Goal: Task Accomplishment & Management: Use online tool/utility

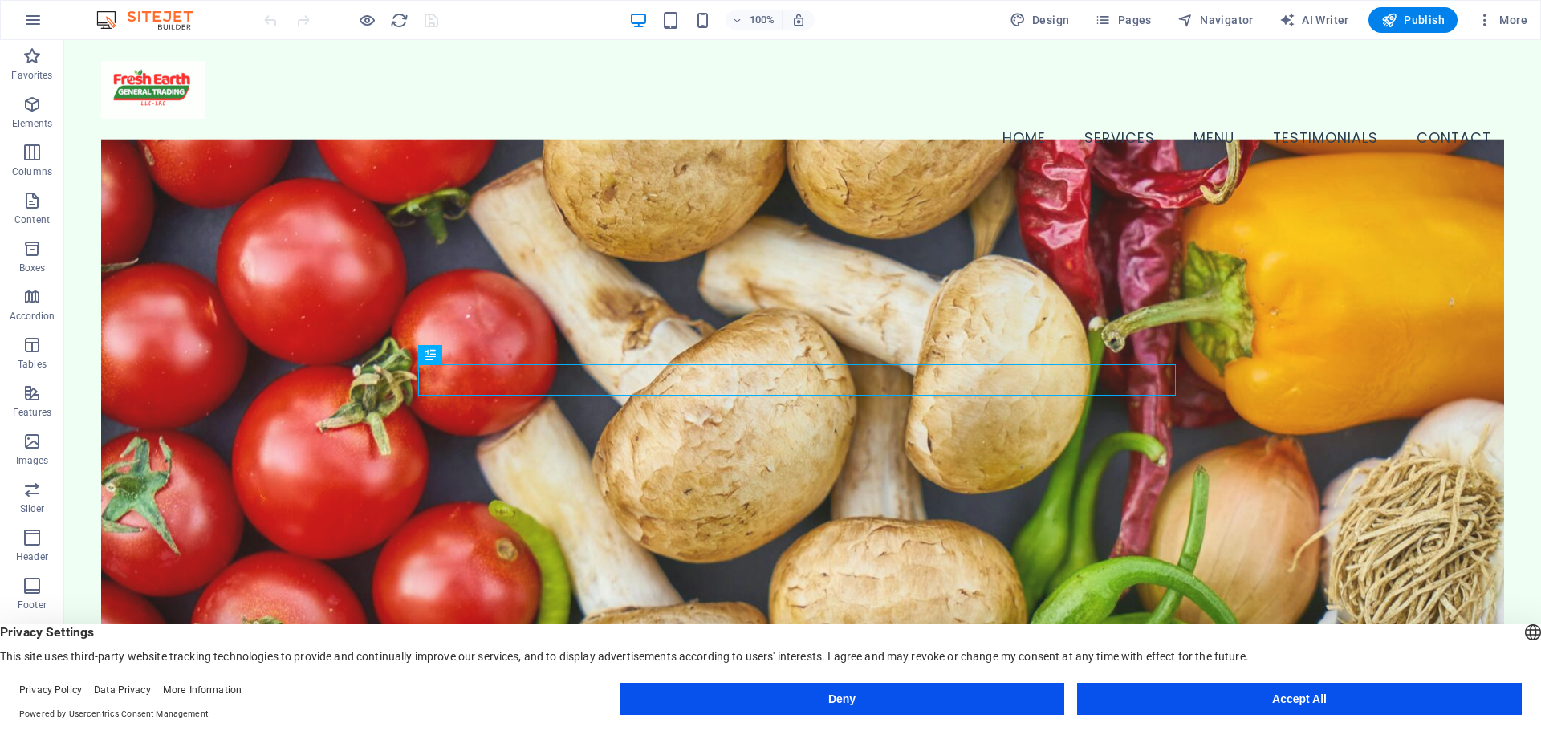
drag, startPoint x: 1102, startPoint y: 695, endPoint x: 916, endPoint y: 588, distance: 215.1
click at [1102, 695] on button "Accept All" at bounding box center [1299, 699] width 445 height 32
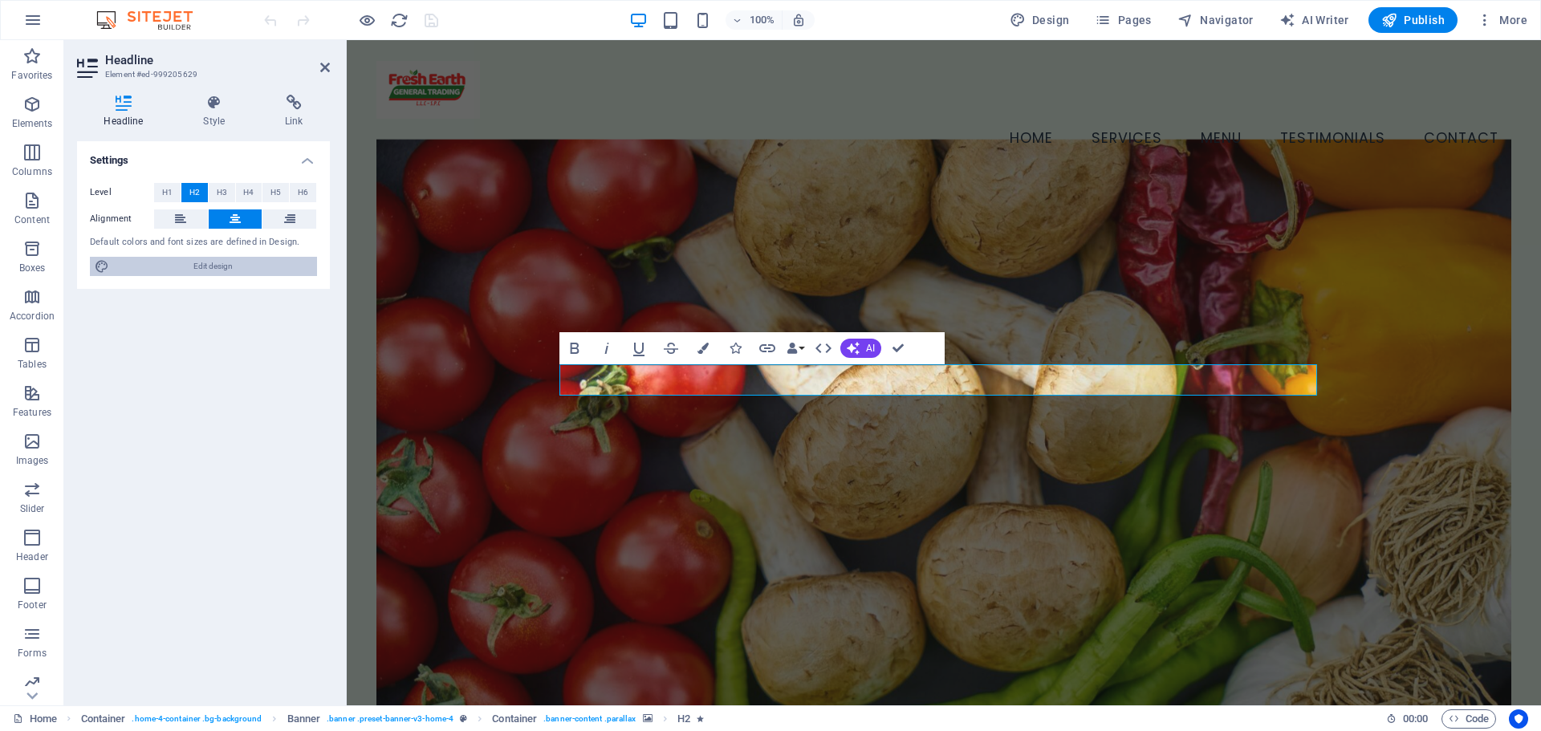
click at [283, 275] on span "Edit design" at bounding box center [213, 266] width 198 height 19
select select "px"
select select "200"
select select "px"
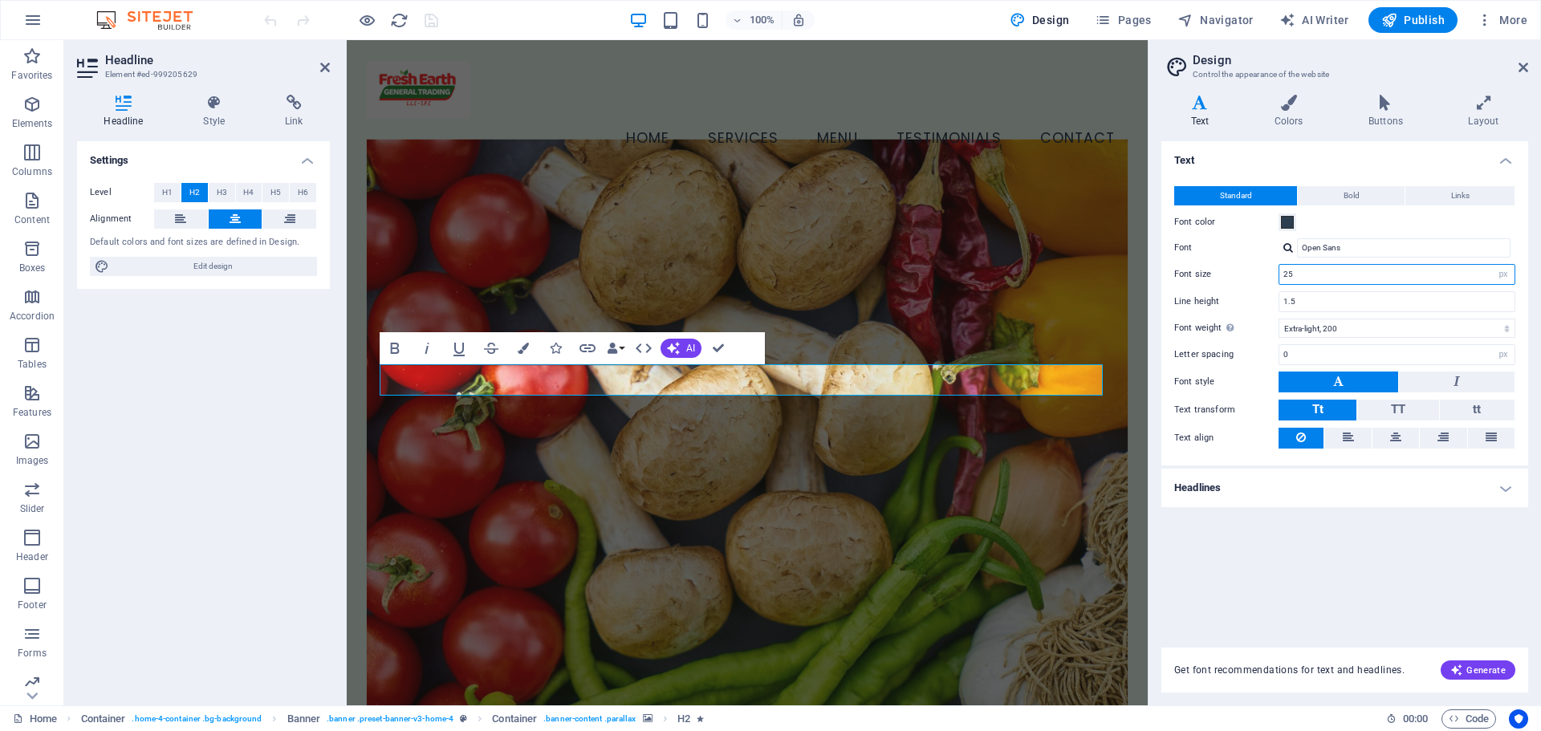
drag, startPoint x: 1475, startPoint y: 276, endPoint x: 1251, endPoint y: 262, distance: 223.6
click at [1251, 262] on div "Standard Bold Links Font color Font Open Sans Font size 25 rem px Line height 1…" at bounding box center [1344, 317] width 373 height 295
click at [1290, 584] on div "Text Standard Bold Links Font color Font Open Sans Font size 35 rem px Line hei…" at bounding box center [1345, 384] width 367 height 487
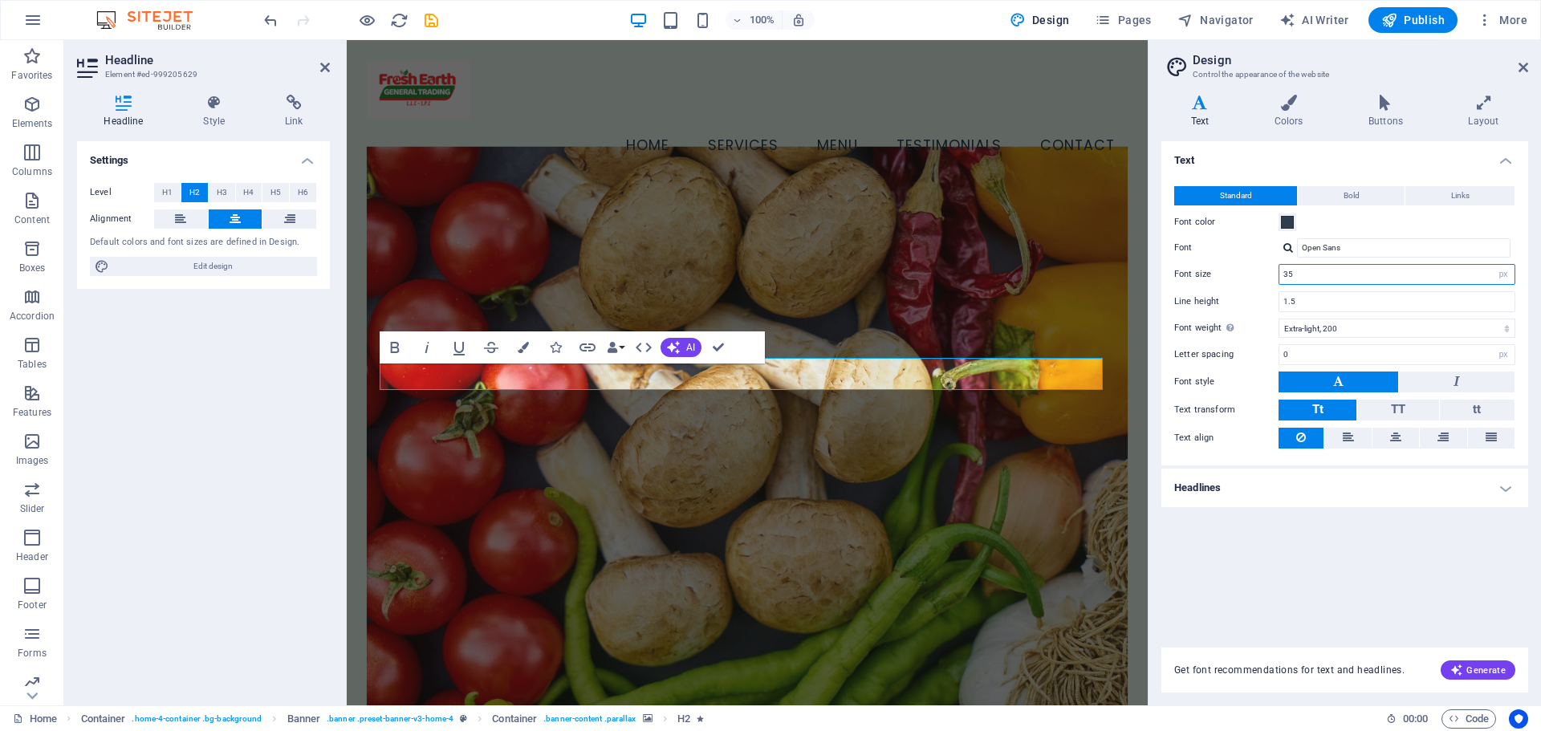
drag, startPoint x: 1311, startPoint y: 272, endPoint x: 1235, endPoint y: 272, distance: 75.5
click at [1235, 272] on div "Font size 35 rem px" at bounding box center [1344, 274] width 341 height 21
type input "25"
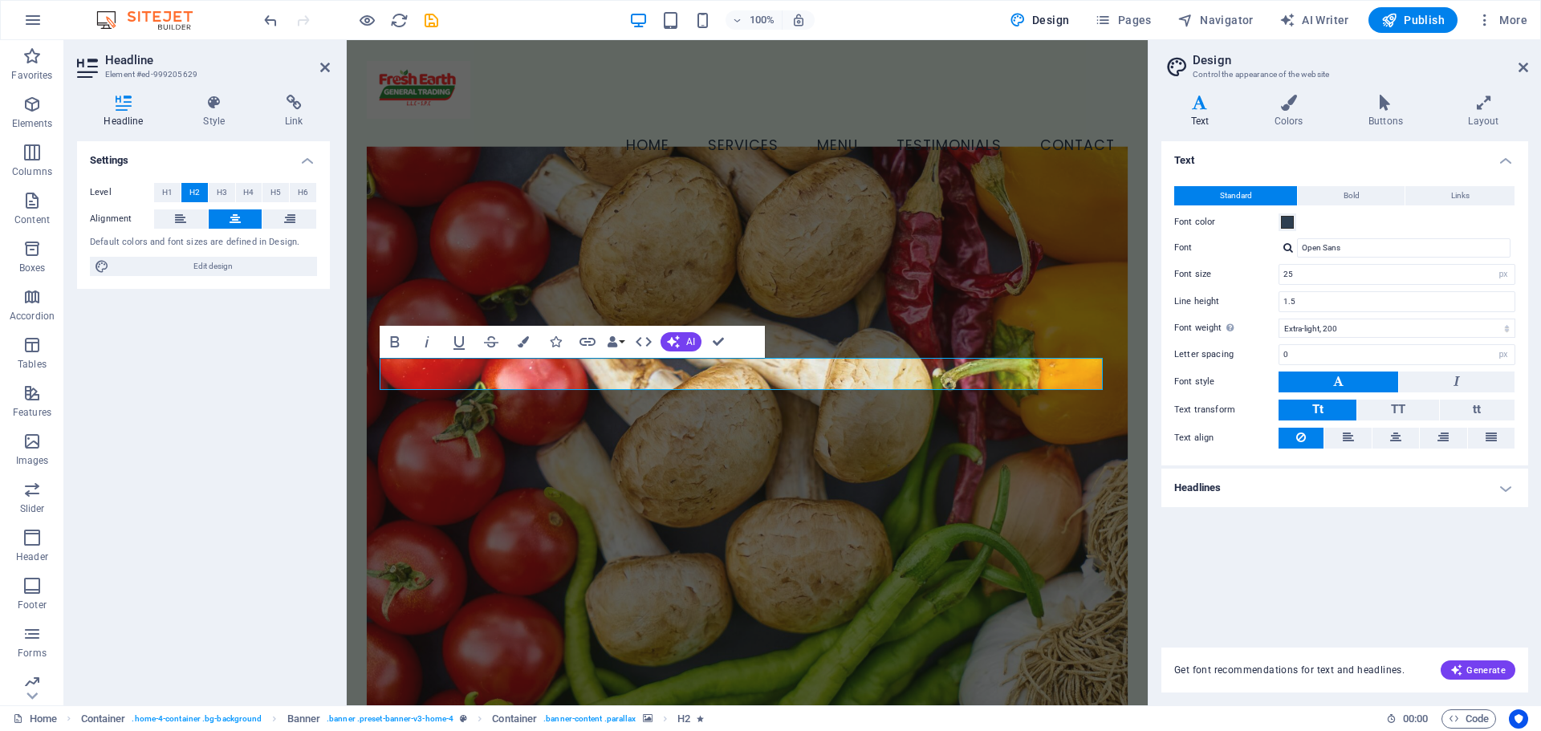
click at [1353, 583] on div "Text Standard Bold Links Font color Font Open Sans Font size 25 rem px Line hei…" at bounding box center [1345, 384] width 367 height 487
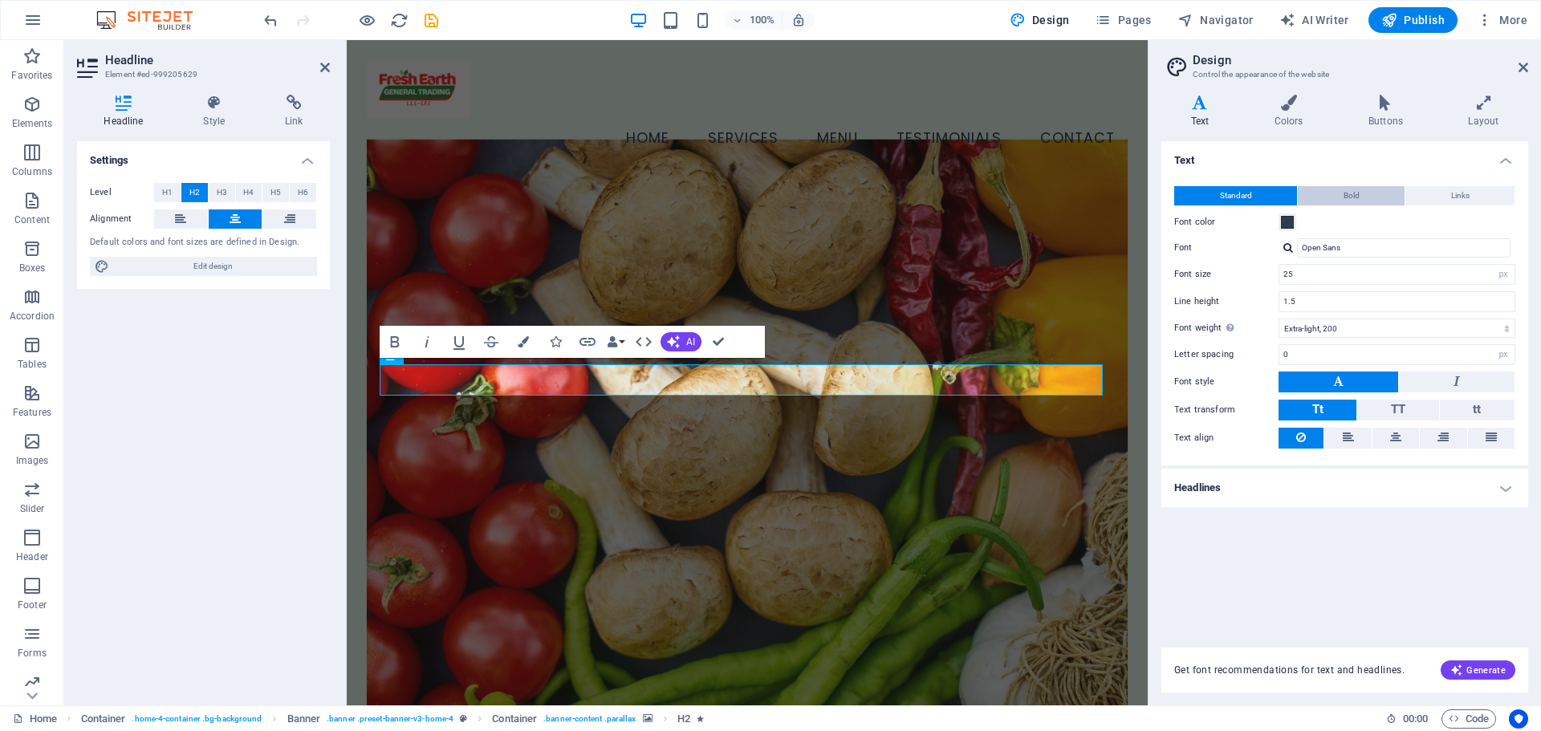
click at [1377, 197] on button "Bold" at bounding box center [1351, 195] width 107 height 19
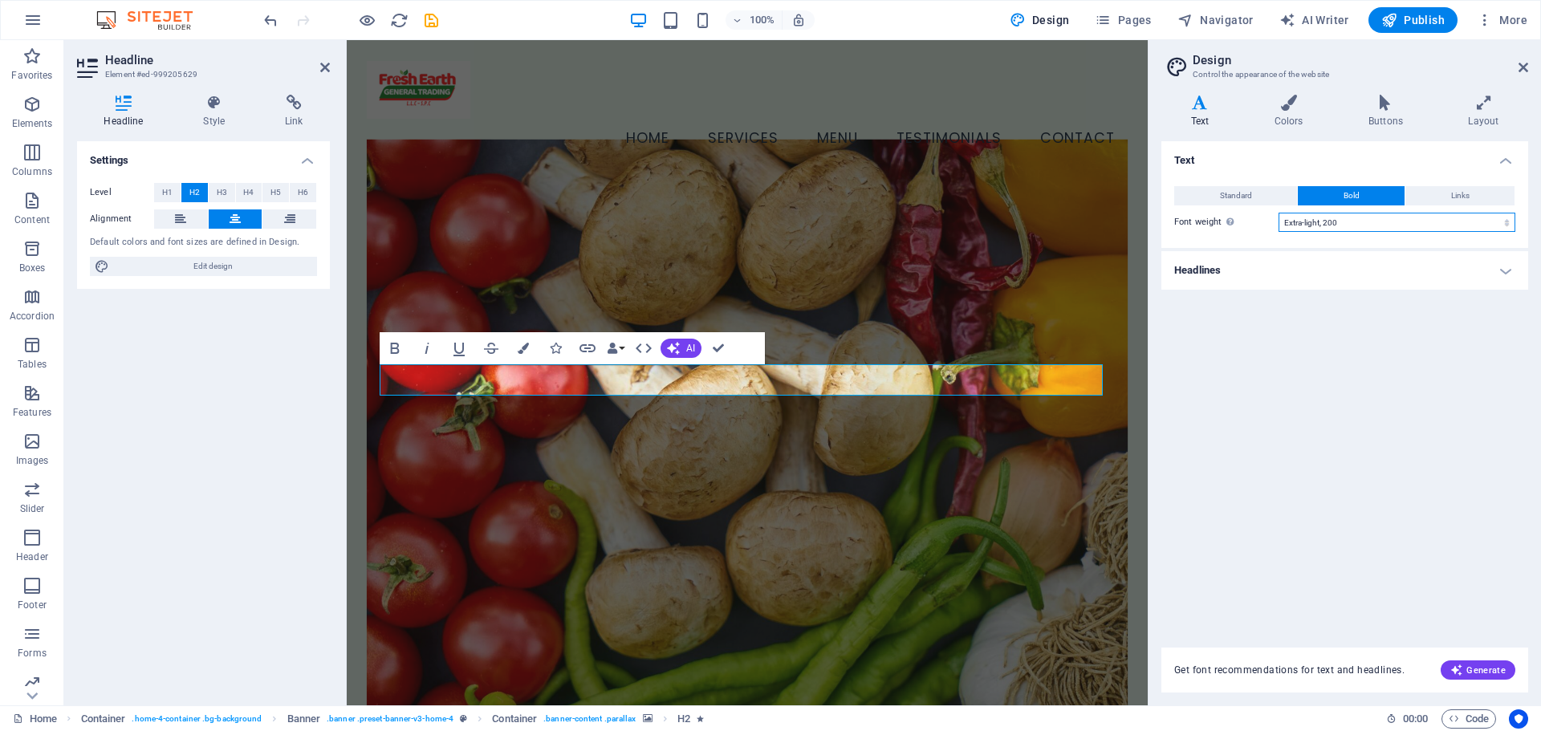
click at [1363, 224] on select "Thin, 100 Extra-light, 200 Light, 300 Regular, 400 Medium, 500 Semi-bold, 600 B…" at bounding box center [1397, 222] width 237 height 19
click at [1279, 213] on select "Thin, 100 Extra-light, 200 Light, 300 Regular, 400 Medium, 500 Semi-bold, 600 B…" at bounding box center [1397, 222] width 237 height 19
click at [1363, 226] on select "Thin, 100 Extra-light, 200 Light, 300 Regular, 400 Medium, 500 Semi-bold, 600 B…" at bounding box center [1397, 222] width 237 height 19
select select "200"
click at [1279, 213] on select "Thin, 100 Extra-light, 200 Light, 300 Regular, 400 Medium, 500 Semi-bold, 600 B…" at bounding box center [1397, 222] width 237 height 19
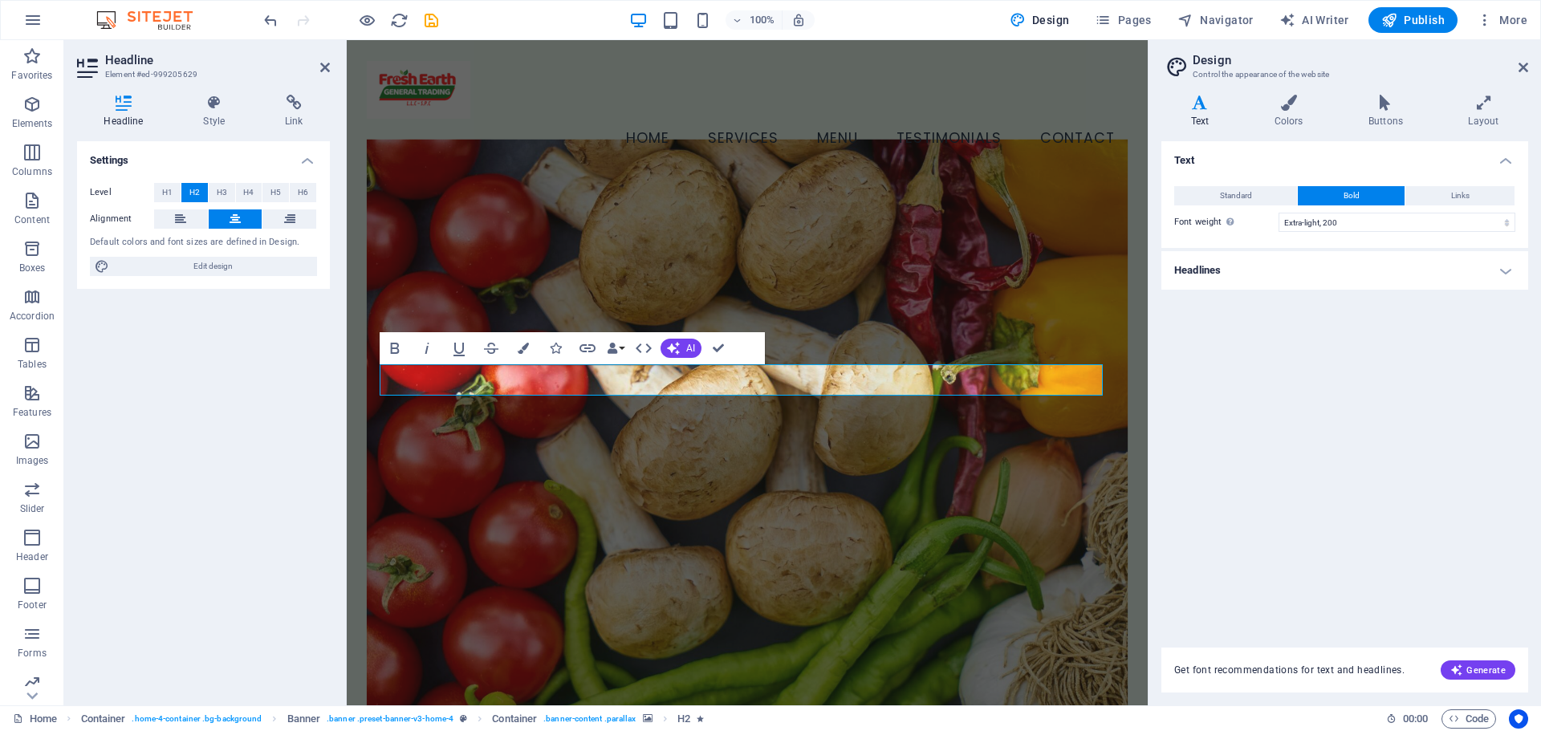
click at [1343, 372] on div "Text Standard Bold Links Font color Font Open Sans Font size 25 rem px Line hei…" at bounding box center [1345, 384] width 367 height 487
click at [1383, 283] on h4 "Headlines" at bounding box center [1345, 270] width 367 height 39
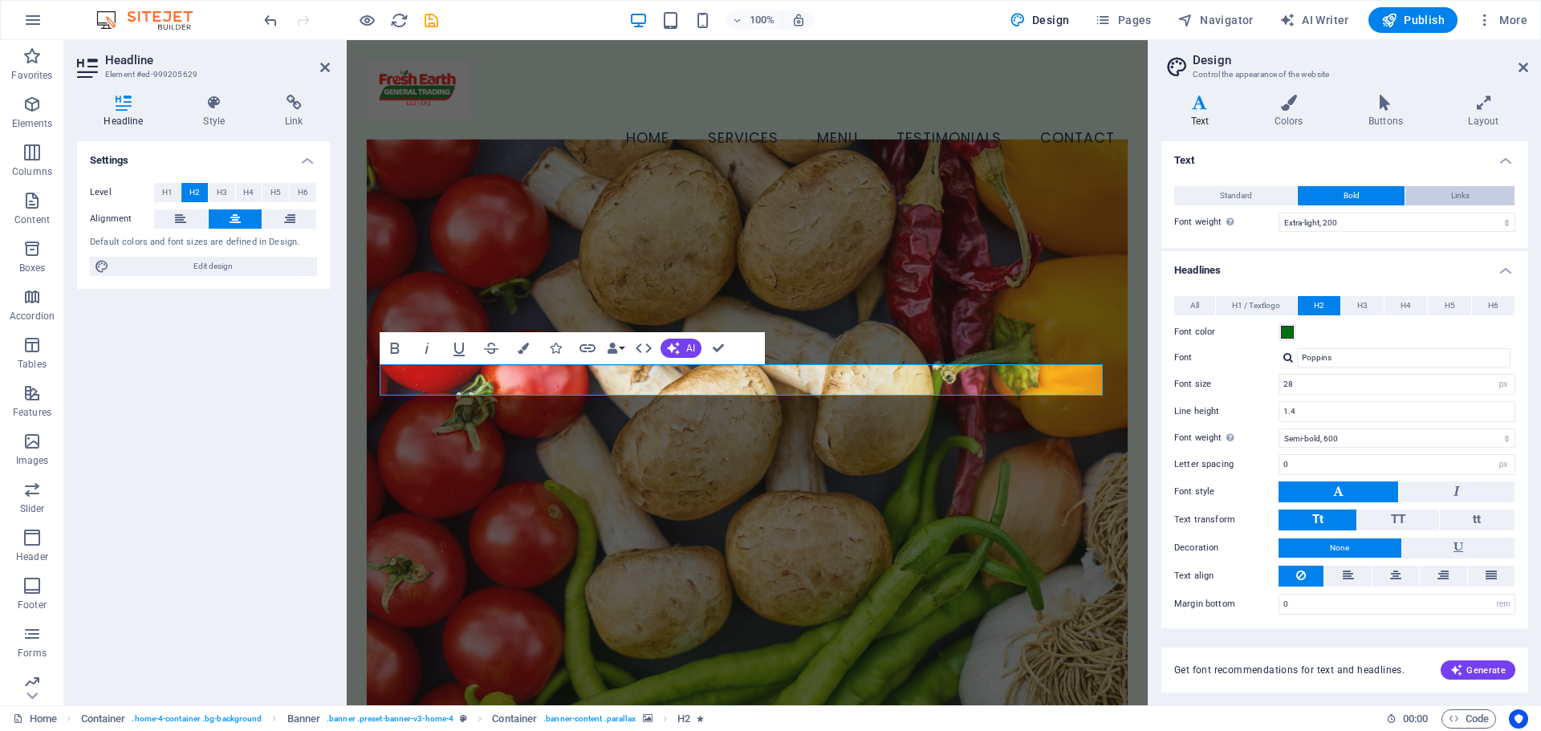
click at [1446, 197] on button "Links" at bounding box center [1460, 195] width 109 height 19
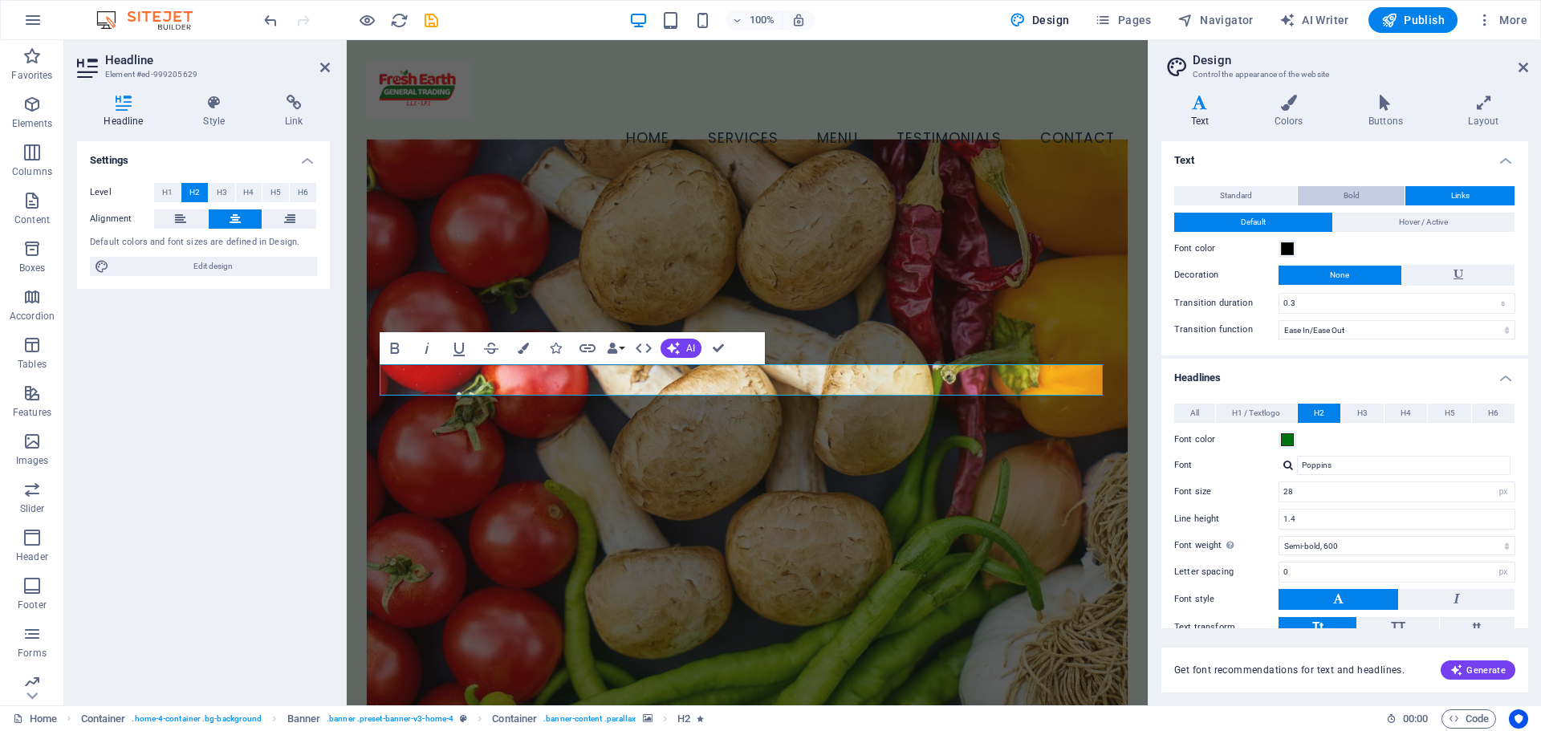
click at [1370, 193] on button "Bold" at bounding box center [1351, 195] width 107 height 19
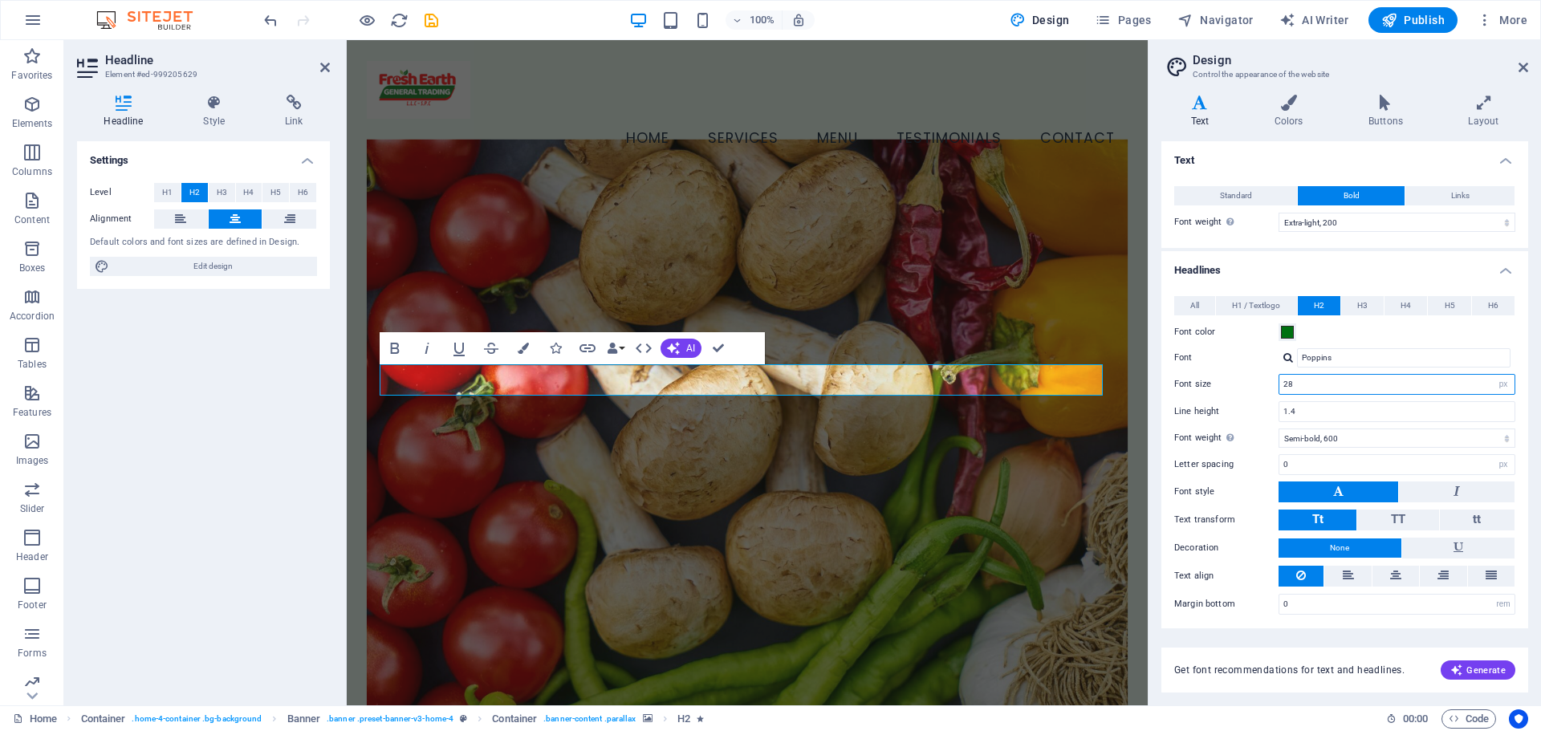
drag, startPoint x: 1352, startPoint y: 384, endPoint x: 1183, endPoint y: 383, distance: 168.6
click at [1183, 383] on div "Font size 28 rem px em %" at bounding box center [1344, 384] width 341 height 21
drag, startPoint x: 1334, startPoint y: 385, endPoint x: 1228, endPoint y: 374, distance: 106.6
click at [1228, 374] on div "Font size 28 rem px em %" at bounding box center [1344, 384] width 341 height 21
click at [1273, 280] on div "All H1 / Textlogo H2 H3 H4 H5 H6 Font color Font Poppins Line height 1.2 Font w…" at bounding box center [1344, 455] width 373 height 351
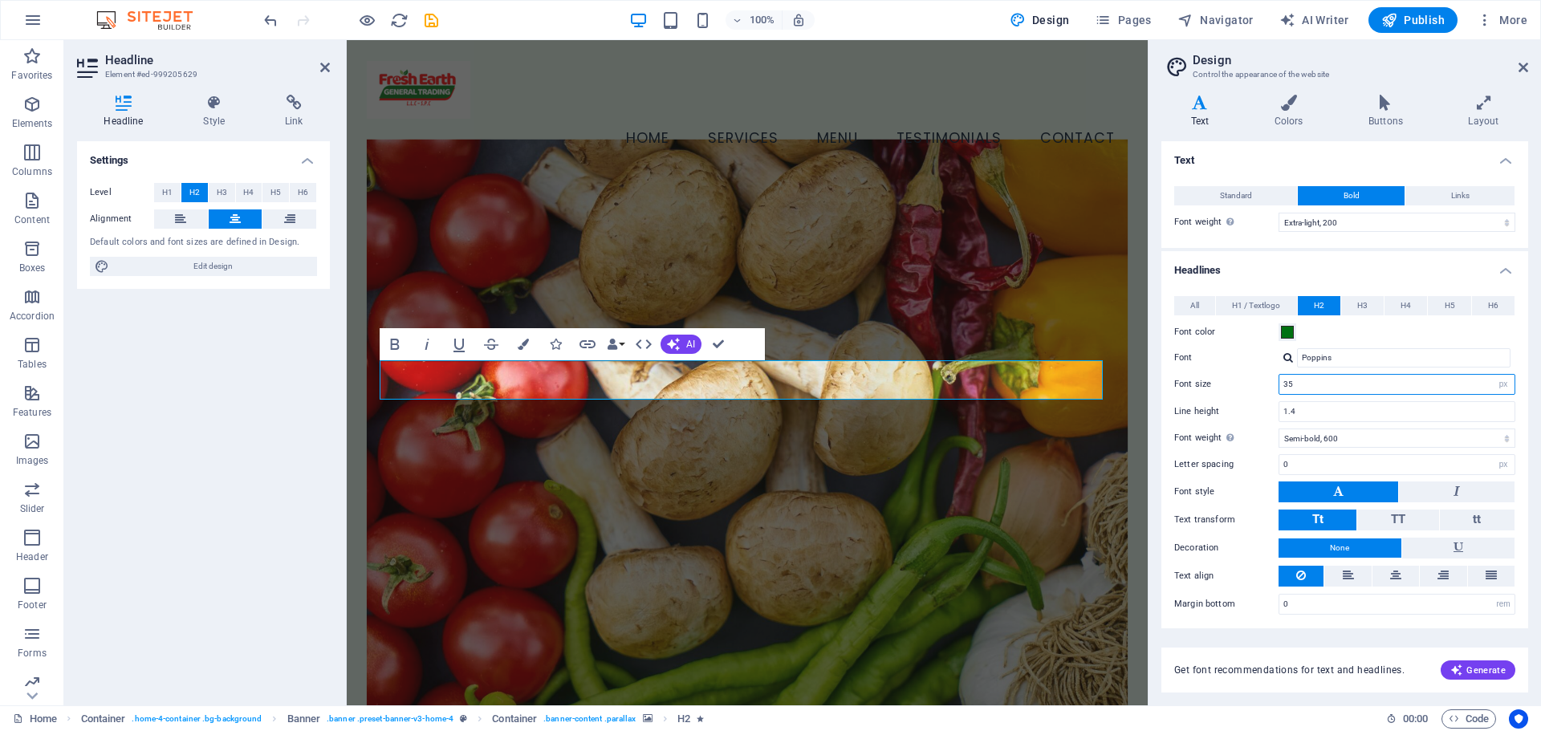
drag, startPoint x: 1344, startPoint y: 382, endPoint x: 1231, endPoint y: 383, distance: 113.2
click at [1231, 383] on div "Font size 35 rem px em %" at bounding box center [1344, 384] width 341 height 21
click at [1275, 262] on h4 "Headlines" at bounding box center [1345, 265] width 367 height 29
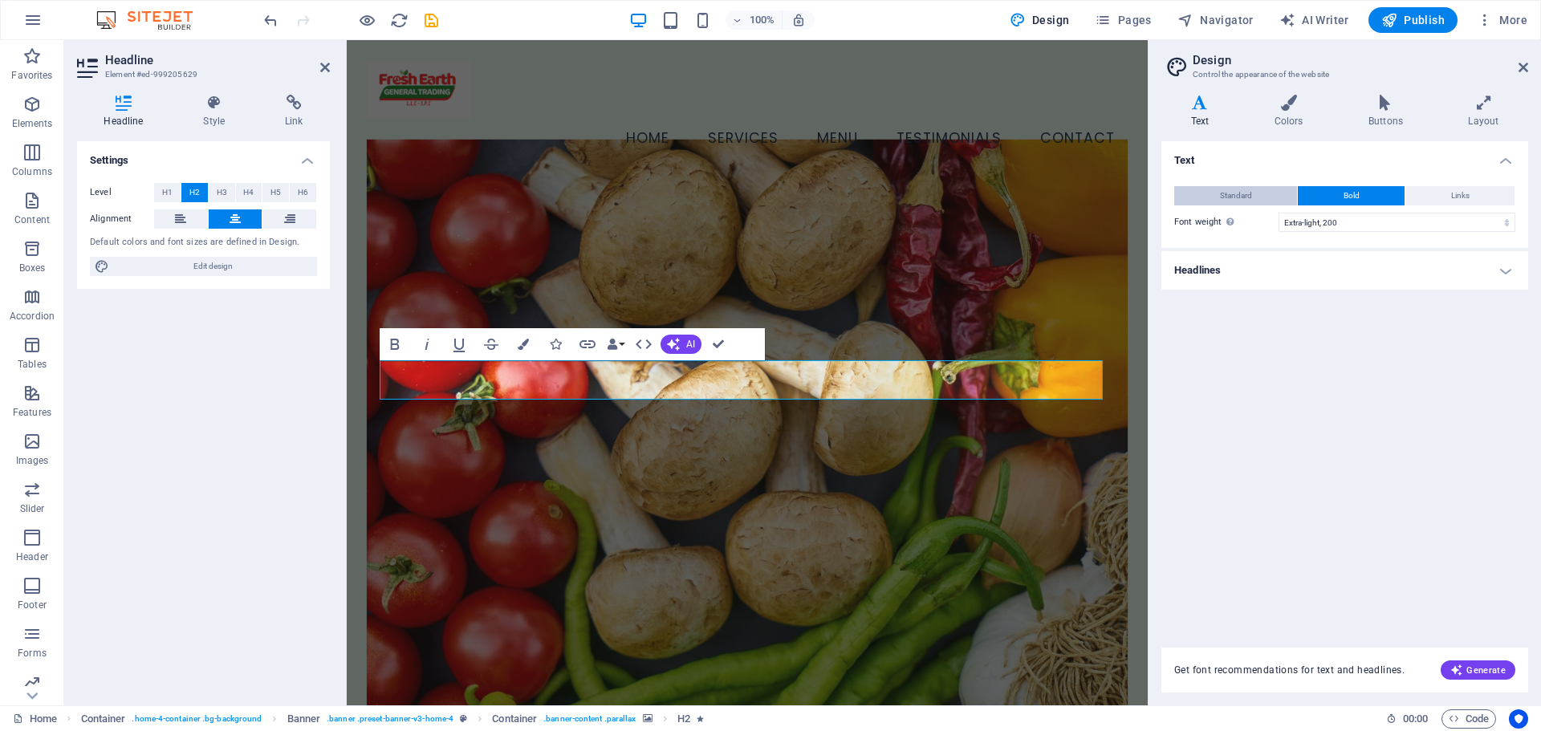
click at [1251, 200] on span "Standard" at bounding box center [1236, 195] width 32 height 19
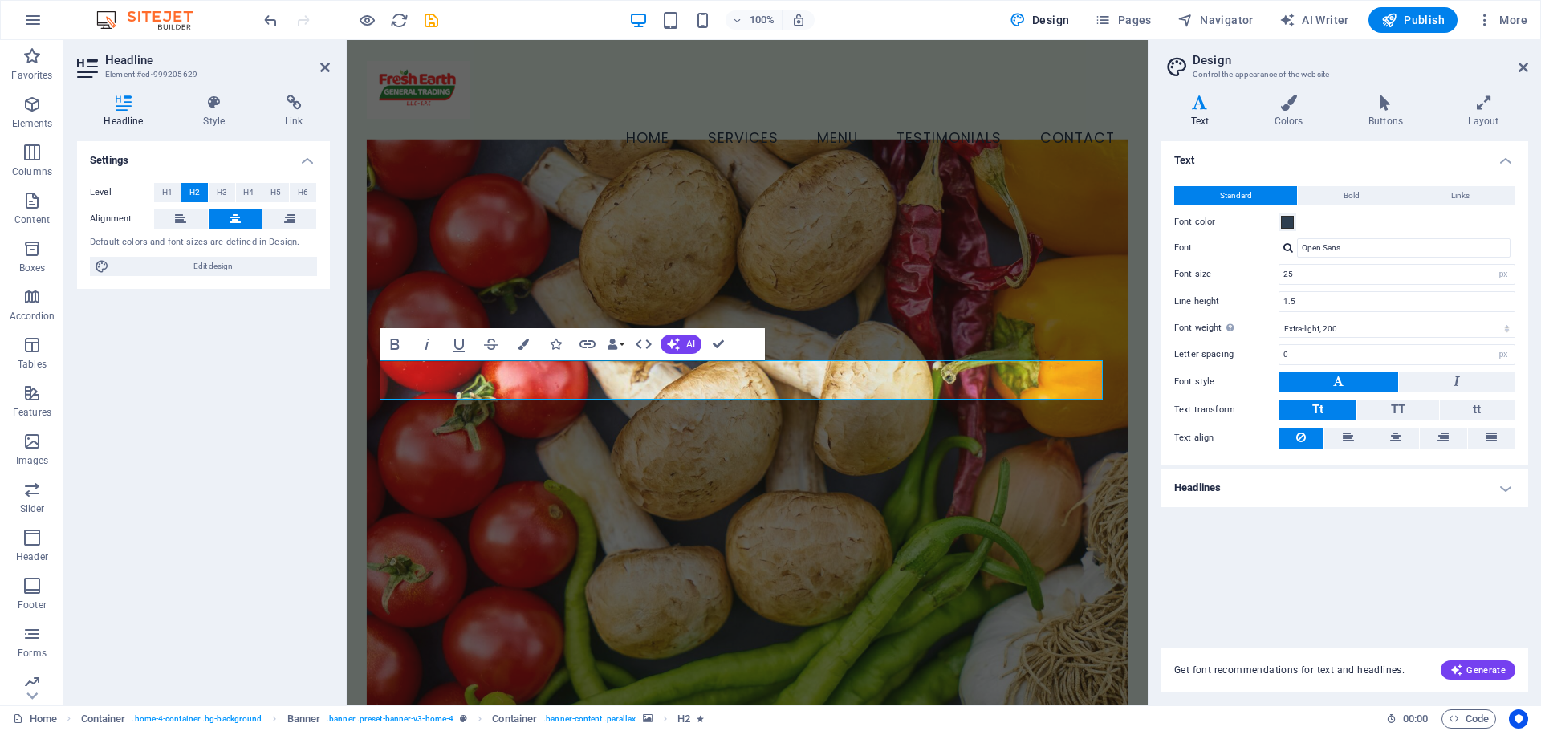
click at [1274, 490] on h4 "Headlines" at bounding box center [1345, 488] width 367 height 39
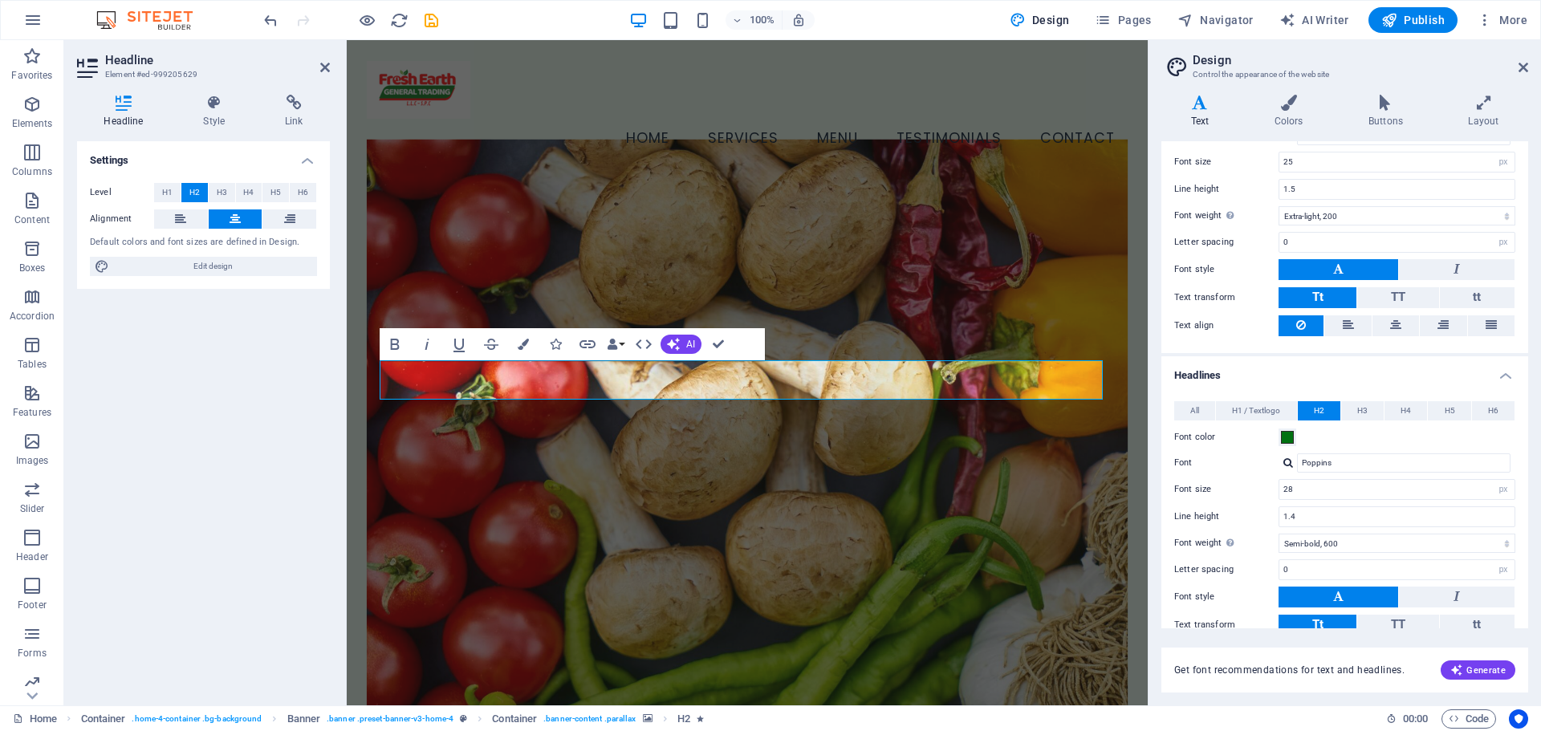
scroll to position [220, 0]
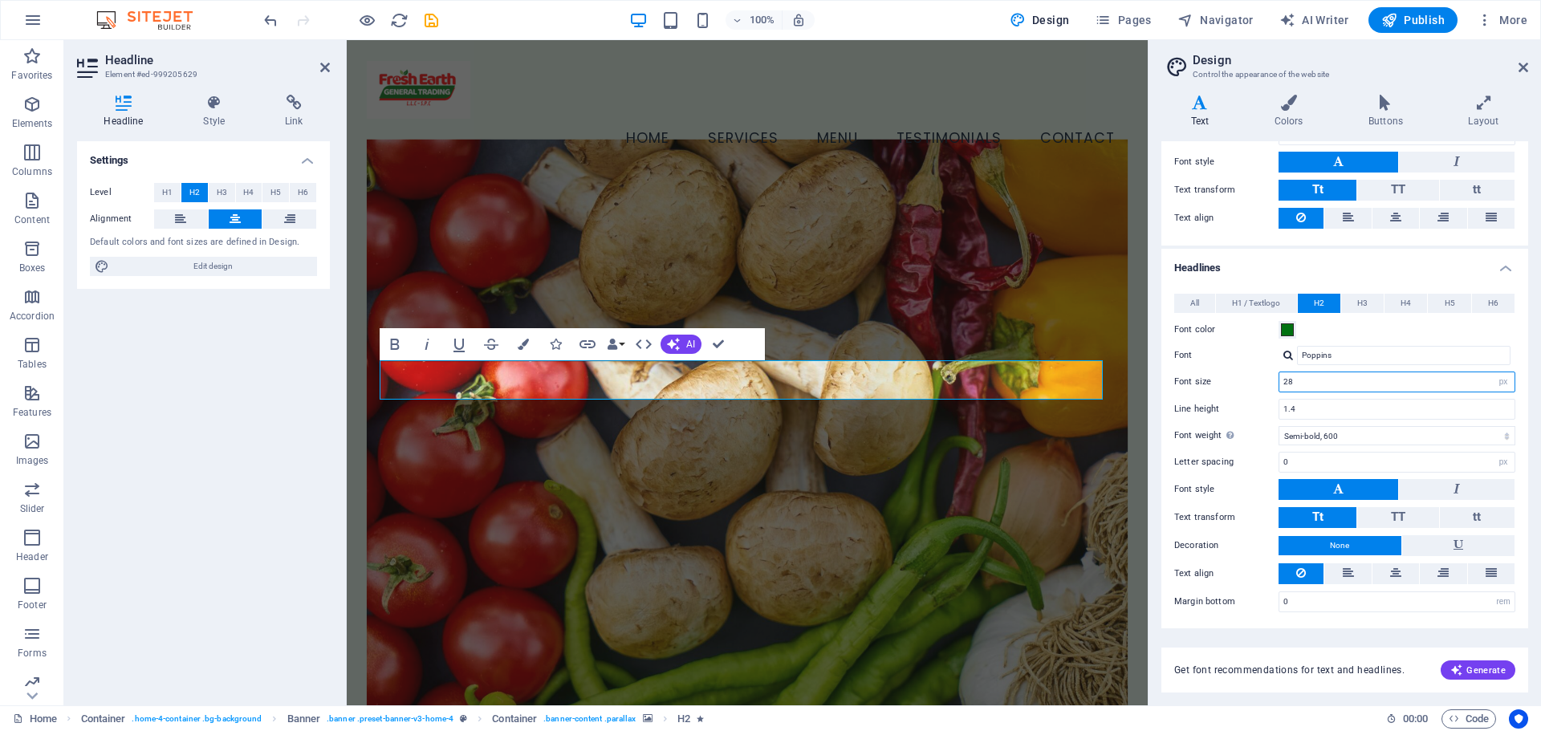
drag, startPoint x: 1356, startPoint y: 382, endPoint x: 1180, endPoint y: 376, distance: 175.9
click at [1180, 376] on div "Font size 28 rem px em %" at bounding box center [1344, 382] width 341 height 21
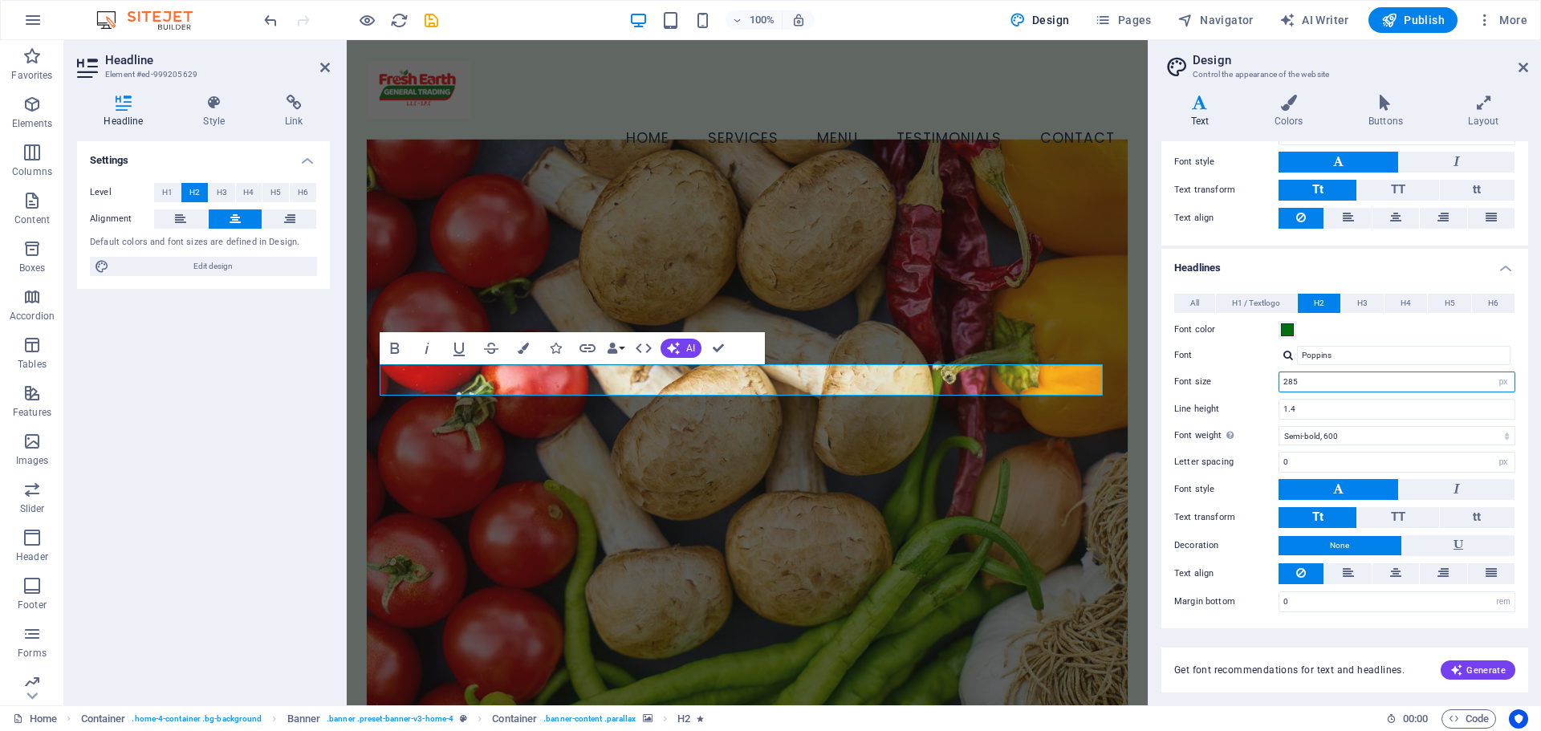
drag, startPoint x: 1352, startPoint y: 383, endPoint x: 1242, endPoint y: 389, distance: 110.1
click at [1242, 389] on div "Font size 285 rem px em %" at bounding box center [1344, 382] width 341 height 21
type input "35"
click at [1257, 268] on h4 "Headlines" at bounding box center [1345, 263] width 367 height 29
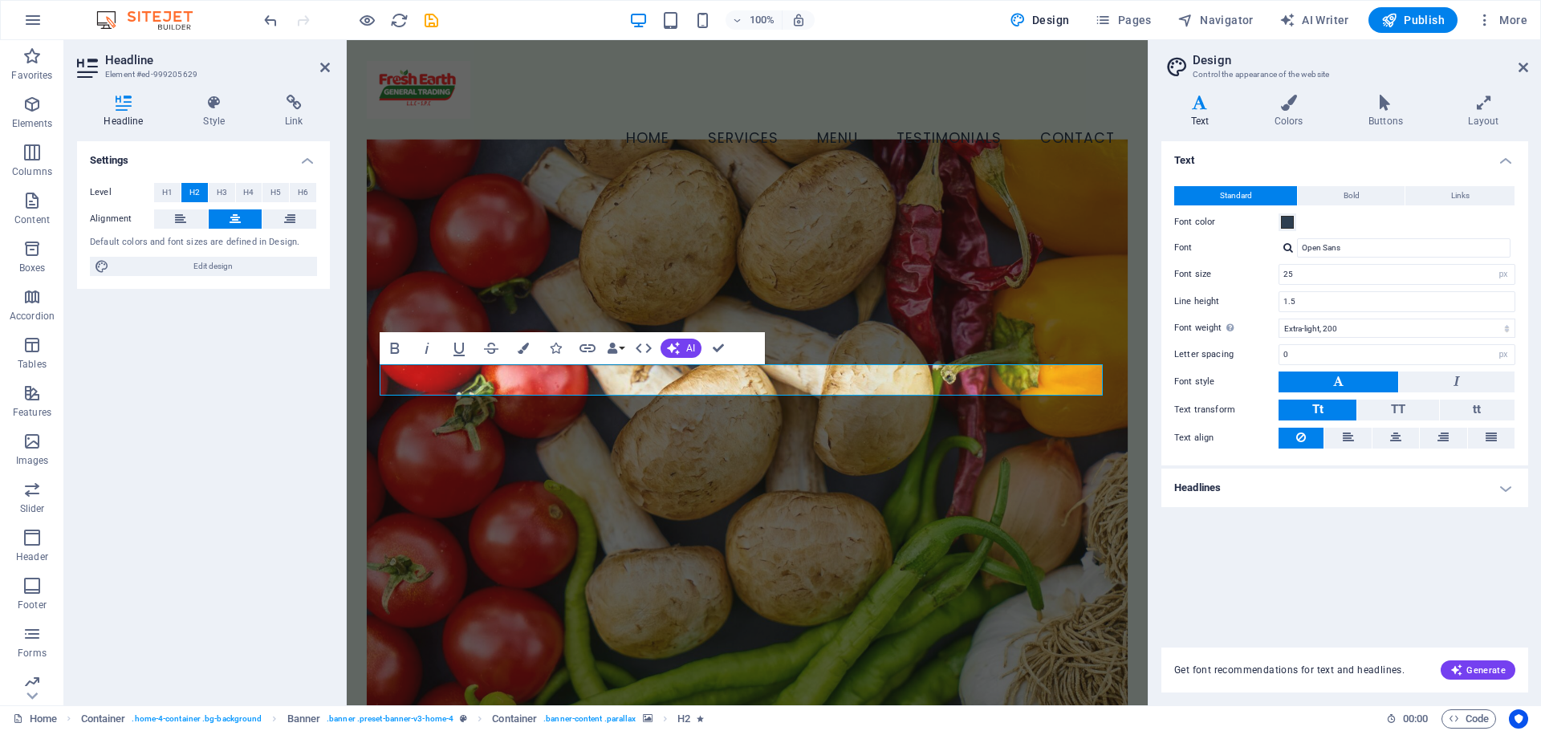
click at [1231, 486] on h4 "Headlines" at bounding box center [1345, 488] width 367 height 39
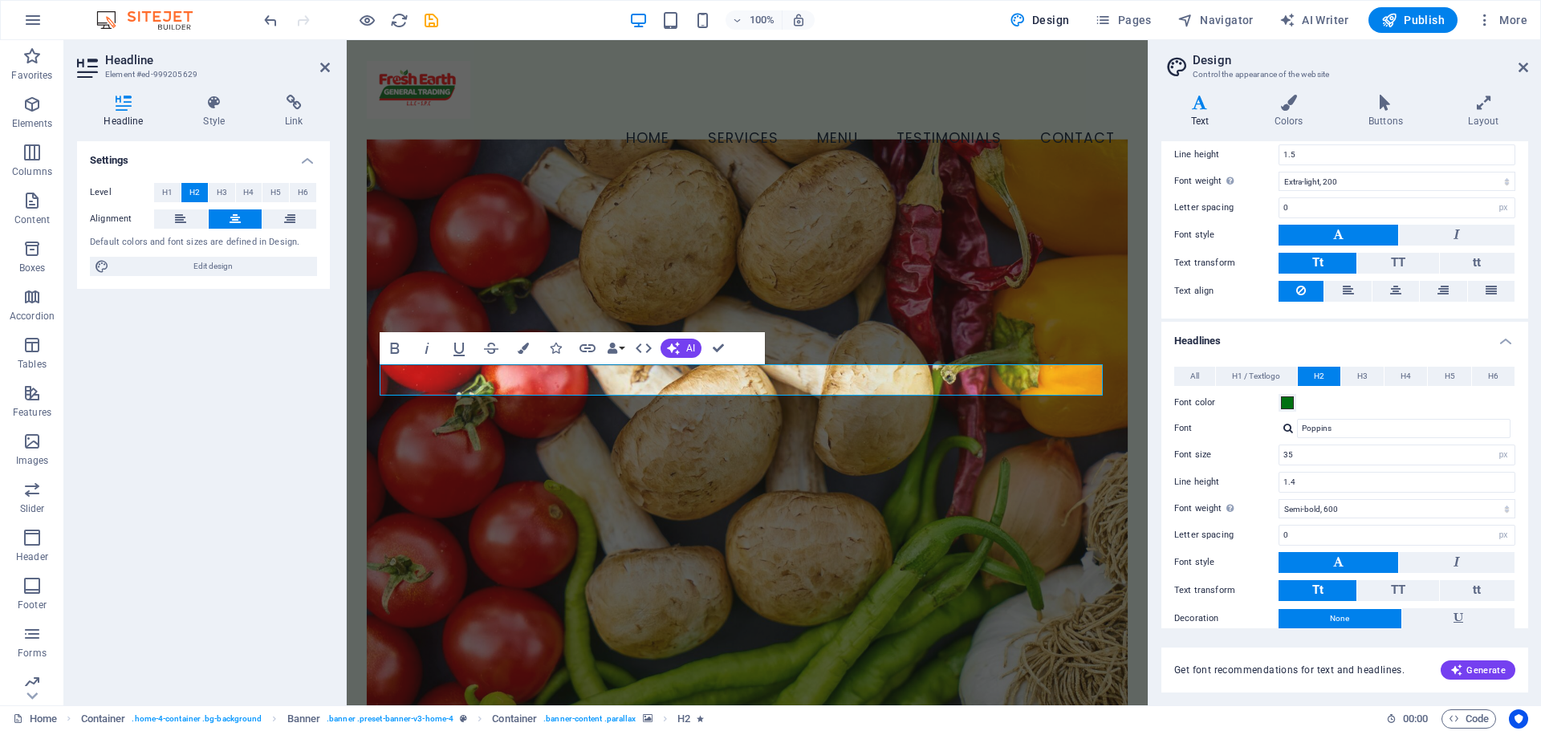
scroll to position [220, 0]
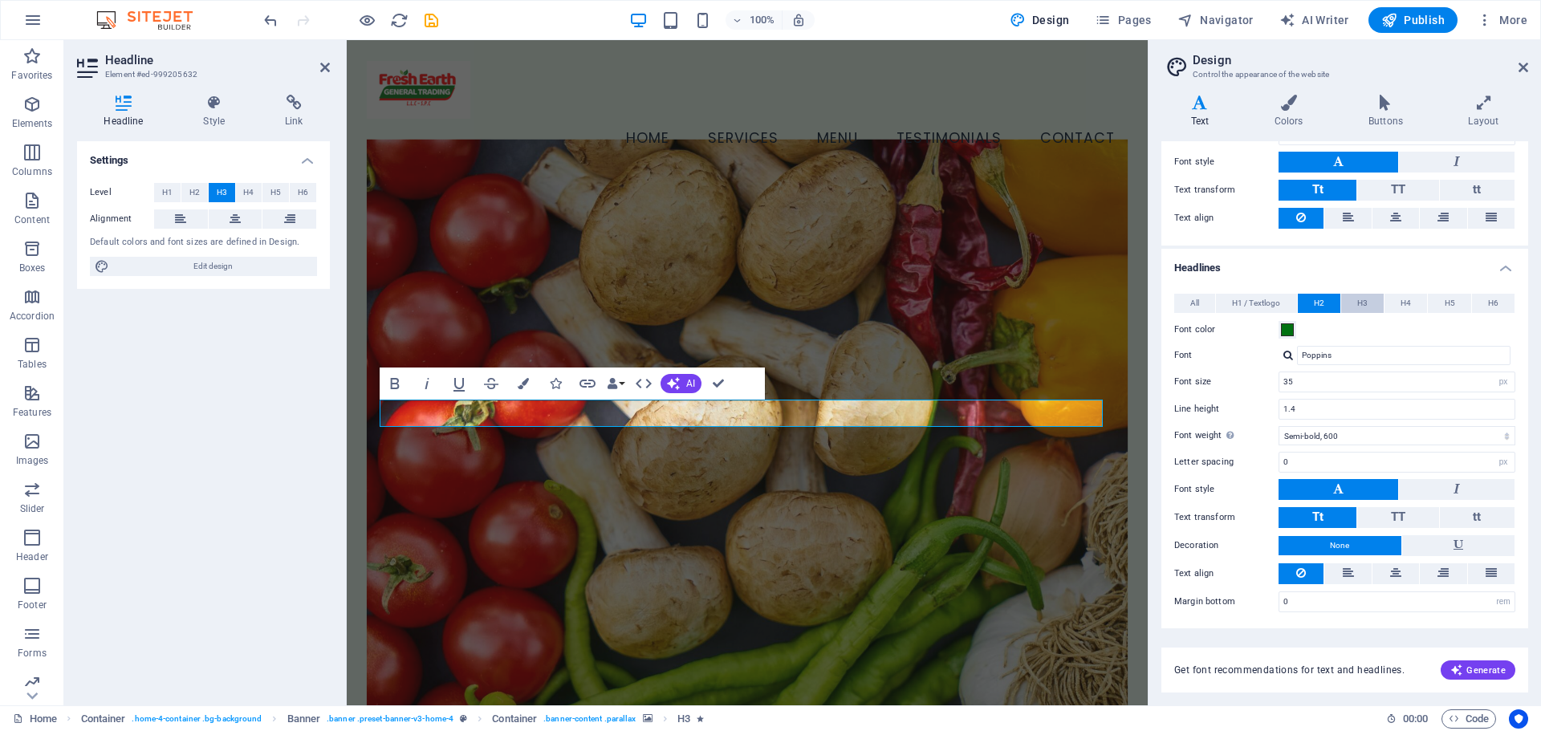
click at [1362, 305] on span "H3" at bounding box center [1362, 303] width 10 height 19
drag, startPoint x: 1312, startPoint y: 383, endPoint x: 1214, endPoint y: 380, distance: 98.0
click at [1214, 380] on div "Font size 24 rem px em %" at bounding box center [1344, 382] width 341 height 21
click at [1363, 332] on div "Font color" at bounding box center [1344, 329] width 341 height 19
click at [1410, 301] on button "H4" at bounding box center [1406, 303] width 43 height 19
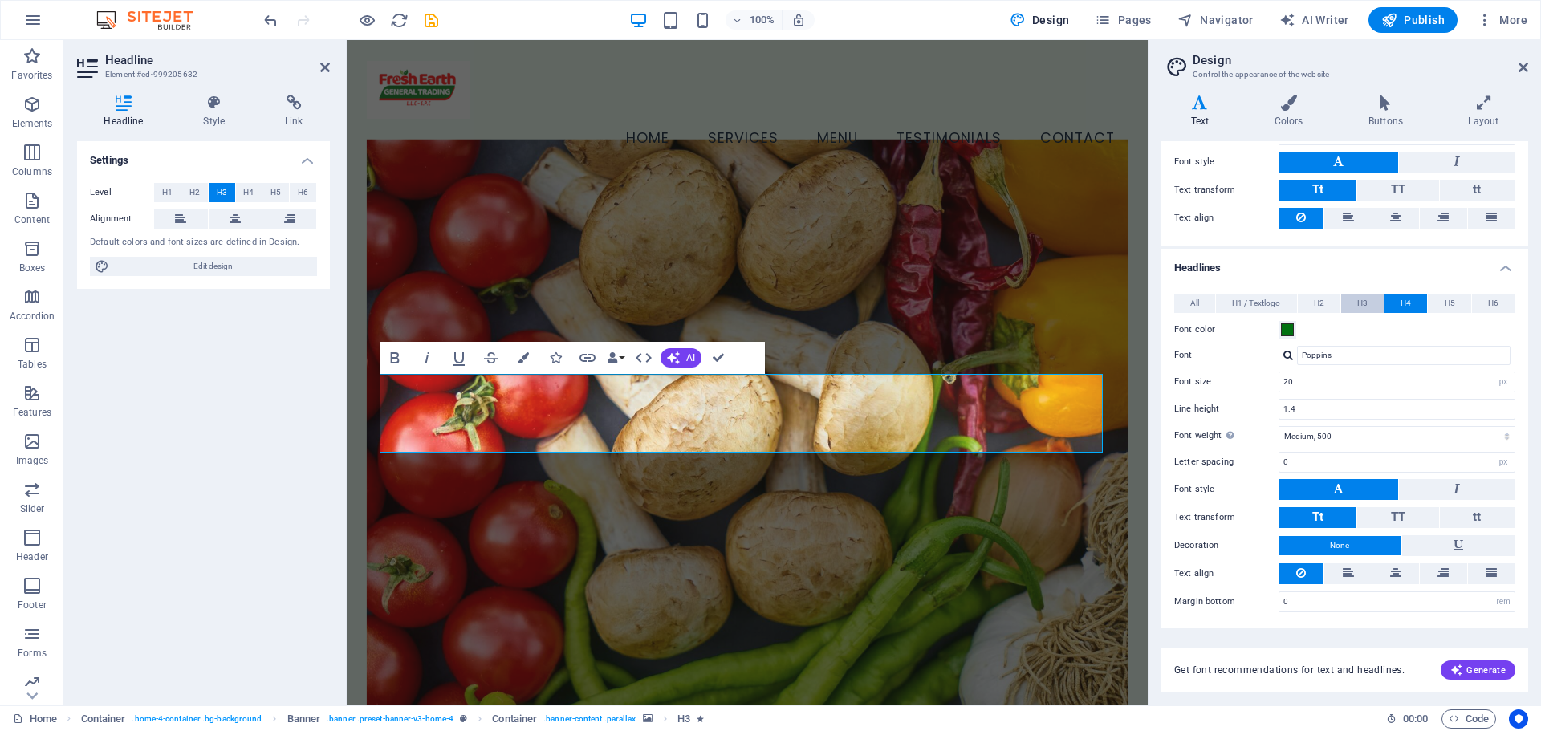
click at [1353, 301] on button "H3" at bounding box center [1362, 303] width 43 height 19
drag, startPoint x: 1357, startPoint y: 376, endPoint x: 1202, endPoint y: 378, distance: 155.7
click at [1202, 378] on div "Font size 35 rem px em %" at bounding box center [1344, 382] width 341 height 21
click at [1365, 268] on h4 "Headlines" at bounding box center [1345, 263] width 367 height 29
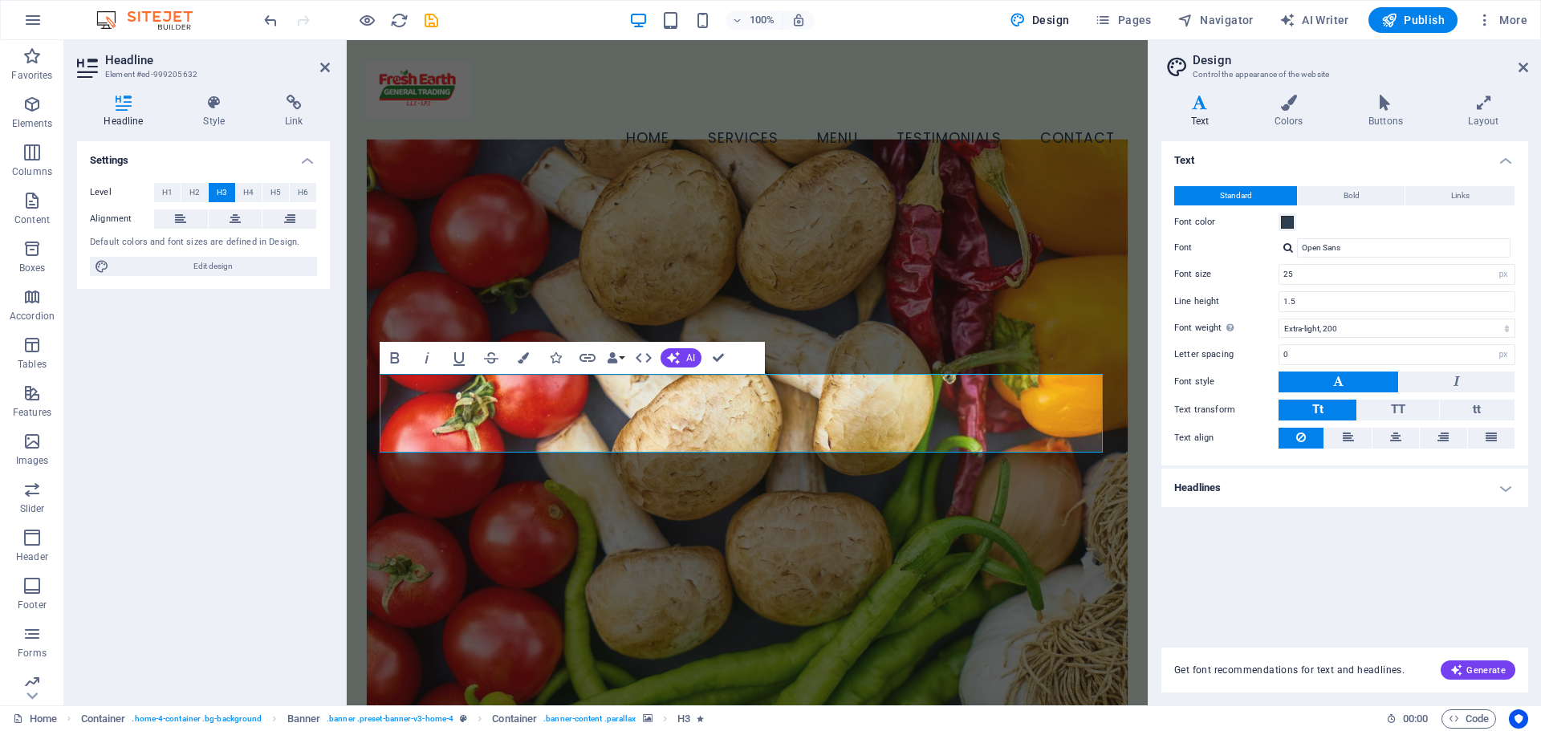
scroll to position [0, 0]
click at [1203, 504] on h4 "Headlines" at bounding box center [1345, 488] width 367 height 39
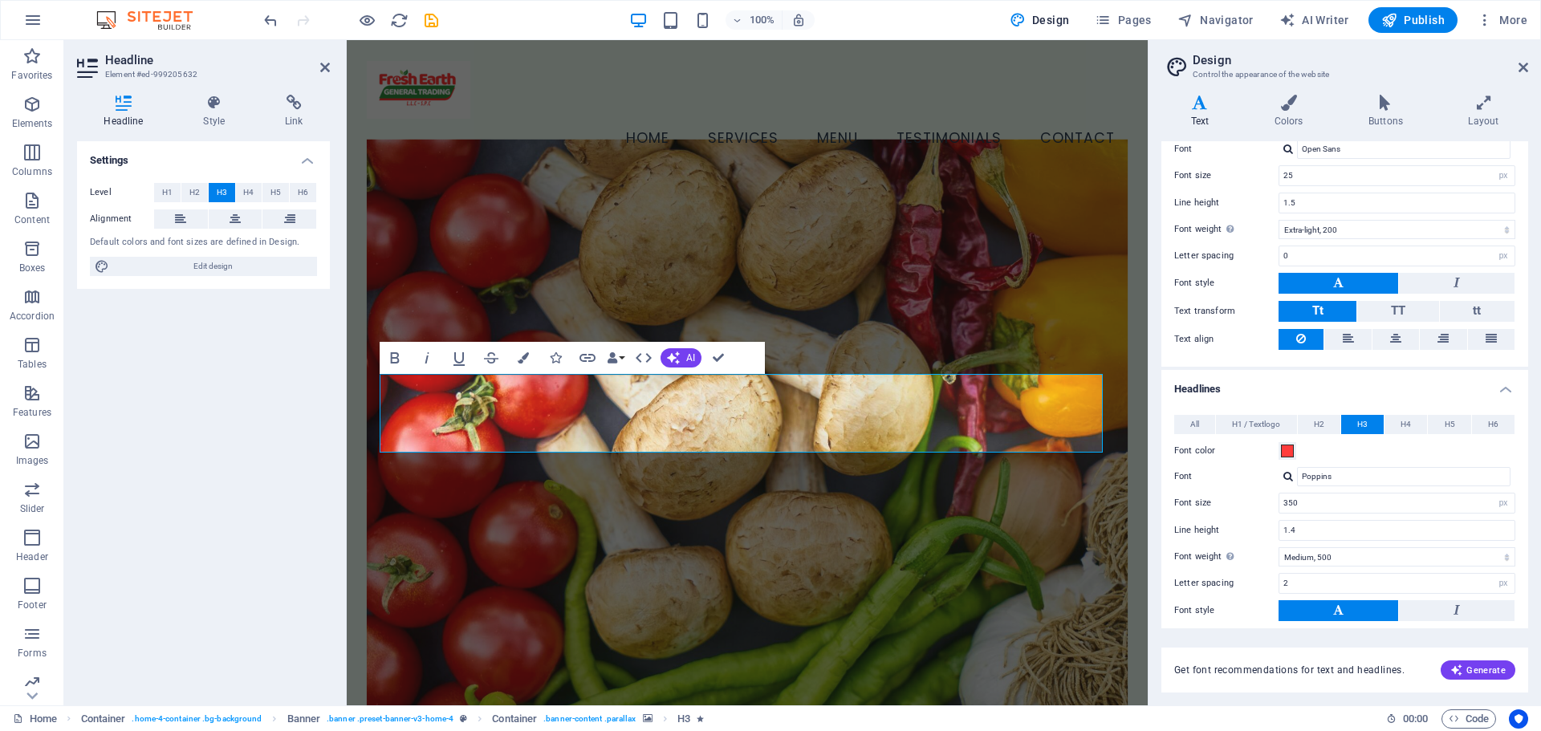
scroll to position [220, 0]
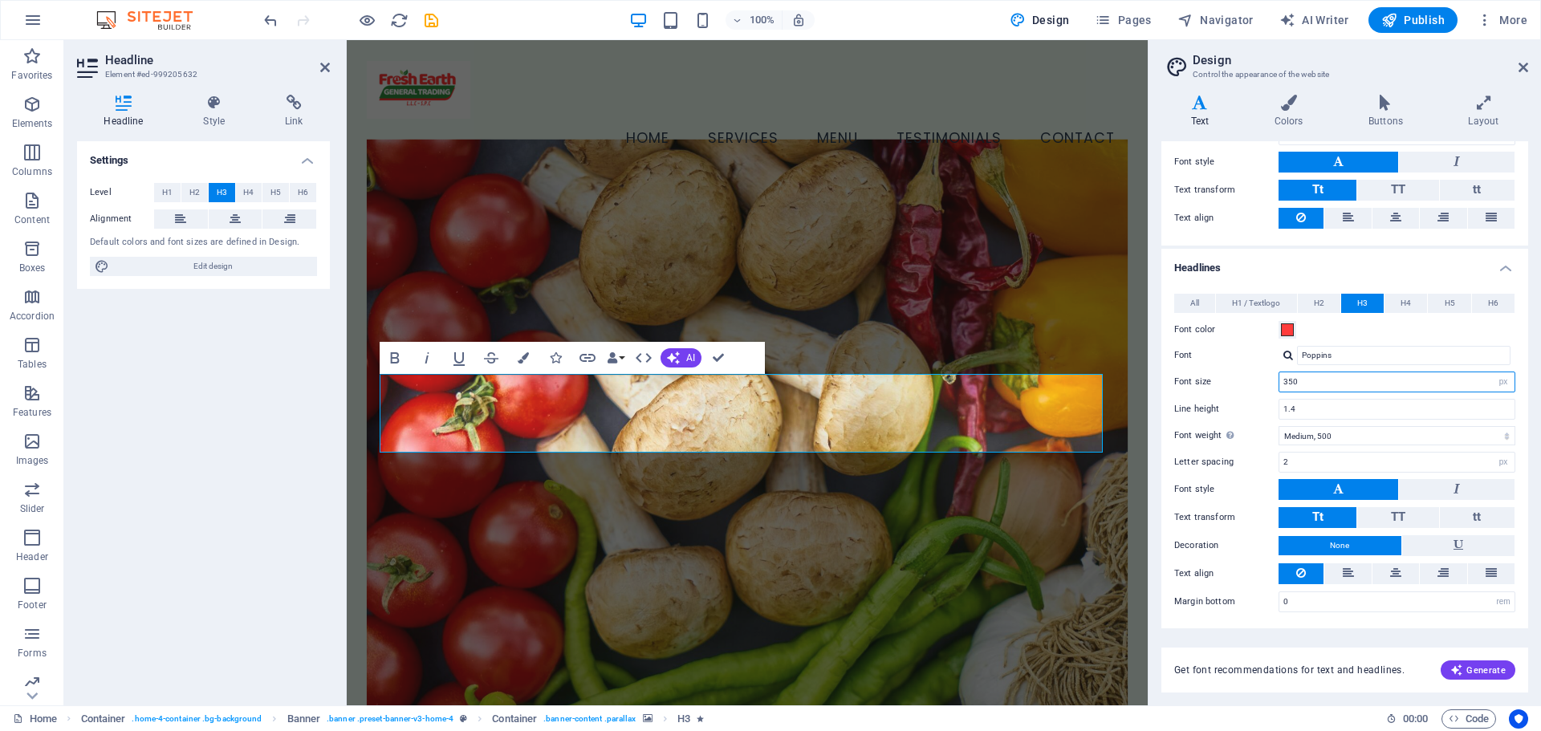
drag, startPoint x: 1340, startPoint y: 384, endPoint x: 1237, endPoint y: 384, distance: 102.7
click at [1237, 384] on div "Font size 350 rem px em %" at bounding box center [1344, 382] width 341 height 21
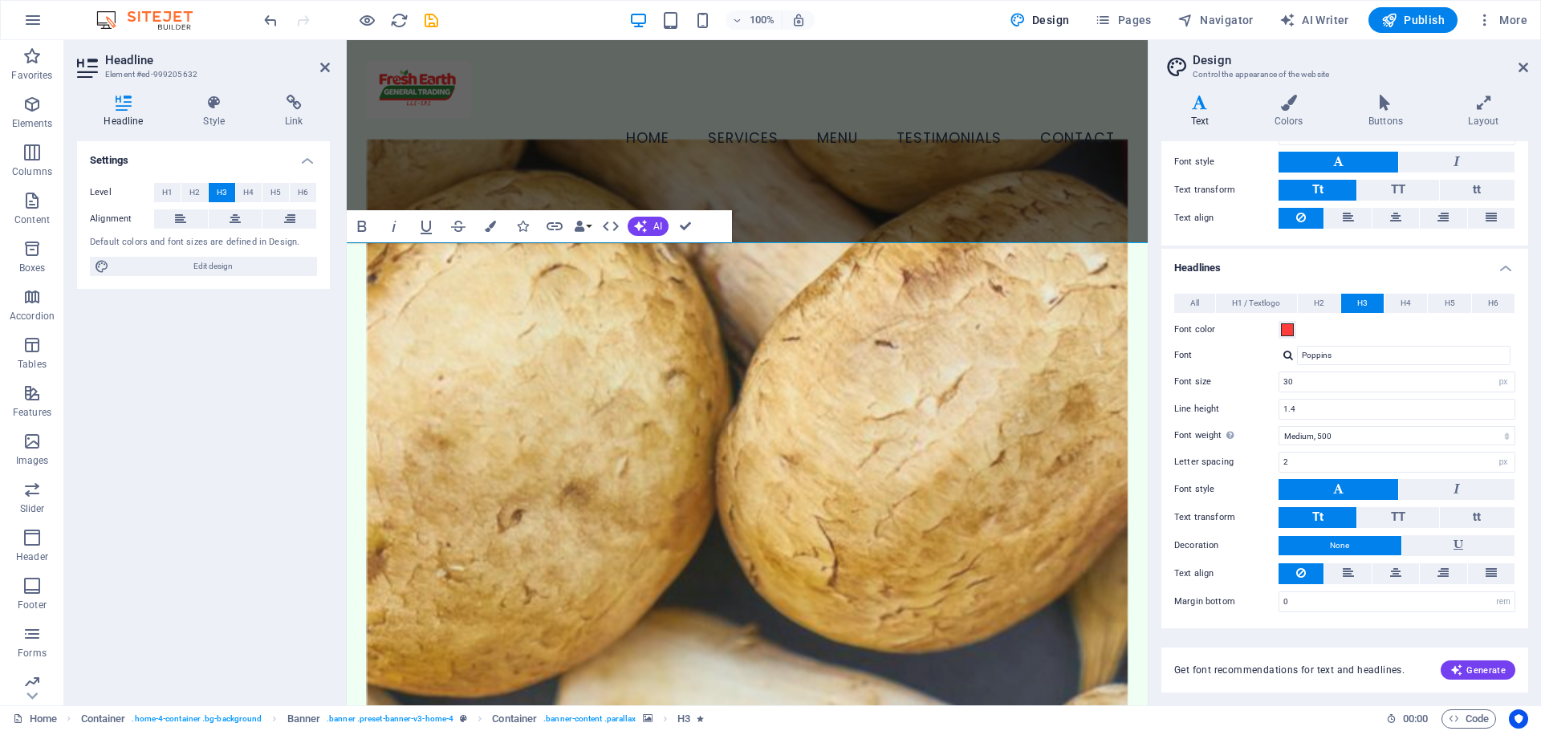
click at [1355, 266] on h4 "Headlines" at bounding box center [1345, 263] width 367 height 29
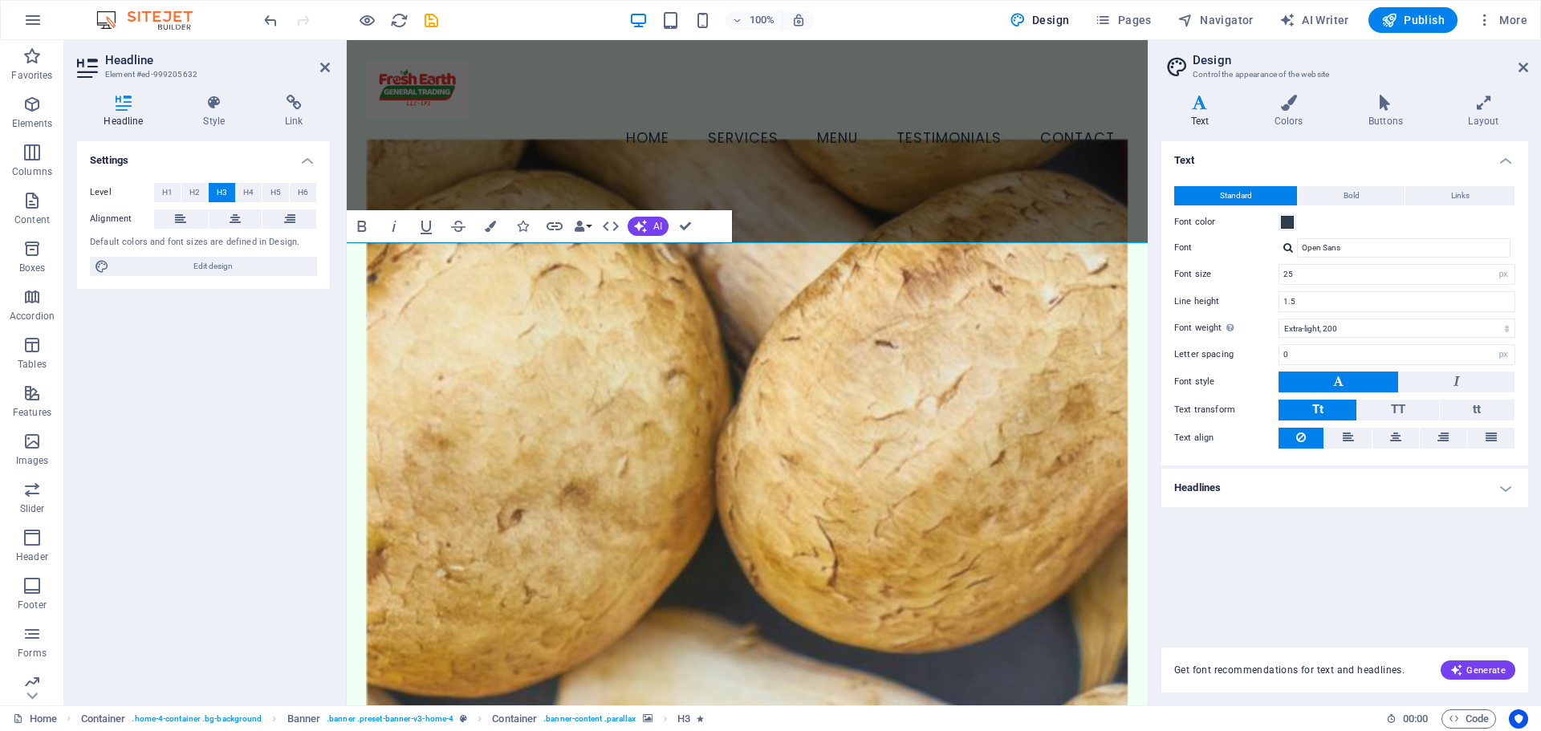
scroll to position [0, 0]
click at [1272, 482] on h4 "Headlines" at bounding box center [1345, 488] width 367 height 39
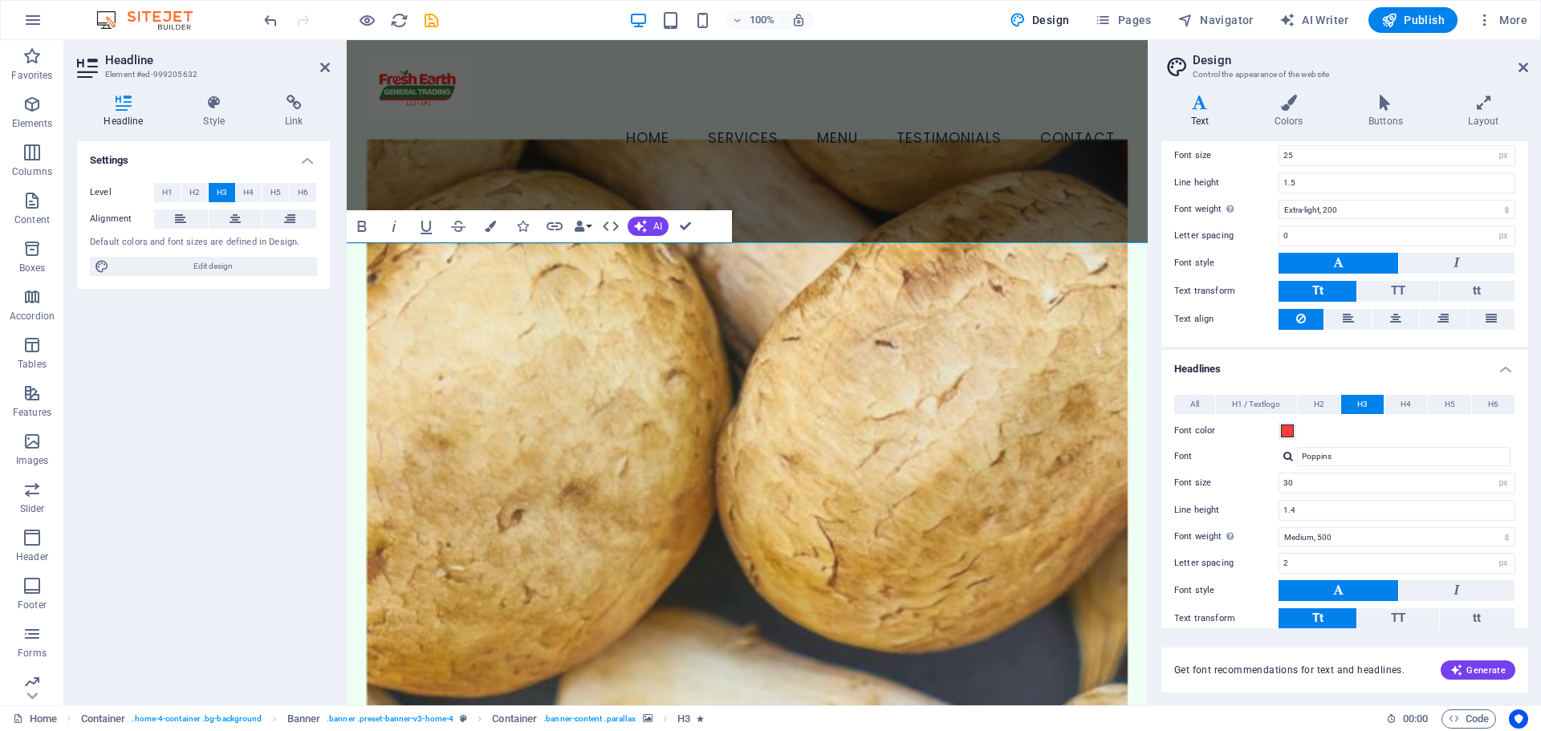
scroll to position [220, 0]
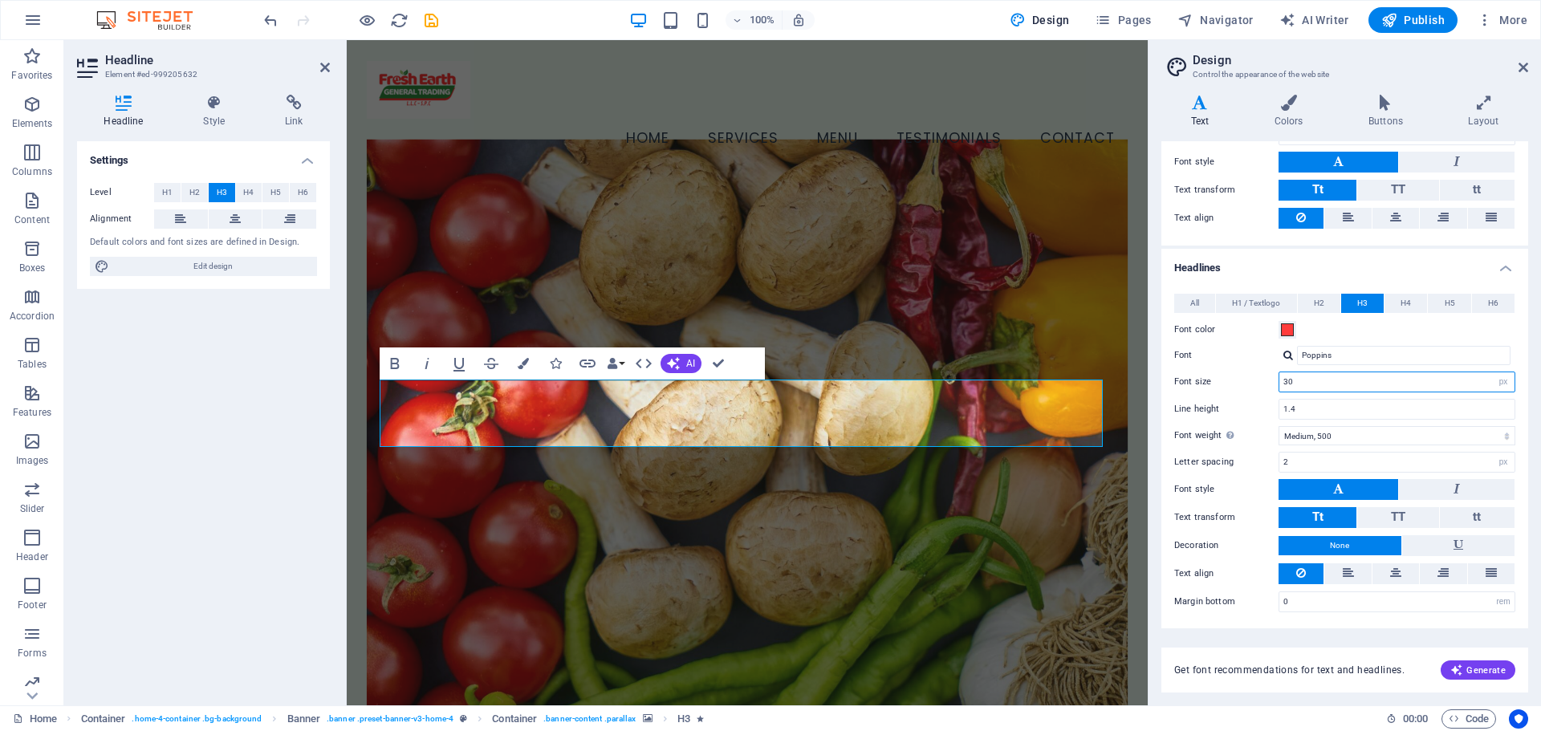
drag, startPoint x: 1315, startPoint y: 383, endPoint x: 1270, endPoint y: 388, distance: 45.2
click at [1270, 388] on div "Font size 30 rem px em %" at bounding box center [1344, 382] width 341 height 21
type input "28"
click at [1433, 262] on h4 "Headlines" at bounding box center [1345, 263] width 367 height 29
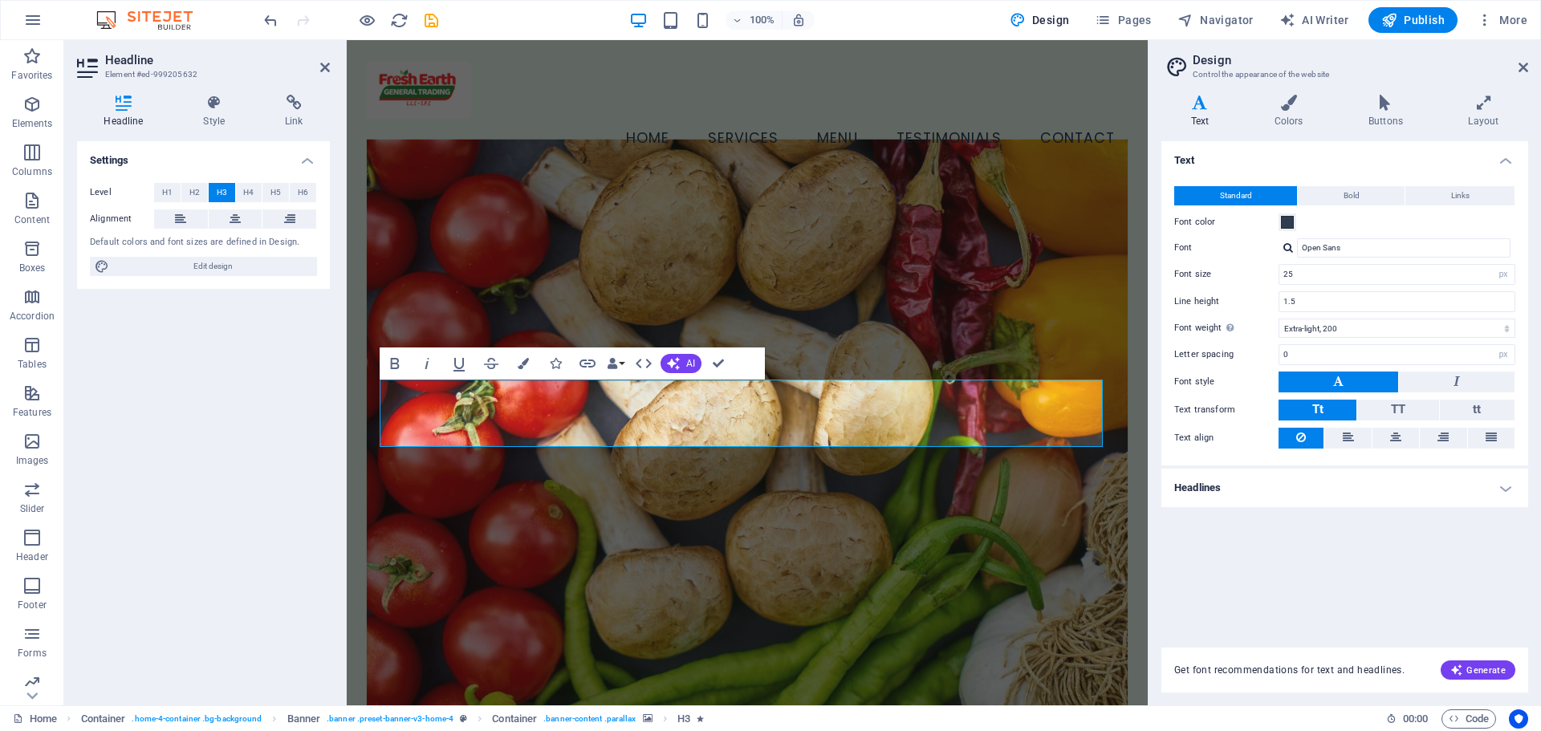
scroll to position [0, 0]
click at [1265, 487] on h4 "Headlines" at bounding box center [1345, 488] width 367 height 39
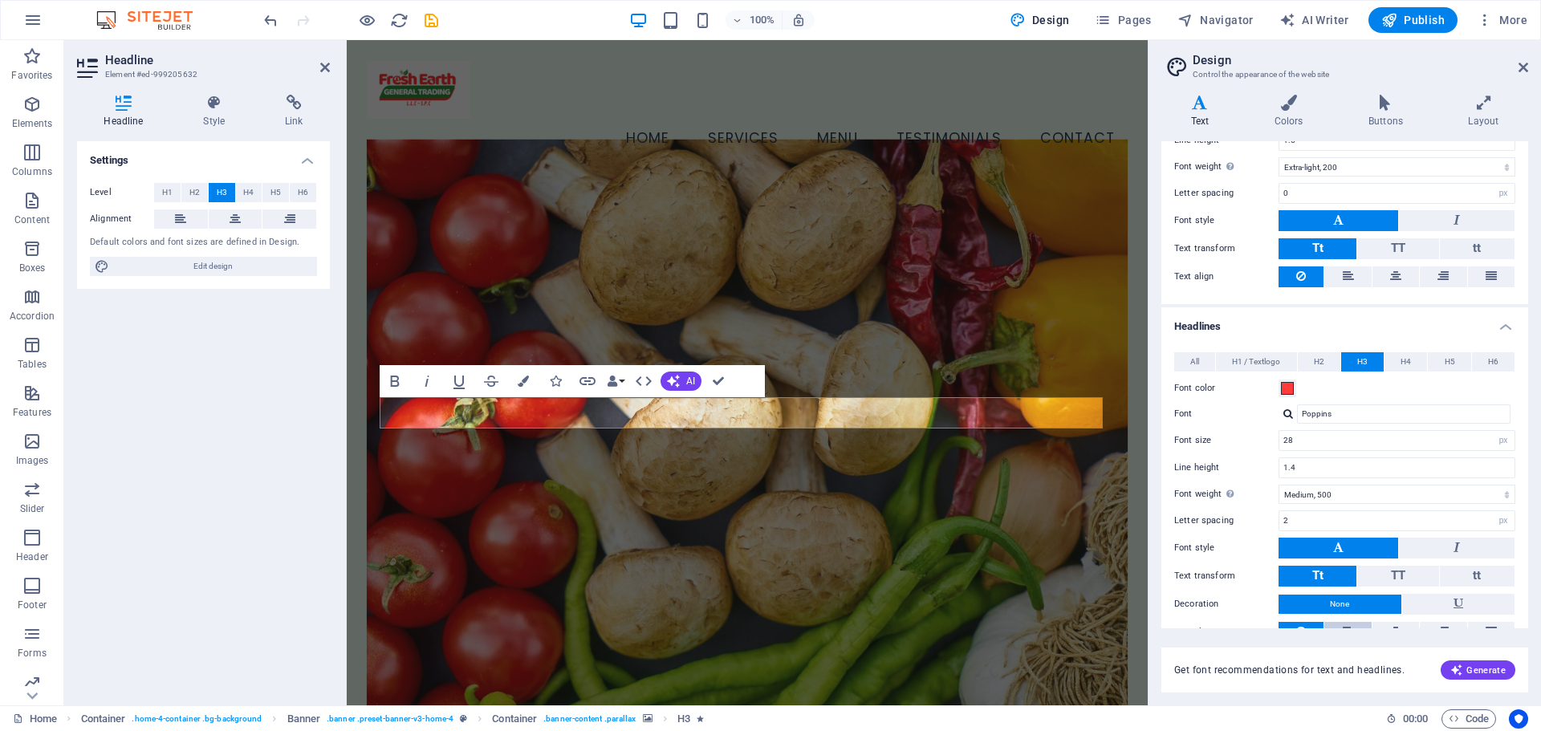
scroll to position [220, 0]
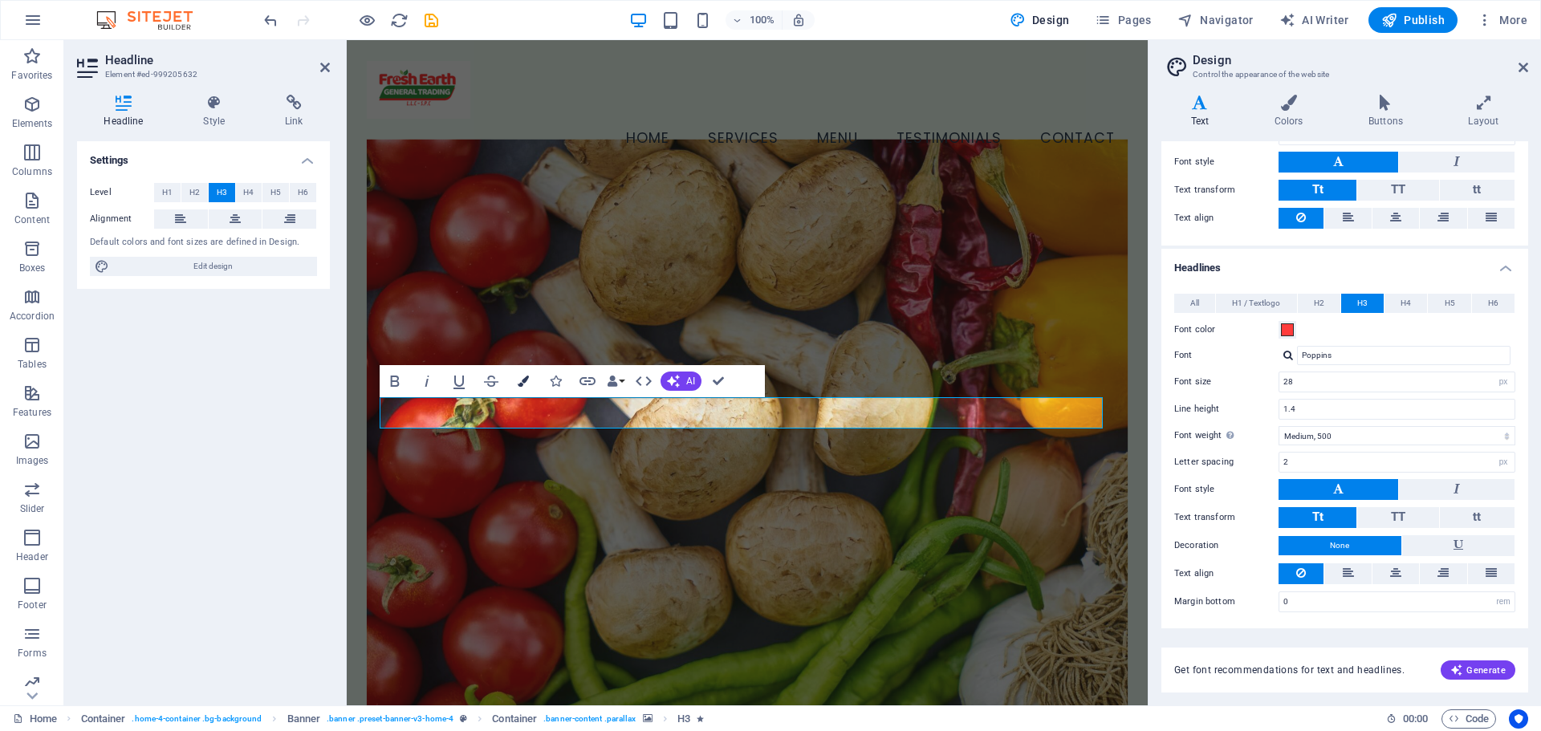
click at [522, 384] on icon "button" at bounding box center [523, 381] width 11 height 11
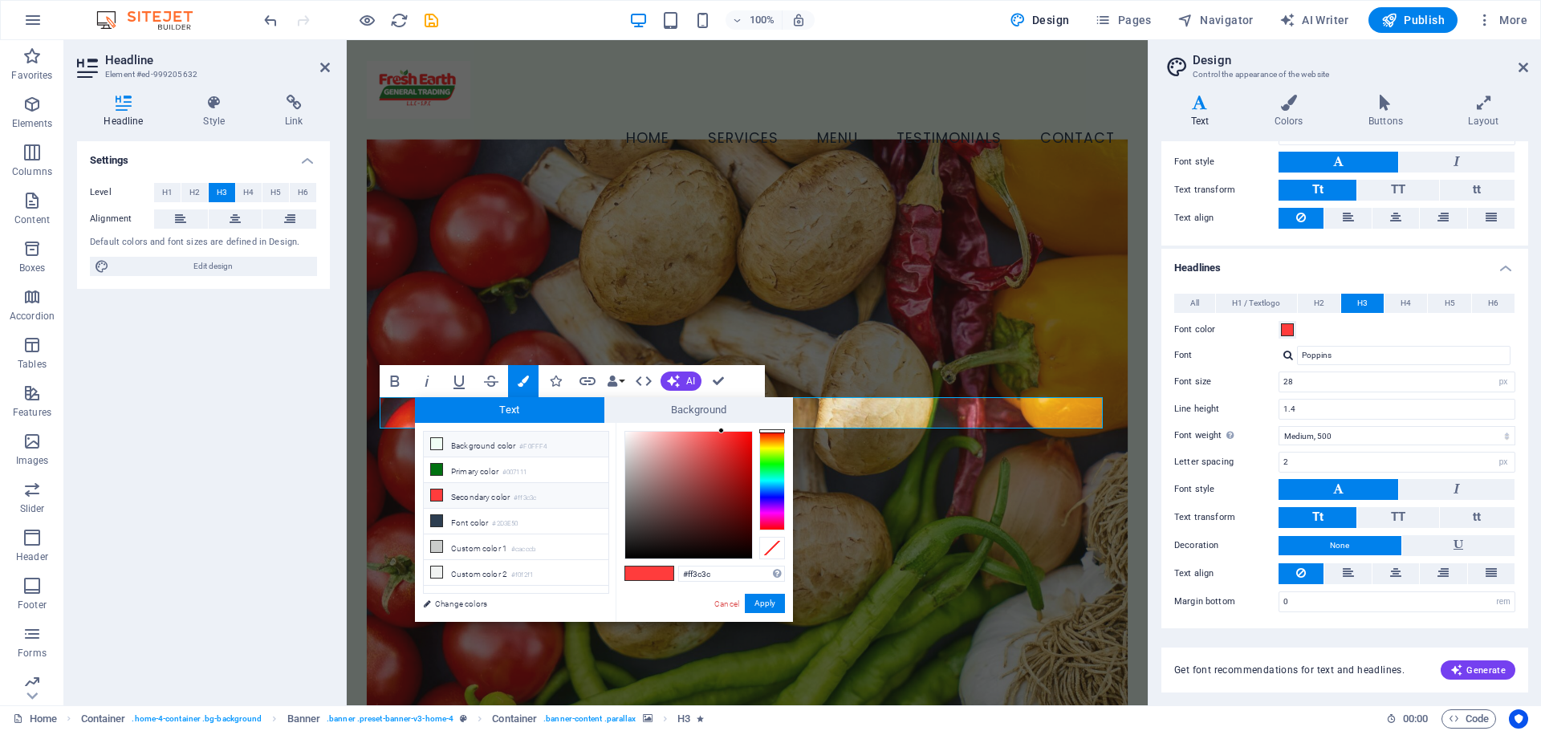
click at [482, 448] on li "Background color #F0FFF4" at bounding box center [516, 445] width 185 height 26
type input "#f0fff4"
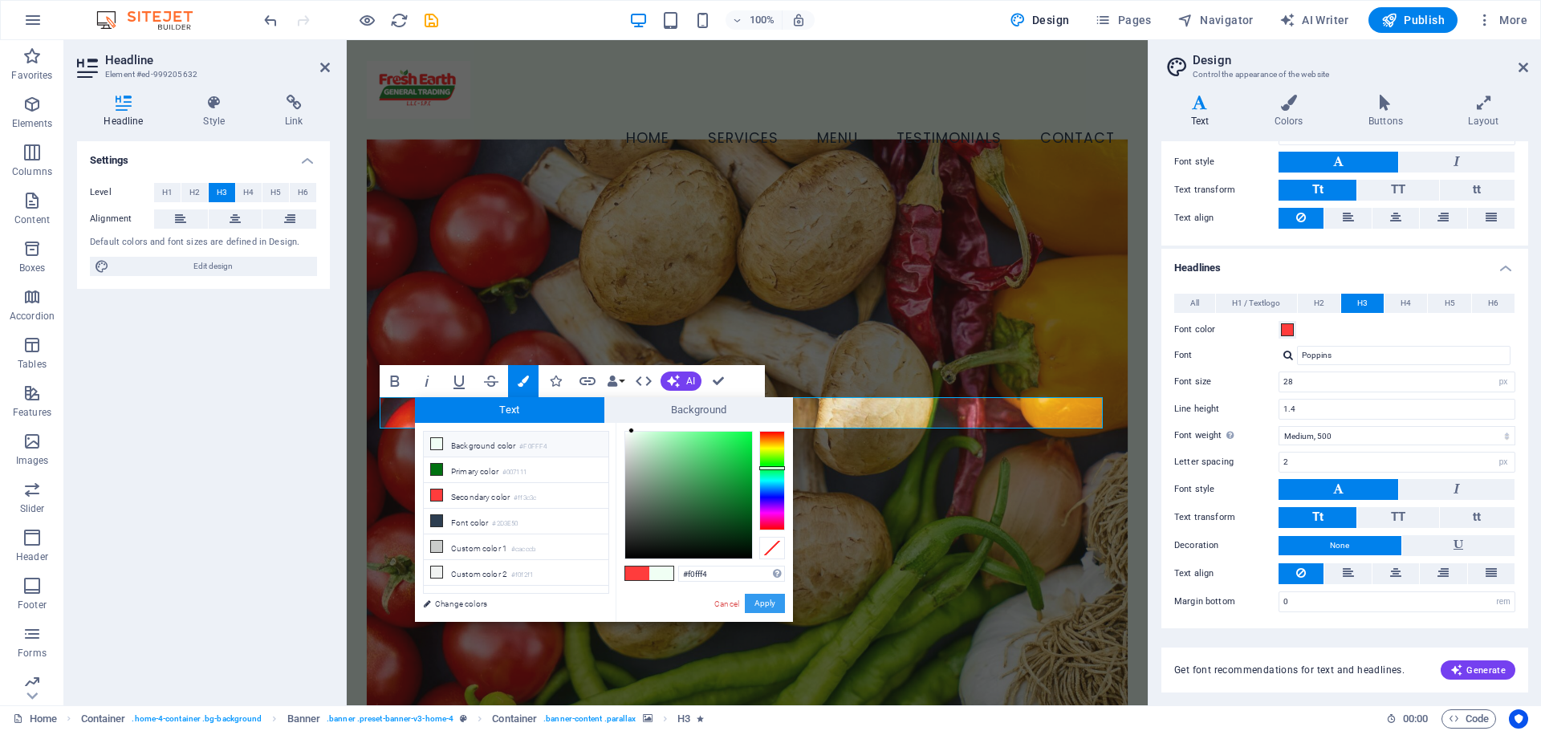
click at [767, 605] on button "Apply" at bounding box center [765, 603] width 40 height 19
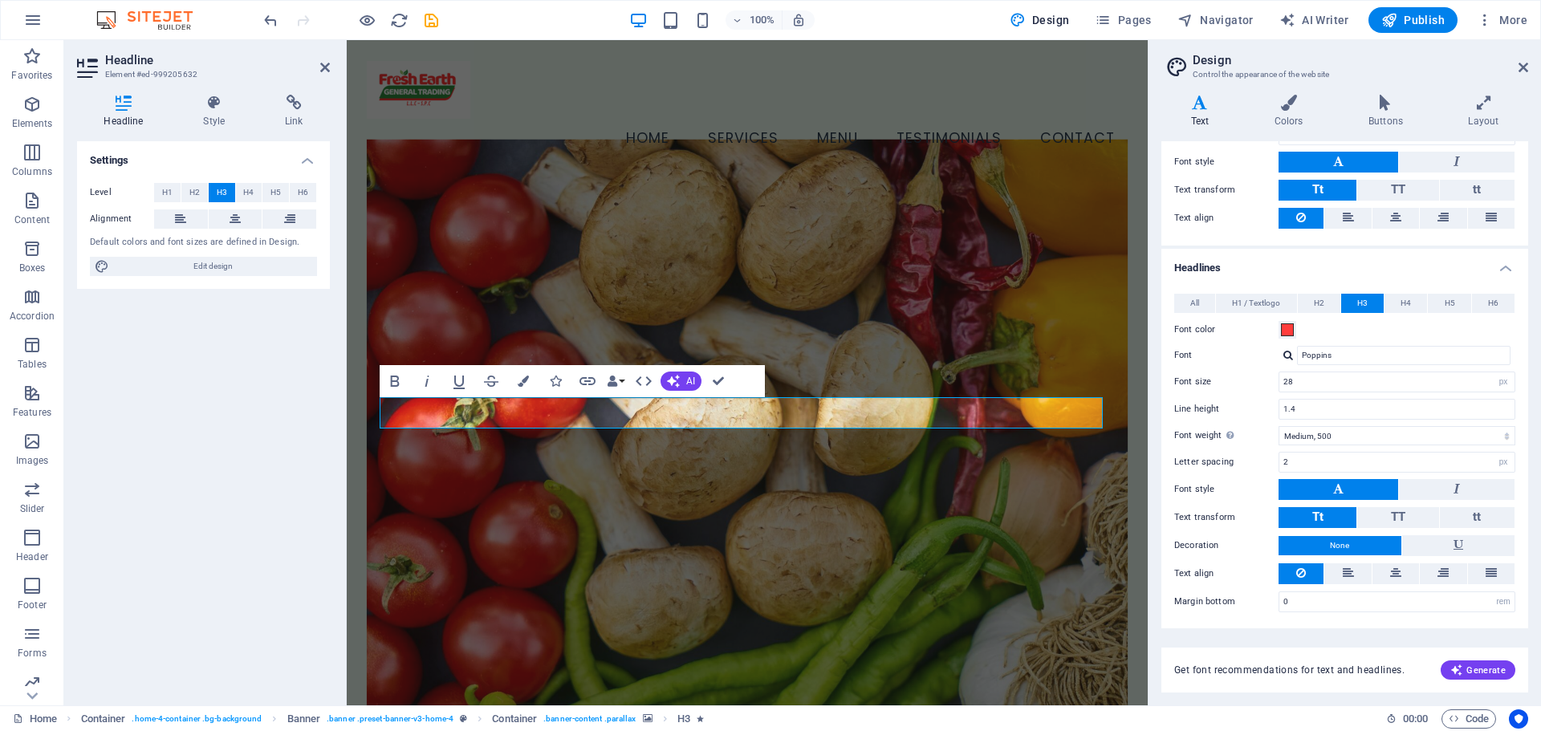
click at [1096, 313] on figure at bounding box center [747, 443] width 761 height 606
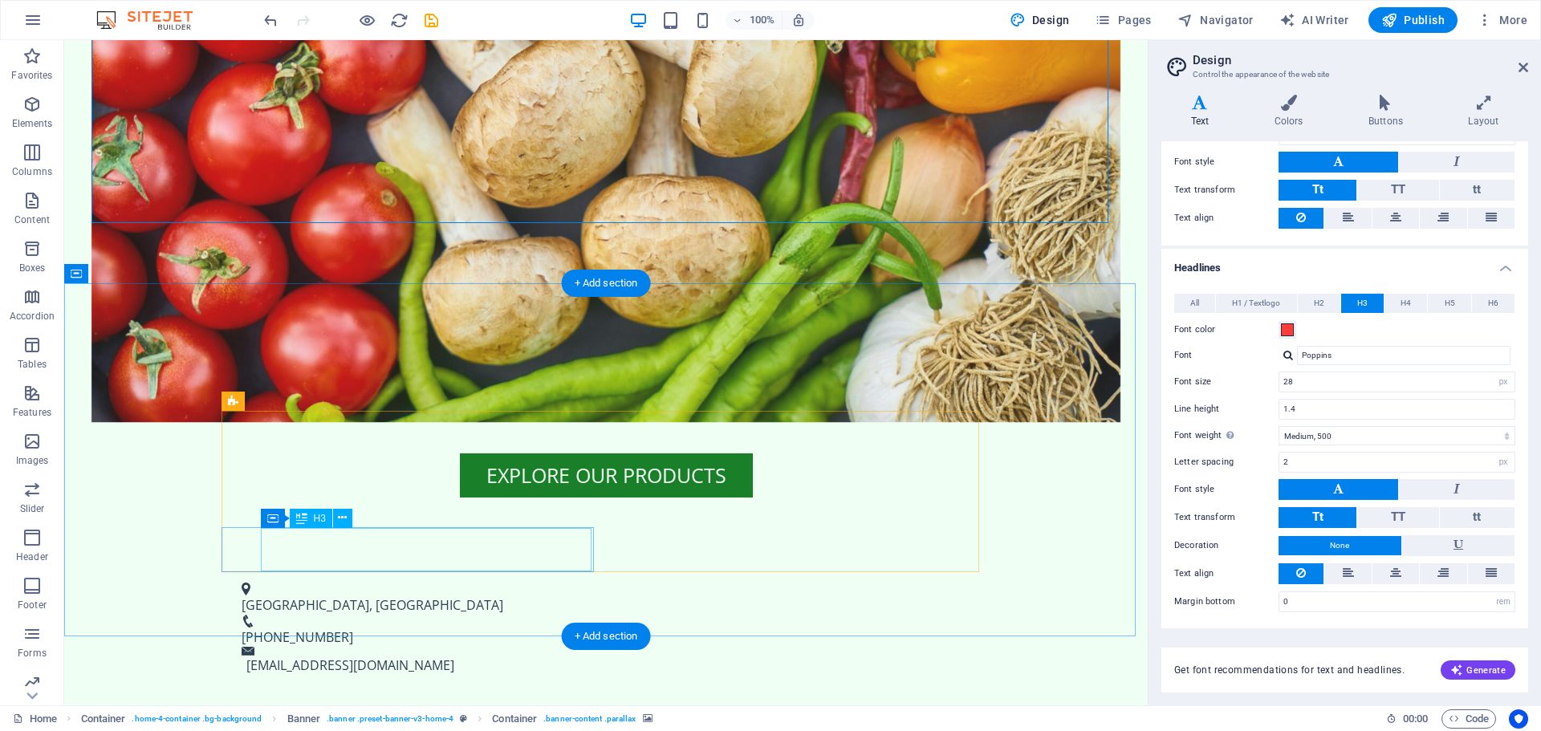
scroll to position [482, 0]
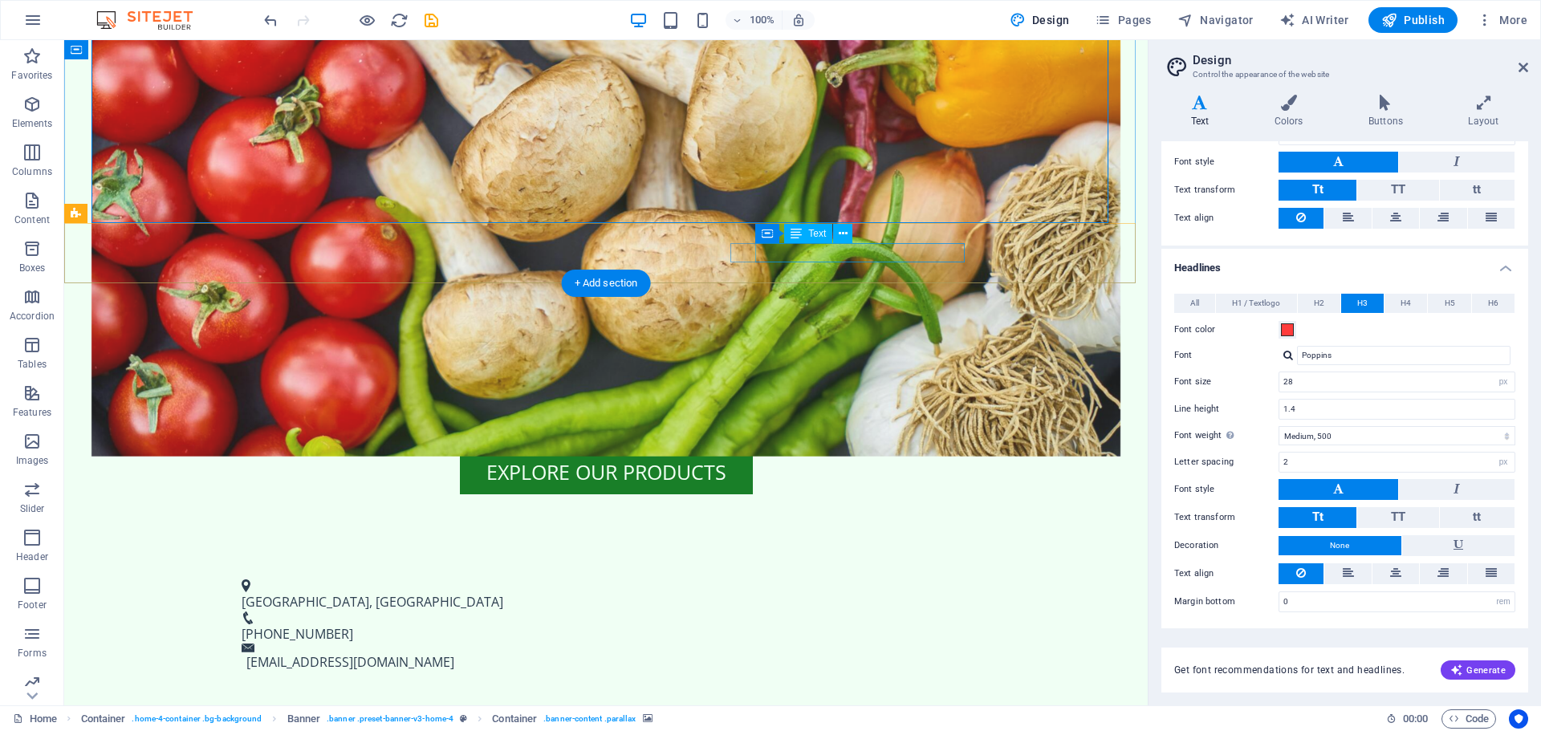
click at [889, 653] on div "sales@freshearthgenetaltrading.ae" at bounding box center [608, 662] width 725 height 19
click at [894, 653] on div "sales@freshearthgenetaltrading.ae" at bounding box center [608, 662] width 725 height 19
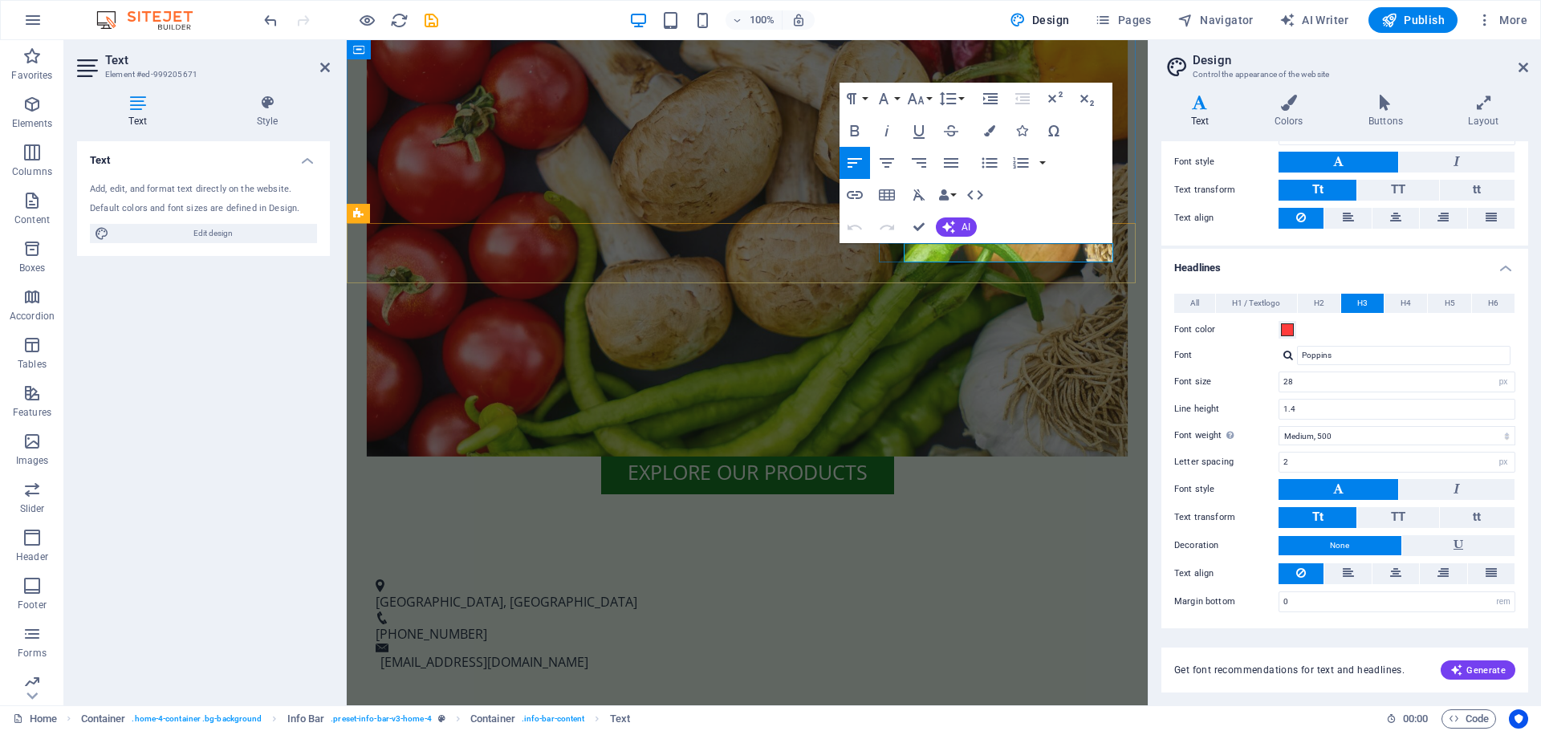
click at [1040, 653] on p "sales@freshearthgenetaltrading.ae" at bounding box center [749, 662] width 738 height 19
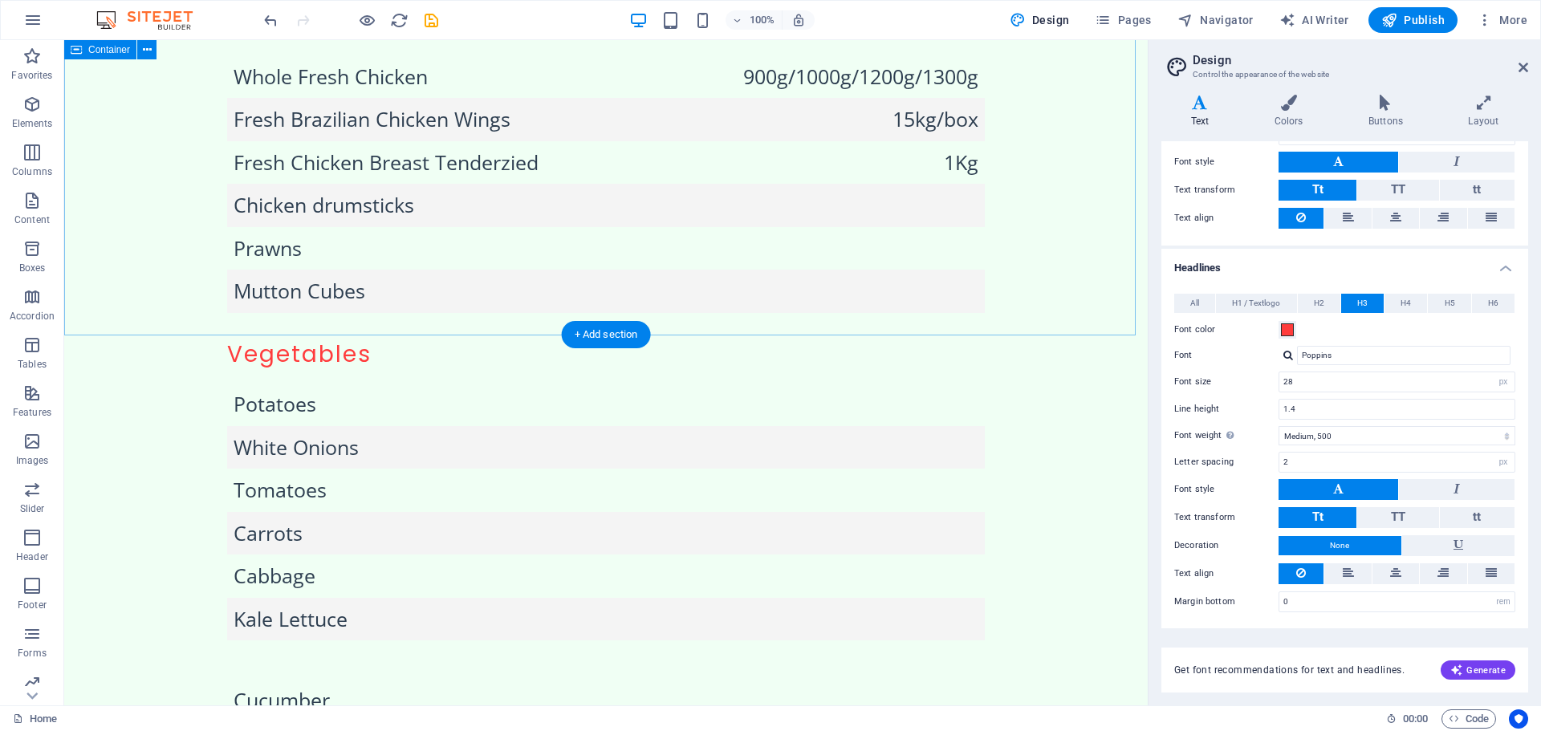
scroll to position [2569, 0]
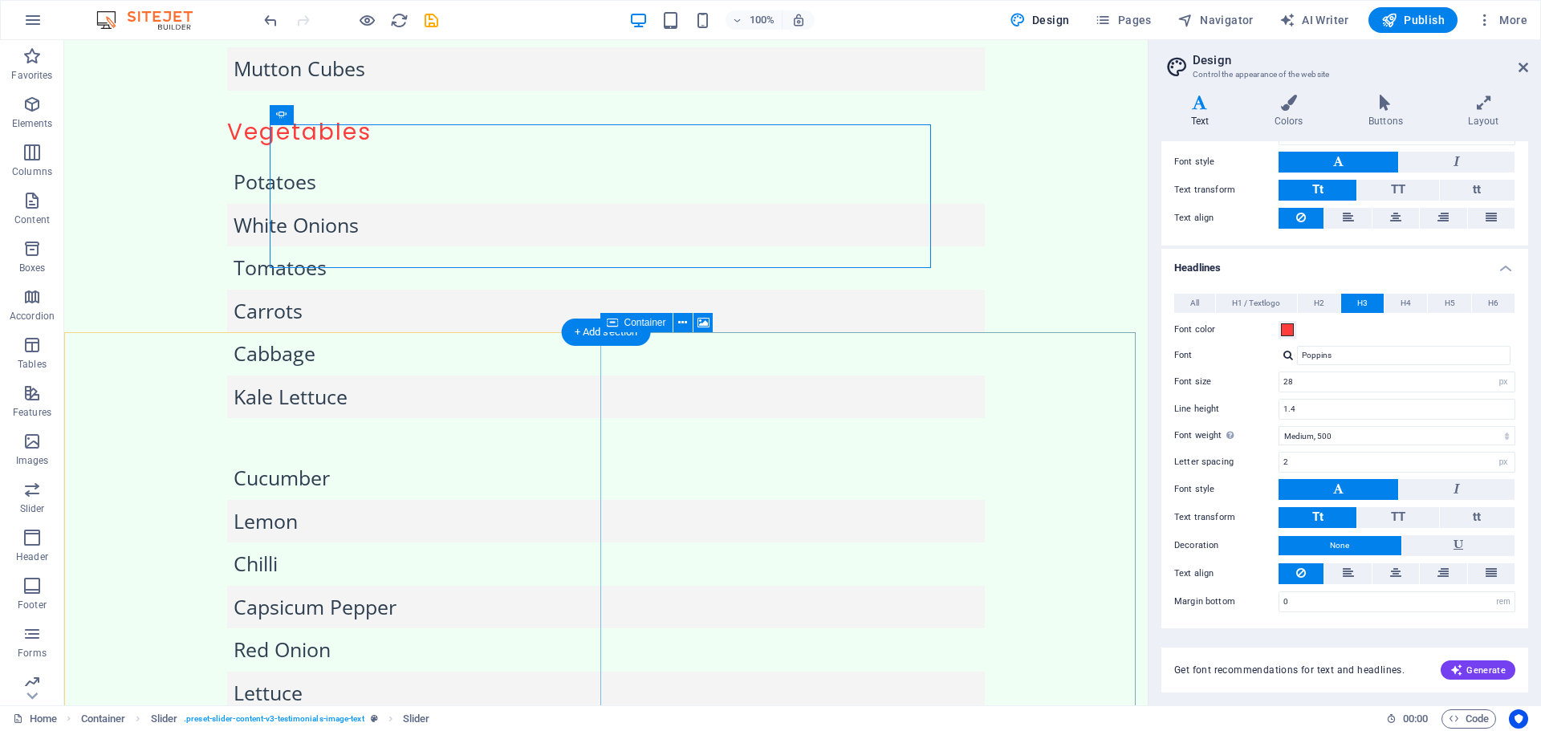
scroll to position [2632, 0]
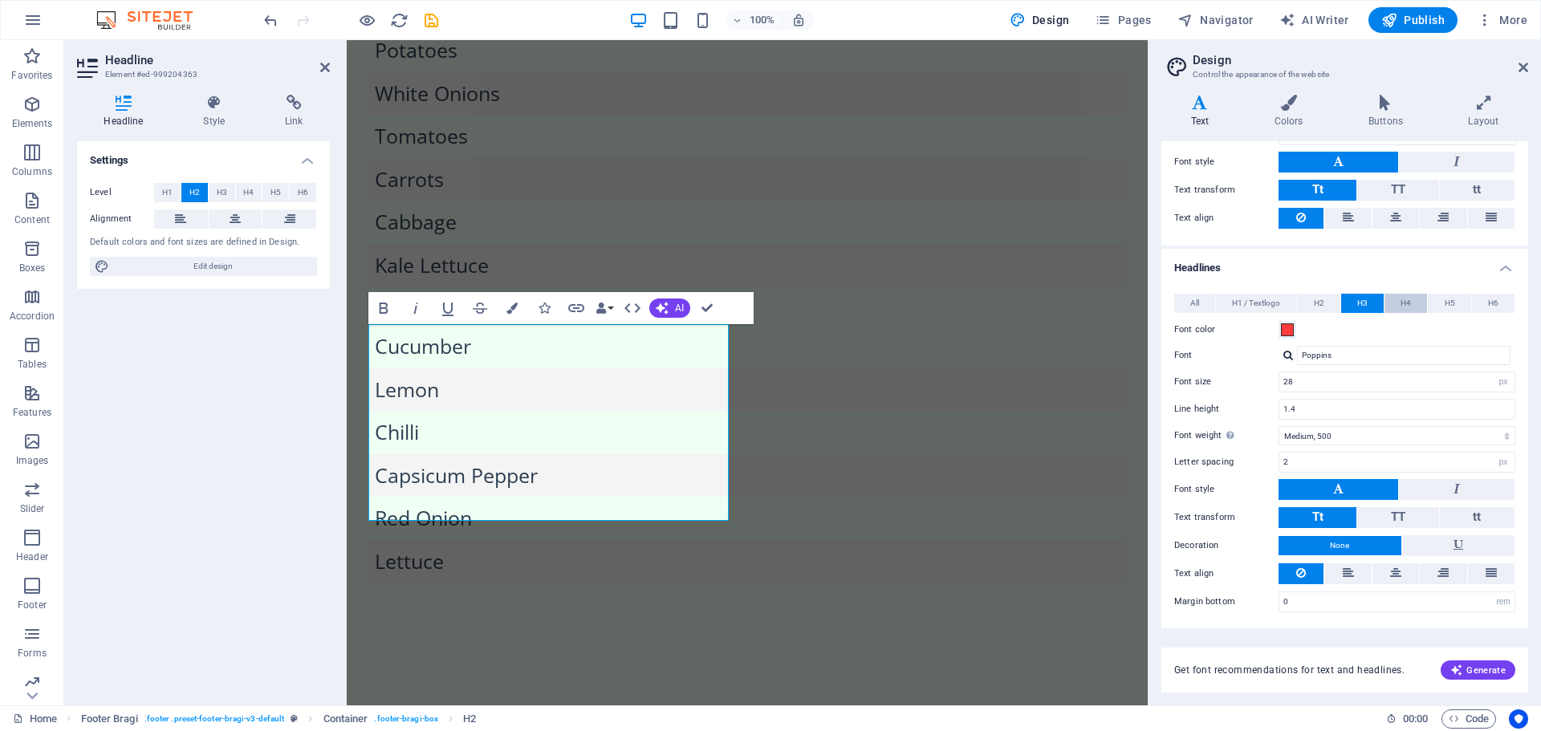
click at [1411, 304] on button "H4" at bounding box center [1406, 303] width 43 height 19
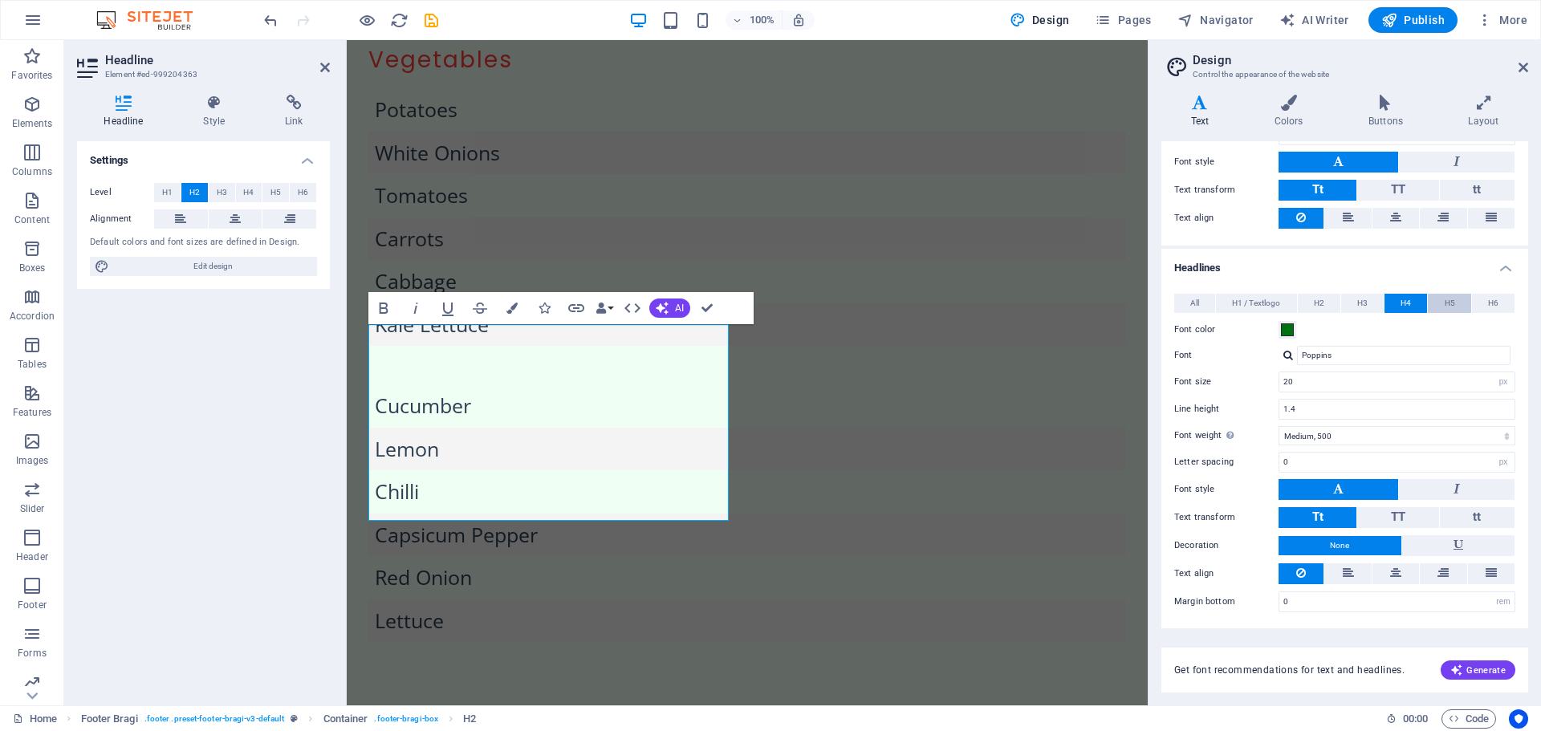
click at [1458, 306] on button "H5" at bounding box center [1449, 303] width 43 height 19
click at [1490, 304] on span "H6" at bounding box center [1493, 303] width 10 height 19
click at [1237, 302] on span "H1 / Textlogo" at bounding box center [1256, 303] width 48 height 19
click at [1206, 298] on button "All" at bounding box center [1194, 303] width 41 height 19
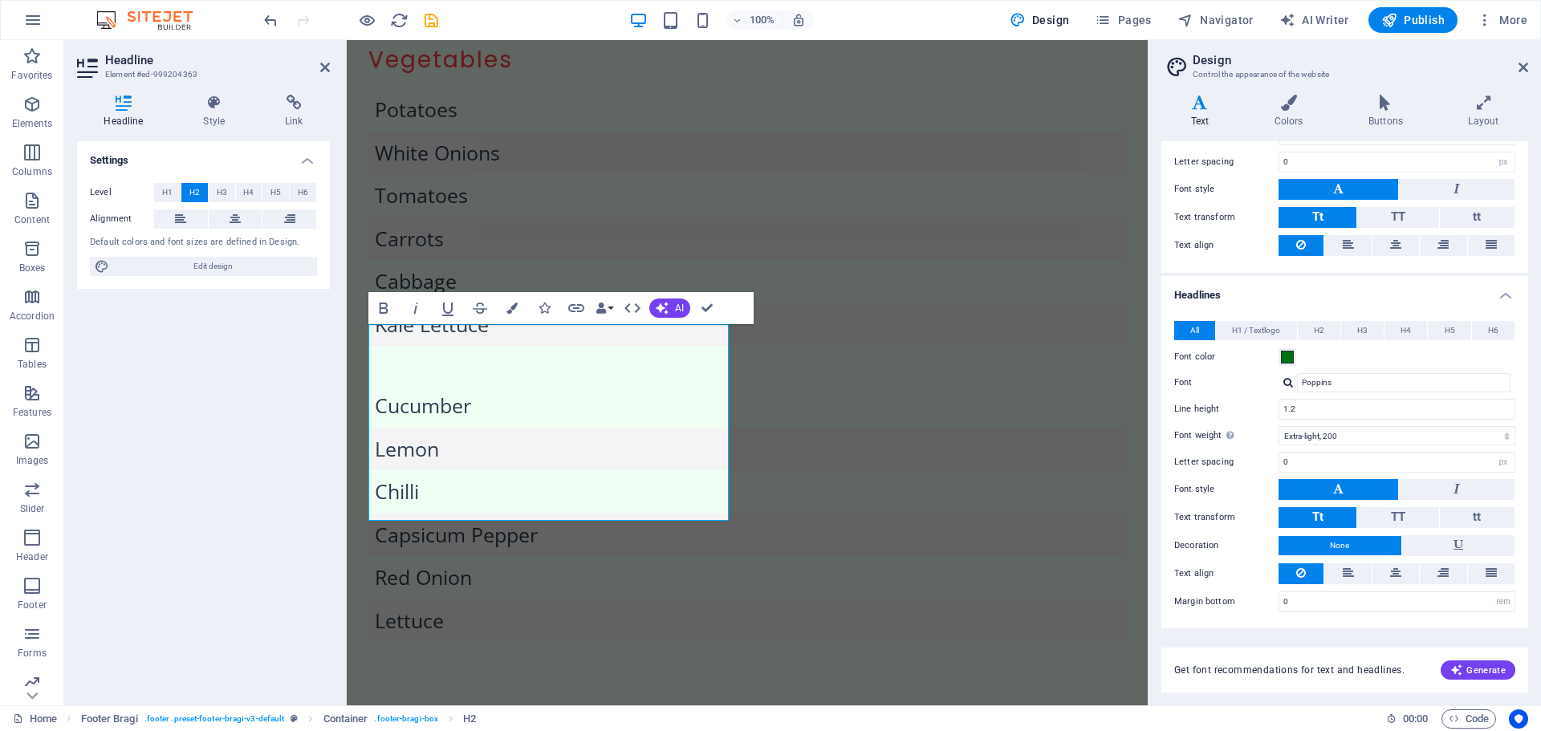
scroll to position [193, 0]
click at [1501, 329] on button "H6" at bounding box center [1493, 330] width 43 height 19
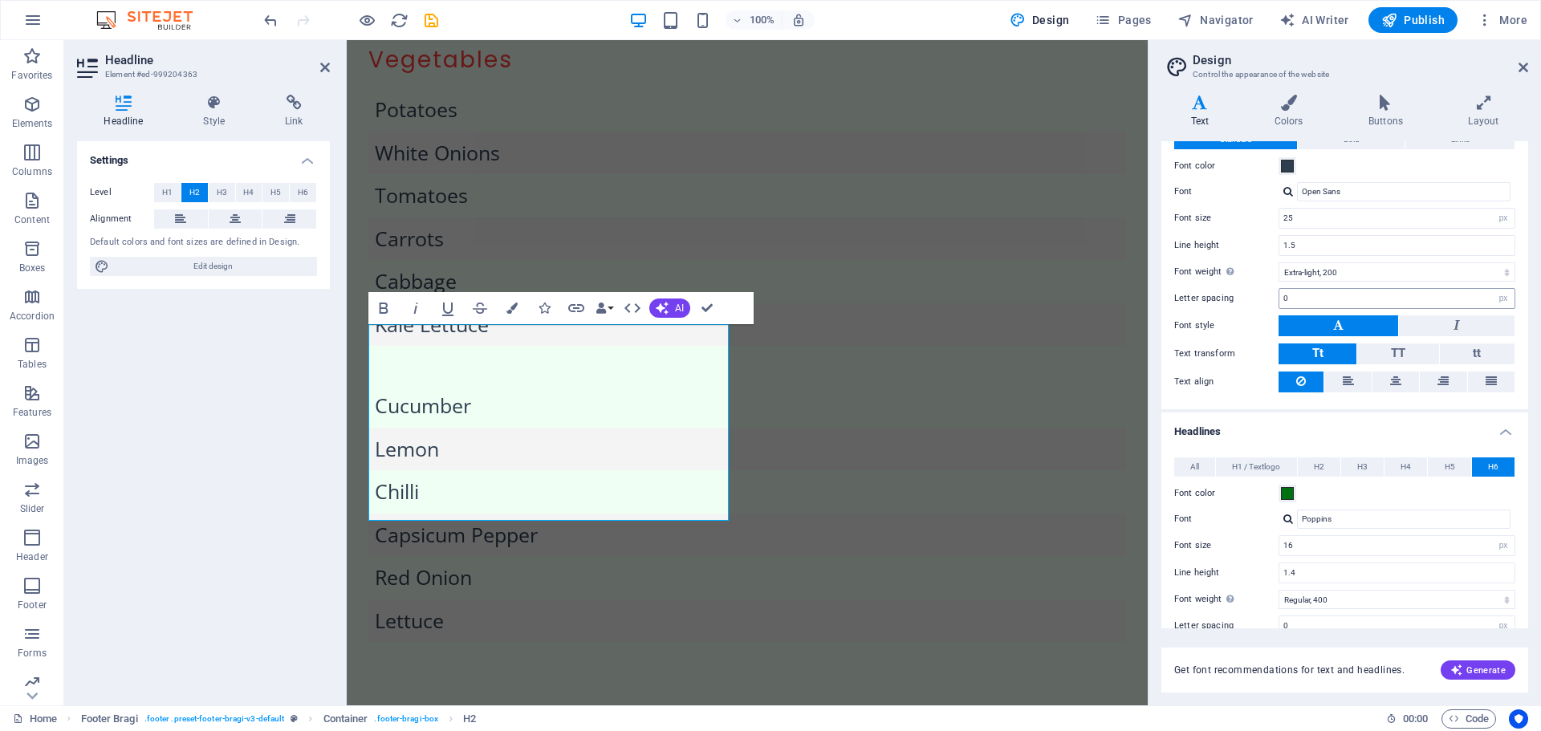
scroll to position [0, 0]
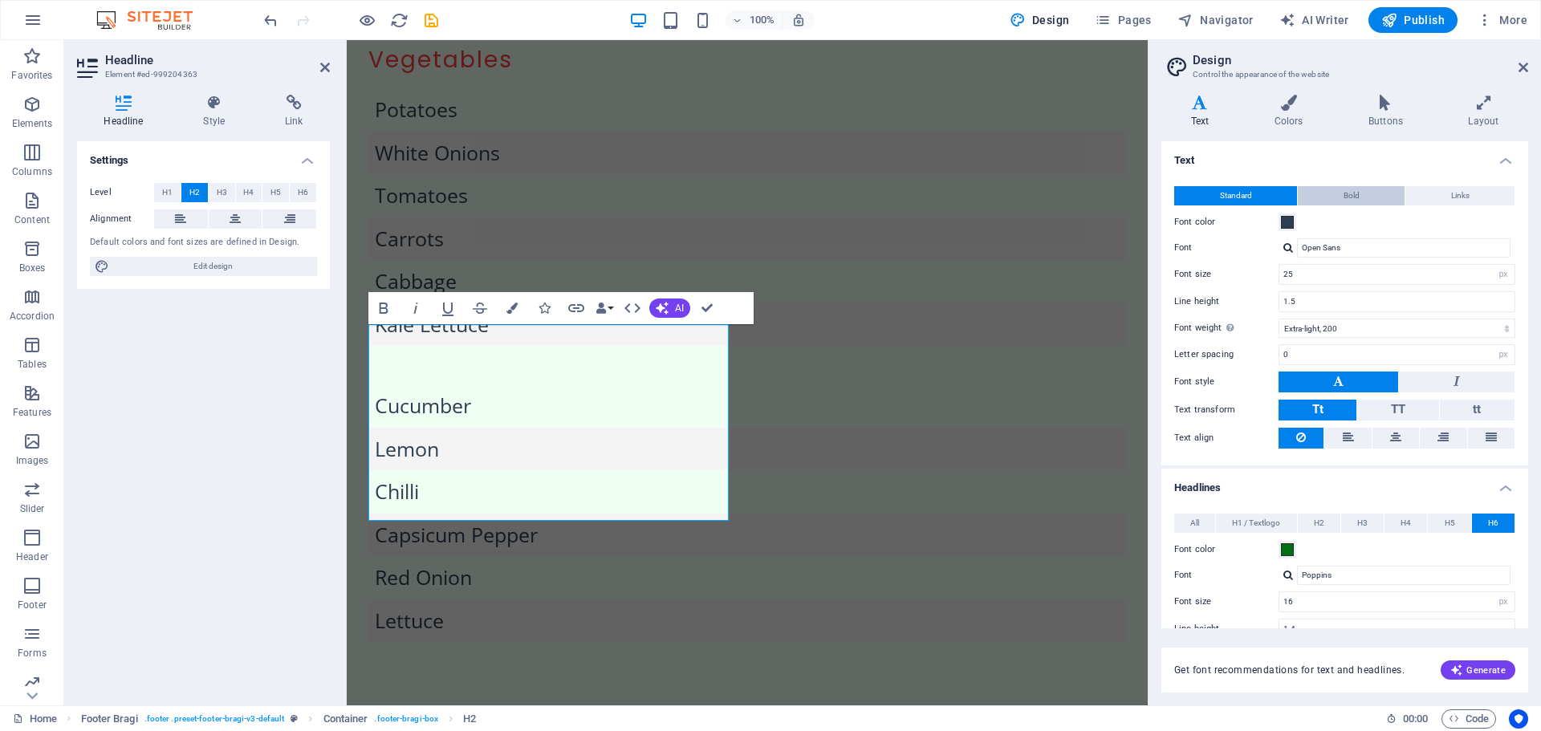
click at [1358, 194] on button "Bold" at bounding box center [1351, 195] width 107 height 19
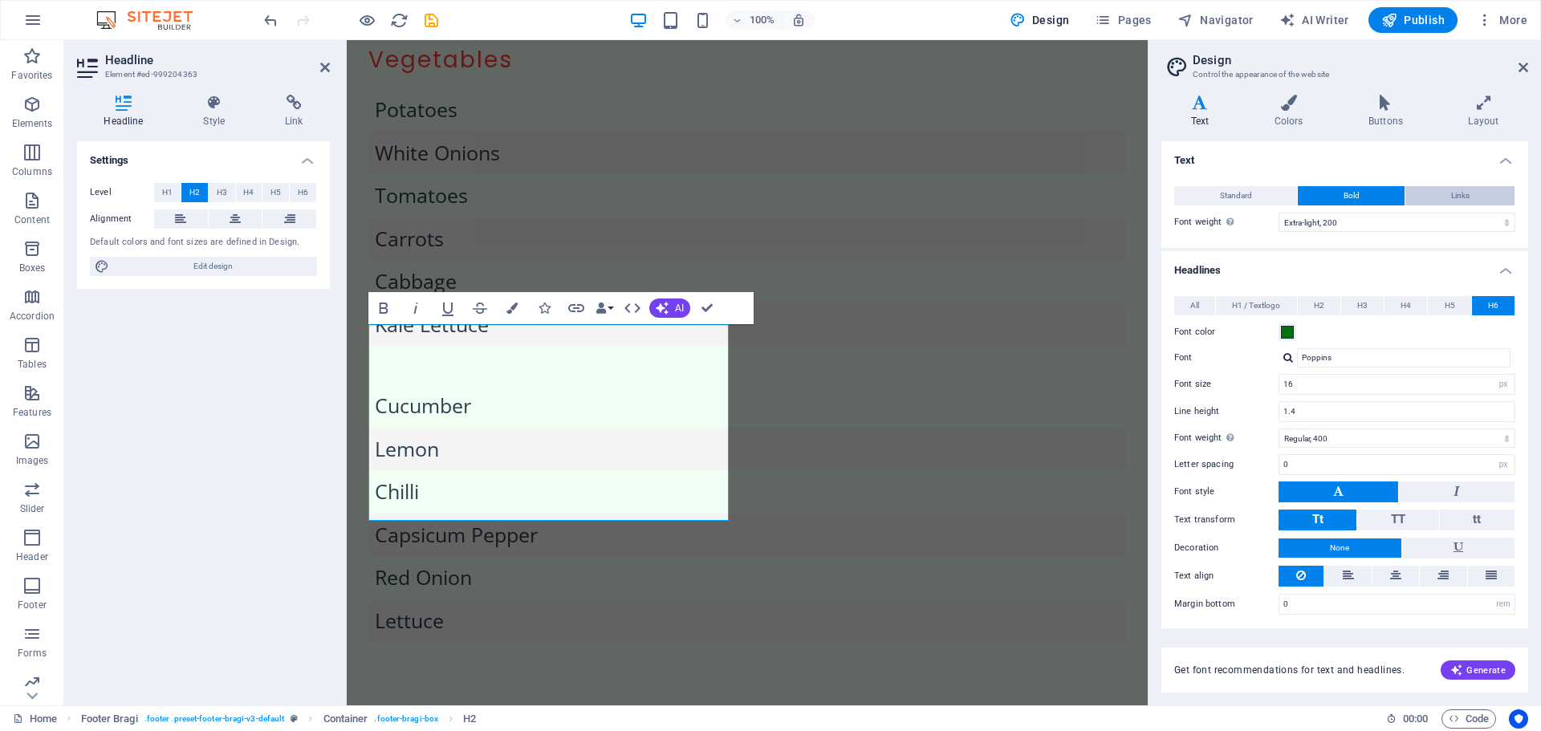
click at [1442, 194] on button "Links" at bounding box center [1460, 195] width 109 height 19
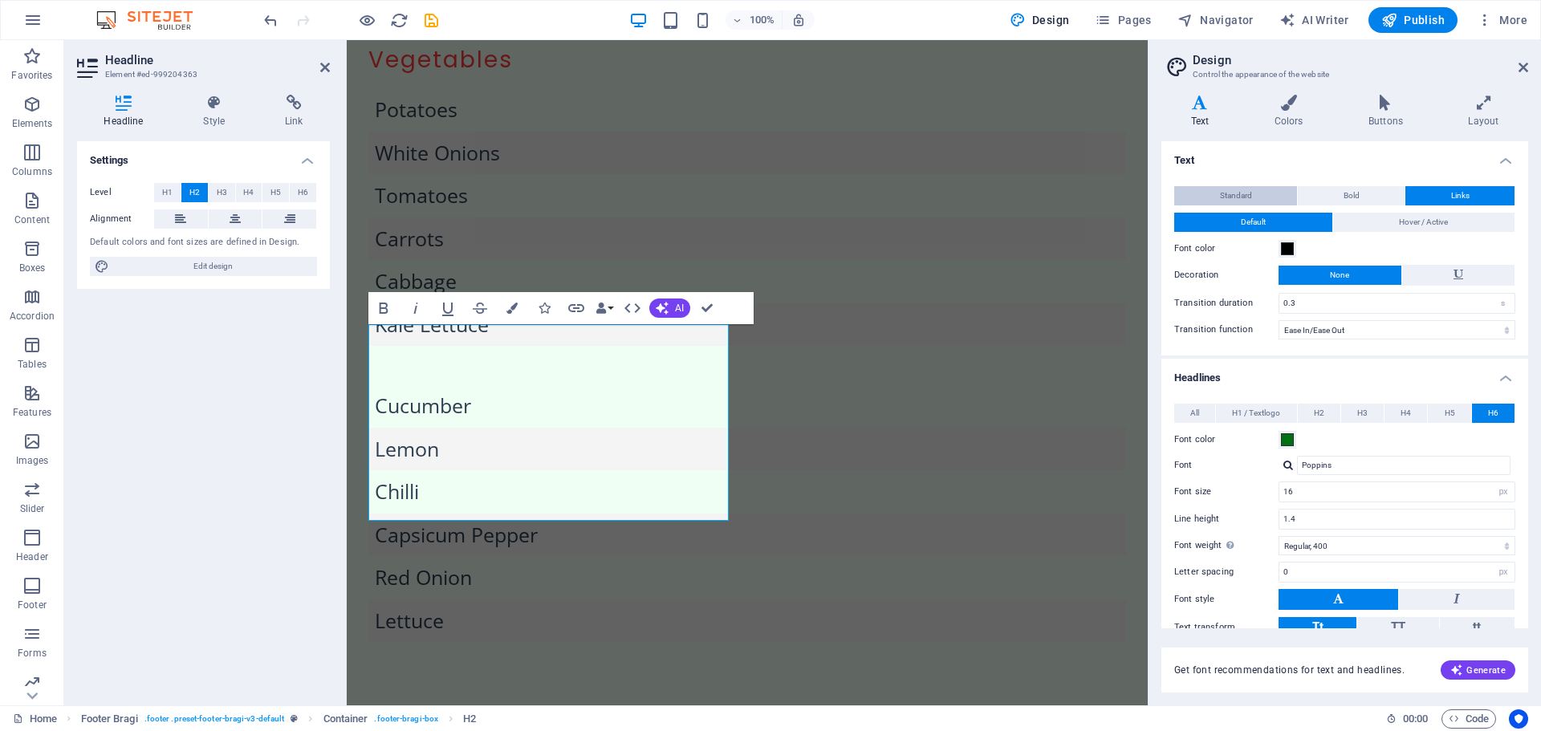
click at [1275, 197] on button "Standard" at bounding box center [1235, 195] width 123 height 19
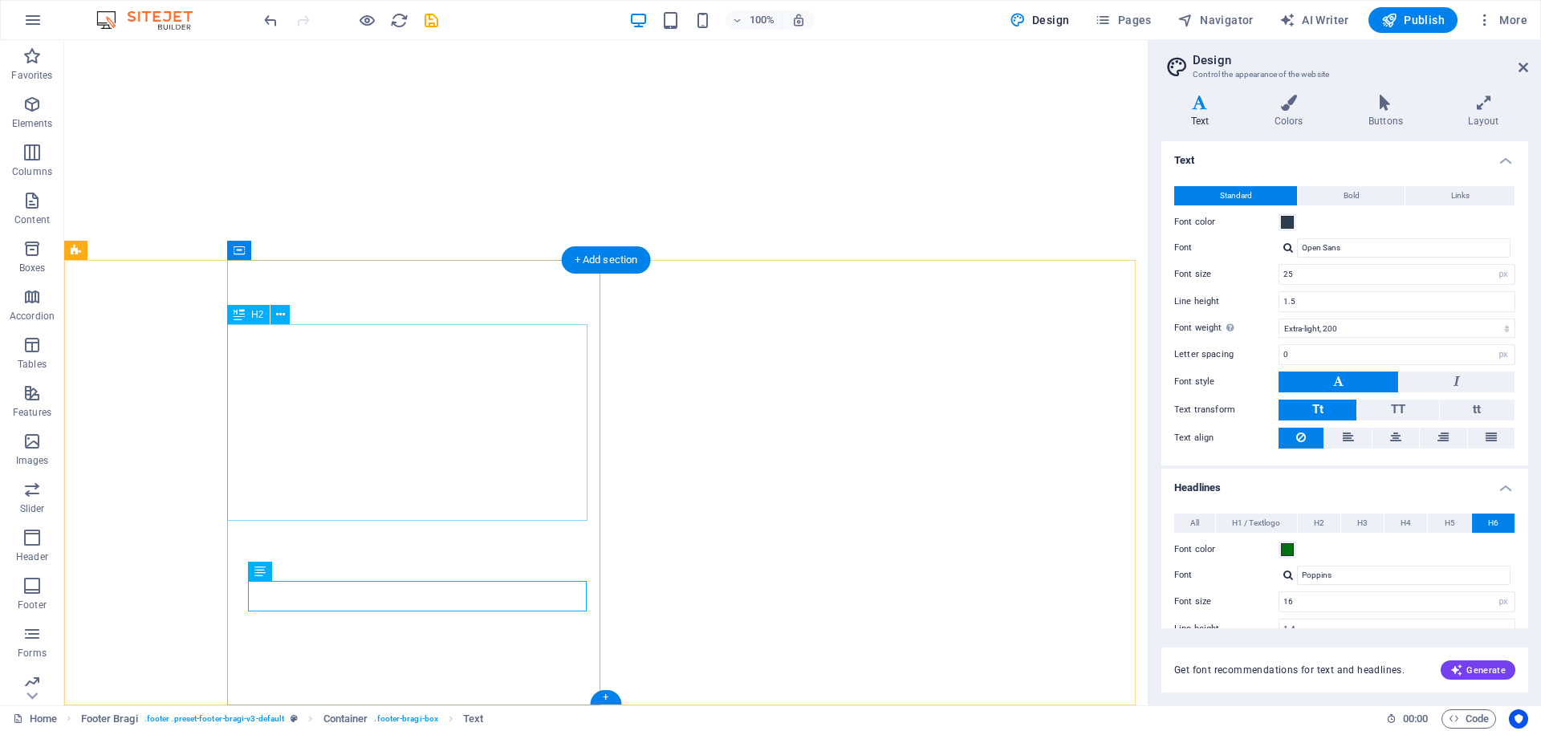
select select "px"
select select "200"
select select "px"
select select "ease-in-out"
select select "px"
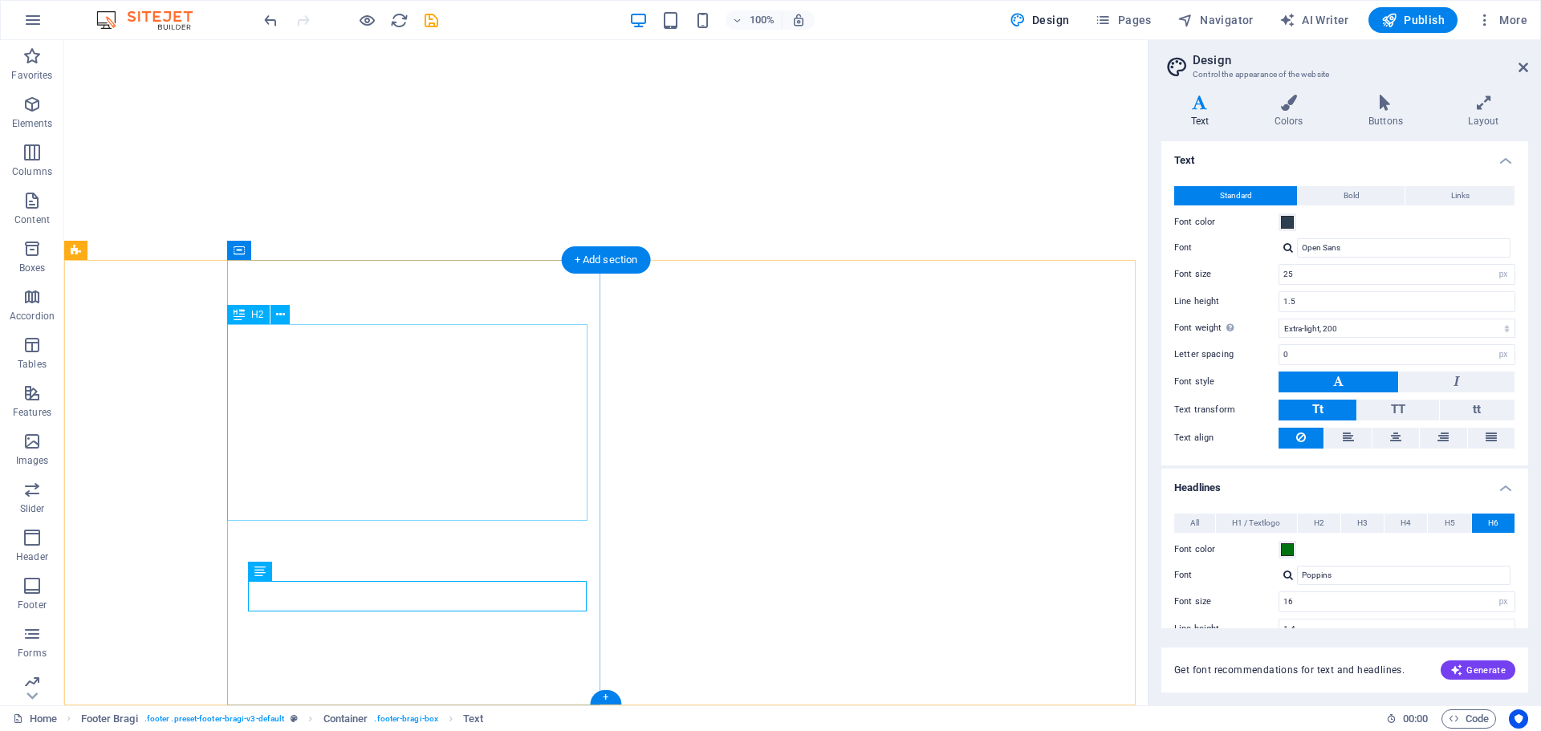
select select "400"
select select "px"
select select "rem"
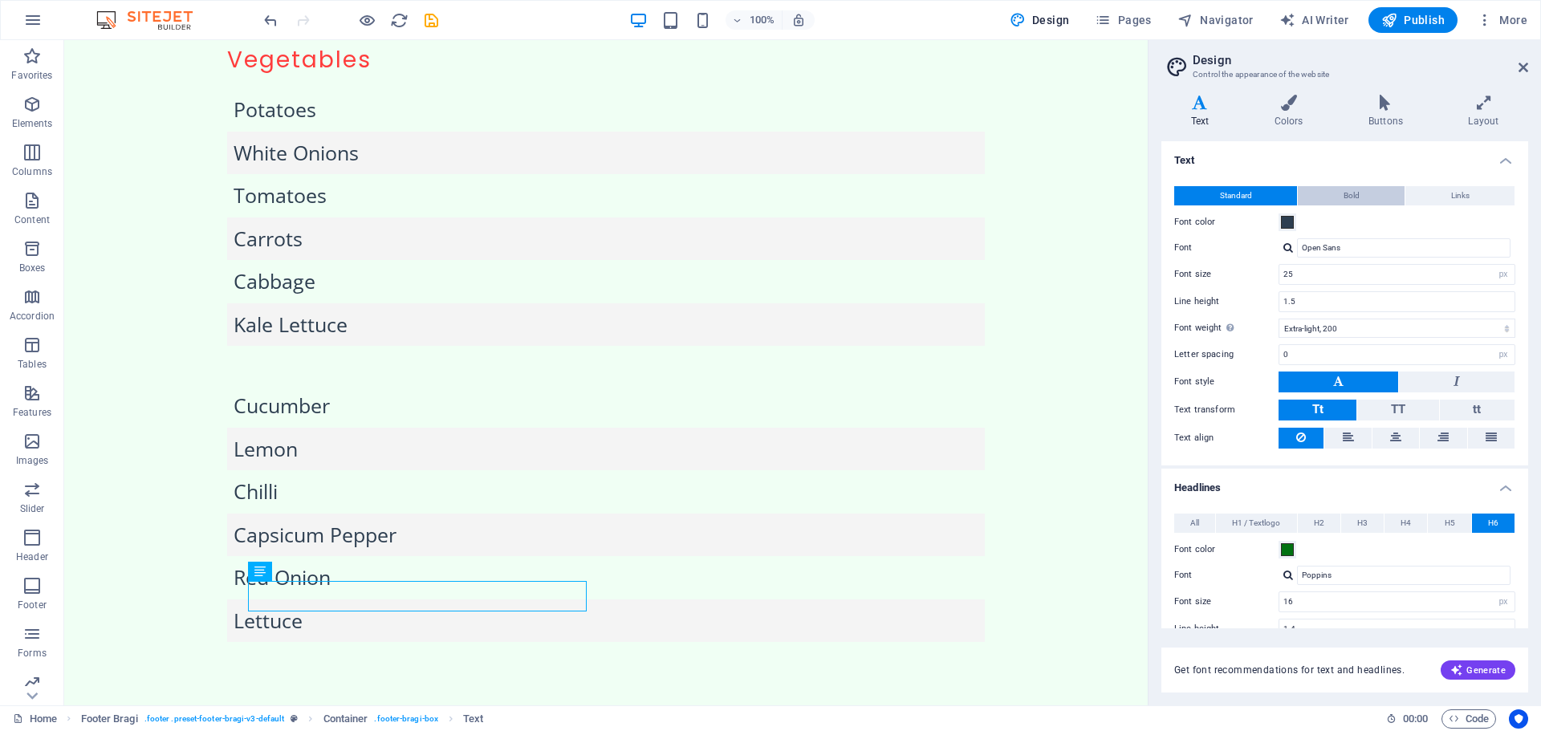
click at [1384, 192] on button "Bold" at bounding box center [1351, 195] width 107 height 19
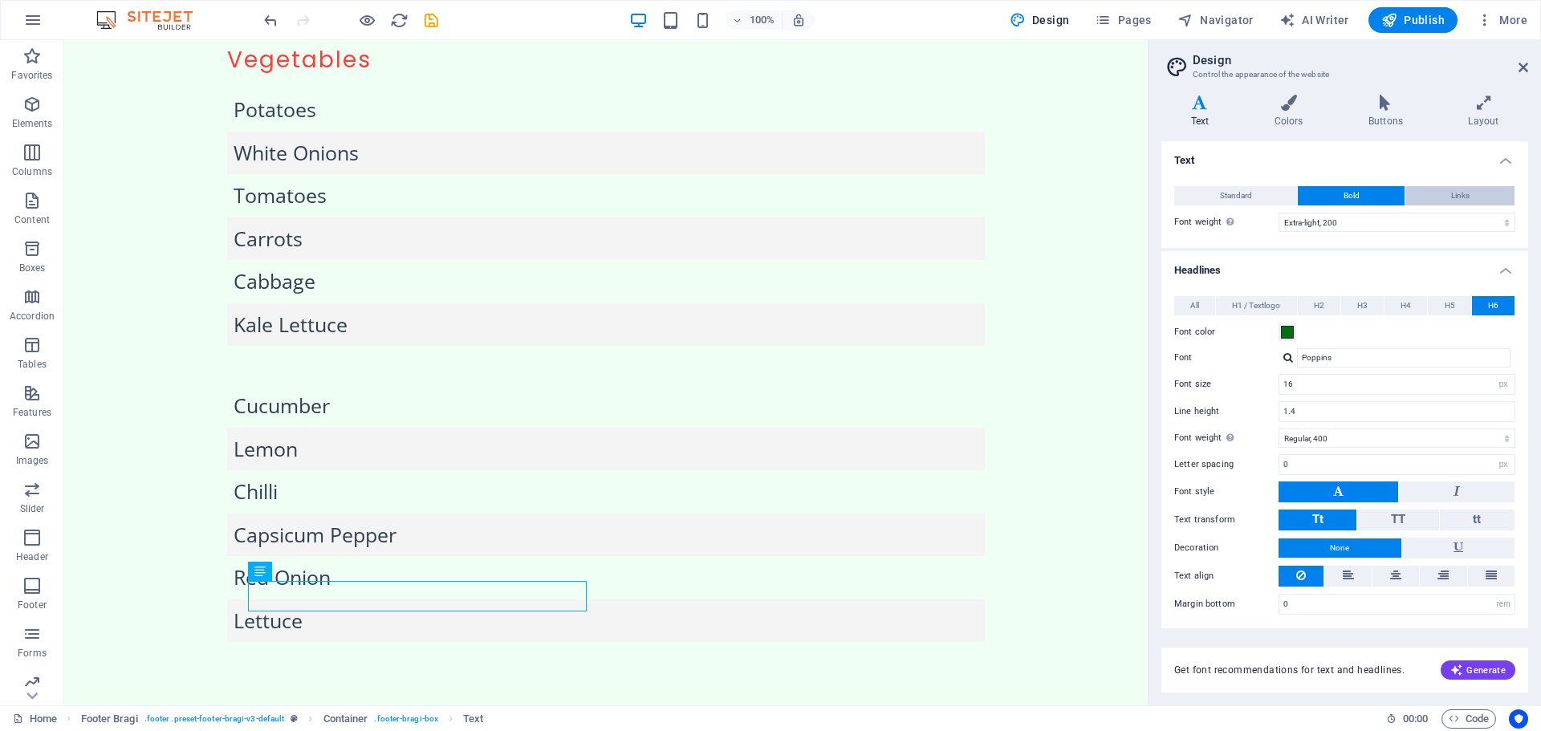
click at [1436, 190] on button "Links" at bounding box center [1460, 195] width 109 height 19
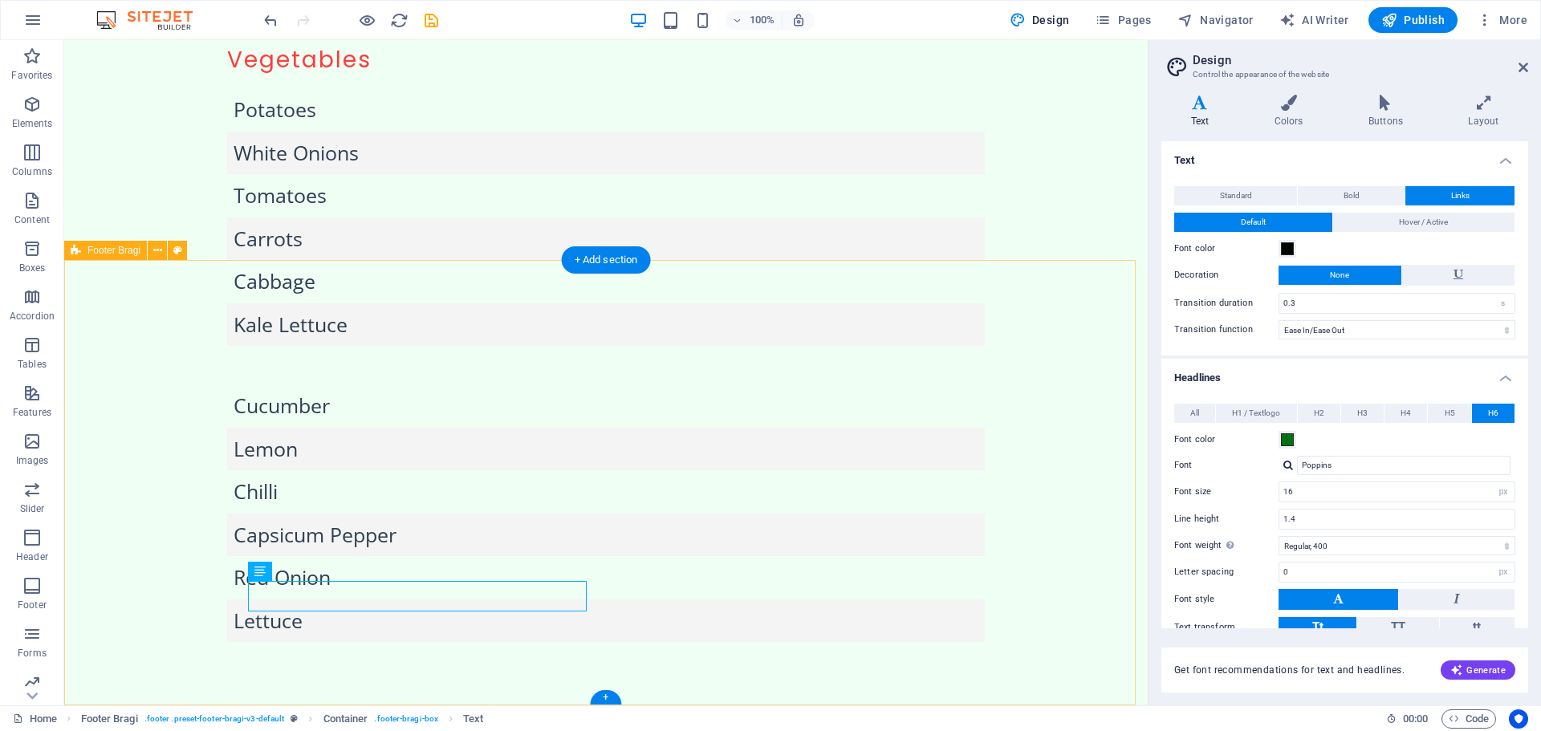
select select "footer"
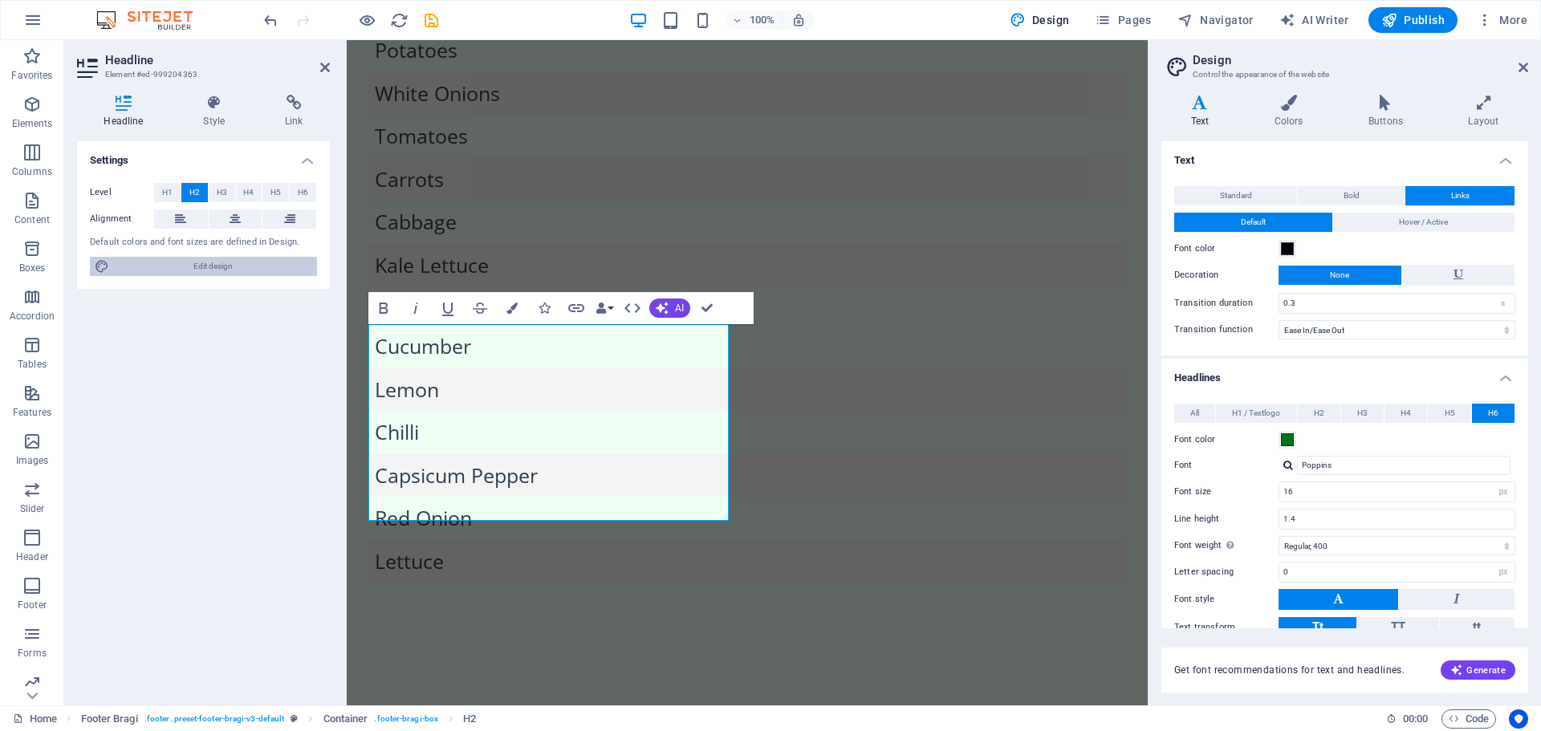
click at [224, 263] on span "Edit design" at bounding box center [213, 266] width 198 height 19
click at [1289, 114] on h4 "Colors" at bounding box center [1292, 112] width 94 height 34
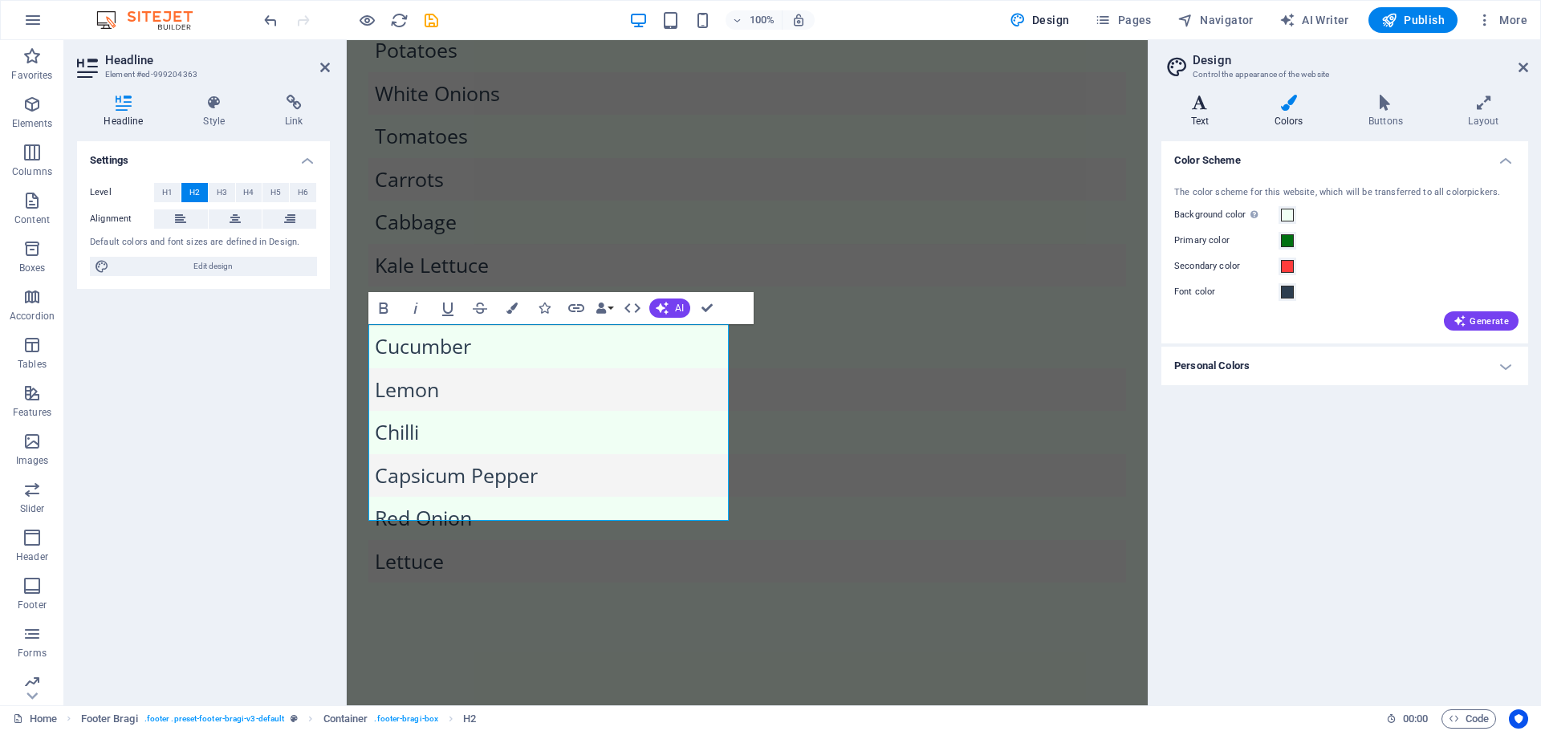
click at [1231, 104] on icon at bounding box center [1200, 103] width 77 height 16
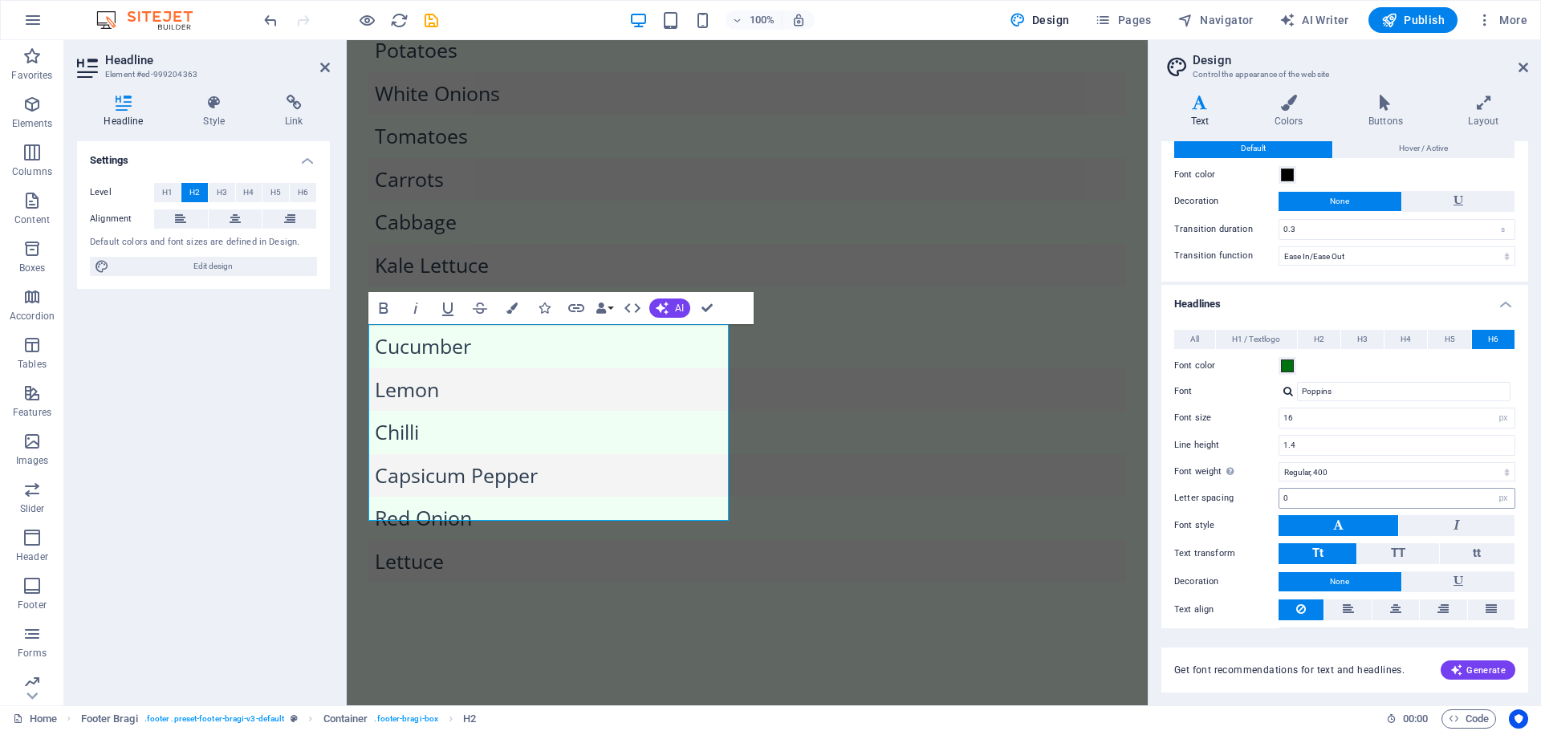
scroll to position [110, 0]
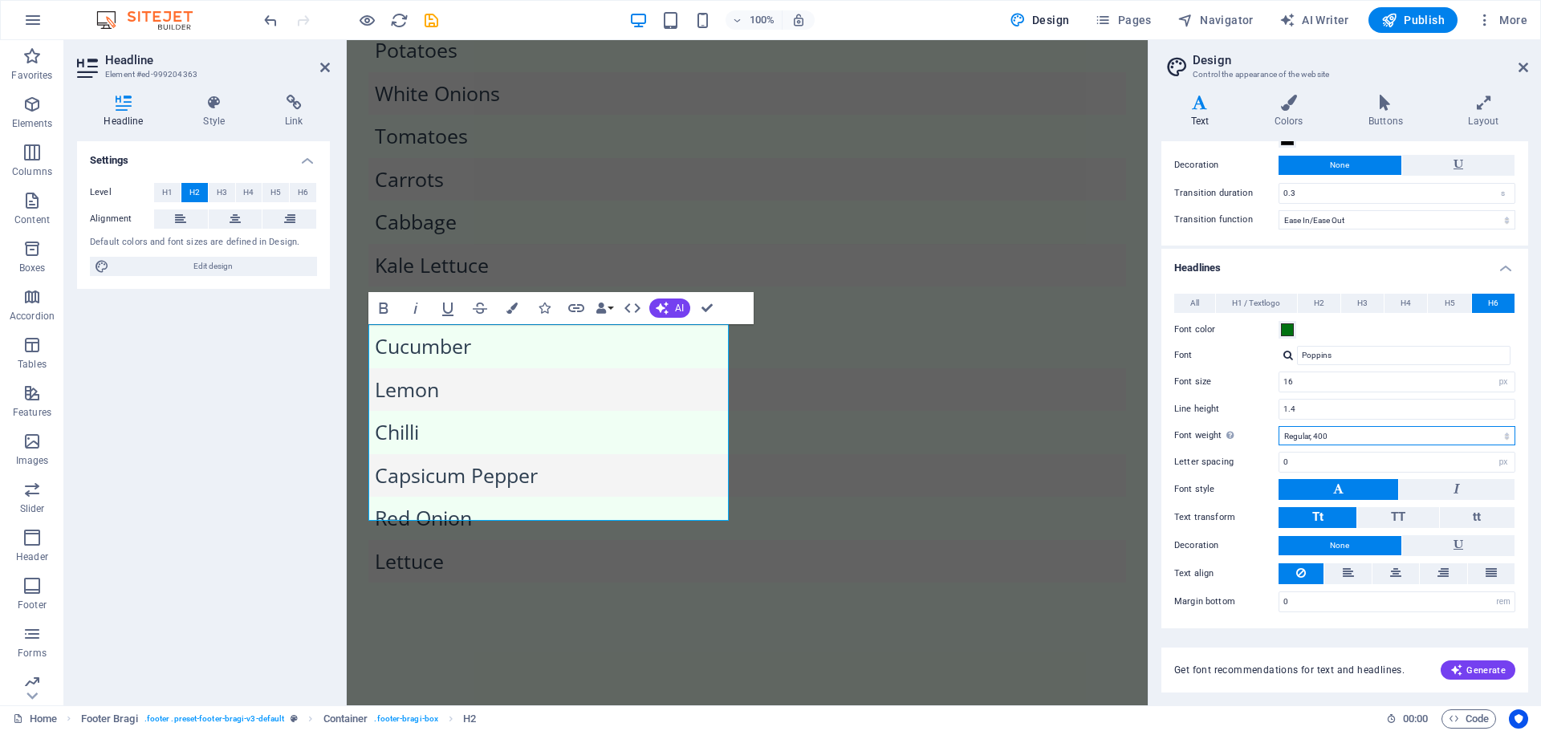
click at [1381, 437] on select "Thin, 100 Extra-light, 200 Light, 300 Regular, 400 Medium, 500 Semi-bold, 600 B…" at bounding box center [1397, 435] width 237 height 19
click at [1279, 426] on select "Thin, 100 Extra-light, 200 Light, 300 Regular, 400 Medium, 500 Semi-bold, 600 B…" at bounding box center [1397, 435] width 237 height 19
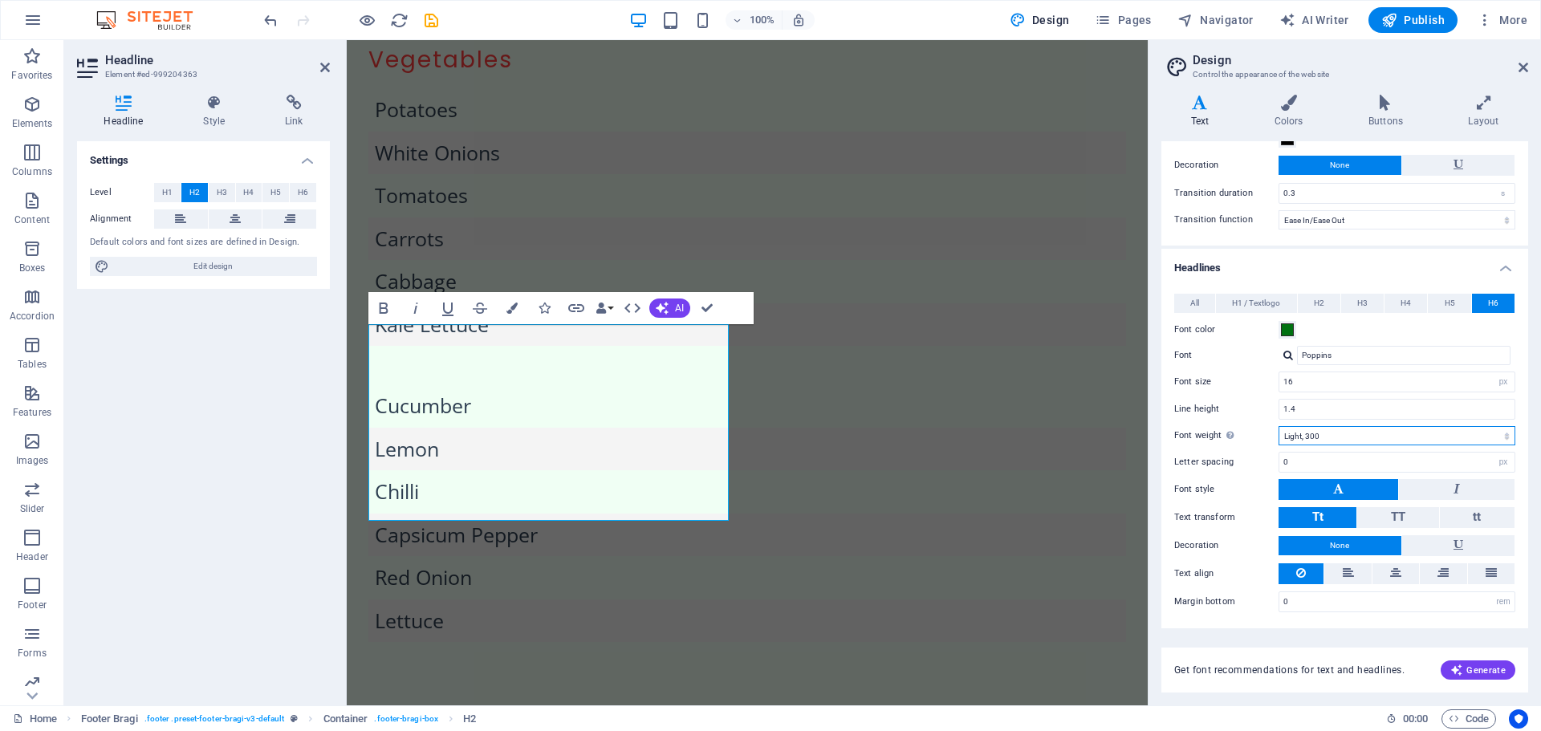
click at [1377, 440] on select "Thin, 100 Extra-light, 200 Light, 300 Regular, 400 Medium, 500 Semi-bold, 600 B…" at bounding box center [1397, 435] width 237 height 19
select select "400"
click at [1279, 426] on select "Thin, 100 Extra-light, 200 Light, 300 Regular, 400 Medium, 500 Semi-bold, 600 B…" at bounding box center [1397, 435] width 237 height 19
click at [1445, 305] on span "H5" at bounding box center [1450, 303] width 10 height 19
click at [1415, 303] on button "H4" at bounding box center [1406, 303] width 43 height 19
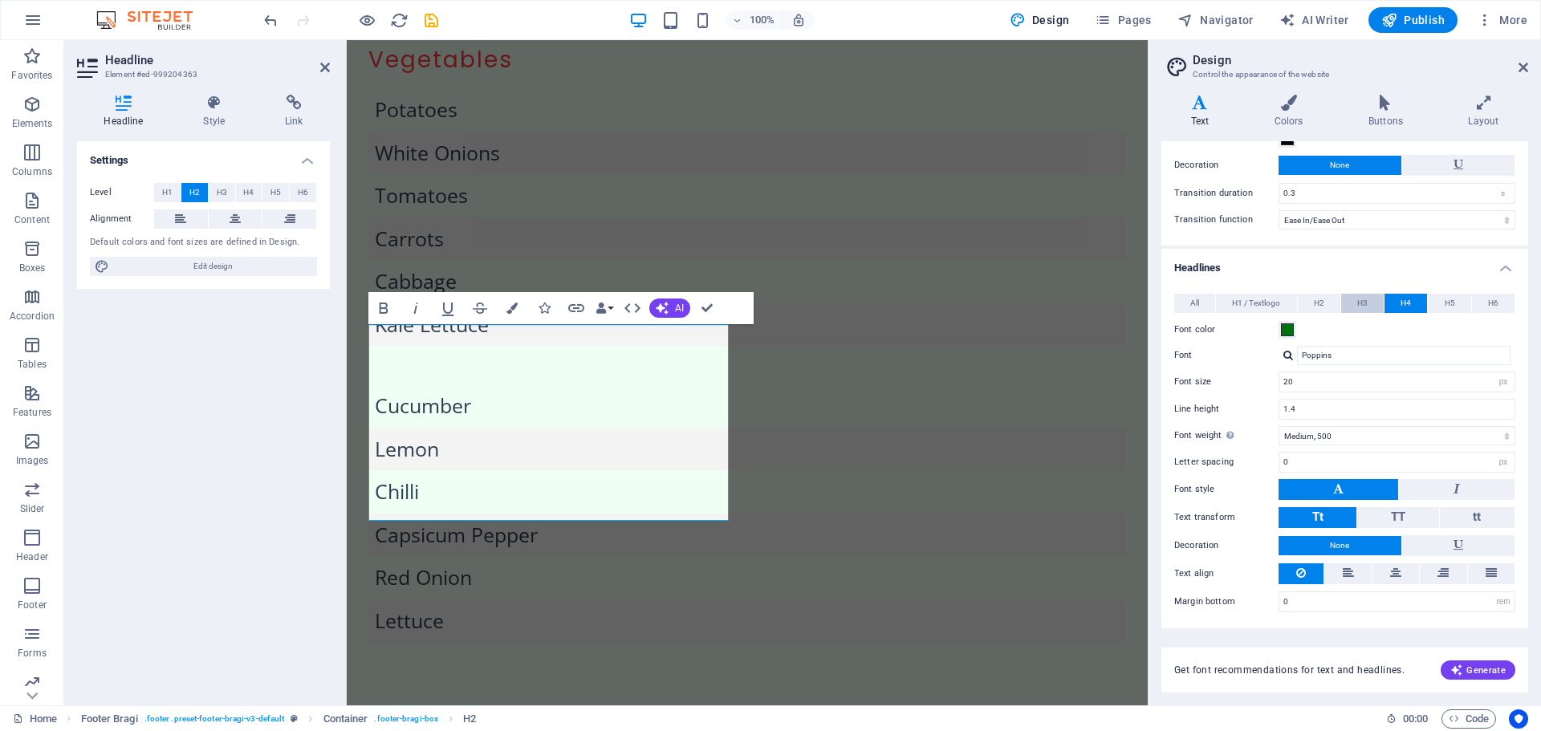
click at [1371, 298] on button "H3" at bounding box center [1362, 303] width 43 height 19
click at [1323, 302] on span "H2" at bounding box center [1319, 303] width 10 height 19
click at [1265, 300] on span "H1 / Textlogo" at bounding box center [1256, 303] width 48 height 19
click at [1202, 302] on button "All" at bounding box center [1194, 303] width 41 height 19
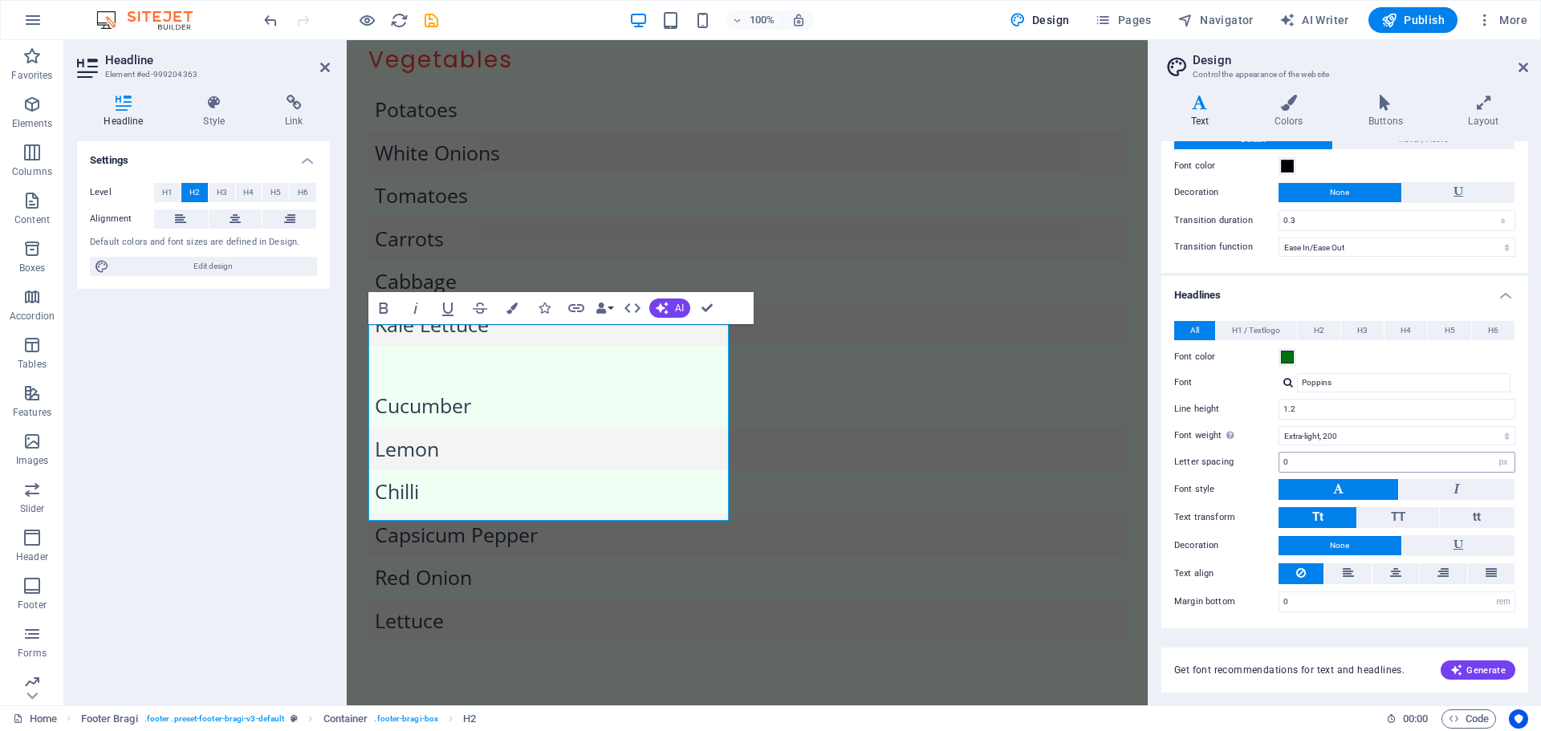
scroll to position [0, 0]
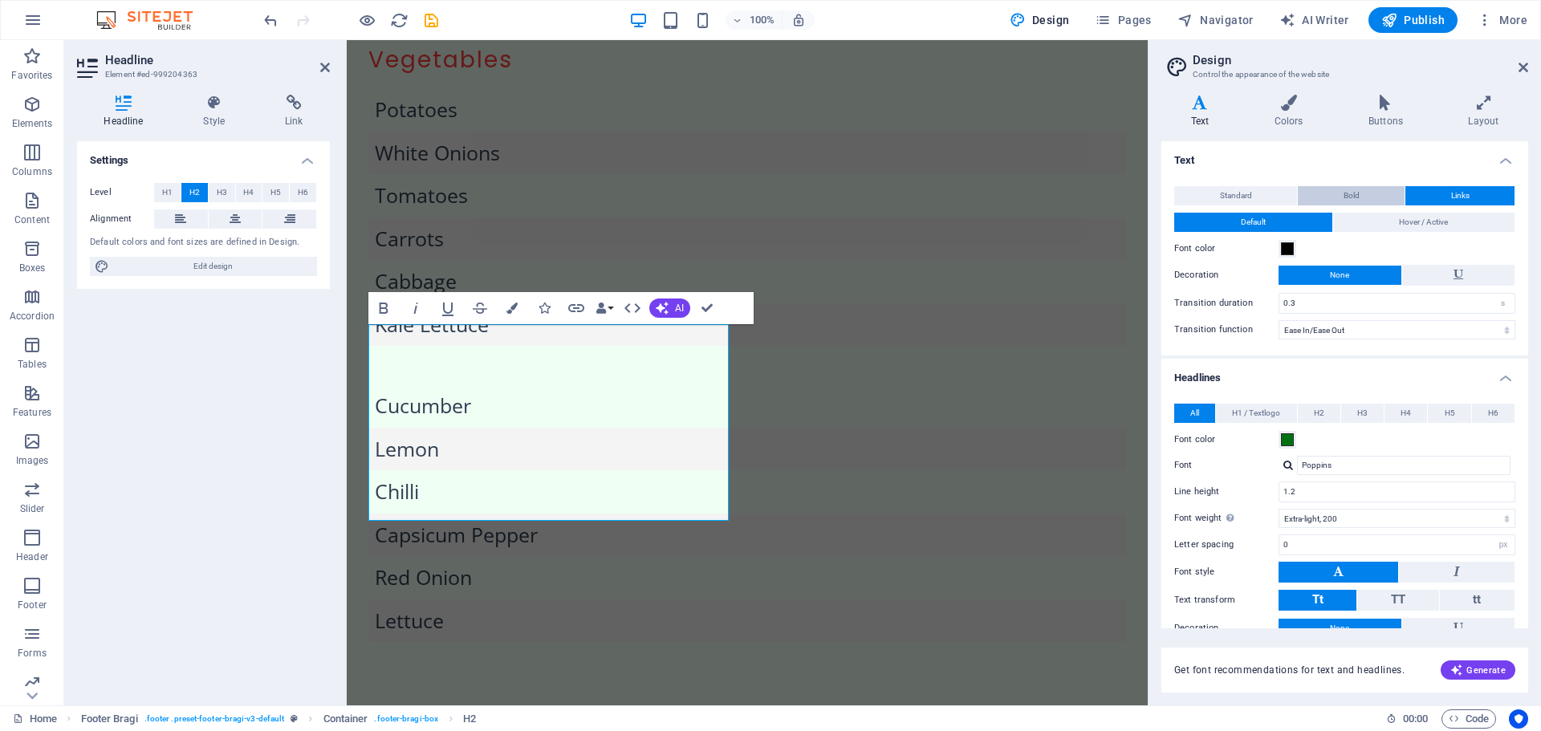
click at [1379, 196] on button "Bold" at bounding box center [1351, 195] width 107 height 19
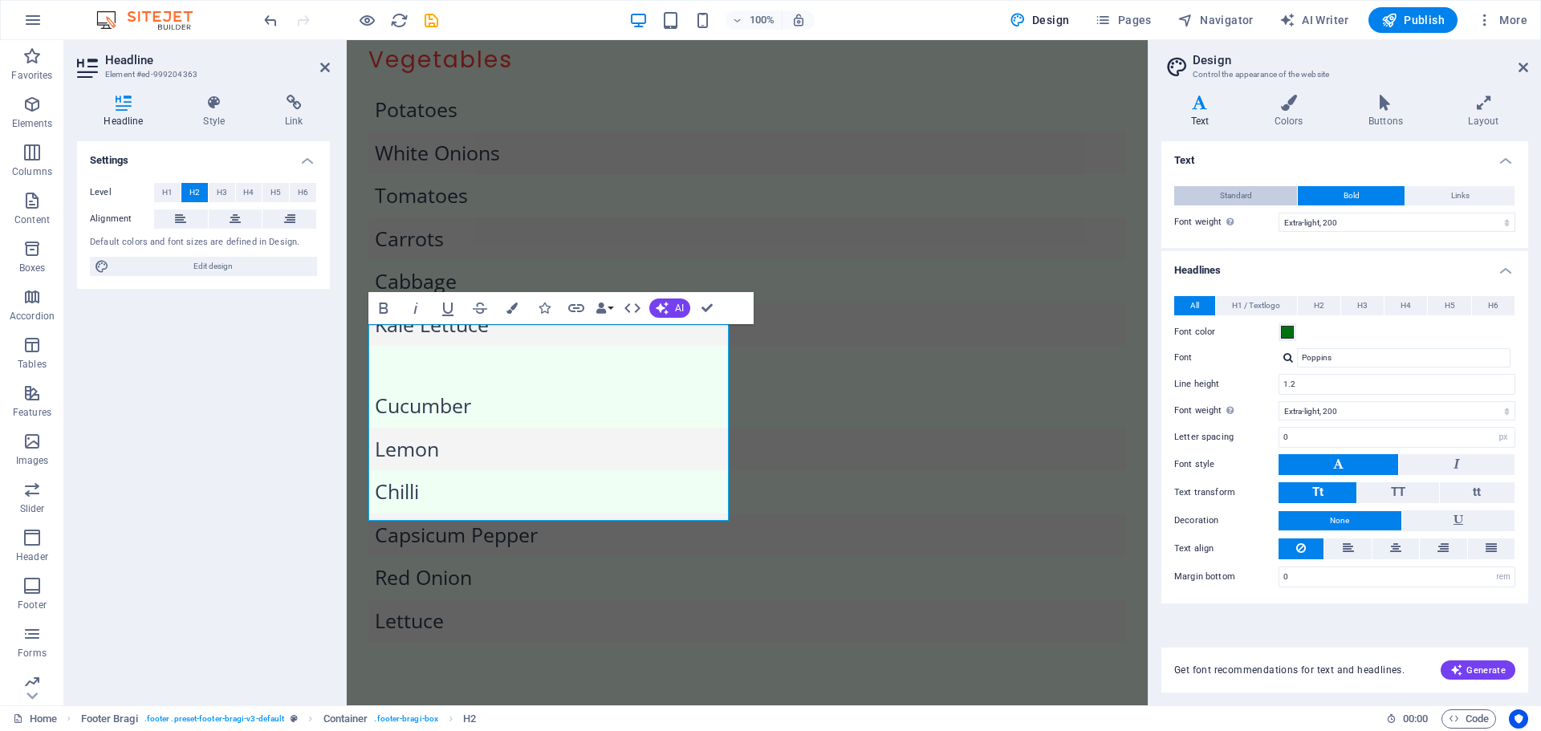
click at [1267, 194] on button "Standard" at bounding box center [1235, 195] width 123 height 19
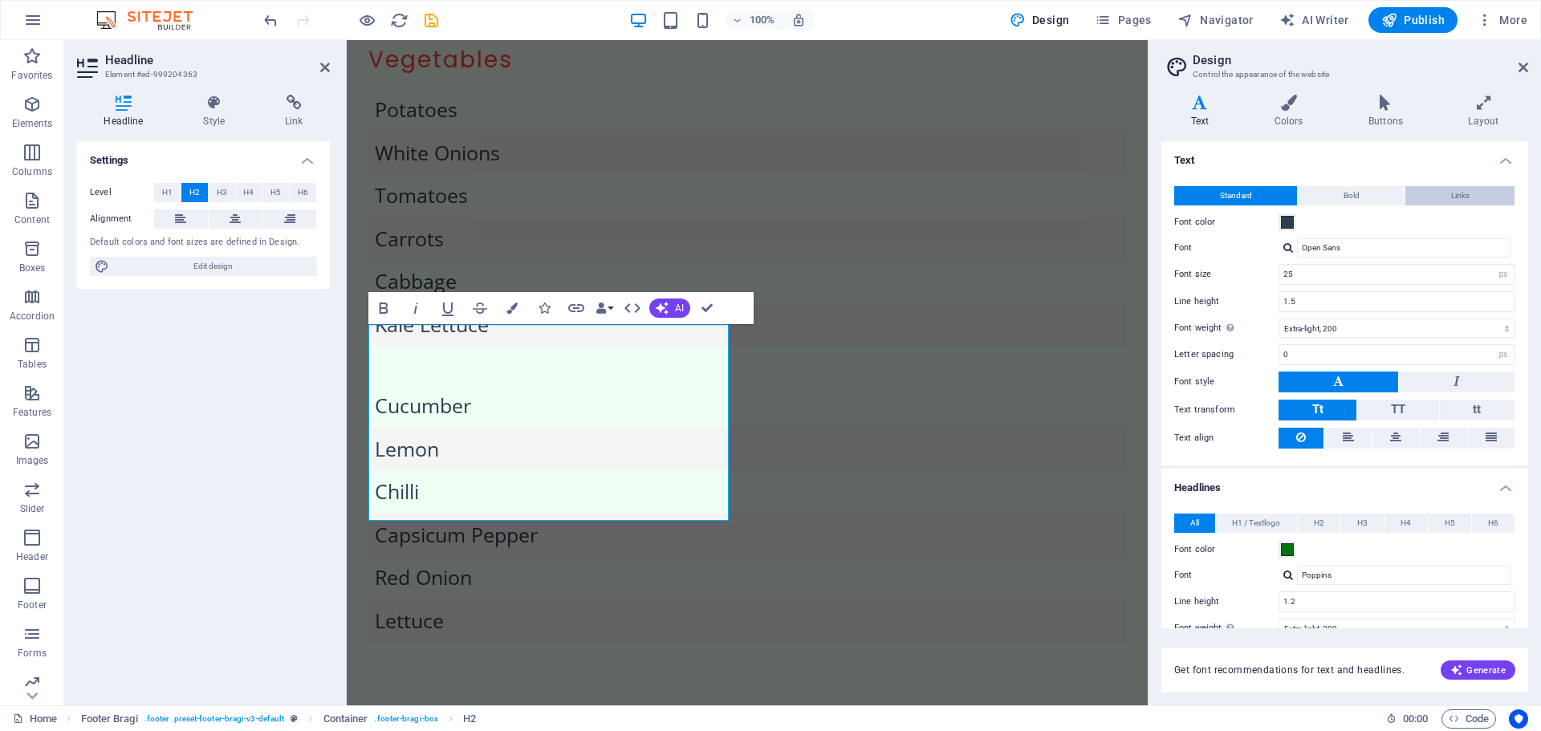
click at [1493, 196] on button "Links" at bounding box center [1460, 195] width 109 height 19
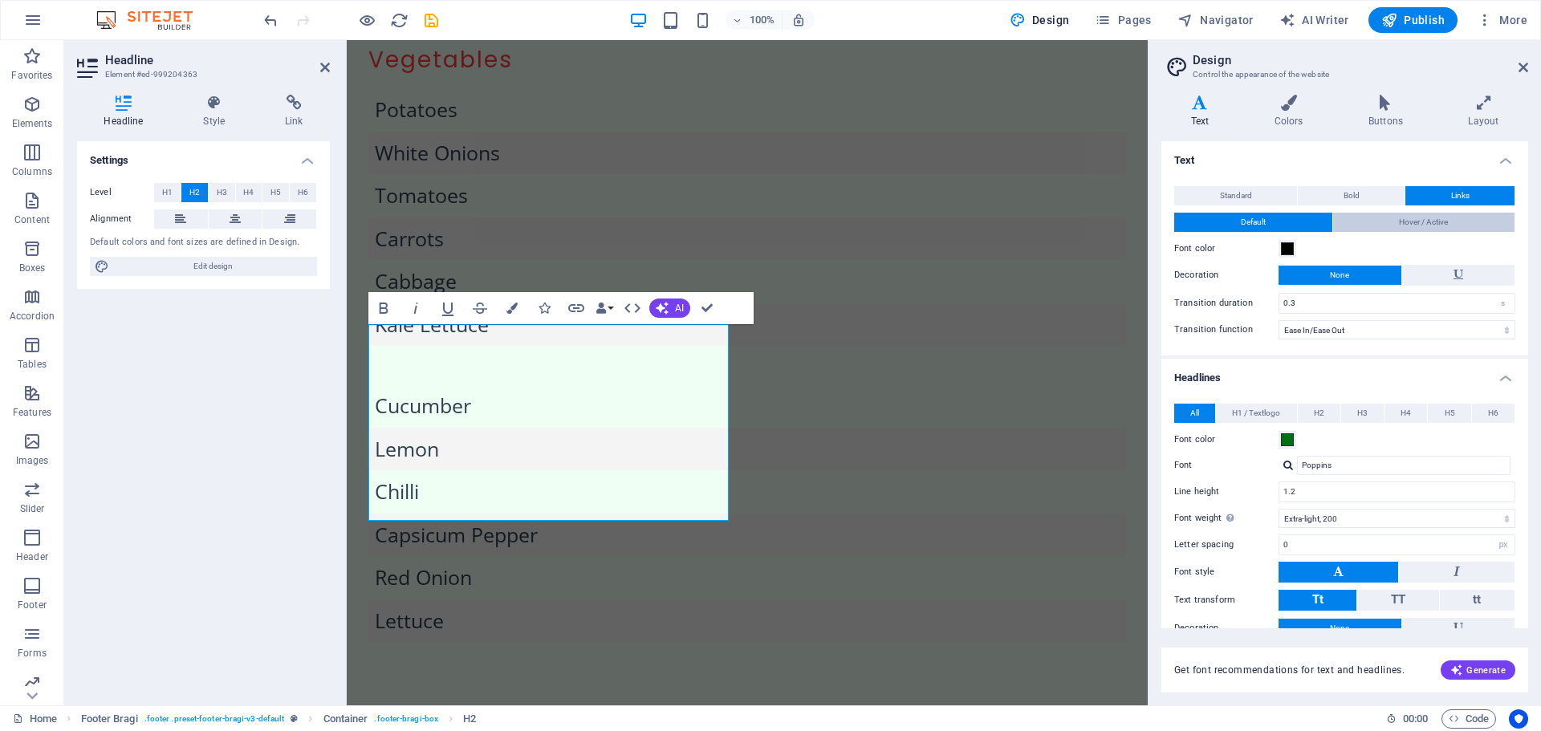
click at [1406, 221] on span "Hover / Active" at bounding box center [1423, 222] width 49 height 19
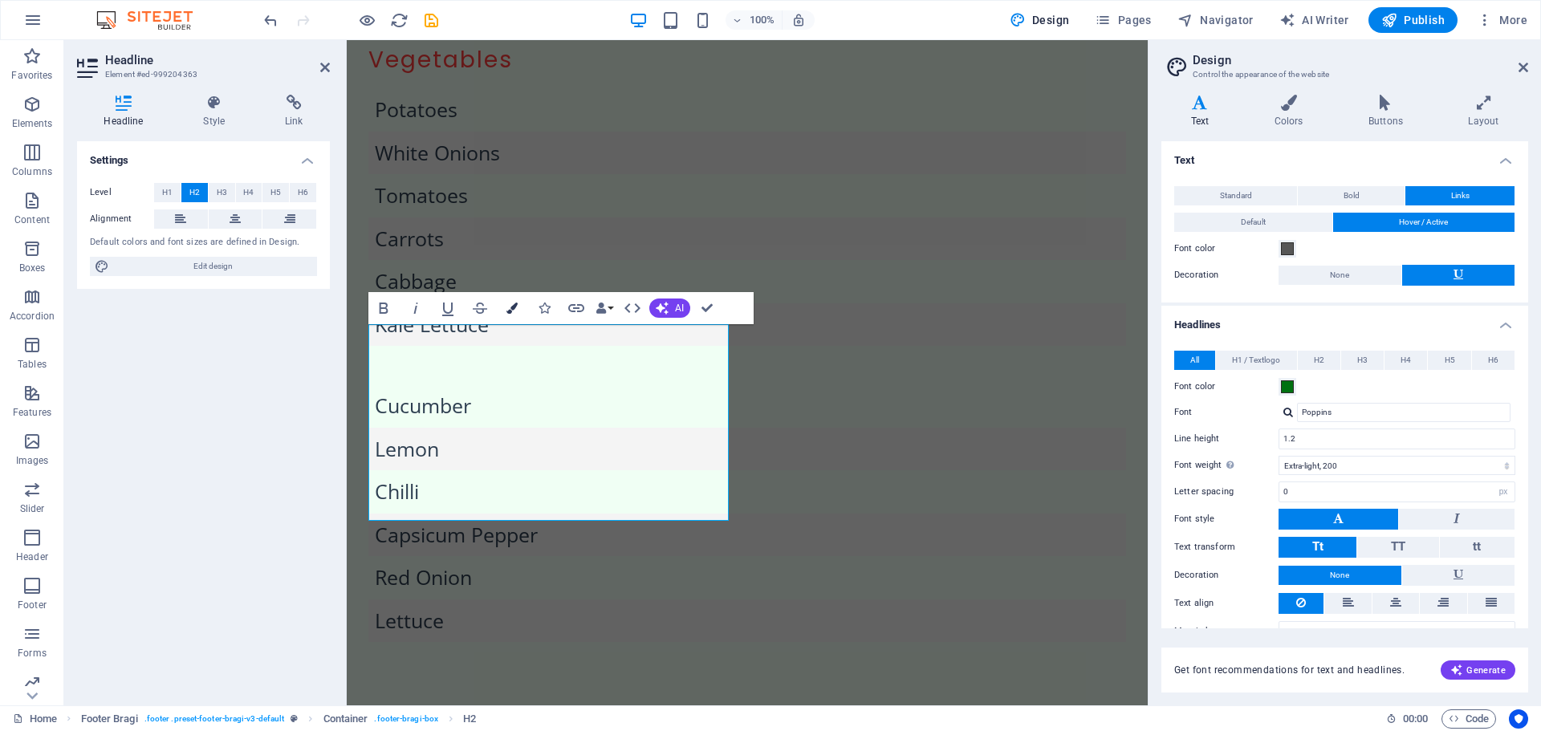
click at [521, 308] on button "Colors" at bounding box center [512, 308] width 31 height 32
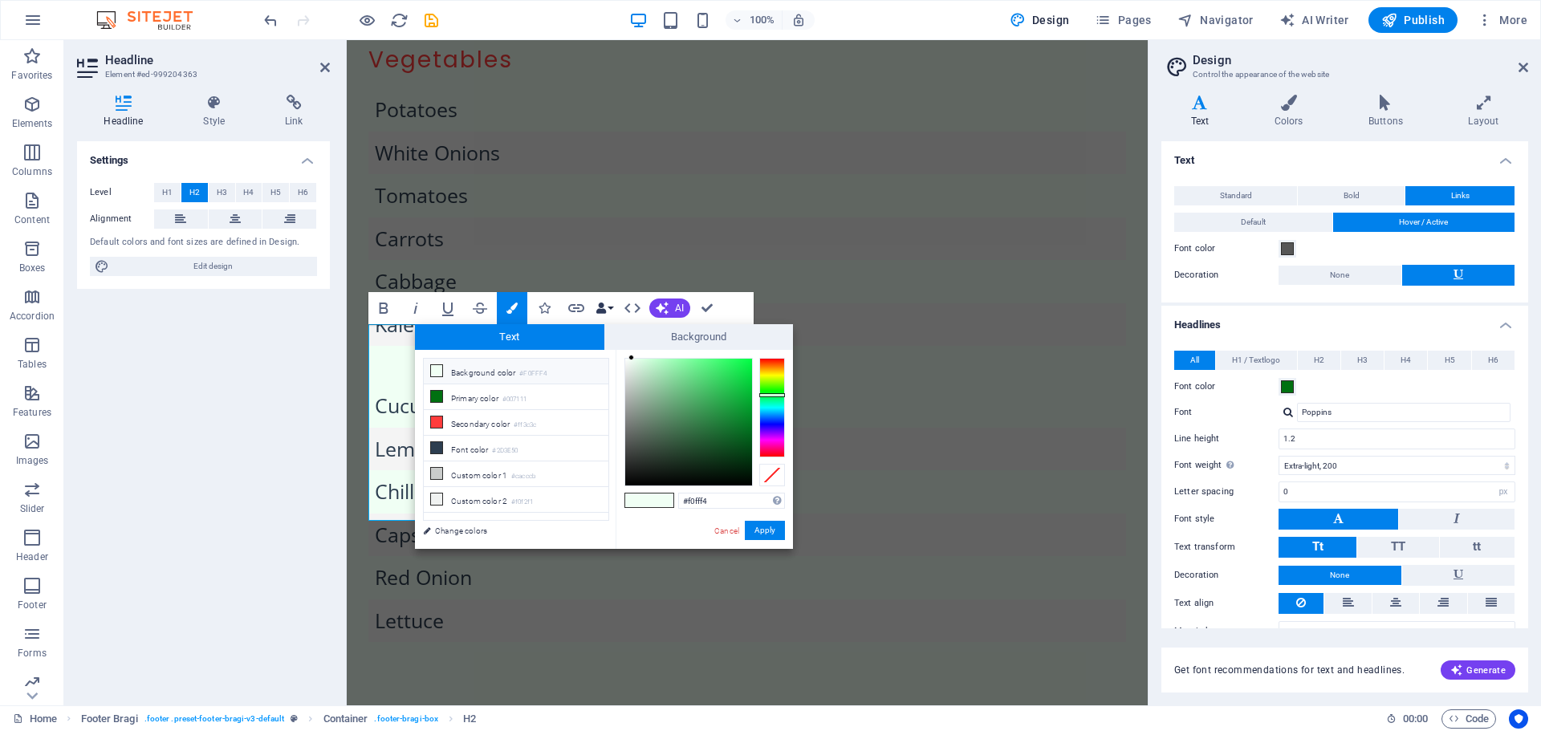
click at [603, 308] on icon "button" at bounding box center [601, 308] width 11 height 11
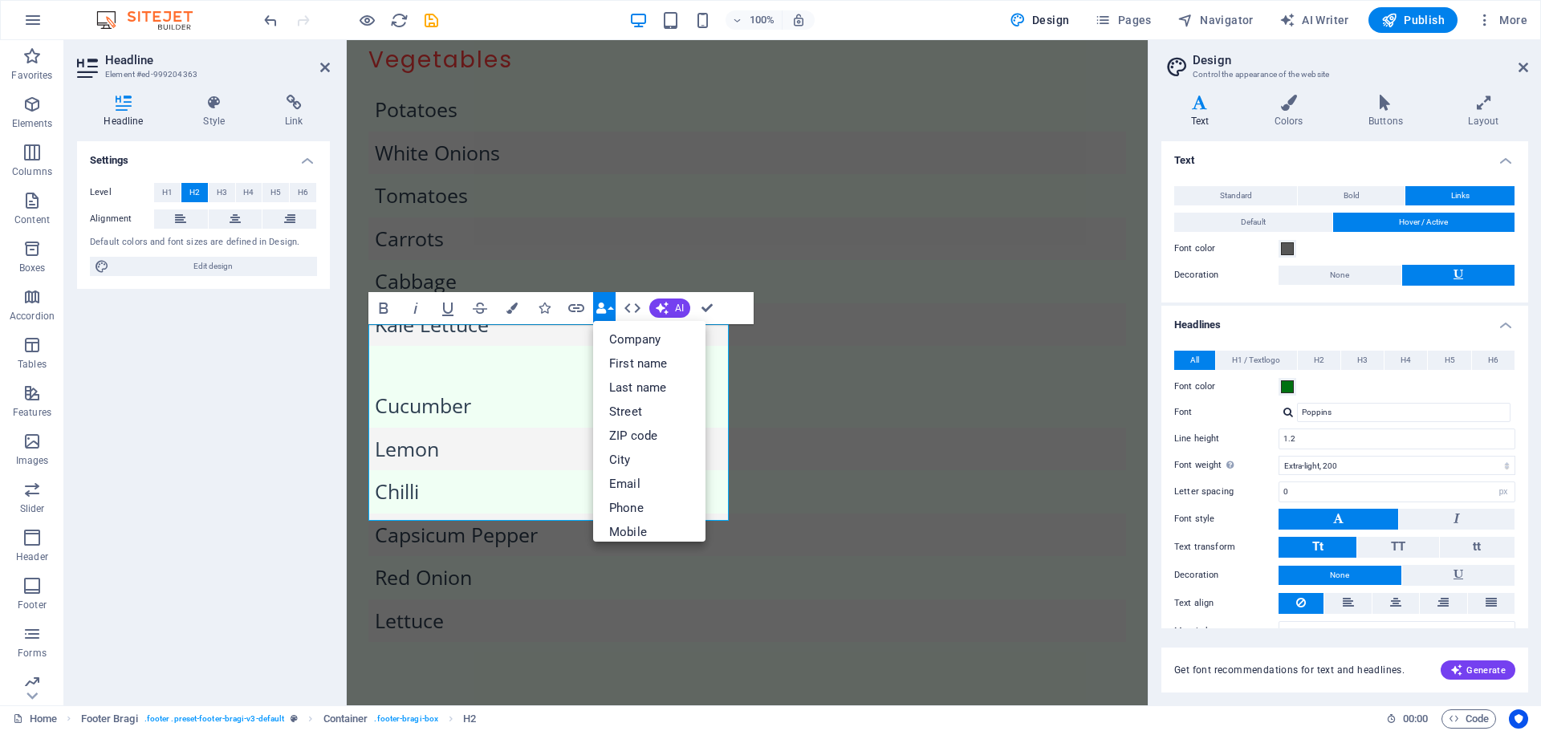
click at [603, 308] on icon "button" at bounding box center [601, 308] width 11 height 11
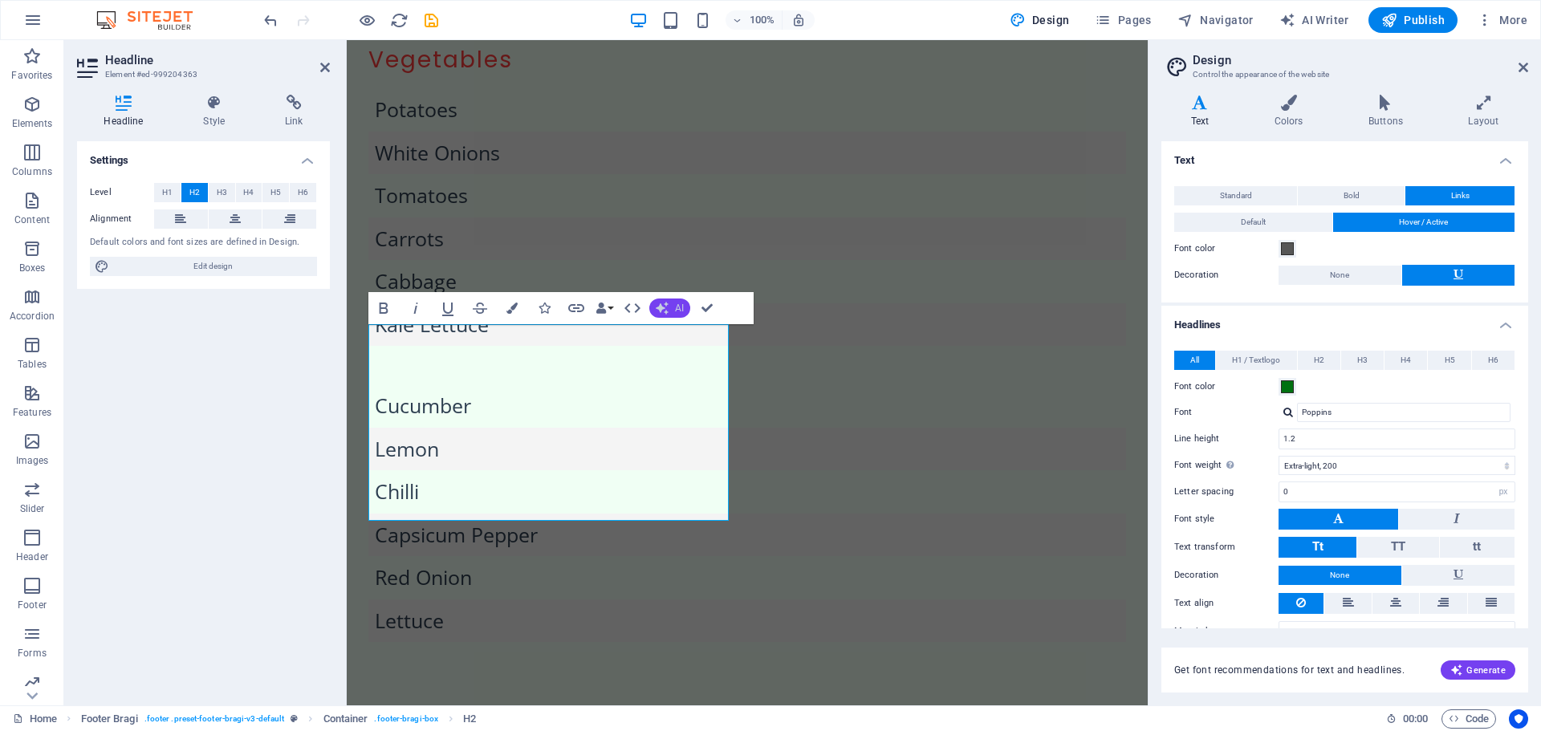
click at [675, 305] on span "AI" at bounding box center [679, 308] width 9 height 10
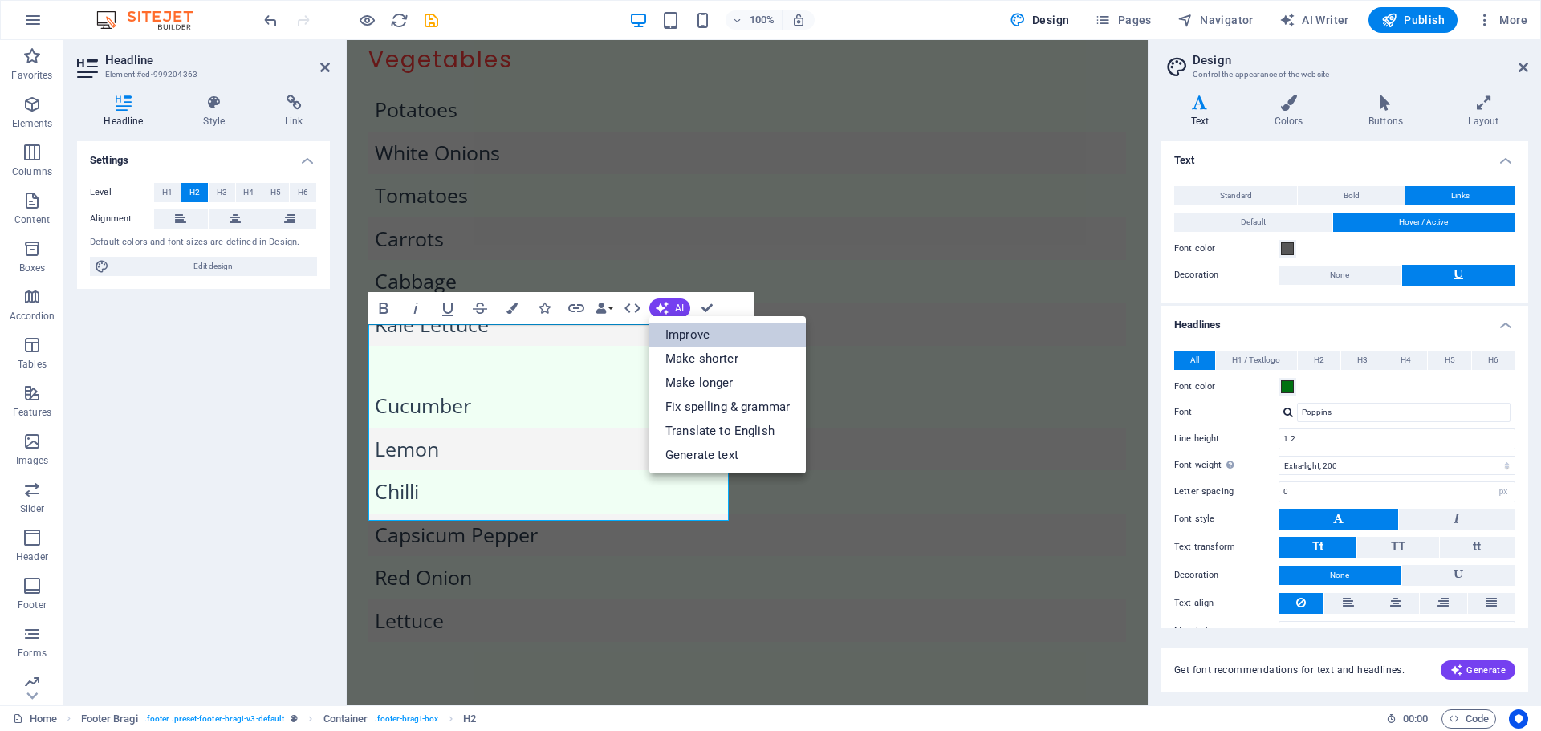
click at [686, 341] on link "Improve" at bounding box center [727, 335] width 157 height 24
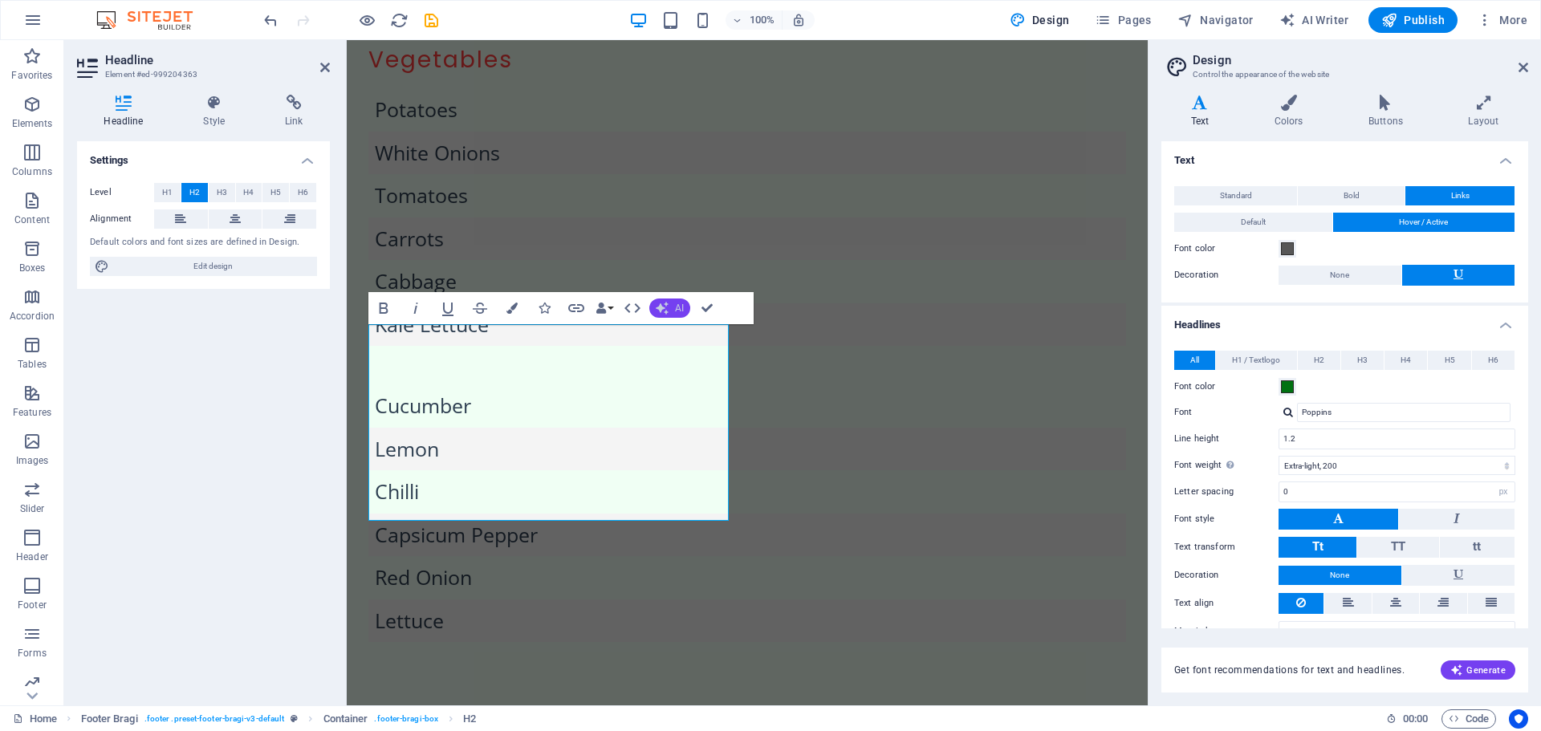
click at [681, 306] on span "AI" at bounding box center [679, 308] width 9 height 10
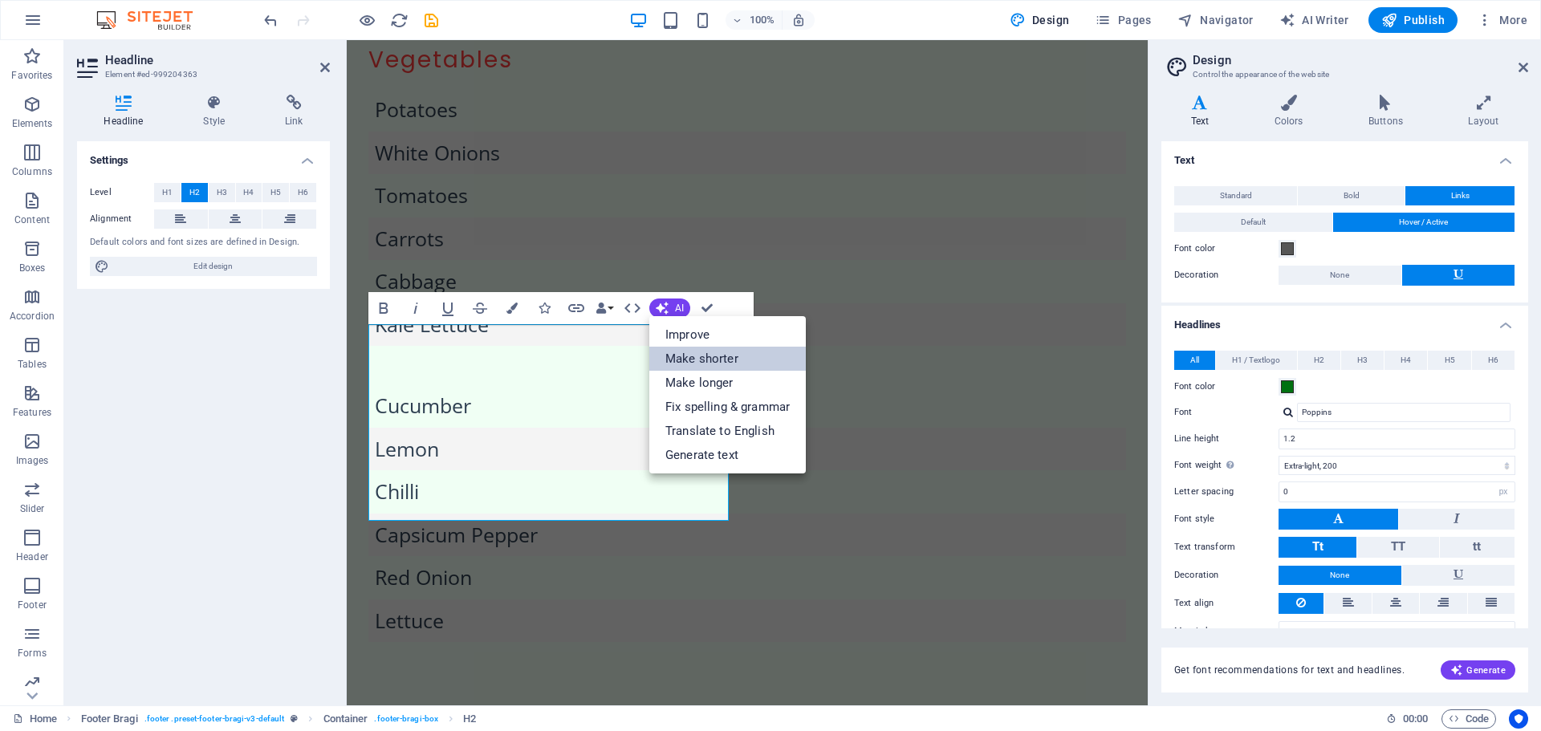
click at [700, 358] on link "Make shorter" at bounding box center [727, 359] width 157 height 24
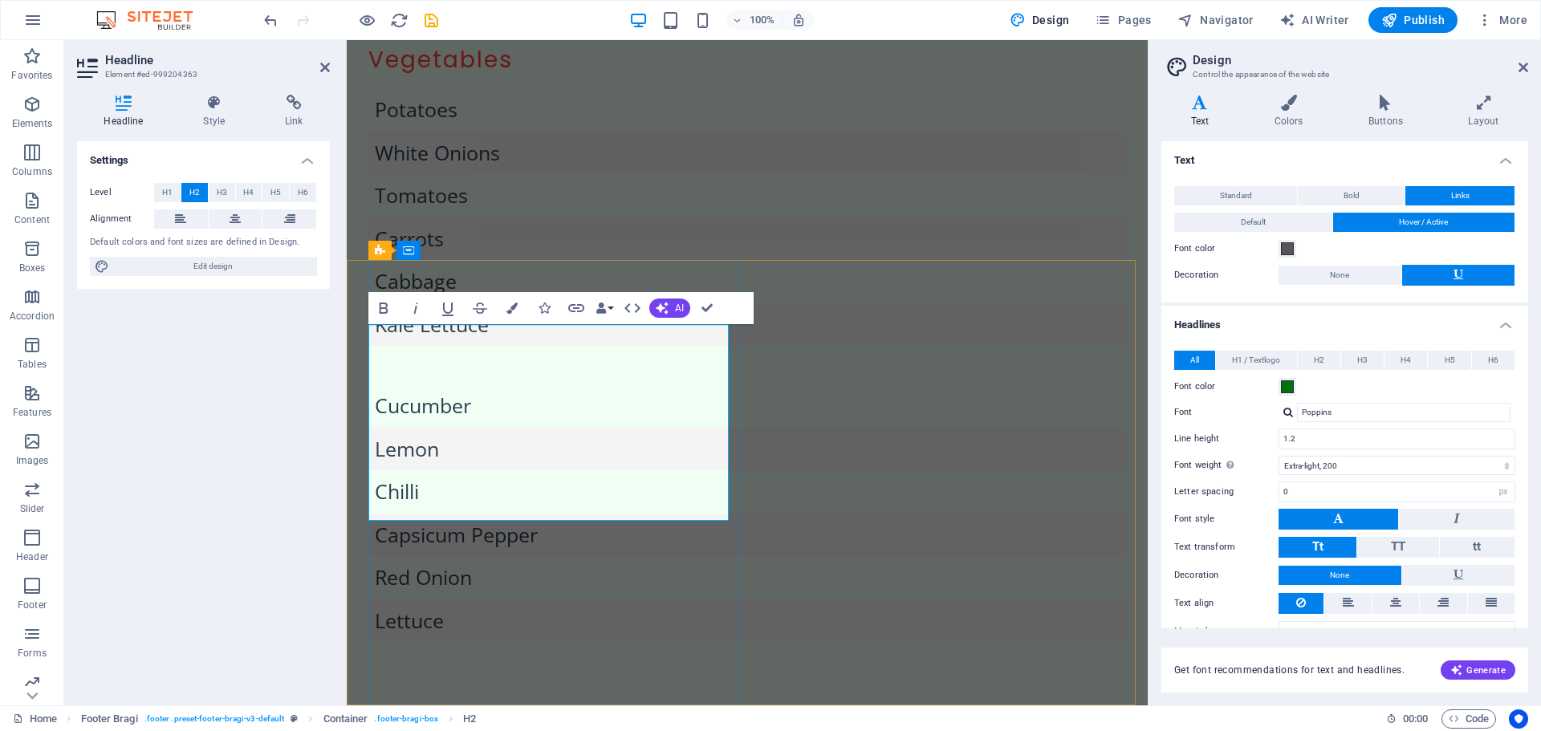
drag, startPoint x: 498, startPoint y: 457, endPoint x: 580, endPoint y: 495, distance: 89.8
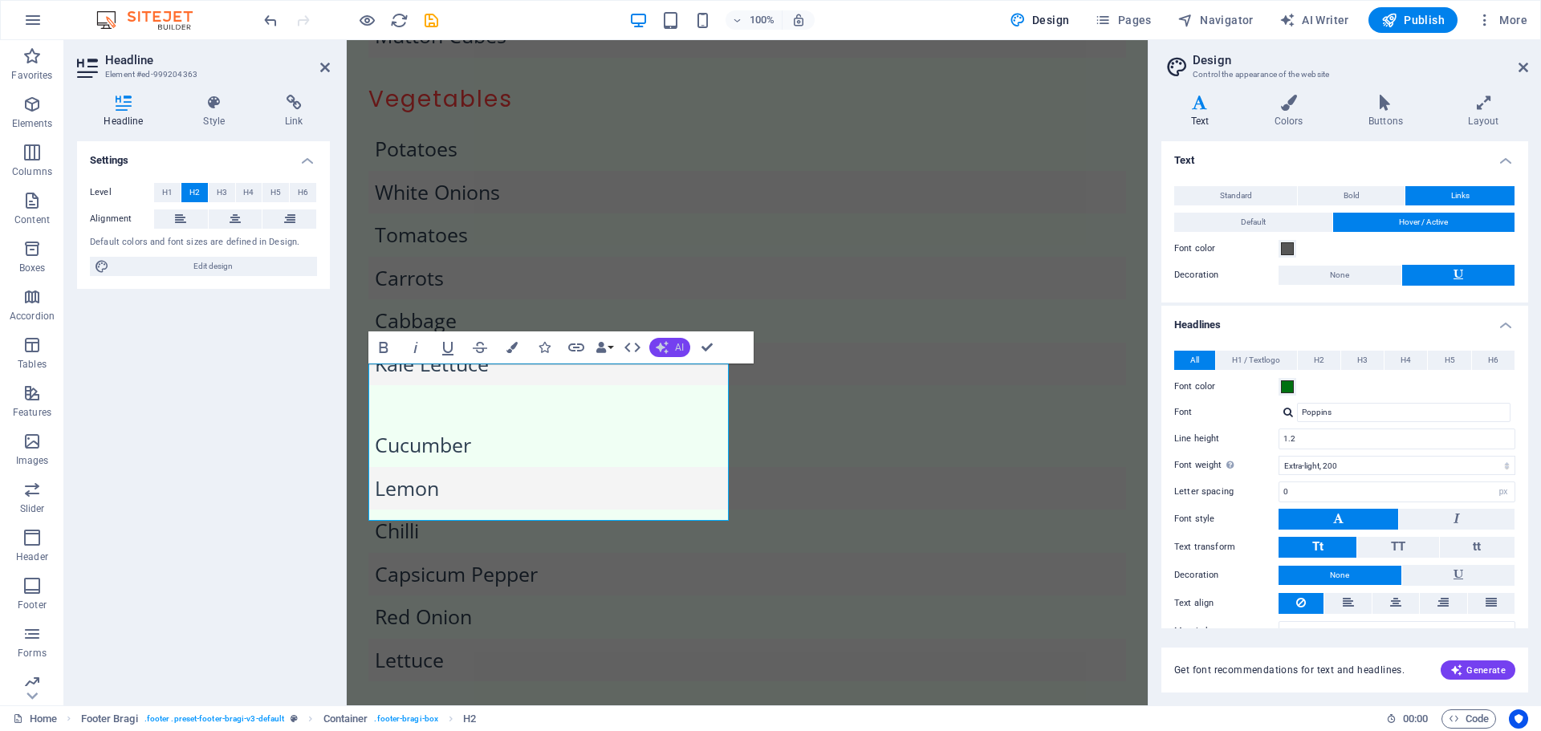
click at [690, 345] on button "AI" at bounding box center [669, 347] width 41 height 19
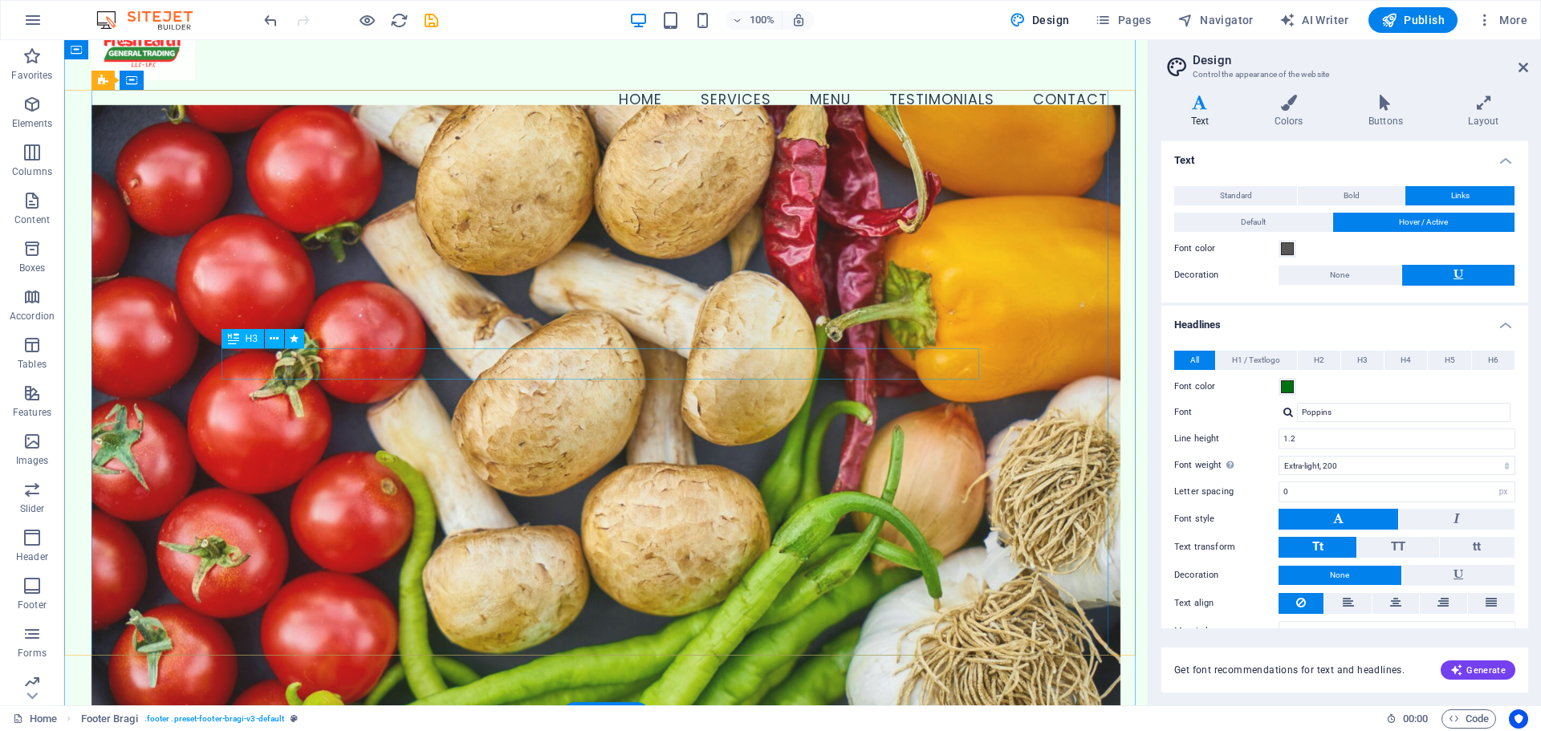
scroll to position [0, 0]
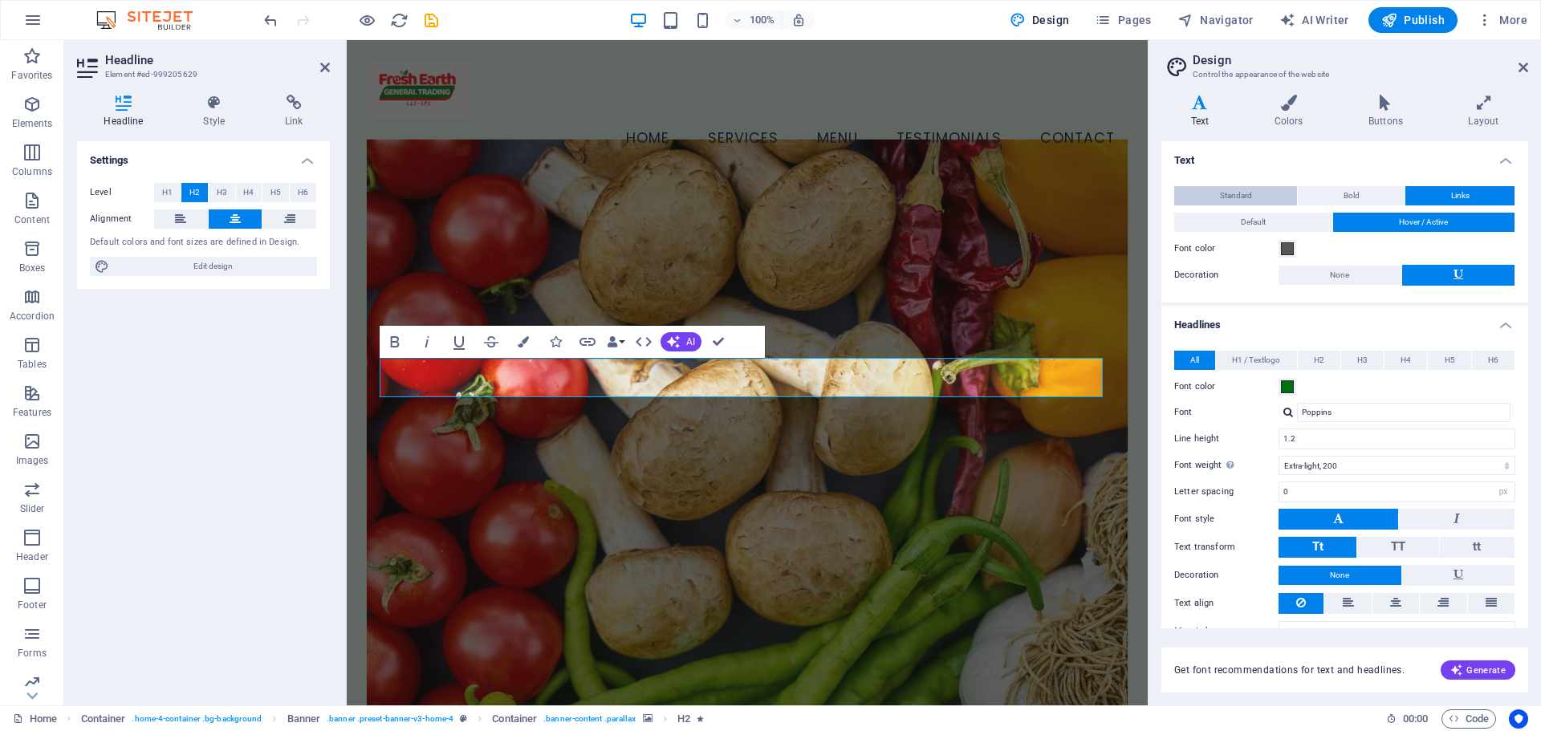
click at [1265, 197] on button "Standard" at bounding box center [1235, 195] width 123 height 19
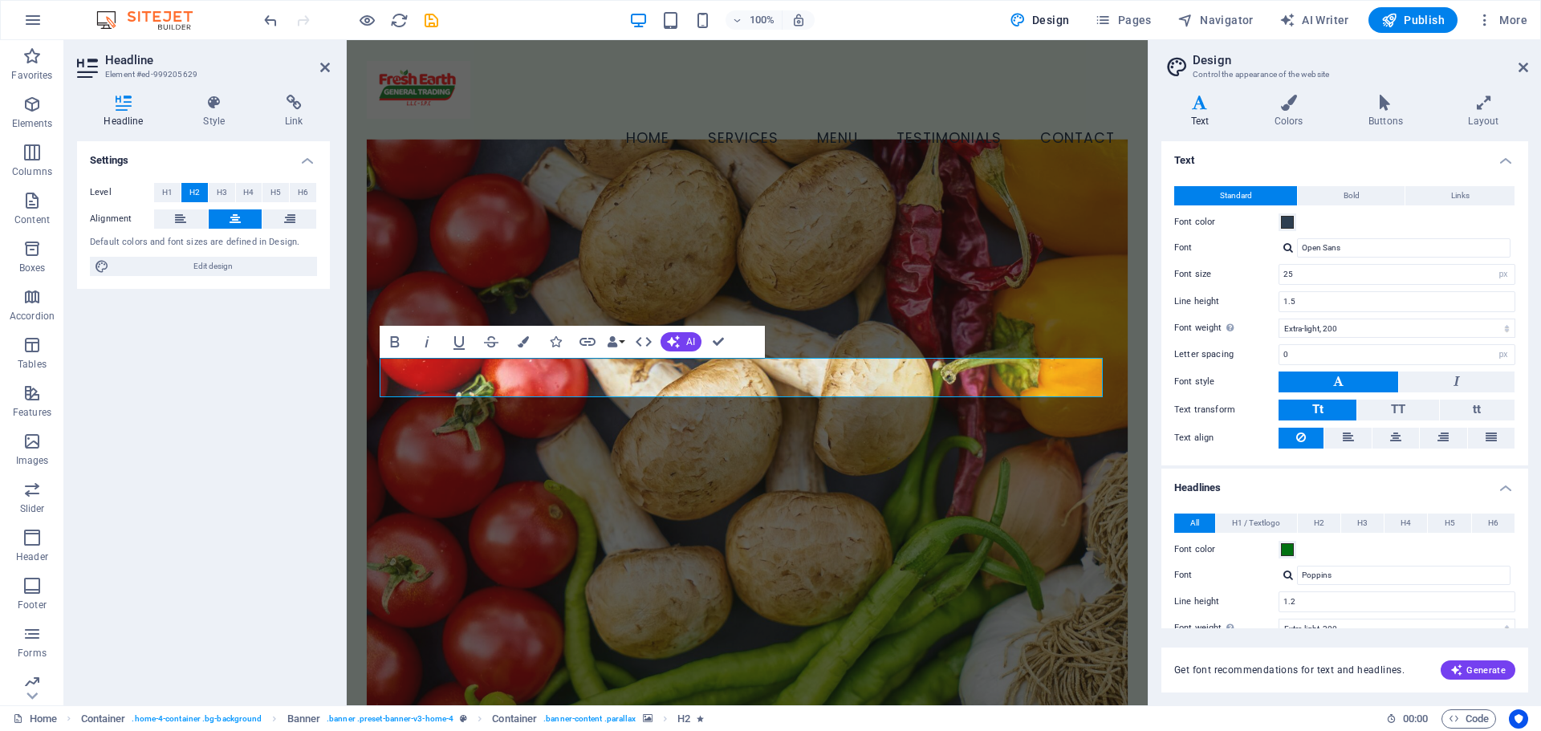
click at [1220, 109] on icon at bounding box center [1200, 103] width 77 height 16
click at [1297, 107] on icon at bounding box center [1288, 103] width 87 height 16
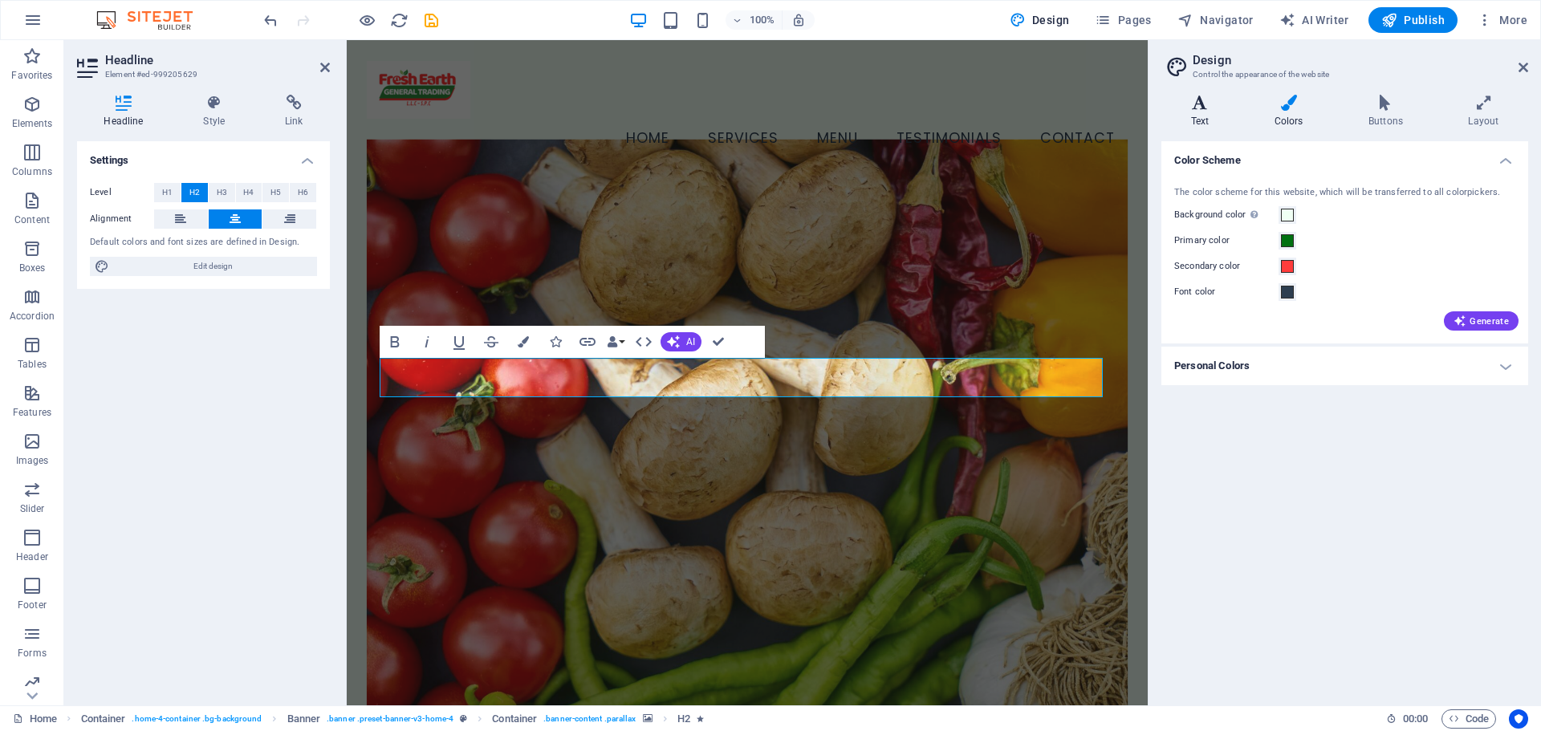
click at [1215, 108] on icon at bounding box center [1200, 103] width 77 height 16
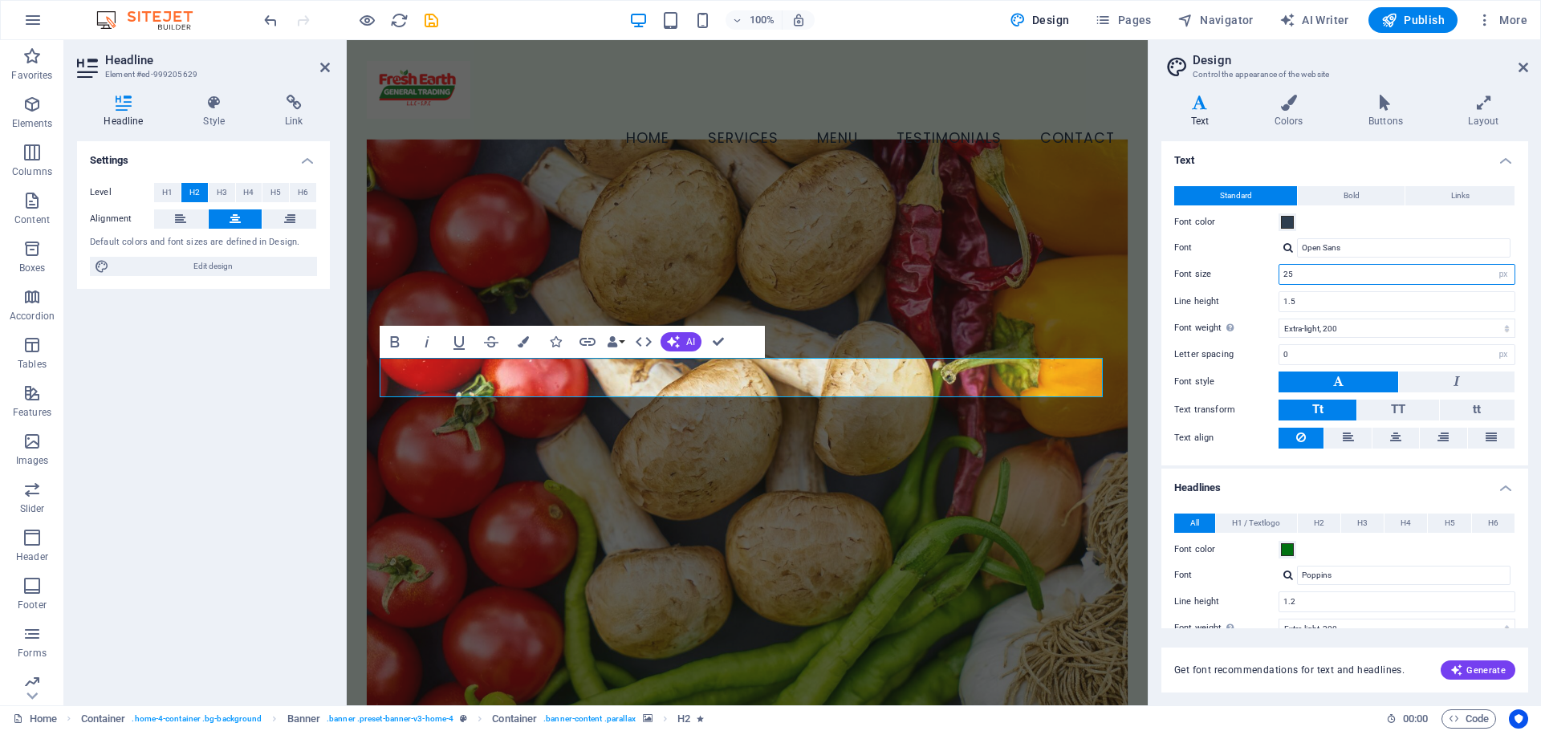
drag, startPoint x: 1349, startPoint y: 271, endPoint x: 1213, endPoint y: 270, distance: 136.5
click at [1213, 270] on div "Font size 25 rem px" at bounding box center [1344, 274] width 341 height 21
type input "30"
click at [1320, 168] on h4 "Text" at bounding box center [1345, 155] width 367 height 29
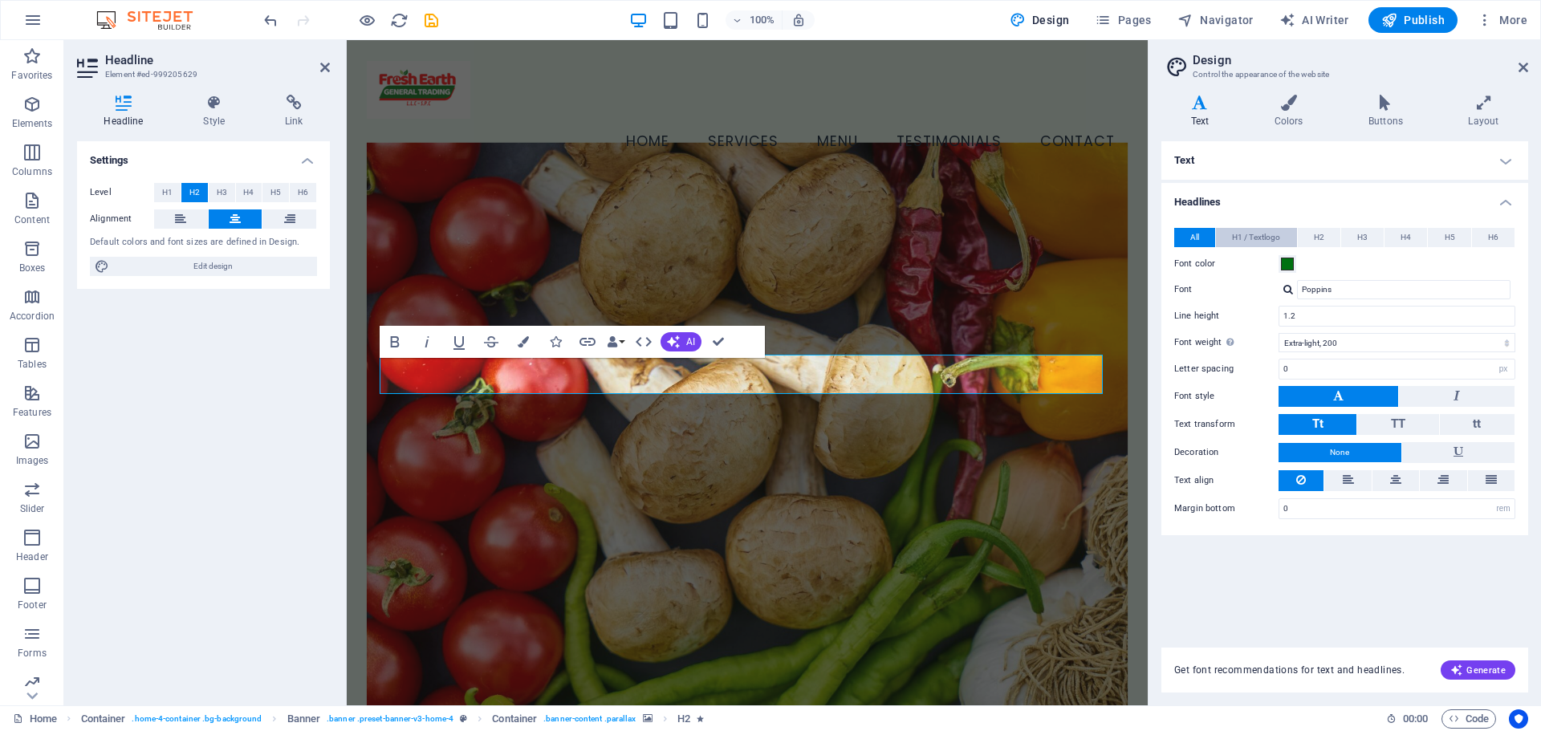
click at [1267, 239] on span "H1 / Textlogo" at bounding box center [1256, 237] width 48 height 19
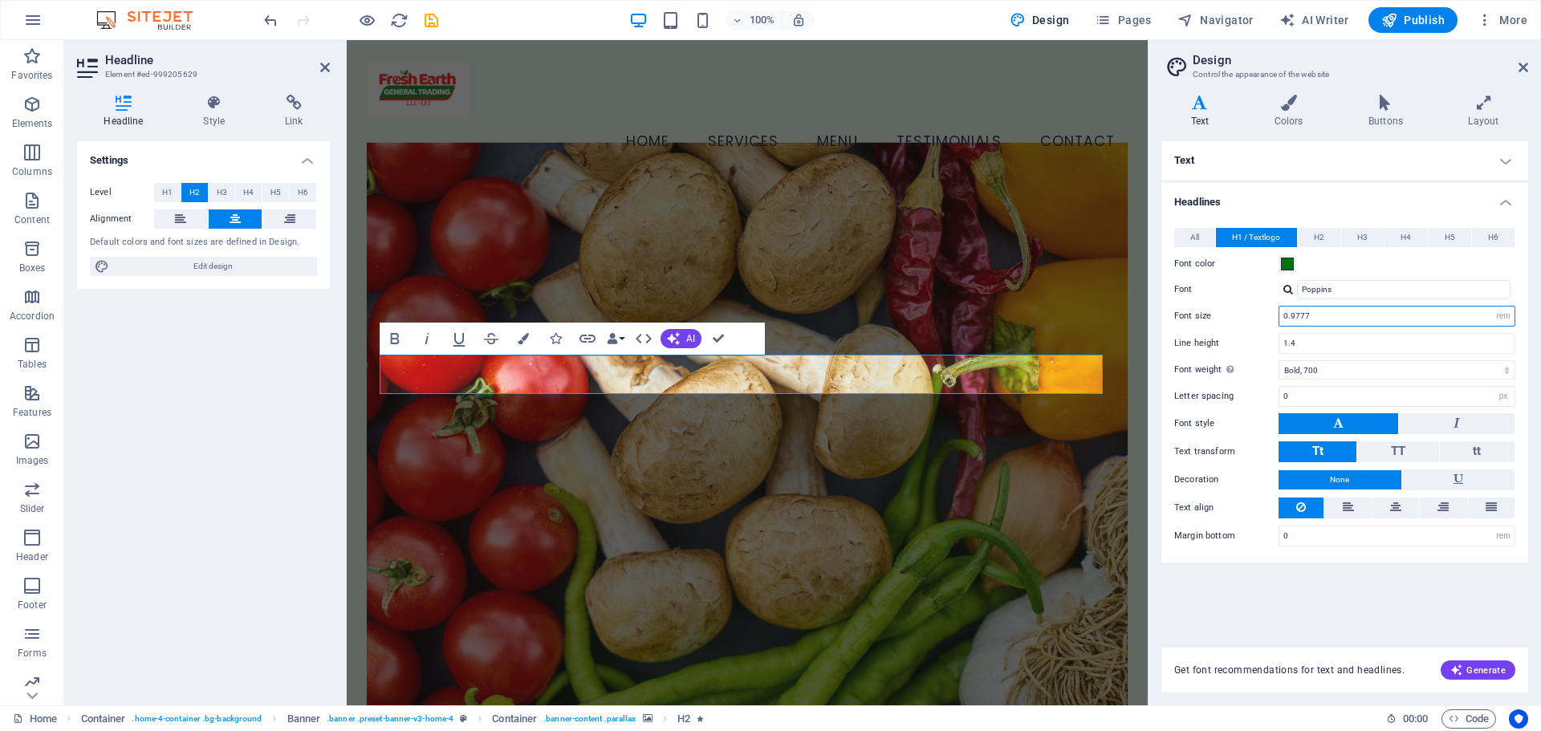
drag, startPoint x: 1682, startPoint y: 360, endPoint x: 1131, endPoint y: 305, distance: 554.2
click at [1310, 316] on input "0.9777" at bounding box center [1396, 316] width 235 height 19
click at [1328, 188] on h4 "Headlines" at bounding box center [1345, 197] width 367 height 29
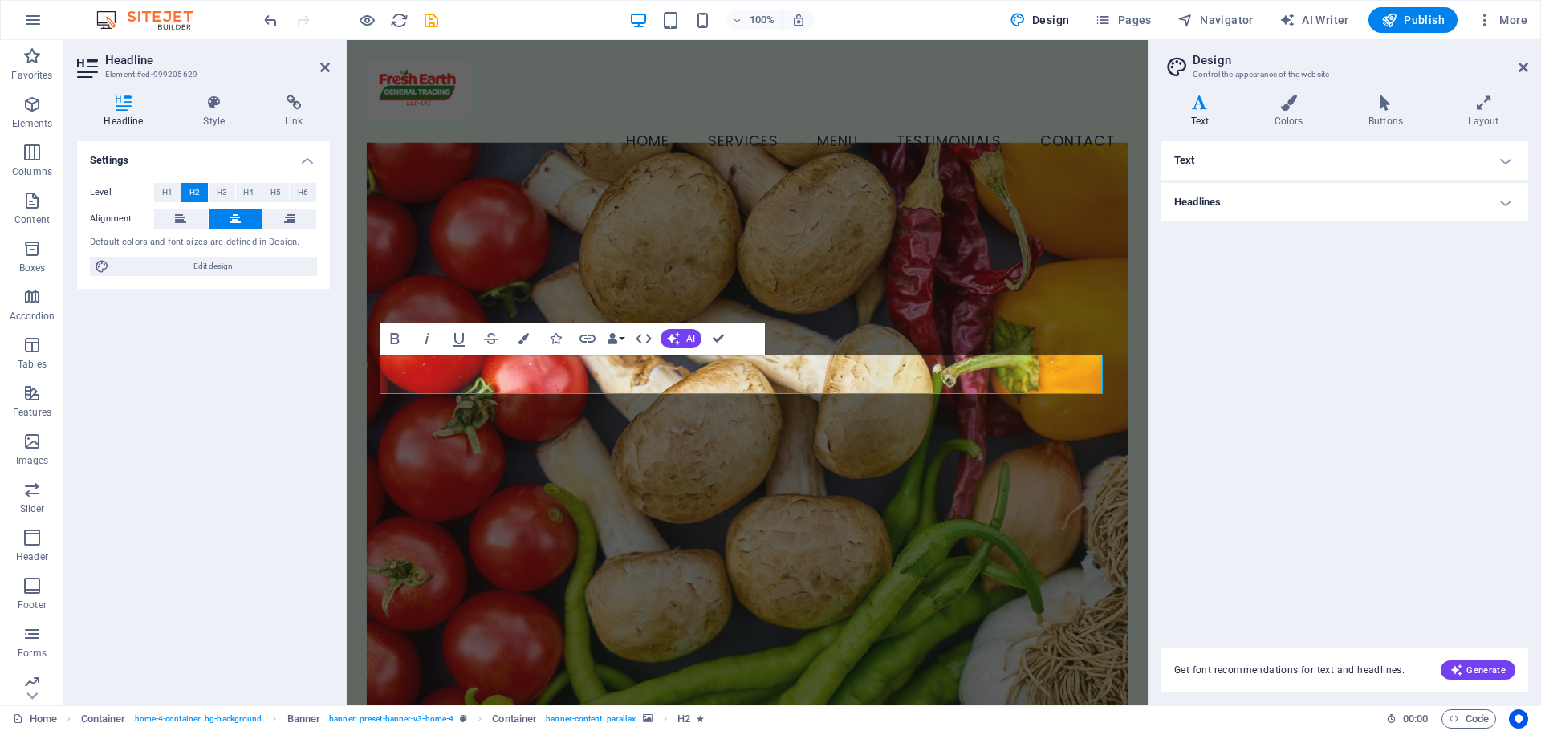
click at [1328, 188] on h4 "Headlines" at bounding box center [1345, 202] width 367 height 39
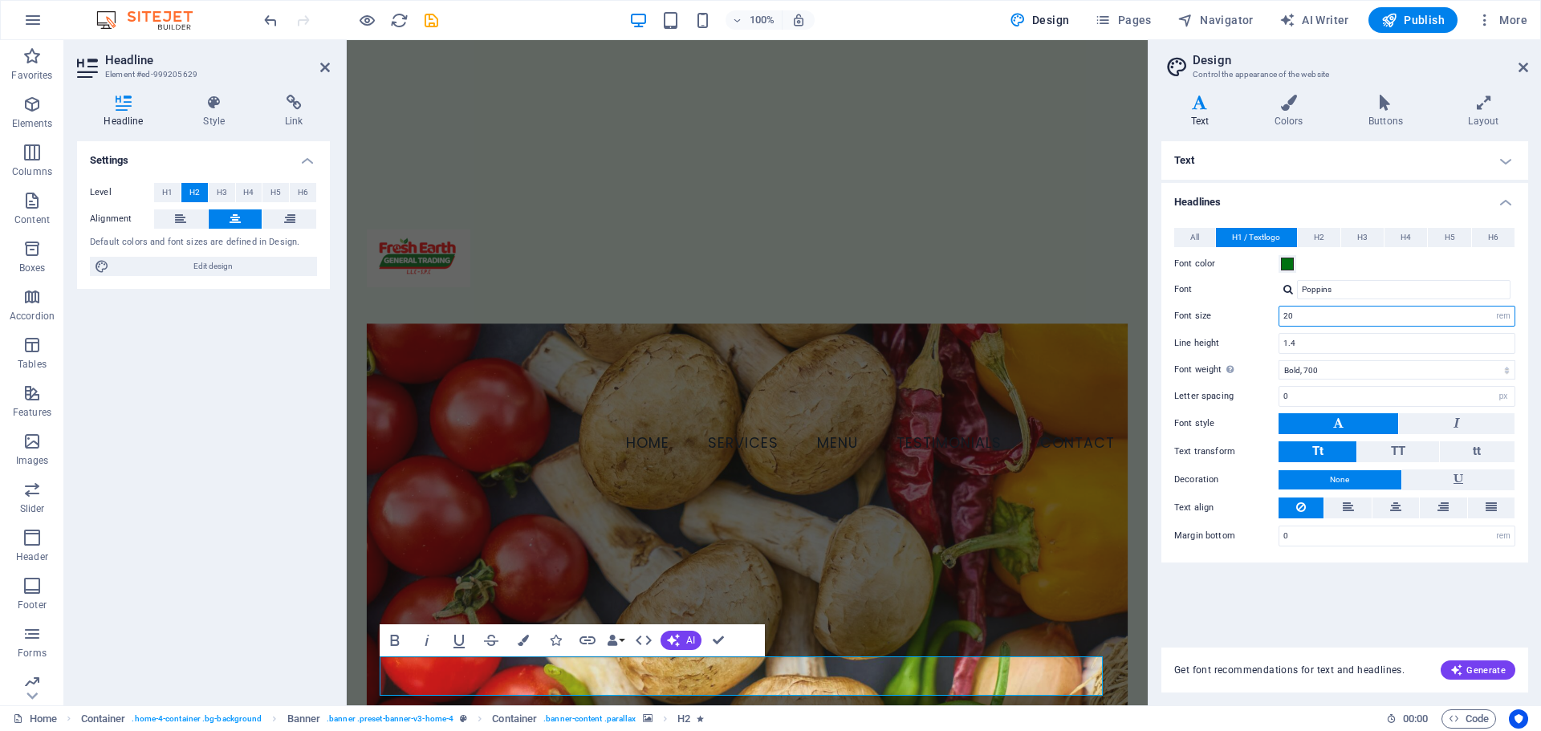
drag, startPoint x: 1331, startPoint y: 319, endPoint x: 1198, endPoint y: 324, distance: 133.4
click at [1198, 324] on div "Font size 20 rem px em %" at bounding box center [1344, 316] width 341 height 21
type input "1.9"
click at [1367, 165] on h4 "Text" at bounding box center [1345, 160] width 367 height 39
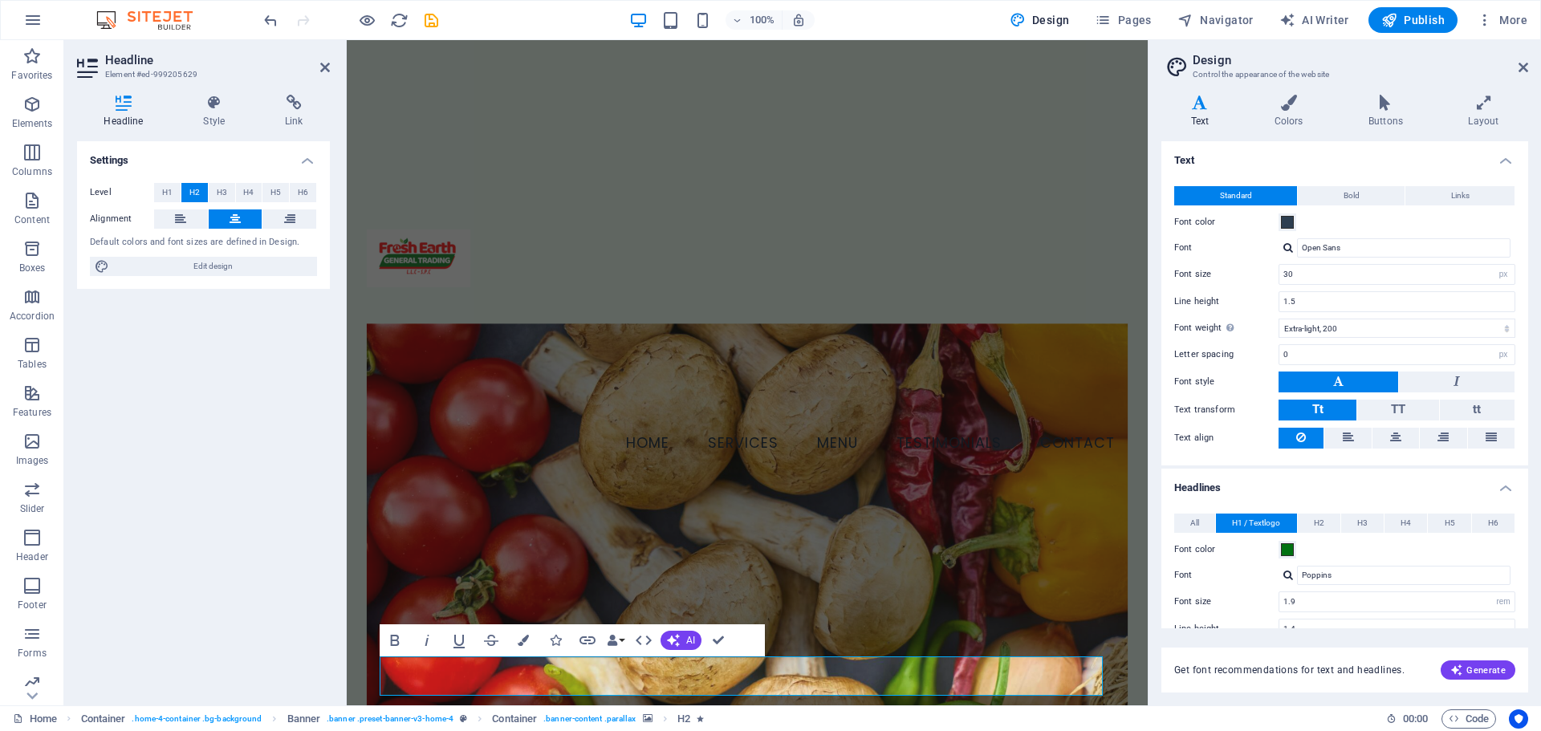
click at [1367, 165] on h4 "Text" at bounding box center [1345, 155] width 367 height 29
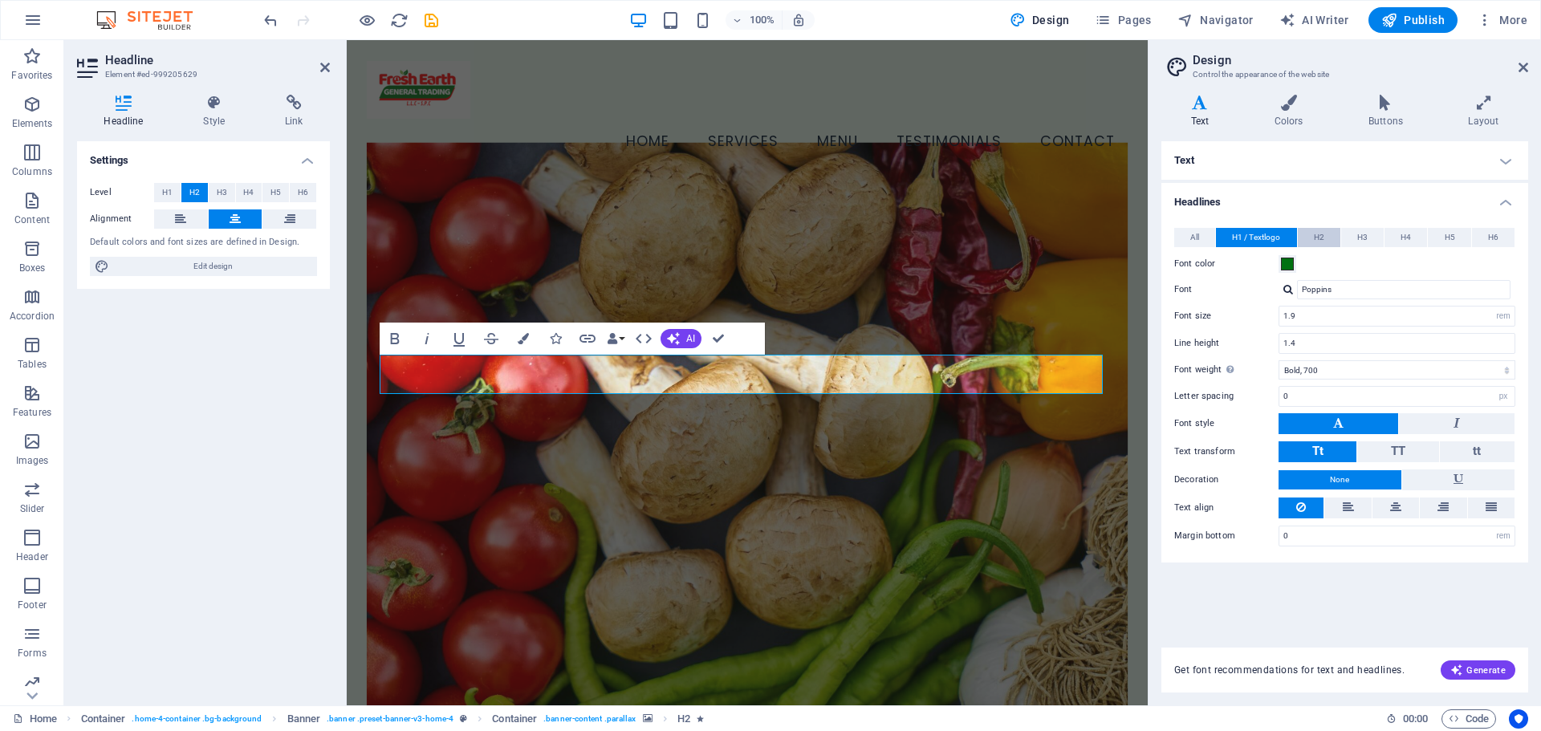
click at [1323, 233] on span "H2" at bounding box center [1319, 237] width 10 height 19
drag, startPoint x: 1340, startPoint y: 321, endPoint x: 1242, endPoint y: 315, distance: 98.1
click at [1242, 315] on div "Font size 35 rem px em %" at bounding box center [1344, 316] width 341 height 21
click at [1326, 205] on h4 "Headlines" at bounding box center [1345, 197] width 367 height 29
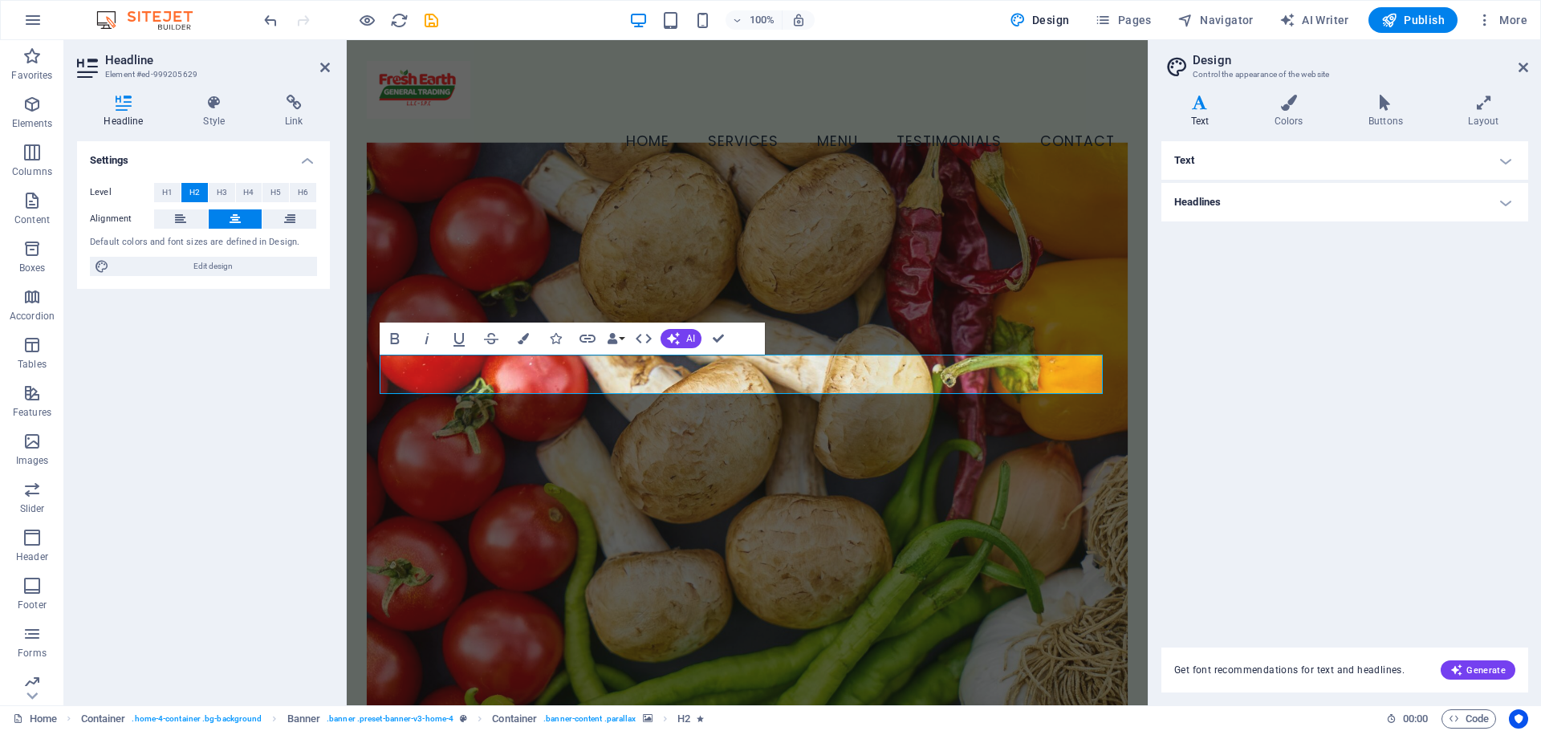
click at [1326, 205] on h4 "Headlines" at bounding box center [1345, 202] width 367 height 39
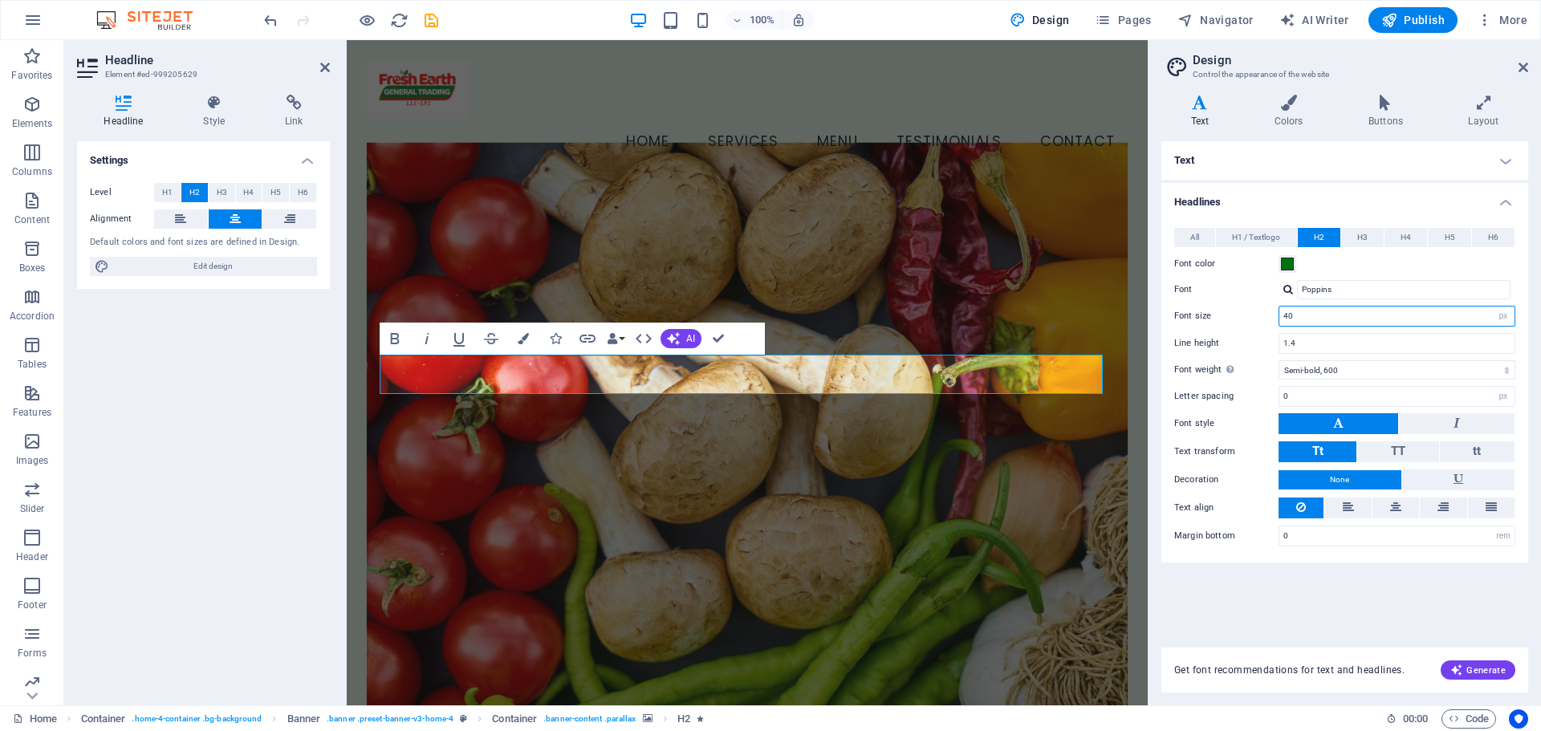
drag, startPoint x: 1323, startPoint y: 320, endPoint x: 1218, endPoint y: 304, distance: 105.6
click at [1228, 307] on div "Font size 40 rem px em %" at bounding box center [1344, 316] width 341 height 21
type input "40"
click at [1207, 592] on div "Text Standard Bold Links Font color Font Open Sans Font size 30 rem px Line hei…" at bounding box center [1345, 384] width 367 height 487
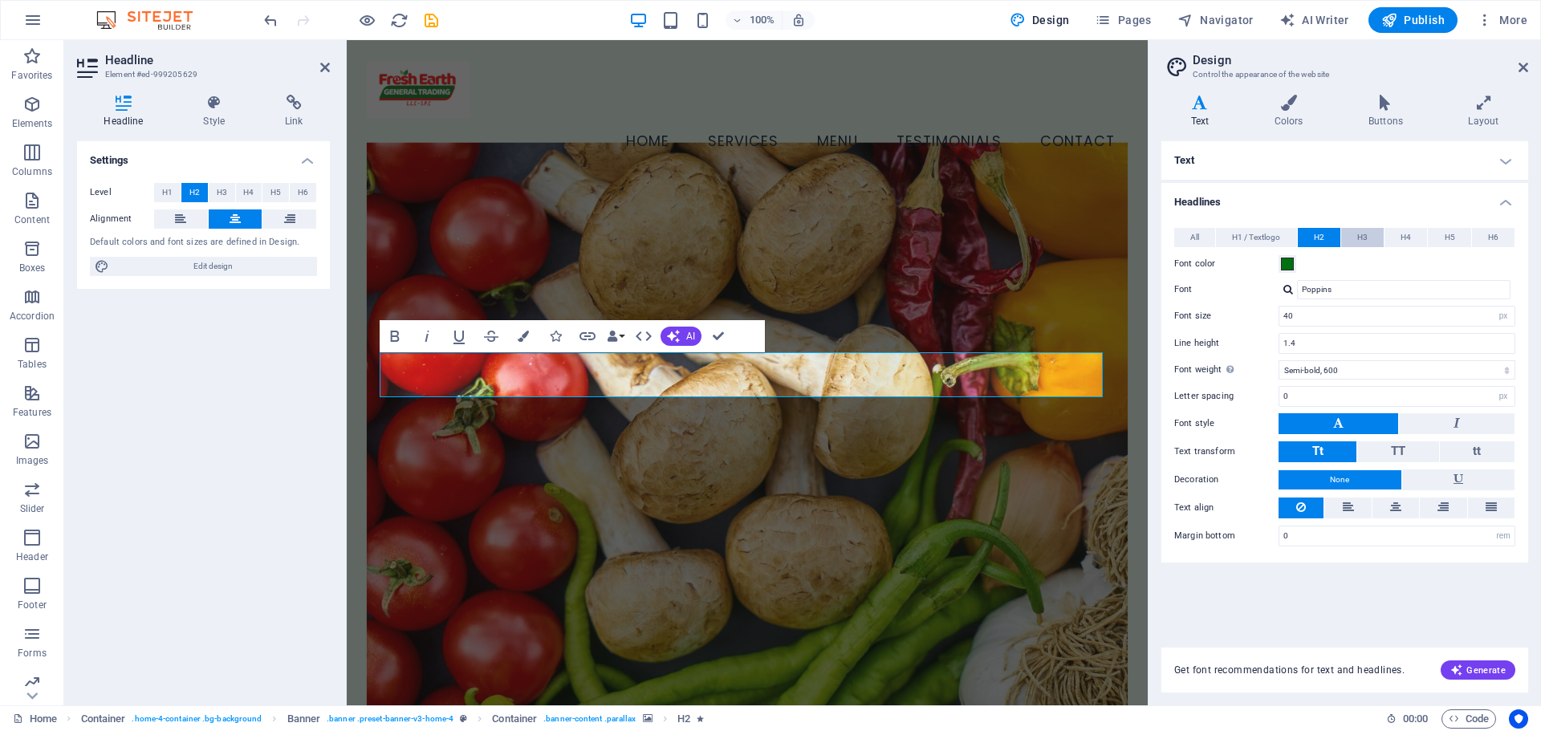
click at [1367, 237] on span "H3" at bounding box center [1362, 237] width 10 height 19
drag, startPoint x: 1322, startPoint y: 315, endPoint x: 1230, endPoint y: 310, distance: 92.5
click at [1230, 311] on div "Font size 28 rem px em %" at bounding box center [1344, 316] width 341 height 21
click at [1316, 607] on div "Text Standard Bold Links Font color Font Open Sans Font size 30 rem px Line hei…" at bounding box center [1345, 384] width 367 height 487
drag, startPoint x: 1312, startPoint y: 323, endPoint x: 1261, endPoint y: 319, distance: 51.5
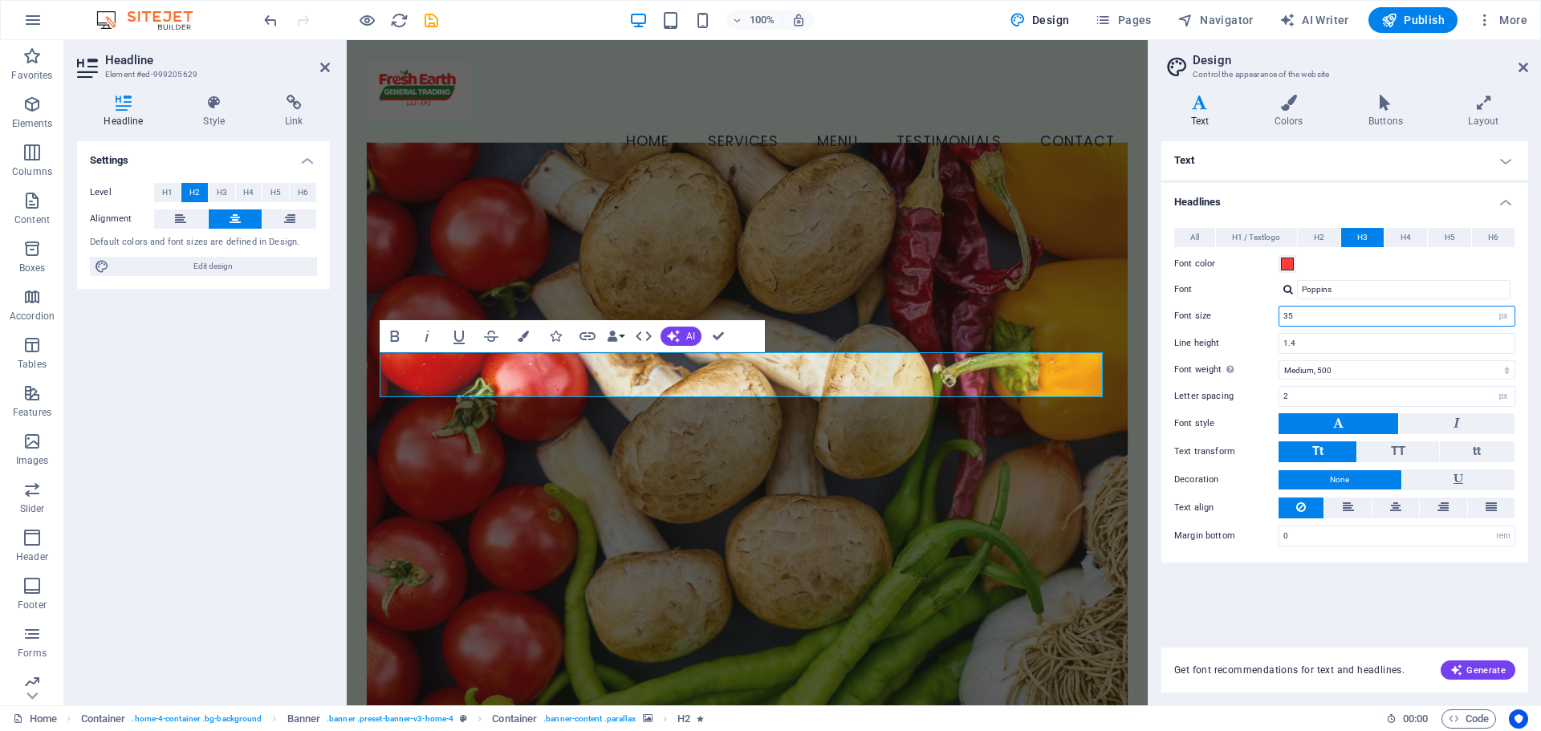
click at [1261, 319] on div "Font size 35 rem px em %" at bounding box center [1344, 316] width 341 height 21
type input "30"
click at [1320, 596] on div "Text Standard Bold Links Font color Font Open Sans Font size 30 rem px Line hei…" at bounding box center [1345, 384] width 367 height 487
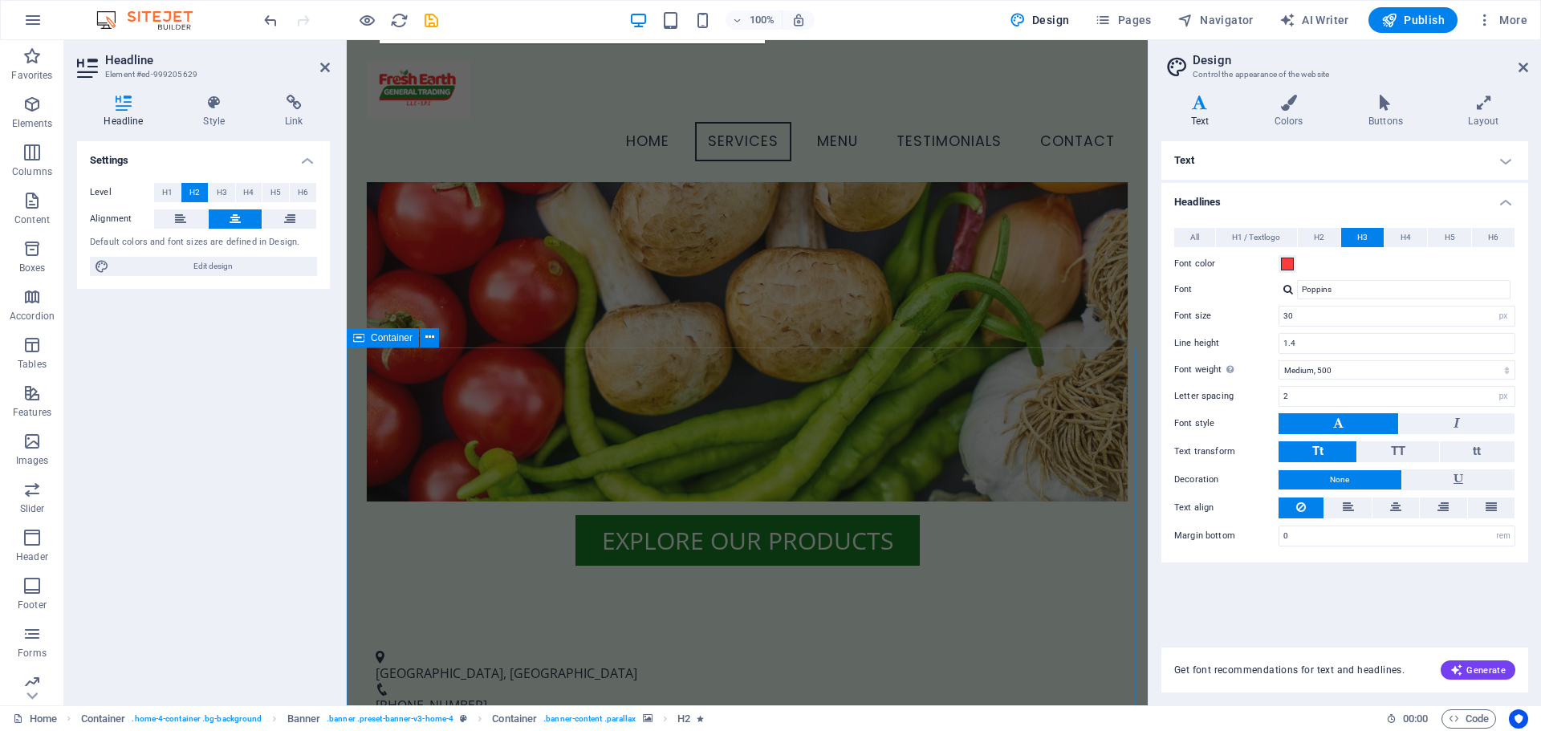
scroll to position [295, 0]
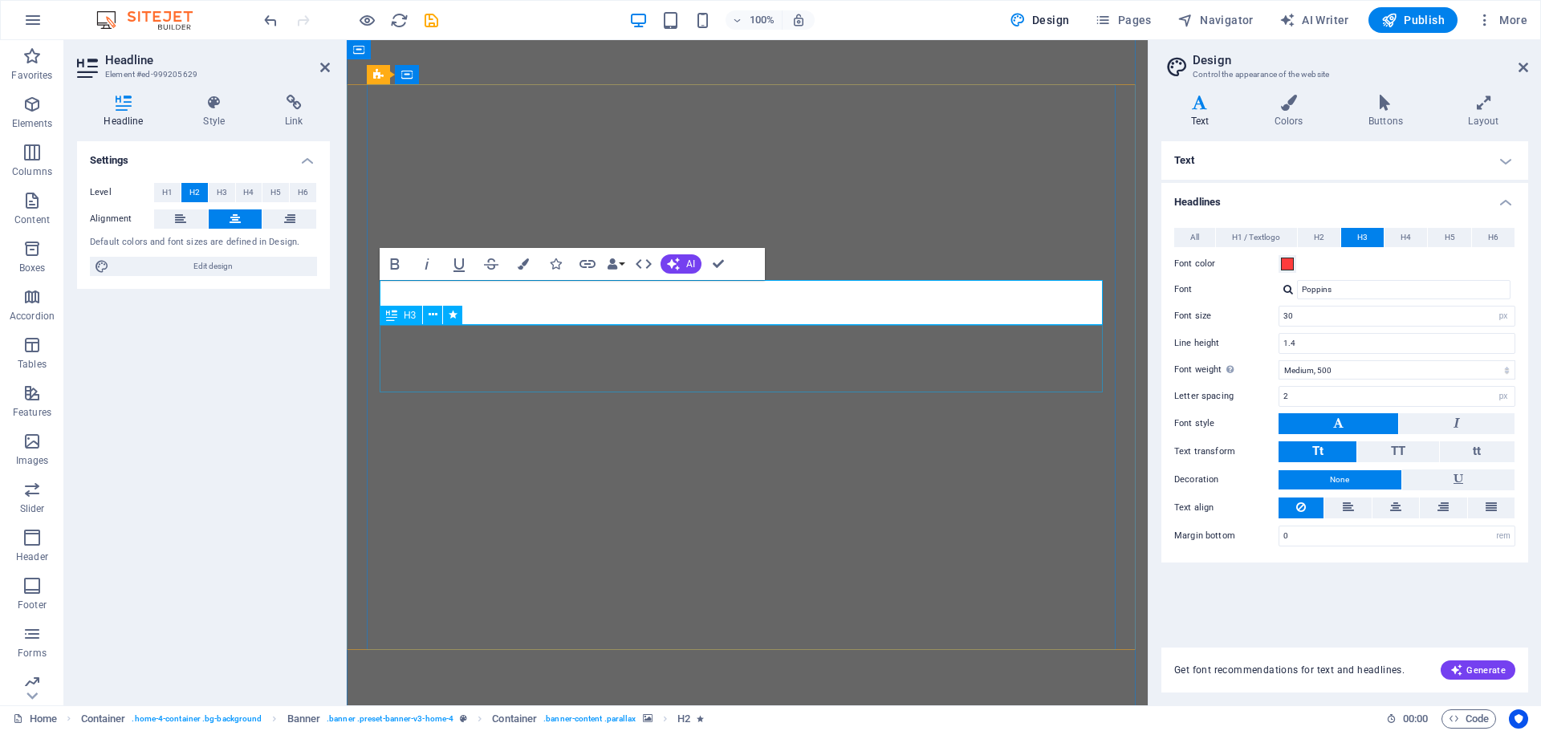
select select "px"
select select "500"
select select "px"
select select "rem"
select select "px"
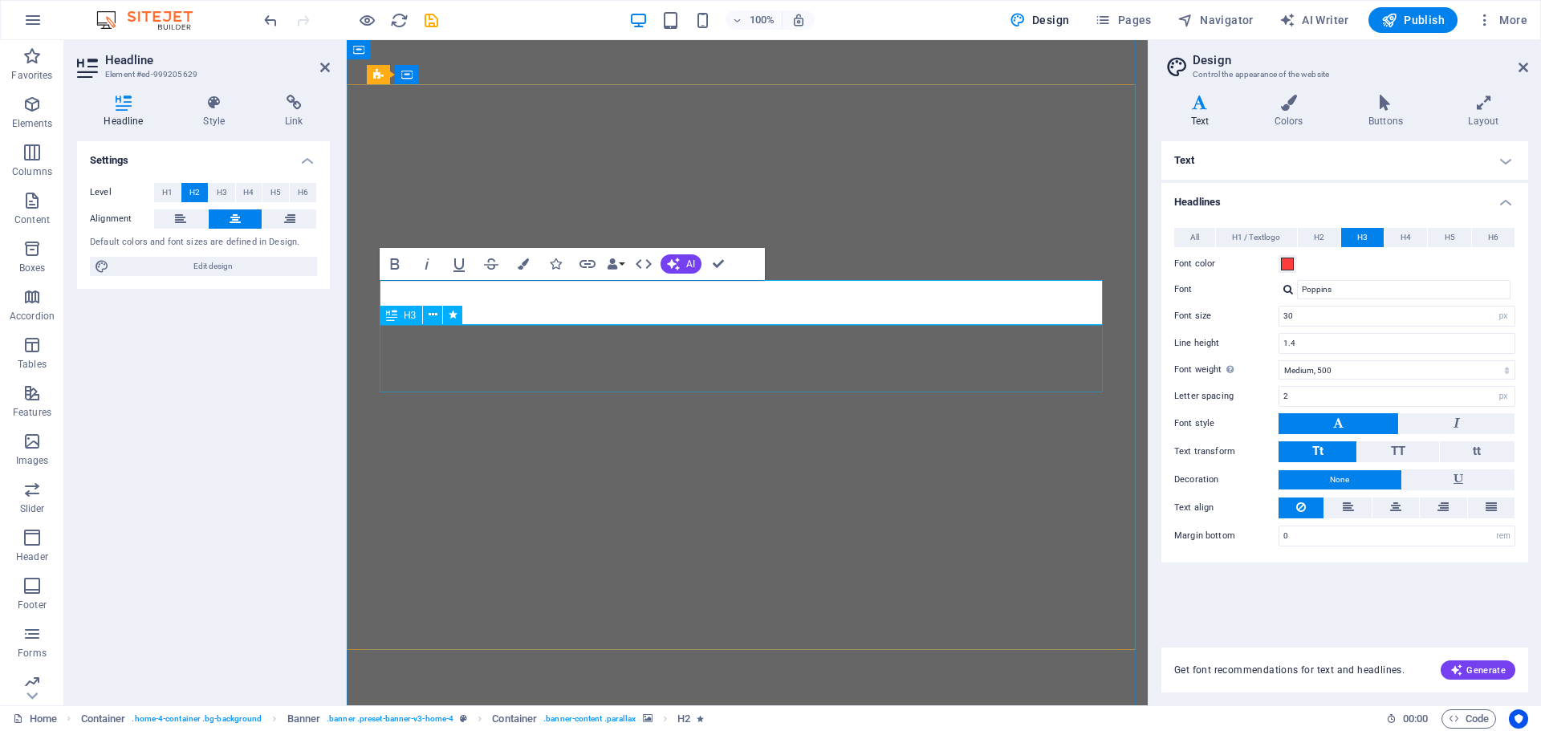
select select "500"
select select "px"
select select "rem"
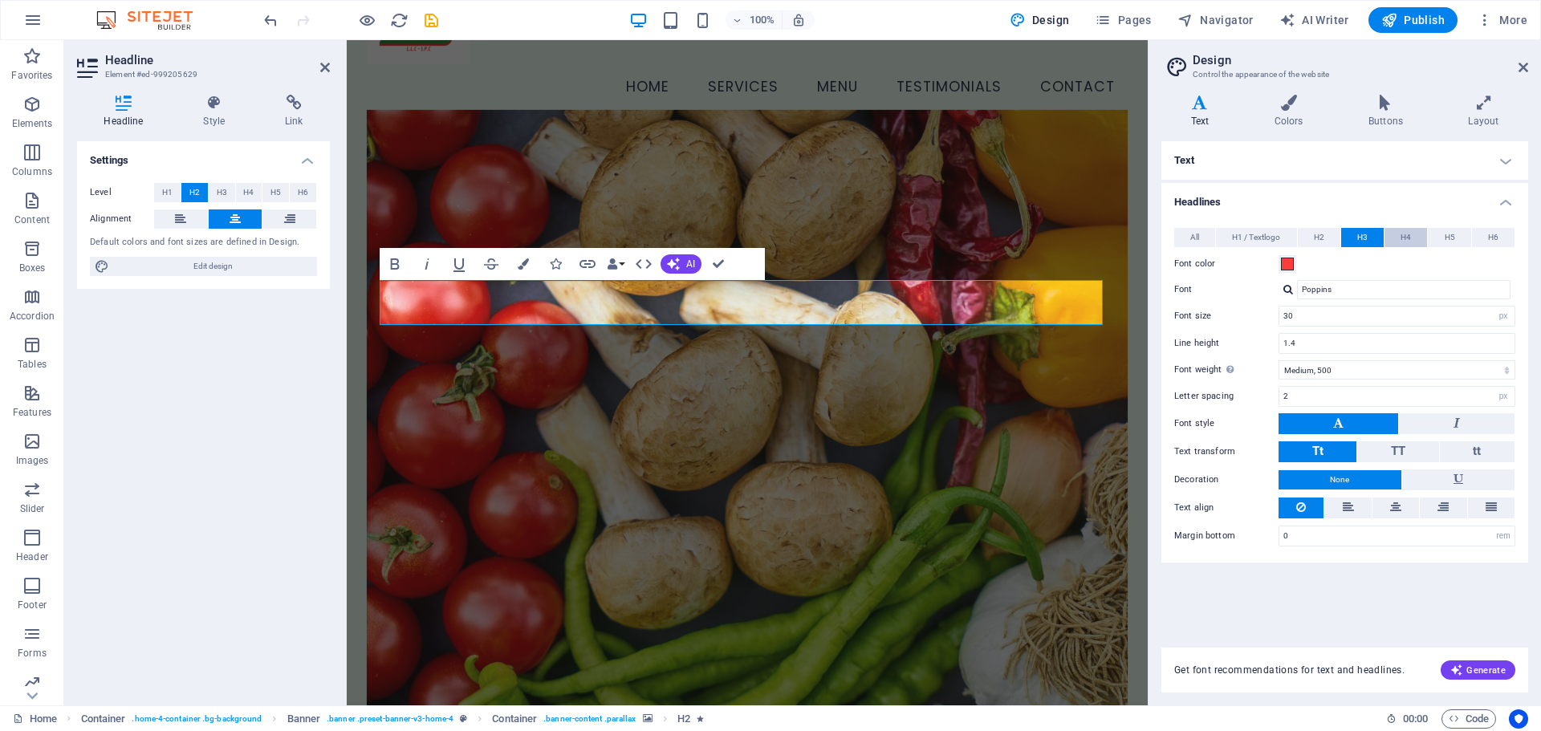
click at [1406, 238] on span "H4" at bounding box center [1406, 237] width 10 height 19
click at [1317, 612] on div "Text Standard Bold Links Font color Font Open Sans Font size 30 rem px Line hei…" at bounding box center [1345, 384] width 367 height 487
click at [873, 556] on figure at bounding box center [747, 413] width 761 height 606
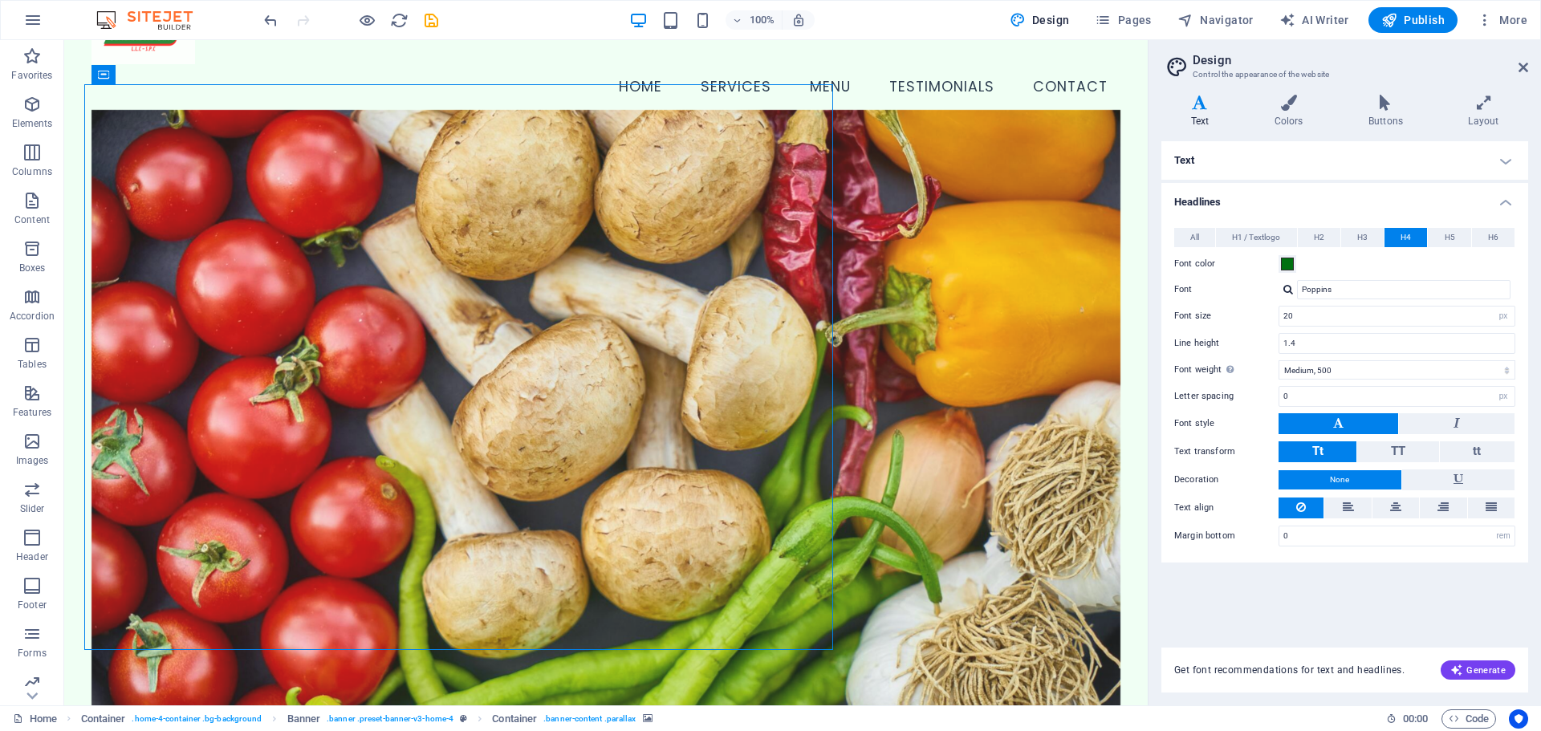
click at [873, 556] on figure at bounding box center [607, 413] width 1030 height 606
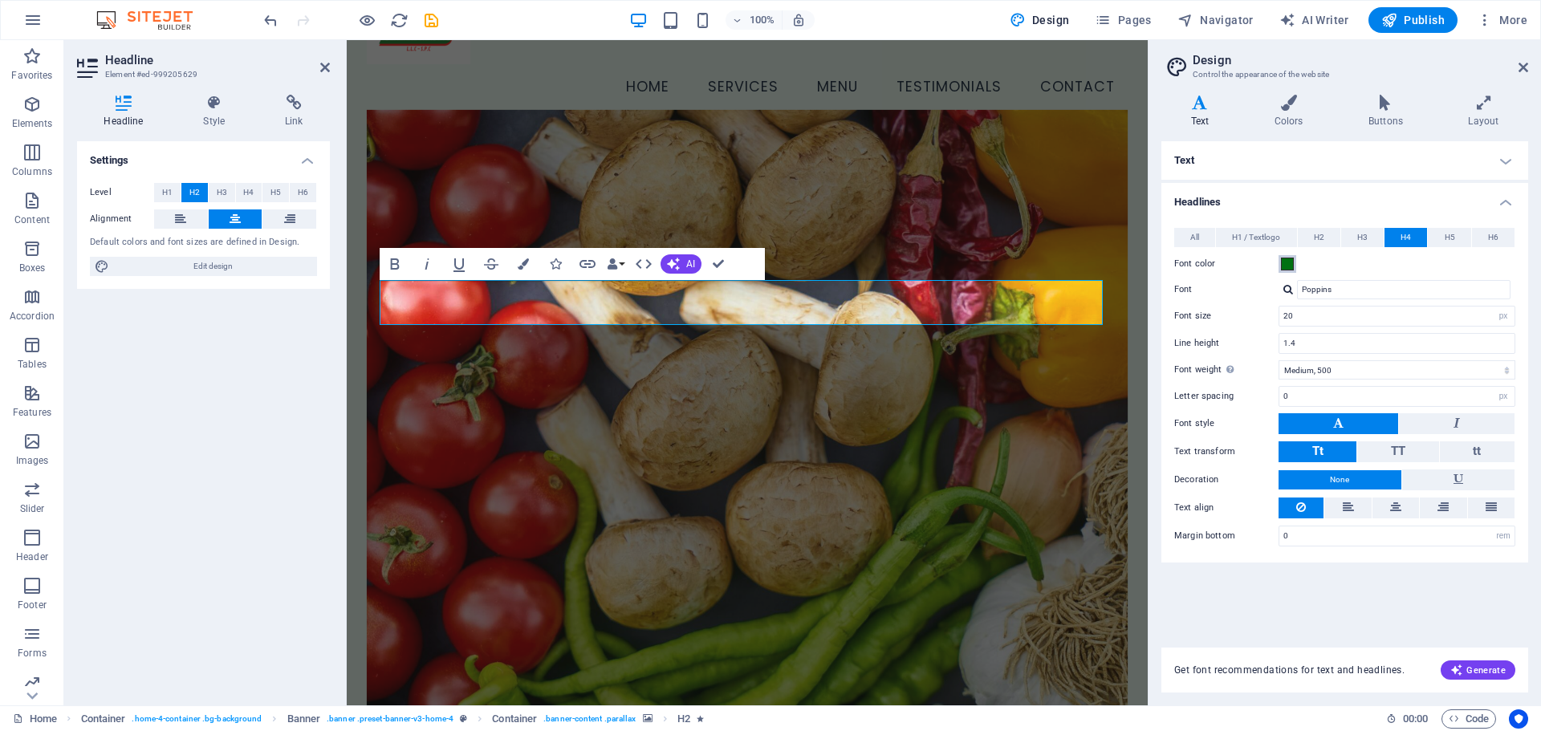
click at [1292, 267] on span at bounding box center [1287, 264] width 13 height 13
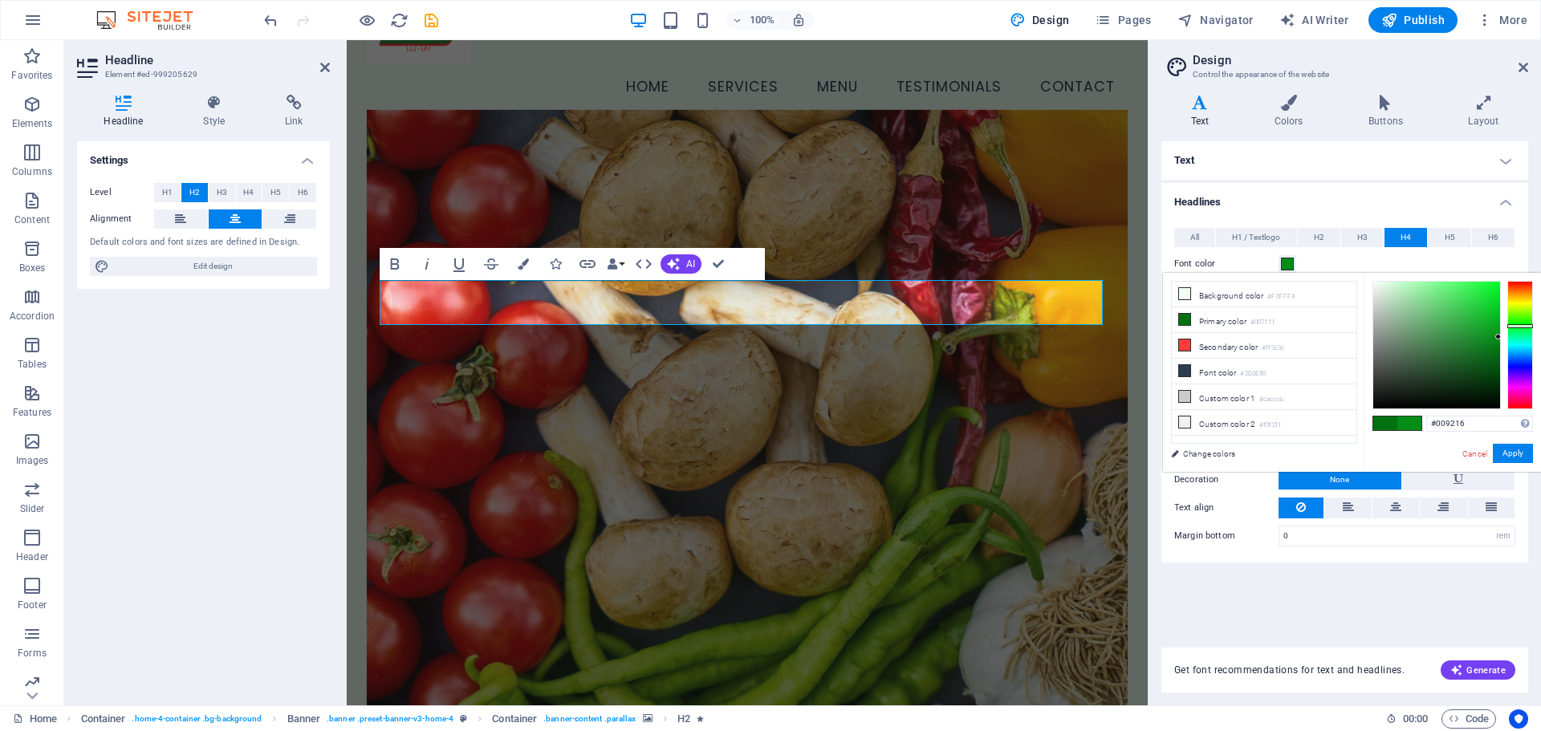
type input "#009416"
drag, startPoint x: 1499, startPoint y: 350, endPoint x: 1500, endPoint y: 334, distance: 16.1
click at [1500, 334] on div at bounding box center [1499, 334] width 6 height 6
click at [1522, 454] on button "Apply" at bounding box center [1513, 453] width 40 height 19
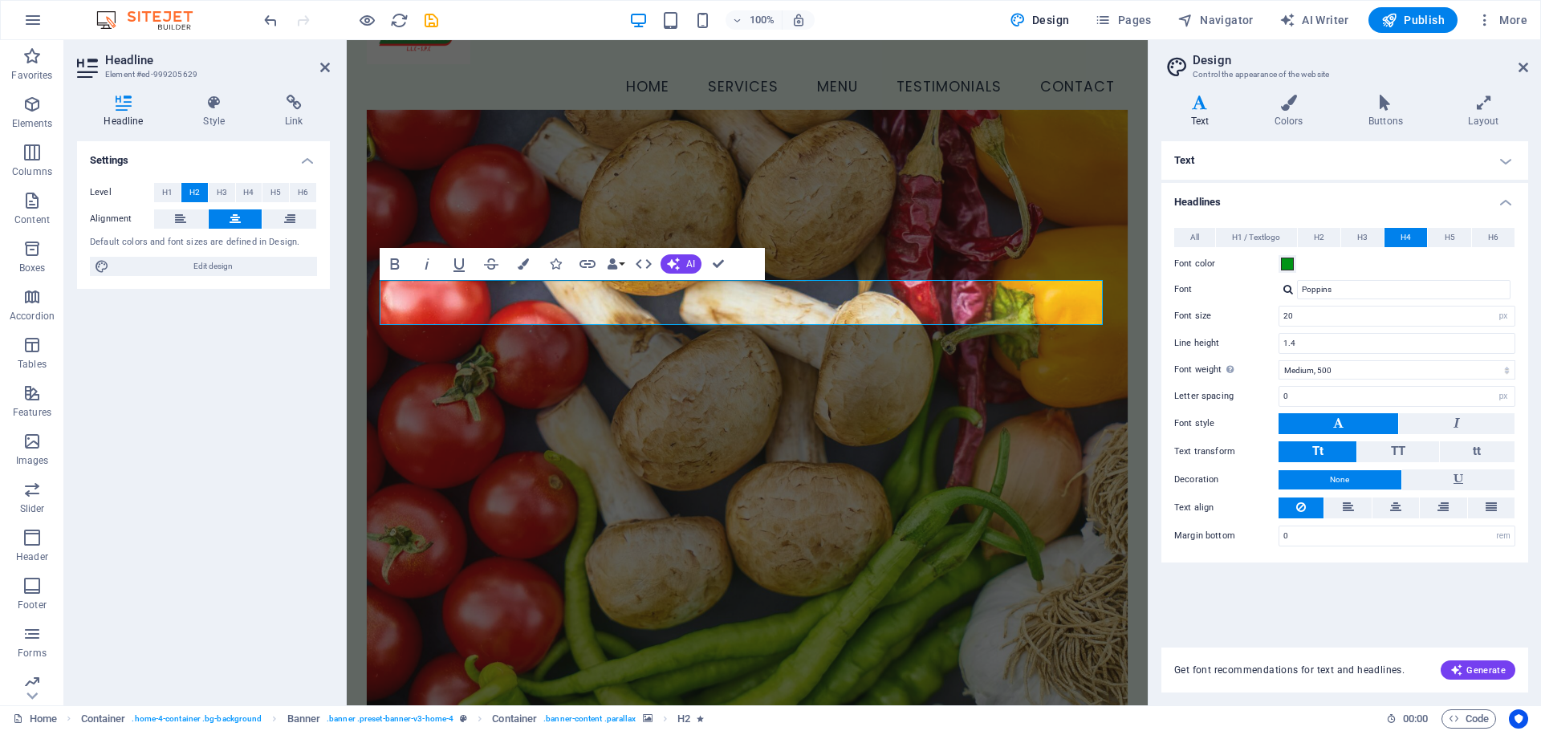
click at [1353, 604] on div "Text Standard Bold Links Font color Font Open Sans Font size 30 rem px Line hei…" at bounding box center [1345, 384] width 367 height 487
click at [930, 200] on figure at bounding box center [747, 413] width 761 height 606
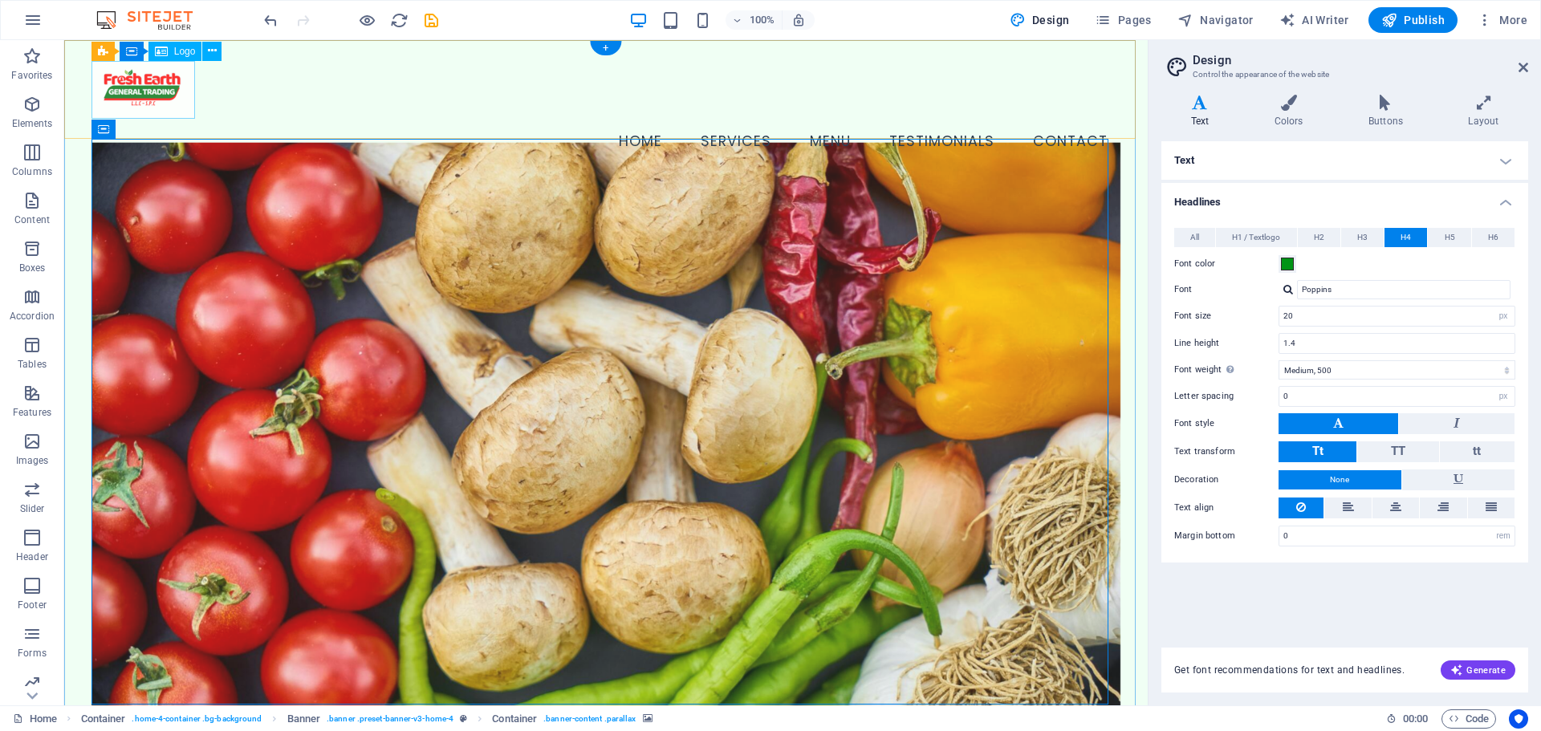
click at [119, 87] on div at bounding box center [607, 90] width 1030 height 58
click at [179, 53] on span "Logo" at bounding box center [185, 52] width 22 height 10
select select "px"
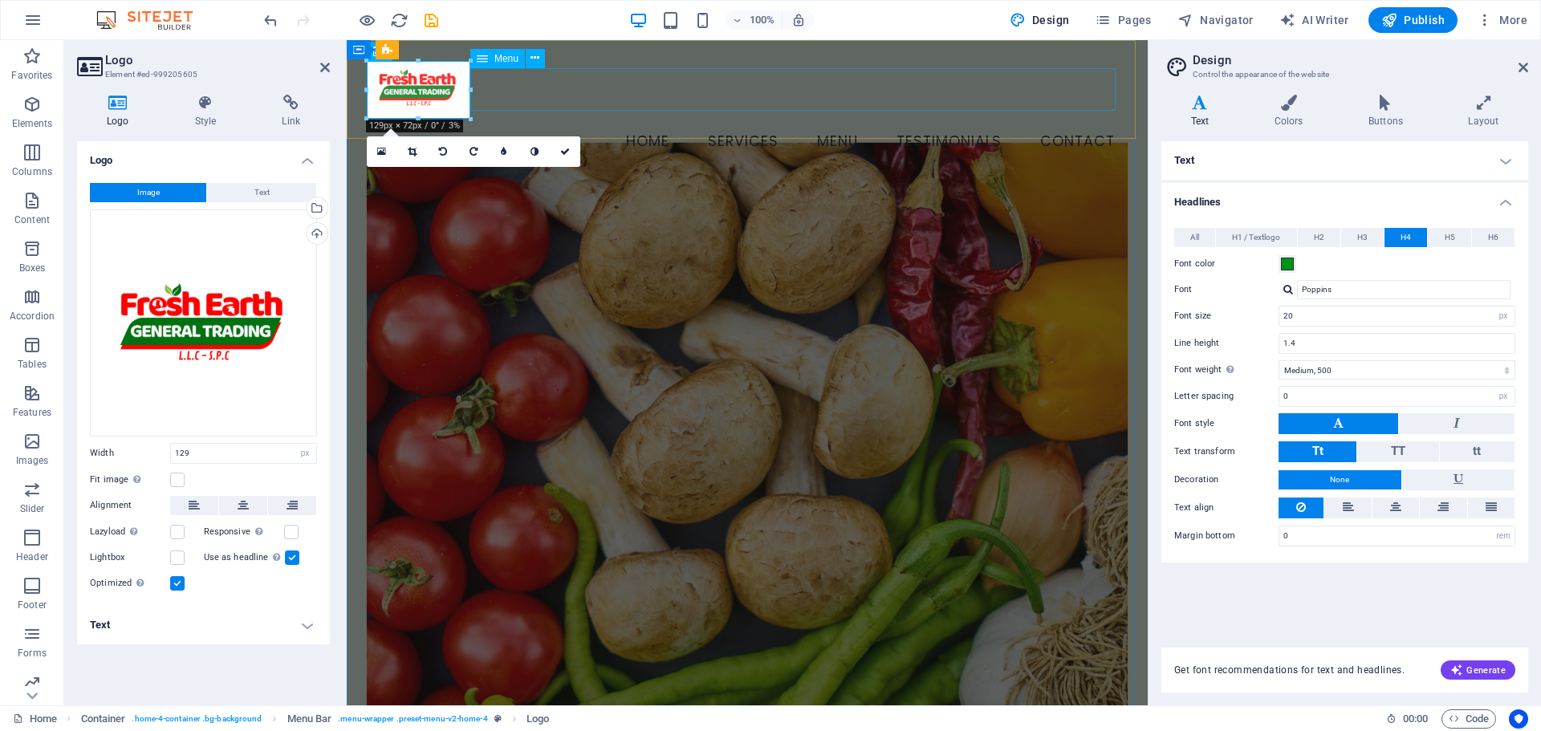
drag, startPoint x: 818, startPoint y: 136, endPoint x: 532, endPoint y: 92, distance: 289.2
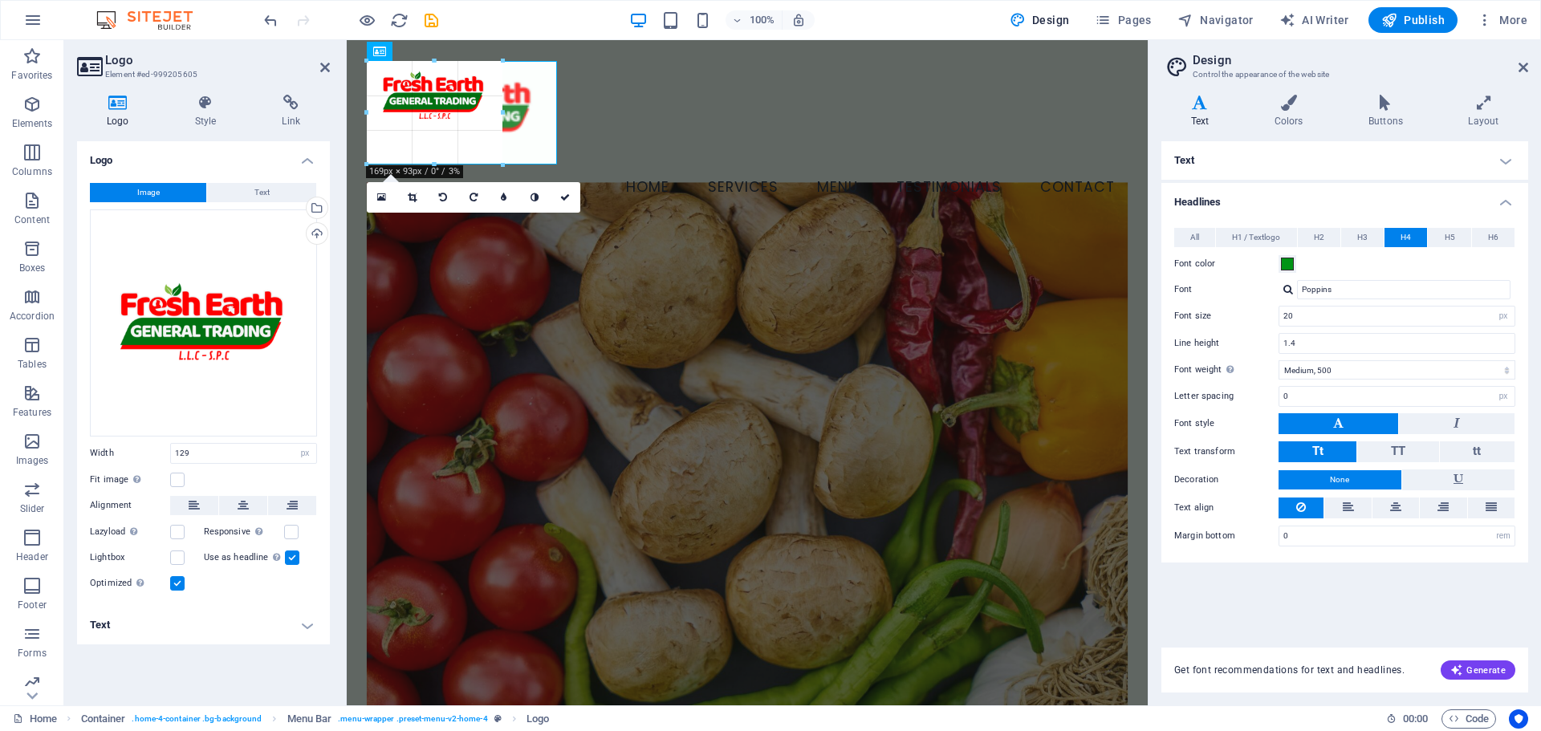
drag, startPoint x: 468, startPoint y: 117, endPoint x: 558, endPoint y: 89, distance: 94.2
type input "237"
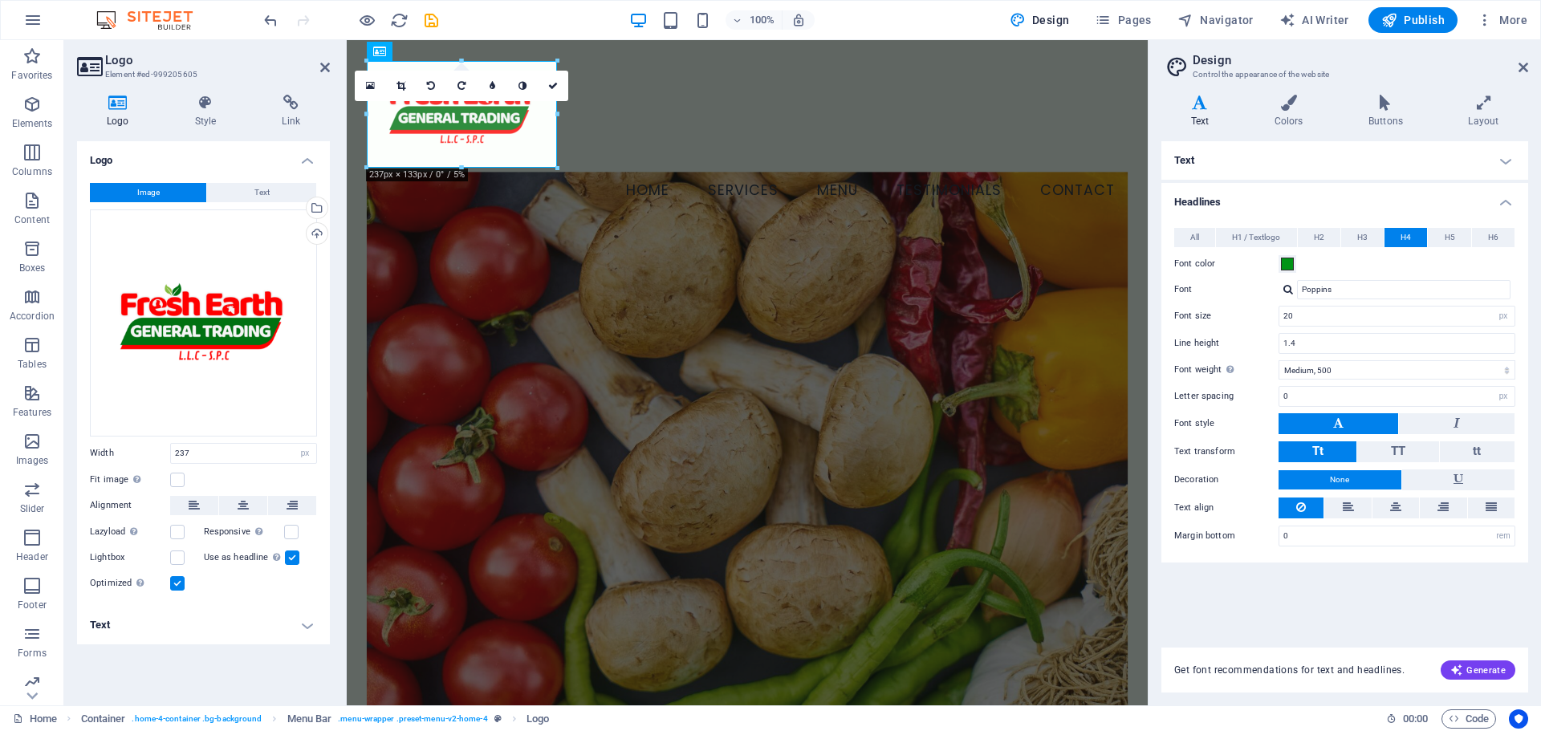
click at [523, 248] on figure at bounding box center [747, 475] width 761 height 606
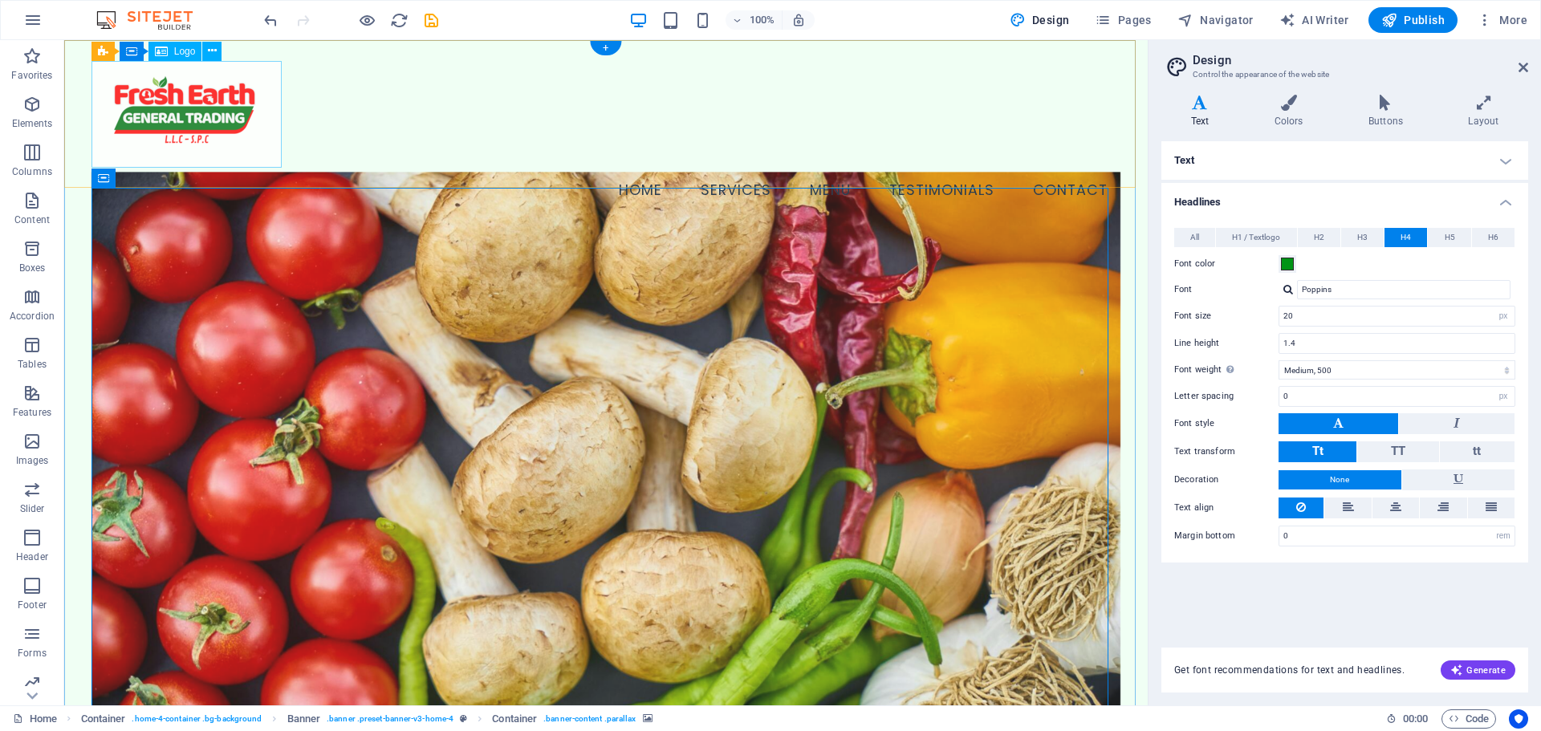
click at [238, 126] on div at bounding box center [607, 114] width 1030 height 107
select select "px"
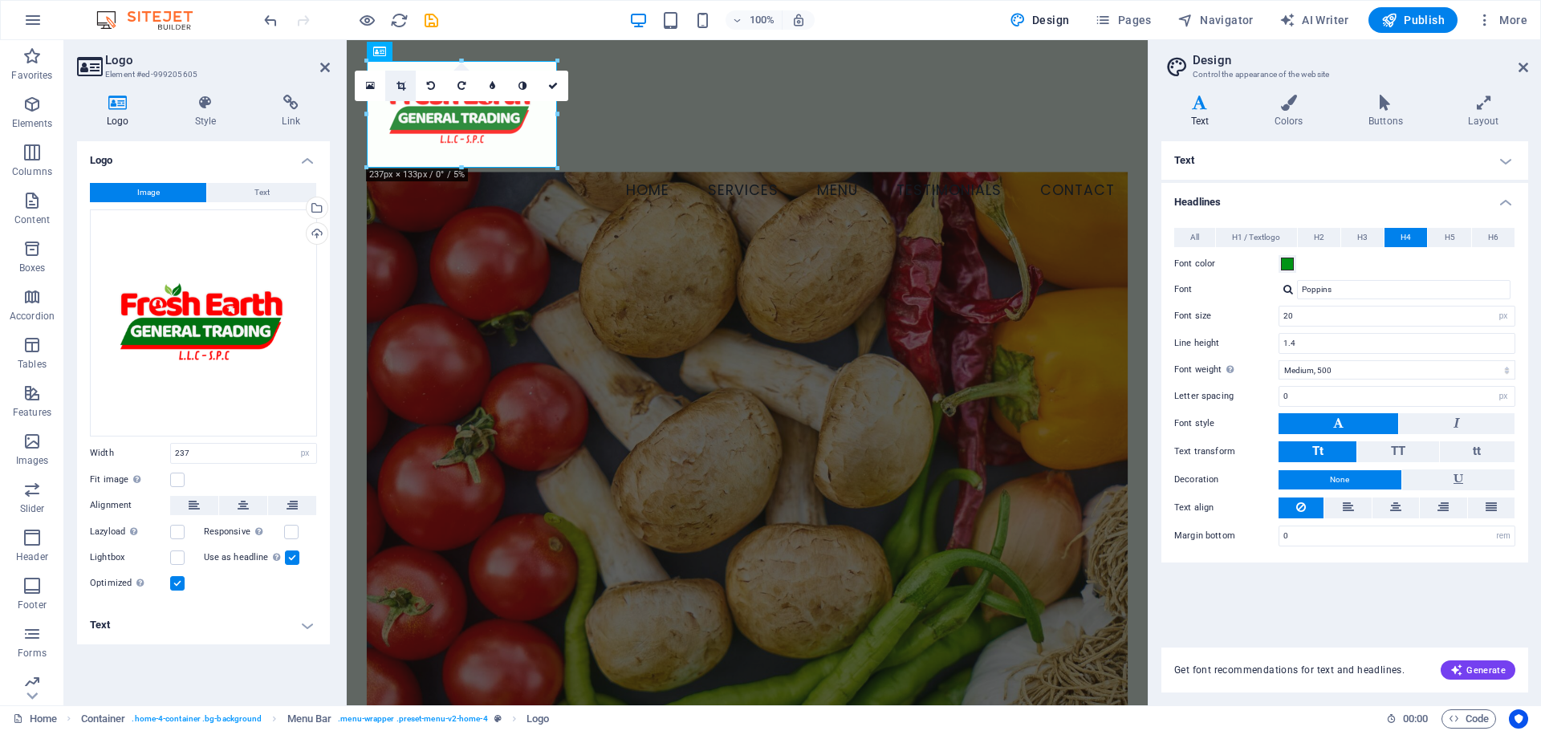
click at [401, 90] on icon at bounding box center [401, 86] width 9 height 10
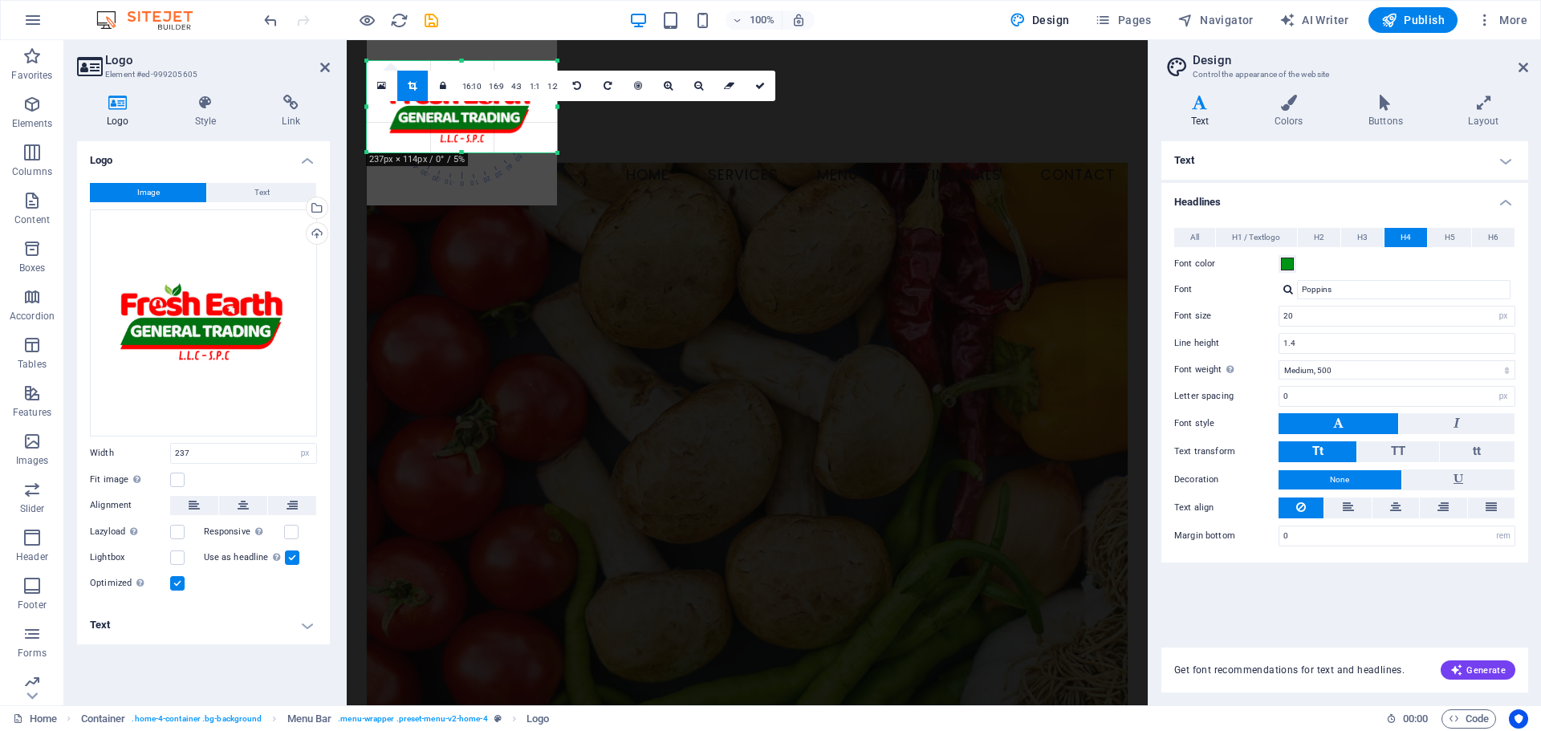
drag, startPoint x: 461, startPoint y: 168, endPoint x: 461, endPoint y: 153, distance: 15.3
click at [461, 153] on div at bounding box center [462, 153] width 190 height 6
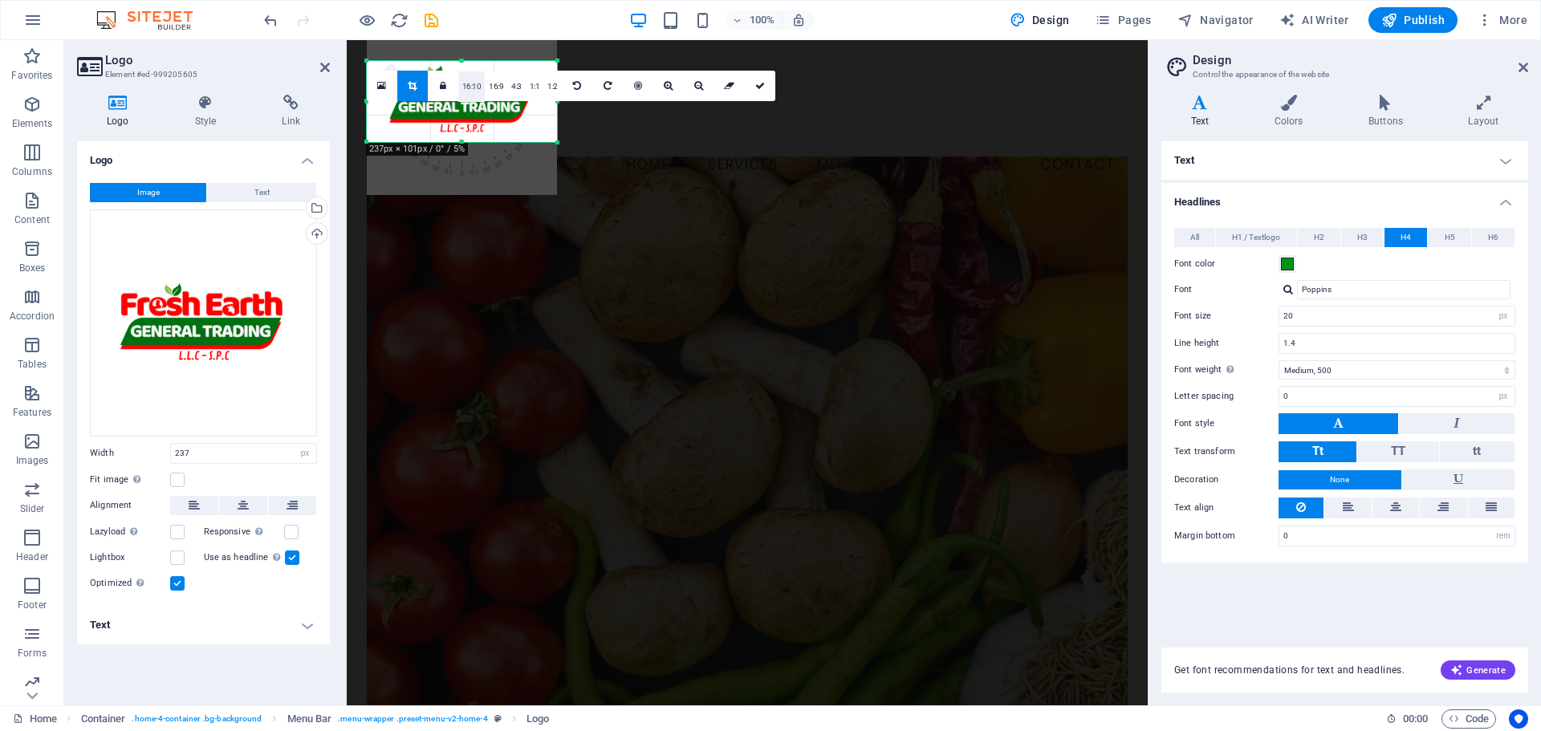
drag, startPoint x: 462, startPoint y: 61, endPoint x: 463, endPoint y: 71, distance: 10.6
click at [463, 71] on div "180 170 160 150 140 130 120 110 100 90 80 70 60 50 40 30 20 10 0 -10 -20 -30 -4…" at bounding box center [462, 101] width 190 height 81
click at [641, 259] on figure at bounding box center [747, 460] width 761 height 606
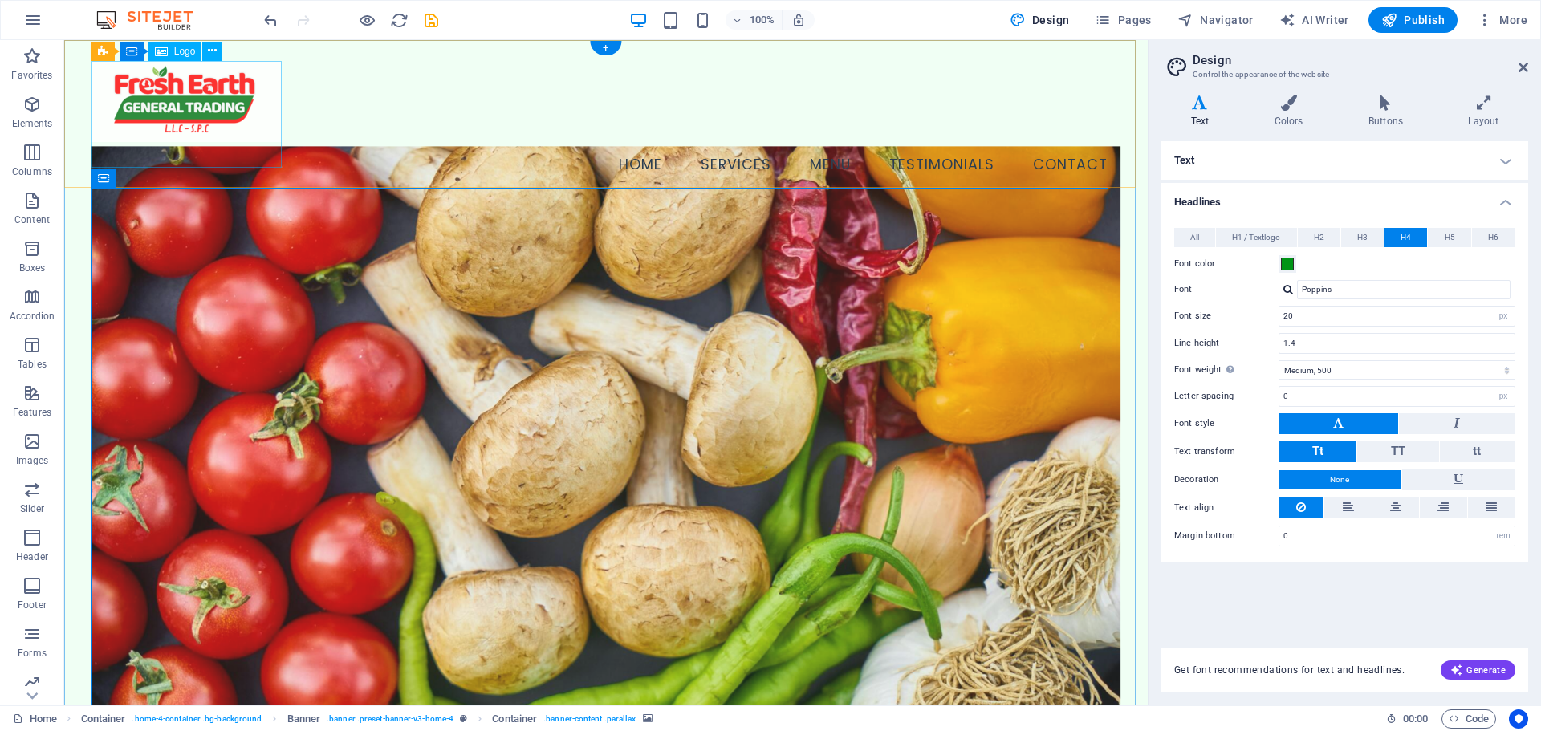
click at [213, 121] on div at bounding box center [607, 101] width 1030 height 81
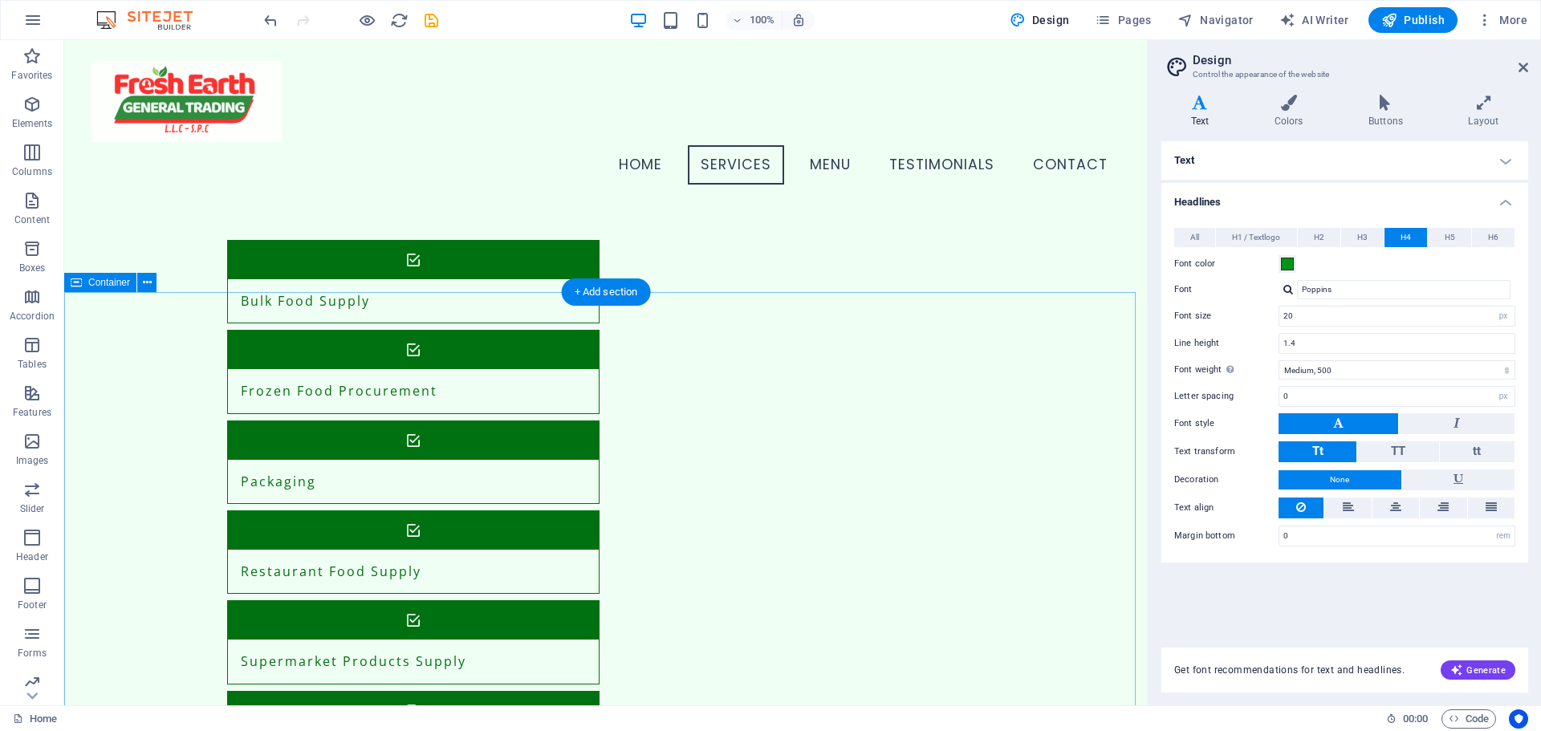
scroll to position [1000, 0]
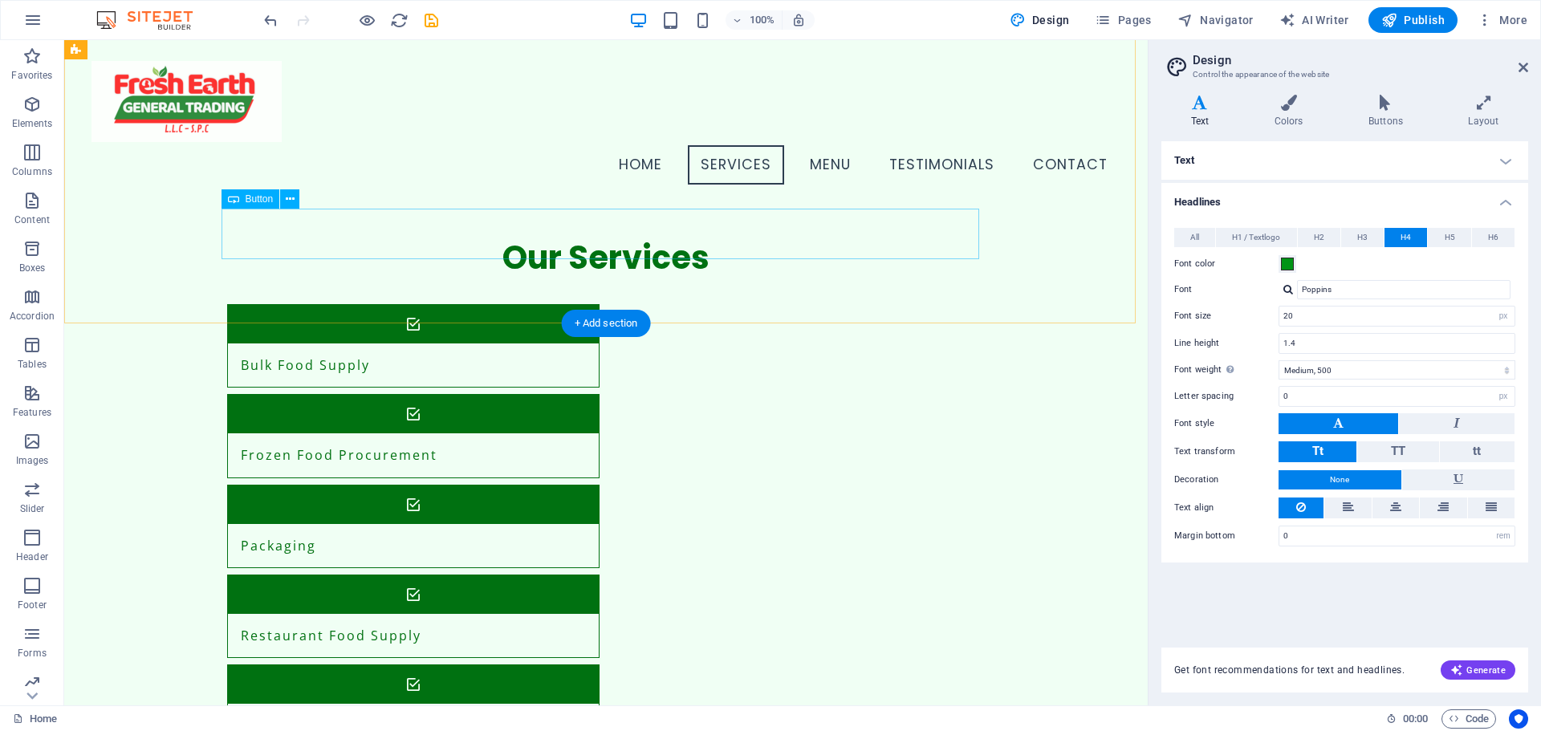
drag, startPoint x: 609, startPoint y: 239, endPoint x: 327, endPoint y: 240, distance: 282.6
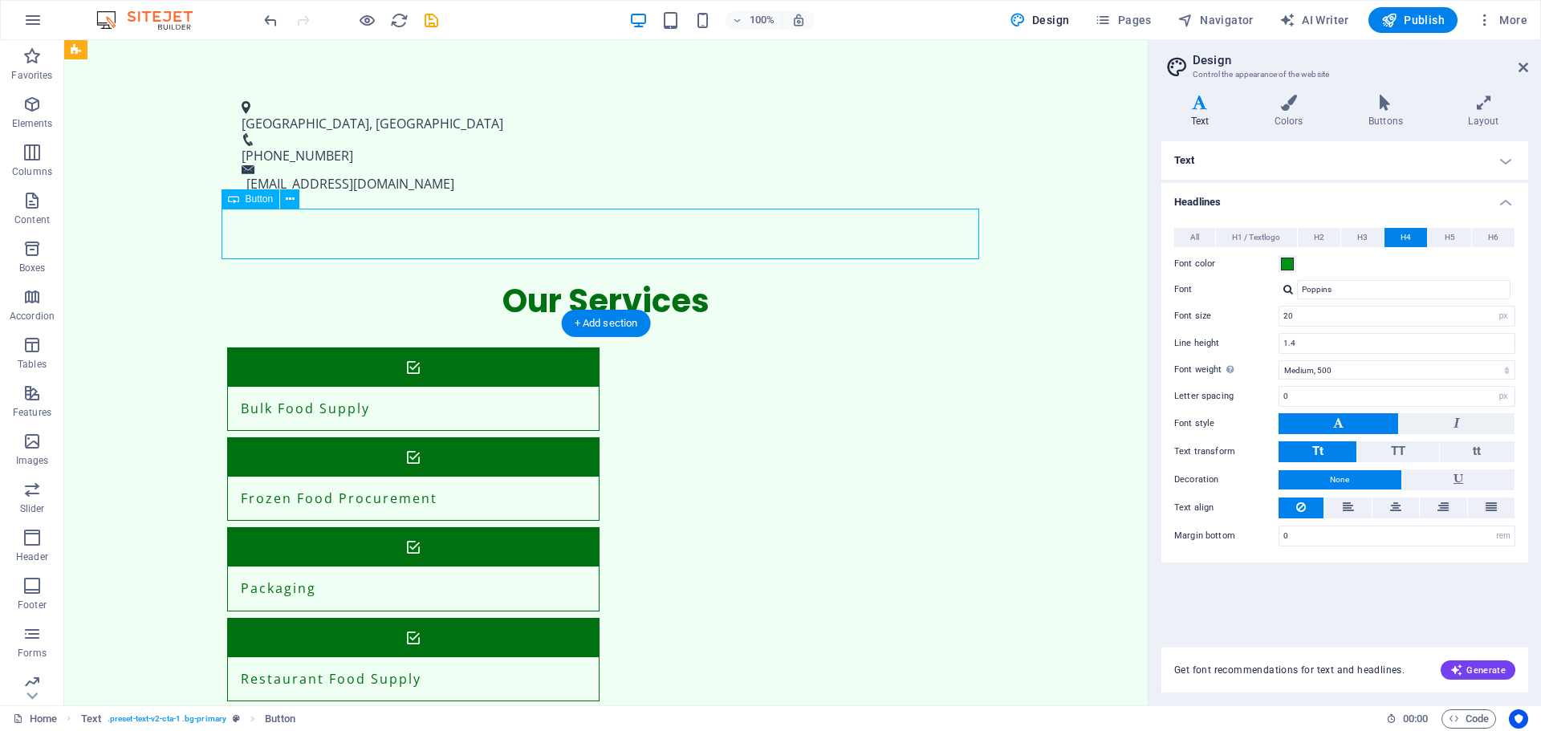
scroll to position [1122, 0]
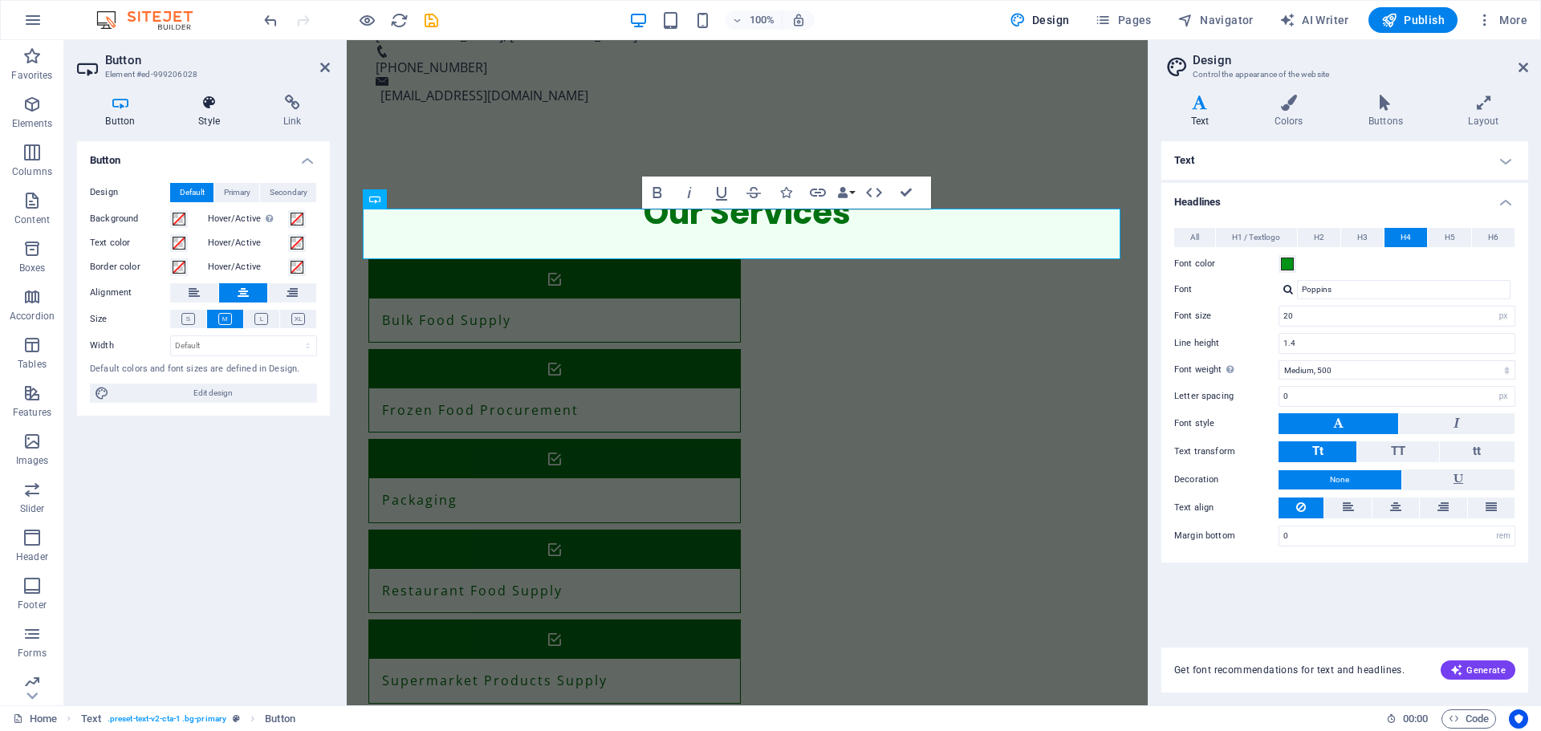
click at [192, 111] on h4 "Style" at bounding box center [212, 112] width 85 height 34
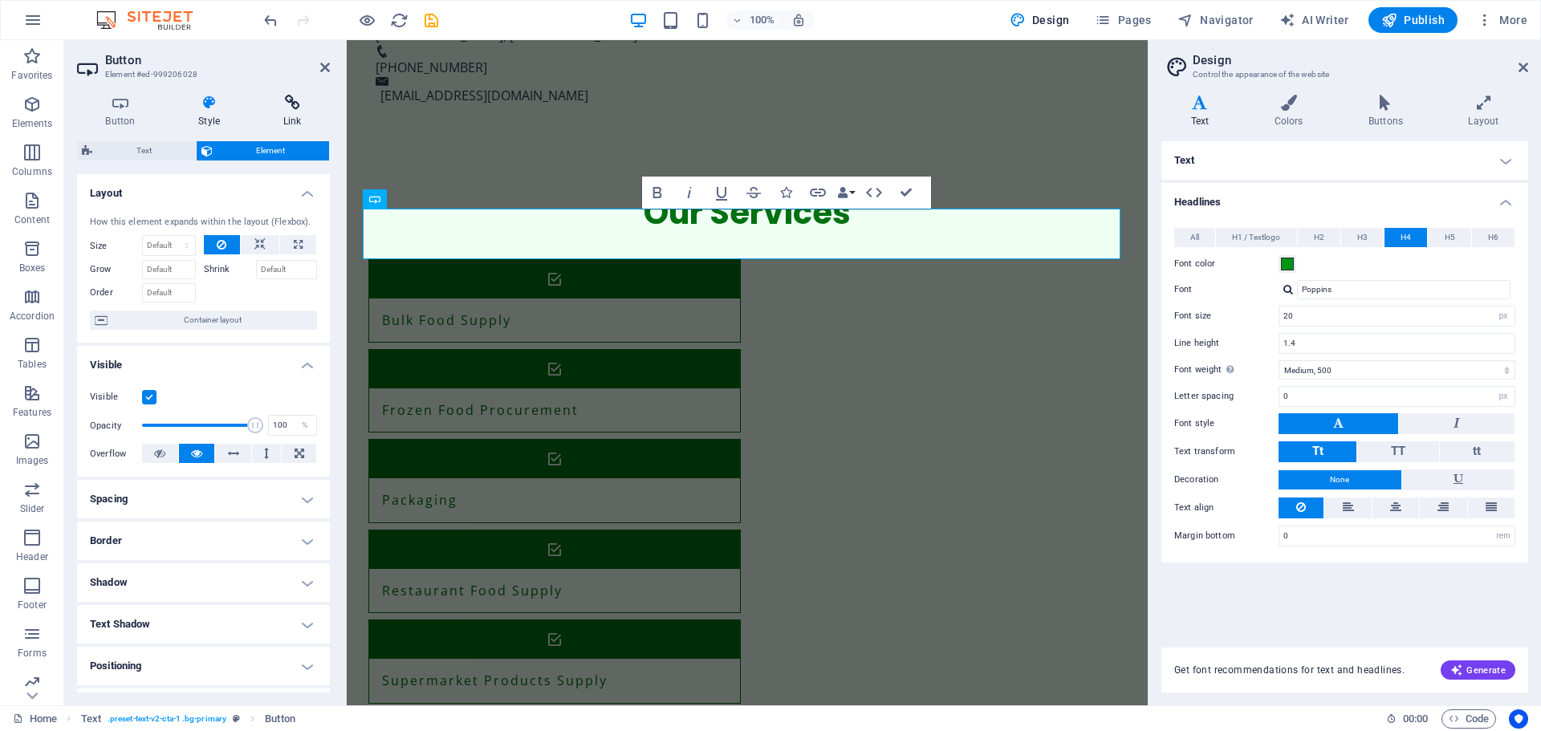
click at [276, 107] on icon at bounding box center [291, 103] width 75 height 16
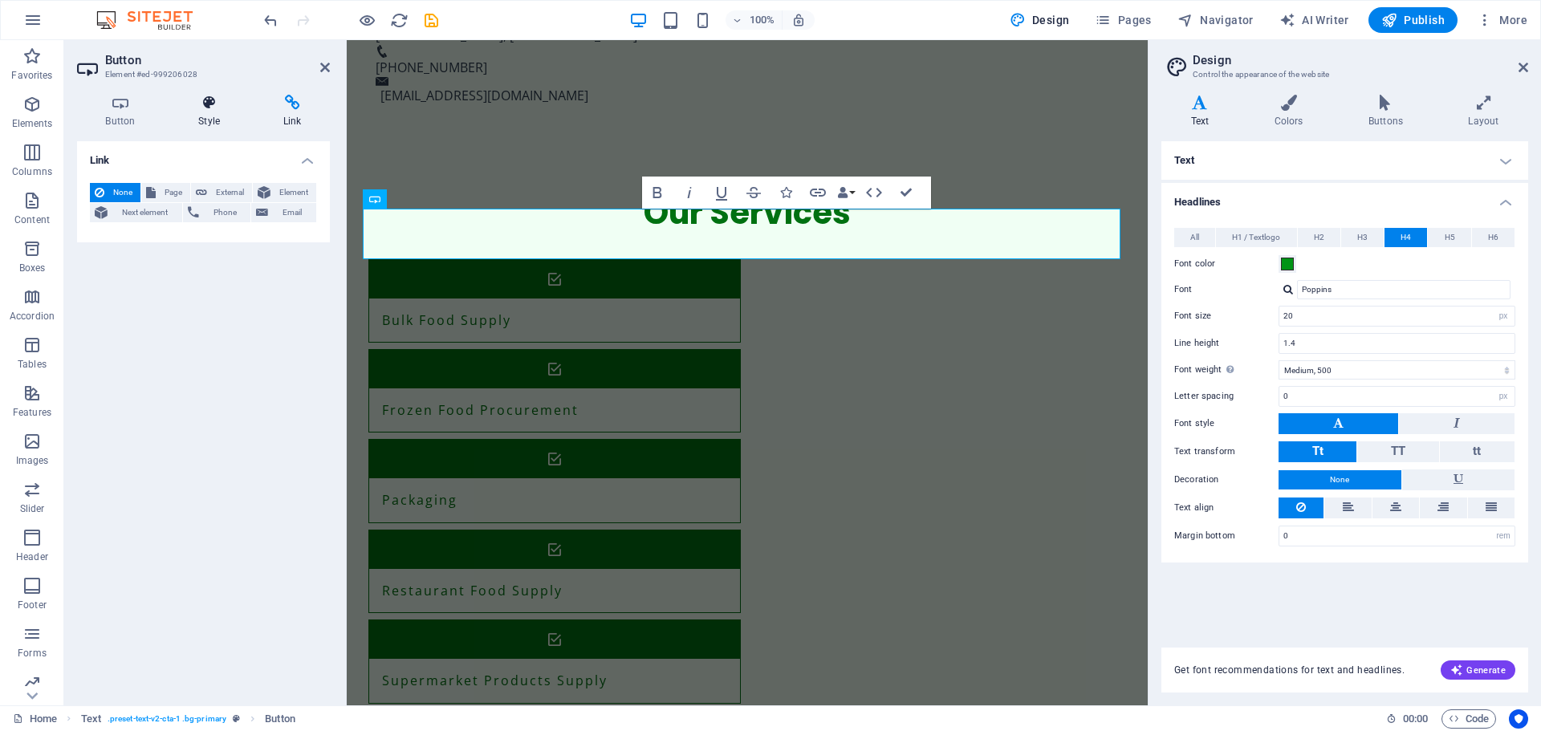
click at [219, 113] on h4 "Style" at bounding box center [212, 112] width 85 height 34
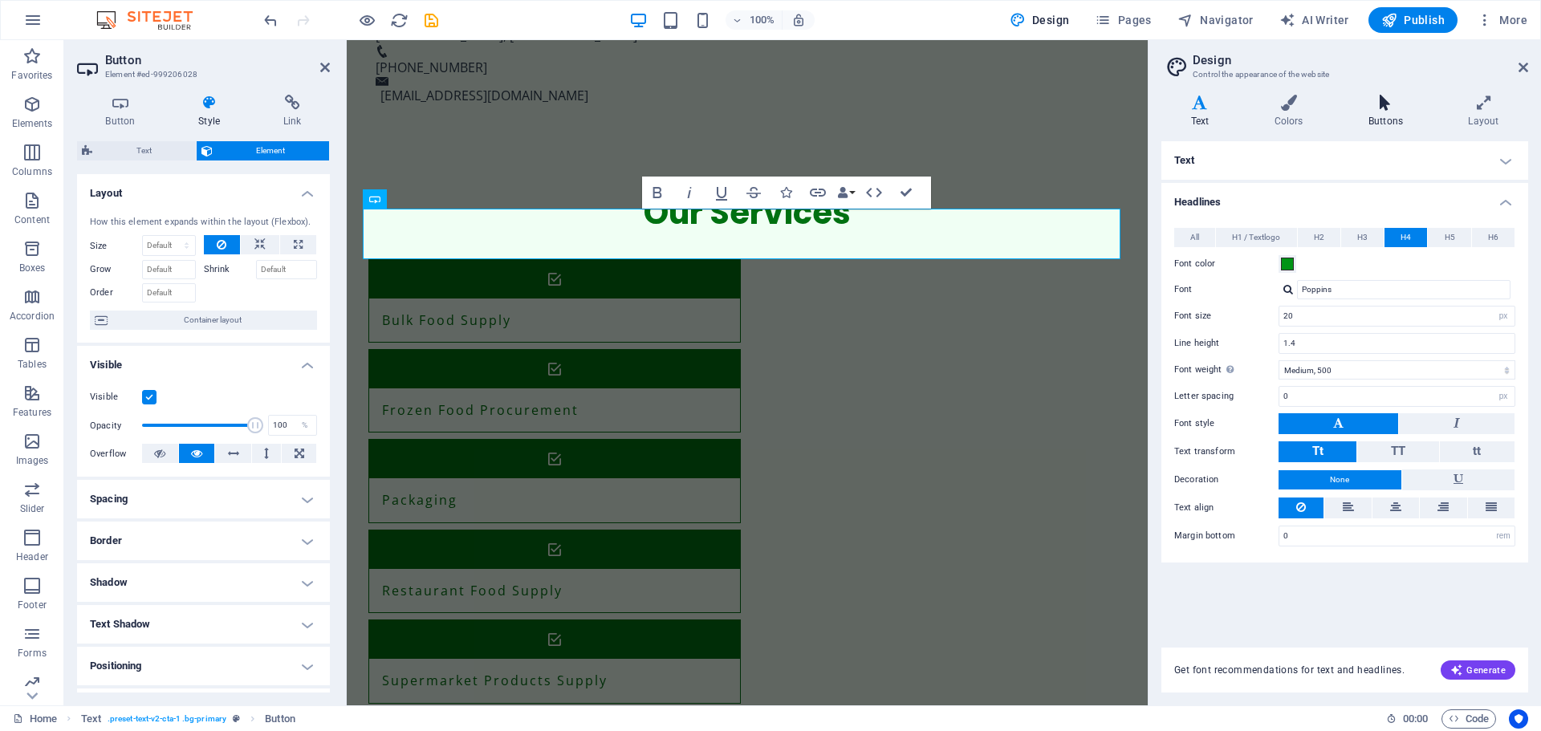
click at [1387, 126] on h4 "Buttons" at bounding box center [1389, 112] width 100 height 34
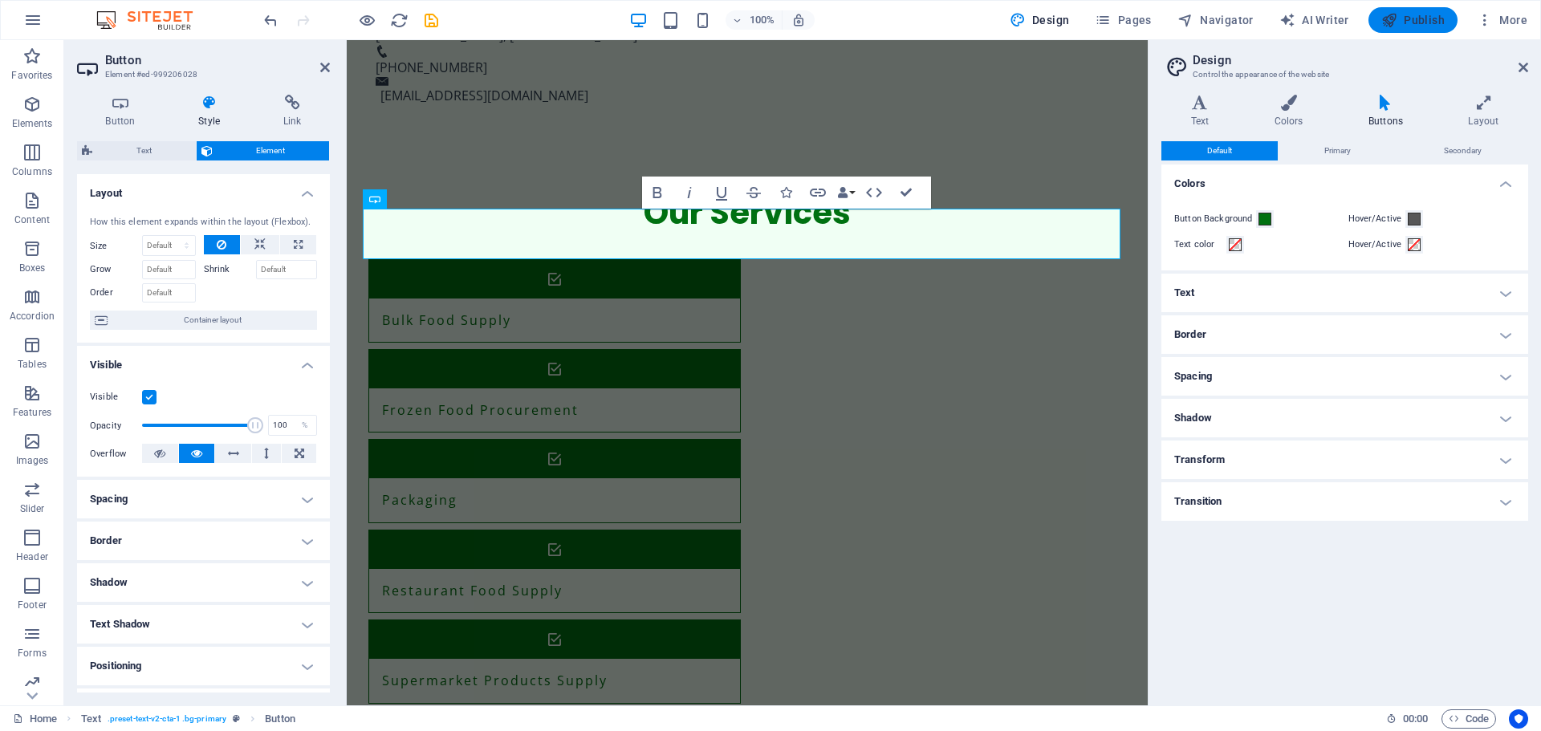
click at [1429, 18] on span "Publish" at bounding box center [1412, 20] width 63 height 16
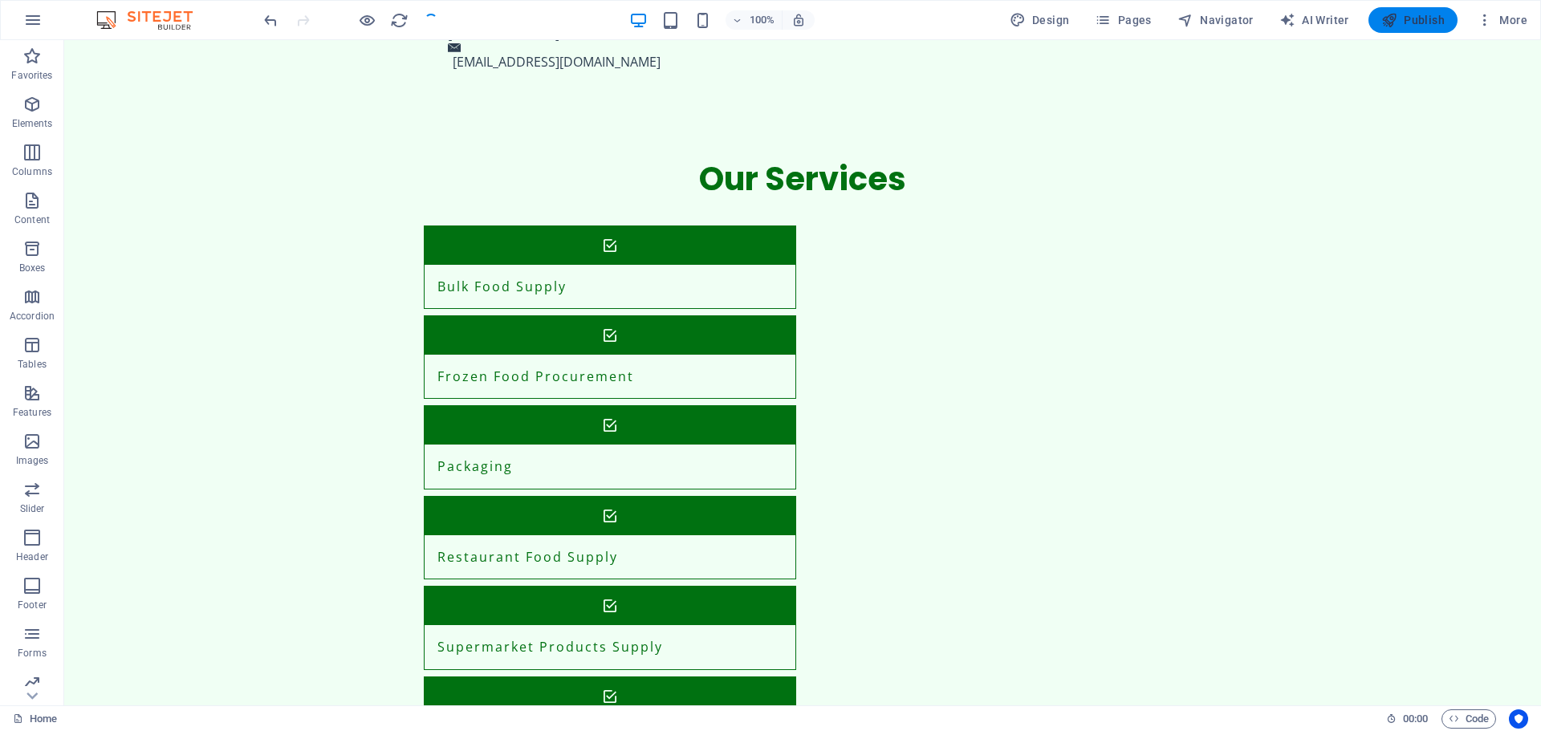
click at [1421, 19] on span "Publish" at bounding box center [1412, 20] width 63 height 16
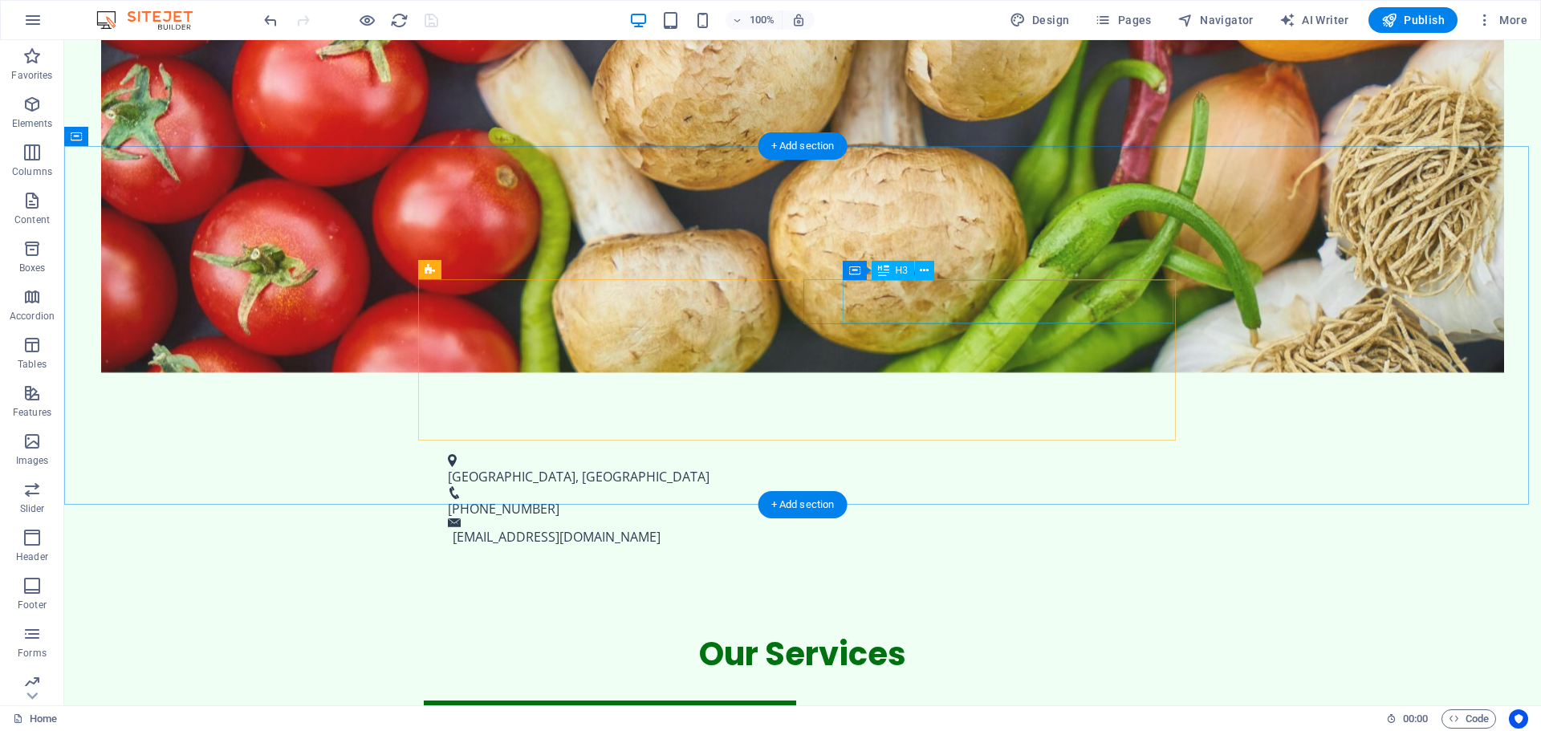
scroll to position [963, 0]
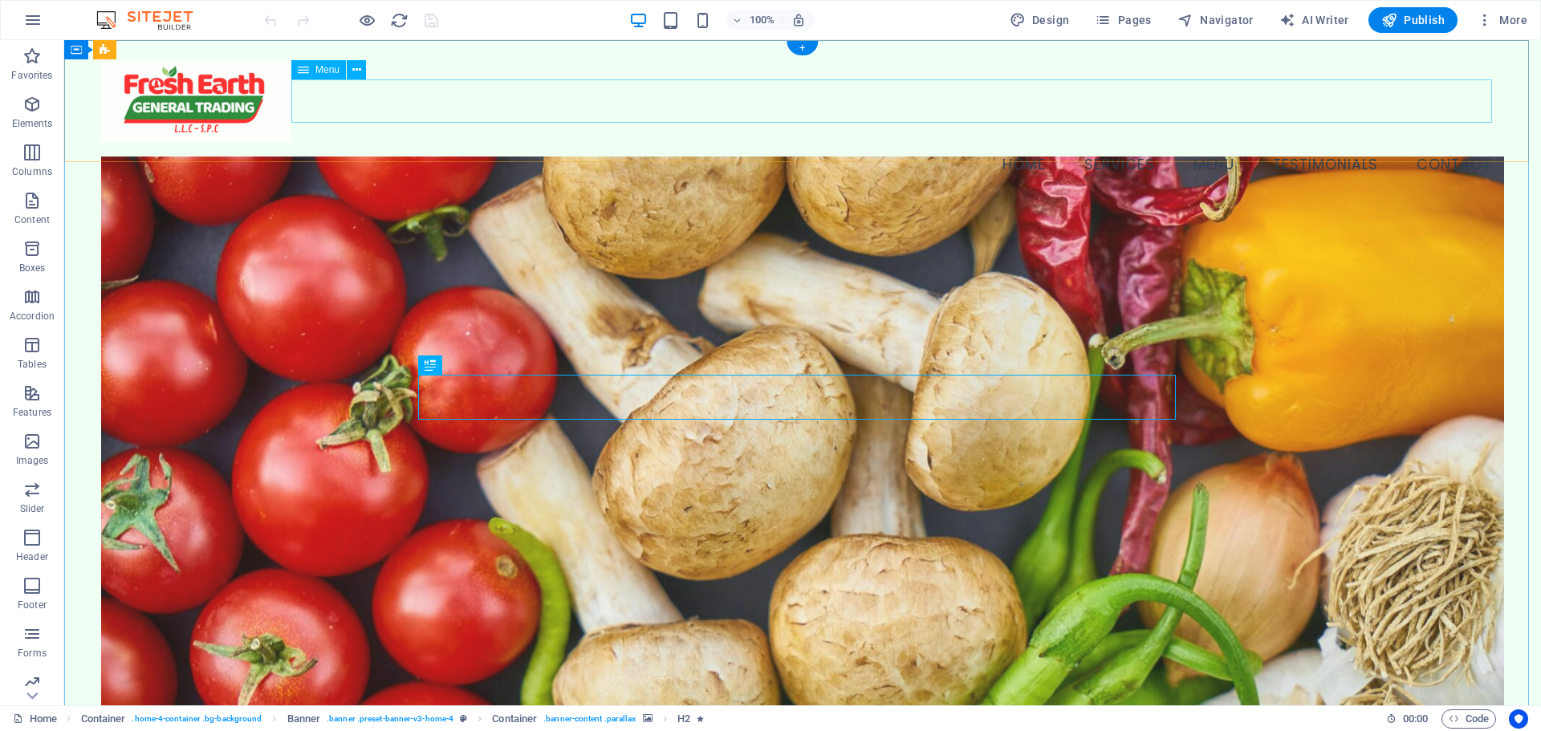
click at [1414, 142] on nav "Home Services Menu Testimonials Contact" at bounding box center [802, 163] width 1403 height 43
select select
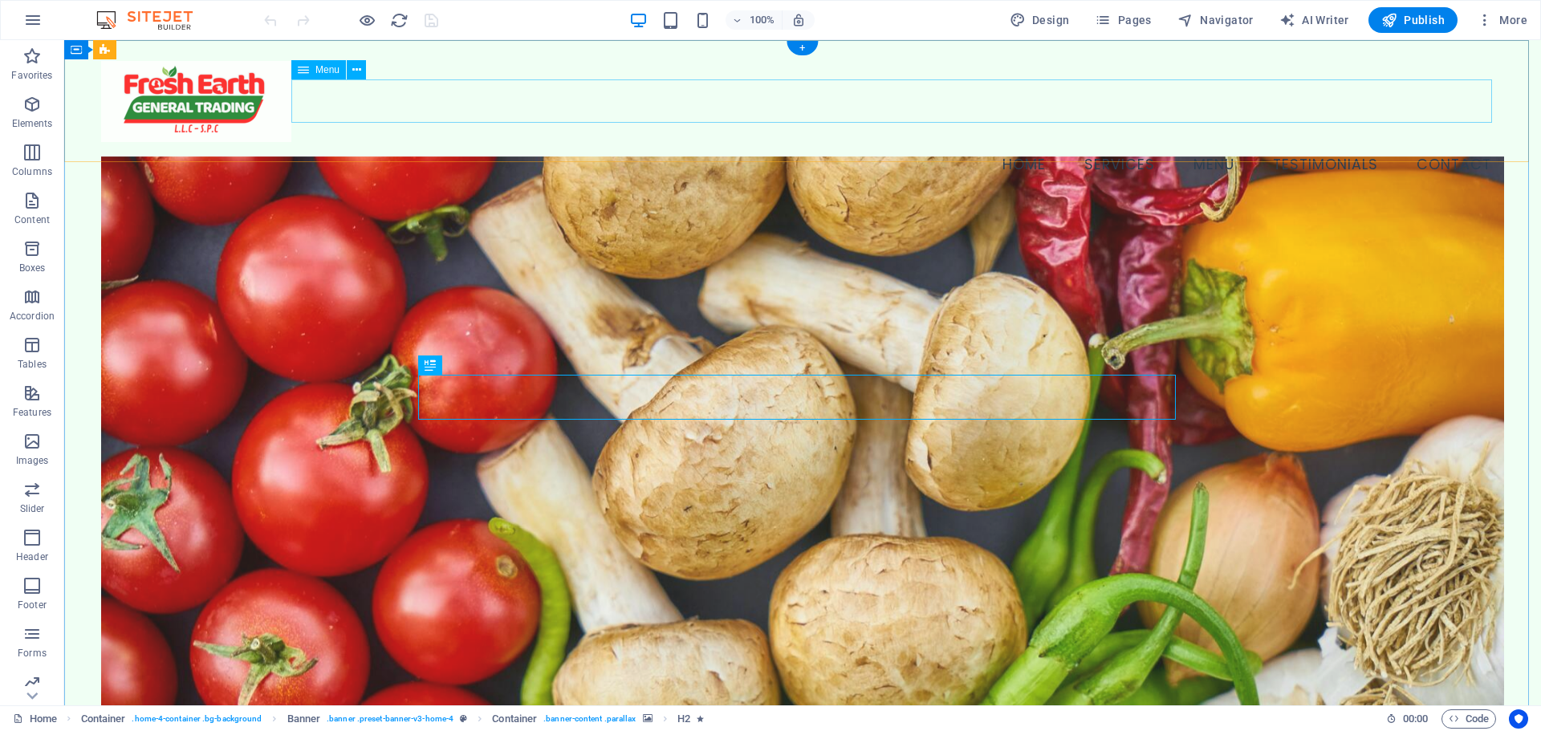
select select
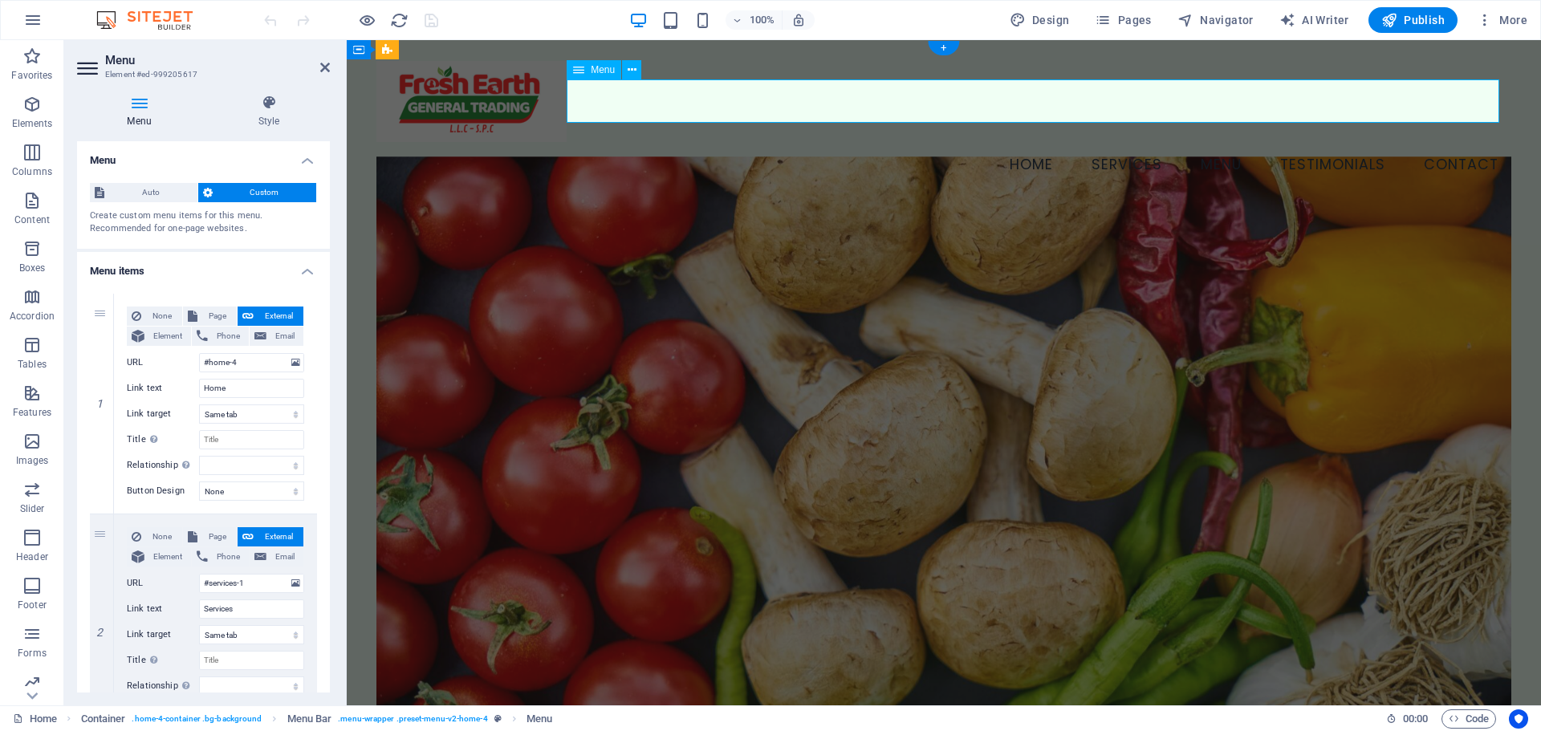
click at [1436, 142] on nav "Home Services Menu Testimonials Contact" at bounding box center [943, 163] width 1135 height 43
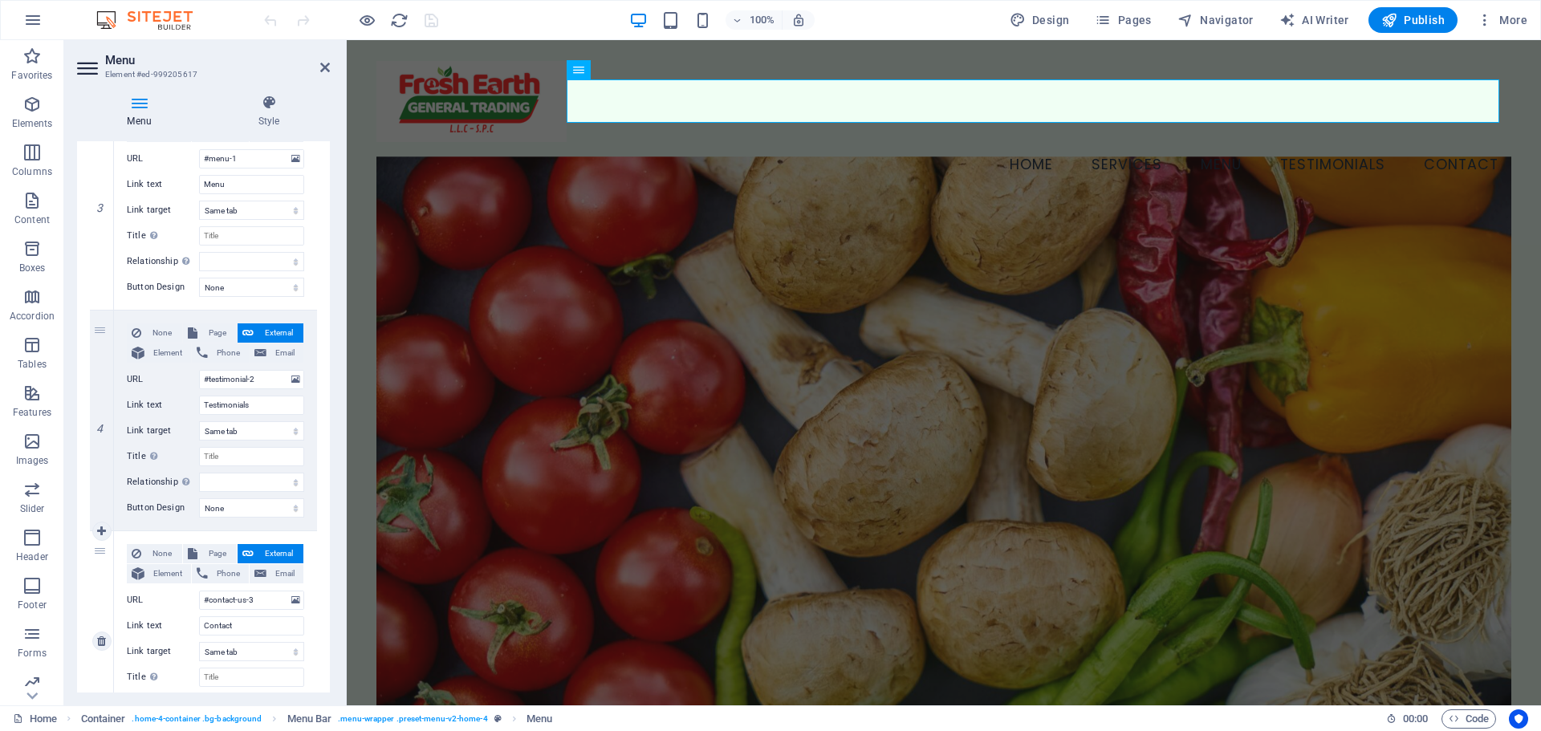
scroll to position [749, 0]
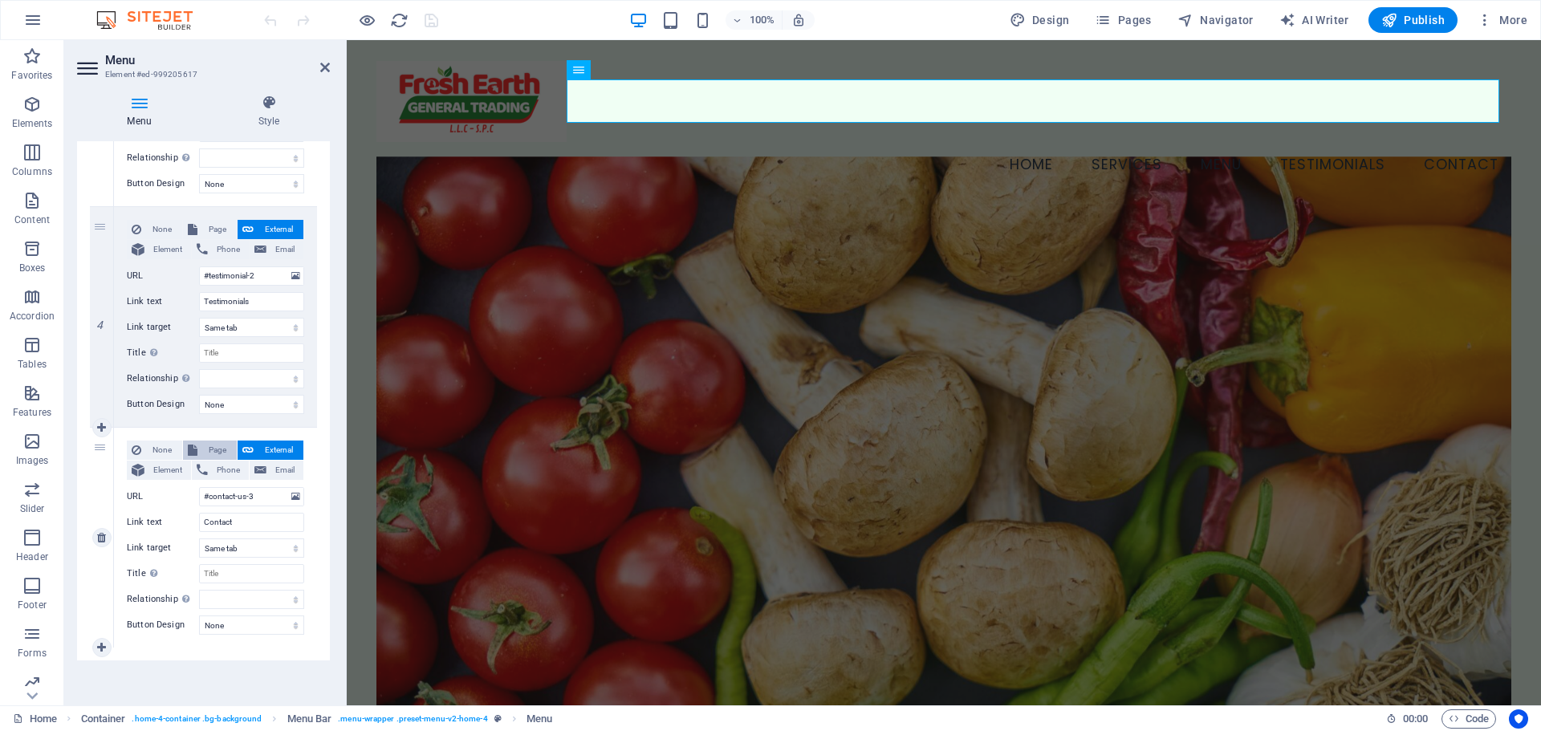
click at [220, 444] on span "Page" at bounding box center [217, 450] width 30 height 19
select select
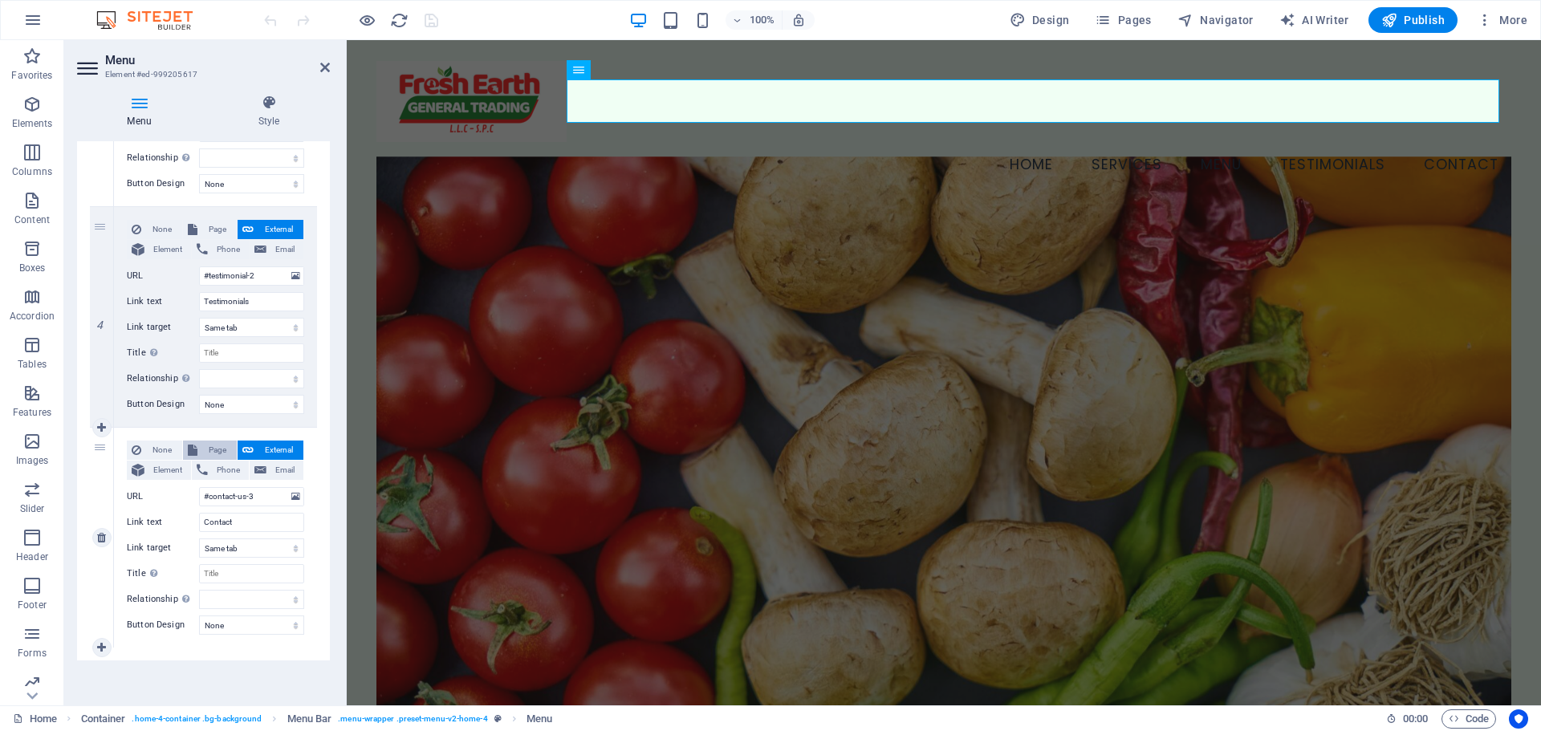
select select
click at [268, 446] on span "External" at bounding box center [278, 450] width 40 height 19
select select
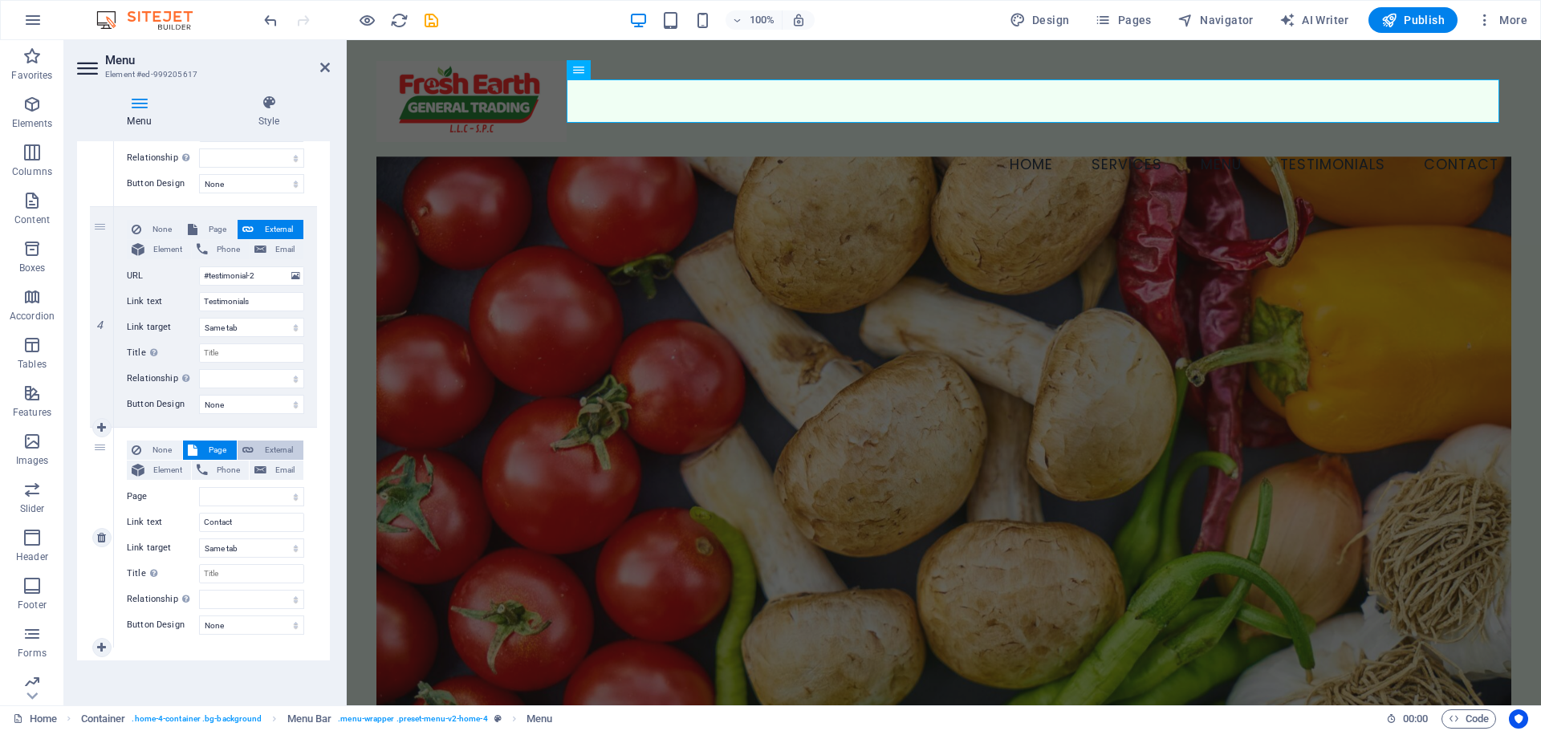
select select
select select "blank"
select select
click at [260, 523] on input "Contact" at bounding box center [251, 522] width 105 height 19
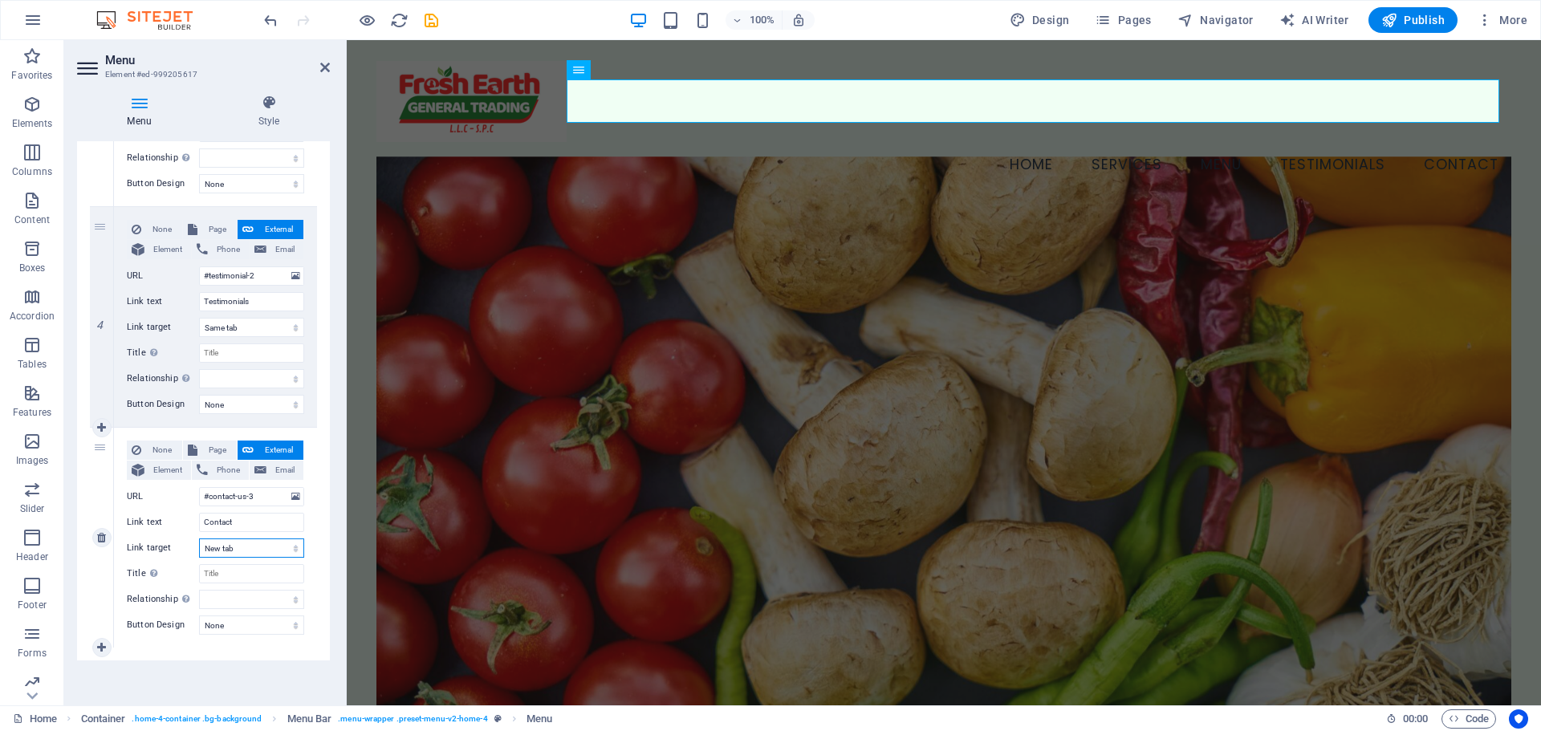
click at [260, 550] on select "New tab Same tab Overlay" at bounding box center [251, 548] width 105 height 19
click at [254, 546] on select "New tab Same tab Overlay" at bounding box center [251, 548] width 105 height 19
select select
click at [199, 539] on select "New tab Same tab Overlay" at bounding box center [251, 548] width 105 height 19
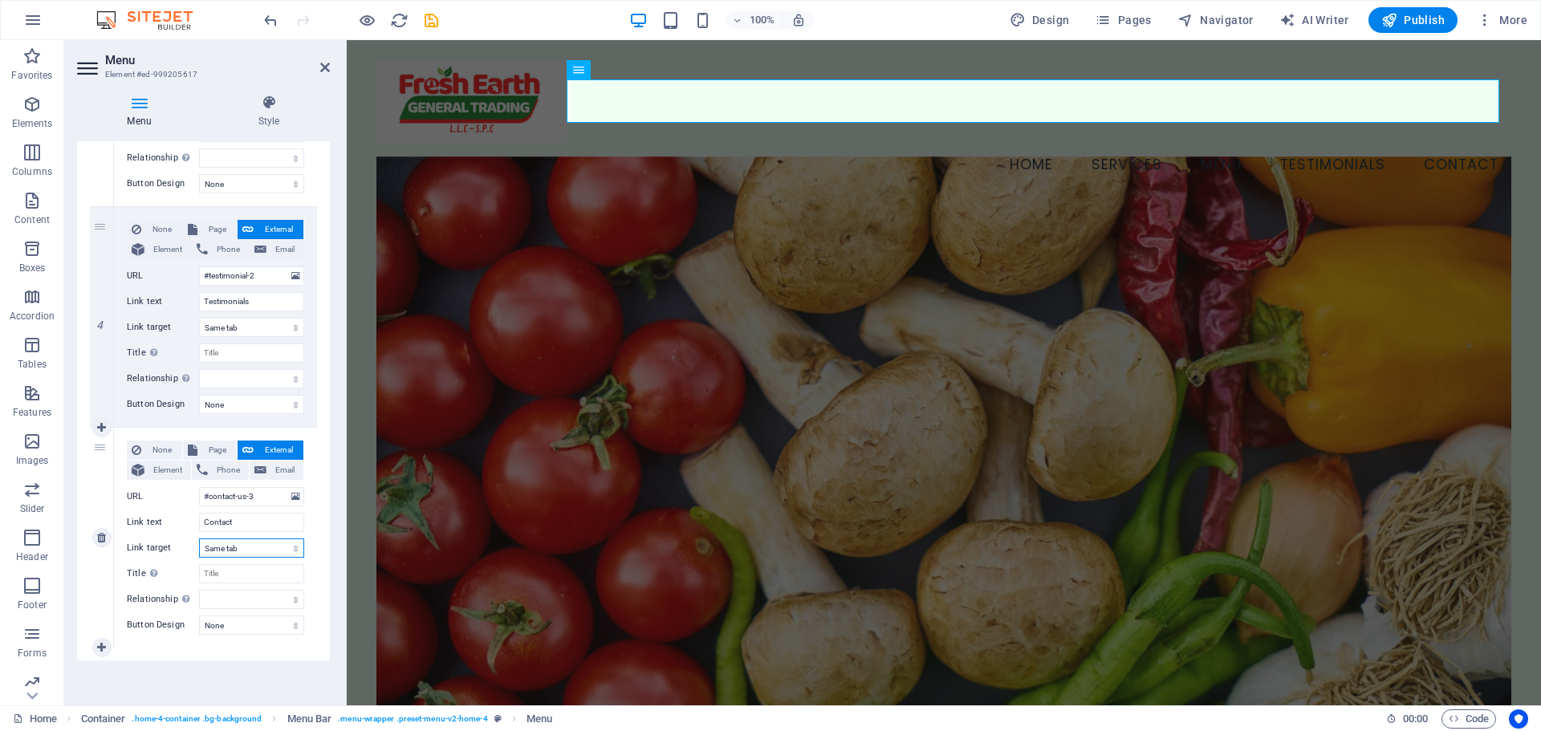
select select
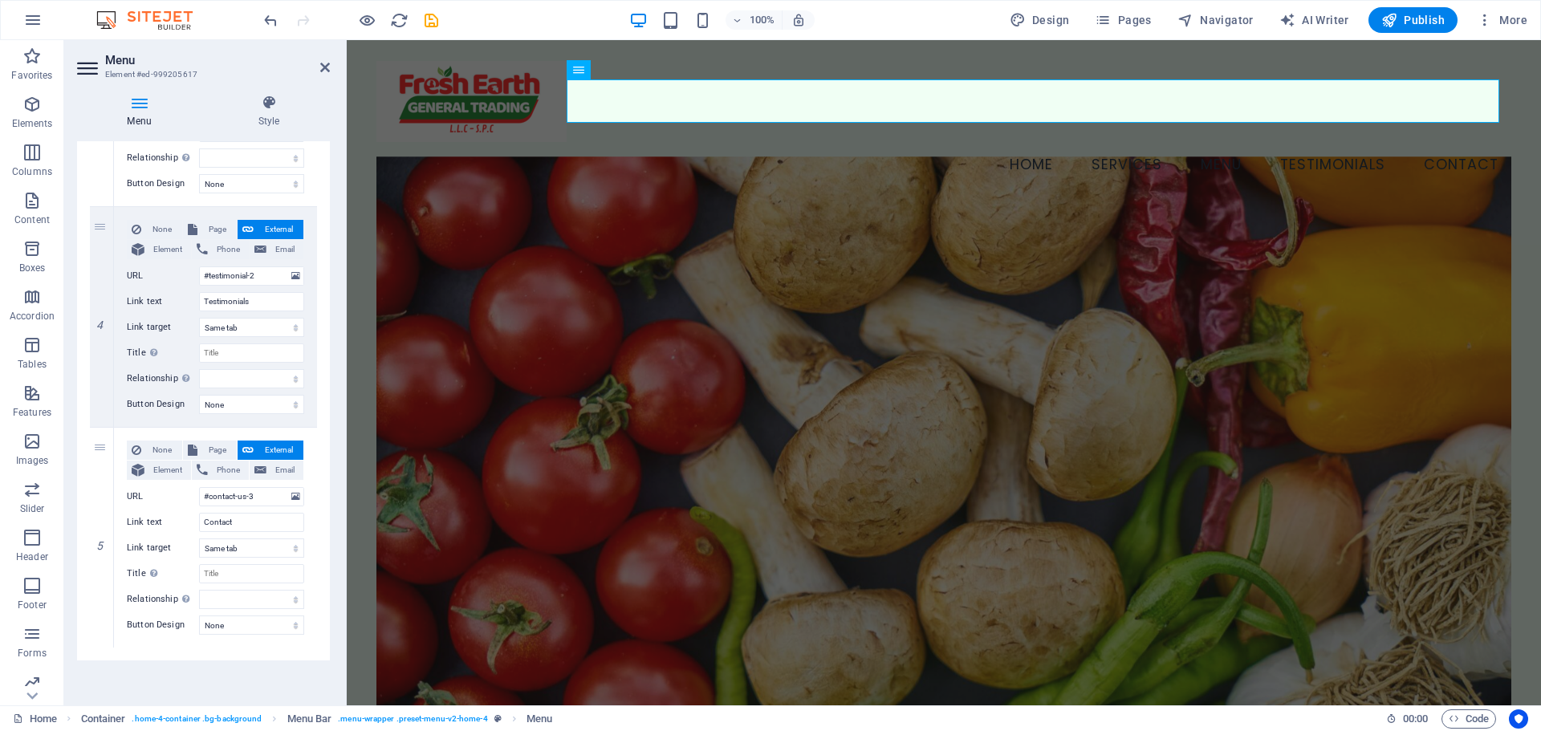
click at [245, 686] on div "Menu Auto Custom Create custom menu items for this menu. Recommended for one-pa…" at bounding box center [203, 416] width 253 height 551
click at [1418, 20] on span "Publish" at bounding box center [1412, 20] width 63 height 16
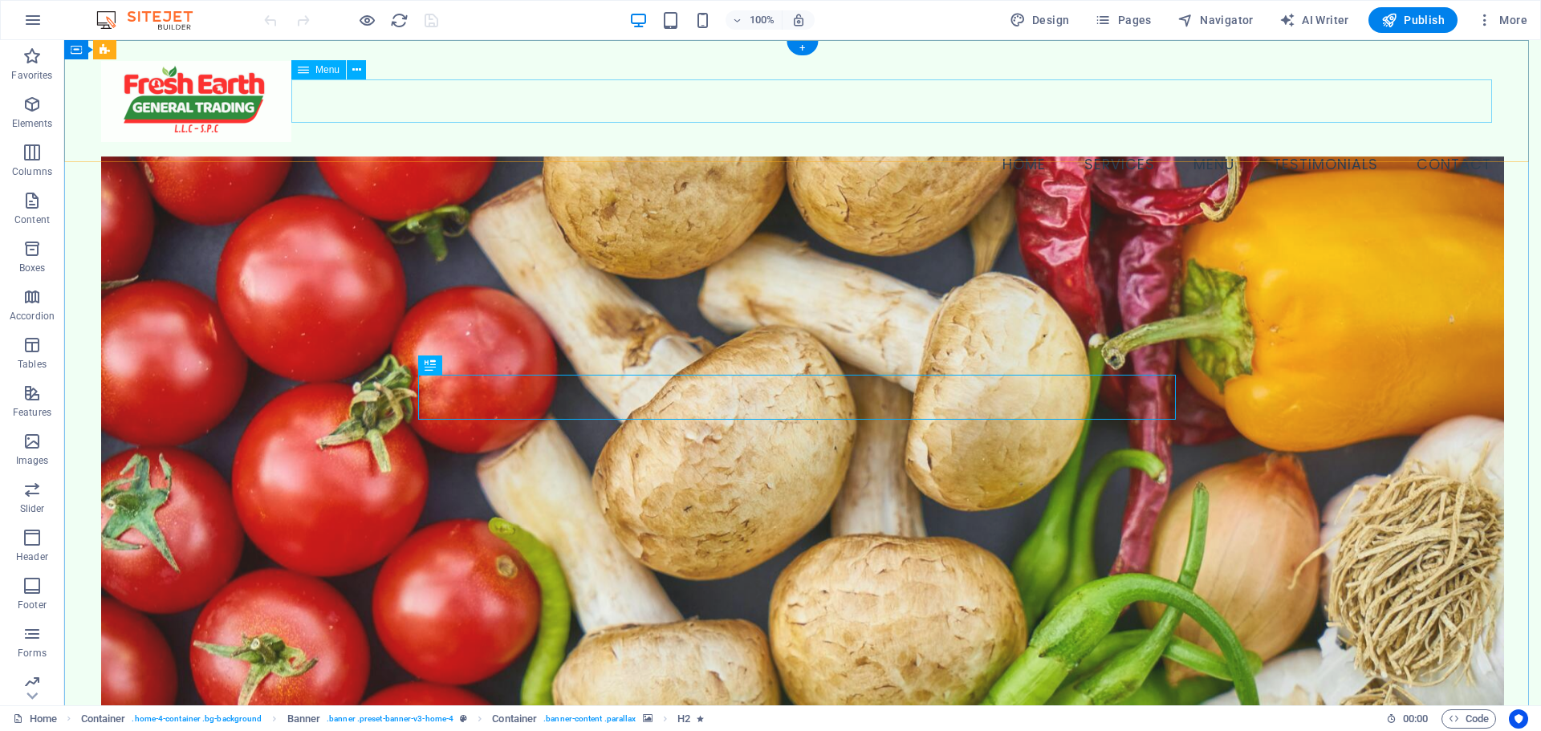
click at [1447, 142] on nav "Home Services Menu Testimonials Contact" at bounding box center [802, 163] width 1403 height 43
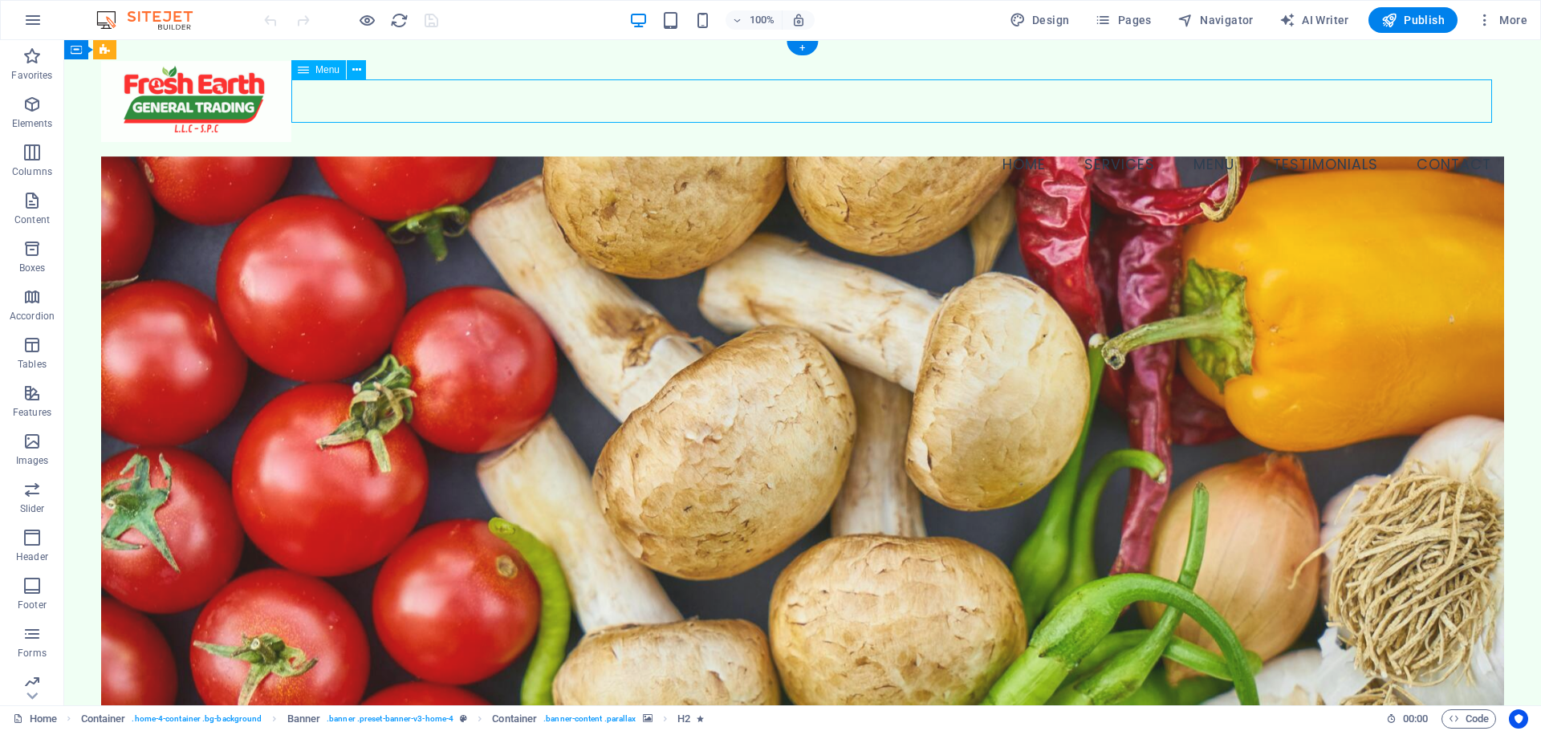
click at [1447, 142] on nav "Home Services Menu Testimonials Contact" at bounding box center [802, 163] width 1403 height 43
select select
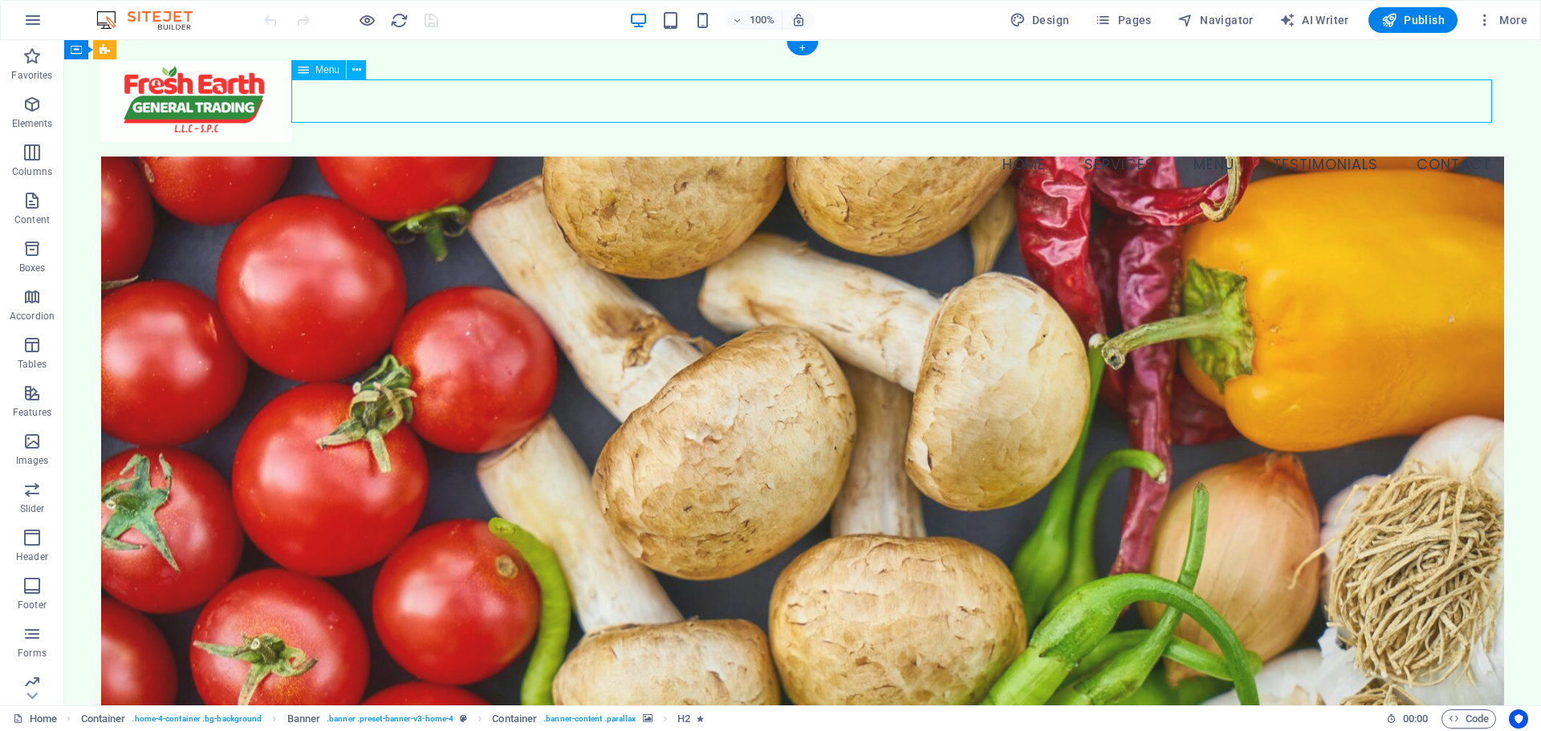
select select
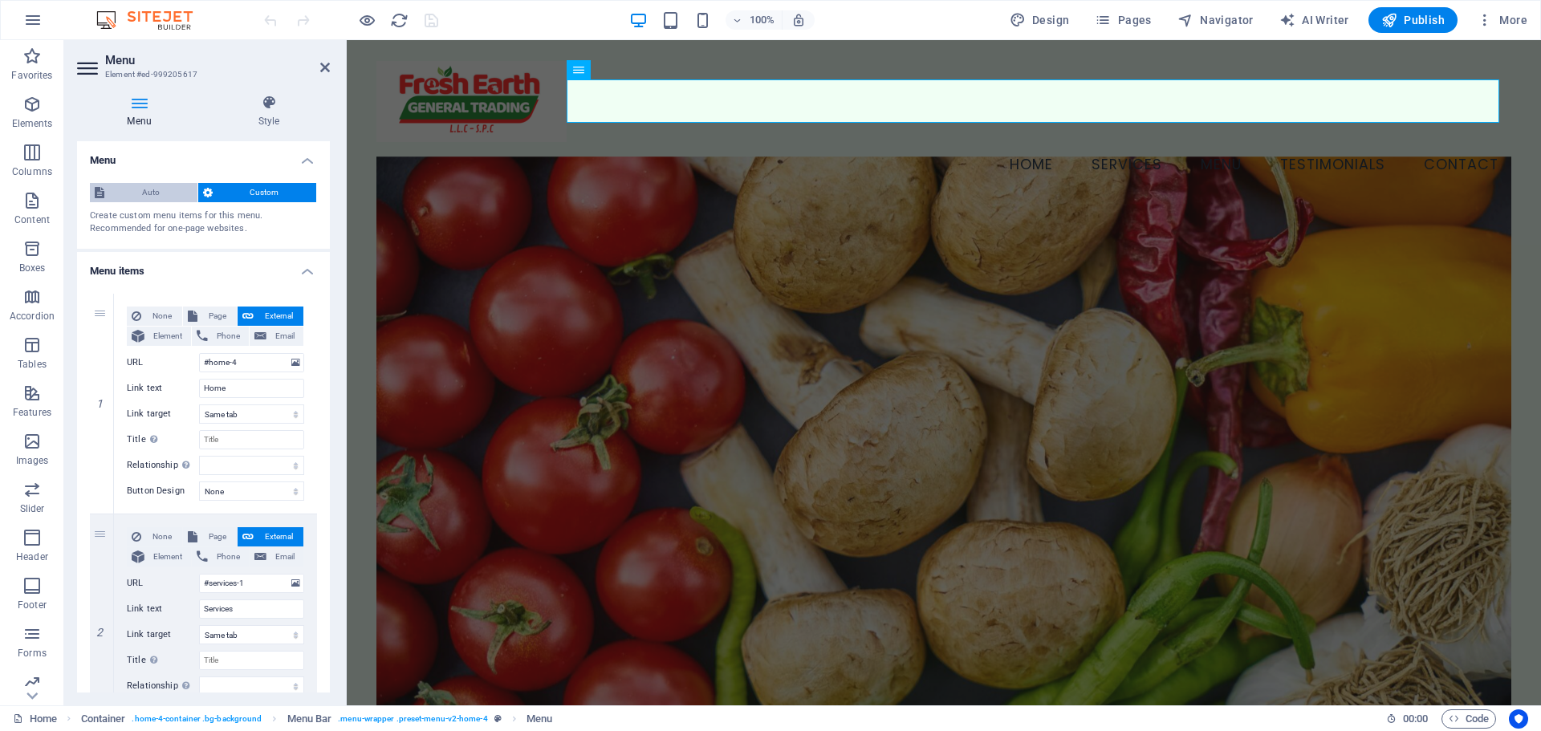
click at [144, 189] on span "Auto" at bounding box center [150, 192] width 83 height 19
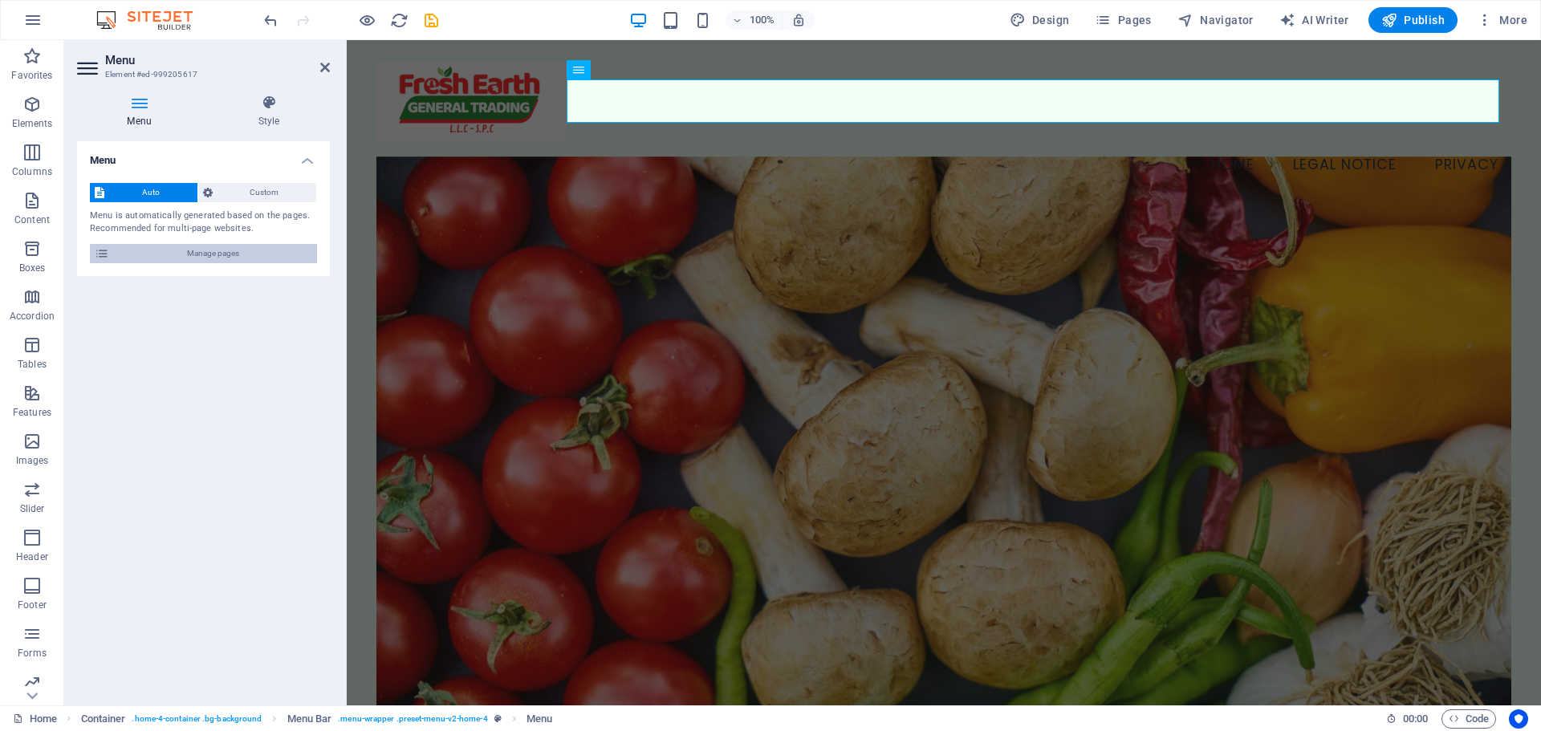
click at [230, 253] on span "Manage pages" at bounding box center [213, 253] width 198 height 19
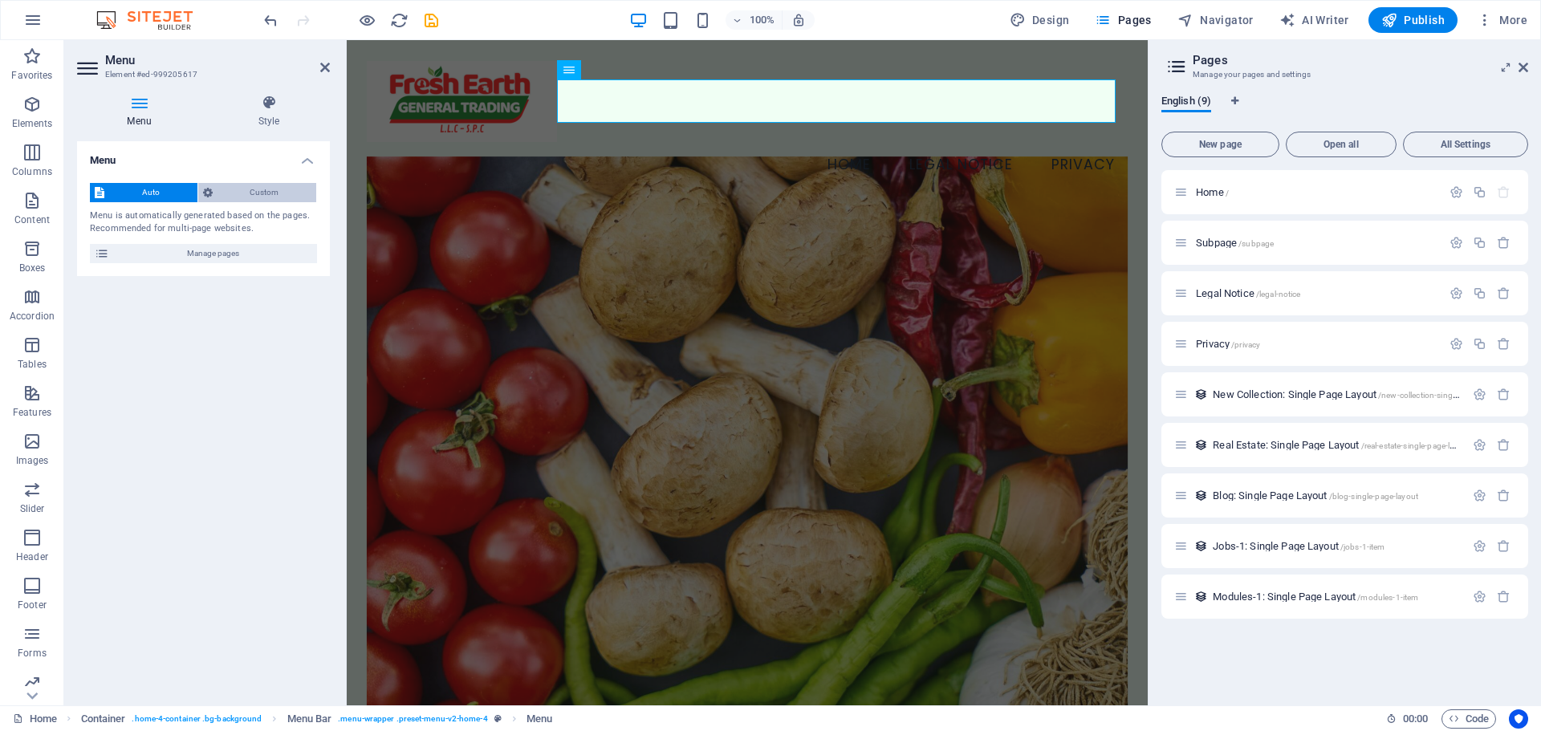
click at [244, 194] on span "Custom" at bounding box center [265, 192] width 95 height 19
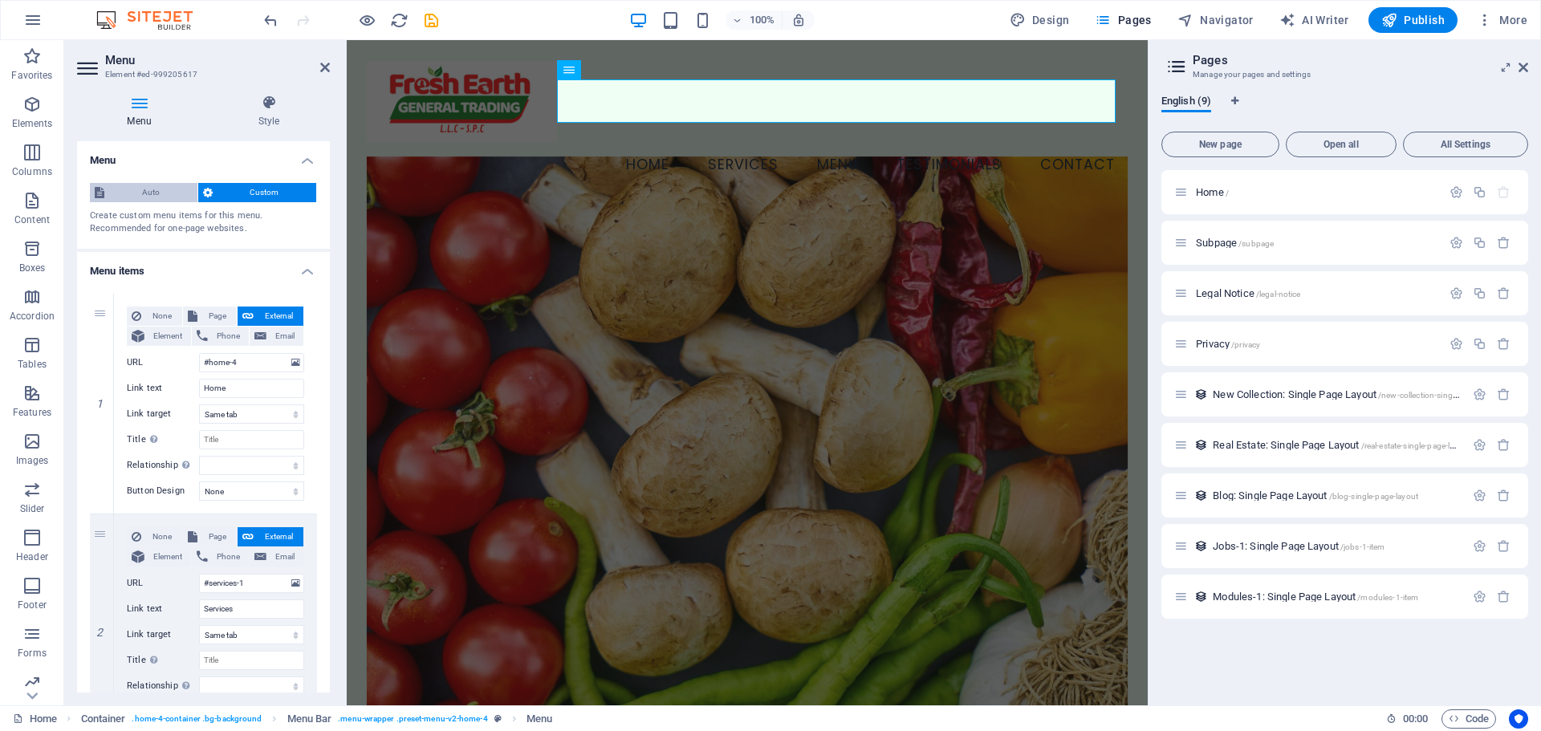
click at [125, 190] on span "Auto" at bounding box center [150, 192] width 83 height 19
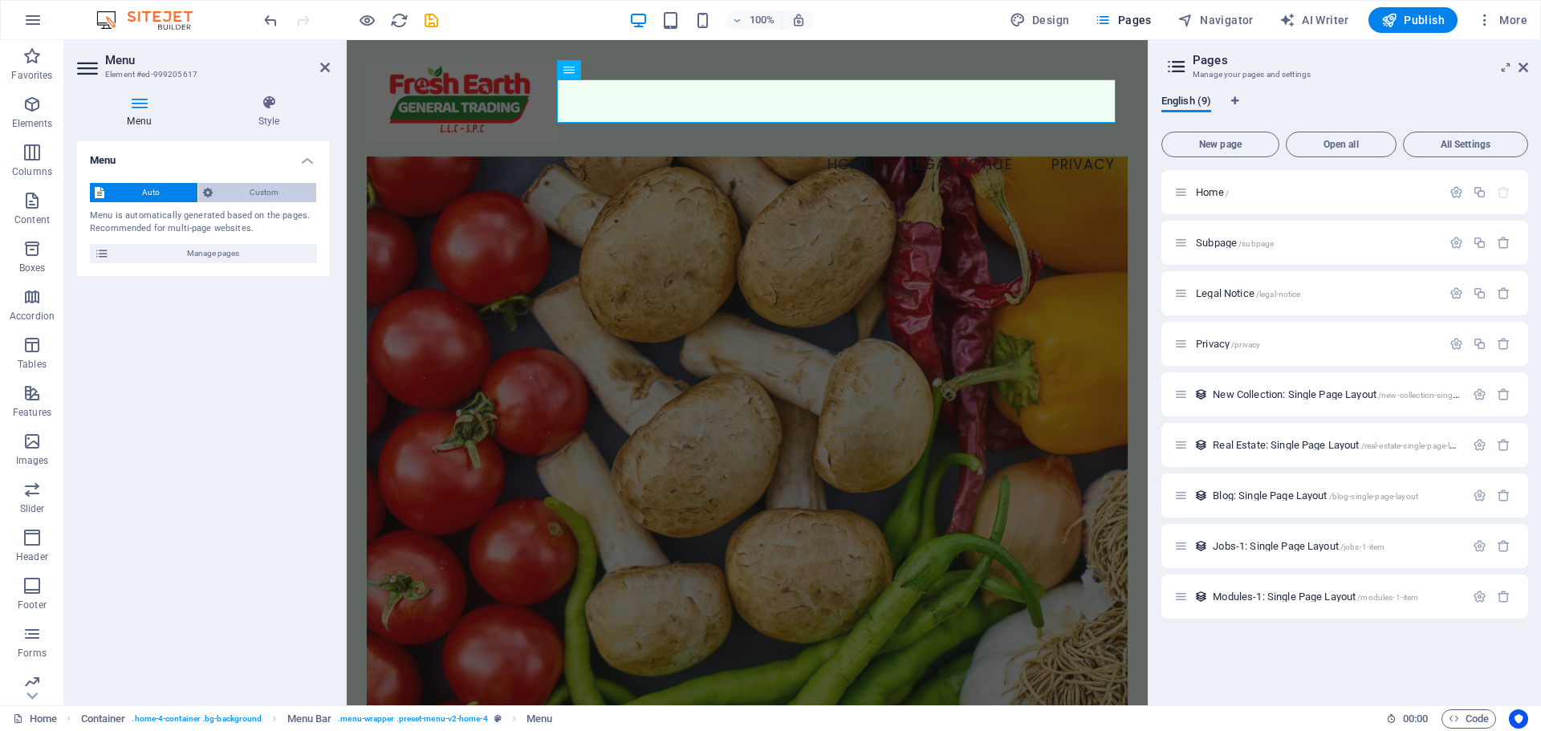
click at [223, 191] on span "Custom" at bounding box center [265, 192] width 95 height 19
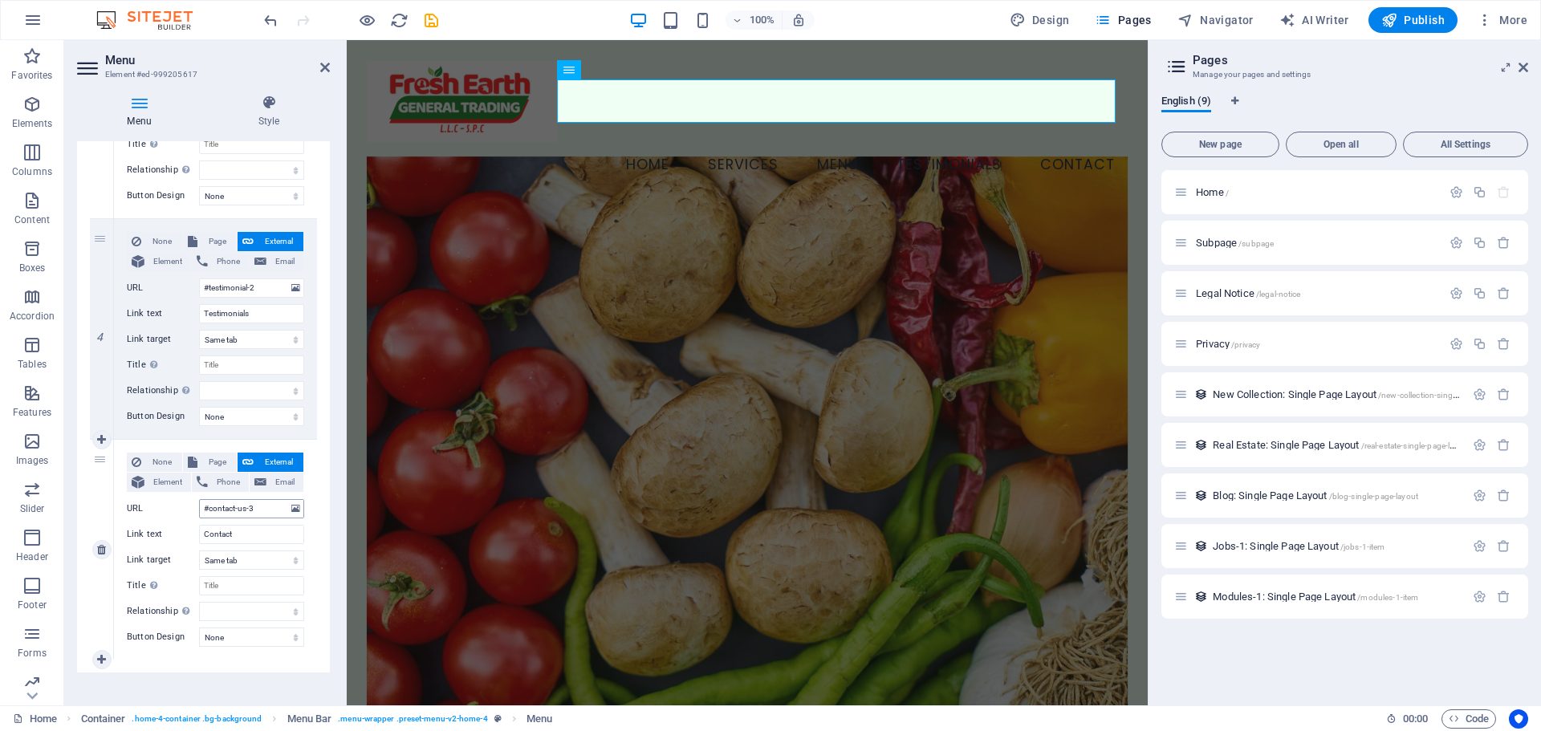
scroll to position [749, 0]
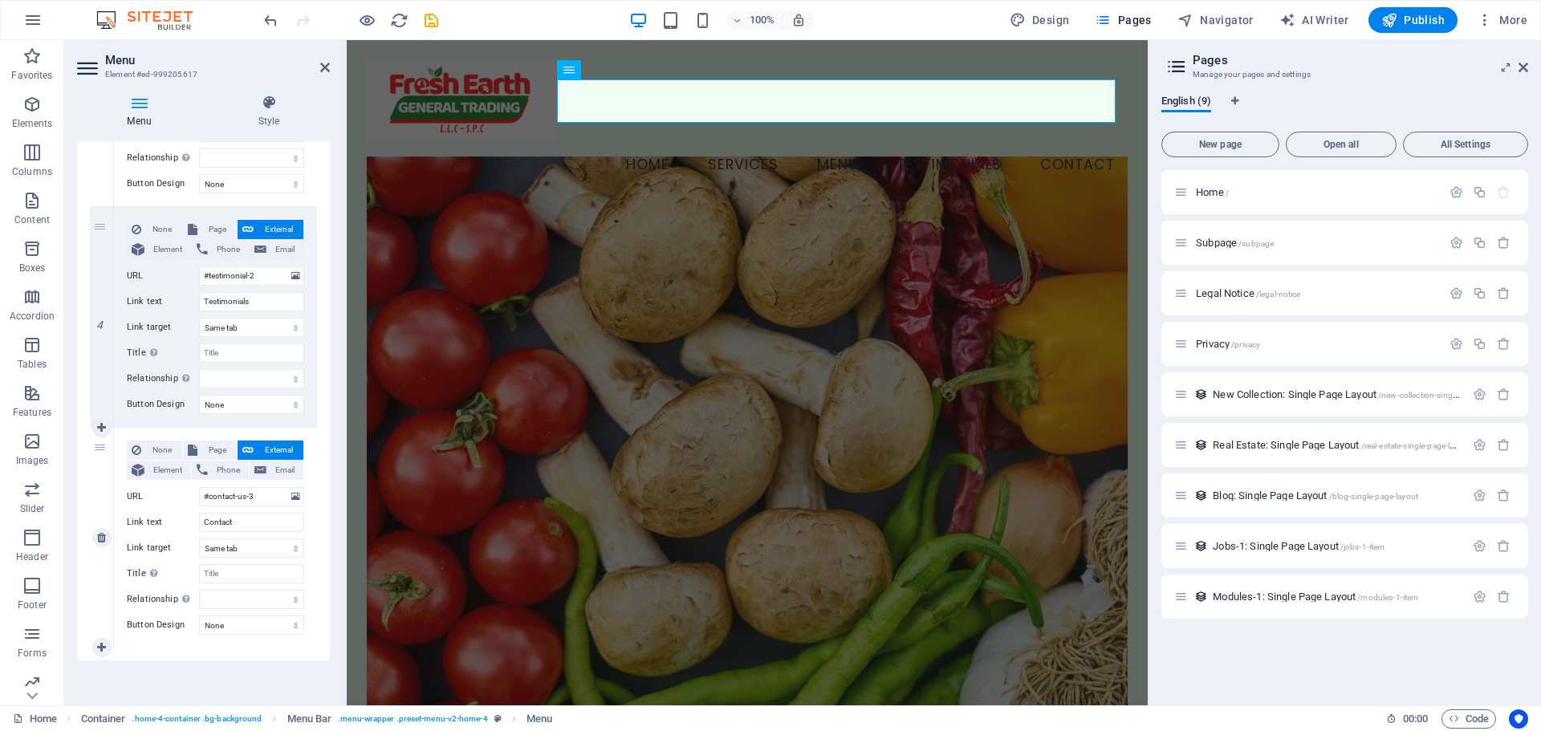
click at [98, 604] on div "5" at bounding box center [102, 538] width 24 height 220
click at [173, 576] on label "Title Additional link description, should not be the same as the link text. The…" at bounding box center [163, 573] width 72 height 19
click at [199, 576] on input "Title Additional link description, should not be the same as the link text. The…" at bounding box center [251, 573] width 105 height 19
click at [173, 576] on label "Title Additional link description, should not be the same as the link text. The…" at bounding box center [163, 573] width 72 height 19
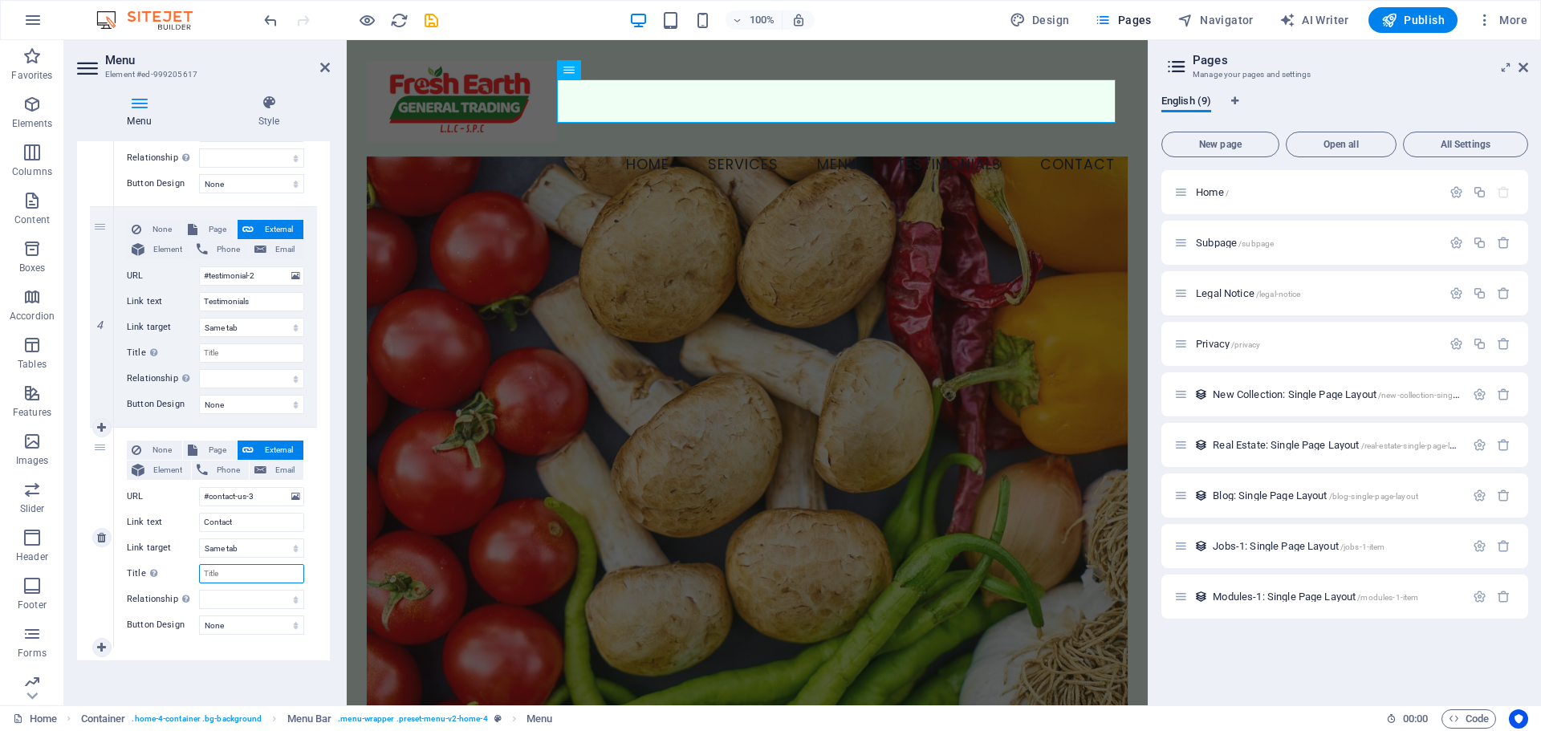
click at [199, 576] on input "Title Additional link description, should not be the same as the link text. The…" at bounding box center [251, 573] width 105 height 19
click at [173, 576] on label "Title Additional link description, should not be the same as the link text. The…" at bounding box center [163, 573] width 72 height 19
click at [199, 576] on input "Title Additional link description, should not be the same as the link text. The…" at bounding box center [251, 573] width 105 height 19
click at [1183, 67] on icon at bounding box center [1177, 66] width 24 height 22
click at [1521, 67] on icon at bounding box center [1524, 67] width 10 height 13
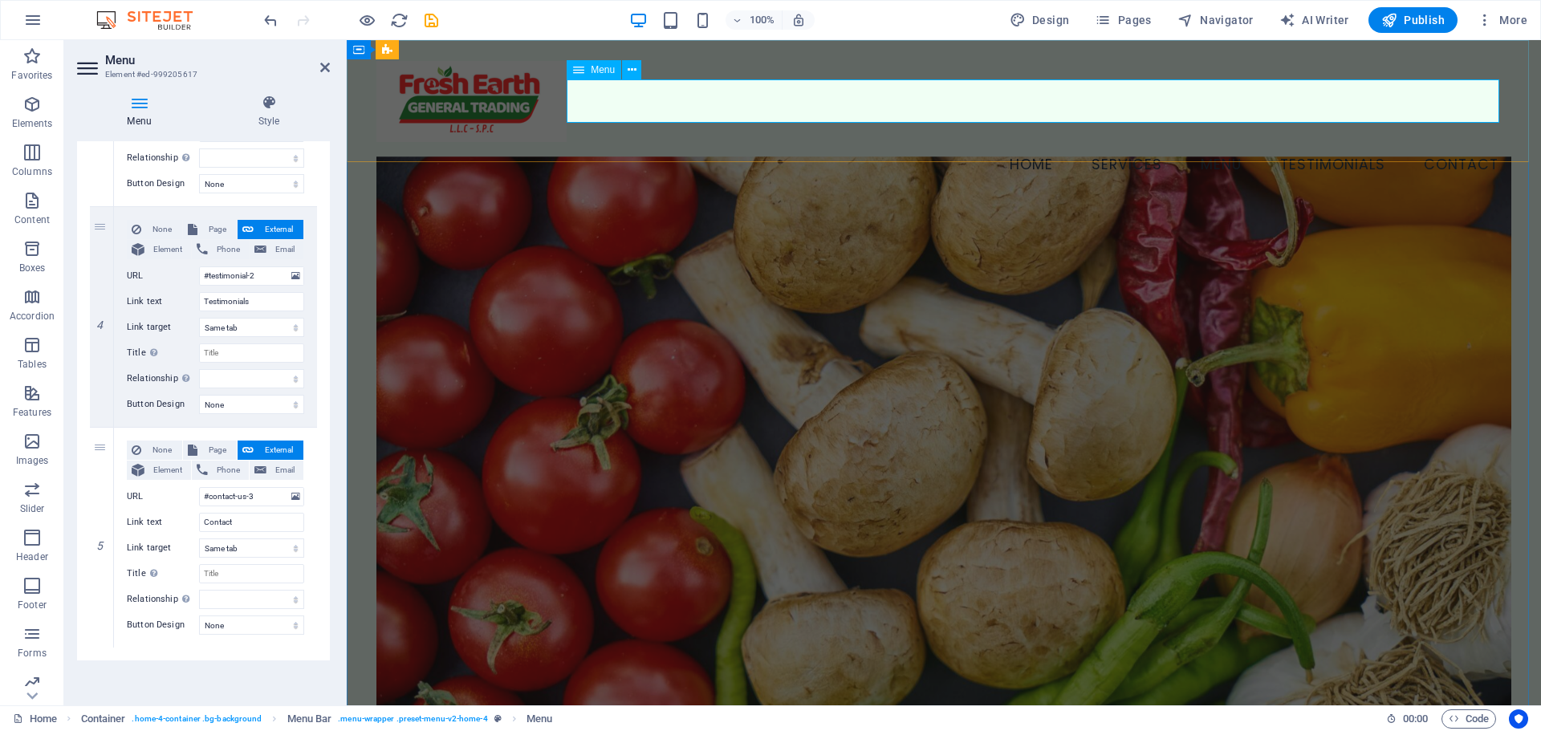
click at [1437, 142] on nav "Home Services Menu Testimonials Contact" at bounding box center [943, 163] width 1135 height 43
click at [261, 104] on icon at bounding box center [269, 103] width 122 height 16
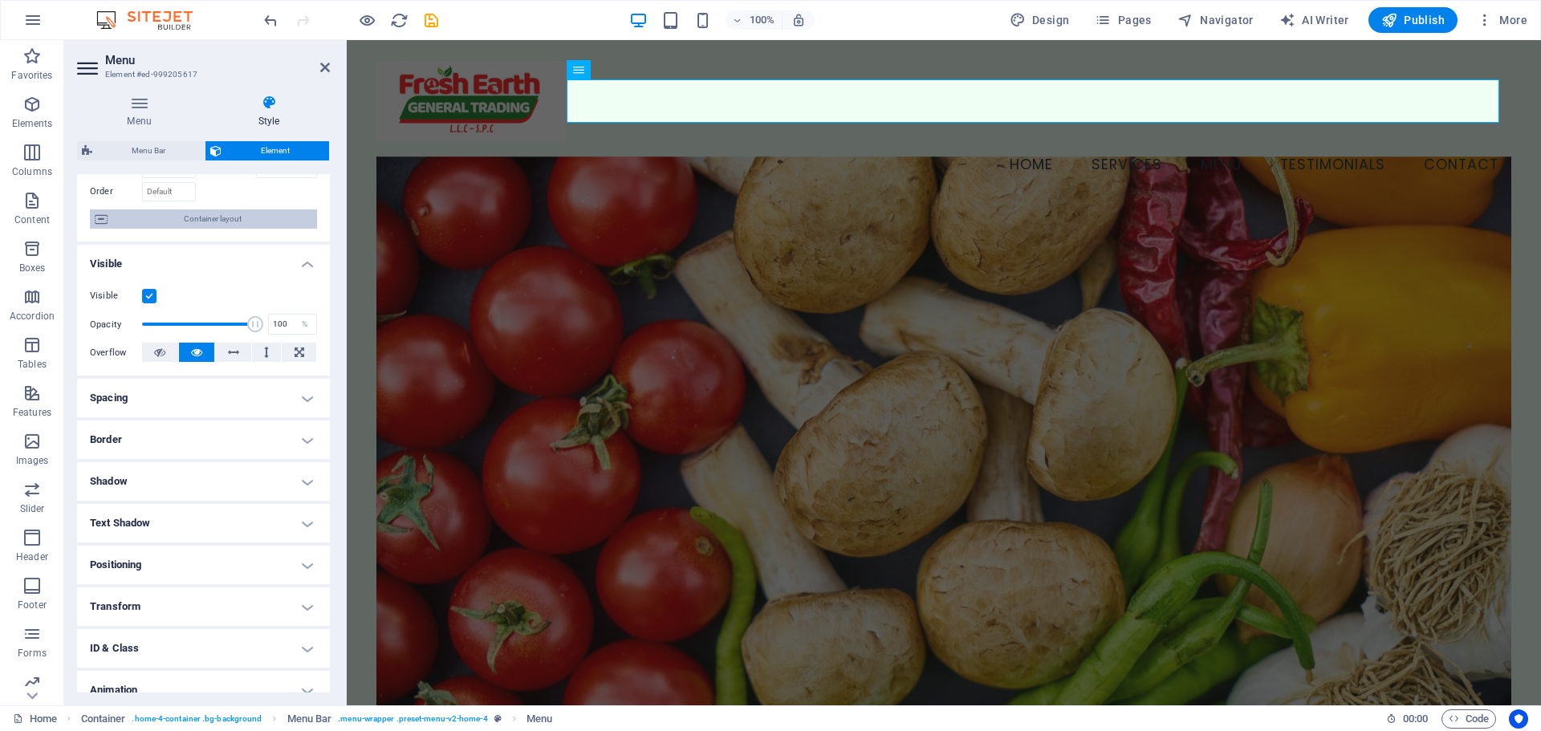
scroll to position [160, 0]
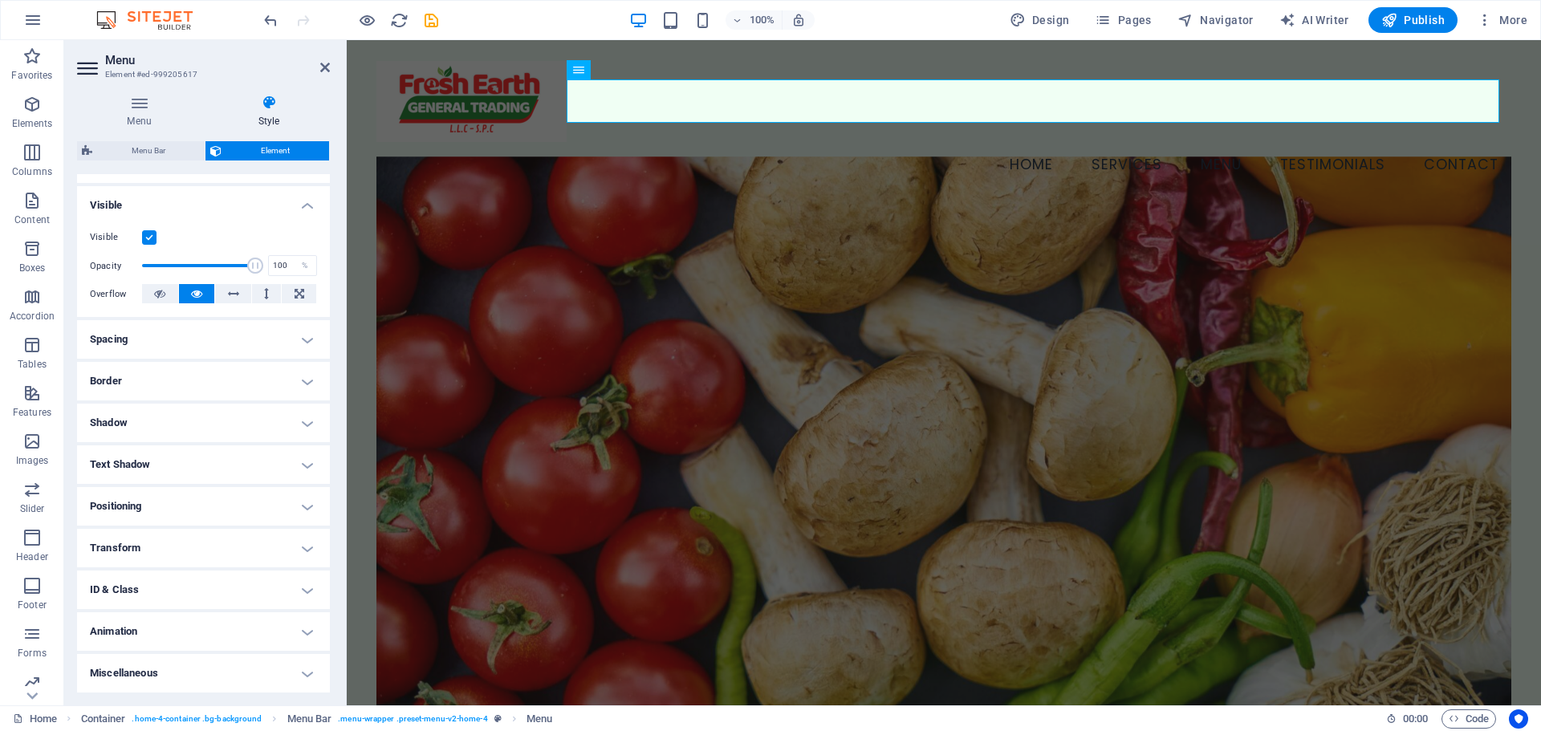
click at [205, 384] on h4 "Border" at bounding box center [203, 381] width 253 height 39
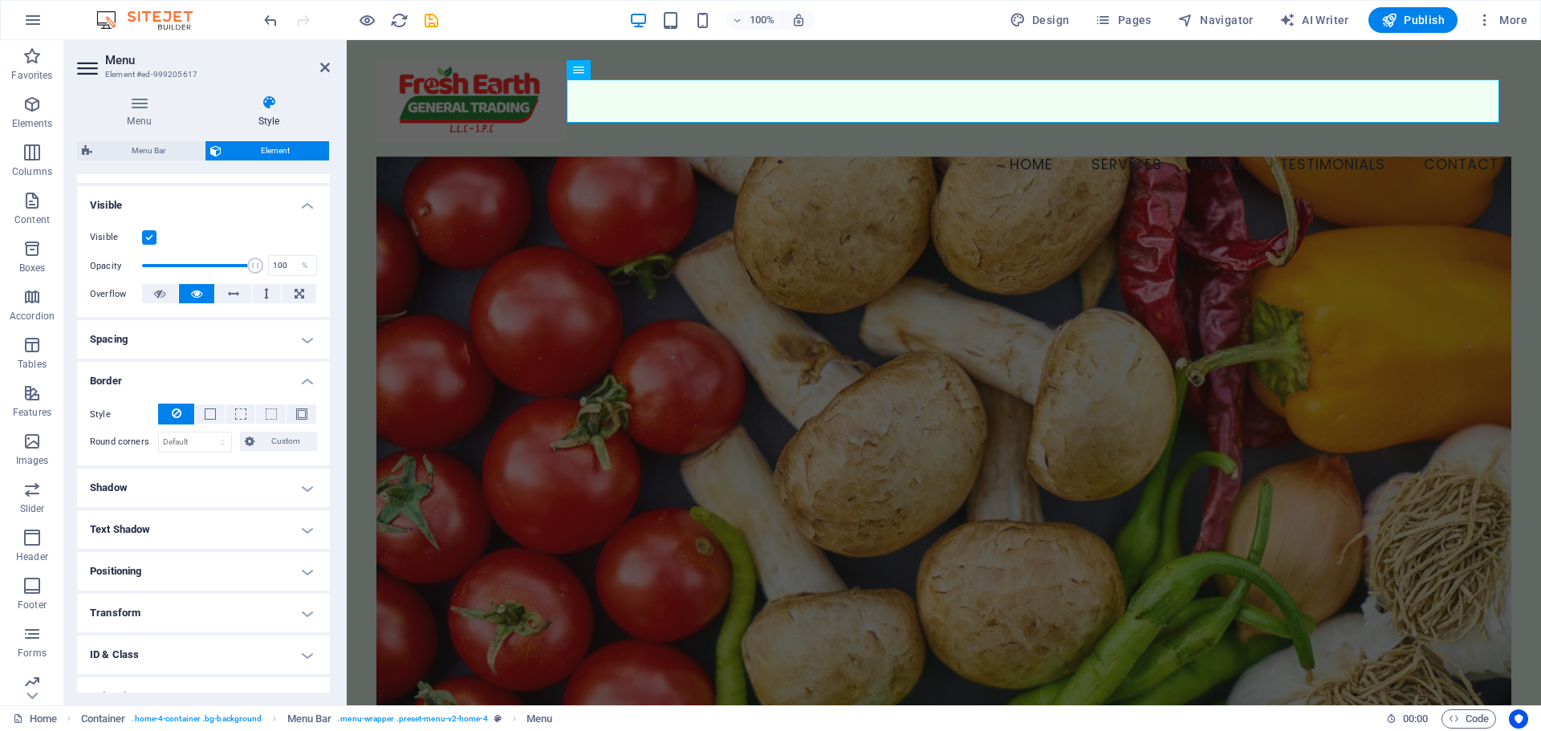
click at [205, 384] on h4 "Border" at bounding box center [203, 376] width 253 height 29
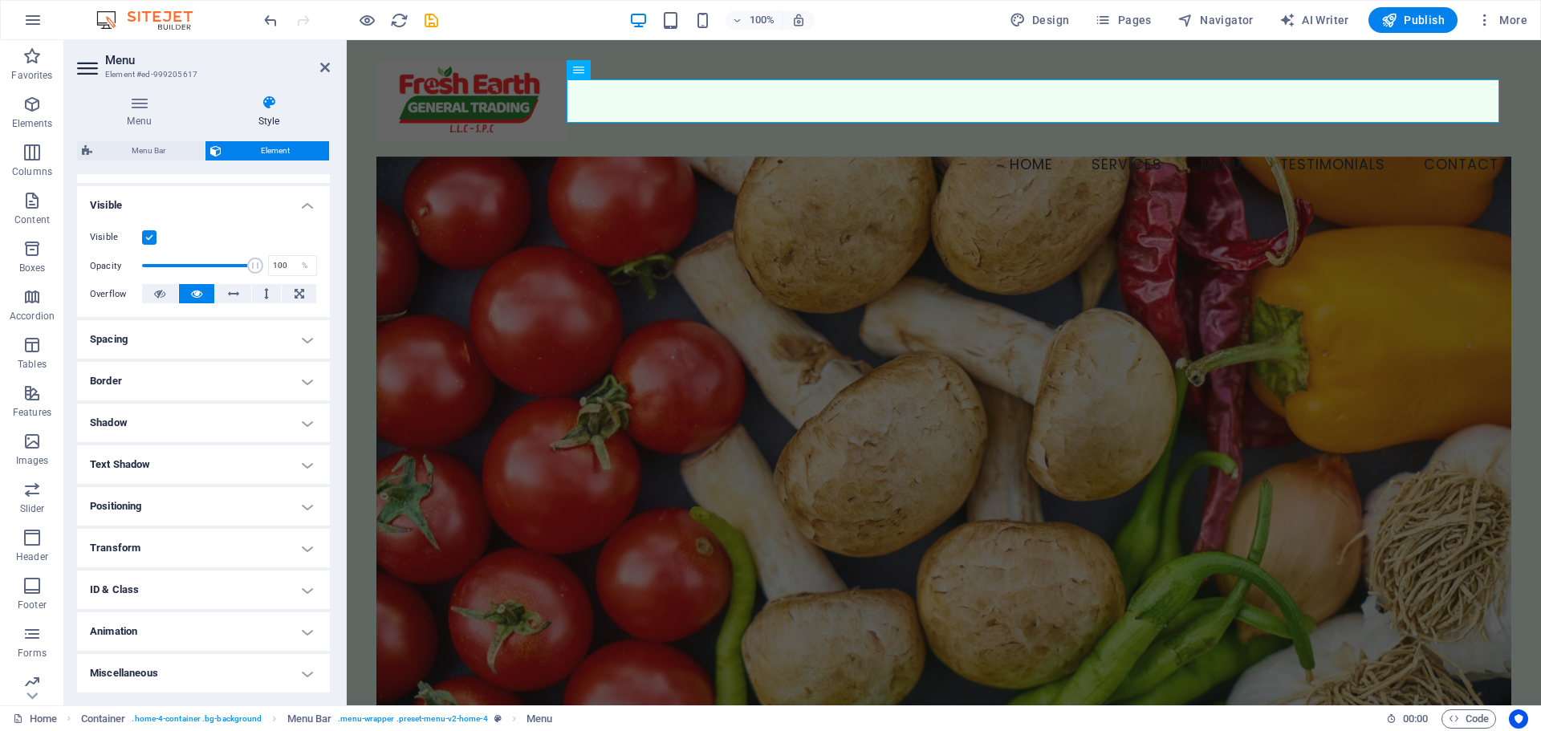
click at [199, 425] on h4 "Shadow" at bounding box center [203, 423] width 253 height 39
click at [199, 425] on h4 "Shadow" at bounding box center [203, 418] width 253 height 29
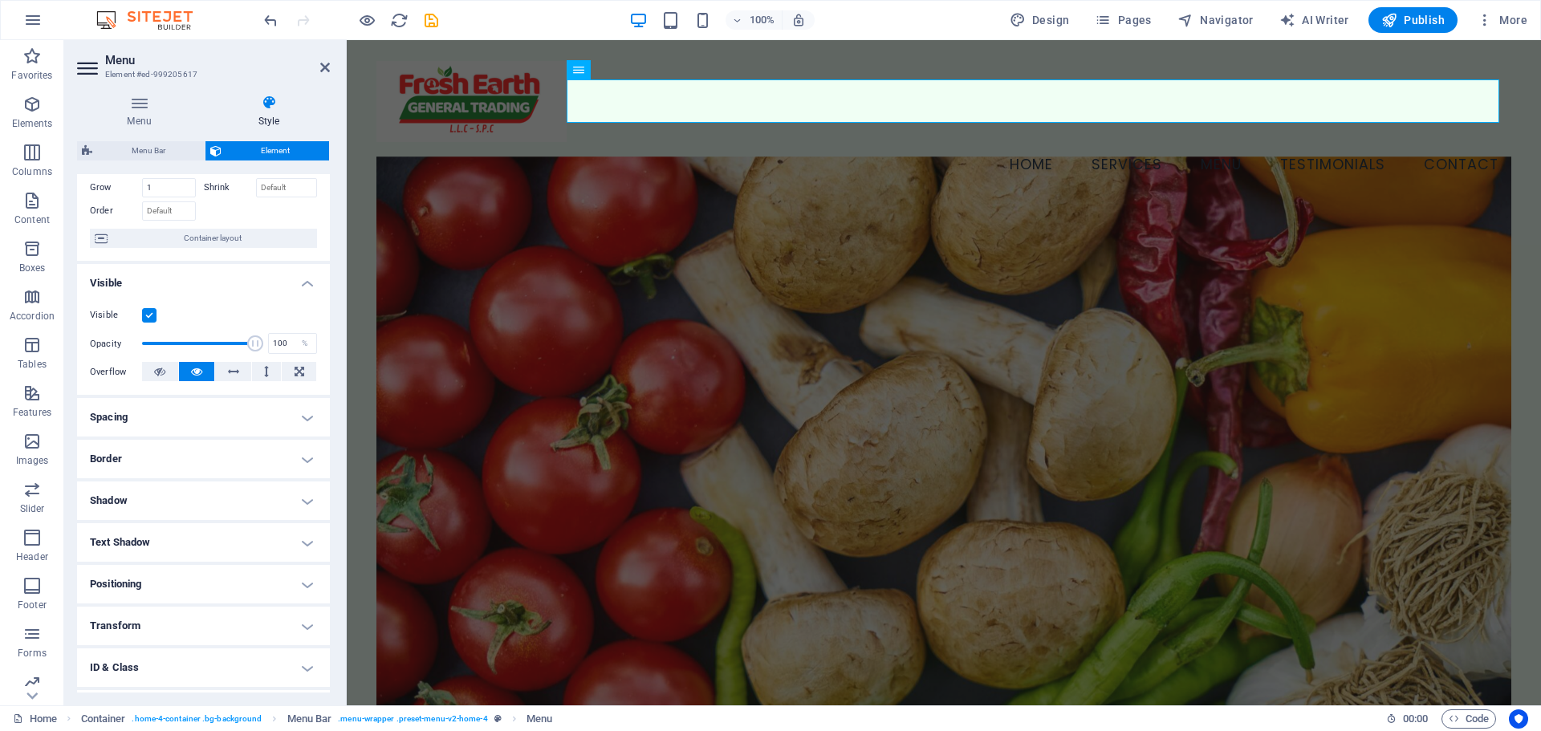
scroll to position [0, 0]
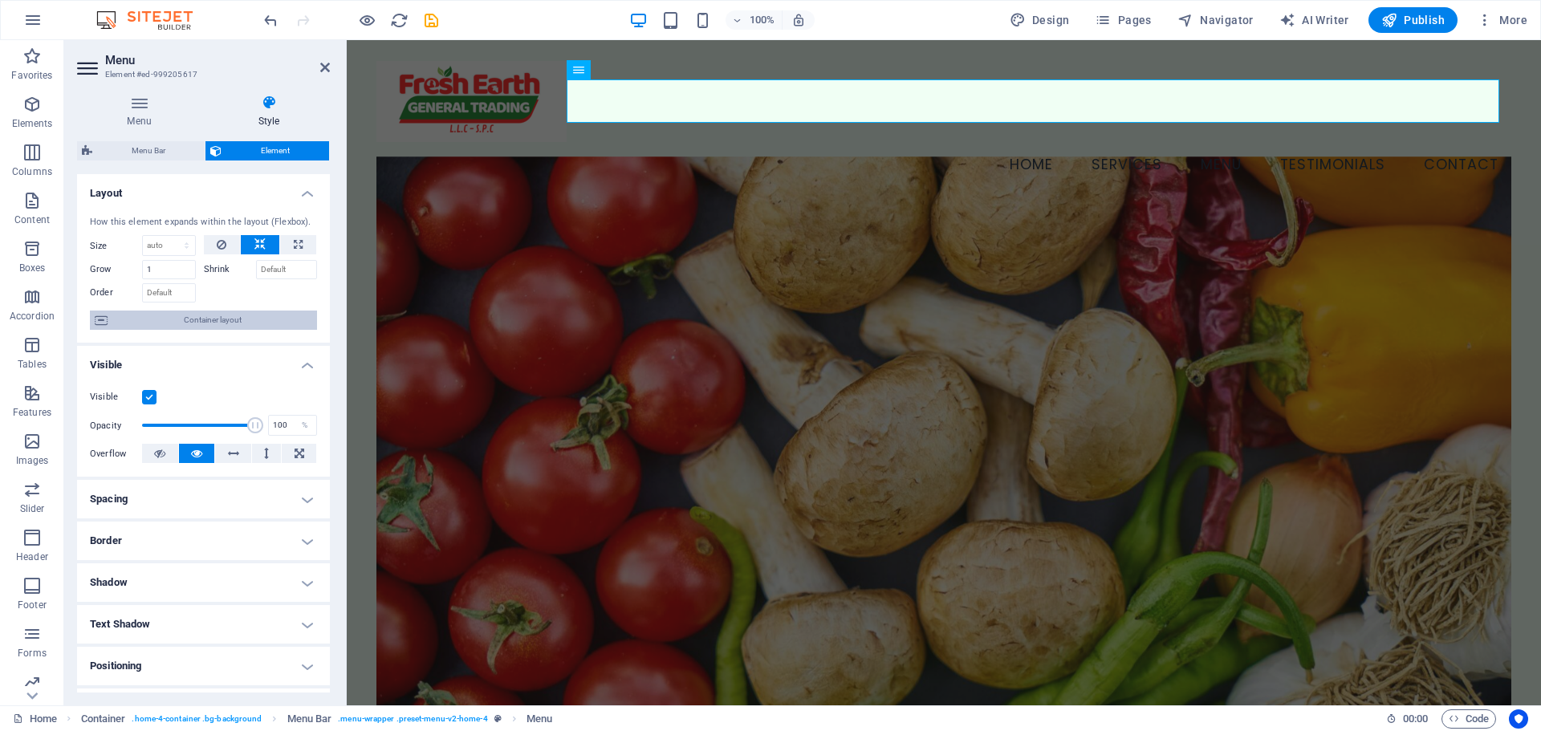
click at [219, 319] on span "Container layout" at bounding box center [212, 320] width 200 height 19
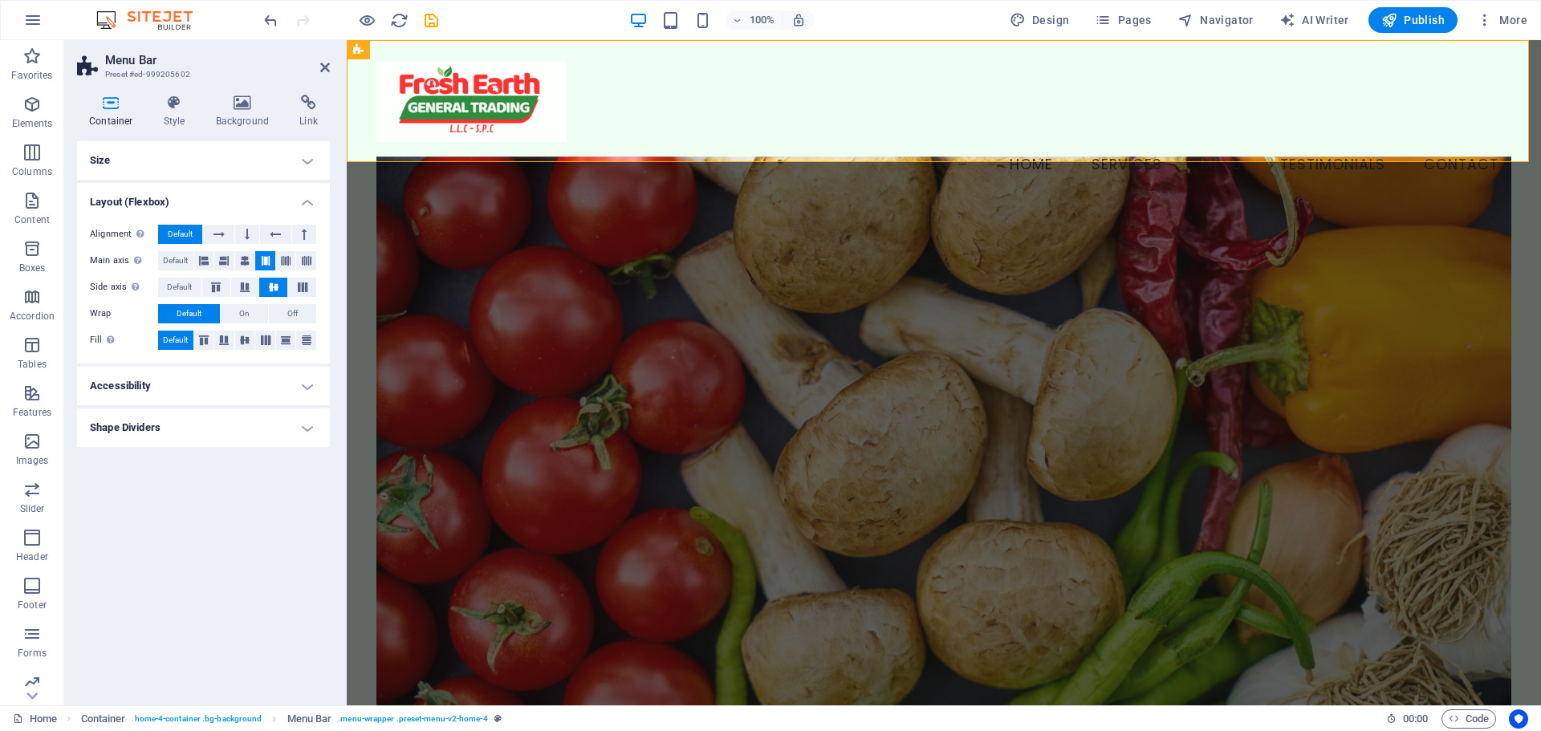
click at [244, 377] on h4 "Accessibility" at bounding box center [203, 386] width 253 height 39
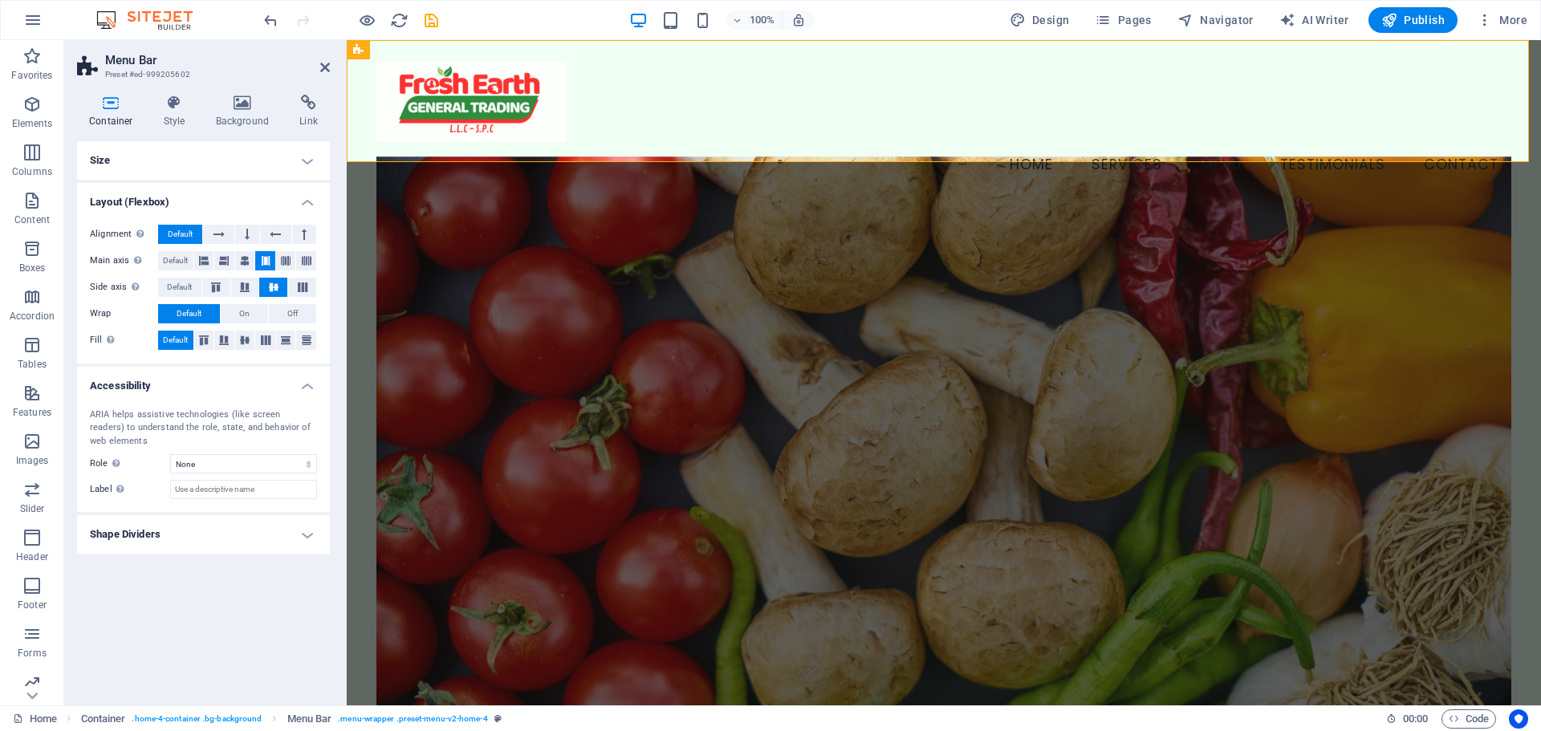
click at [245, 380] on h4 "Accessibility" at bounding box center [203, 381] width 253 height 29
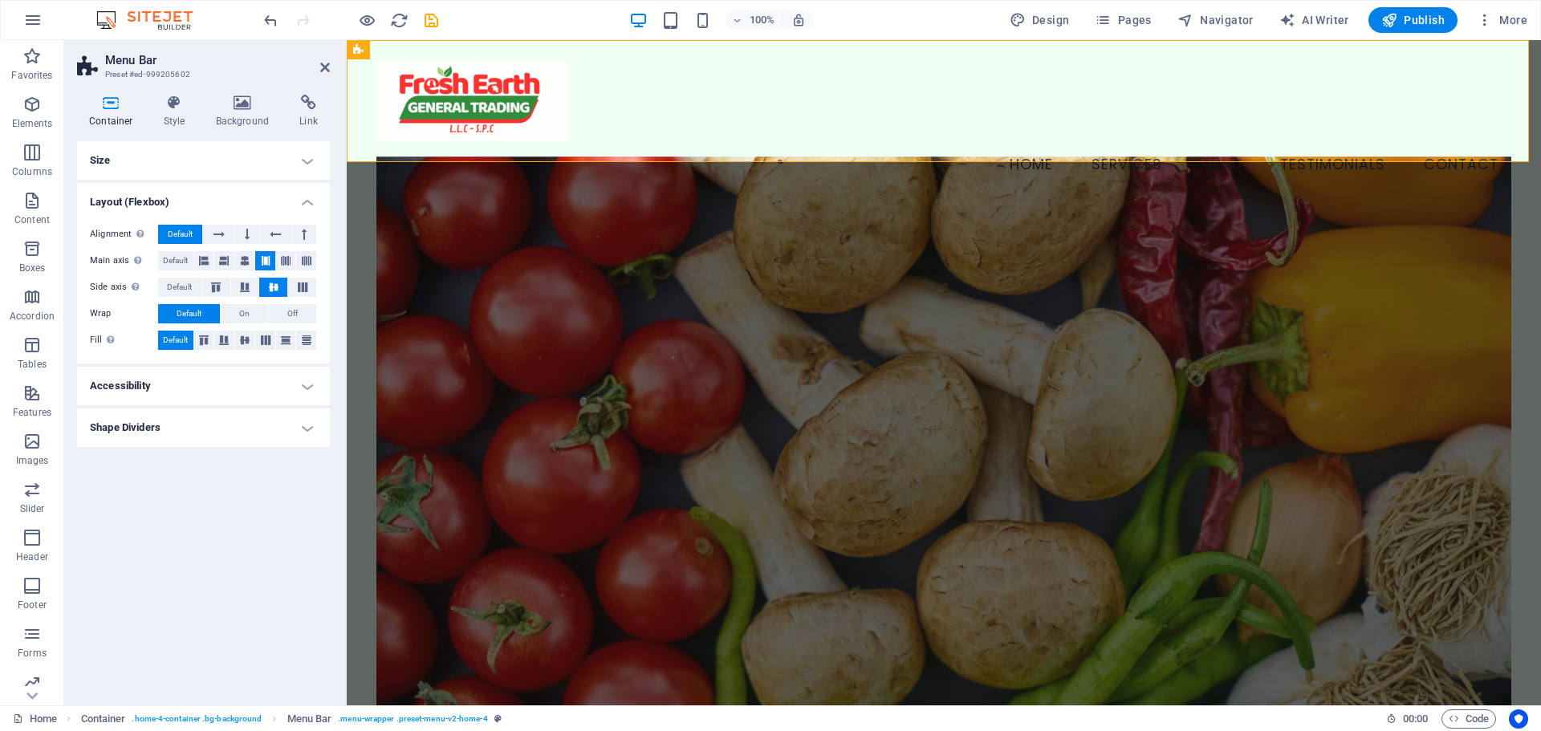
click at [244, 445] on h4 "Shape Dividers" at bounding box center [203, 428] width 253 height 39
click at [243, 429] on h4 "Shape Dividers" at bounding box center [203, 423] width 253 height 29
click at [180, 112] on h4 "Style" at bounding box center [178, 112] width 52 height 34
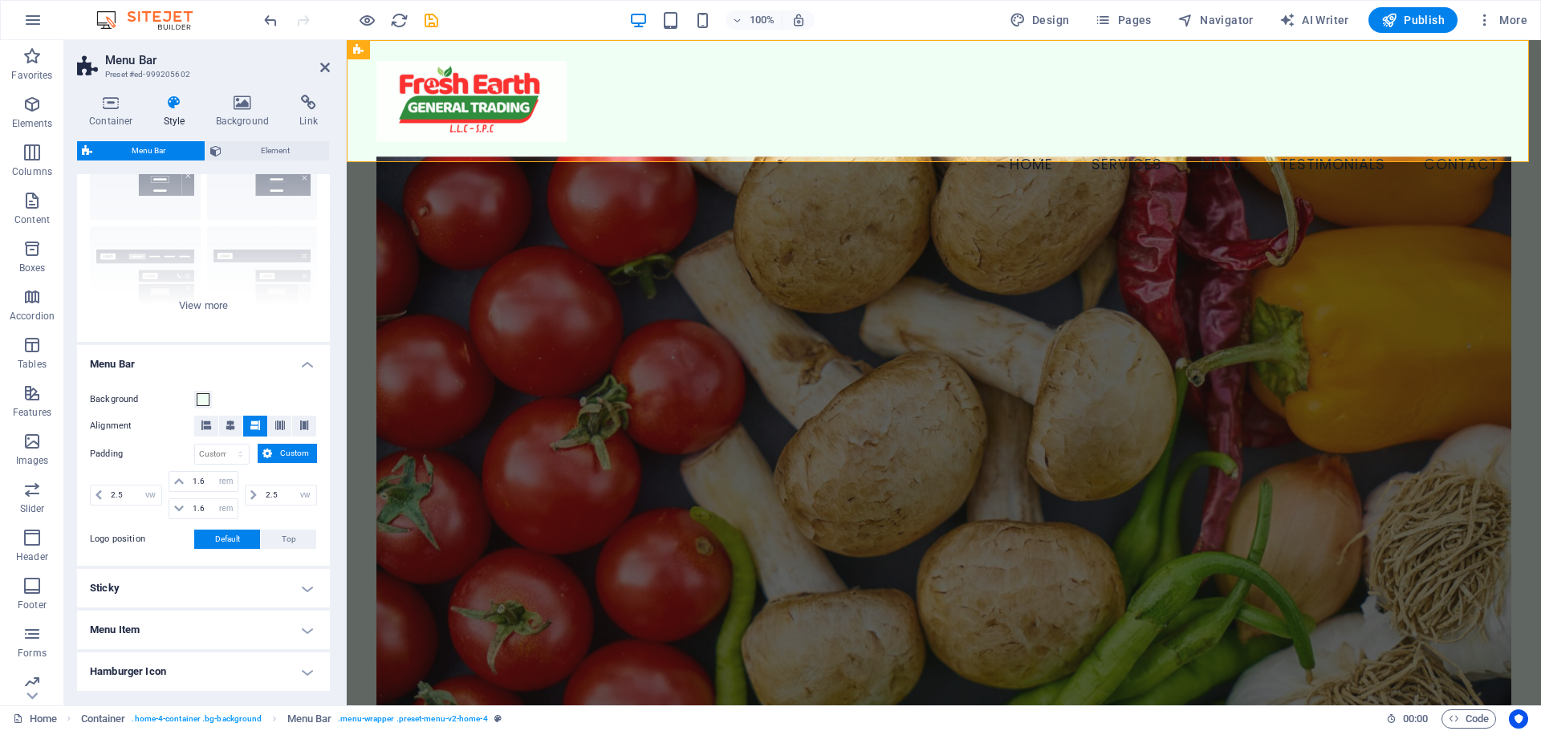
scroll to position [248, 0]
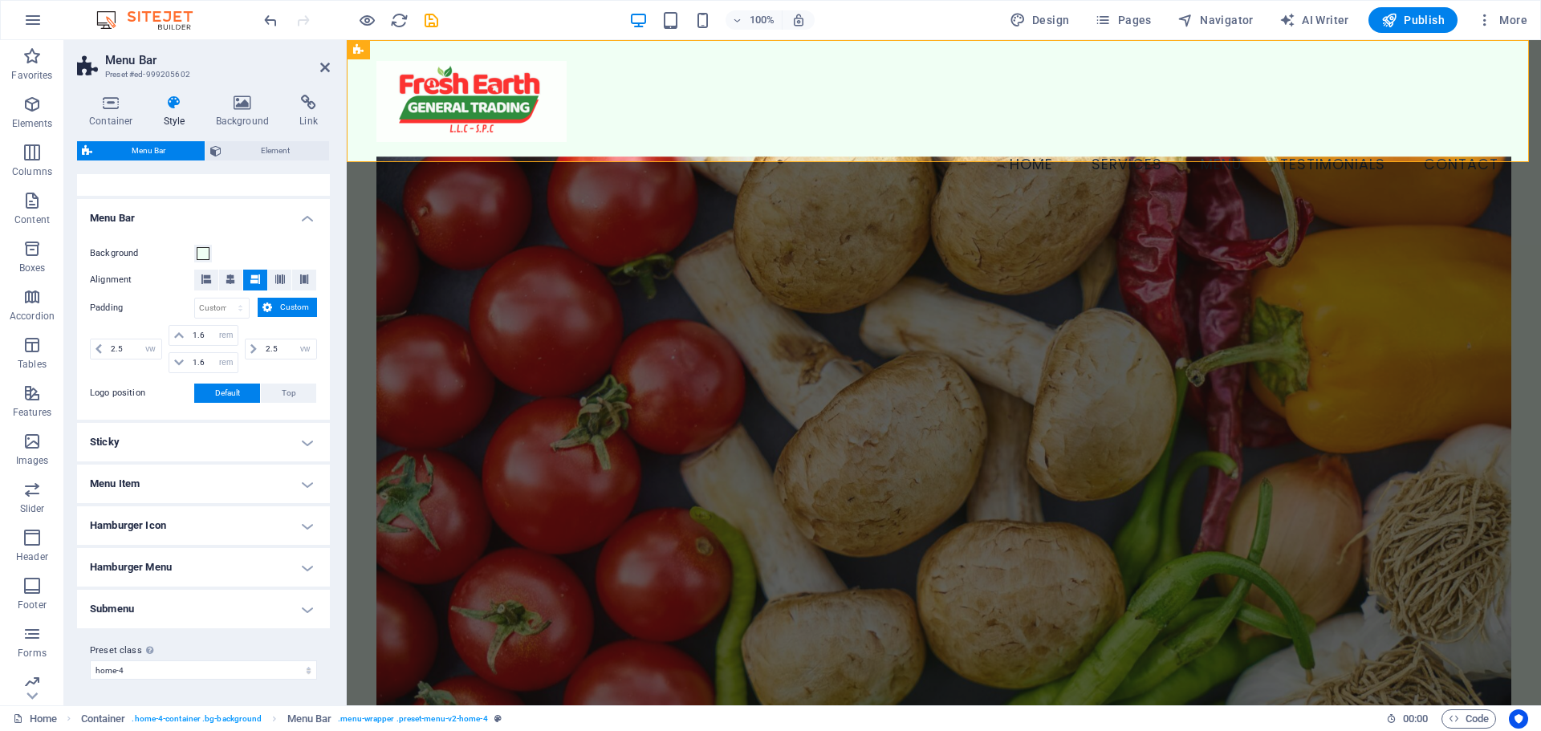
click at [190, 427] on h4 "Sticky" at bounding box center [203, 442] width 253 height 39
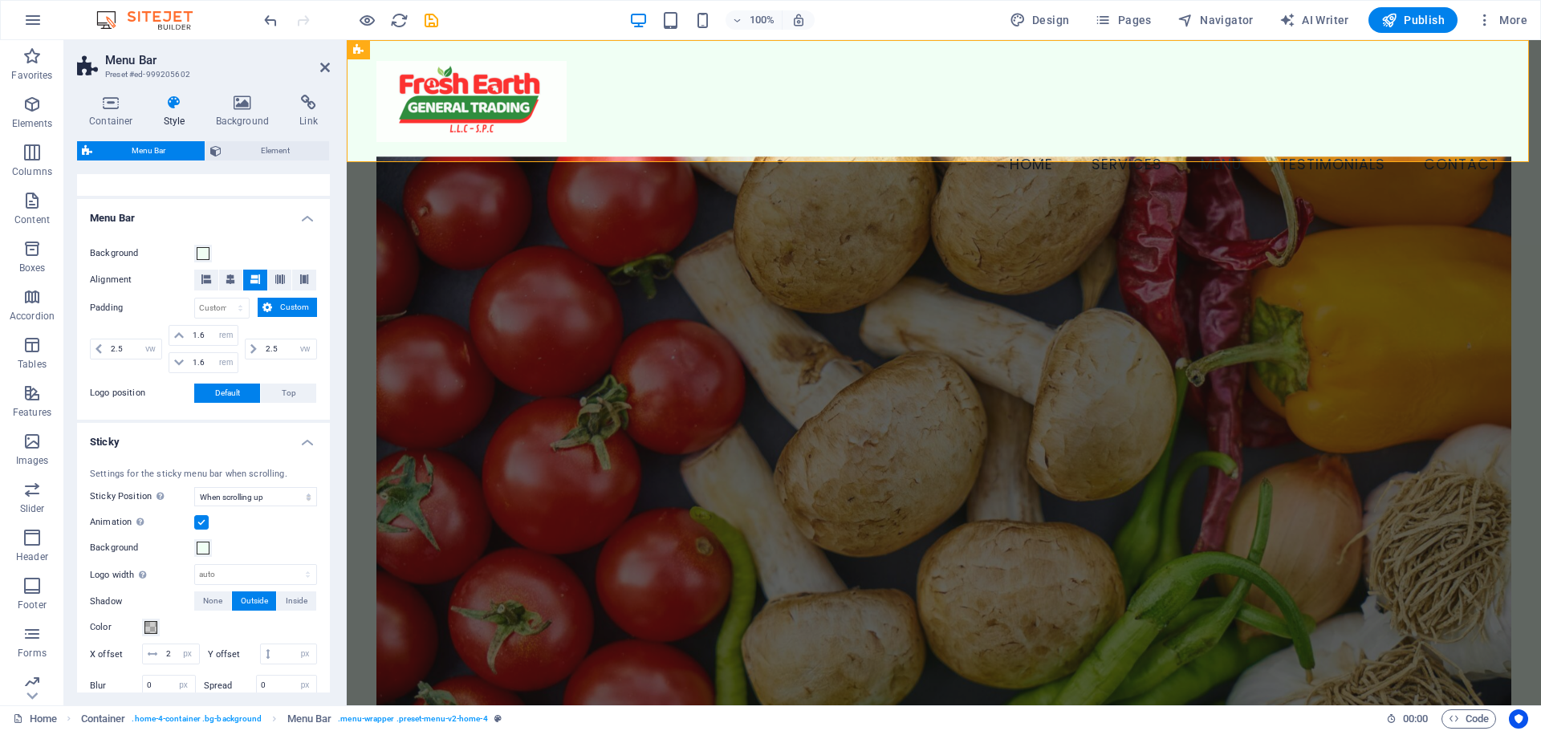
click at [190, 433] on h4 "Sticky" at bounding box center [203, 437] width 253 height 29
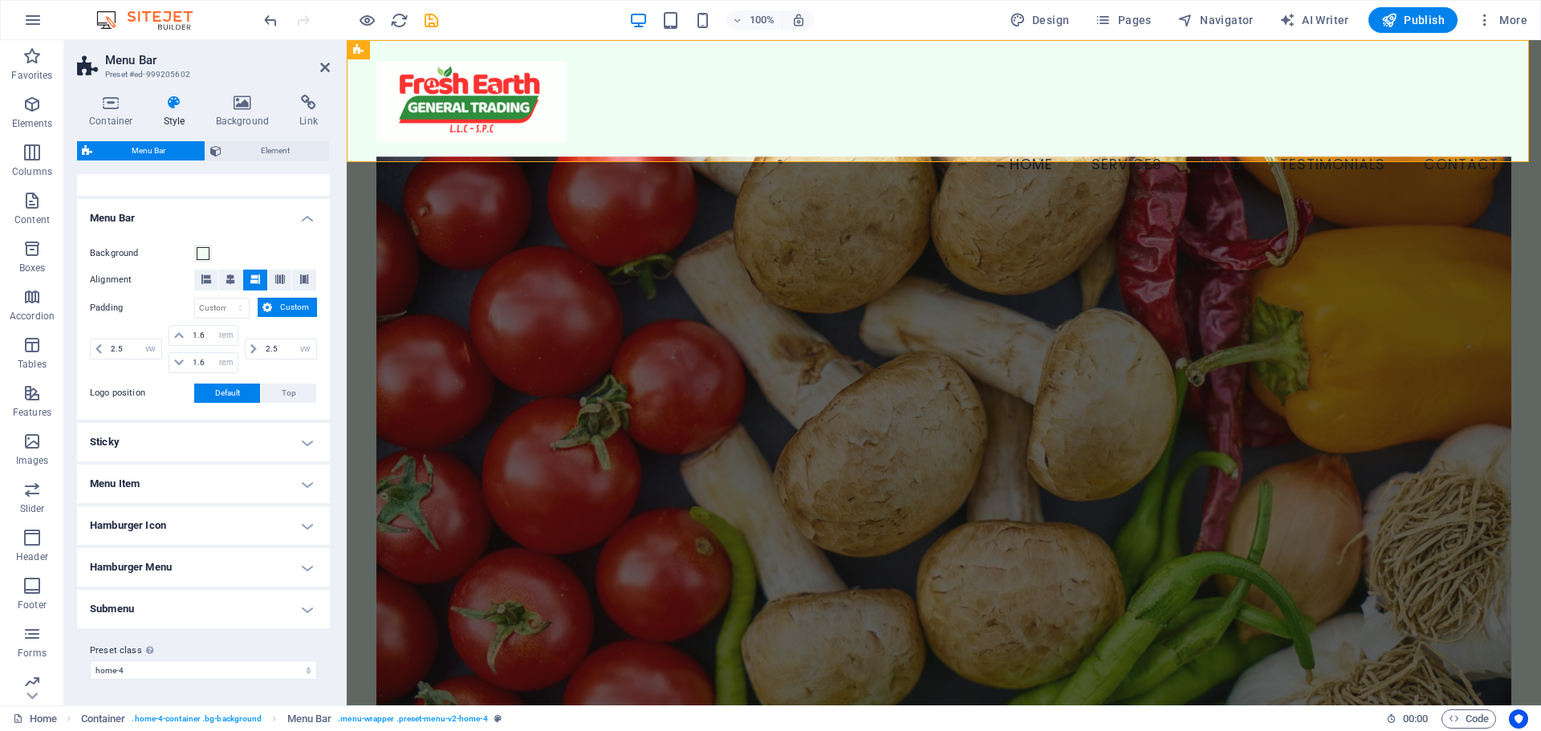
click at [215, 480] on h4 "Menu Item" at bounding box center [203, 484] width 253 height 39
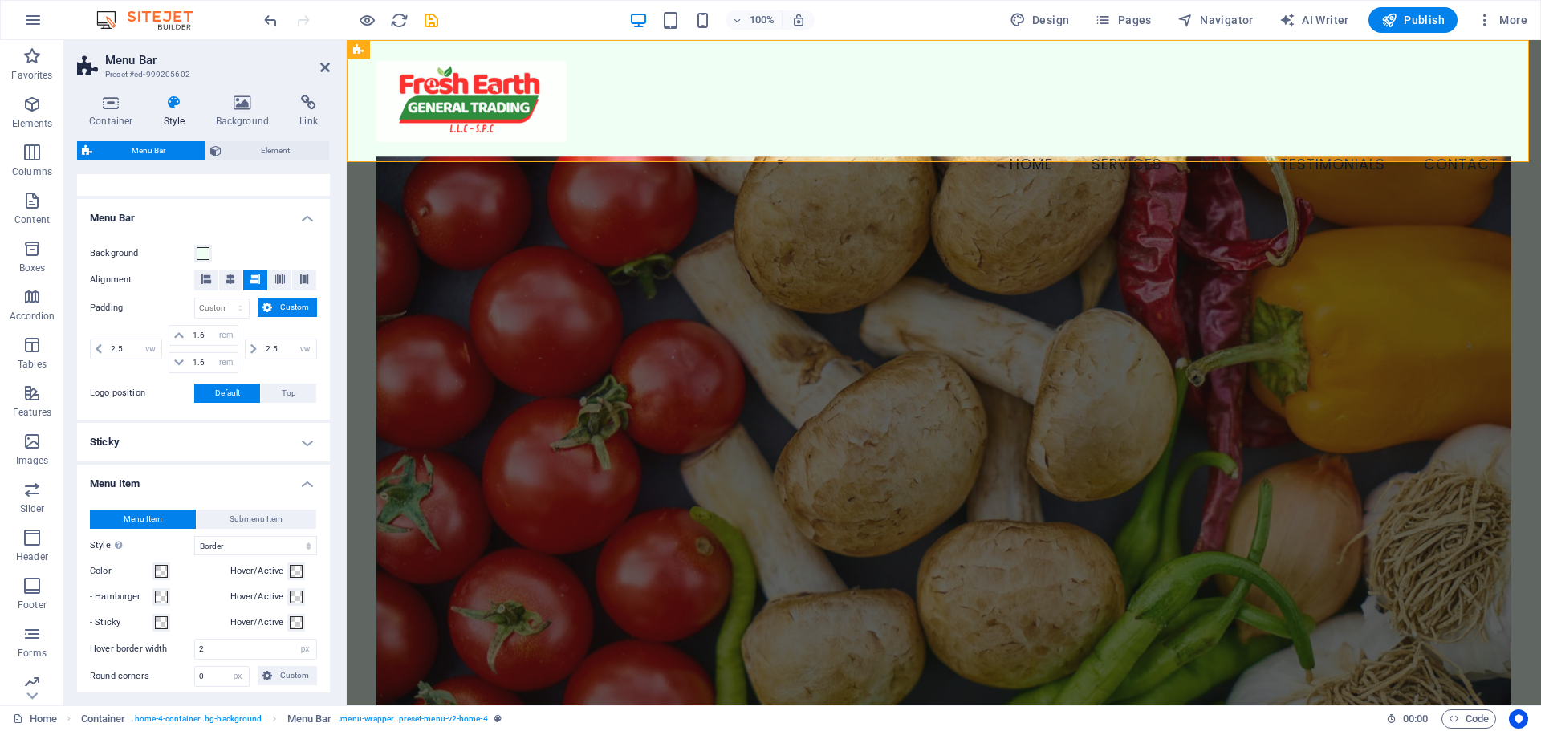
click at [215, 478] on h4 "Menu Item" at bounding box center [203, 479] width 253 height 29
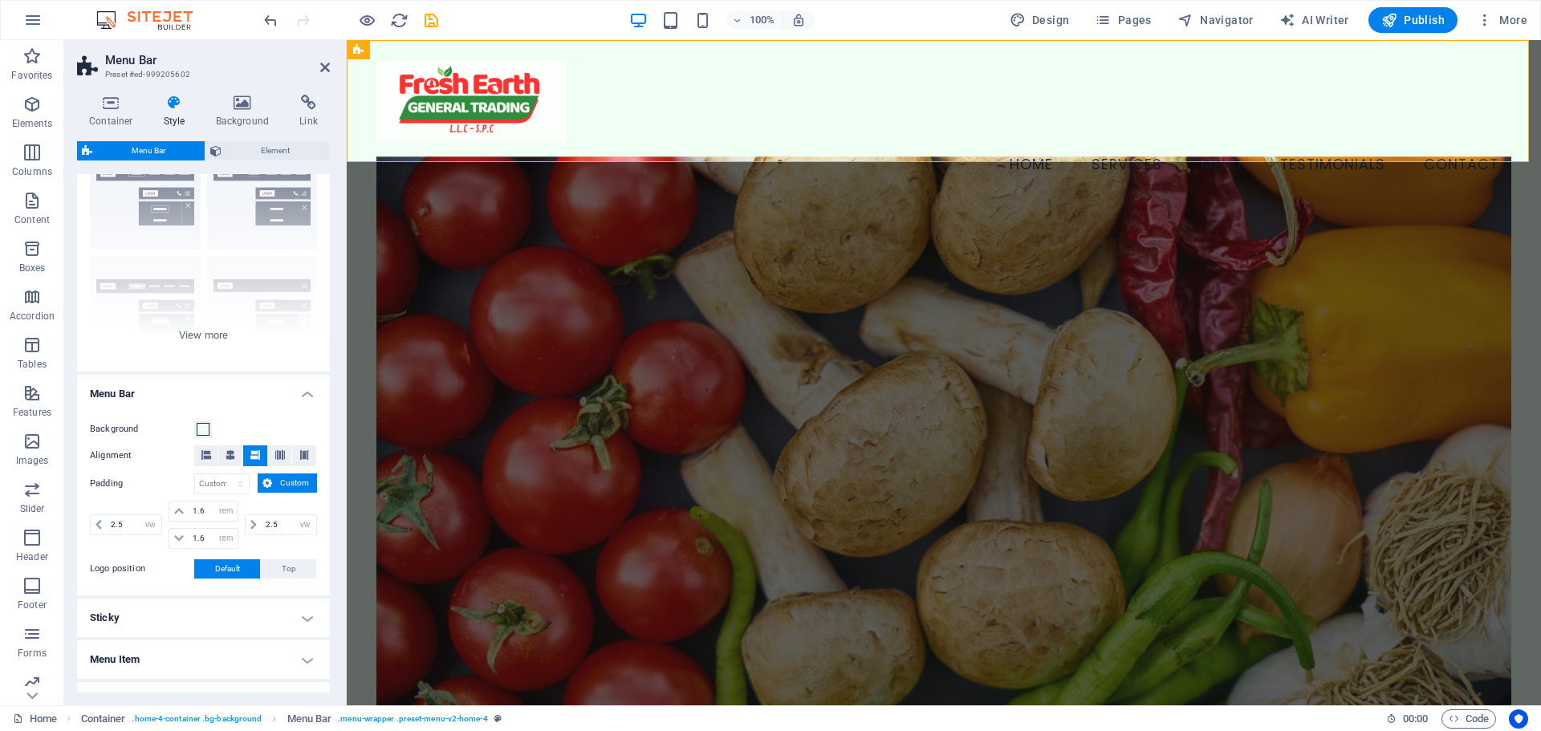
scroll to position [0, 0]
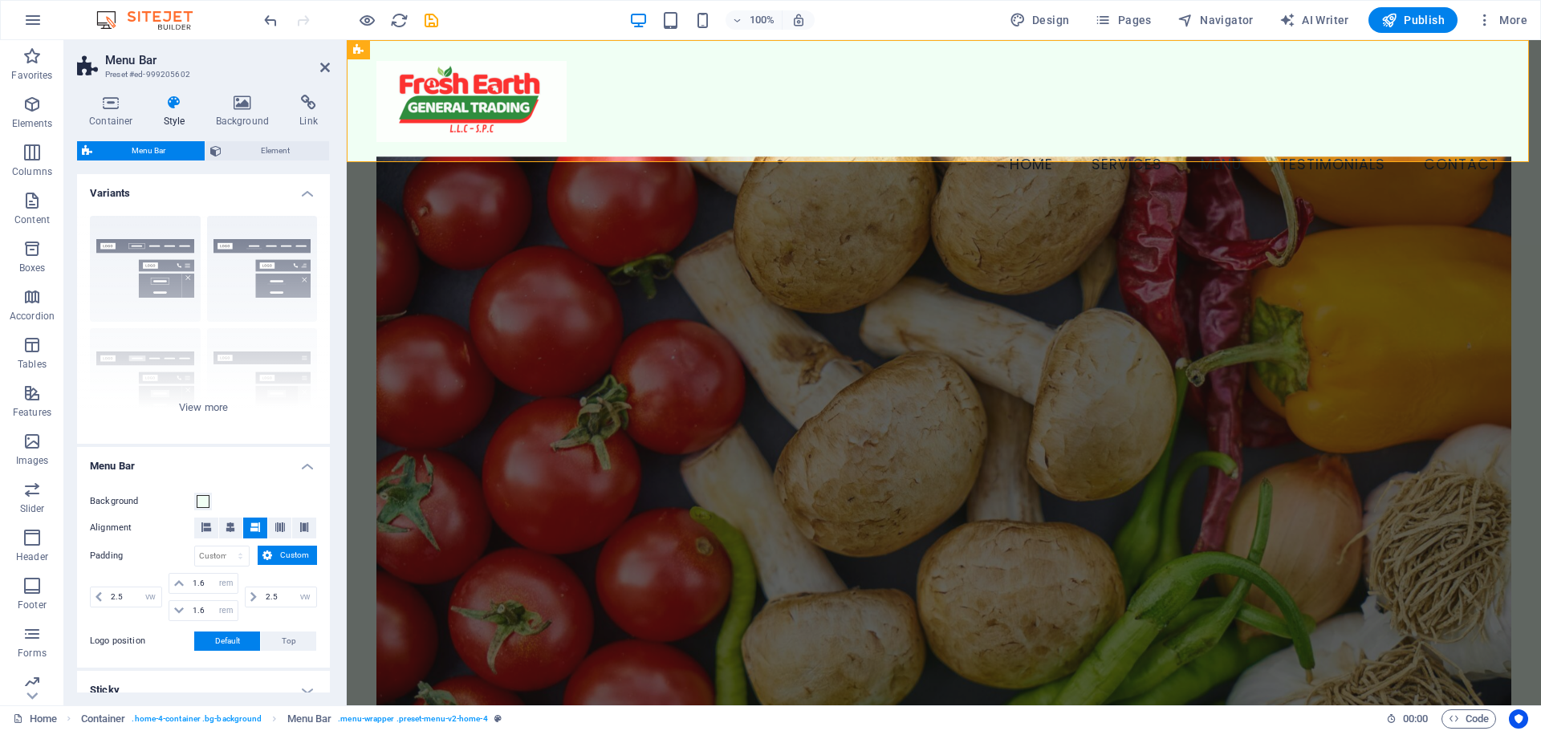
click at [297, 138] on div "Container Style Background Link Size Height Default px rem % vh vw Min. height …" at bounding box center [203, 394] width 253 height 598
click at [292, 144] on span "Element" at bounding box center [275, 150] width 98 height 19
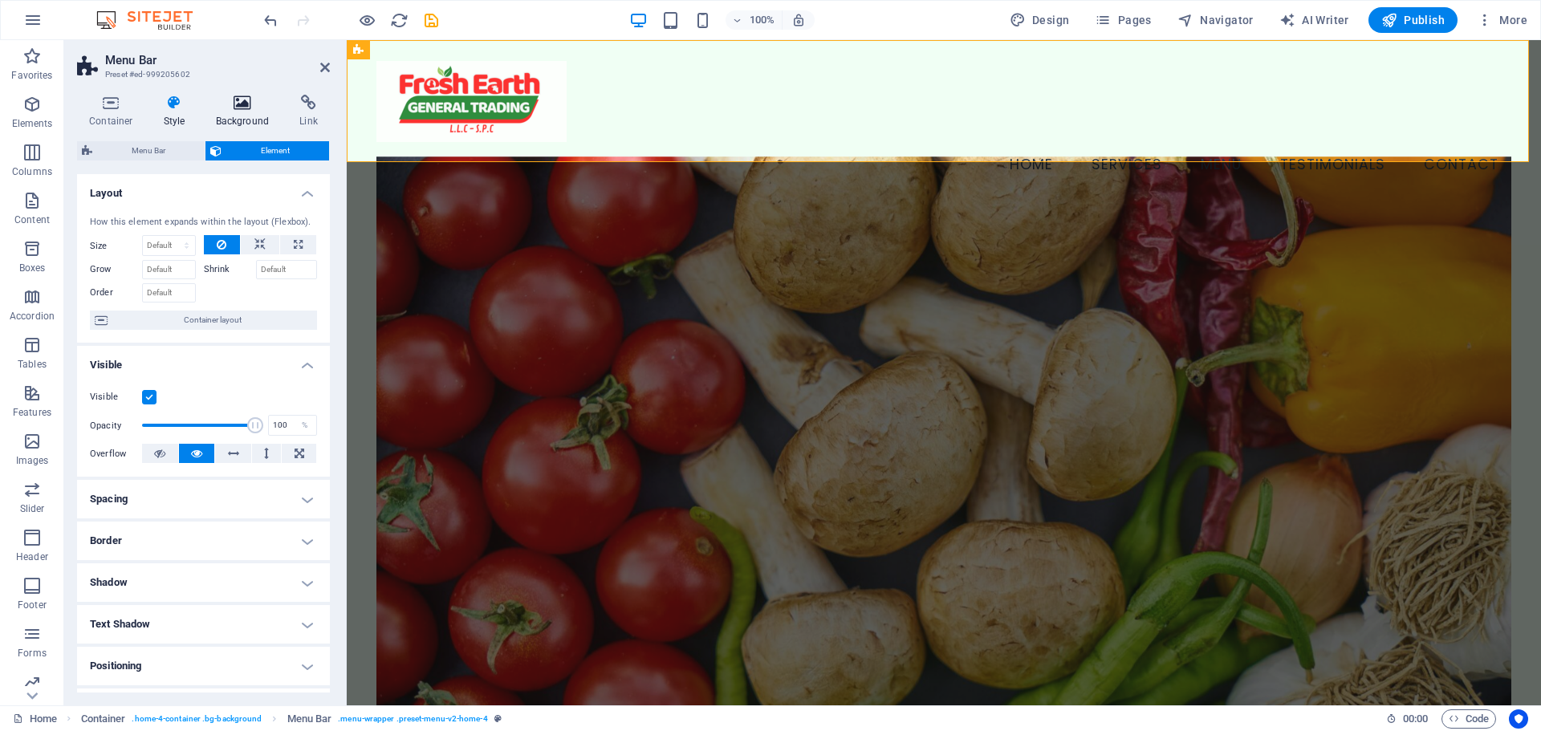
click at [251, 98] on icon at bounding box center [243, 103] width 78 height 16
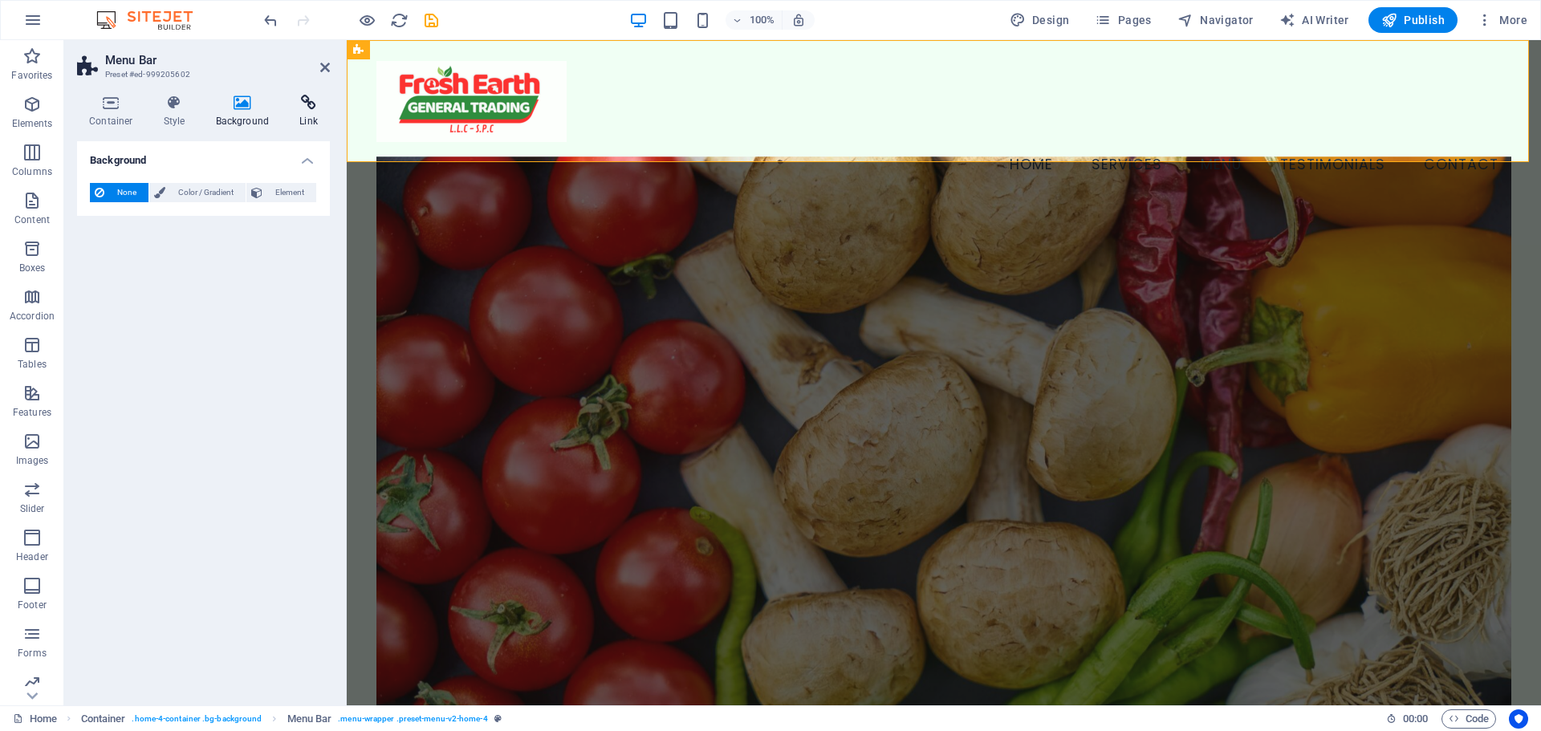
click at [317, 106] on icon at bounding box center [308, 103] width 43 height 16
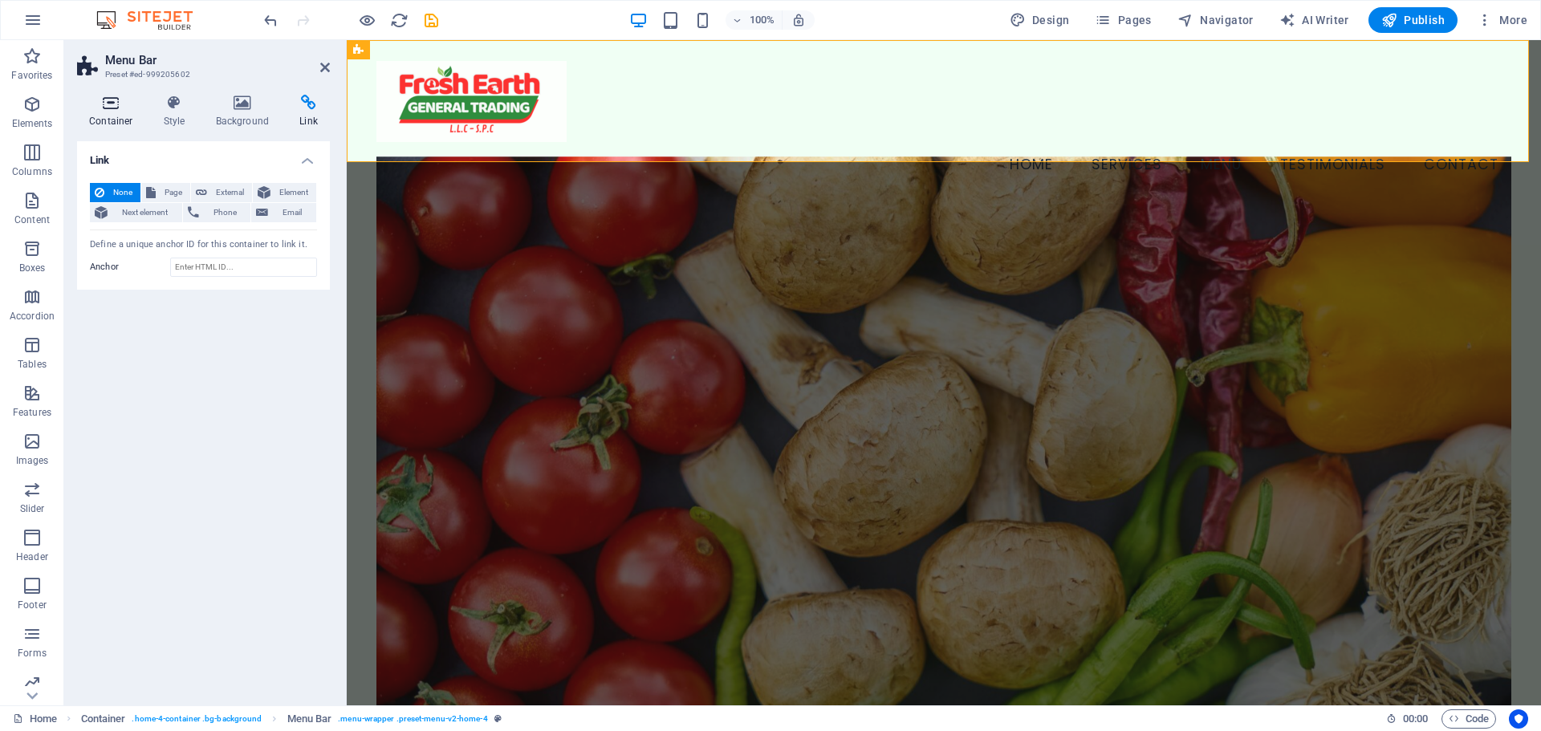
click at [110, 113] on h4 "Container" at bounding box center [114, 112] width 75 height 34
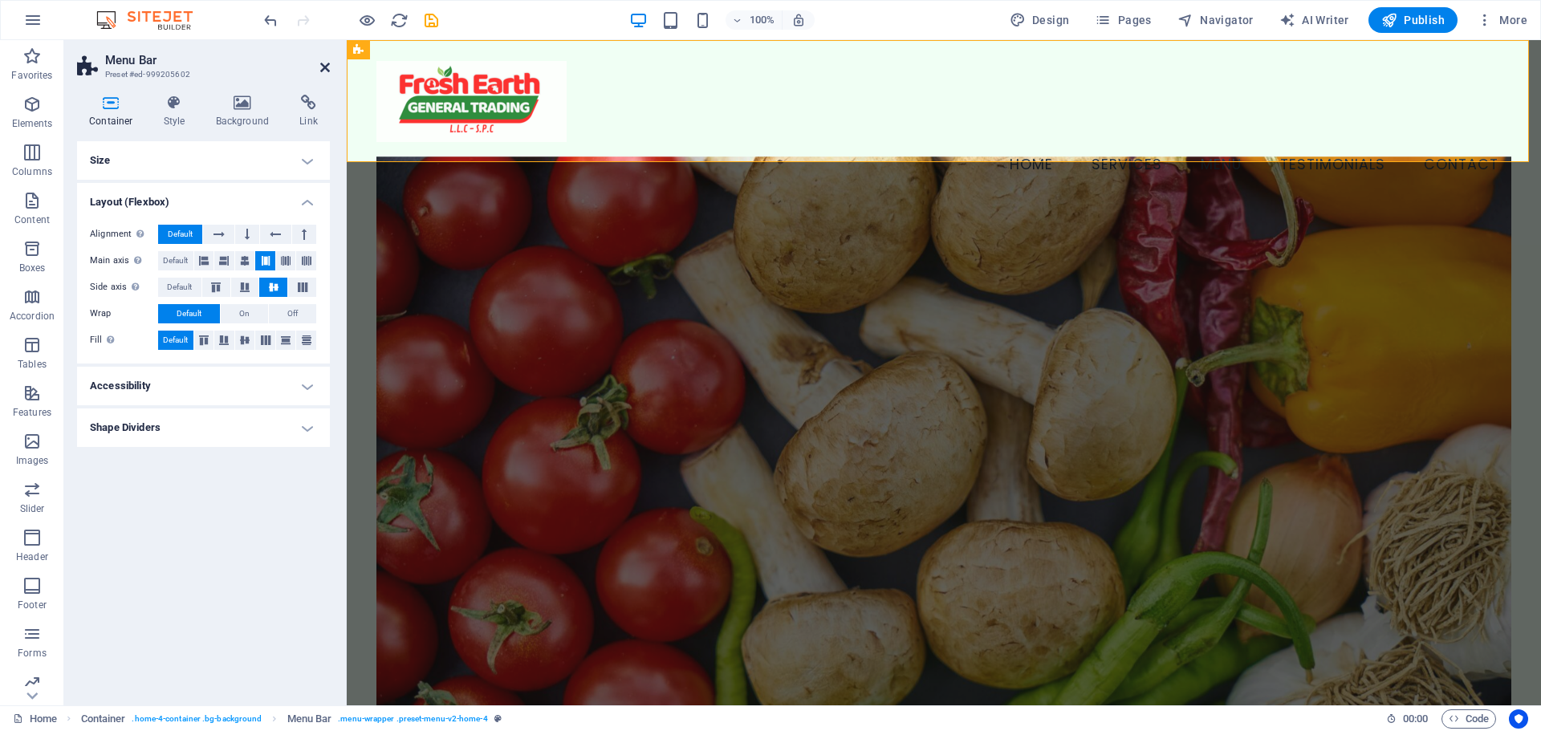
click at [332, 70] on aside "Menu Bar Preset #ed-999205602 Container Style Background Link Size Height Defau…" at bounding box center [205, 372] width 283 height 665
click at [328, 70] on icon at bounding box center [325, 67] width 10 height 13
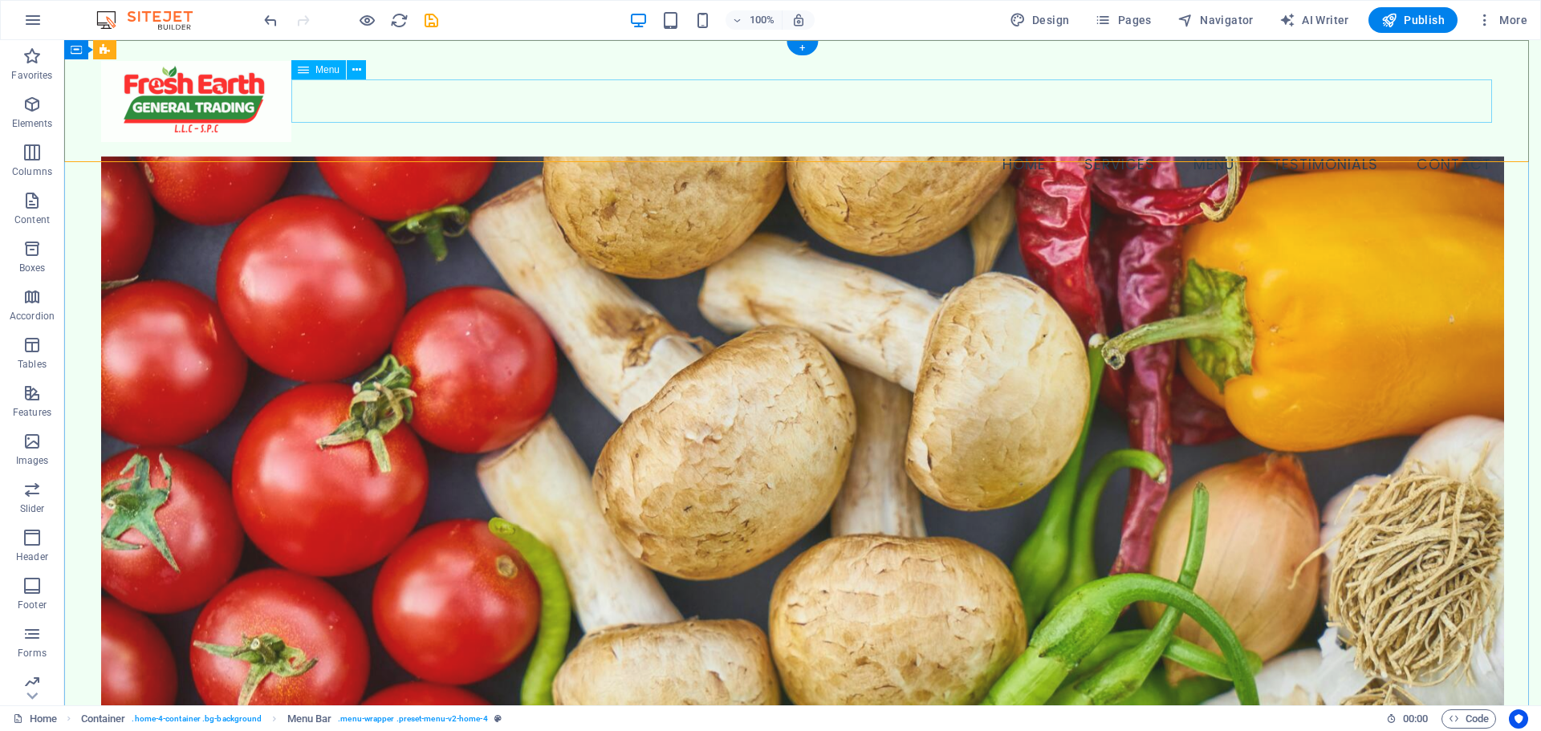
click at [1479, 142] on nav "Home Services Menu Testimonials Contact" at bounding box center [802, 163] width 1403 height 43
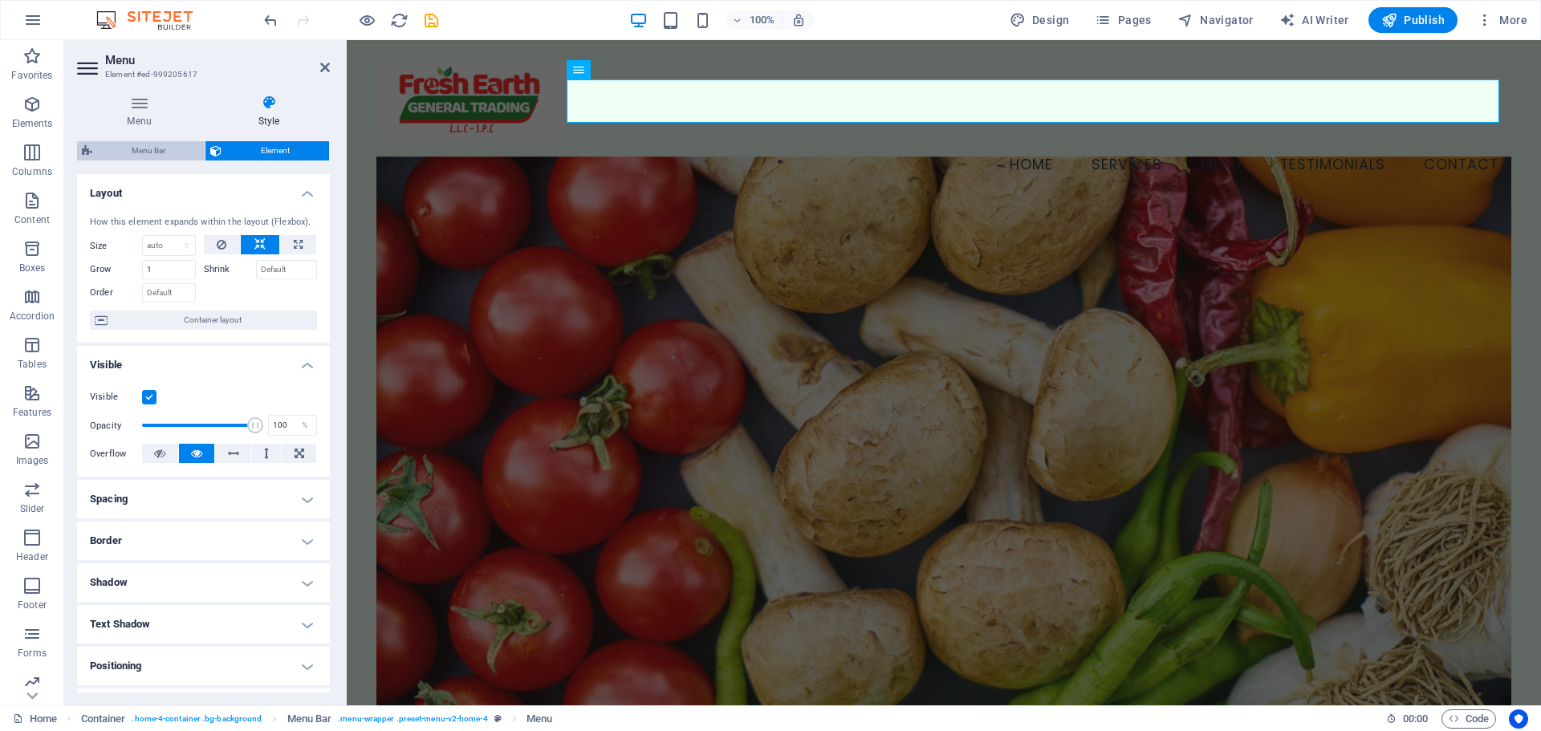
click at [148, 141] on div "Menu Style Menu Auto Custom Create custom menu items for this menu. Recommended…" at bounding box center [203, 394] width 253 height 598
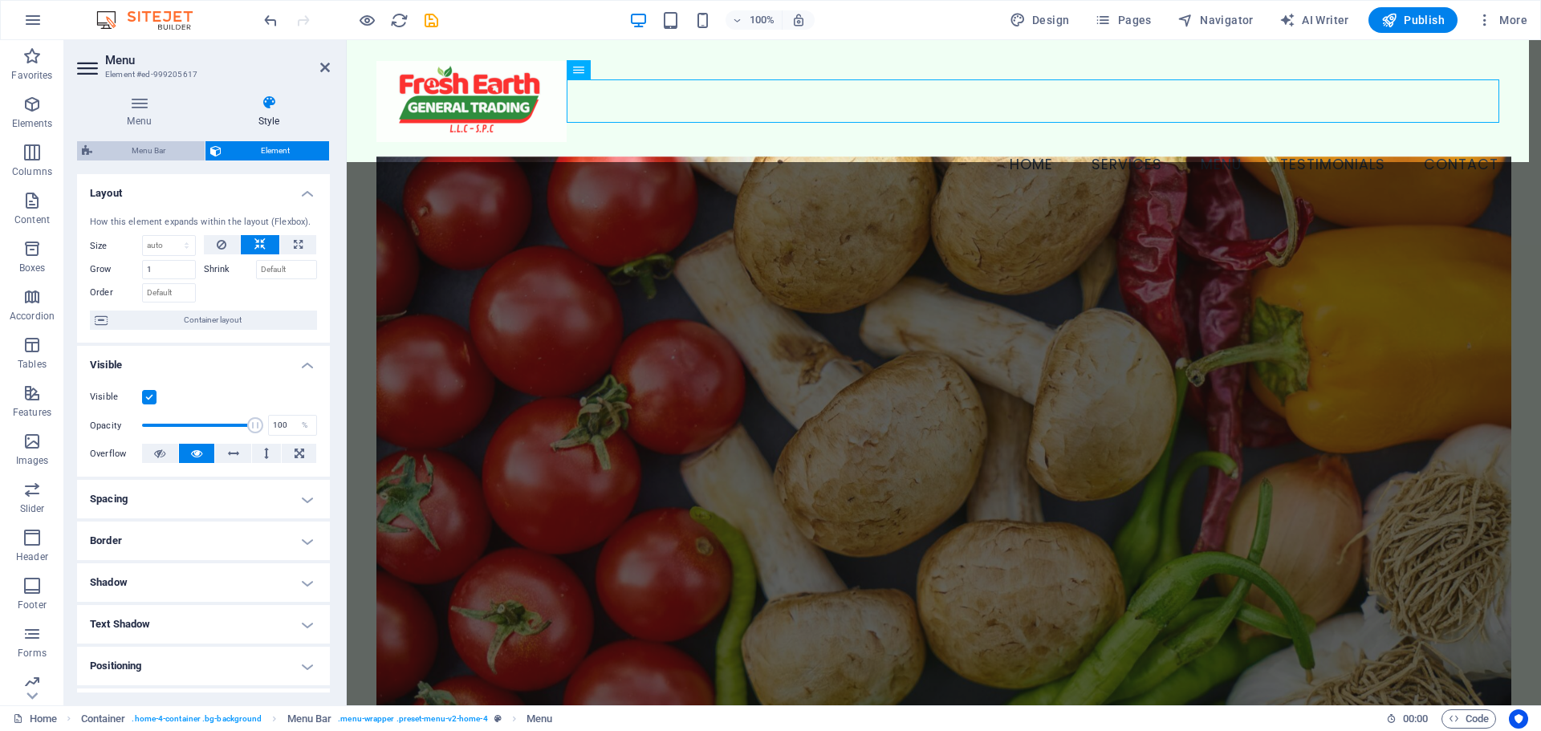
click at [148, 145] on span "Menu Bar" at bounding box center [148, 150] width 103 height 19
select select "vw"
select select "rem"
select select "vw"
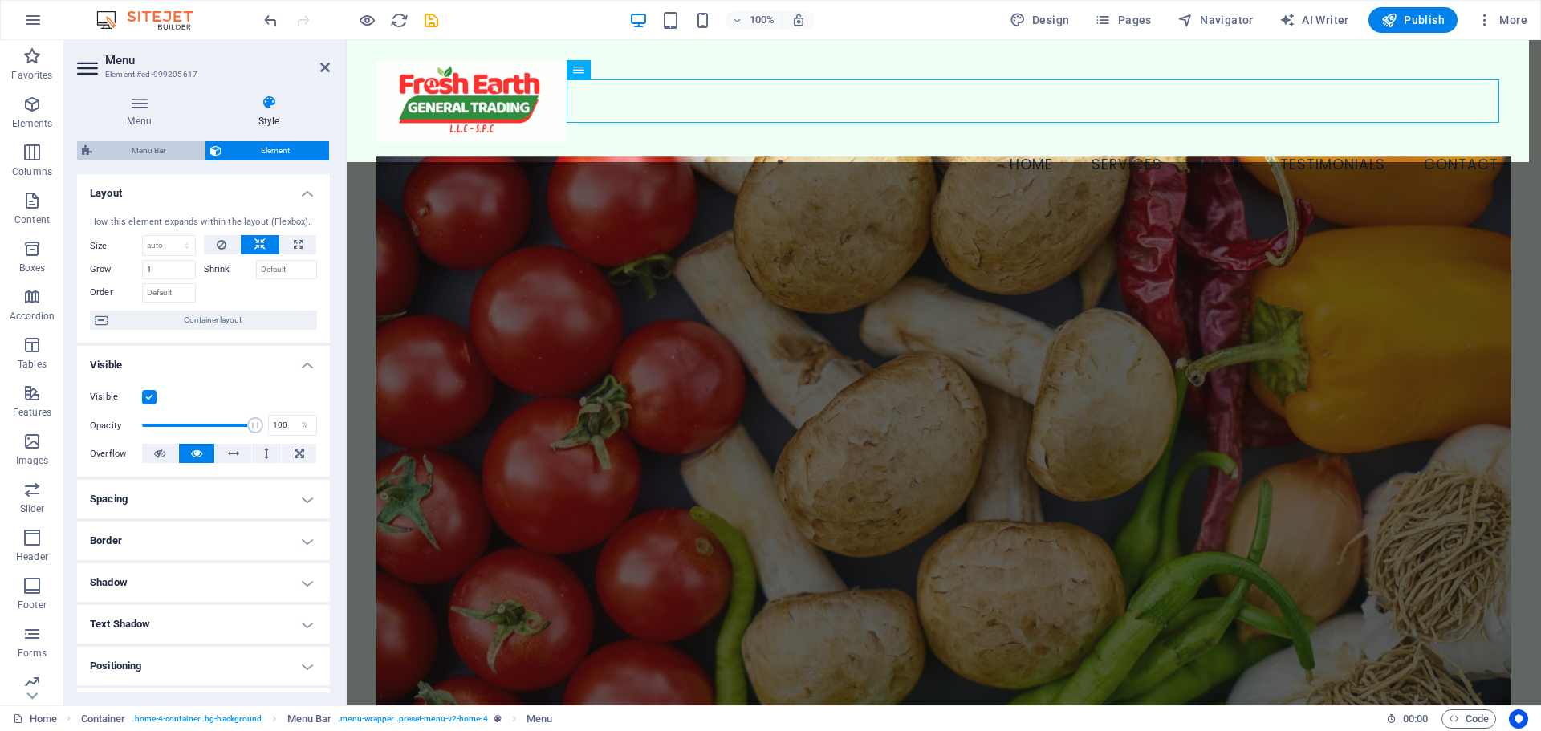
select select "rem"
select select "px"
select select "preset-menu-v2-home-4"
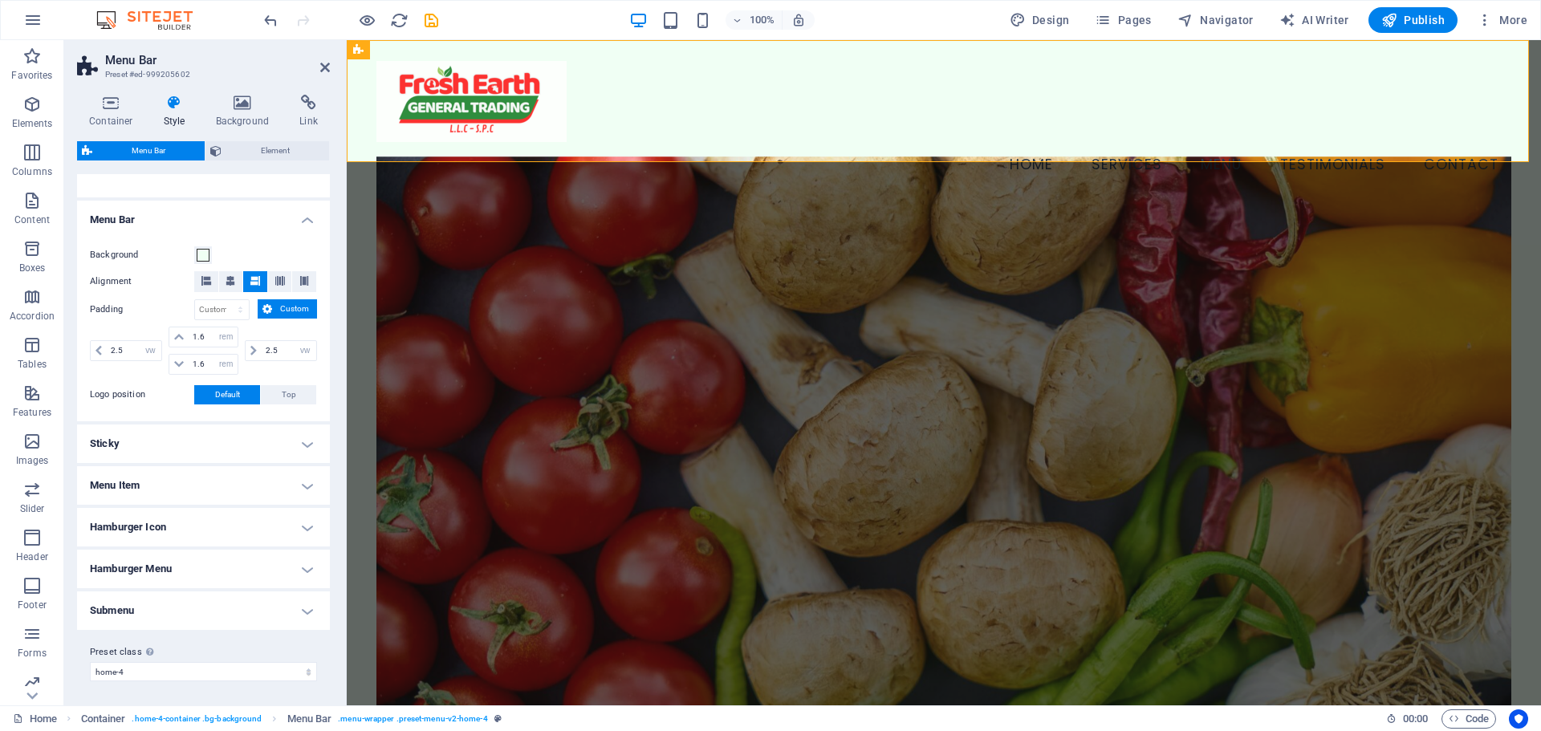
scroll to position [248, 0]
click at [146, 602] on h4 "Submenu" at bounding box center [203, 609] width 253 height 39
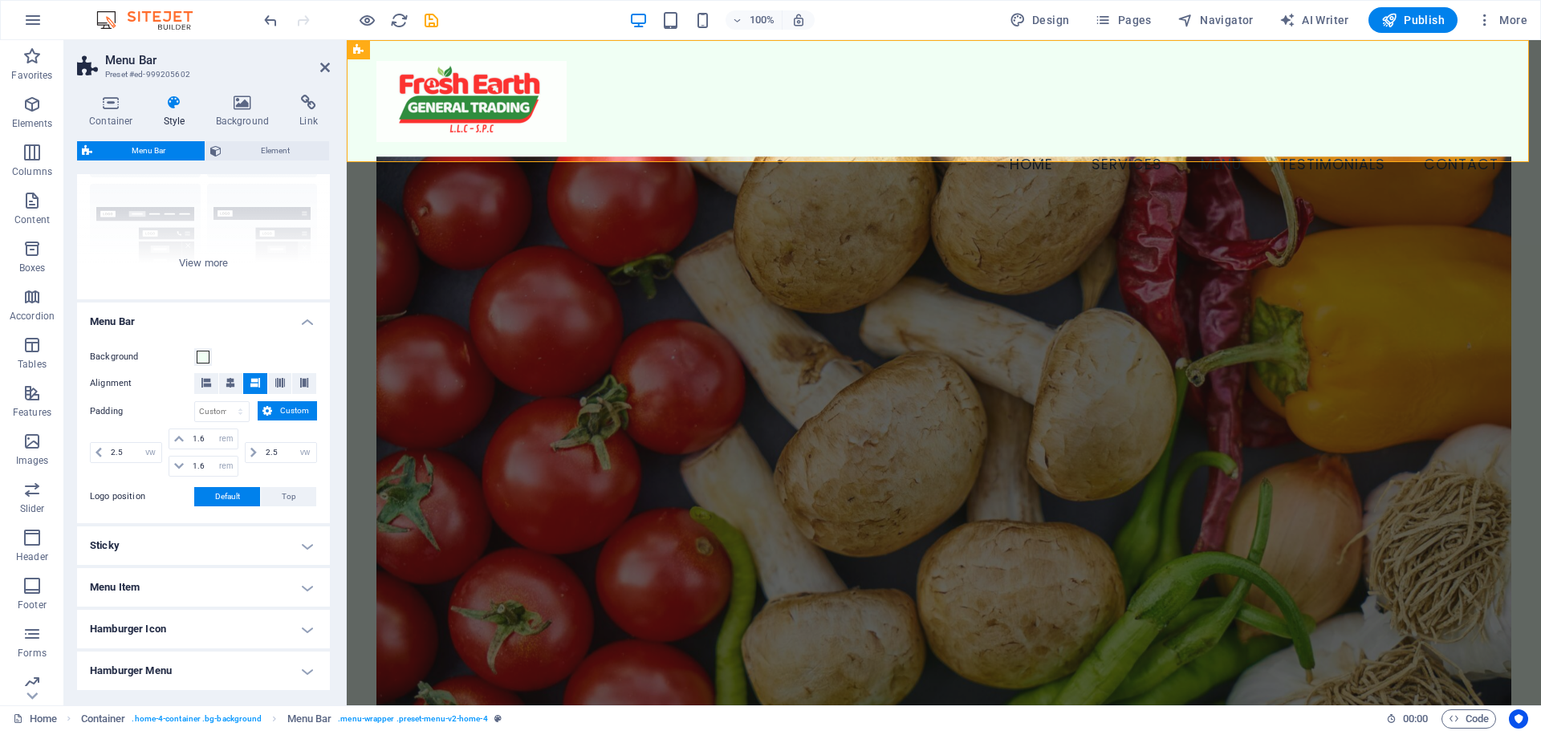
scroll to position [0, 0]
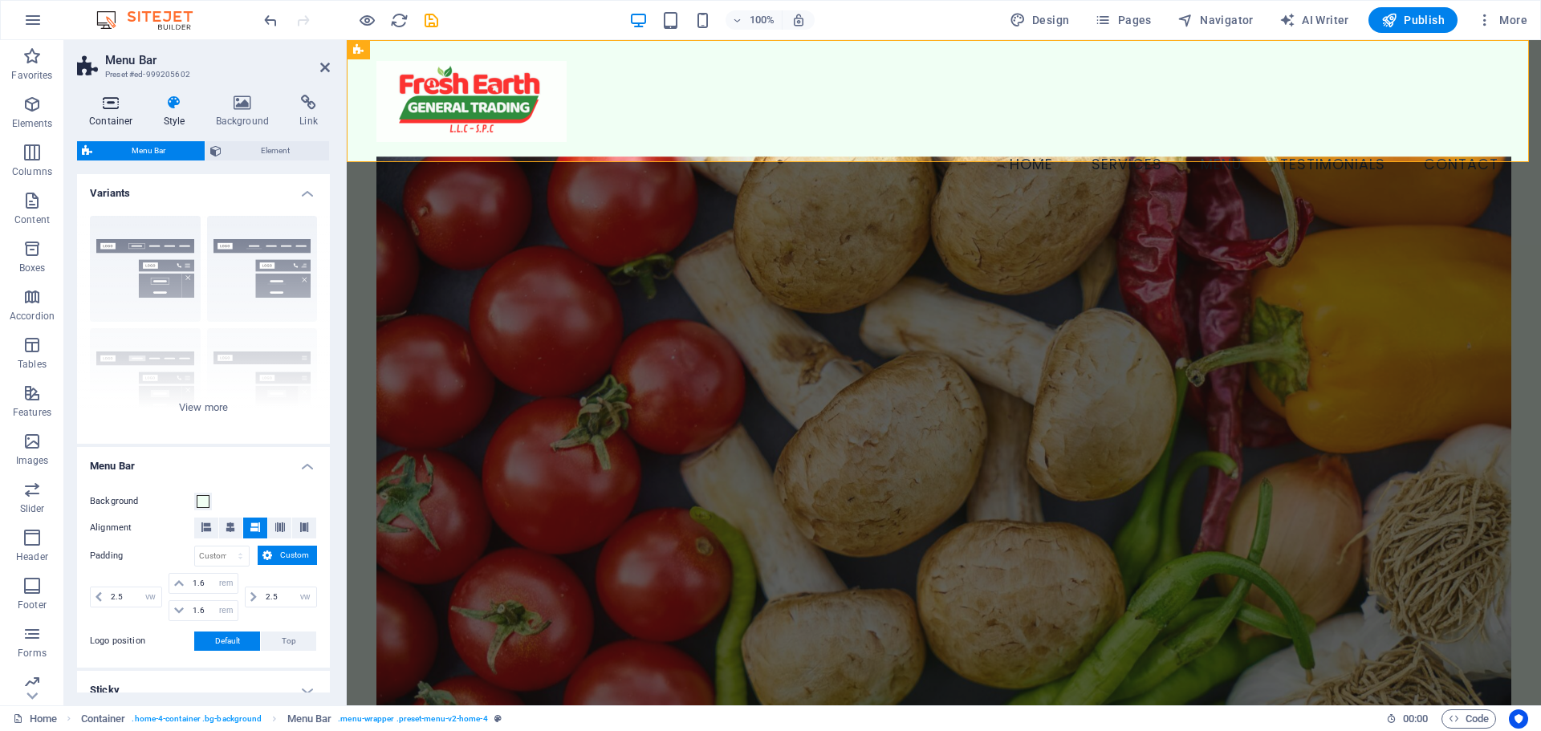
click at [126, 111] on h4 "Container" at bounding box center [114, 112] width 75 height 34
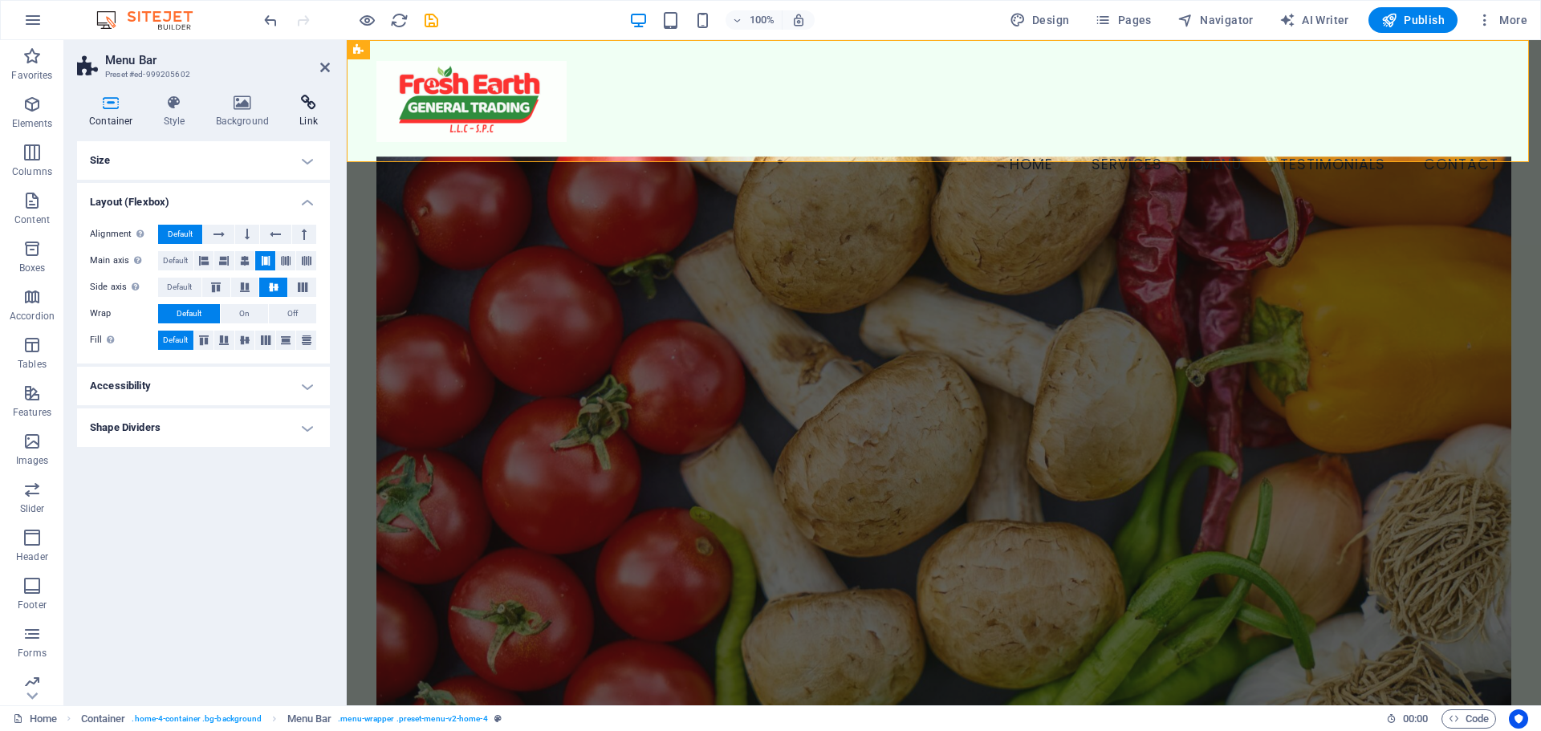
click at [323, 99] on icon at bounding box center [308, 103] width 43 height 16
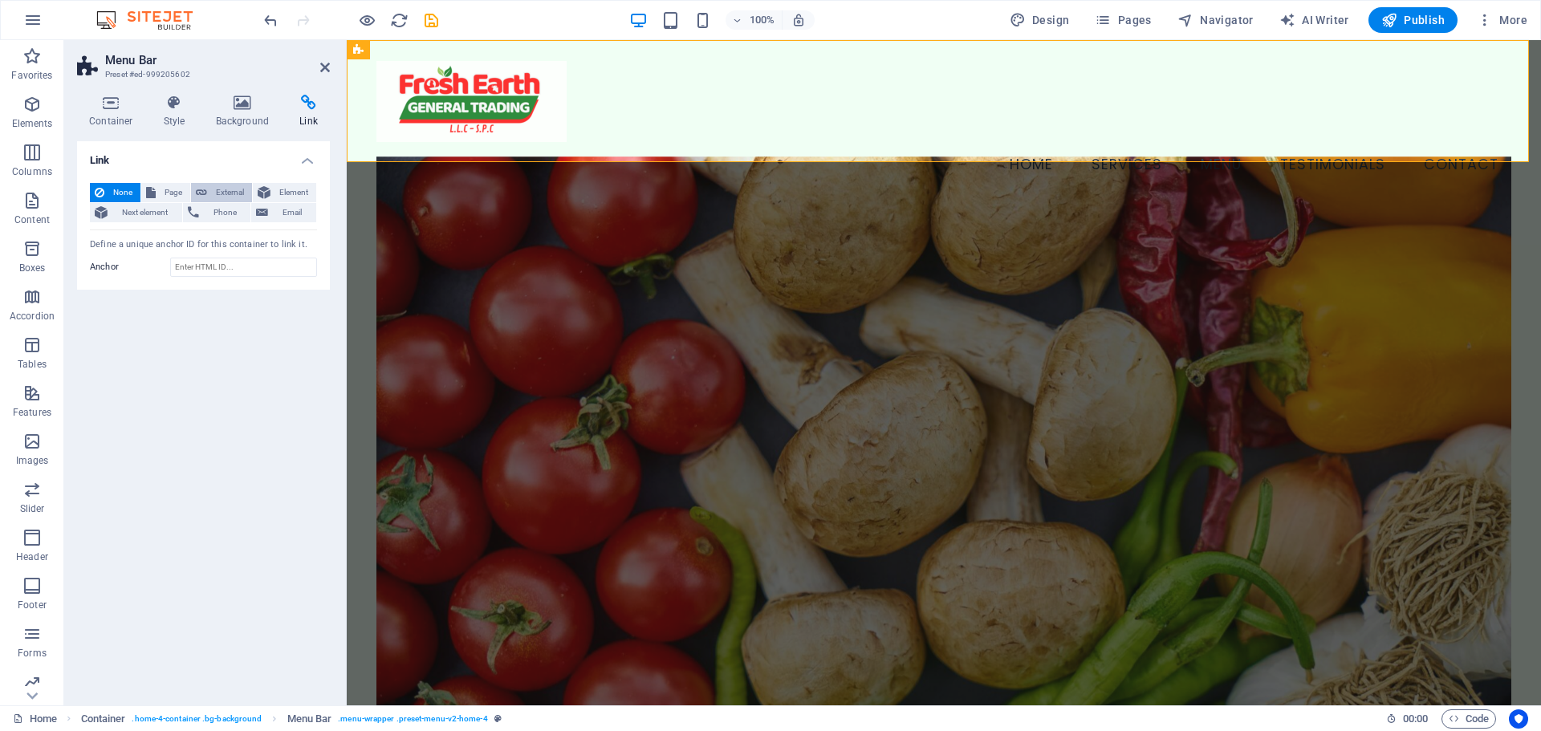
click at [233, 189] on span "External" at bounding box center [229, 192] width 35 height 19
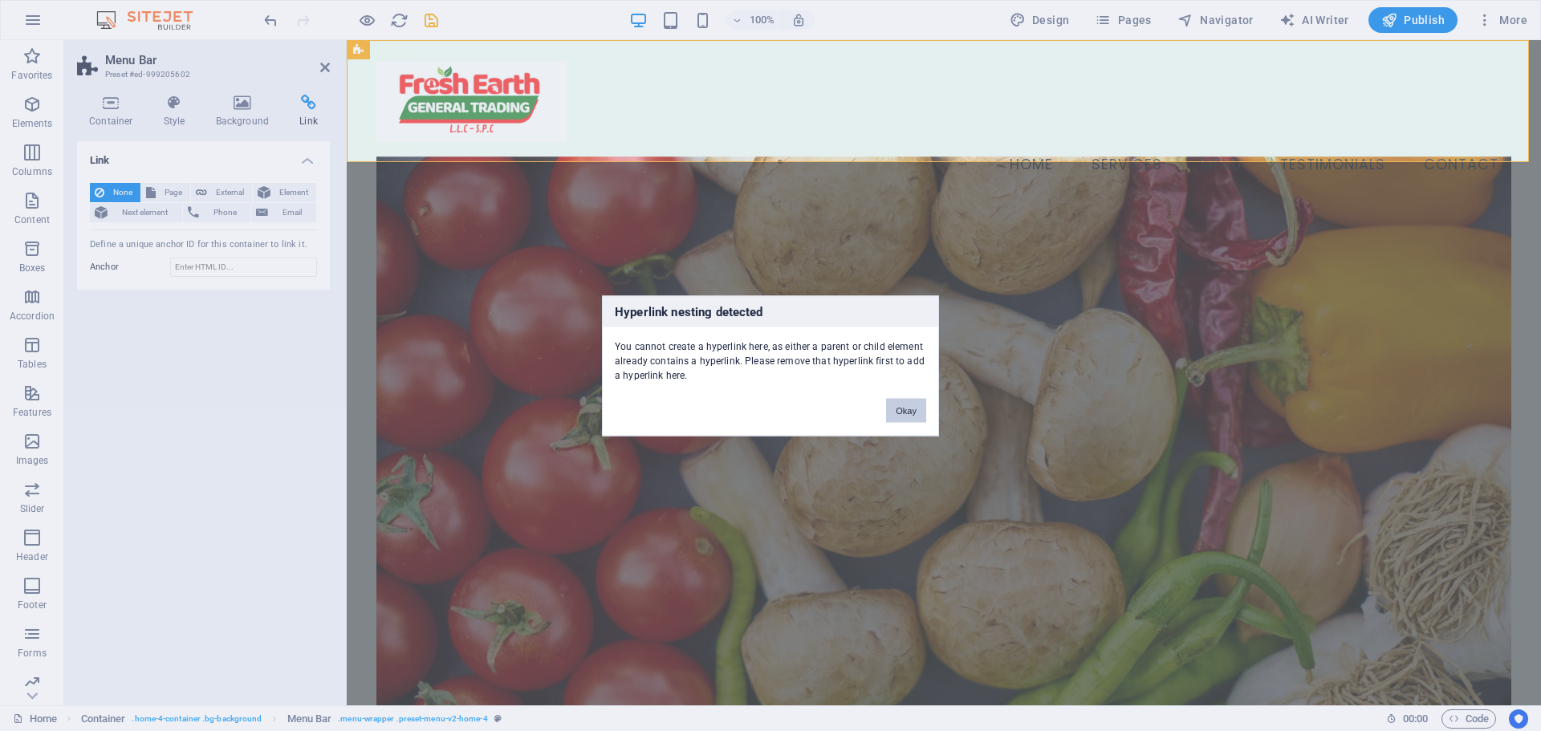
click at [903, 411] on button "Okay" at bounding box center [906, 410] width 40 height 24
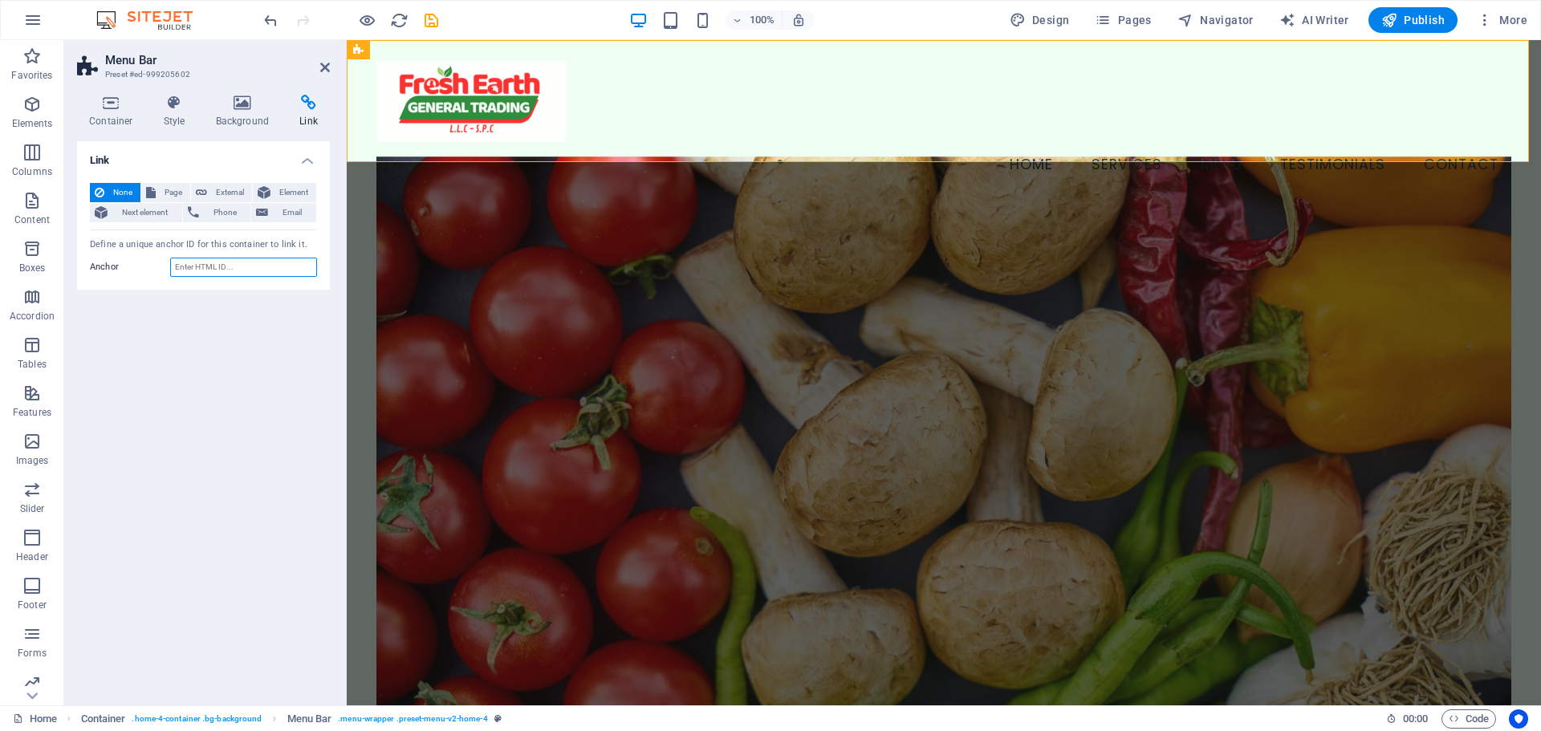
drag, startPoint x: 205, startPoint y: 262, endPoint x: 206, endPoint y: 251, distance: 10.5
click at [206, 261] on input "Anchor" at bounding box center [243, 267] width 147 height 19
click at [217, 194] on span "External" at bounding box center [229, 192] width 35 height 19
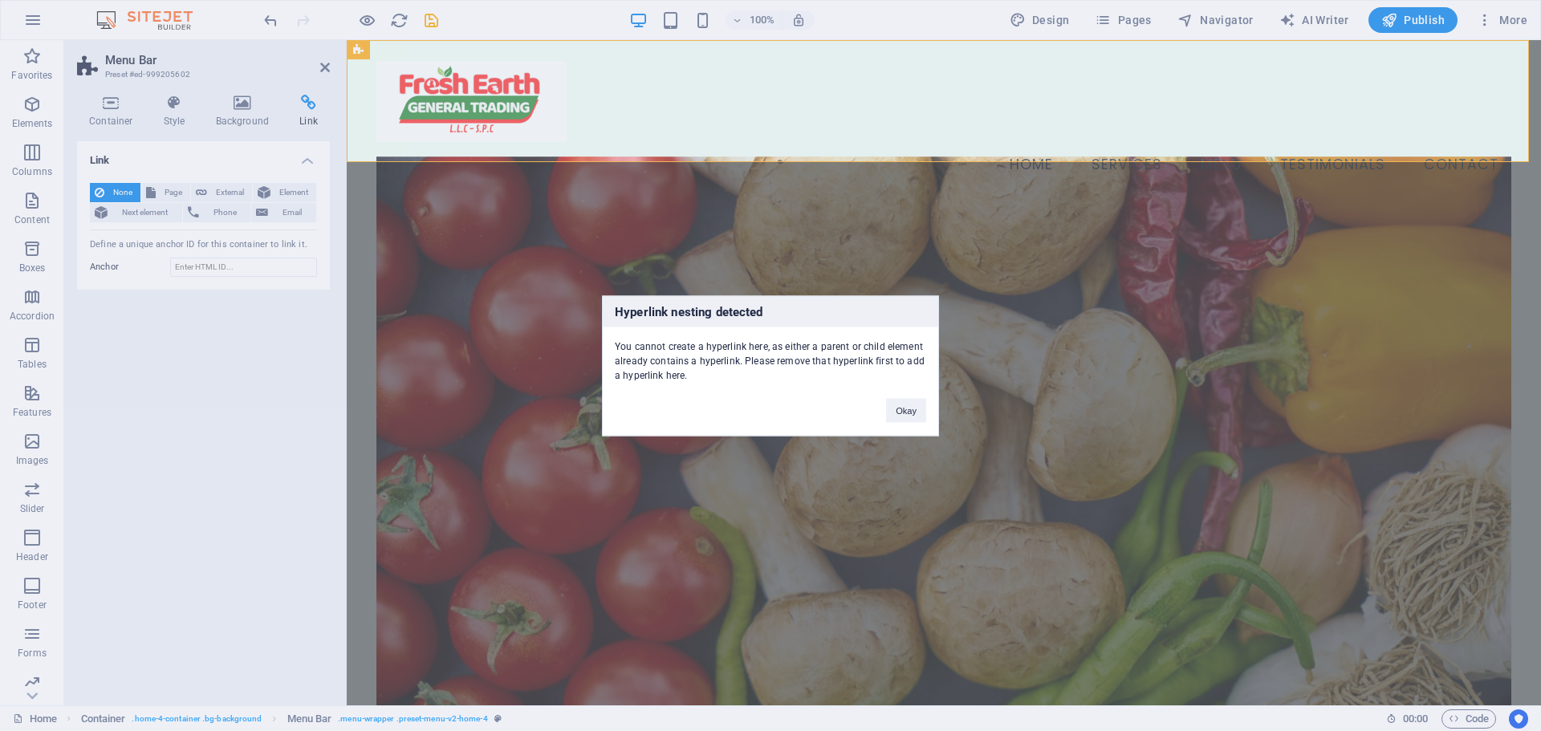
click at [170, 192] on div "Hyperlink nesting detected You cannot create a hyperlink here, as either a pare…" at bounding box center [770, 365] width 1541 height 731
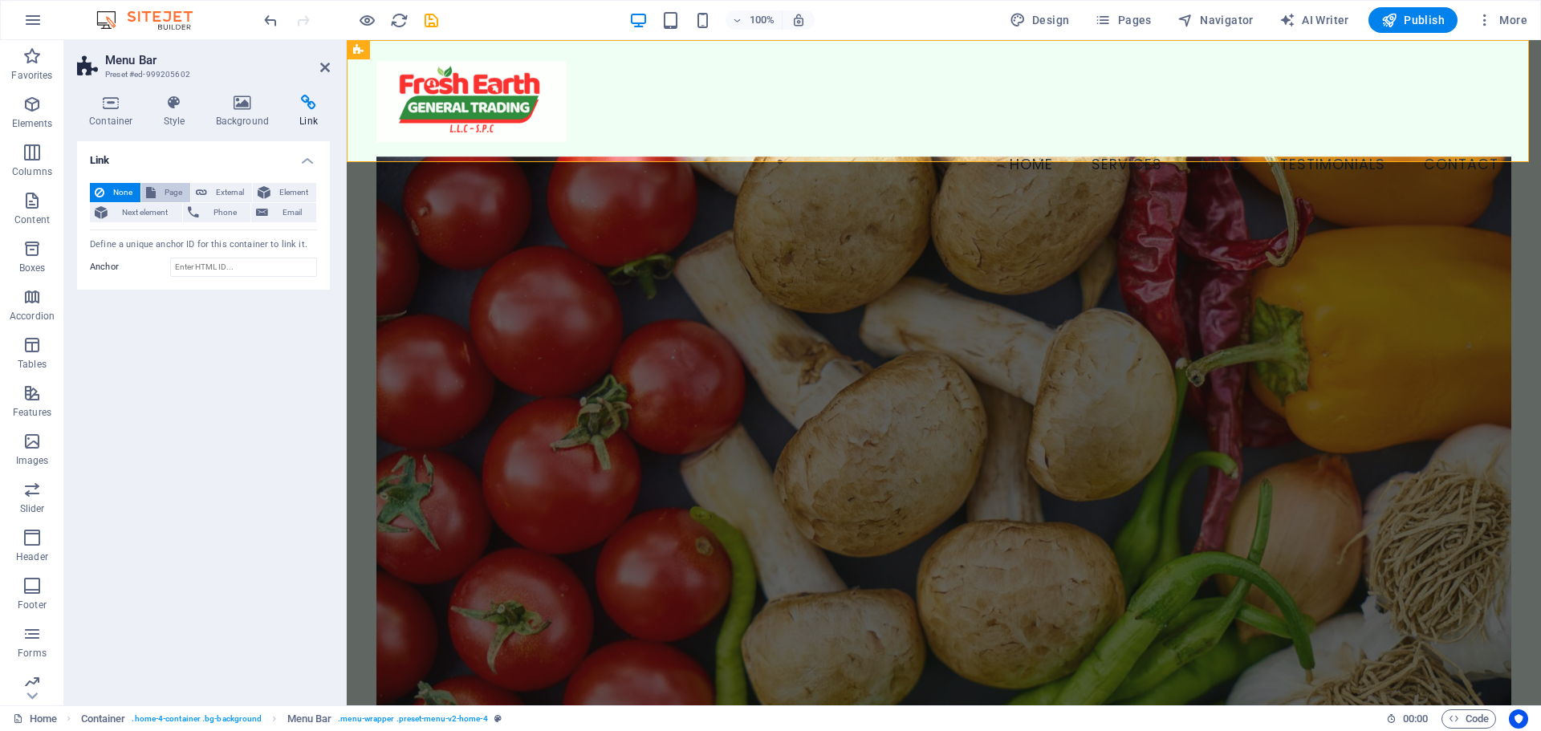
click at [173, 188] on span "Page" at bounding box center [173, 192] width 25 height 19
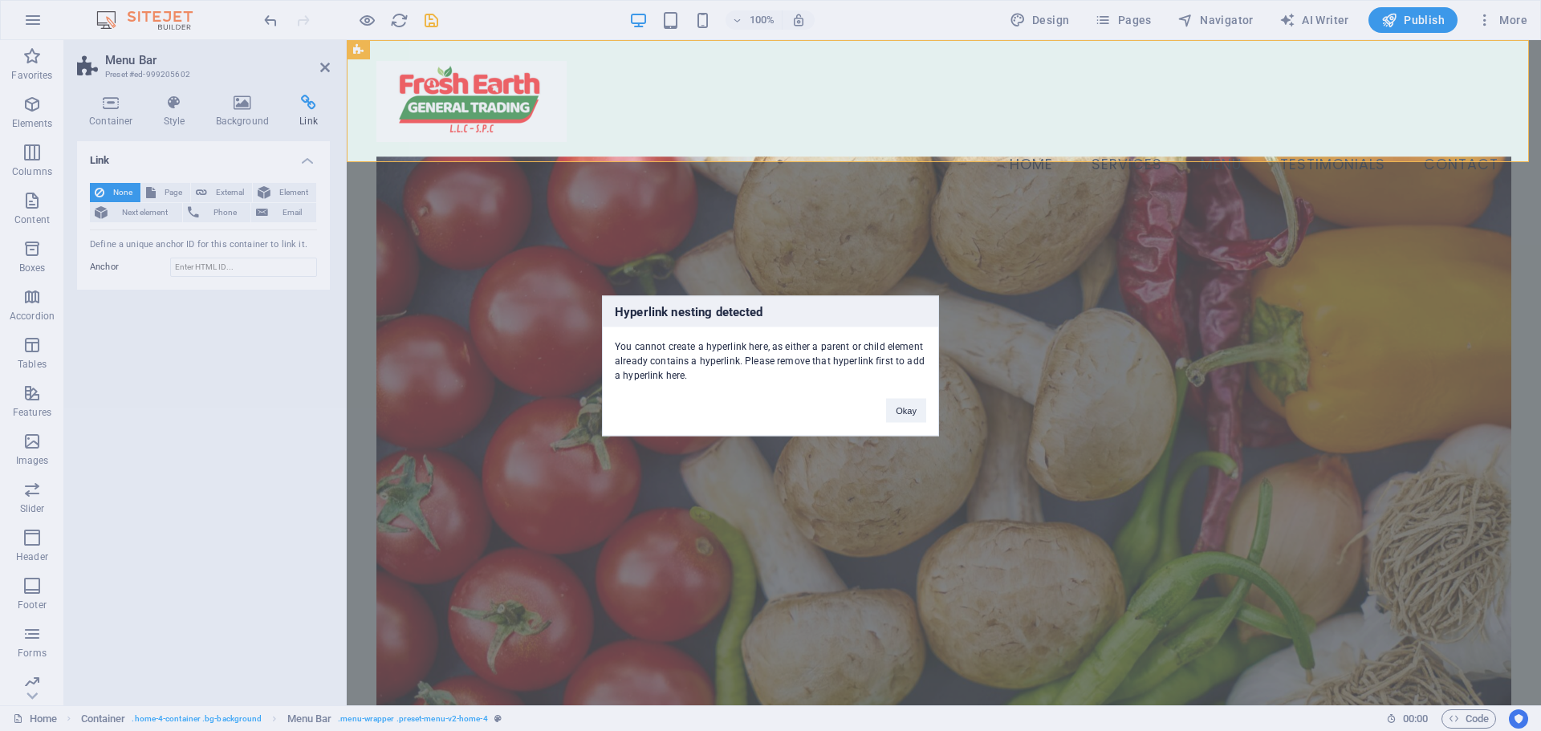
click at [208, 188] on div "Hyperlink nesting detected You cannot create a hyperlink here, as either a pare…" at bounding box center [770, 365] width 1541 height 731
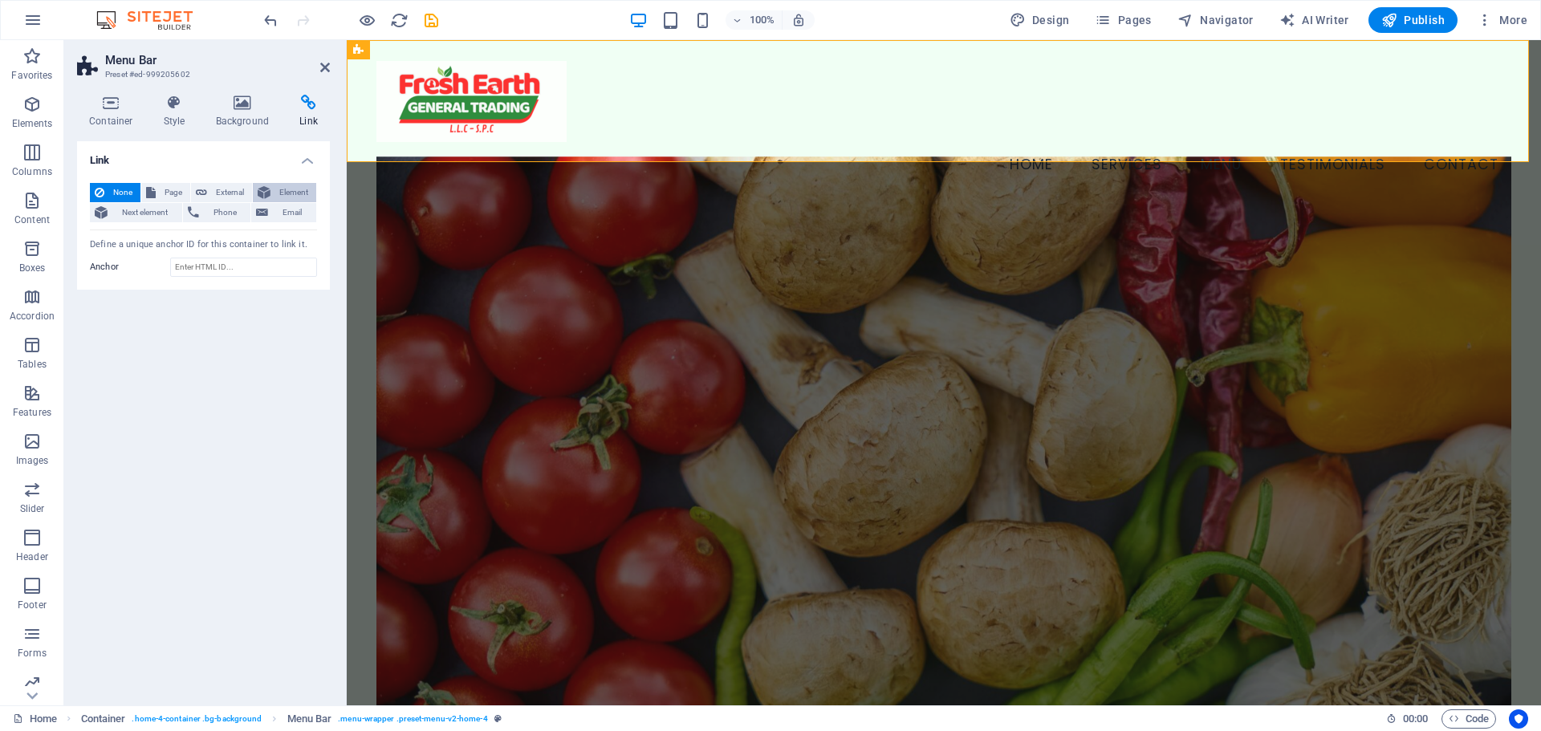
click at [256, 188] on button "Element" at bounding box center [284, 192] width 63 height 19
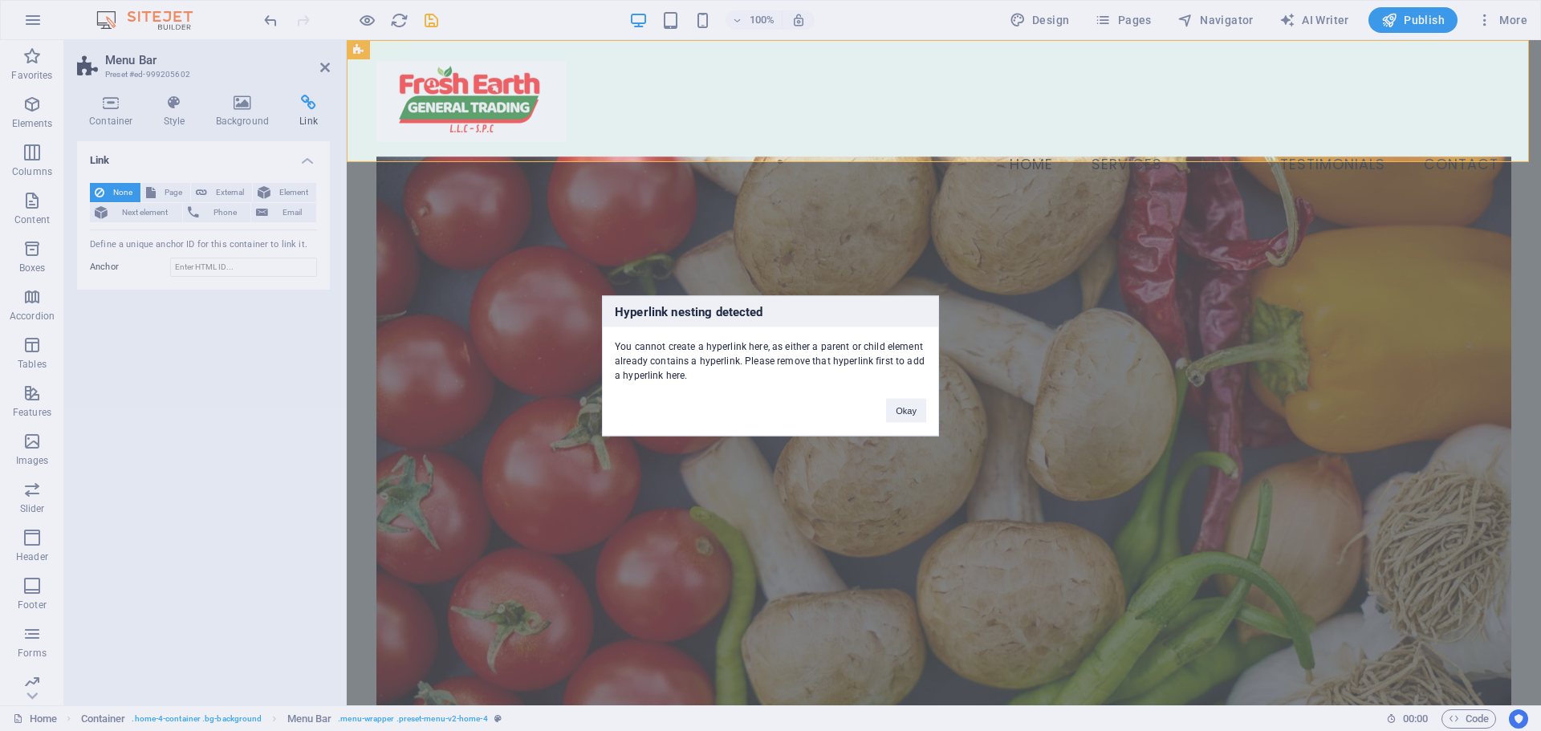
click at [249, 187] on div "Hyperlink nesting detected You cannot create a hyperlink here, as either a pare…" at bounding box center [770, 365] width 1541 height 731
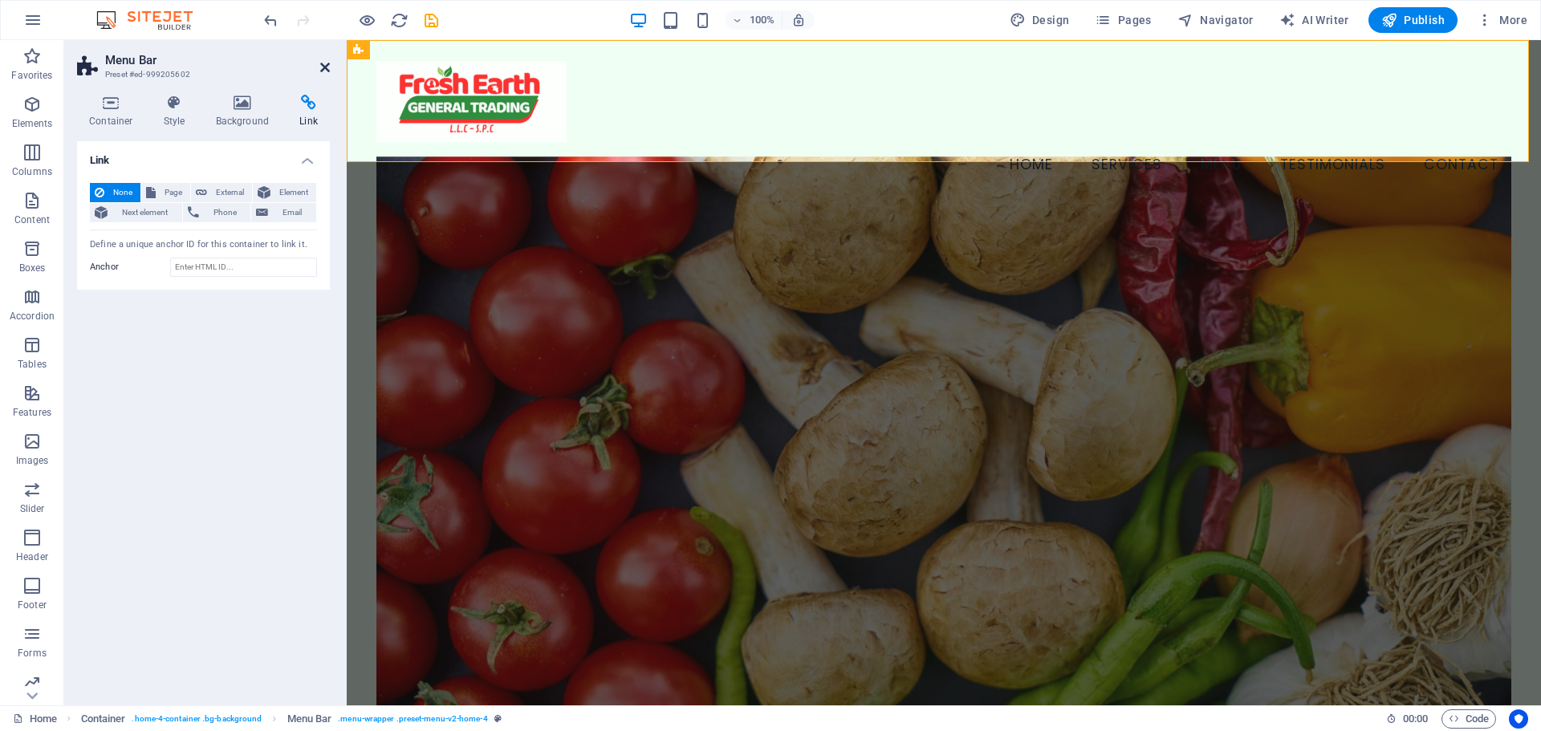
click at [320, 71] on icon at bounding box center [325, 67] width 10 height 13
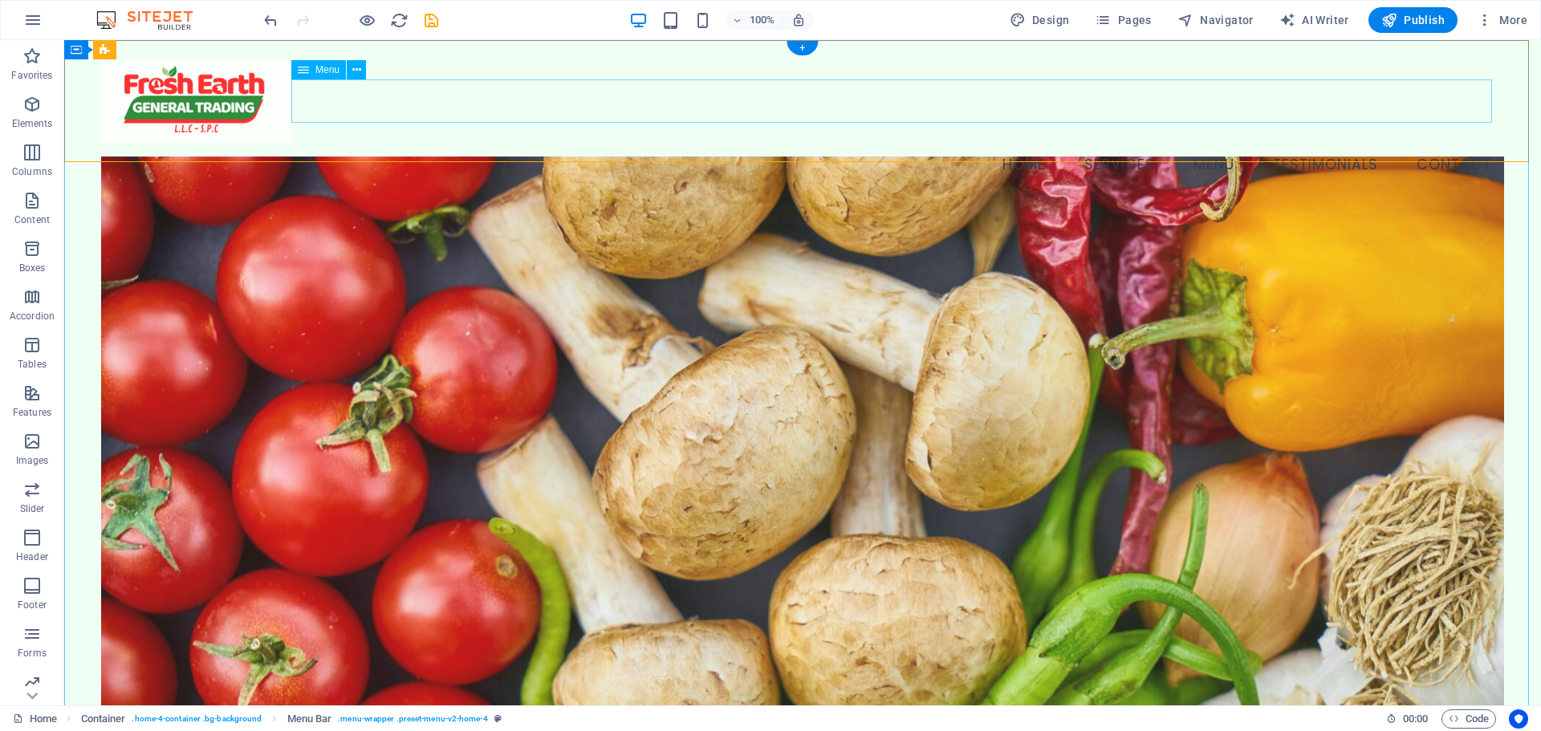
click at [1431, 142] on nav "Home Services Menu Testimonials Contact" at bounding box center [802, 163] width 1403 height 43
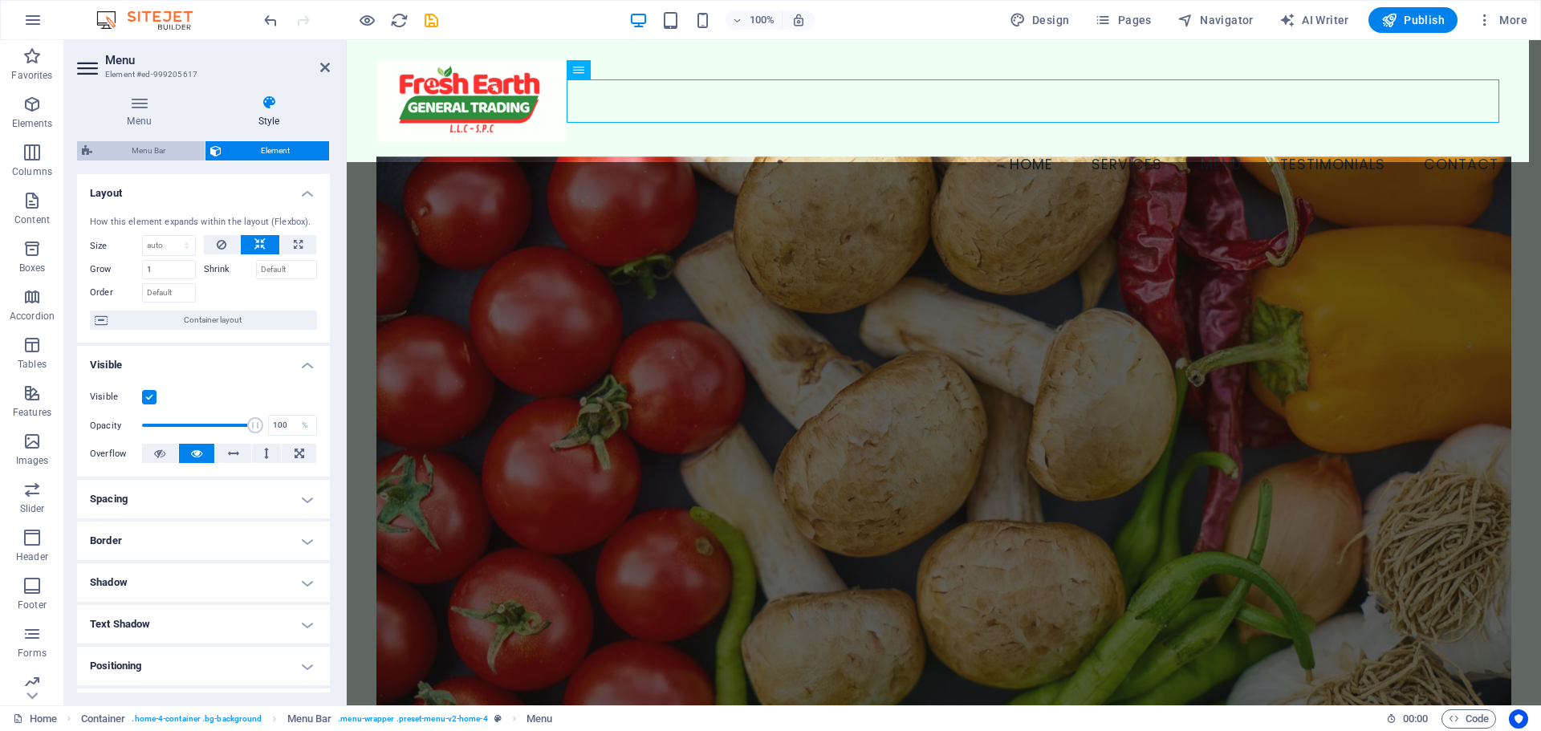
click at [130, 151] on span "Menu Bar" at bounding box center [148, 150] width 103 height 19
select select "vw"
select select "rem"
select select "vw"
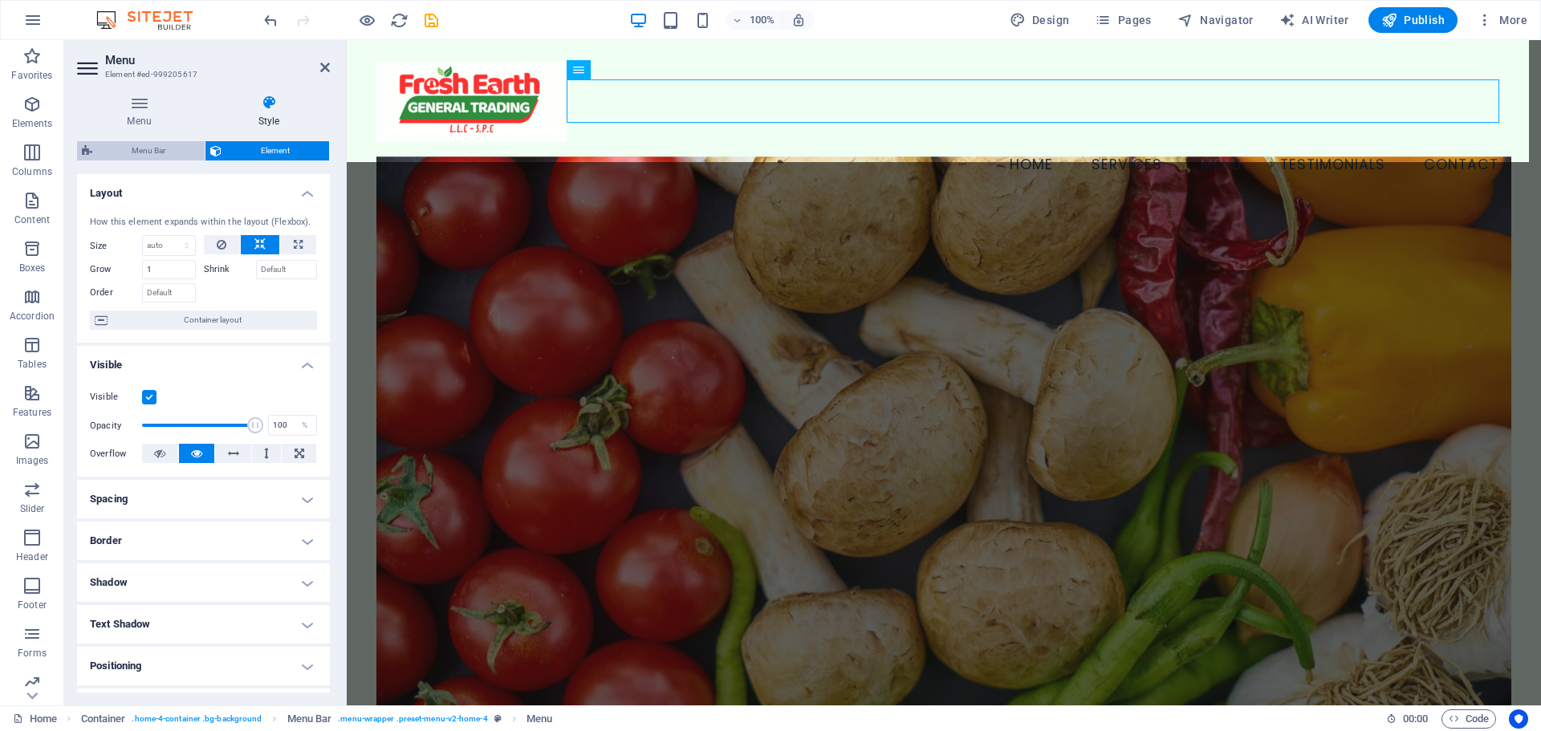
select select "rem"
select select "px"
select select "preset-menu-v2-home-4"
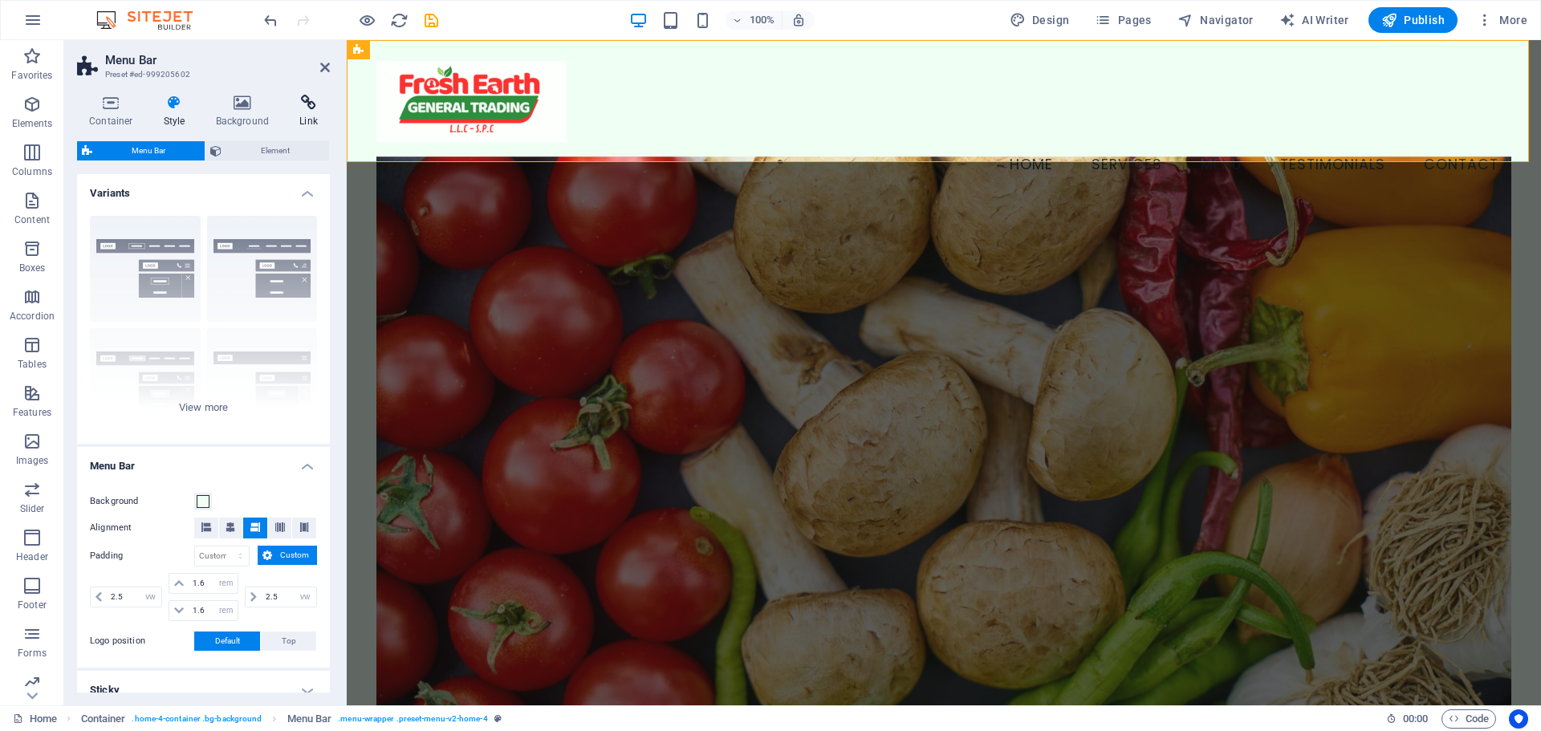
click at [307, 109] on icon at bounding box center [308, 103] width 43 height 16
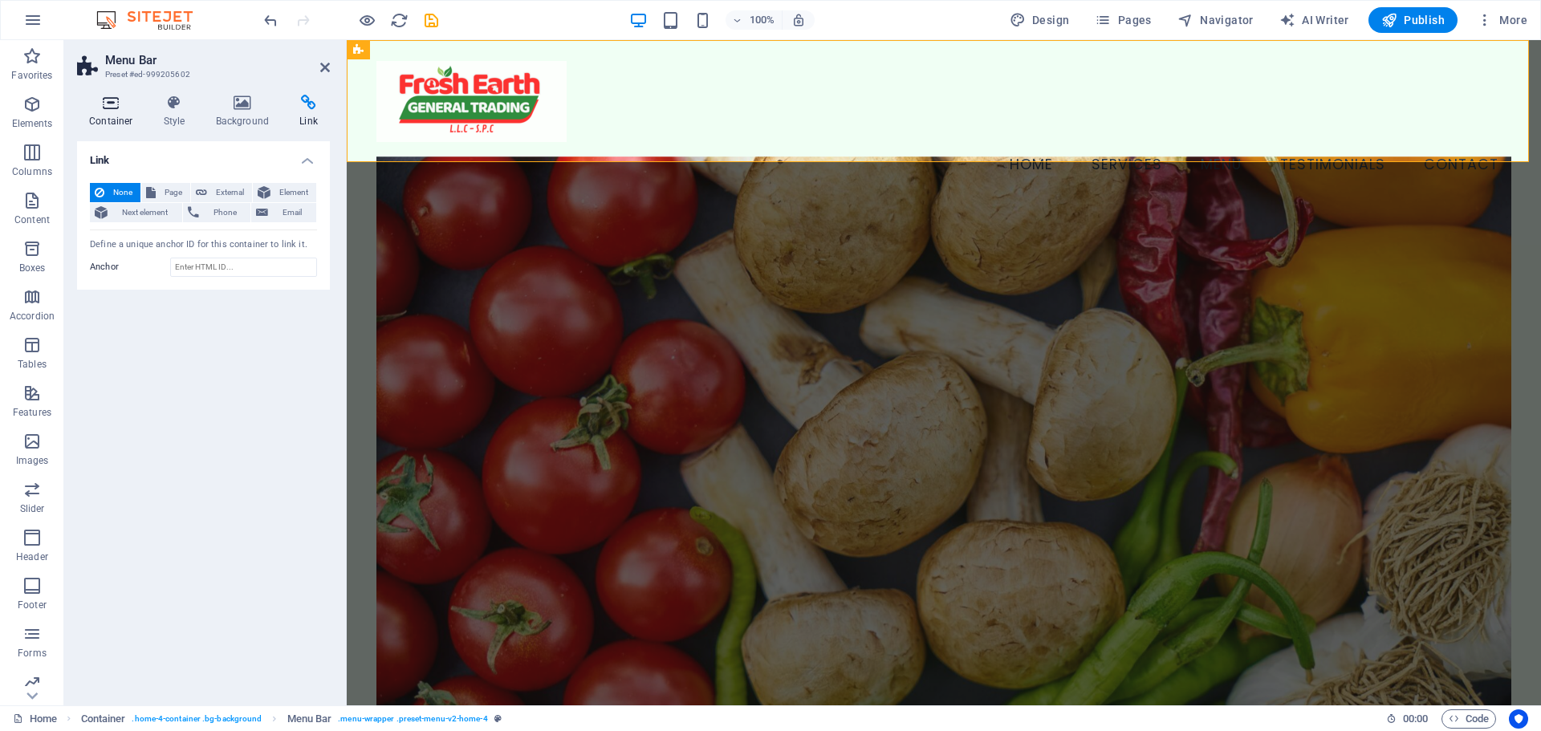
click at [118, 114] on h4 "Container" at bounding box center [114, 112] width 75 height 34
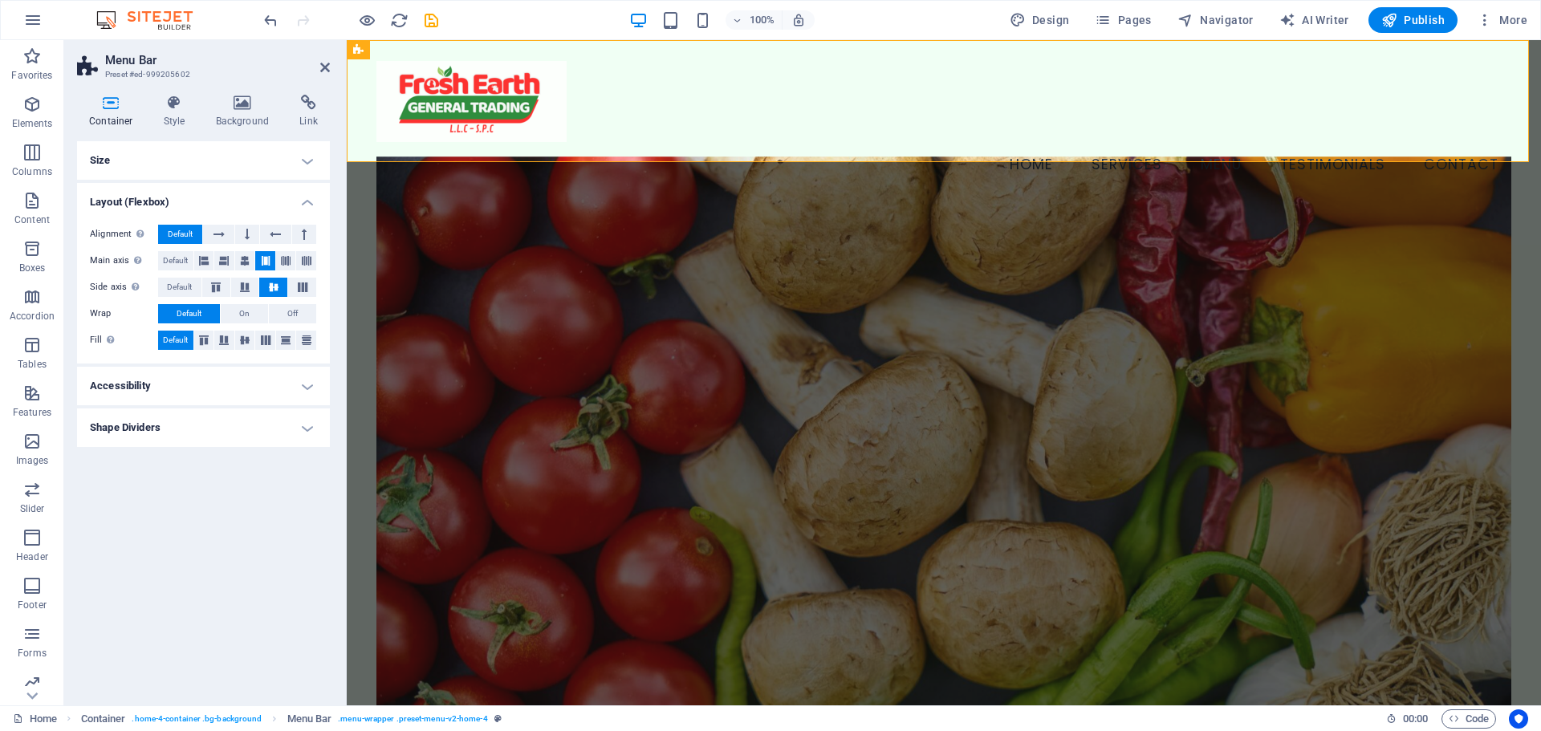
click at [256, 383] on h4 "Accessibility" at bounding box center [203, 386] width 253 height 39
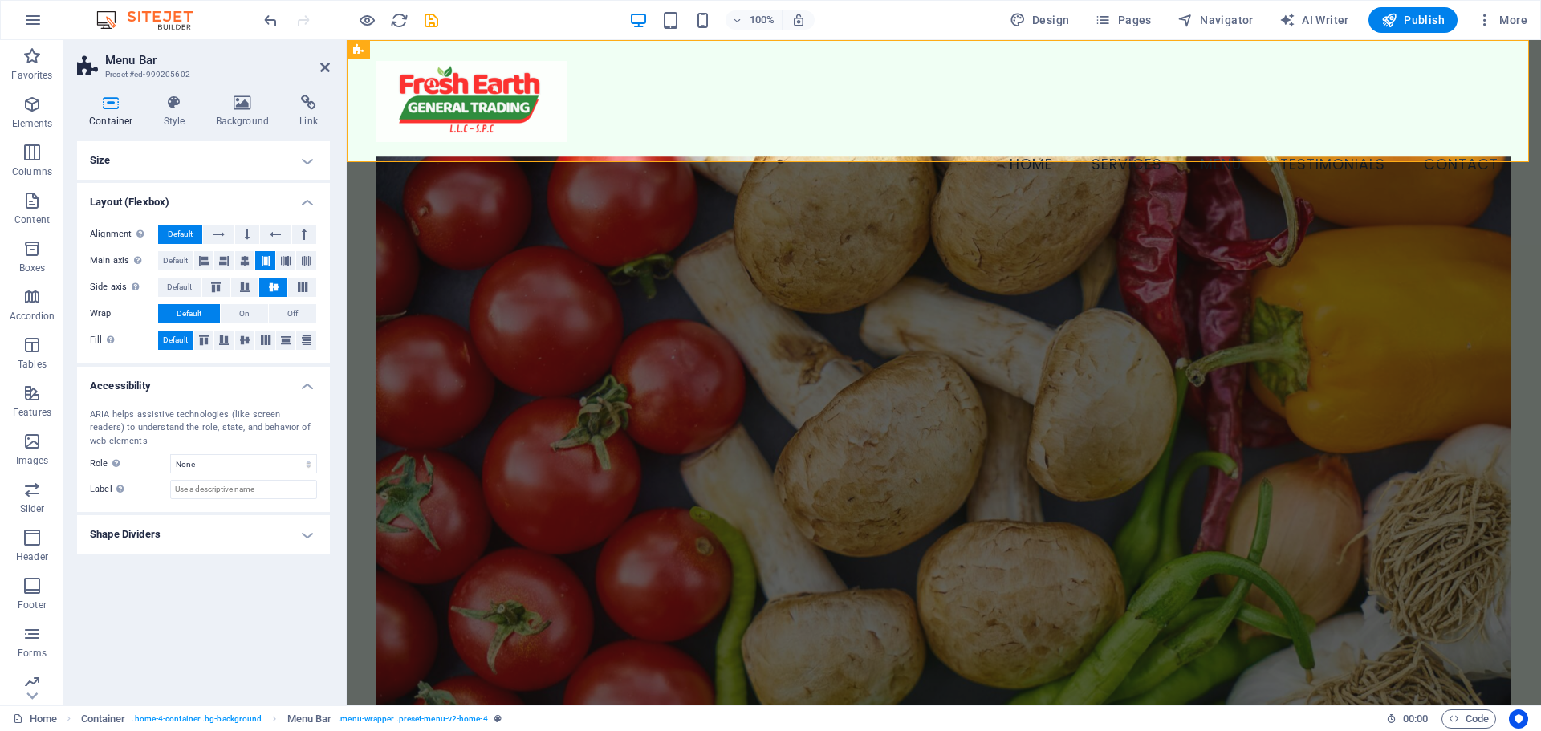
click at [275, 383] on h4 "Accessibility" at bounding box center [203, 381] width 253 height 29
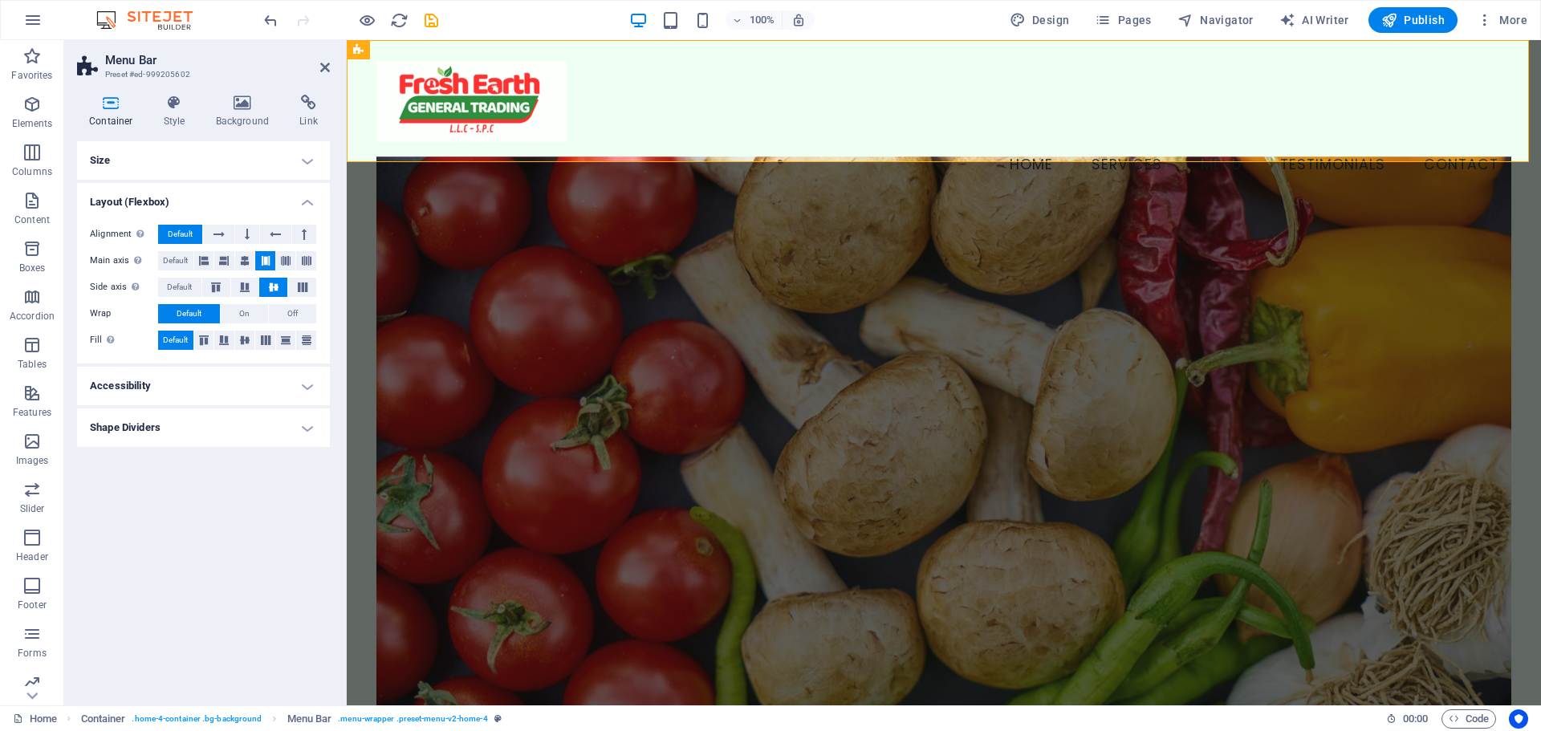
click at [307, 423] on h4 "Shape Dividers" at bounding box center [203, 428] width 253 height 39
click at [307, 425] on h4 "Shape Dividers" at bounding box center [203, 423] width 253 height 29
click at [175, 103] on icon at bounding box center [175, 103] width 46 height 16
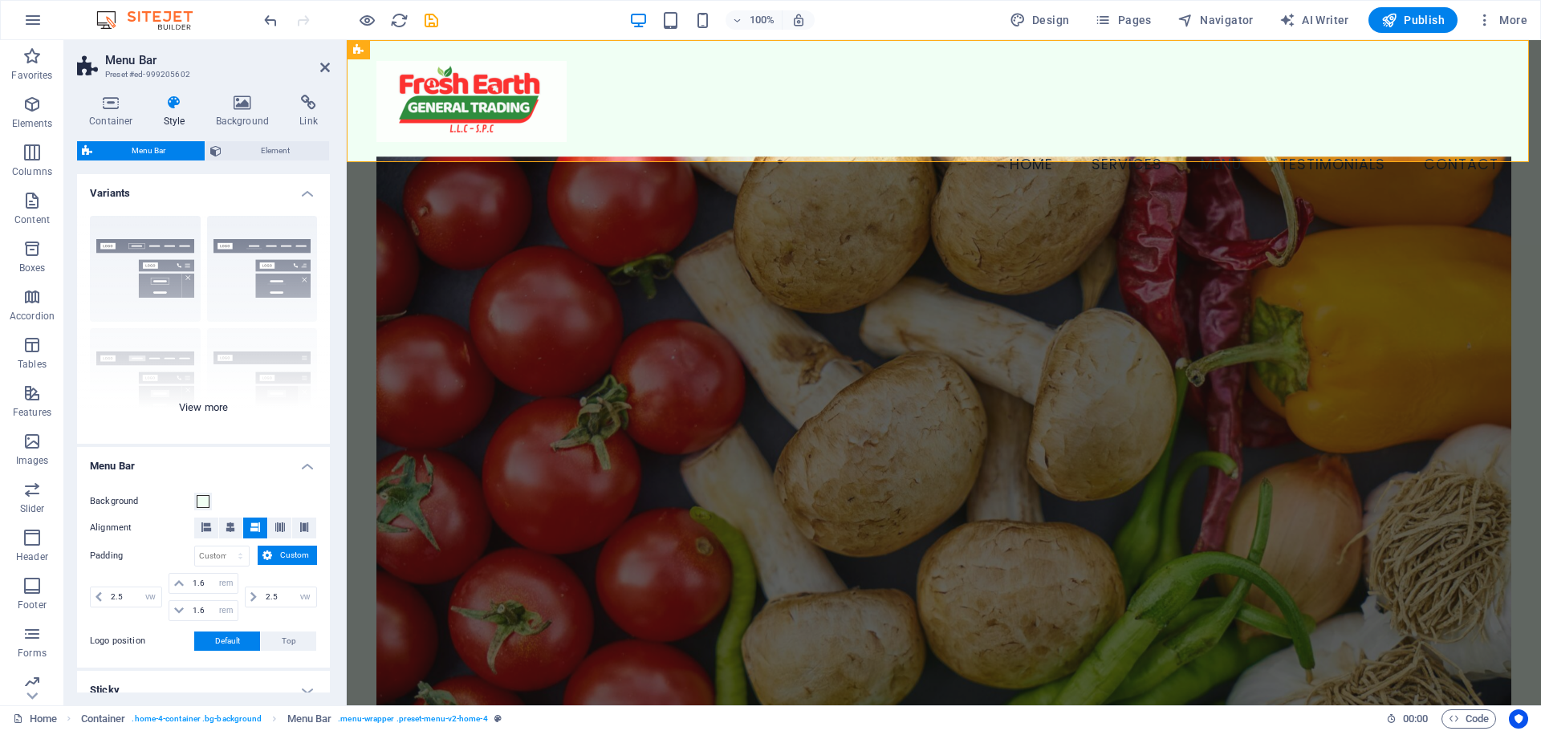
click at [198, 411] on div "Border Centered Default Fixed Loki Trigger Wide XXL" at bounding box center [203, 323] width 253 height 241
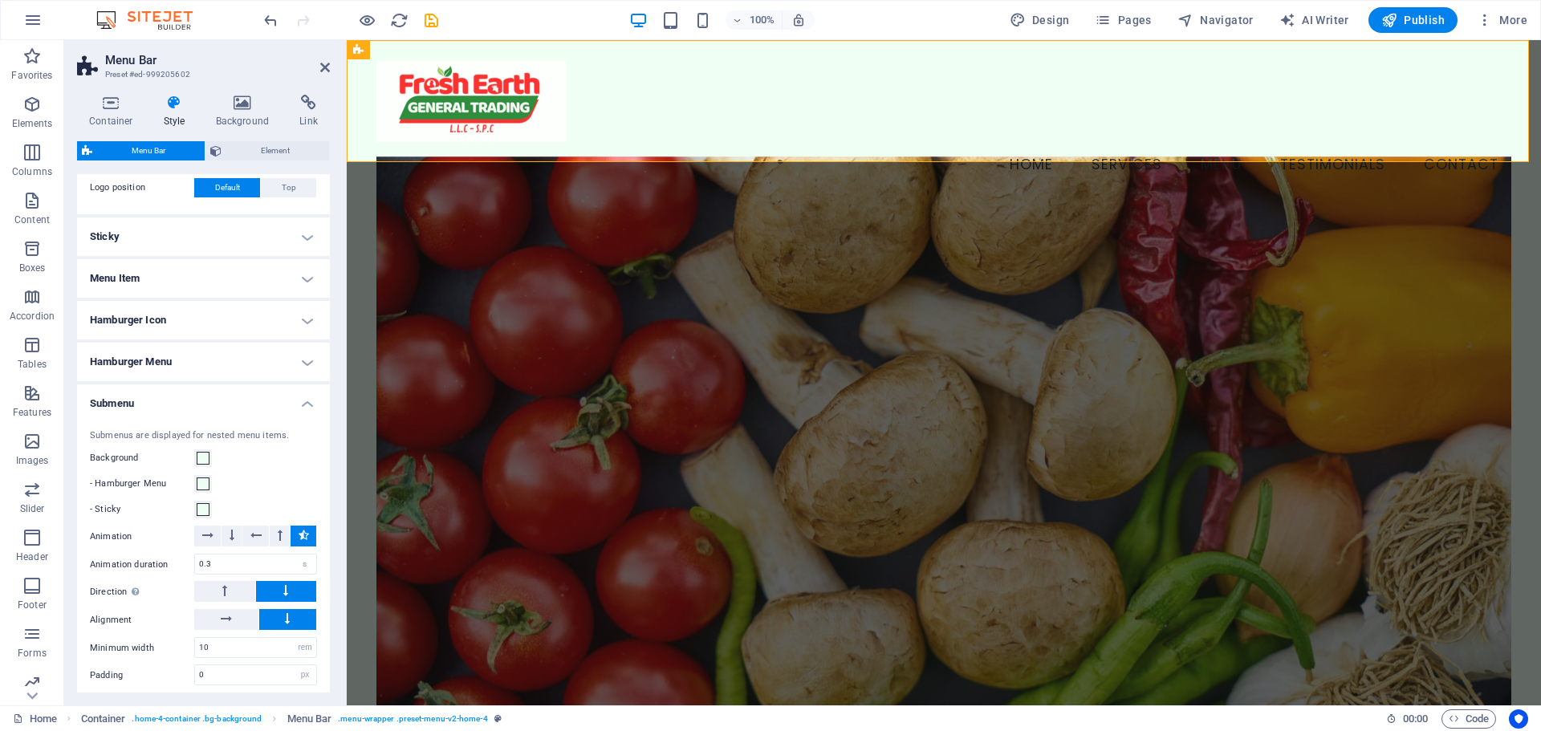
scroll to position [755, 0]
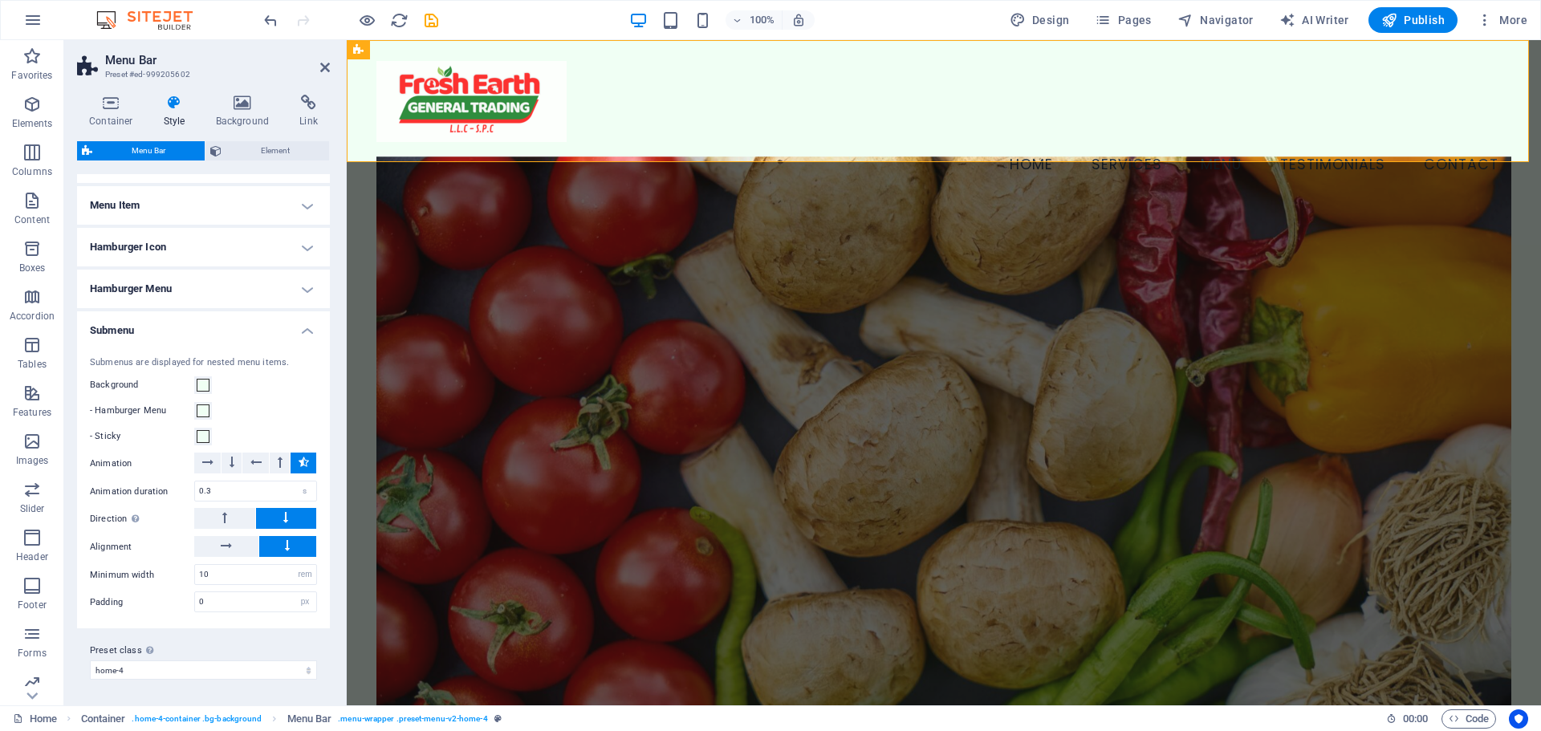
click at [164, 328] on h4 "Submenu" at bounding box center [203, 325] width 253 height 29
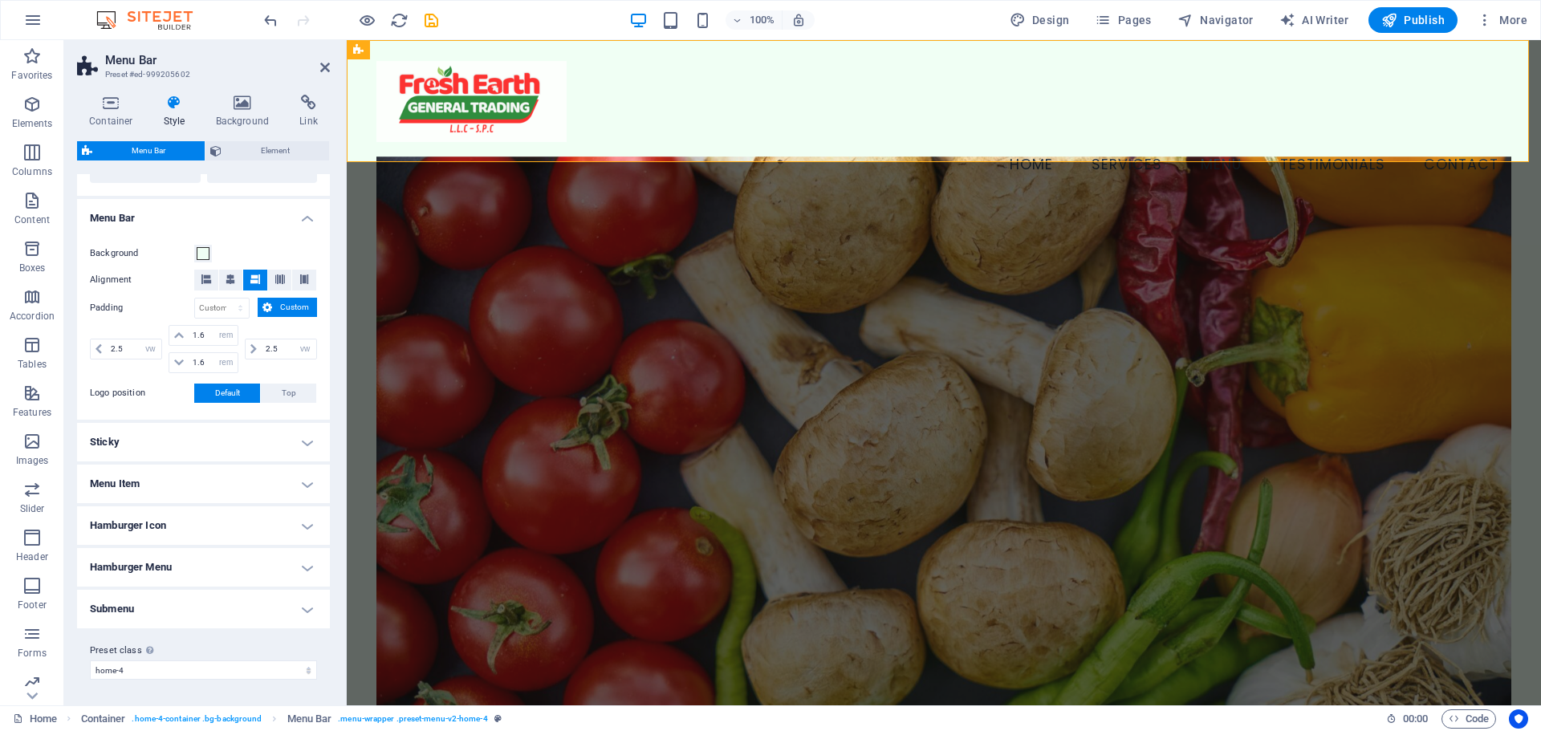
click at [173, 568] on h4 "Hamburger Menu" at bounding box center [203, 567] width 253 height 39
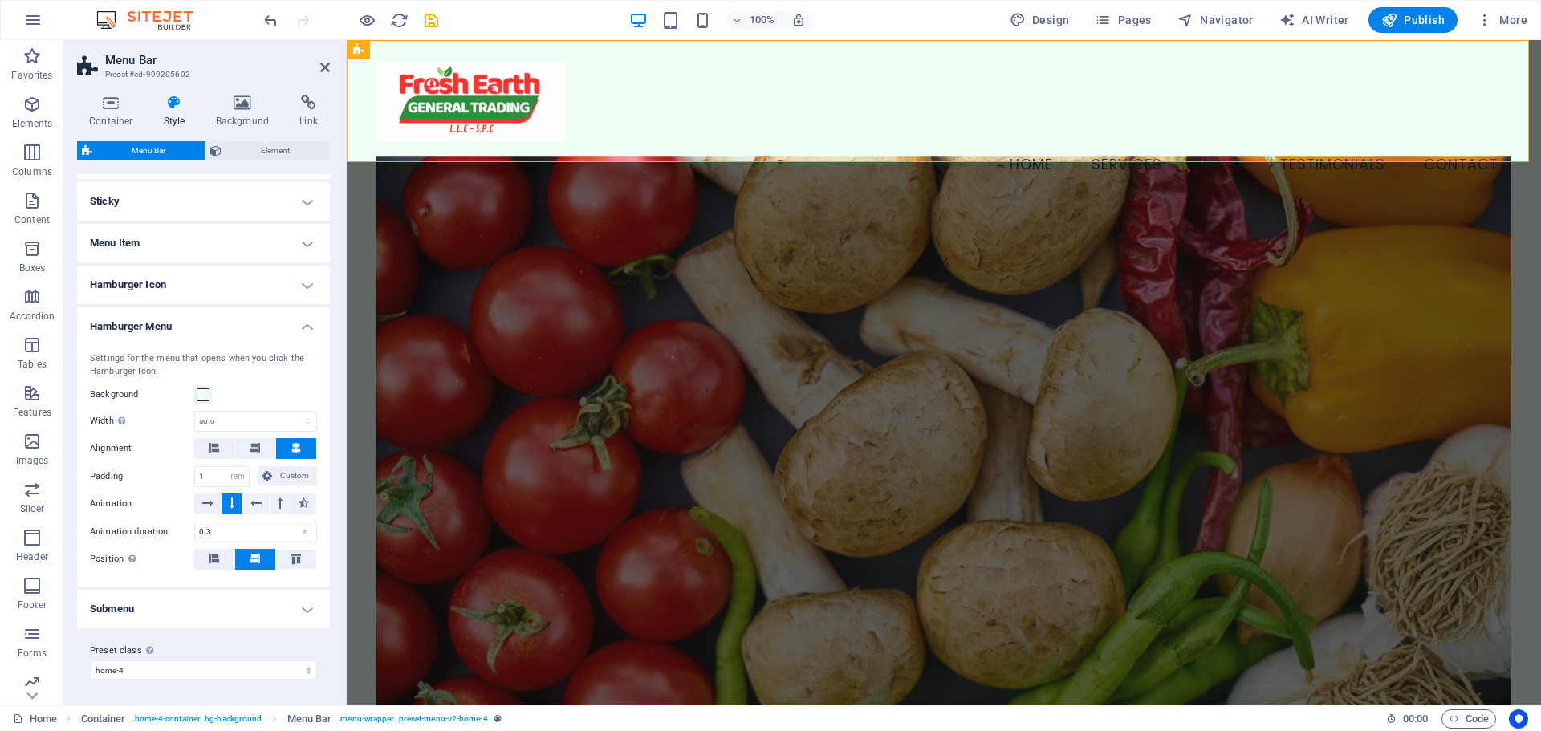
click at [183, 327] on h4 "Hamburger Menu" at bounding box center [203, 321] width 253 height 29
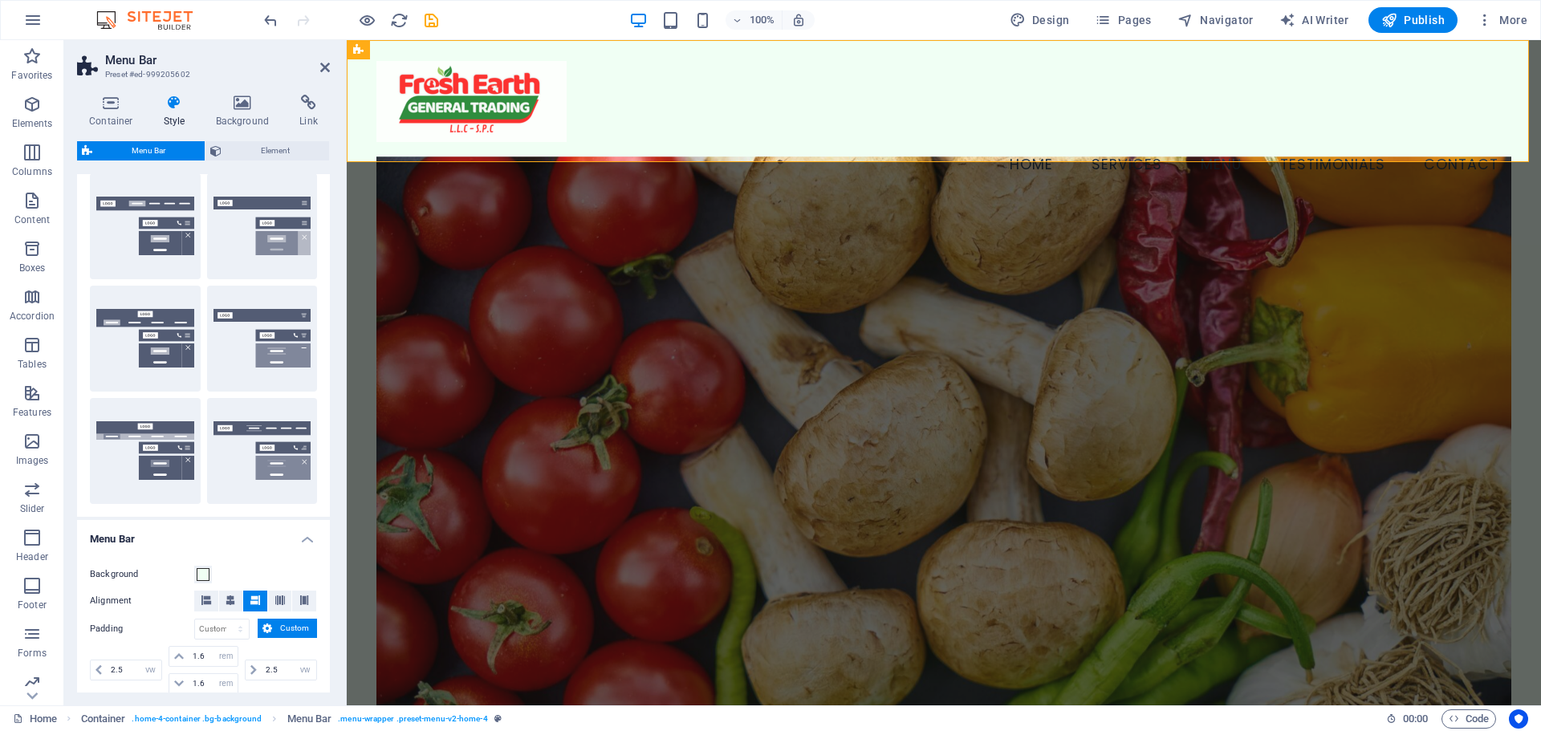
scroll to position [0, 0]
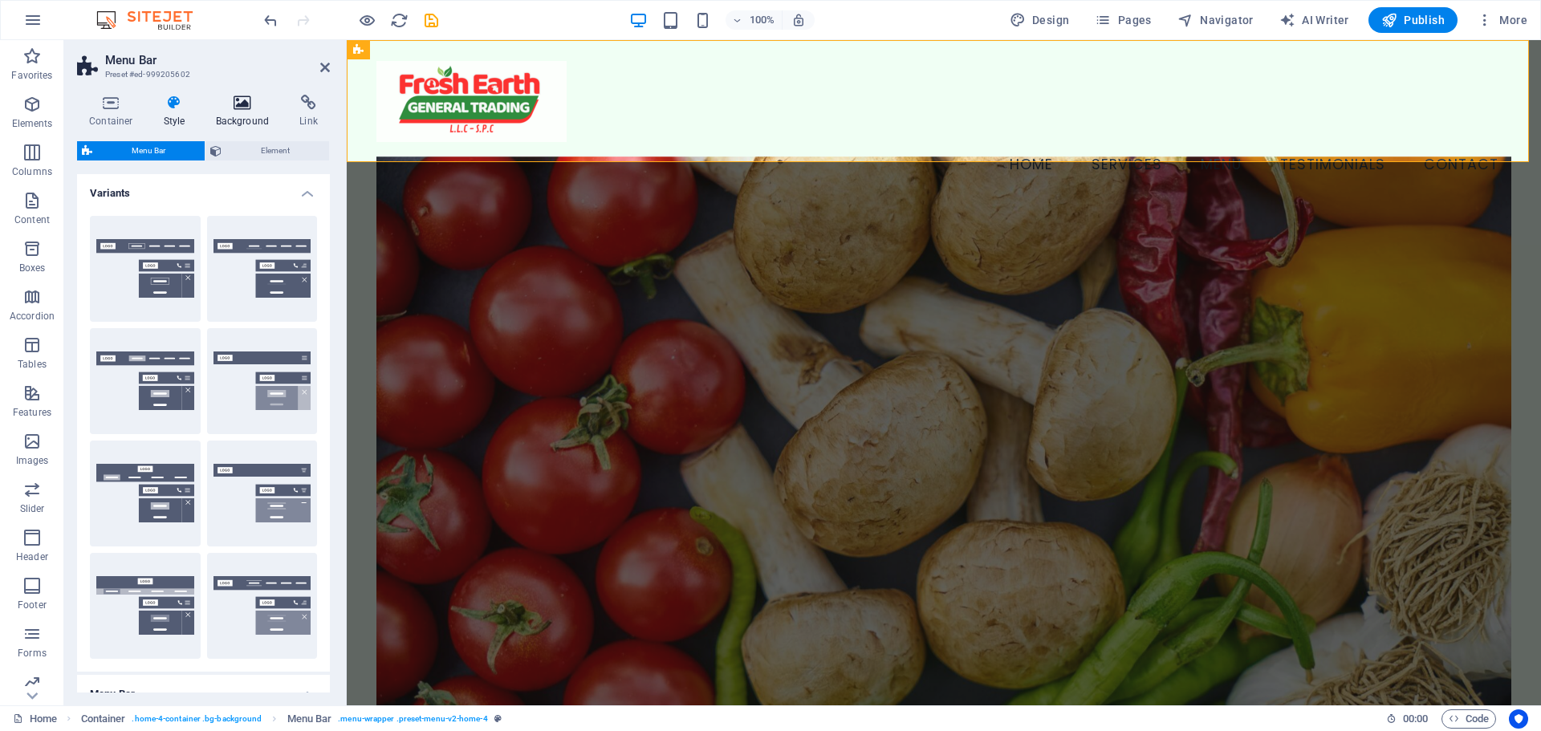
click at [242, 98] on icon at bounding box center [243, 103] width 78 height 16
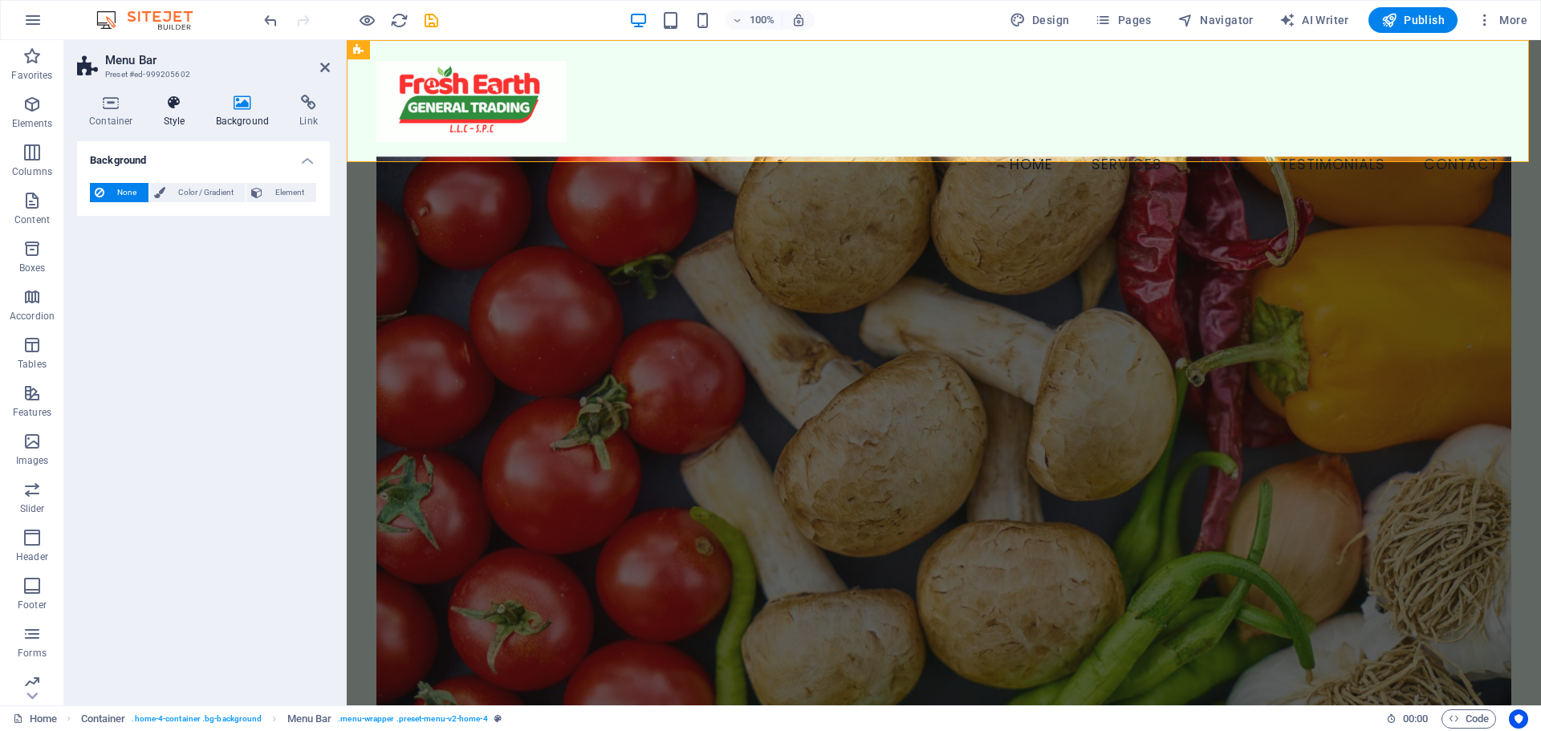
click at [189, 112] on h4 "Style" at bounding box center [178, 112] width 52 height 34
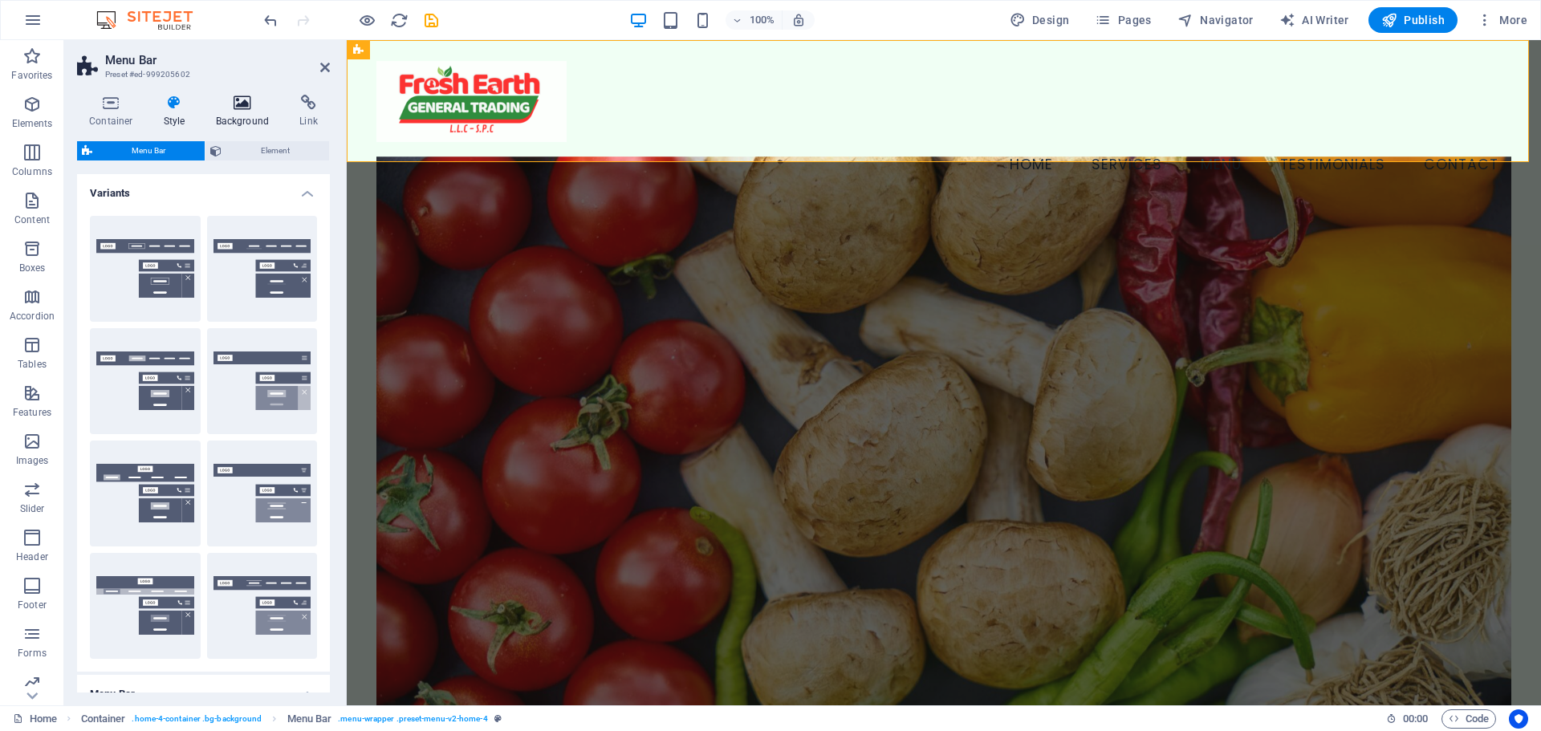
click at [271, 95] on icon at bounding box center [243, 103] width 78 height 16
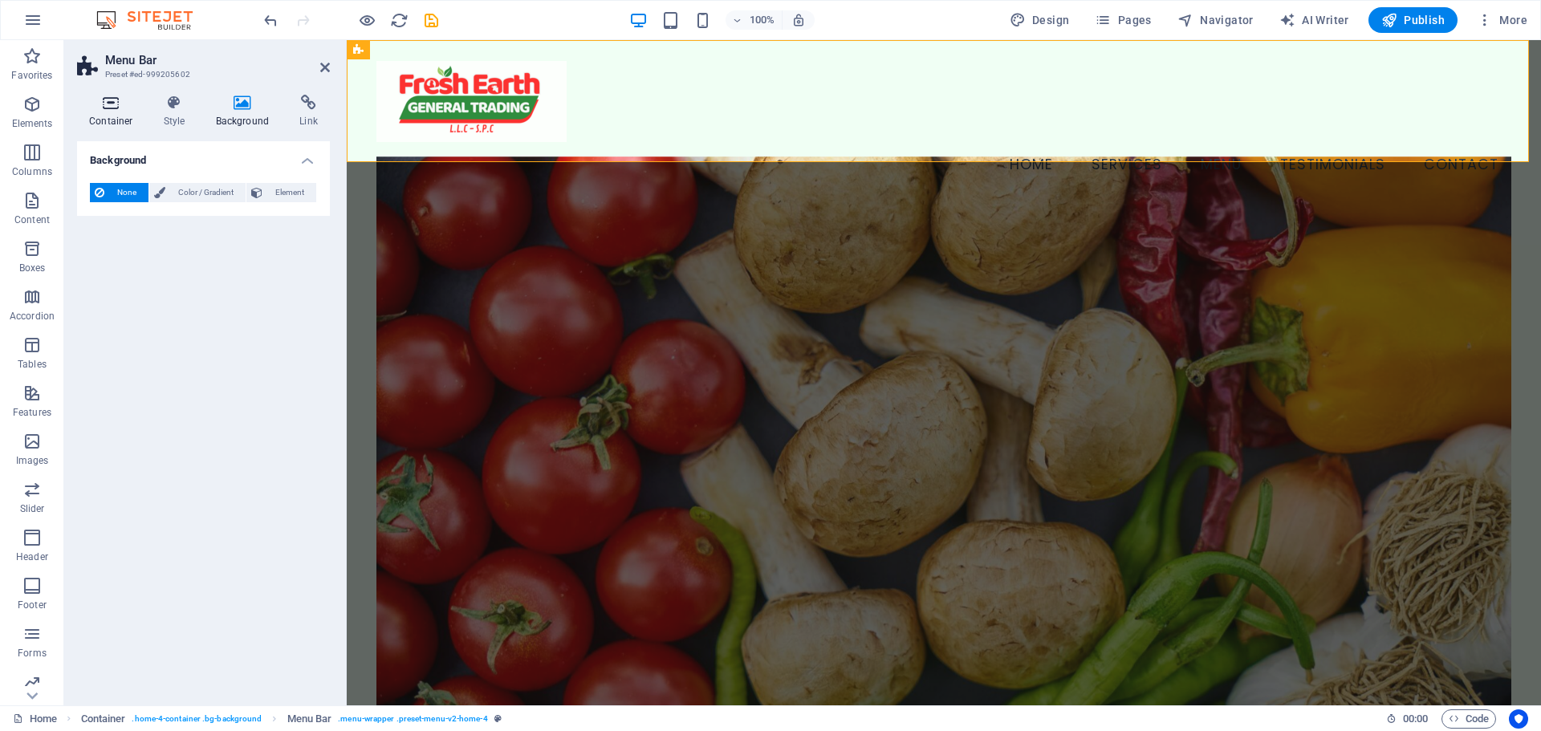
click at [110, 108] on icon at bounding box center [111, 103] width 68 height 16
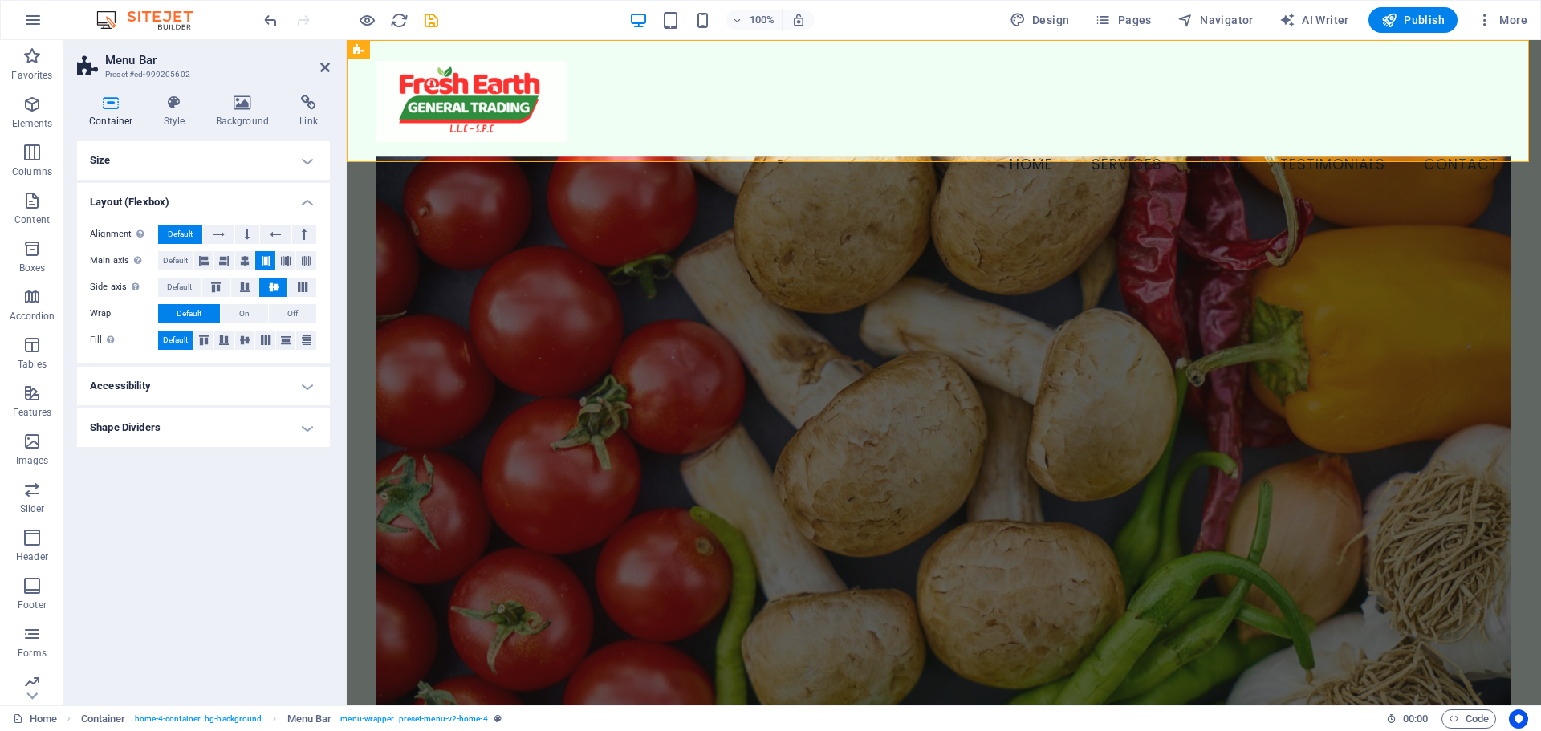
click at [209, 433] on h4 "Shape Dividers" at bounding box center [203, 428] width 253 height 39
click at [209, 433] on h4 "Shape Dividers" at bounding box center [203, 423] width 253 height 29
click at [222, 377] on h4 "Accessibility" at bounding box center [203, 386] width 253 height 39
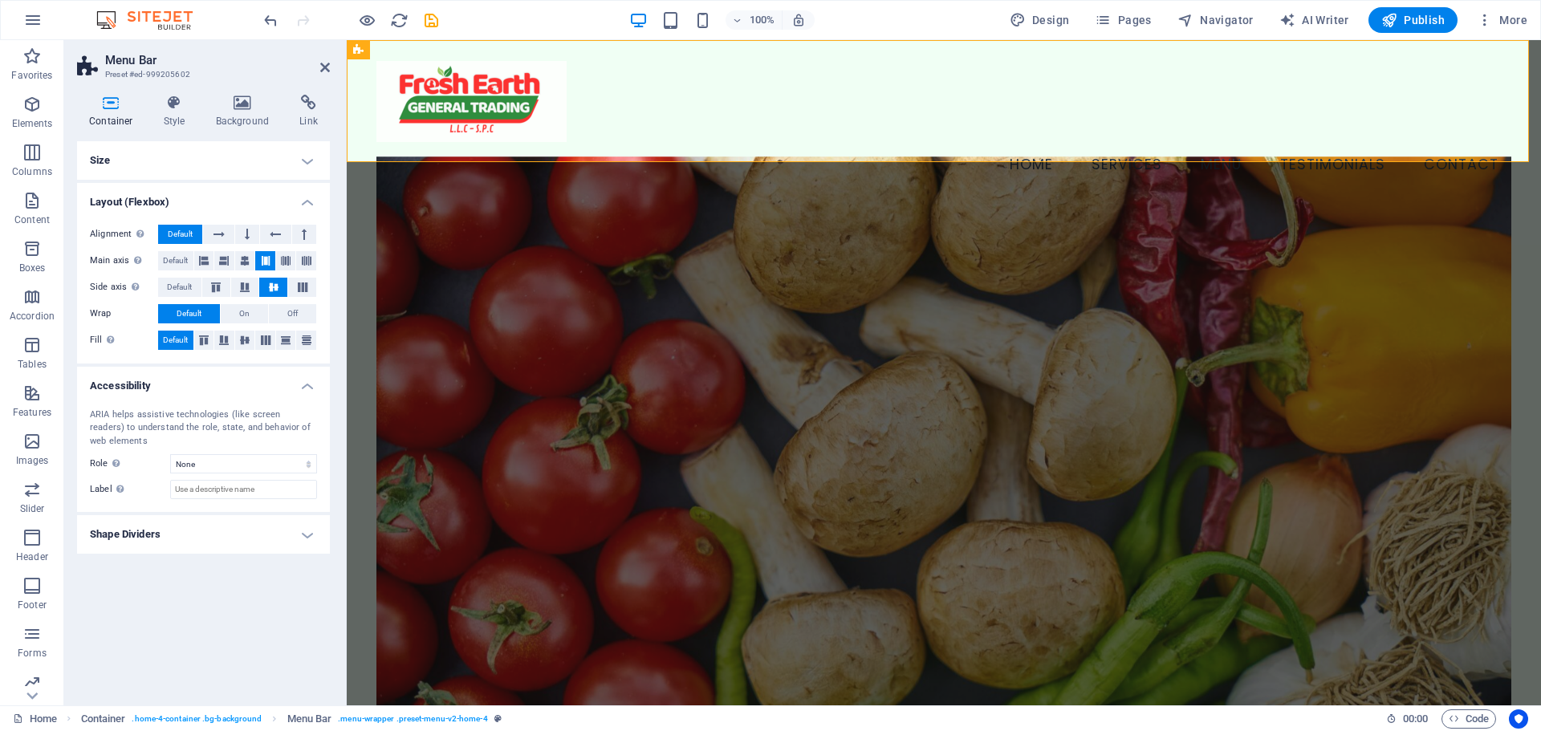
click at [222, 381] on h4 "Accessibility" at bounding box center [203, 381] width 253 height 29
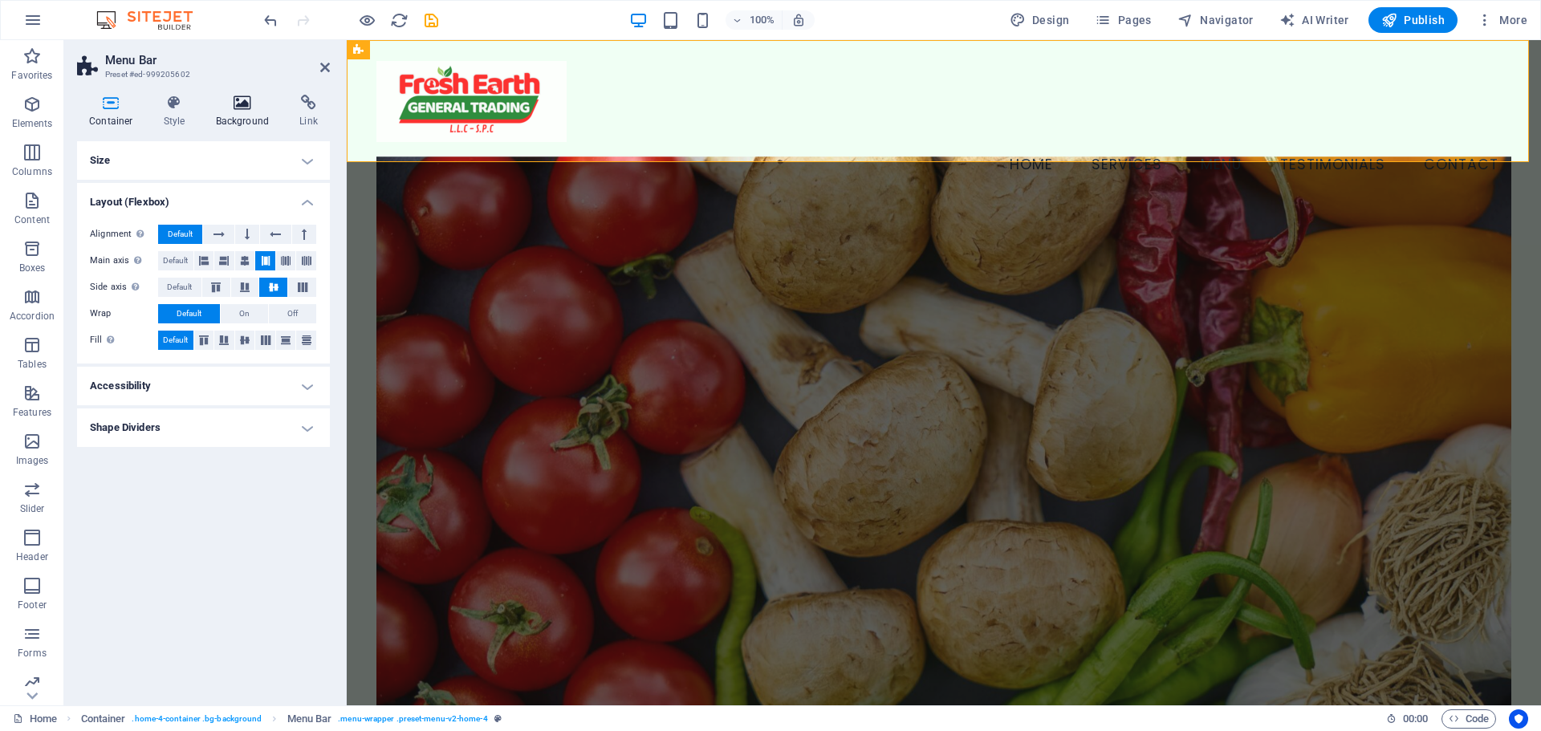
click at [252, 112] on h4 "Background" at bounding box center [246, 112] width 84 height 34
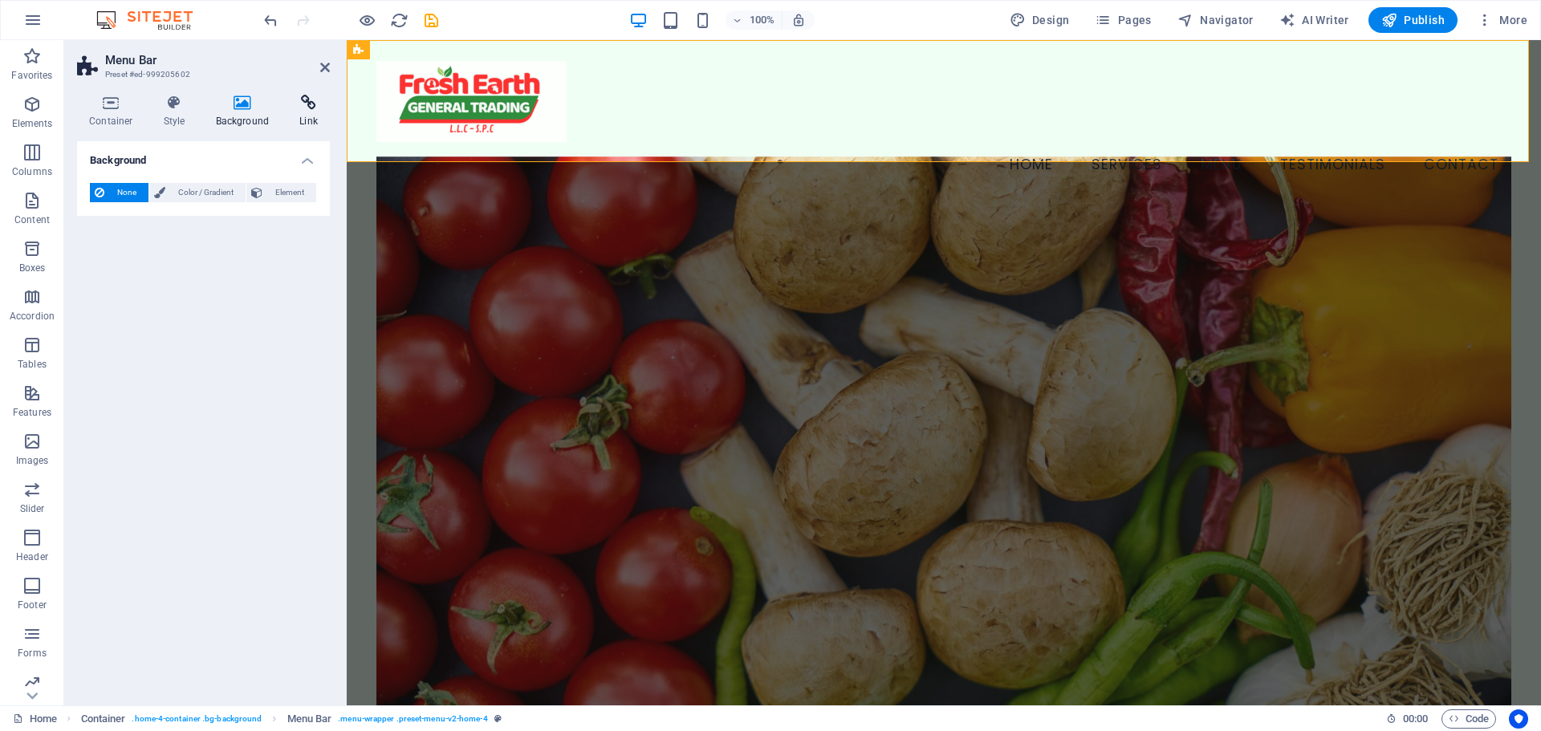
click at [315, 101] on icon at bounding box center [308, 103] width 43 height 16
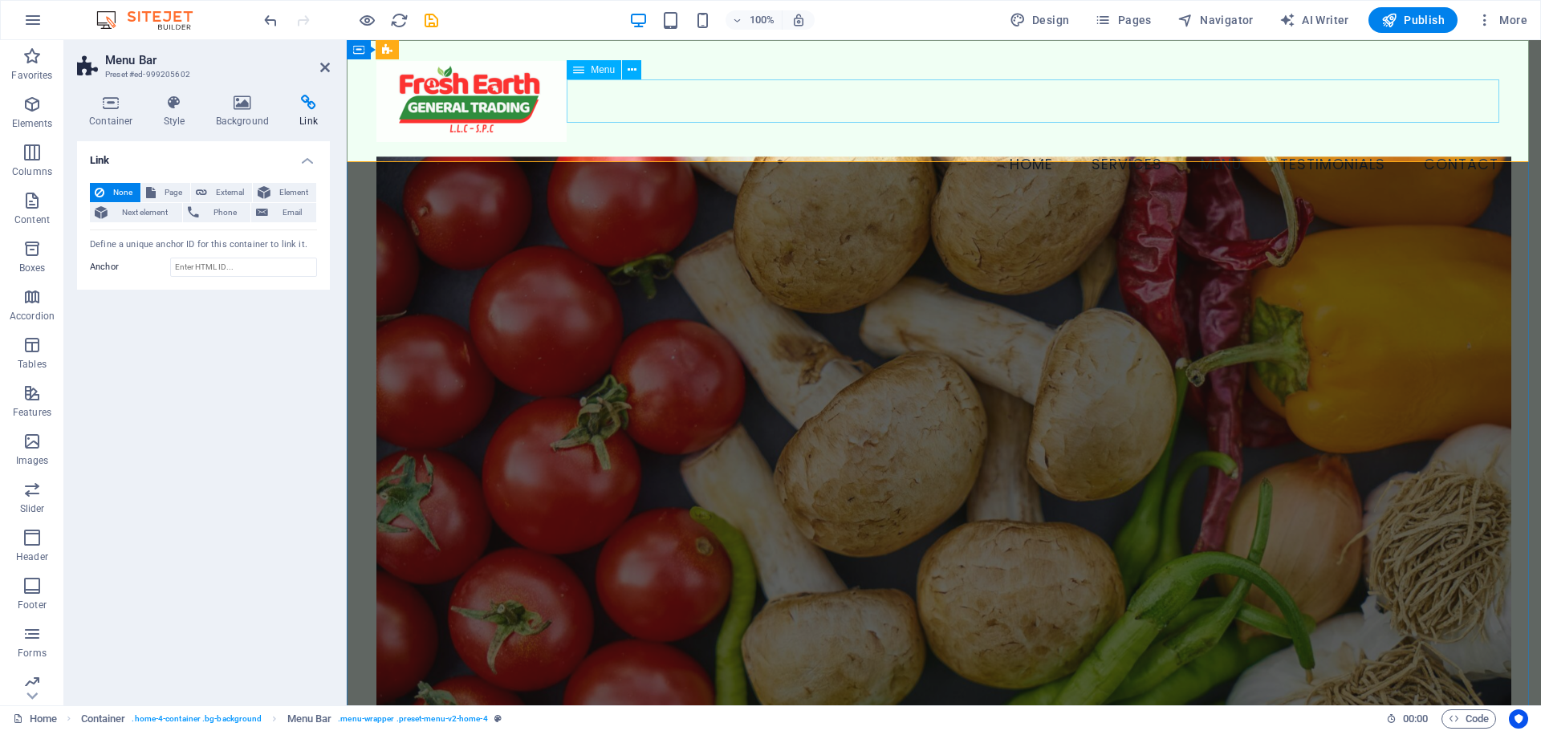
click at [1437, 142] on nav "Home Services Menu Testimonials Contact" at bounding box center [943, 163] width 1135 height 43
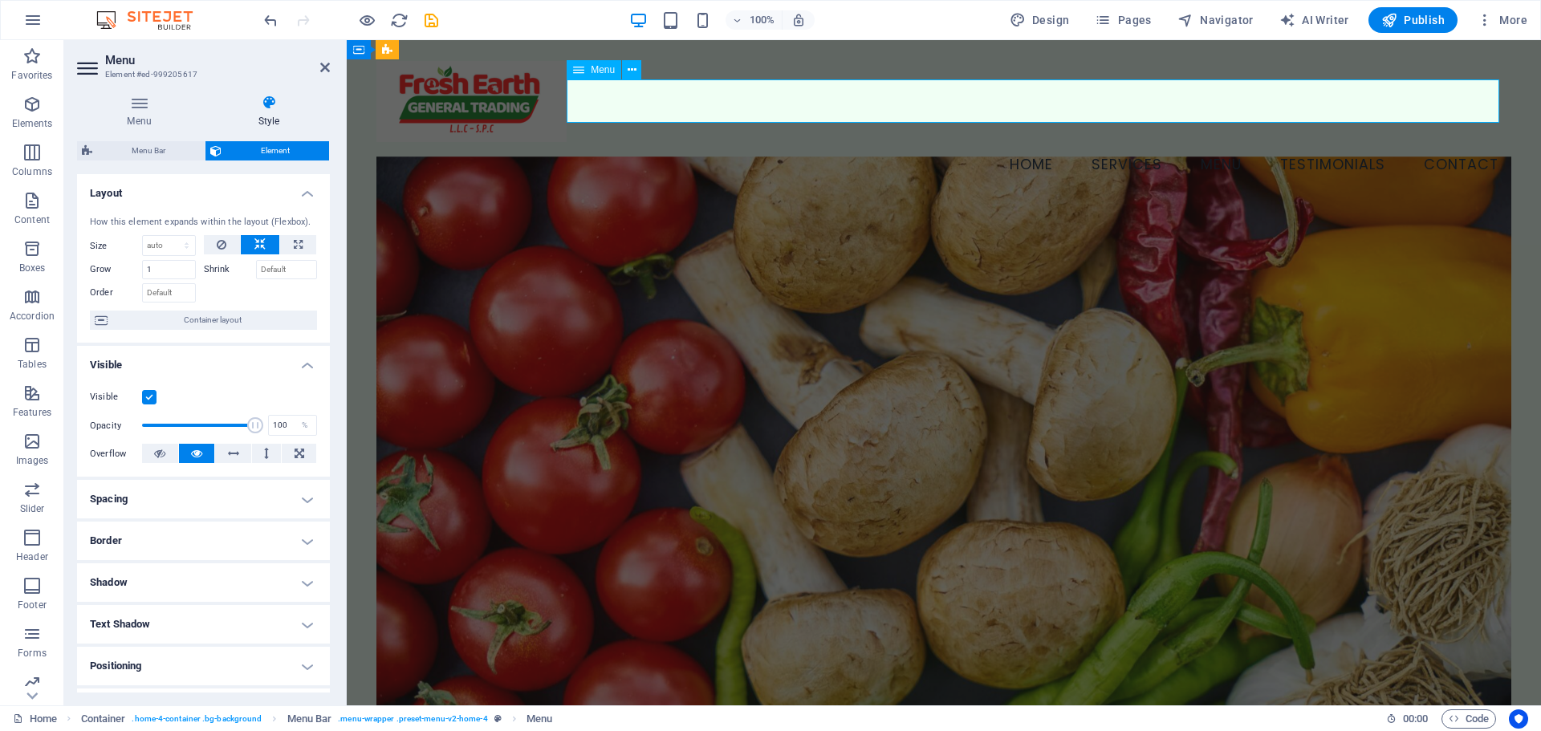
click at [1437, 142] on nav "Home Services Menu Testimonials Contact" at bounding box center [943, 163] width 1135 height 43
click at [1448, 142] on nav "Home Services Menu Testimonials Contact" at bounding box center [943, 163] width 1135 height 43
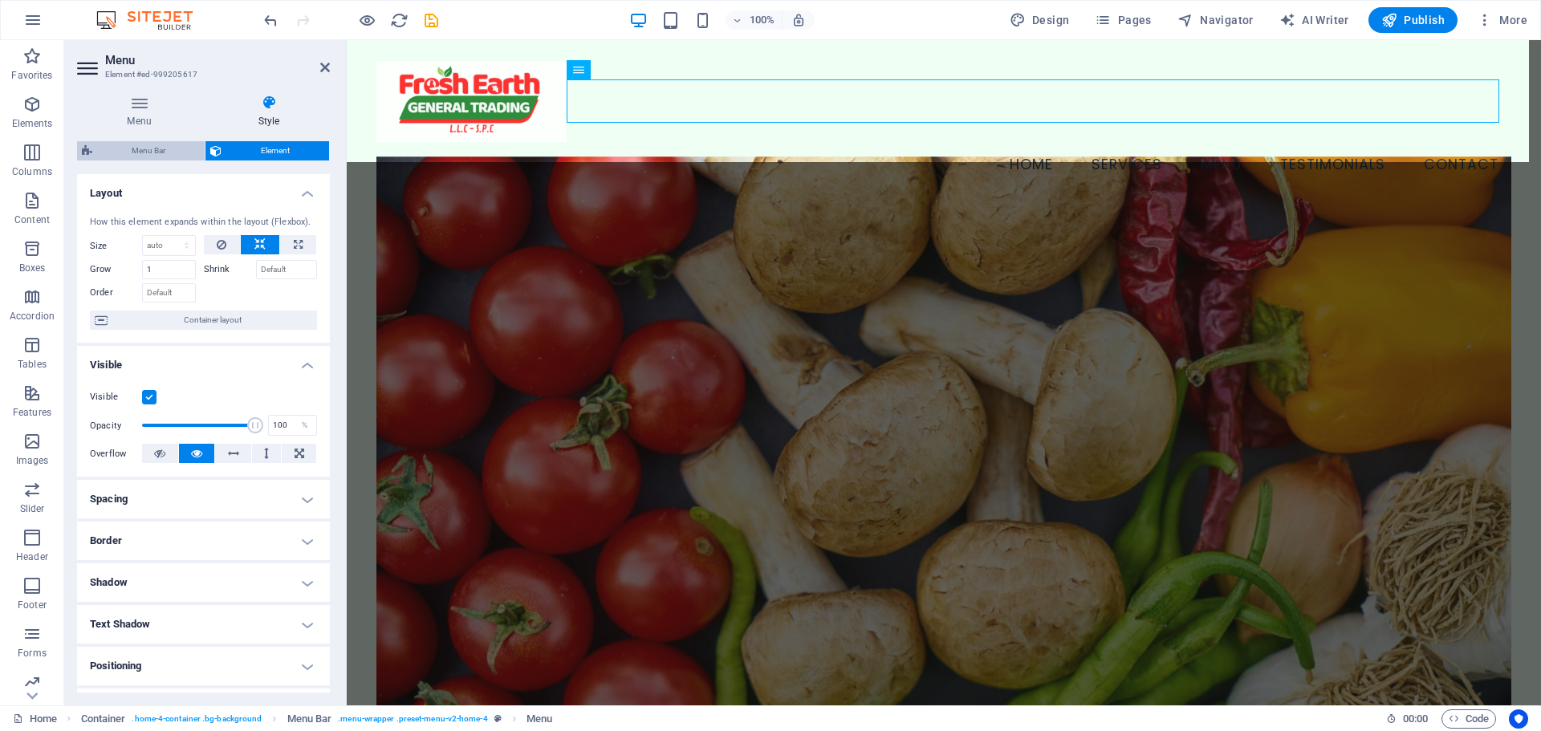
click at [153, 144] on span "Menu Bar" at bounding box center [148, 150] width 103 height 19
select select "vw"
select select "rem"
select select "vw"
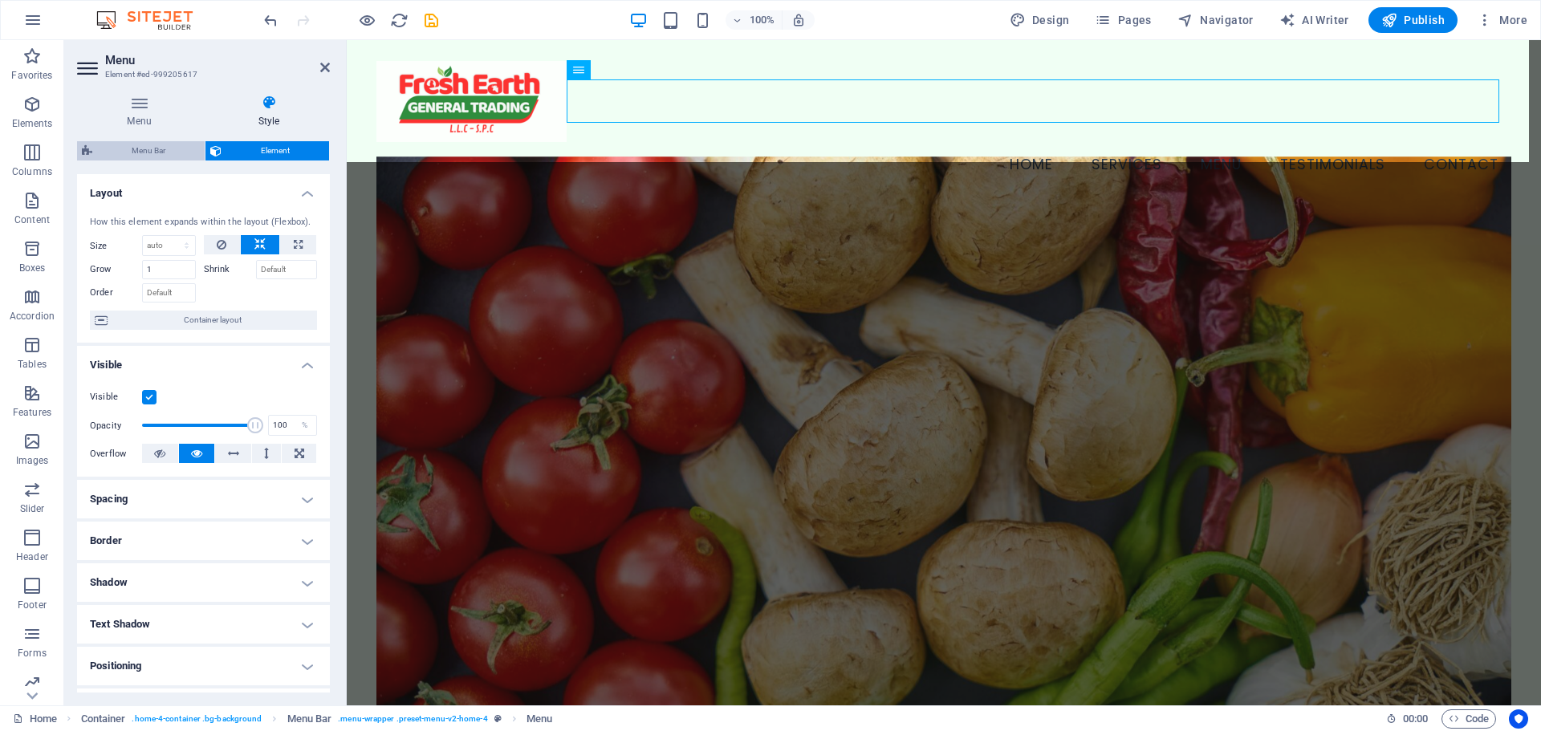
select select "preset-menu-v2-home-4"
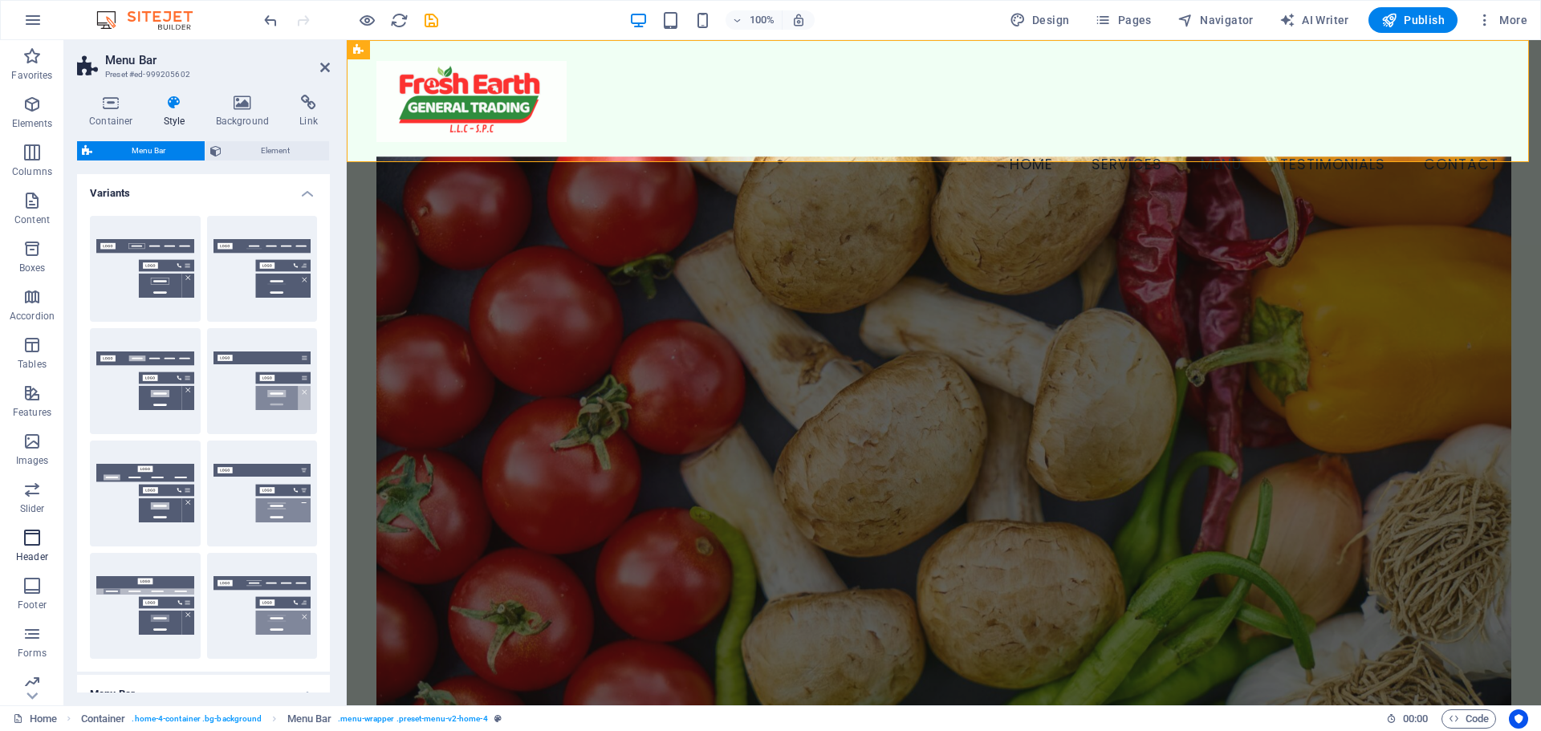
click at [31, 546] on icon "button" at bounding box center [31, 537] width 19 height 19
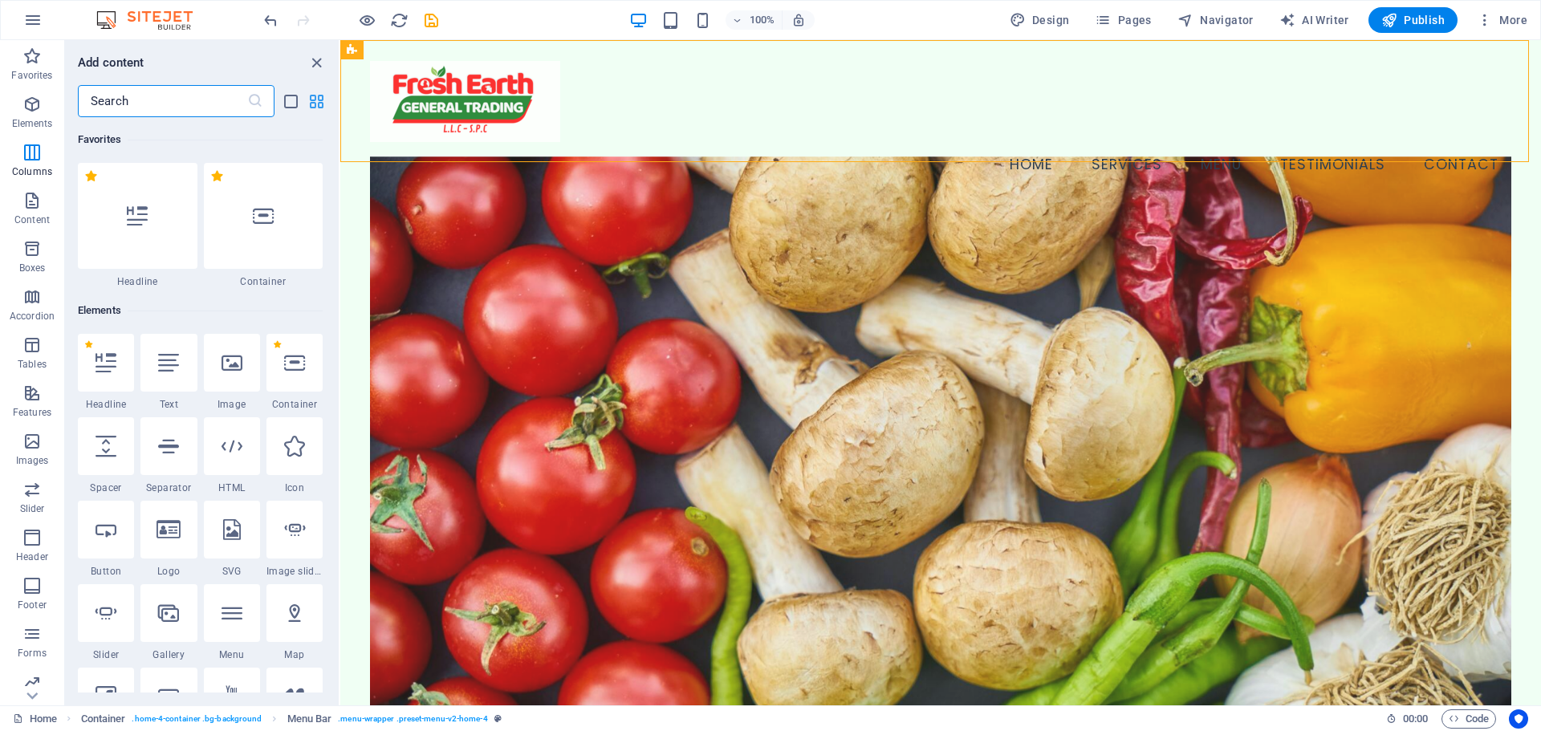
click at [322, 106] on icon "grid-view" at bounding box center [316, 101] width 18 height 18
click at [319, 56] on icon "close panel" at bounding box center [316, 63] width 18 height 18
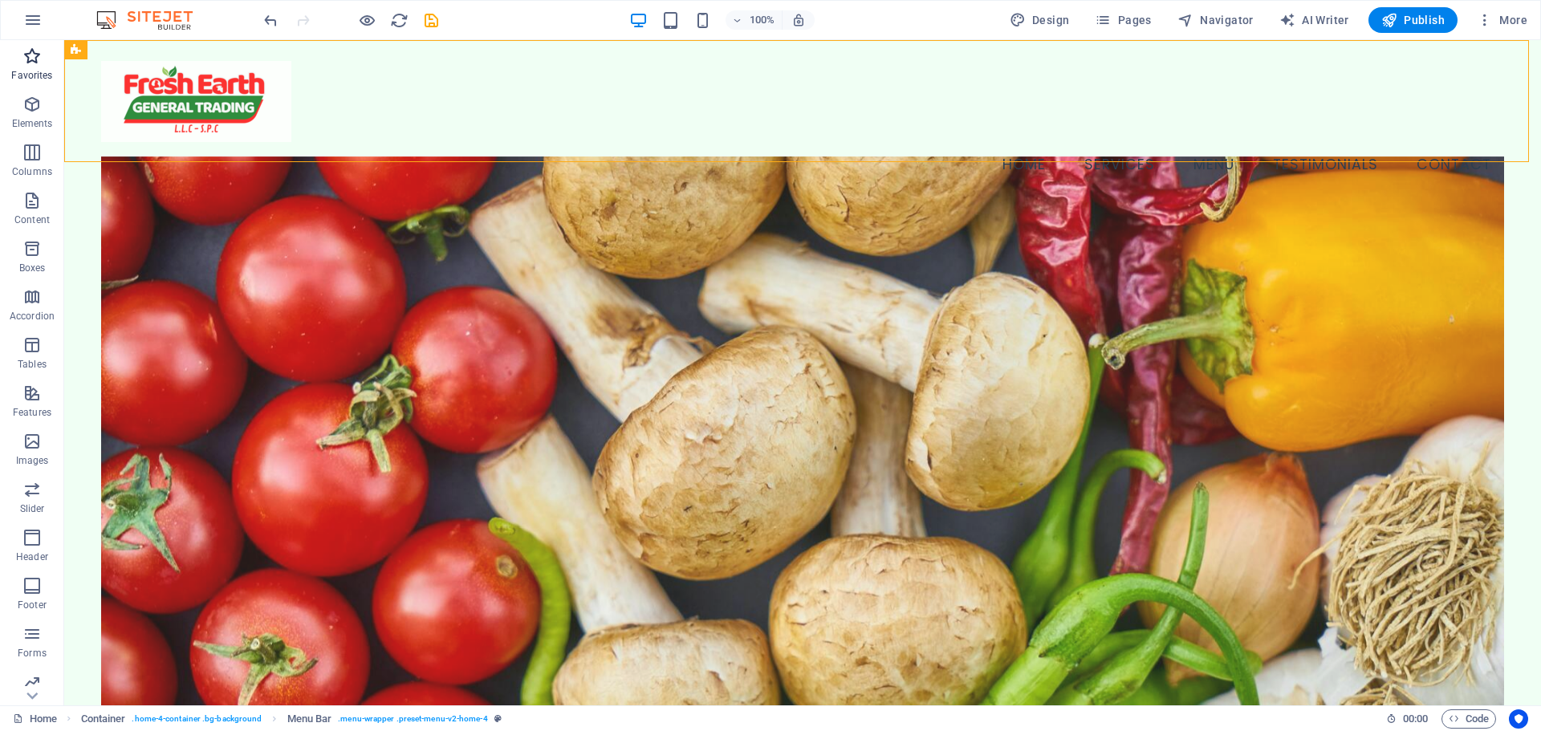
click at [21, 62] on span "Favorites" at bounding box center [32, 66] width 64 height 39
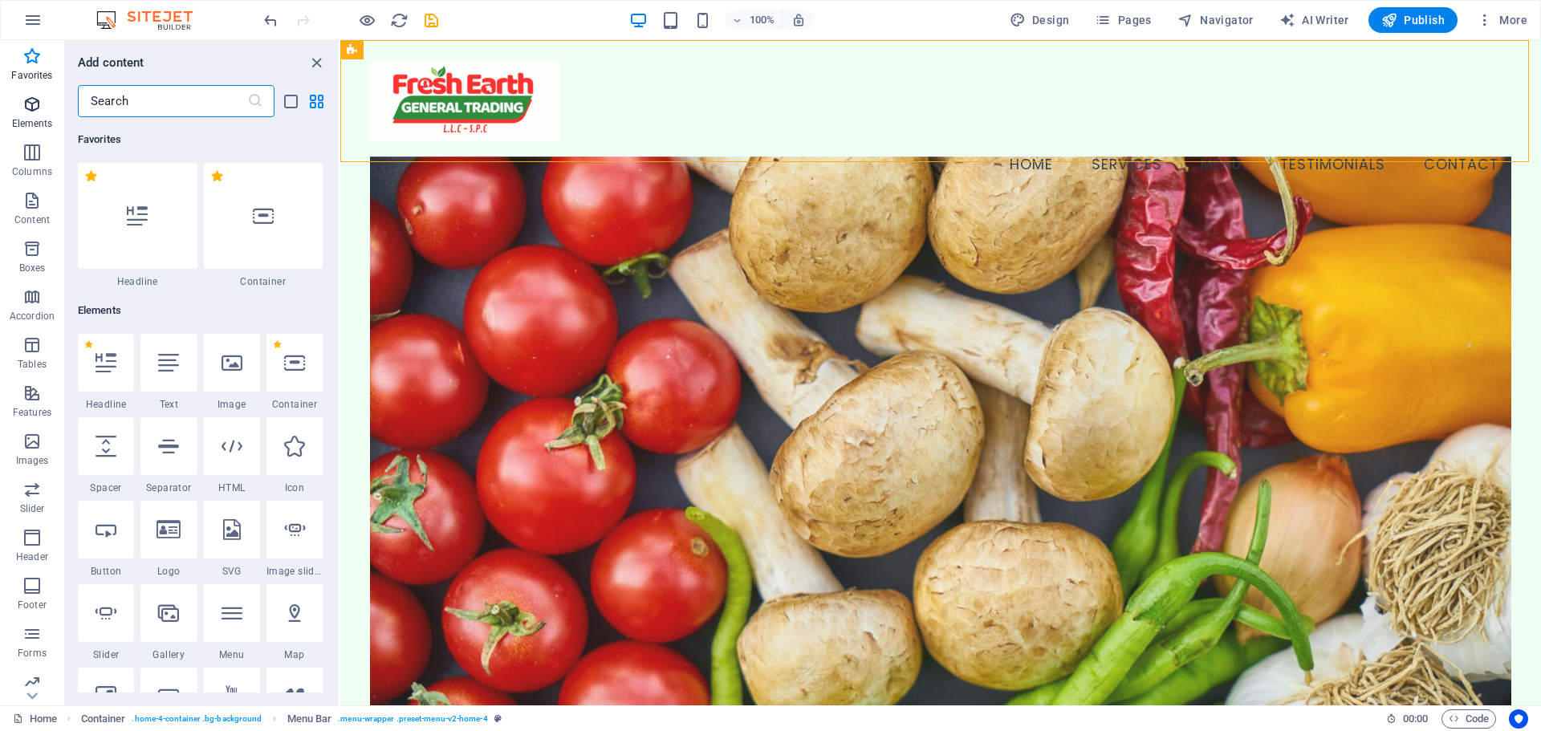
click at [32, 104] on icon "button" at bounding box center [31, 104] width 19 height 19
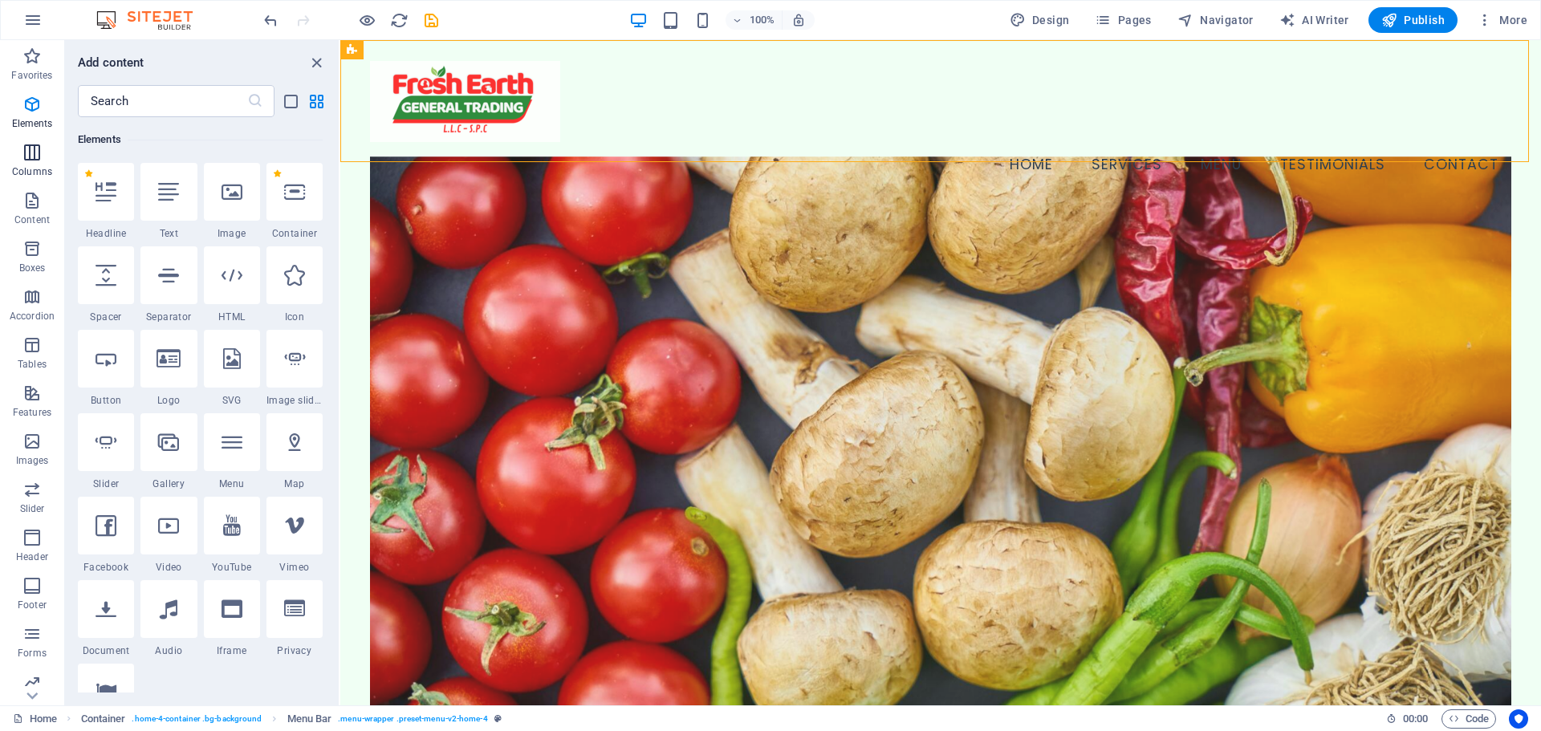
click at [35, 170] on p "Columns" at bounding box center [32, 171] width 40 height 13
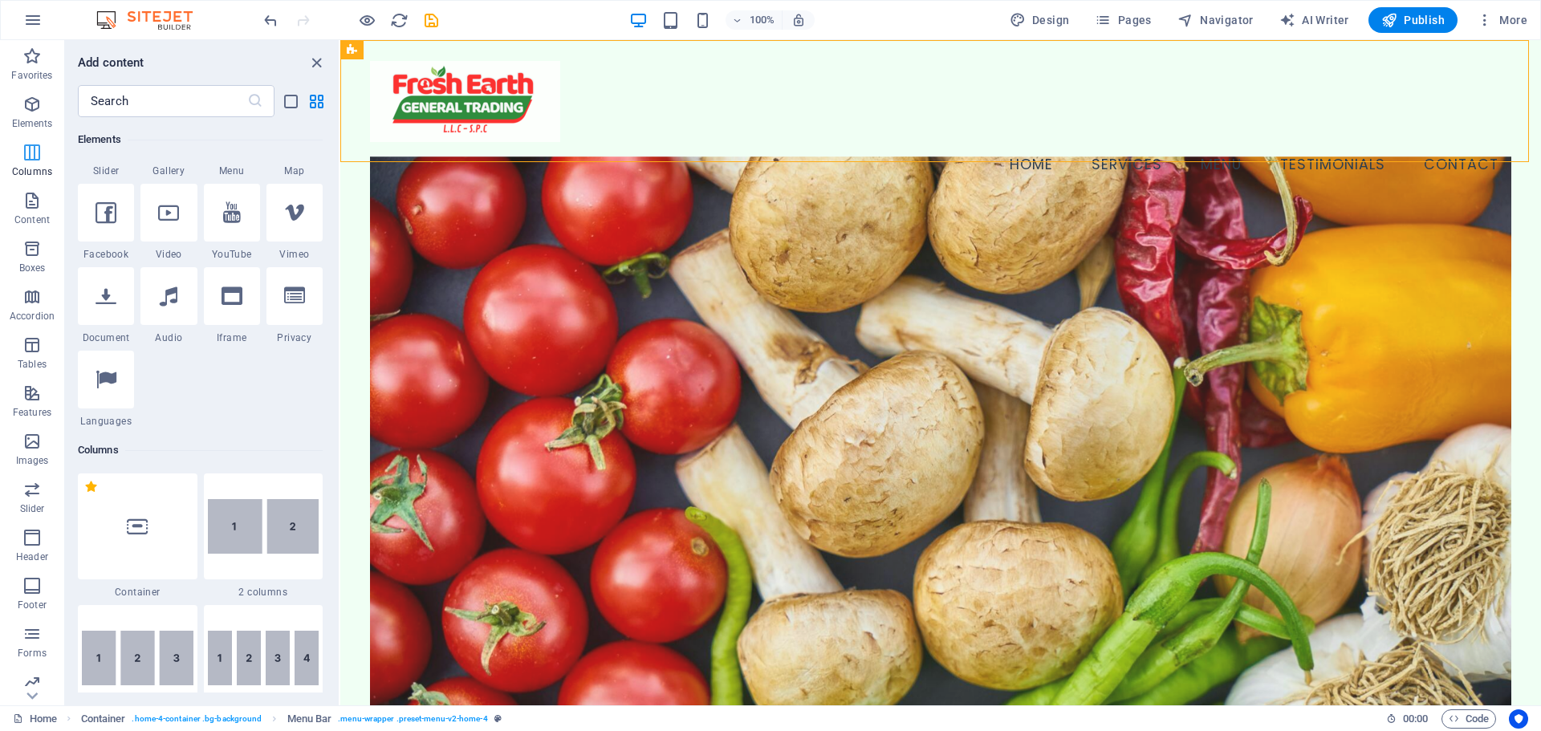
scroll to position [795, 0]
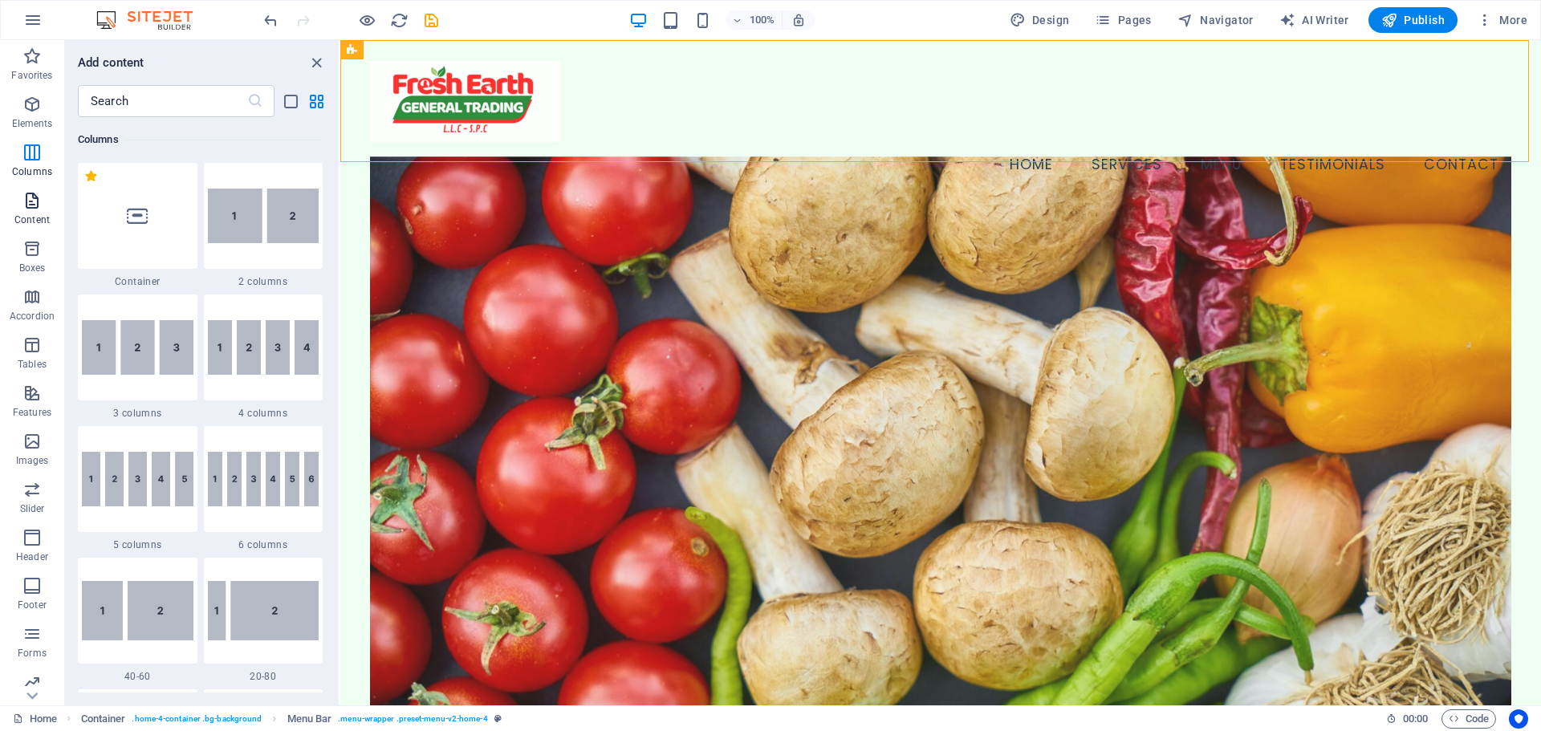
click at [23, 219] on p "Content" at bounding box center [31, 220] width 35 height 13
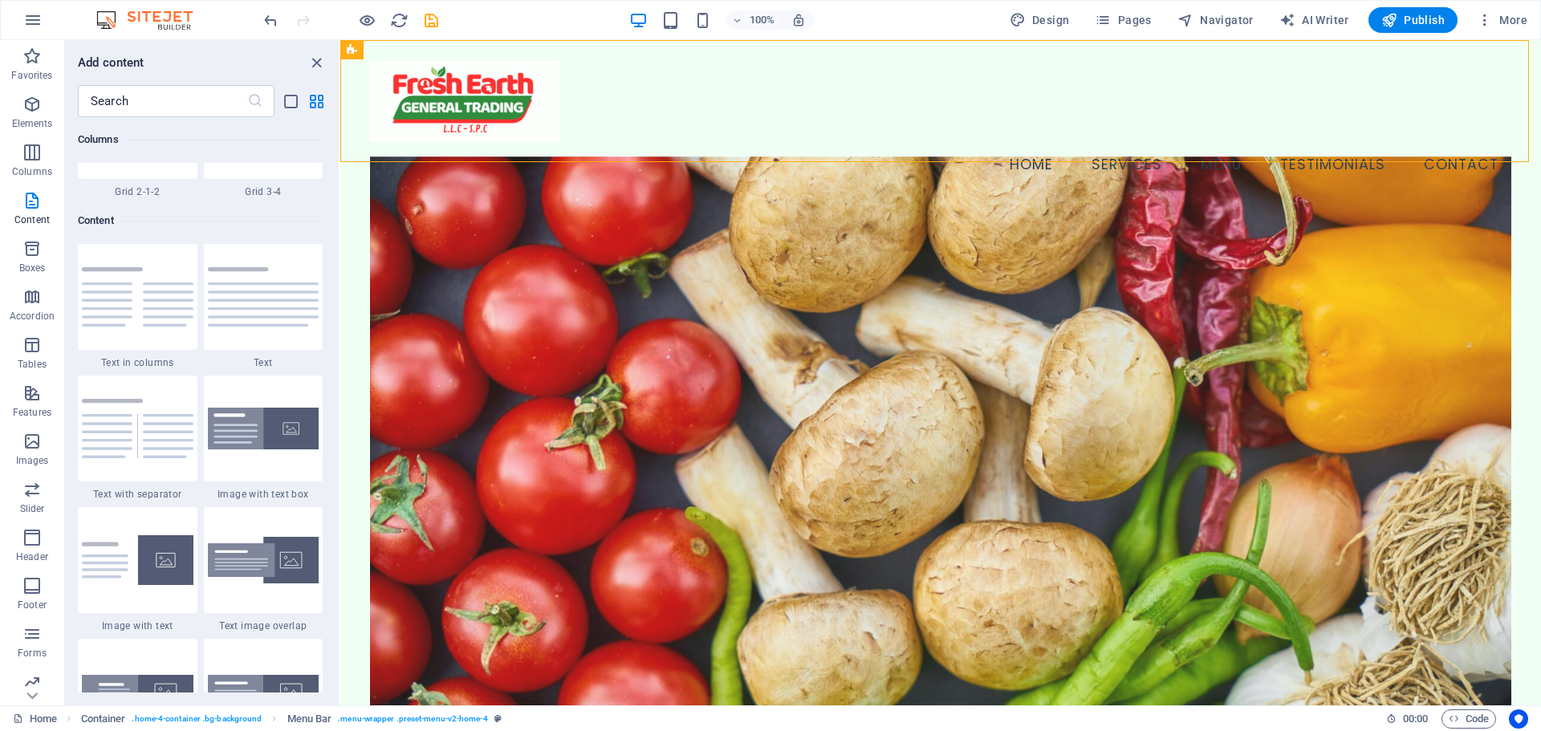
scroll to position [2809, 0]
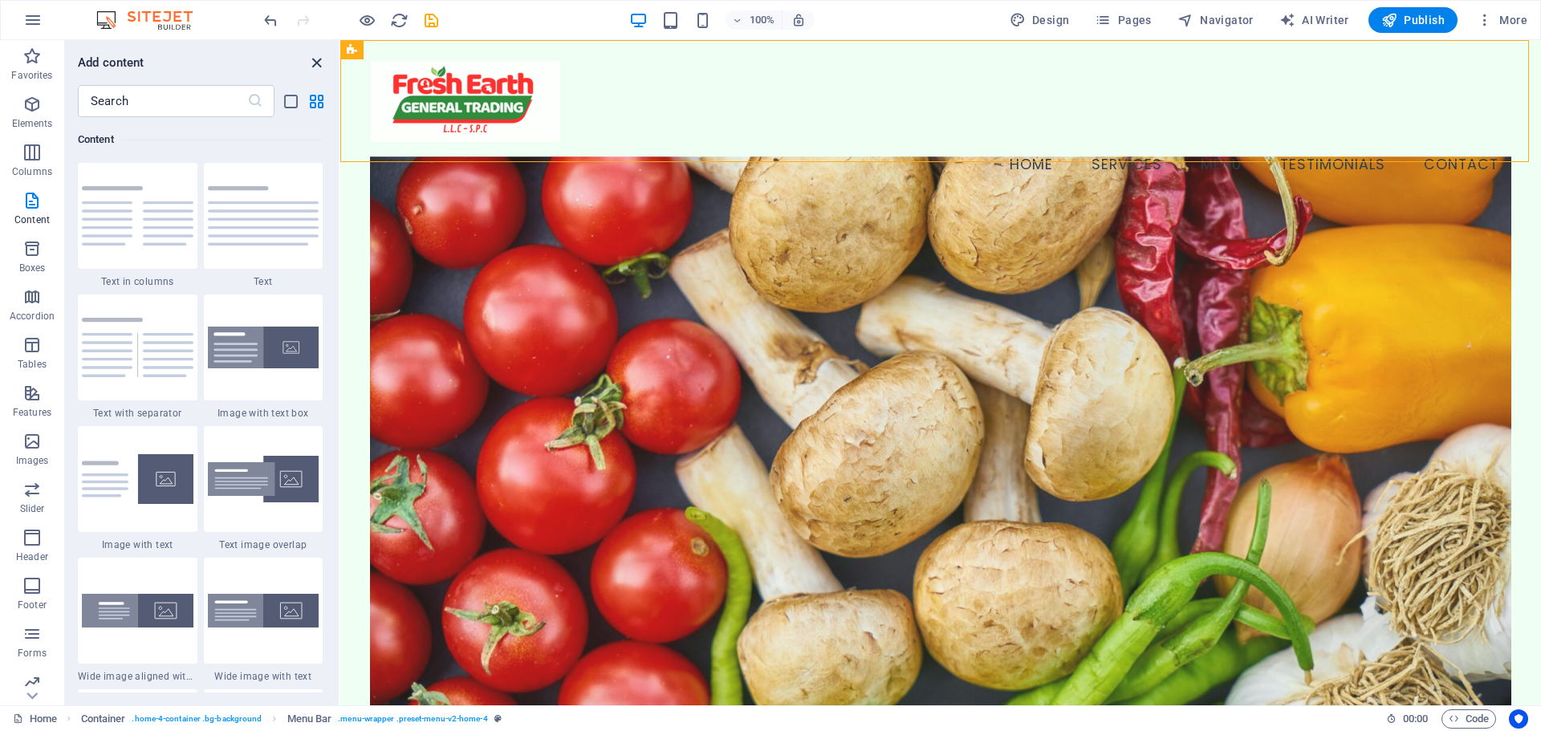
click at [321, 67] on icon "close panel" at bounding box center [316, 63] width 18 height 18
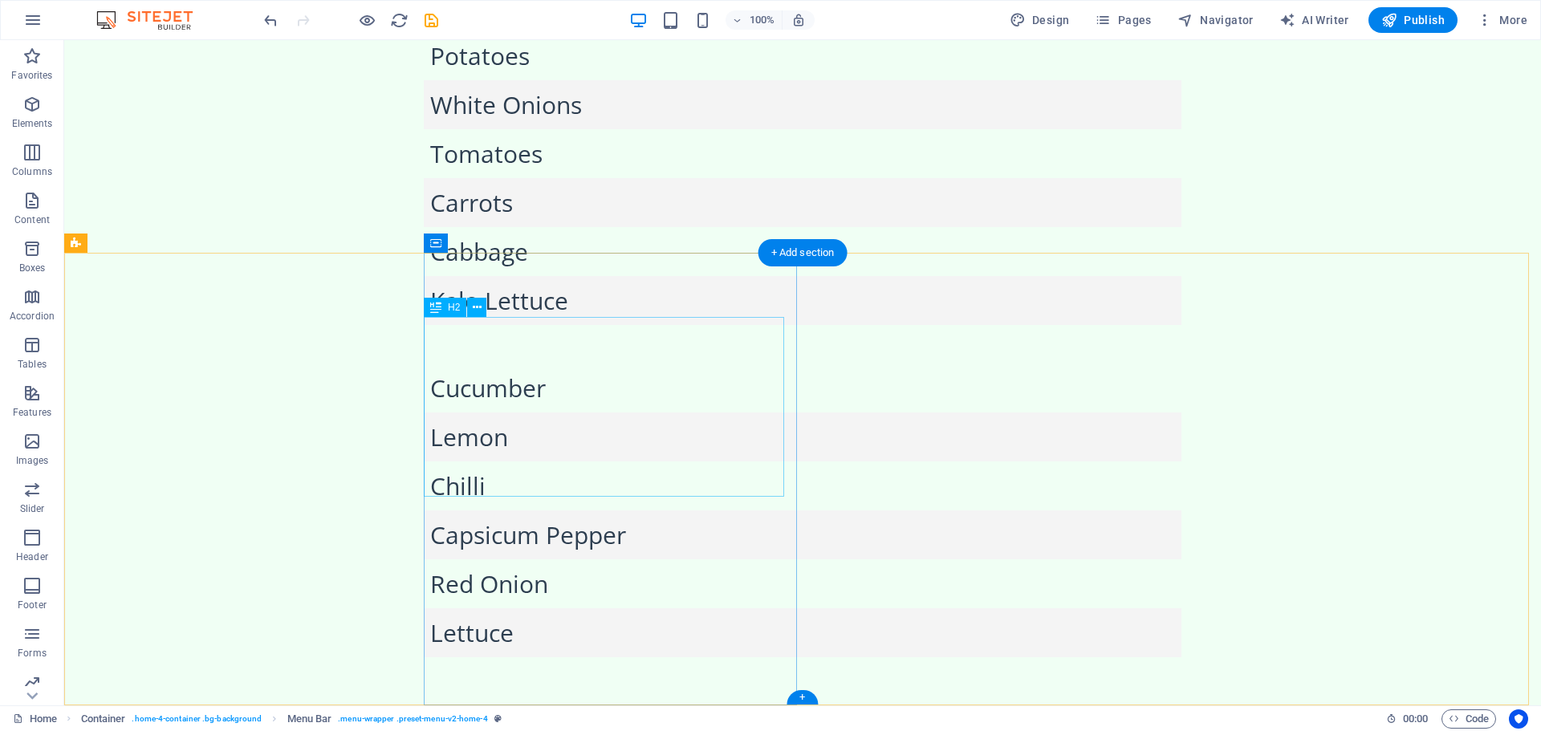
scroll to position [2858, 0]
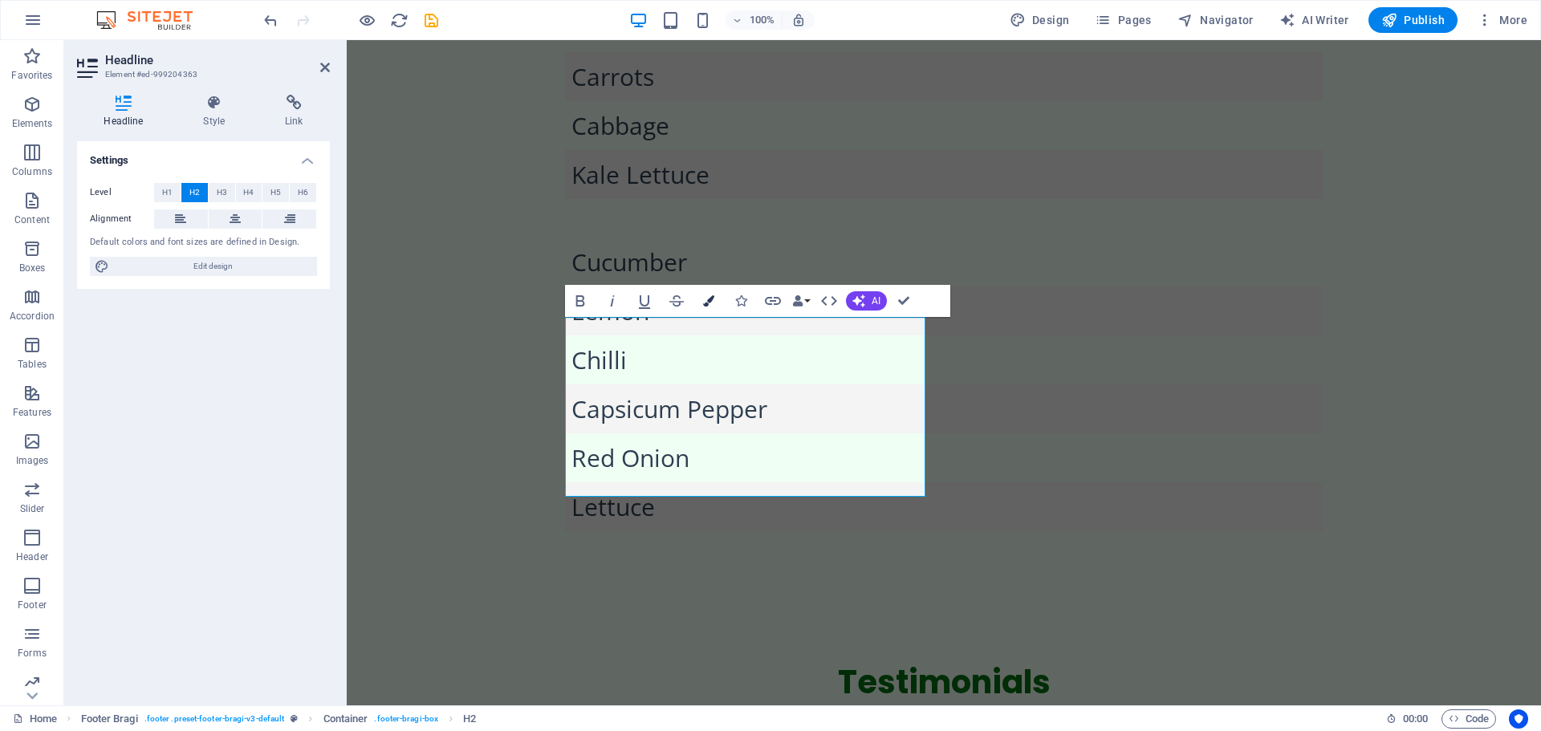
click at [705, 303] on icon "button" at bounding box center [708, 300] width 11 height 11
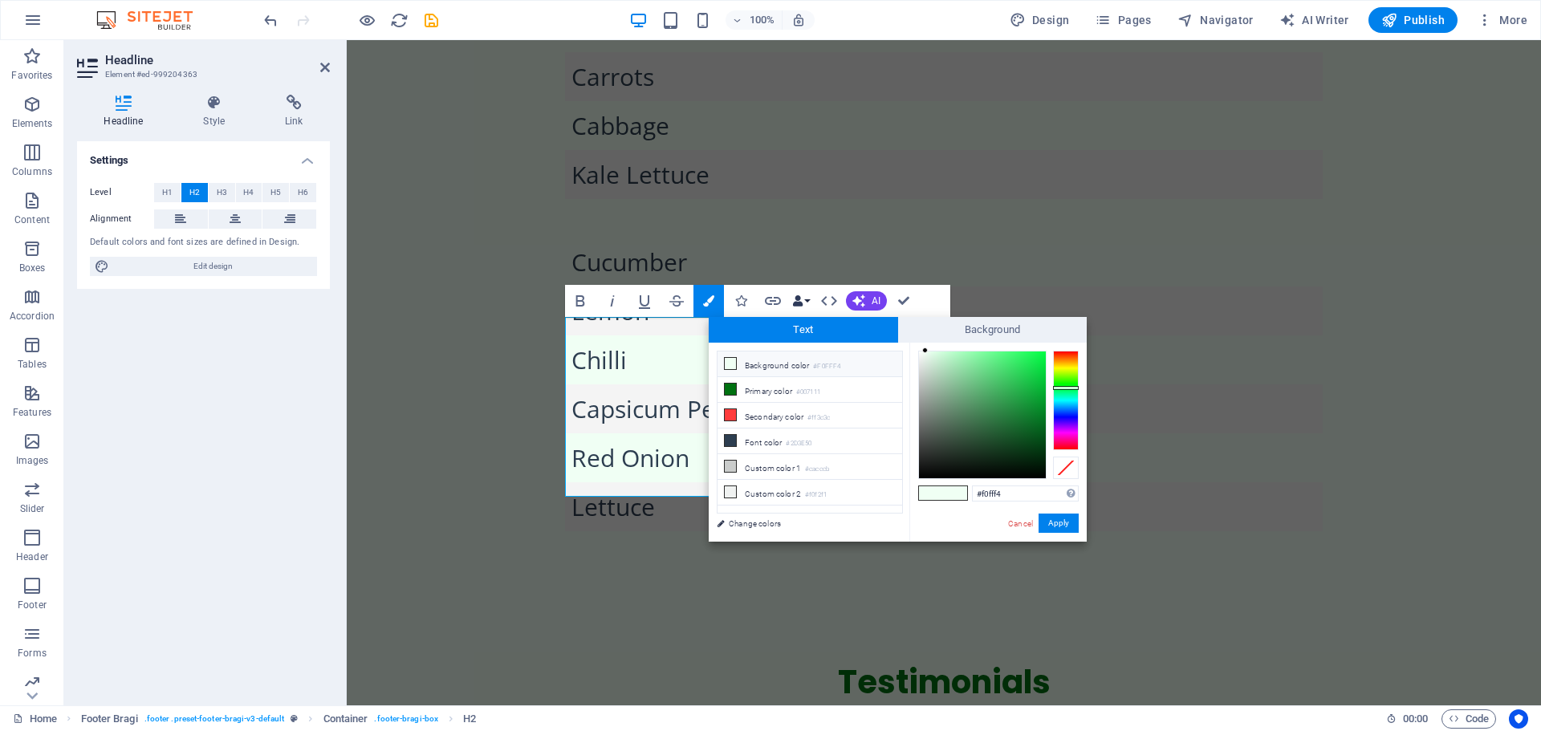
click at [802, 301] on icon "button" at bounding box center [797, 300] width 11 height 11
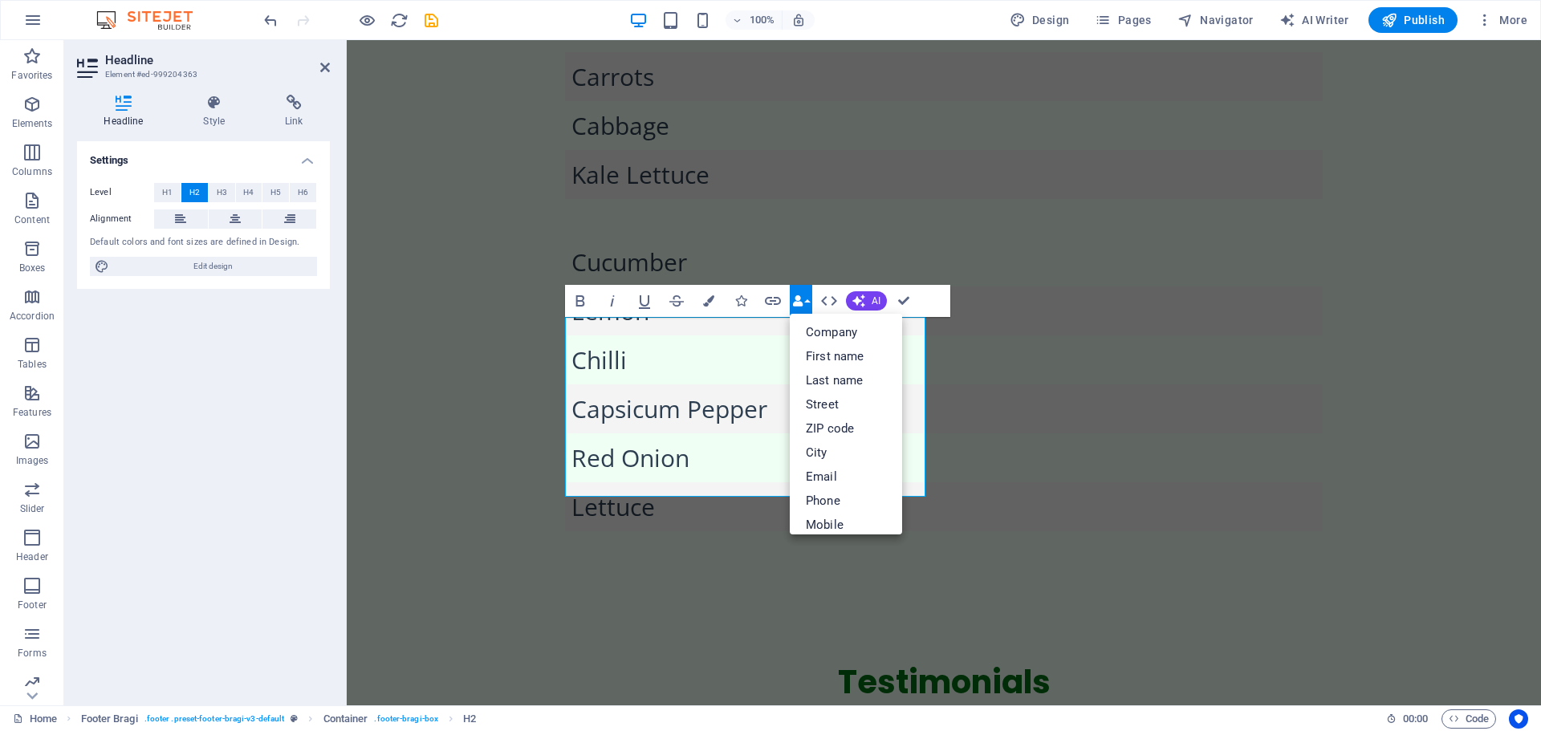
click at [801, 301] on icon "button" at bounding box center [797, 300] width 11 height 11
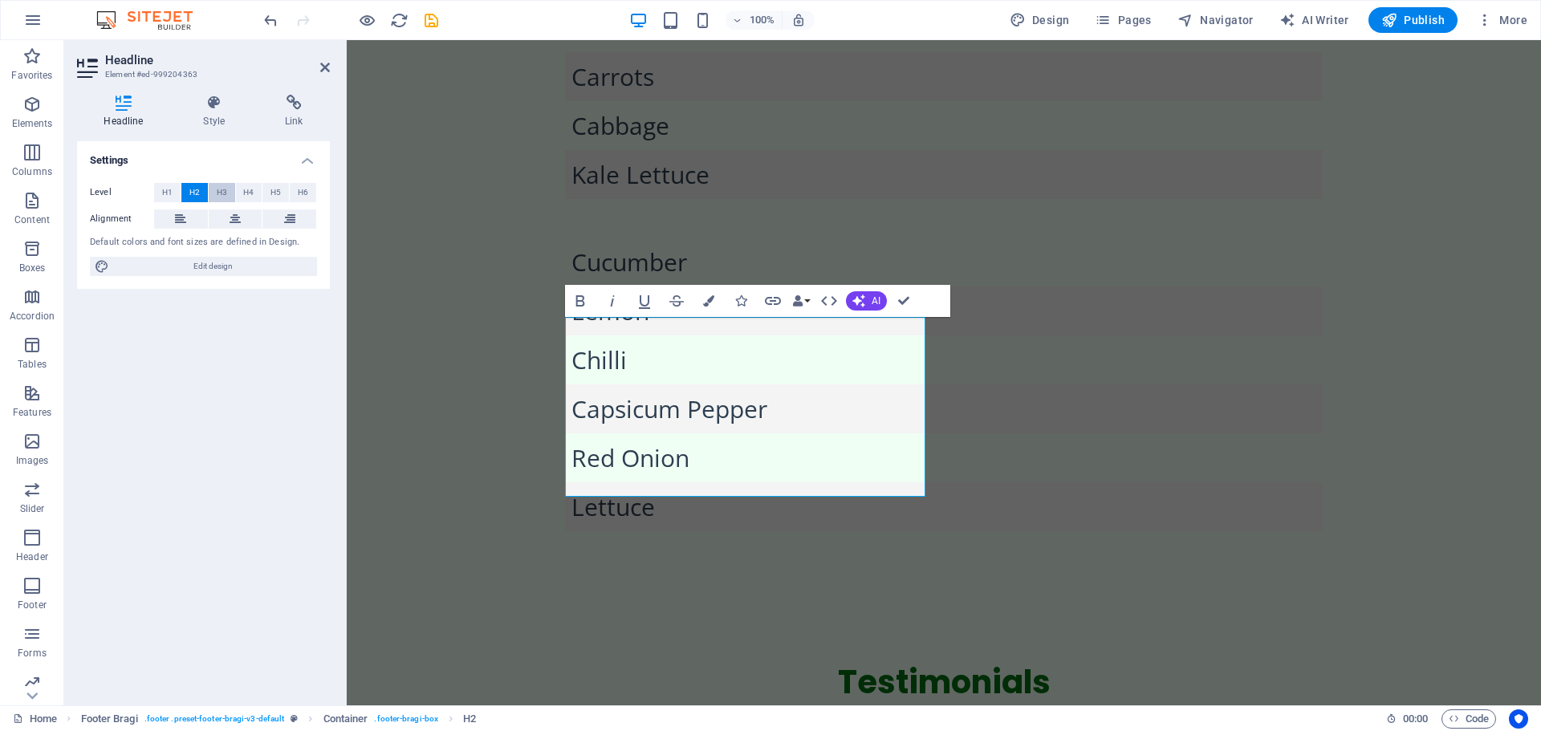
click at [214, 193] on button "H3" at bounding box center [222, 192] width 26 height 19
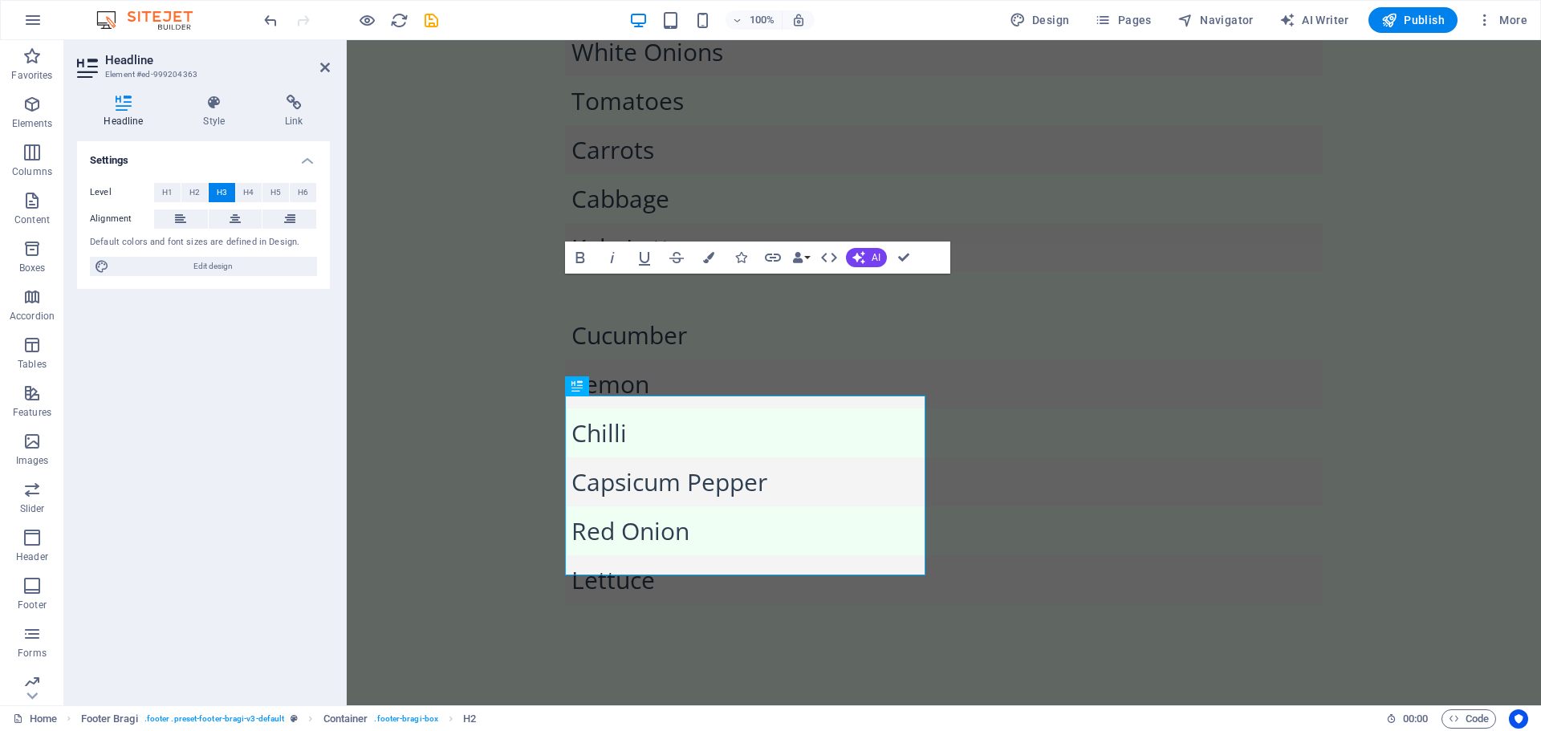
scroll to position [2779, 0]
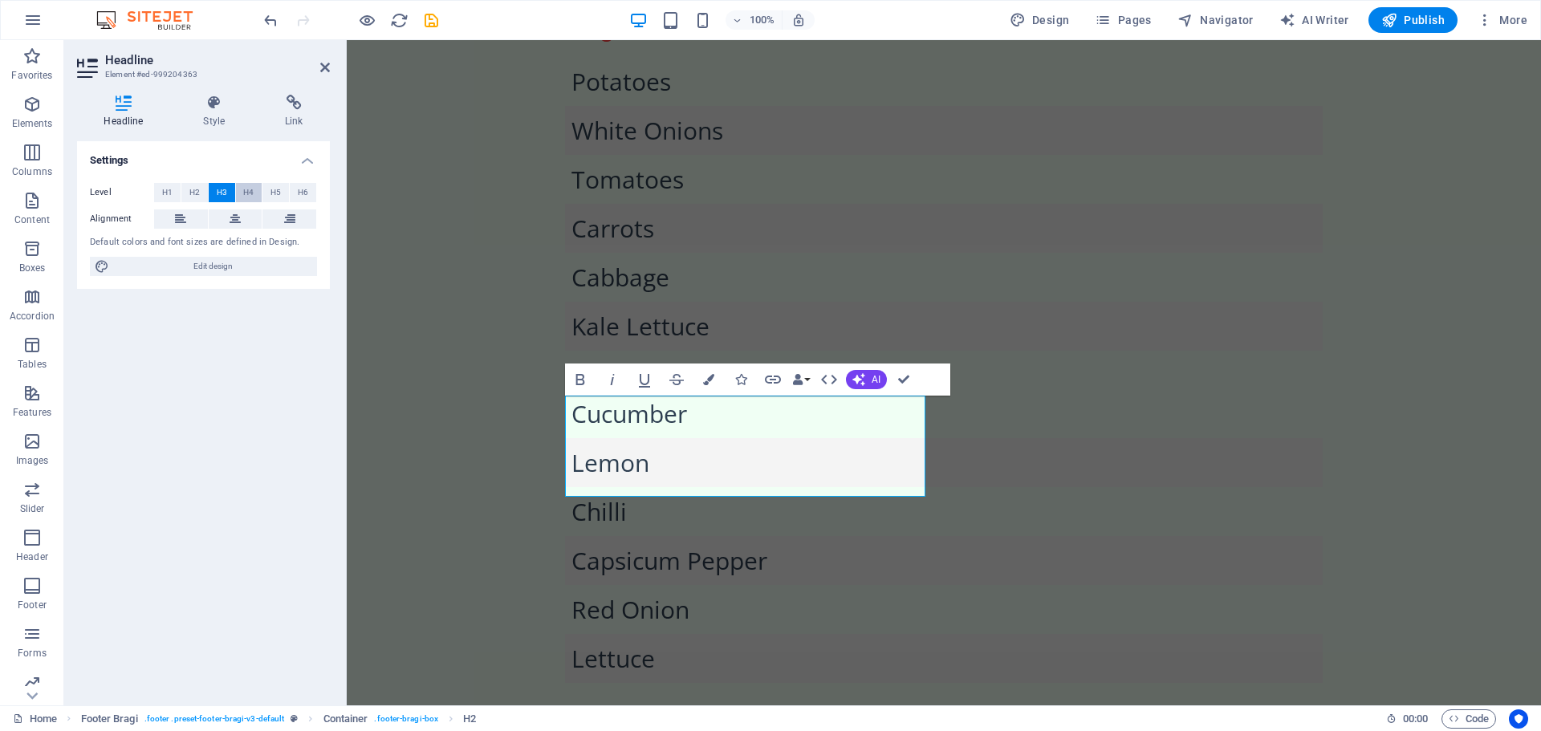
click at [250, 193] on span "H4" at bounding box center [248, 192] width 10 height 19
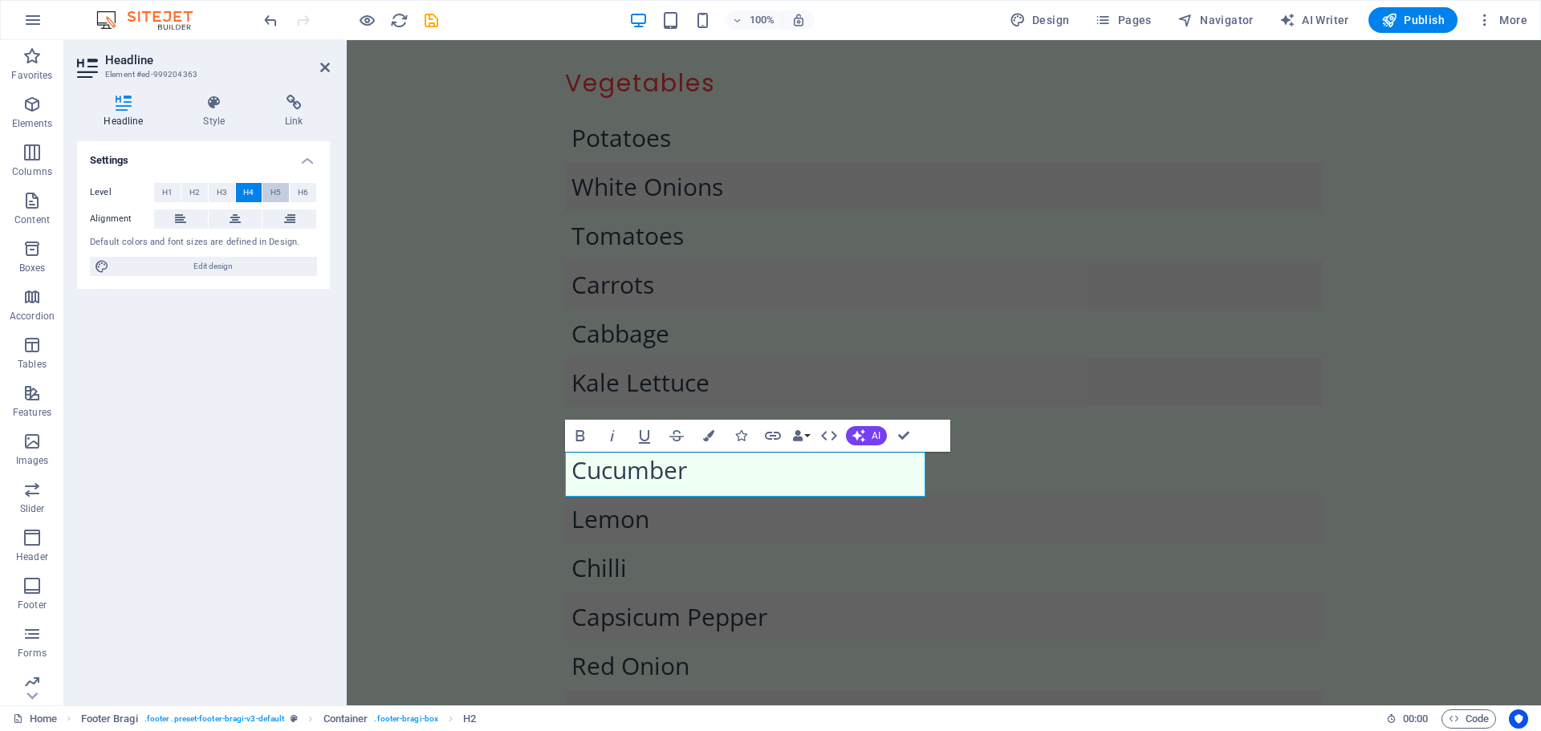
click at [282, 194] on button "H5" at bounding box center [275, 192] width 26 height 19
click at [297, 191] on button "H6" at bounding box center [303, 192] width 26 height 19
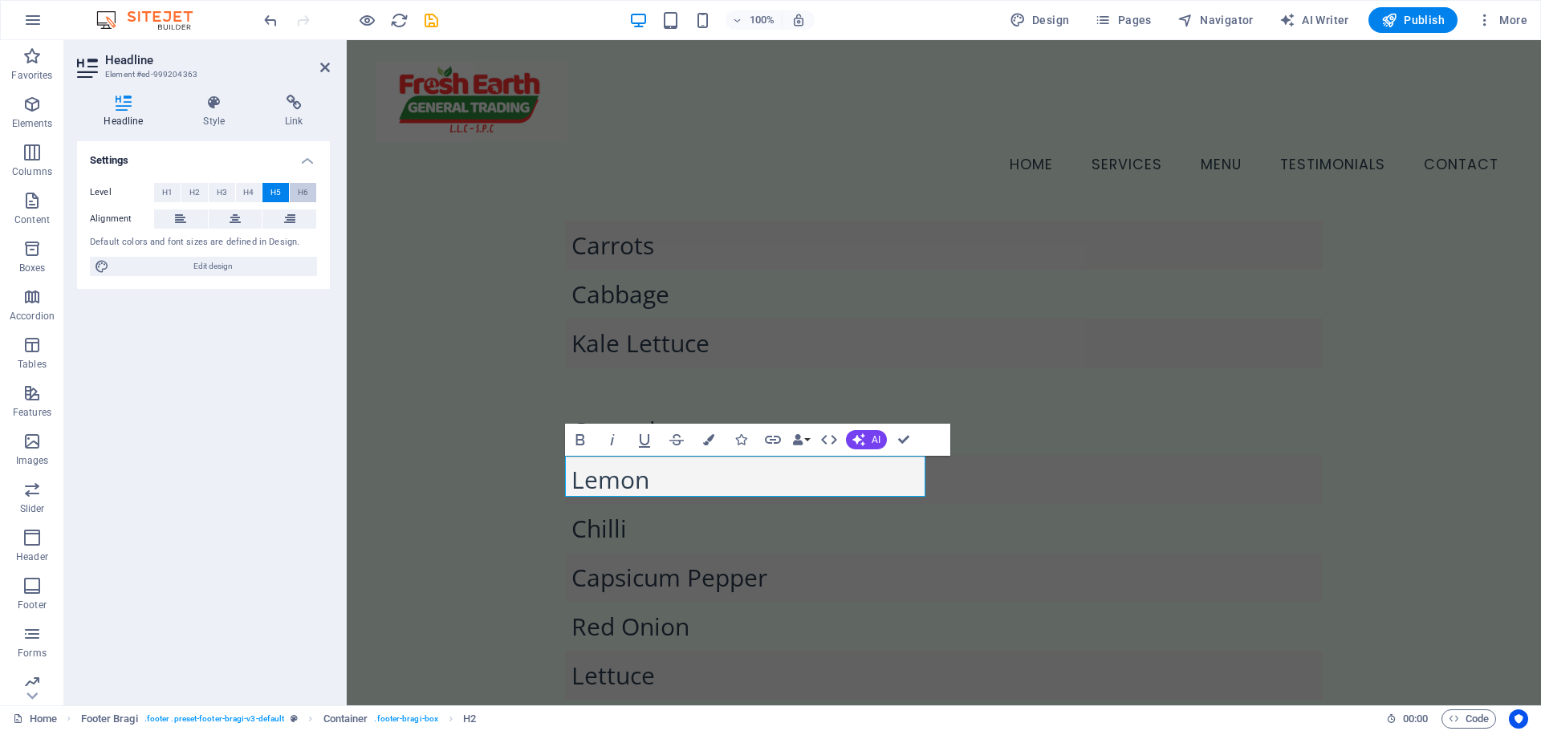
scroll to position [2714, 0]
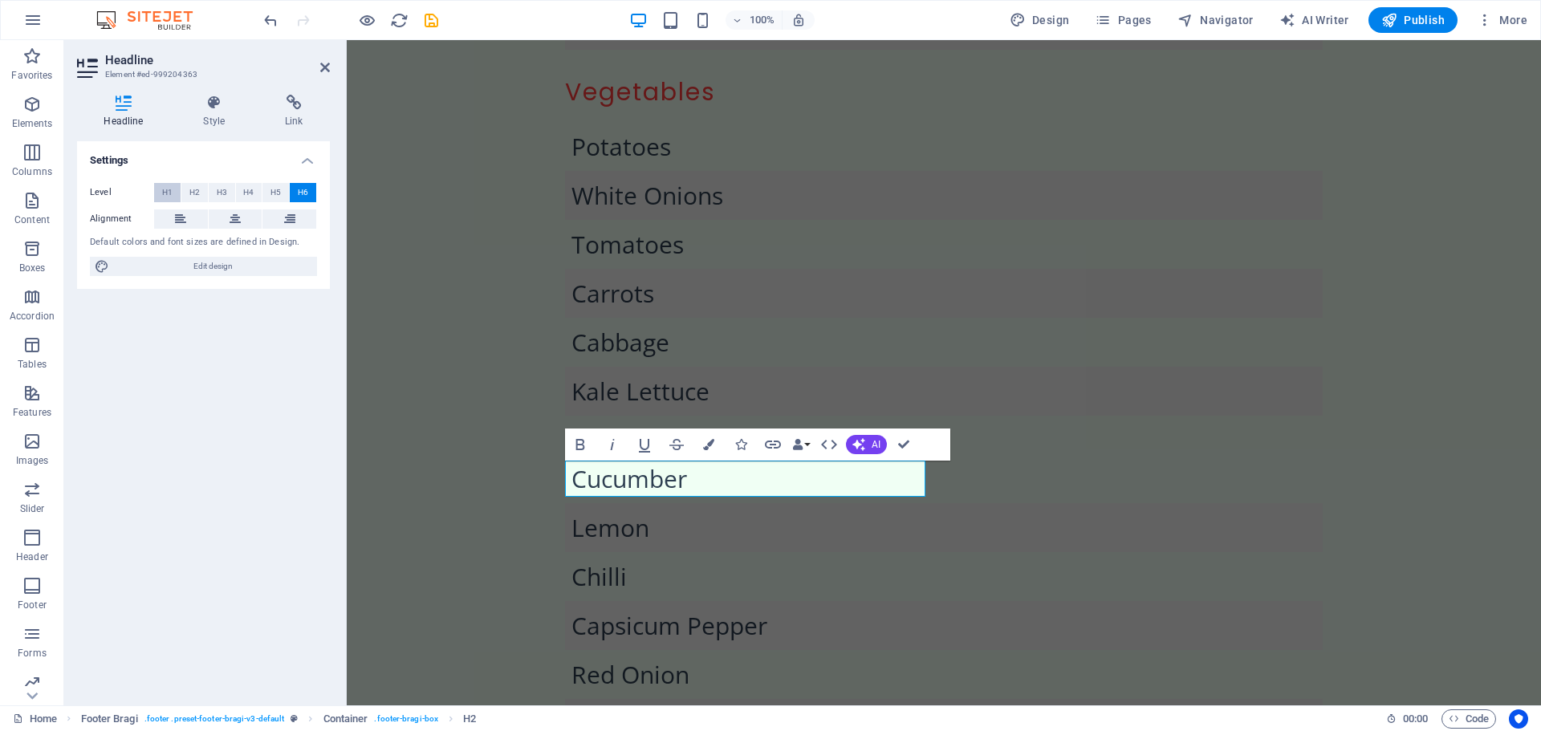
click at [158, 197] on button "H1" at bounding box center [167, 192] width 26 height 19
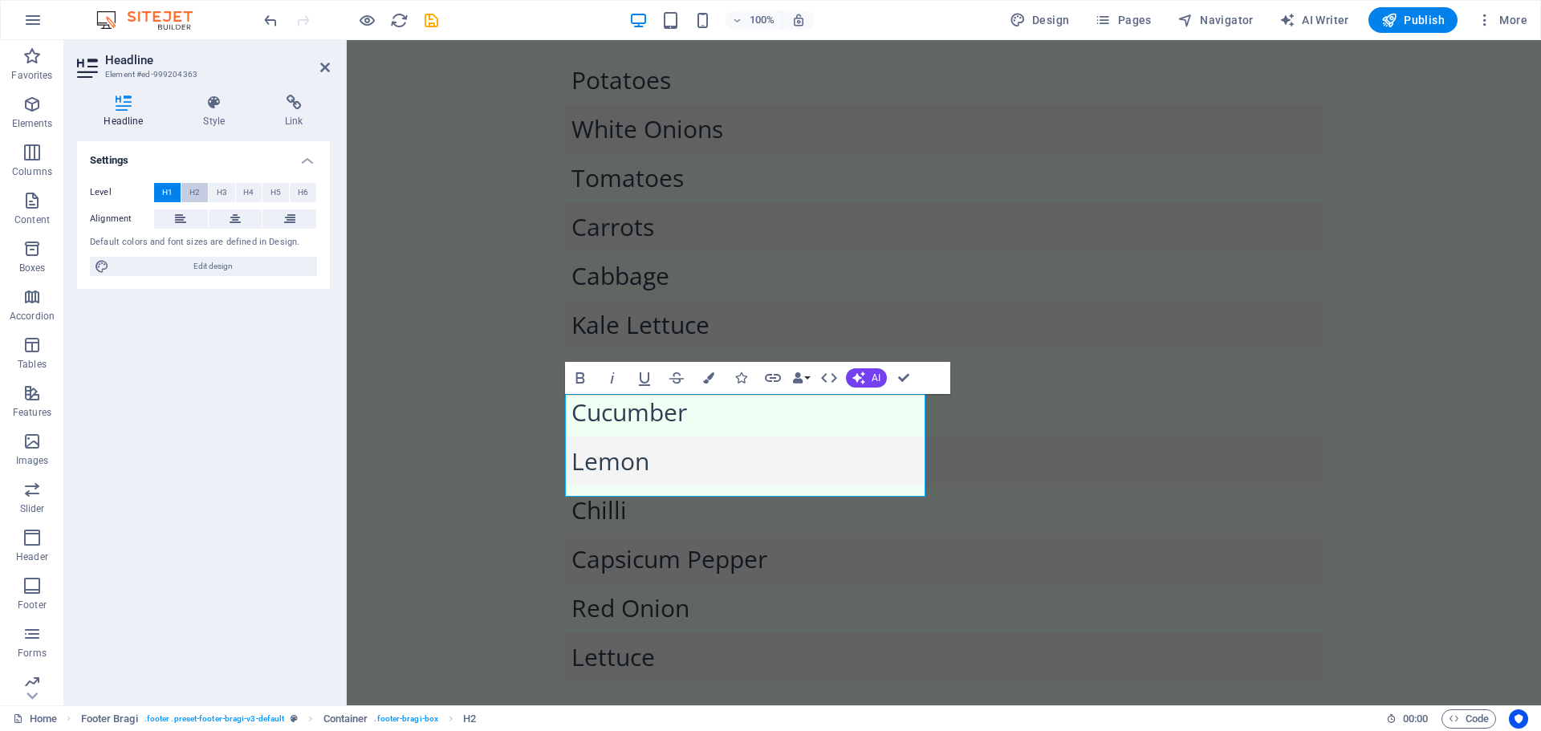
click at [191, 195] on span "H2" at bounding box center [194, 192] width 10 height 19
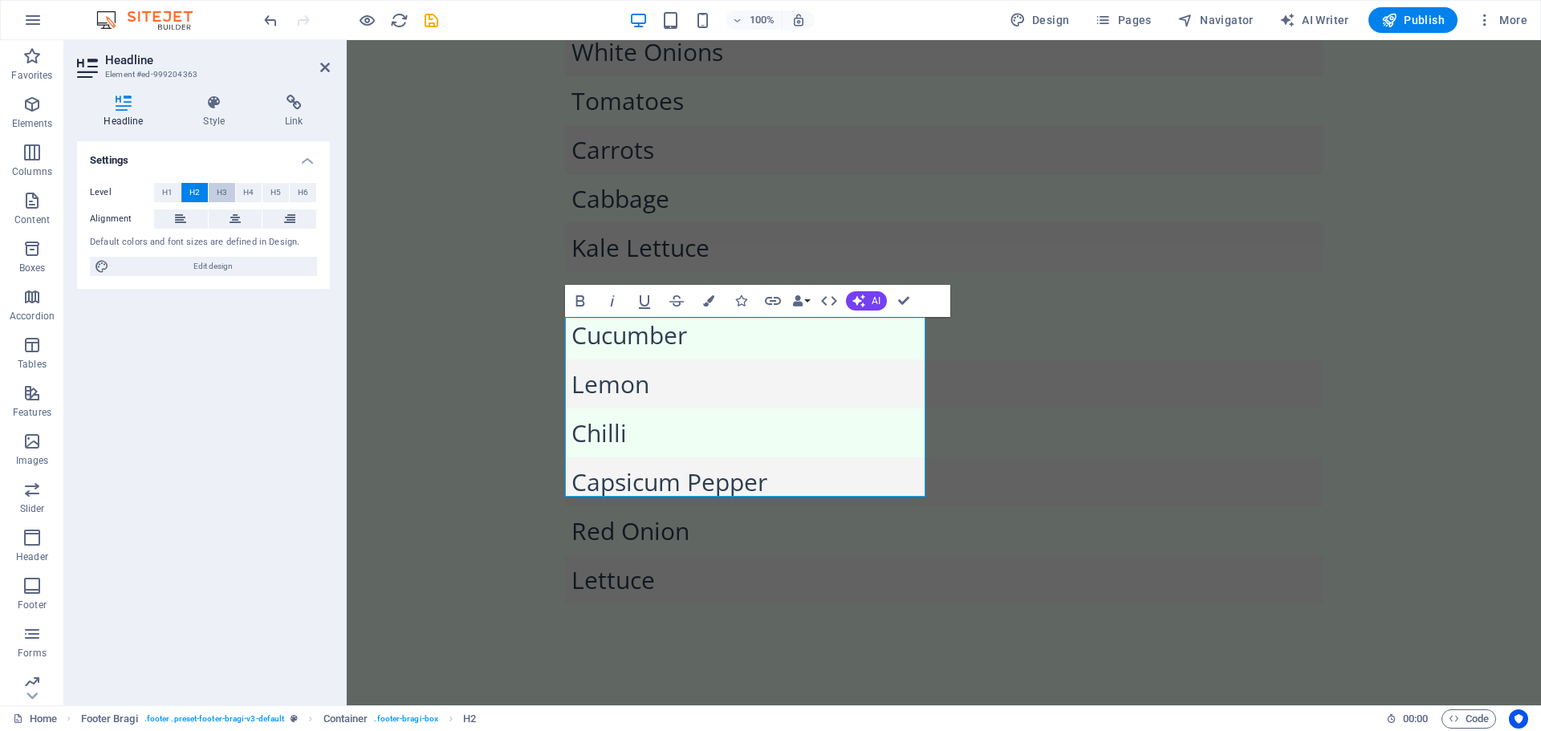
click at [225, 195] on span "H3" at bounding box center [222, 192] width 10 height 19
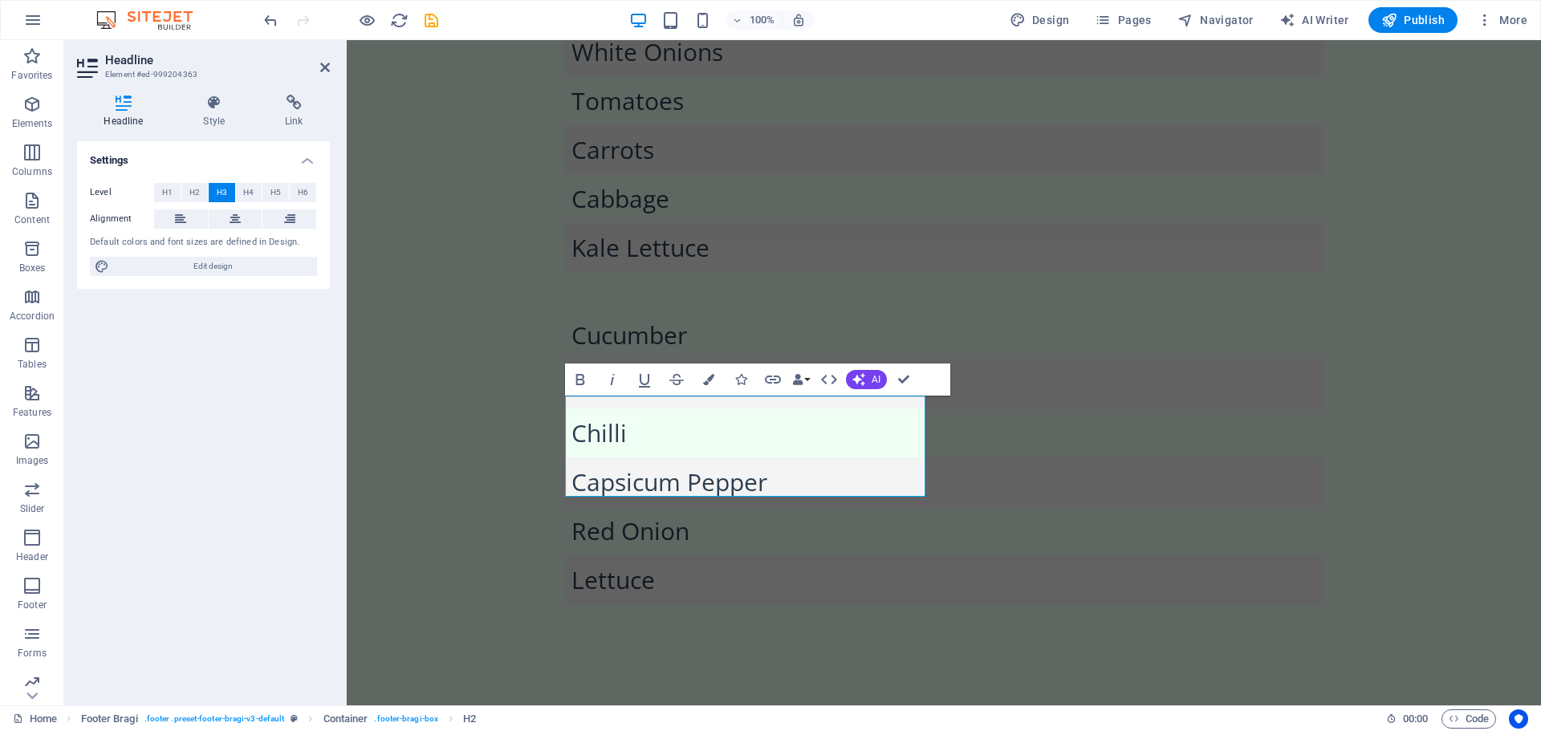
scroll to position [2779, 0]
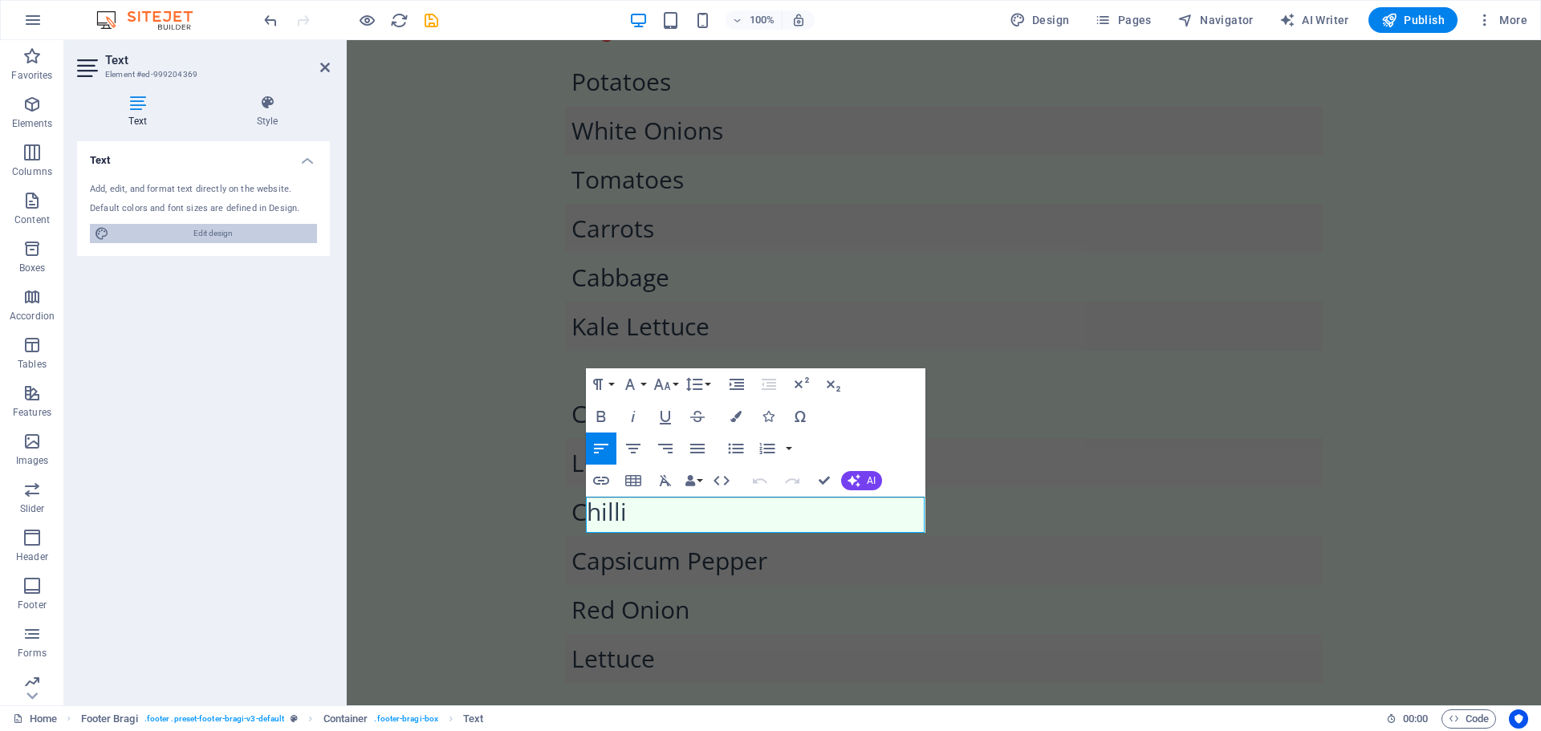
click at [199, 231] on span "Edit design" at bounding box center [213, 233] width 198 height 19
select select "px"
select select "200"
select select "px"
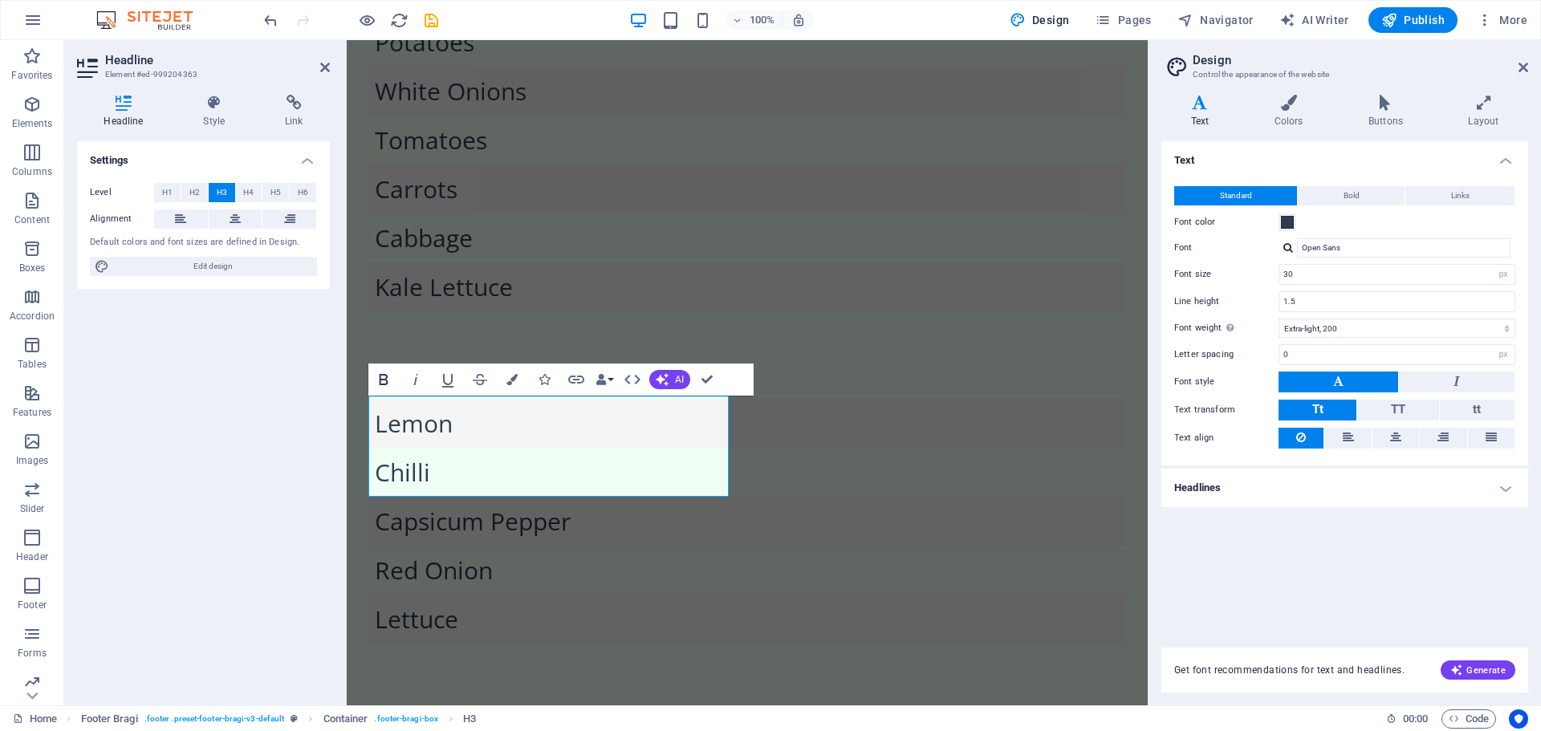
click at [389, 383] on icon "button" at bounding box center [383, 379] width 19 height 19
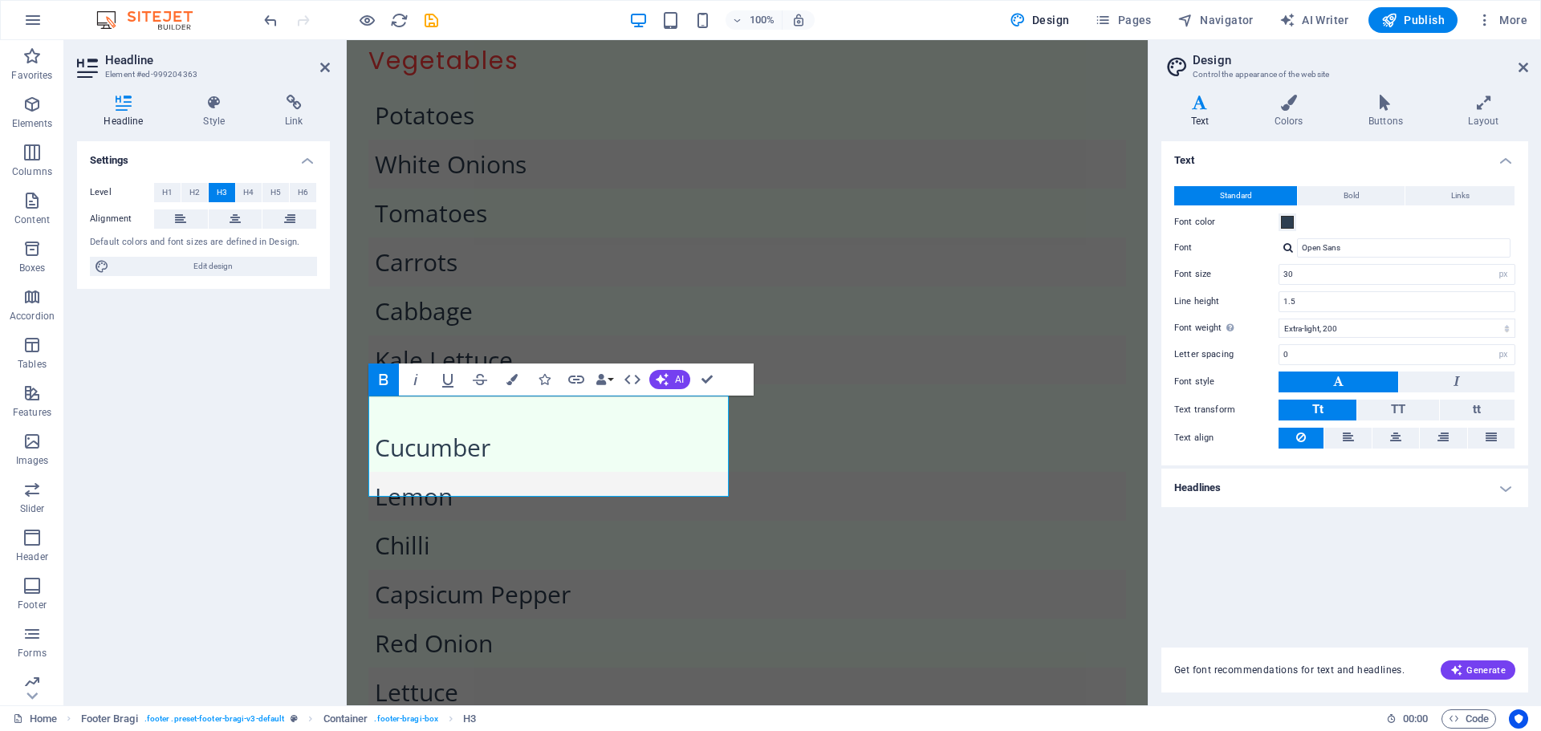
click at [290, 530] on div "Settings Level H1 H2 H3 H4 H5 H6 Alignment Default colors and font sizes are de…" at bounding box center [203, 416] width 253 height 551
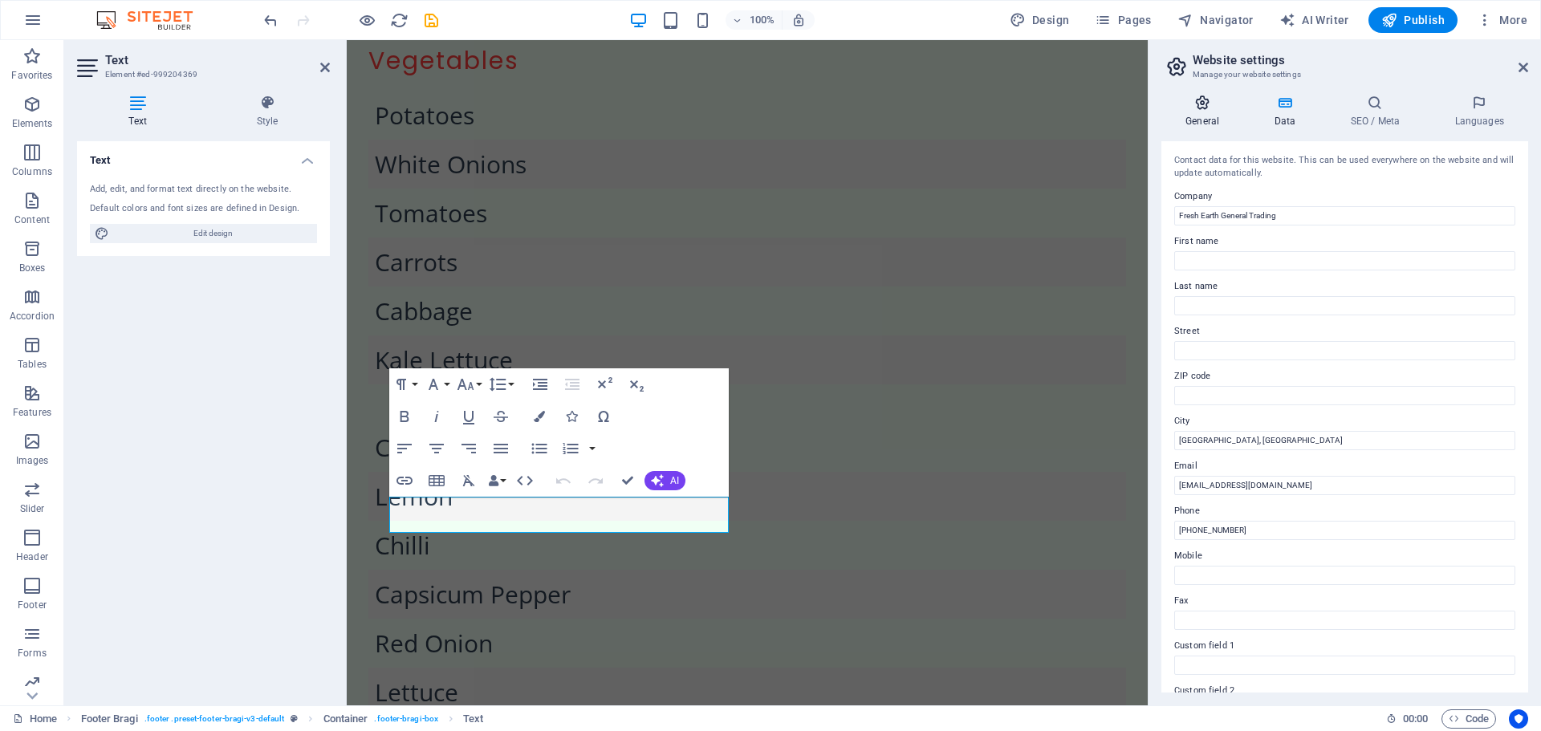
click at [1220, 115] on h4 "General" at bounding box center [1206, 112] width 88 height 34
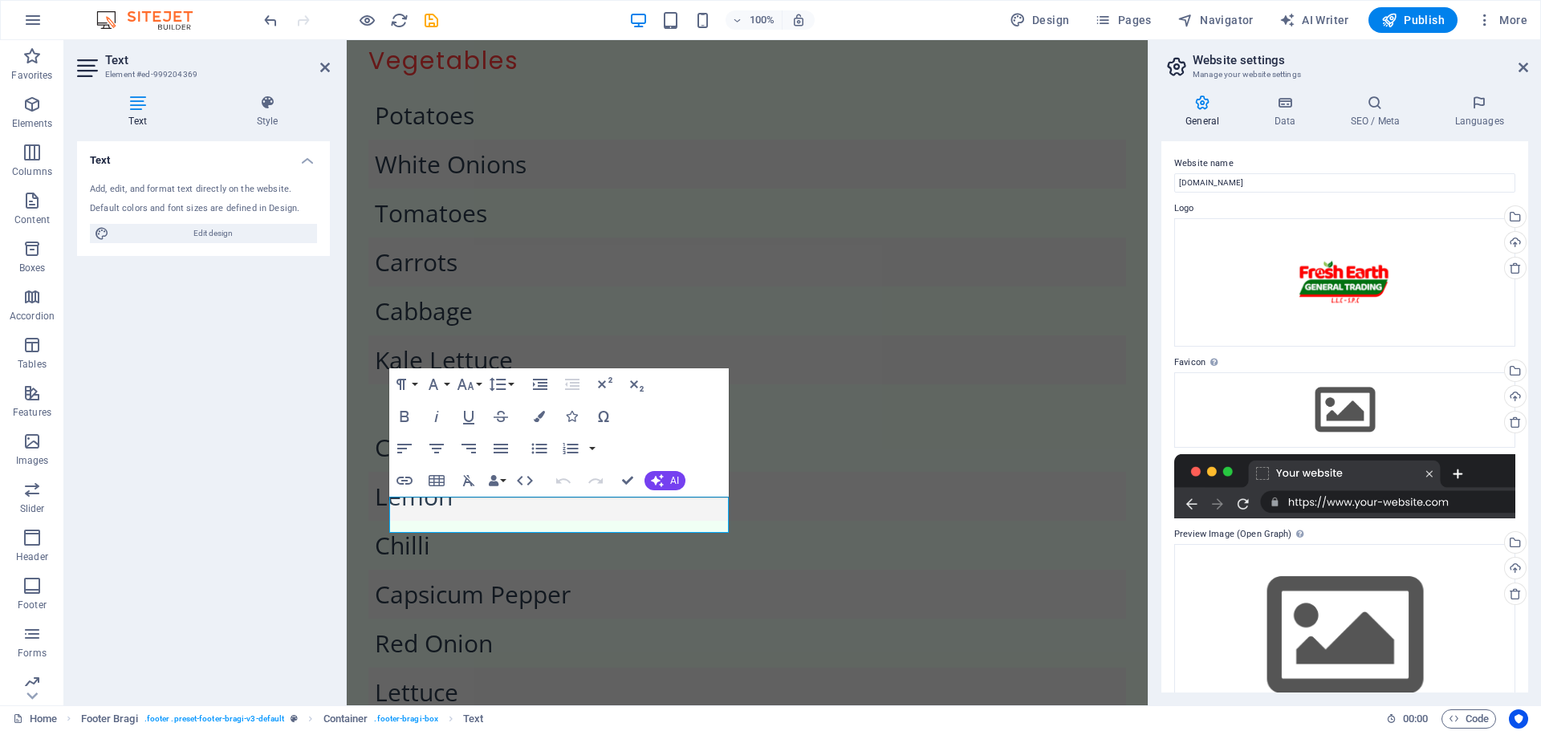
drag, startPoint x: 288, startPoint y: 586, endPoint x: 305, endPoint y: 587, distance: 16.9
click at [288, 587] on div "Text Add, edit, and format text directly on the website. Default colors and fon…" at bounding box center [203, 416] width 253 height 551
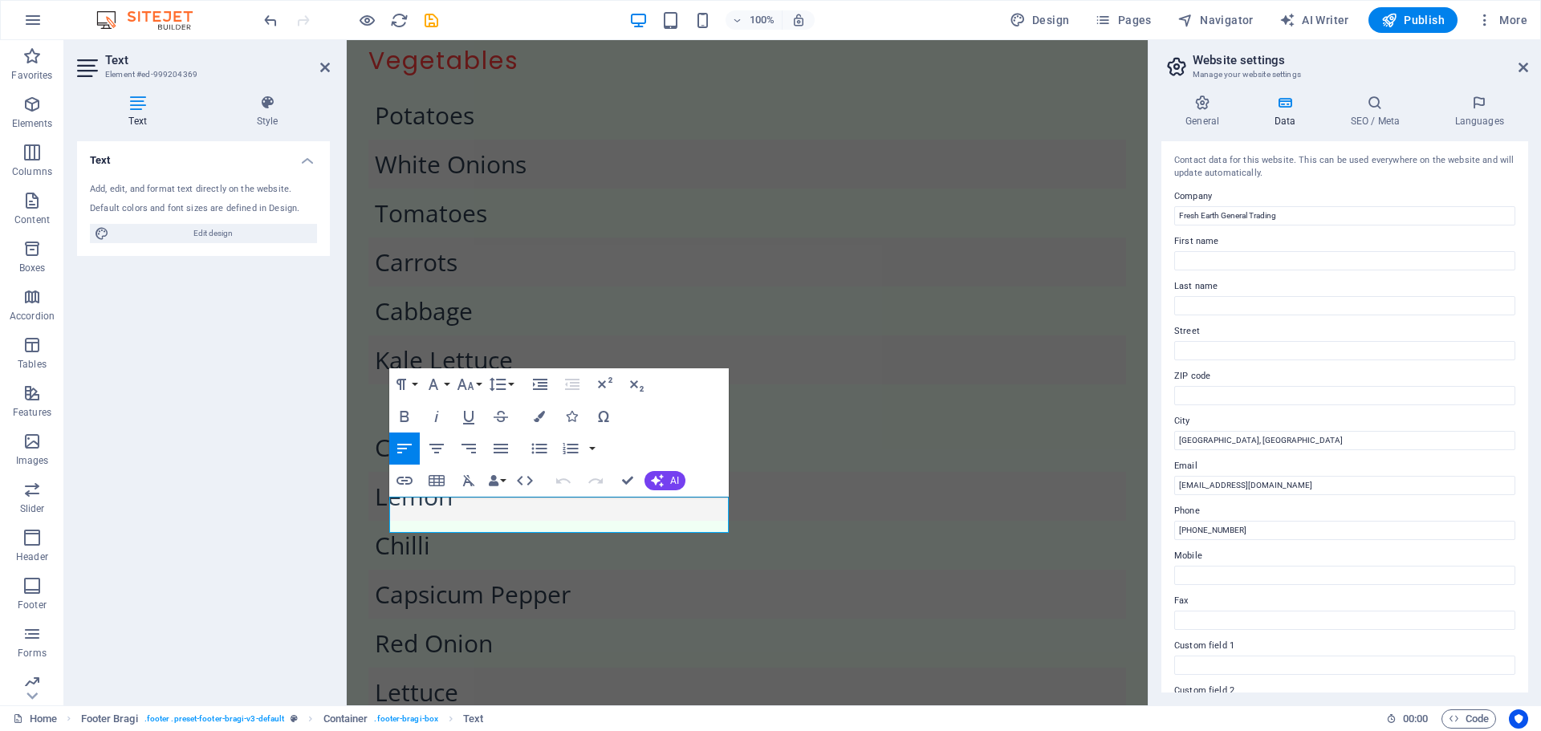
click at [1206, 90] on div "General Data SEO / Meta Languages Website name freshearthgeneraltrading.ae Logo…" at bounding box center [1345, 394] width 393 height 624
drag, startPoint x: 1210, startPoint y: 101, endPoint x: 1215, endPoint y: 115, distance: 14.8
click at [1210, 102] on icon at bounding box center [1203, 103] width 82 height 16
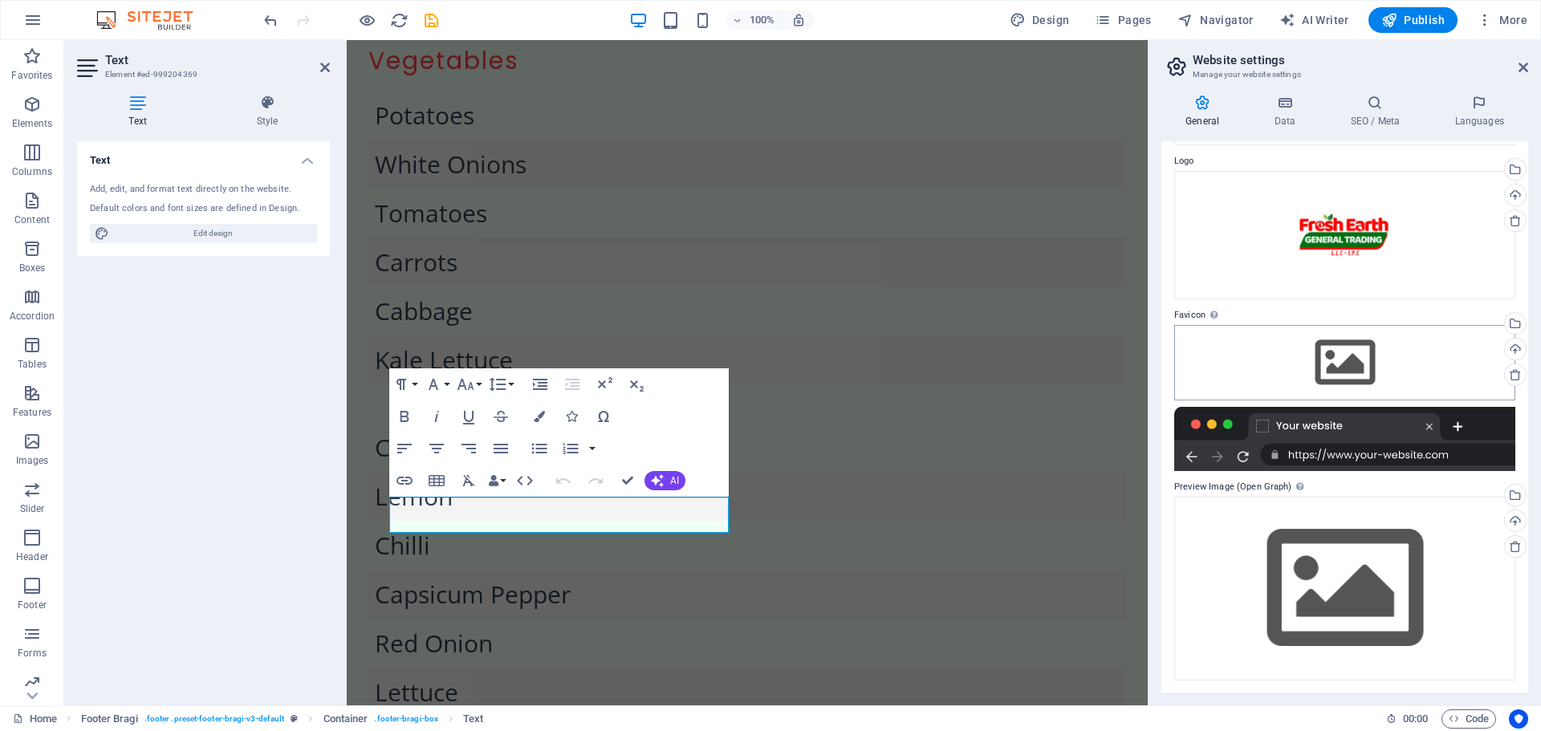
scroll to position [0, 0]
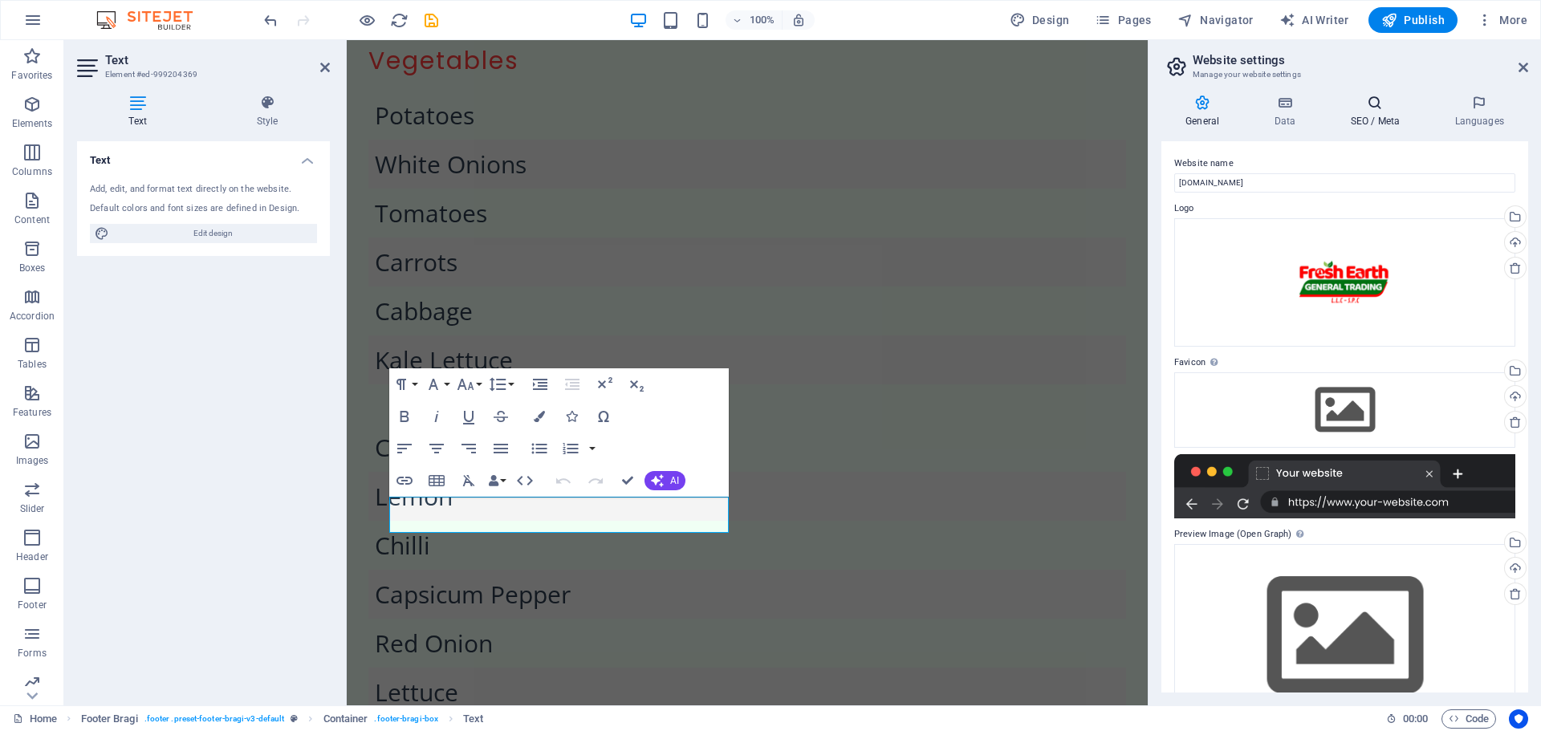
click at [1377, 98] on icon at bounding box center [1375, 103] width 98 height 16
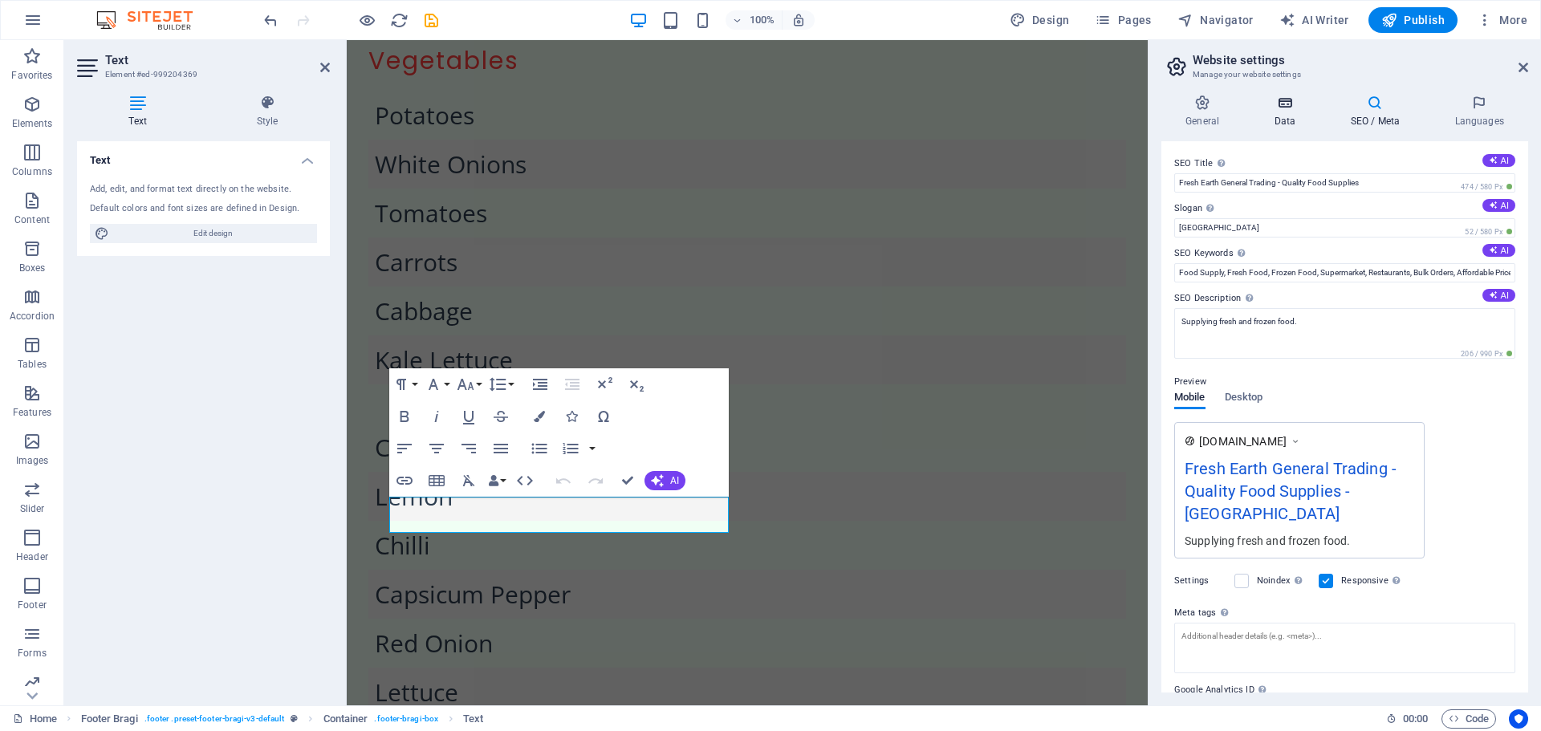
click at [1299, 104] on icon at bounding box center [1285, 103] width 70 height 16
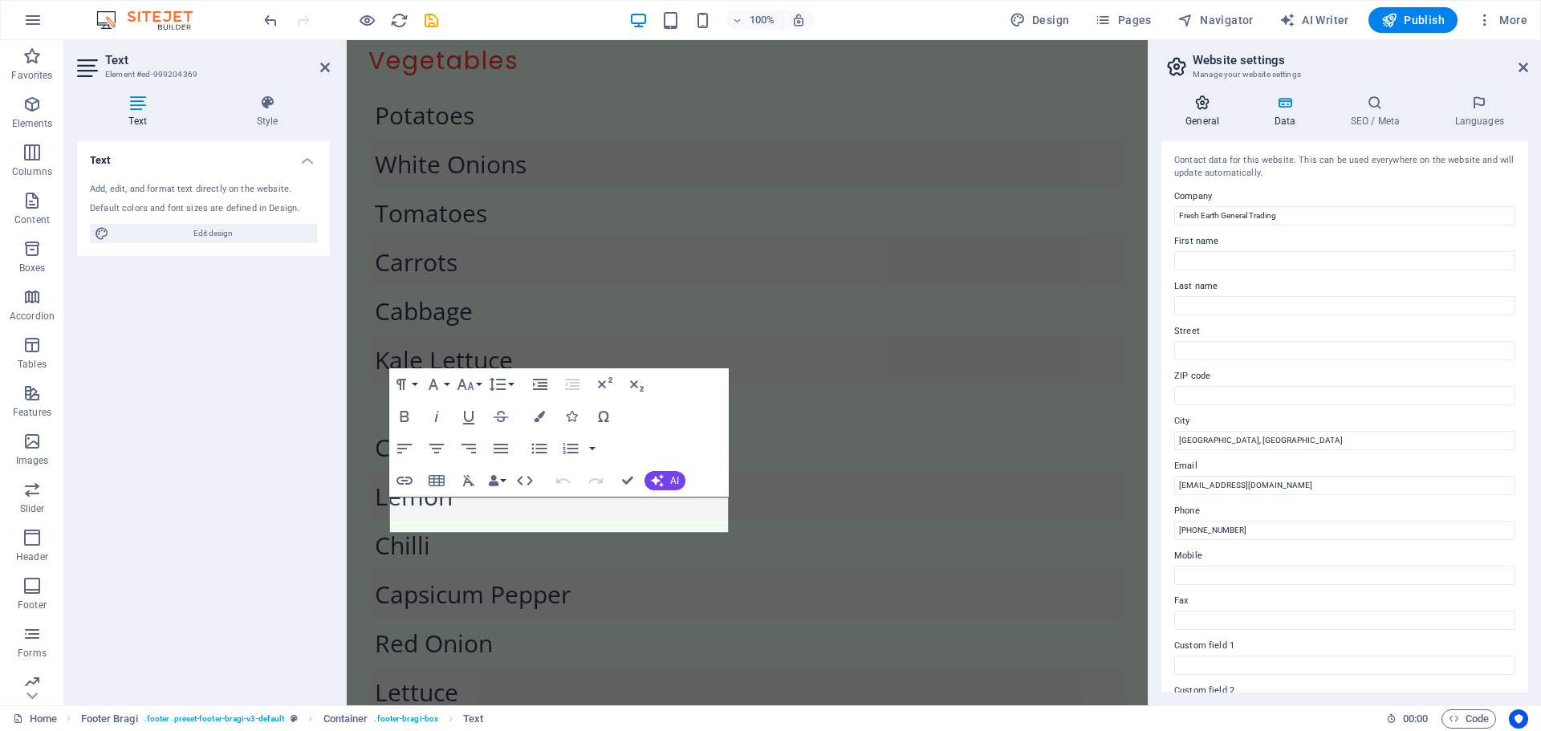
click at [1227, 113] on h4 "General" at bounding box center [1206, 112] width 88 height 34
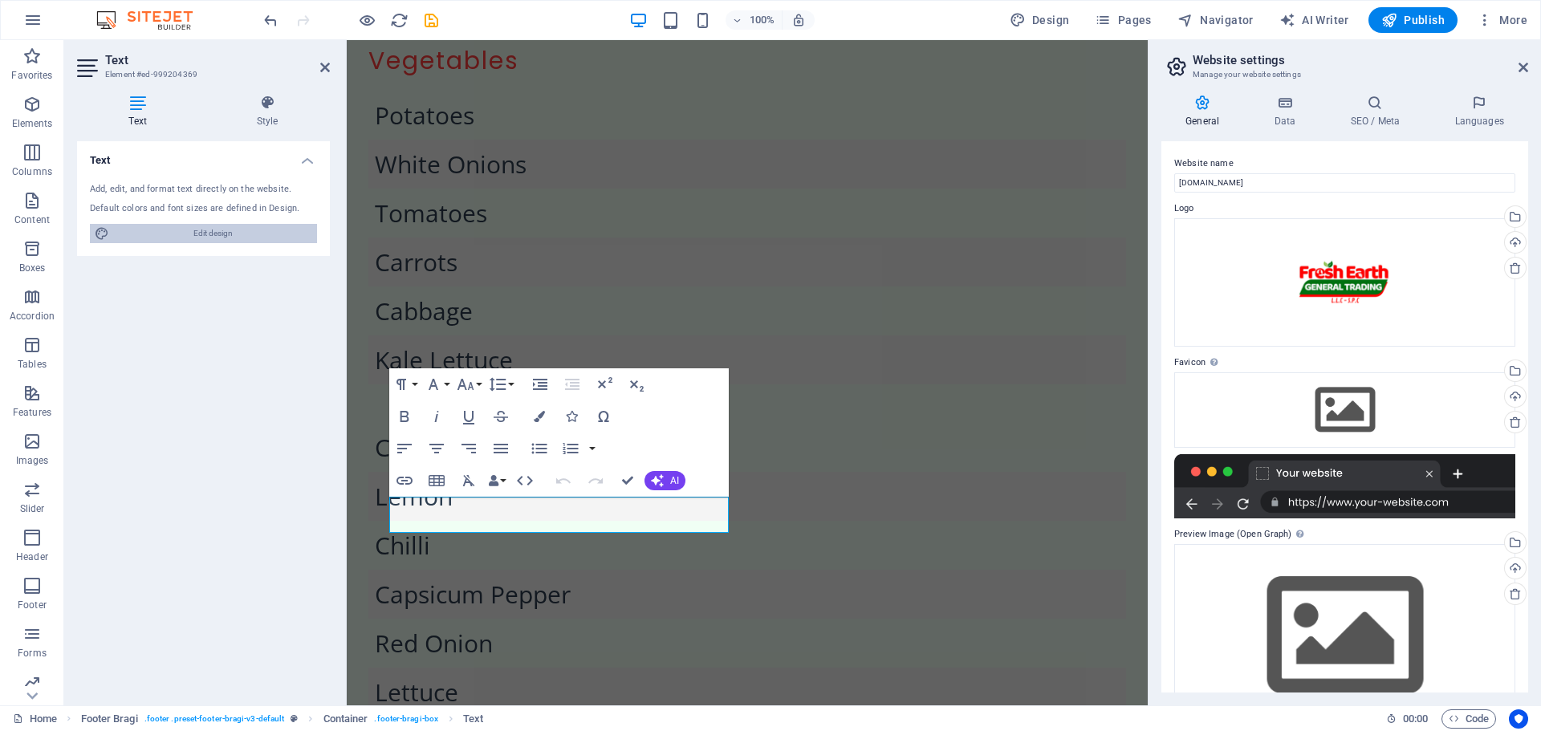
click at [246, 234] on span "Edit design" at bounding box center [213, 233] width 198 height 19
select select "px"
select select "200"
select select "px"
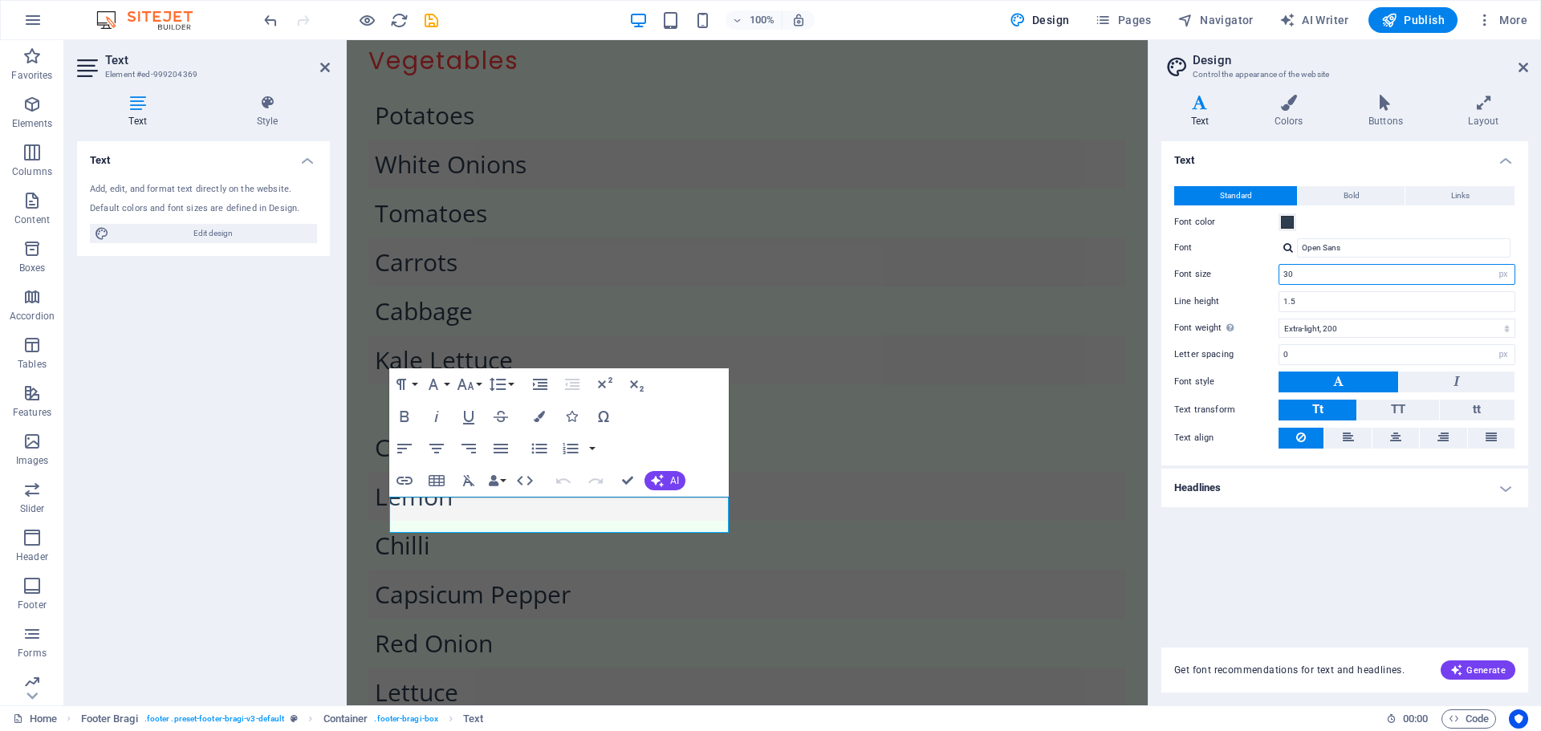
drag, startPoint x: 1334, startPoint y: 278, endPoint x: 1195, endPoint y: 268, distance: 139.2
click at [1195, 268] on div "Font size 30 rem px" at bounding box center [1344, 274] width 341 height 21
type input "20"
click at [1261, 568] on div "Text Standard Bold Links Font color Font Open Sans Font size 20 rem px Line hei…" at bounding box center [1345, 384] width 367 height 487
click at [1357, 592] on div "Text Standard Bold Links Font color Font Open Sans Font size 20 rem px Line hei…" at bounding box center [1345, 384] width 367 height 487
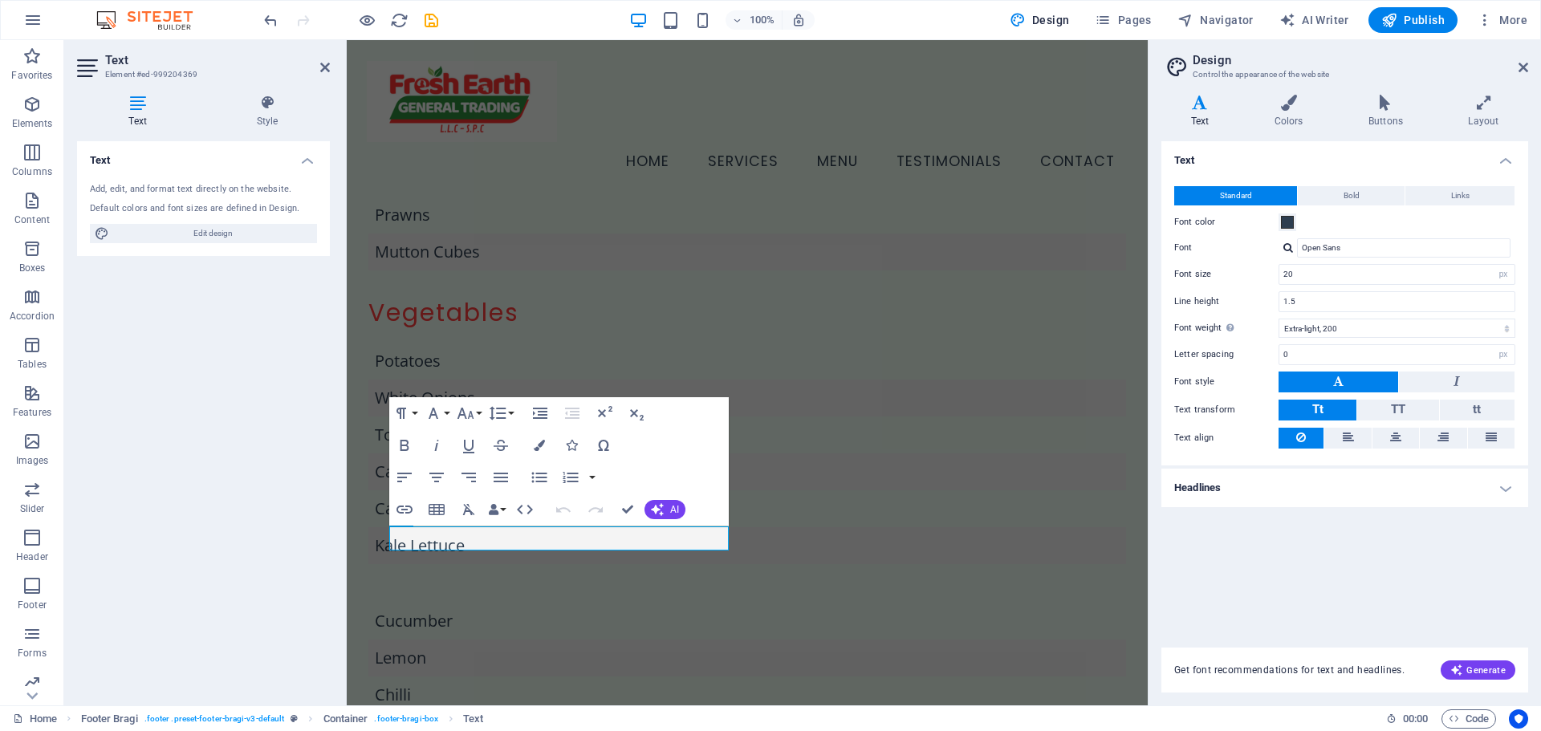
scroll to position [2374, 0]
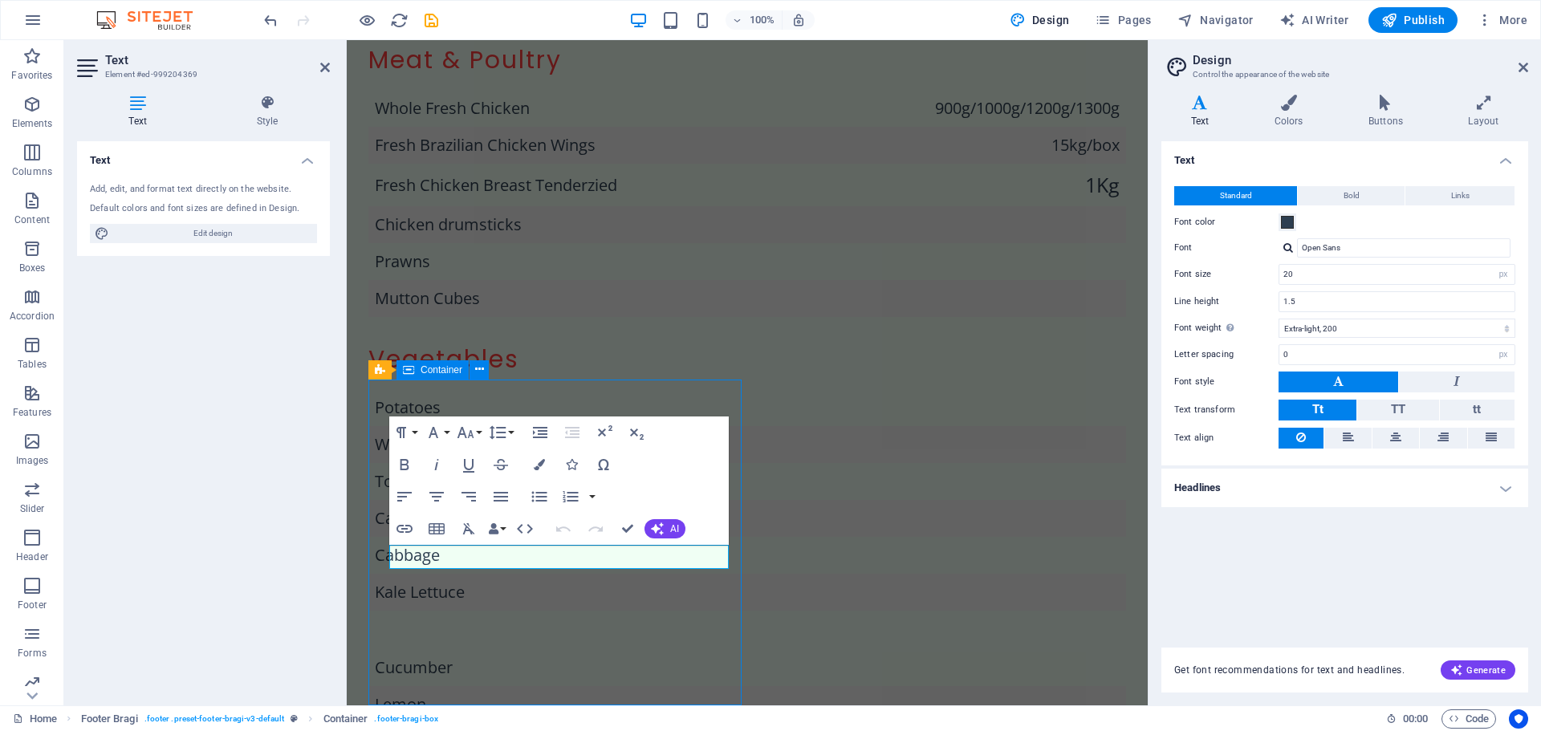
scroll to position [2496, 0]
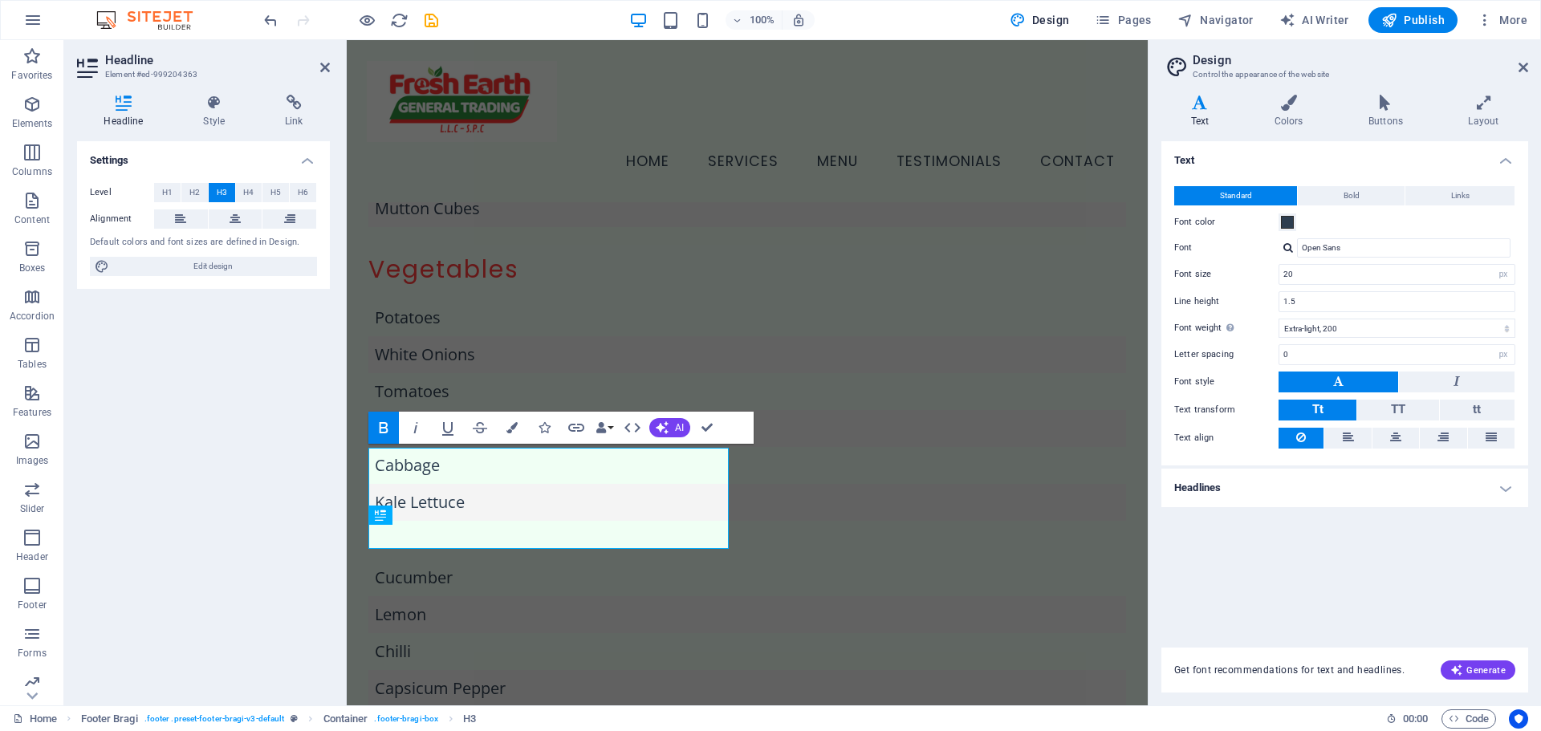
scroll to position [2350, 0]
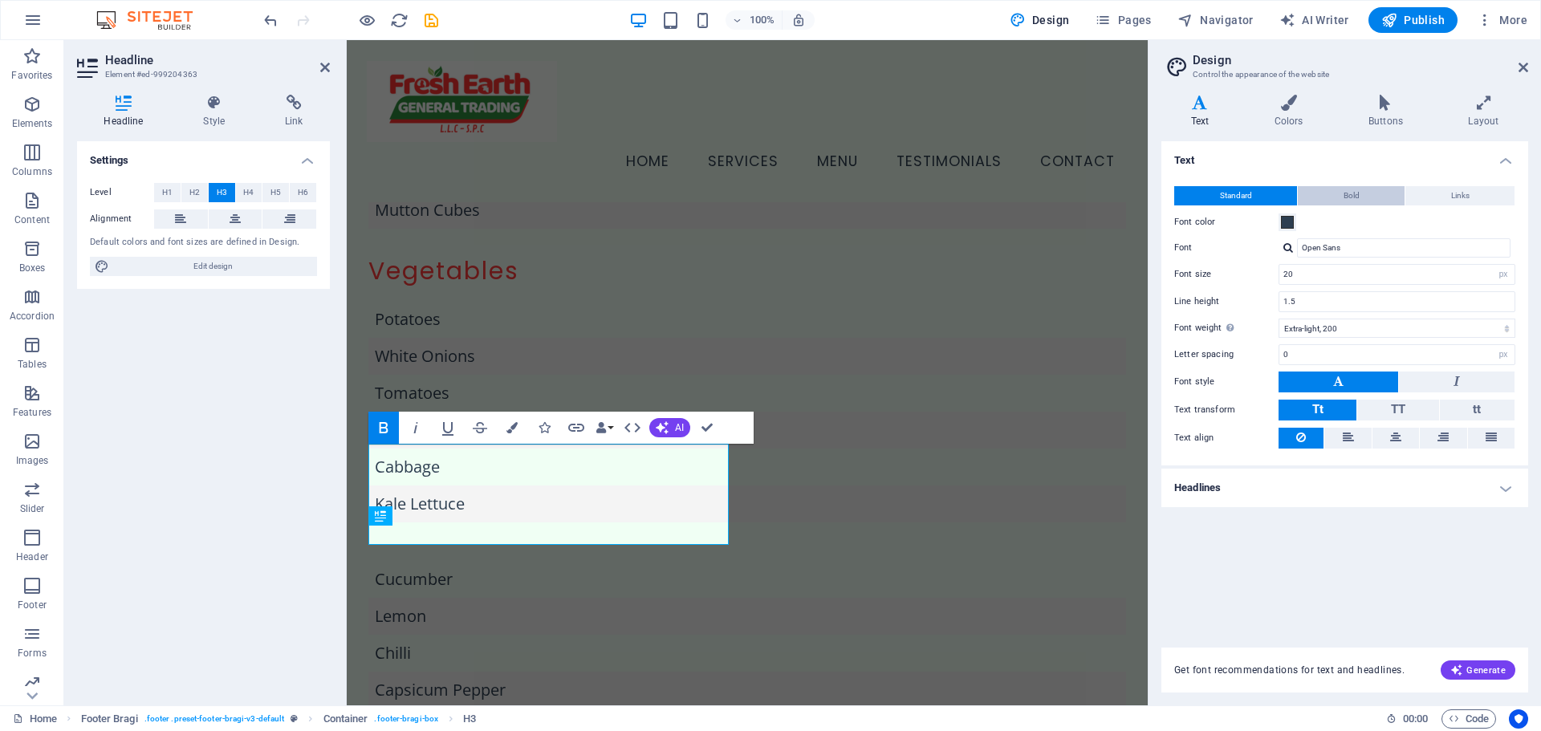
click at [1348, 195] on span "Bold" at bounding box center [1352, 195] width 16 height 19
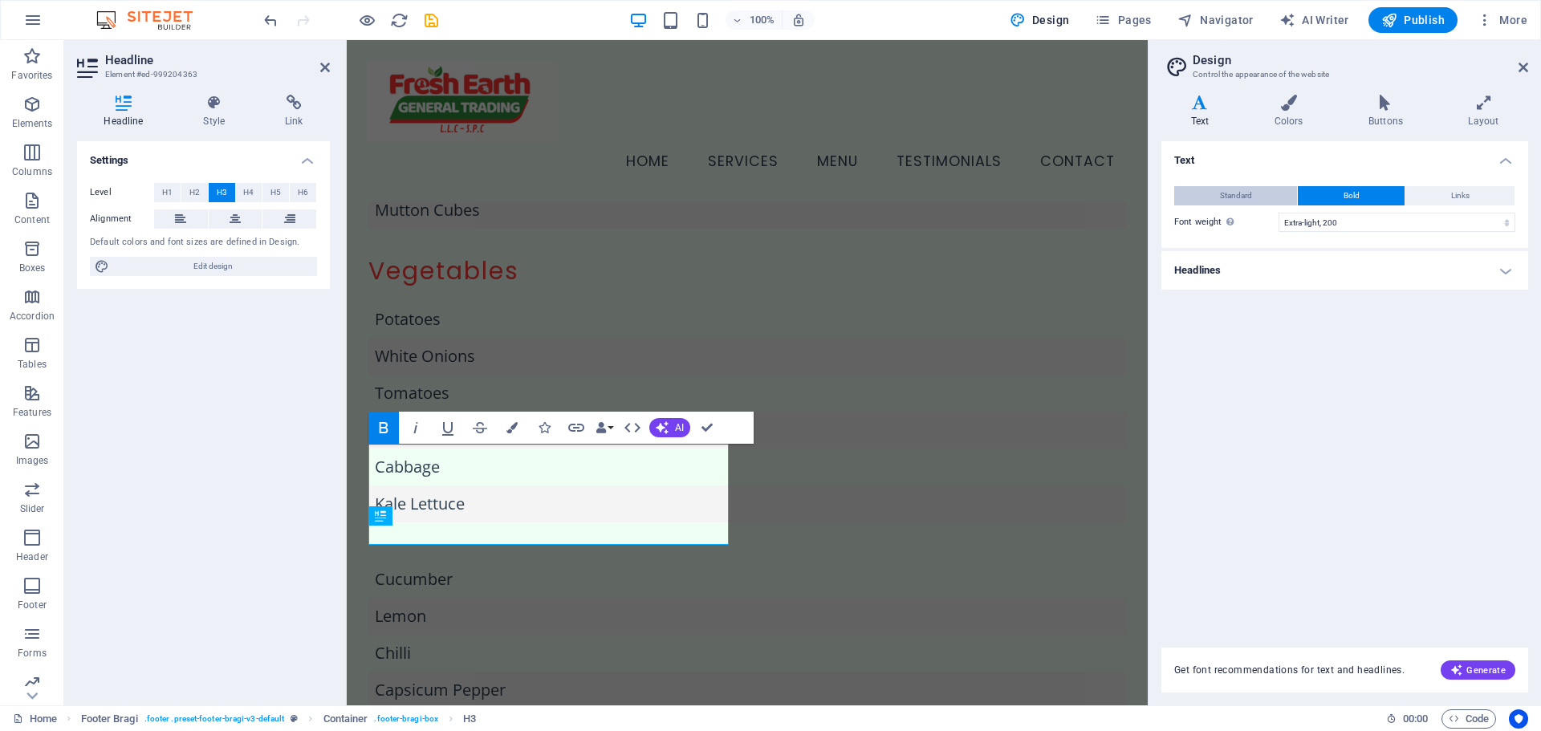
click at [1272, 193] on button "Standard" at bounding box center [1235, 195] width 123 height 19
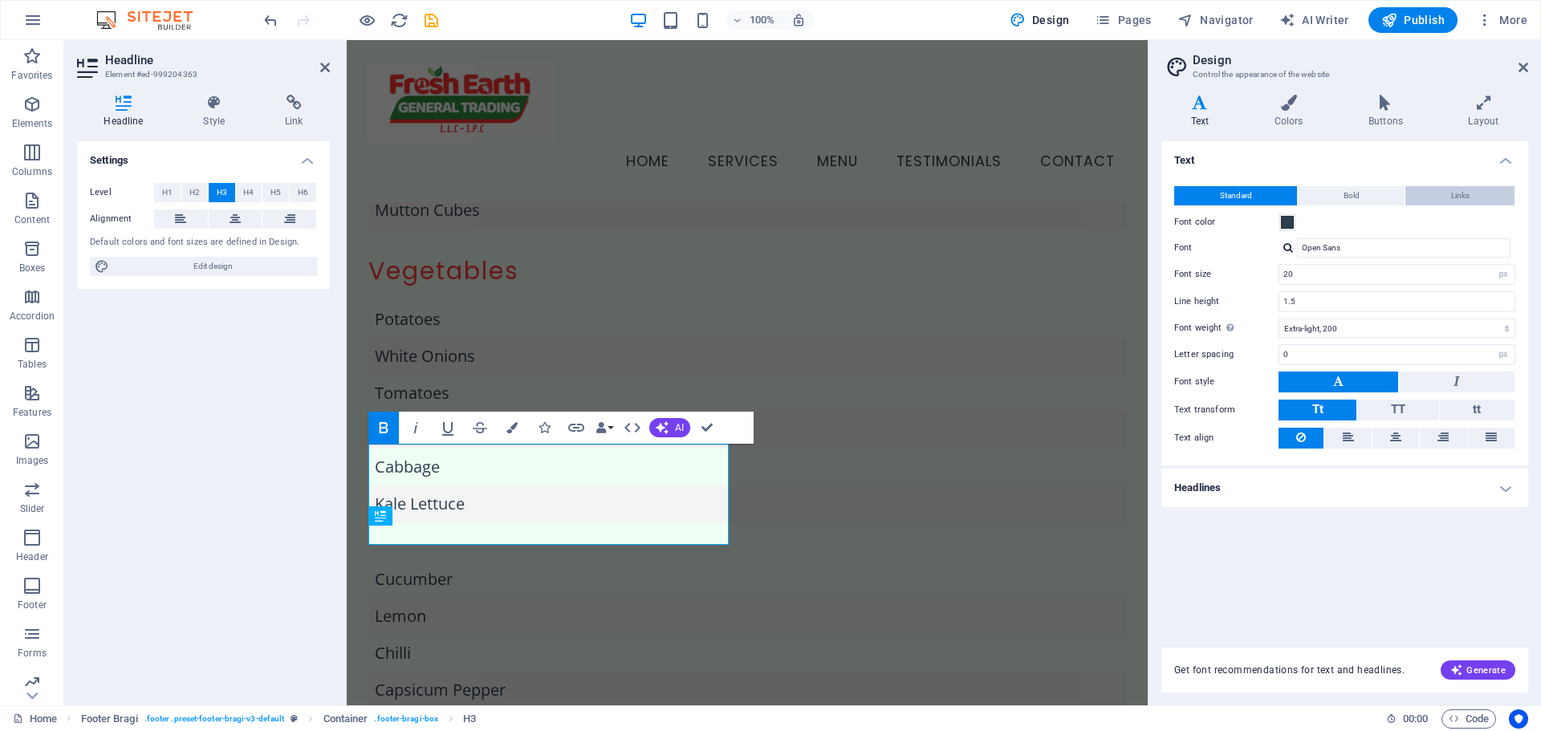
click at [1479, 197] on button "Links" at bounding box center [1460, 195] width 109 height 19
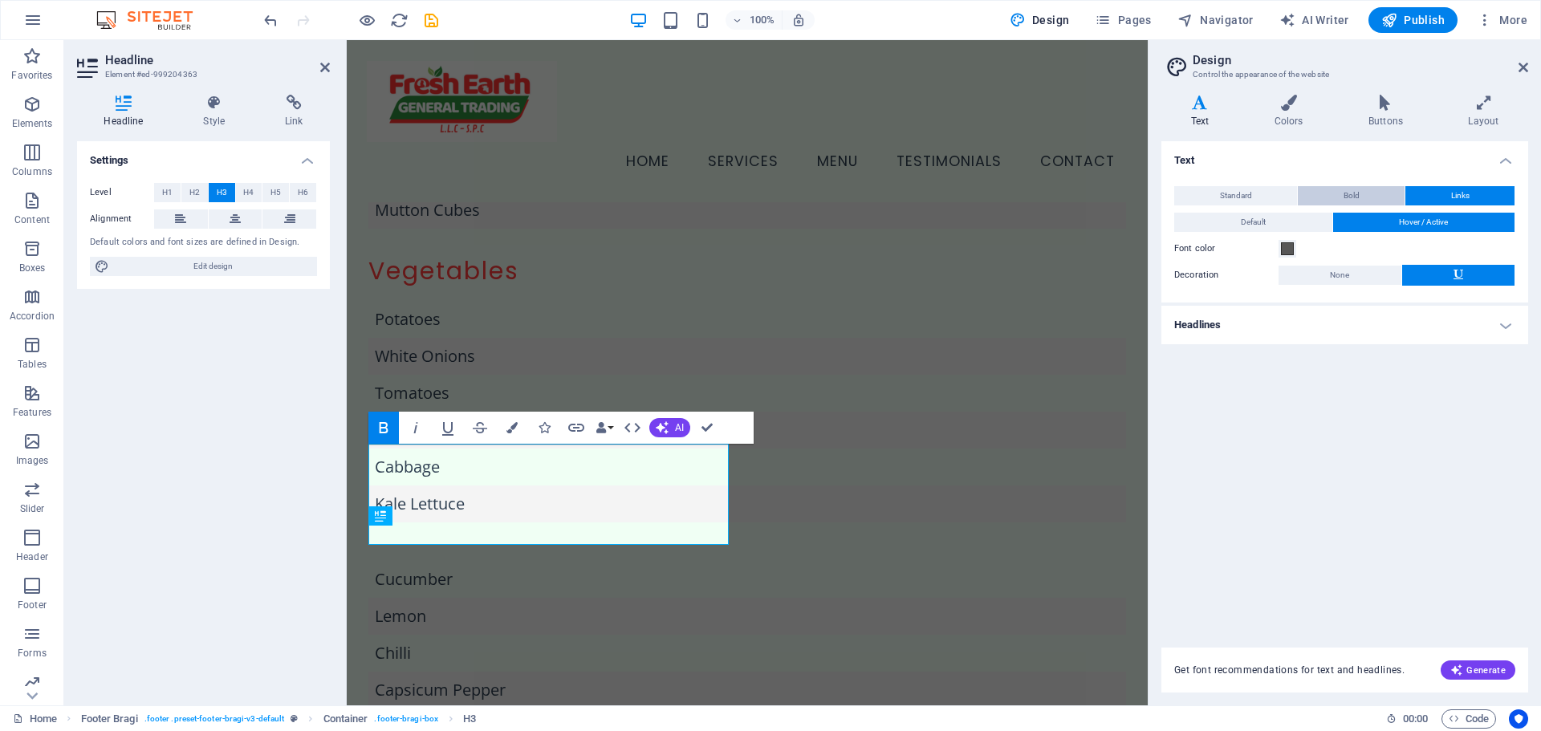
click at [1389, 193] on button "Bold" at bounding box center [1351, 195] width 107 height 19
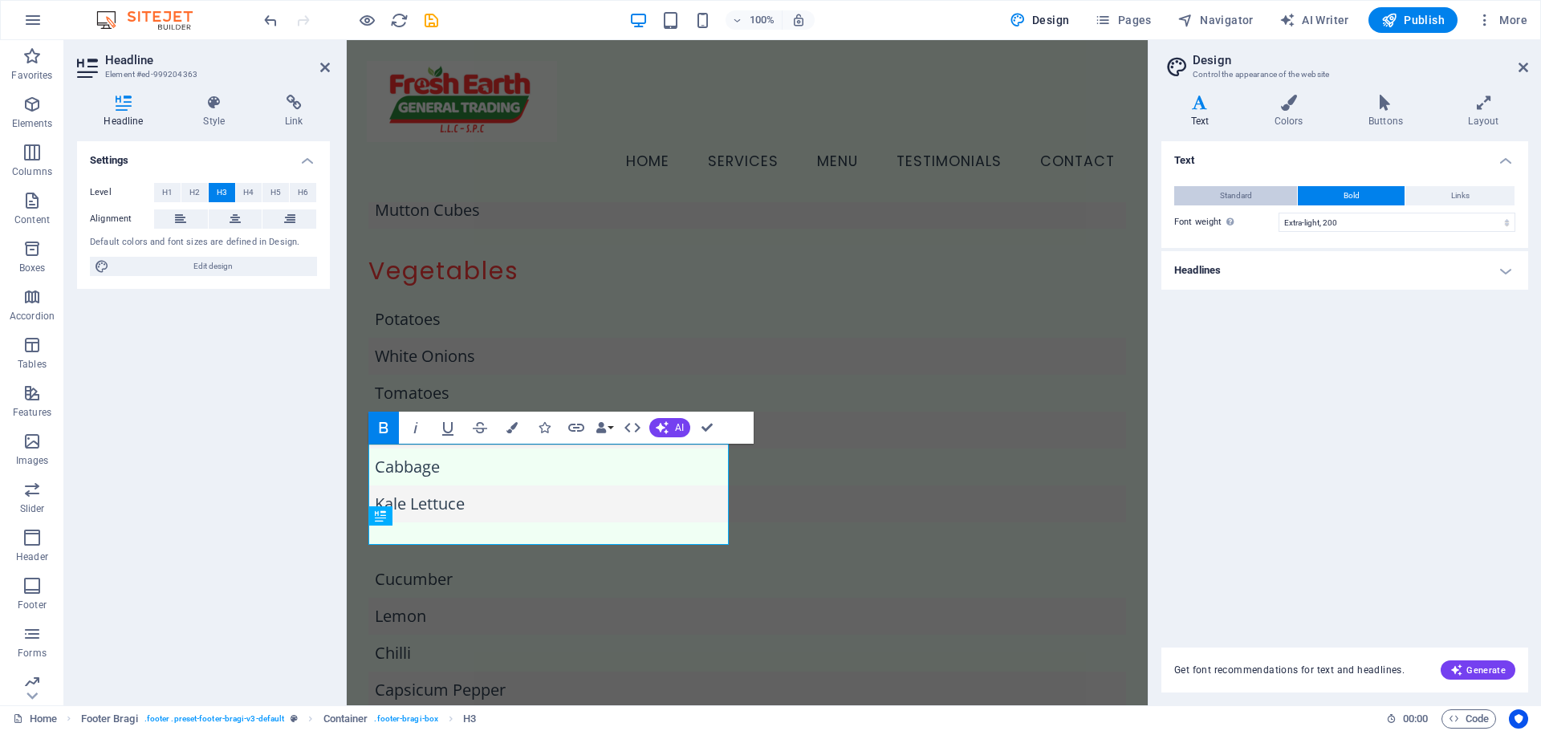
click at [1270, 189] on button "Standard" at bounding box center [1235, 195] width 123 height 19
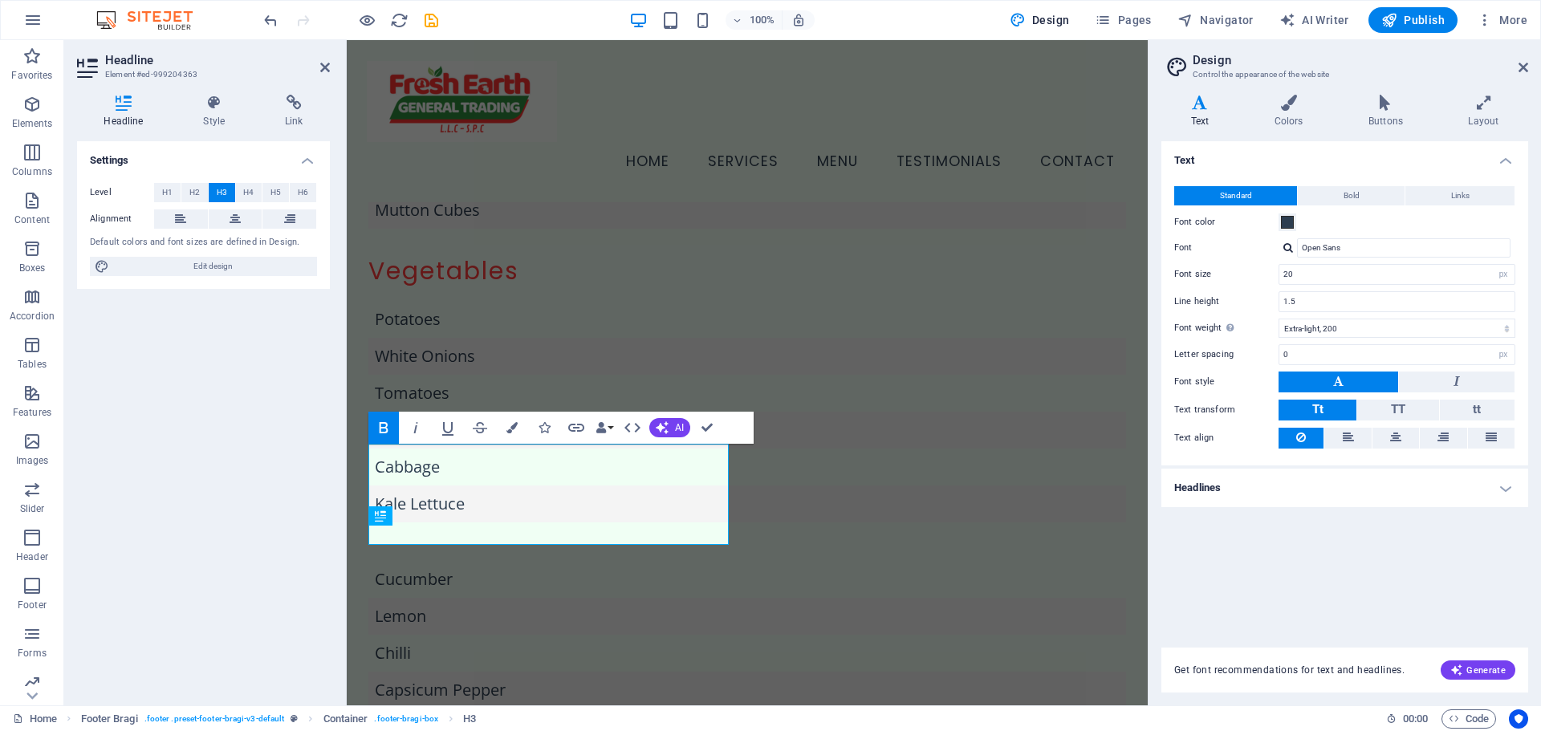
click at [1340, 584] on div "Text Standard Bold Links Font color Font Open Sans Font size 20 rem px Line hei…" at bounding box center [1345, 384] width 367 height 487
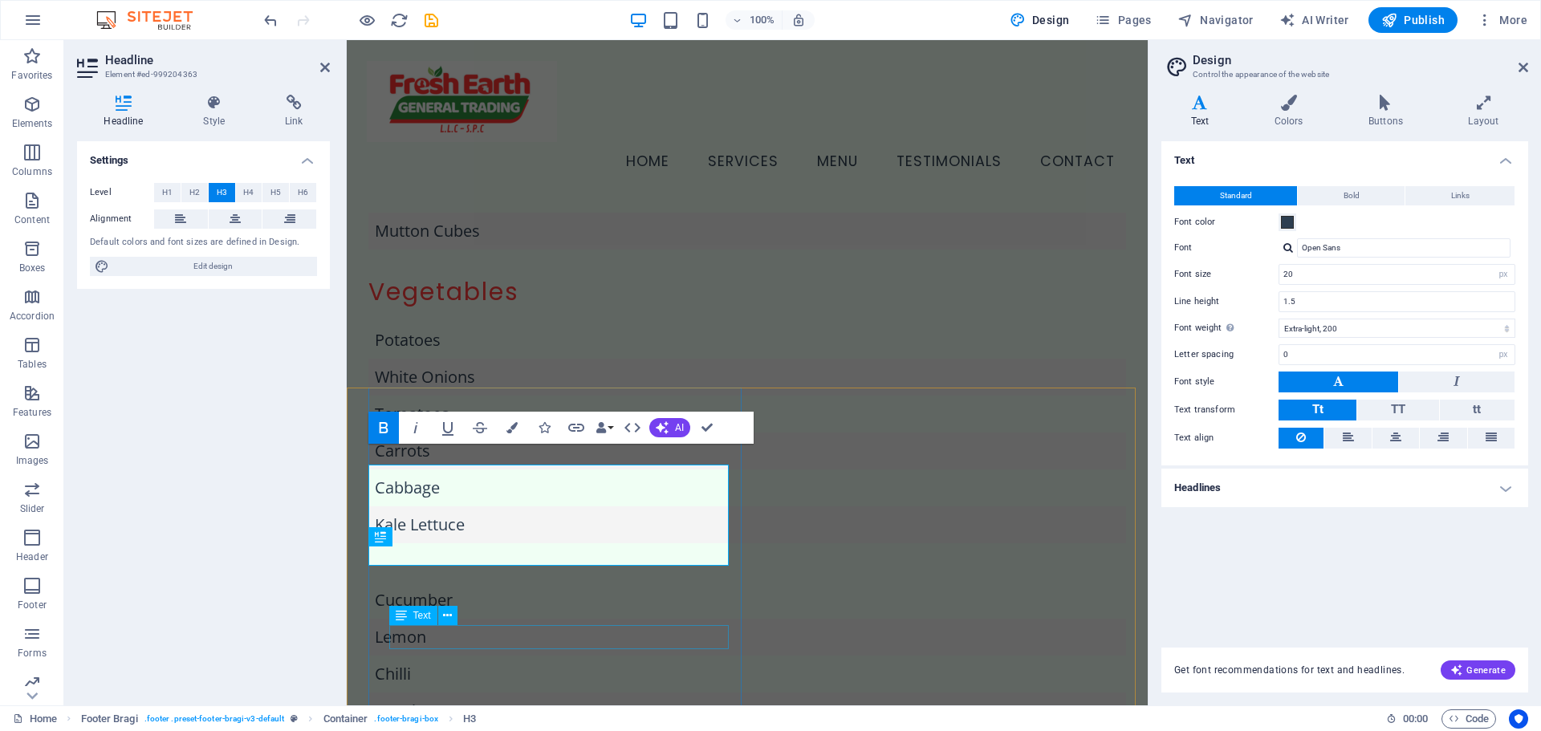
scroll to position [2326, 0]
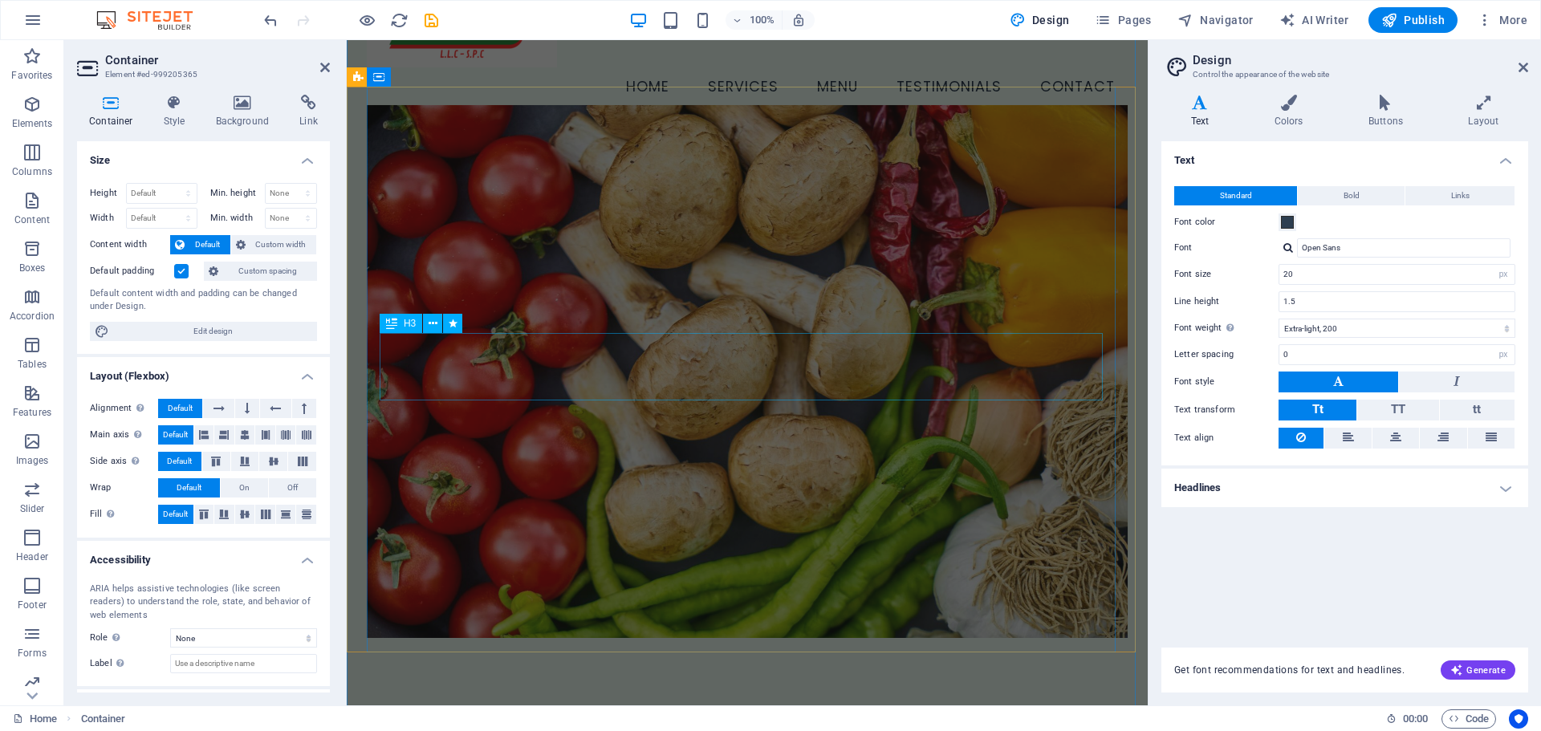
scroll to position [0, 0]
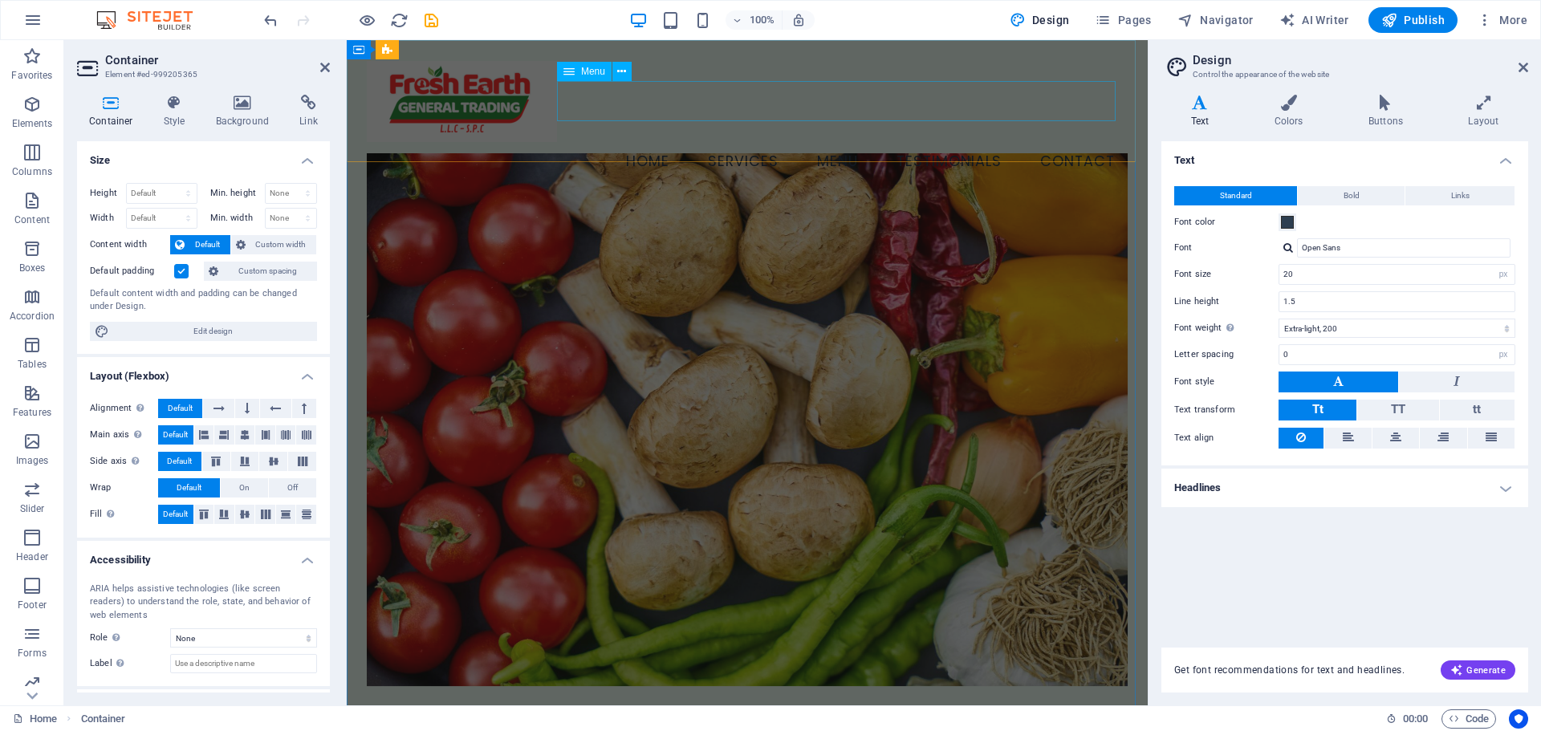
click at [1052, 142] on nav "Home Services Menu Testimonials Contact" at bounding box center [747, 162] width 761 height 40
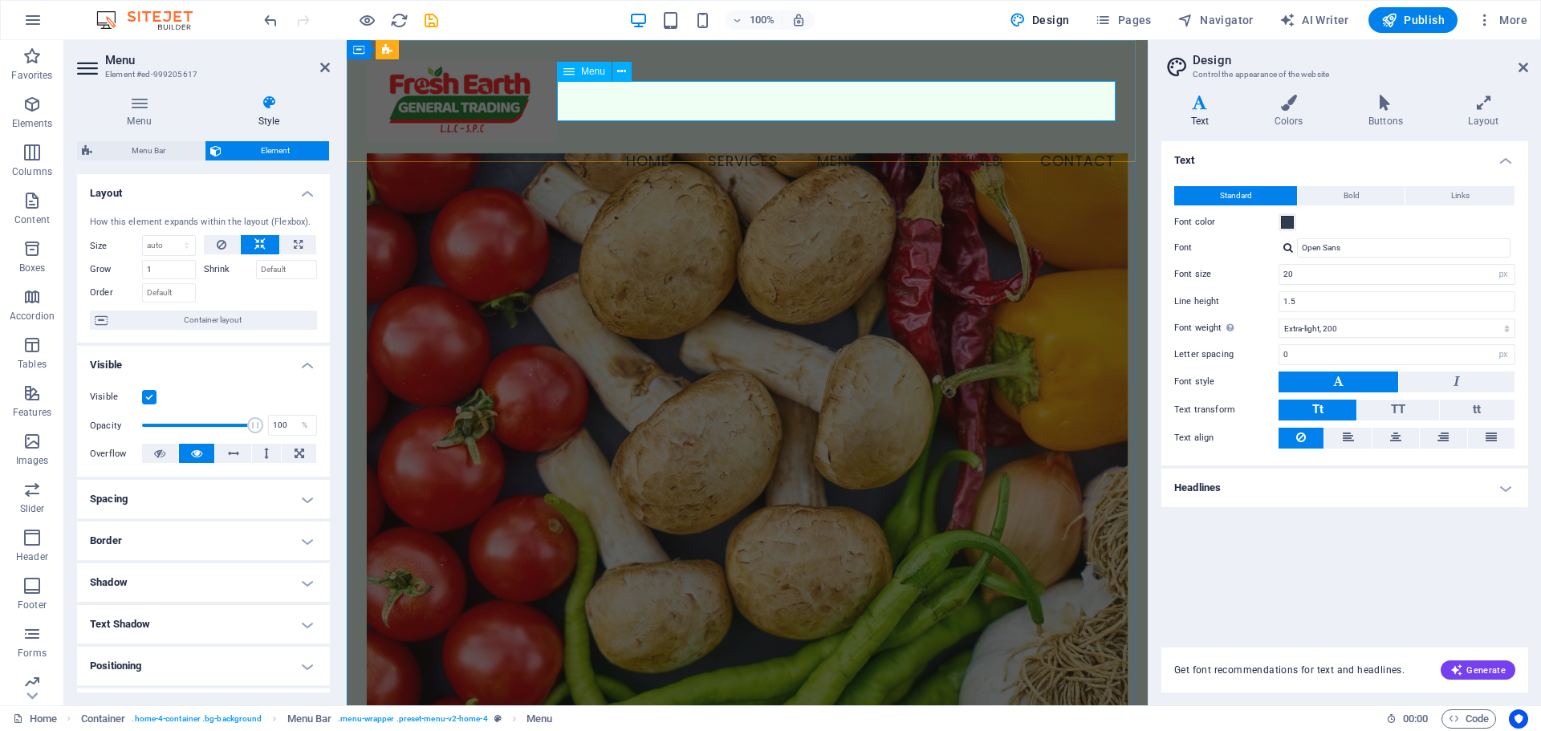
click at [604, 142] on nav "Home Services Menu Testimonials Contact" at bounding box center [747, 162] width 761 height 40
drag, startPoint x: 604, startPoint y: 102, endPoint x: 604, endPoint y: 88, distance: 13.6
click at [604, 142] on nav "Home Services Menu Testimonials Contact" at bounding box center [747, 162] width 761 height 40
click at [620, 72] on icon at bounding box center [621, 71] width 9 height 17
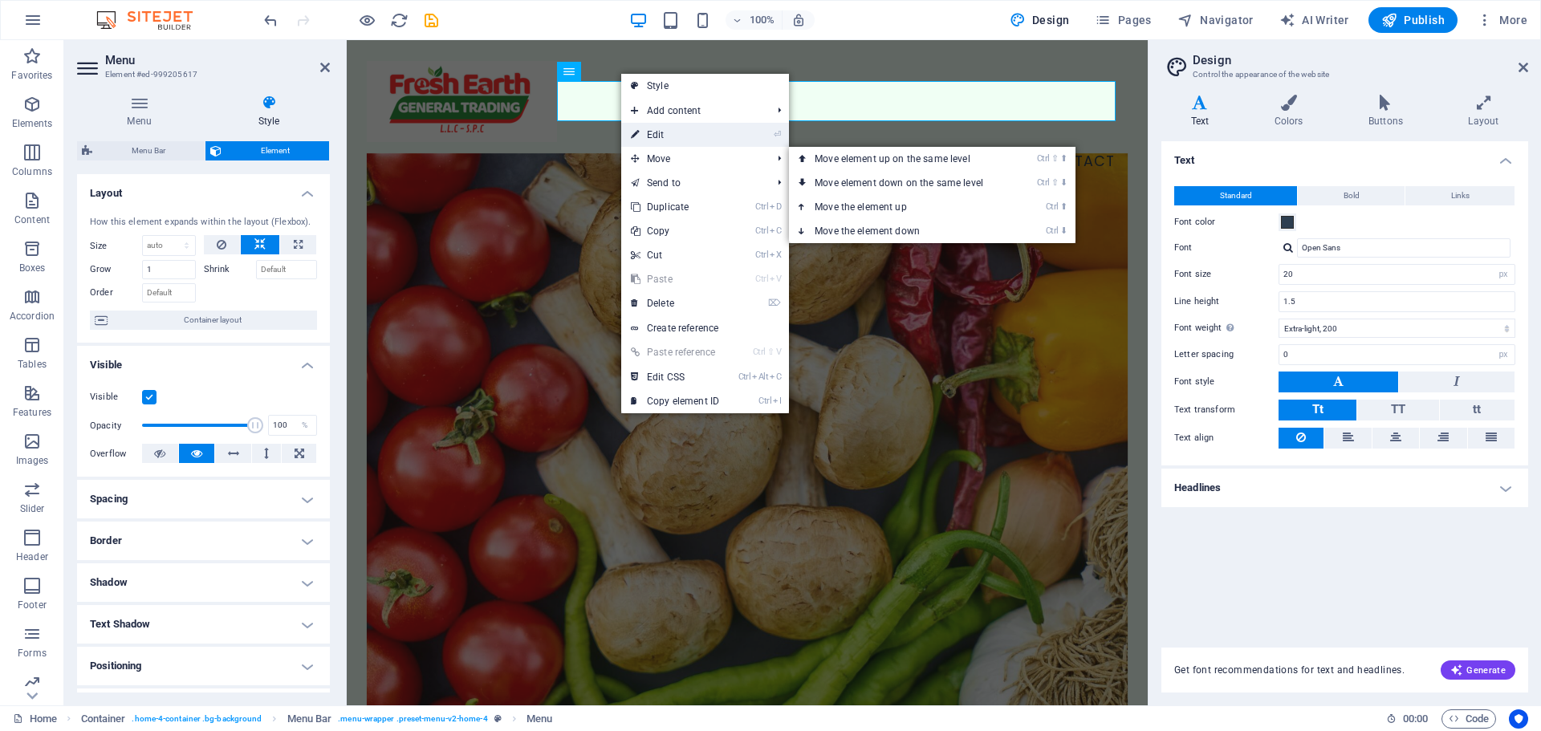
click at [726, 135] on link "⏎ Edit" at bounding box center [675, 135] width 108 height 24
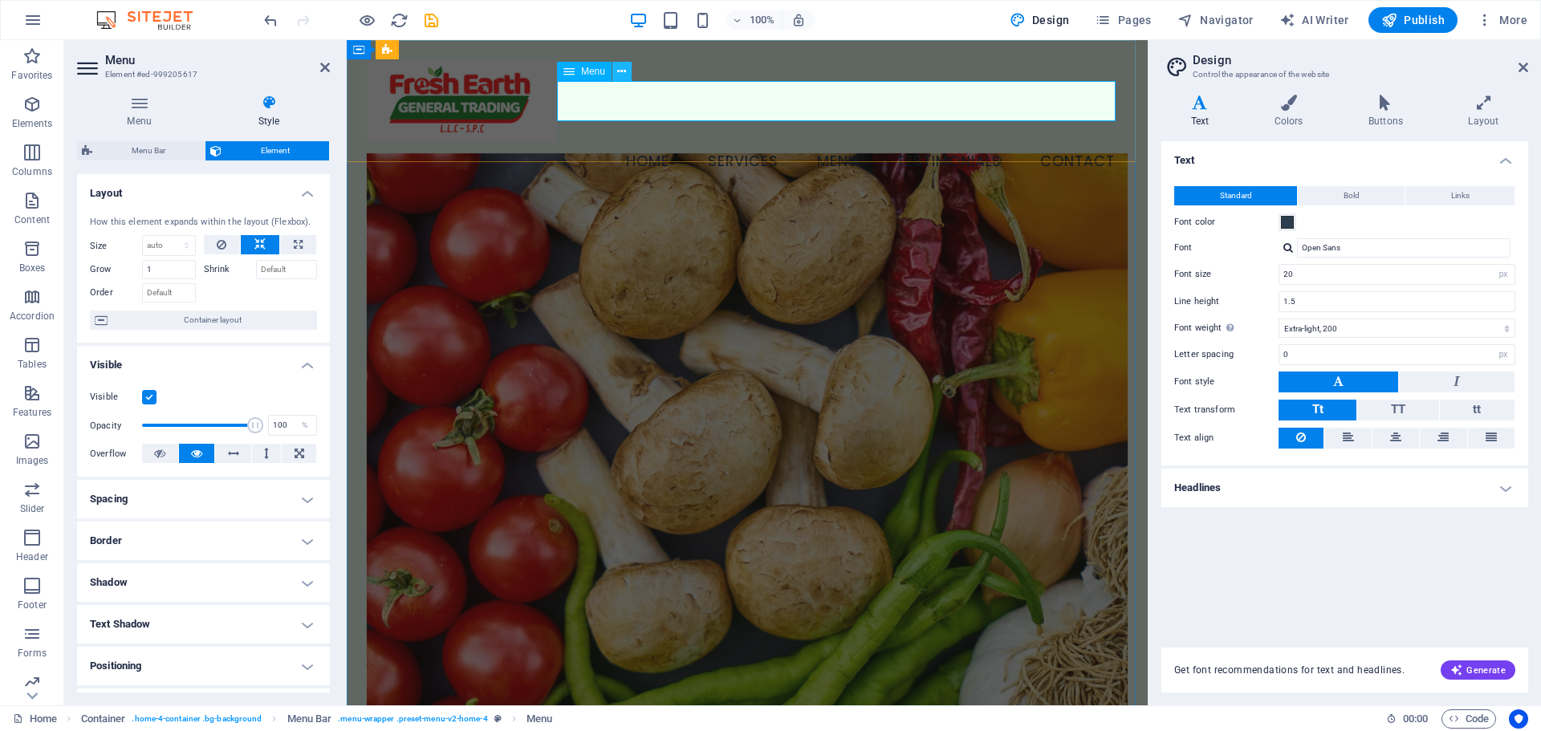
click at [619, 69] on icon at bounding box center [621, 71] width 9 height 17
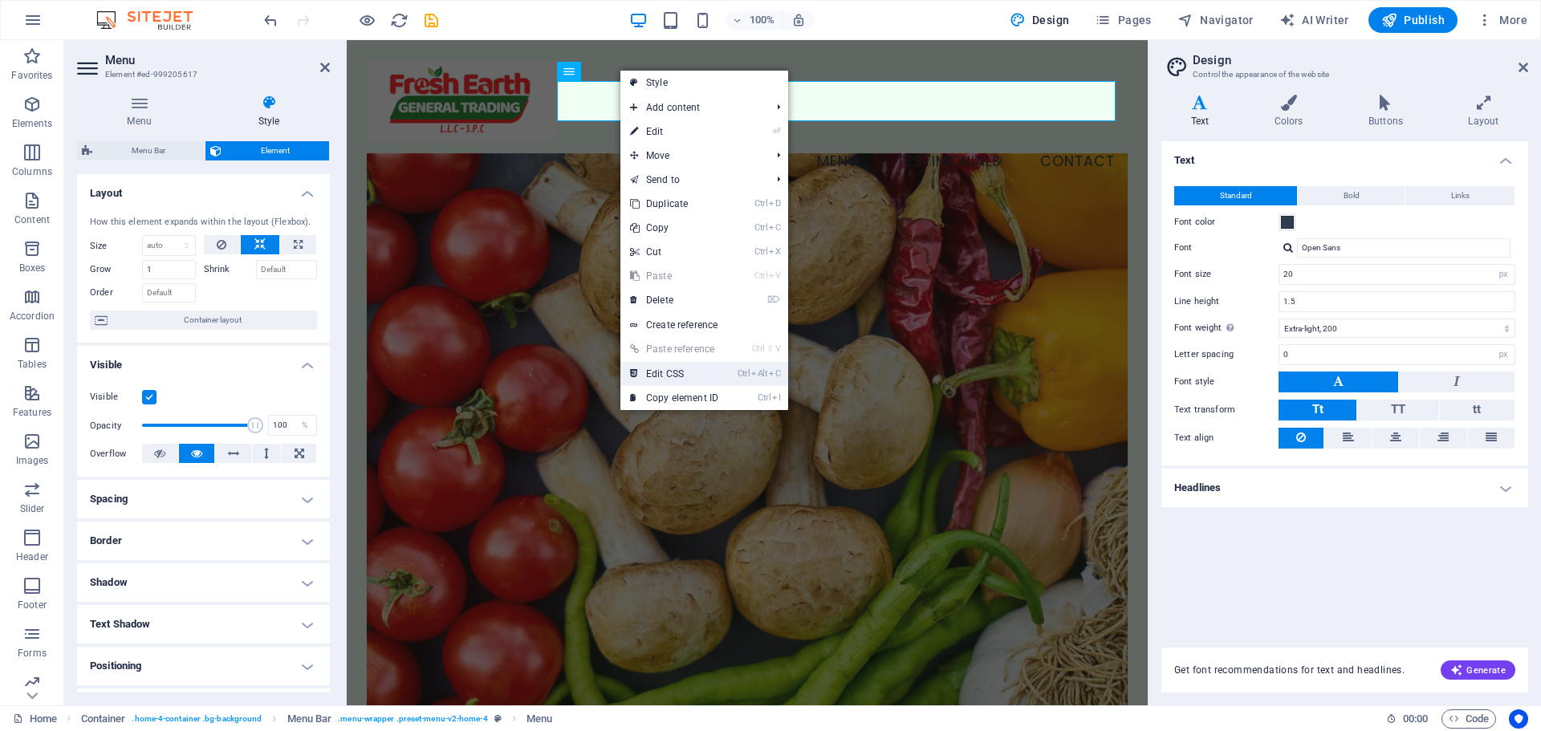
click at [680, 374] on link "Ctrl Alt C Edit CSS" at bounding box center [674, 374] width 108 height 24
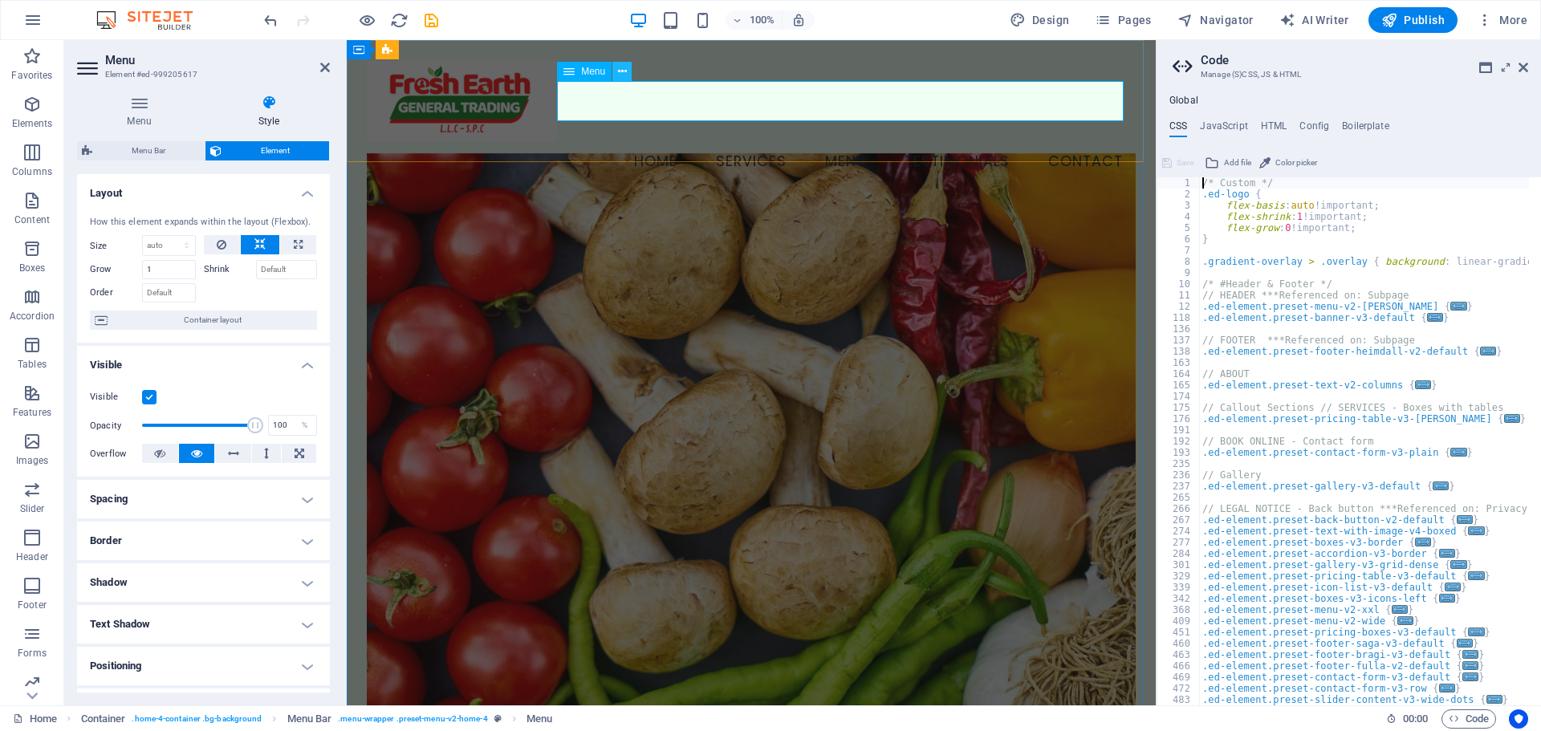
click at [625, 69] on icon at bounding box center [622, 71] width 9 height 17
click at [547, 144] on div "Menu Home Services Menu Testimonials Contact" at bounding box center [751, 121] width 809 height 162
select select "vw"
select select "rem"
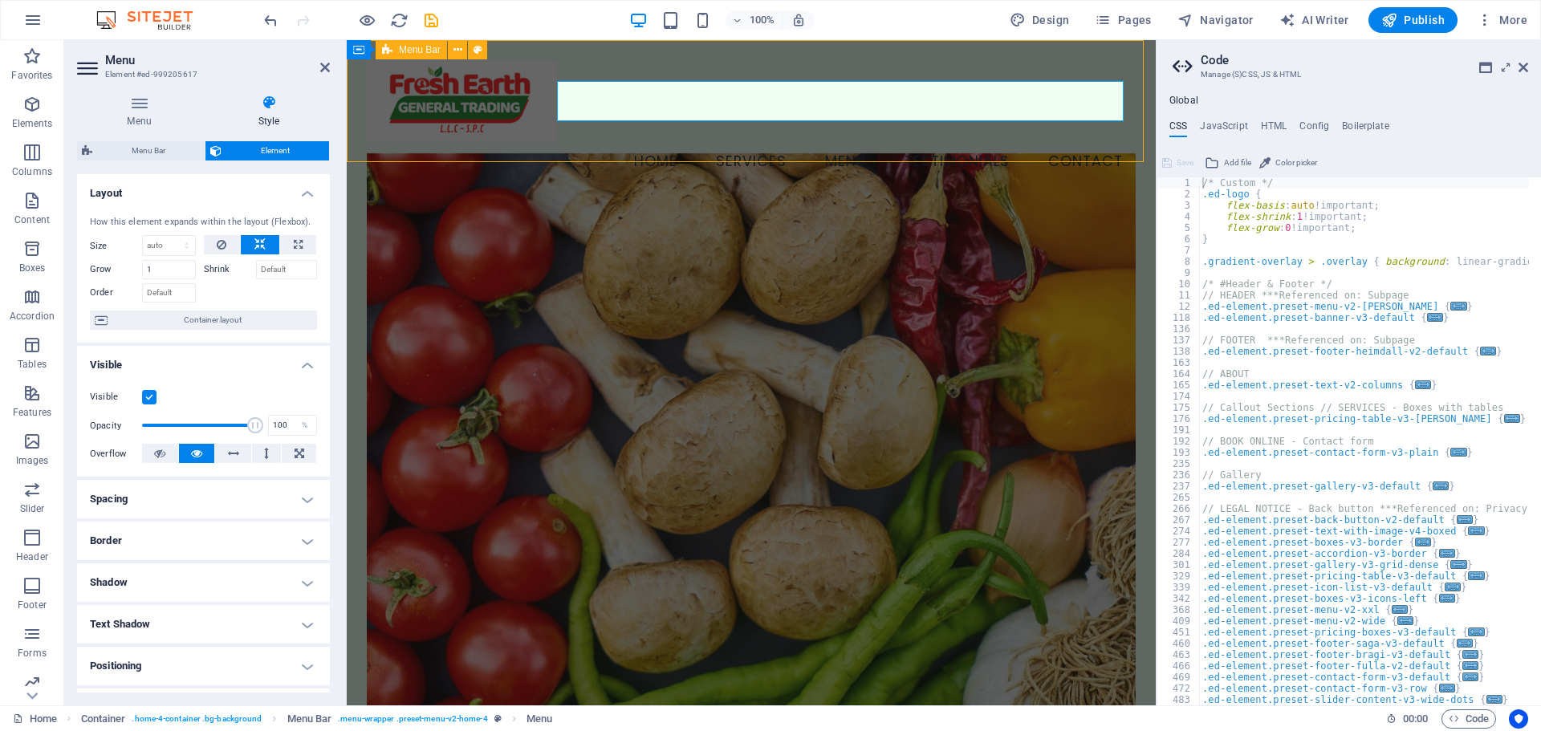
select select "rem"
select select "vw"
select select "preset-menu-v2-home-4"
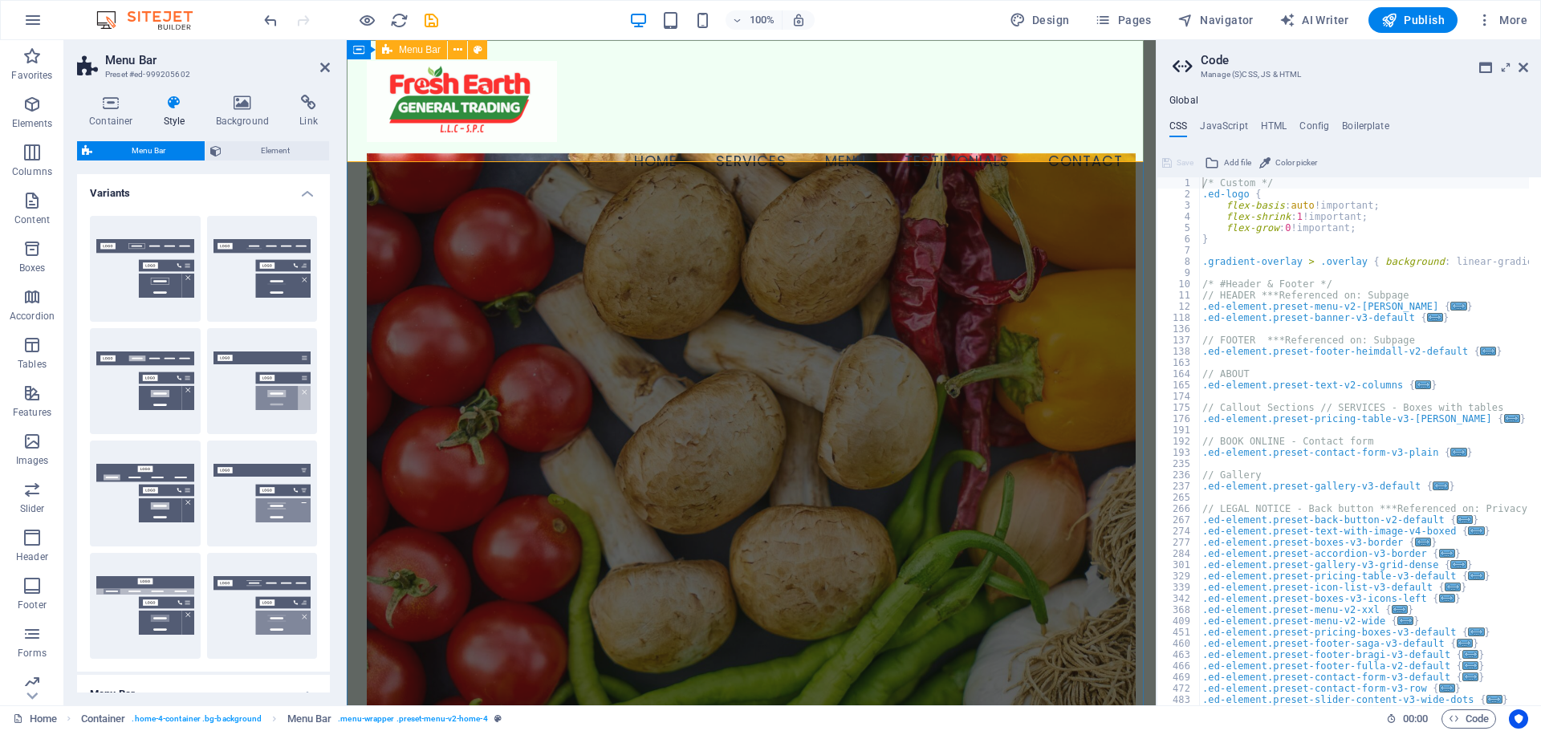
click at [591, 47] on div "Menu Home Services Menu Testimonials Contact" at bounding box center [751, 121] width 809 height 162
click at [459, 44] on icon at bounding box center [458, 50] width 9 height 17
click at [361, 51] on icon at bounding box center [358, 49] width 11 height 19
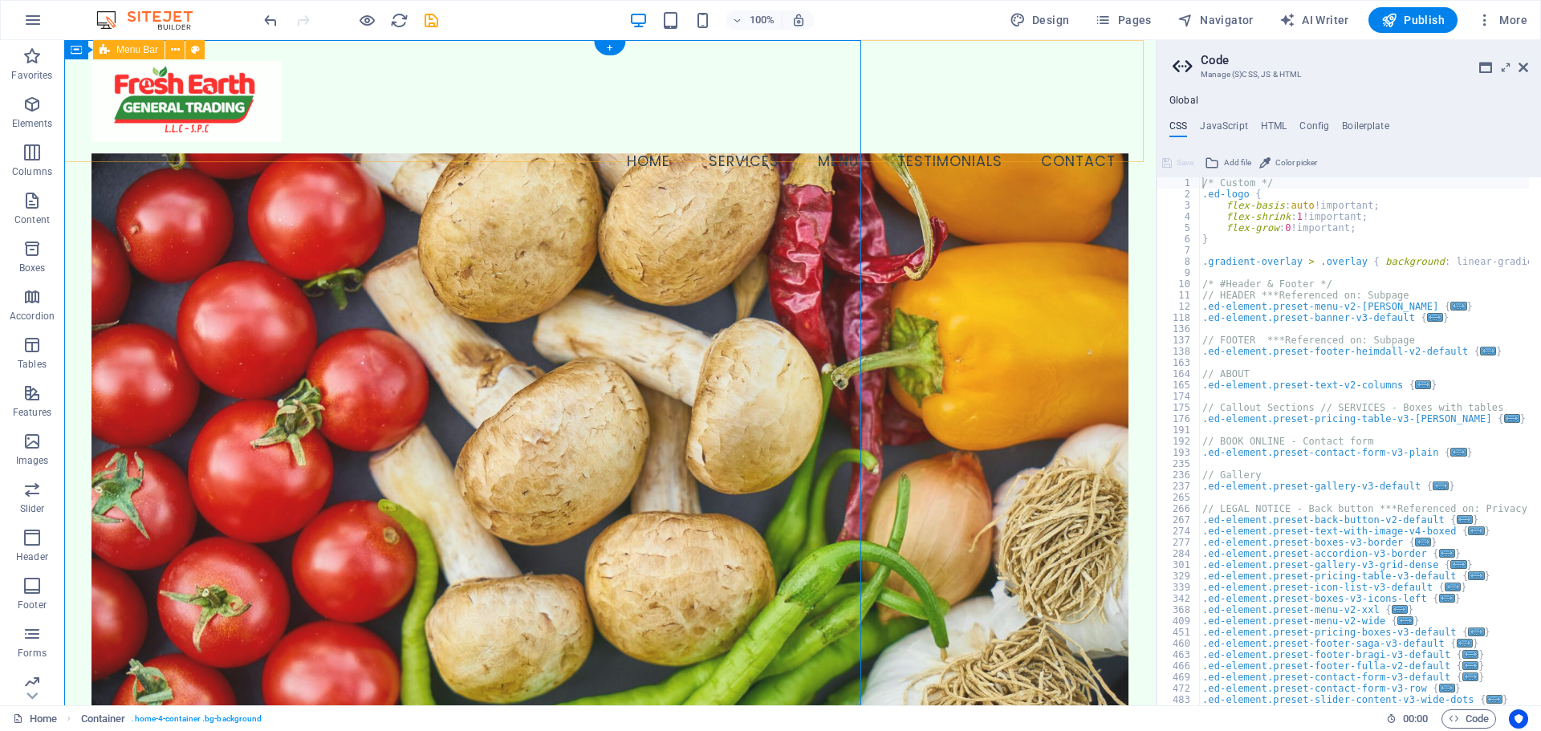
click at [362, 50] on div "Menu Home Services Menu Testimonials Contact" at bounding box center [610, 121] width 1092 height 162
select select "vw"
select select "rem"
select select "vw"
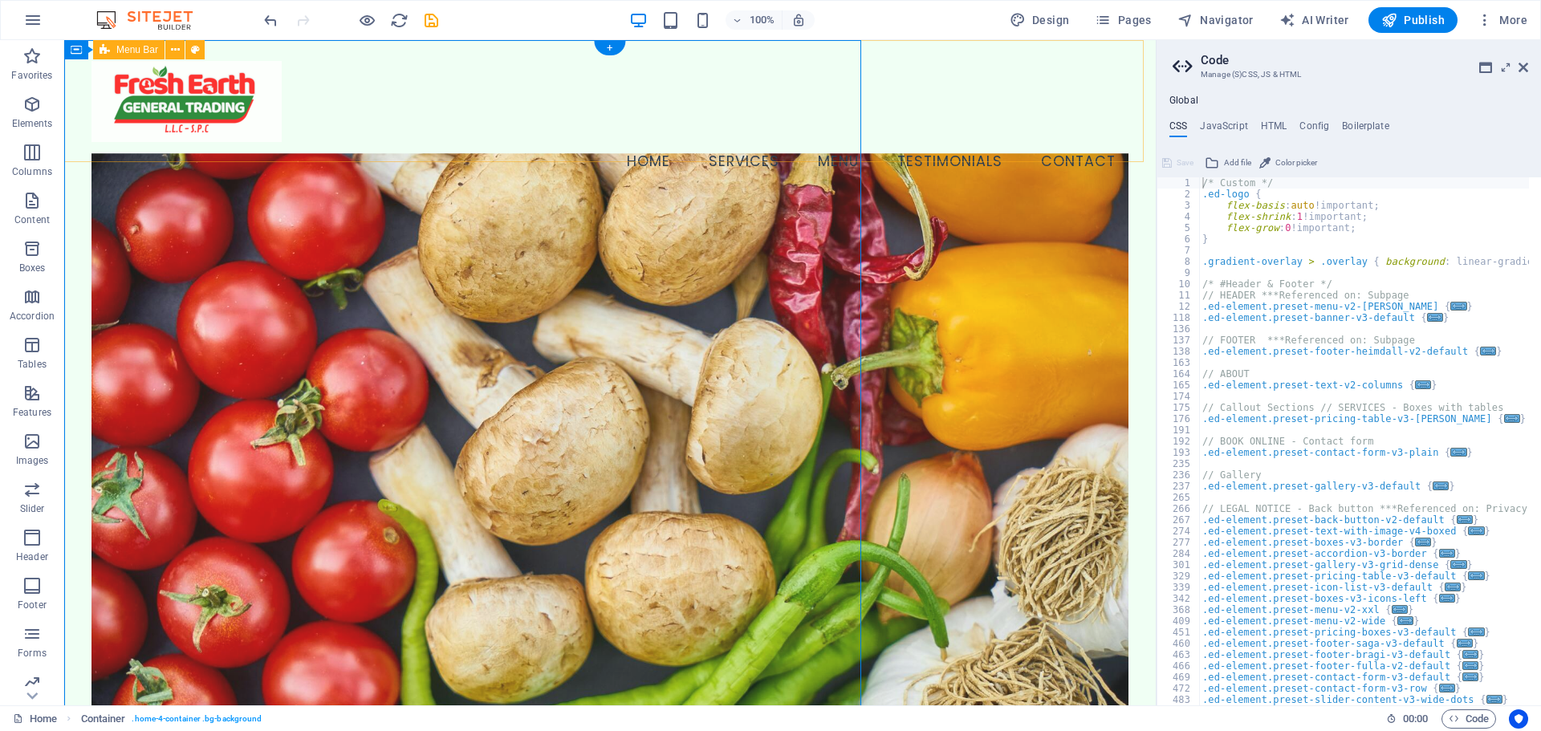
select select "preset-menu-v2-home-4"
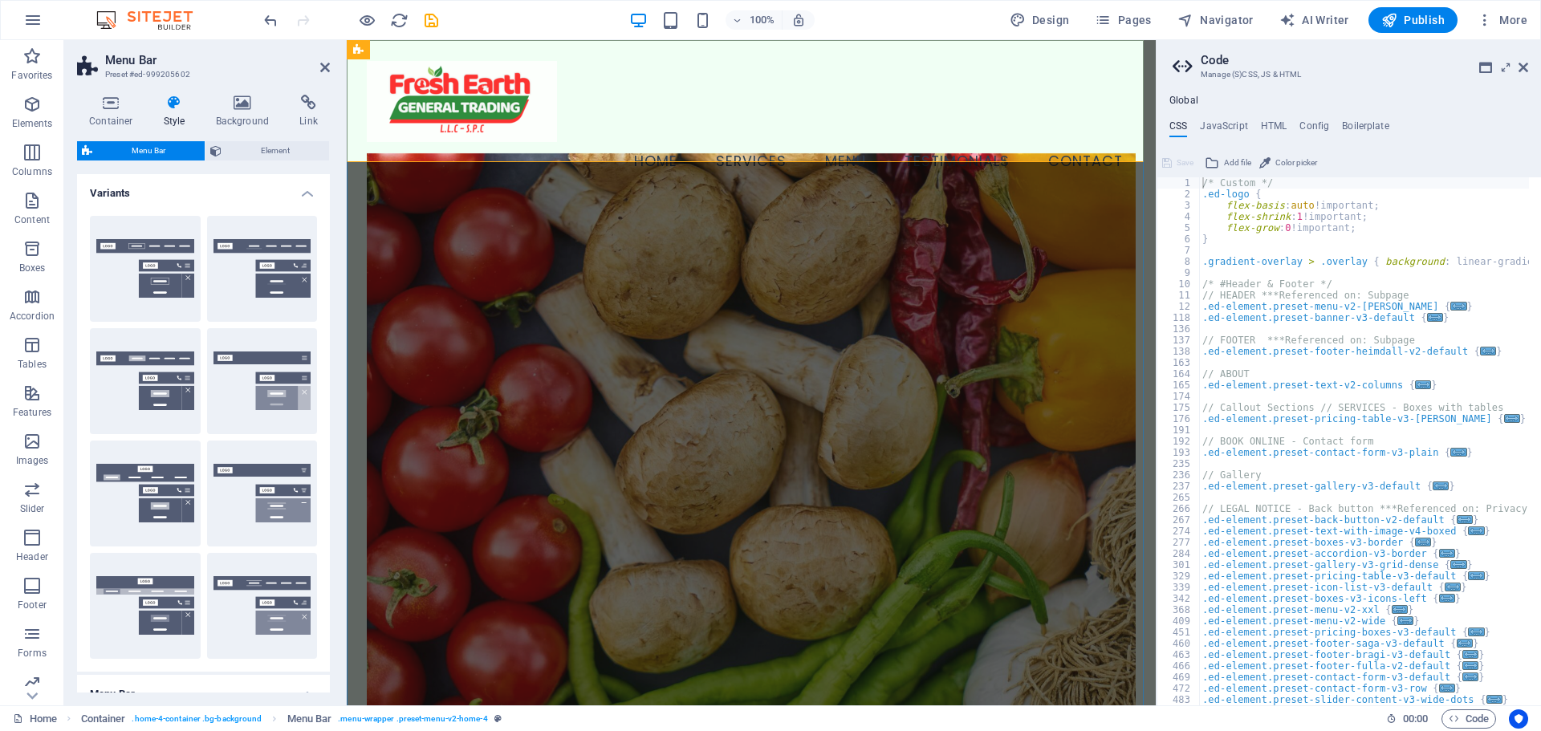
click at [362, 50] on div "Drag here to replace the existing content. Press “Ctrl” if you want to create a…" at bounding box center [751, 372] width 809 height 665
click at [362, 50] on icon at bounding box center [358, 49] width 11 height 19
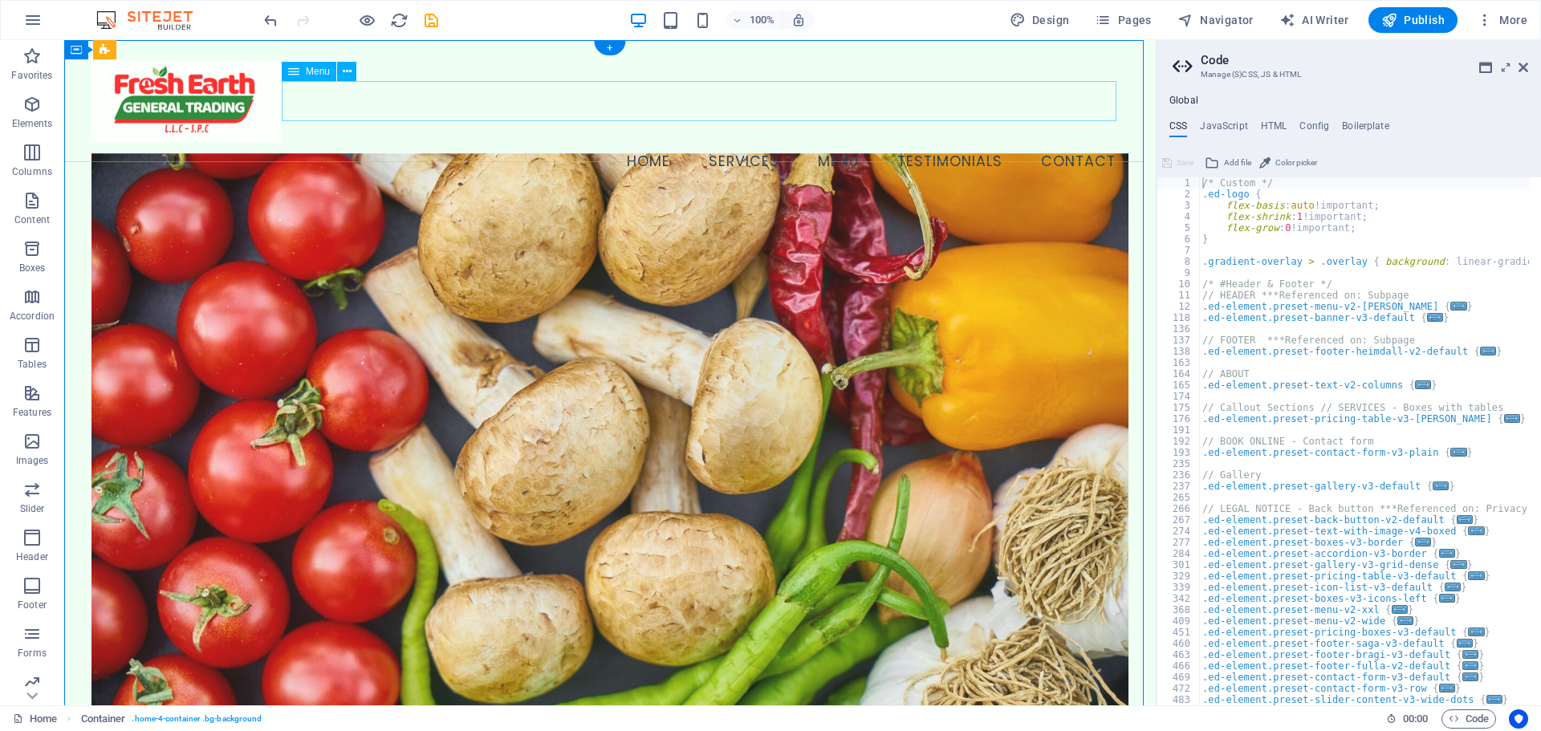
click at [606, 142] on nav "Home Services Menu Testimonials Contact" at bounding box center [610, 162] width 1037 height 40
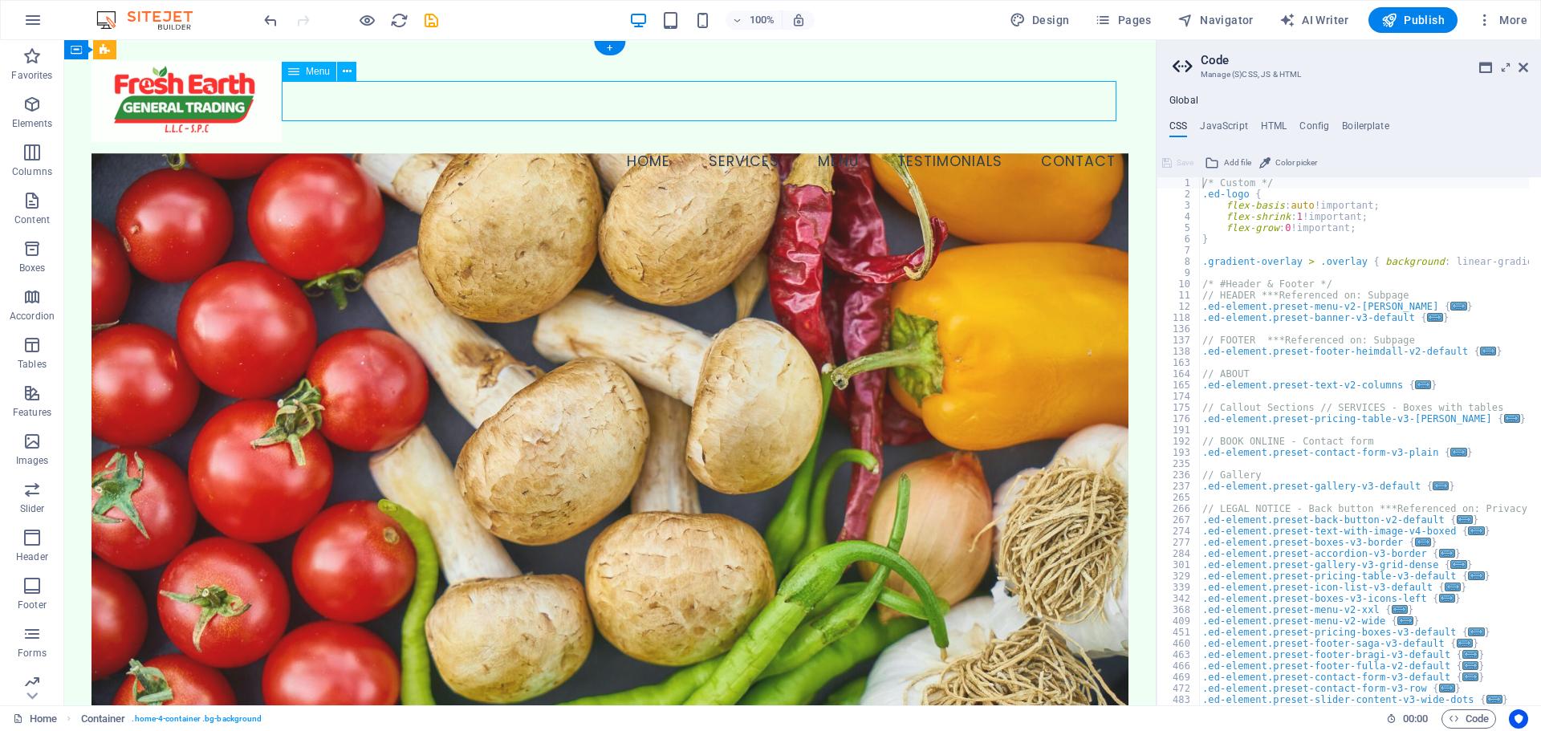
click at [606, 142] on nav "Home Services Menu Testimonials Contact" at bounding box center [610, 162] width 1037 height 40
select select
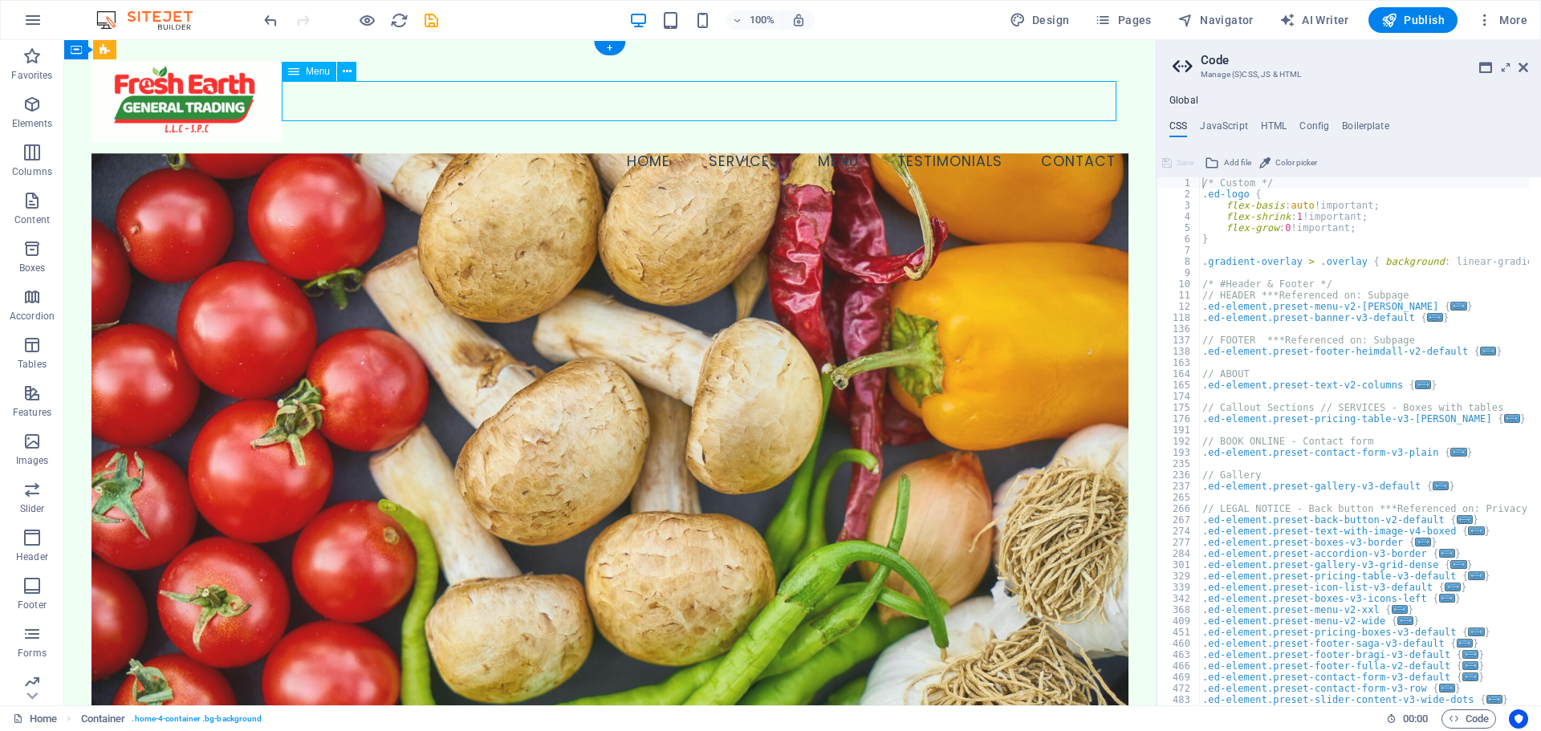
select select
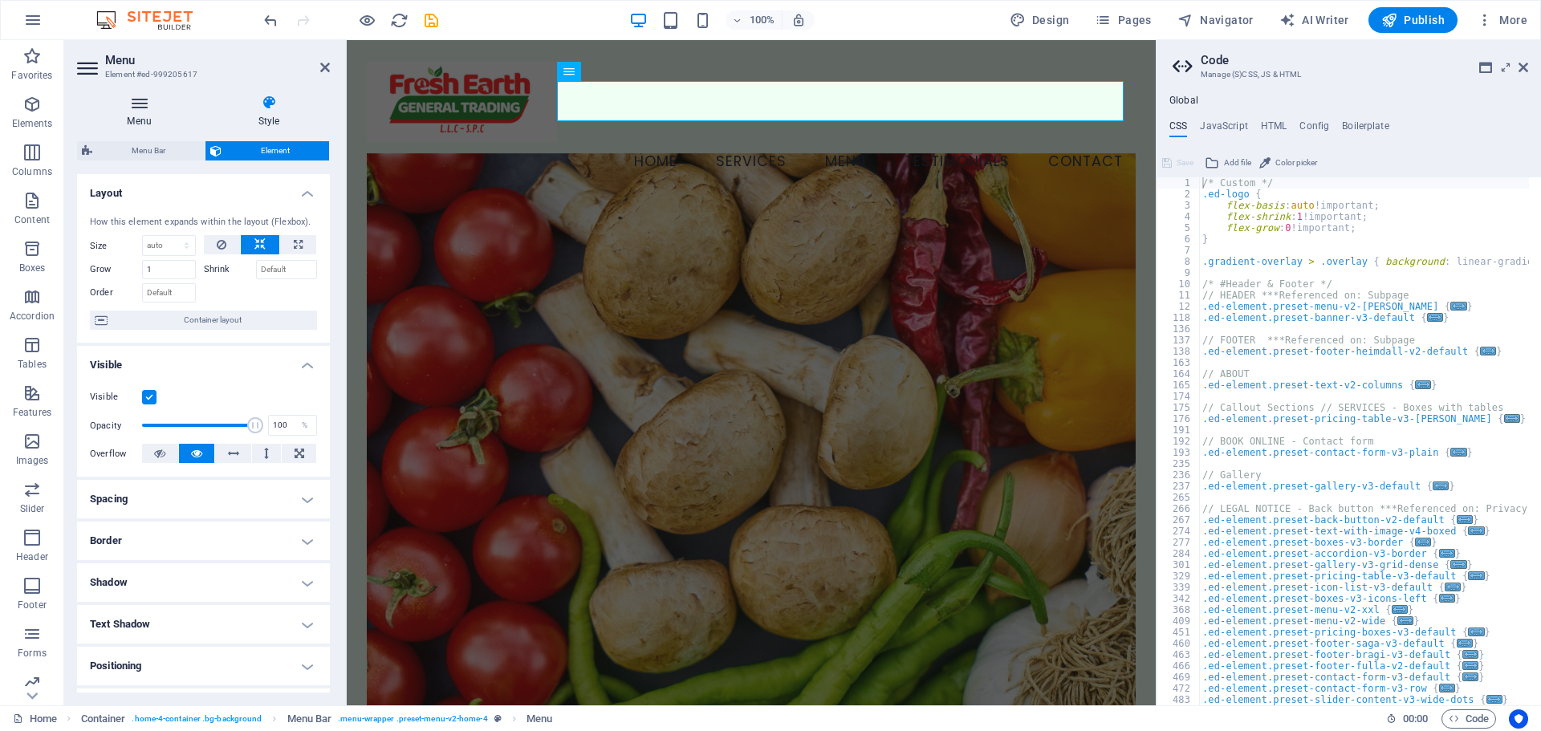
click at [148, 124] on h4 "Menu" at bounding box center [142, 112] width 131 height 34
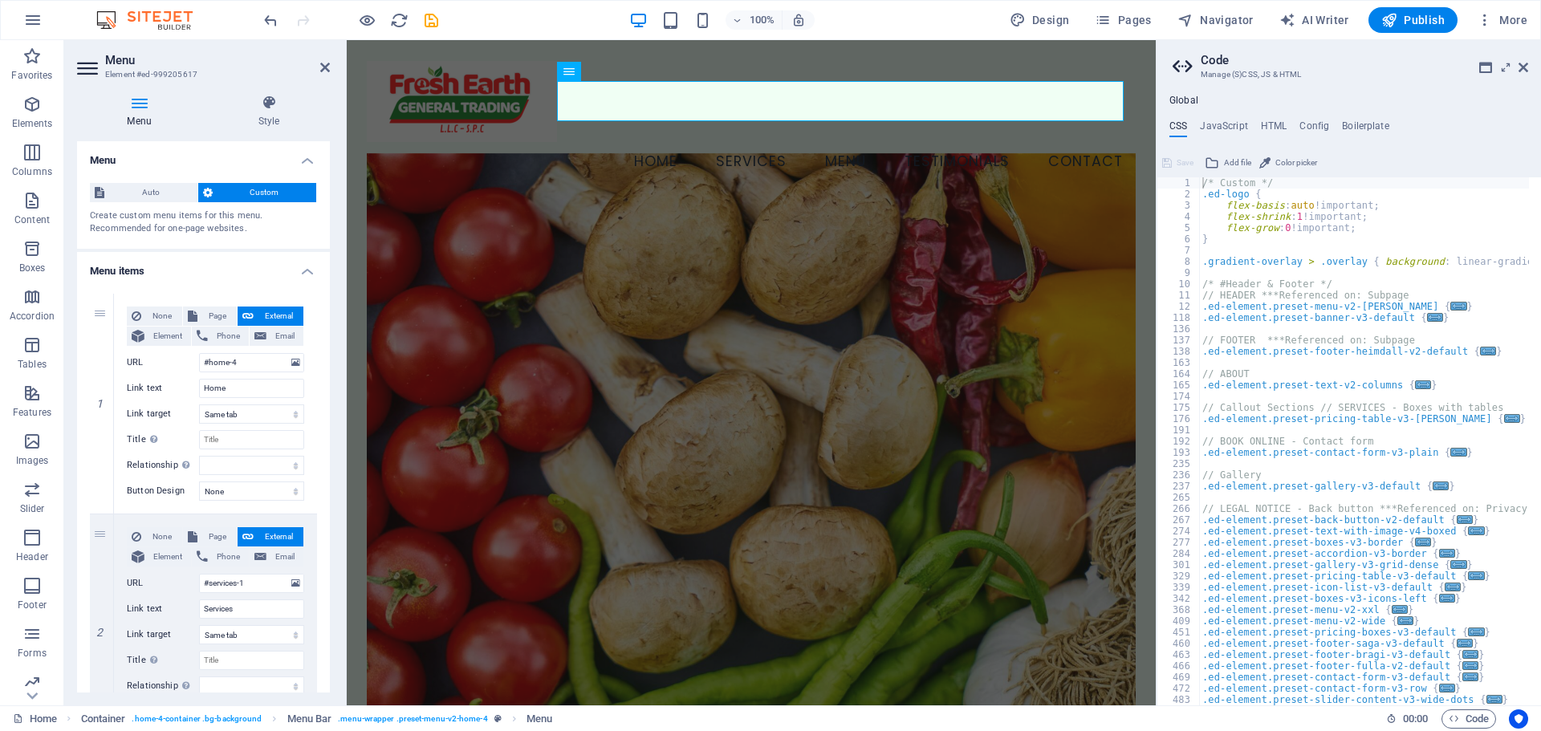
click at [87, 71] on icon at bounding box center [89, 68] width 24 height 26
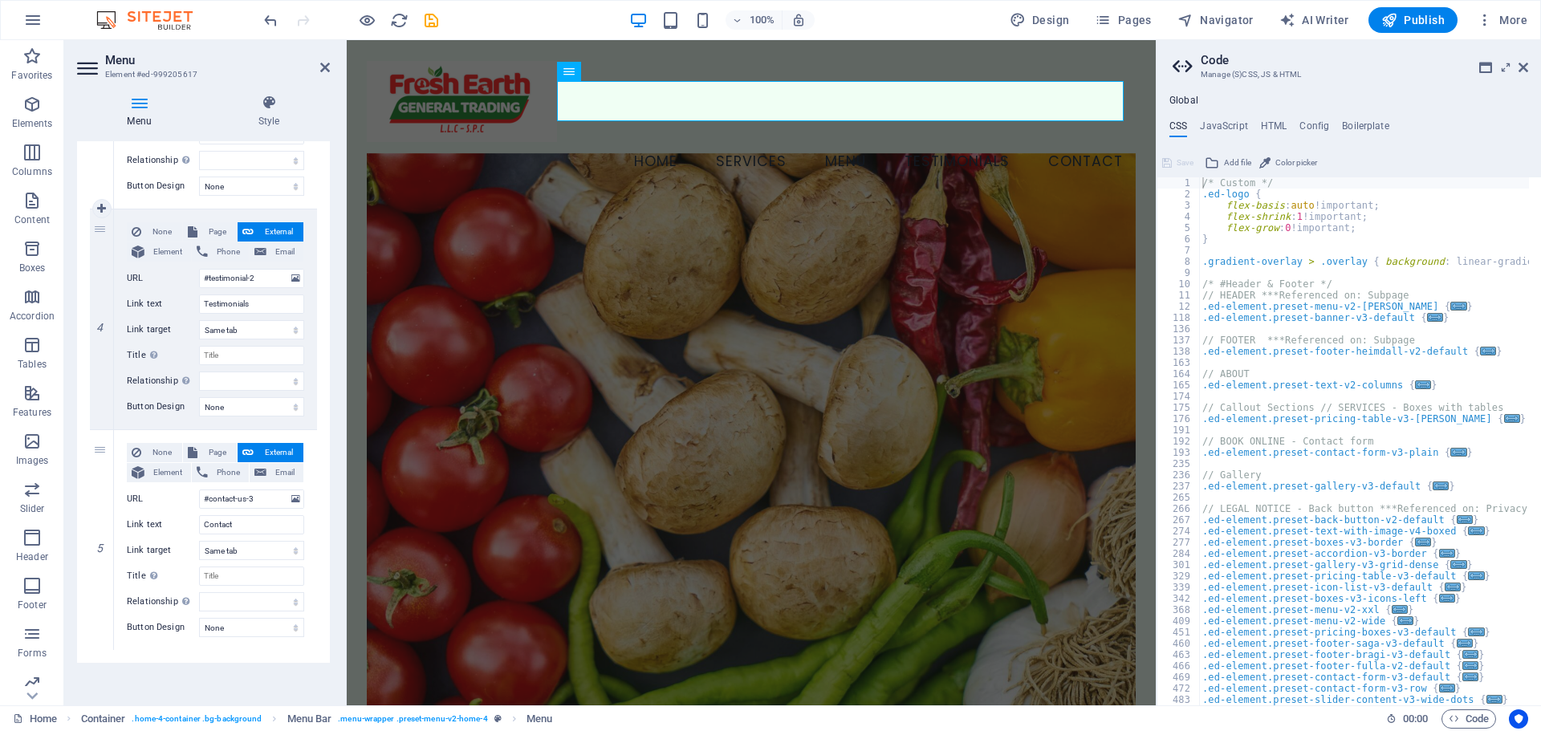
scroll to position [749, 0]
click at [258, 405] on select "None Default Primary Secondary" at bounding box center [251, 404] width 105 height 19
select select "primary"
click at [199, 395] on select "None Default Primary Secondary" at bounding box center [251, 404] width 105 height 19
select select
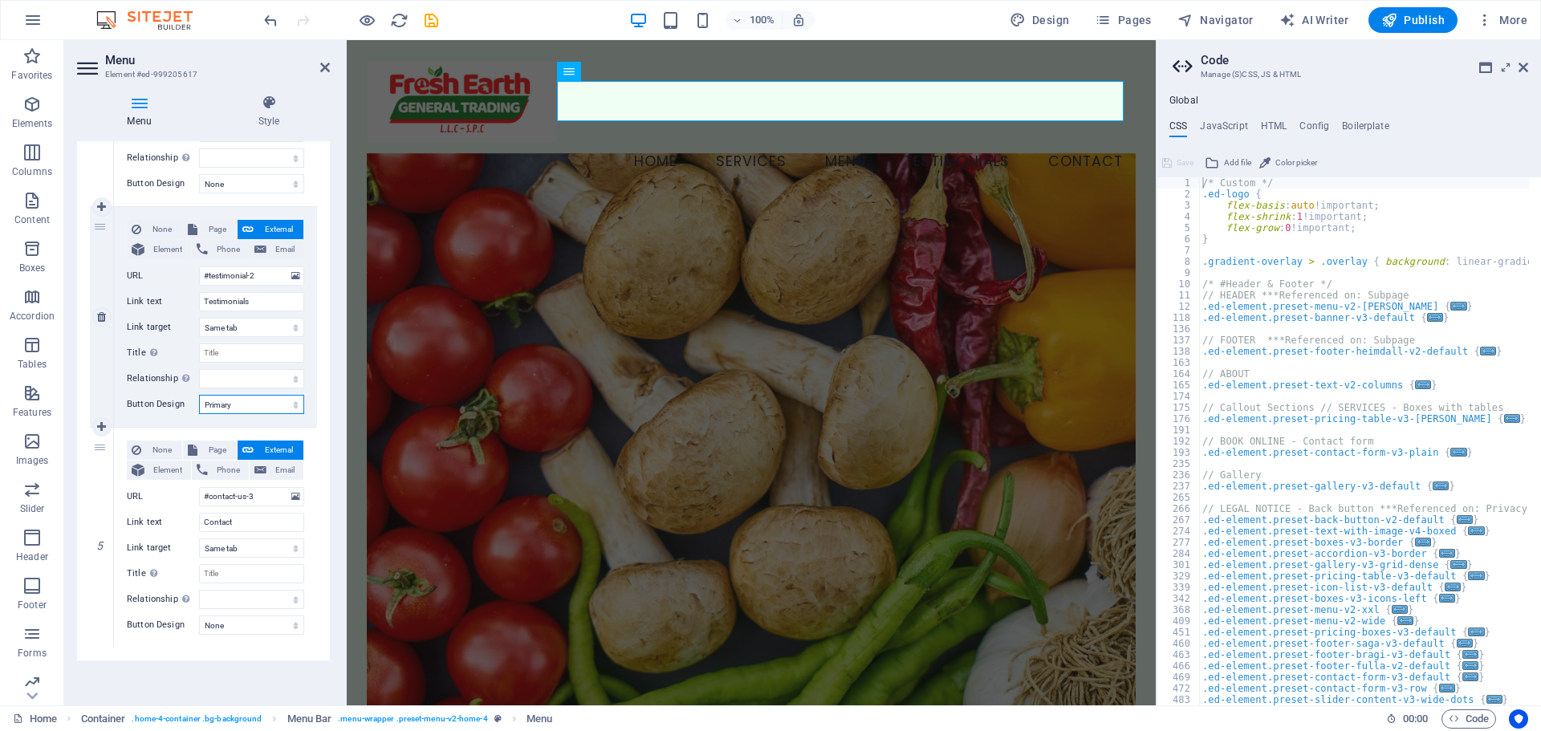
select select
click at [267, 410] on select "None Default Primary Secondary" at bounding box center [251, 404] width 105 height 19
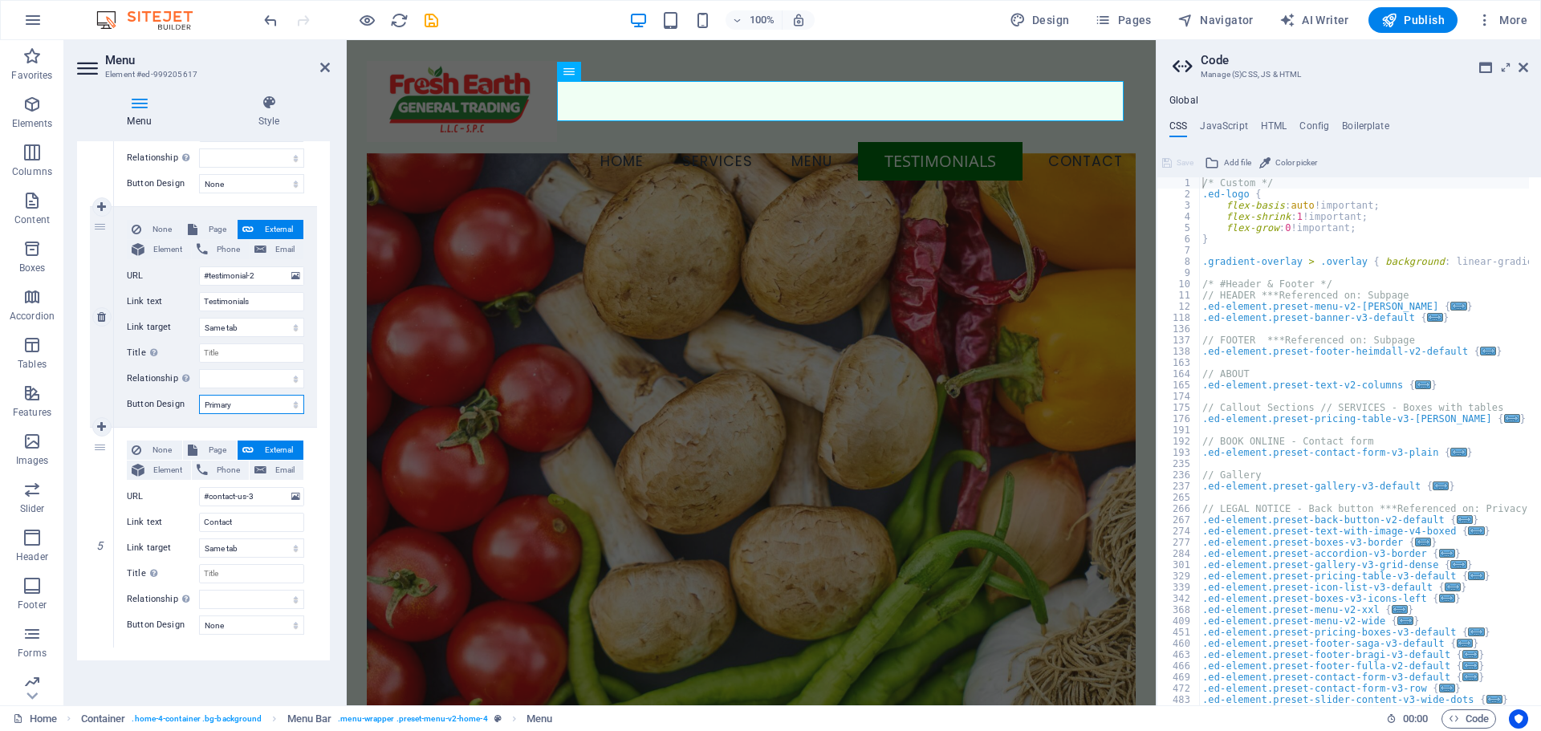
select select "secondary"
click at [199, 395] on select "None Default Primary Secondary" at bounding box center [251, 404] width 105 height 19
select select
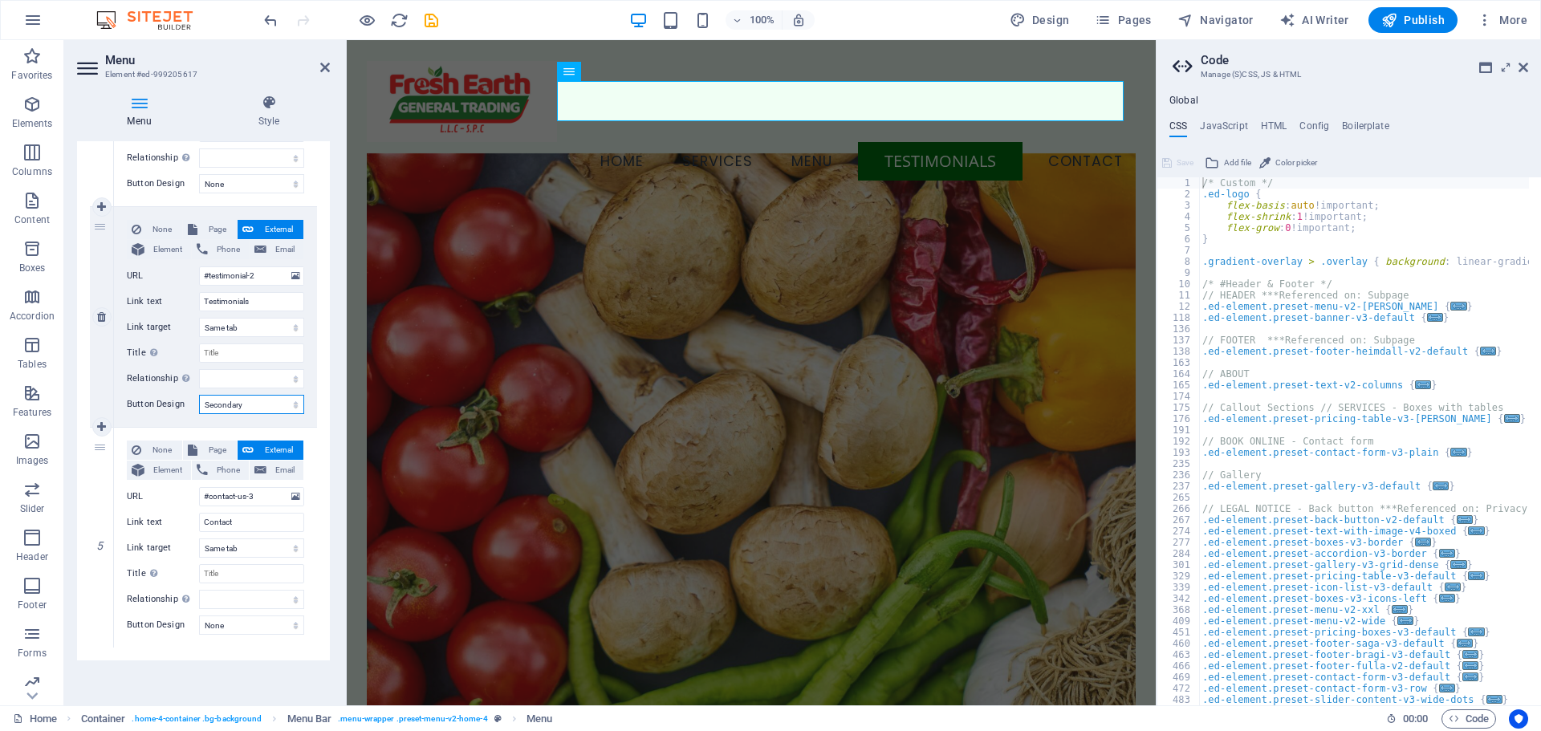
select select
click at [257, 401] on select "None Default Primary Secondary" at bounding box center [251, 404] width 105 height 19
select select "default"
click at [199, 395] on select "None Default Primary Secondary" at bounding box center [251, 404] width 105 height 19
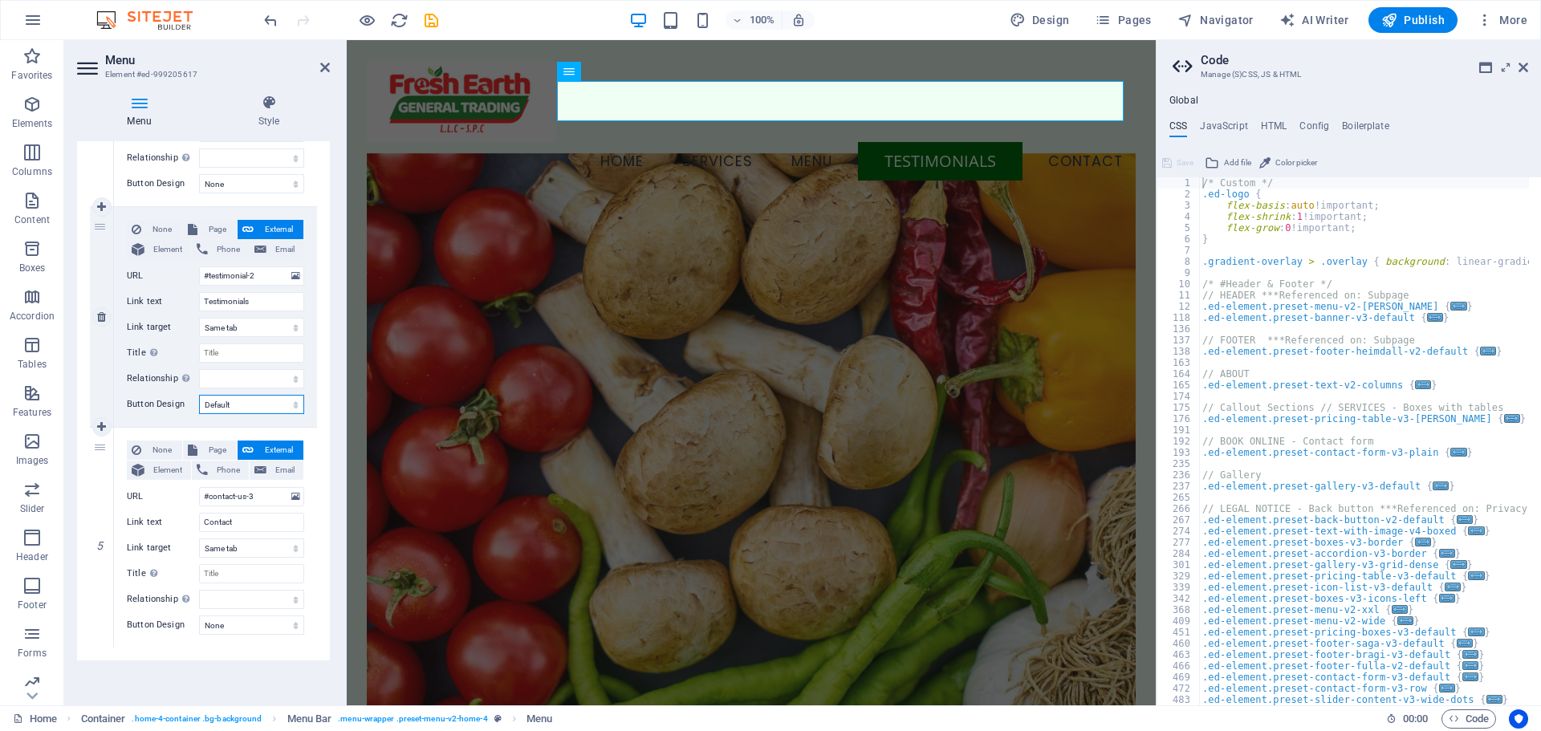
select select
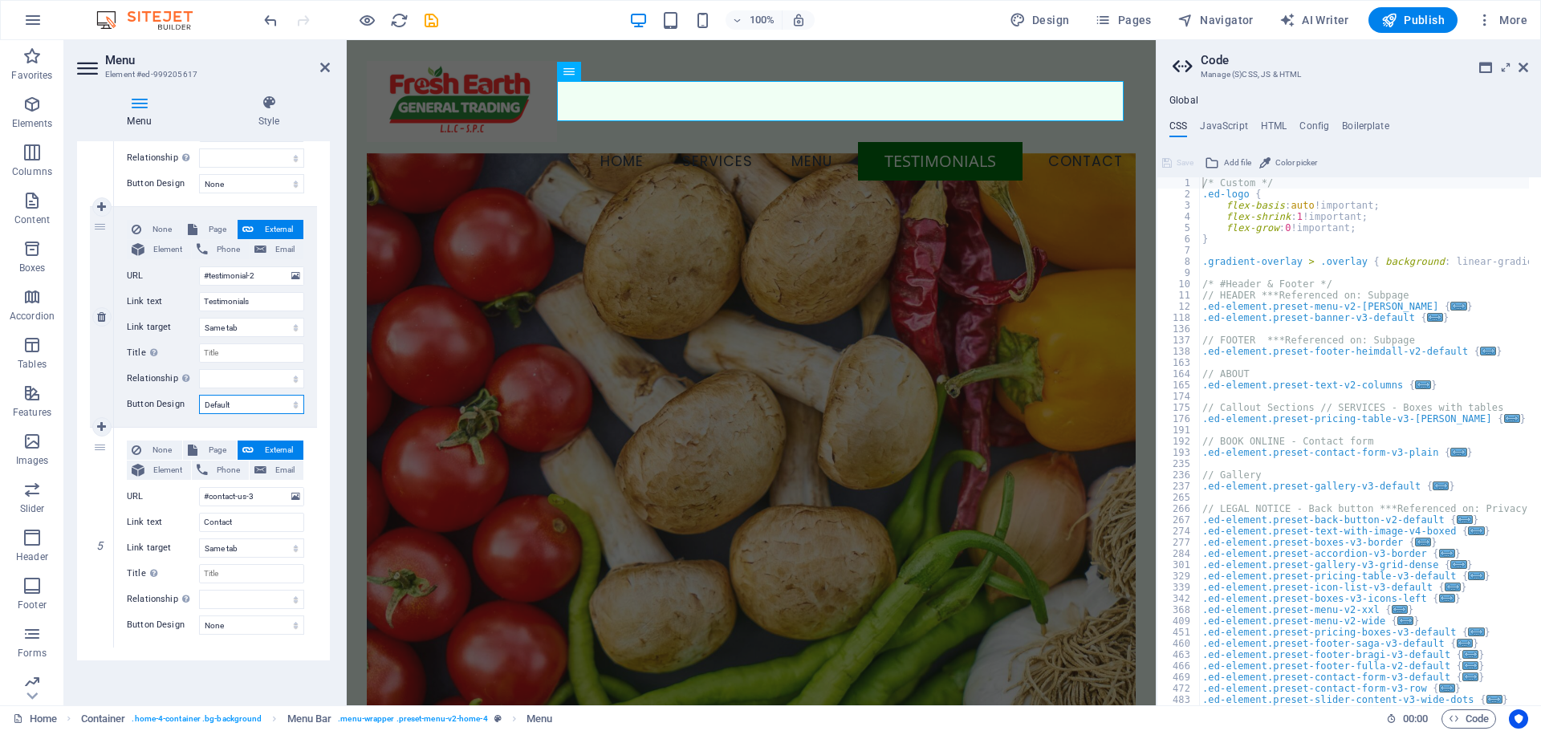
click at [246, 405] on select "None Default Primary Secondary" at bounding box center [251, 404] width 105 height 19
select select
click at [199, 395] on select "None Default Primary Secondary" at bounding box center [251, 404] width 105 height 19
select select
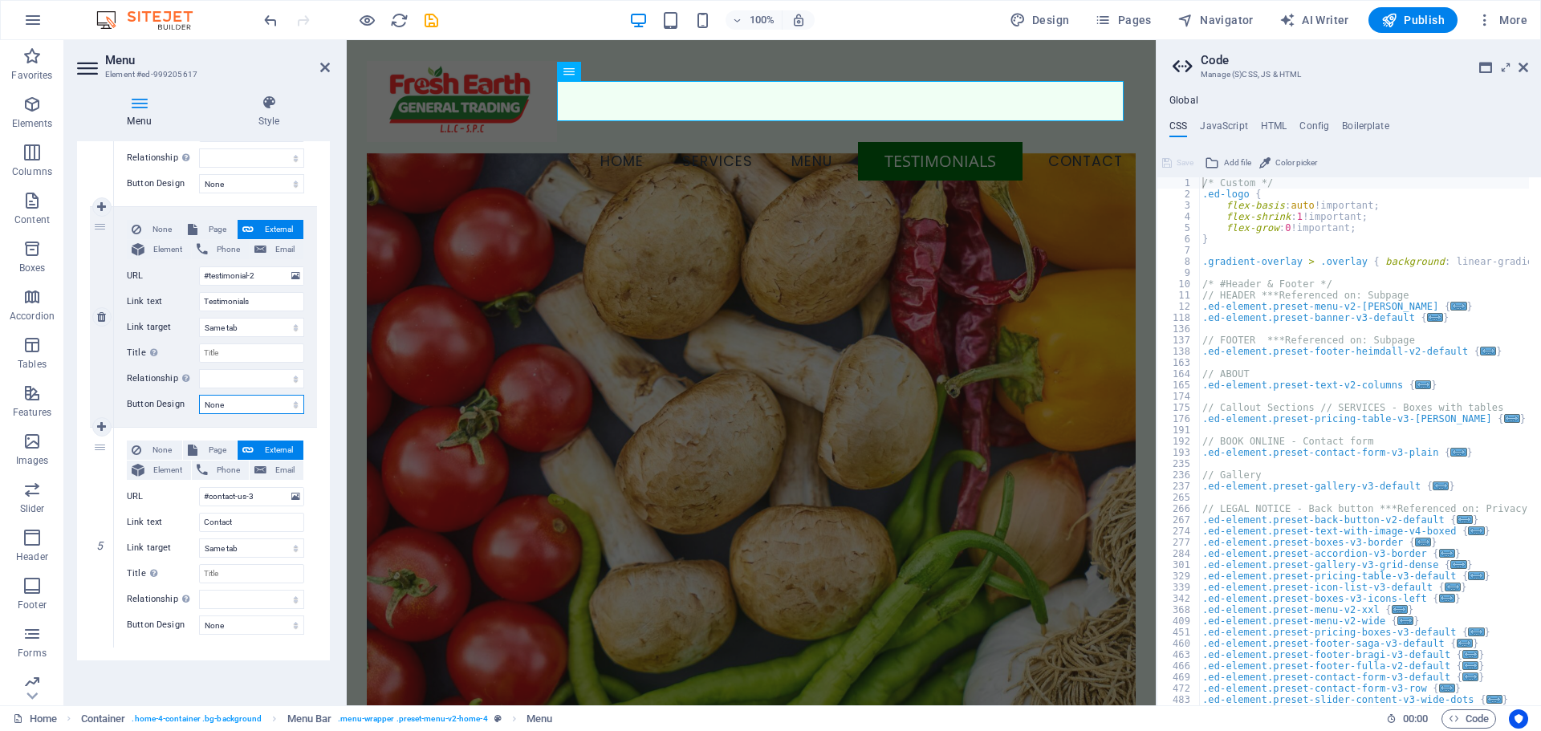
select select
click at [248, 401] on select "None Default Primary Secondary" at bounding box center [251, 404] width 105 height 19
select select "primary"
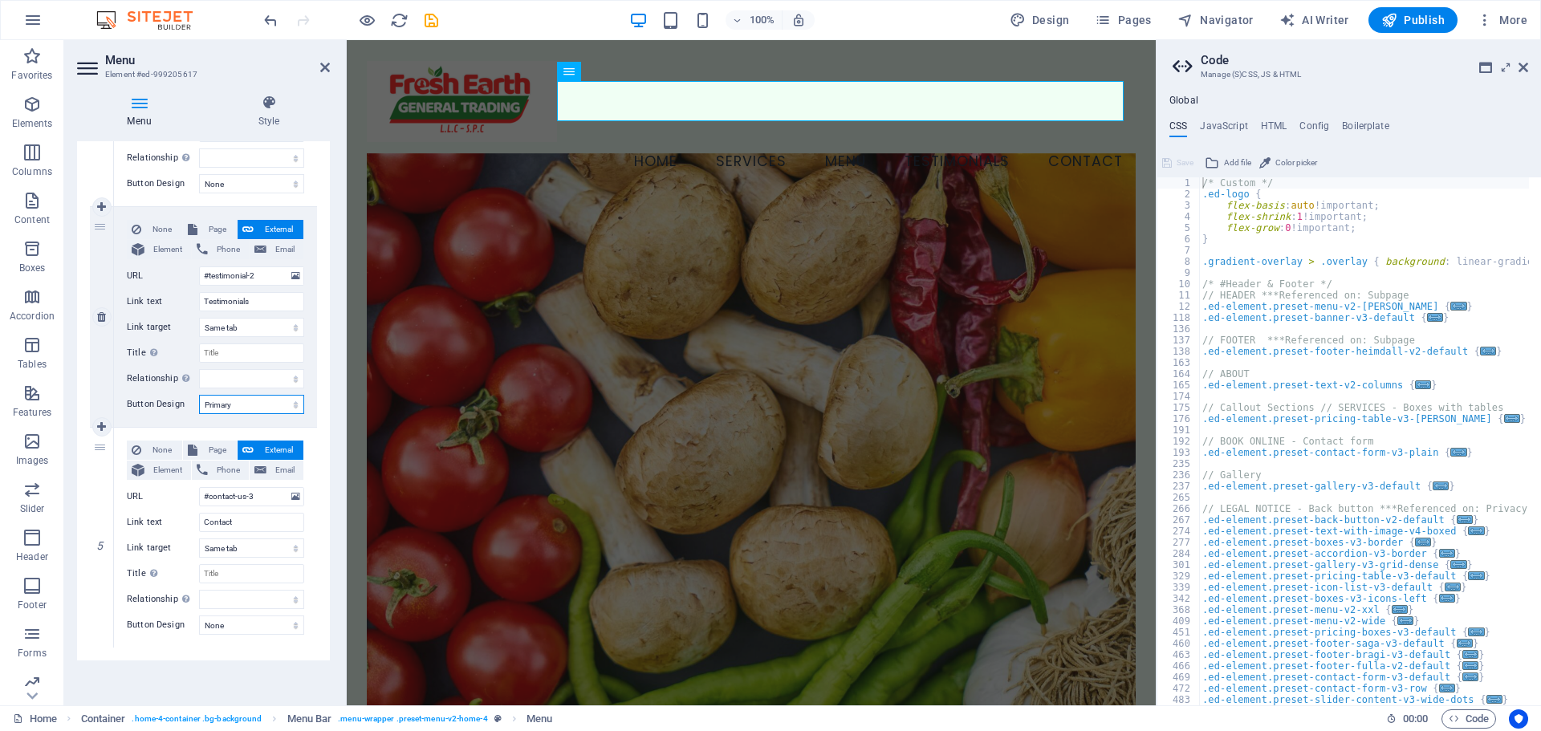
click at [199, 395] on select "None Default Primary Secondary" at bounding box center [251, 404] width 105 height 19
select select
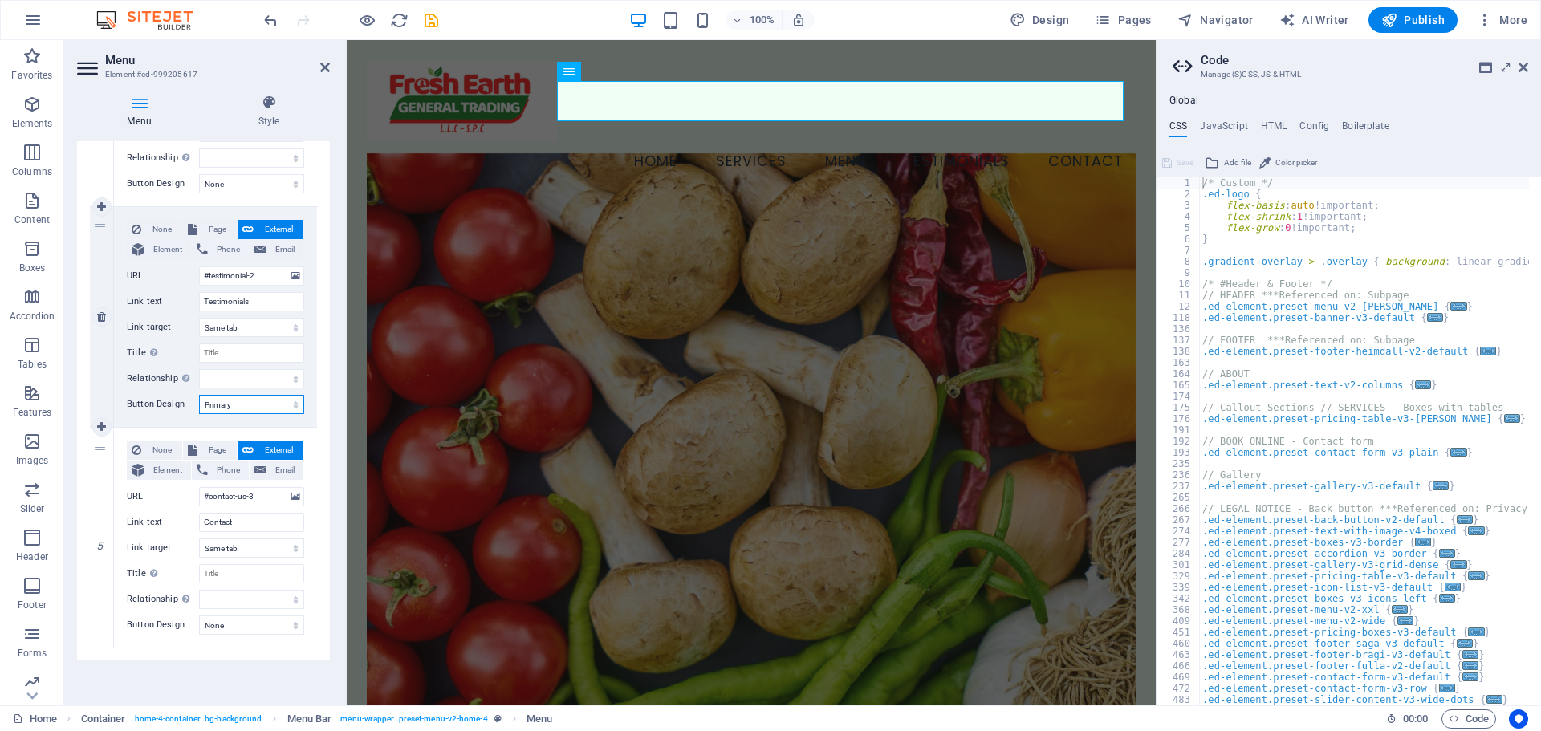
select select
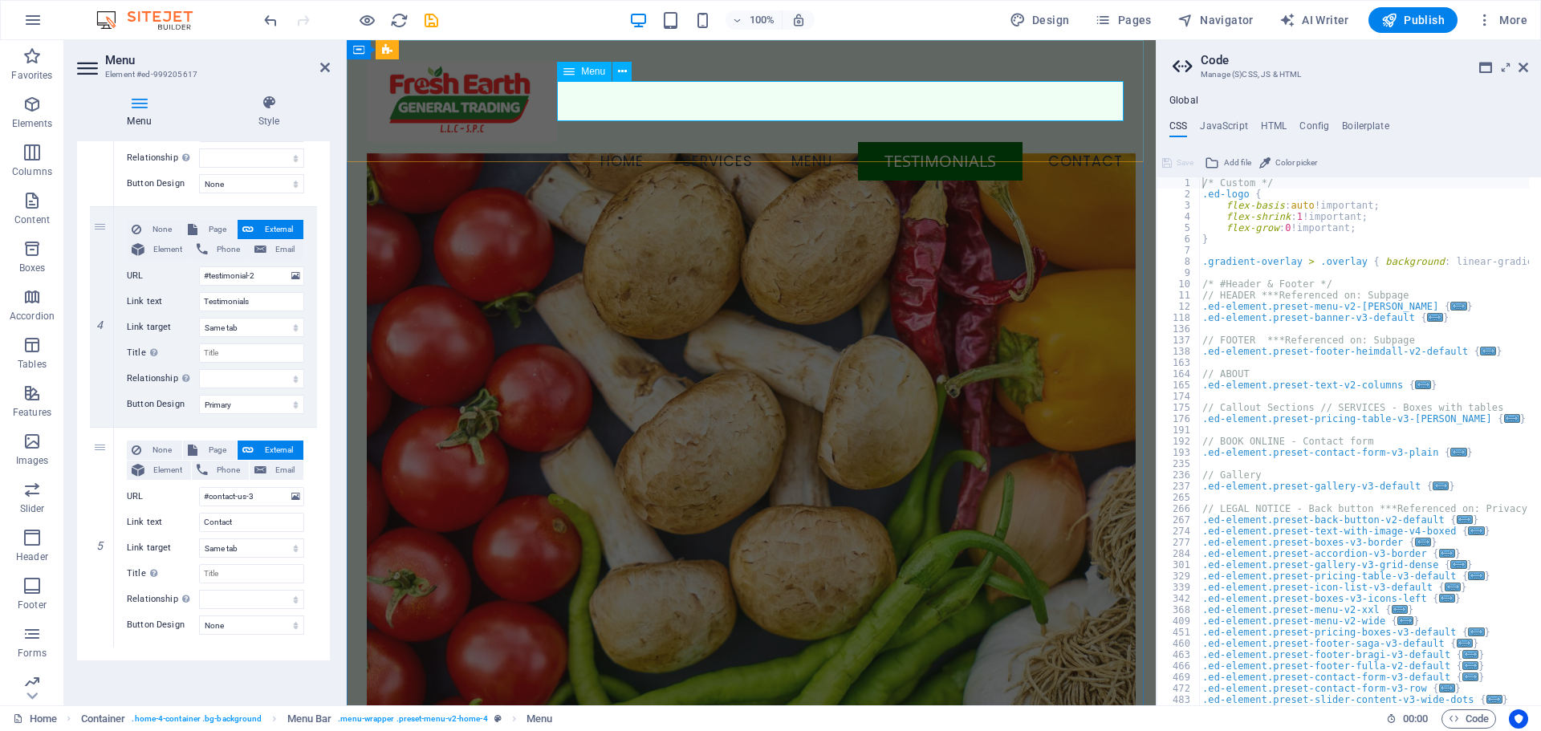
click at [698, 142] on nav "Home Services Menu Testimonials Contact" at bounding box center [751, 162] width 769 height 40
click at [699, 142] on nav "Home Services Menu Testimonials Contact" at bounding box center [751, 162] width 769 height 40
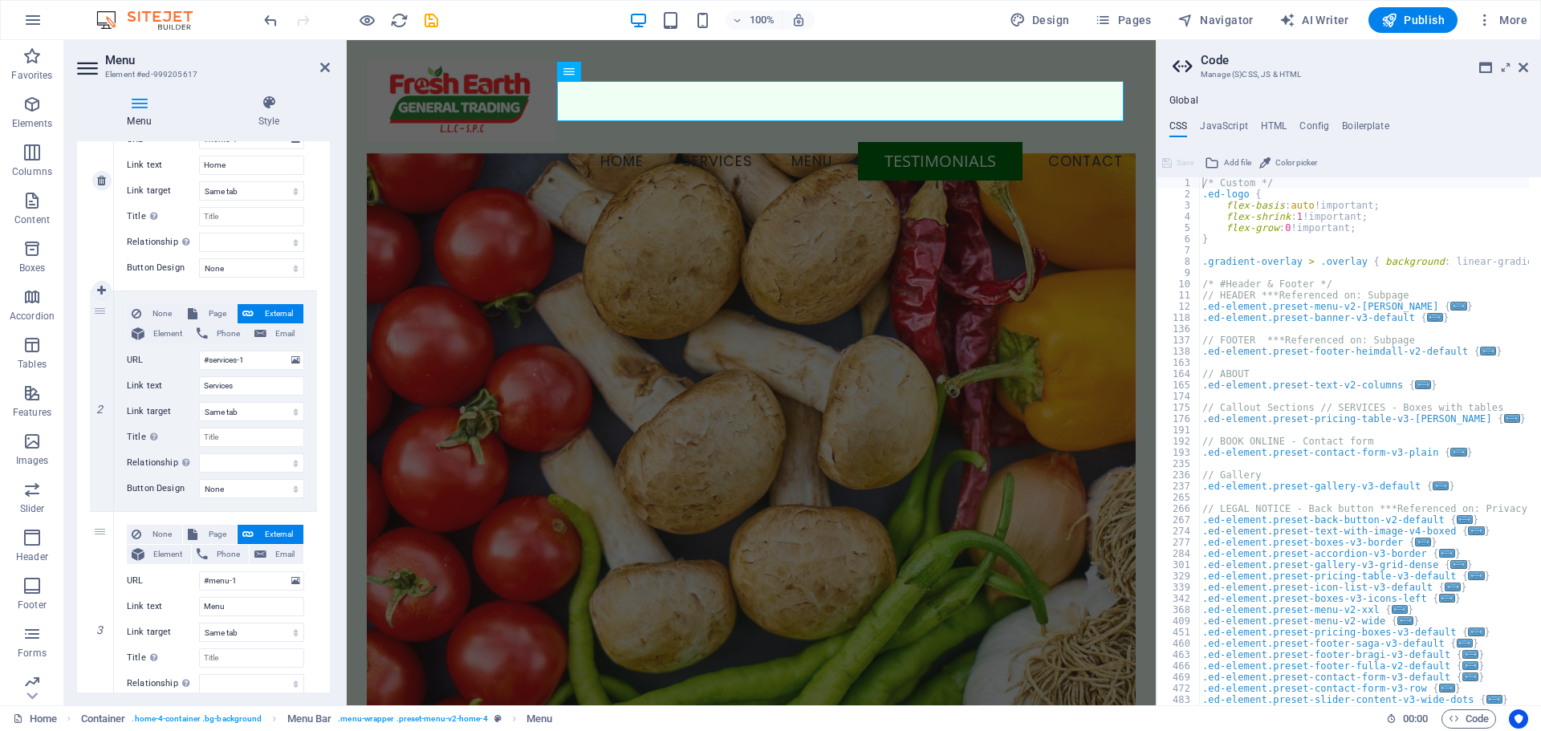
scroll to position [241, 0]
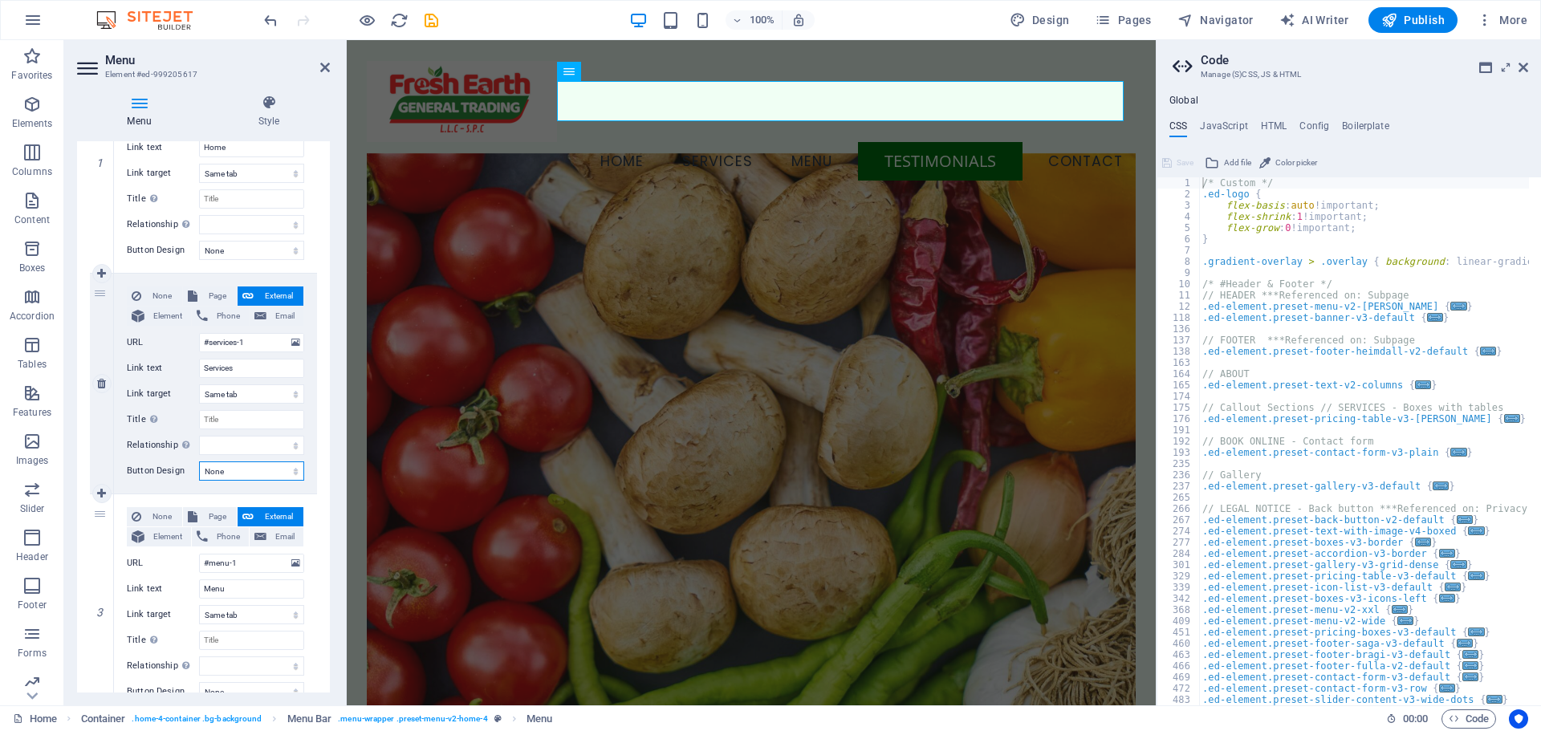
click at [287, 475] on select "None Default Primary Secondary" at bounding box center [251, 471] width 105 height 19
select select "primary"
click at [199, 462] on select "None Default Primary Secondary" at bounding box center [251, 471] width 105 height 19
select select
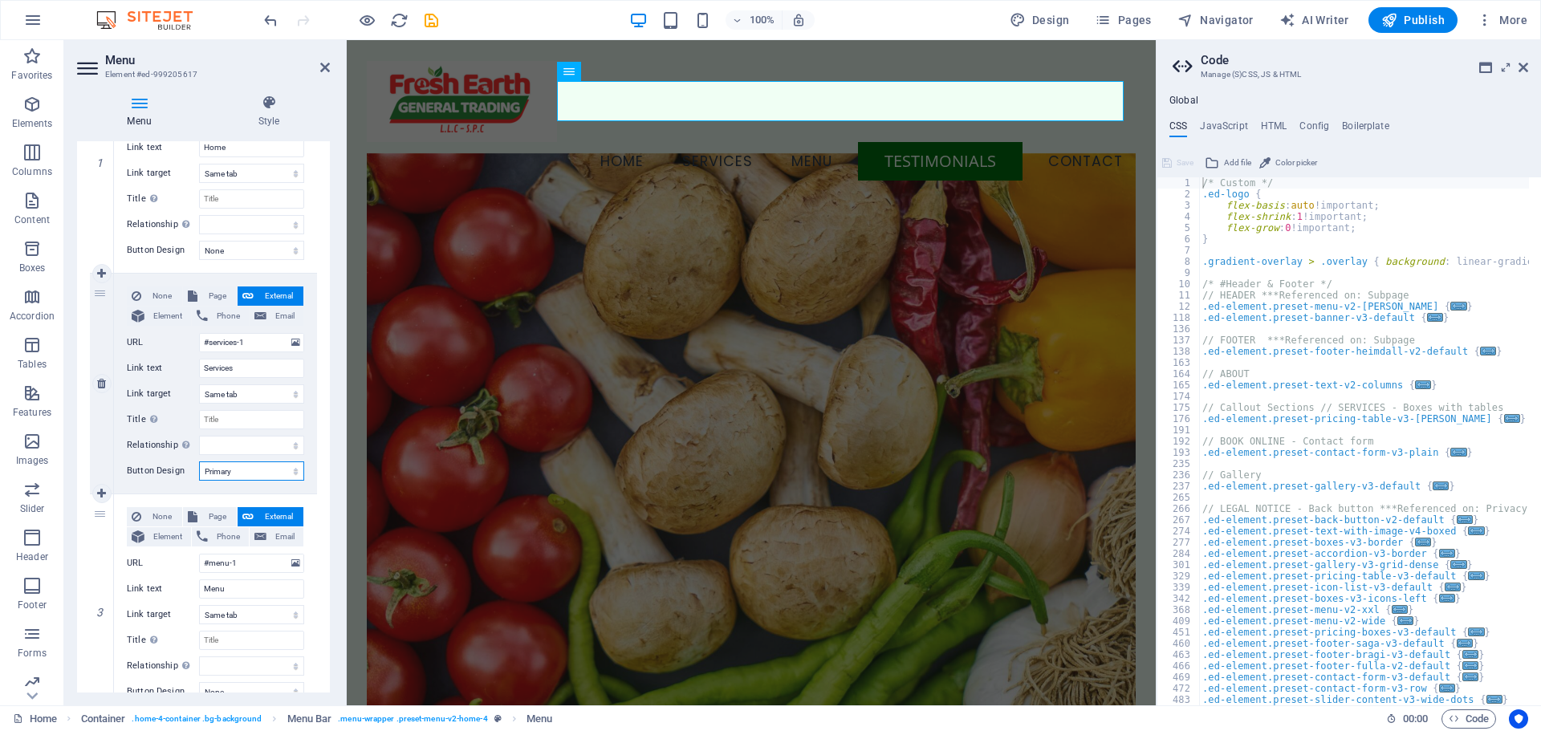
select select
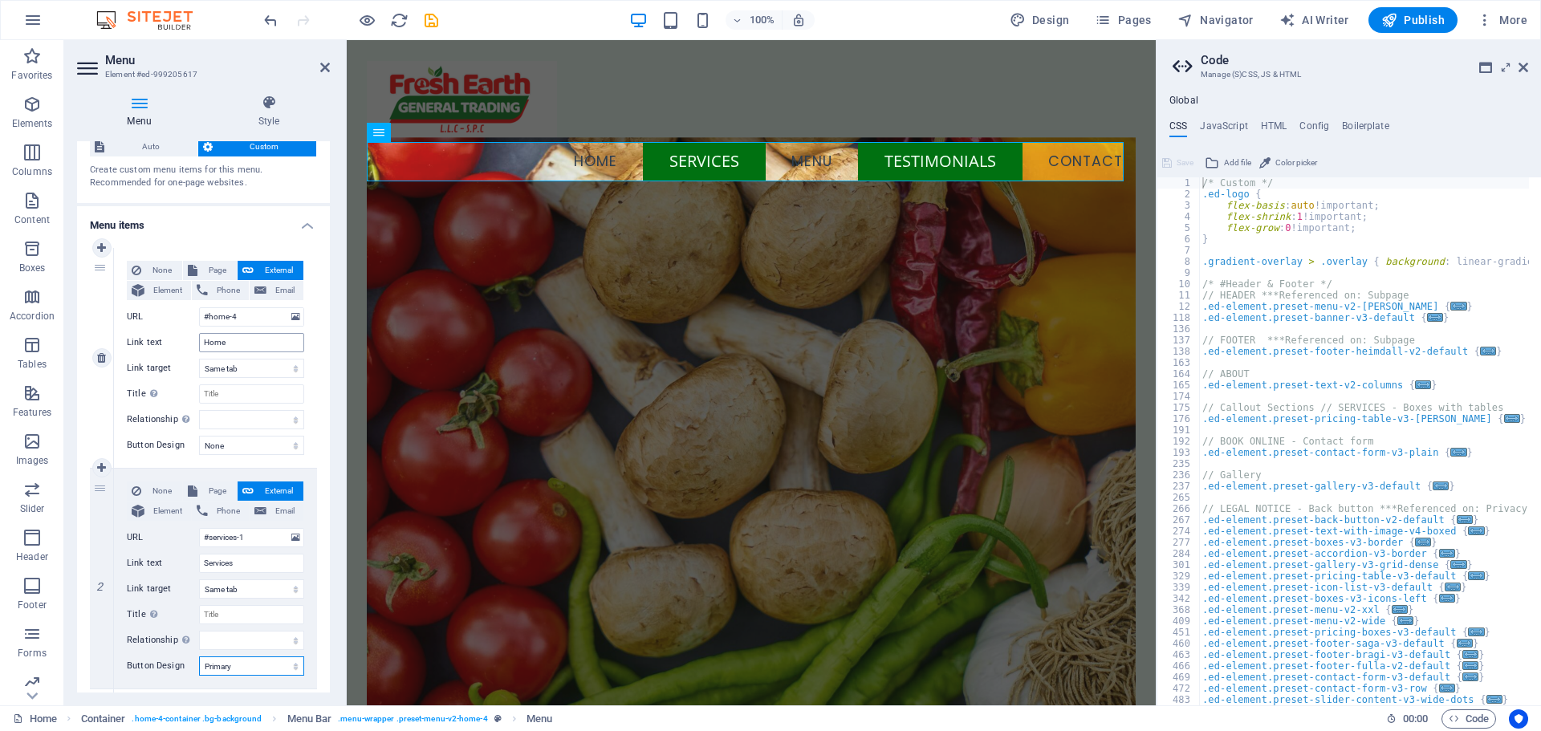
scroll to position [0, 0]
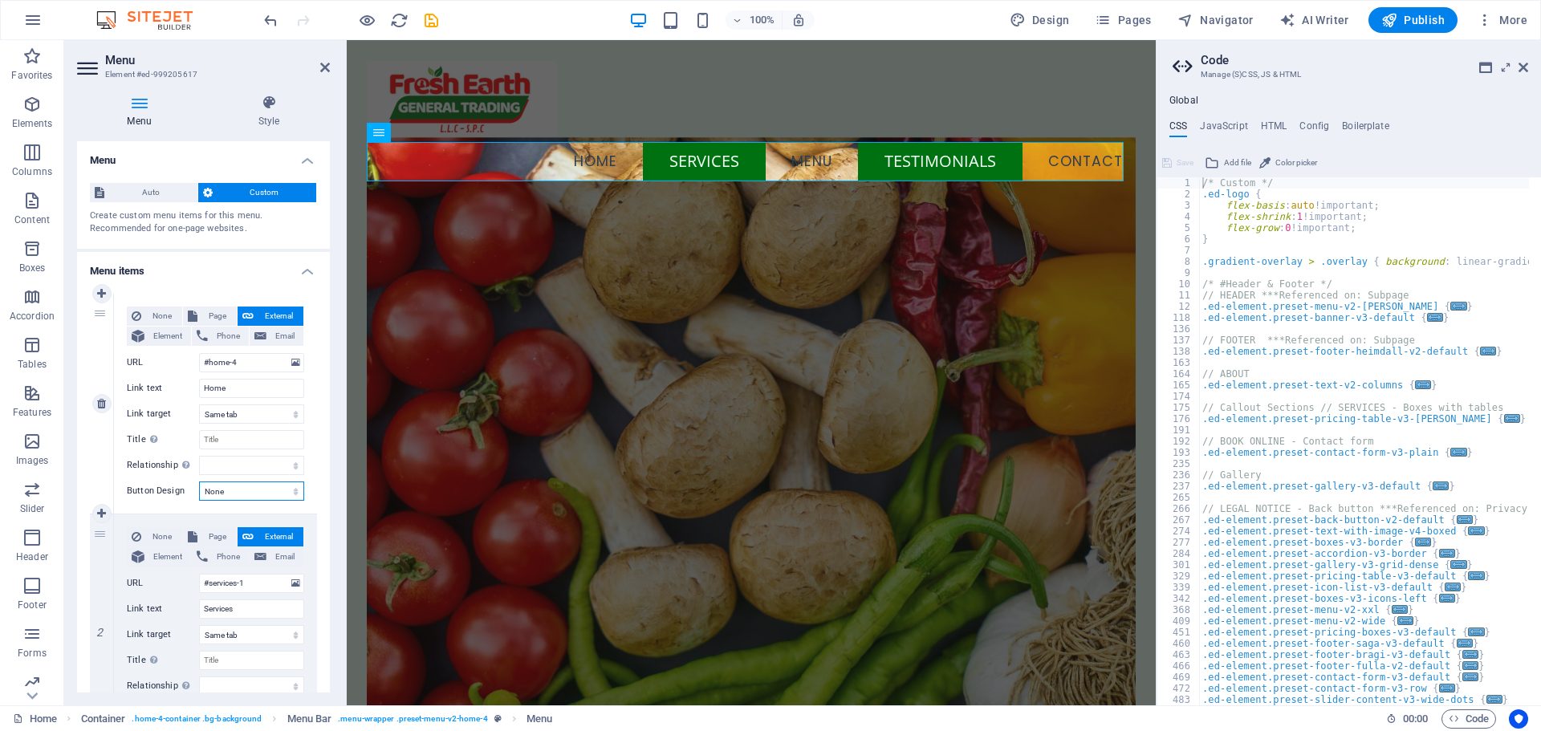
click at [276, 496] on select "None Default Primary Secondary" at bounding box center [251, 491] width 105 height 19
select select "primary"
click at [199, 482] on select "None Default Primary Secondary" at bounding box center [251, 491] width 105 height 19
select select
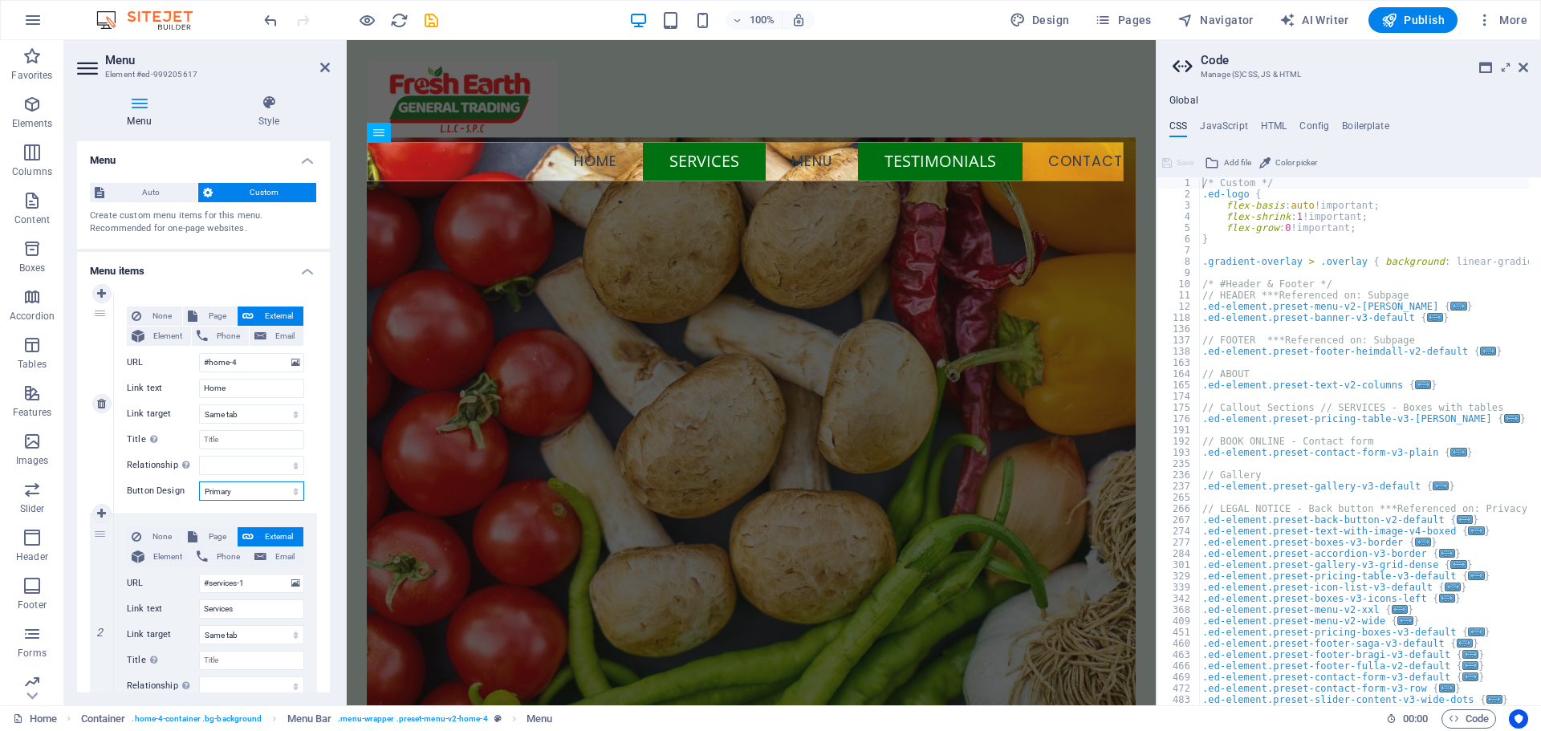
select select
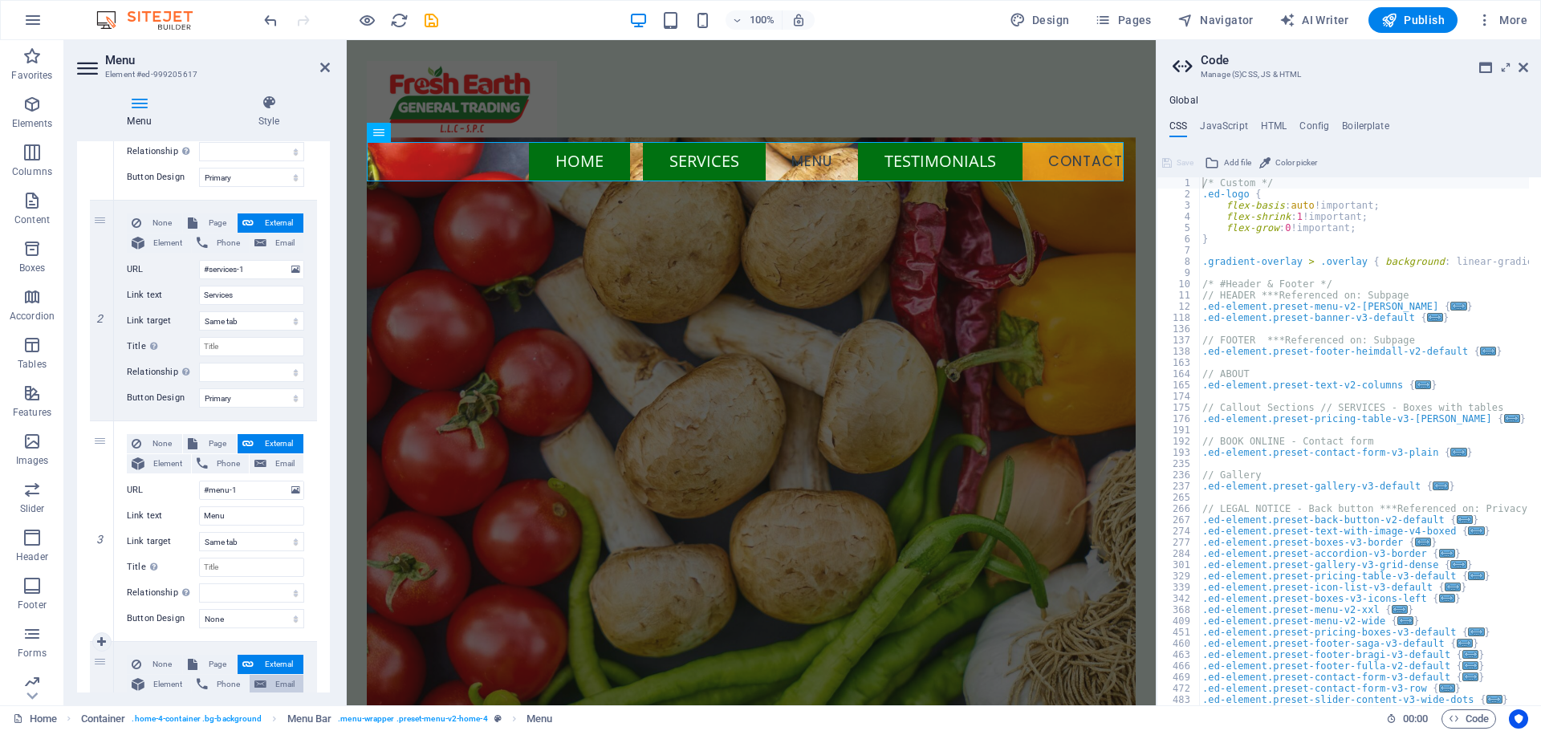
scroll to position [482, 0]
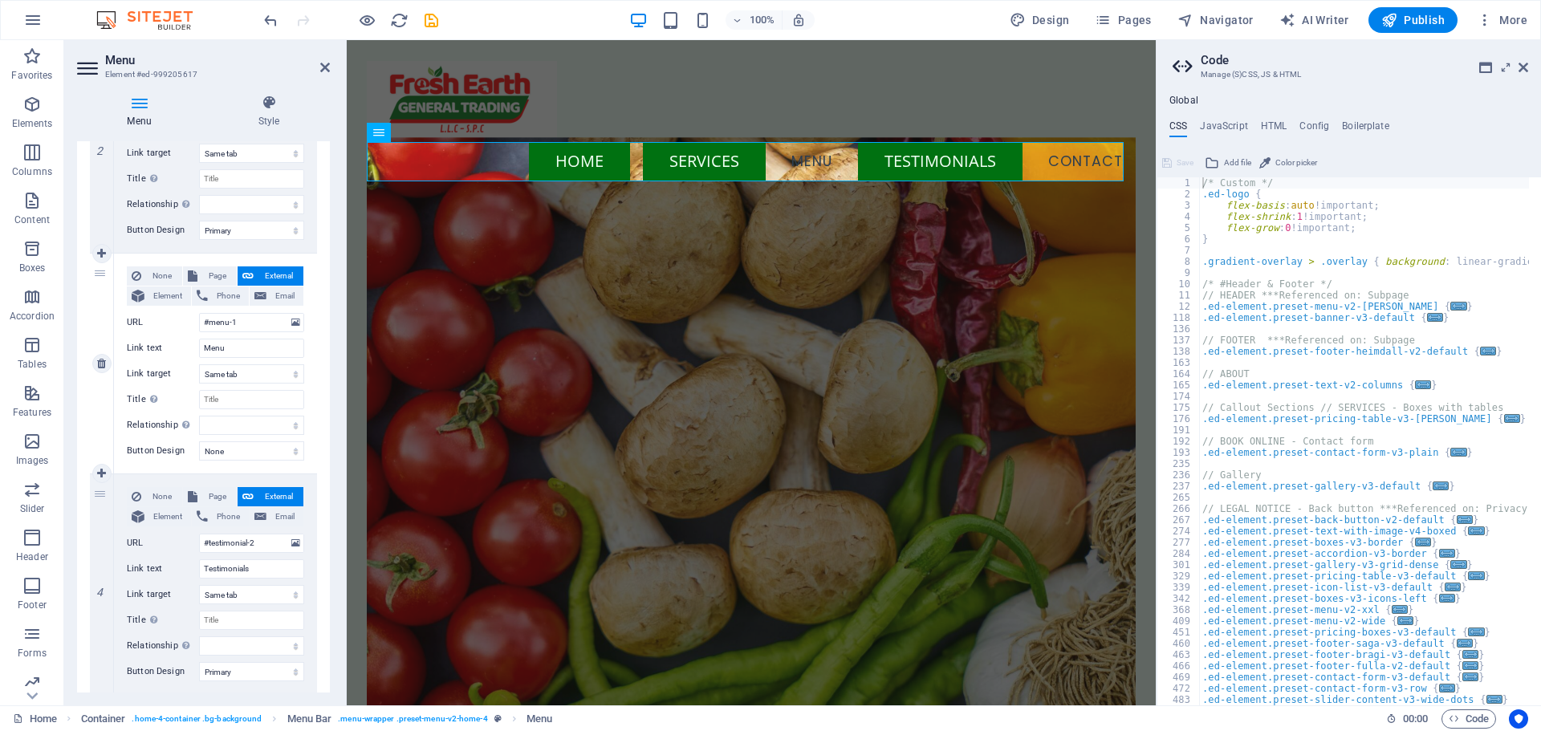
select select
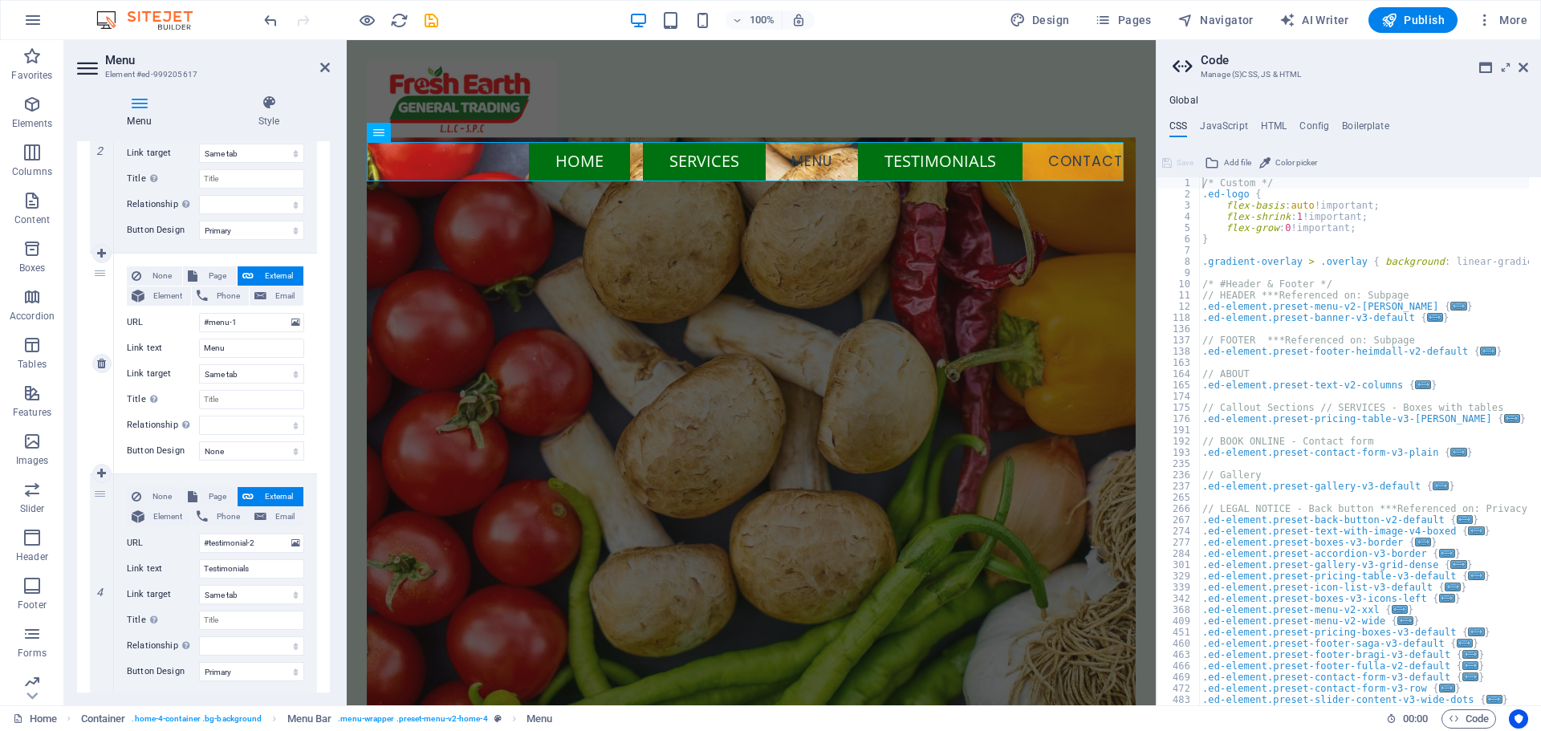
select select
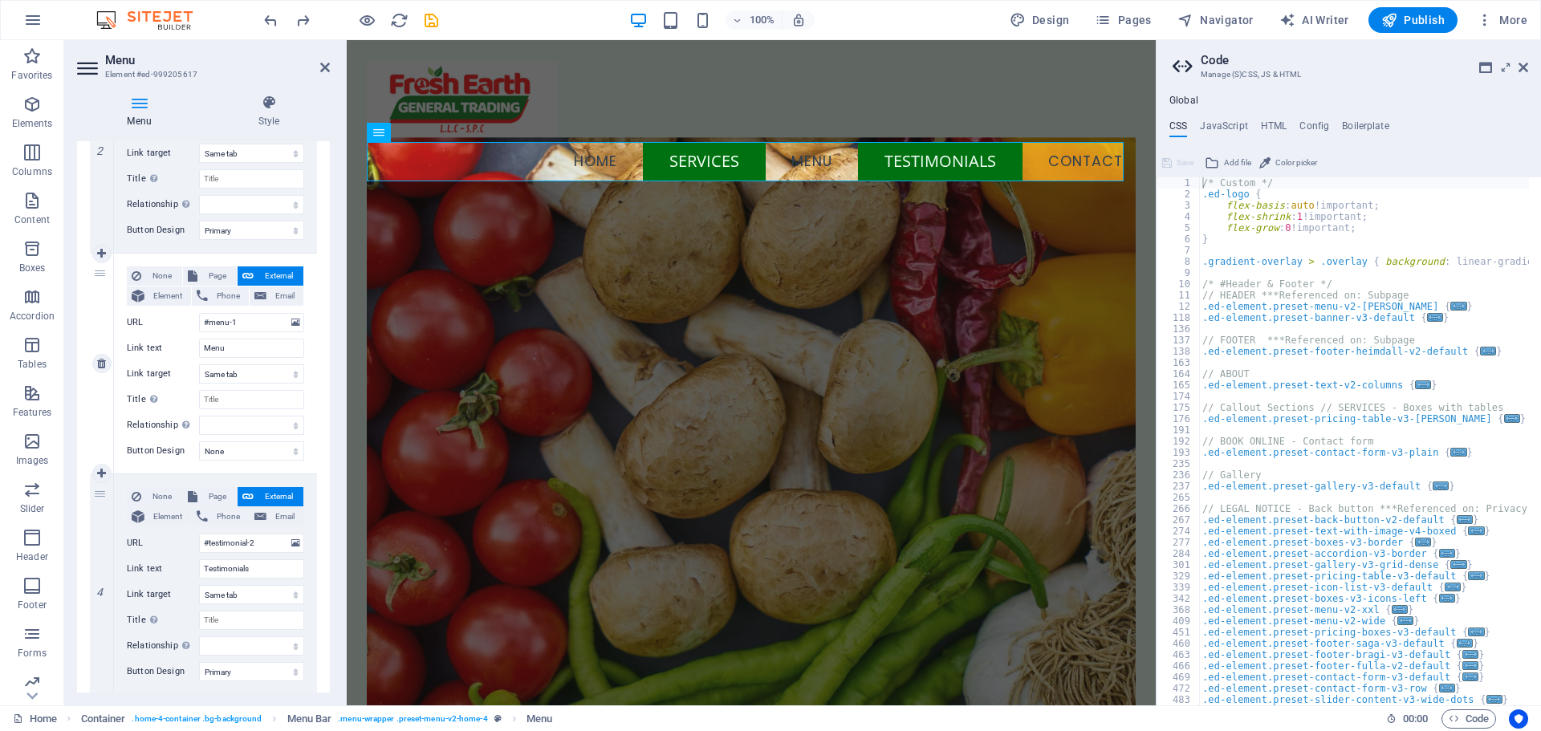
select select
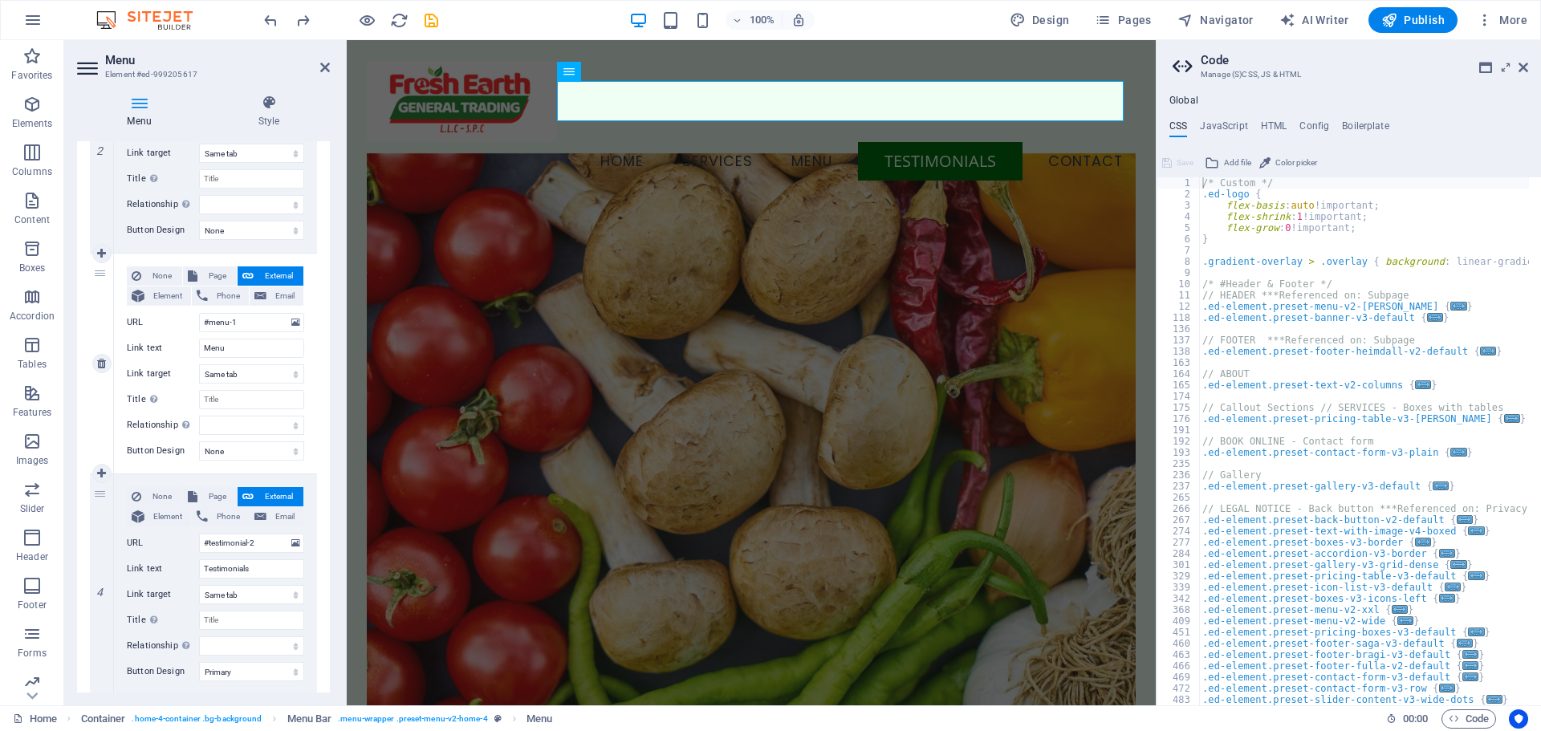
select select
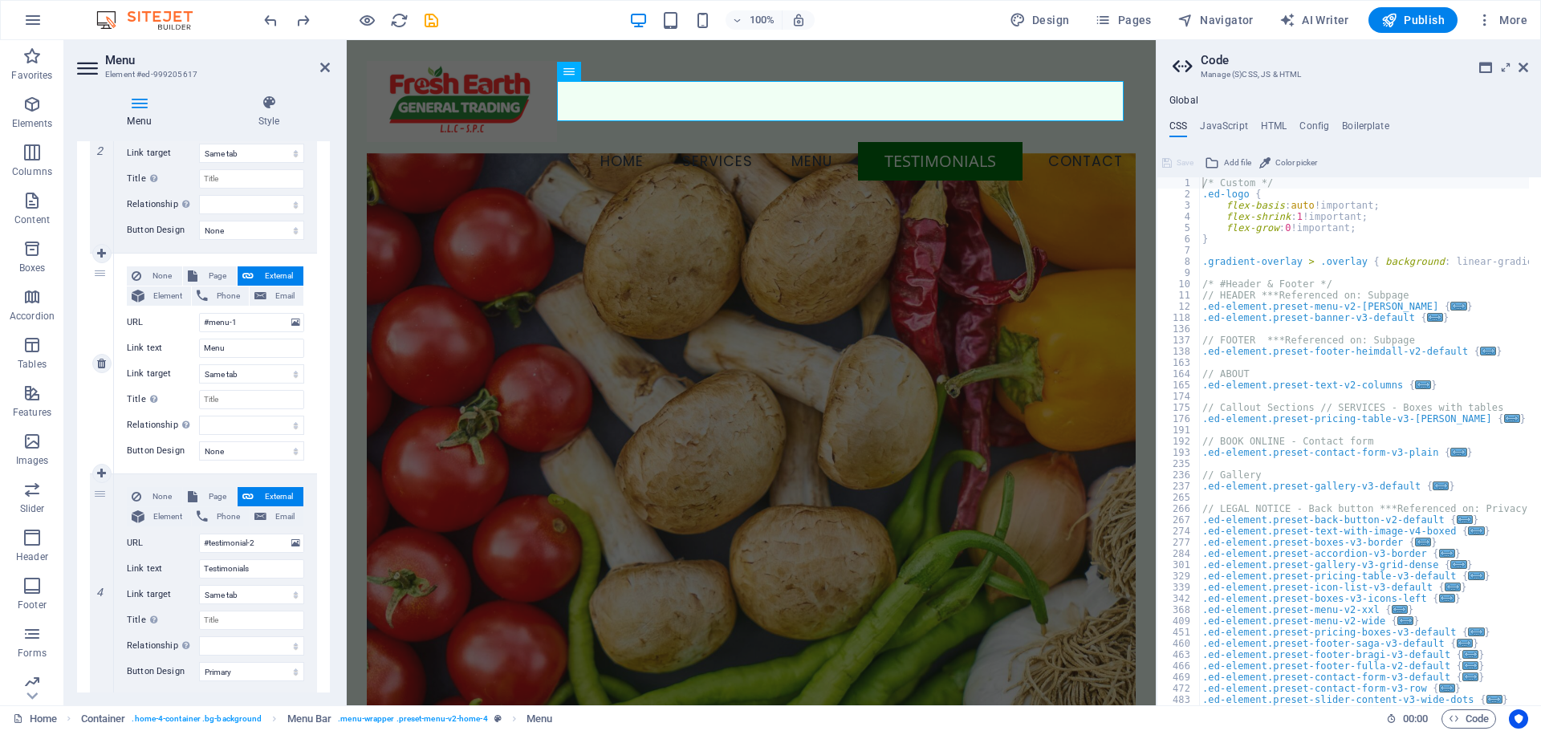
select select
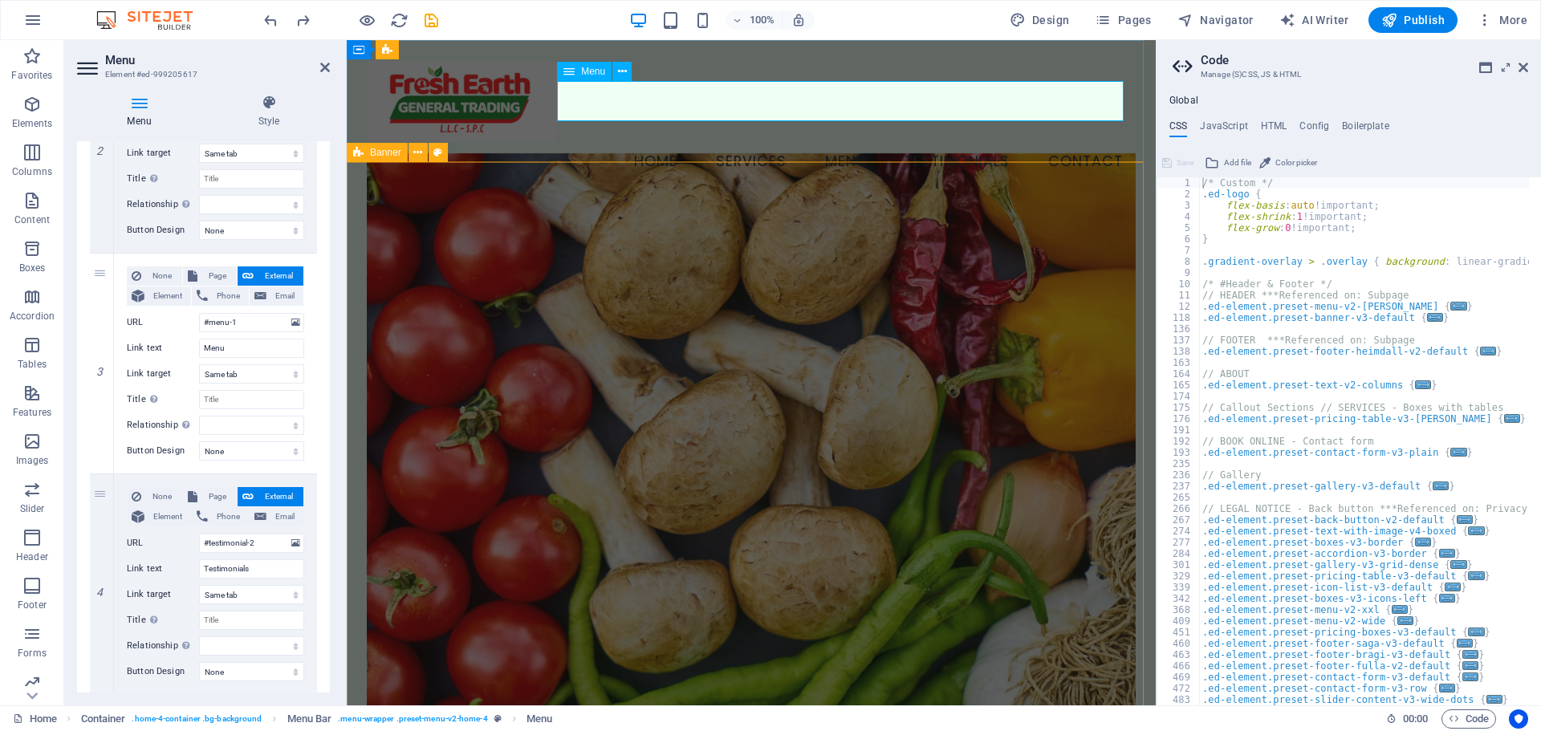
click at [1070, 142] on nav "Home Services Menu Testimonials Contact" at bounding box center [751, 162] width 769 height 40
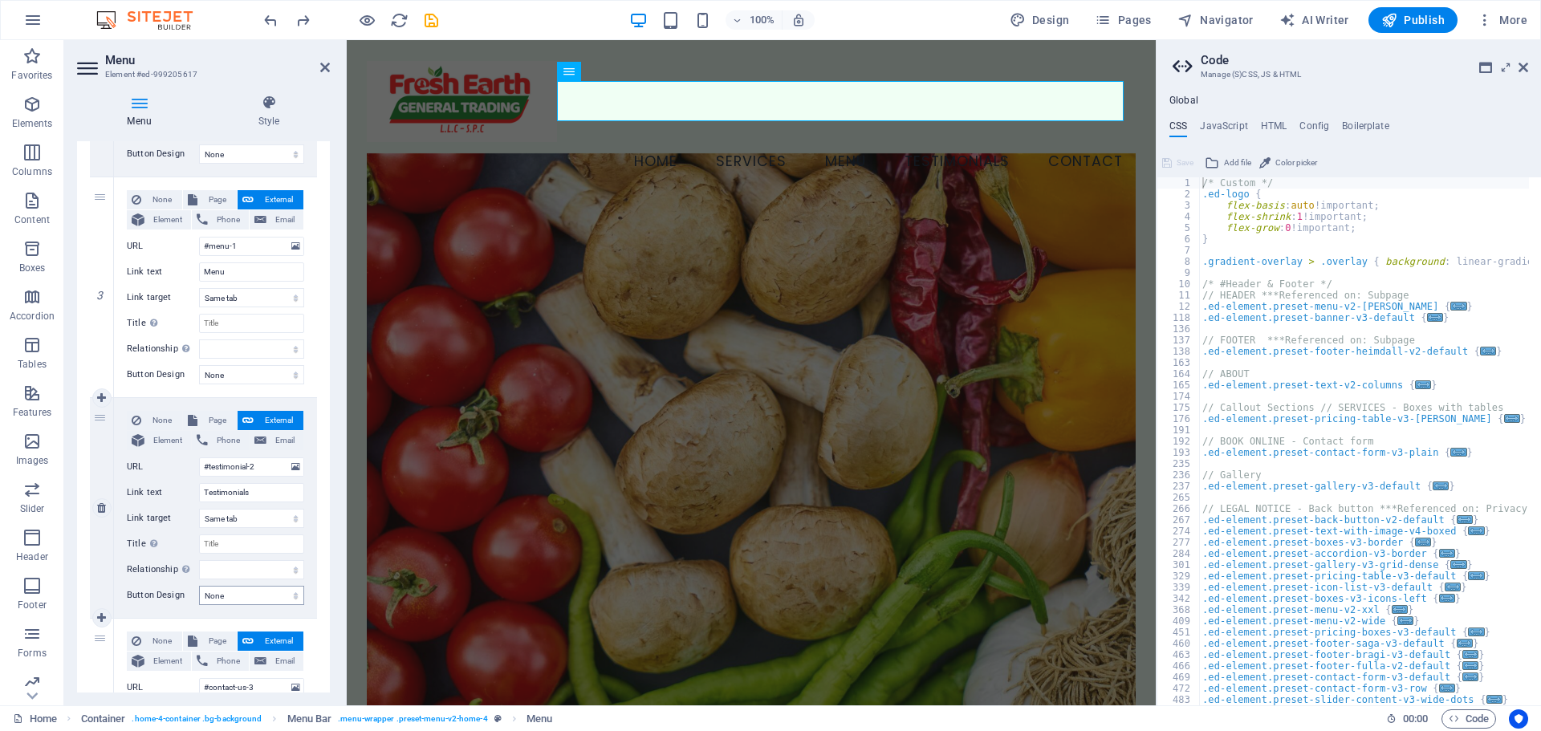
scroll to position [749, 0]
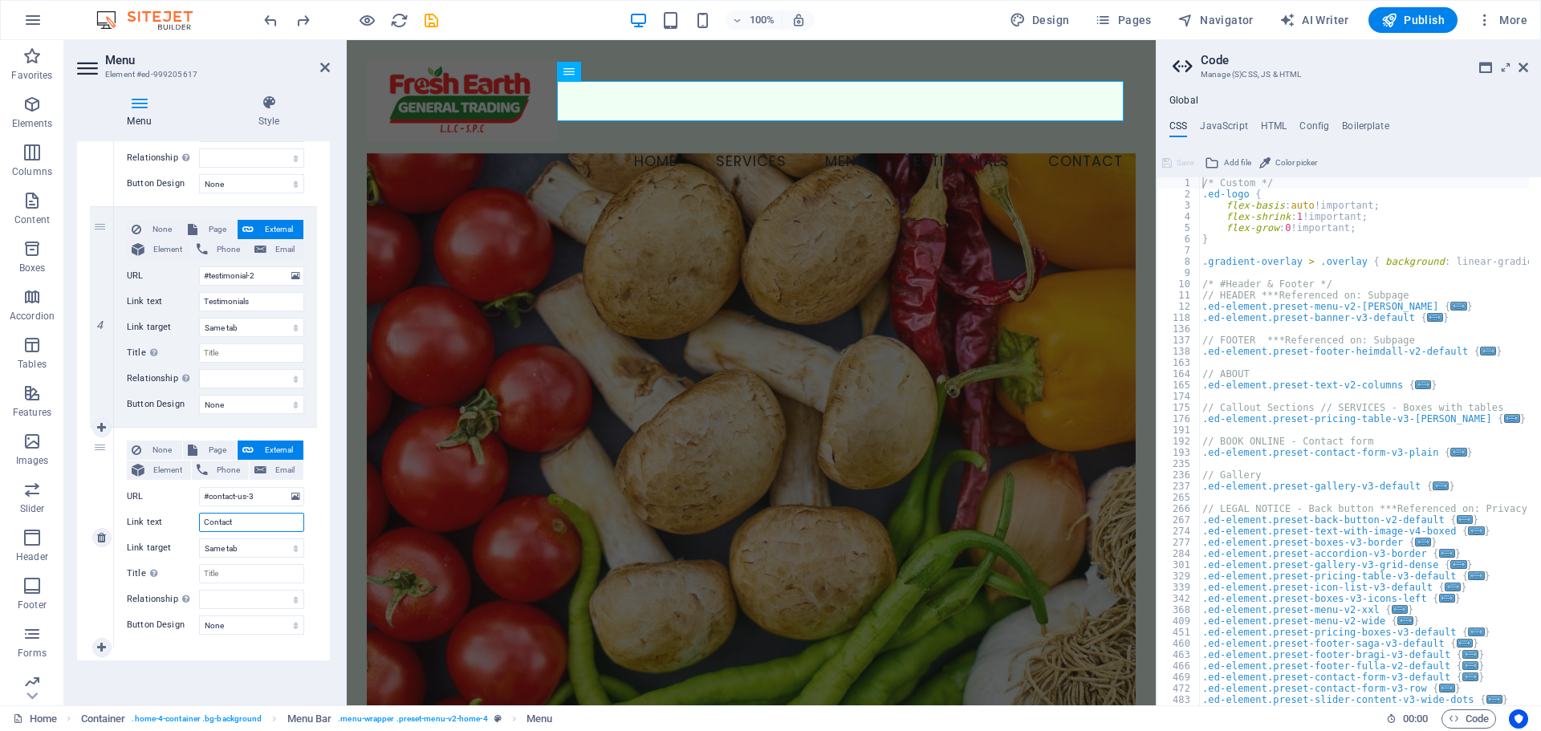
click at [248, 524] on input "Contact" at bounding box center [251, 522] width 105 height 19
click at [258, 547] on select "New tab Same tab Overlay" at bounding box center [251, 548] width 105 height 19
click at [267, 497] on input "#contact-us-3" at bounding box center [251, 496] width 105 height 19
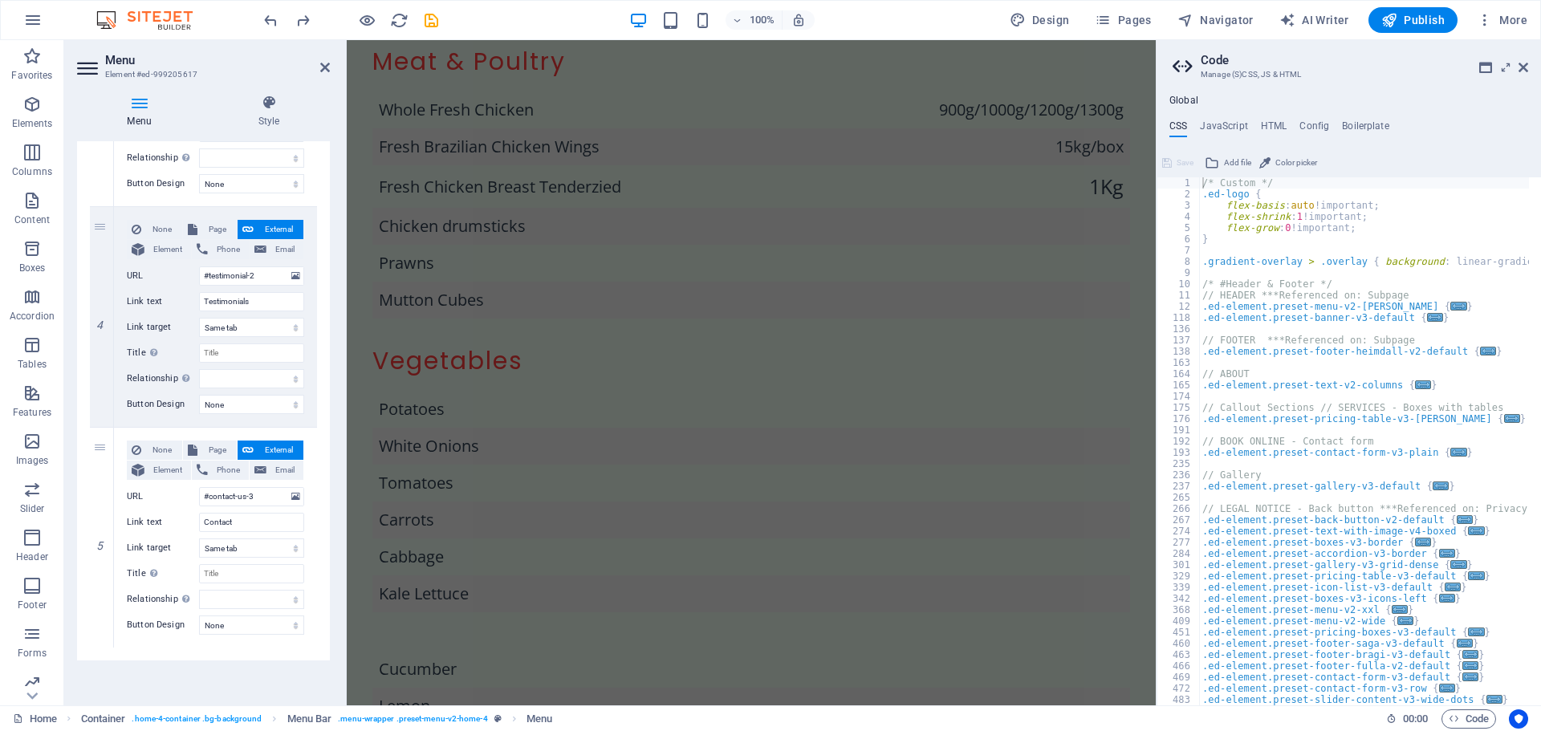
scroll to position [2448, 0]
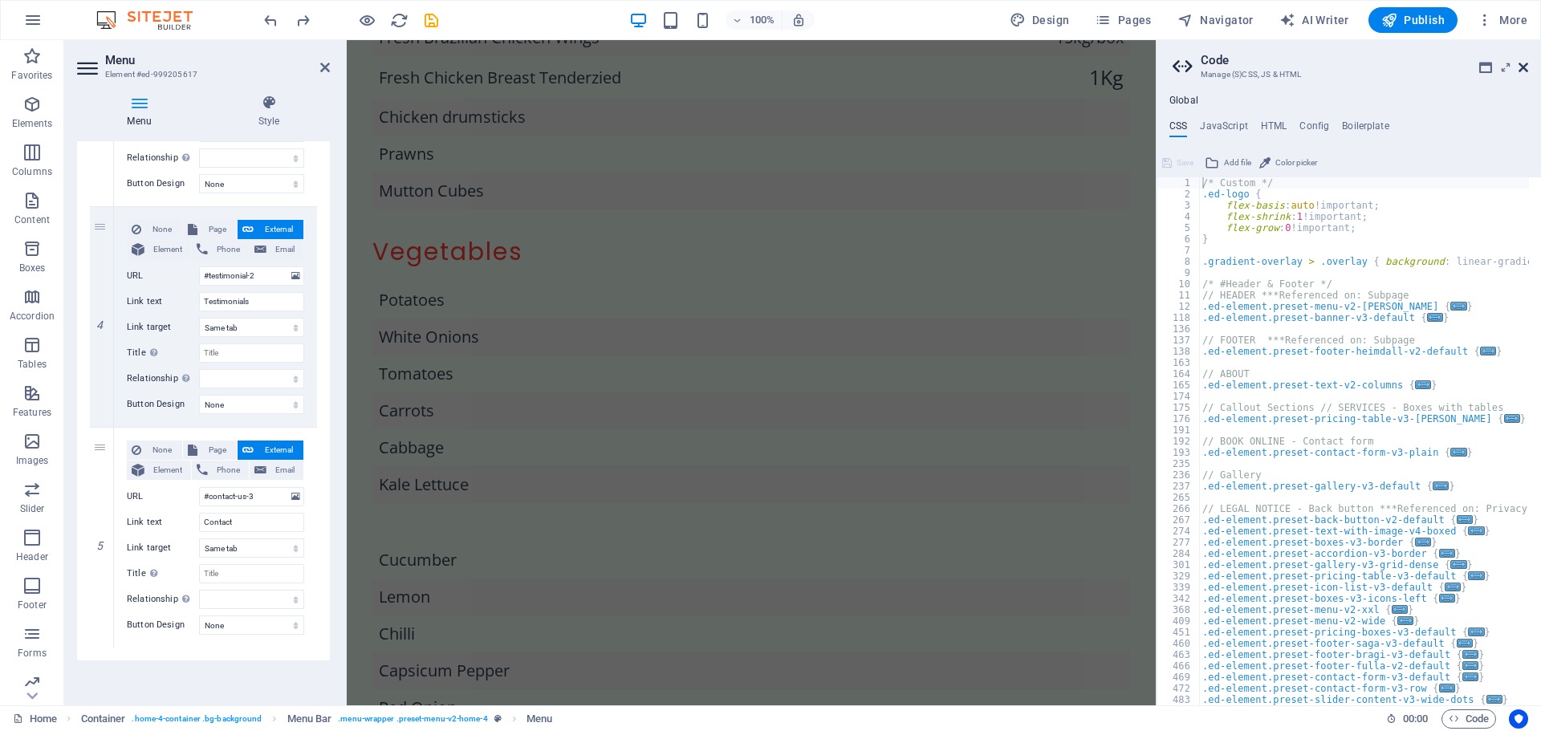
click at [1524, 64] on icon at bounding box center [1524, 67] width 10 height 13
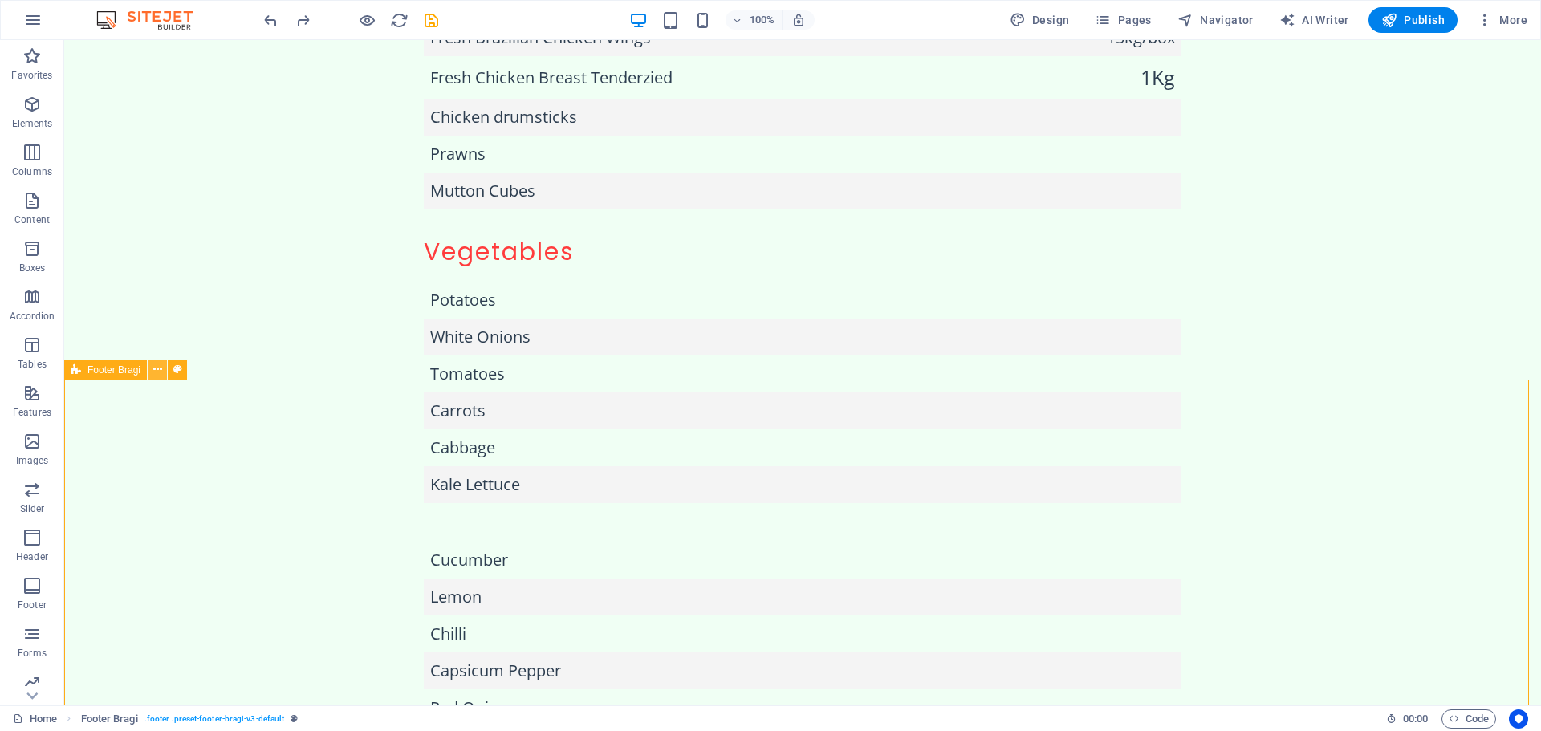
click at [156, 372] on icon at bounding box center [157, 369] width 9 height 17
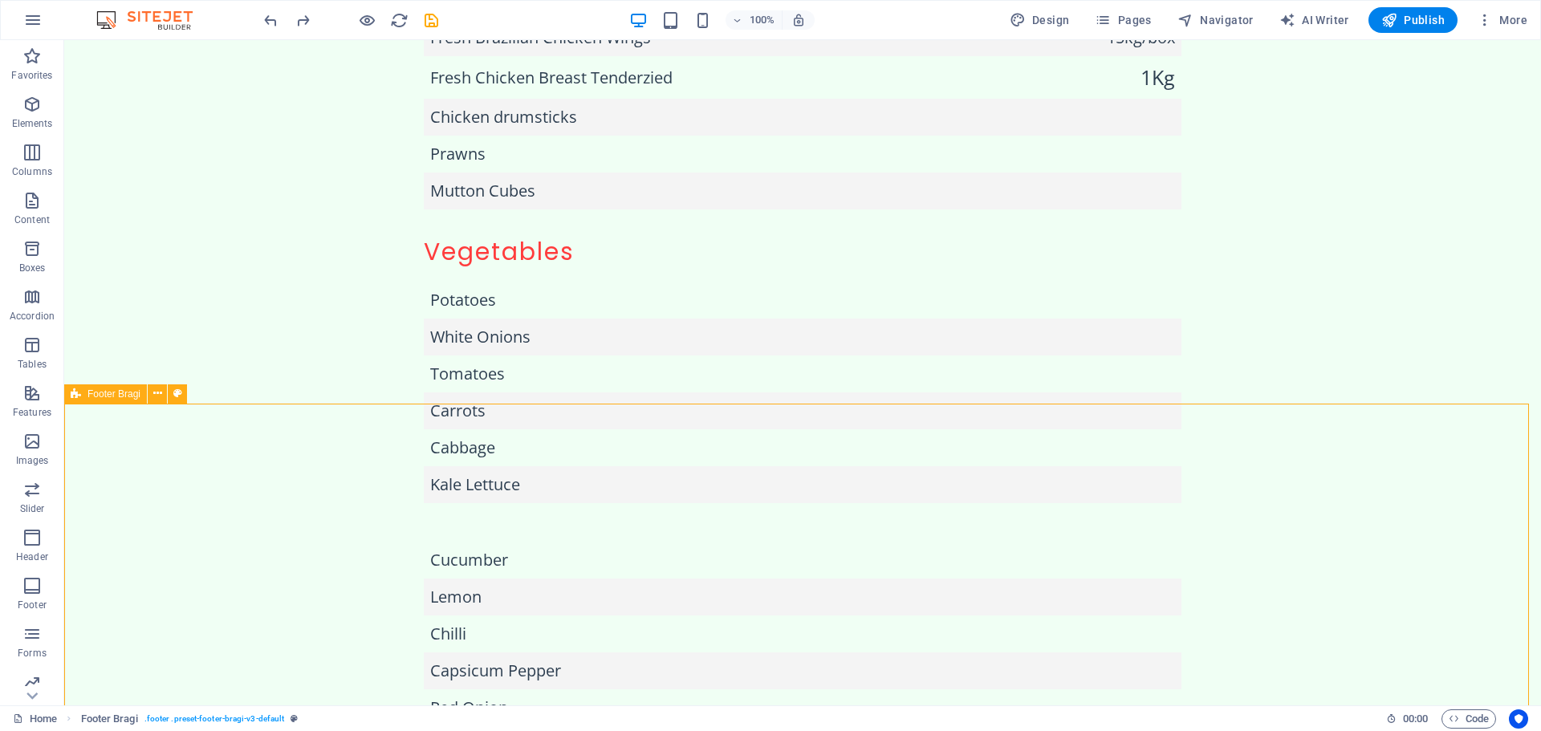
click at [108, 394] on span "Footer Bragi" at bounding box center [113, 394] width 53 height 10
click at [161, 393] on icon at bounding box center [157, 393] width 9 height 17
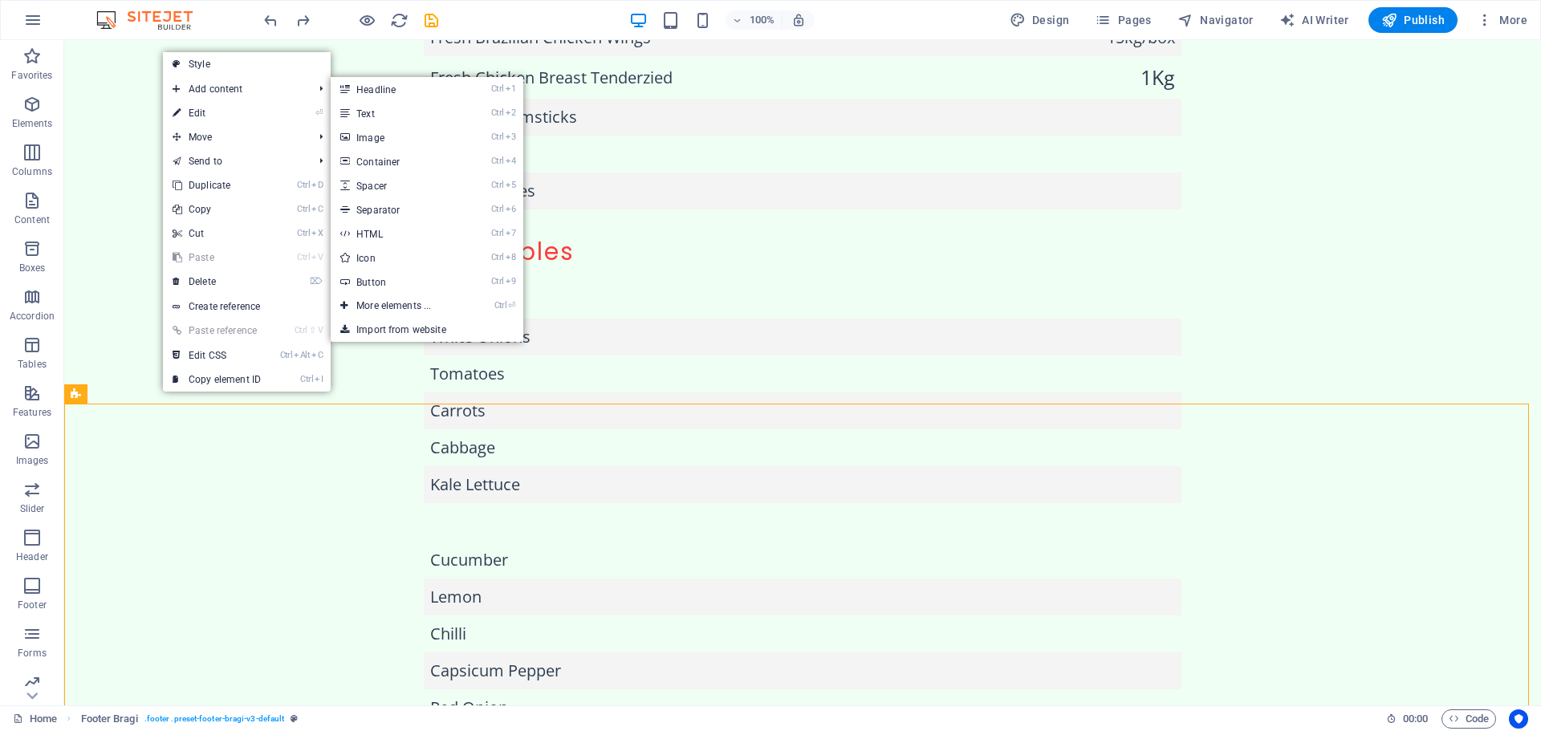
click at [225, 112] on link "⏎ Edit" at bounding box center [217, 113] width 108 height 24
select select "footer"
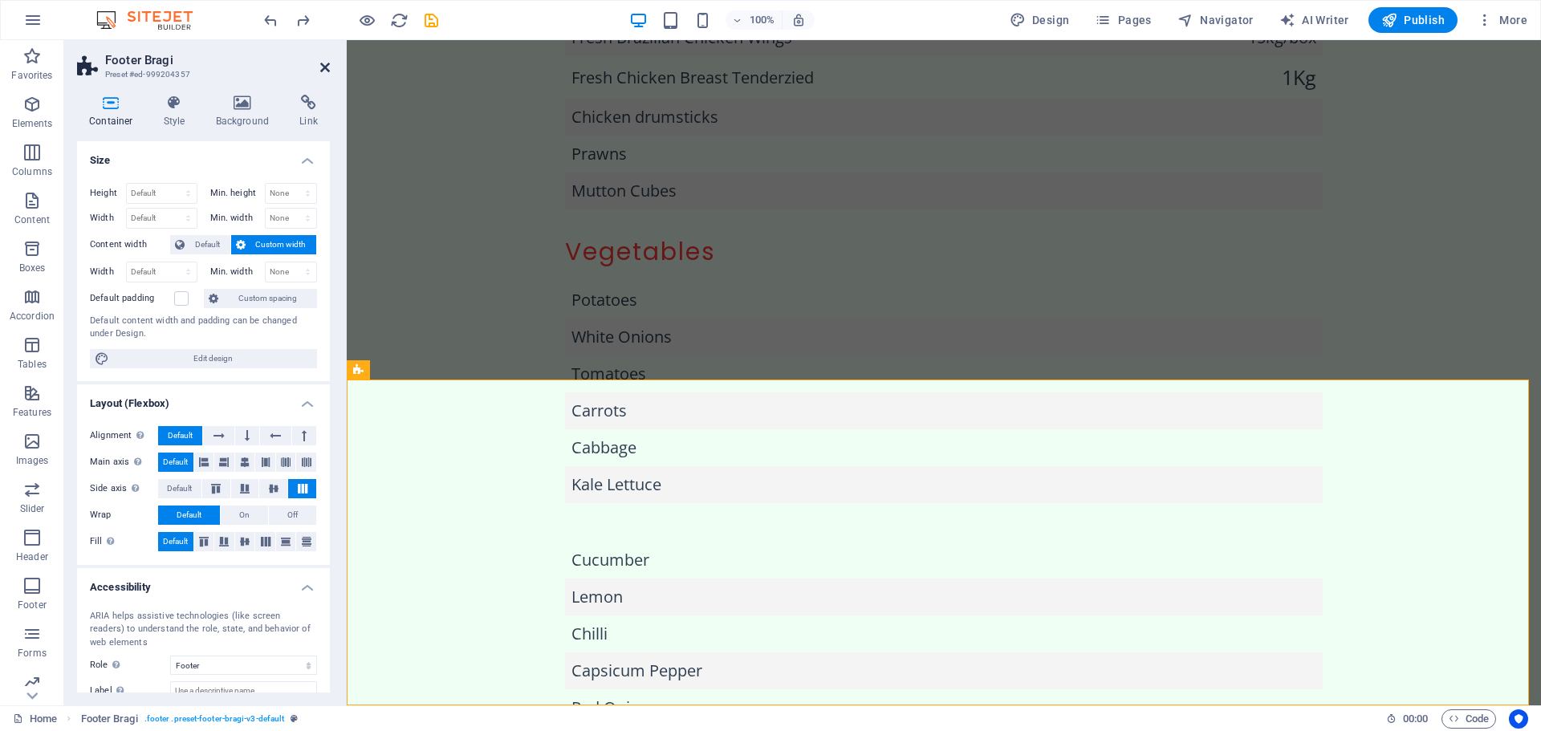
click at [324, 71] on icon at bounding box center [325, 67] width 10 height 13
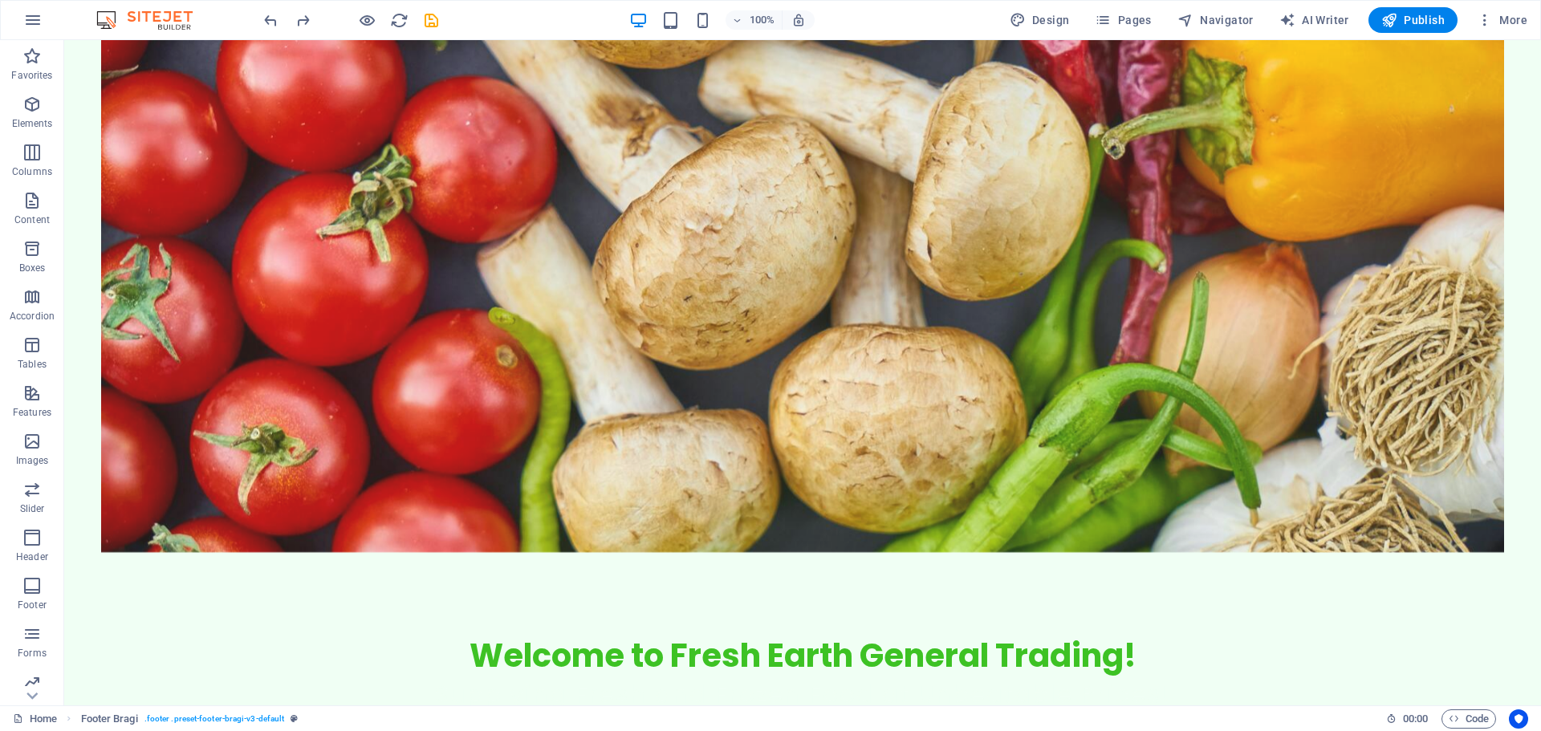
scroll to position [0, 0]
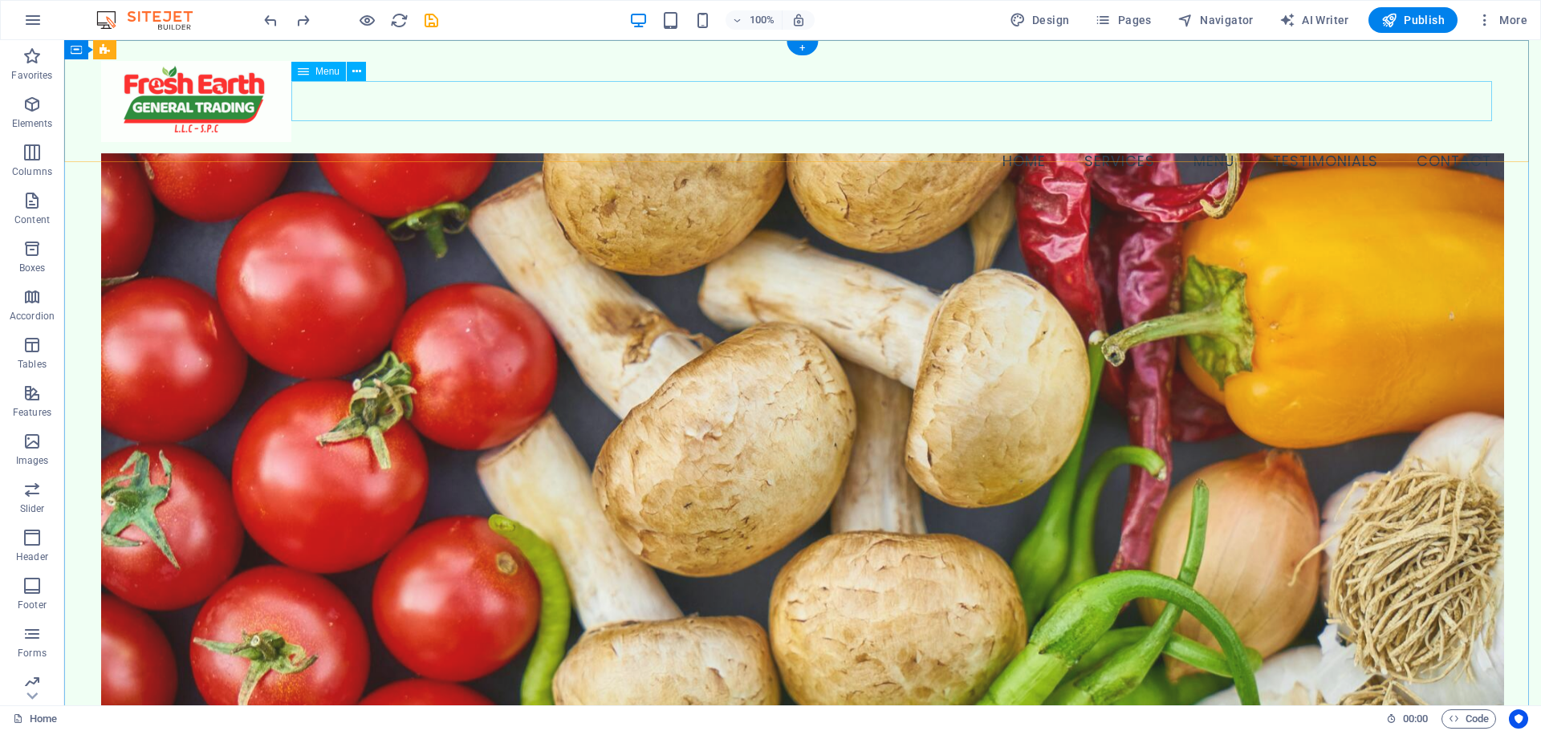
click at [1452, 142] on nav "Home Services Menu Testimonials Contact" at bounding box center [802, 162] width 1403 height 40
select select
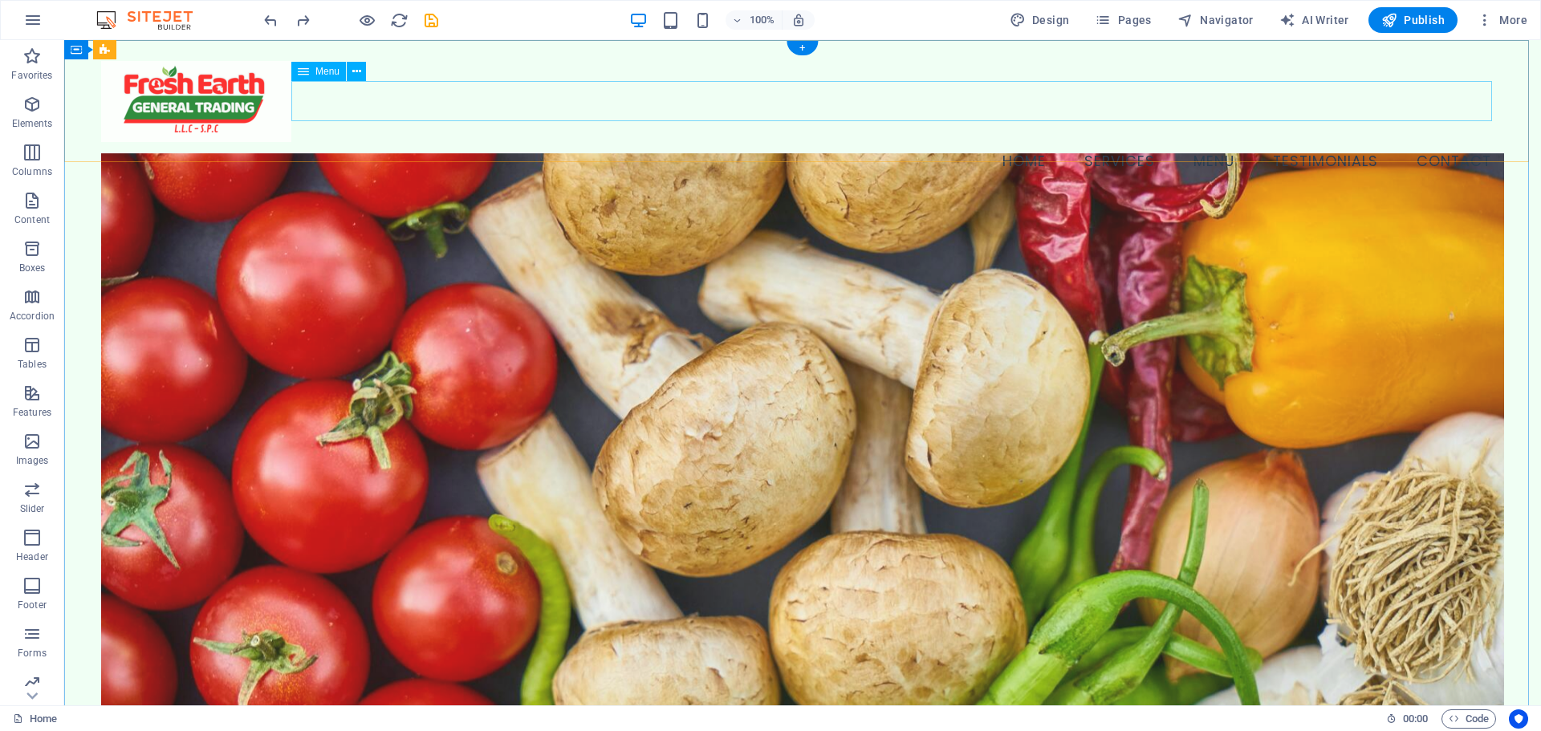
select select
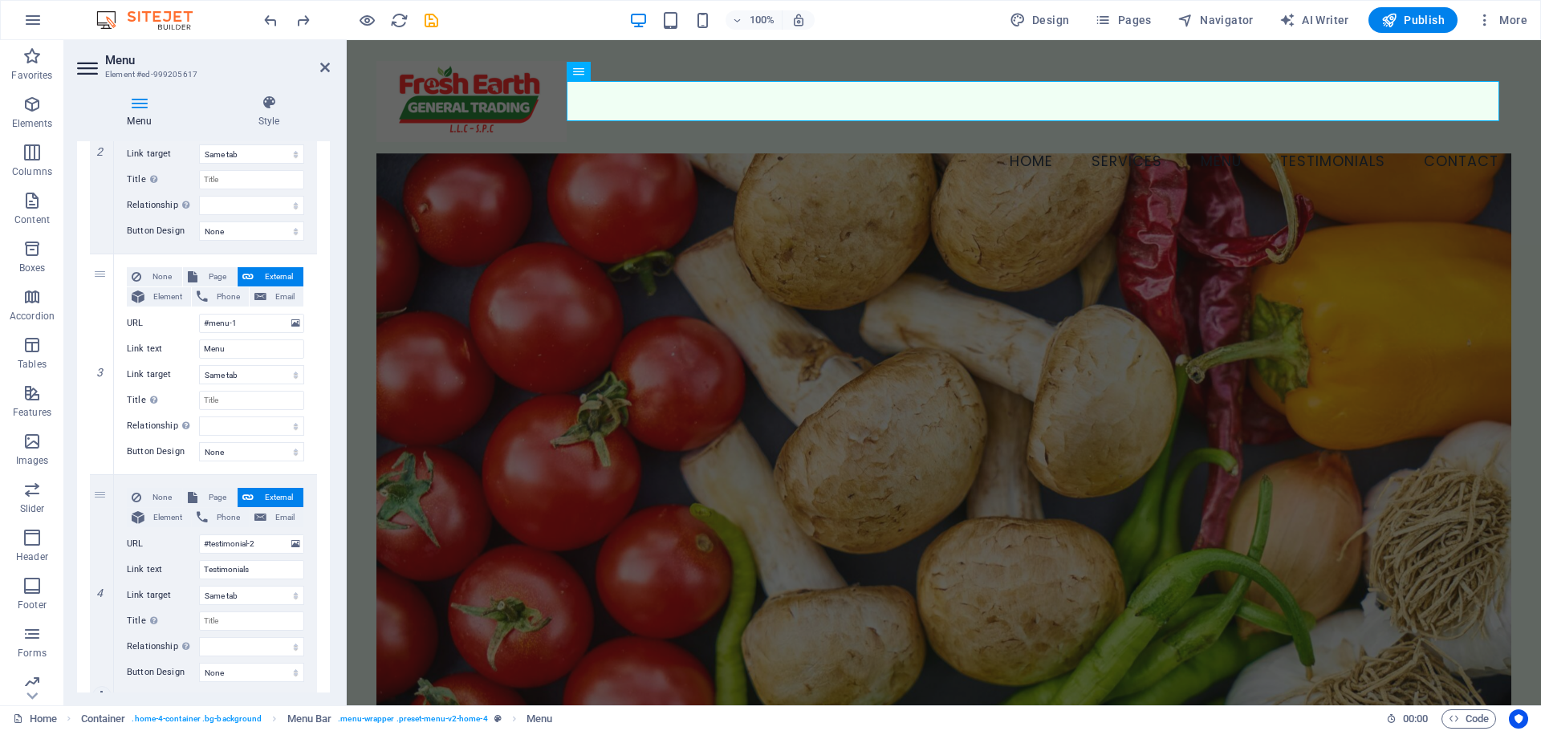
scroll to position [749, 0]
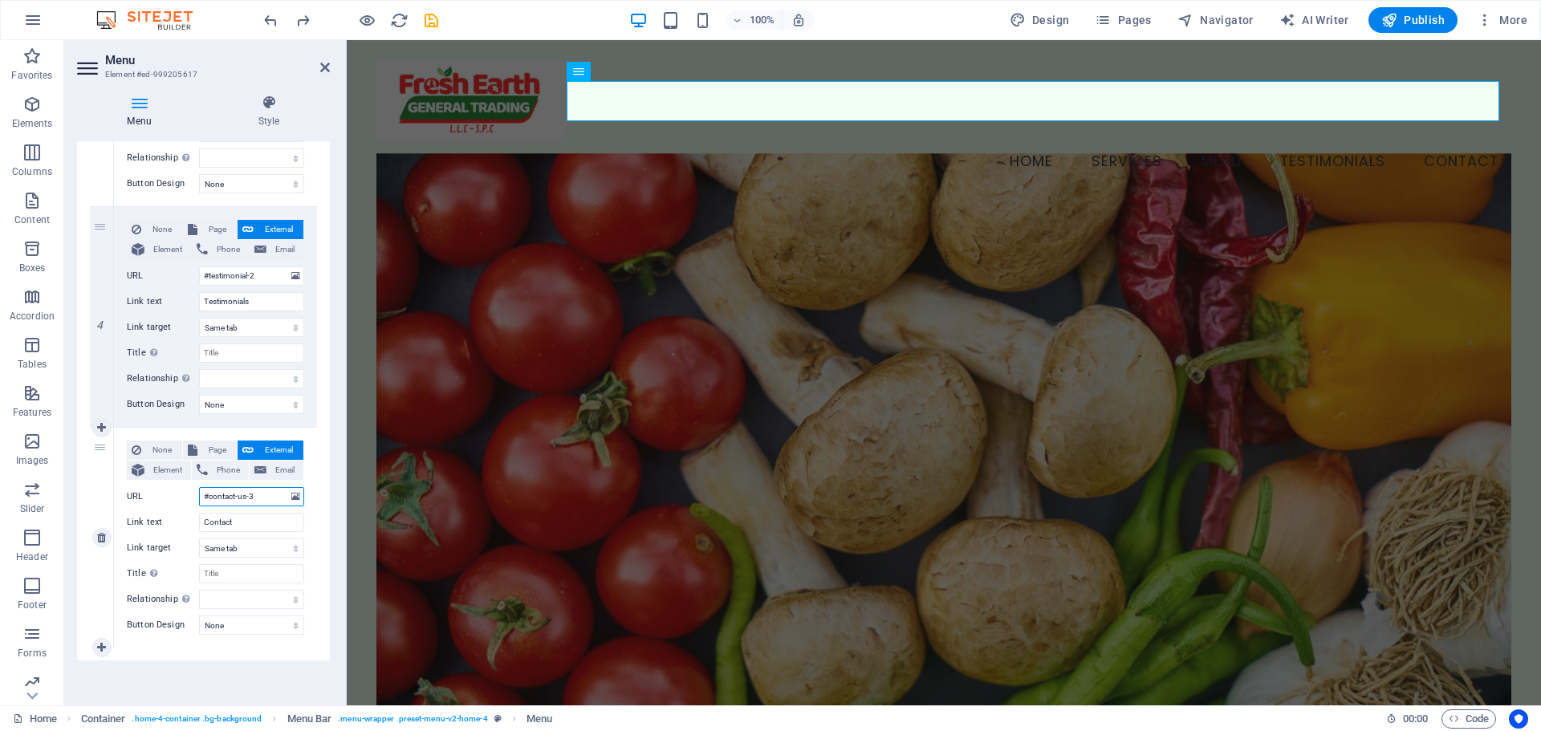
drag, startPoint x: 253, startPoint y: 498, endPoint x: 170, endPoint y: 498, distance: 82.7
click at [170, 498] on div "URL #contact-us-3" at bounding box center [215, 496] width 177 height 19
select select
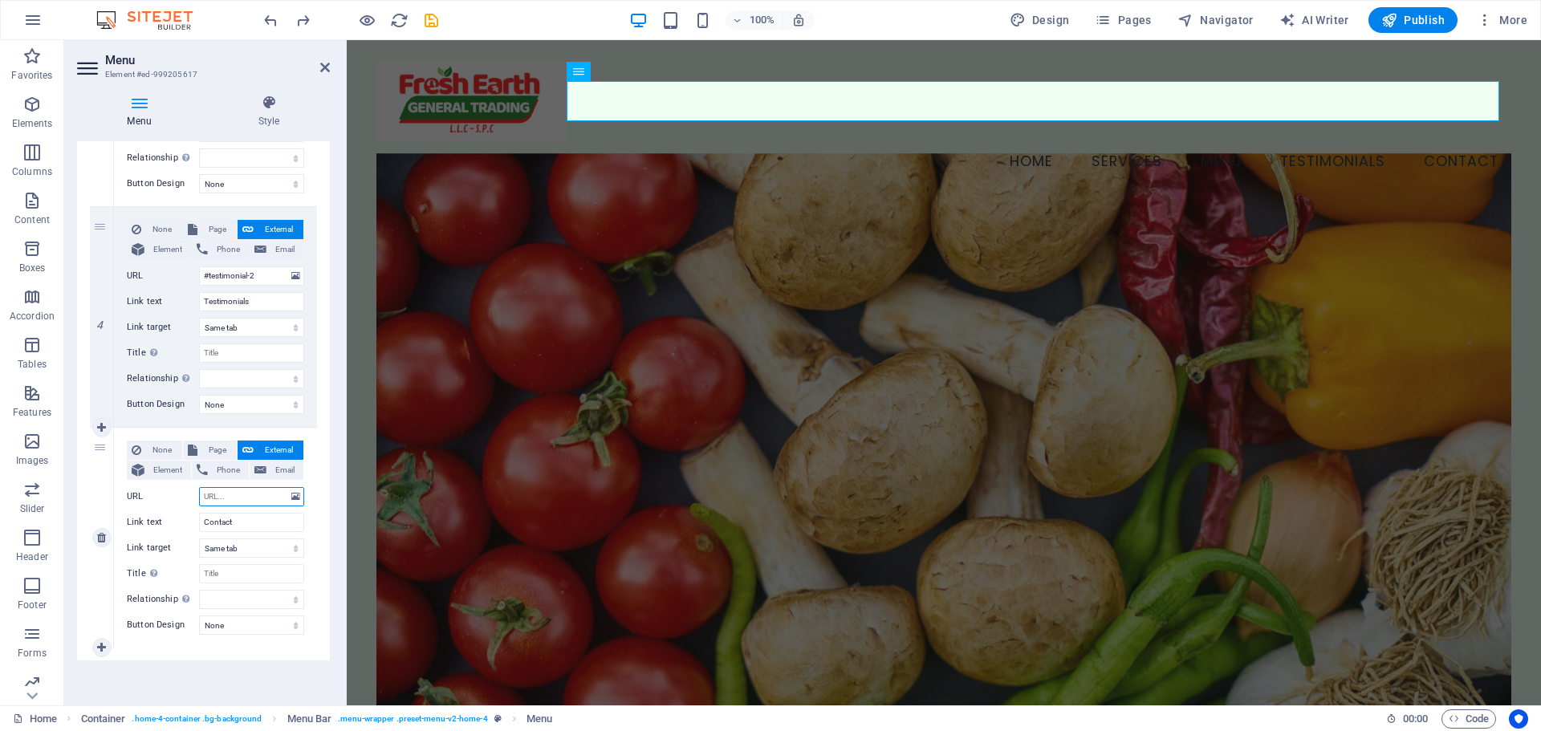
select select
type input "foo"
select select
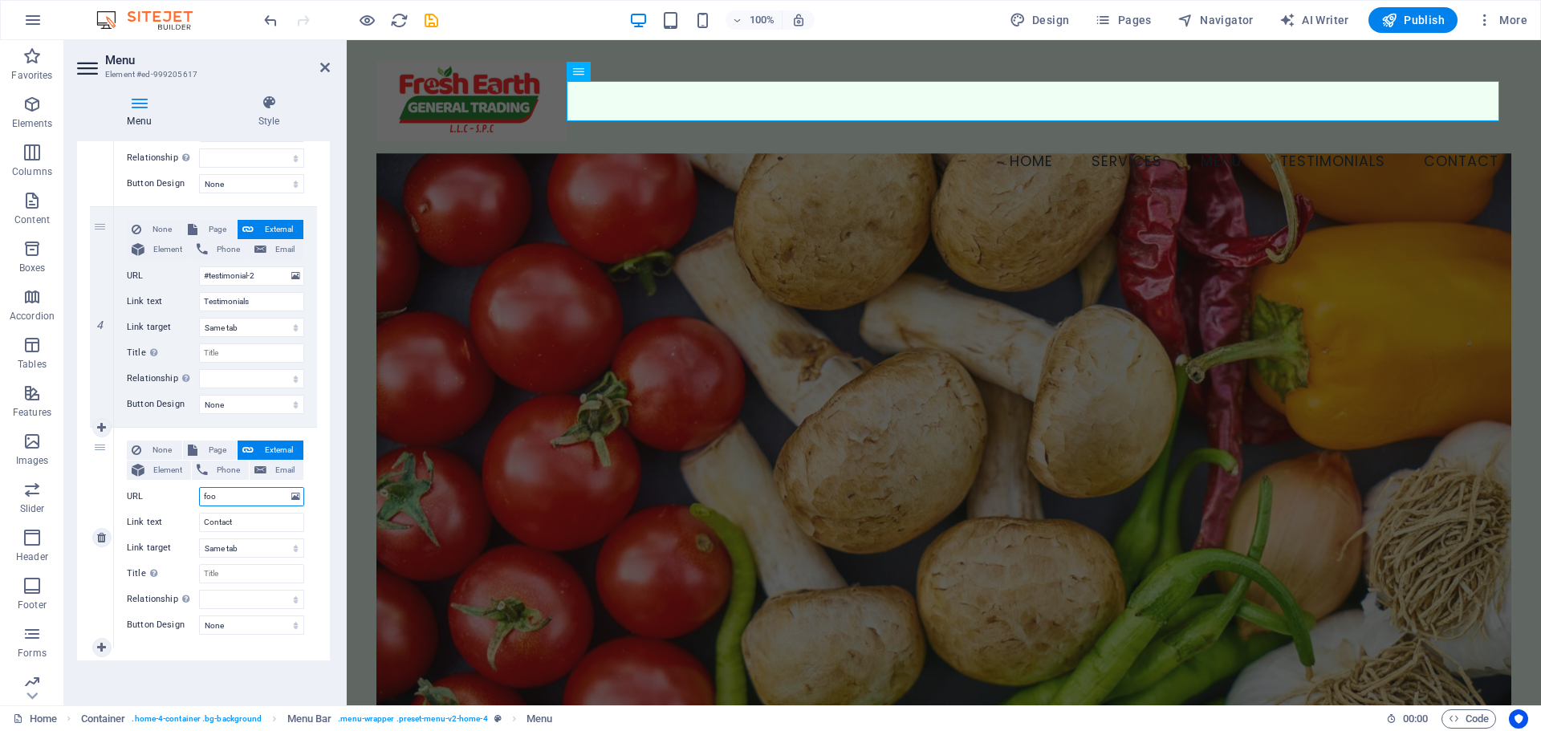
select select
type input "footer"
select select
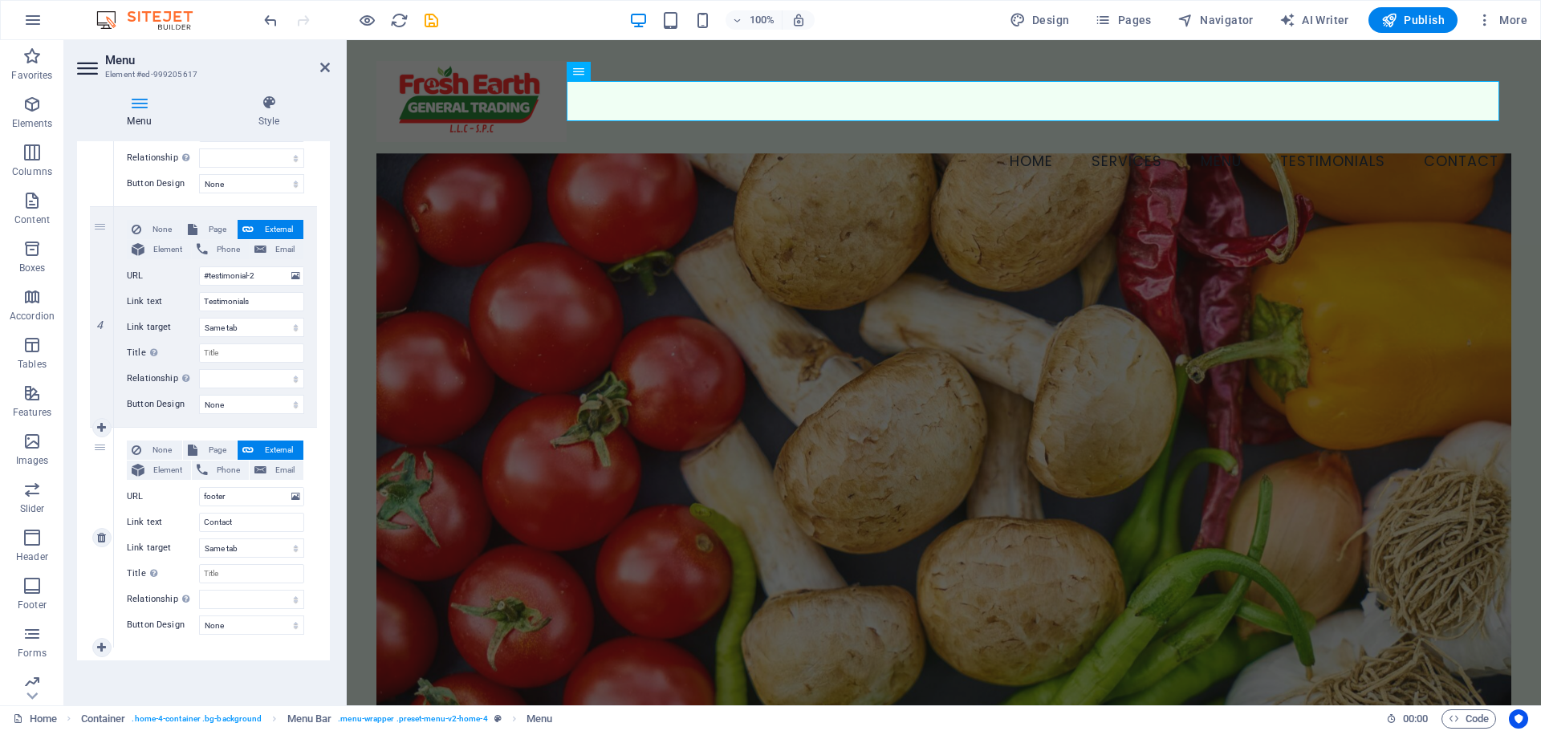
select select
click at [291, 500] on icon at bounding box center [295, 497] width 9 height 18
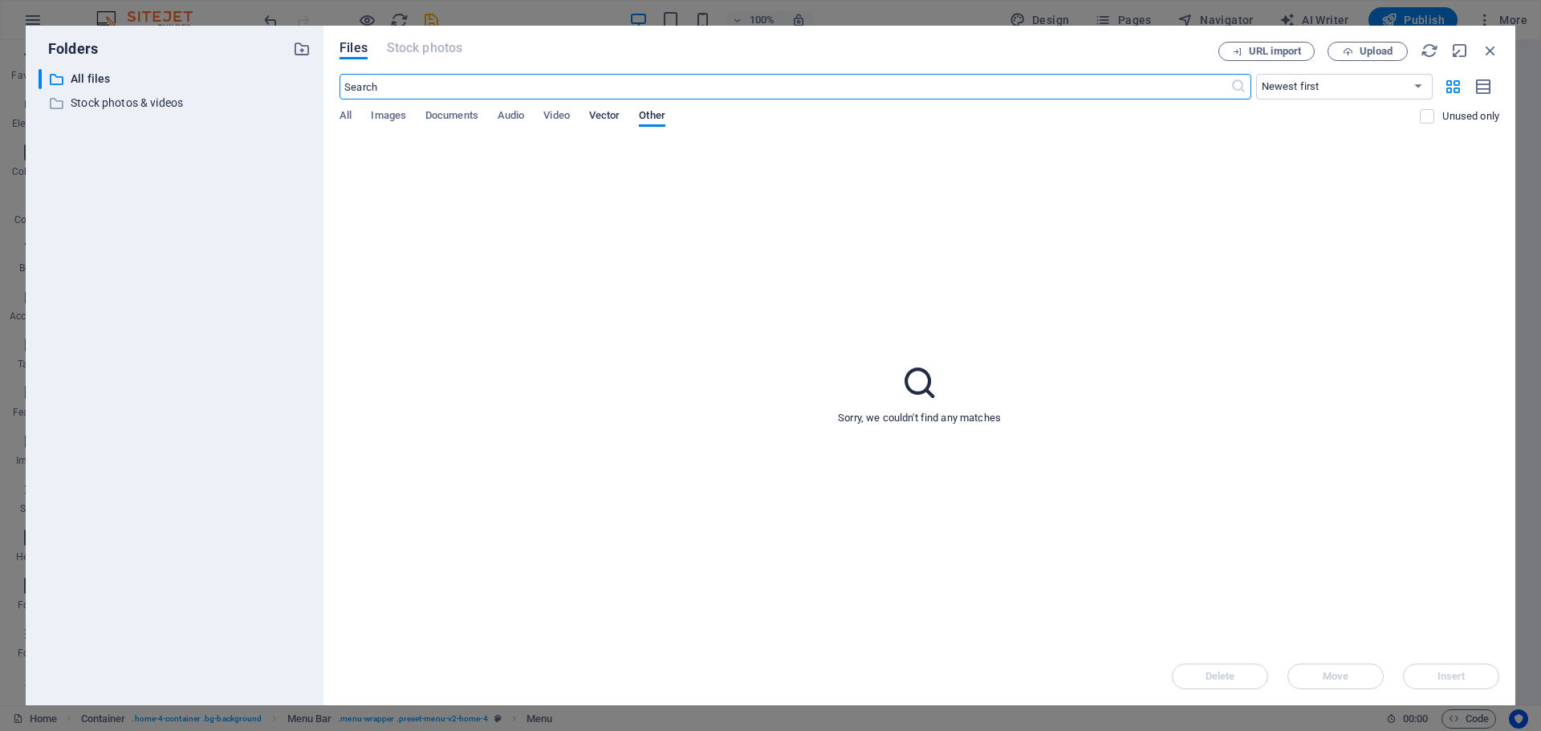
click at [620, 117] on span "Vector" at bounding box center [604, 117] width 31 height 22
click at [563, 120] on span "Video" at bounding box center [556, 117] width 26 height 22
click at [492, 120] on div "All Images Documents Audio Video Vector Other" at bounding box center [880, 124] width 1080 height 31
click at [432, 116] on span "Documents" at bounding box center [451, 117] width 53 height 22
click at [1489, 51] on icon "button" at bounding box center [1491, 51] width 18 height 18
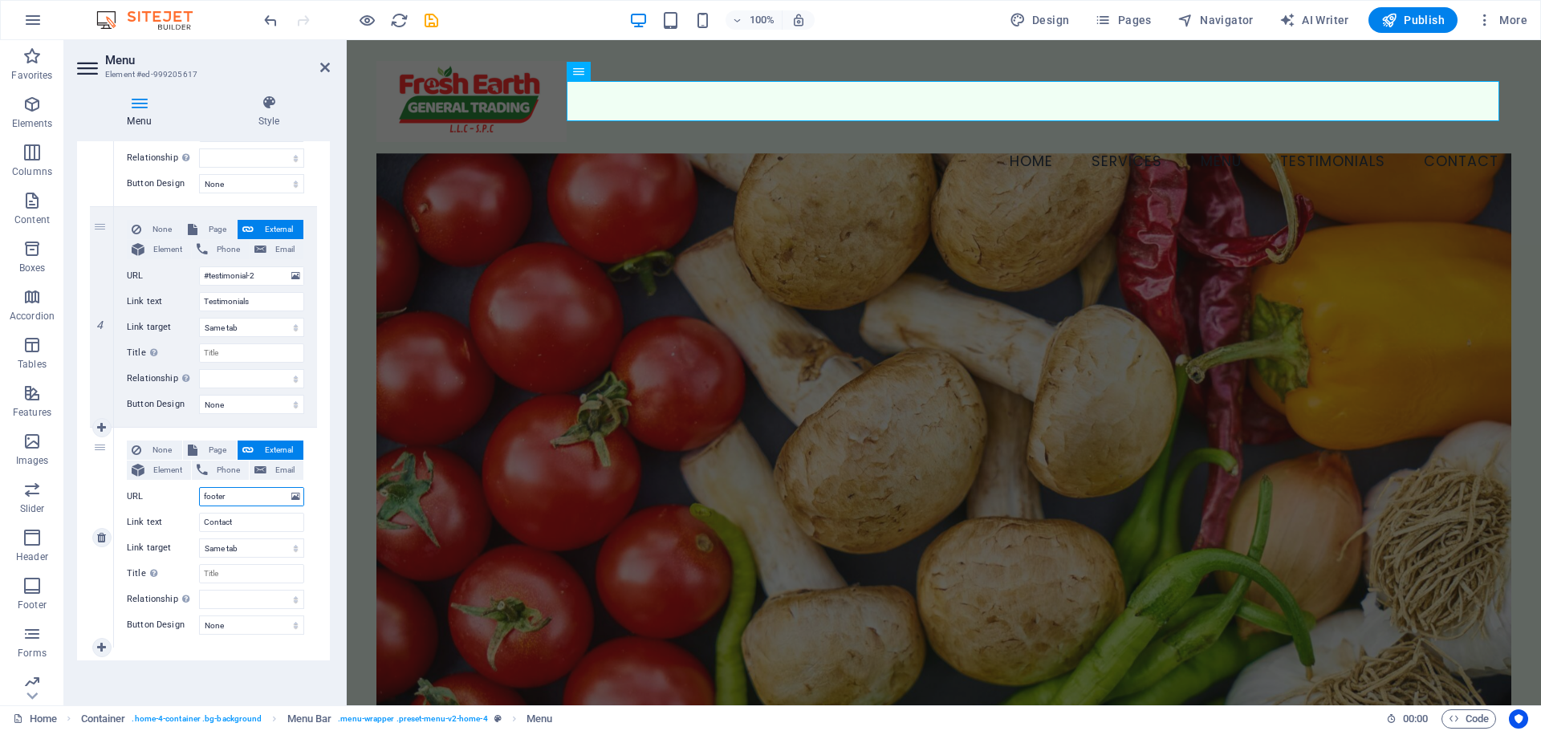
click at [230, 494] on input "footer" at bounding box center [251, 496] width 105 height 19
click at [98, 642] on icon at bounding box center [101, 647] width 9 height 11
select select
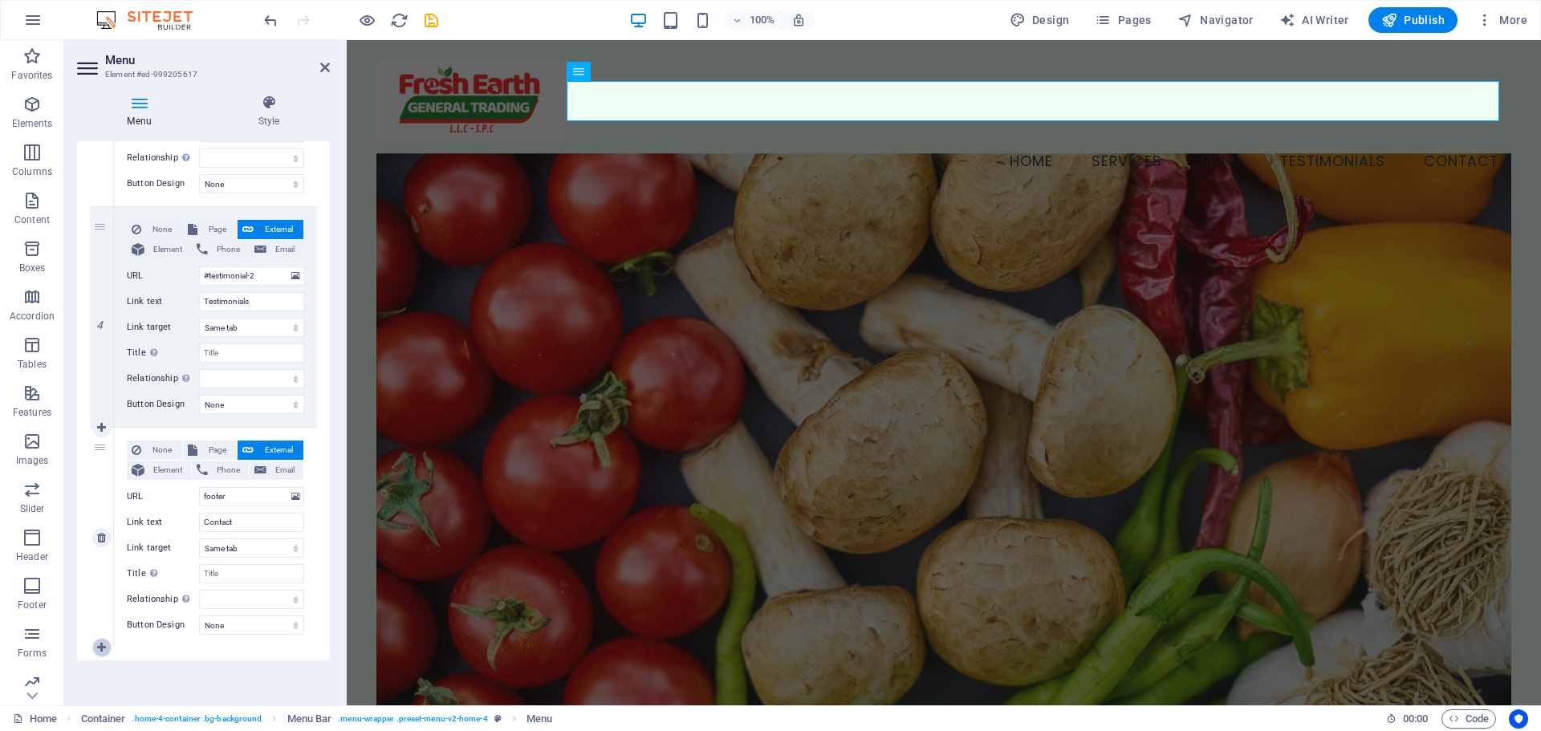
select select
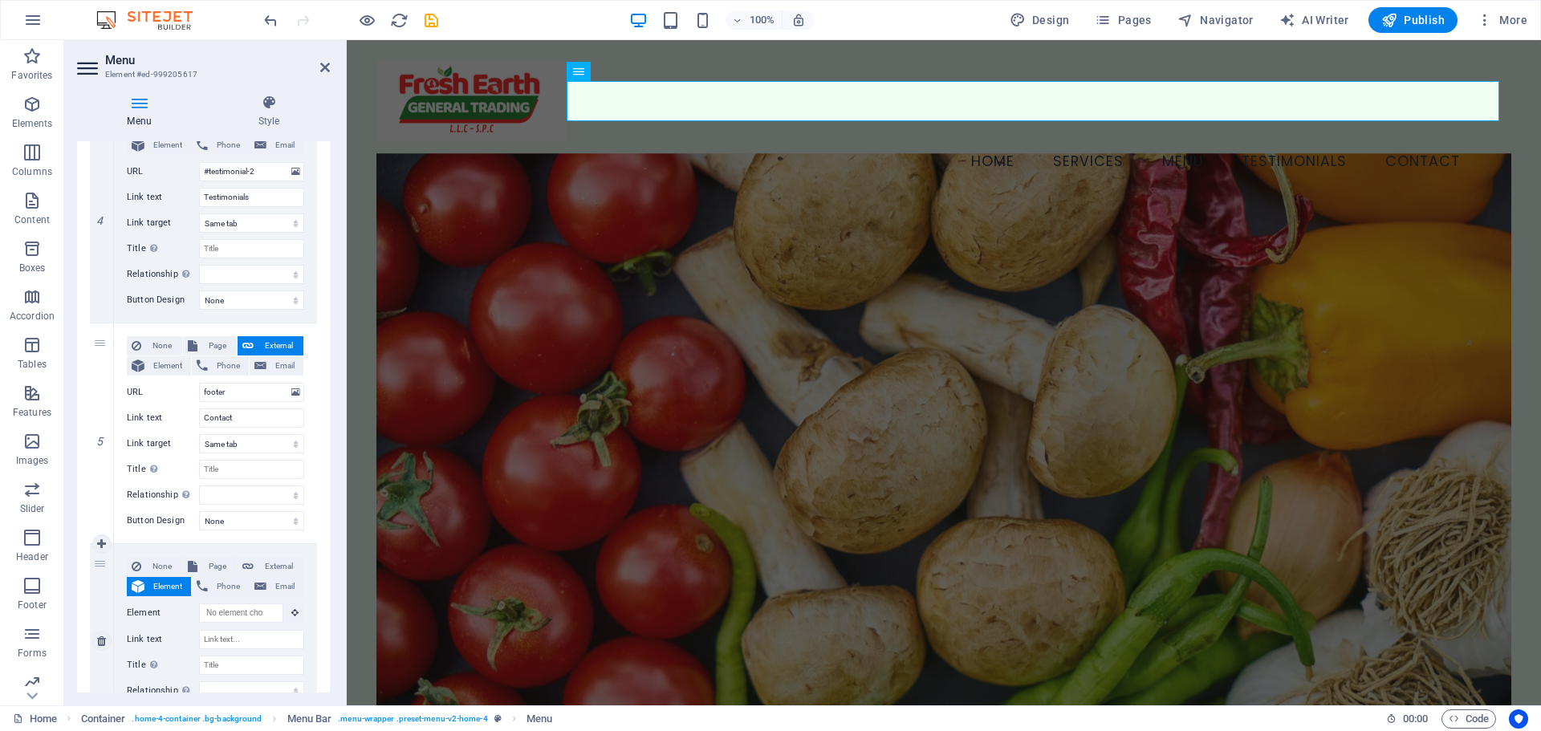
scroll to position [945, 0]
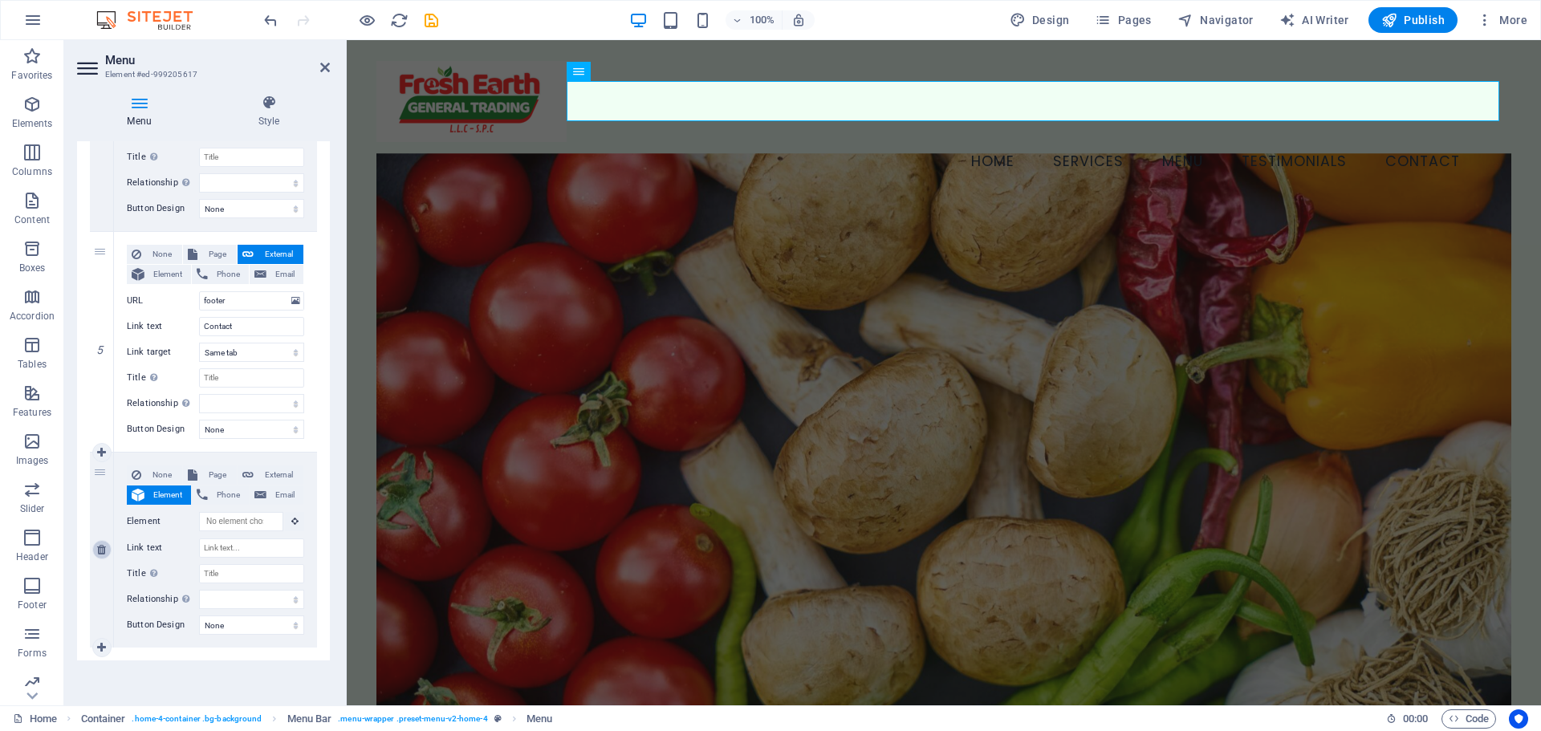
click at [104, 551] on icon at bounding box center [101, 549] width 9 height 11
select select
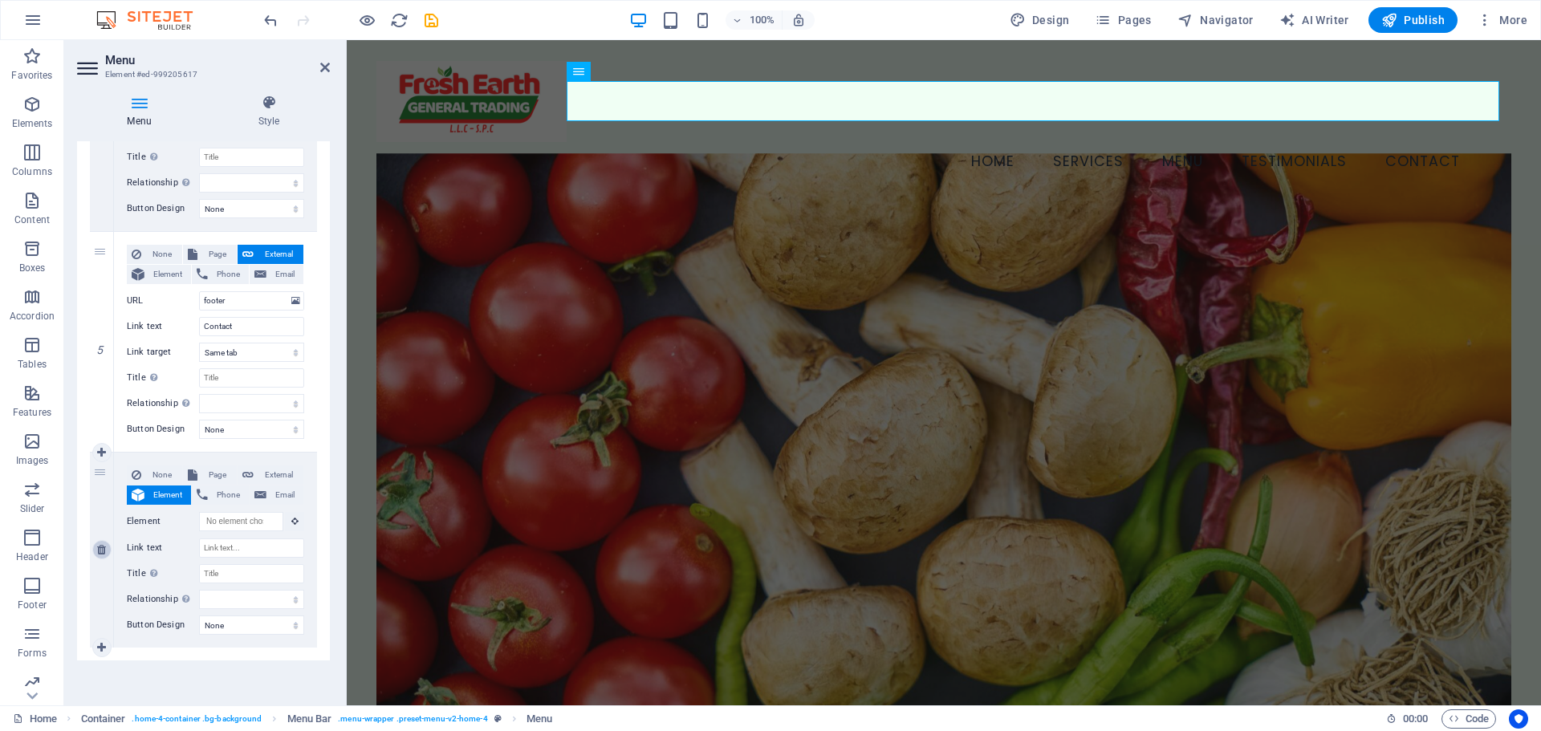
select select
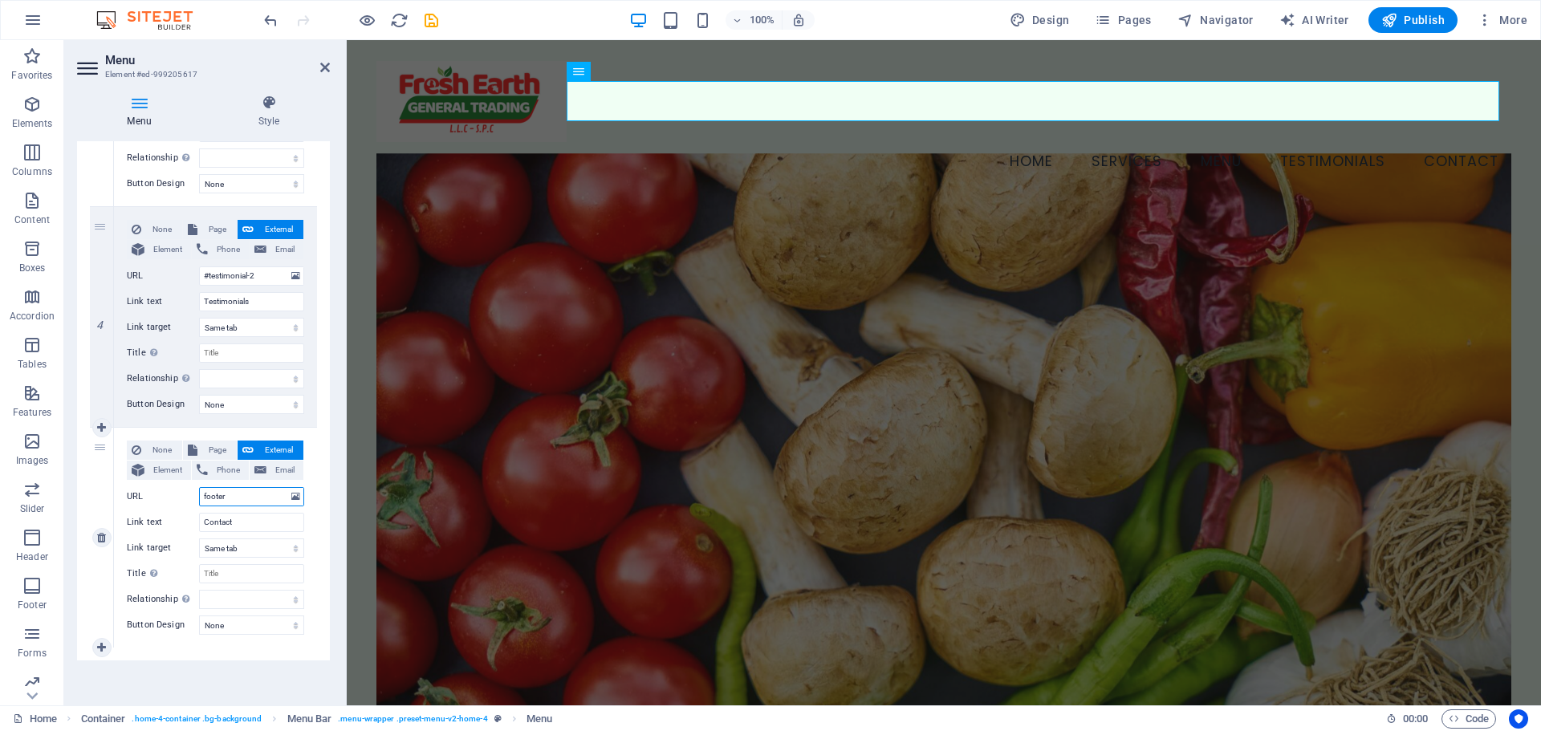
click at [234, 492] on input "footer" at bounding box center [251, 496] width 105 height 19
click at [249, 669] on div "Menu Auto Custom Create custom menu items for this menu. Recommended for one-pa…" at bounding box center [203, 416] width 253 height 551
click at [541, 506] on figure at bounding box center [943, 456] width 1135 height 606
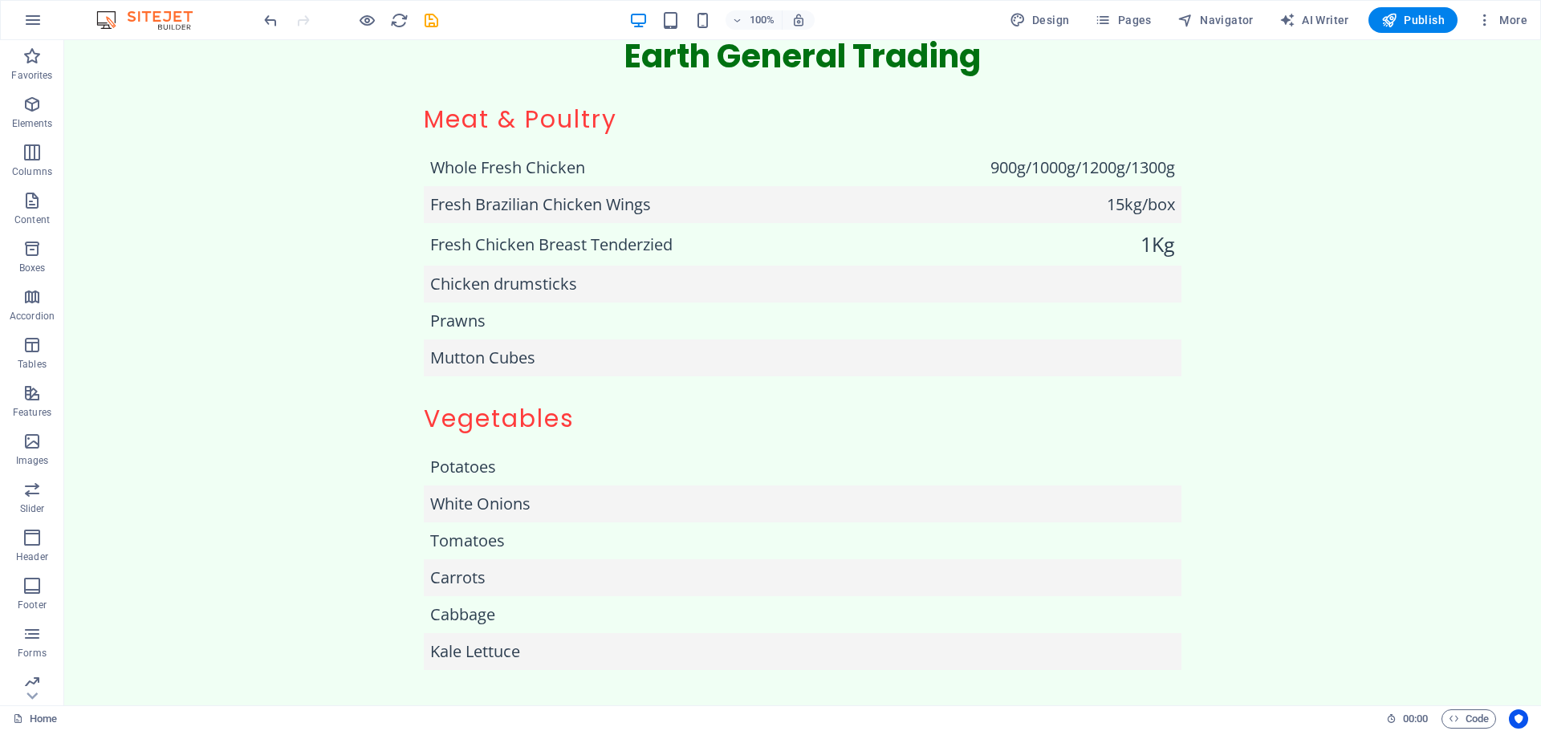
scroll to position [2472, 0]
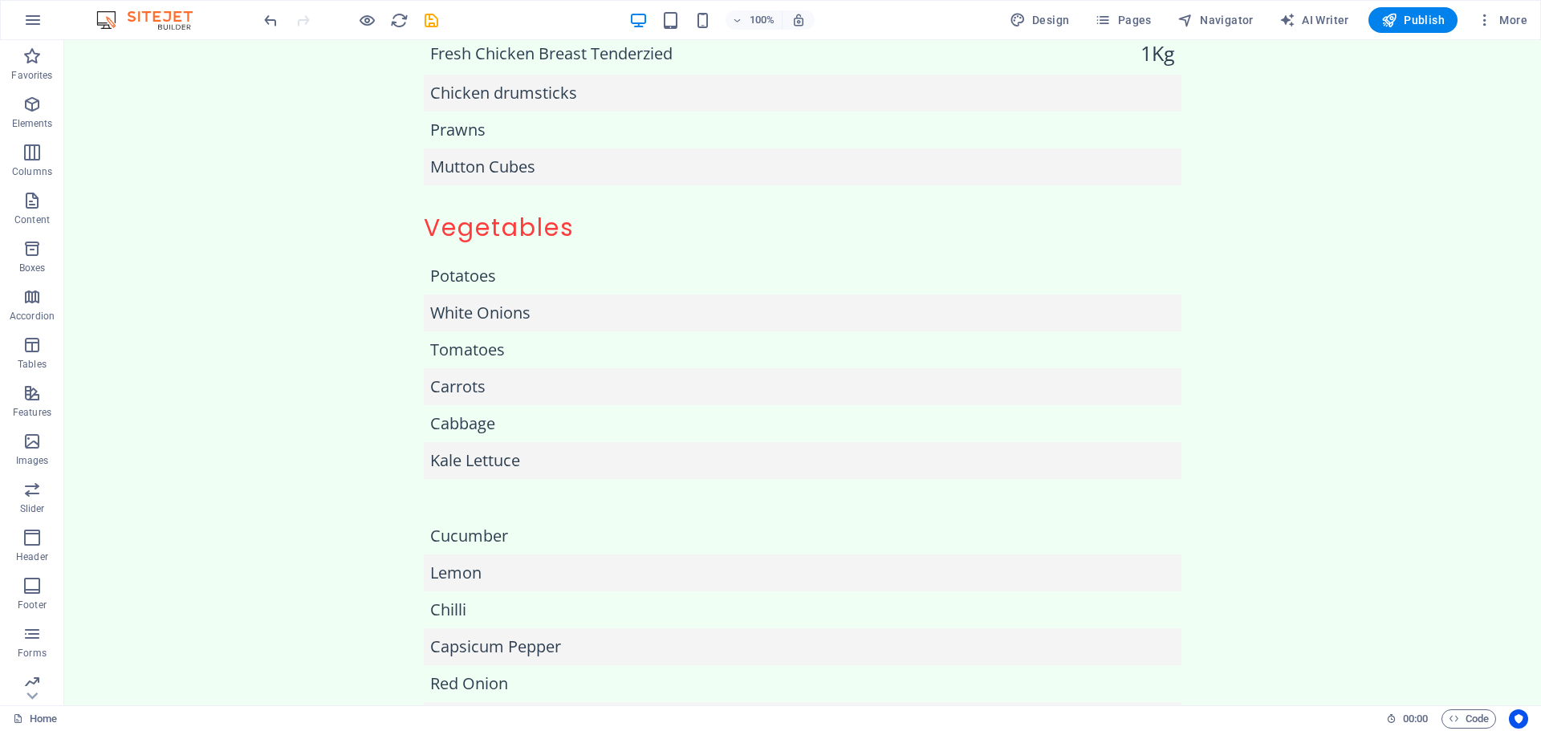
drag, startPoint x: 1540, startPoint y: 261, endPoint x: 1598, endPoint y: 770, distance: 512.2
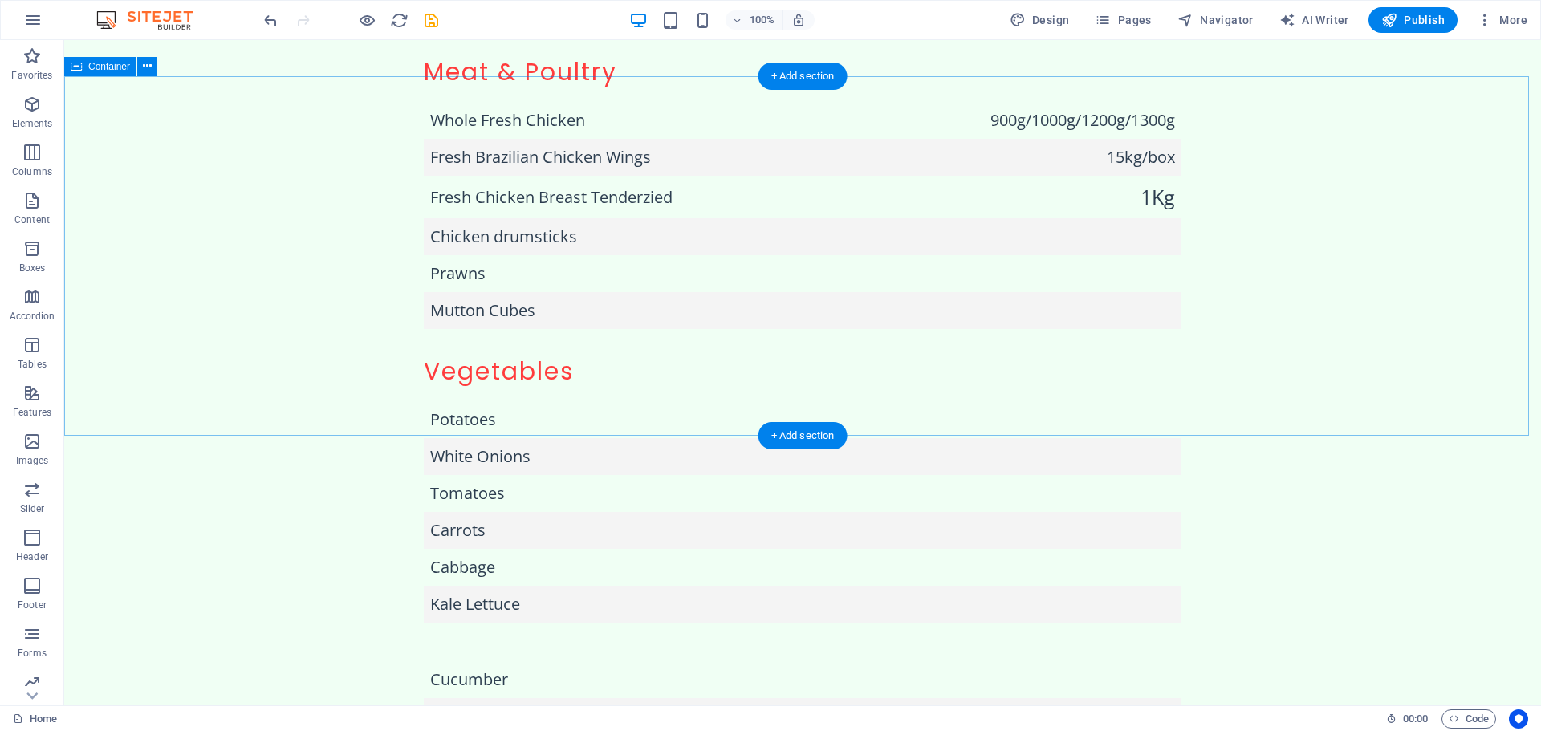
scroll to position [2269, 0]
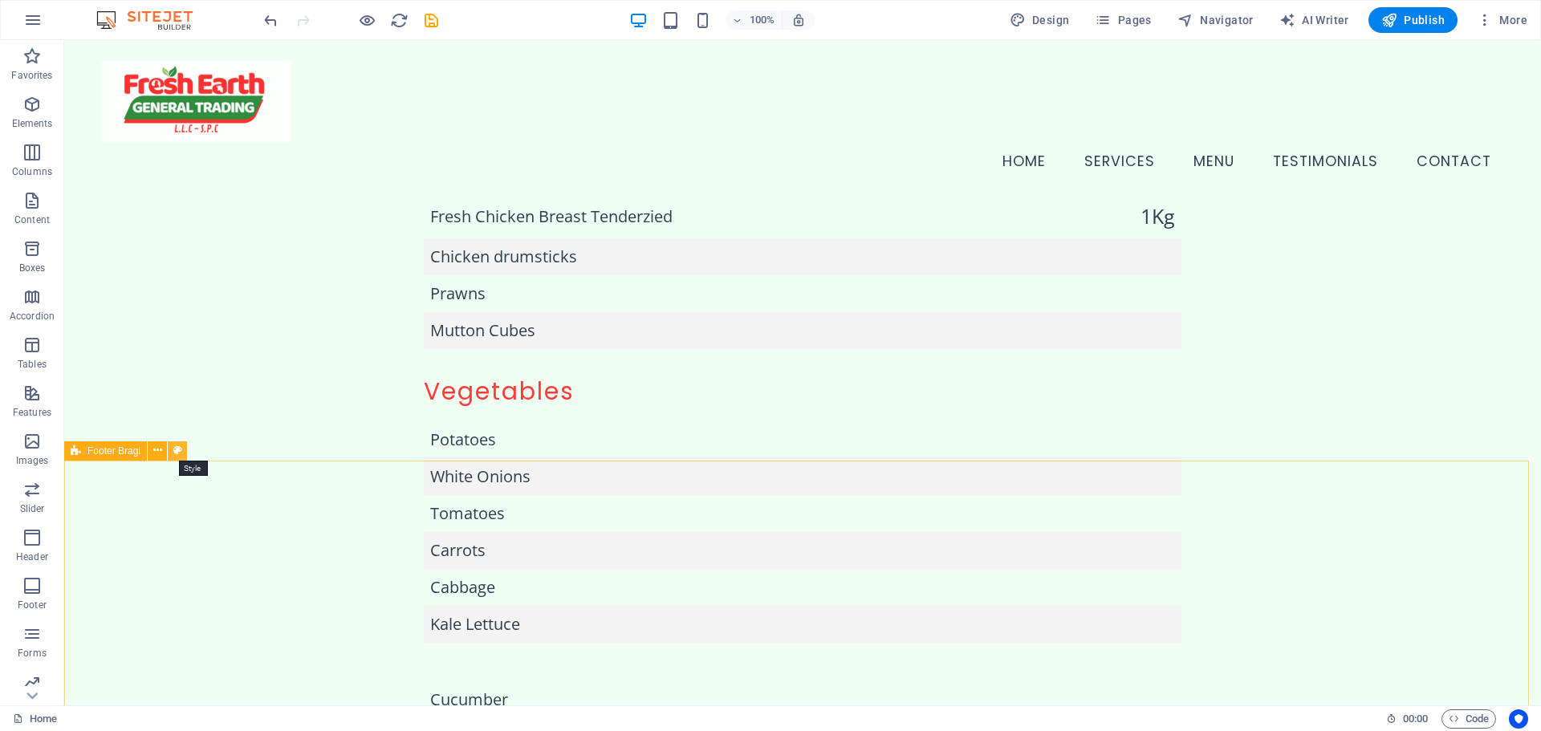
click at [175, 448] on icon at bounding box center [177, 450] width 9 height 17
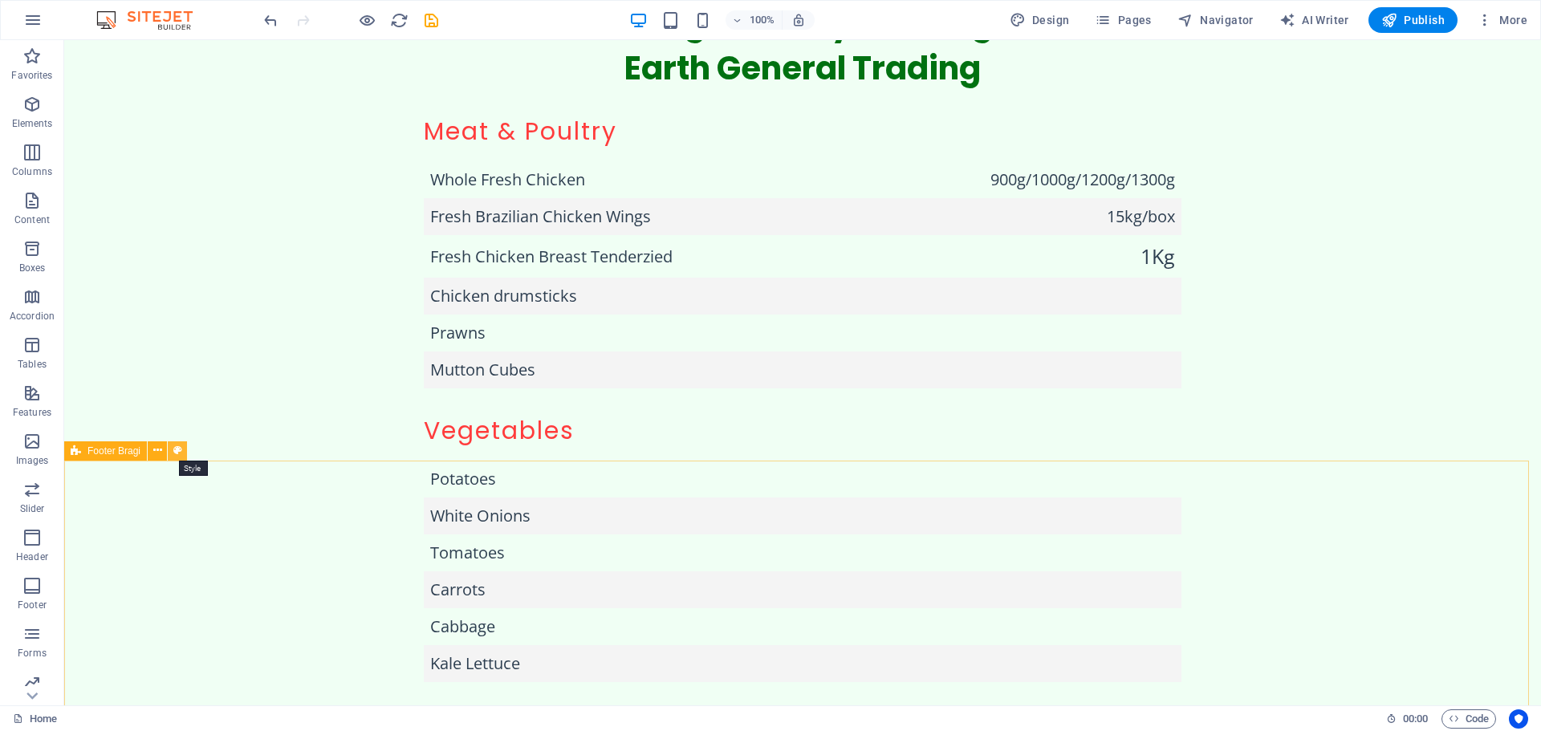
scroll to position [2391, 0]
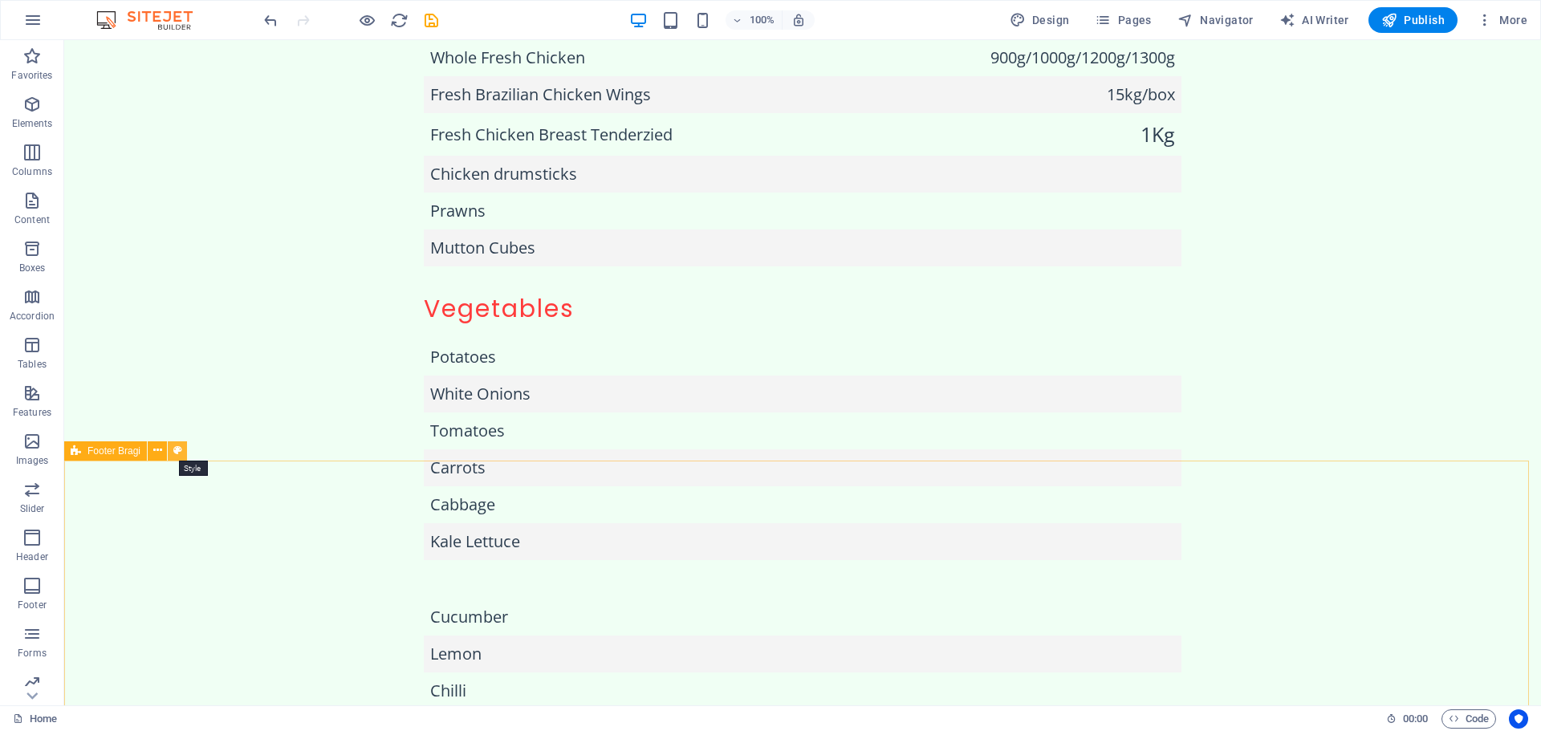
select select "%"
select select "rem"
select select "px"
select select "rem"
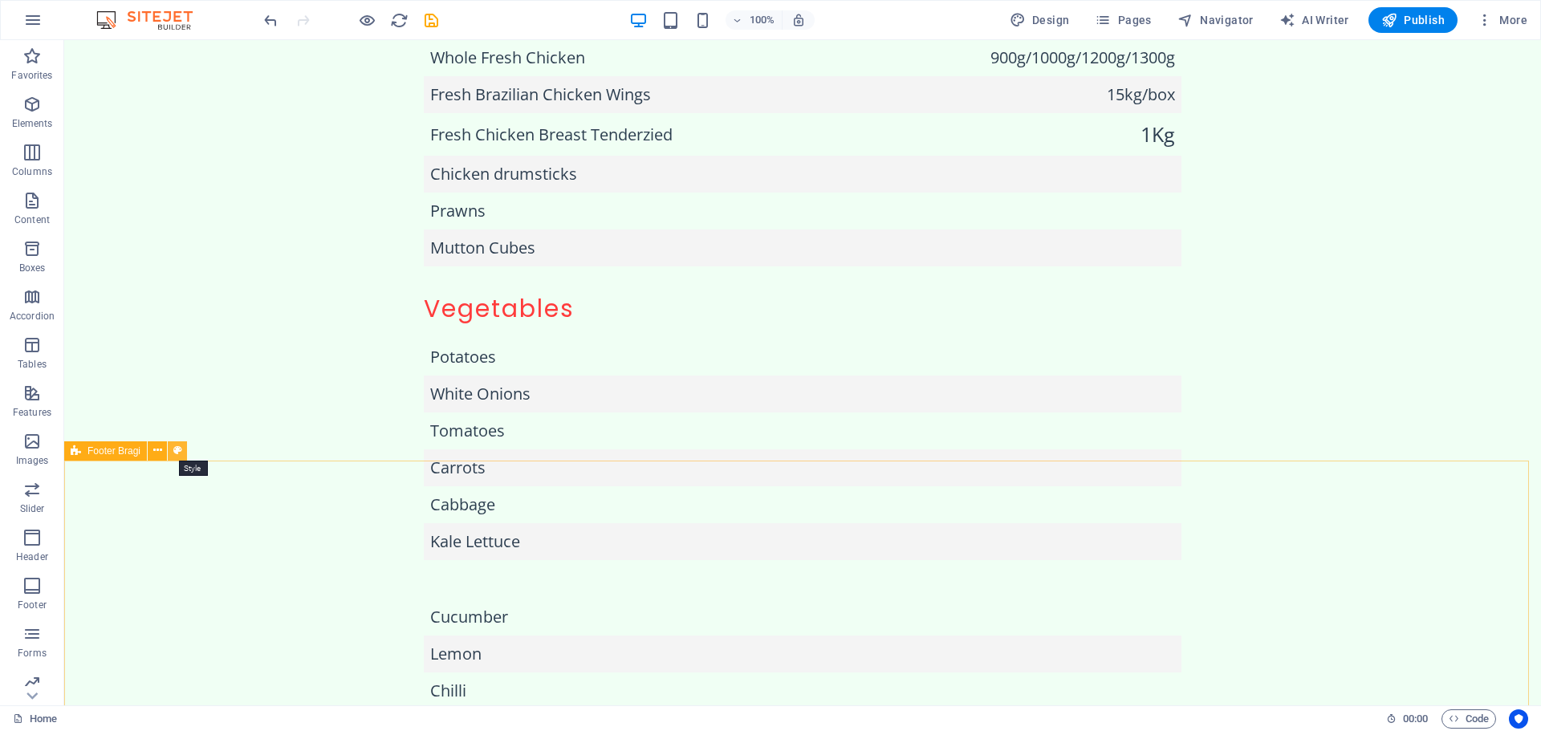
select select "rem"
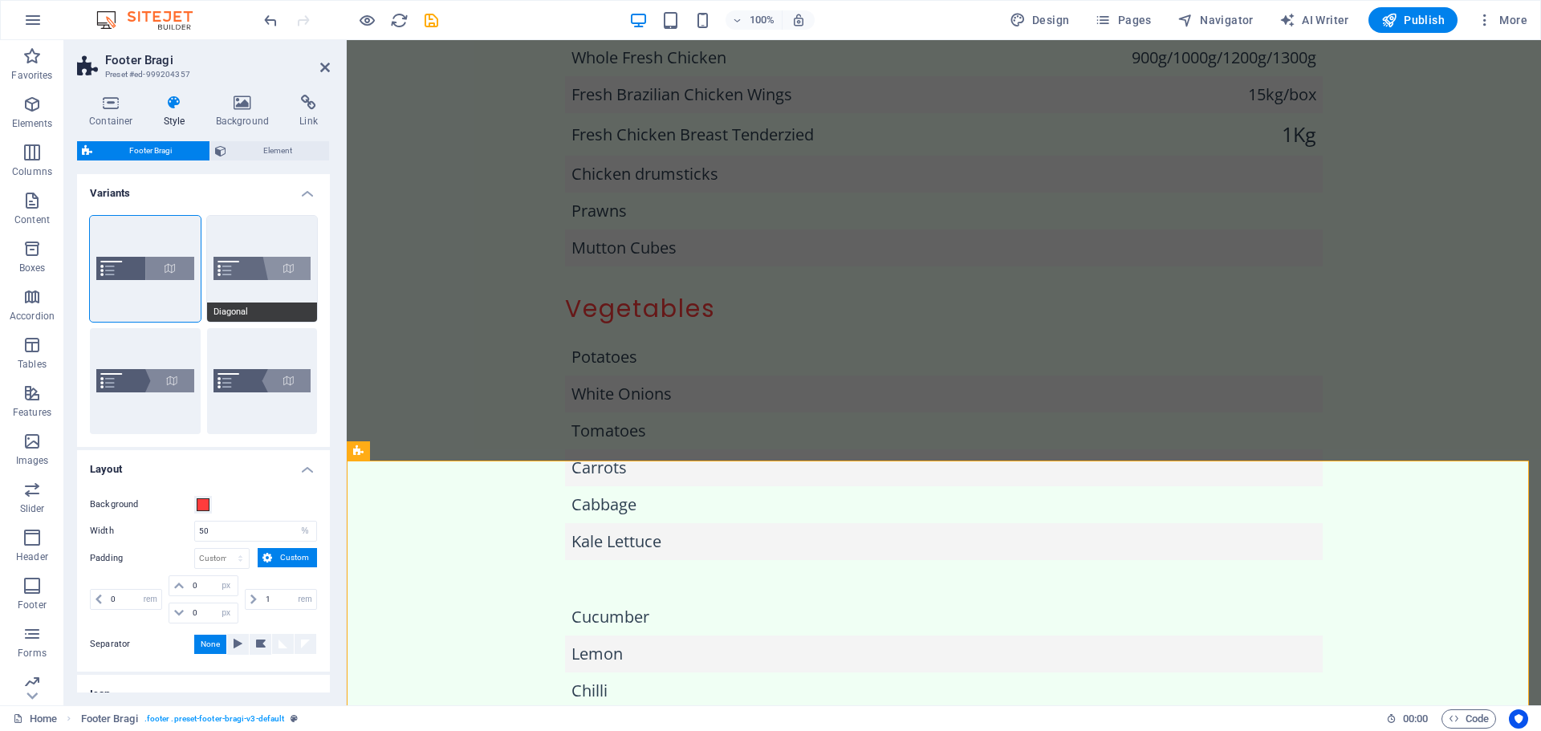
click at [247, 286] on button "Diagonal" at bounding box center [262, 269] width 111 height 106
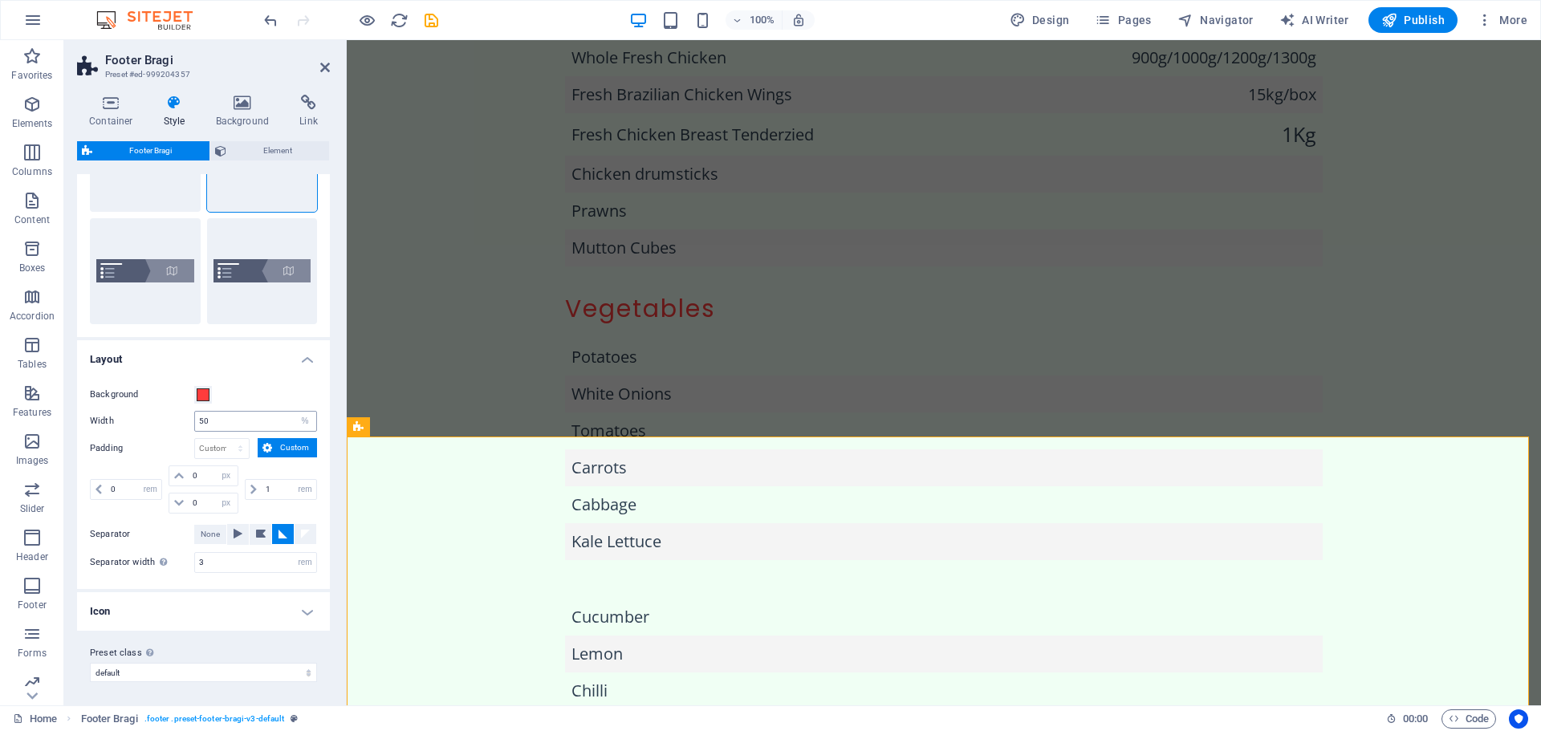
scroll to position [112, 0]
click at [143, 286] on button "Triangle" at bounding box center [145, 269] width 111 height 106
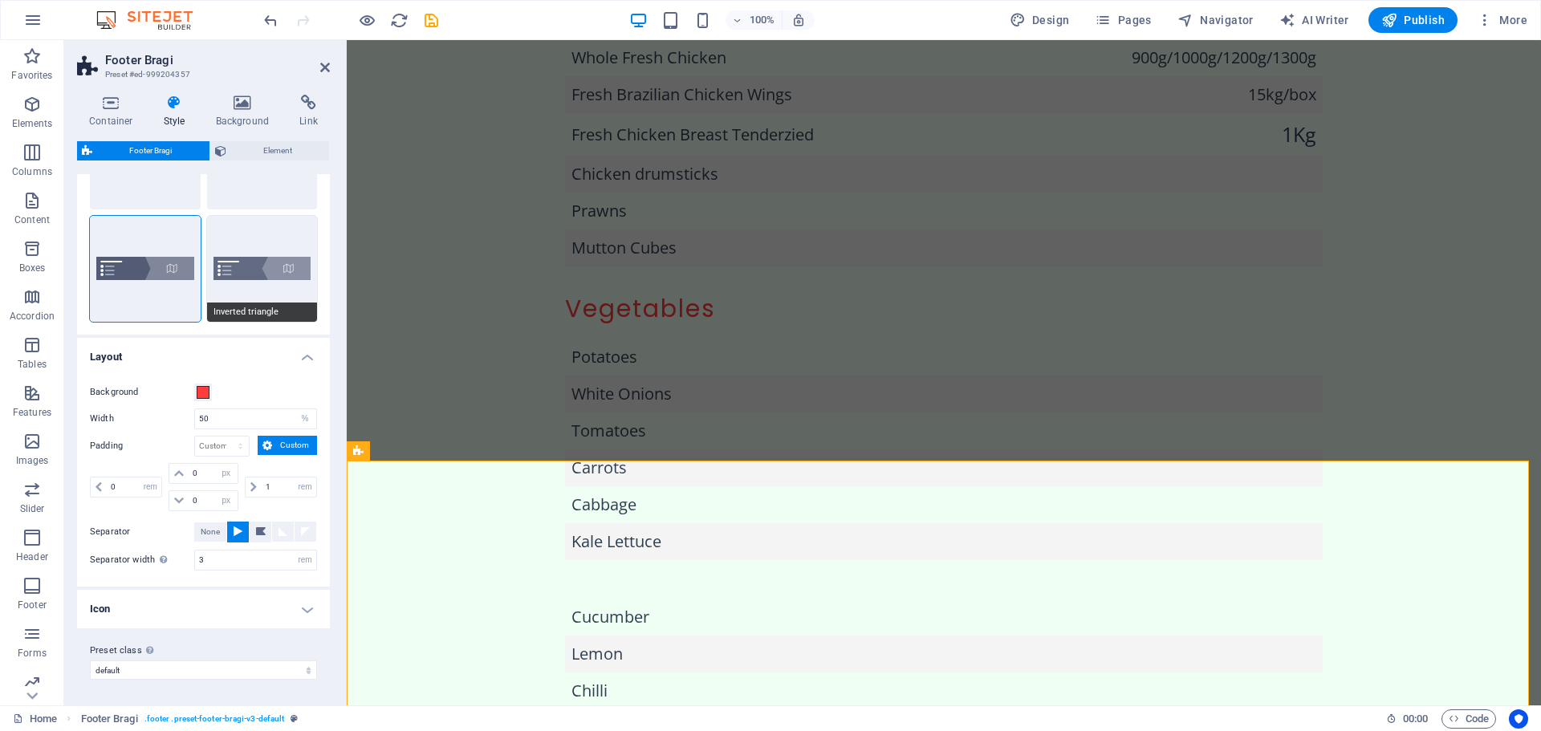
click at [289, 267] on button "Inverted triangle" at bounding box center [262, 269] width 111 height 106
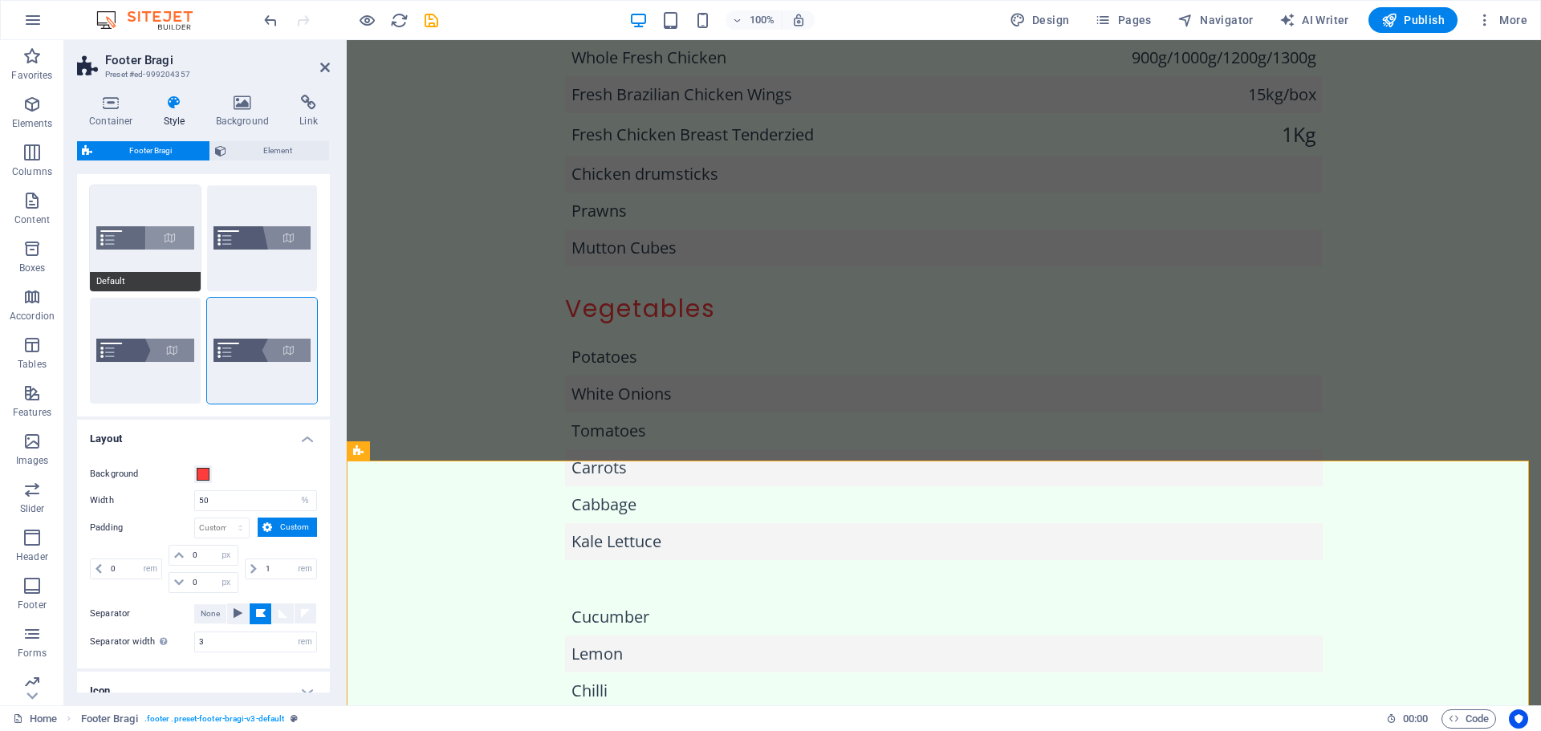
scroll to position [0, 0]
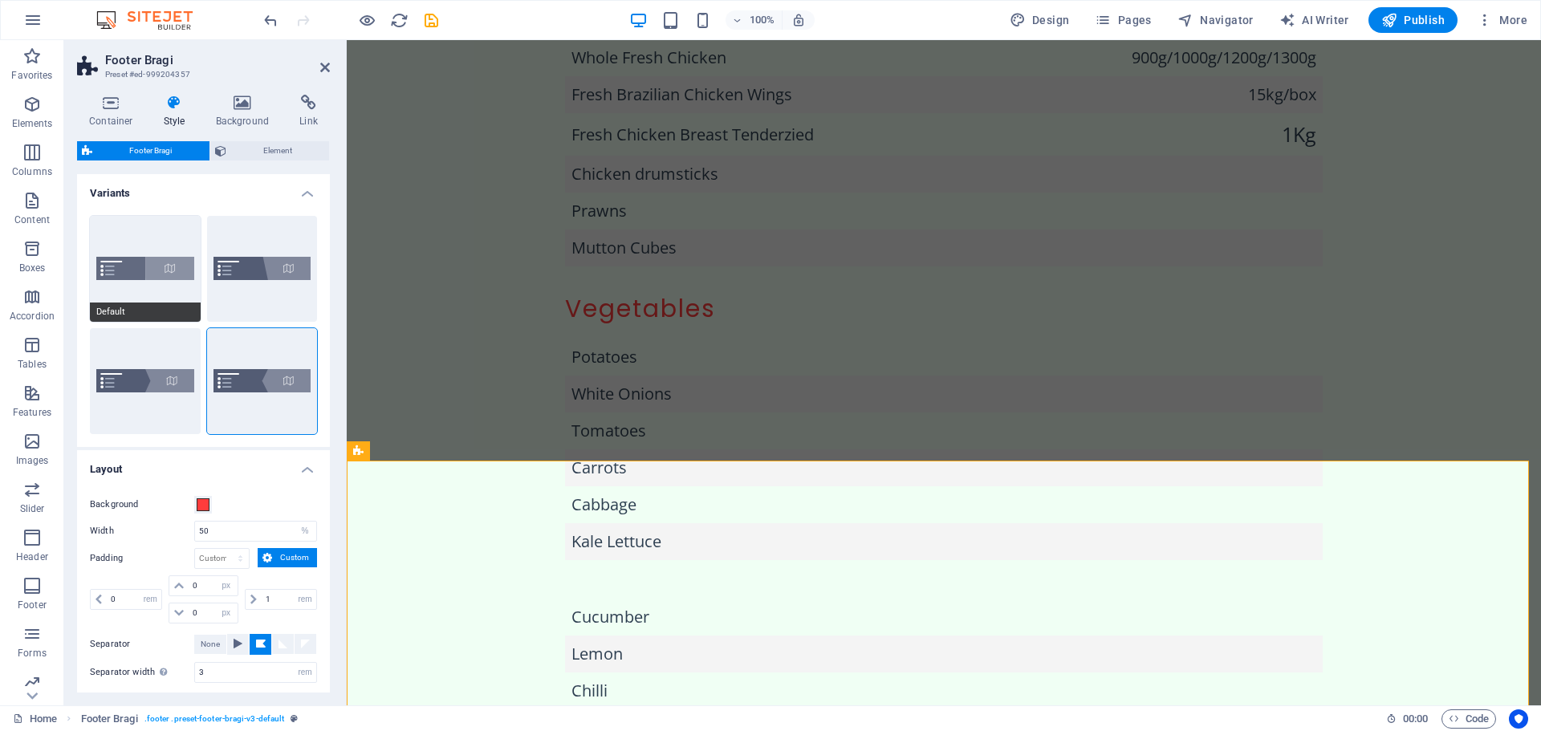
click at [165, 242] on button "Default" at bounding box center [145, 269] width 111 height 106
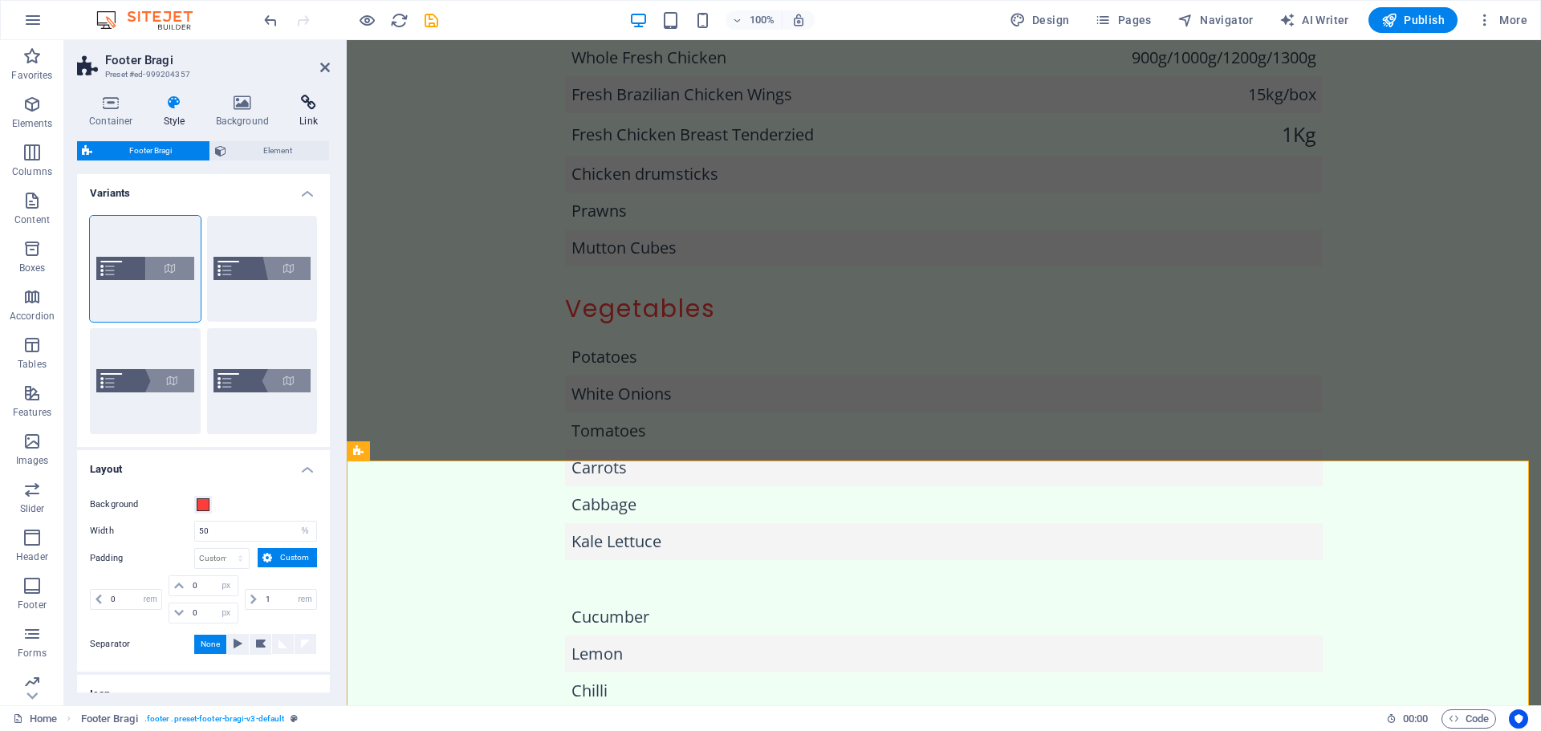
click at [312, 111] on h4 "Link" at bounding box center [308, 112] width 43 height 34
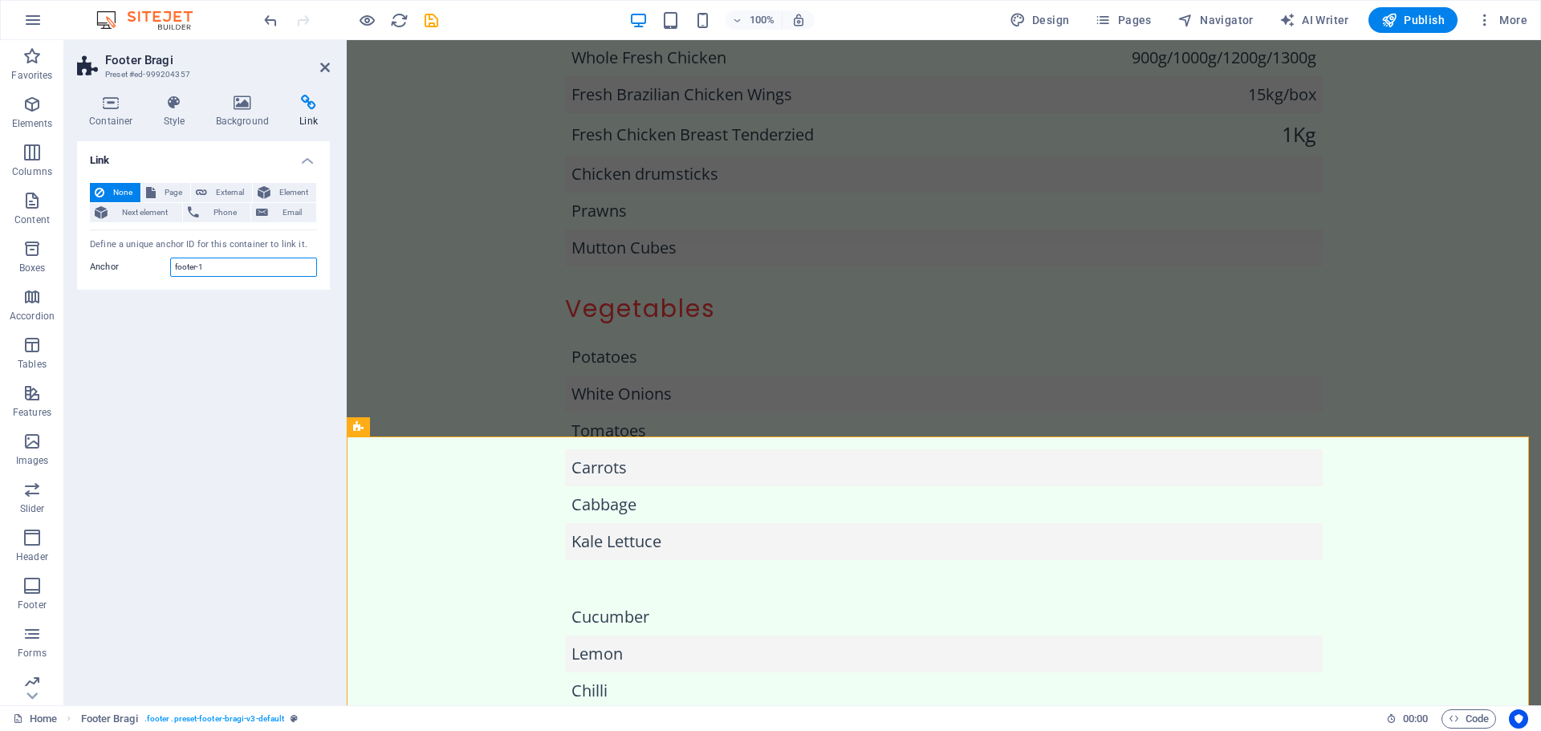
drag, startPoint x: 222, startPoint y: 266, endPoint x: 129, endPoint y: 265, distance: 93.1
click at [131, 264] on div "Anchor footer-1" at bounding box center [203, 267] width 227 height 19
click at [335, 67] on aside "Footer Bragi Preset #ed-999204357 Container Style Background Link Size Height D…" at bounding box center [205, 372] width 283 height 665
drag, startPoint x: 325, startPoint y: 67, endPoint x: 271, endPoint y: 26, distance: 67.8
click at [324, 67] on icon at bounding box center [325, 67] width 10 height 13
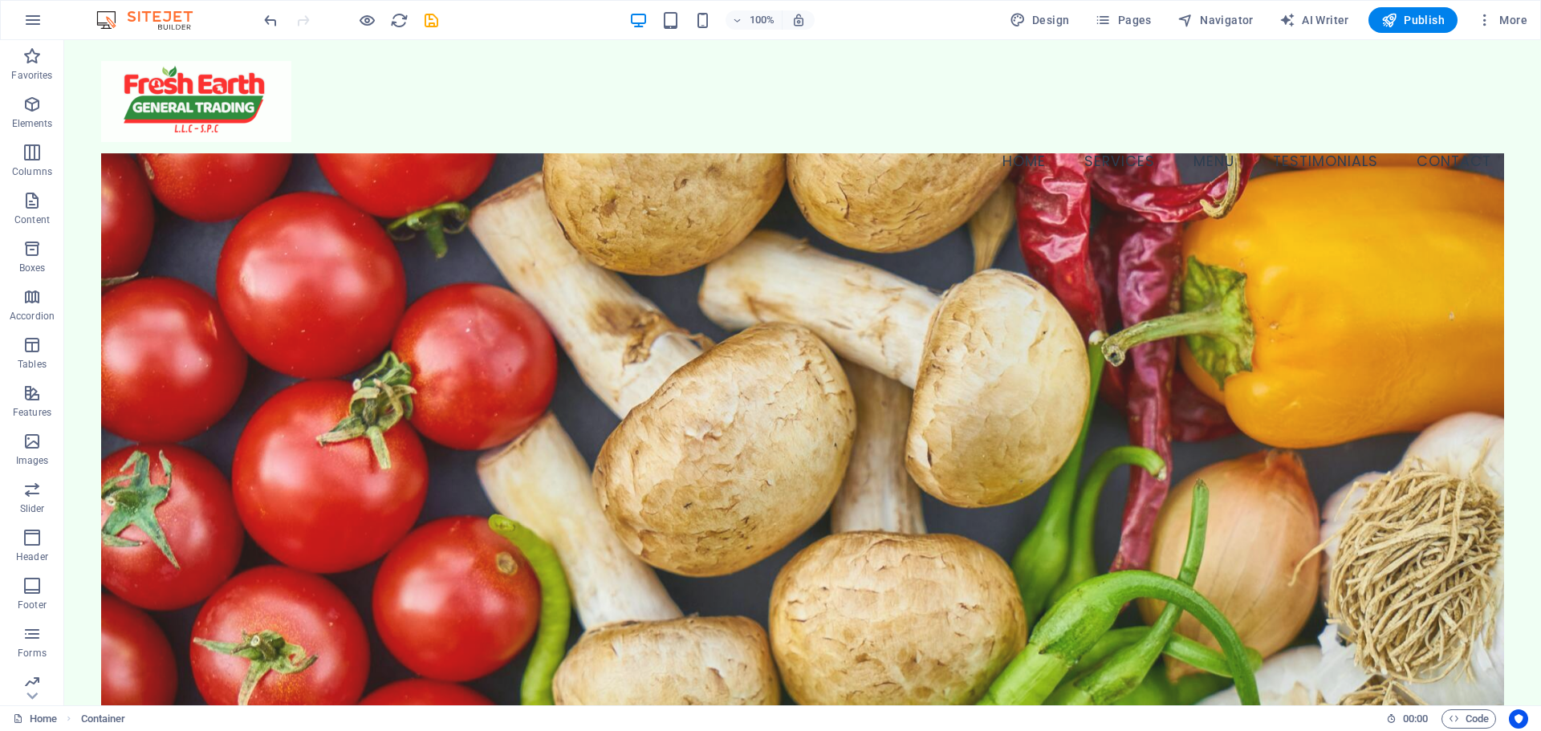
drag, startPoint x: 1540, startPoint y: 537, endPoint x: 1603, endPoint y: 74, distance: 467.4
click at [1431, 142] on nav "Home Services Menu Testimonials Contact" at bounding box center [802, 162] width 1403 height 40
select select
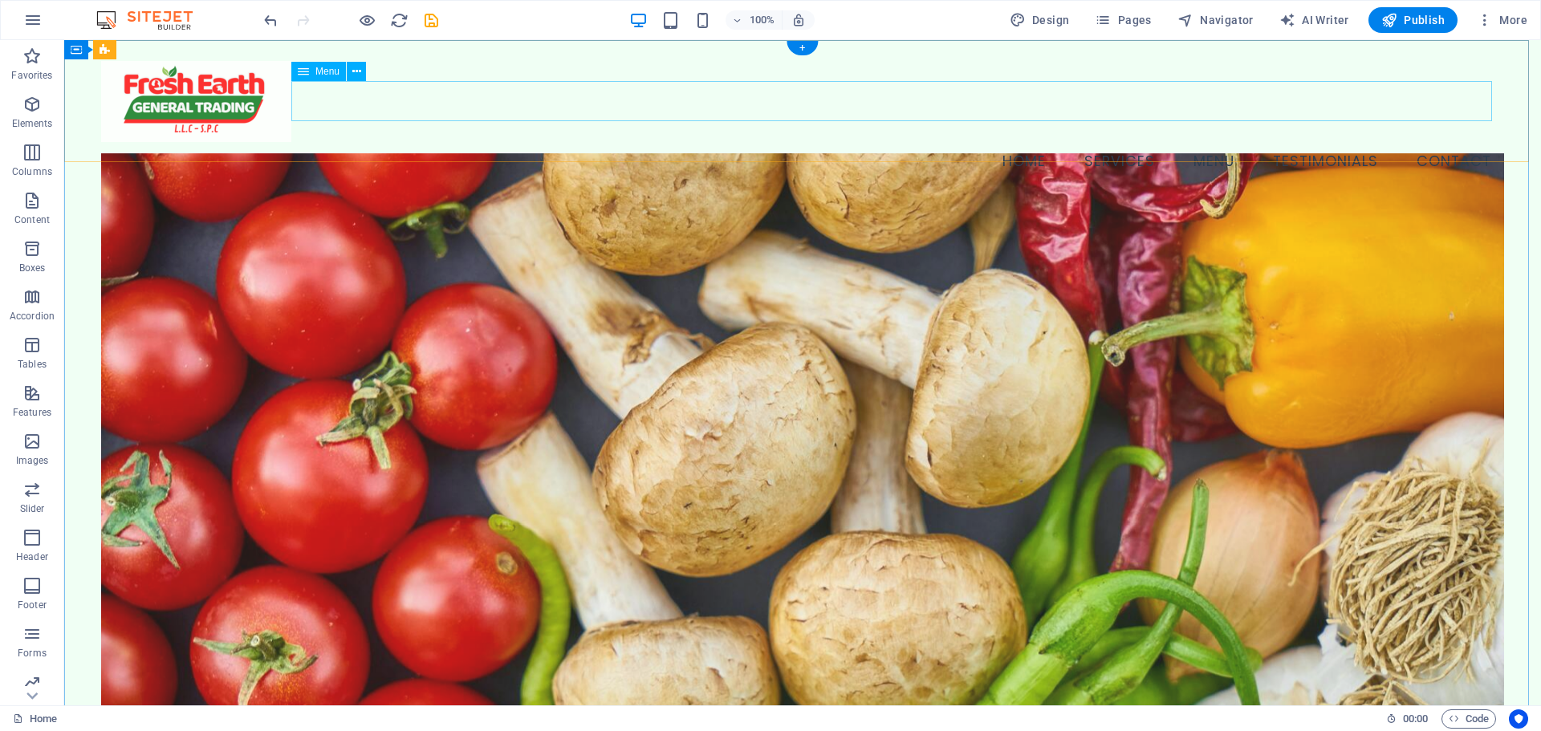
select select
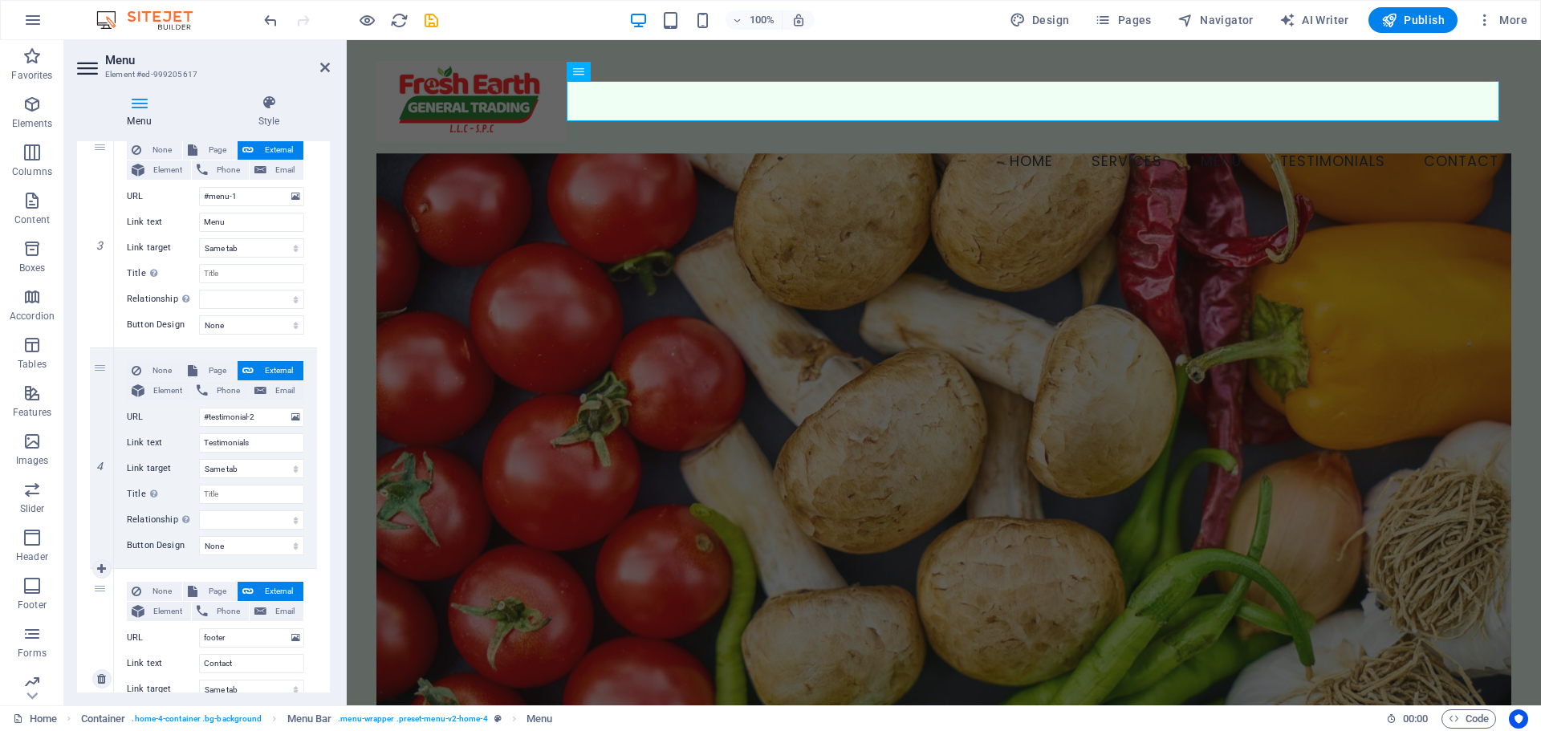
scroll to position [749, 0]
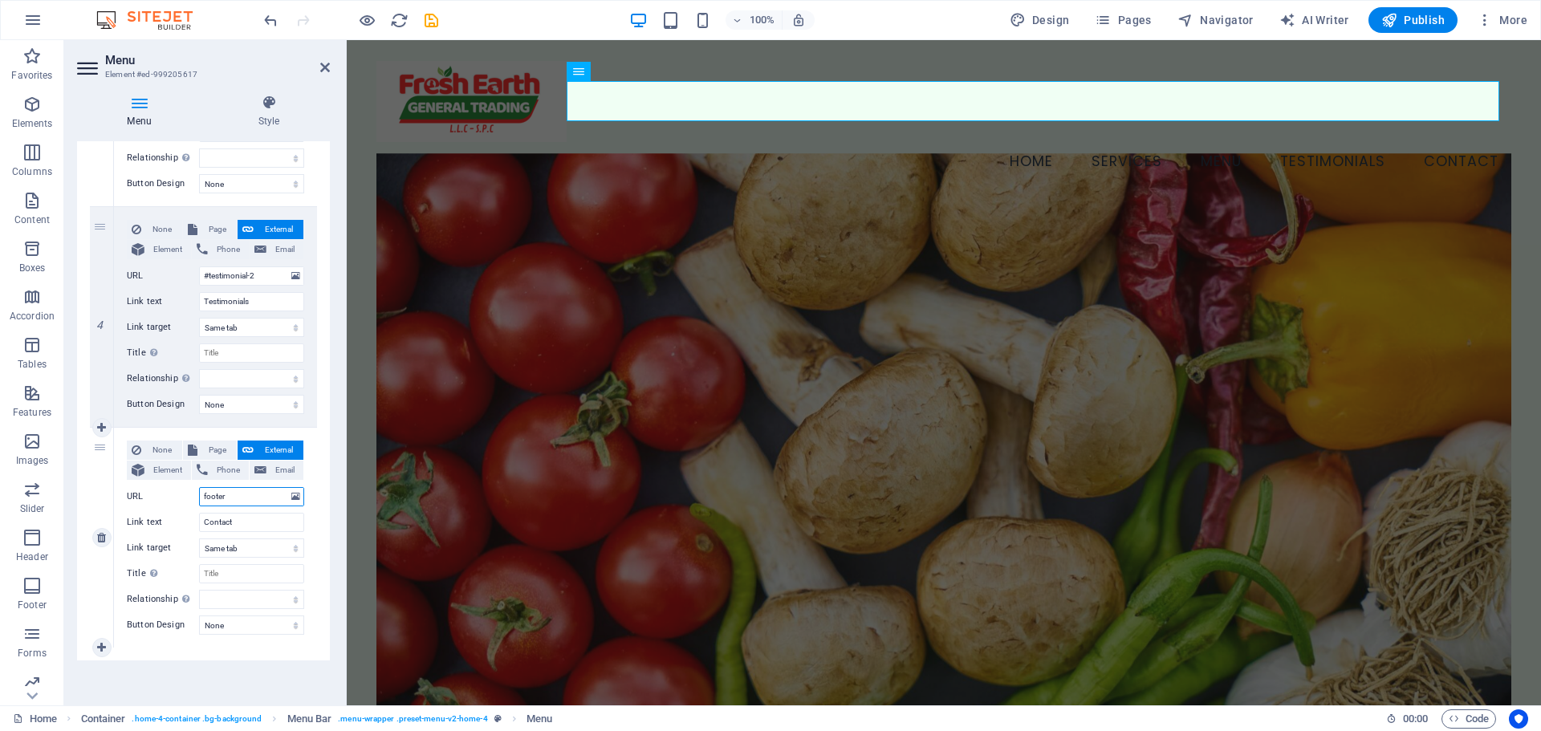
drag, startPoint x: 250, startPoint y: 495, endPoint x: 143, endPoint y: 494, distance: 106.8
click at [143, 494] on div "URL footer" at bounding box center [215, 496] width 177 height 19
type input "#"
select select
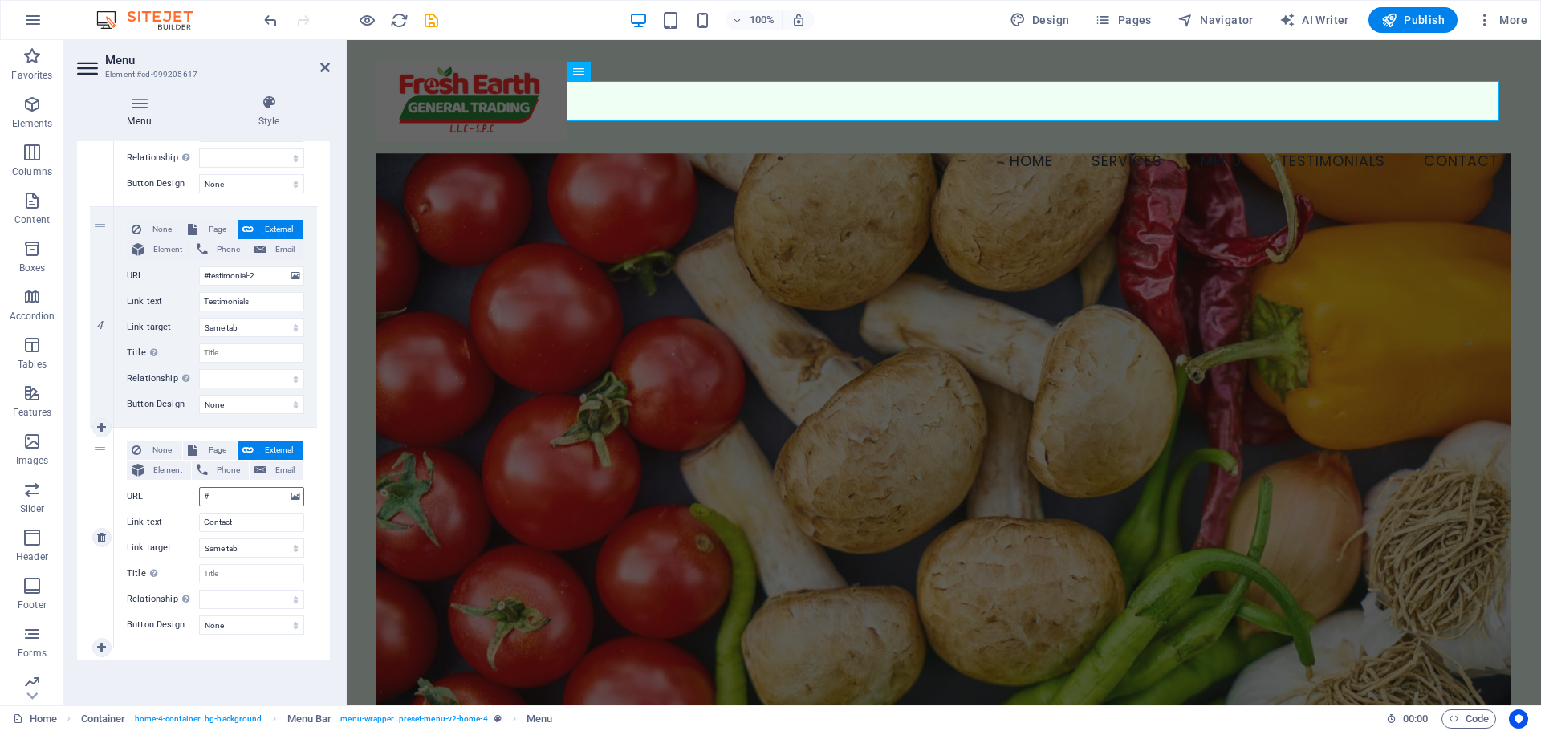
select select
paste input "footer-1"
type input "#footer-1"
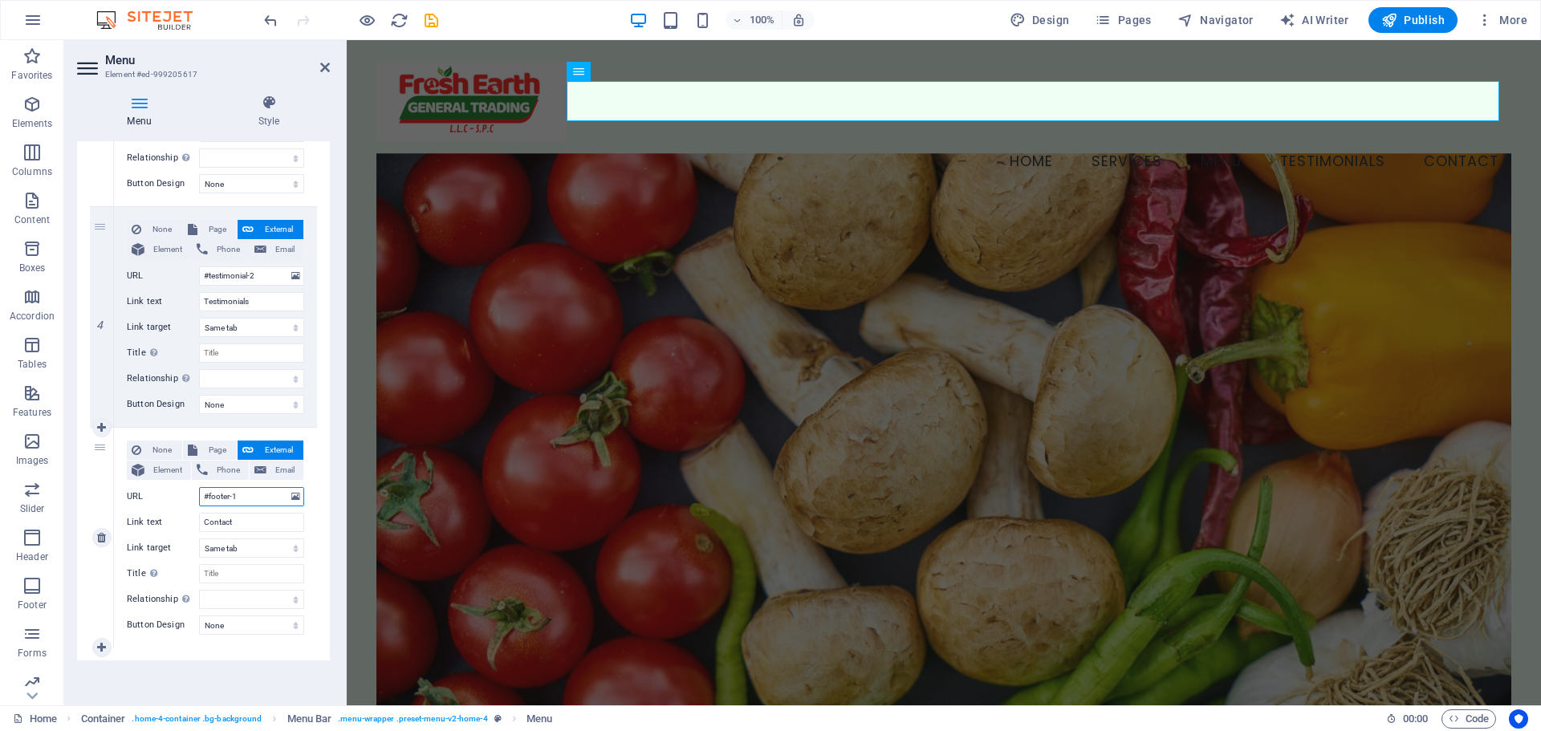
select select
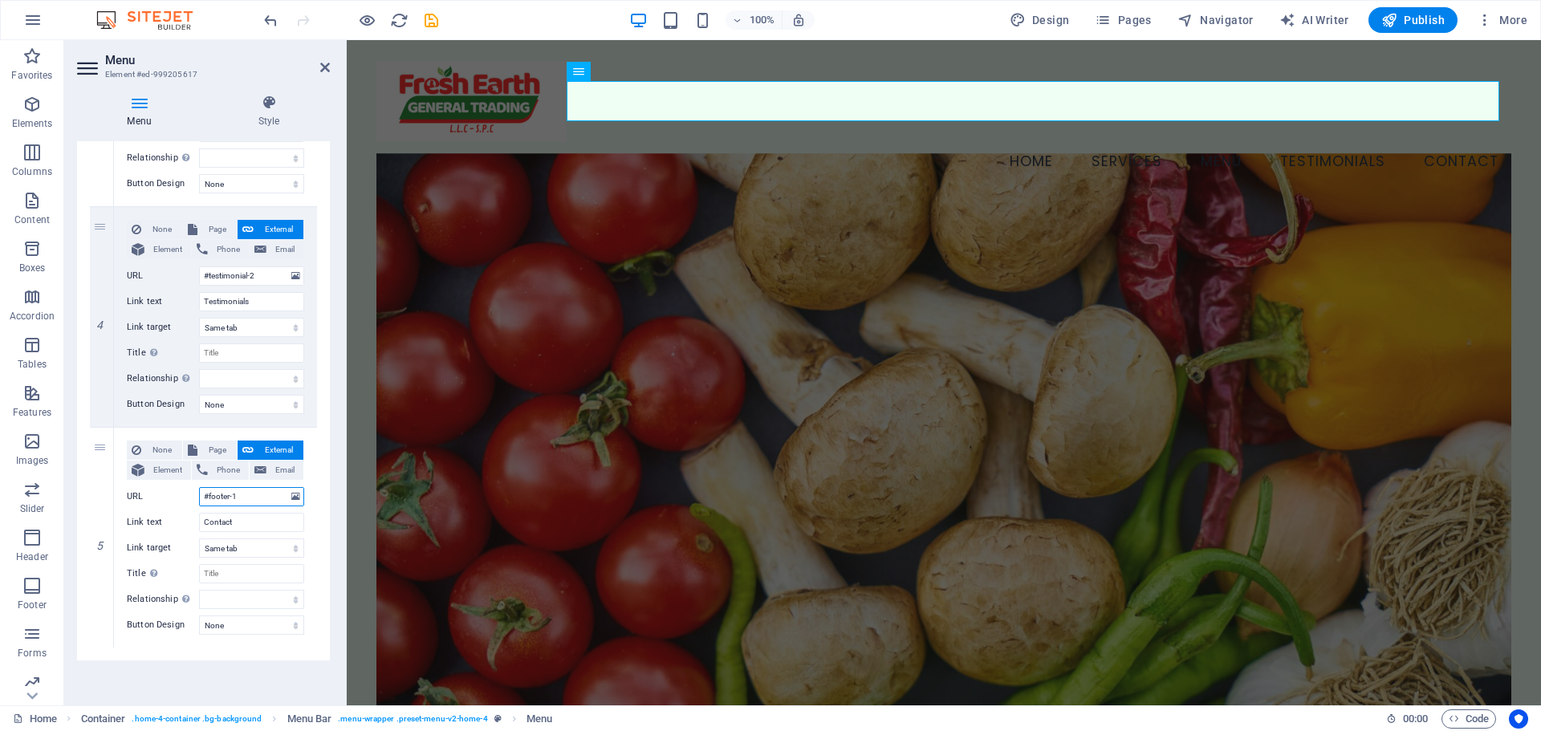
type input "#footer-1"
click at [234, 684] on div "Menu Auto Custom Create custom menu items for this menu. Recommended for one-pa…" at bounding box center [203, 416] width 253 height 551
click at [407, 539] on figure at bounding box center [943, 456] width 1135 height 606
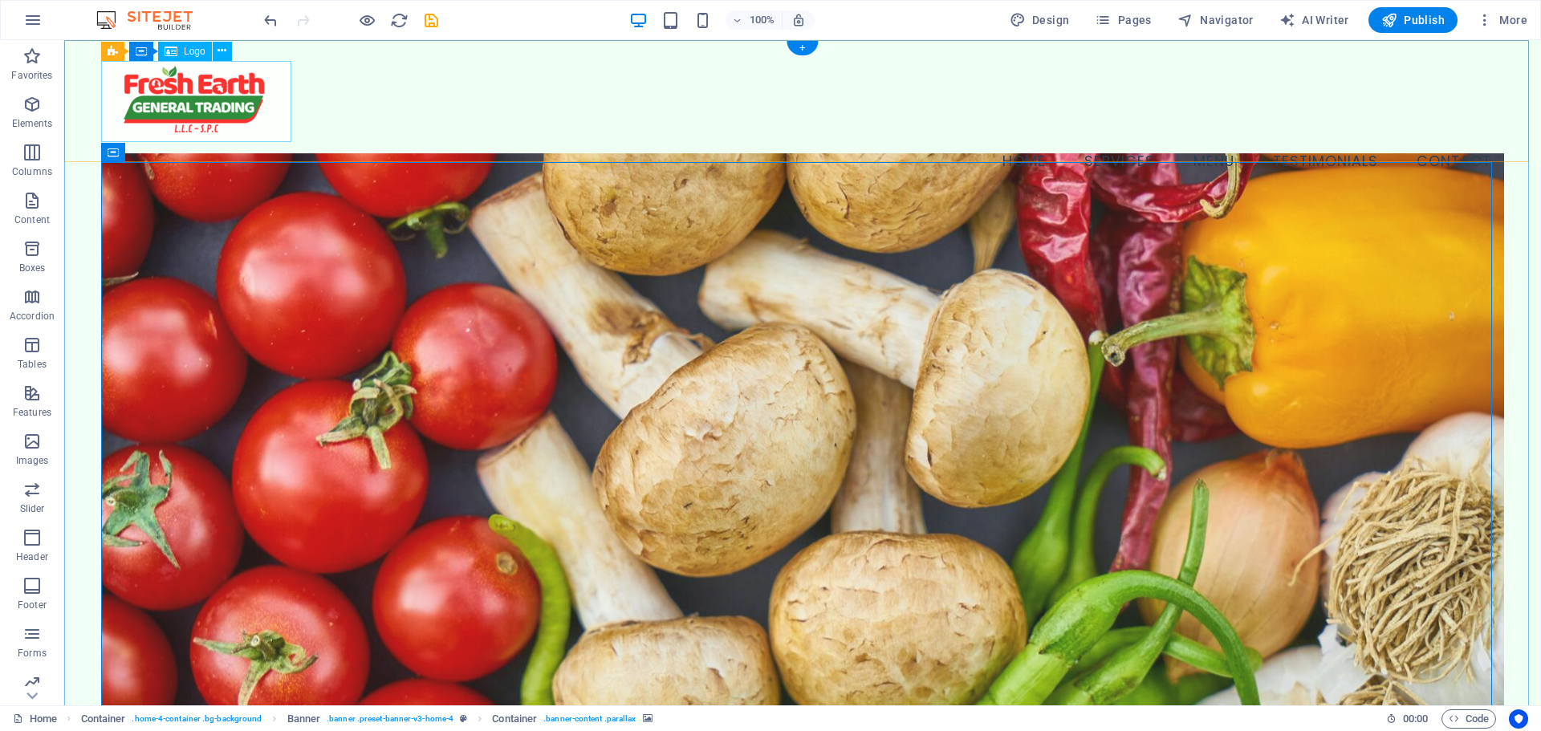
click at [201, 100] on div at bounding box center [802, 101] width 1403 height 81
select select "px"
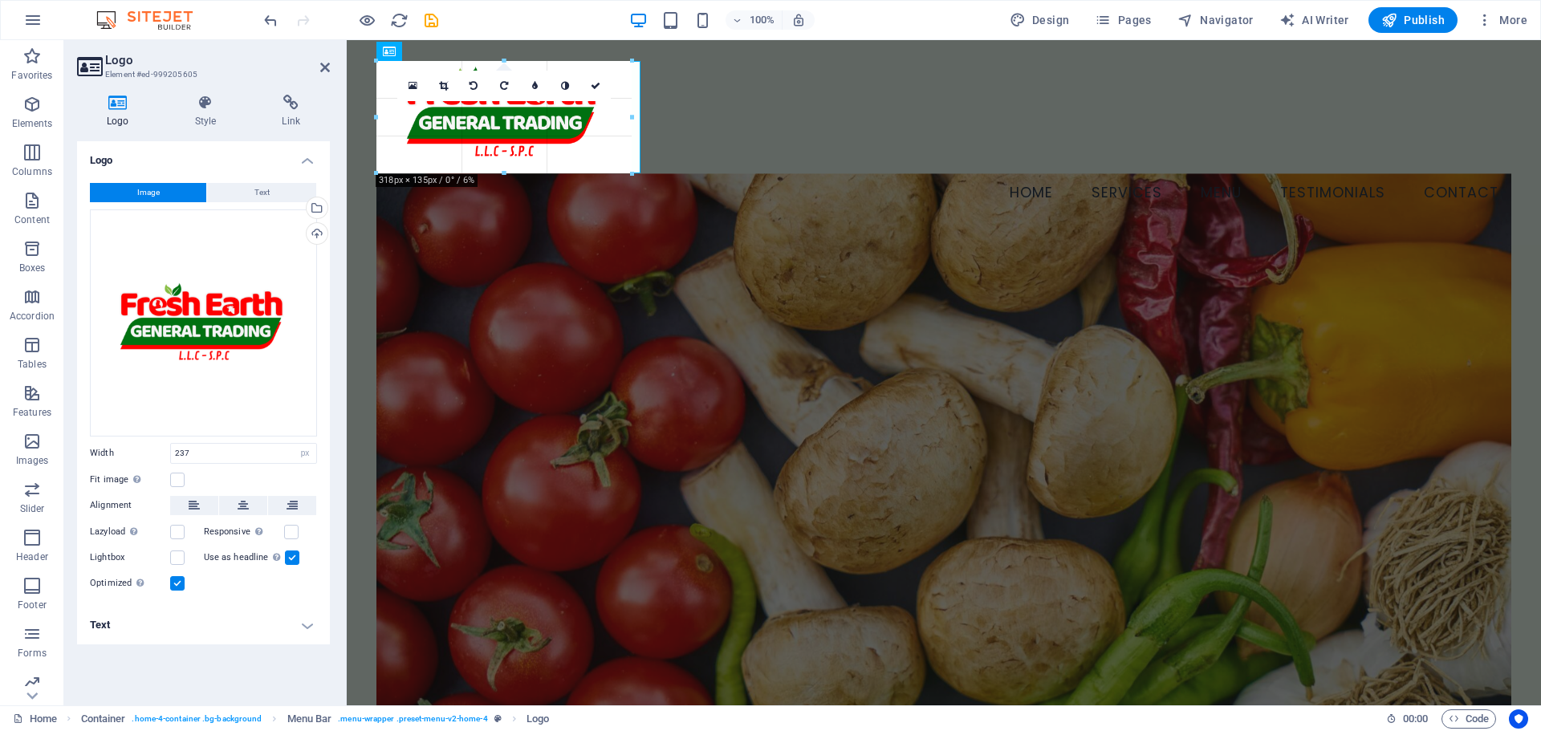
drag, startPoint x: 570, startPoint y: 142, endPoint x: 644, endPoint y: 113, distance: 79.3
type input "329"
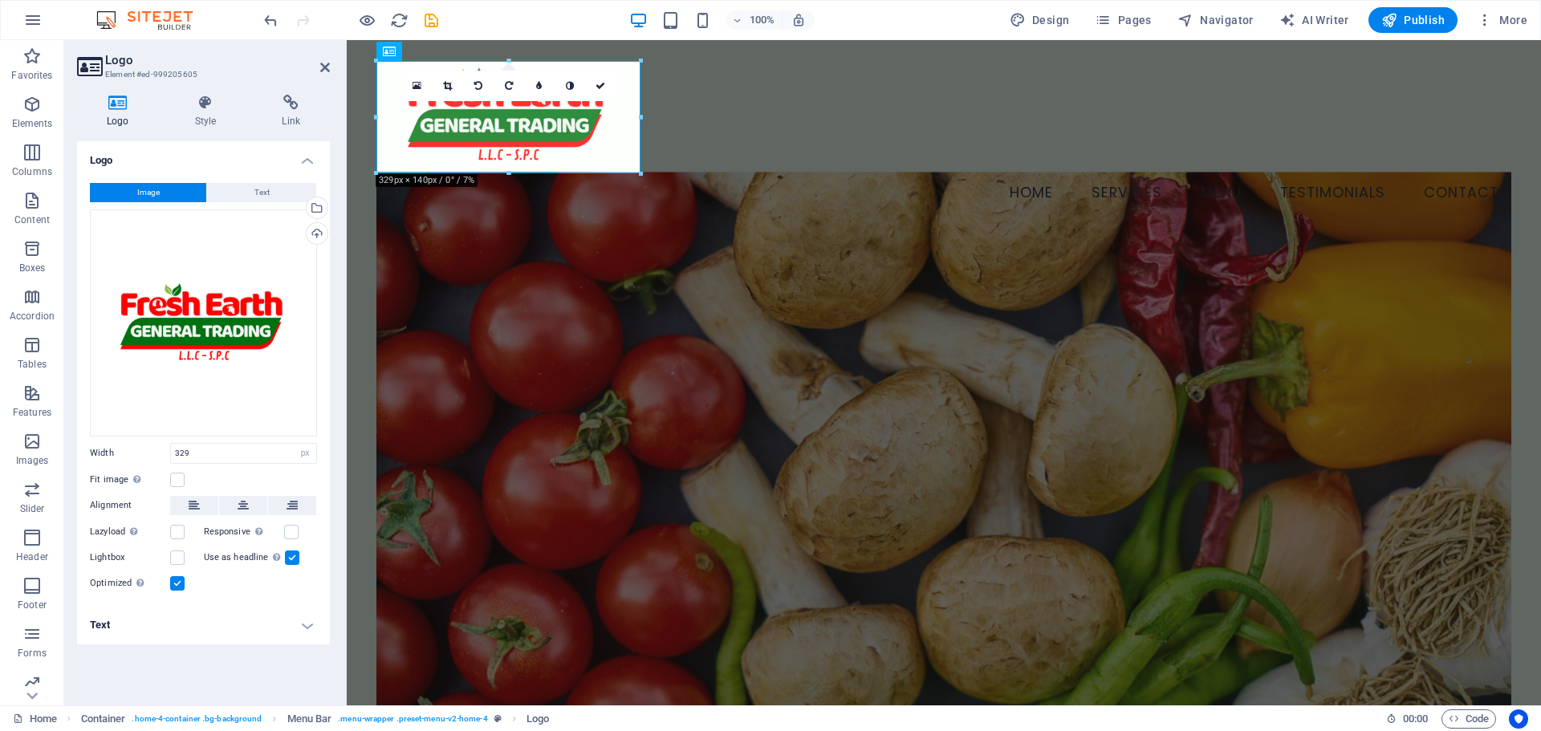
click at [698, 282] on figure at bounding box center [943, 475] width 1135 height 606
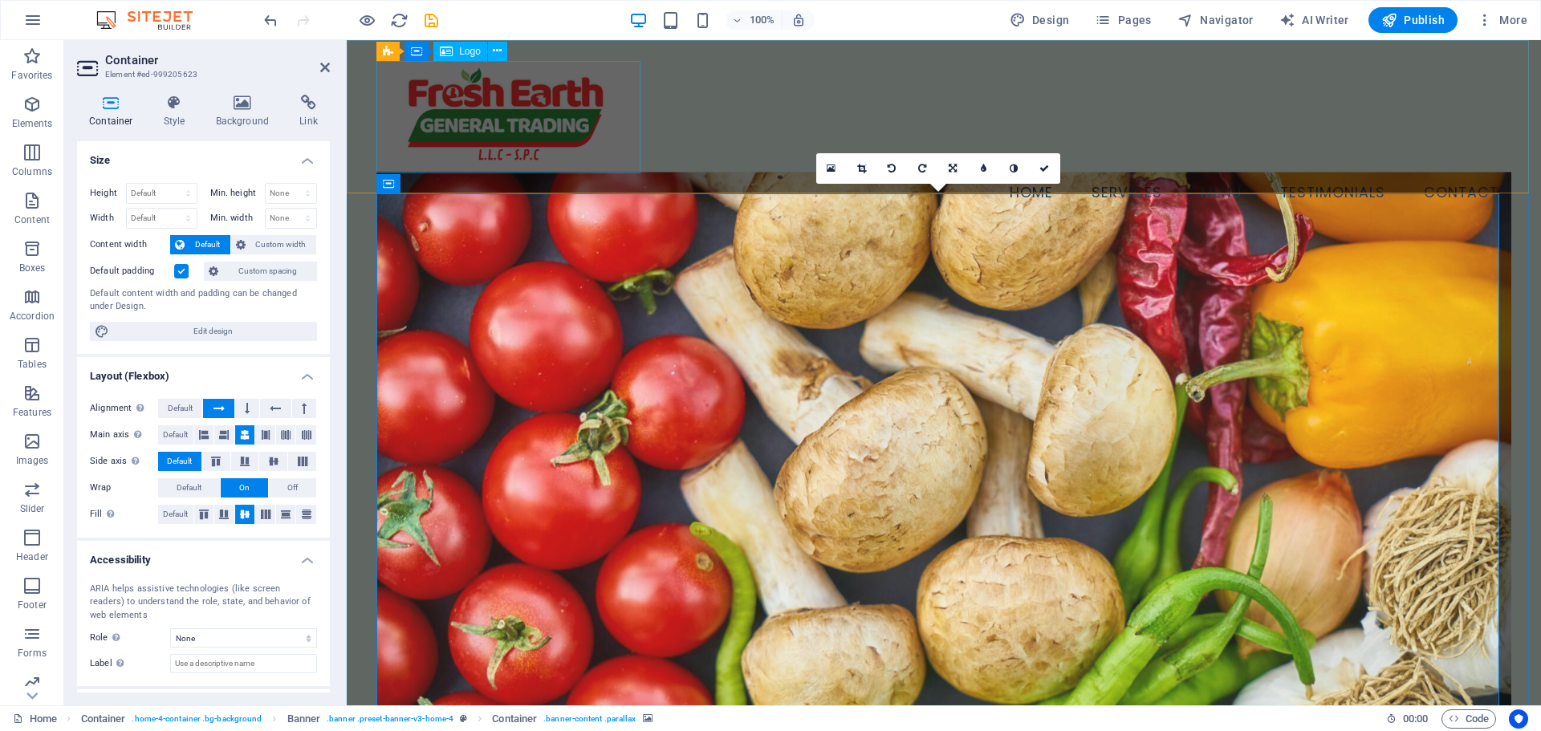
click at [588, 104] on div at bounding box center [943, 117] width 1135 height 112
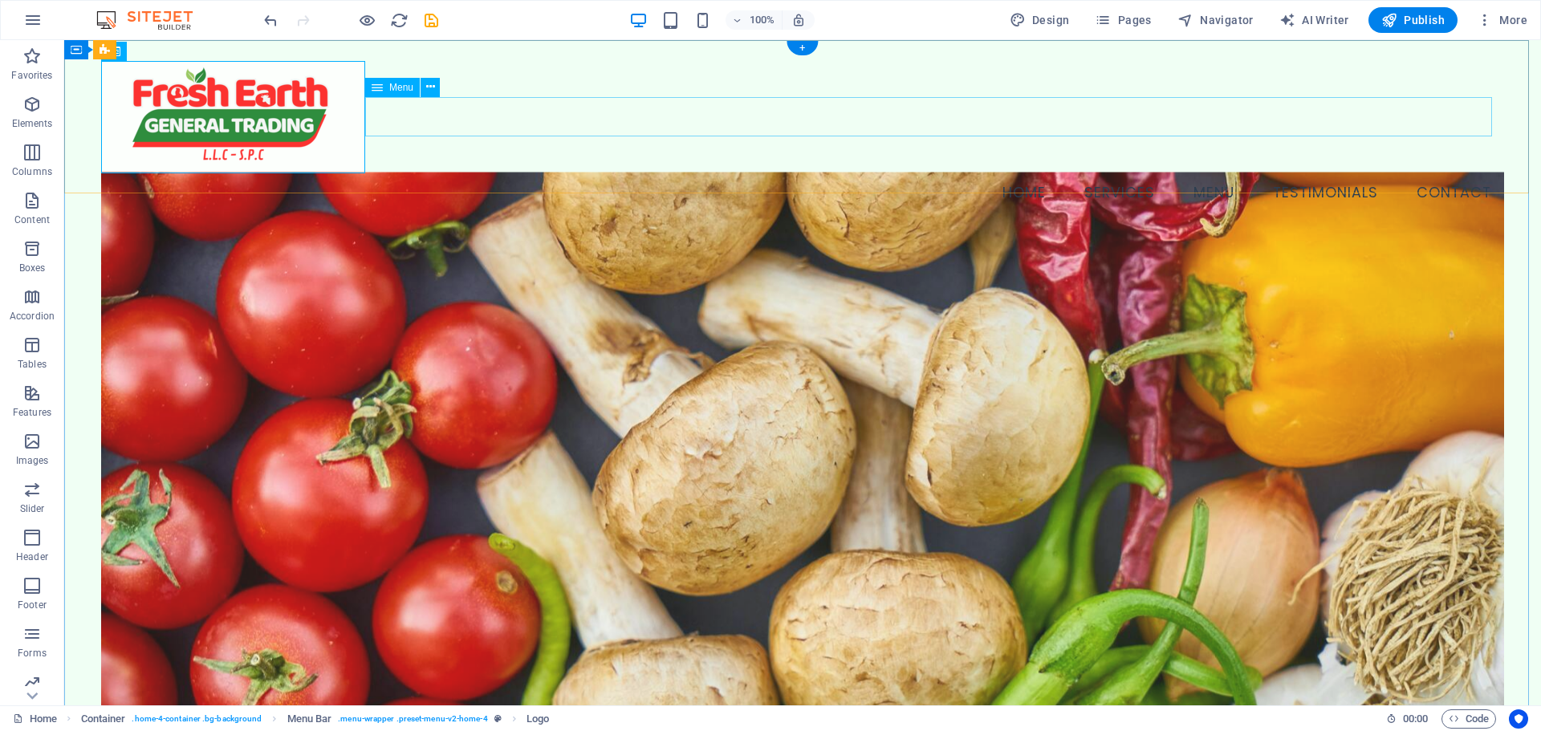
click at [1036, 173] on nav "Home Services Menu Testimonials Contact" at bounding box center [802, 193] width 1403 height 40
select select
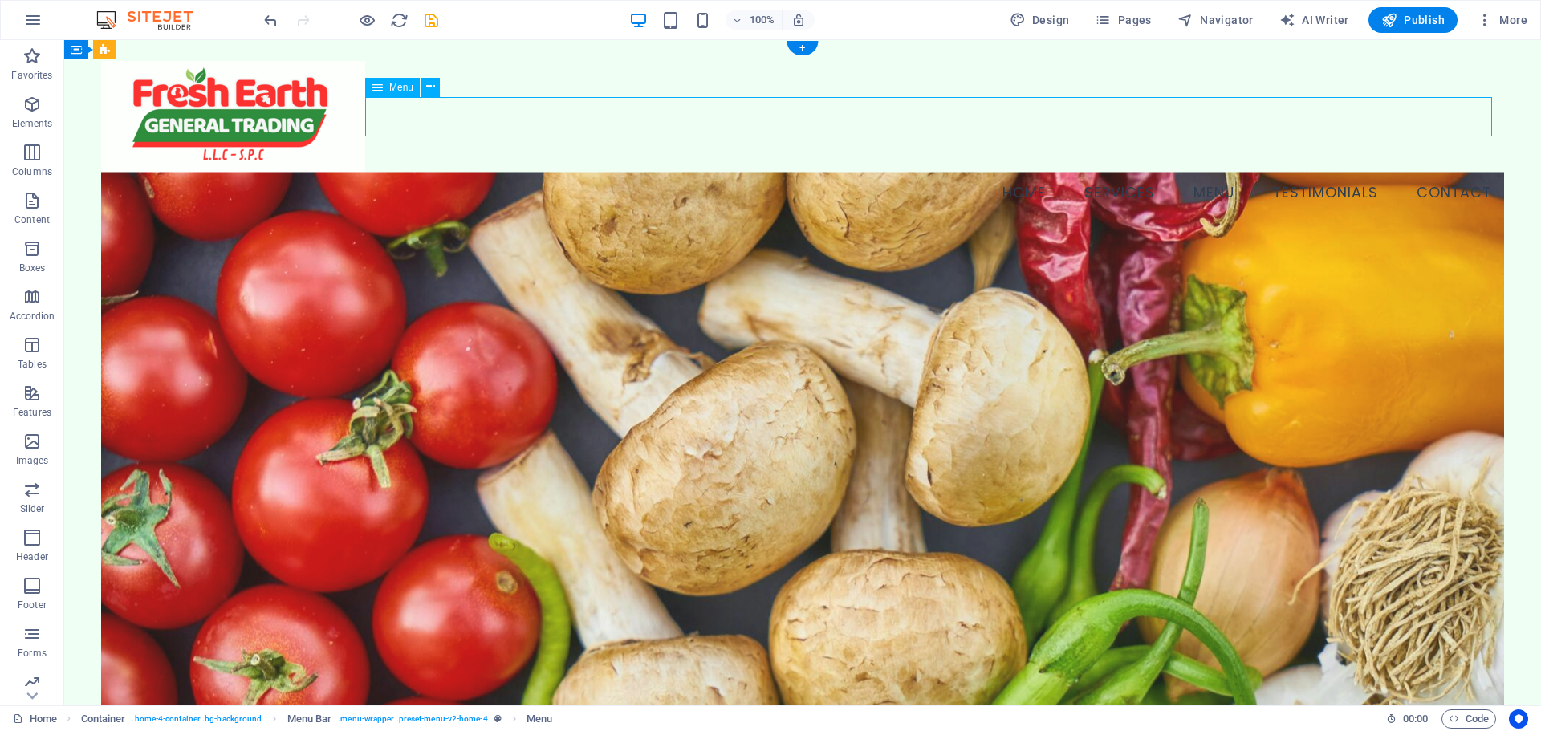
select select
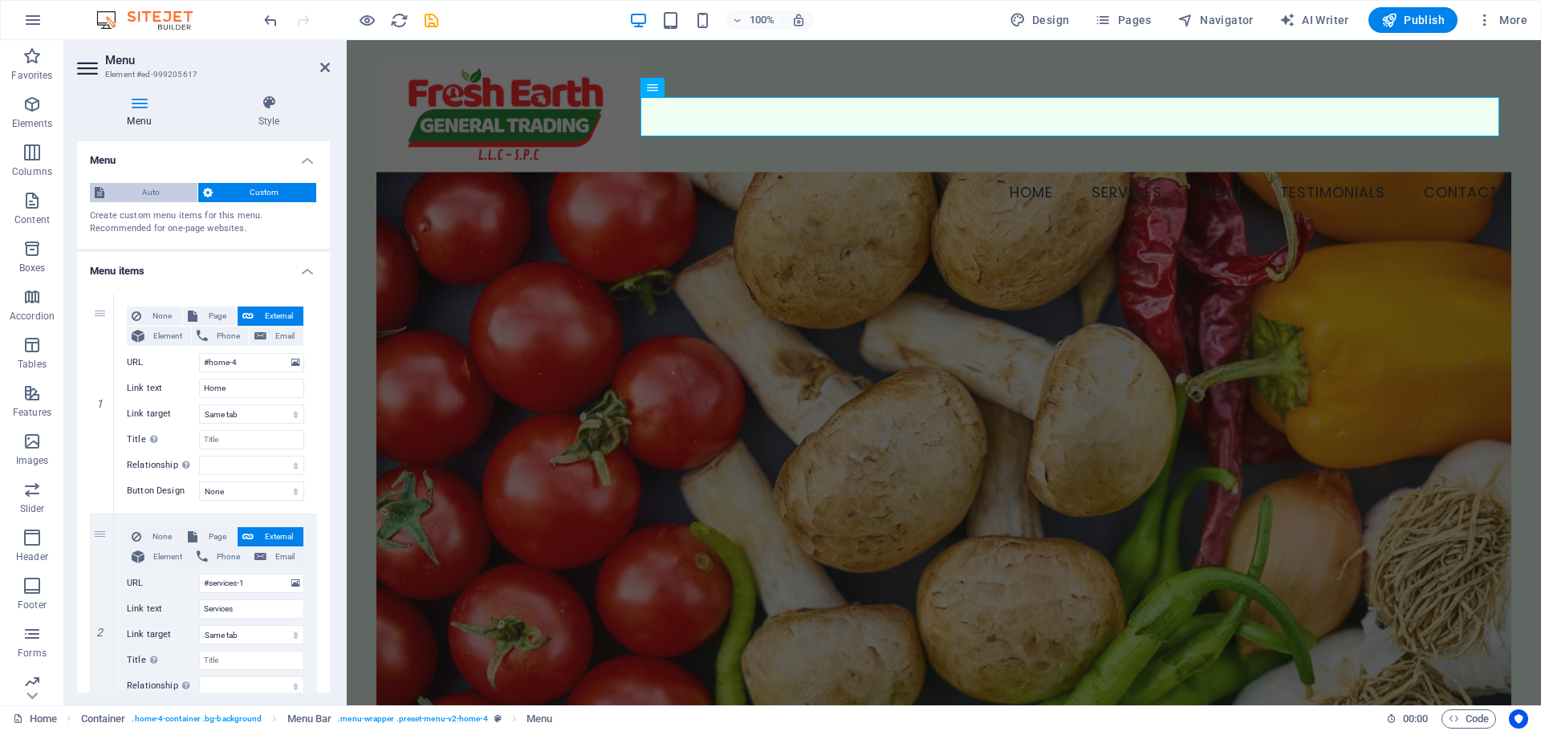
click at [148, 186] on span "Auto" at bounding box center [150, 192] width 83 height 19
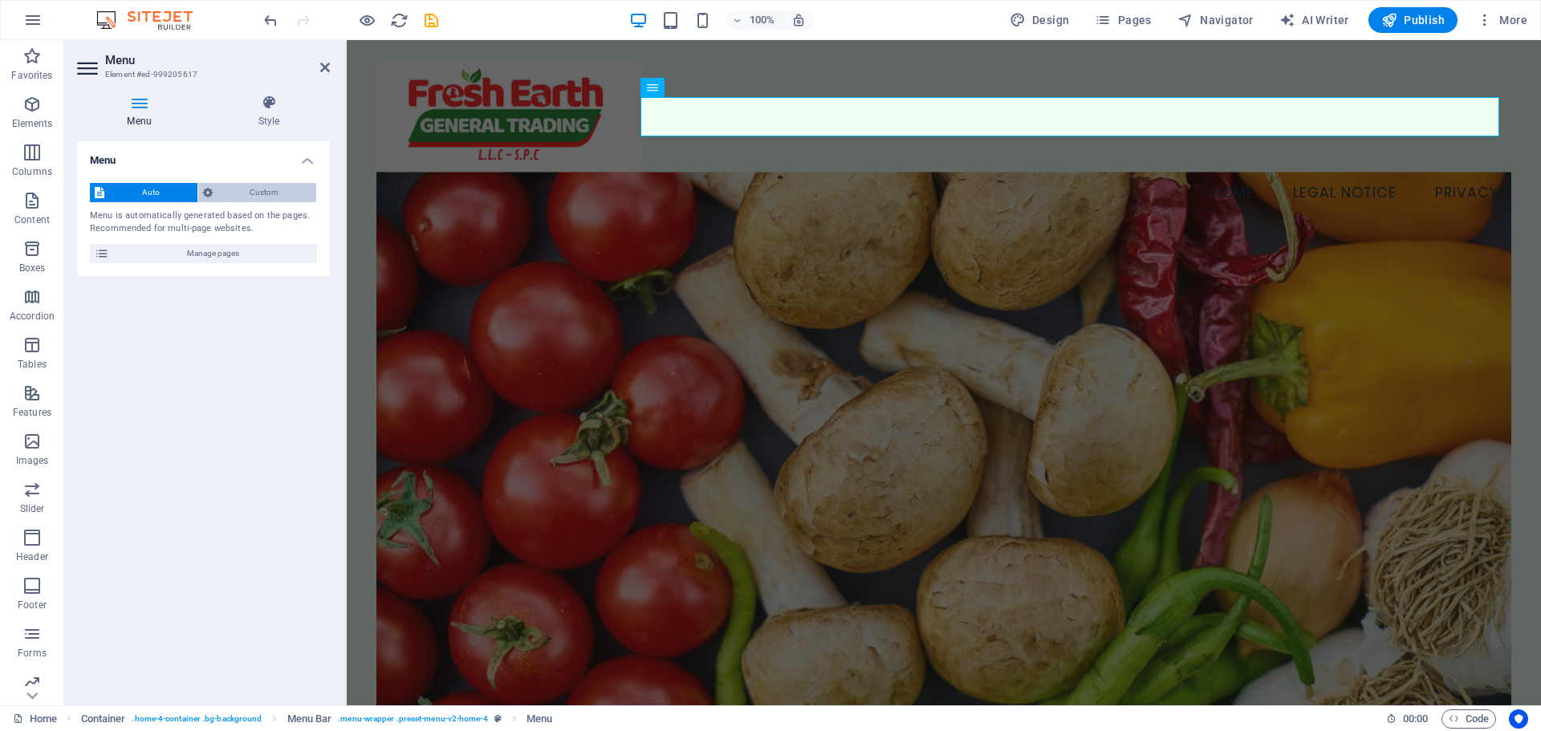
click at [265, 184] on span "Custom" at bounding box center [265, 192] width 95 height 19
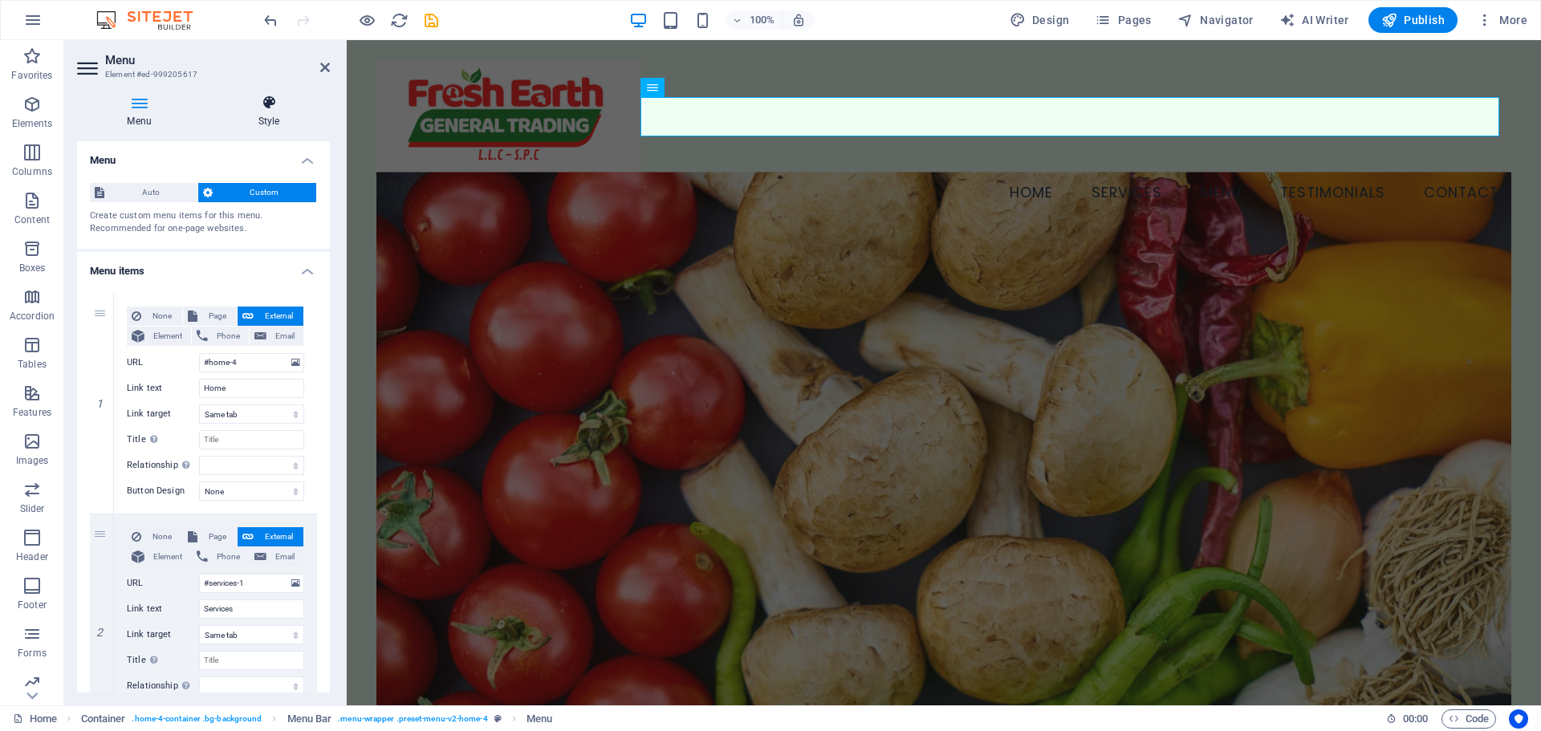
click at [261, 121] on h4 "Style" at bounding box center [269, 112] width 122 height 34
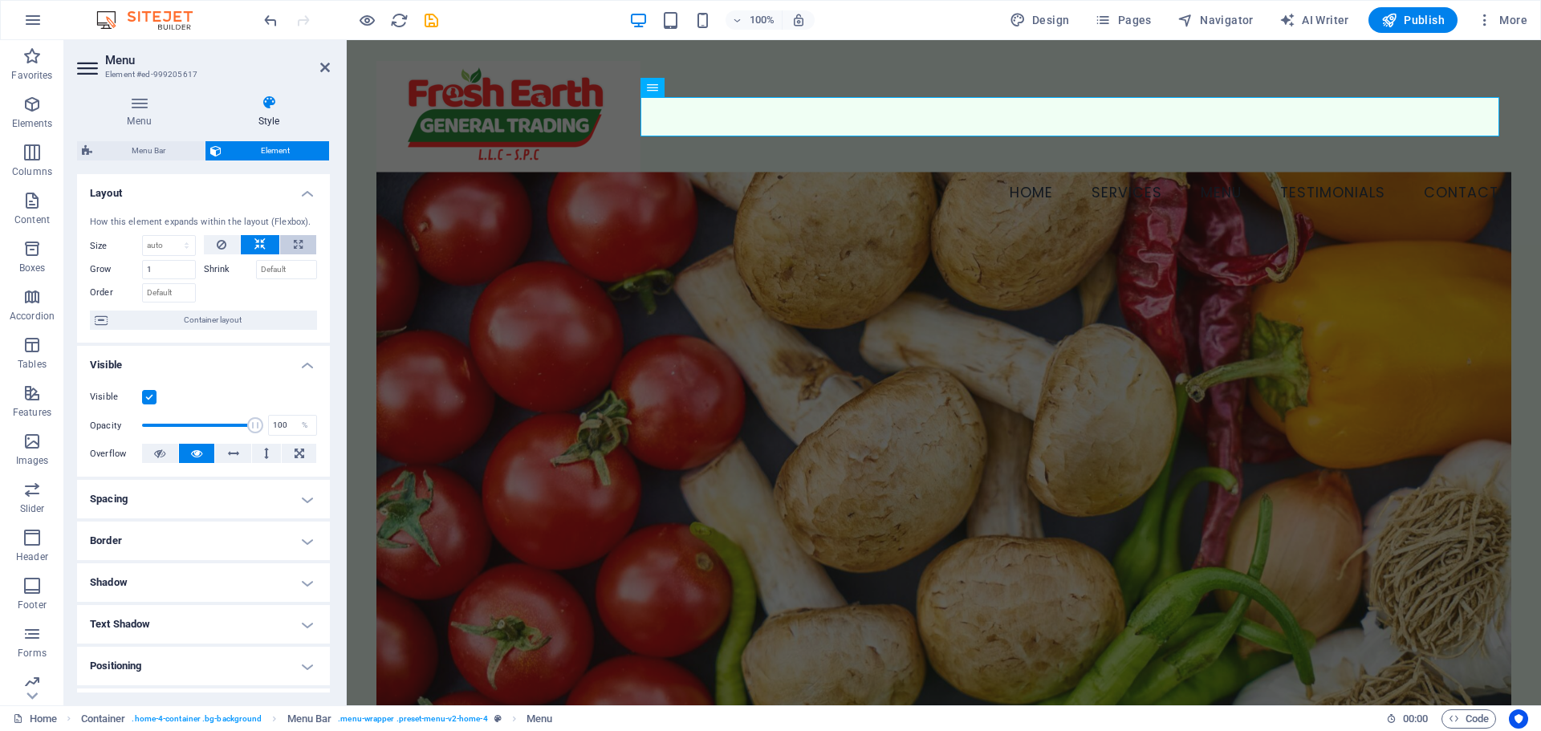
click at [295, 240] on icon at bounding box center [298, 244] width 9 height 19
type input "100"
select select "%"
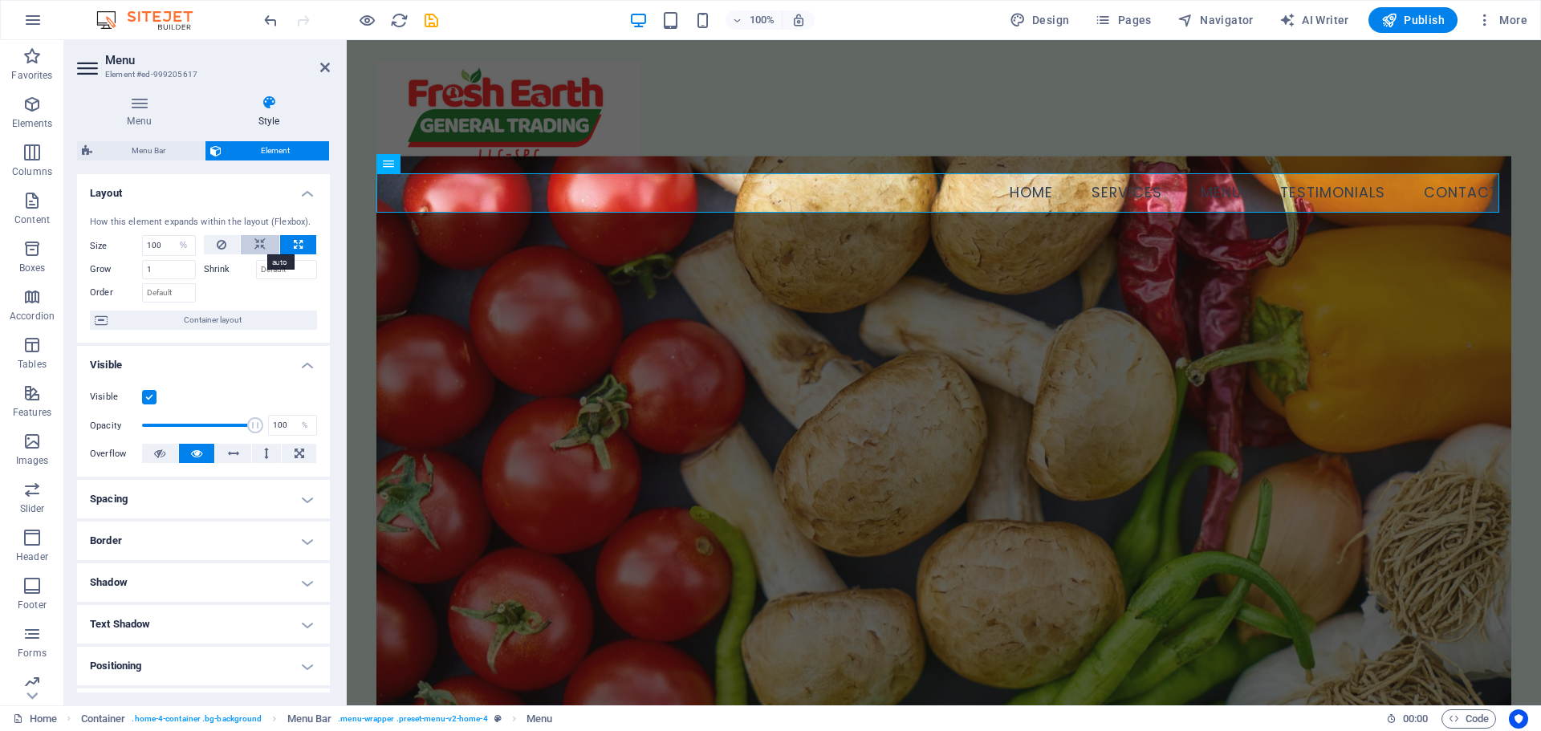
click at [263, 244] on button at bounding box center [260, 244] width 39 height 19
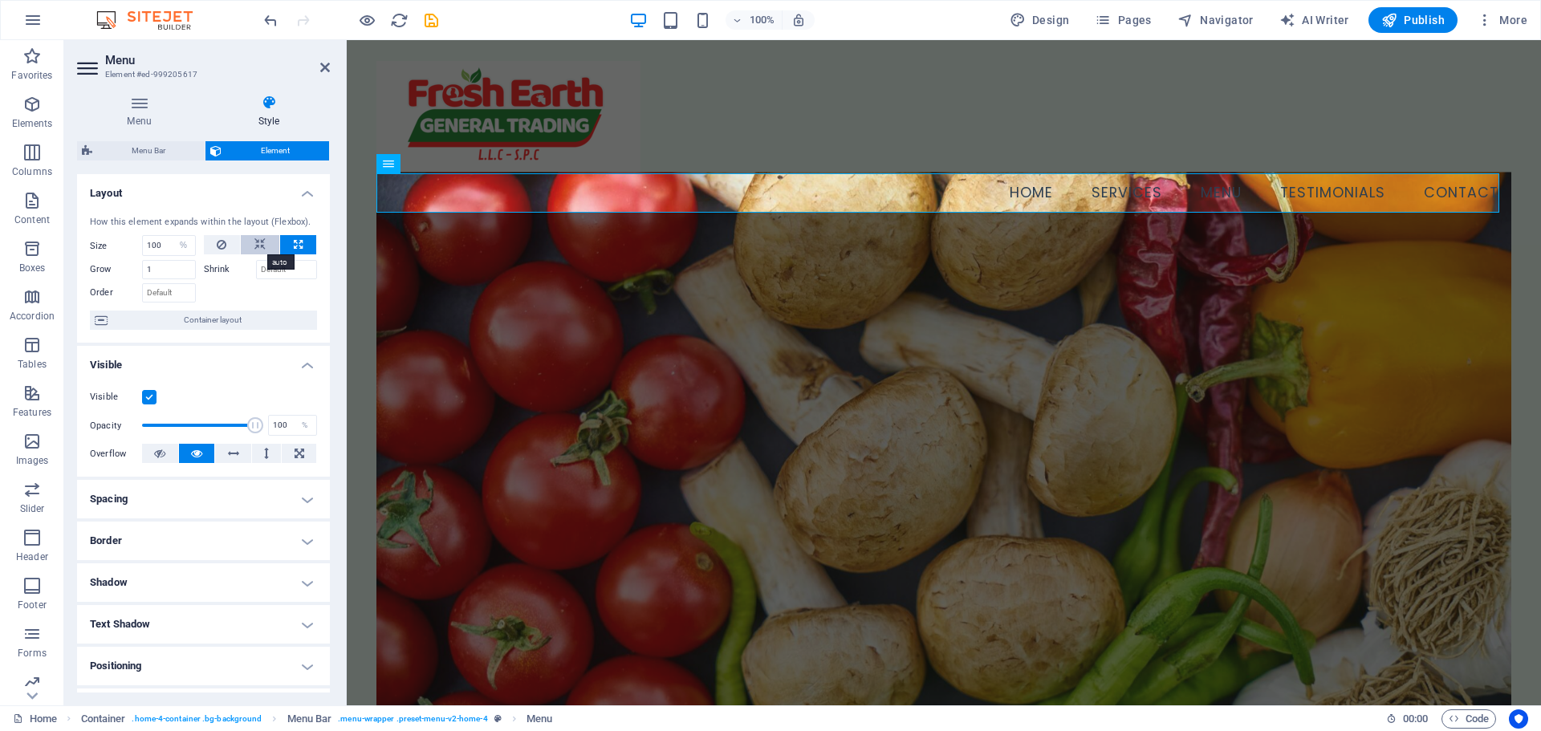
select select "DISABLED_OPTION_VALUE"
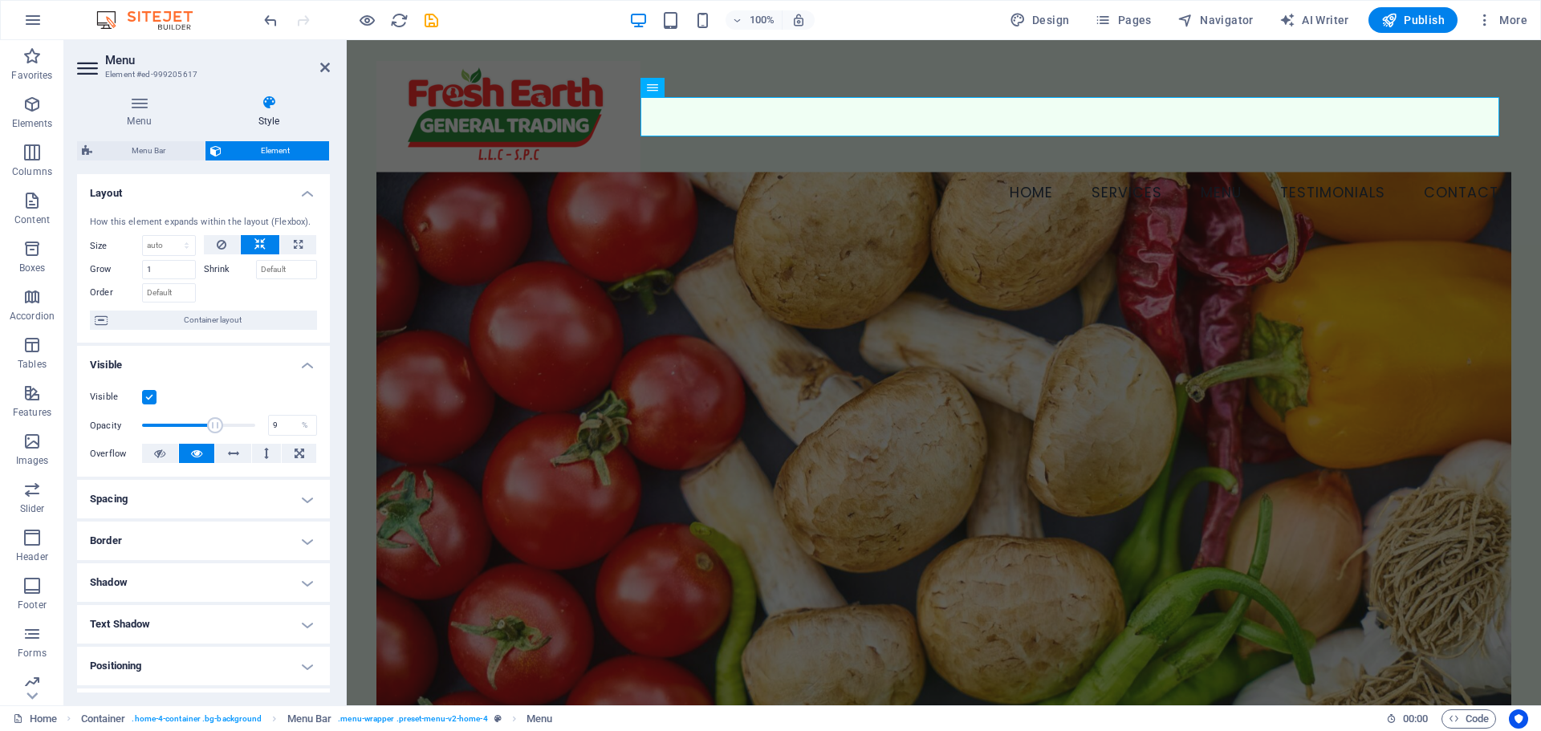
drag, startPoint x: 243, startPoint y: 424, endPoint x: 150, endPoint y: 434, distance: 93.7
click at [207, 433] on span at bounding box center [215, 425] width 16 height 16
drag, startPoint x: 503, startPoint y: 465, endPoint x: 355, endPoint y: 426, distance: 153.4
type input "85"
click at [235, 453] on icon at bounding box center [233, 453] width 11 height 19
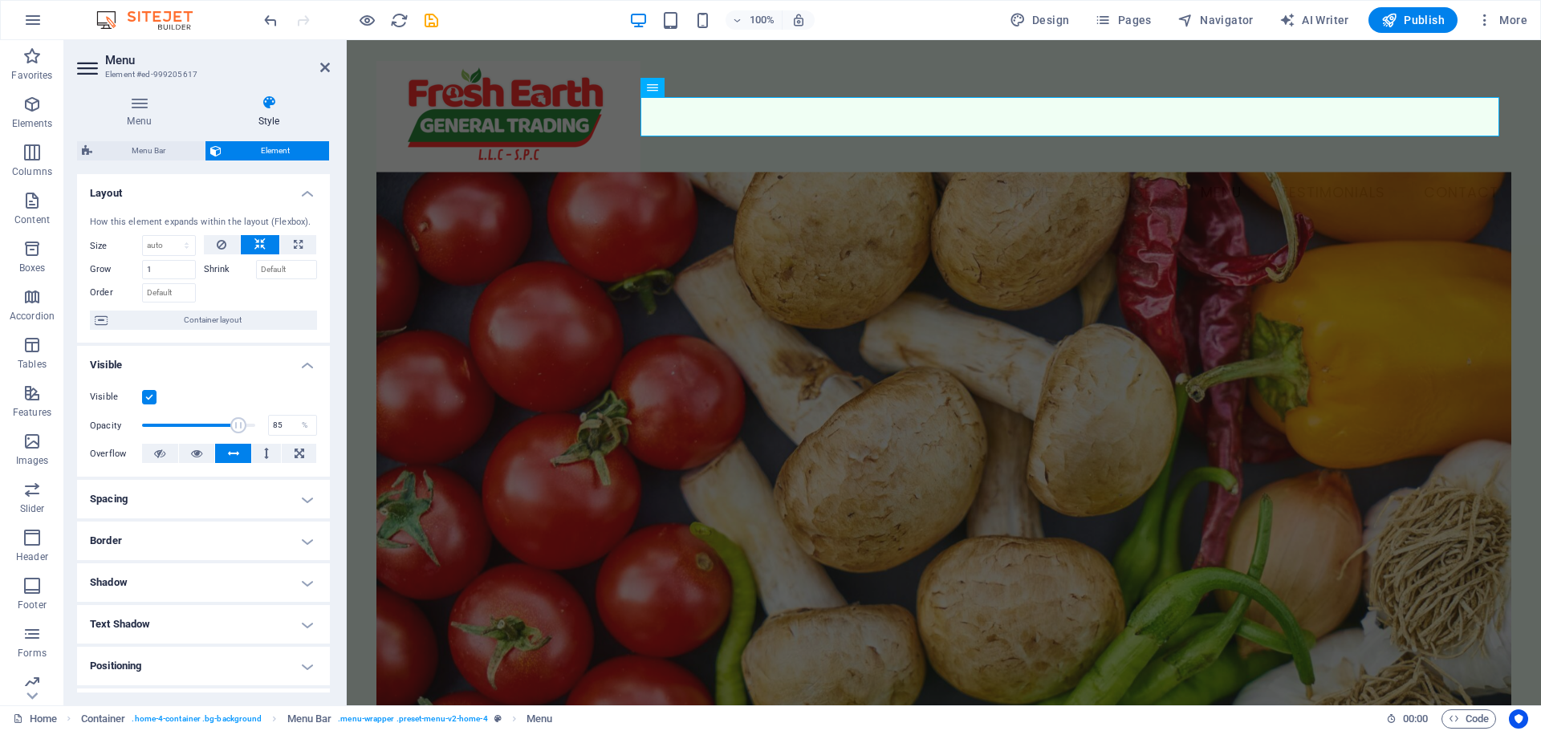
click at [235, 458] on icon at bounding box center [233, 453] width 11 height 19
click at [196, 455] on icon at bounding box center [196, 453] width 11 height 19
click at [228, 450] on icon at bounding box center [233, 453] width 11 height 19
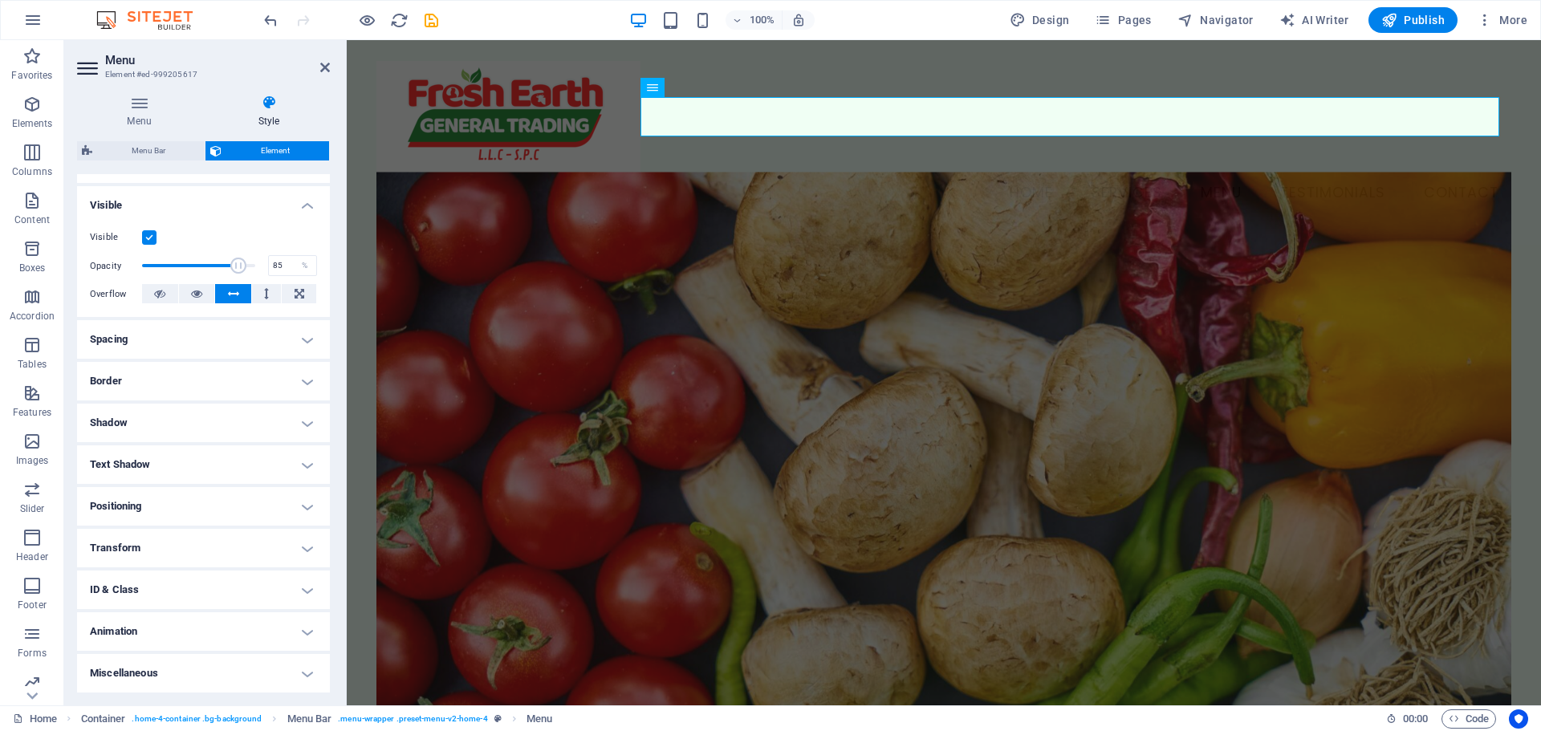
click at [167, 348] on h4 "Spacing" at bounding box center [203, 339] width 253 height 39
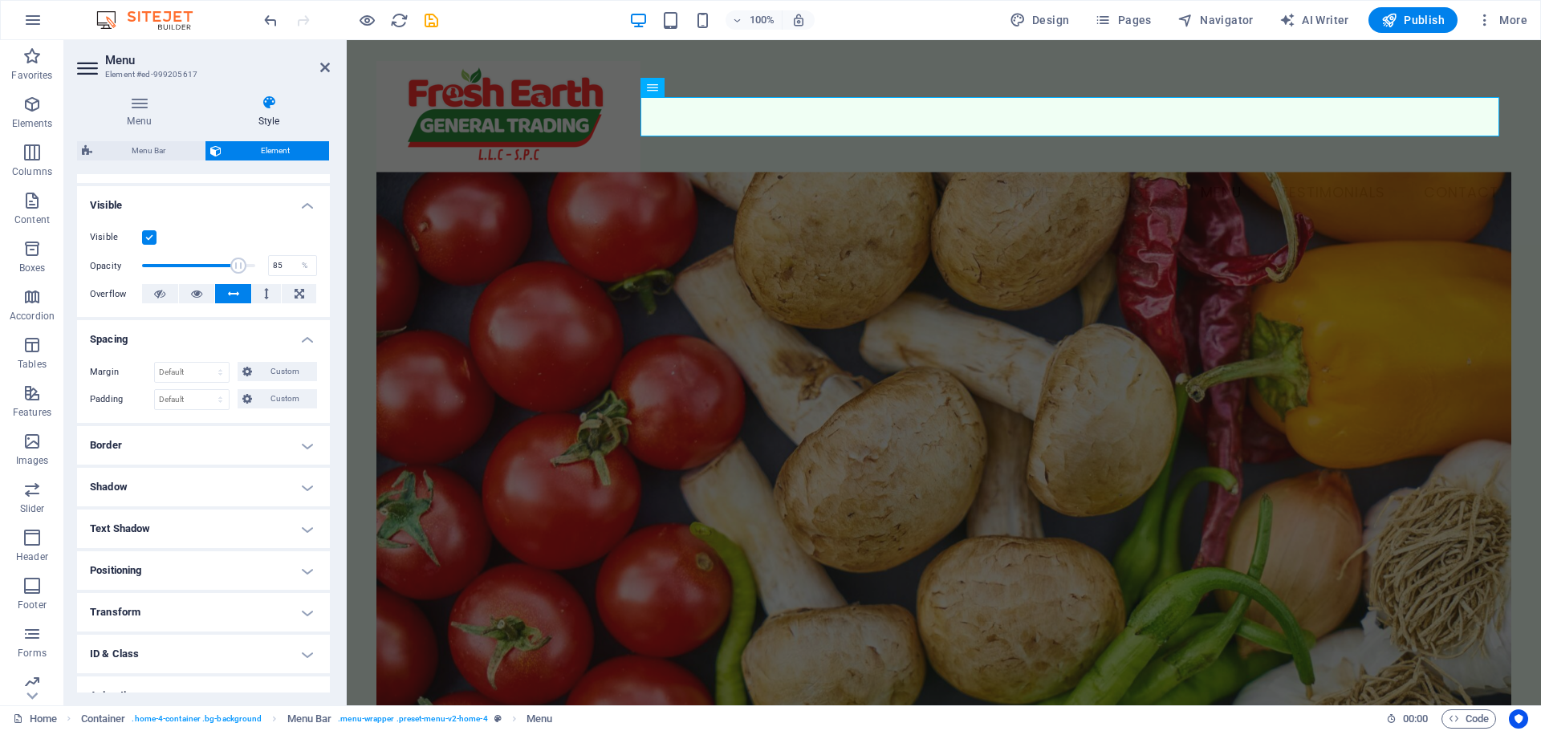
click at [214, 449] on h4 "Border" at bounding box center [203, 445] width 253 height 39
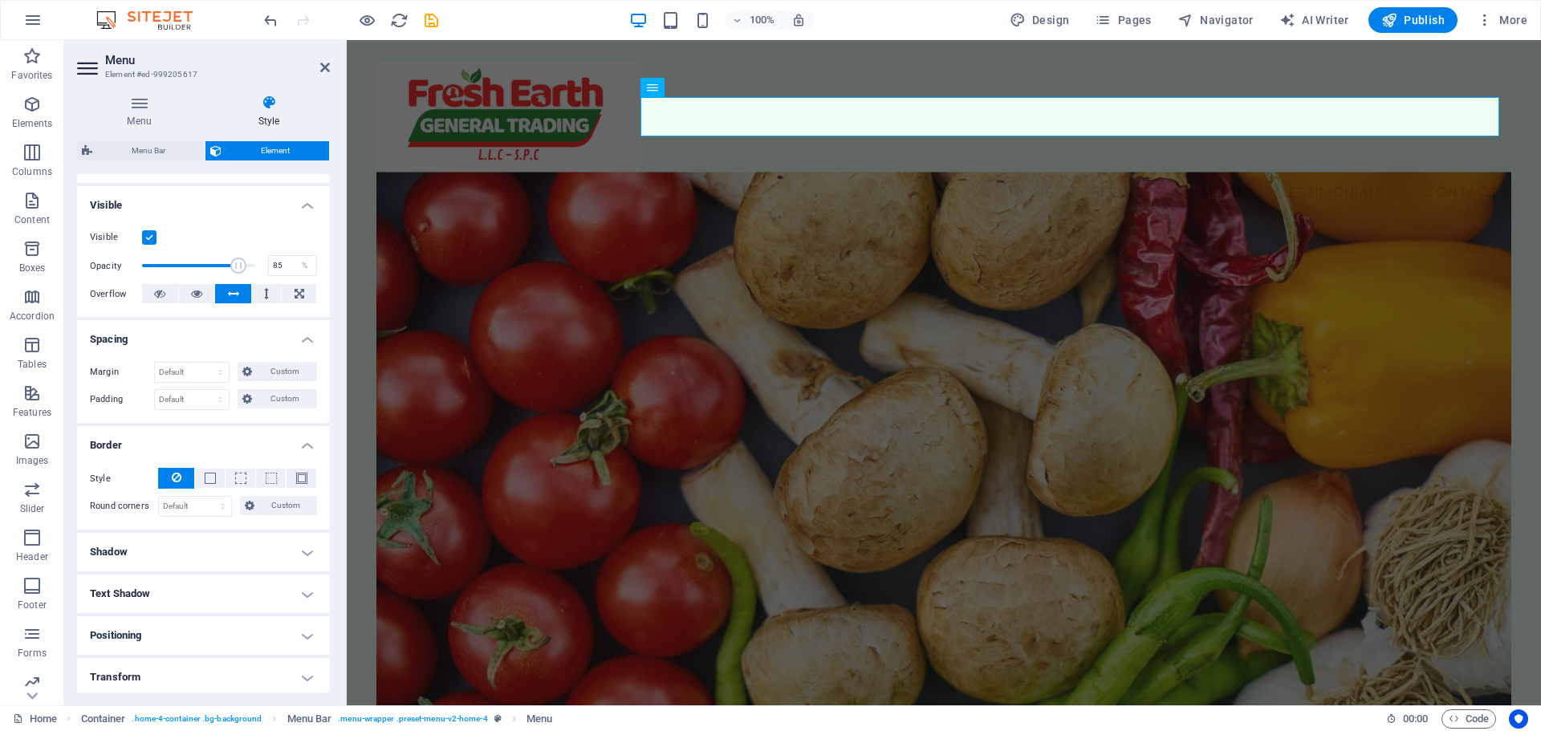
click at [210, 543] on h4 "Shadow" at bounding box center [203, 552] width 253 height 39
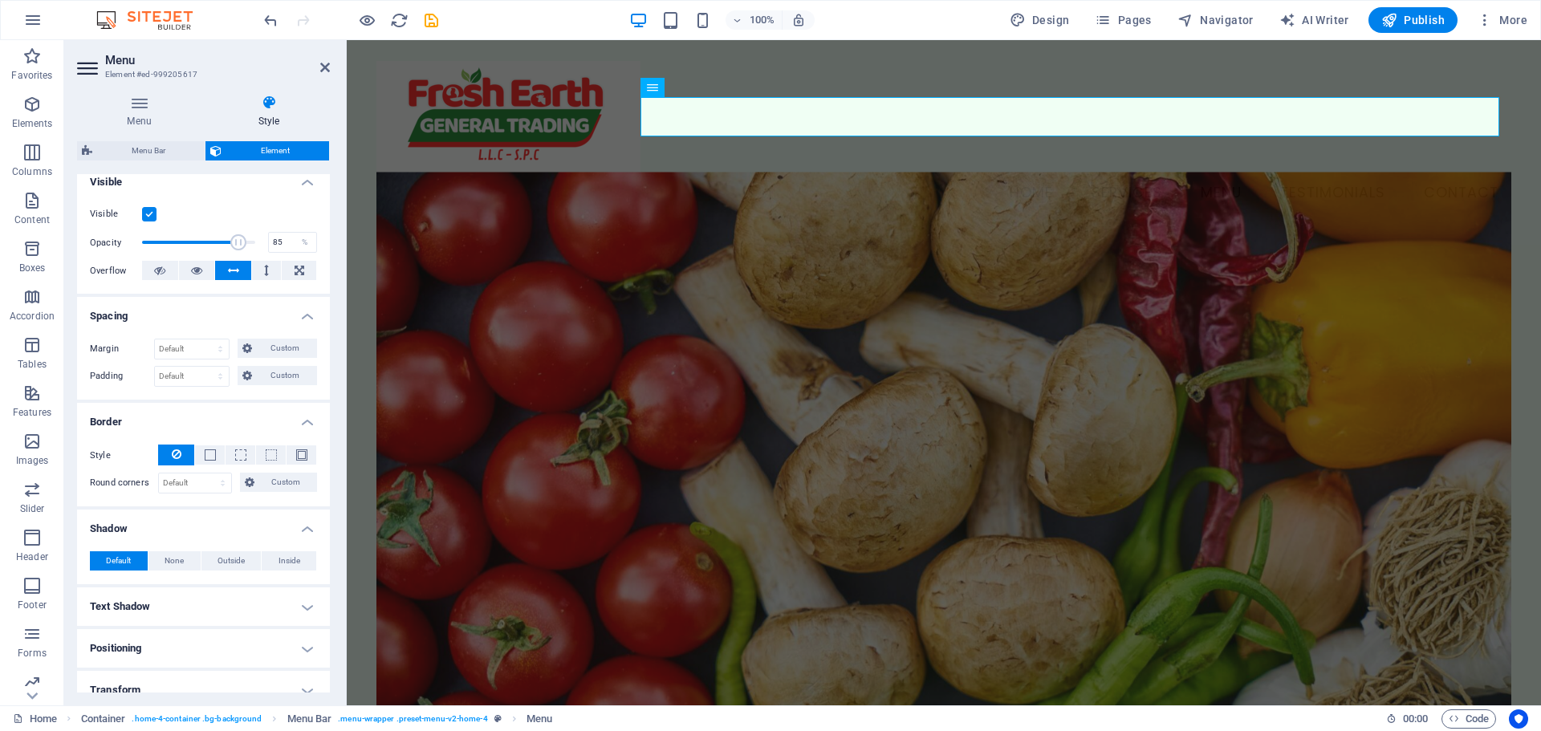
scroll to position [84, 0]
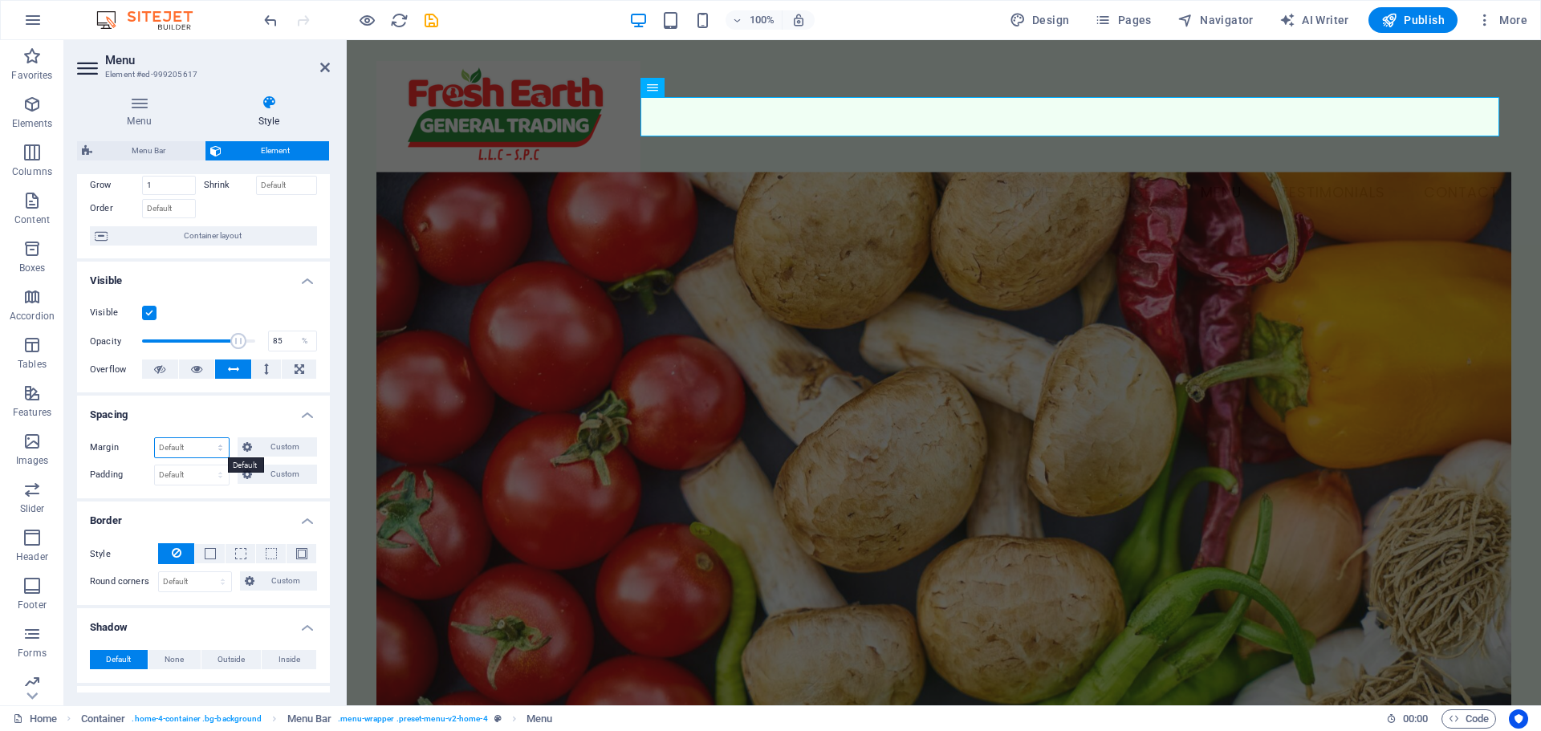
click at [208, 446] on select "Default auto px % rem vw vh Custom" at bounding box center [192, 447] width 74 height 19
click at [155, 438] on select "Default auto px % rem vw vh Custom" at bounding box center [192, 447] width 74 height 19
select select "DISABLED_OPTION_VALUE"
click at [205, 490] on div "Margin Default auto px % rem vw vh Custom Custom auto px % rem vw vh auto px % …" at bounding box center [203, 462] width 253 height 74
click at [205, 476] on select "Default px rem % vh vw Custom" at bounding box center [192, 475] width 74 height 19
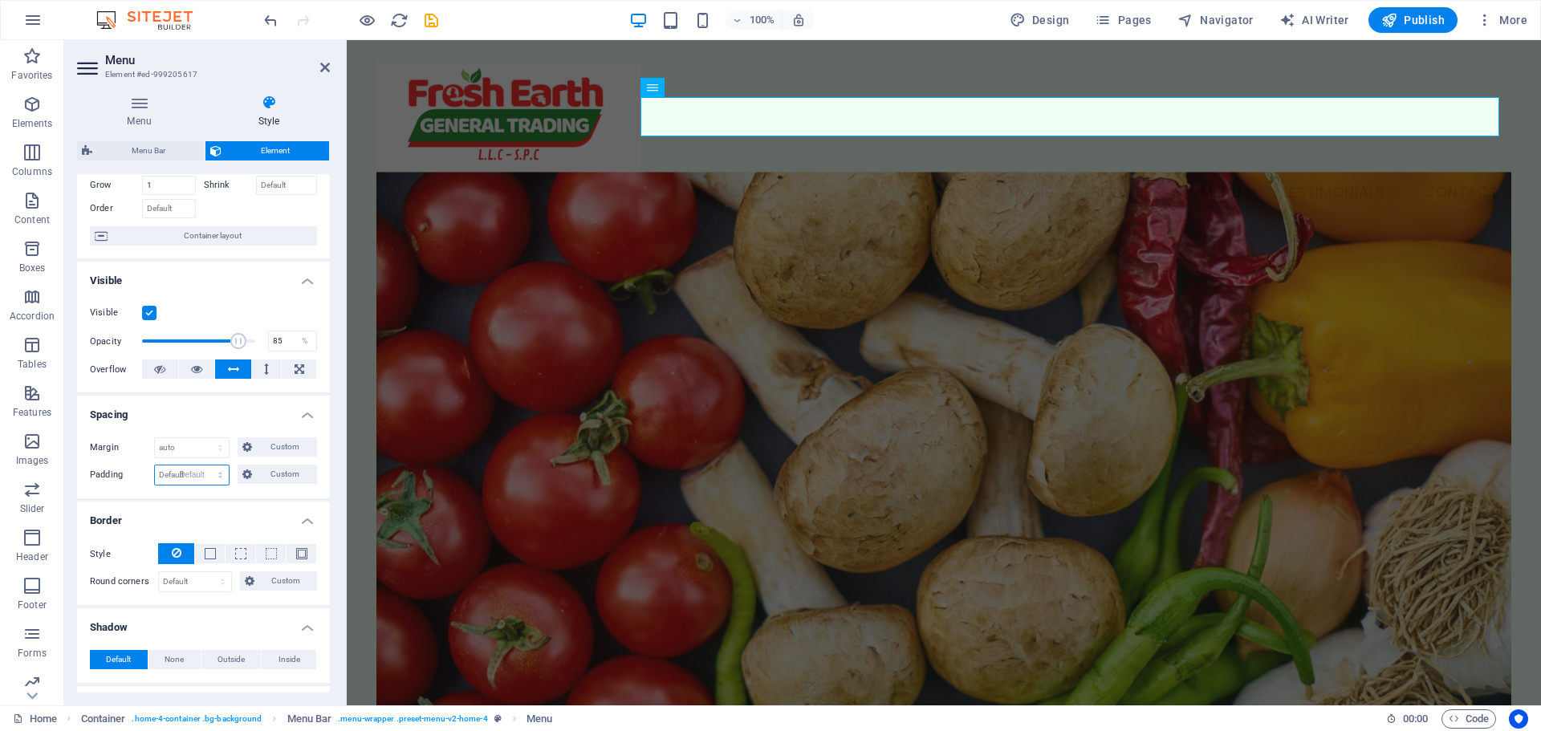
click at [155, 466] on select "Default px rem % vh vw Custom" at bounding box center [192, 475] width 74 height 19
select select "DISABLED_OPTION_VALUE"
click at [226, 502] on h4 "Border" at bounding box center [203, 516] width 253 height 29
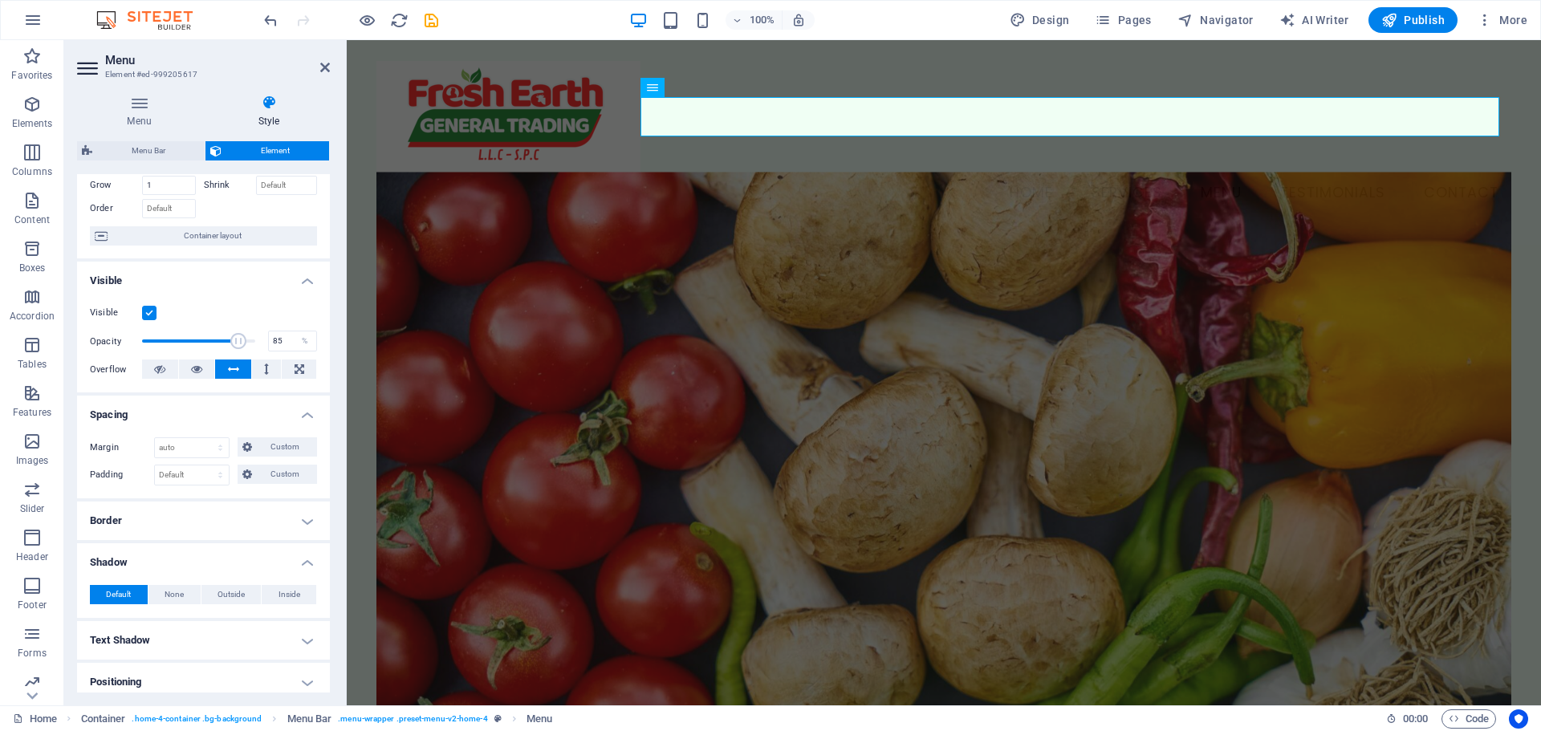
click at [930, 326] on figure at bounding box center [943, 475] width 1135 height 606
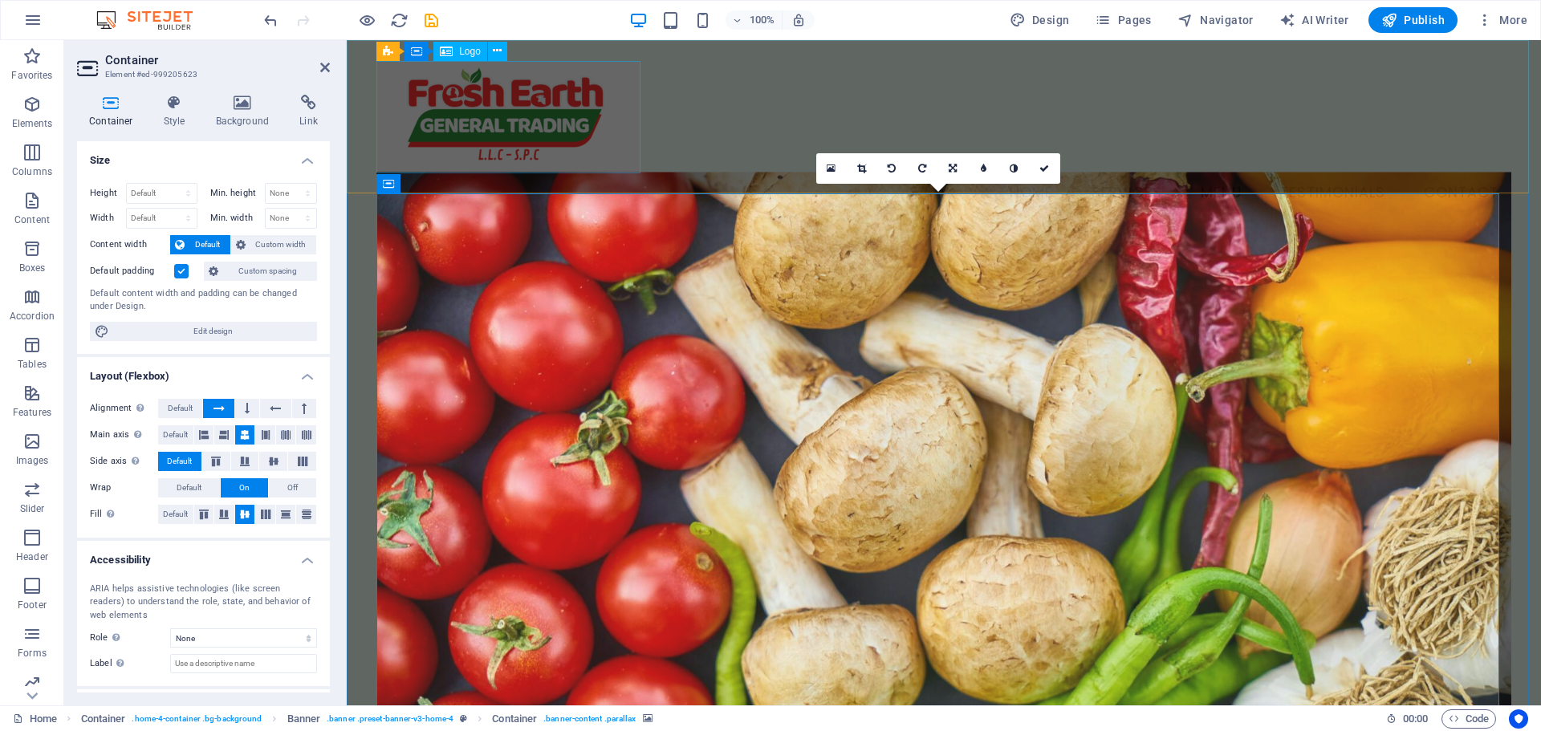
click at [575, 92] on div at bounding box center [943, 117] width 1135 height 112
click at [576, 90] on div at bounding box center [943, 117] width 1135 height 112
select select "px"
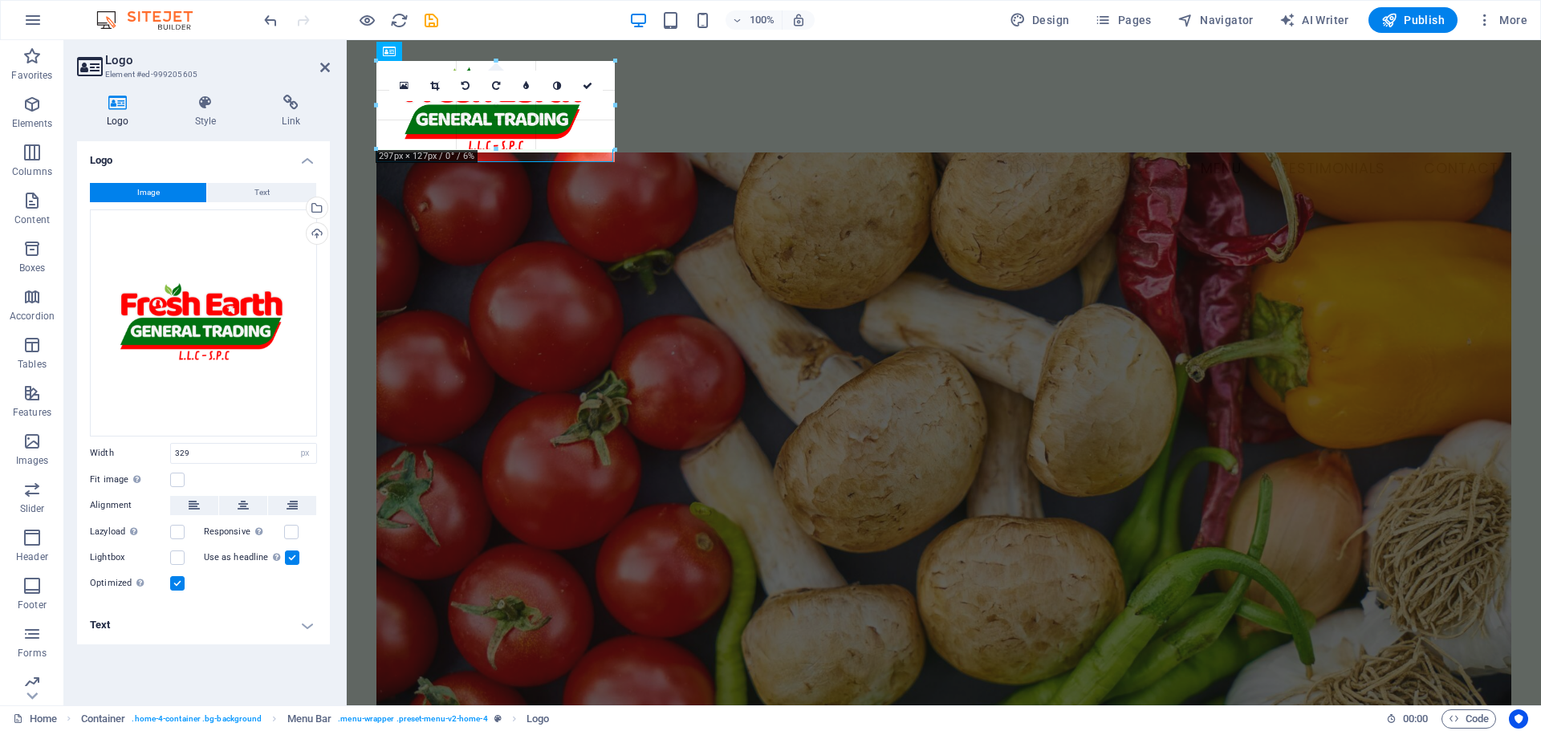
drag, startPoint x: 643, startPoint y: 175, endPoint x: 587, endPoint y: 140, distance: 65.9
type input "259"
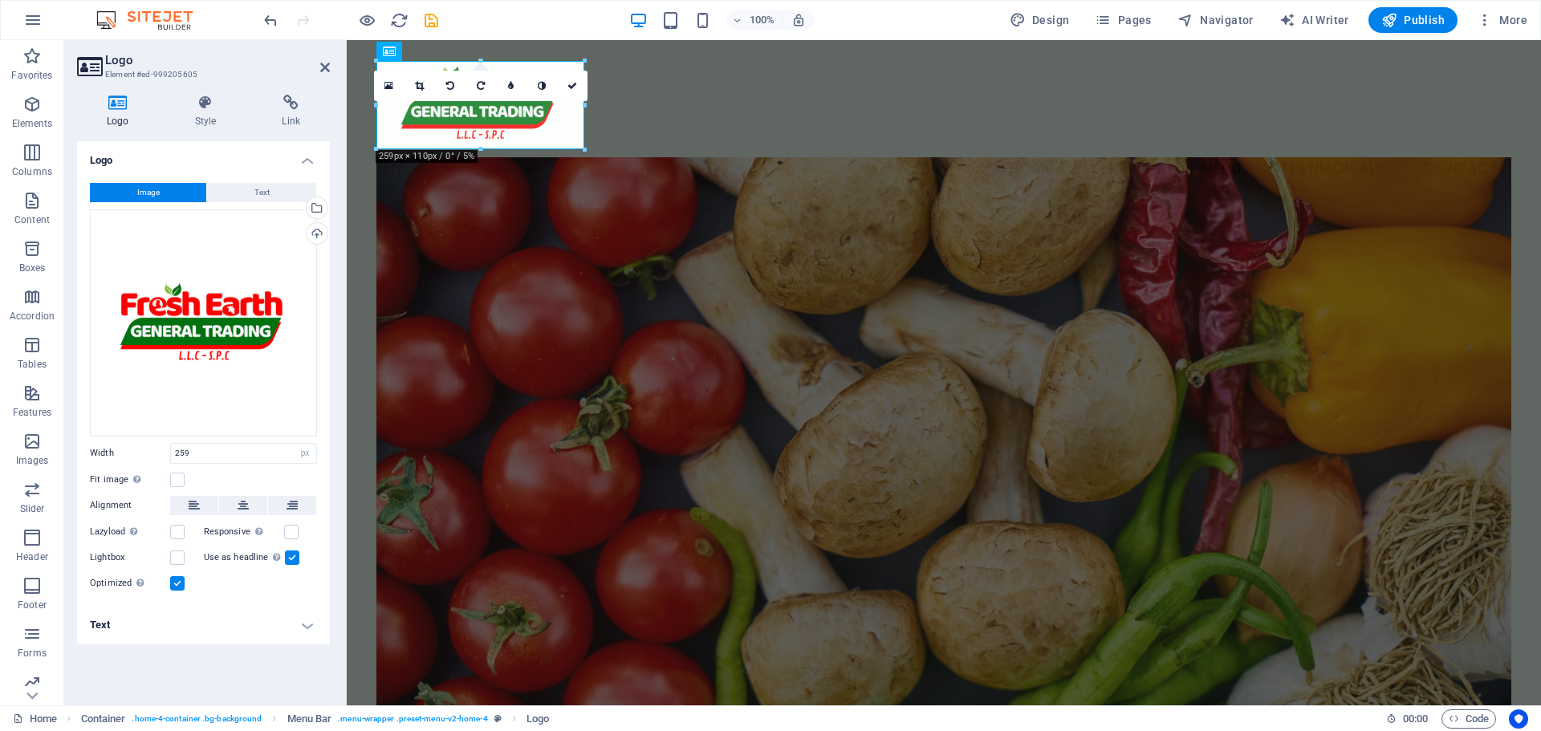
click at [686, 264] on figure at bounding box center [943, 460] width 1135 height 606
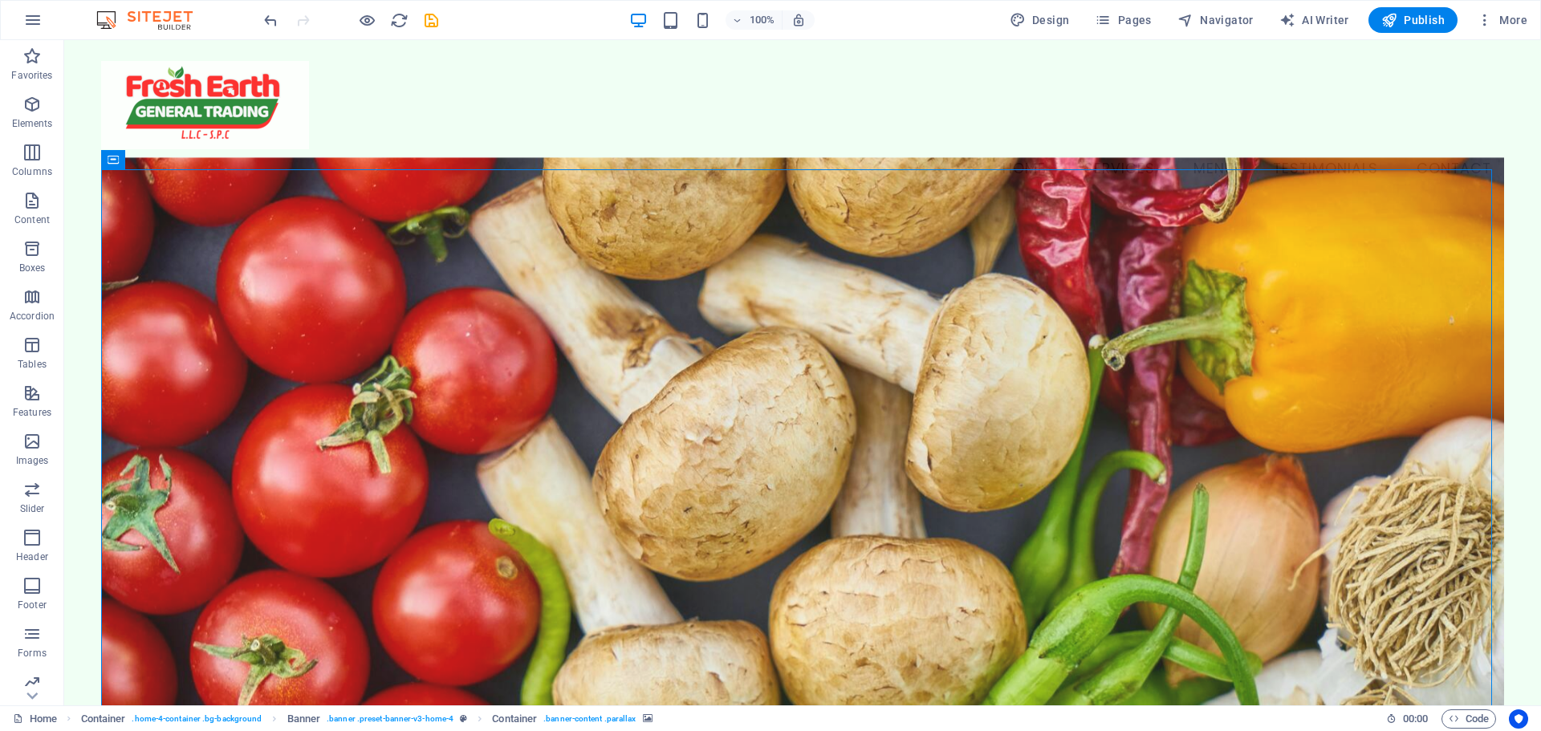
click at [689, 274] on figure at bounding box center [802, 460] width 1403 height 606
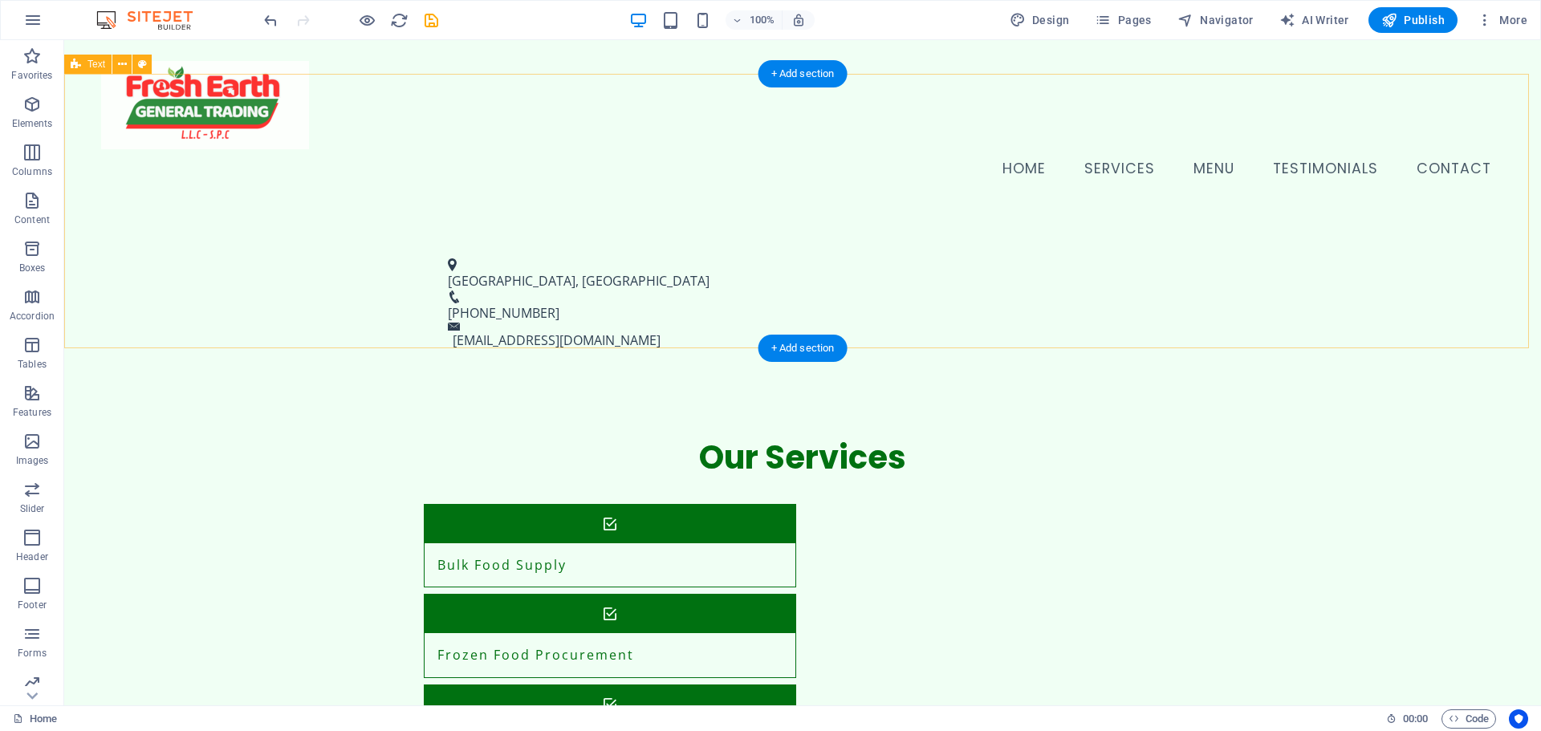
scroll to position [664, 0]
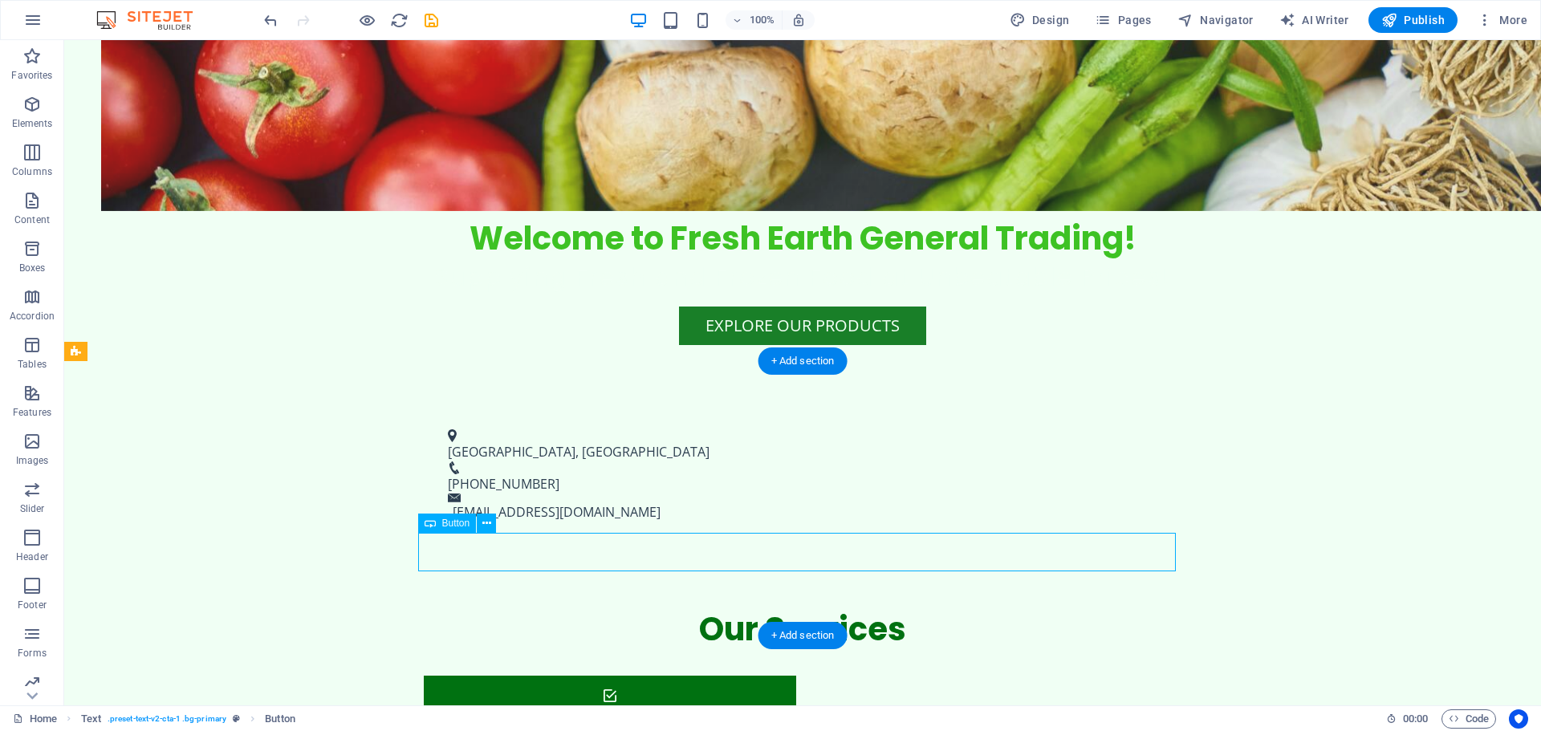
scroll to position [793, 0]
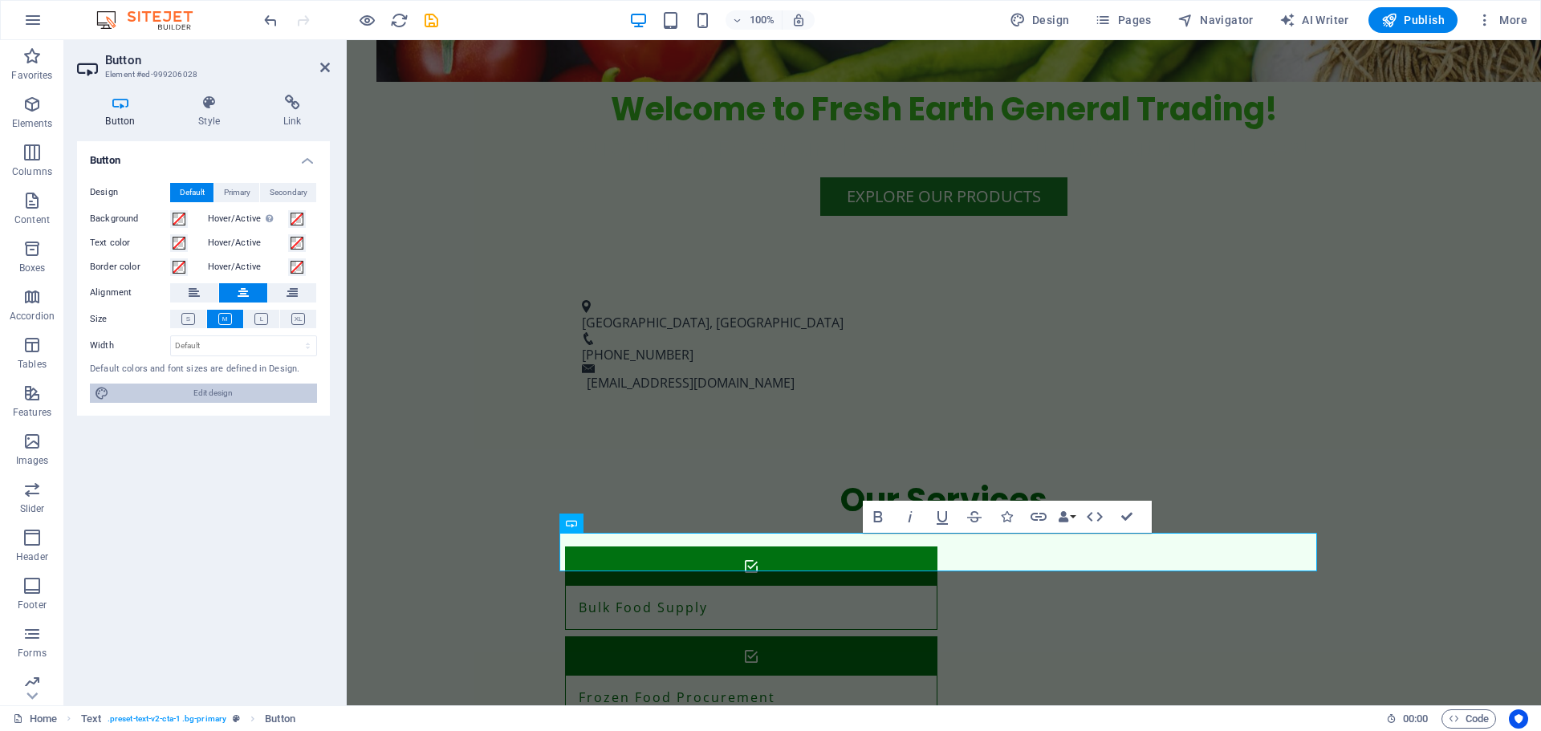
click at [222, 389] on span "Edit design" at bounding box center [213, 393] width 198 height 19
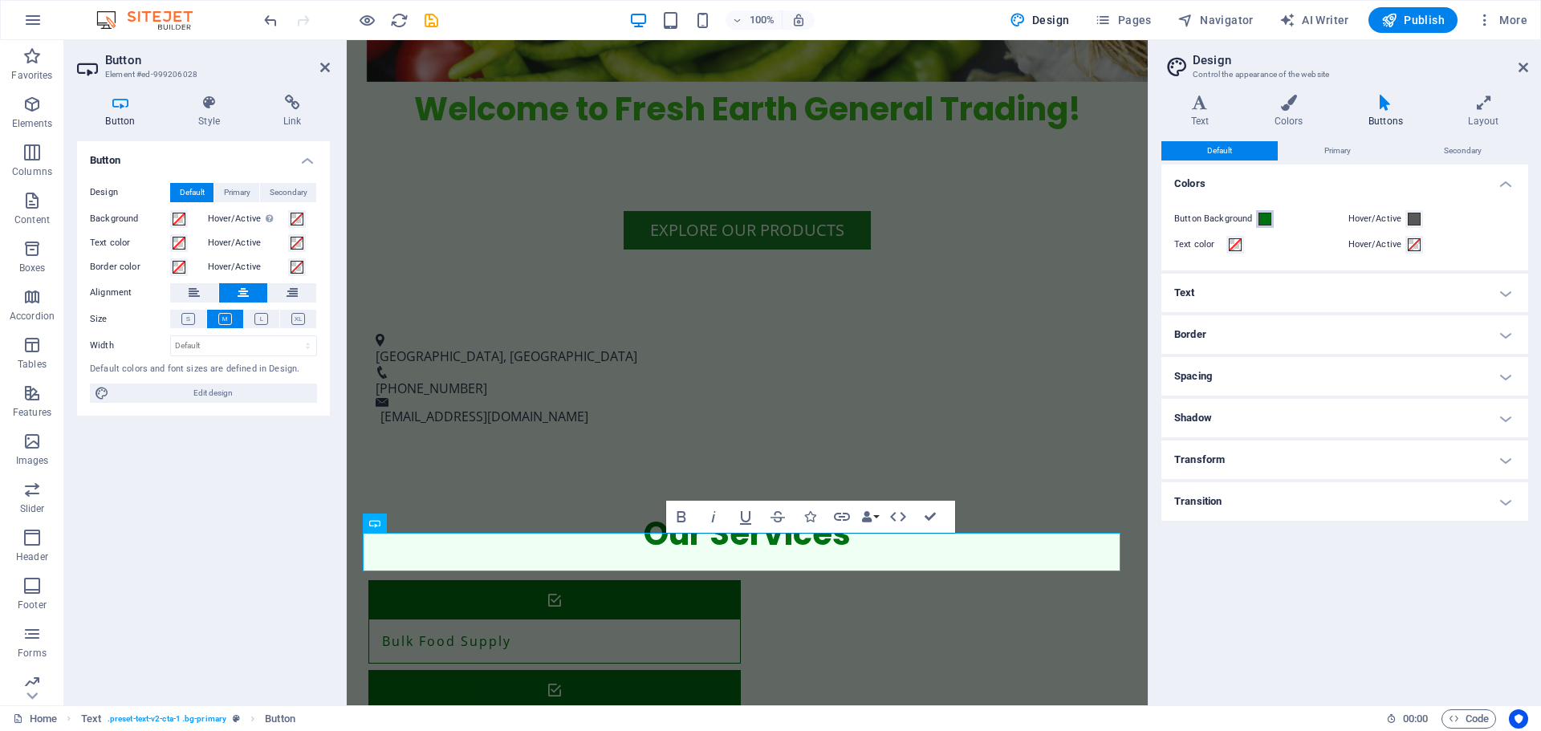
click at [1265, 217] on span at bounding box center [1265, 219] width 13 height 13
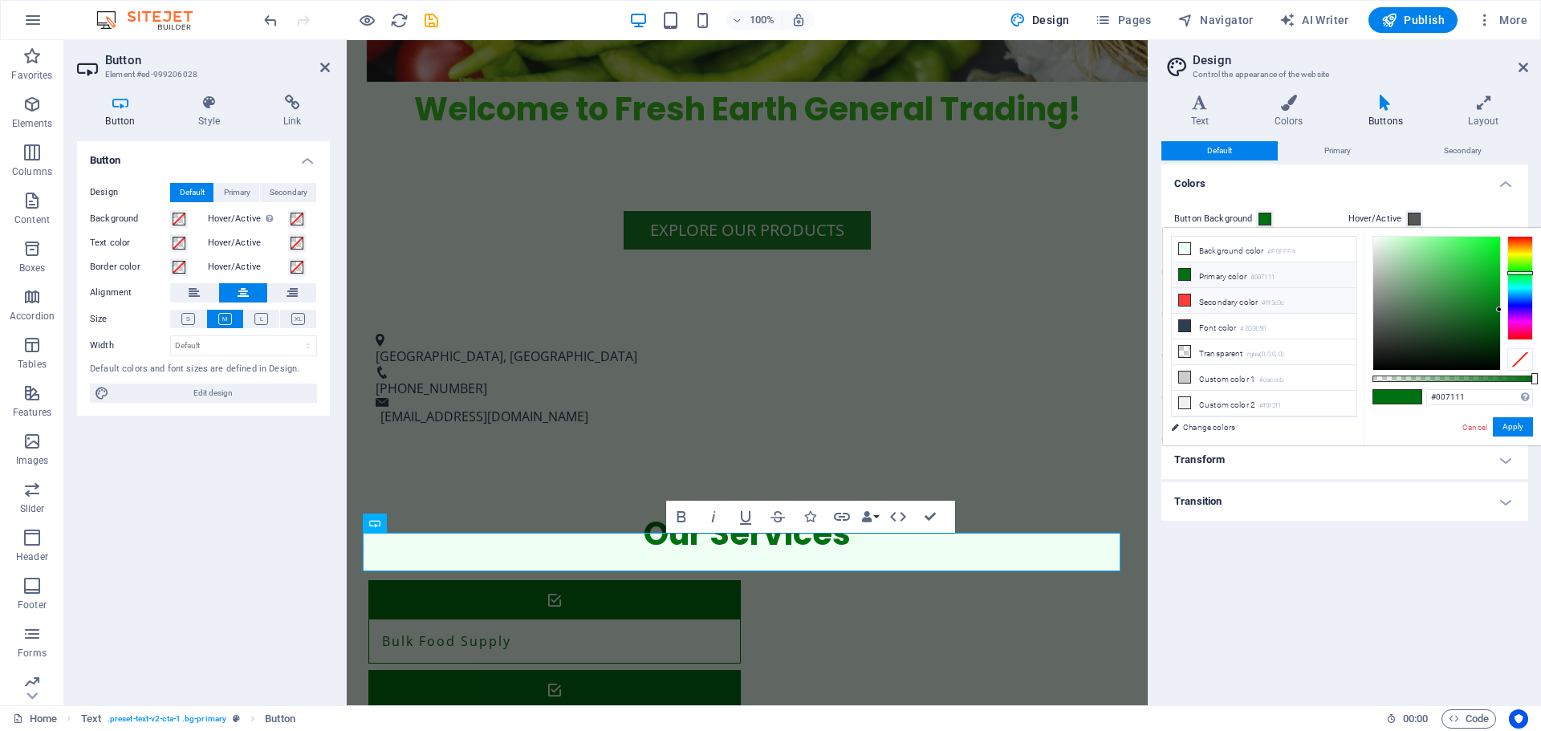
click at [1209, 298] on li "Secondary color #ff3c3c" at bounding box center [1264, 301] width 185 height 26
type input "#ff3c3c"
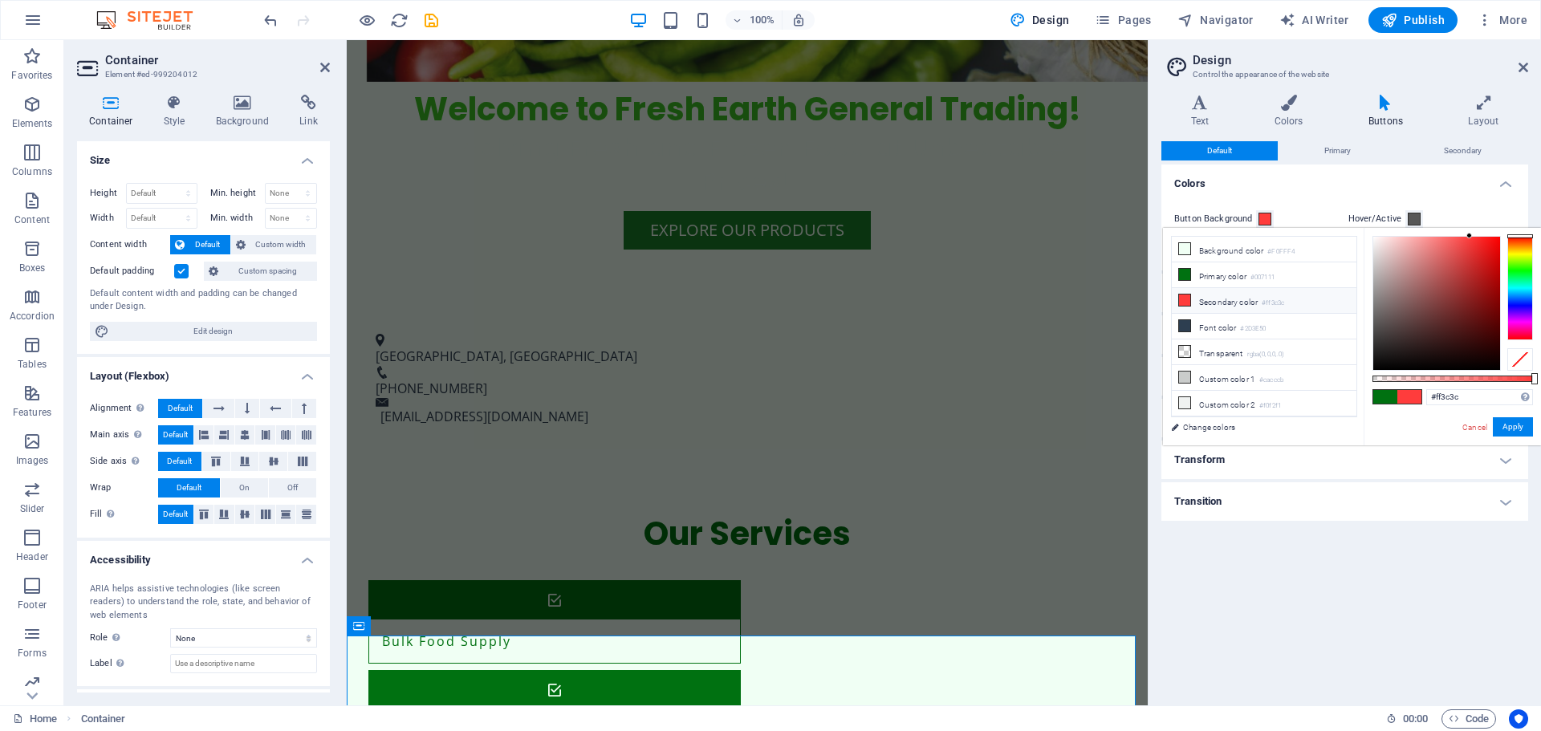
click at [1308, 600] on div "Default Primary Secondary Colors Button Background Hover/Active Text color Hove…" at bounding box center [1345, 416] width 367 height 551
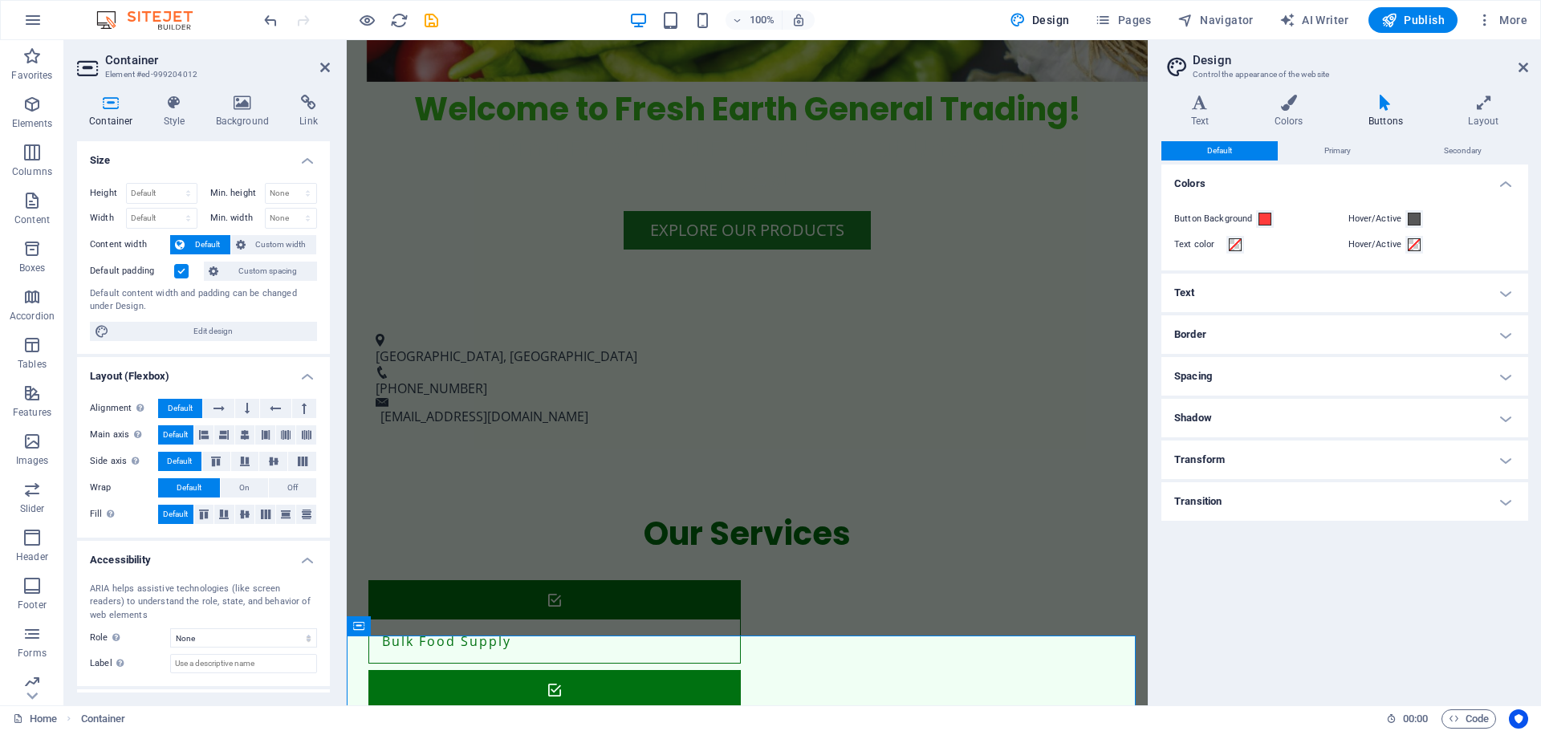
click at [1308, 600] on div "Default Primary Secondary Colors Button Background Hover/Active Text color Hove…" at bounding box center [1345, 416] width 367 height 551
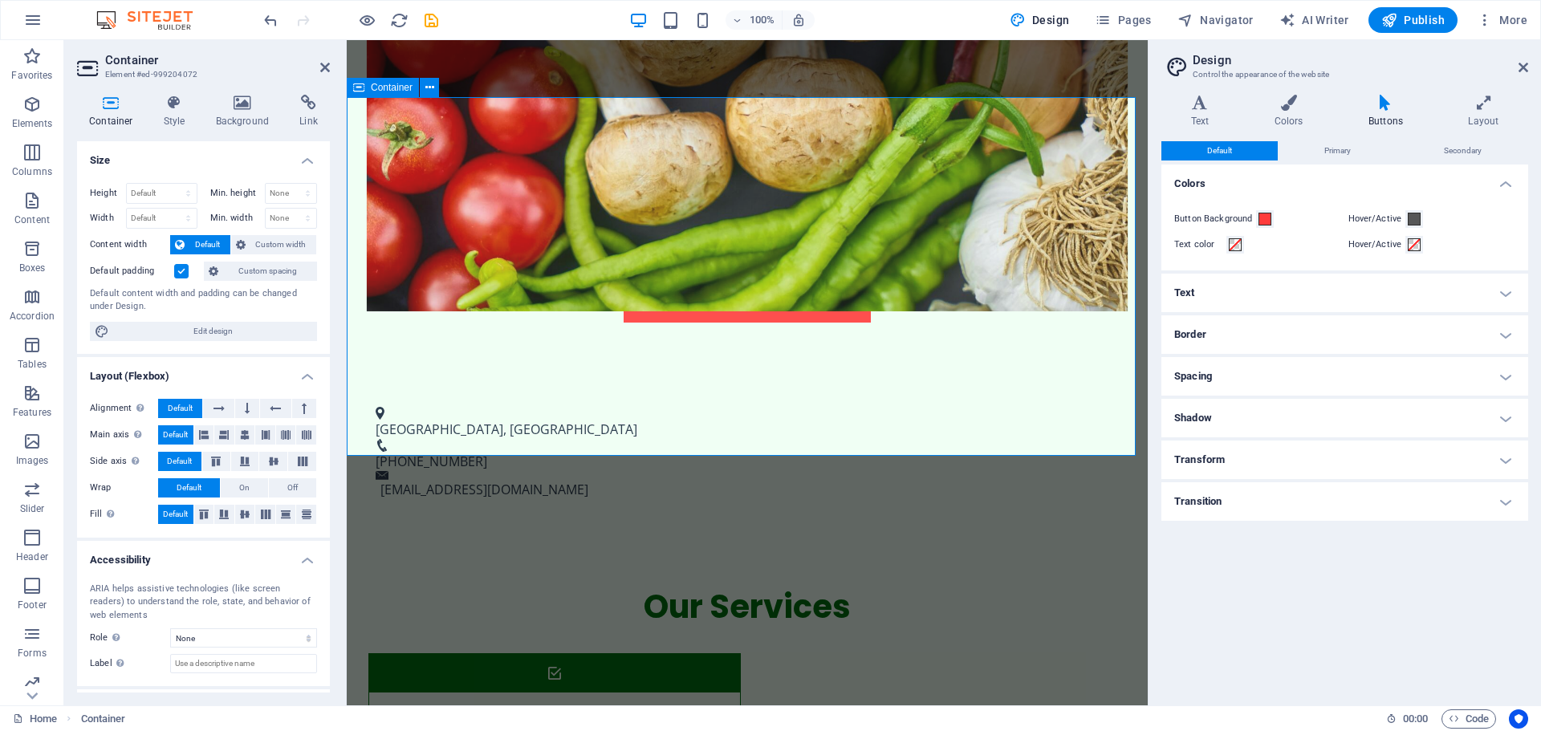
scroll to position [745, 0]
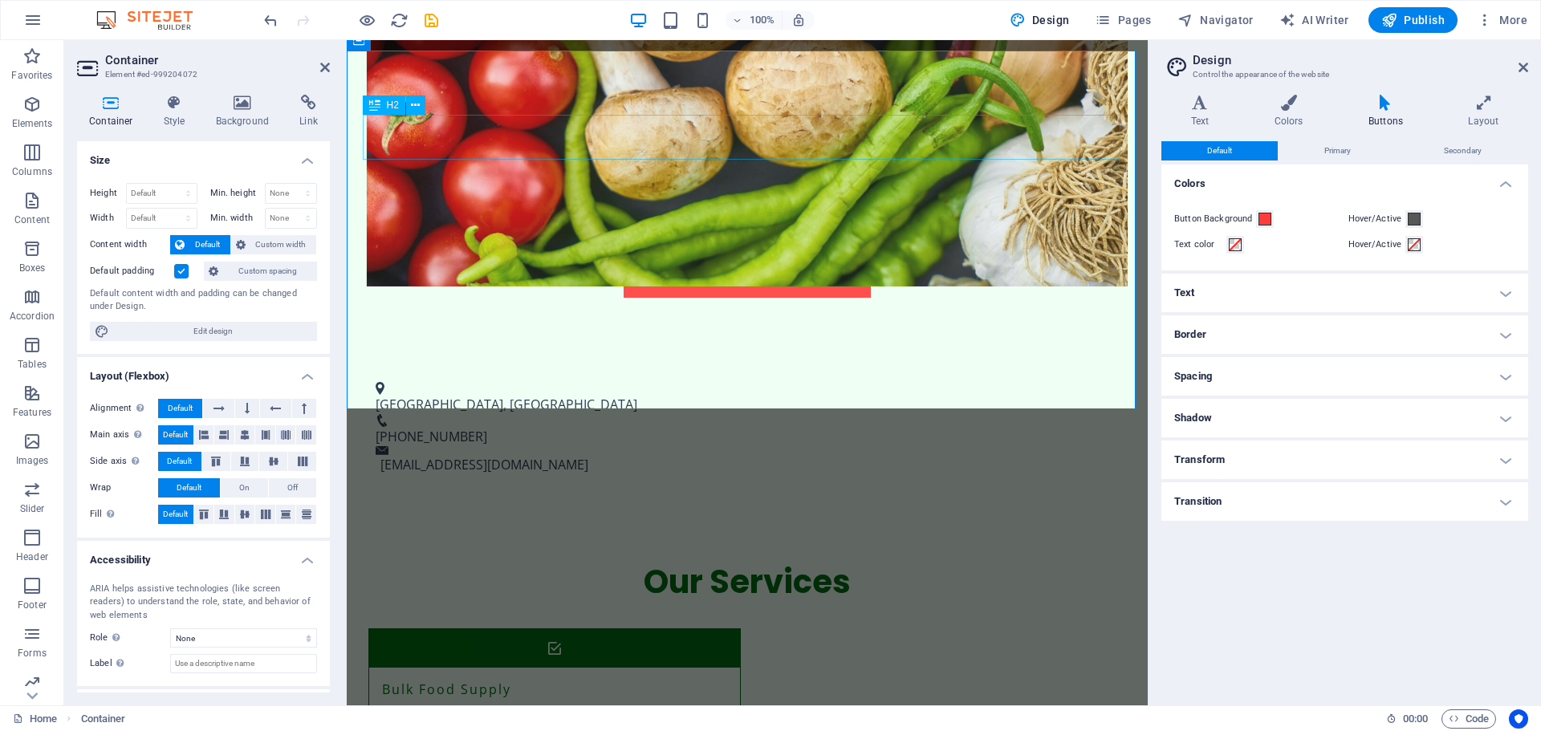
click at [776, 559] on div "Our Services" at bounding box center [747, 581] width 758 height 45
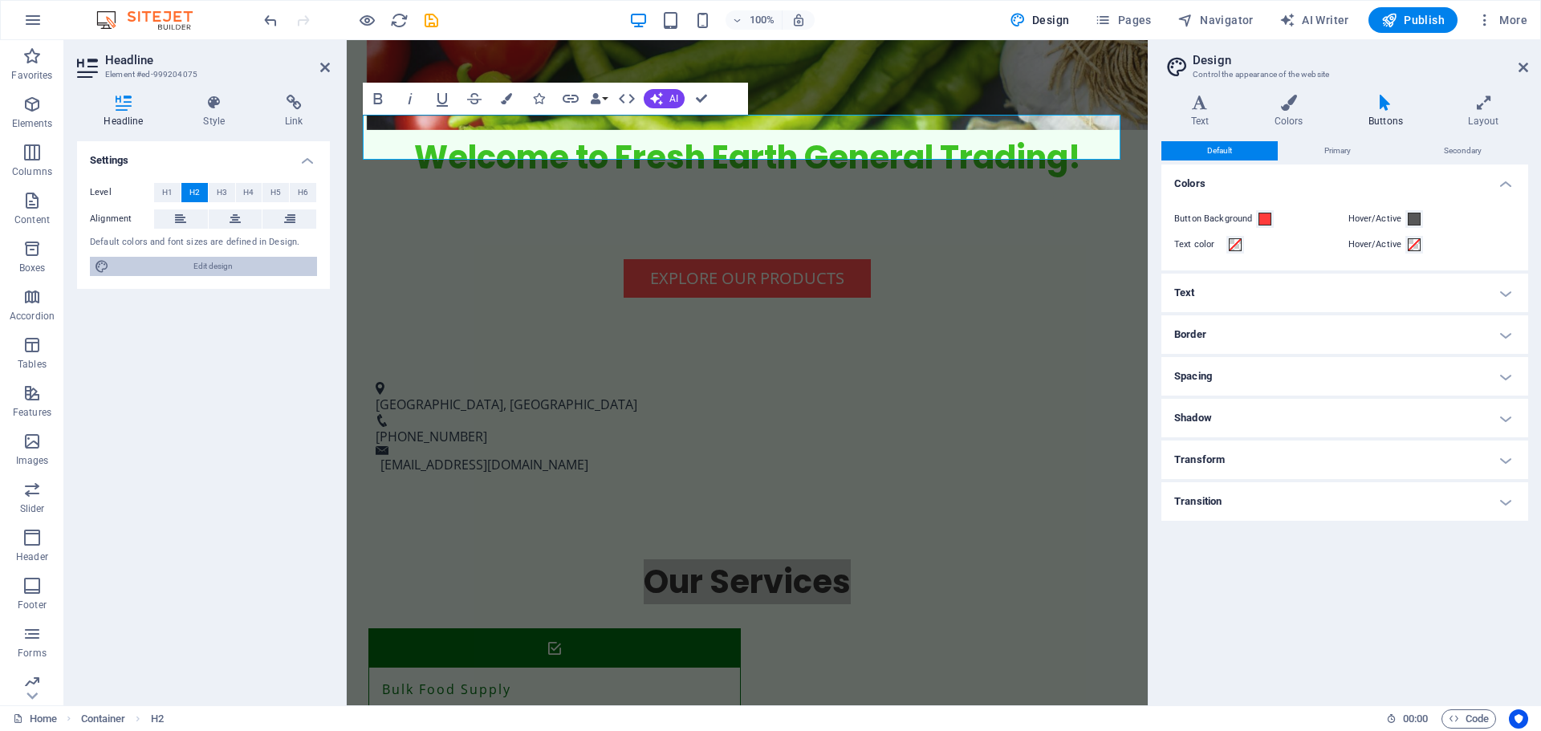
click at [308, 268] on span "Edit design" at bounding box center [213, 266] width 198 height 19
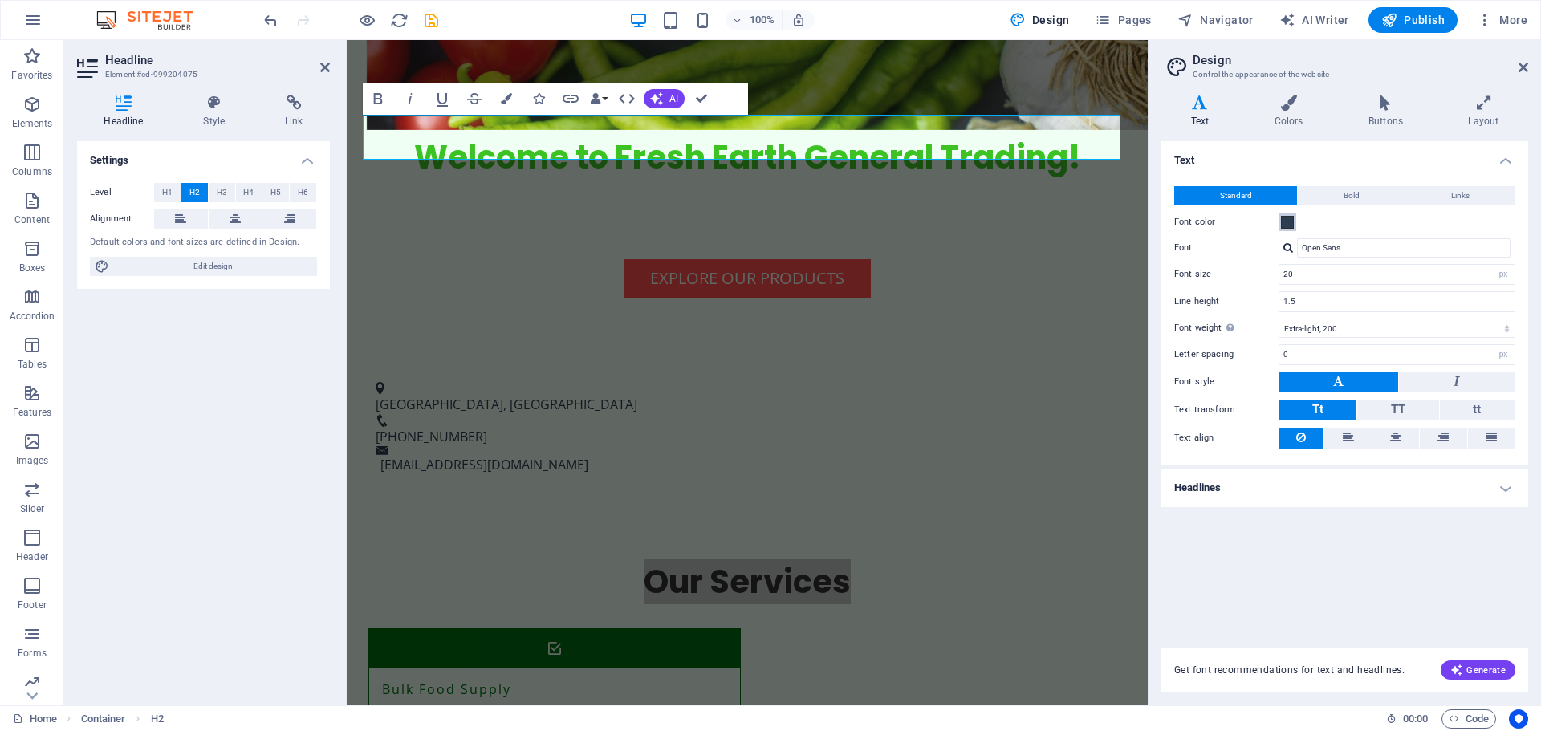
click at [1293, 221] on span at bounding box center [1287, 222] width 13 height 13
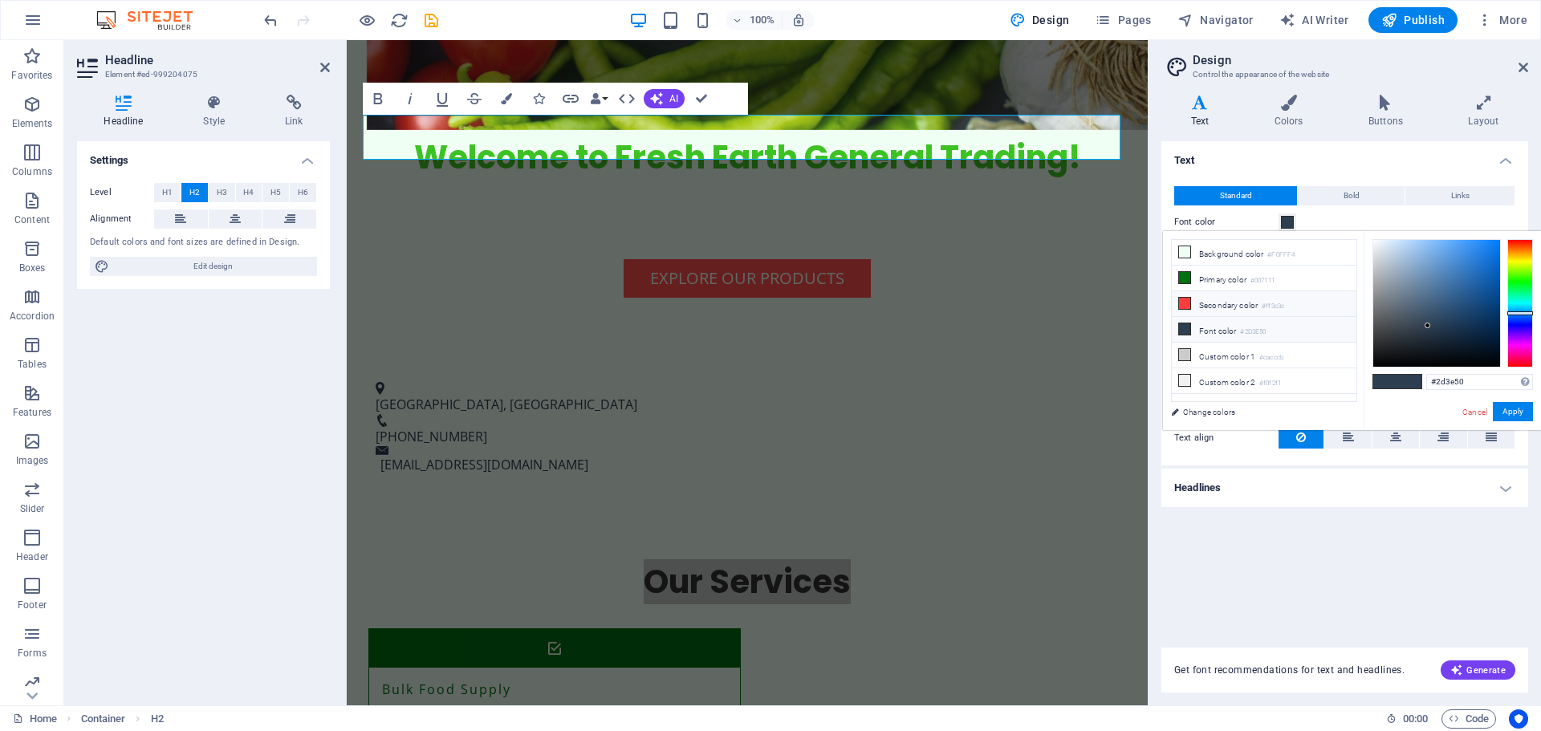
click at [1245, 308] on li "Secondary color #ff3c3c" at bounding box center [1264, 304] width 185 height 26
type input "#ff3c3c"
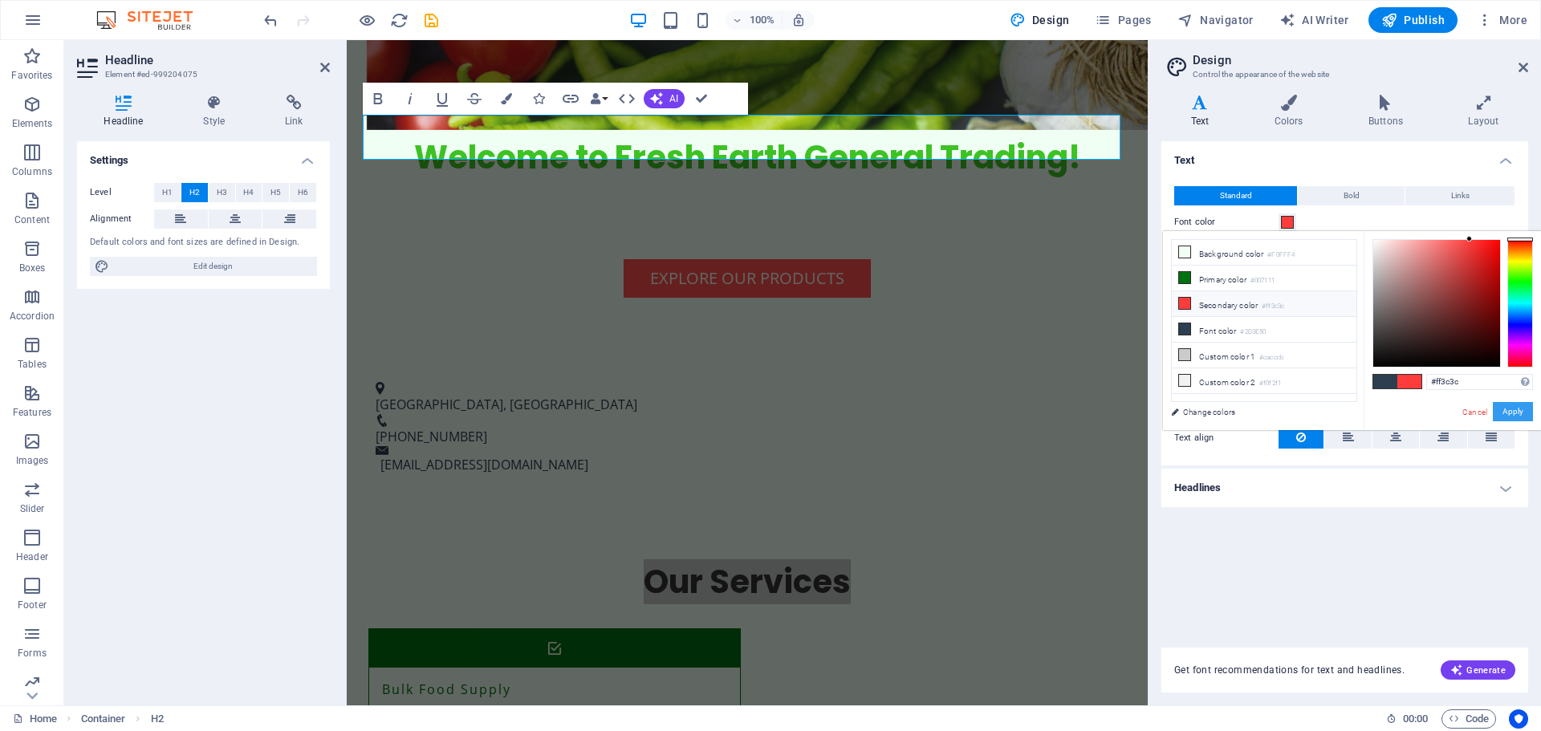
click at [1514, 411] on button "Apply" at bounding box center [1513, 411] width 40 height 19
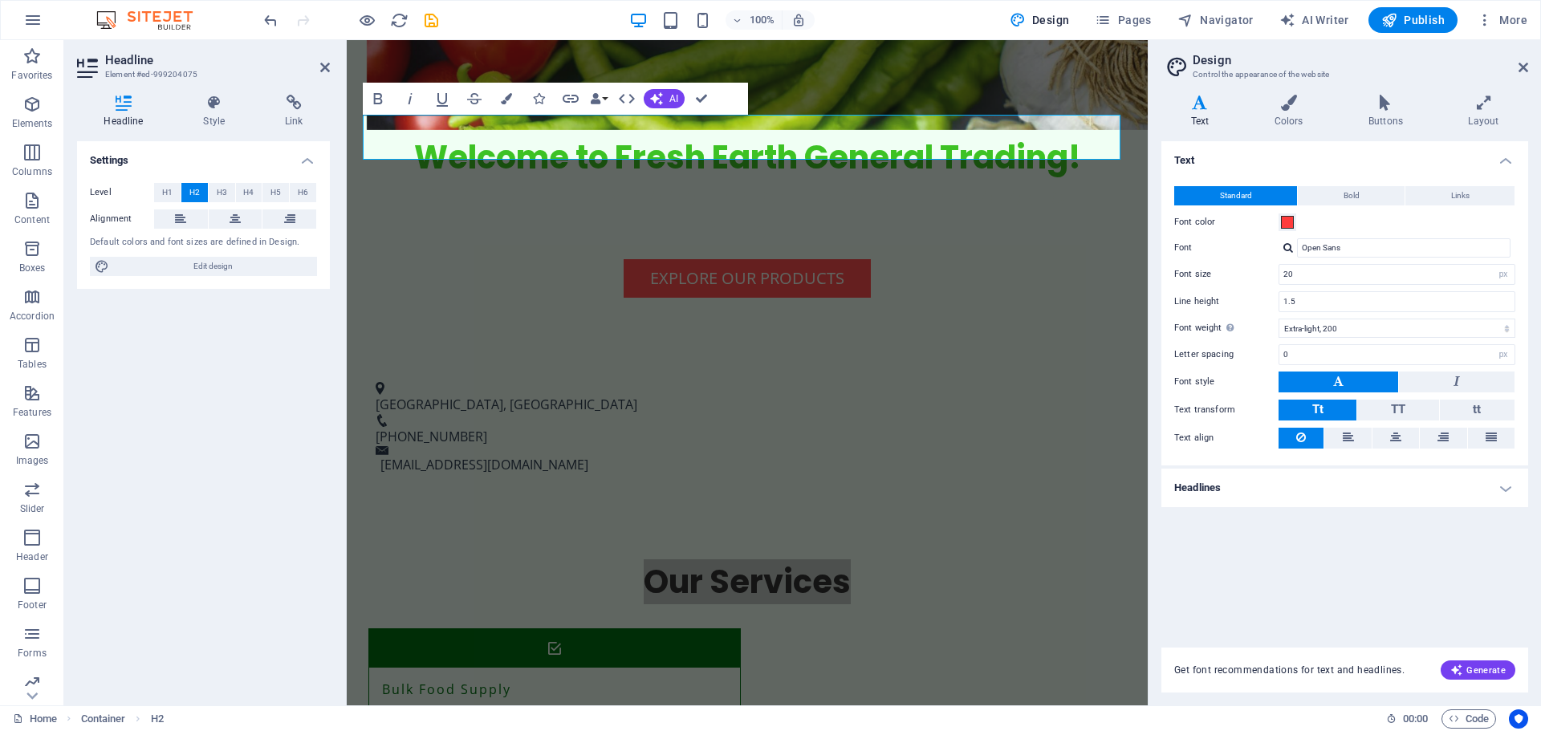
click at [1218, 530] on div "Text Standard Bold Links Font color Font Open Sans Font size 20 rem px Line hei…" at bounding box center [1345, 384] width 367 height 487
click at [1218, 531] on div "Text Standard Bold Links Font color Font Open Sans Font size 20 rem px Line hei…" at bounding box center [1345, 384] width 367 height 487
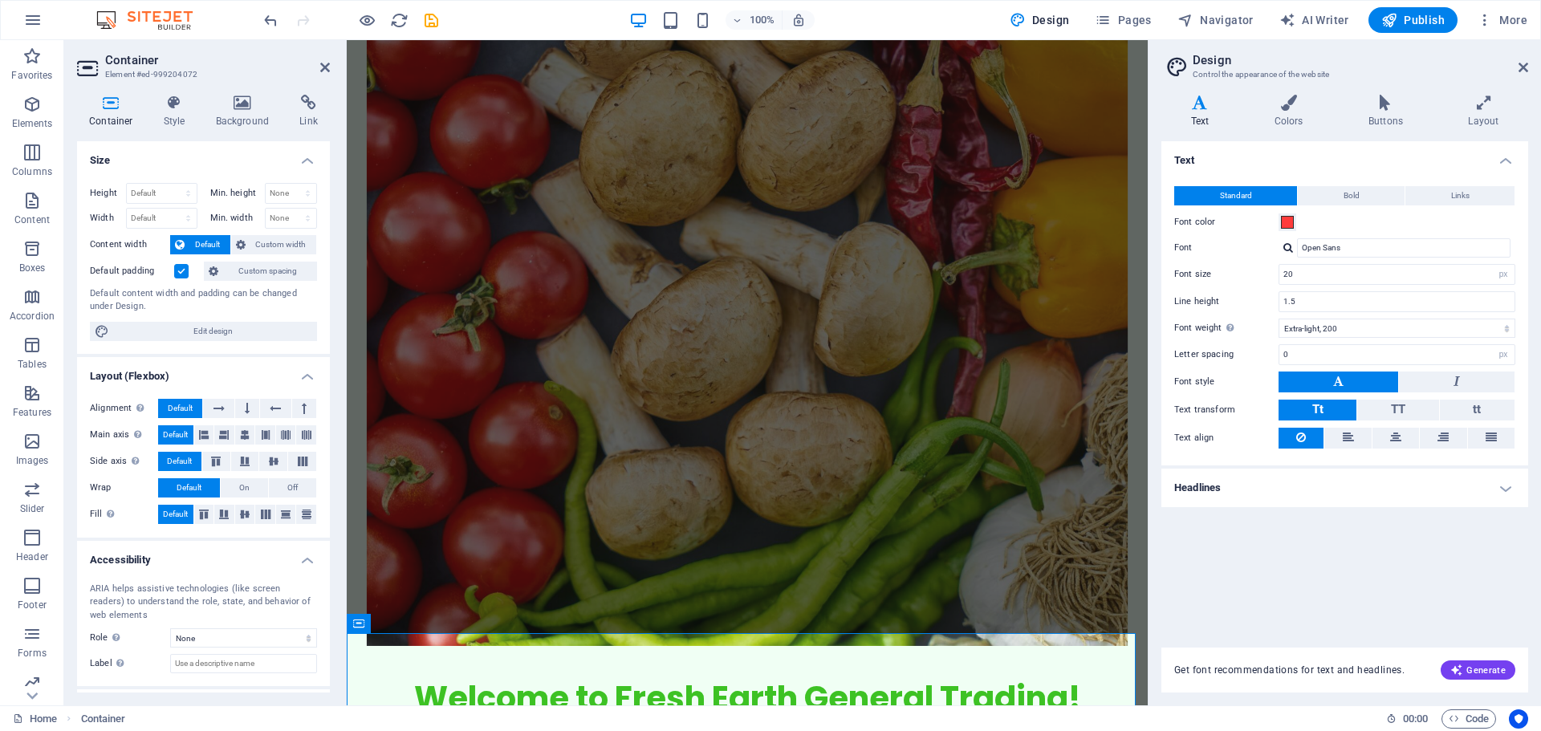
scroll to position [241, 0]
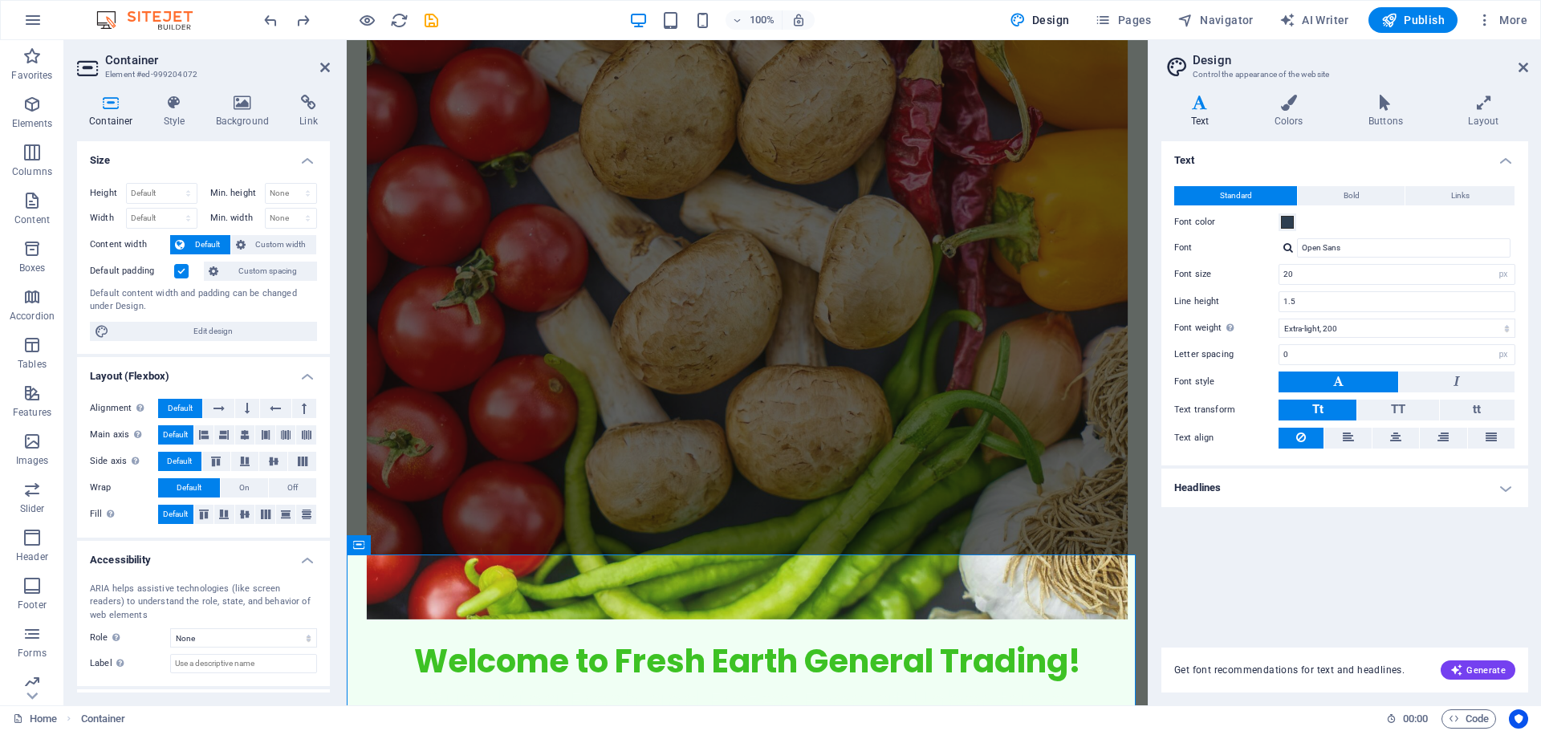
click at [1331, 588] on div "Text Standard Bold Links Font color Font Open Sans Font size 20 rem px Line hei…" at bounding box center [1345, 384] width 367 height 487
click at [1330, 588] on div "Text Standard Bold Links Font color Font Open Sans Font size 20 rem px Line hei…" at bounding box center [1345, 384] width 367 height 487
click at [1284, 112] on h4 "Colors" at bounding box center [1292, 112] width 94 height 34
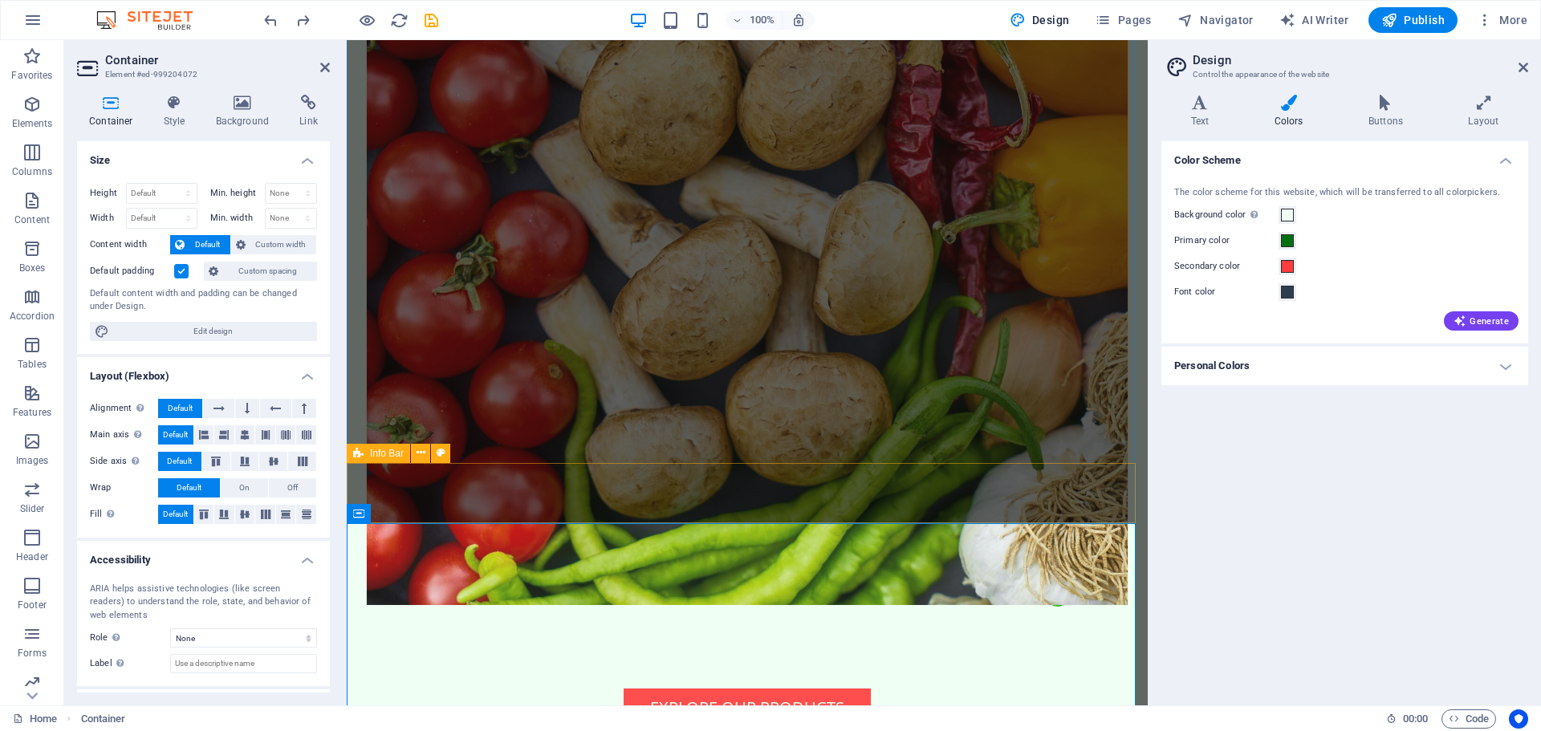
scroll to position [401, 0]
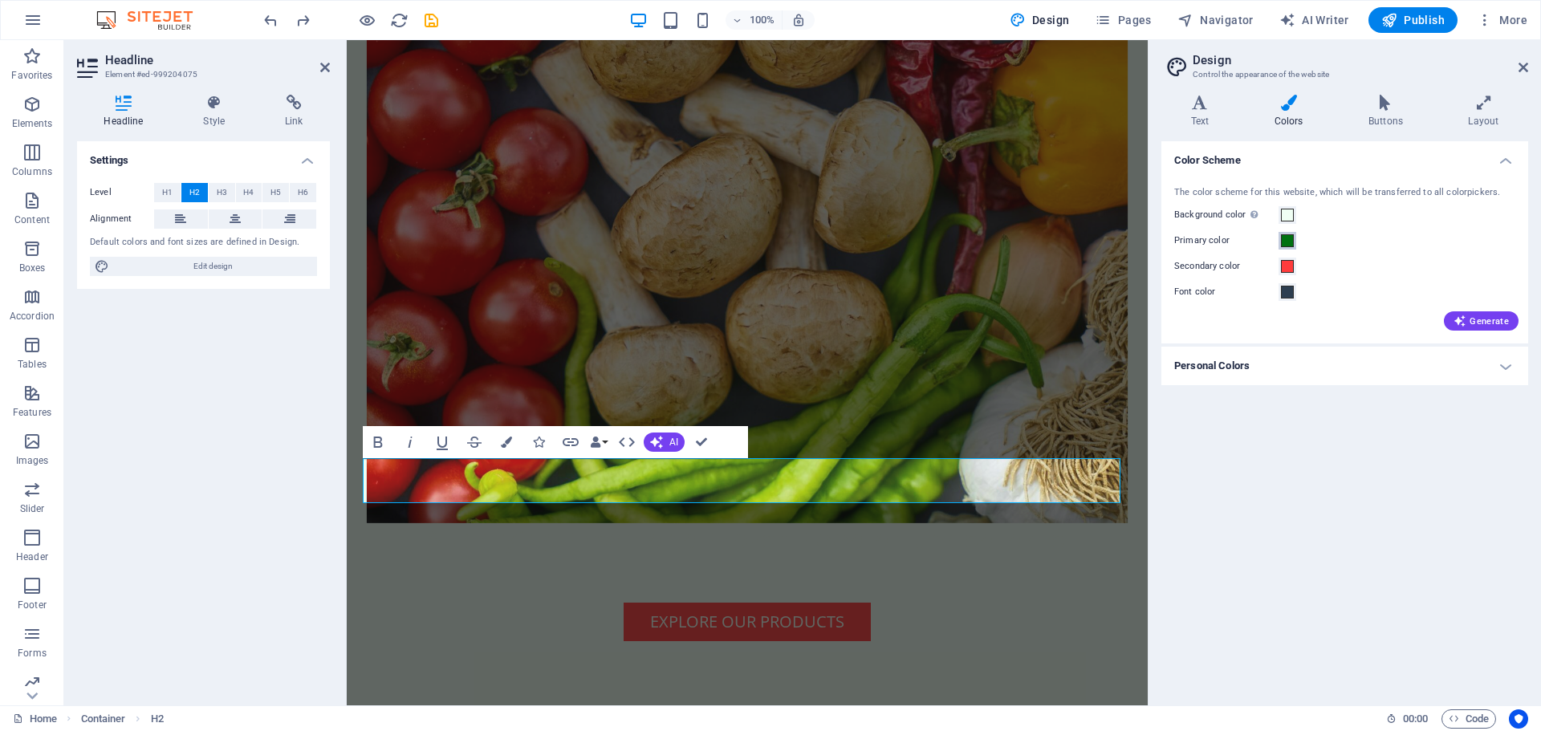
click at [1283, 244] on span at bounding box center [1287, 240] width 13 height 13
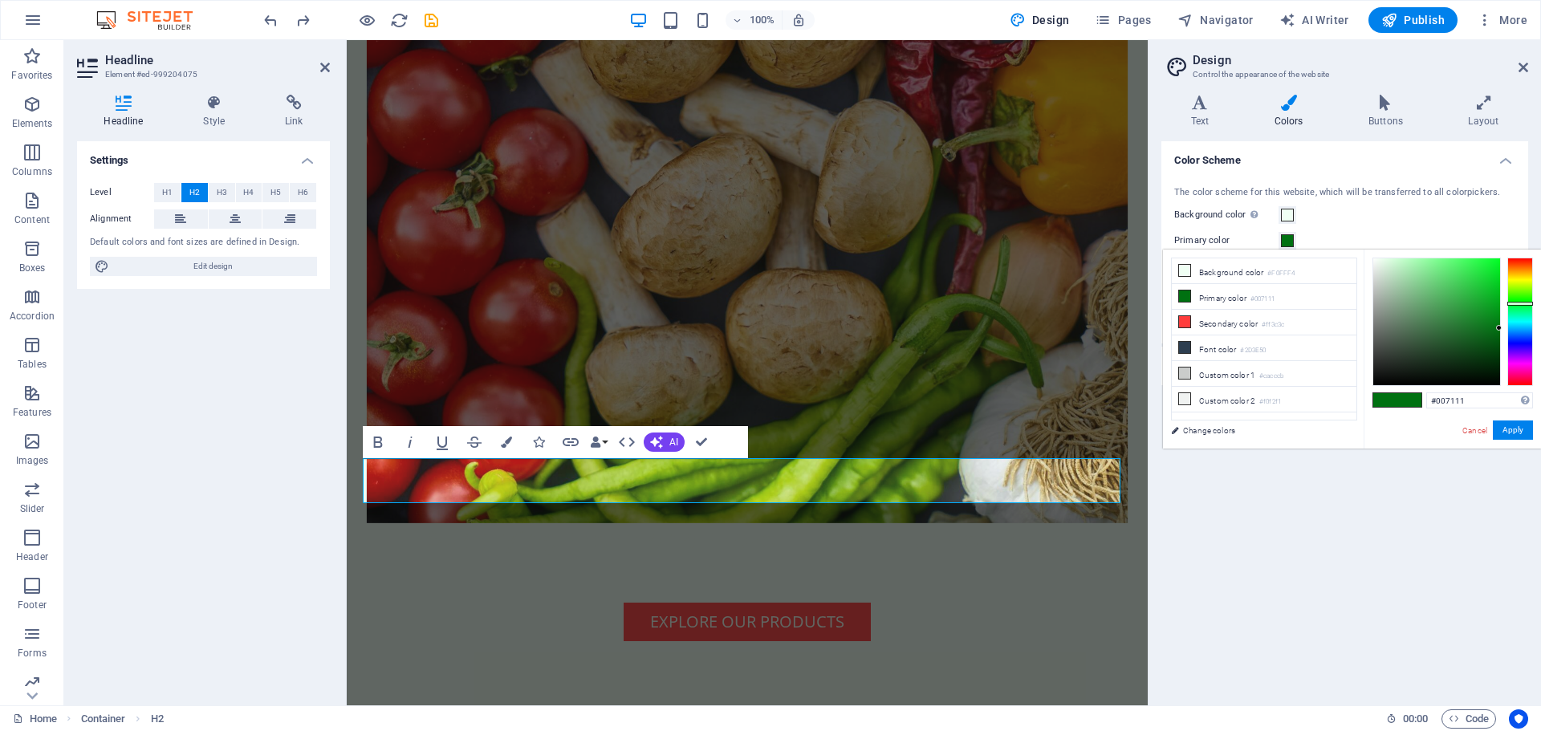
click at [1475, 430] on link "Cancel" at bounding box center [1475, 431] width 28 height 12
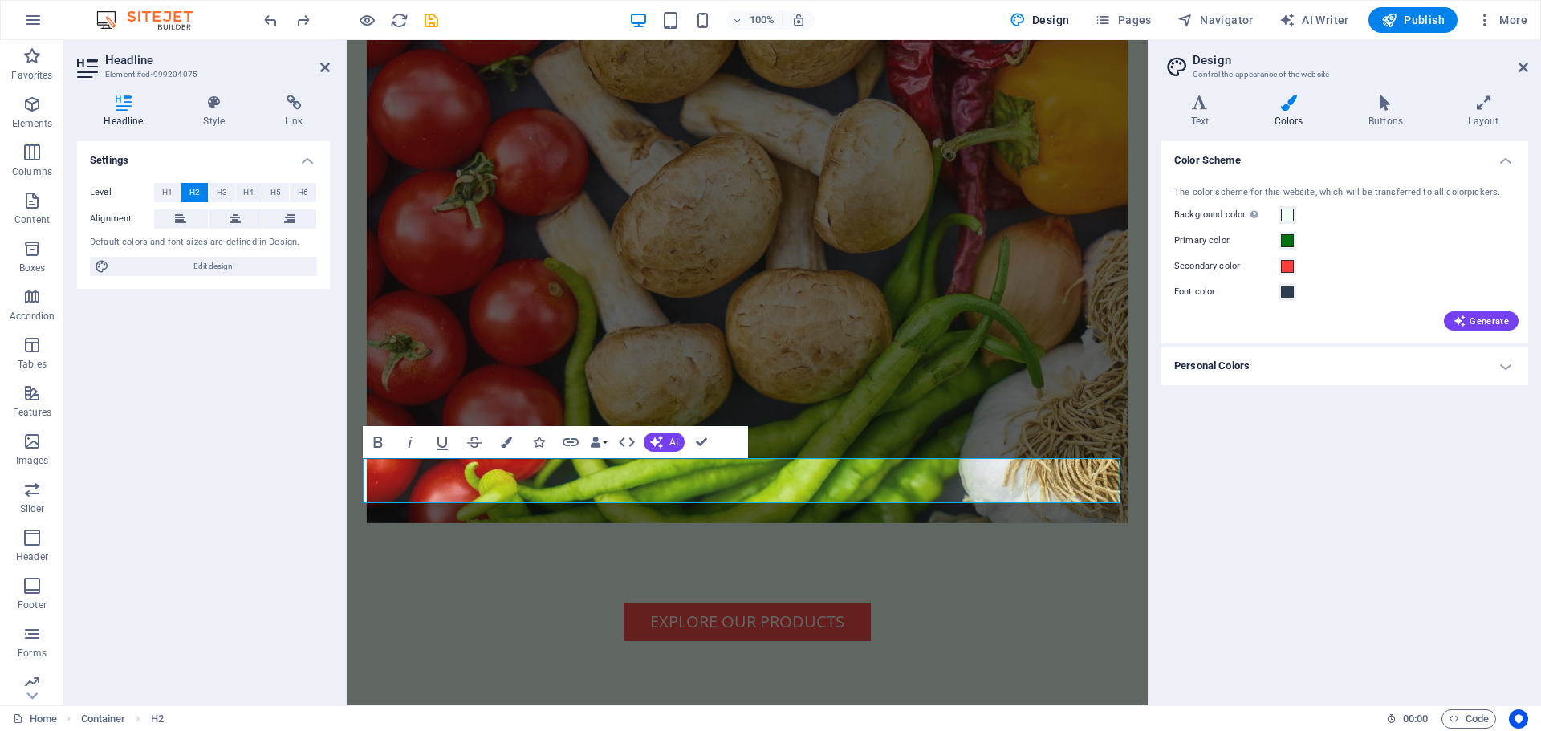
click at [1374, 559] on div "Color Scheme The color scheme for this website, which will be transferred to al…" at bounding box center [1345, 416] width 367 height 551
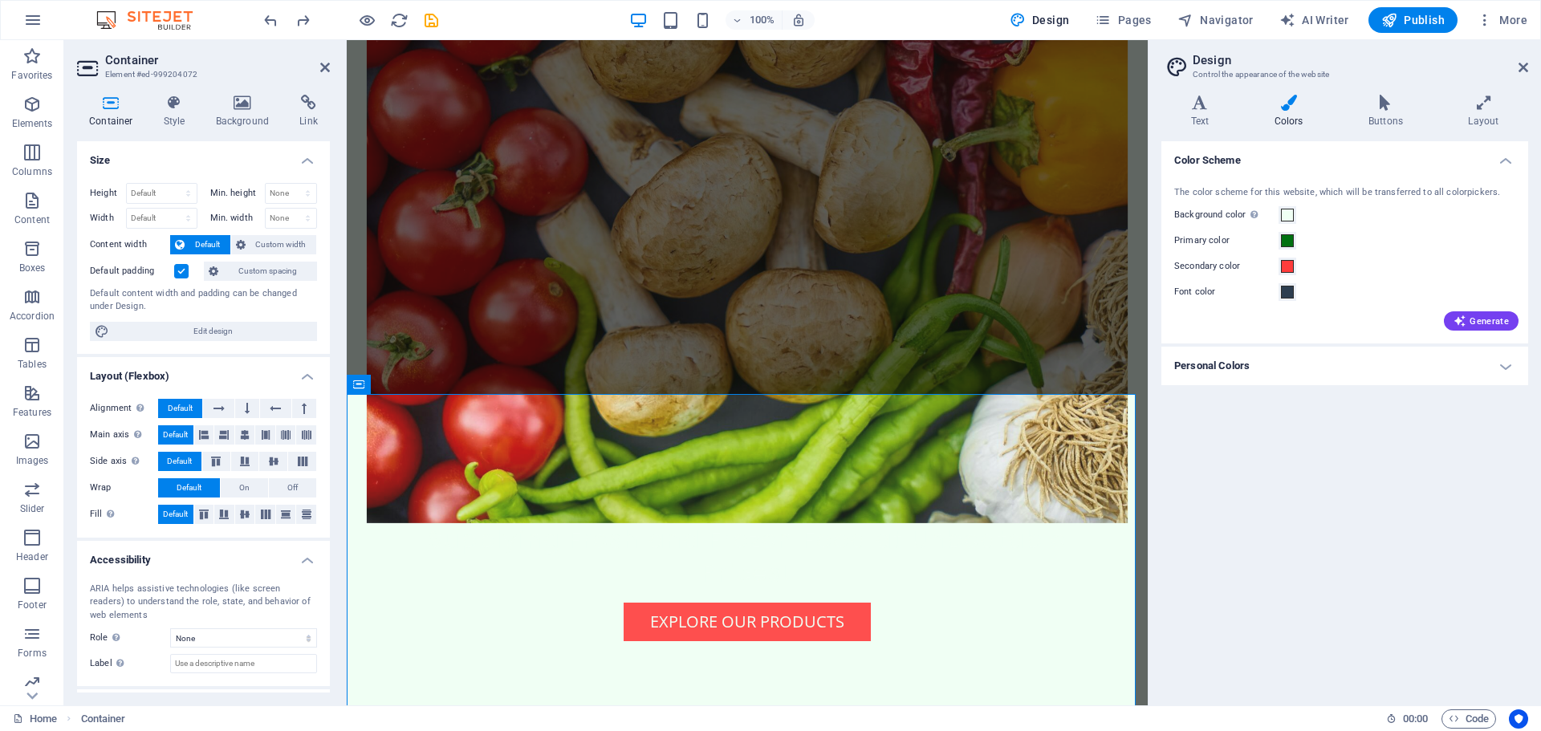
click at [877, 268] on figure at bounding box center [747, 220] width 761 height 606
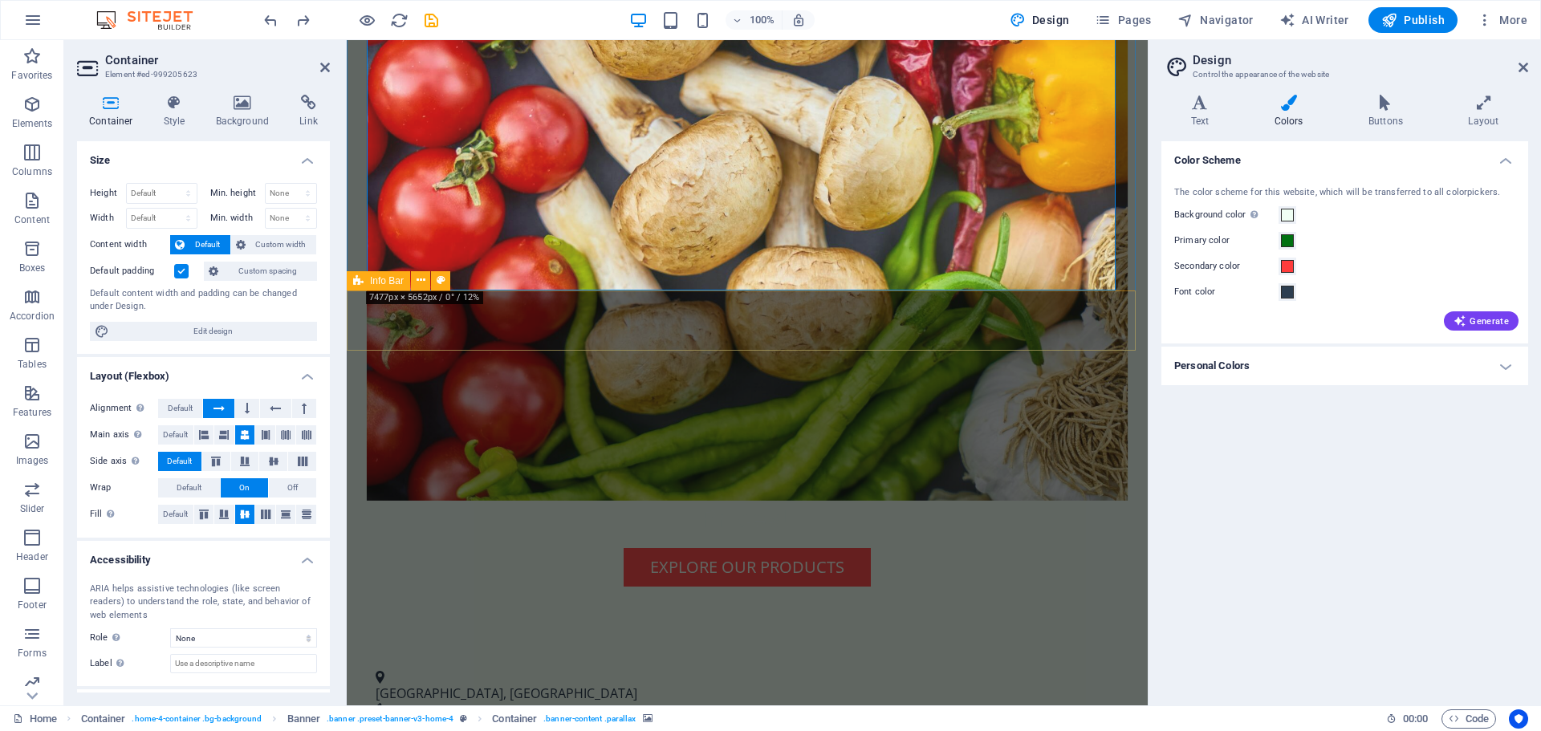
scroll to position [482, 0]
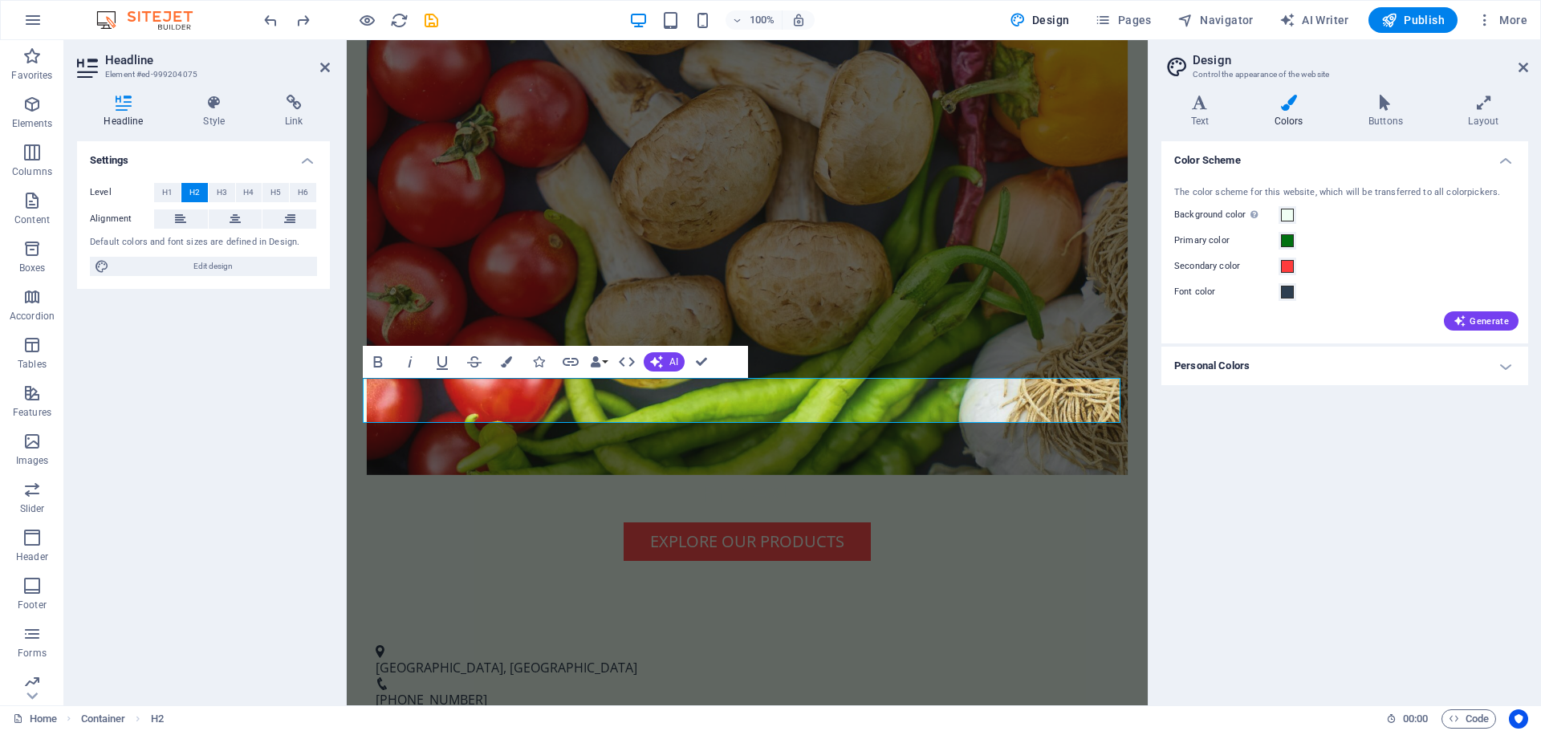
click at [276, 256] on div "Level H1 H2 H3 H4 H5 H6 Alignment Default colors and font sizes are defined in …" at bounding box center [203, 230] width 253 height 120
click at [228, 275] on span "Edit design" at bounding box center [213, 266] width 198 height 19
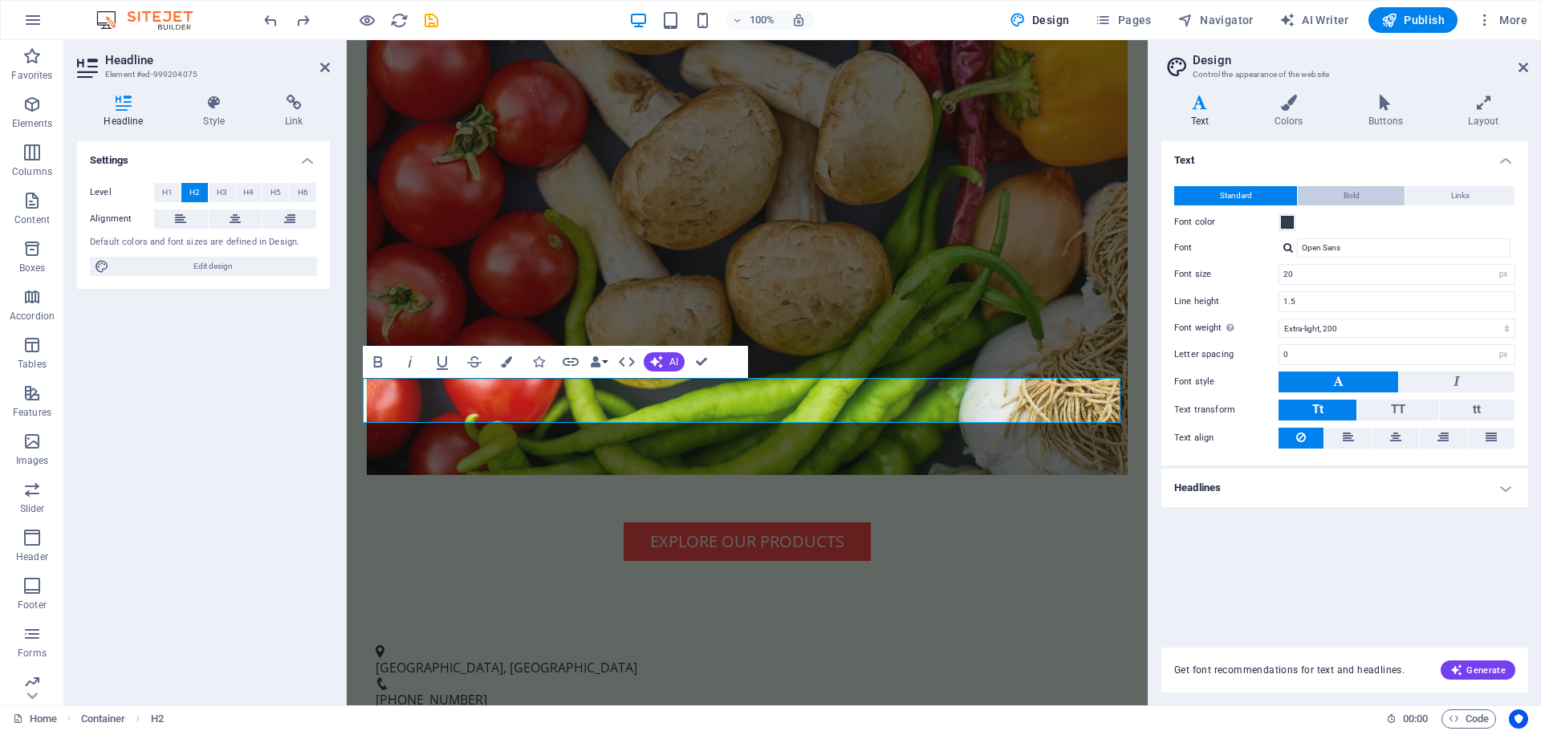
click at [1369, 190] on button "Bold" at bounding box center [1351, 195] width 107 height 19
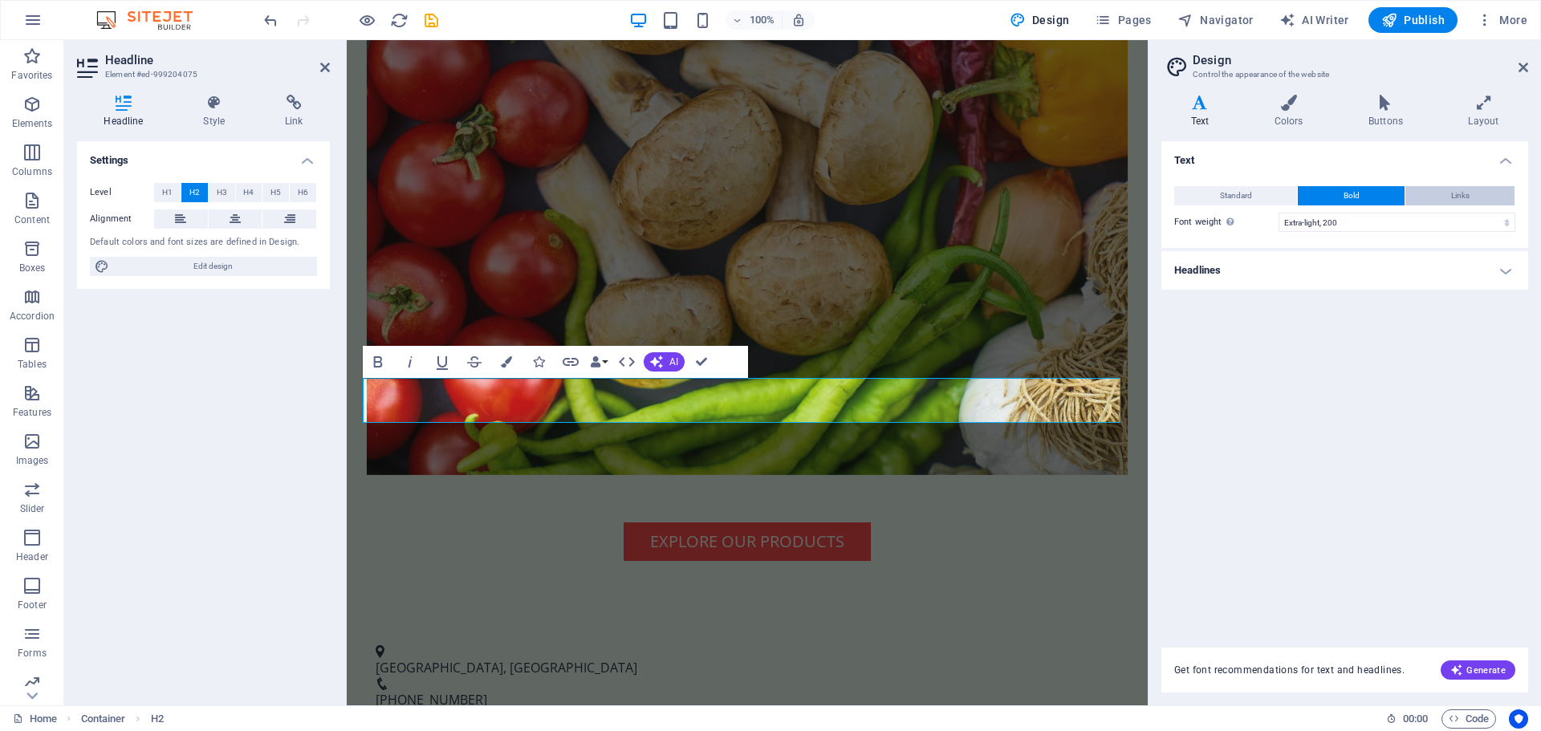
click at [1438, 201] on button "Links" at bounding box center [1460, 195] width 109 height 19
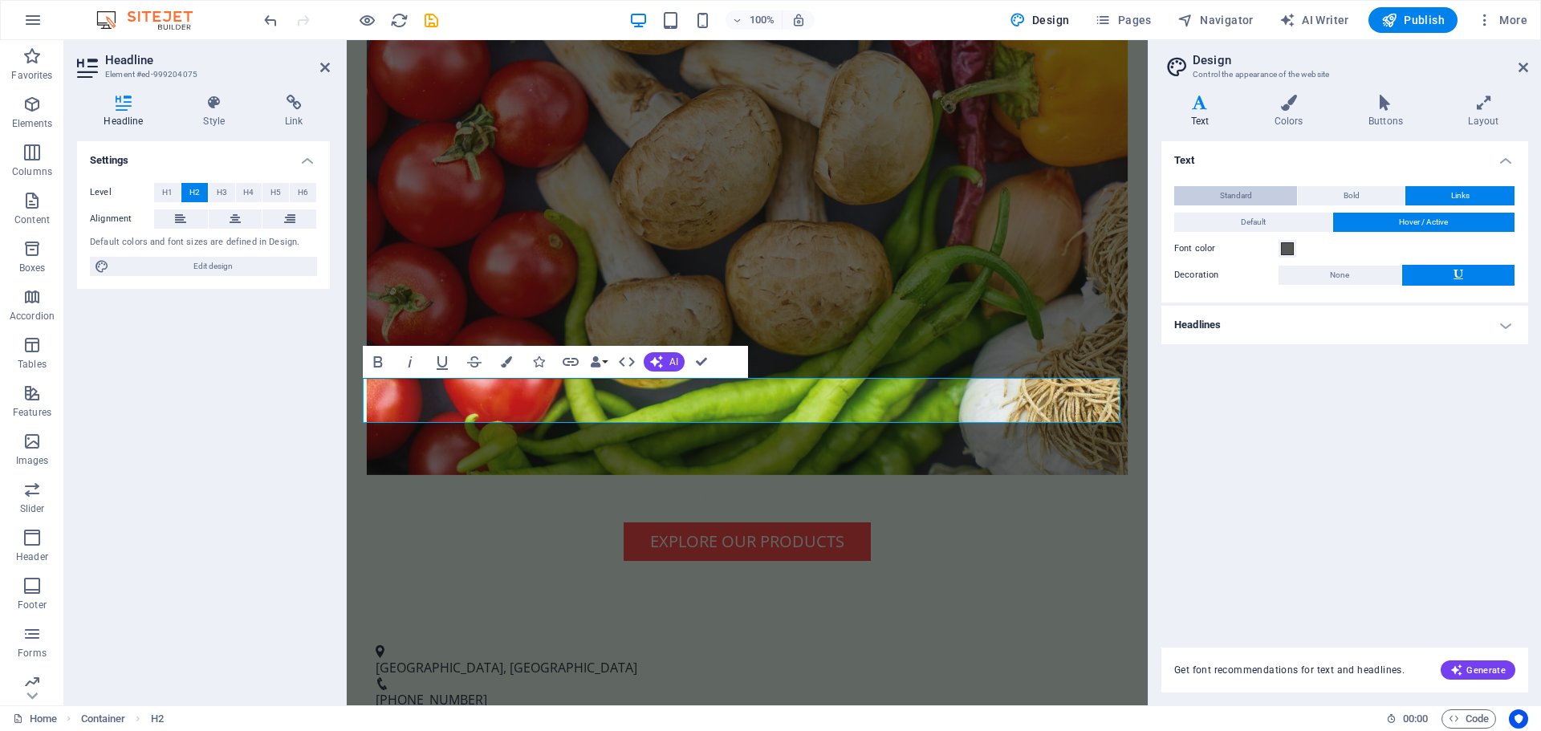
click at [1262, 189] on button "Standard" at bounding box center [1235, 195] width 123 height 19
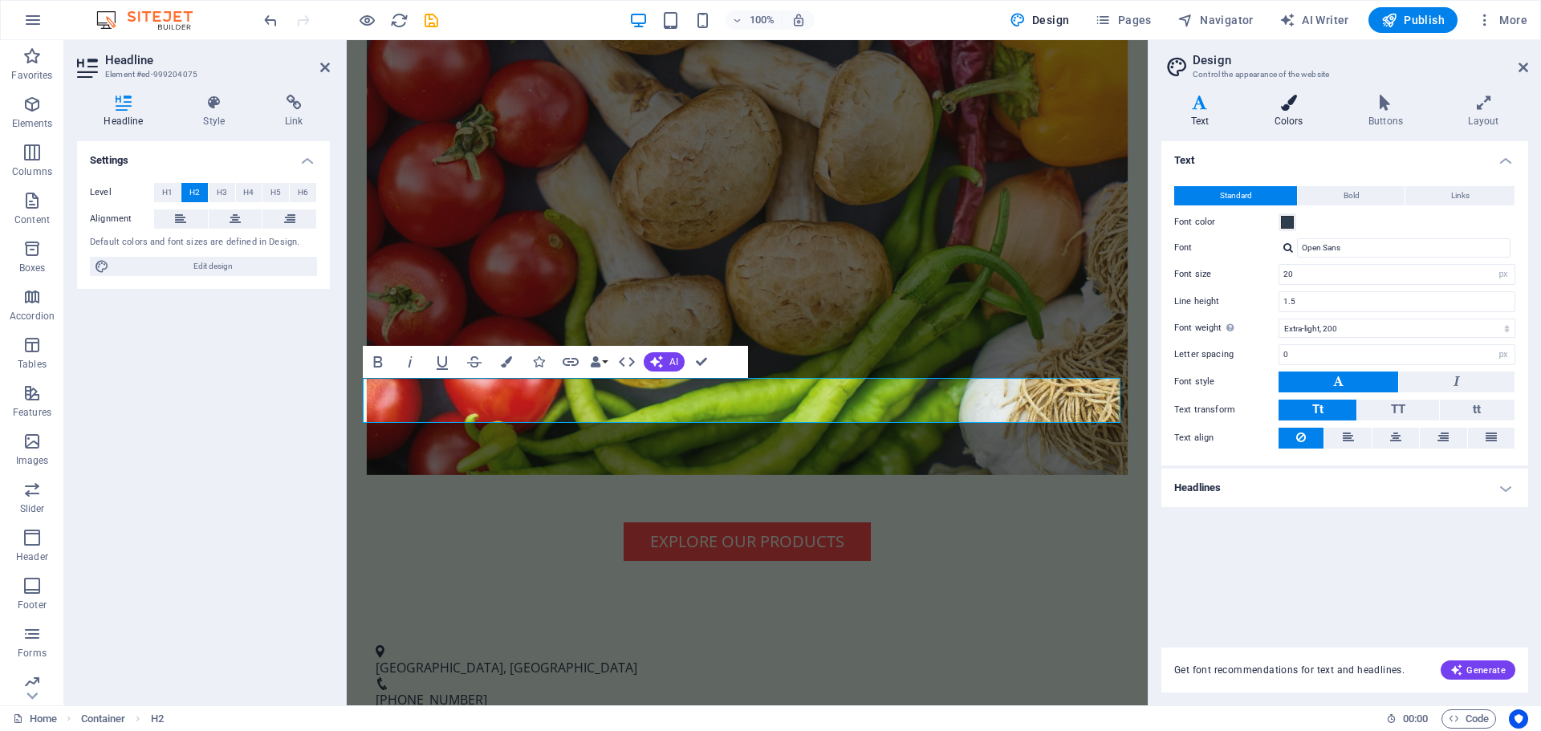
click at [1282, 124] on h4 "Colors" at bounding box center [1292, 112] width 94 height 34
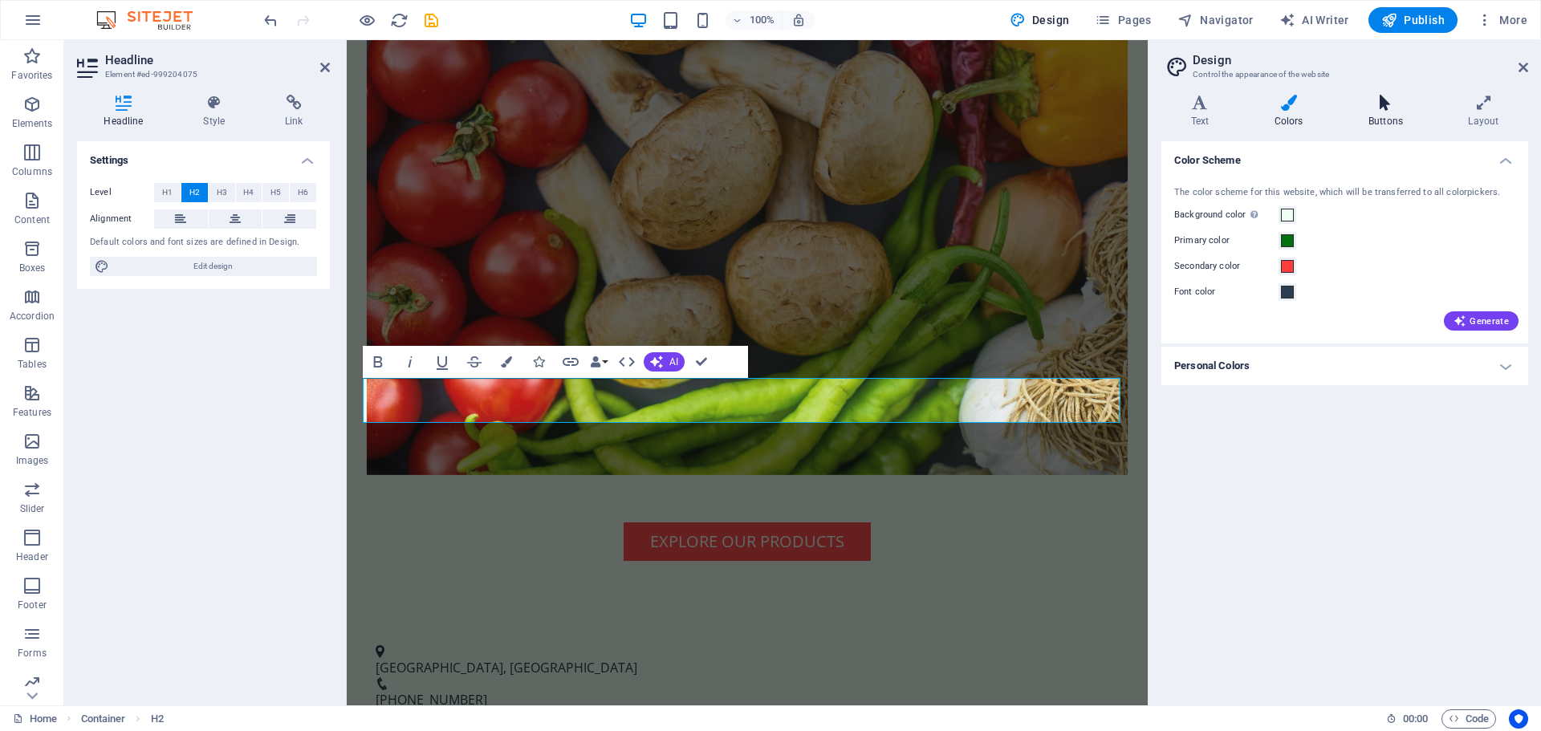
click at [1386, 104] on icon at bounding box center [1385, 103] width 93 height 16
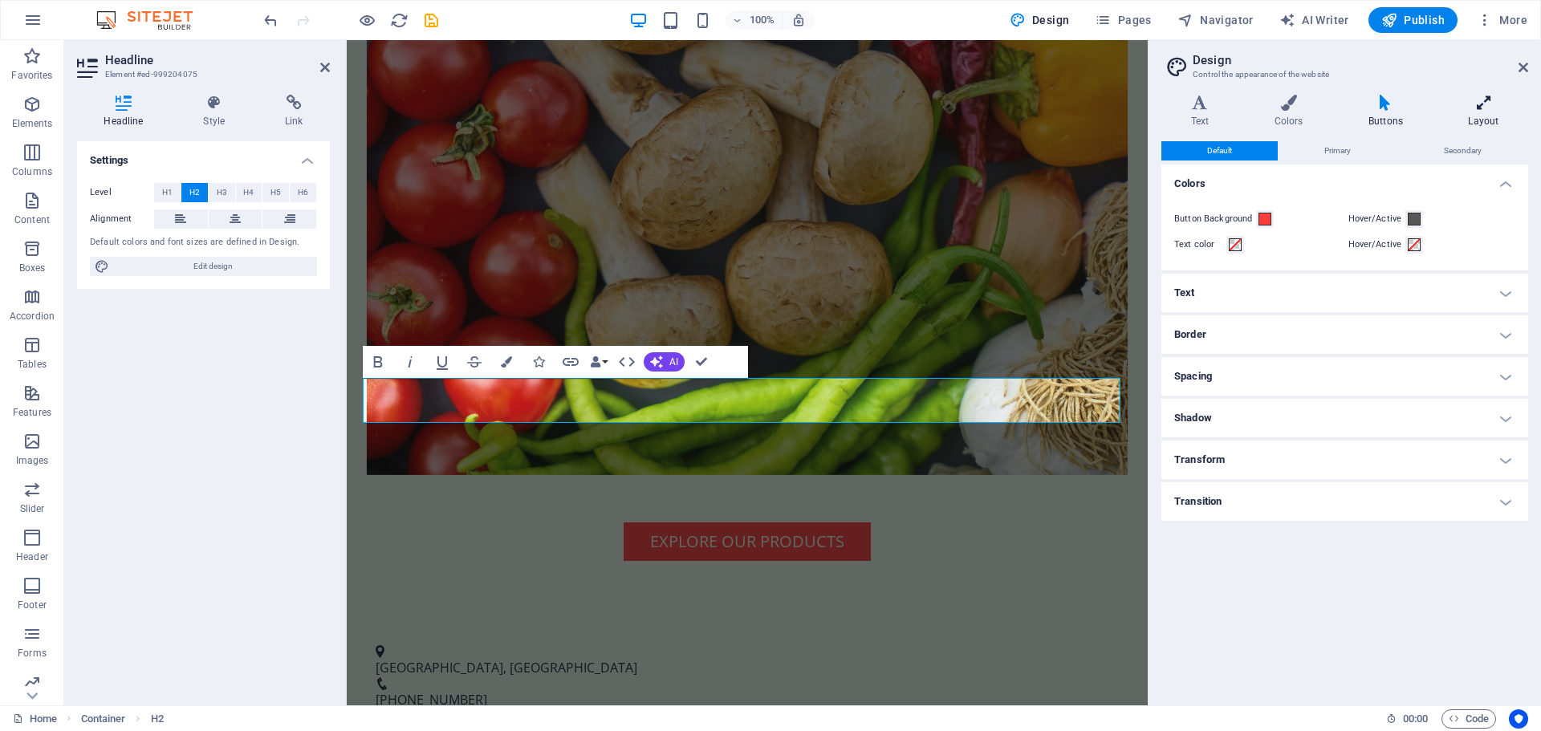
click at [1499, 109] on icon at bounding box center [1483, 103] width 89 height 16
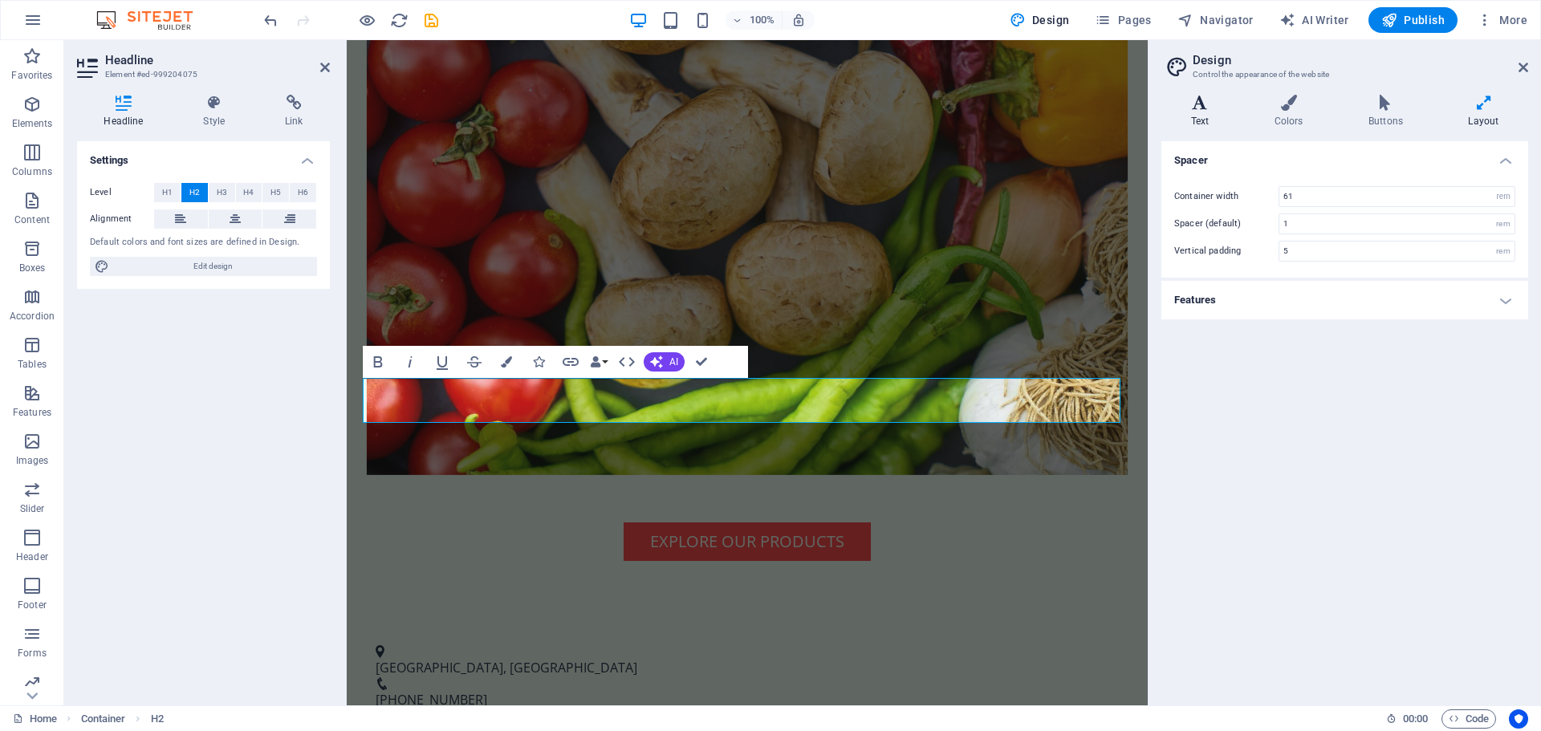
click at [1208, 107] on icon at bounding box center [1200, 103] width 77 height 16
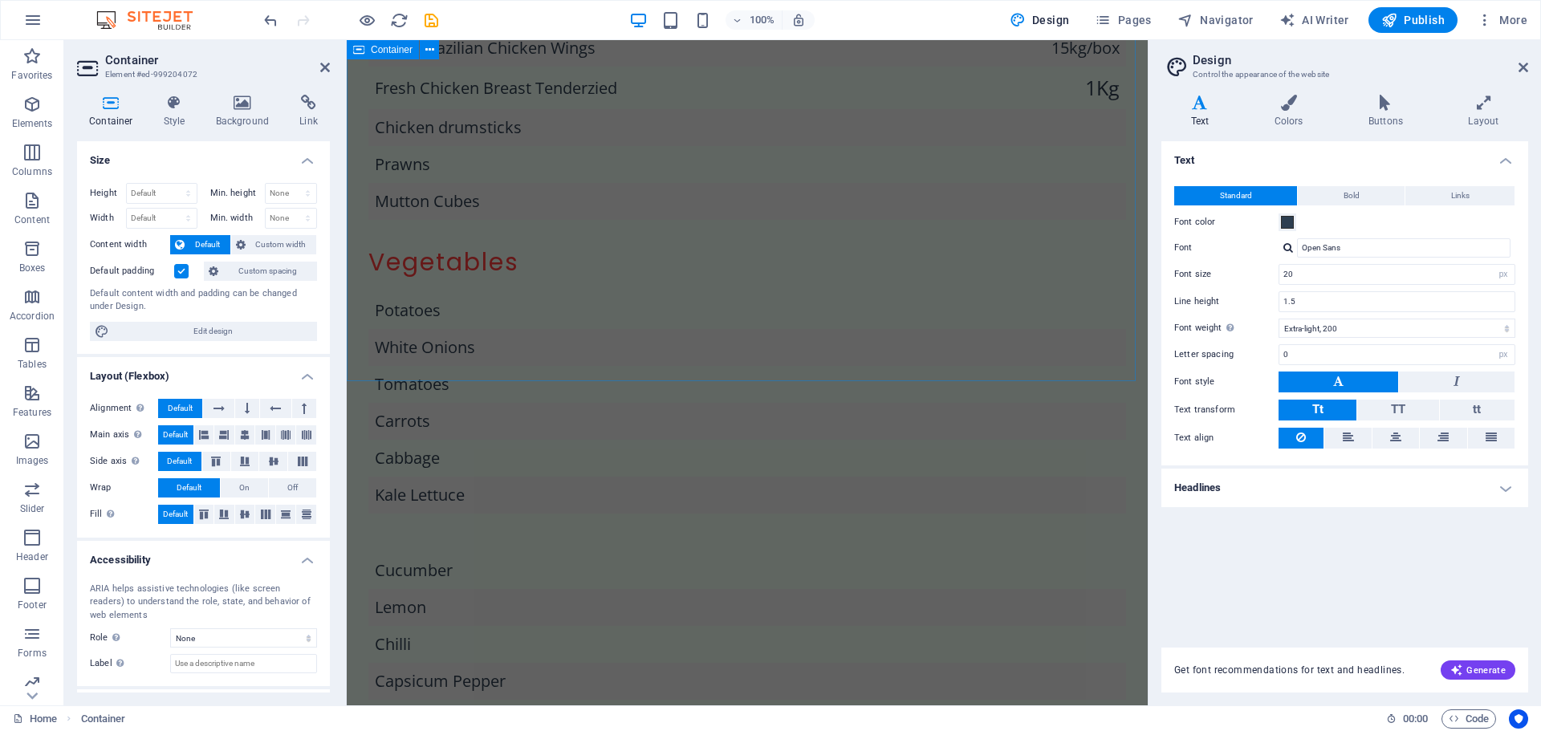
scroll to position [2480, 0]
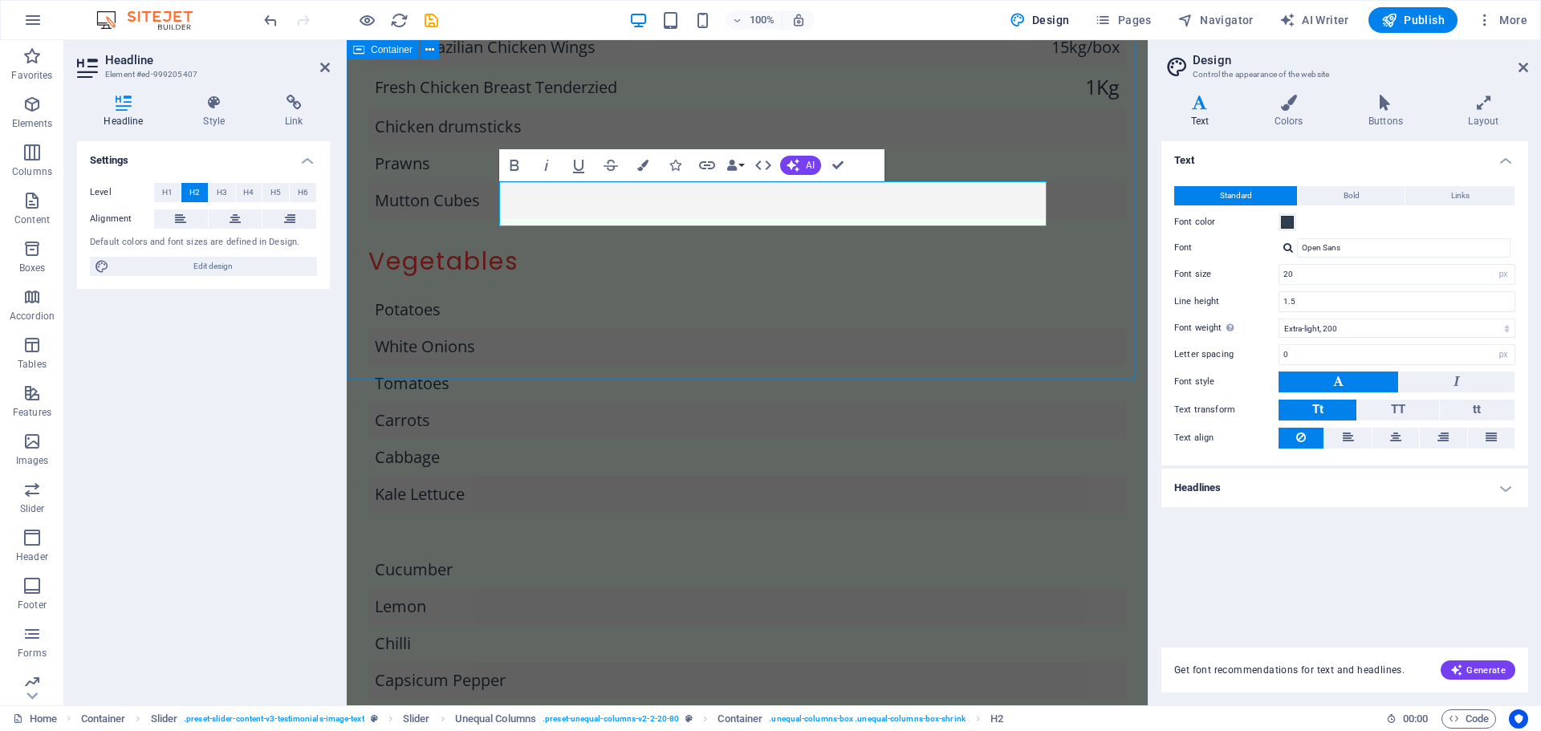
drag, startPoint x: 856, startPoint y: 339, endPoint x: 905, endPoint y: 325, distance: 50.8
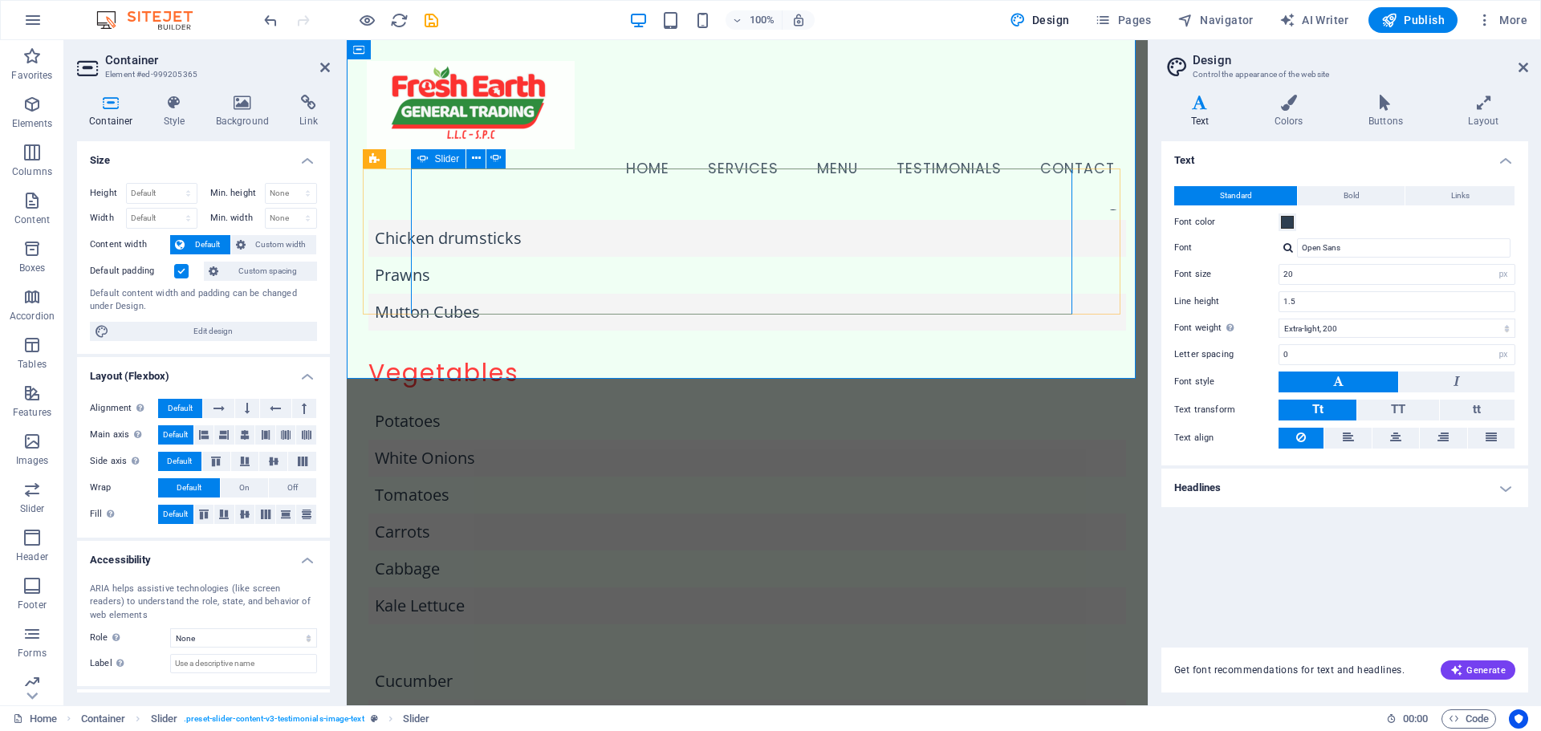
scroll to position [2326, 0]
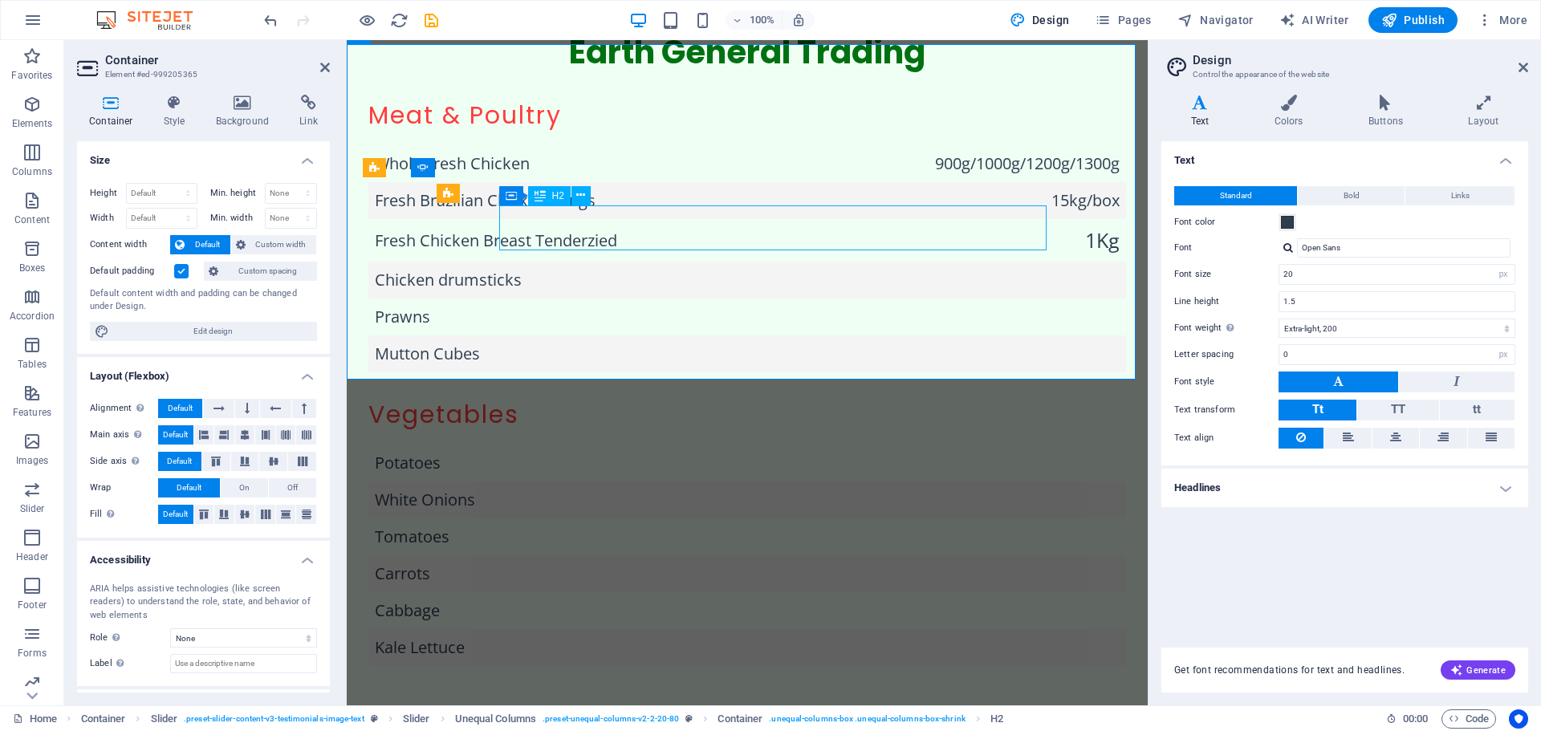
scroll to position [2455, 0]
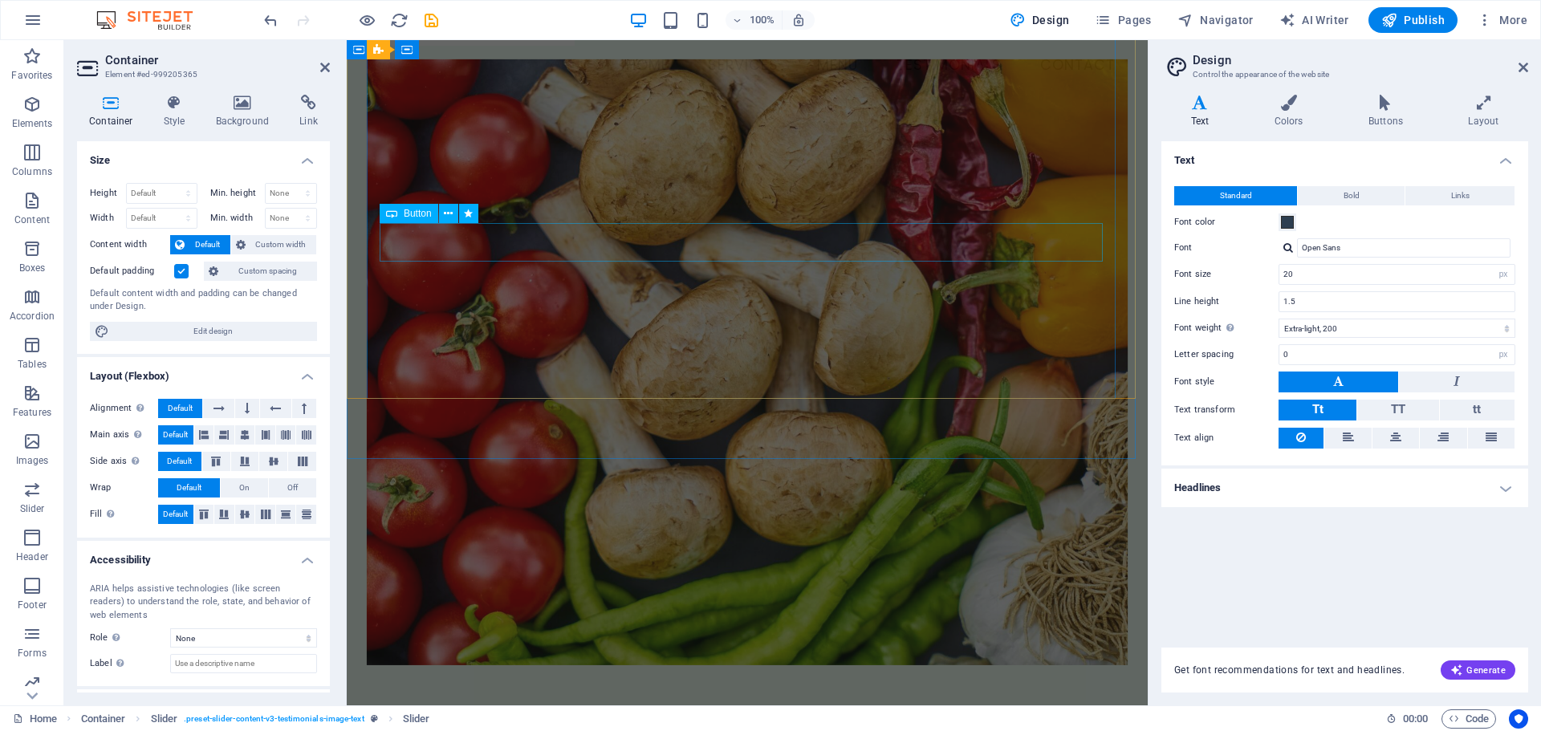
scroll to position [0, 0]
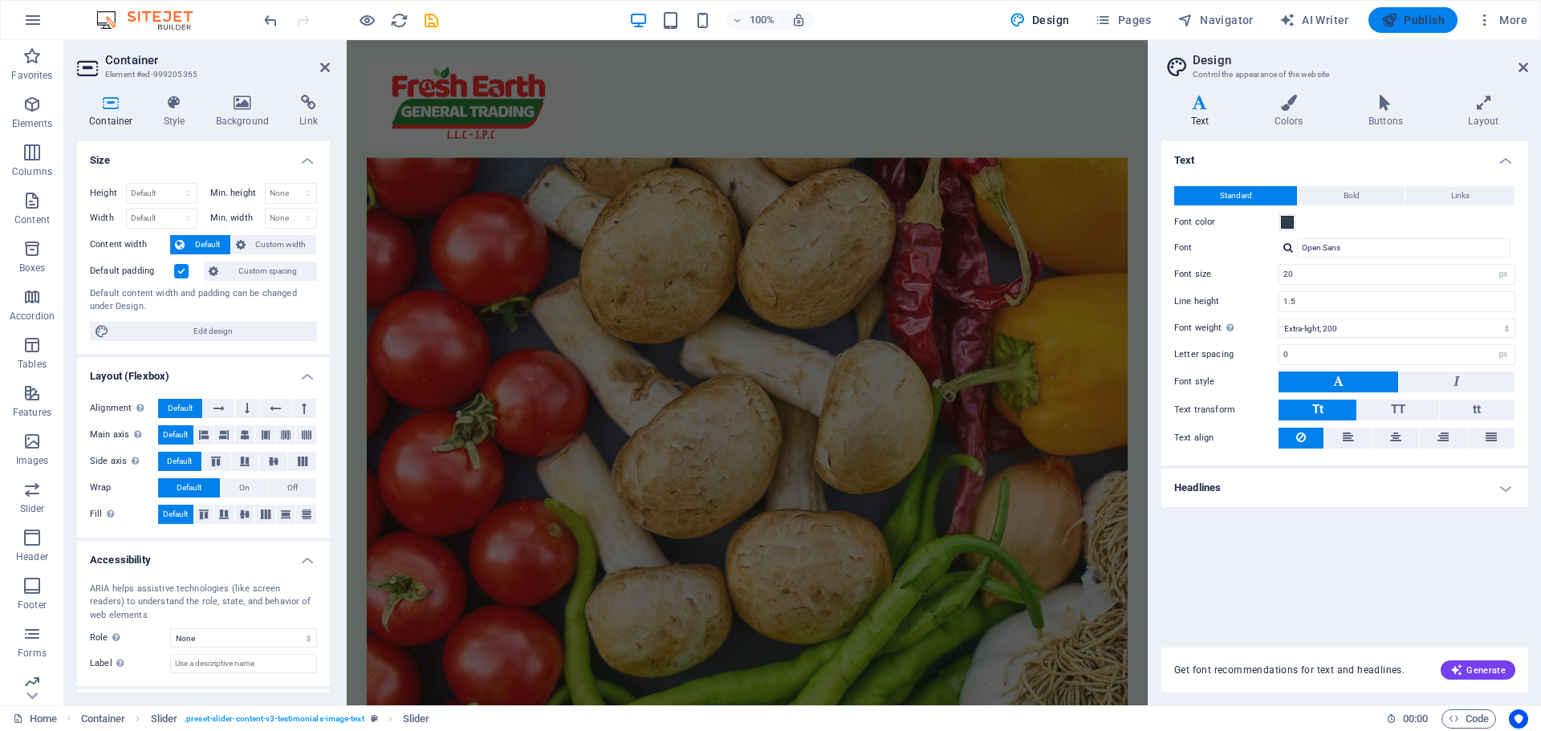
click at [1437, 8] on button "Publish" at bounding box center [1413, 20] width 89 height 26
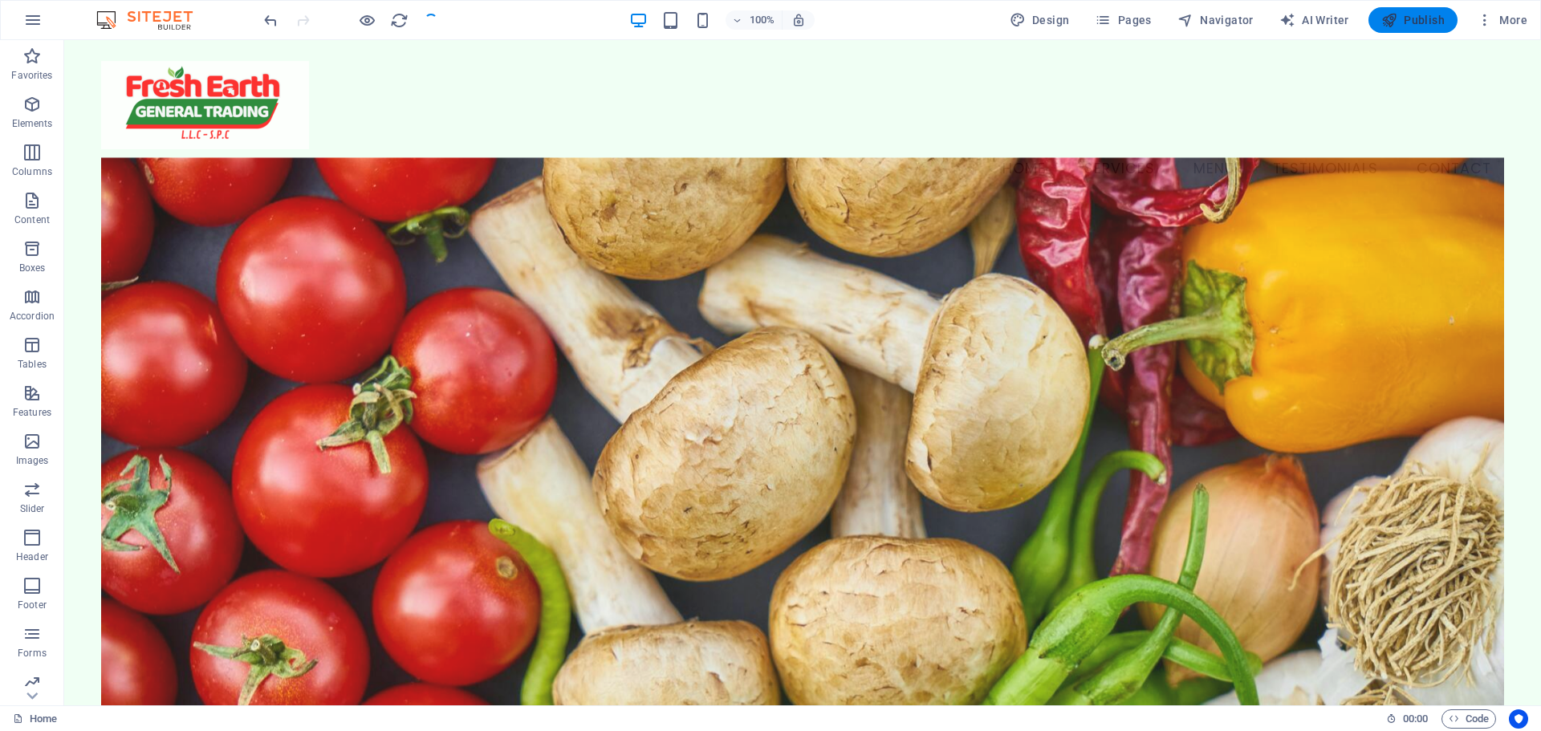
scroll to position [2341, 0]
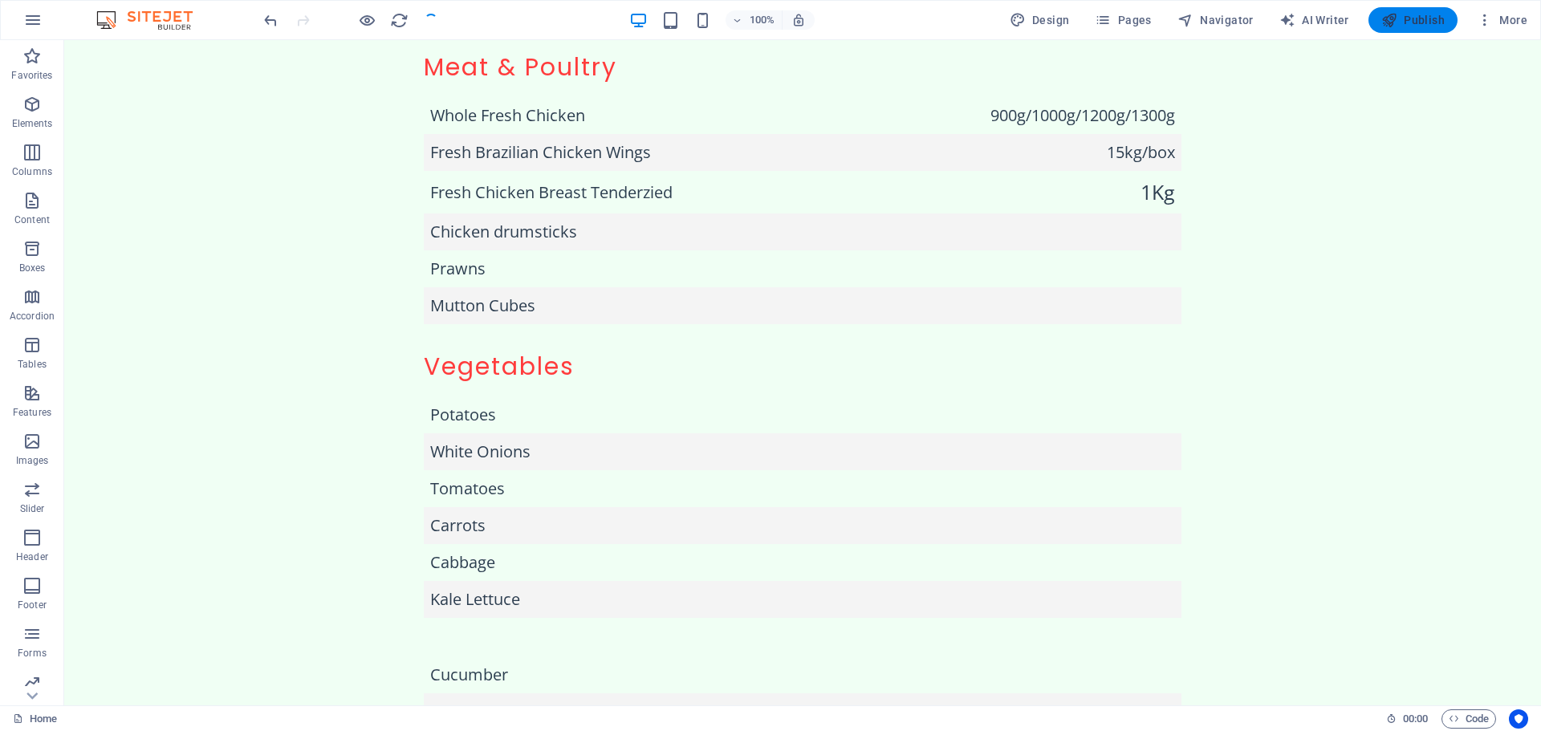
click at [1418, 26] on span "Publish" at bounding box center [1412, 20] width 63 height 16
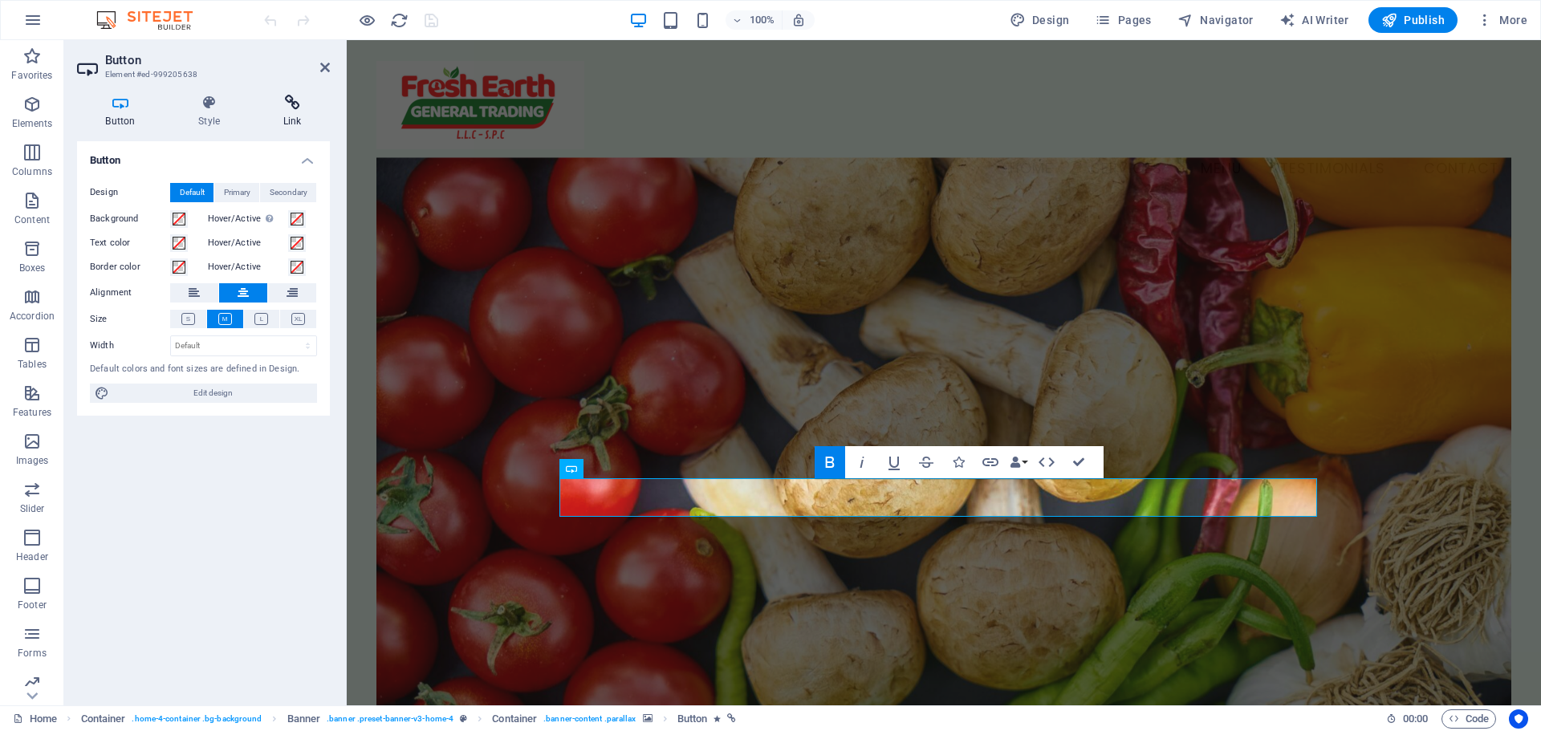
click at [279, 108] on icon at bounding box center [291, 103] width 75 height 16
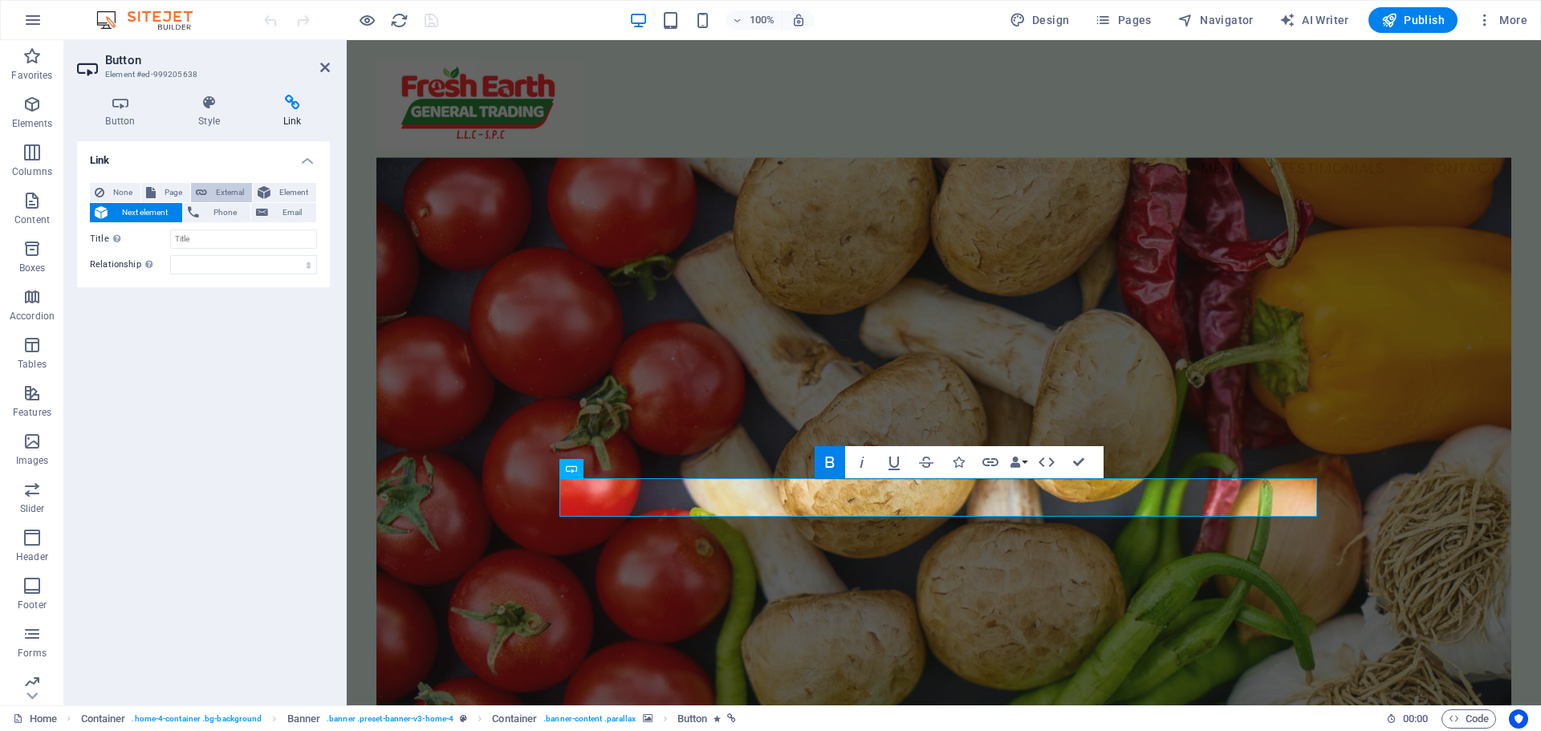
click at [233, 193] on span "External" at bounding box center [229, 192] width 35 height 19
select select "blank"
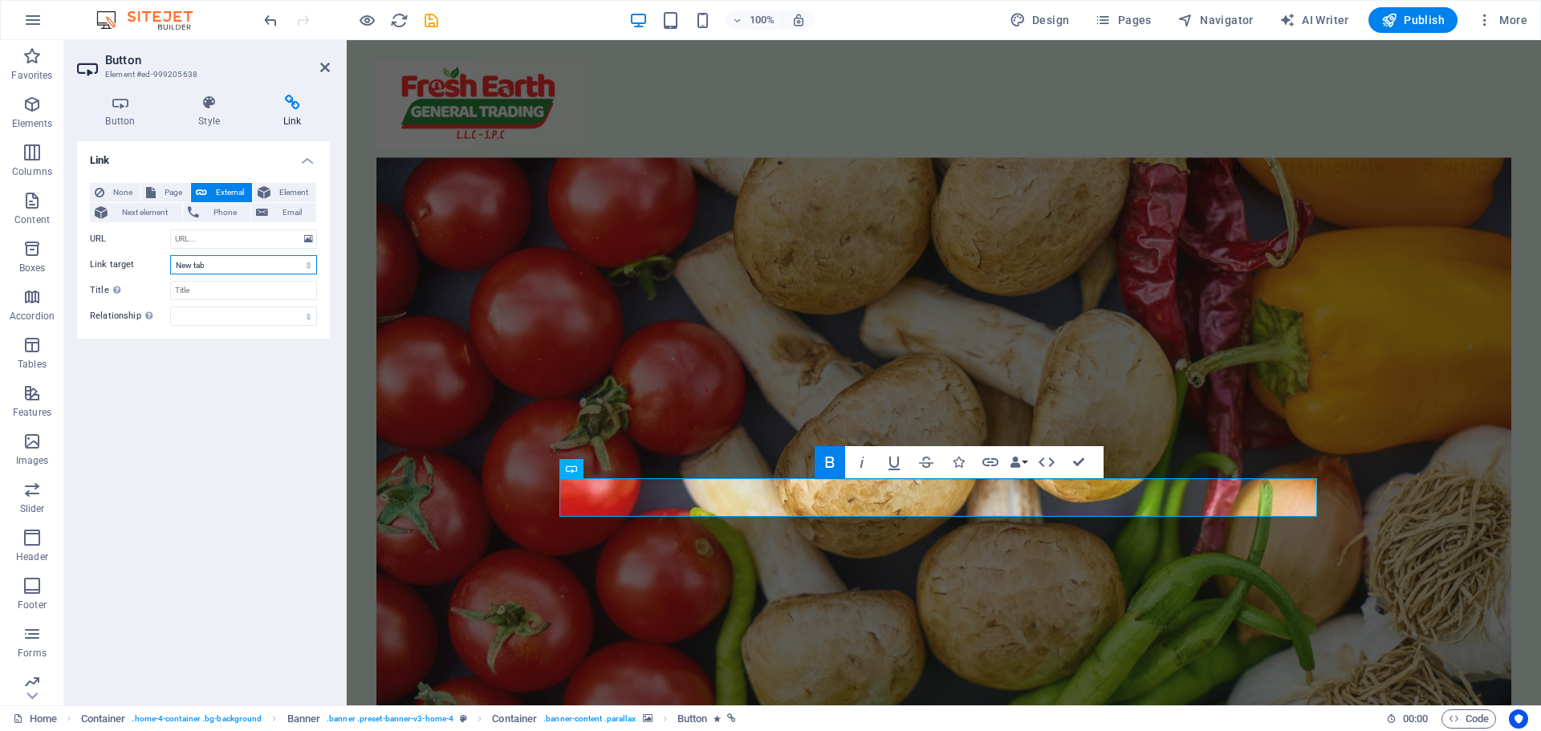
click at [232, 271] on select "New tab Same tab Overlay" at bounding box center [243, 264] width 147 height 19
select select
click at [170, 255] on select "New tab Same tab Overlay" at bounding box center [243, 264] width 147 height 19
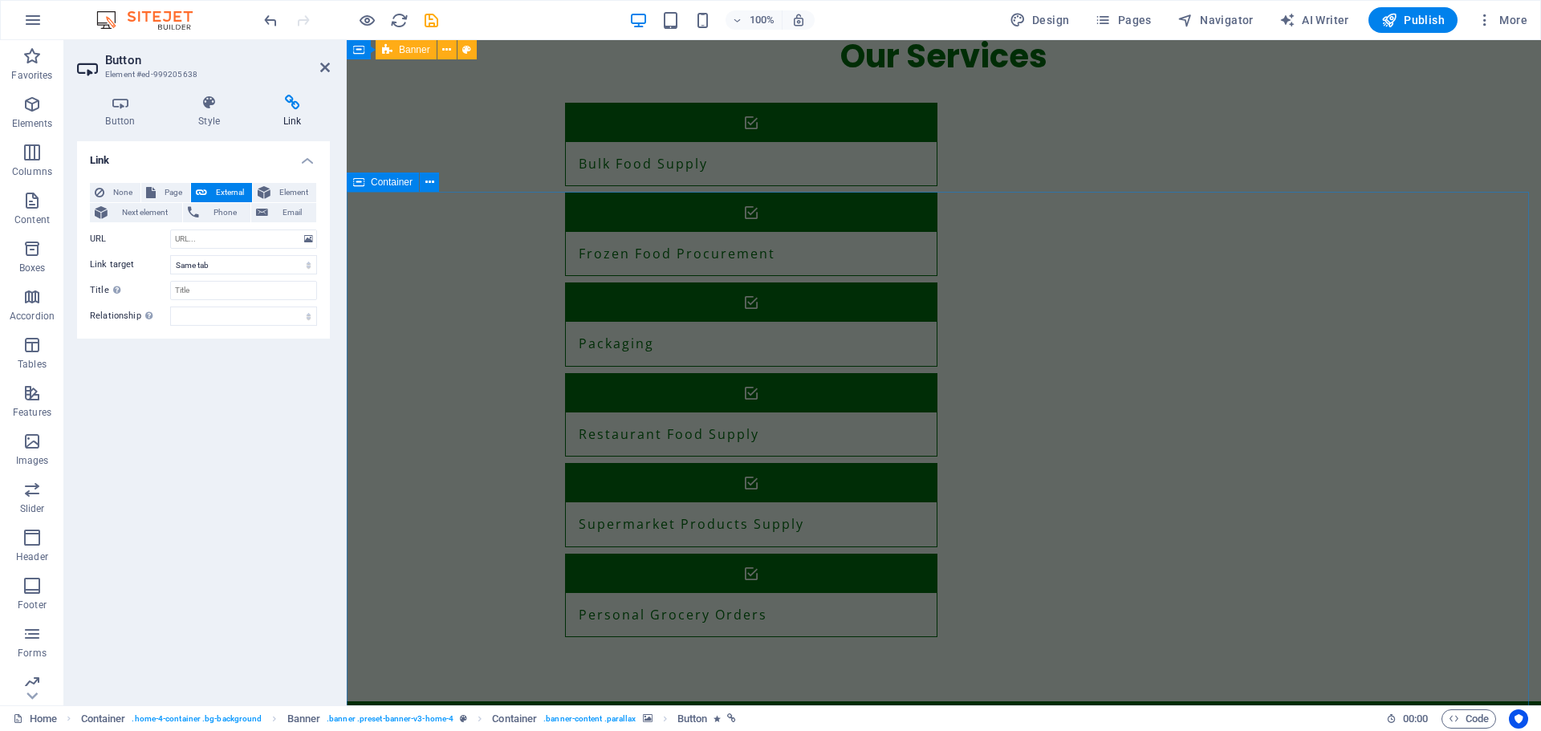
scroll to position [1316, 0]
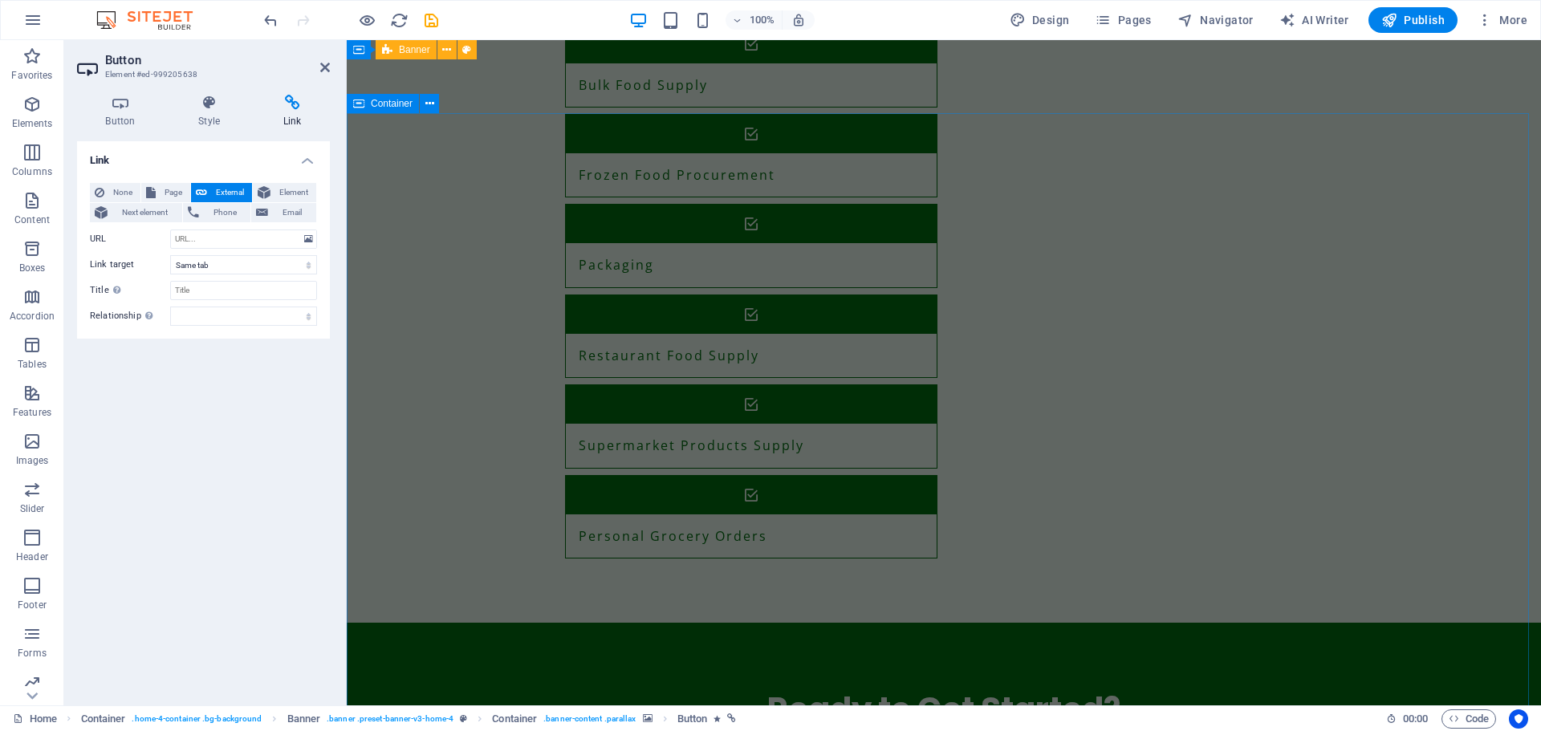
drag, startPoint x: 428, startPoint y: 157, endPoint x: 774, endPoint y: 153, distance: 346.0
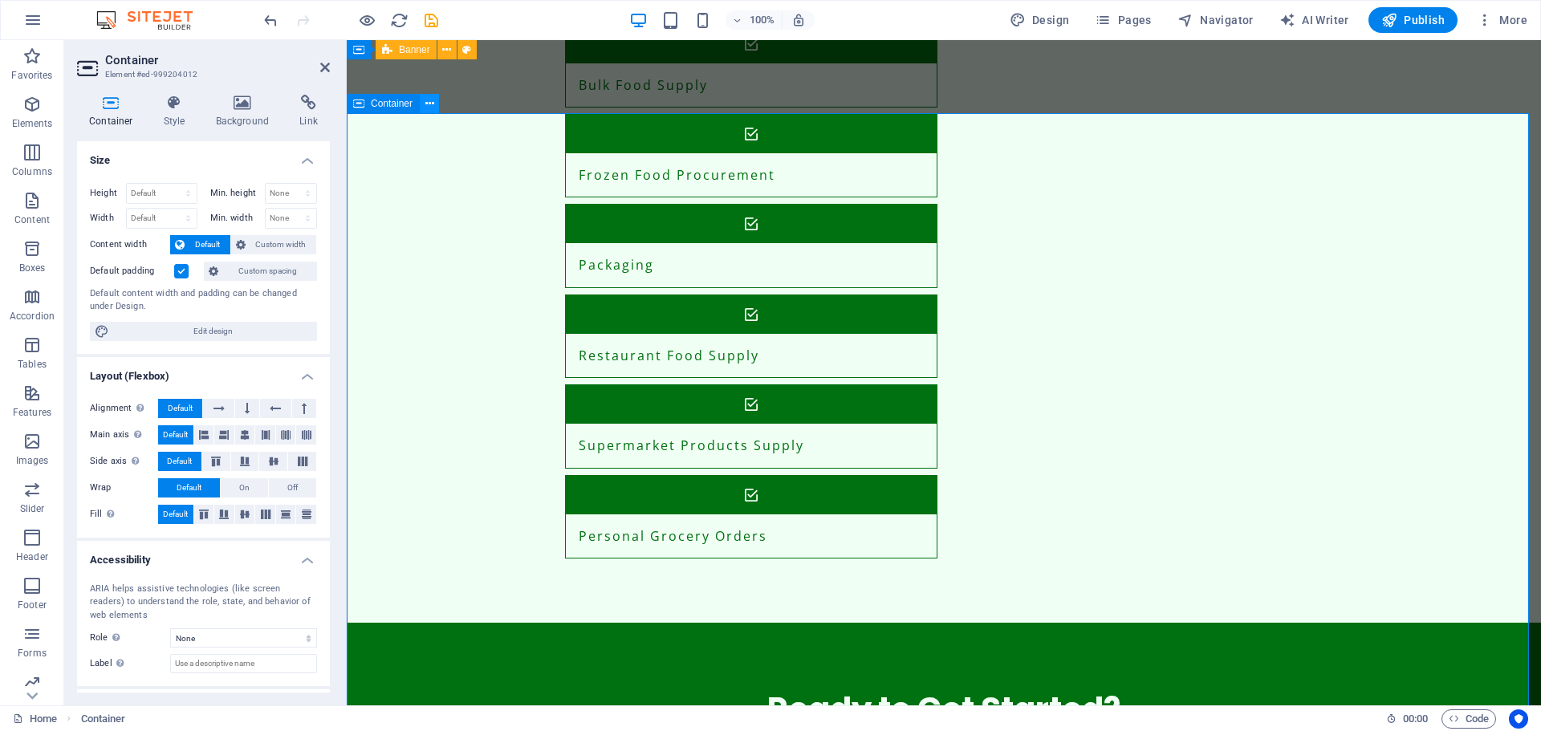
click at [429, 101] on icon at bounding box center [429, 104] width 9 height 17
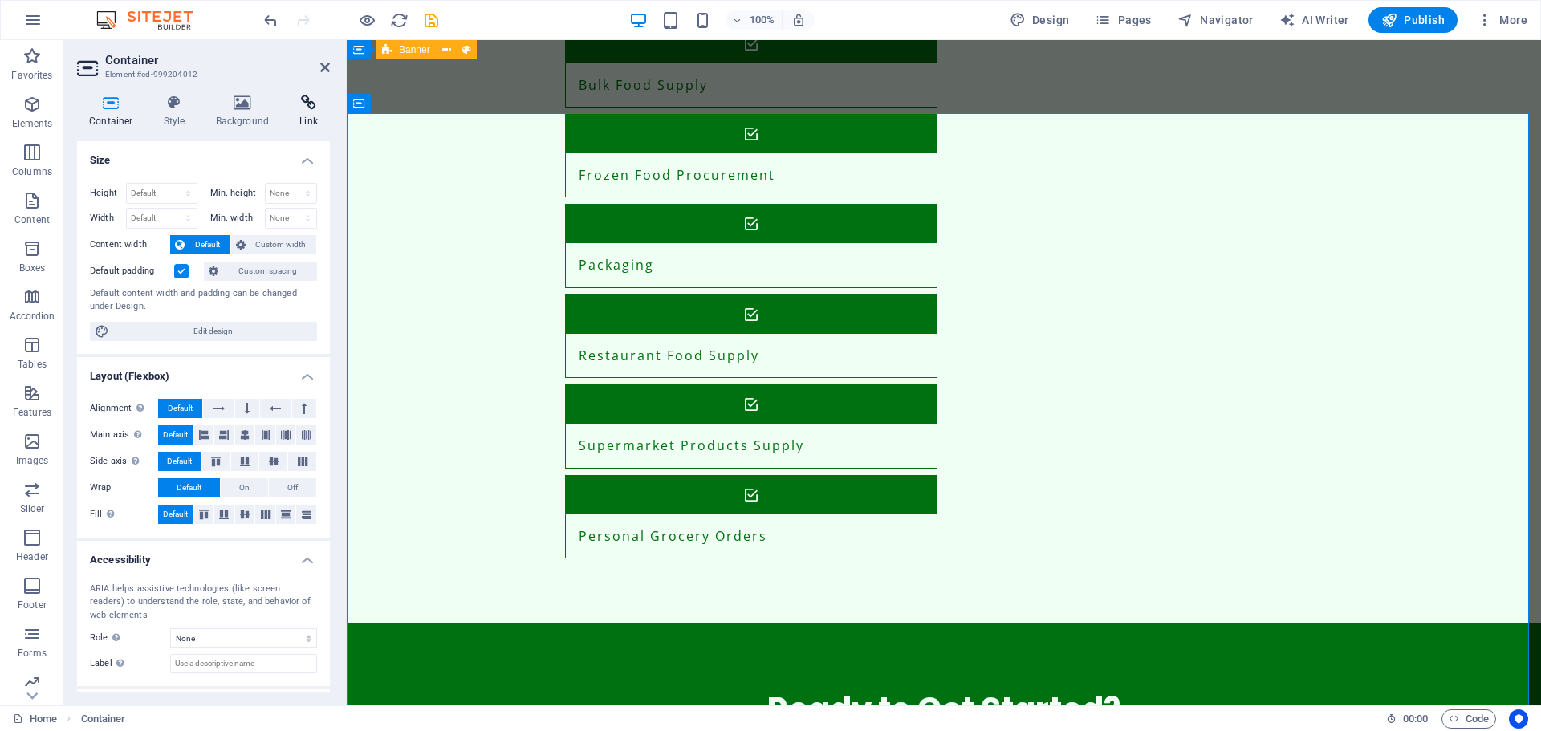
click at [299, 113] on h4 "Link" at bounding box center [308, 112] width 43 height 34
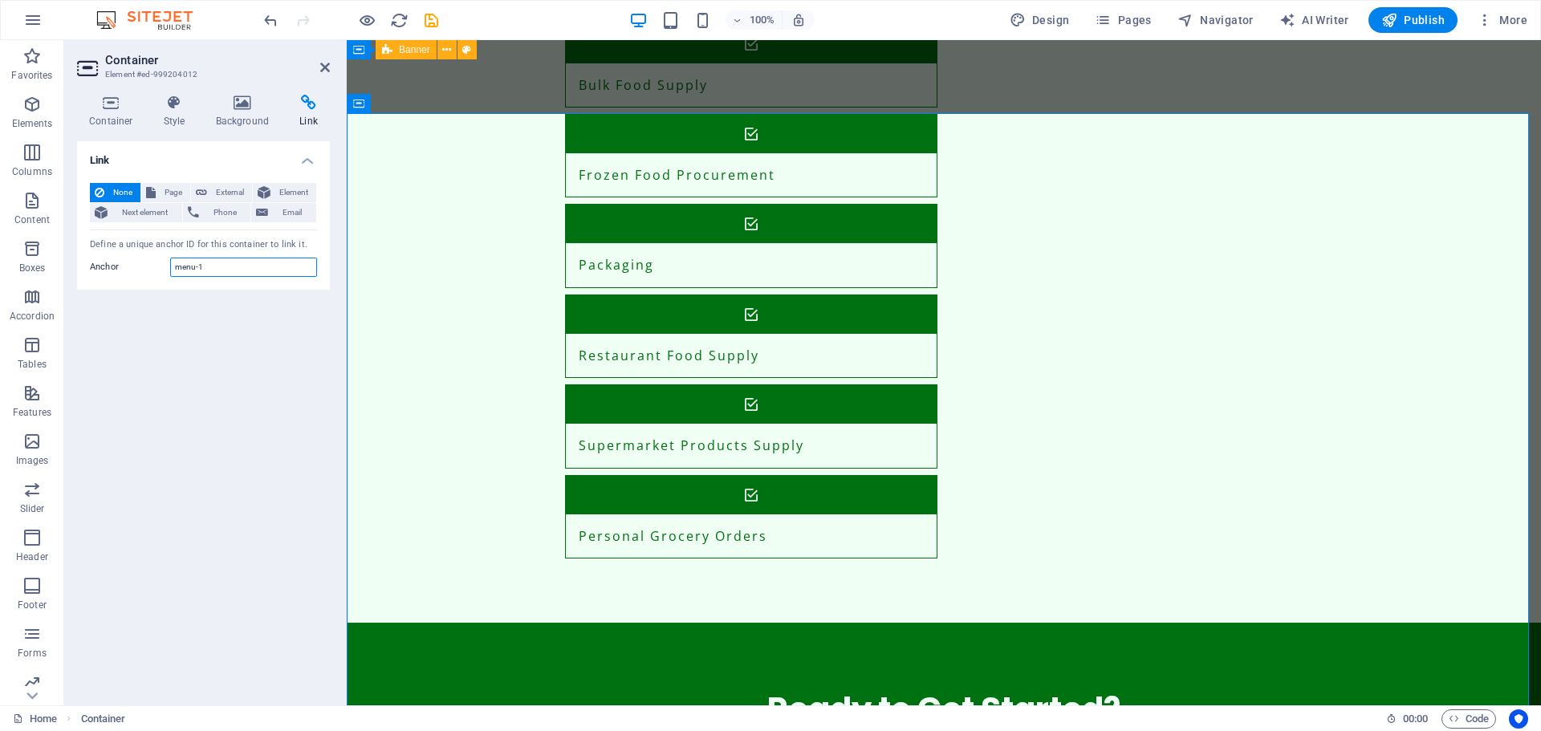
drag, startPoint x: 210, startPoint y: 270, endPoint x: 125, endPoint y: 266, distance: 85.2
click at [125, 266] on div "Anchor menu-1" at bounding box center [203, 267] width 227 height 19
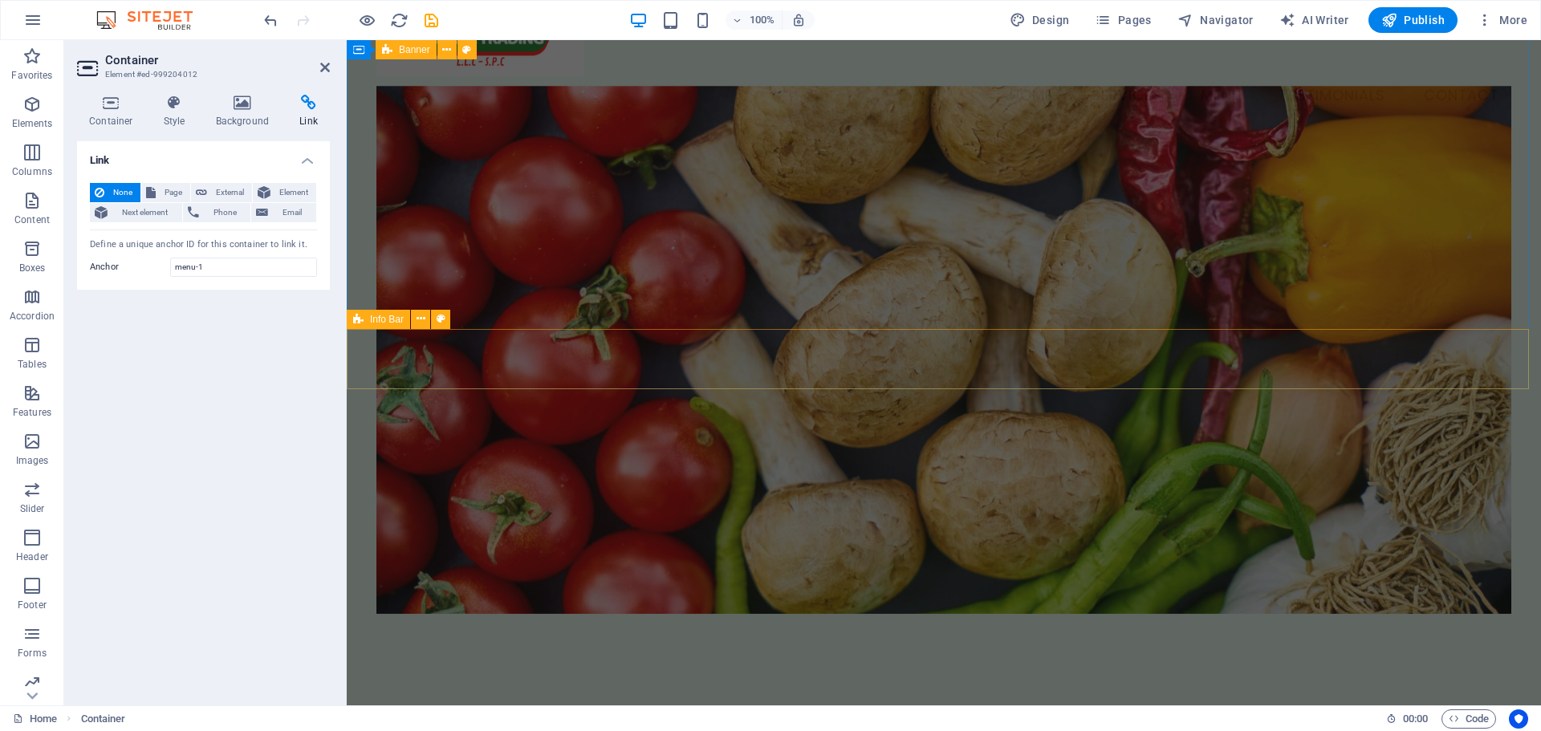
scroll to position [0, 0]
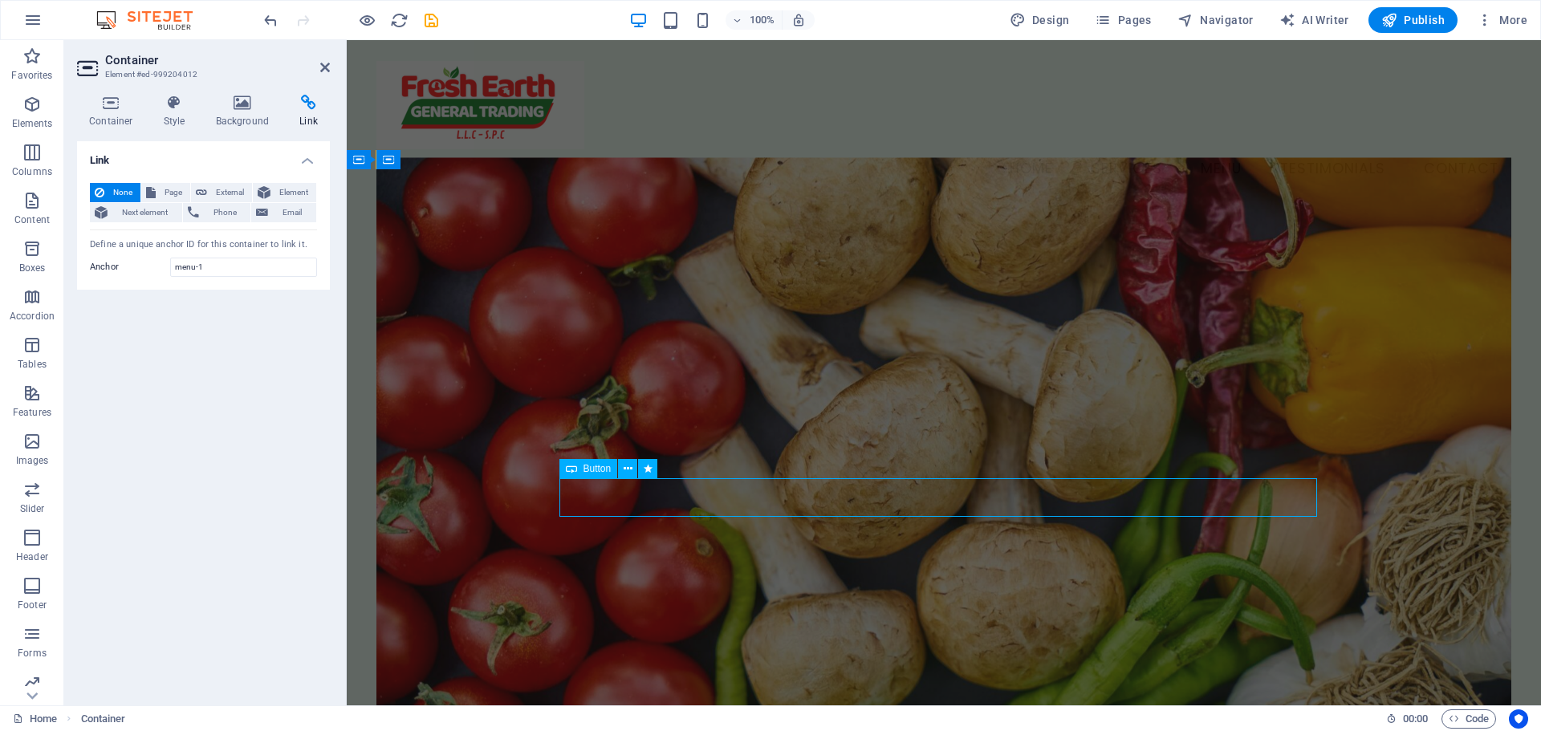
select select
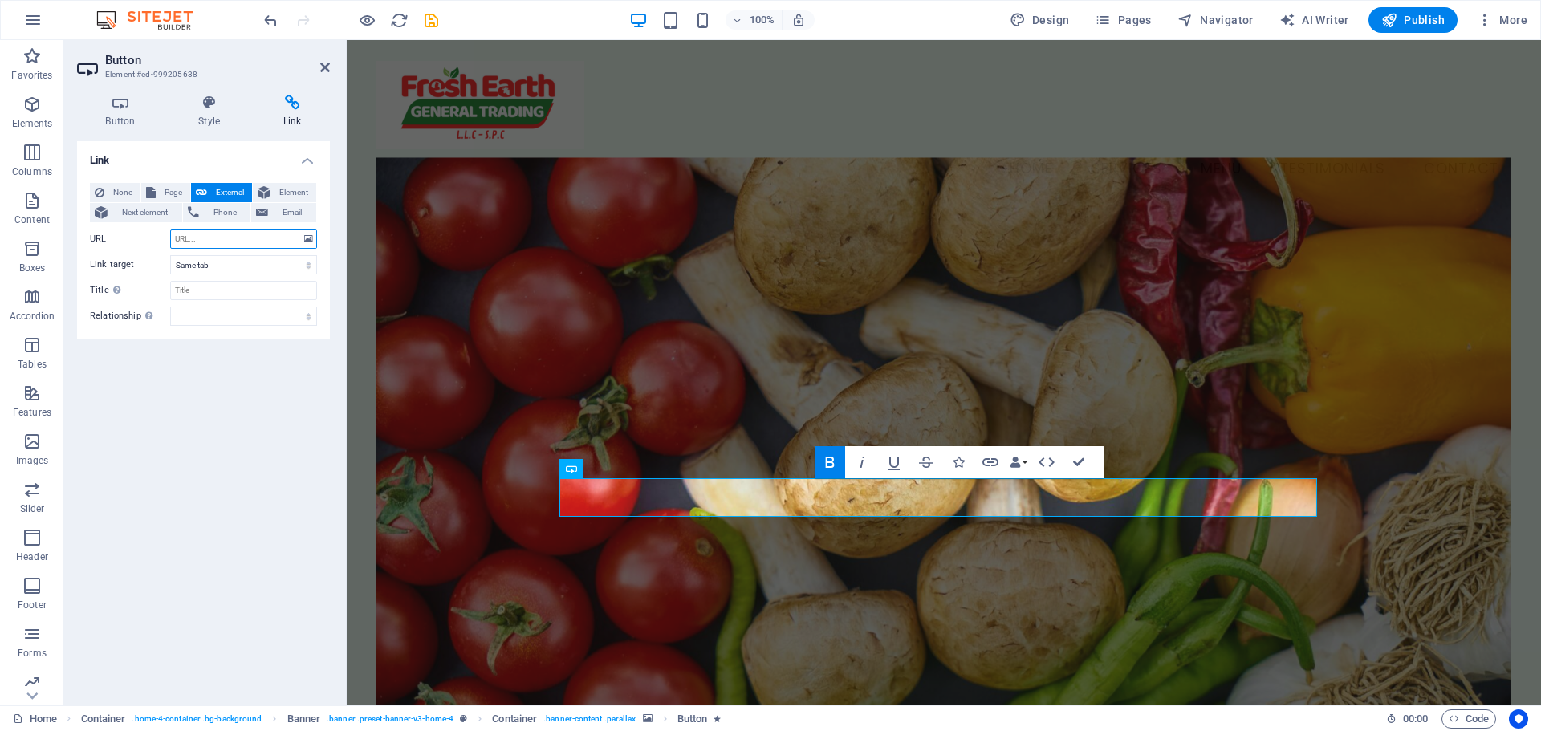
click at [222, 241] on input "URL" at bounding box center [243, 239] width 147 height 19
type input "#menu-1"
click at [258, 439] on div "Link None Page External Element Next element Phone Email Page Home Subpage Lega…" at bounding box center [203, 416] width 253 height 551
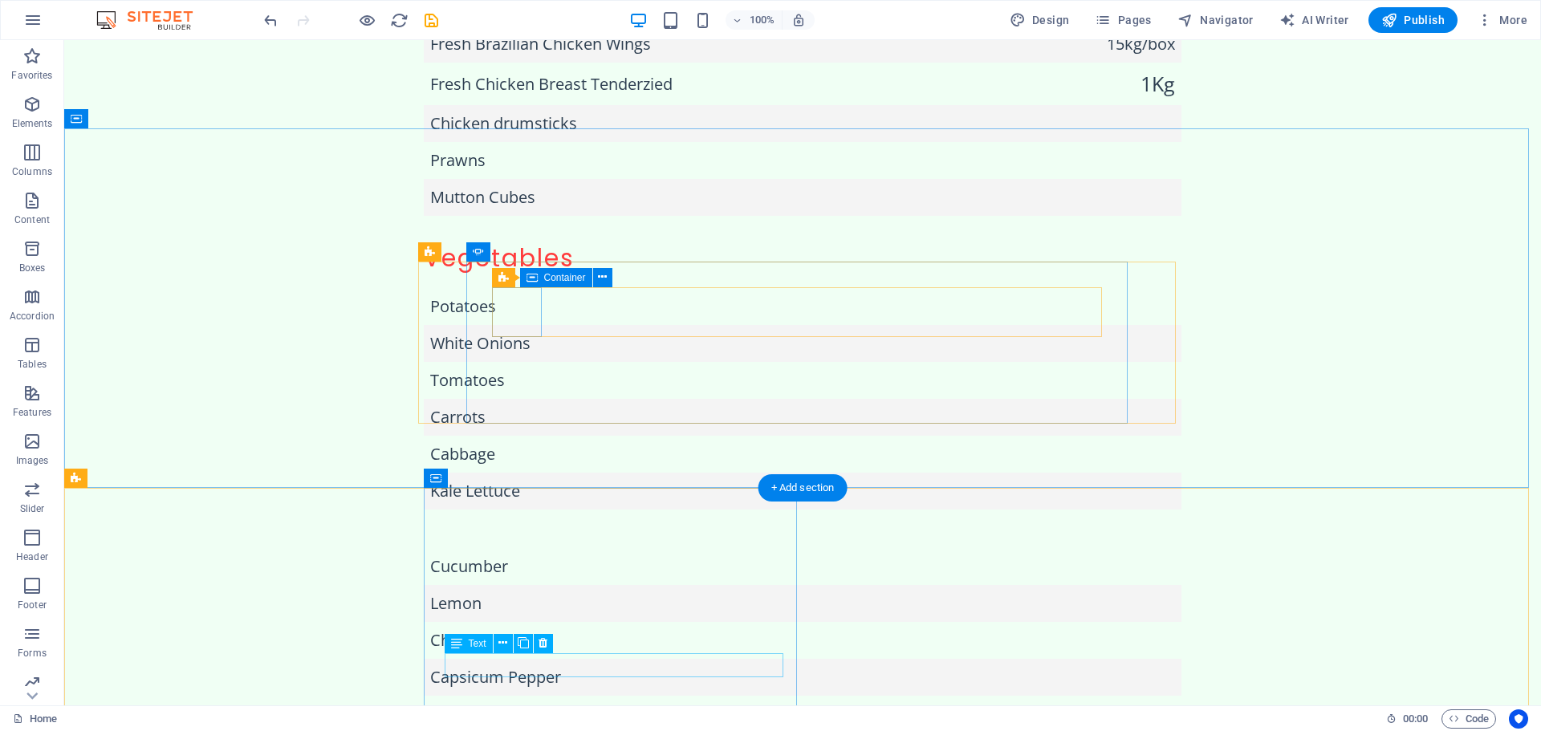
scroll to position [2480, 0]
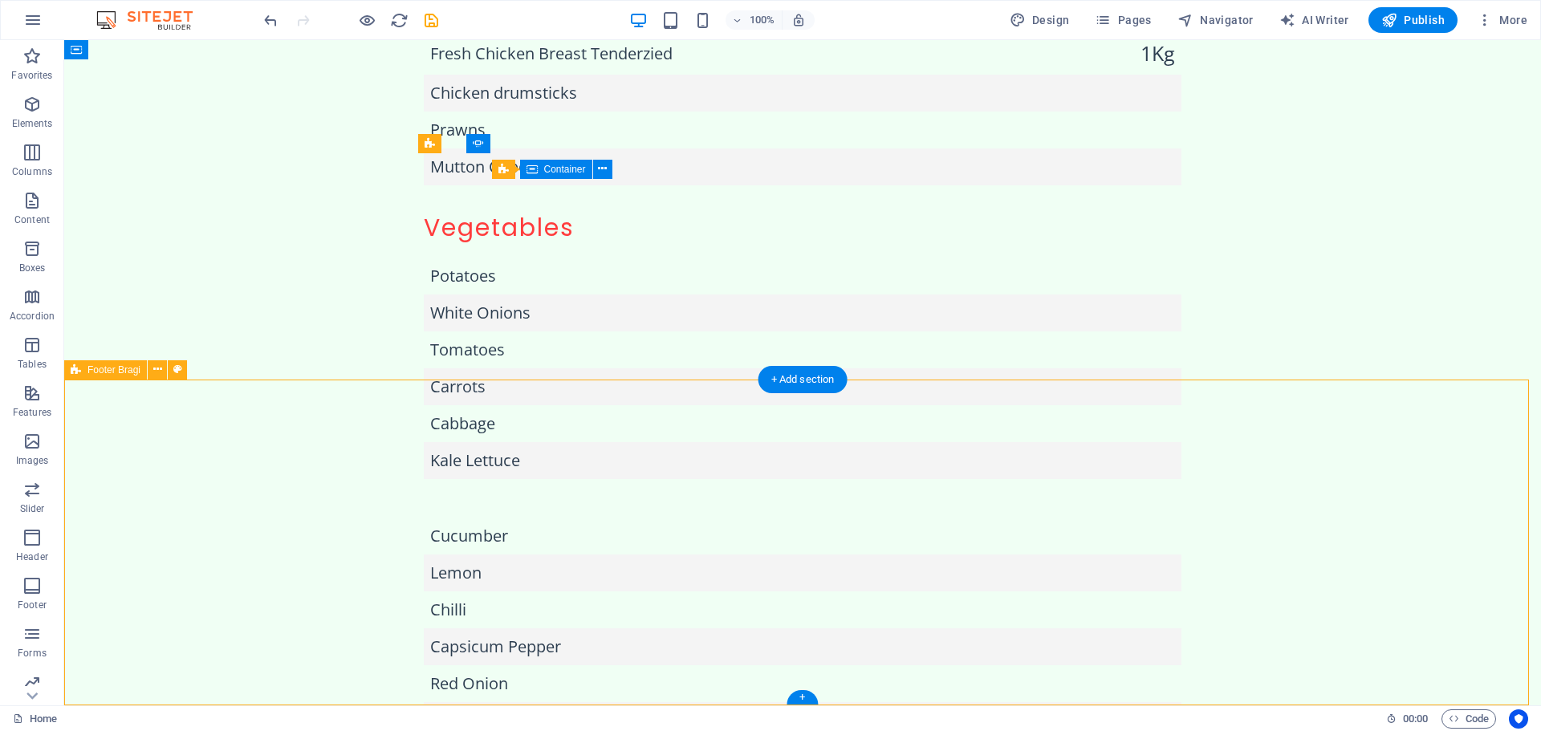
select select "footer"
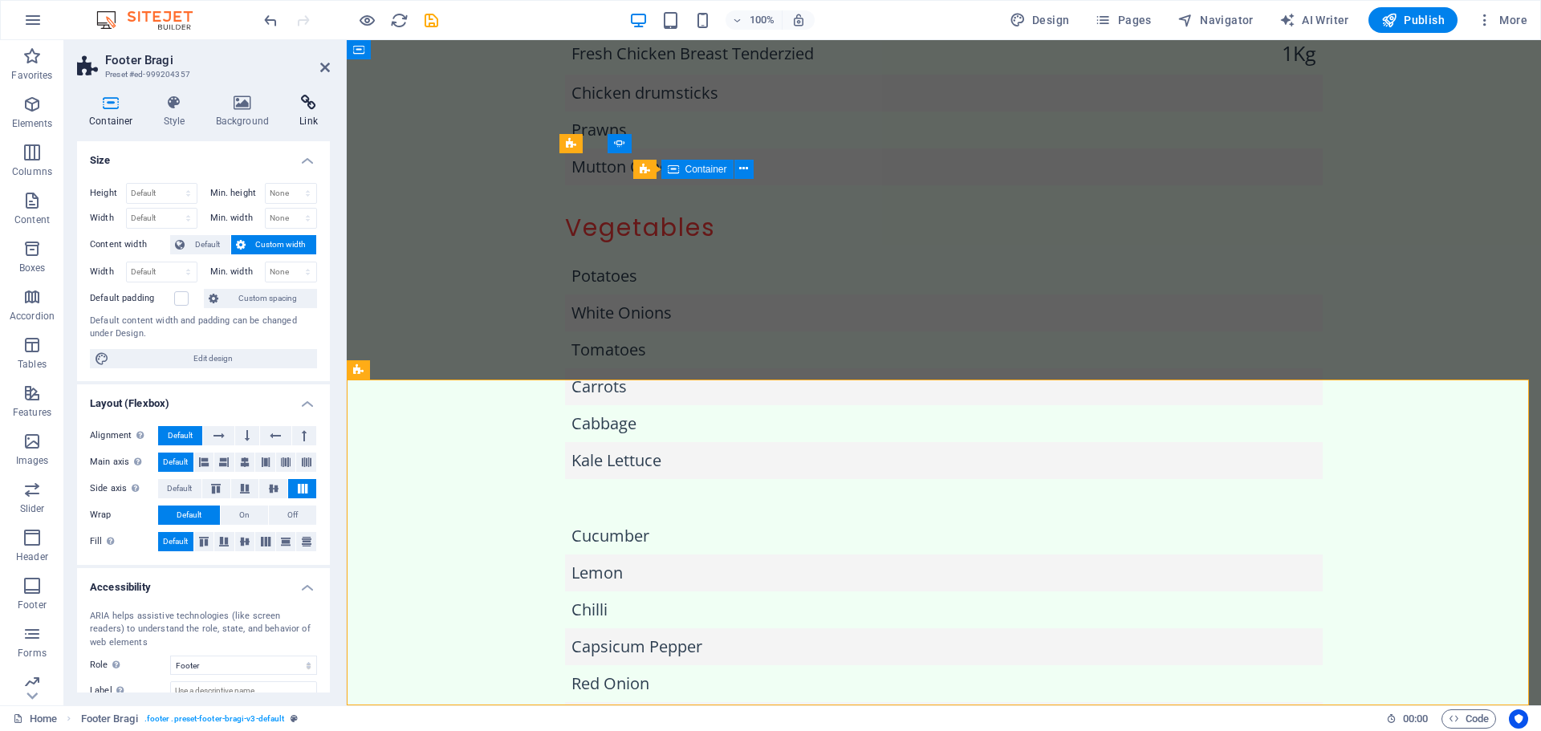
click at [305, 105] on icon at bounding box center [308, 103] width 43 height 16
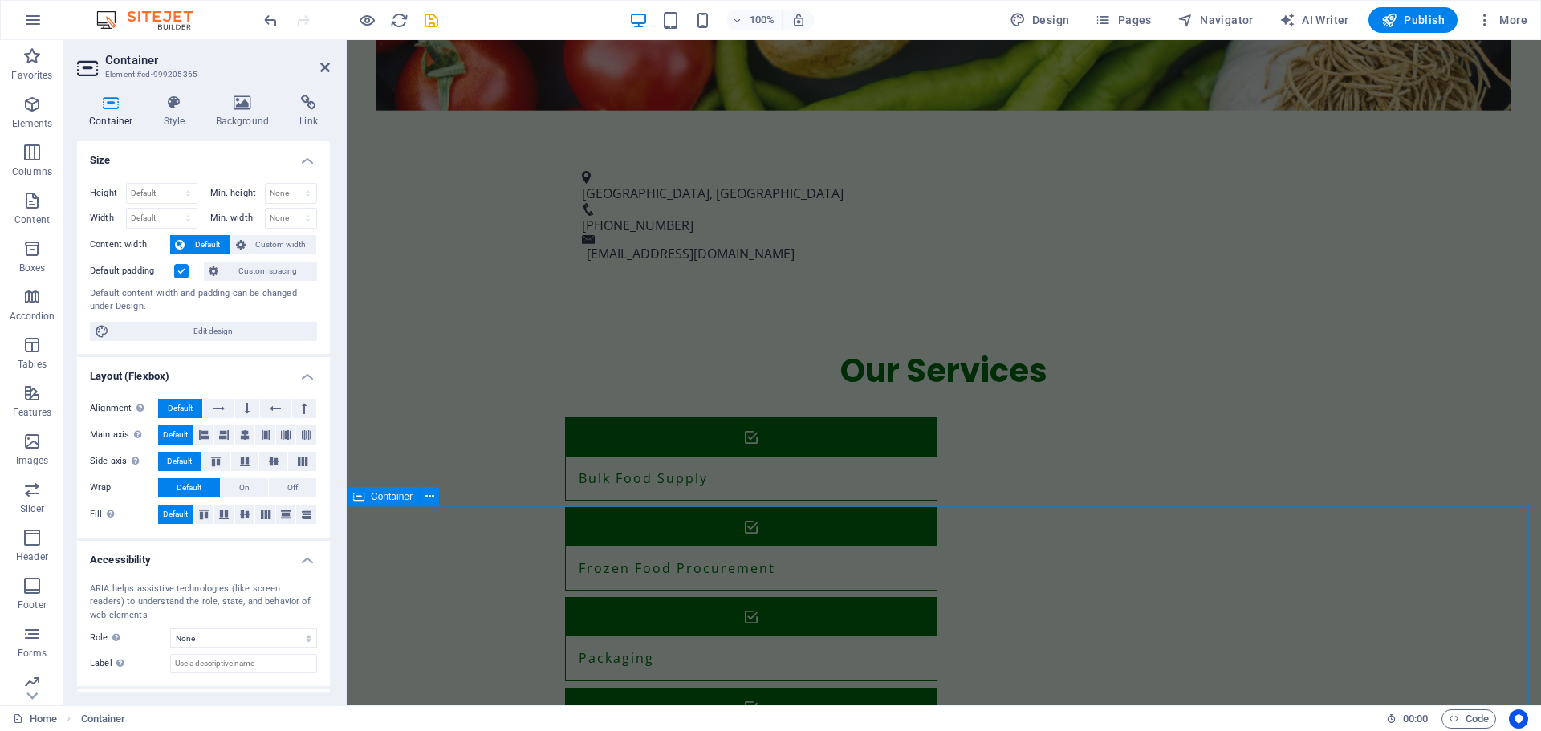
scroll to position [960, 0]
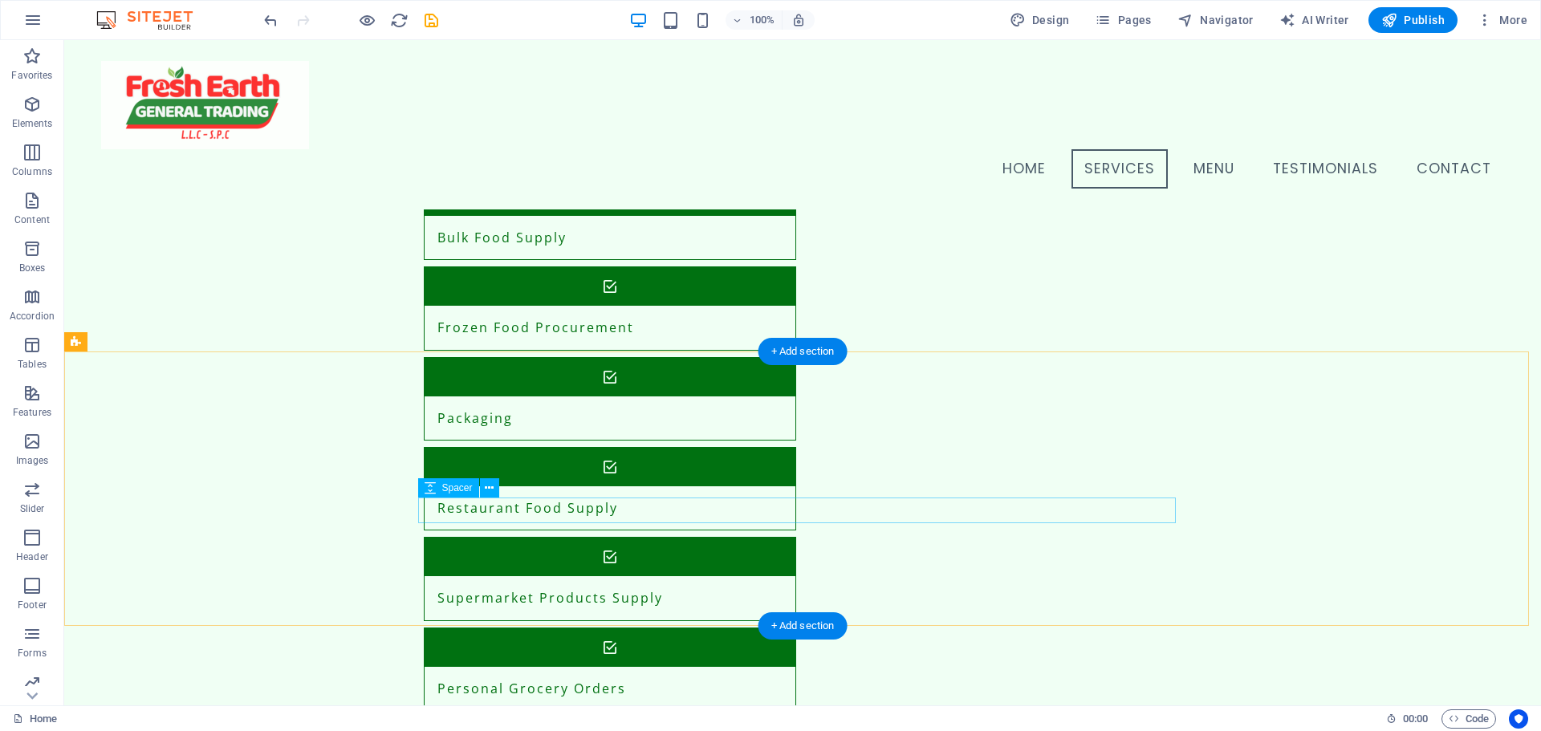
scroll to position [673, 0]
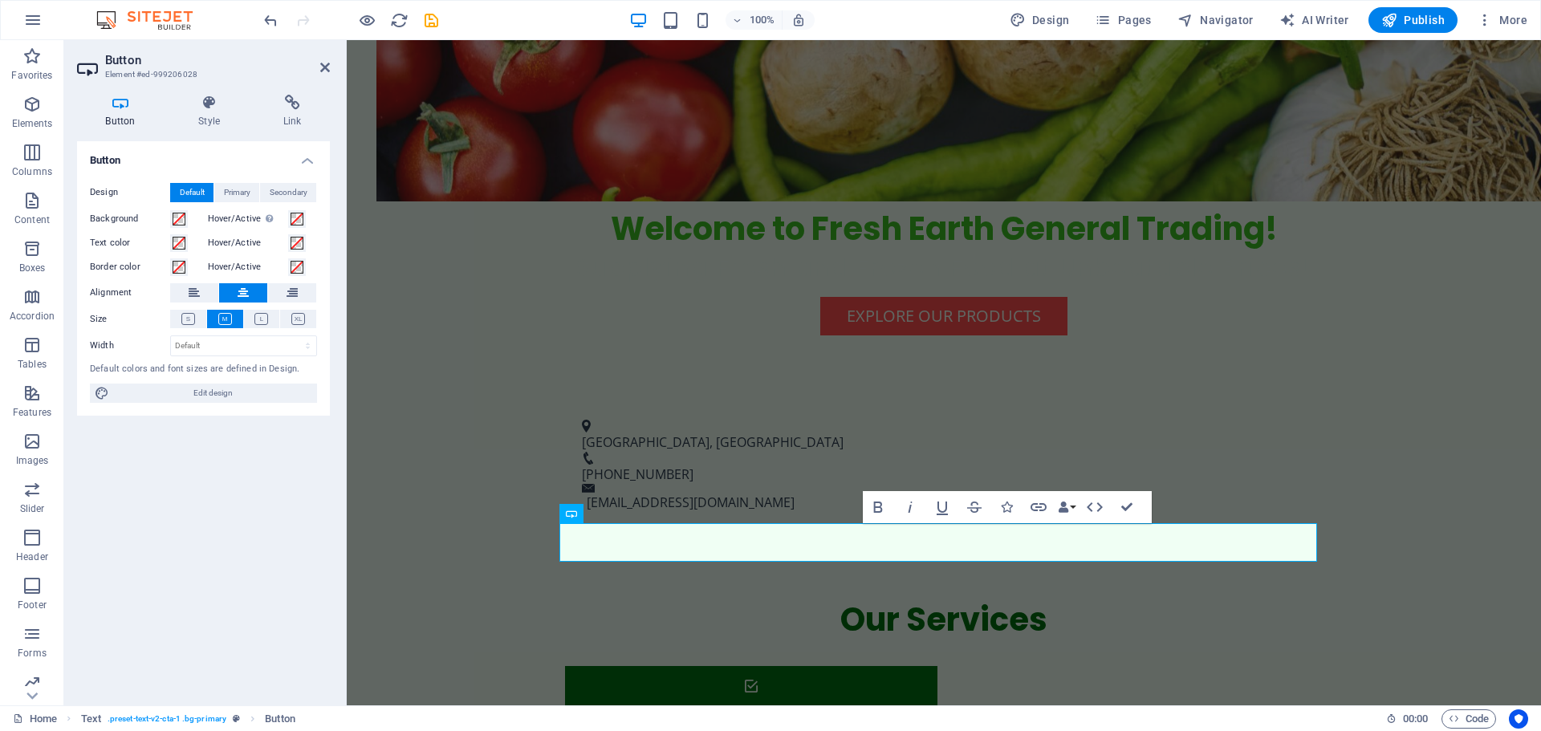
scroll to position [803, 0]
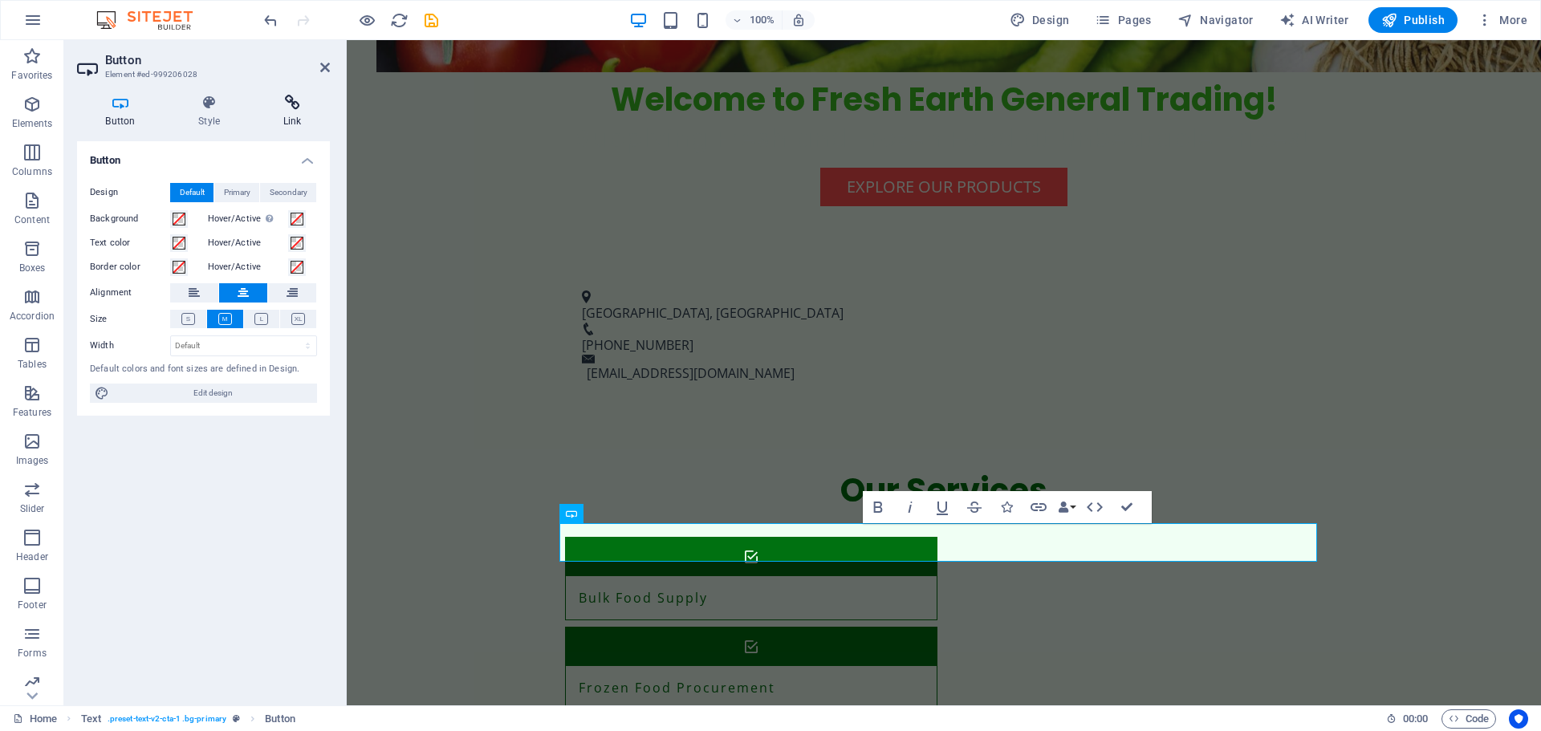
click at [291, 128] on h4 "Link" at bounding box center [291, 112] width 75 height 34
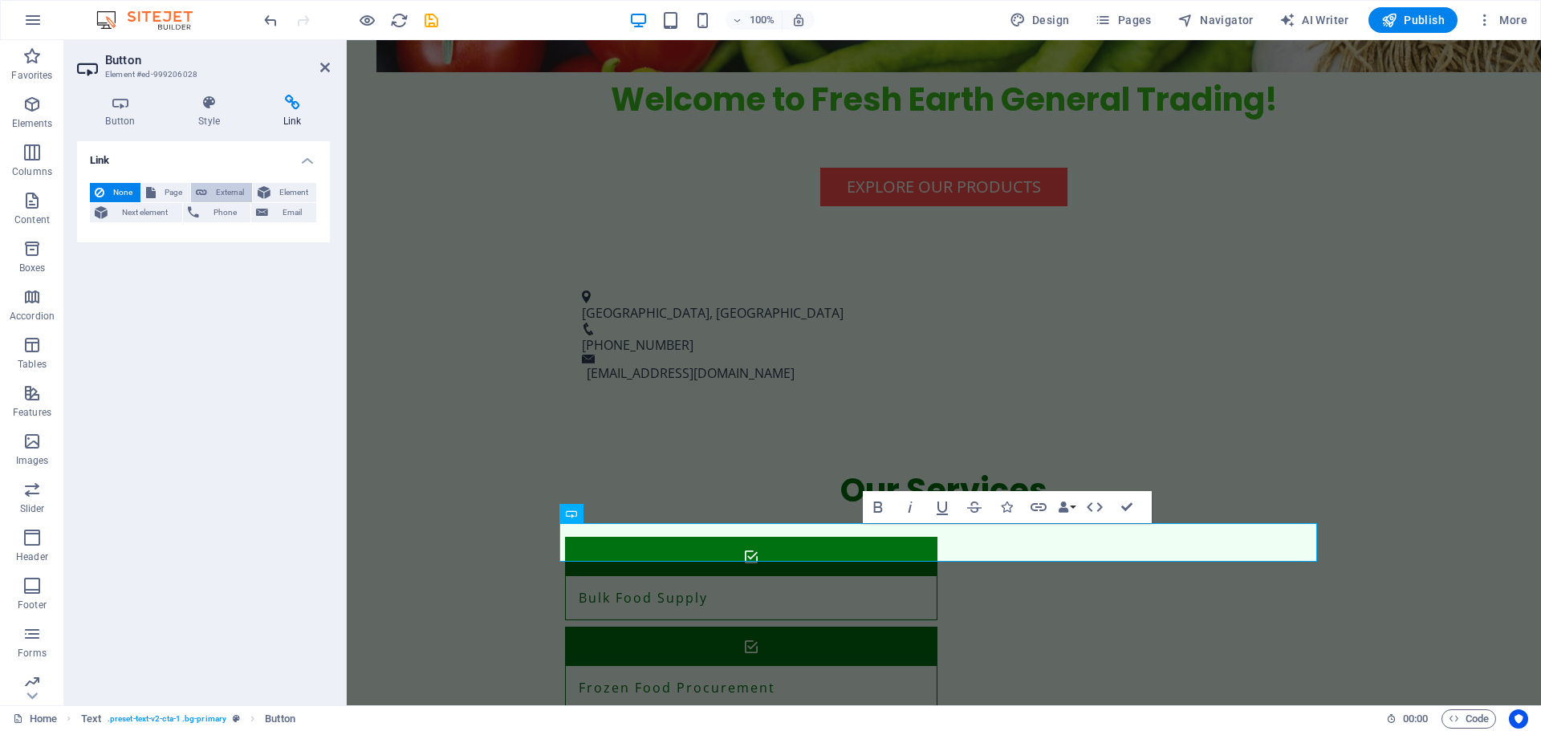
click at [223, 193] on span "External" at bounding box center [229, 192] width 35 height 19
select select "blank"
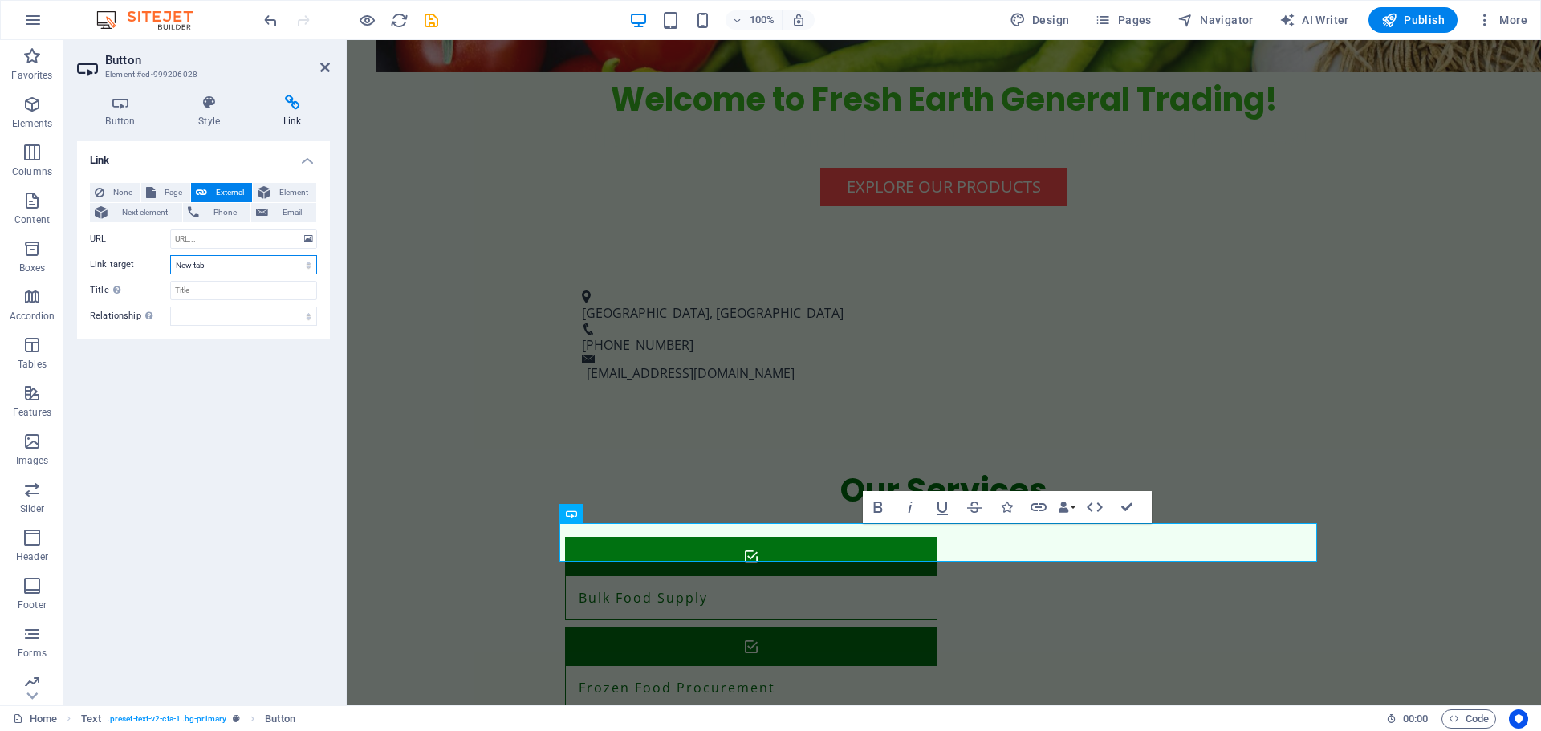
click at [229, 266] on select "New tab Same tab Overlay" at bounding box center [243, 264] width 147 height 19
select select
click at [170, 255] on select "New tab Same tab Overlay" at bounding box center [243, 264] width 147 height 19
click at [214, 237] on input "URL" at bounding box center [243, 239] width 147 height 19
paste input "menu-1"
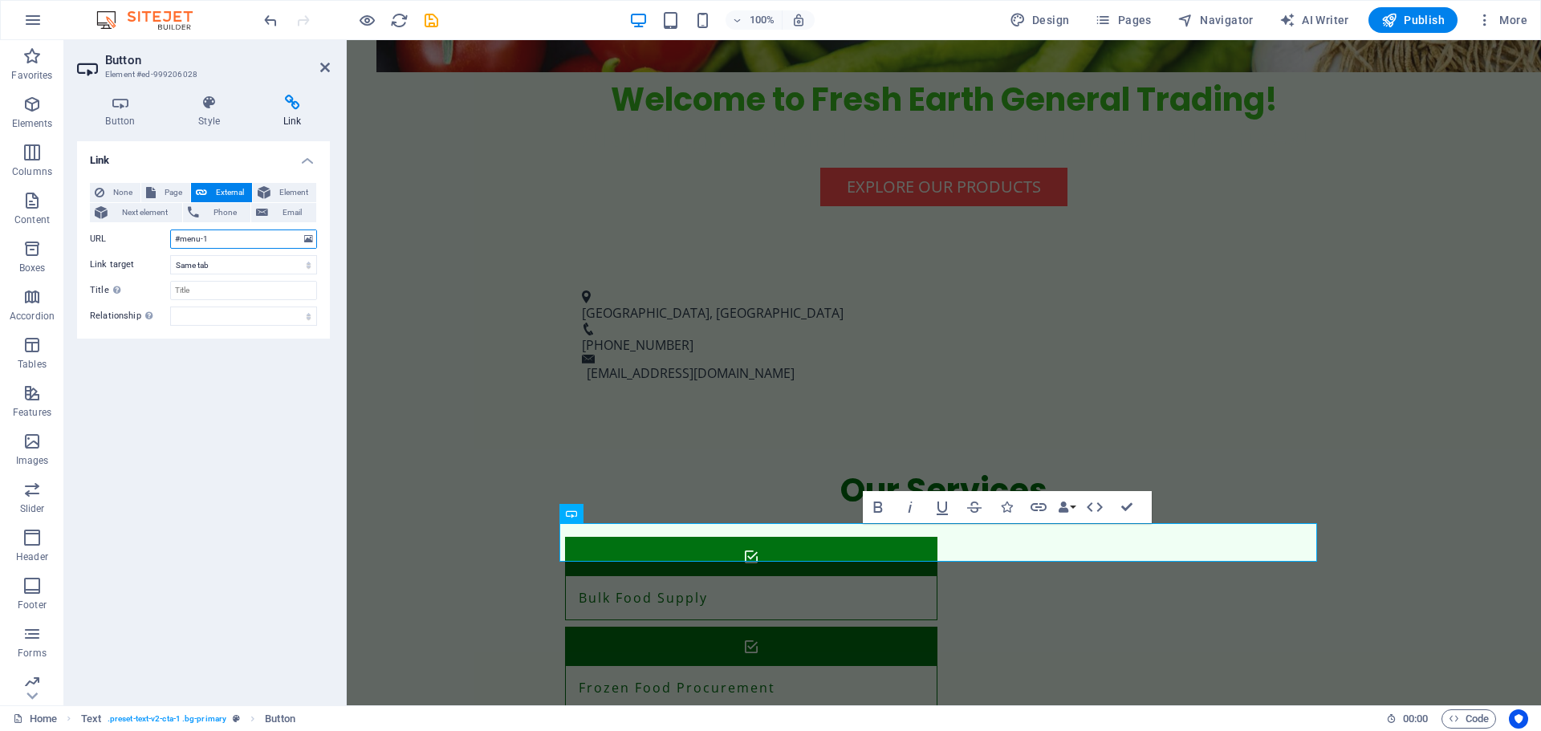
drag, startPoint x: 218, startPoint y: 238, endPoint x: 181, endPoint y: 245, distance: 36.8
click at [181, 245] on input "#menu-1" at bounding box center [243, 239] width 147 height 19
type input "#footer-1"
click at [228, 386] on div "Link None Page External Element Next element Phone Email Page Home Subpage Lega…" at bounding box center [203, 416] width 253 height 551
click at [226, 386] on div "Link None Page External Element Next element Phone Email Page Home Subpage Lega…" at bounding box center [203, 416] width 253 height 551
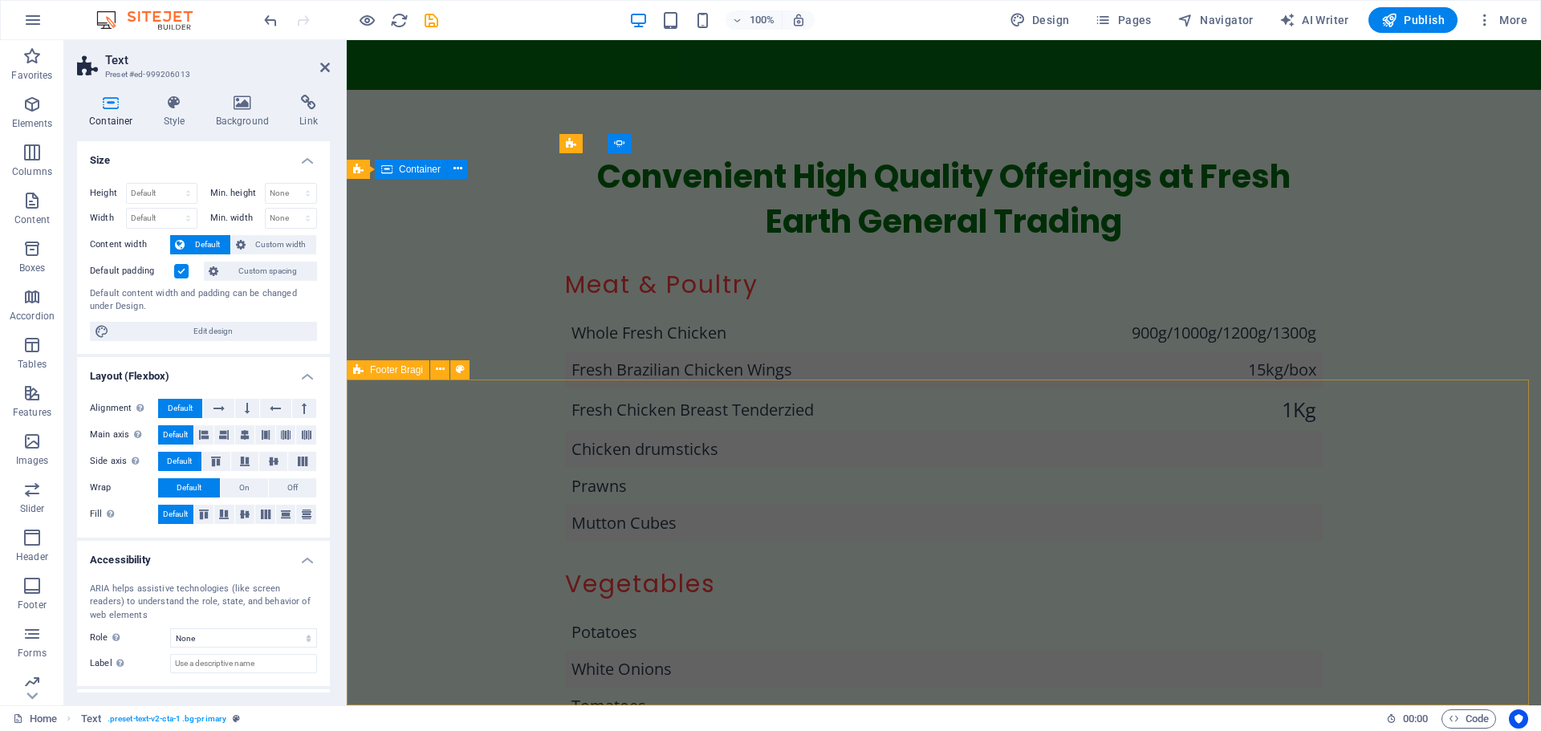
scroll to position [2480, 0]
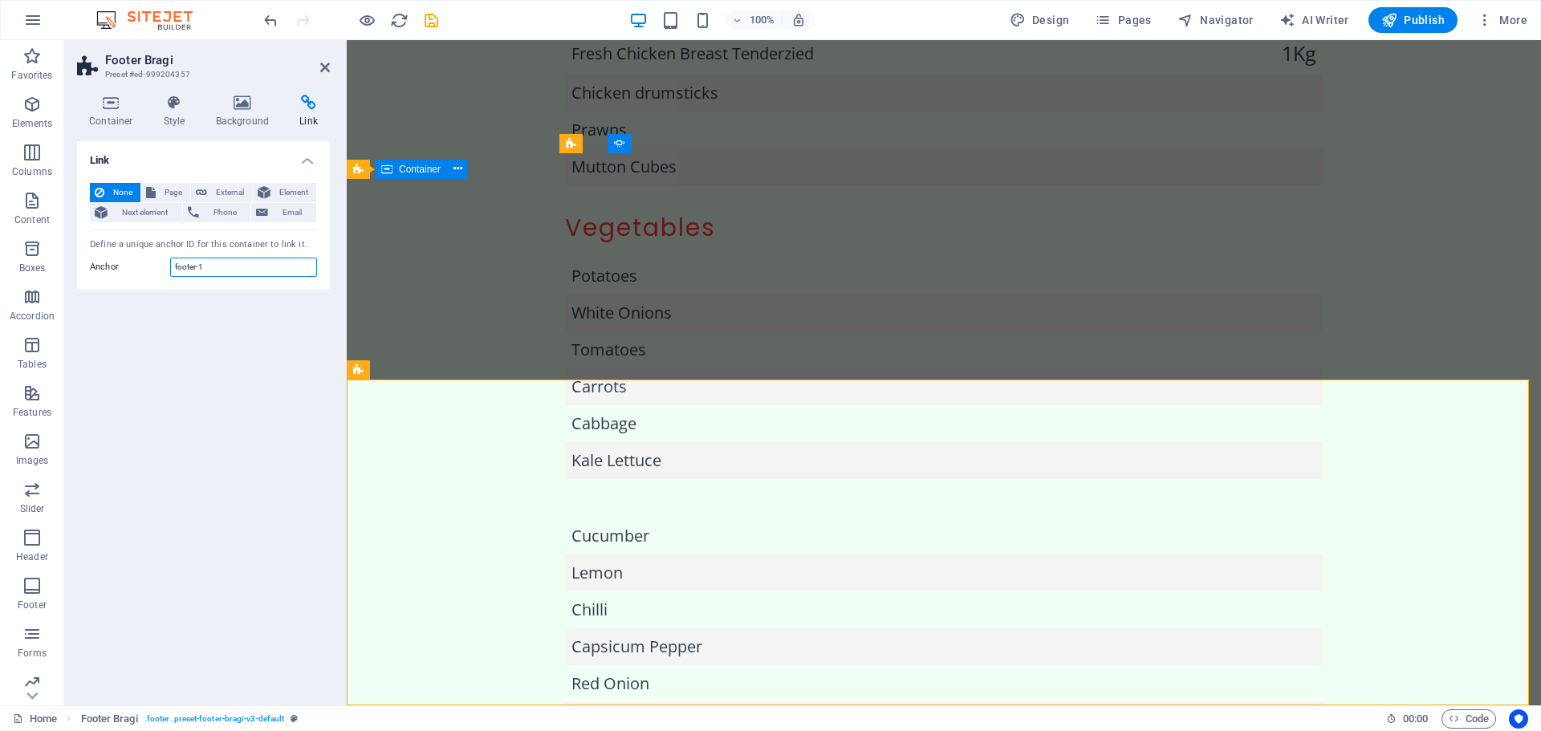
drag, startPoint x: 207, startPoint y: 265, endPoint x: 142, endPoint y: 265, distance: 65.0
click at [142, 265] on div "Anchor footer-1" at bounding box center [203, 267] width 227 height 19
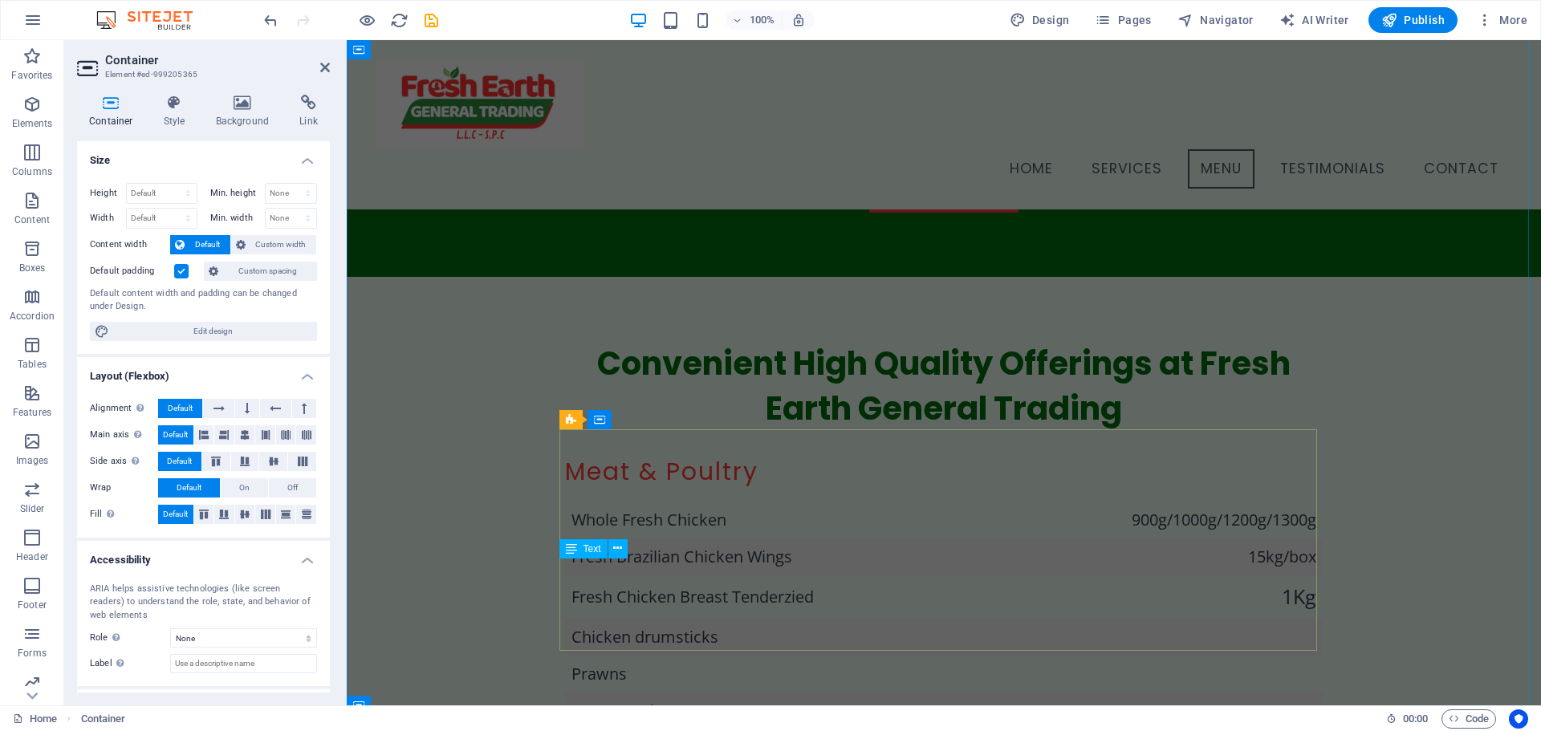
scroll to position [800, 0]
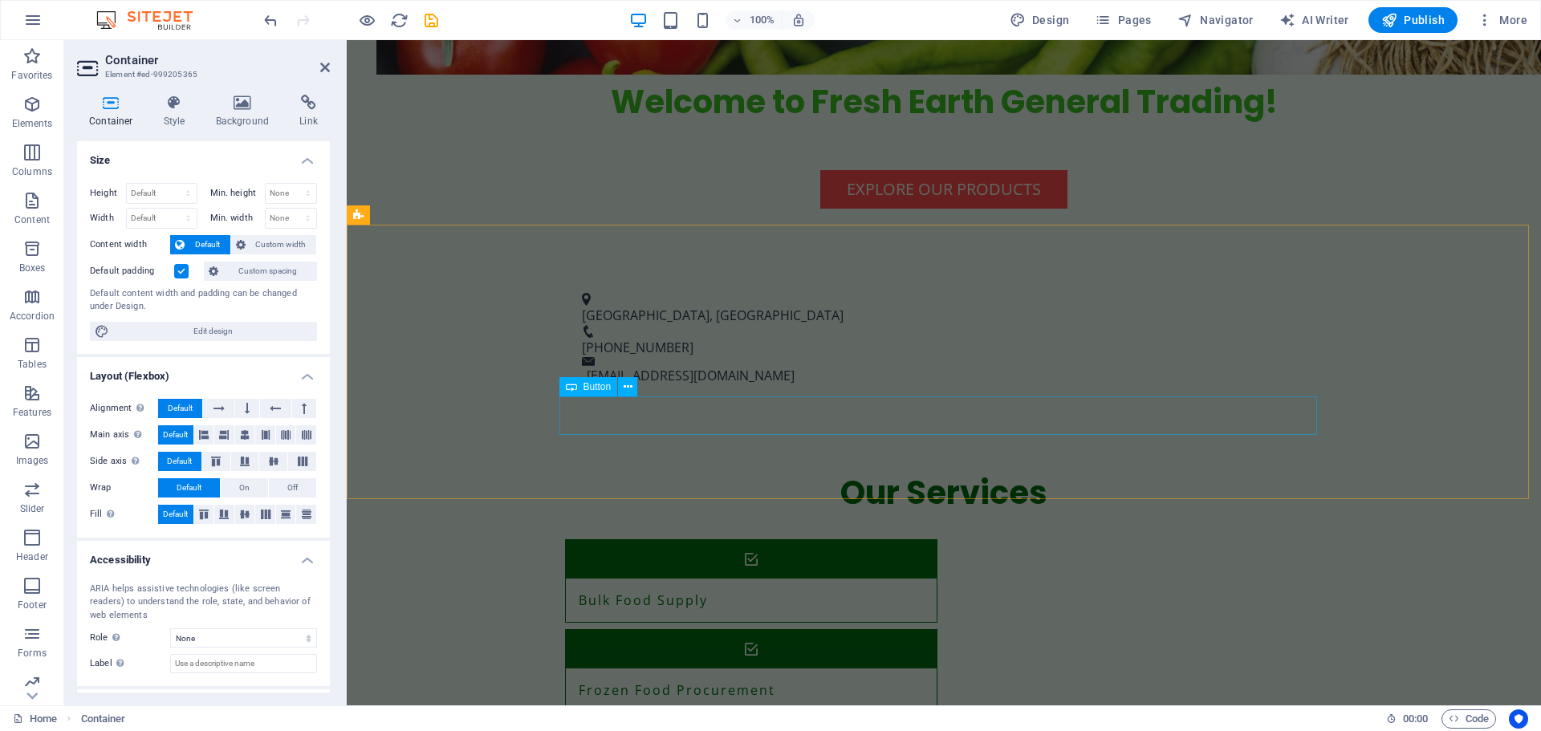
select select
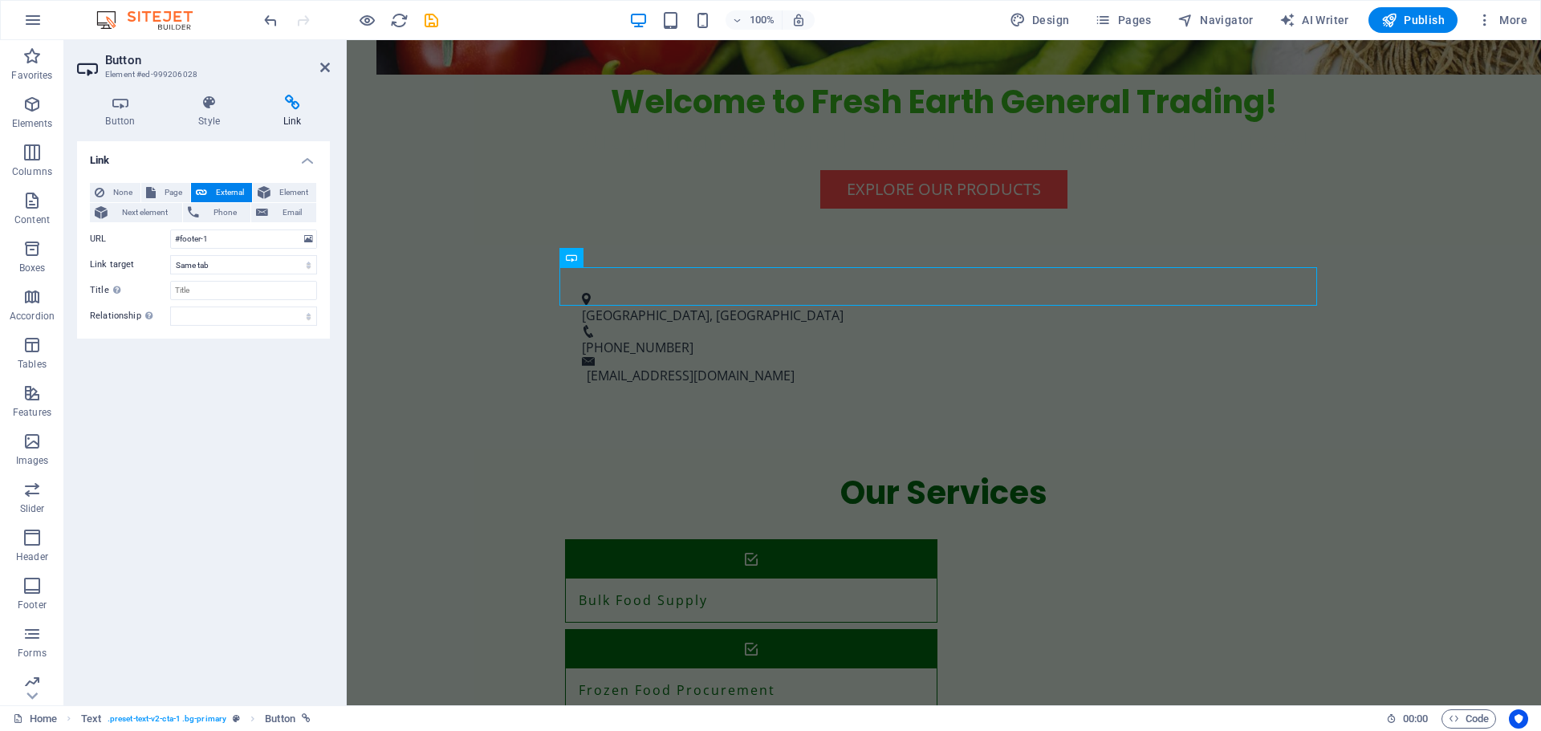
scroll to position [930, 0]
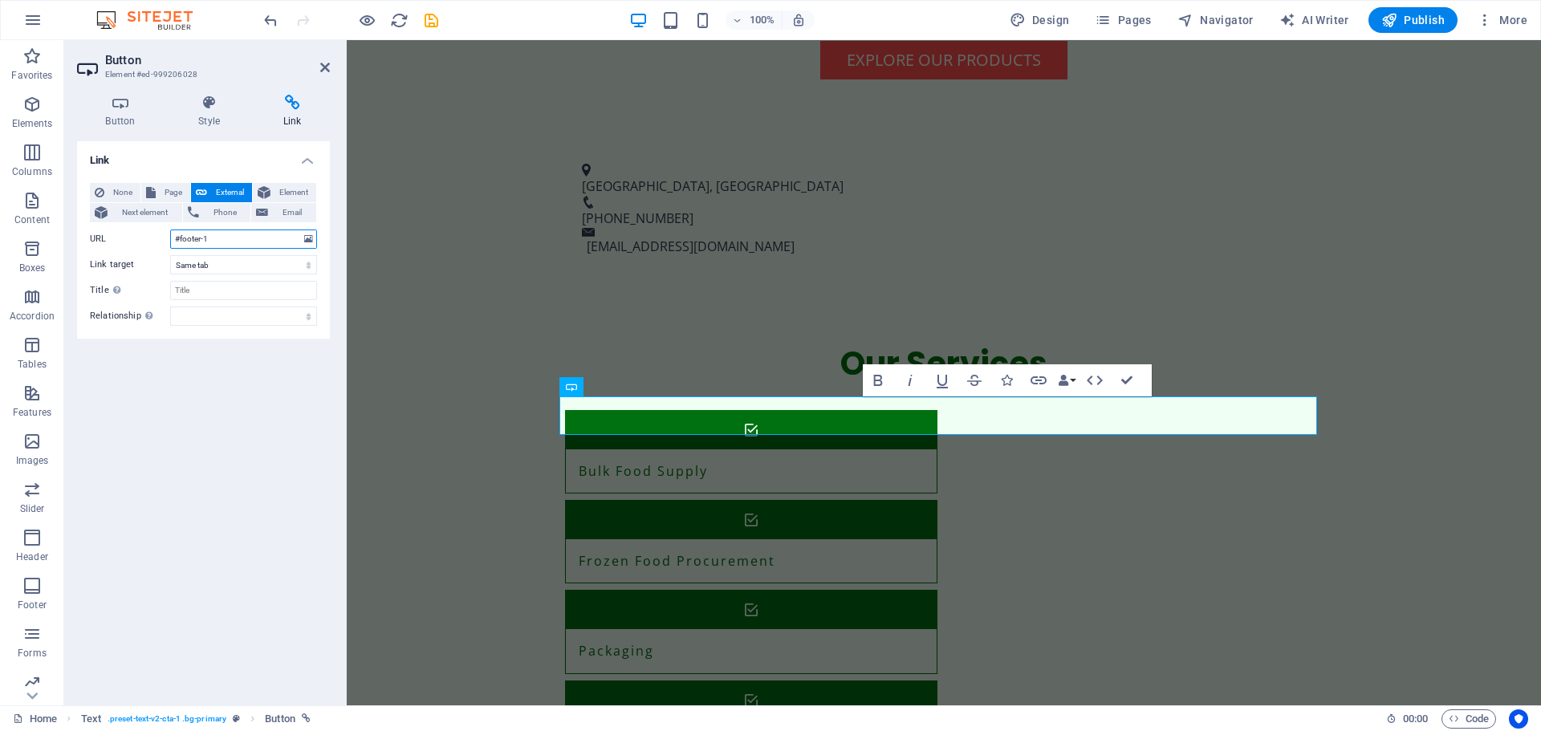
drag, startPoint x: 238, startPoint y: 238, endPoint x: 181, endPoint y: 233, distance: 57.2
click at [181, 233] on input "#footer-1" at bounding box center [243, 239] width 147 height 19
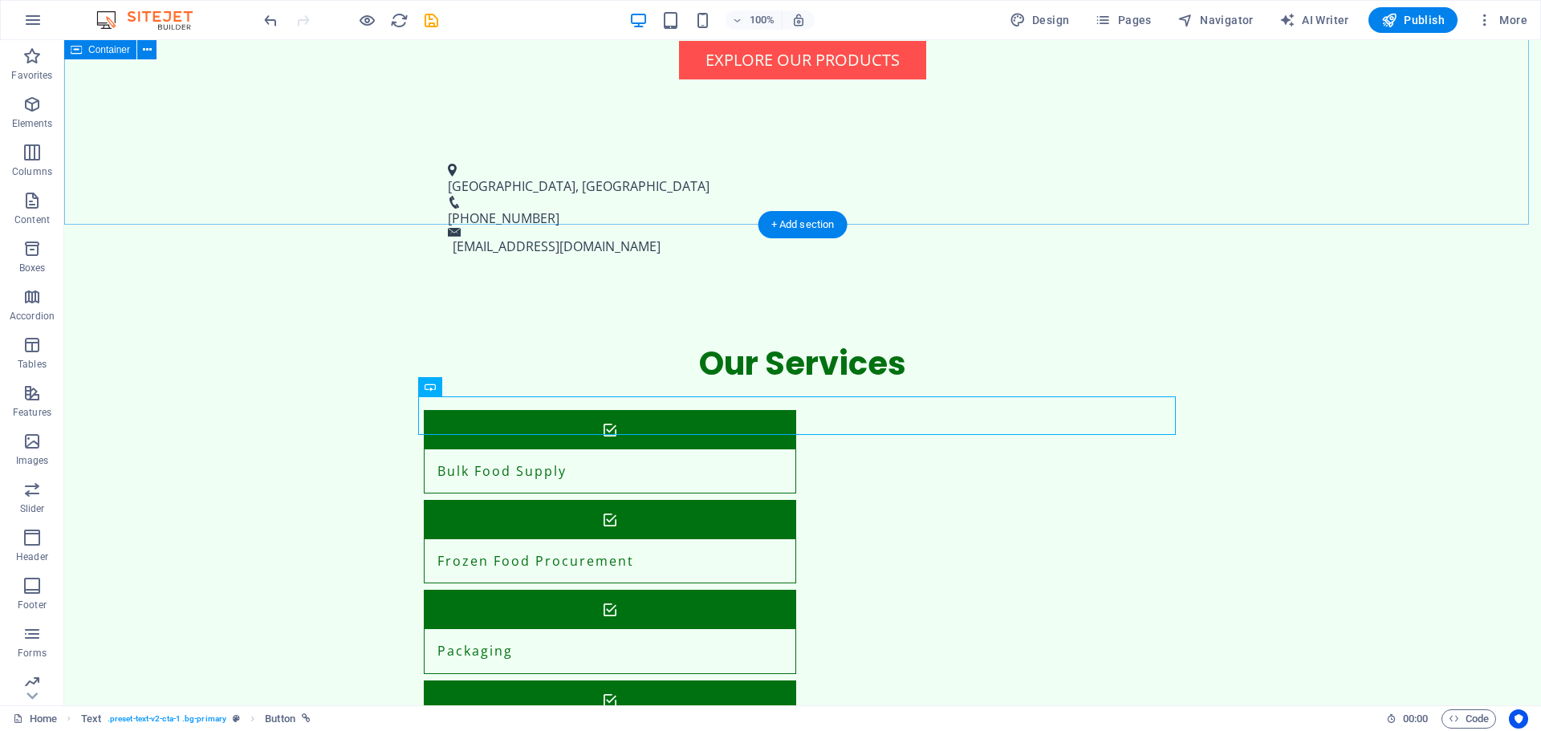
click at [366, 277] on div "Our Services Bulk Food Supply Frozen Food Procurement Packaging Restaurant Food…" at bounding box center [802, 643] width 1477 height 732
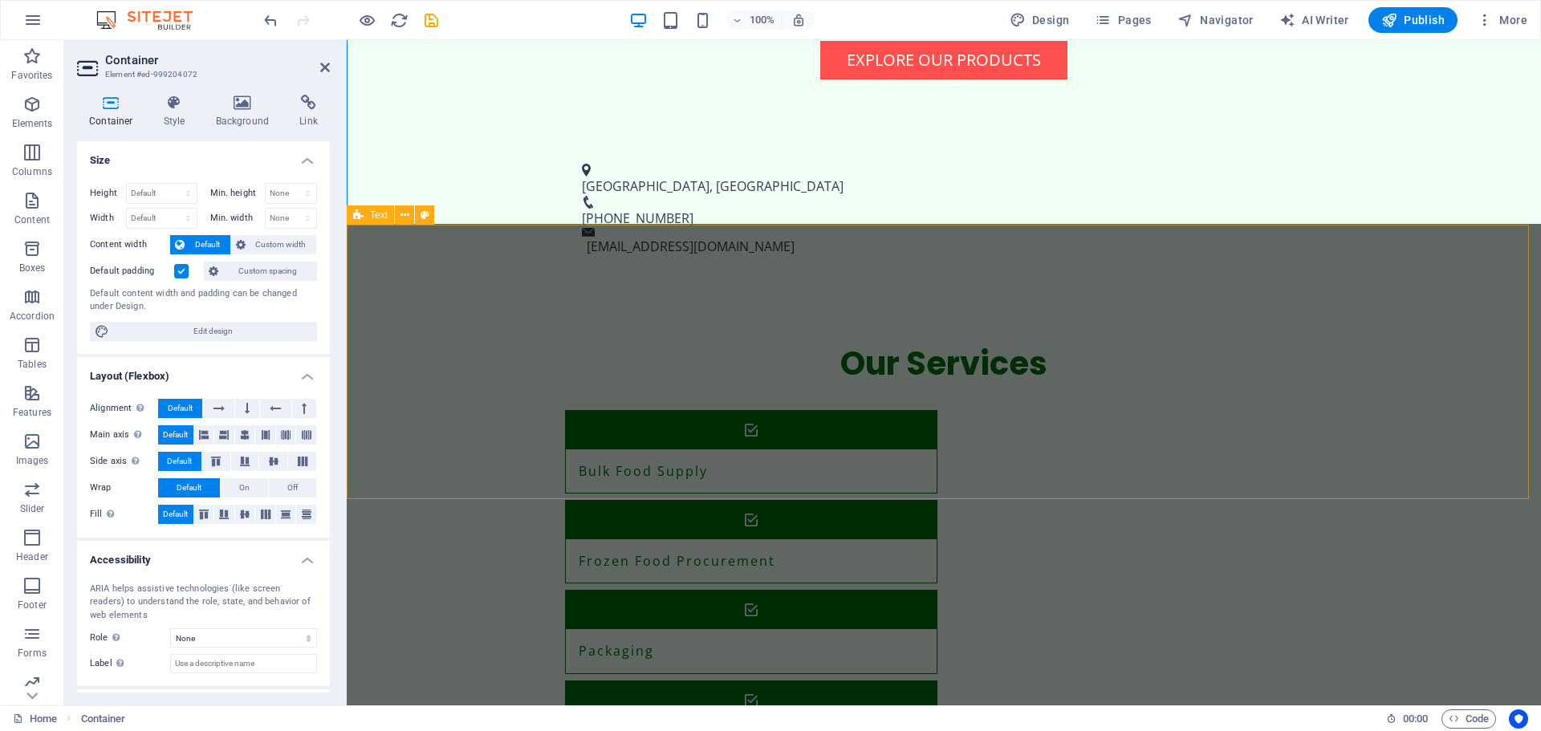
click at [391, 277] on div "Our Services Bulk Food Supply Frozen Food Procurement Packaging Restaurant Food…" at bounding box center [944, 643] width 1194 height 732
drag, startPoint x: 391, startPoint y: 132, endPoint x: 691, endPoint y: 169, distance: 302.4
click at [391, 277] on div "Our Services Bulk Food Supply Frozen Food Procurement Packaging Restaurant Food…" at bounding box center [944, 643] width 1194 height 732
click at [324, 75] on header "Container Element #ed-999204072" at bounding box center [203, 61] width 253 height 42
drag, startPoint x: 398, startPoint y: 204, endPoint x: 324, endPoint y: 67, distance: 155.9
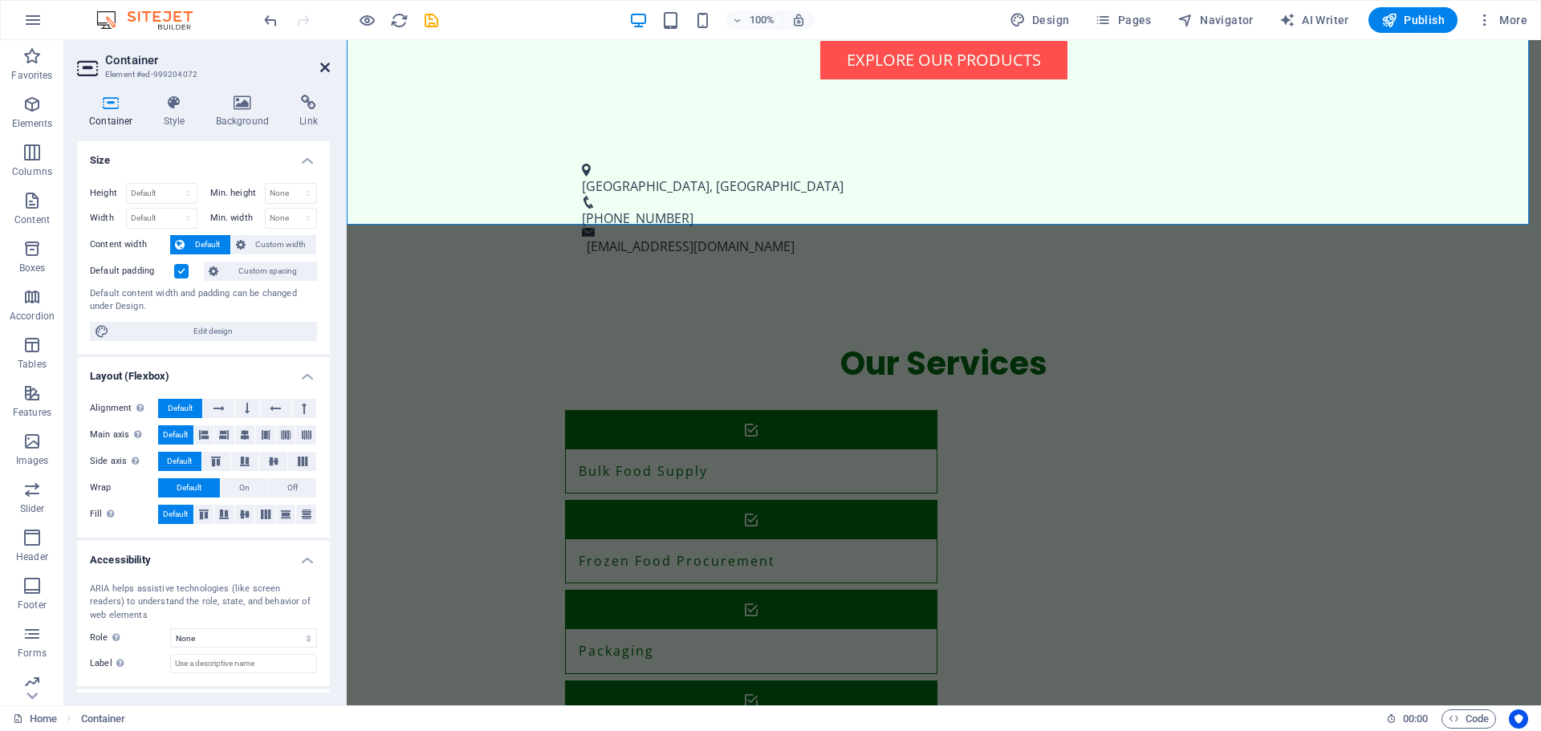
click at [324, 67] on icon at bounding box center [325, 67] width 10 height 13
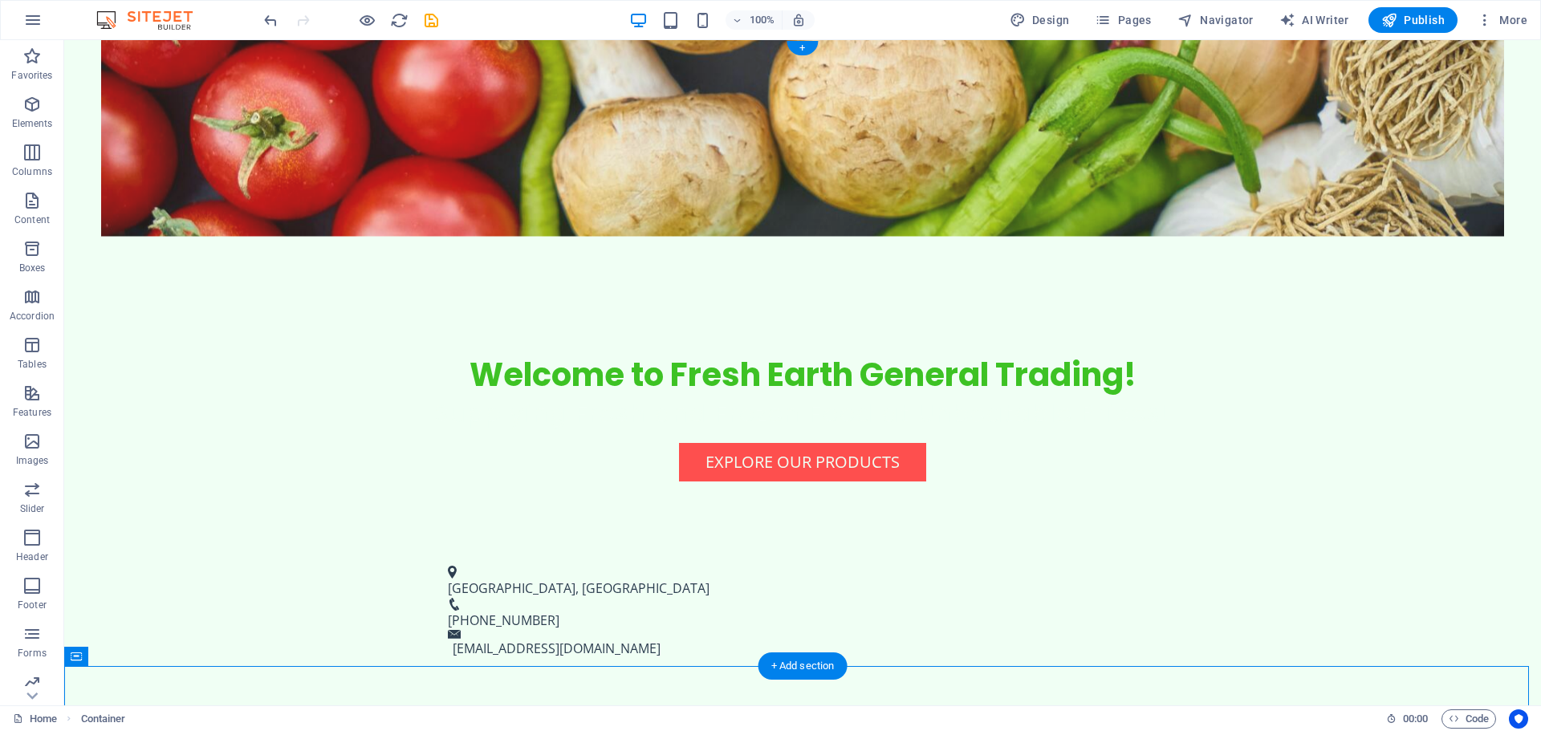
scroll to position [0, 0]
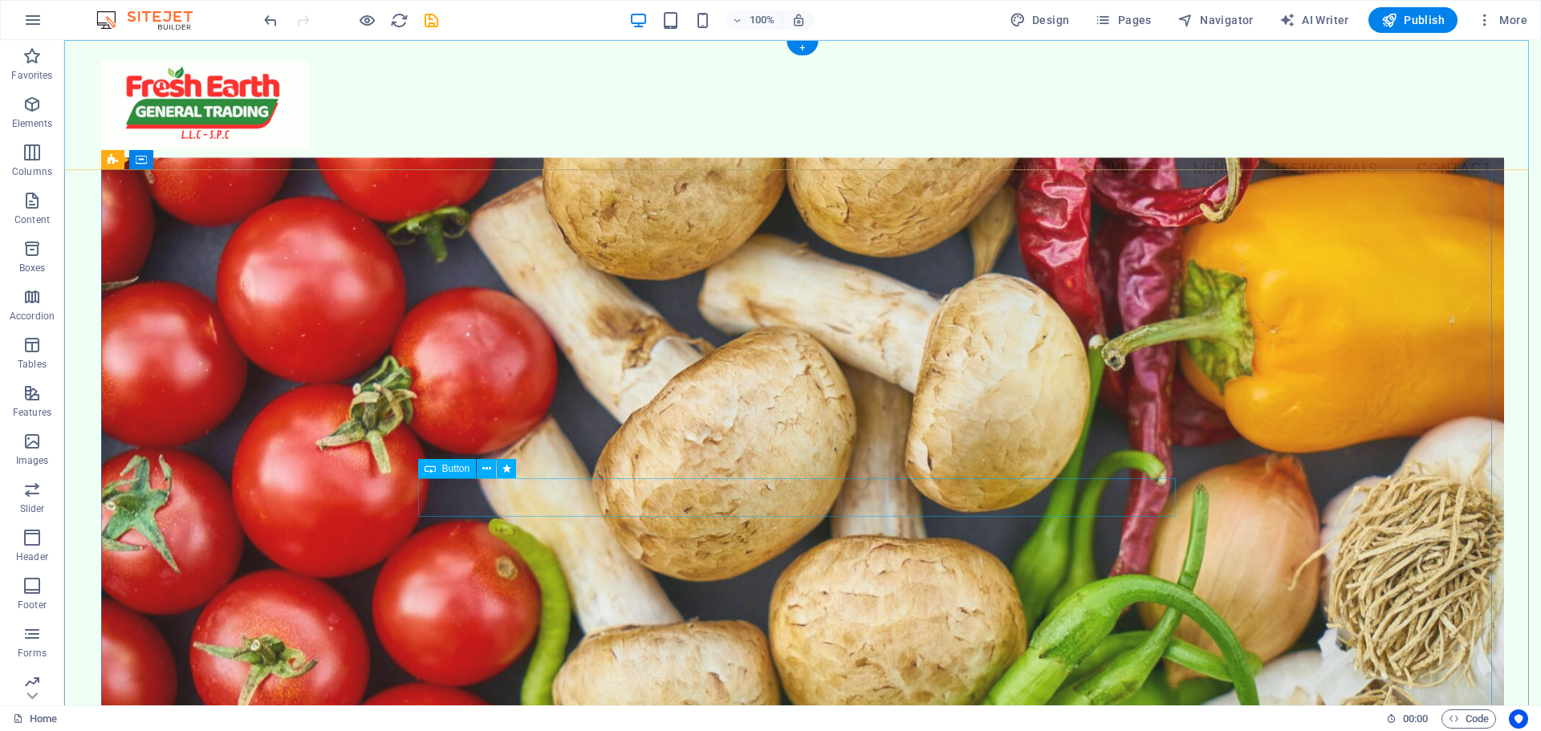
select select
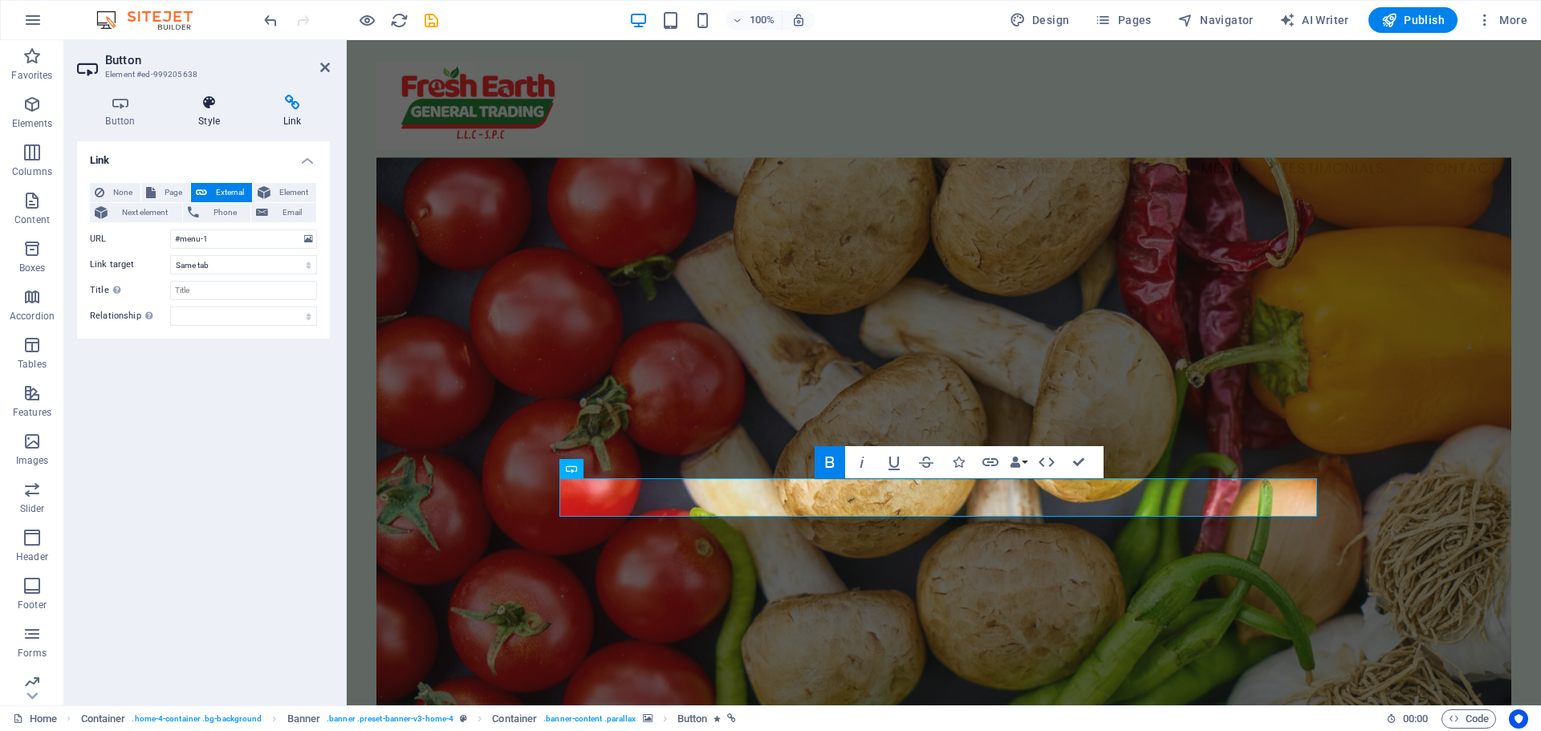
click at [194, 112] on h4 "Style" at bounding box center [212, 112] width 85 height 34
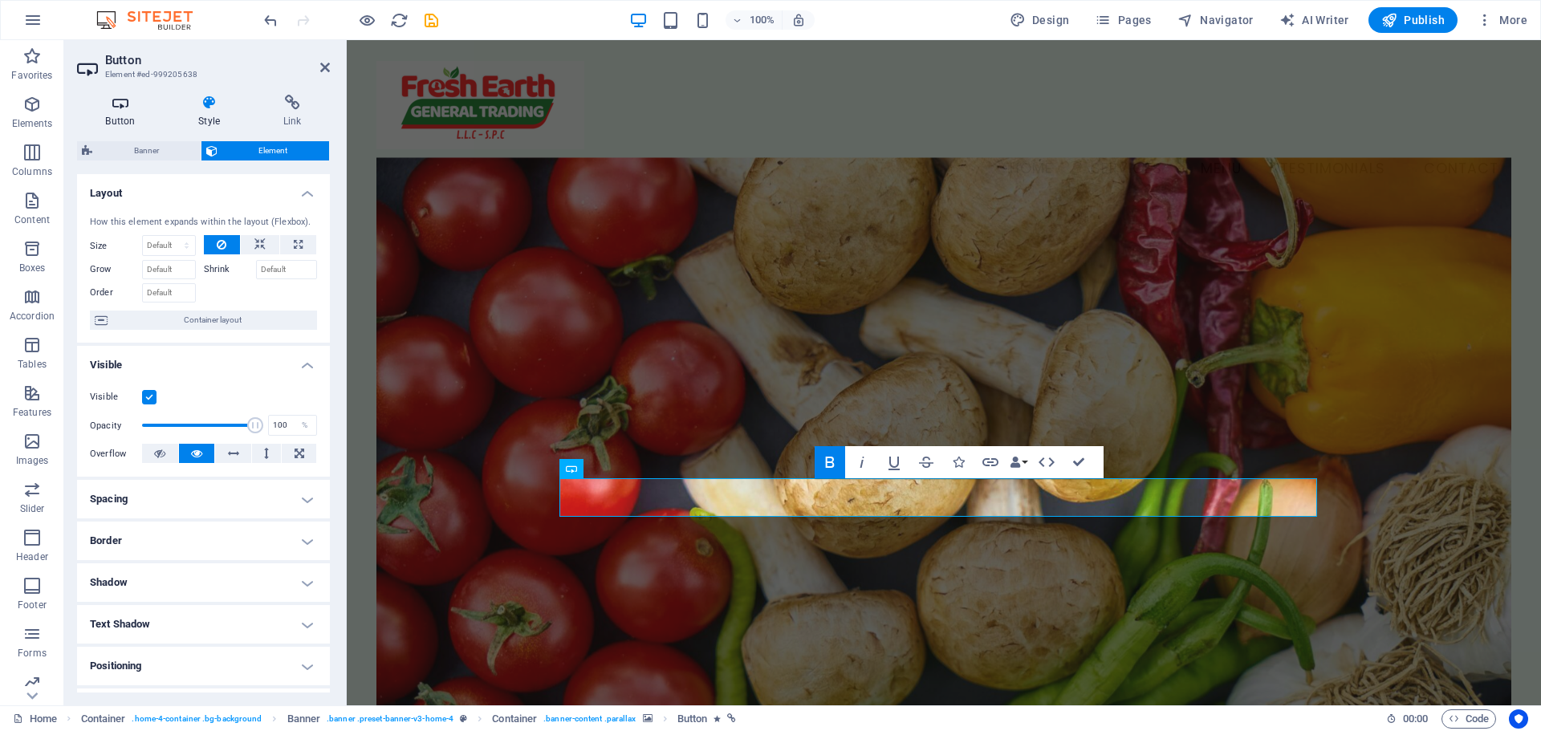
click at [148, 112] on h4 "Button" at bounding box center [123, 112] width 93 height 34
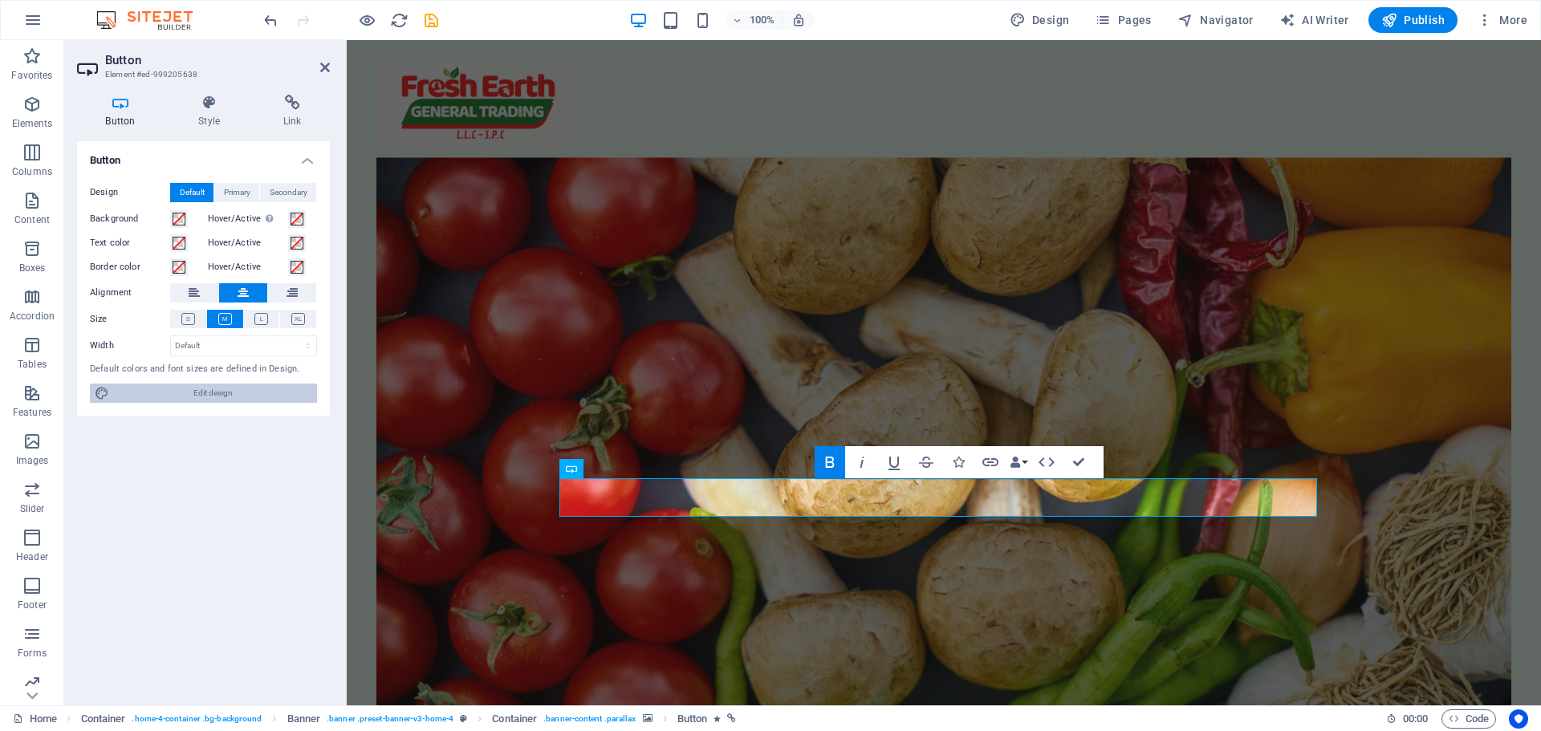
click at [197, 389] on span "Edit design" at bounding box center [213, 393] width 198 height 19
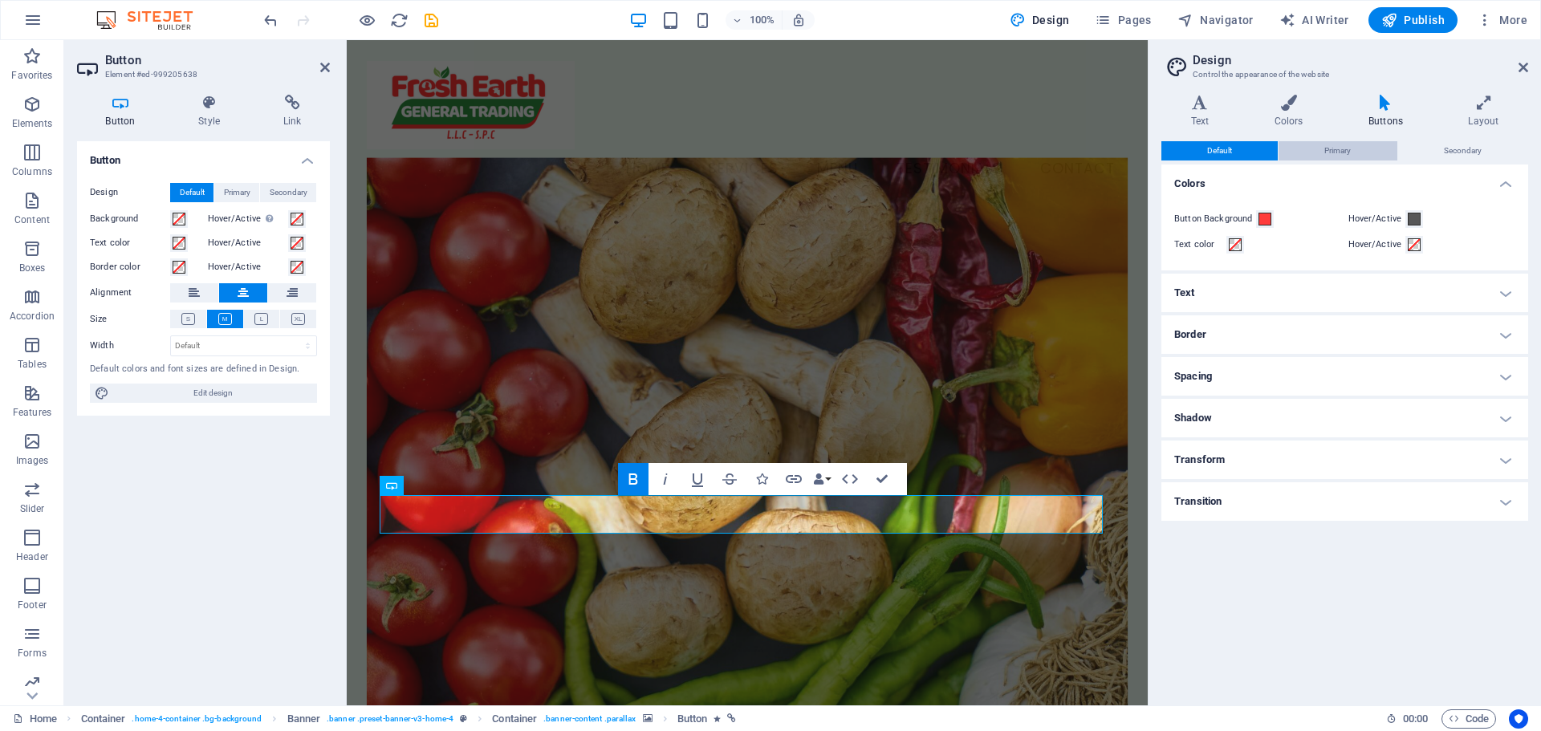
click at [1341, 155] on span "Primary" at bounding box center [1337, 150] width 26 height 19
click at [1447, 153] on span "Secondary" at bounding box center [1463, 150] width 38 height 19
click at [1220, 155] on span "Default" at bounding box center [1219, 150] width 25 height 19
click at [1393, 284] on h4 "Text" at bounding box center [1345, 293] width 367 height 39
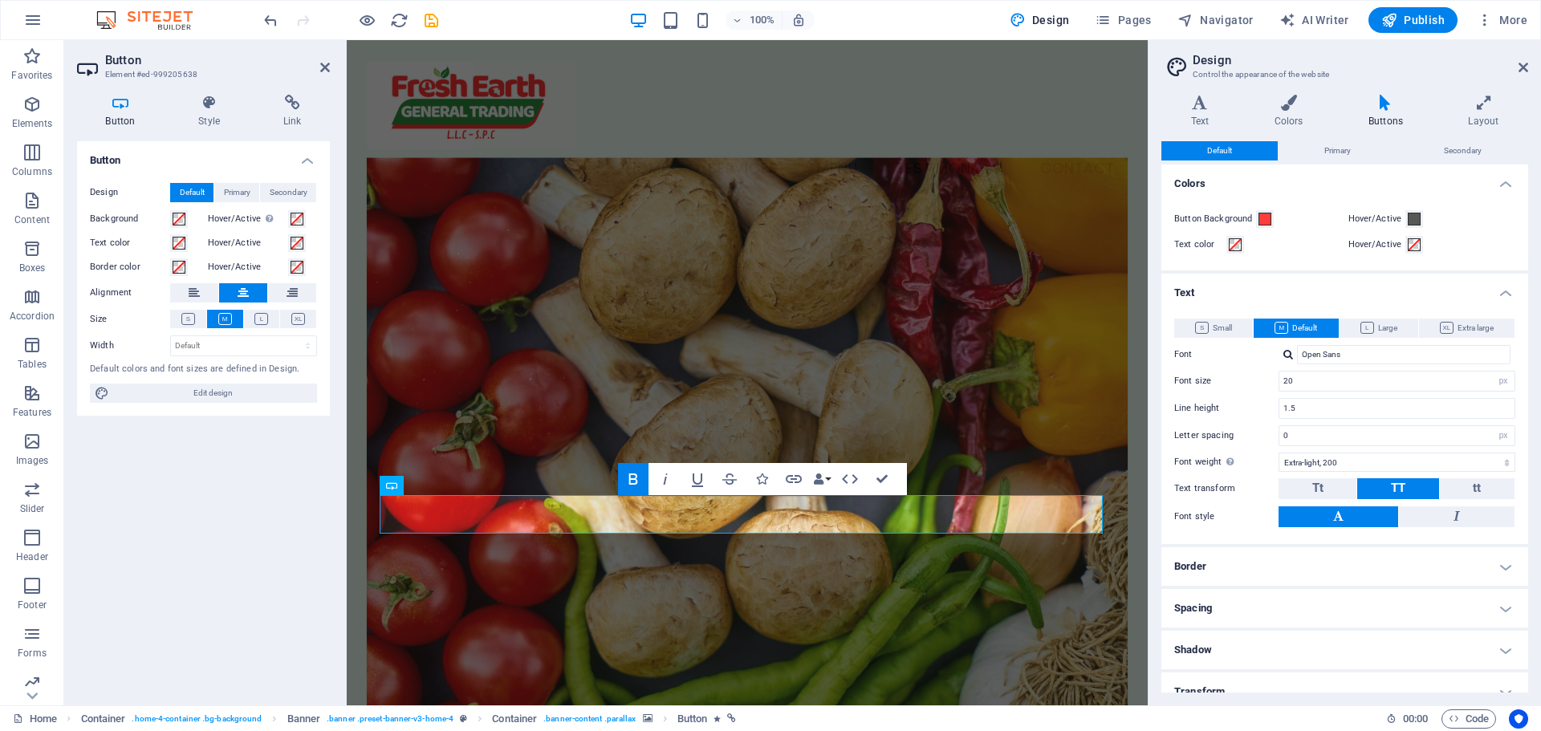
click at [1393, 284] on h4 "Text" at bounding box center [1345, 288] width 367 height 29
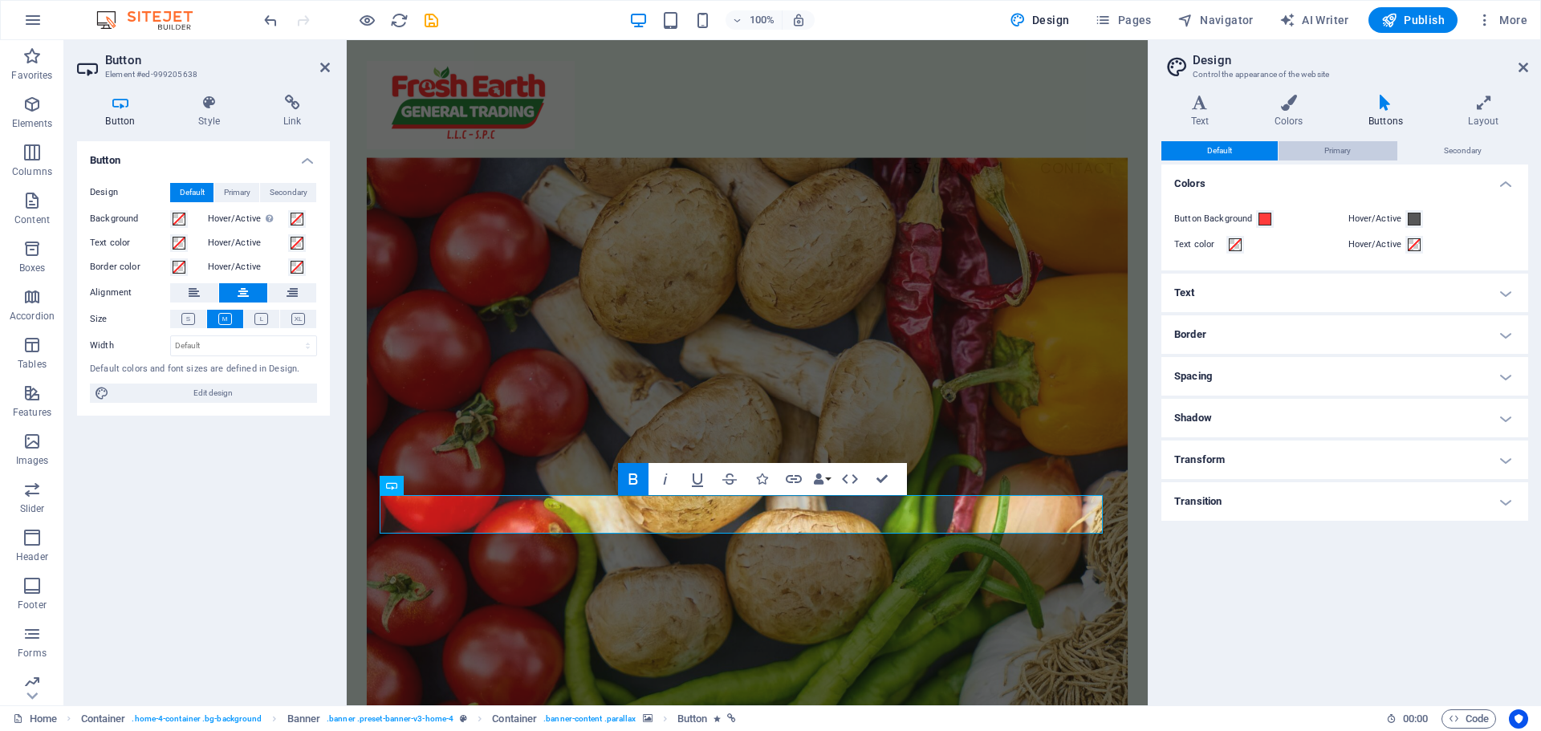
click at [1325, 149] on span "Primary" at bounding box center [1337, 150] width 26 height 19
click at [1447, 150] on span "Secondary" at bounding box center [1463, 150] width 38 height 19
click at [1255, 155] on button "Default" at bounding box center [1220, 150] width 116 height 19
click at [1313, 157] on button "Primary" at bounding box center [1338, 150] width 118 height 19
click at [1313, 288] on h4 "Text" at bounding box center [1345, 293] width 367 height 39
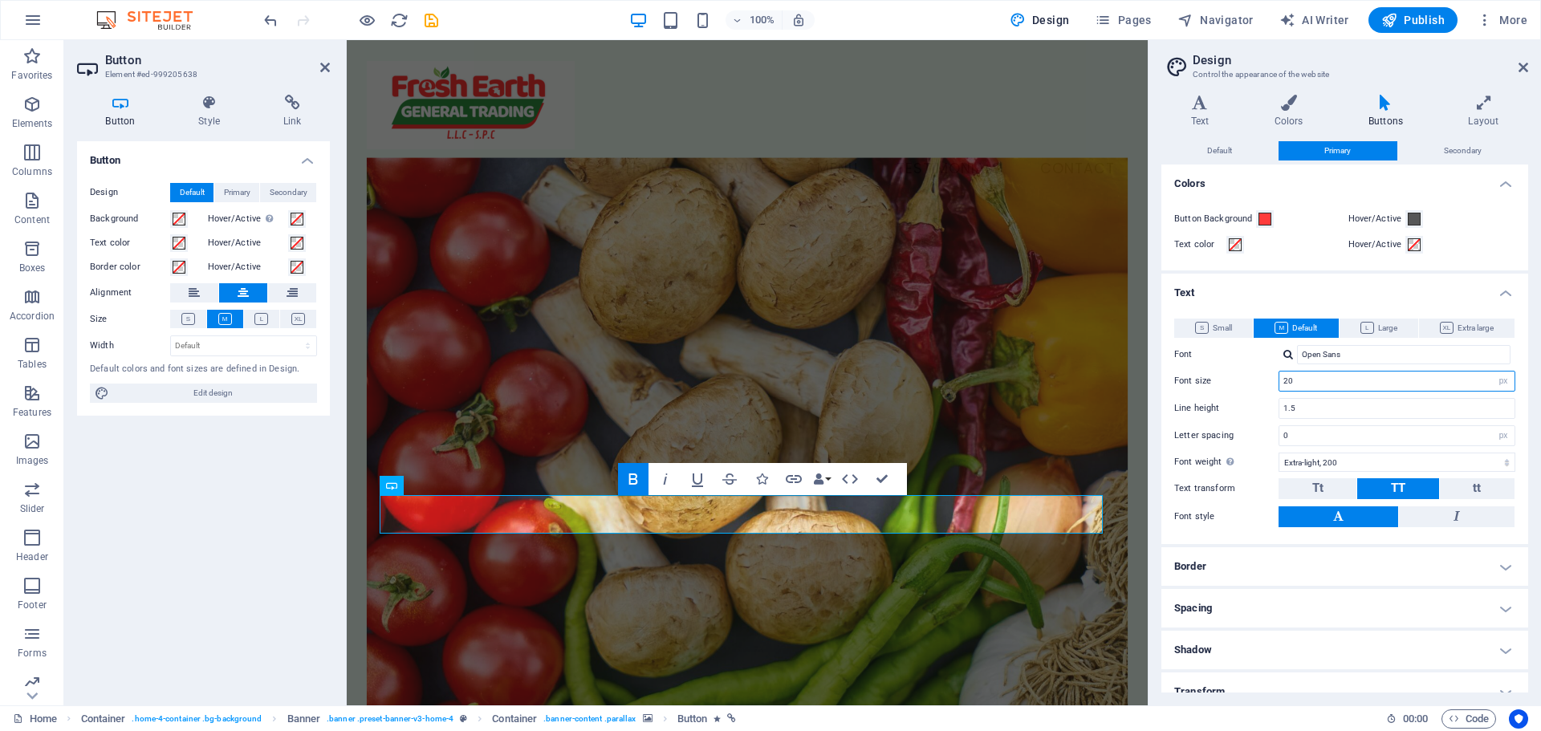
drag, startPoint x: 1328, startPoint y: 375, endPoint x: 1192, endPoint y: 366, distance: 136.7
click at [1192, 366] on div "Small Default Large Extra large Font Open Sans Font size 20 rem px em % Line he…" at bounding box center [1344, 424] width 373 height 242
click at [1369, 291] on h4 "Text" at bounding box center [1345, 288] width 367 height 29
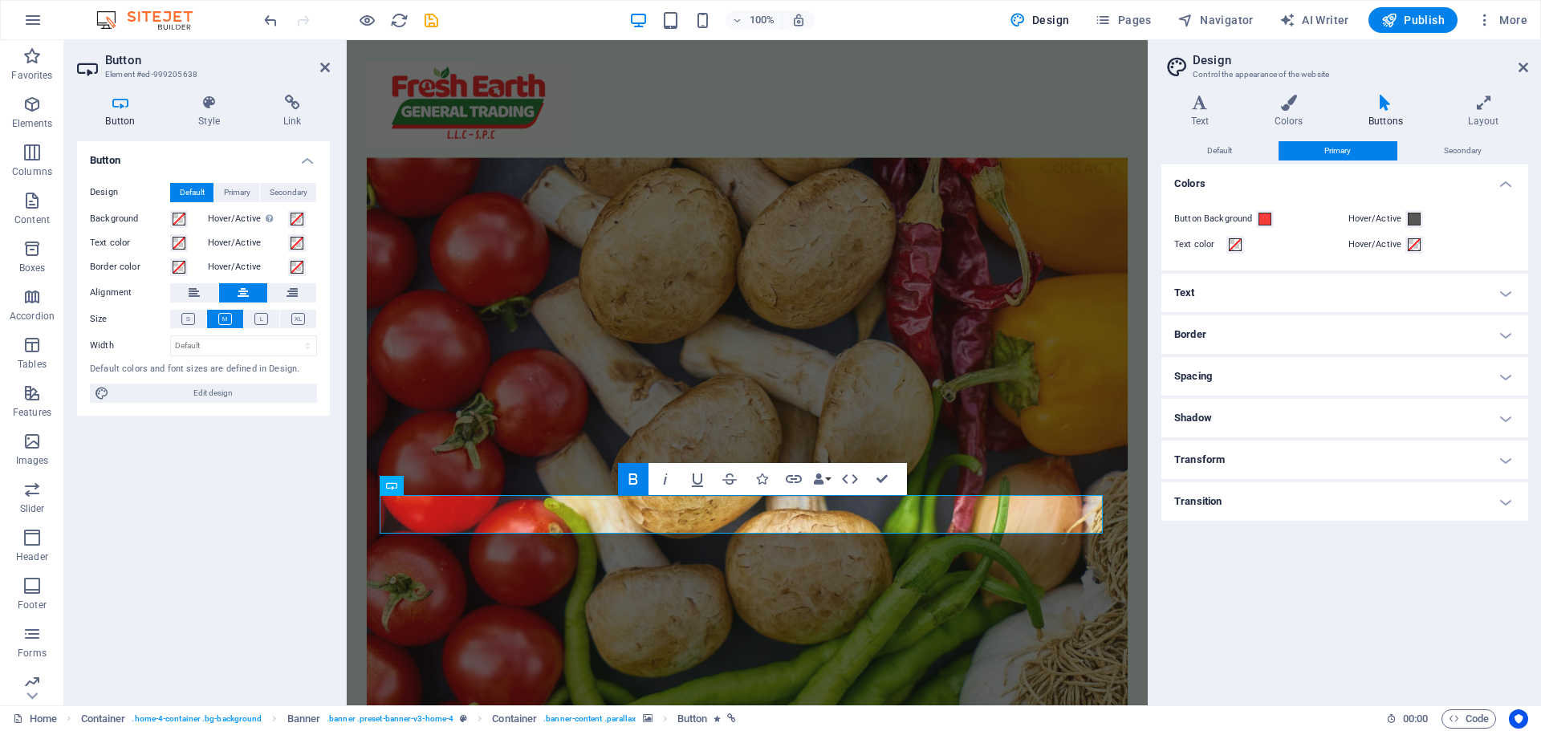
click at [1369, 291] on h4 "Text" at bounding box center [1345, 293] width 367 height 39
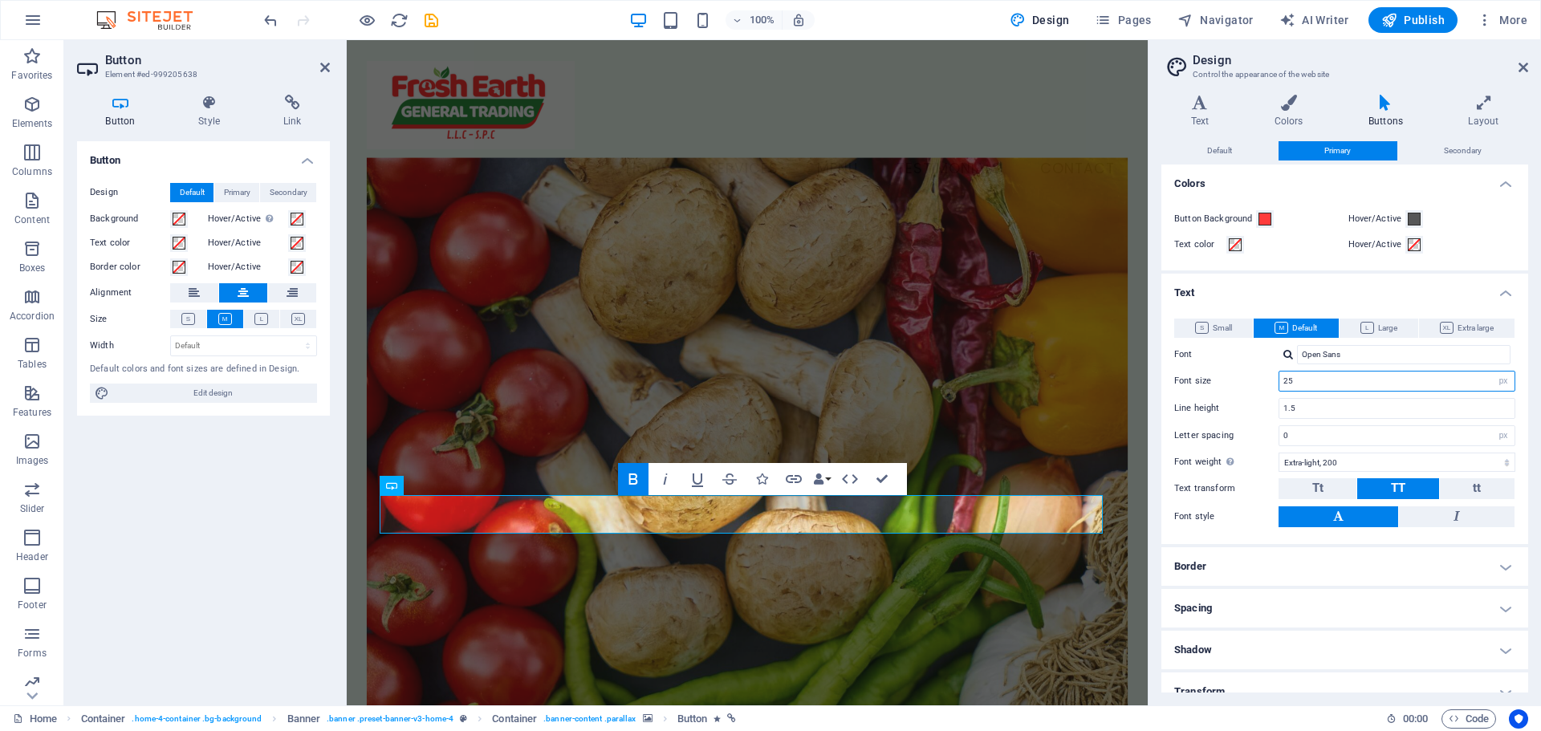
drag, startPoint x: 1338, startPoint y: 382, endPoint x: 1271, endPoint y: 378, distance: 67.5
click at [1271, 378] on div "Font size 25 rem px em %" at bounding box center [1344, 381] width 341 height 21
type input "25"
click at [1357, 287] on h4 "Text" at bounding box center [1345, 288] width 367 height 29
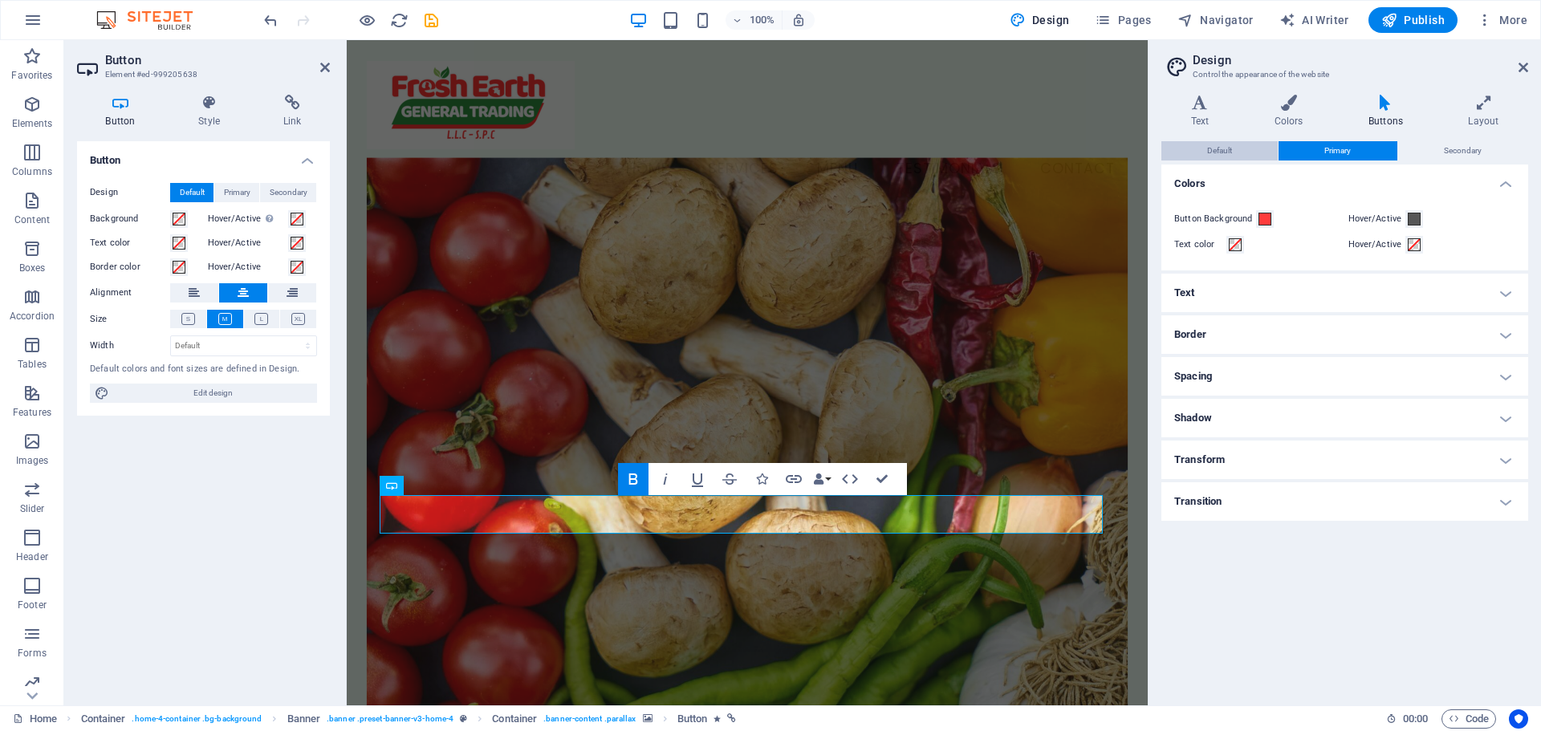
click at [1225, 148] on span "Default" at bounding box center [1219, 150] width 25 height 19
click at [1251, 285] on h4 "Text" at bounding box center [1345, 293] width 367 height 39
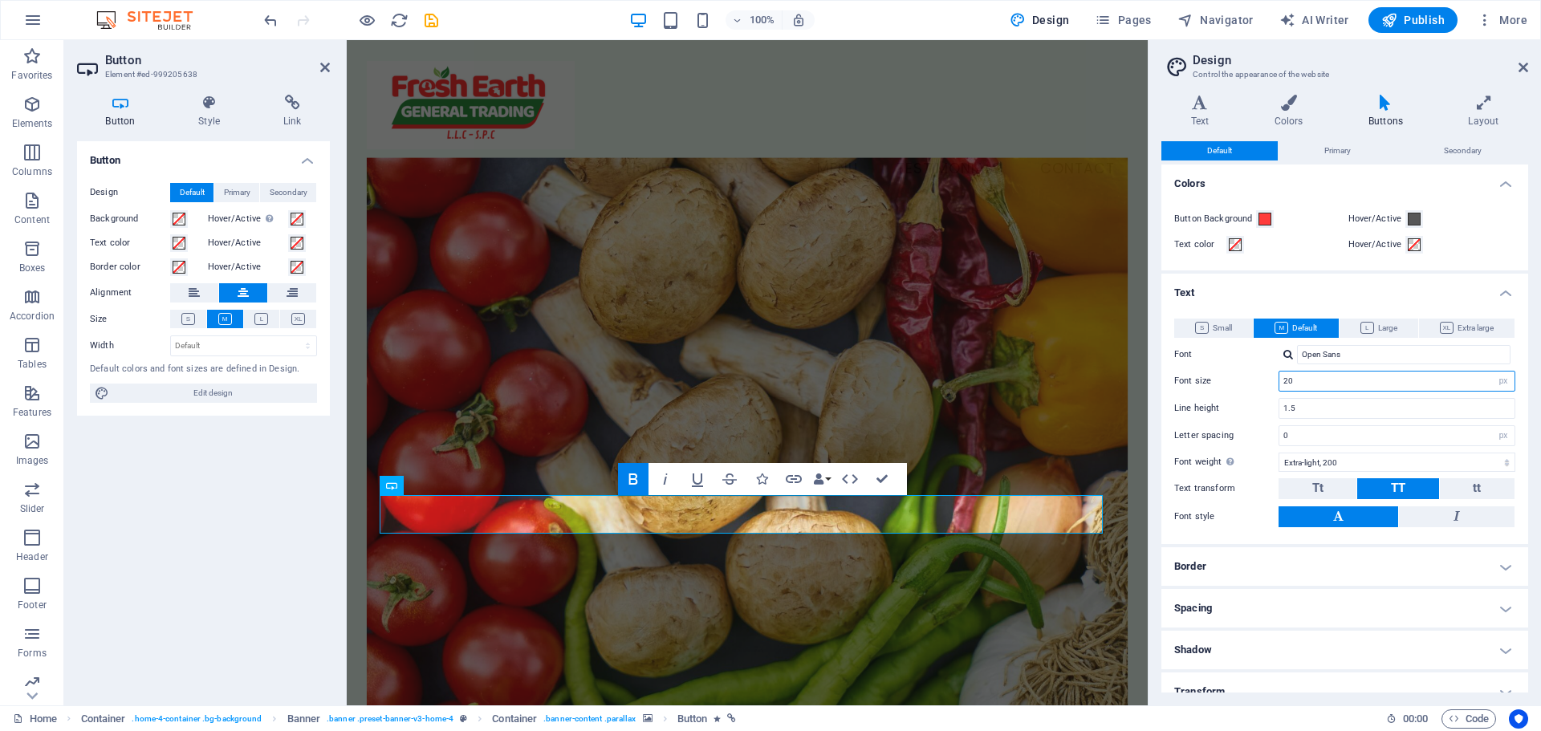
drag, startPoint x: 1316, startPoint y: 384, endPoint x: 1247, endPoint y: 373, distance: 70.7
click at [1247, 373] on div "Font size 20 rem px em %" at bounding box center [1344, 381] width 341 height 21
click at [1246, 297] on h4 "Text" at bounding box center [1345, 288] width 367 height 29
click at [1246, 291] on h4 "Text" at bounding box center [1345, 288] width 367 height 29
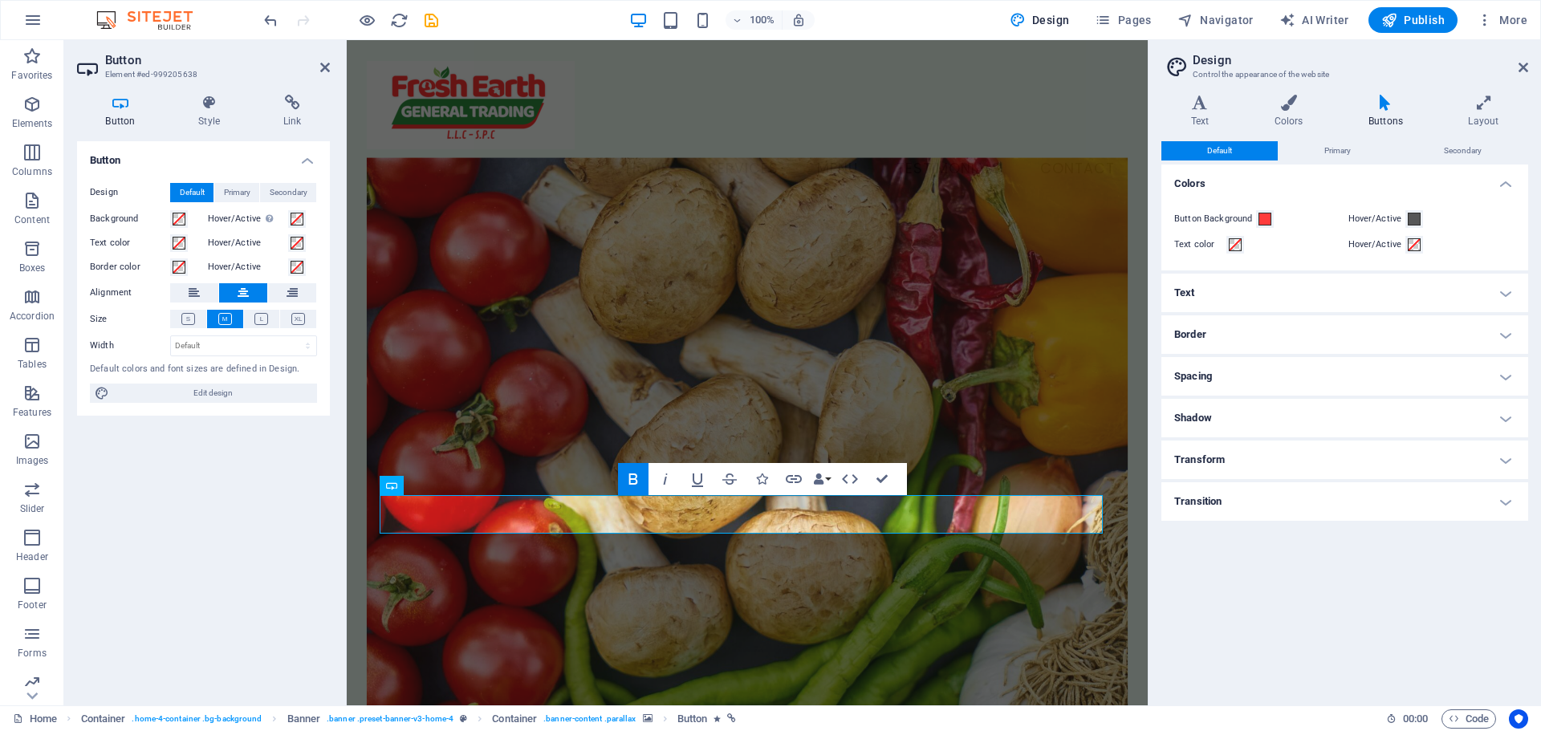
drag, startPoint x: 1280, startPoint y: 611, endPoint x: 735, endPoint y: 571, distance: 546.5
click at [1280, 611] on div "Default Primary Secondary Colors Button Background Hover/Active Text color Hove…" at bounding box center [1345, 416] width 367 height 551
click at [999, 608] on figure at bounding box center [747, 460] width 761 height 606
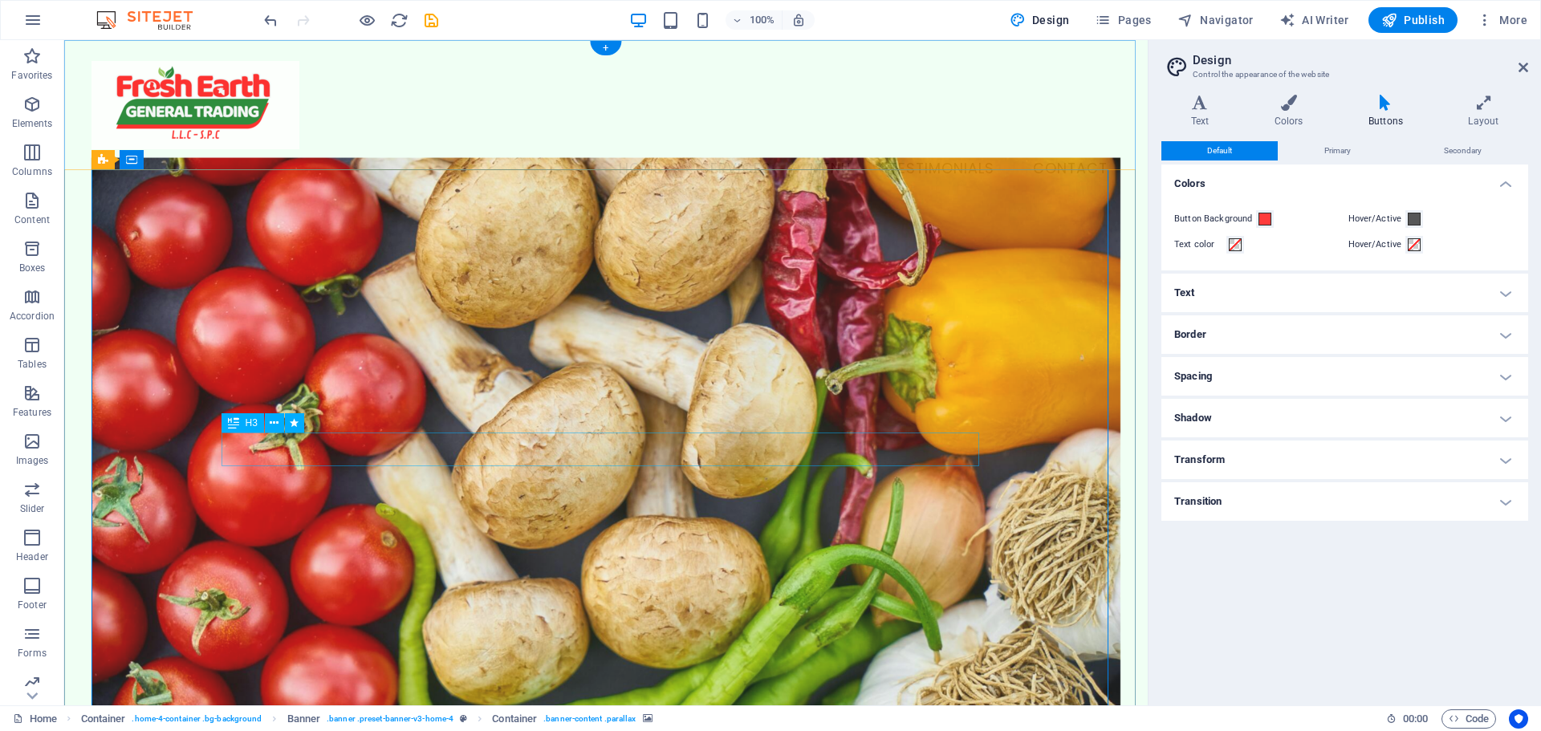
click at [1328, 295] on h4 "Text" at bounding box center [1345, 293] width 367 height 39
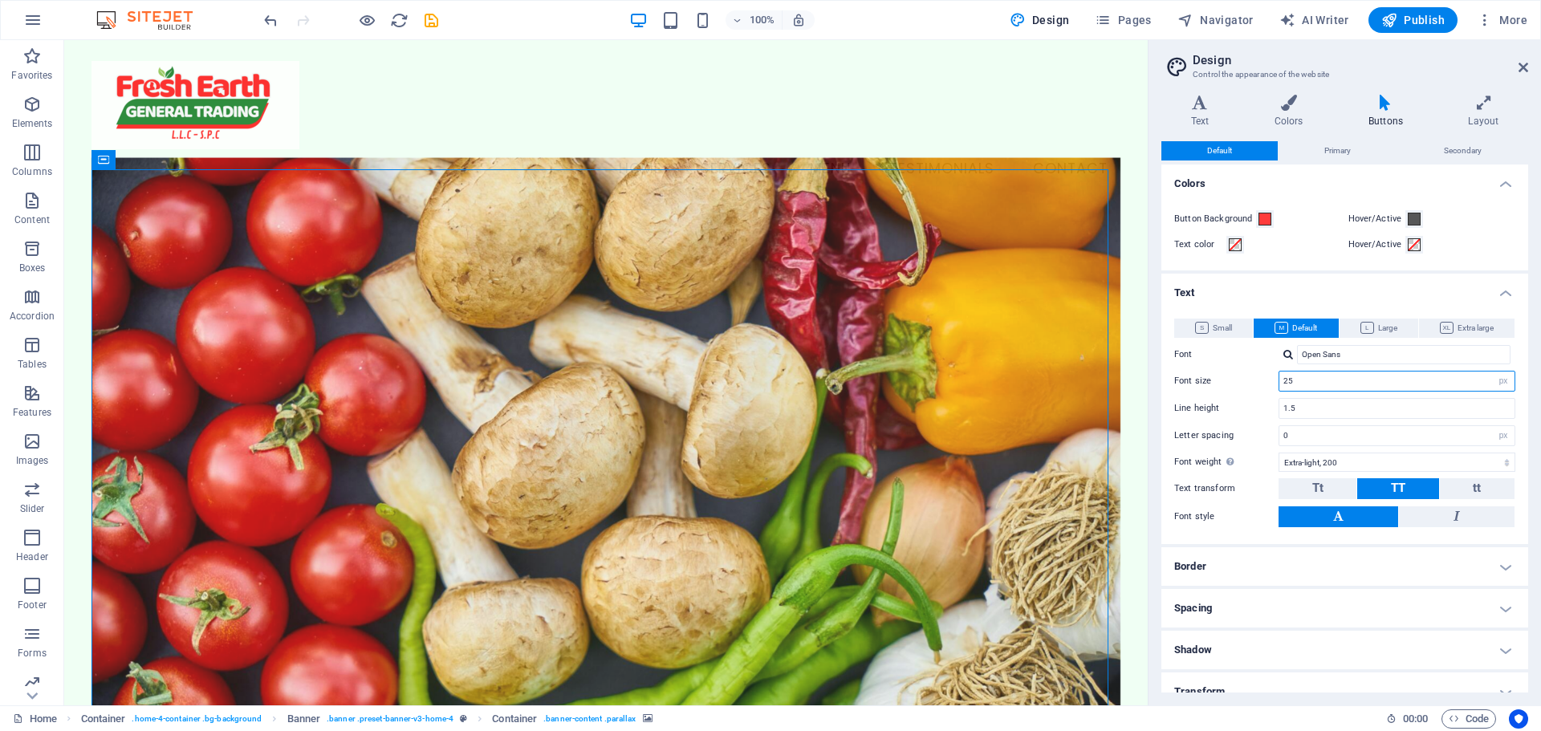
drag, startPoint x: 1301, startPoint y: 384, endPoint x: 1248, endPoint y: 382, distance: 53.0
click at [1252, 382] on div "Font size 25 rem px em %" at bounding box center [1344, 381] width 341 height 21
click at [1200, 294] on h4 "Text" at bounding box center [1345, 288] width 367 height 29
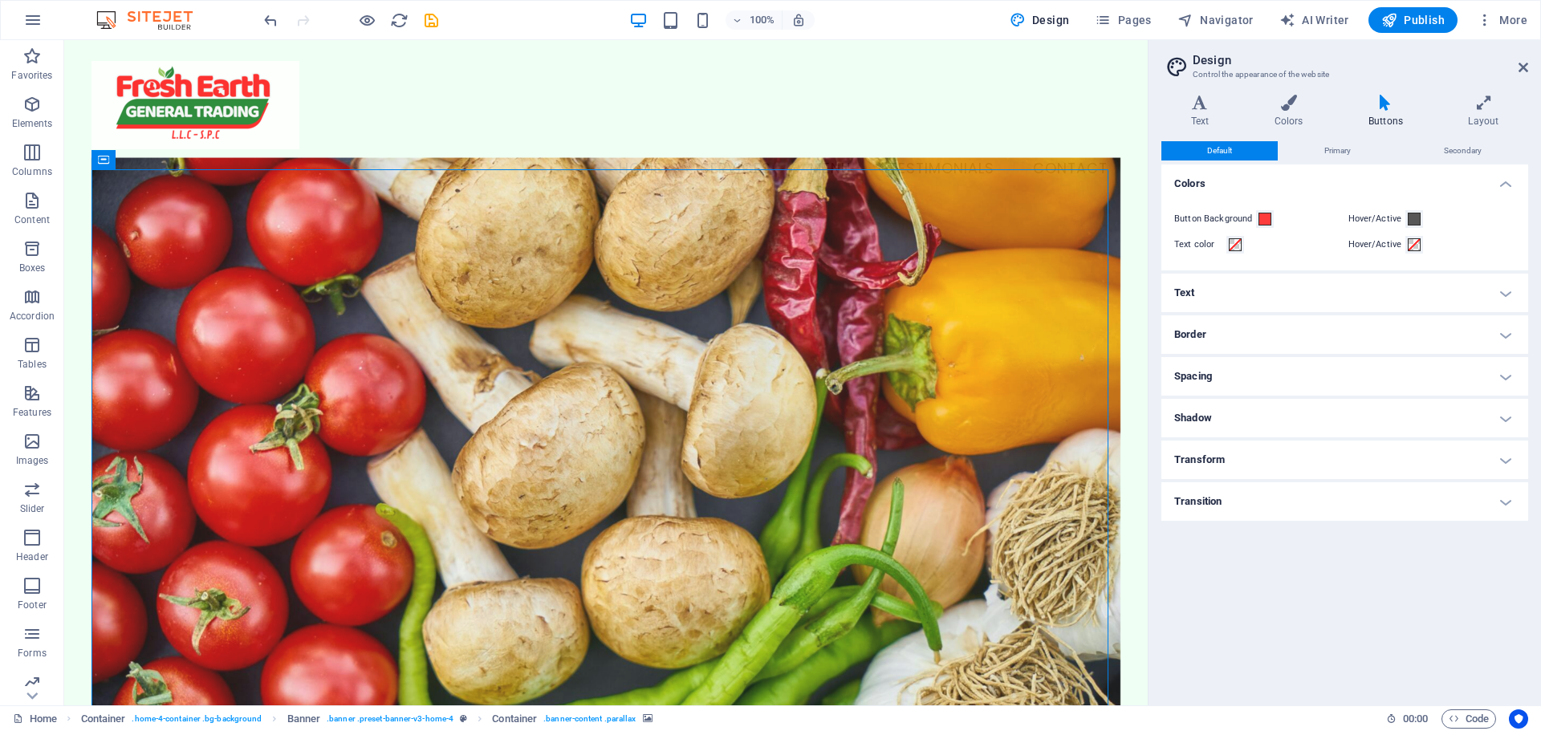
click at [1296, 603] on div "Default Primary Secondary Colors Button Background Hover/Active Text color Hove…" at bounding box center [1345, 416] width 367 height 551
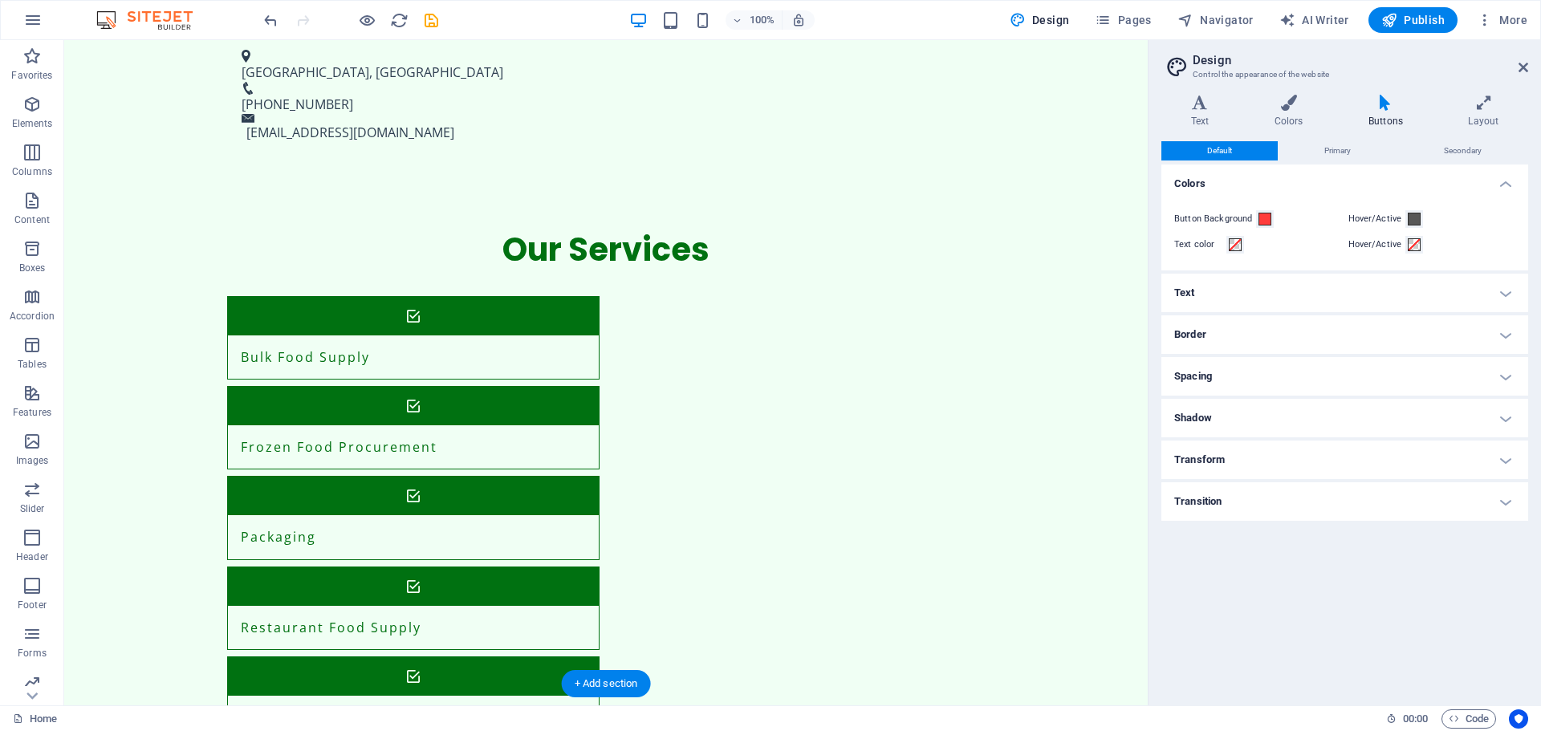
scroll to position [112, 0]
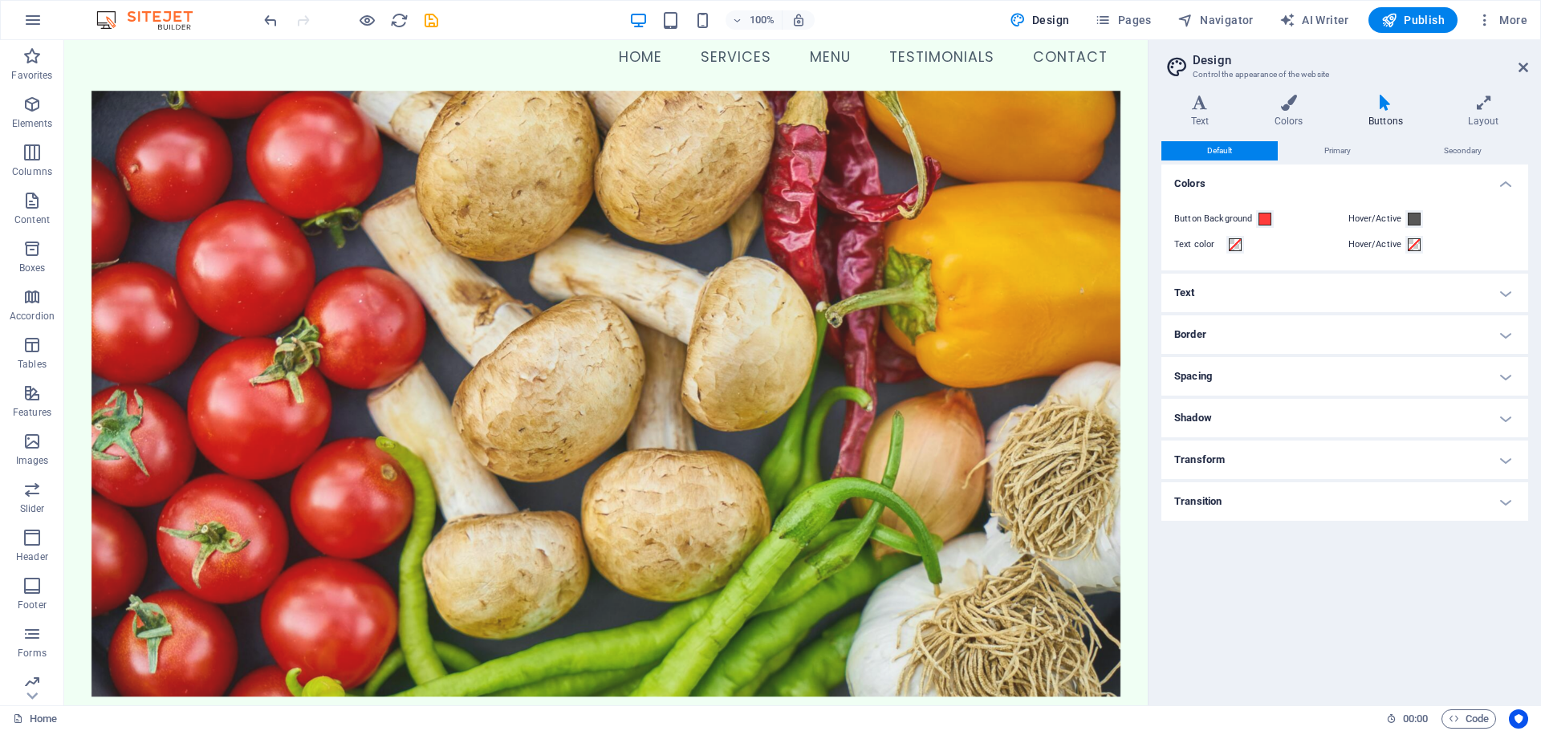
click at [1288, 295] on h4 "Text" at bounding box center [1345, 293] width 367 height 39
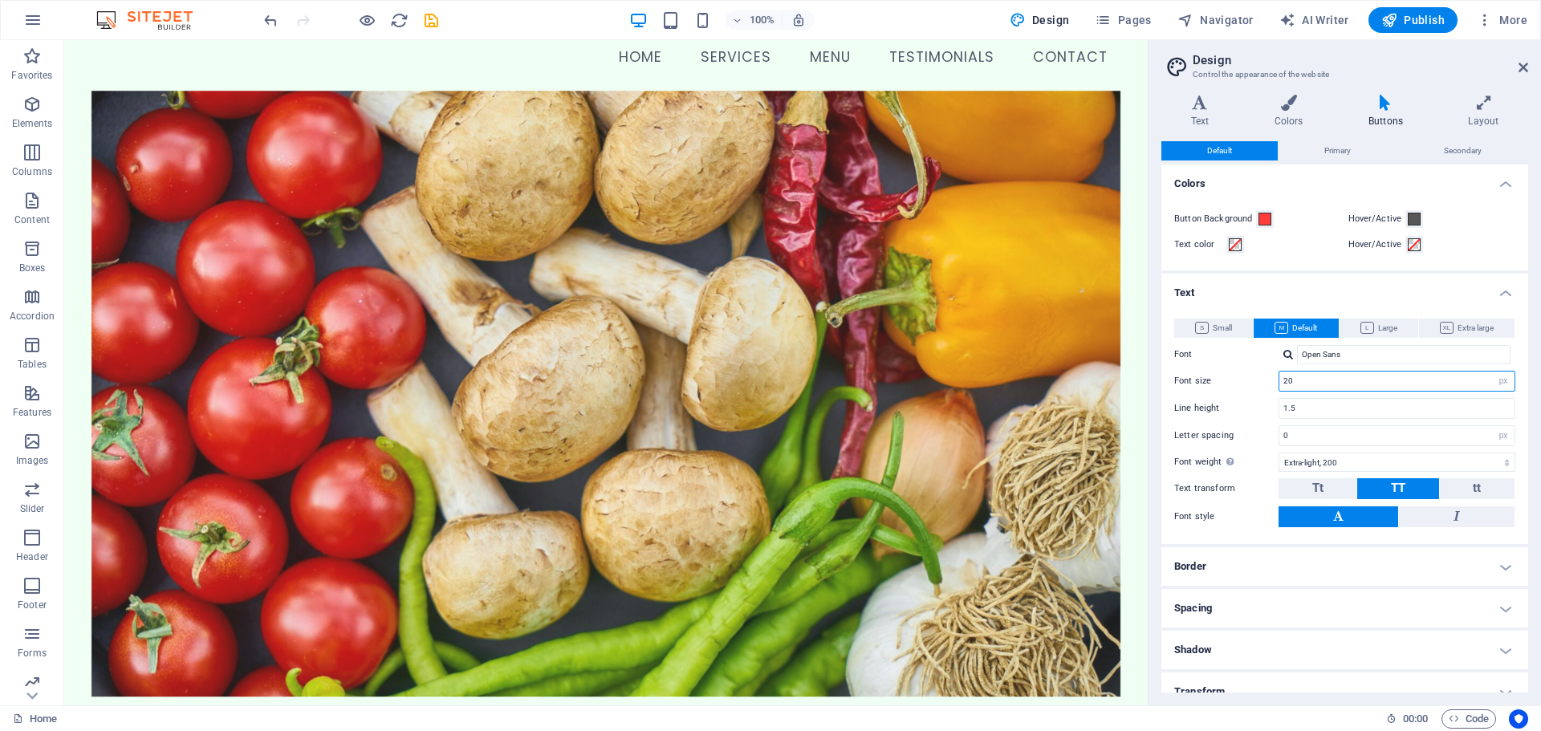
drag, startPoint x: 1312, startPoint y: 382, endPoint x: 1260, endPoint y: 382, distance: 52.2
click at [1263, 382] on div "Font size 20 rem px em %" at bounding box center [1344, 381] width 341 height 21
type input "25"
click at [1327, 282] on h4 "Text" at bounding box center [1345, 288] width 367 height 29
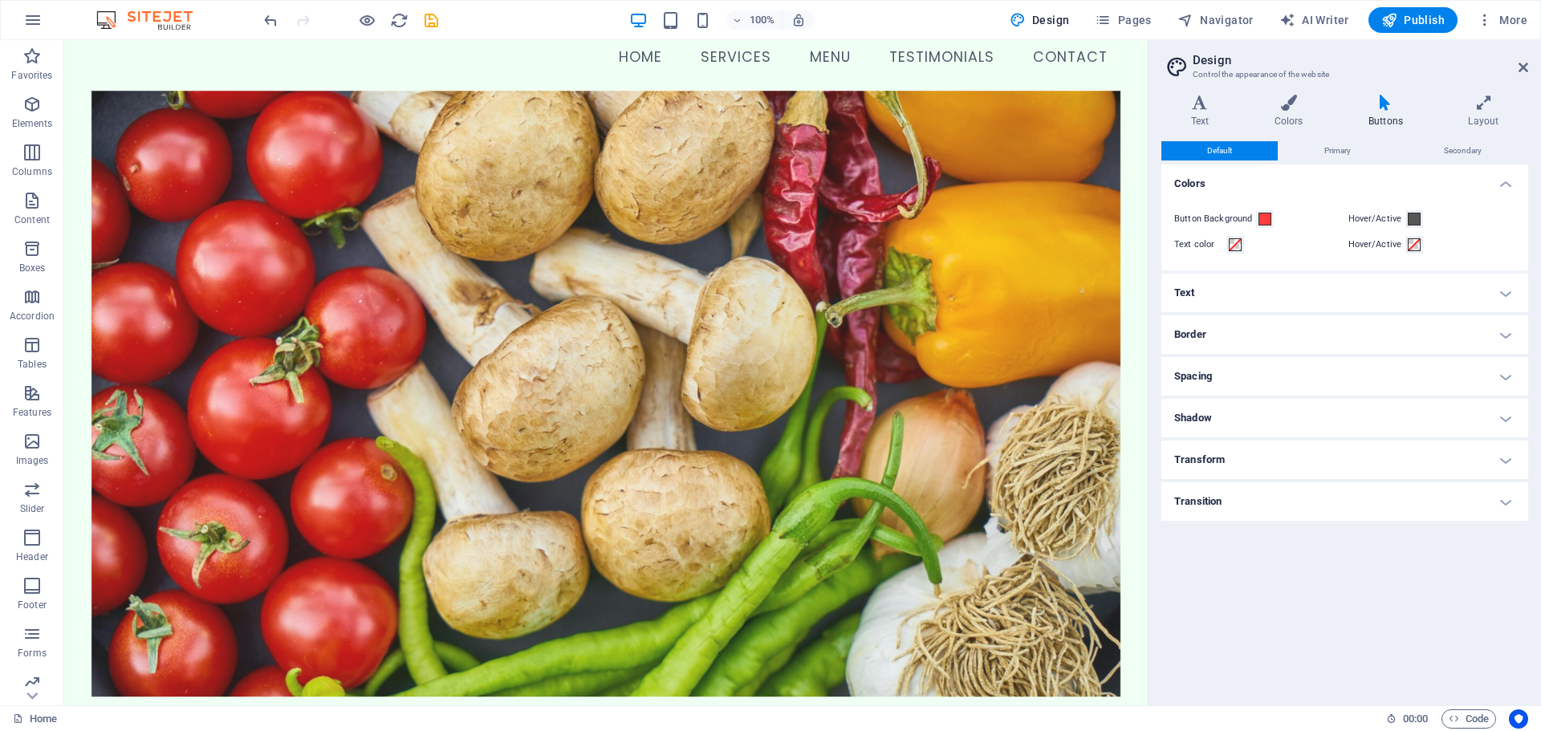
click at [960, 580] on figure at bounding box center [607, 394] width 1030 height 606
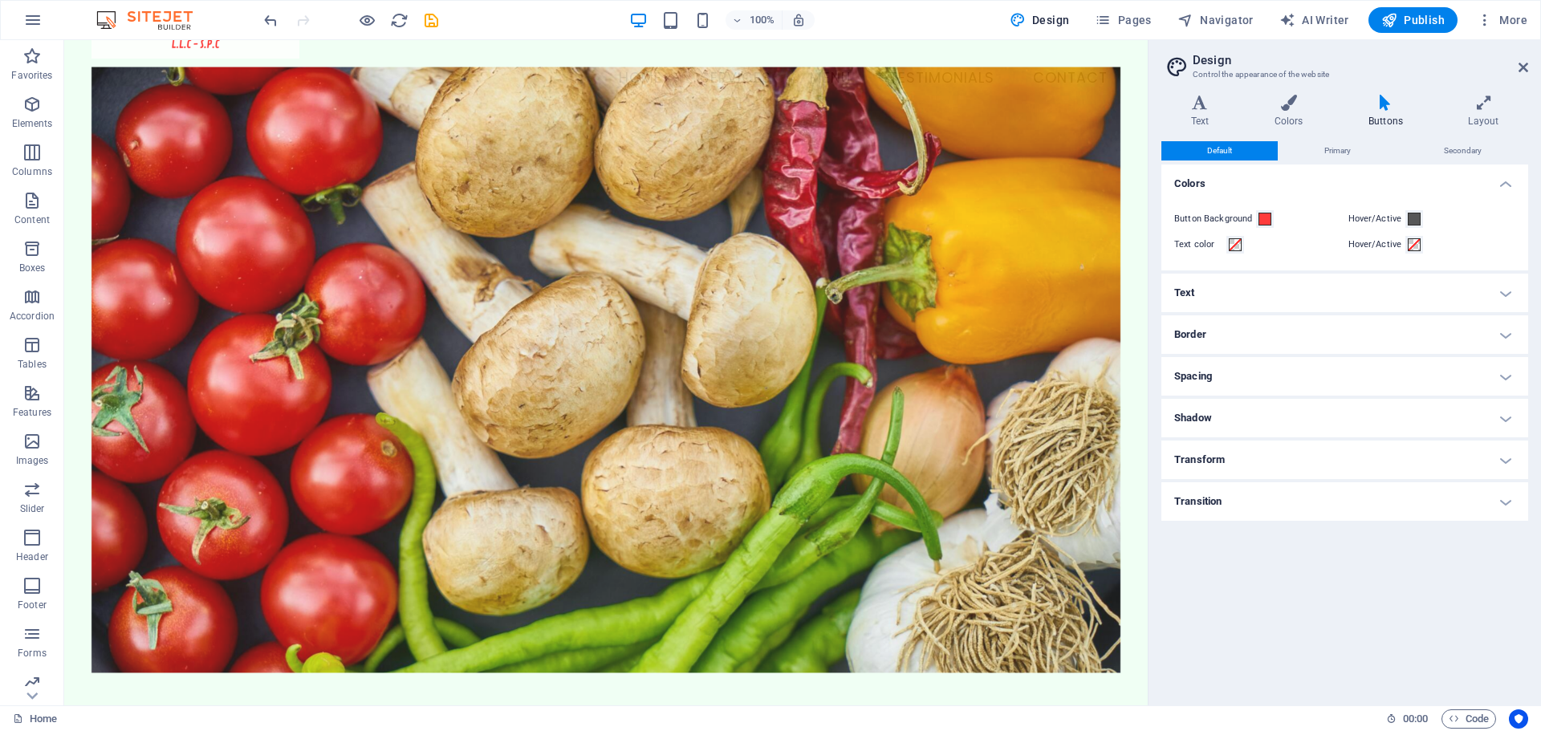
scroll to position [0, 0]
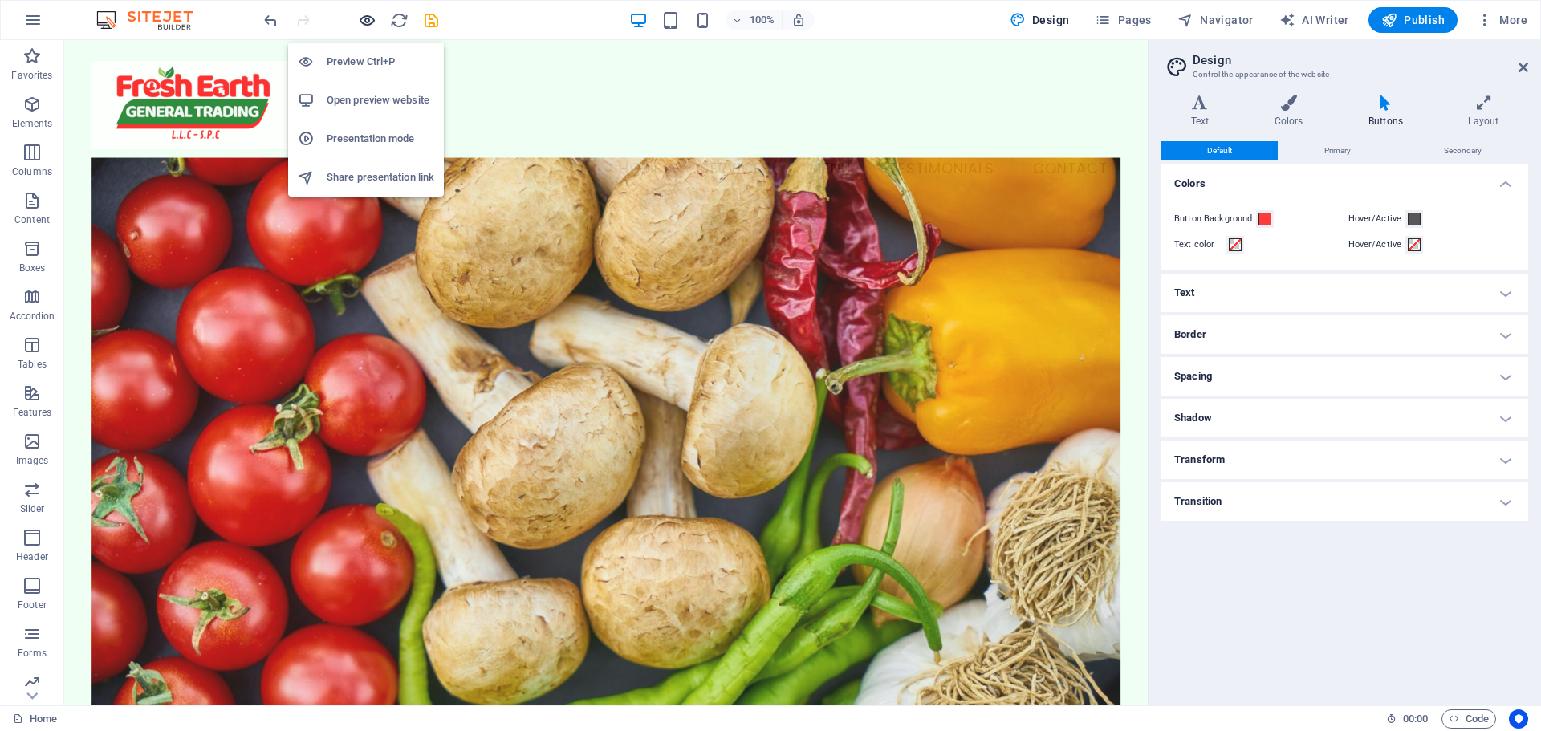
click at [364, 28] on icon "button" at bounding box center [367, 20] width 18 height 18
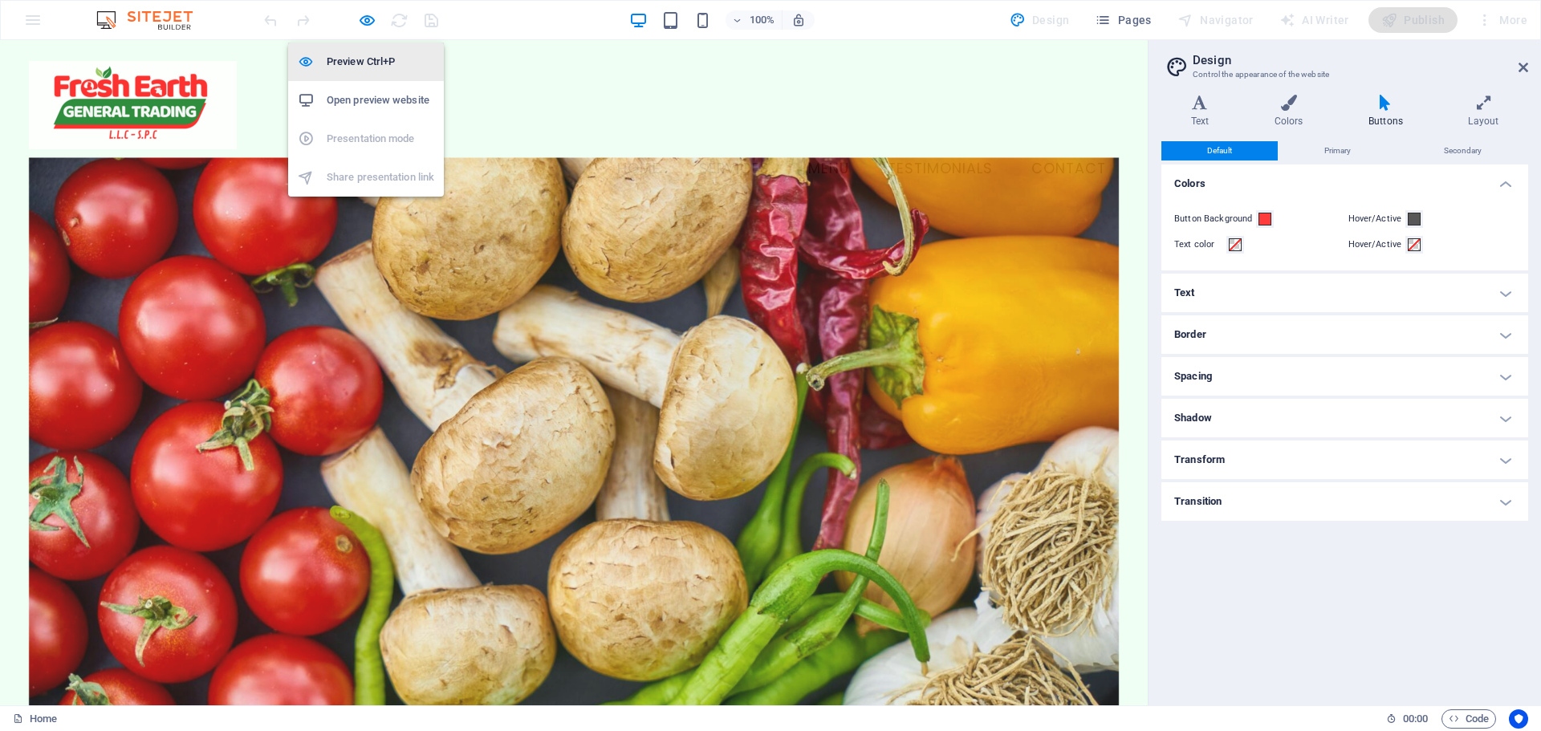
click at [367, 65] on h6 "Preview Ctrl+P" at bounding box center [381, 61] width 108 height 19
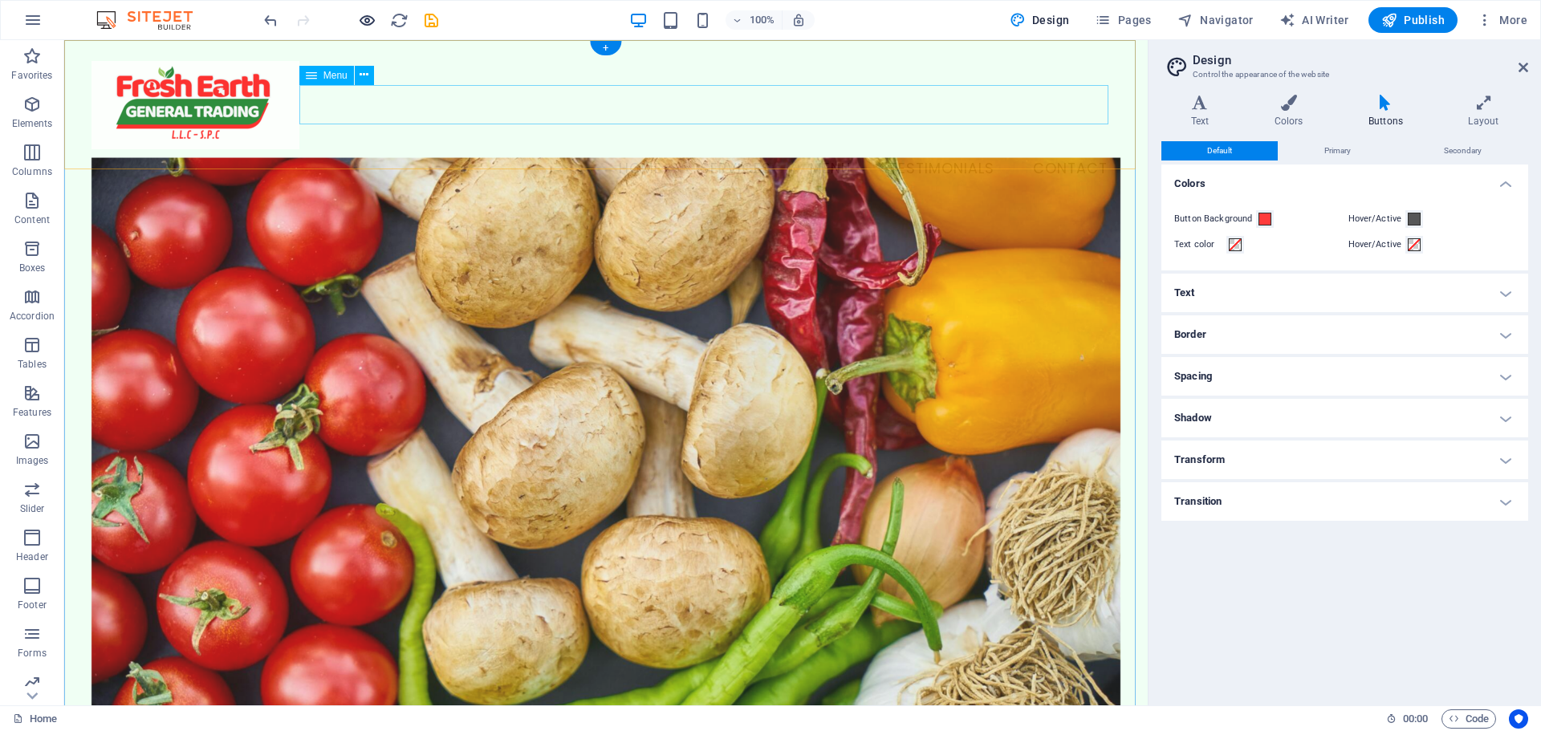
click at [364, 19] on icon "button" at bounding box center [367, 20] width 18 height 18
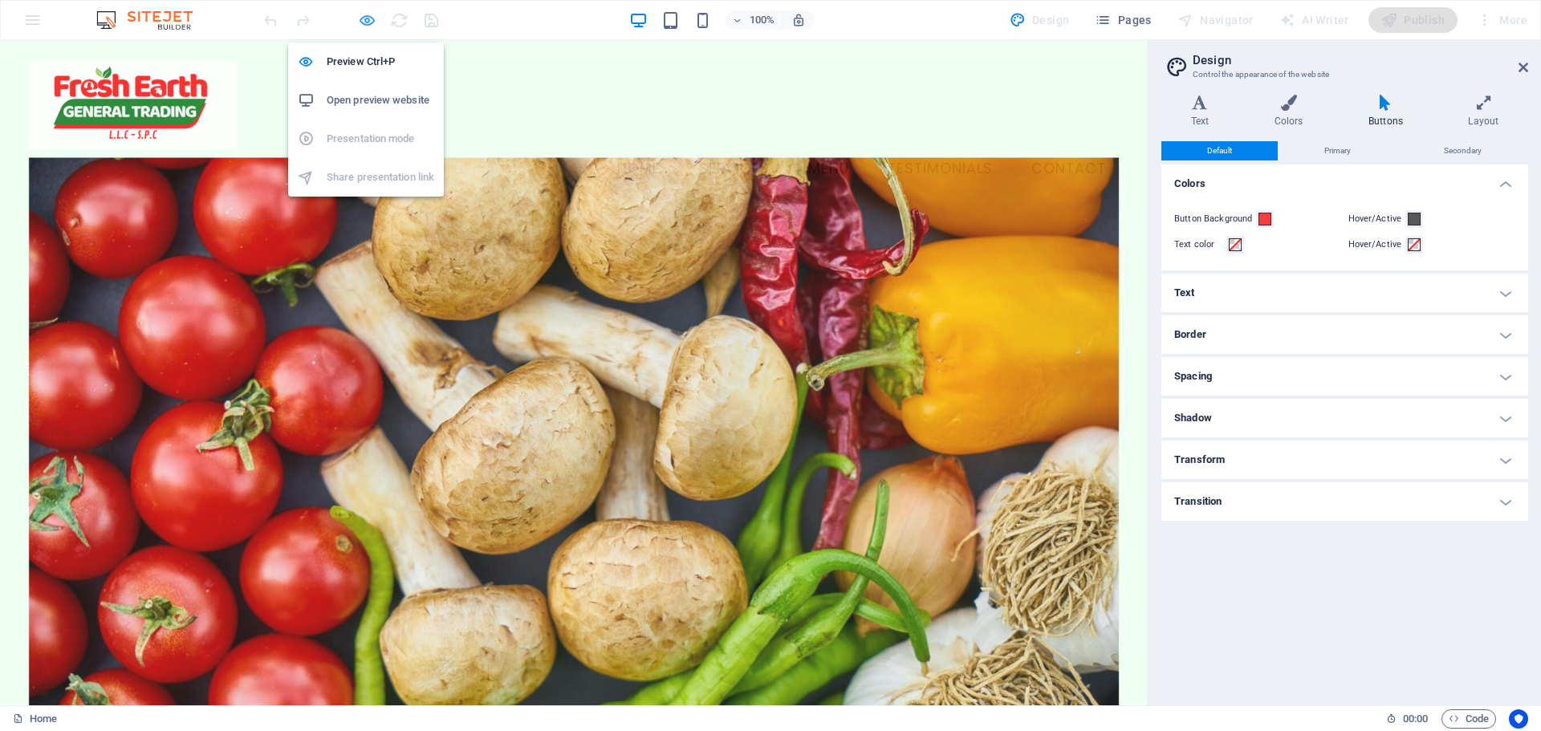
click at [373, 22] on icon "button" at bounding box center [367, 20] width 18 height 18
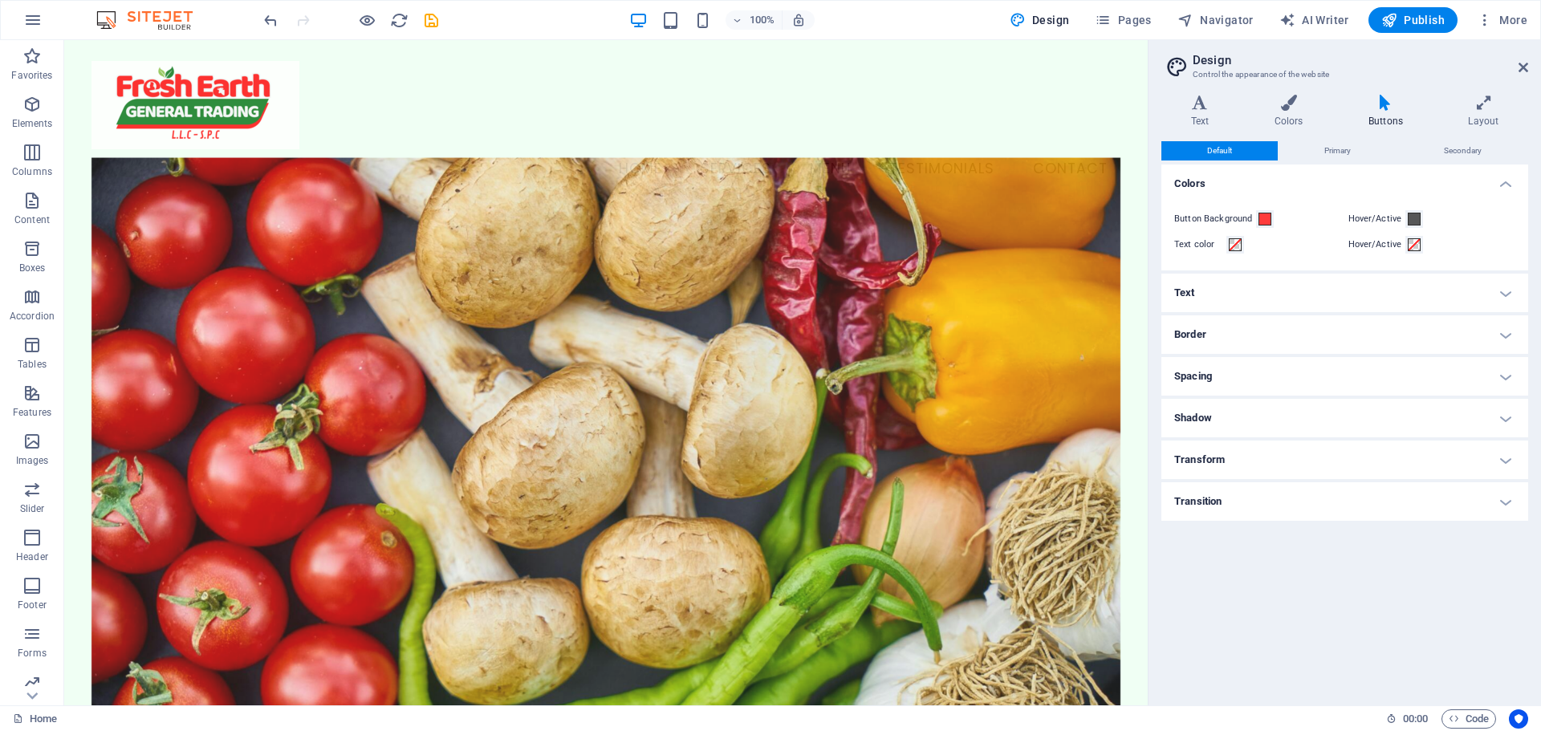
drag, startPoint x: 1141, startPoint y: 184, endPoint x: 1185, endPoint y: 64, distance: 127.2
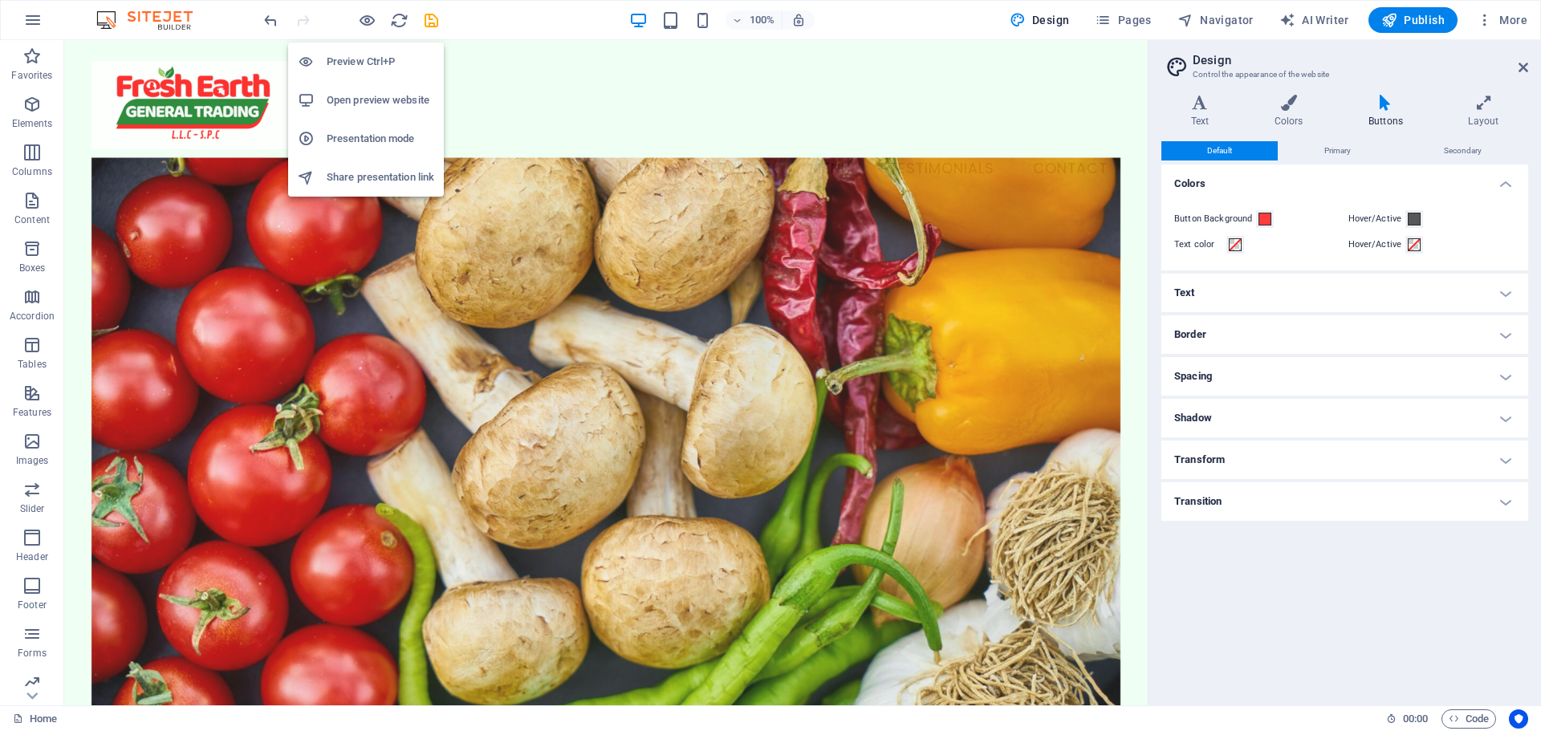
click at [356, 102] on h6 "Open preview website" at bounding box center [381, 100] width 108 height 19
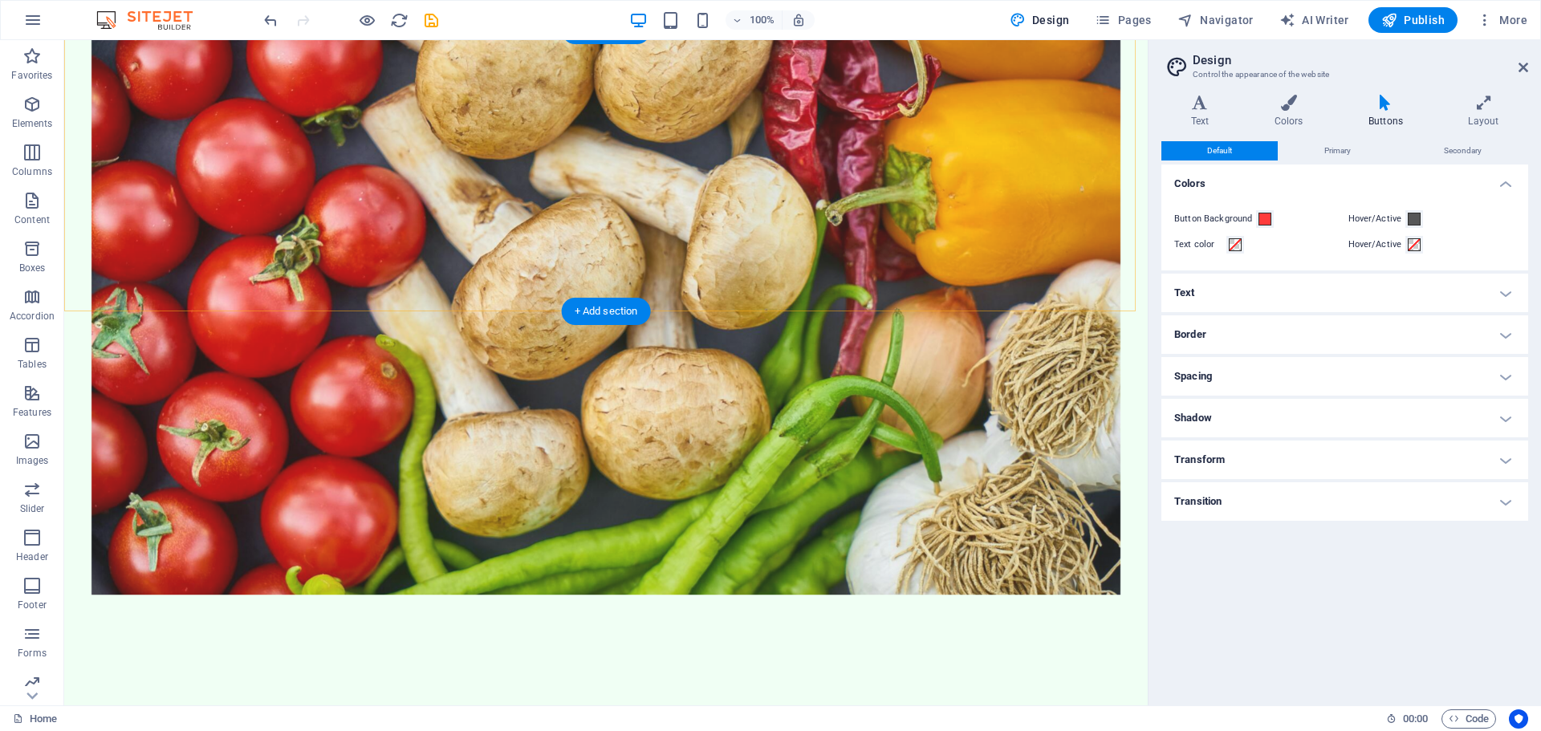
scroll to position [1124, 0]
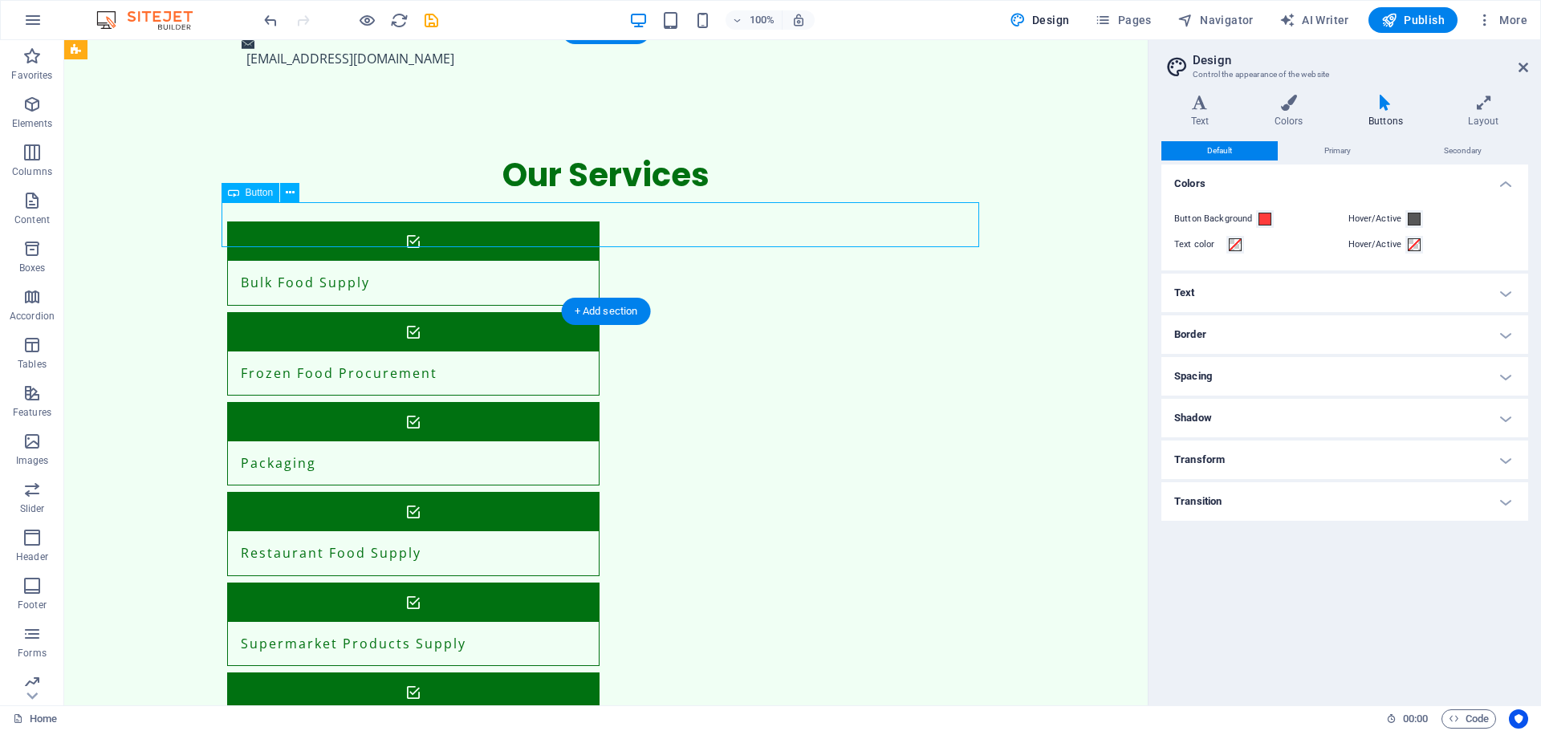
select select
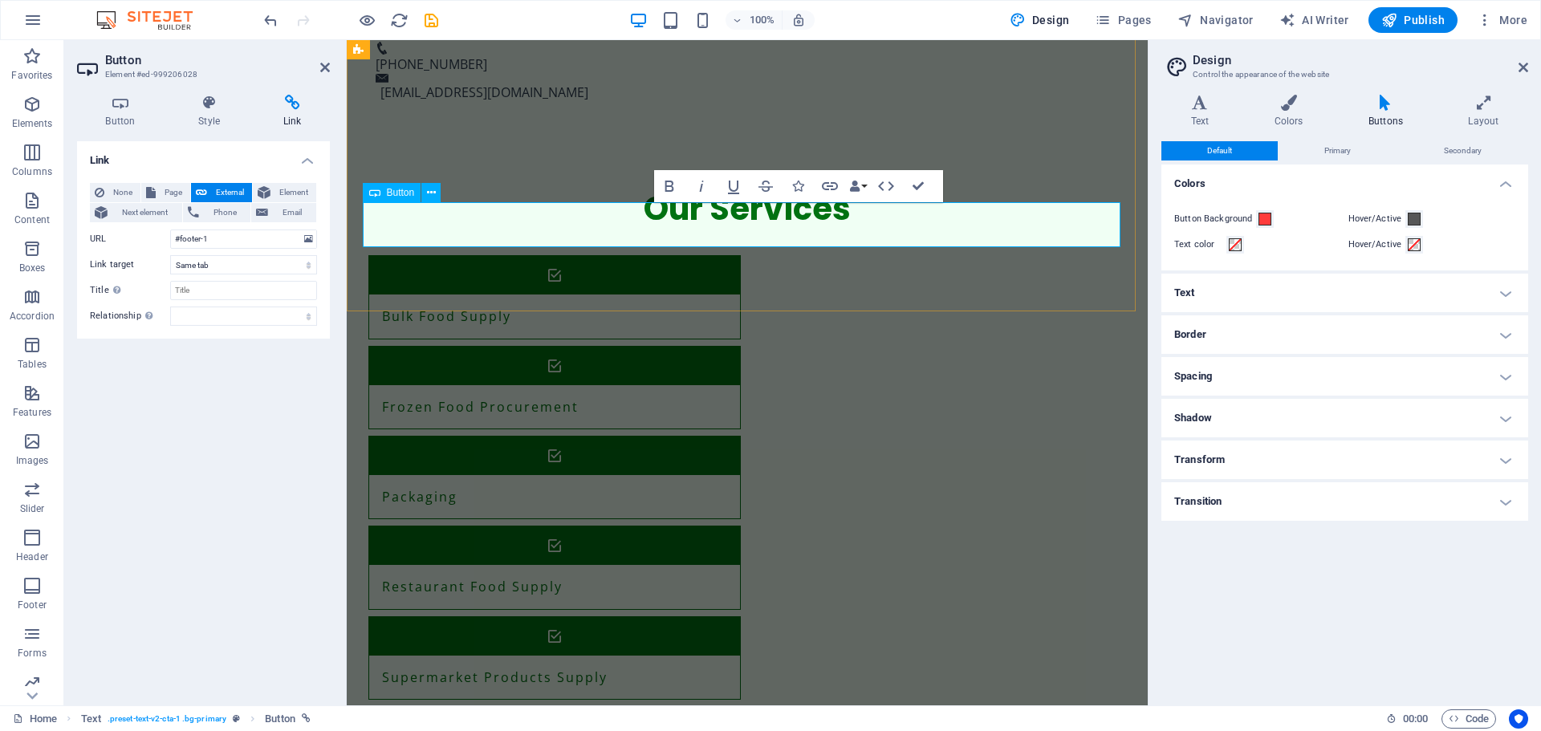
drag, startPoint x: 1426, startPoint y: 15, endPoint x: 1178, endPoint y: 258, distance: 347.4
click at [1426, 15] on span "Publish" at bounding box center [1412, 20] width 63 height 16
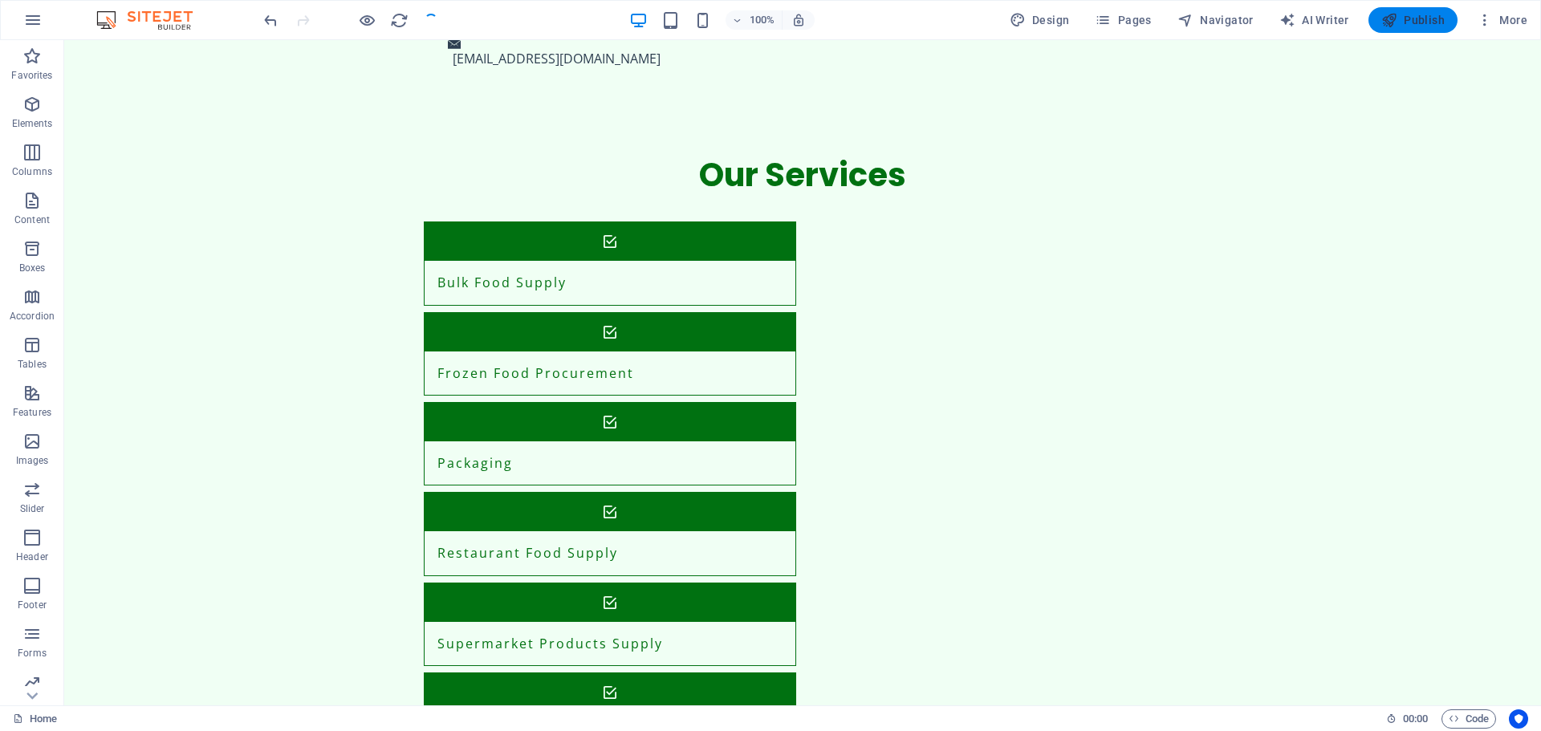
click at [1420, 20] on span "Publish" at bounding box center [1412, 20] width 63 height 16
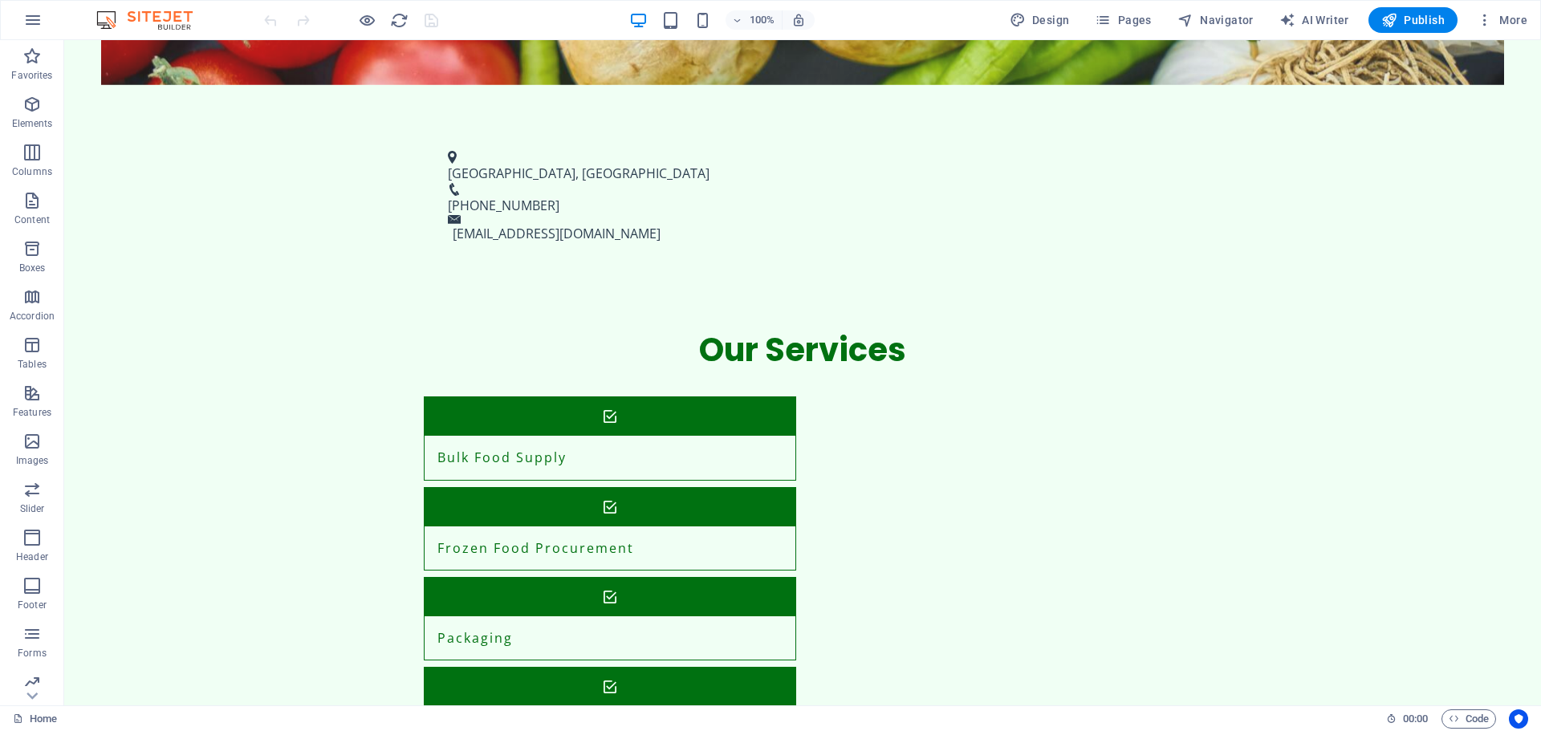
scroll to position [957, 0]
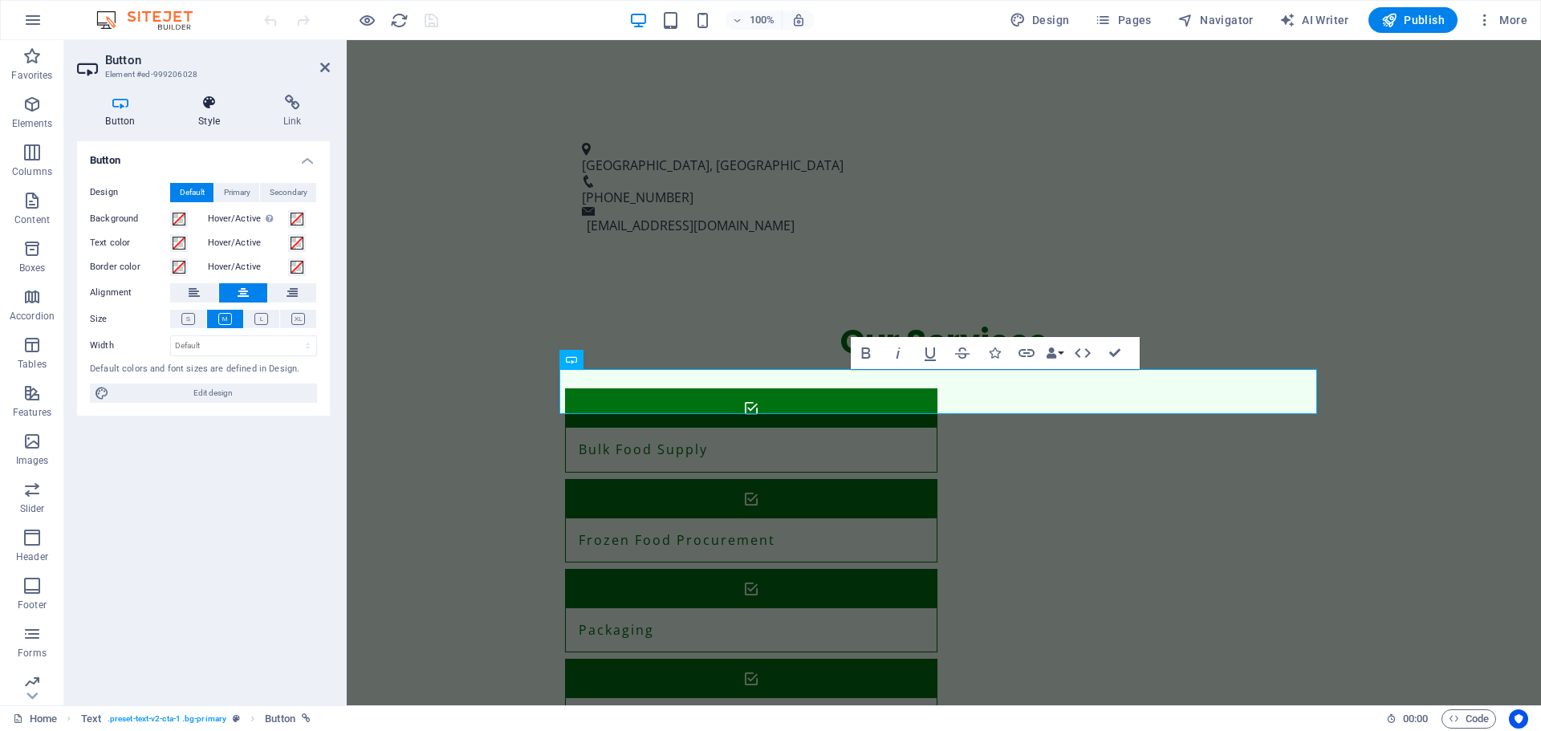
click at [220, 103] on icon at bounding box center [209, 103] width 79 height 16
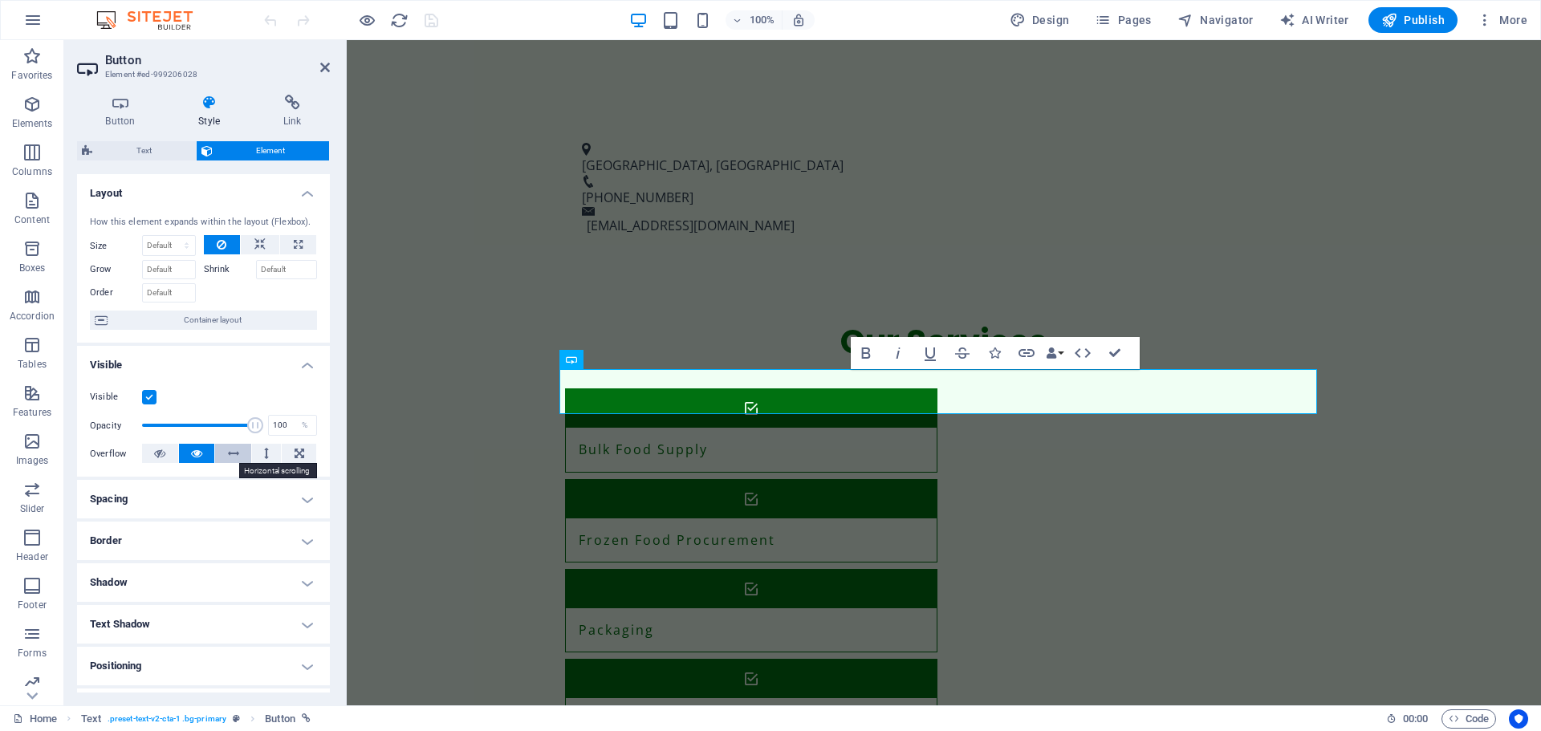
scroll to position [160, 0]
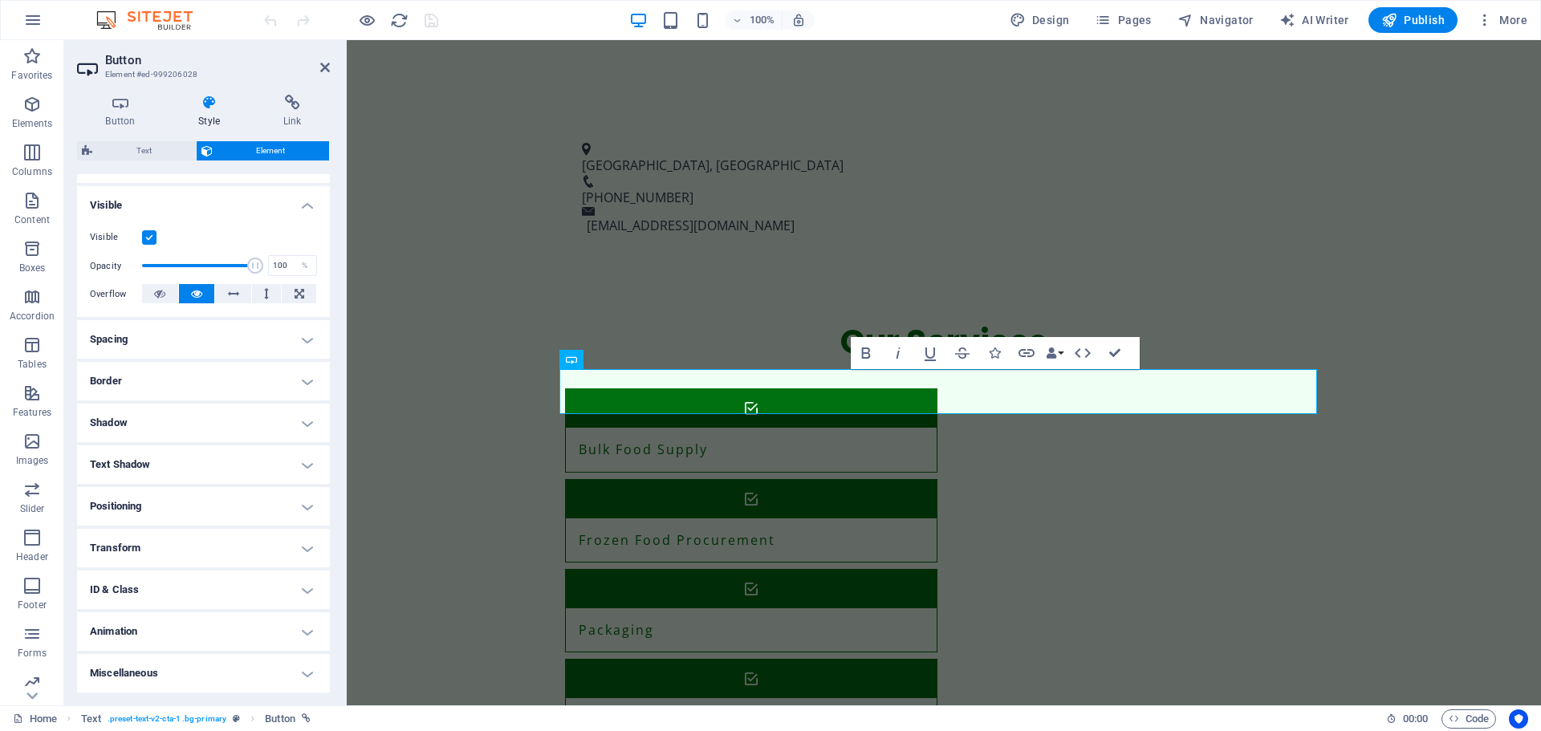
click at [218, 543] on h4 "Transform" at bounding box center [203, 548] width 253 height 39
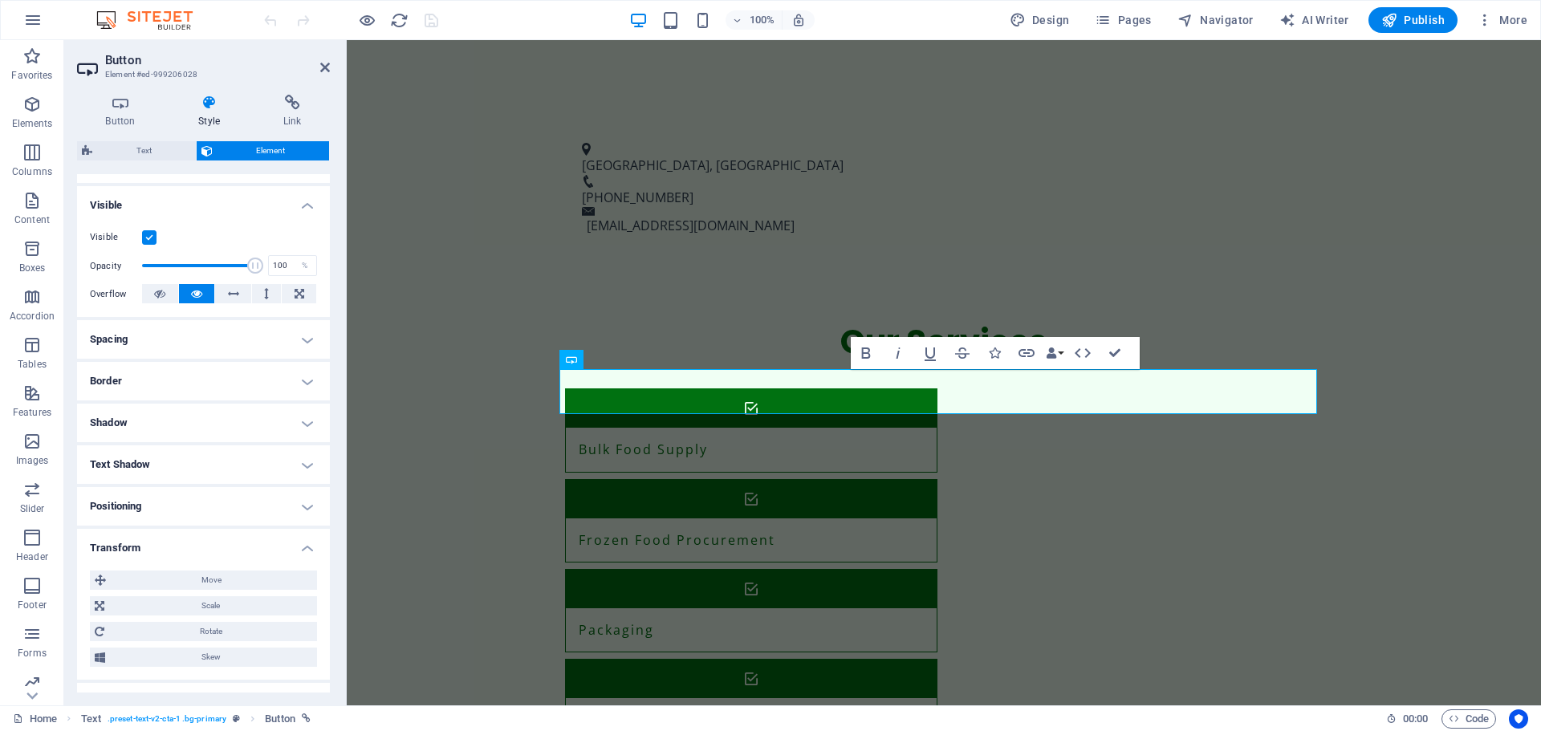
click at [289, 545] on h4 "Transform" at bounding box center [203, 543] width 253 height 29
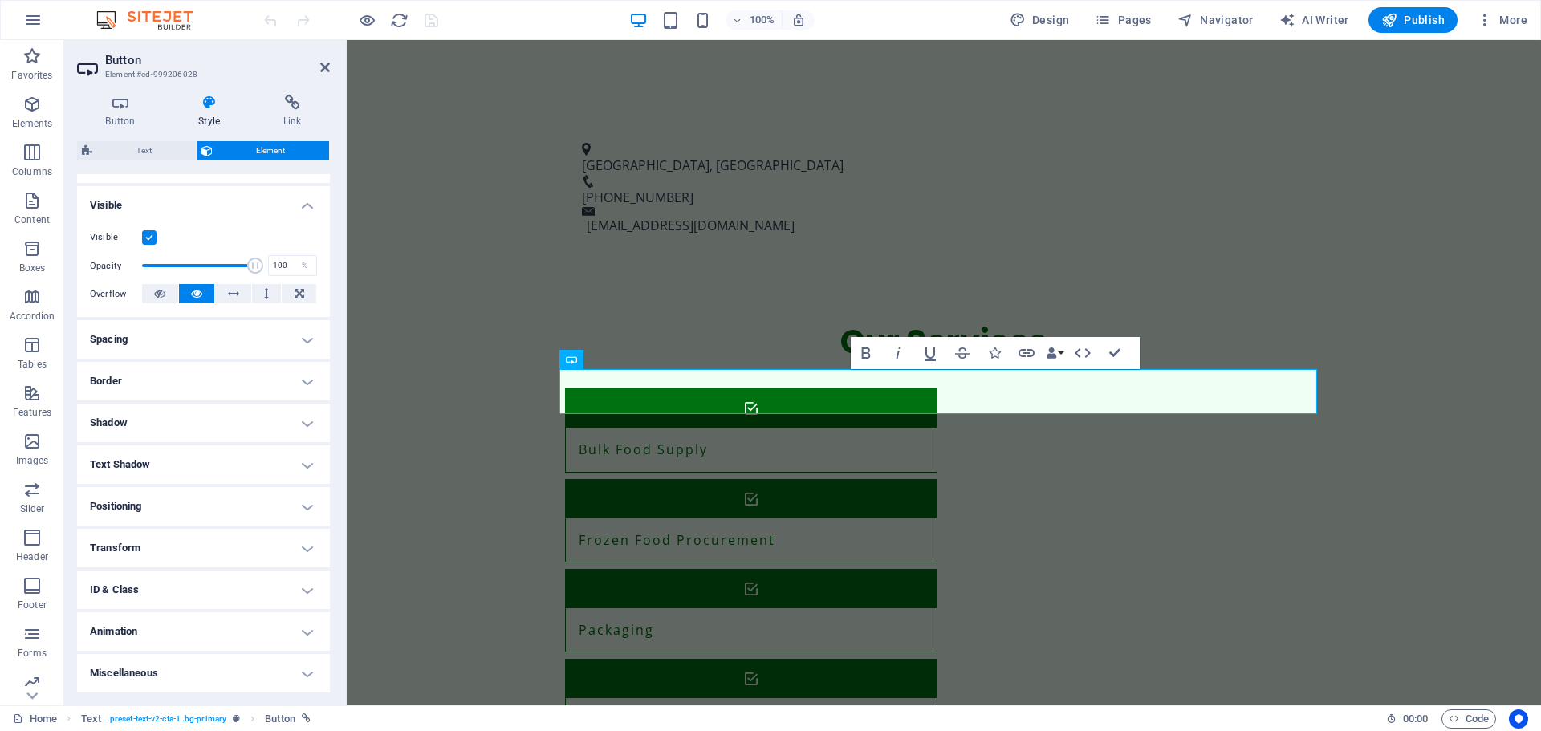
click at [300, 94] on div "Button Style Link Button Design Default Primary Secondary Background Hover/Acti…" at bounding box center [203, 394] width 279 height 624
click at [297, 104] on icon at bounding box center [291, 103] width 75 height 16
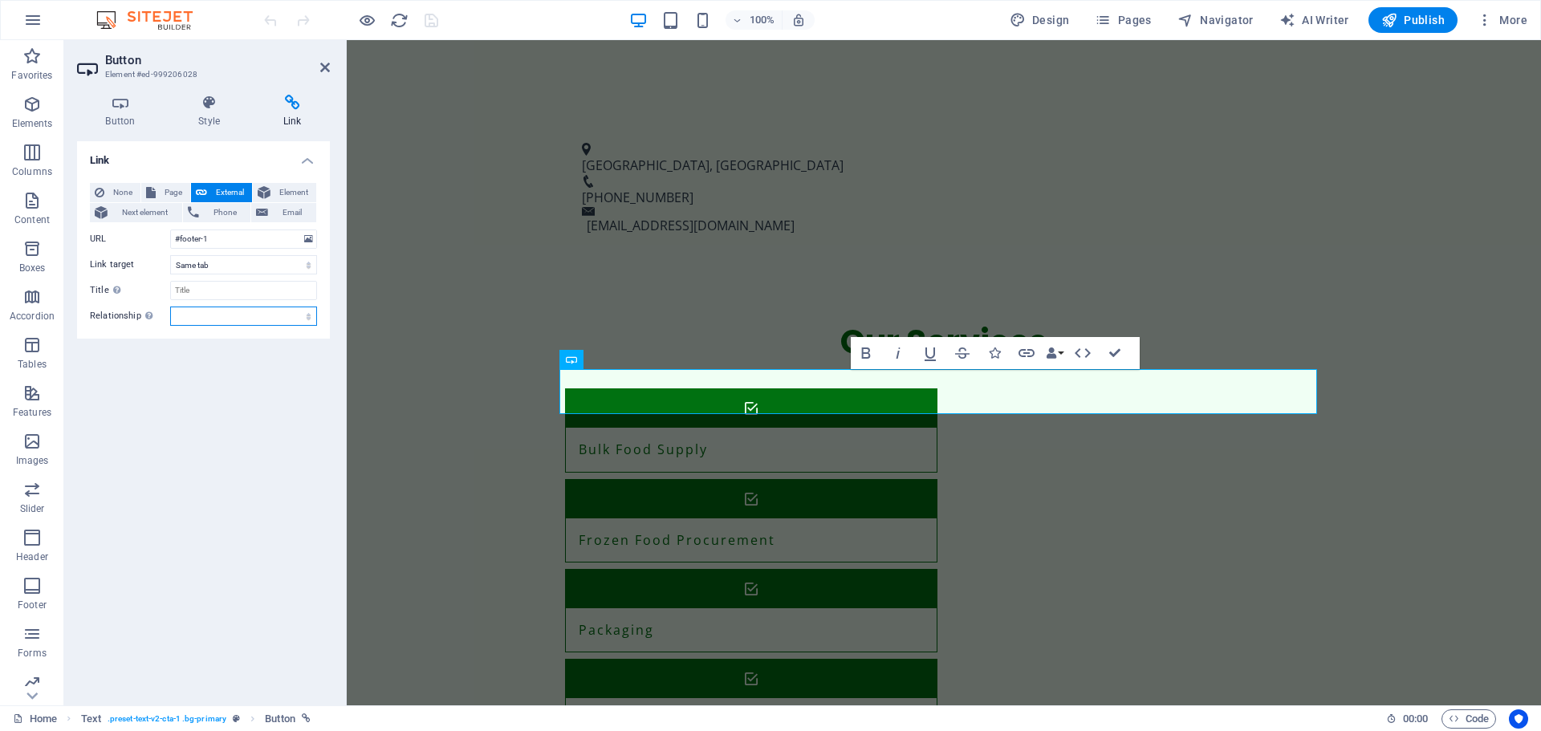
click at [226, 314] on select "alternate author bookmark external help license next nofollow noreferrer noopen…" at bounding box center [243, 316] width 147 height 19
click at [1033, 356] on icon "button" at bounding box center [1027, 353] width 16 height 8
click at [1058, 355] on button "Data Bindings" at bounding box center [1055, 353] width 22 height 32
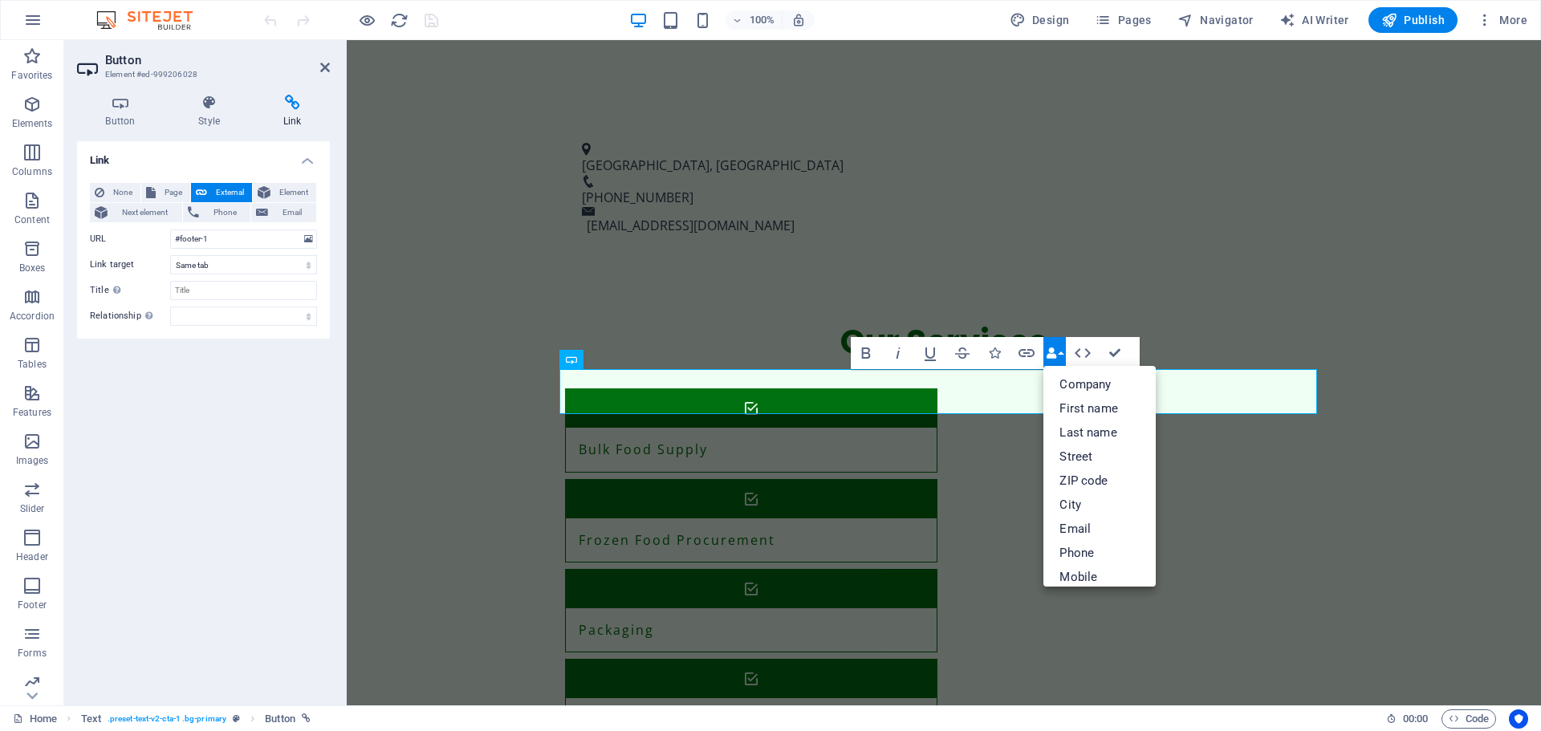
click at [1058, 355] on button "Data Bindings" at bounding box center [1055, 353] width 22 height 32
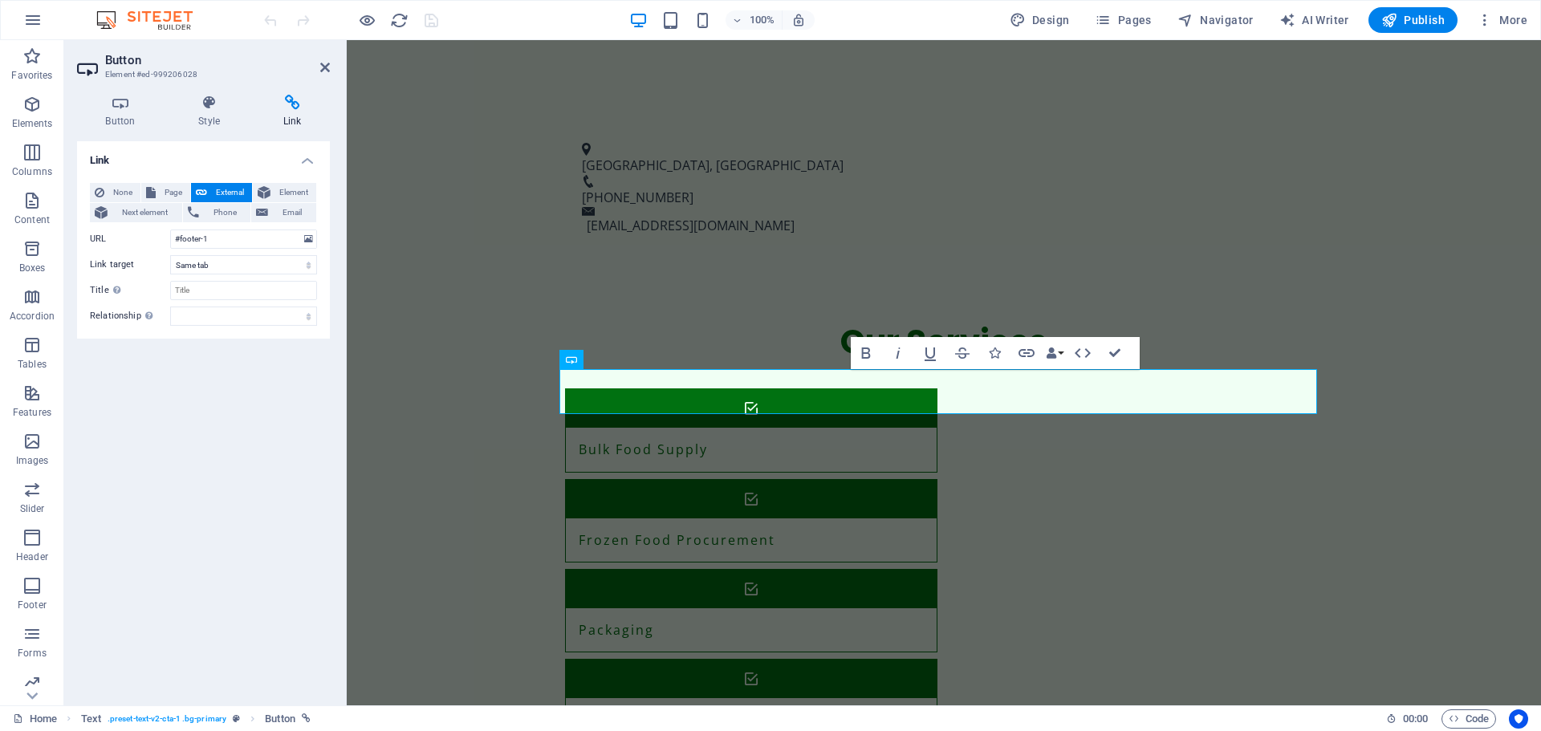
click at [330, 69] on aside "Button Element #ed-999206028 Button Style Link Button Design Default Primary Se…" at bounding box center [205, 372] width 283 height 665
click at [325, 64] on icon at bounding box center [325, 67] width 10 height 13
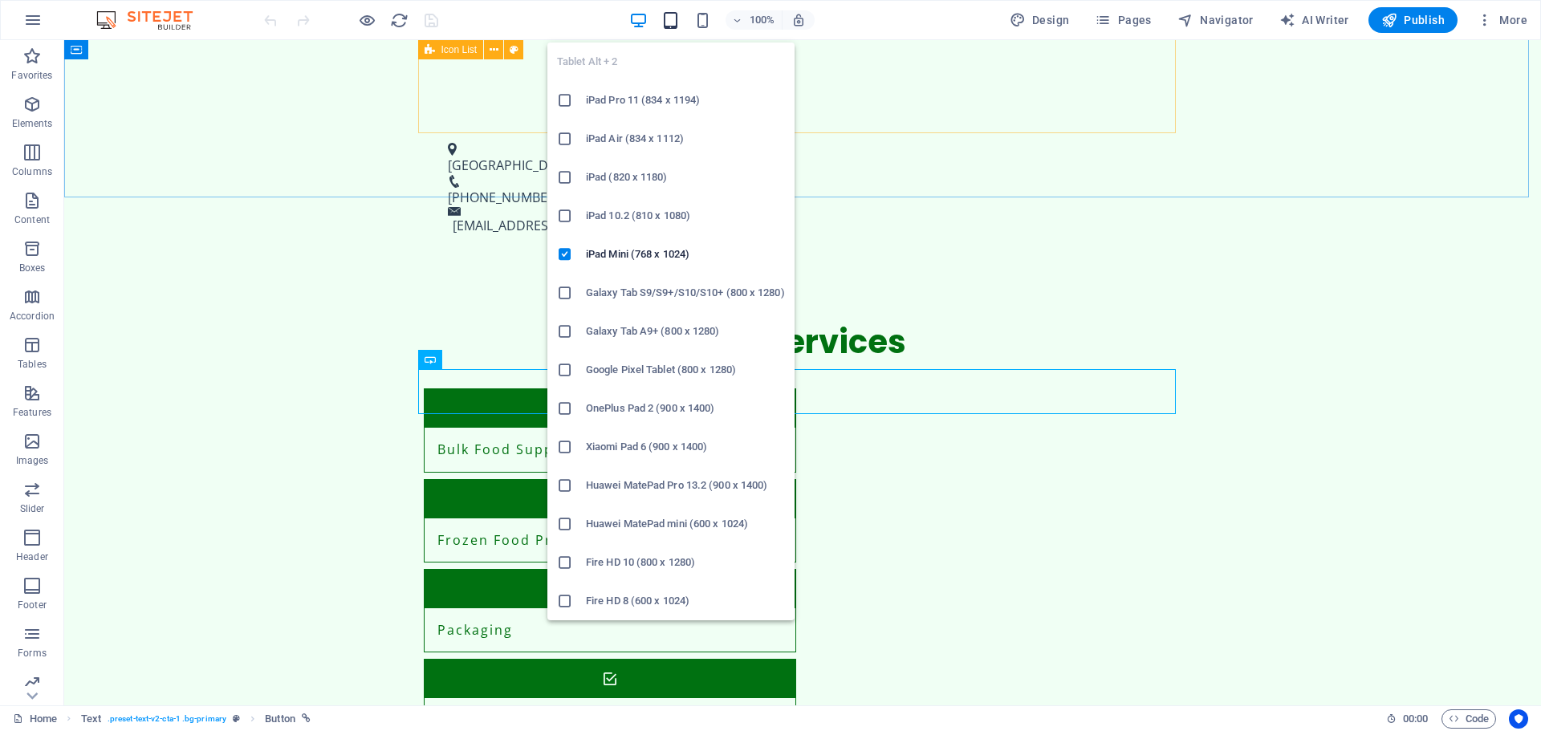
click at [673, 22] on icon "button" at bounding box center [670, 20] width 18 height 18
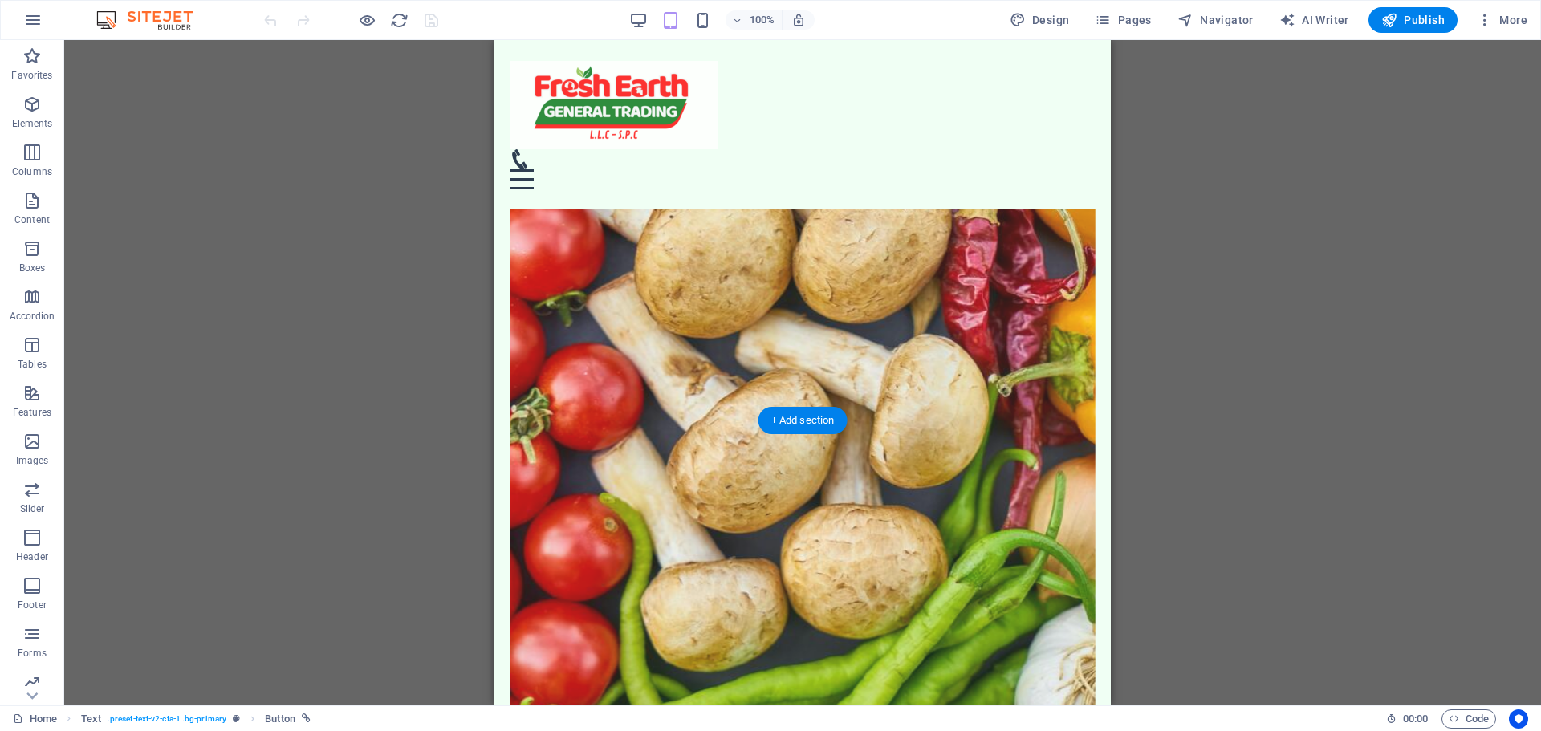
scroll to position [0, 0]
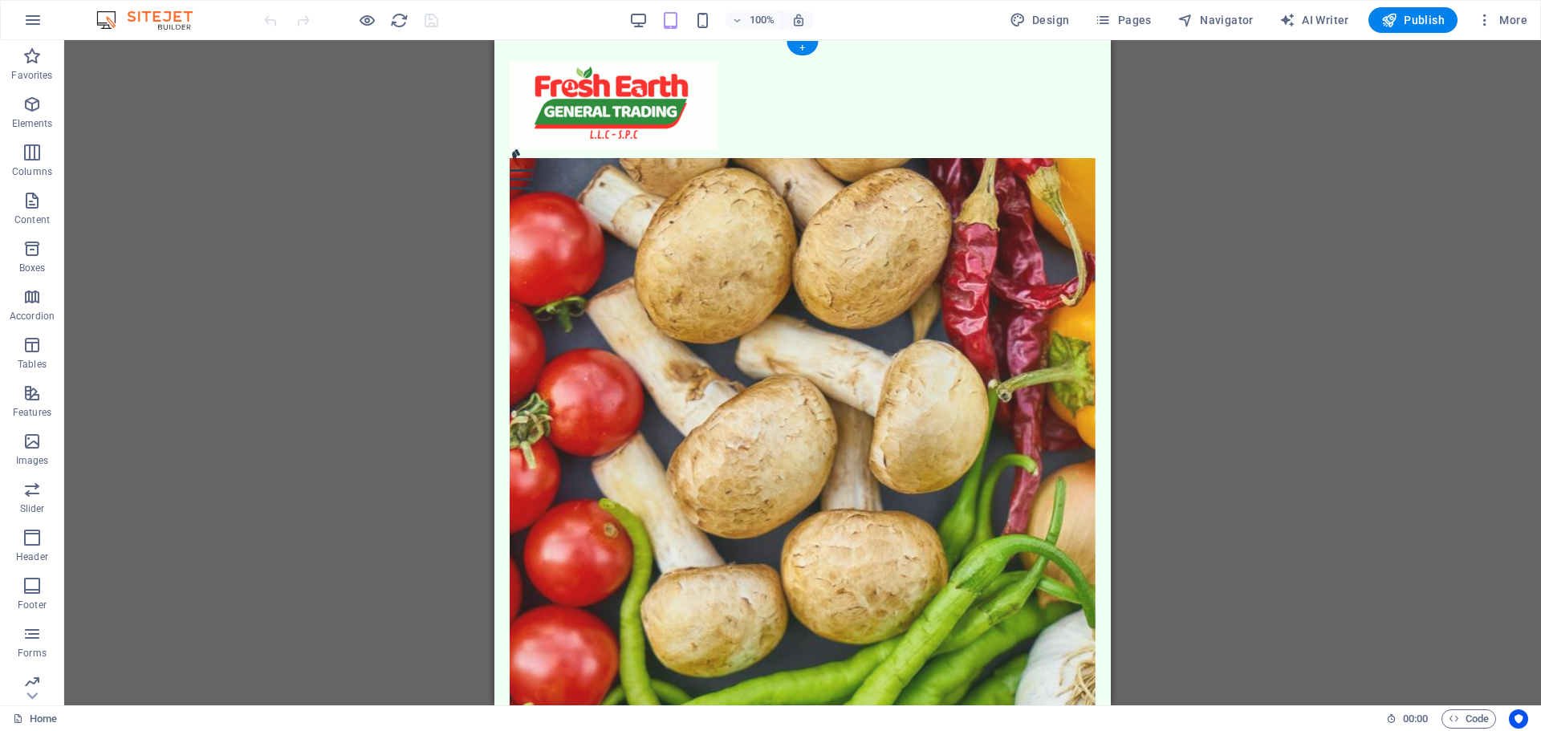
click at [791, 365] on figure at bounding box center [803, 461] width 586 height 606
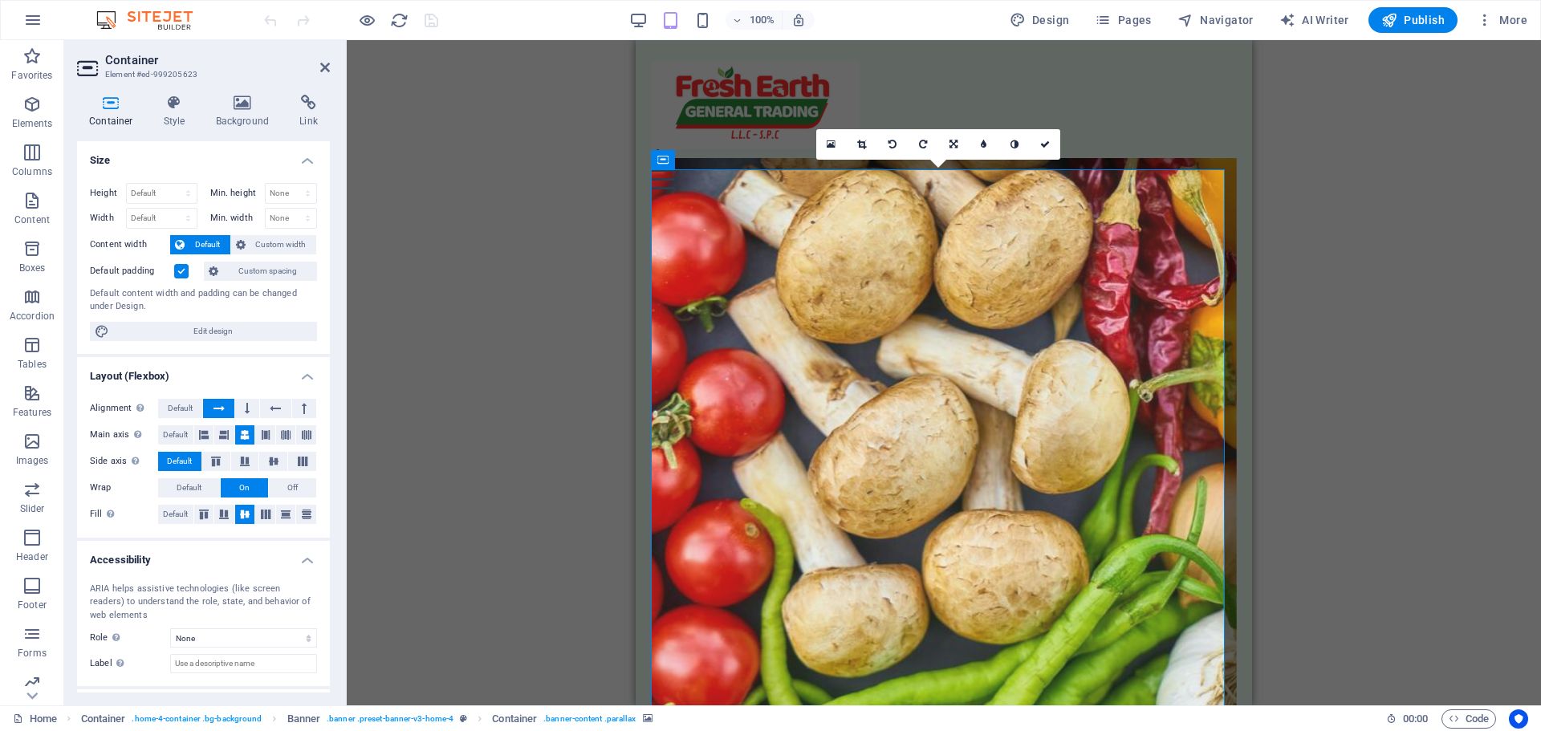
drag, startPoint x: 1338, startPoint y: 316, endPoint x: 600, endPoint y: 238, distance: 741.9
click at [1338, 316] on div "Drag here to replace the existing content. Press “Ctrl” if you want to create a…" at bounding box center [944, 372] width 1194 height 665
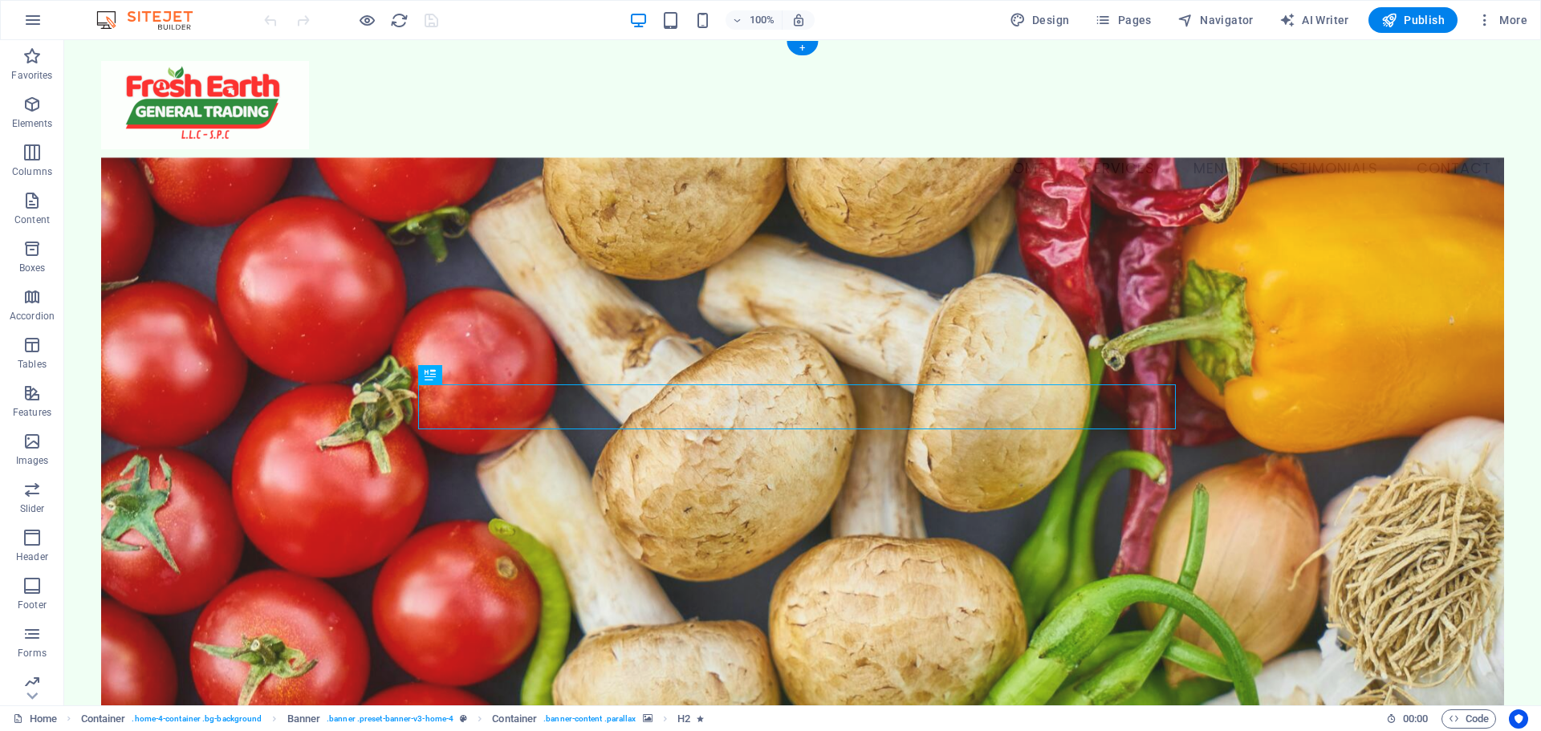
click at [744, 401] on figure at bounding box center [802, 460] width 1403 height 606
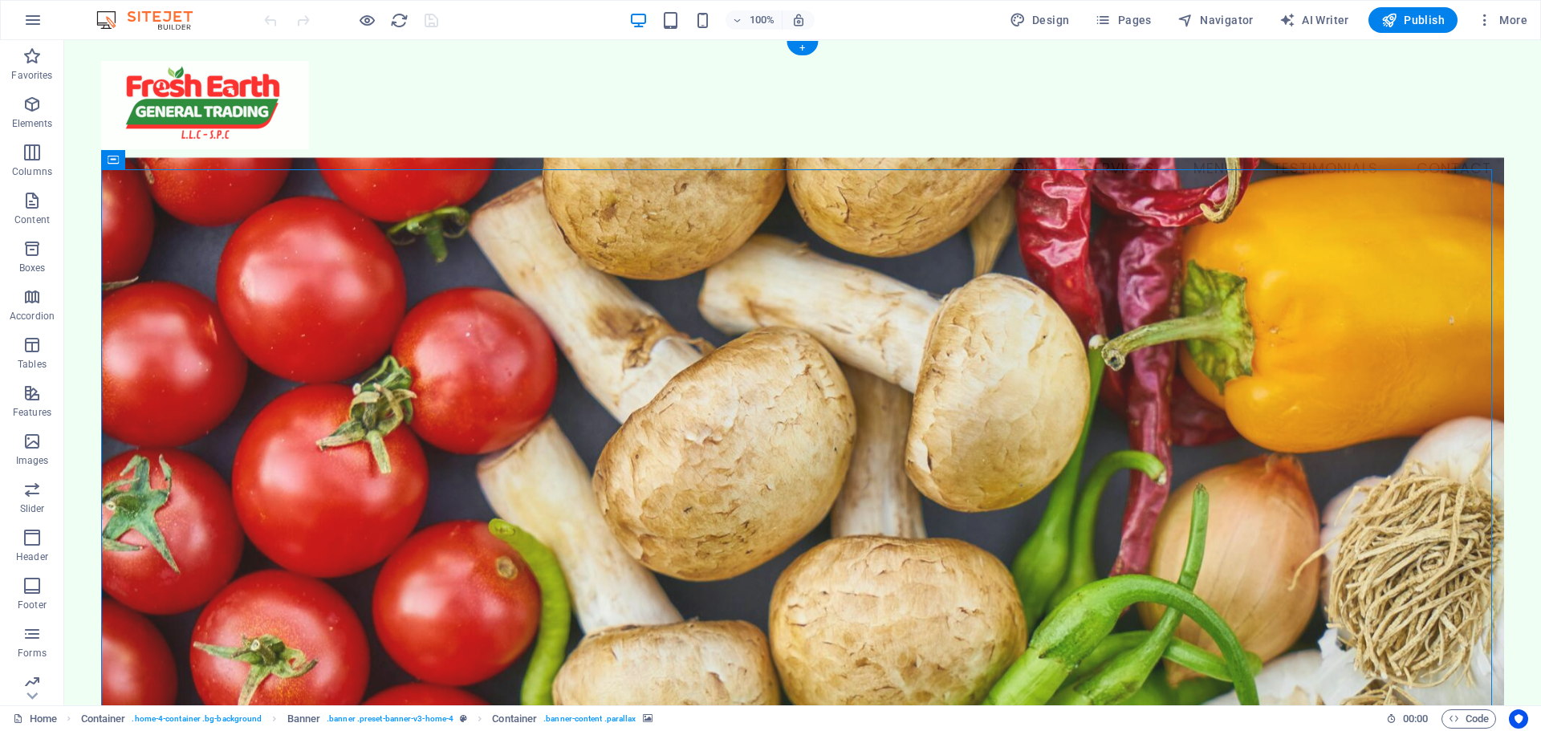
click at [744, 401] on figure at bounding box center [802, 460] width 1403 height 606
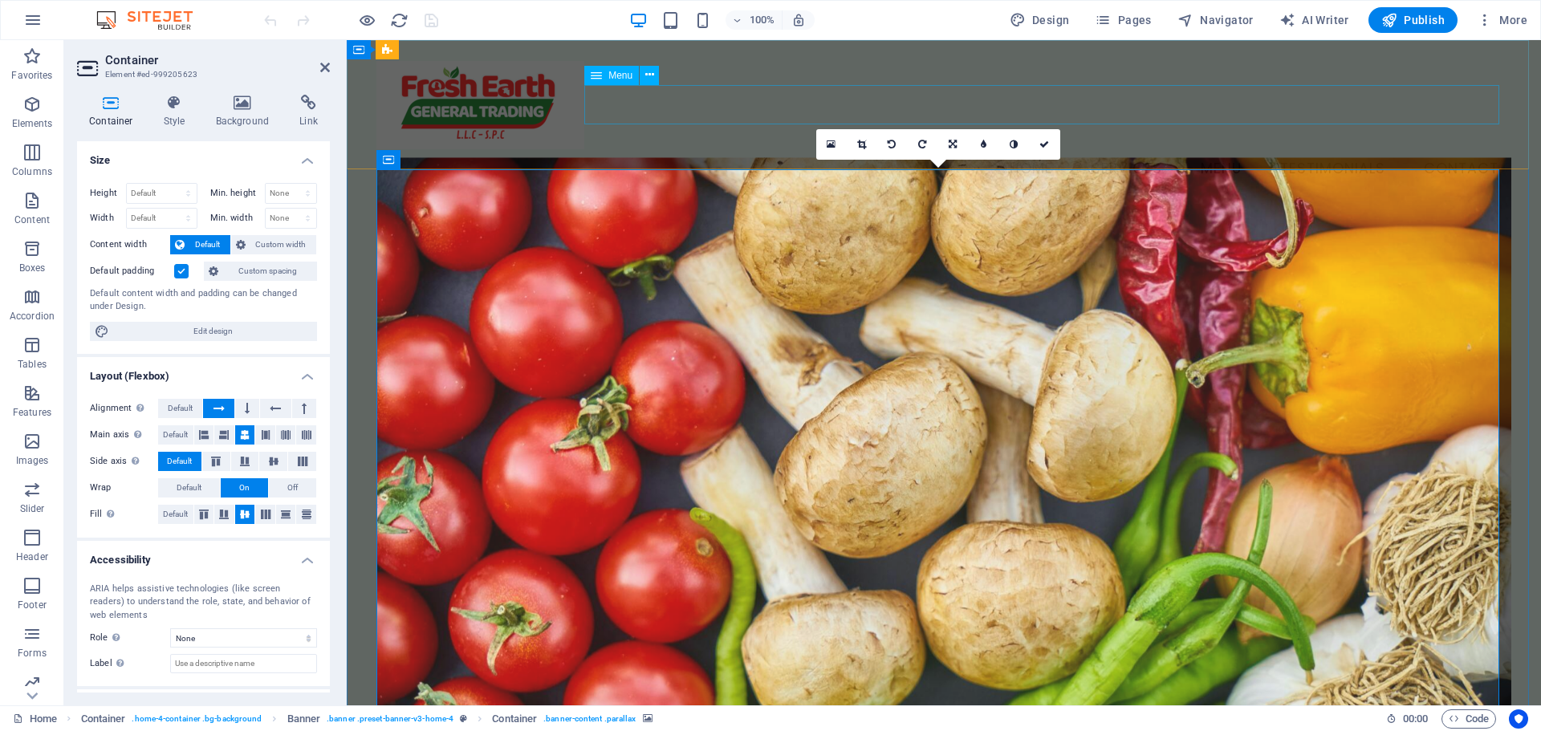
click at [633, 149] on nav "Home Services Menu Testimonials Contact" at bounding box center [943, 169] width 1135 height 40
select select
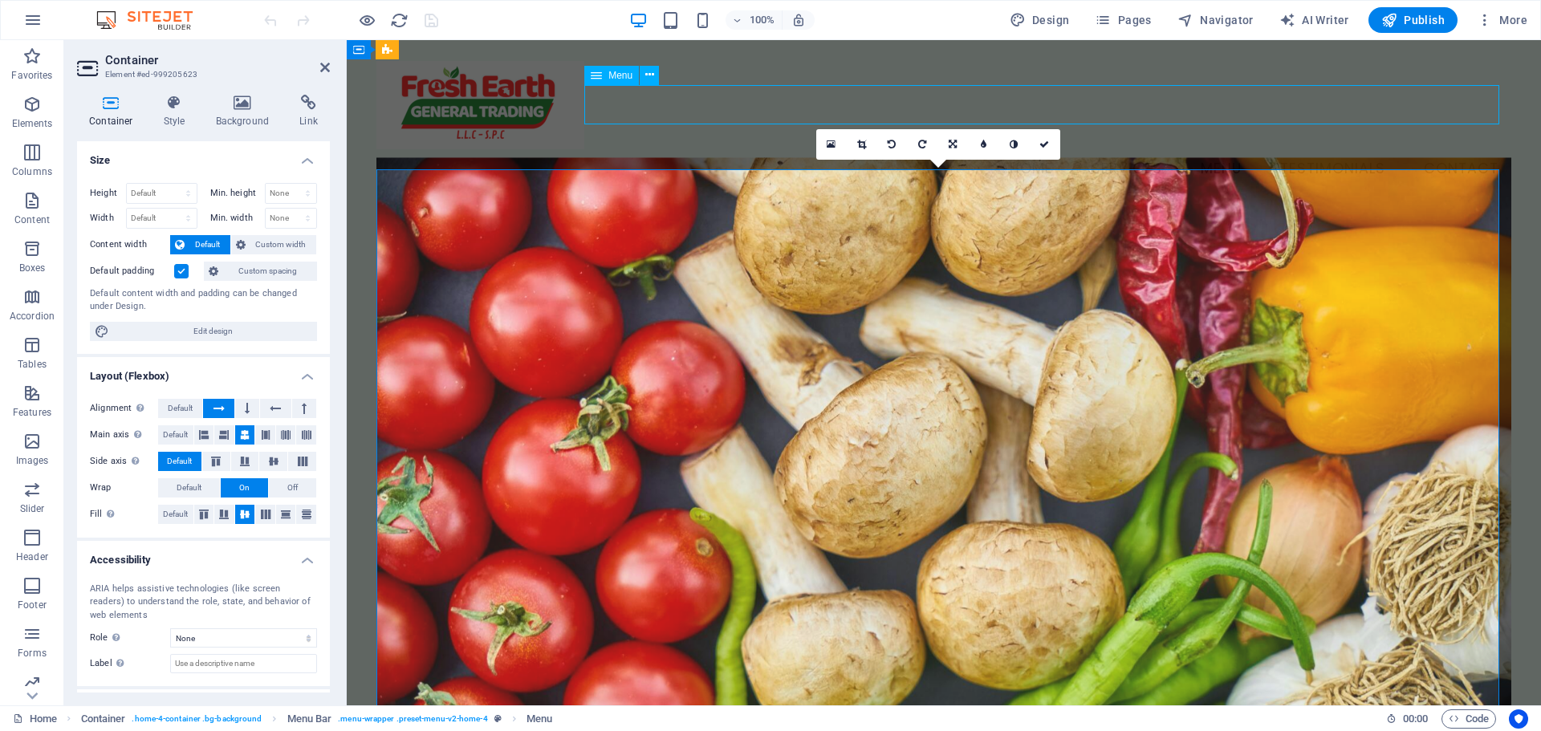
select select
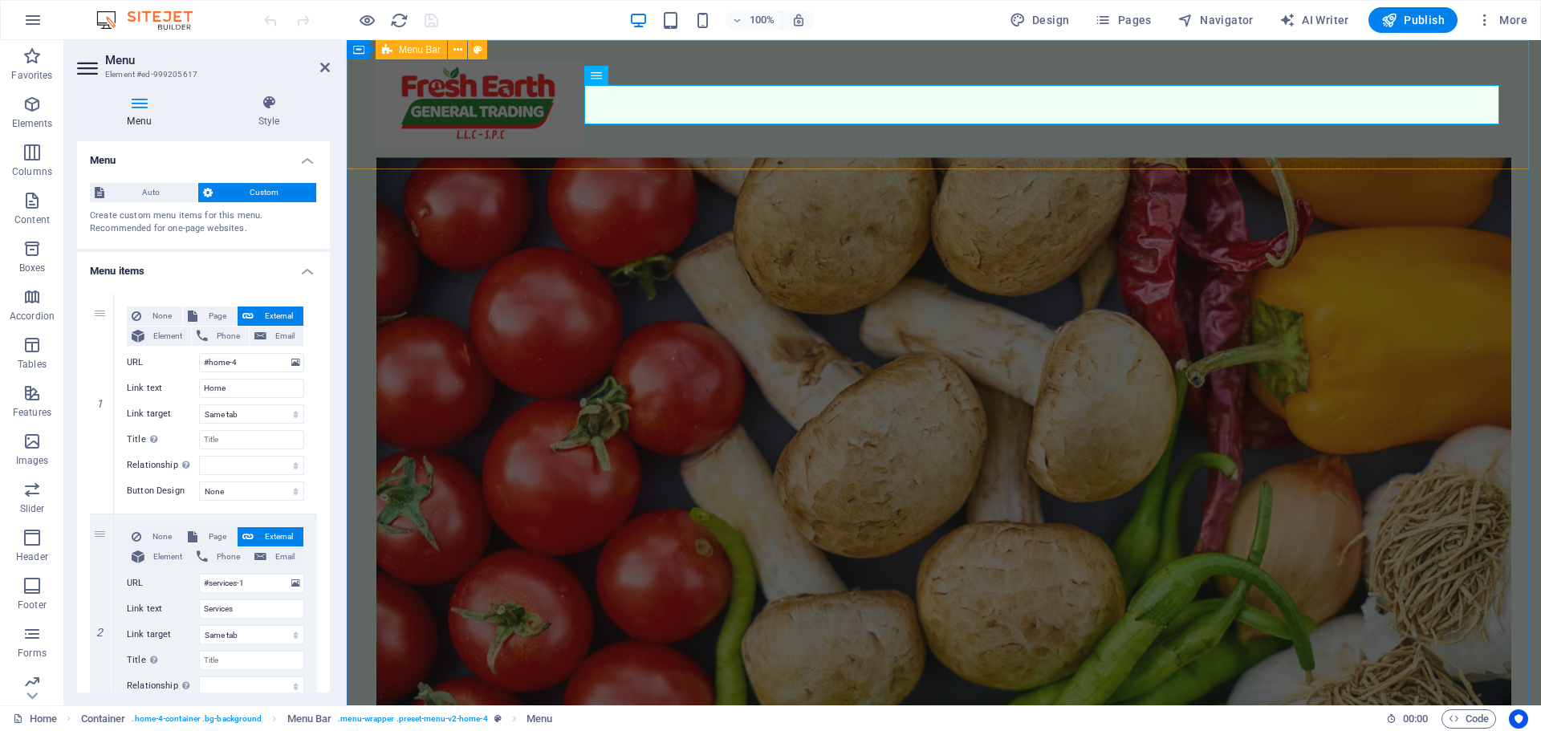
click at [593, 152] on div "Menu Home Services Menu Testimonials Contact" at bounding box center [944, 124] width 1194 height 169
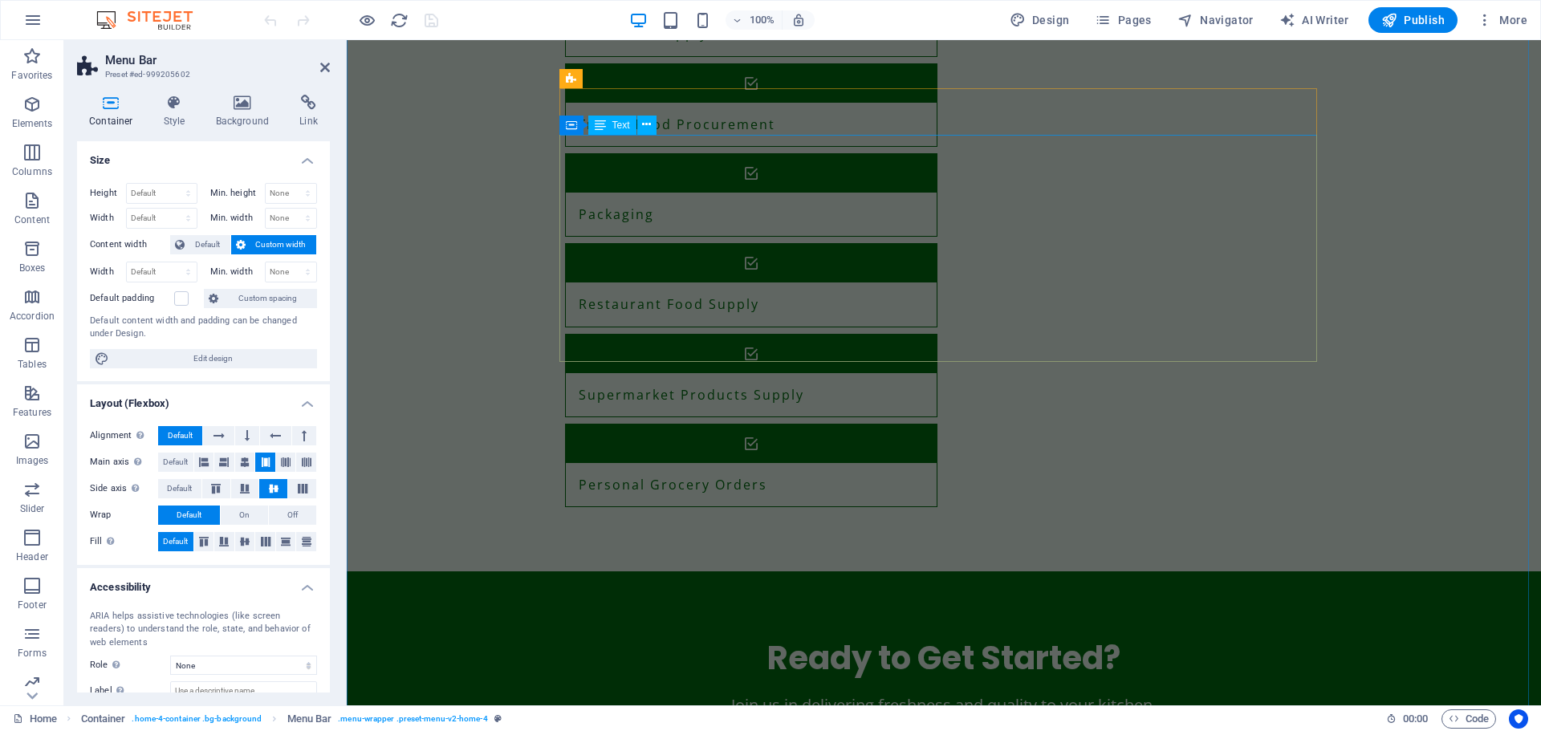
scroll to position [1525, 0]
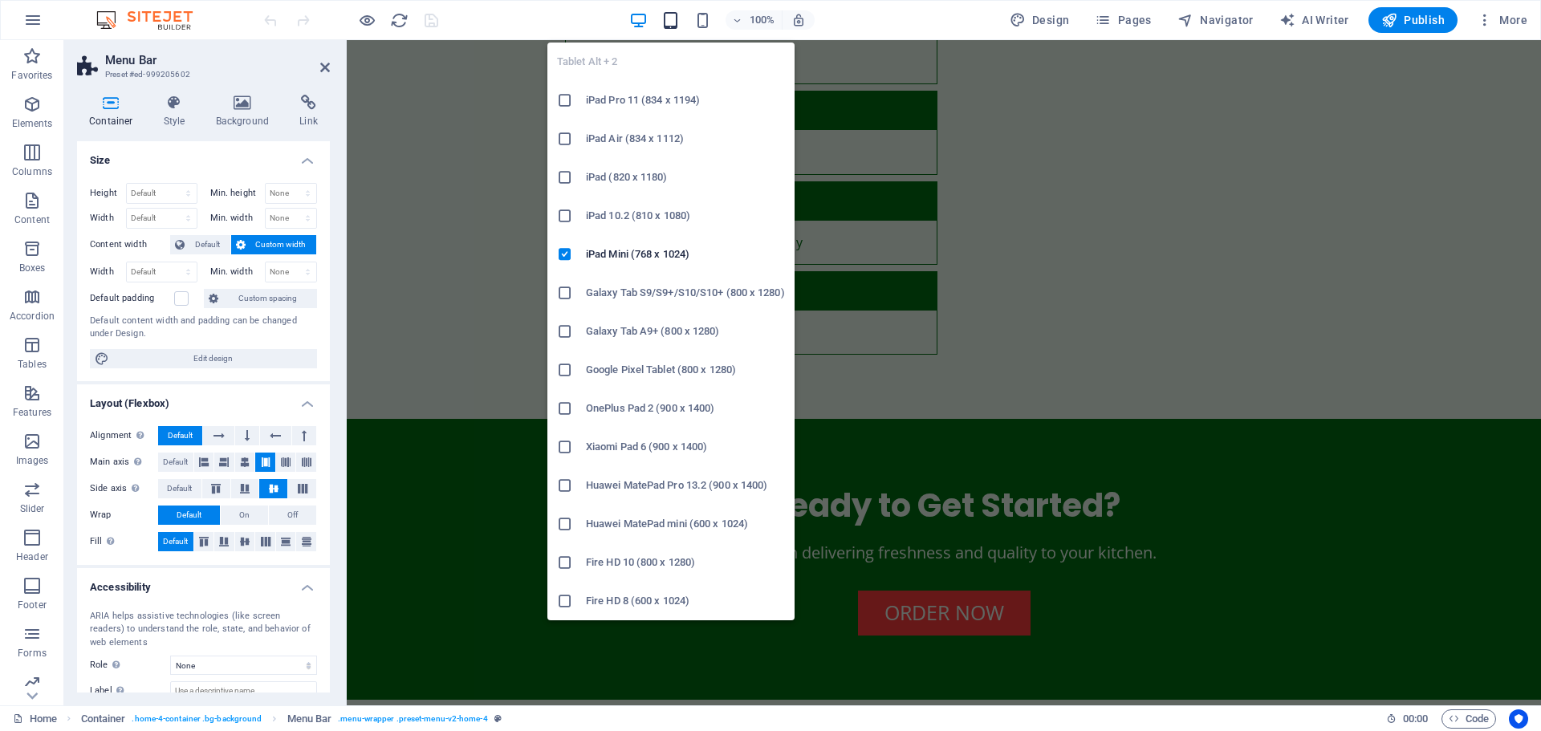
click at [665, 16] on icon "button" at bounding box center [670, 20] width 18 height 18
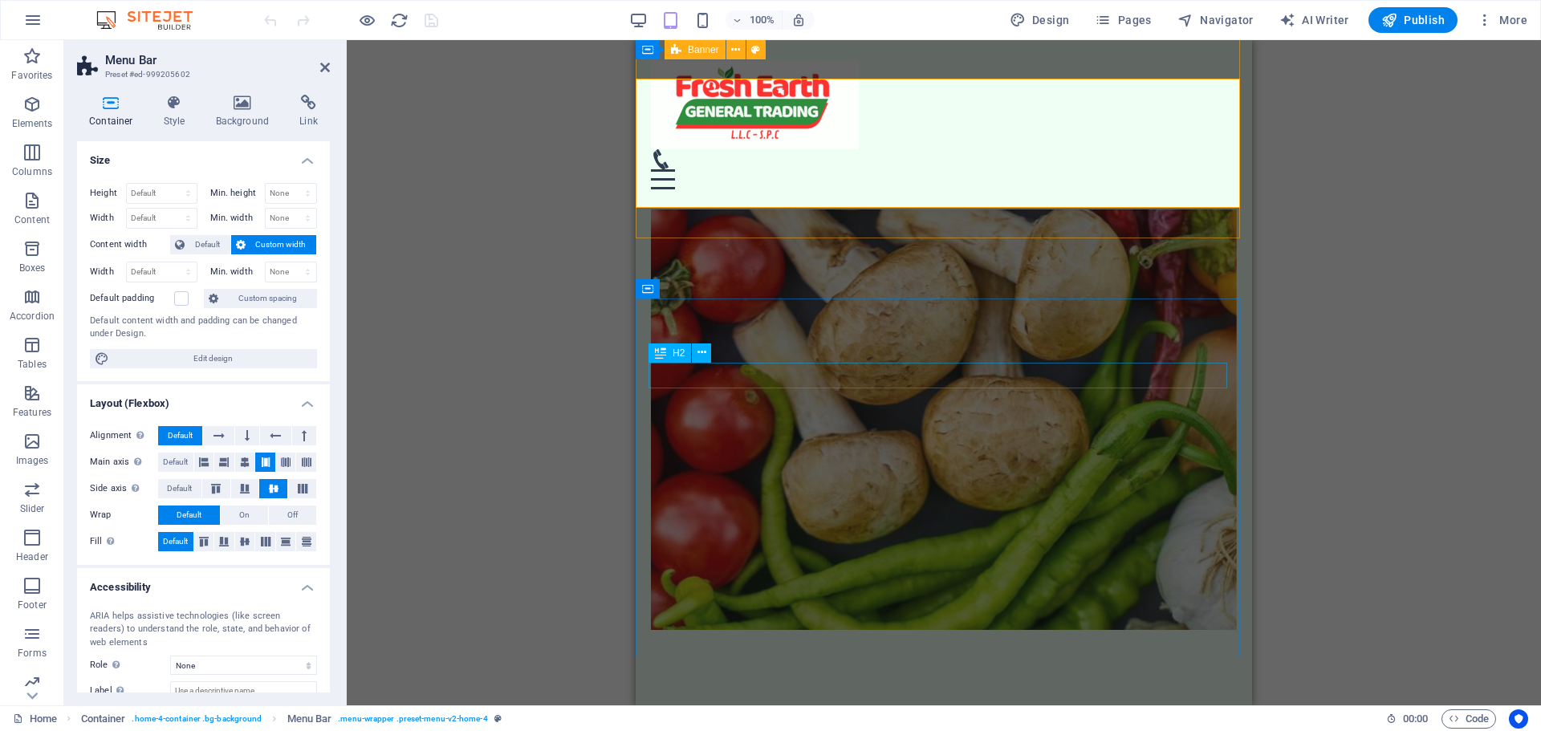
scroll to position [0, 0]
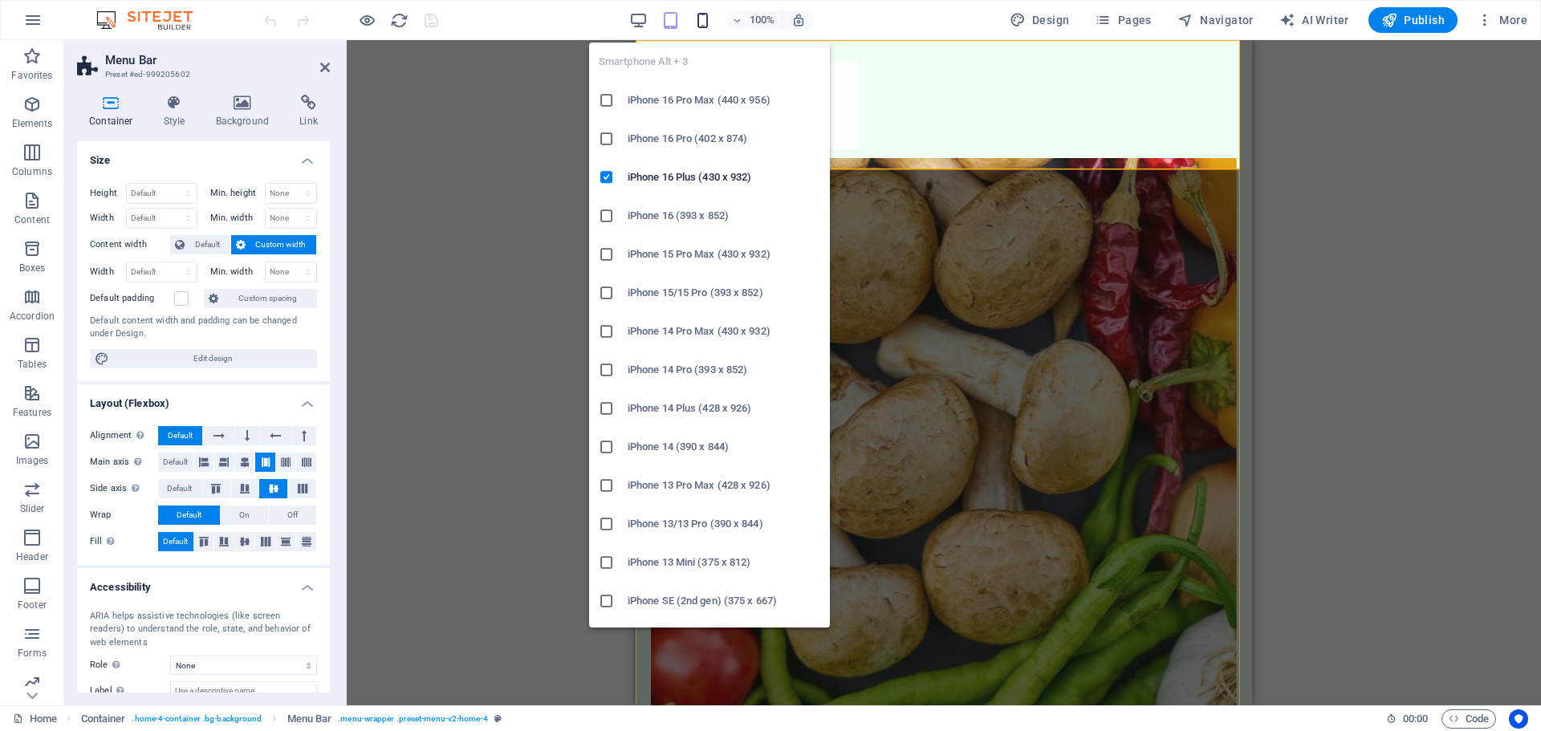
click at [708, 20] on icon "button" at bounding box center [703, 20] width 18 height 18
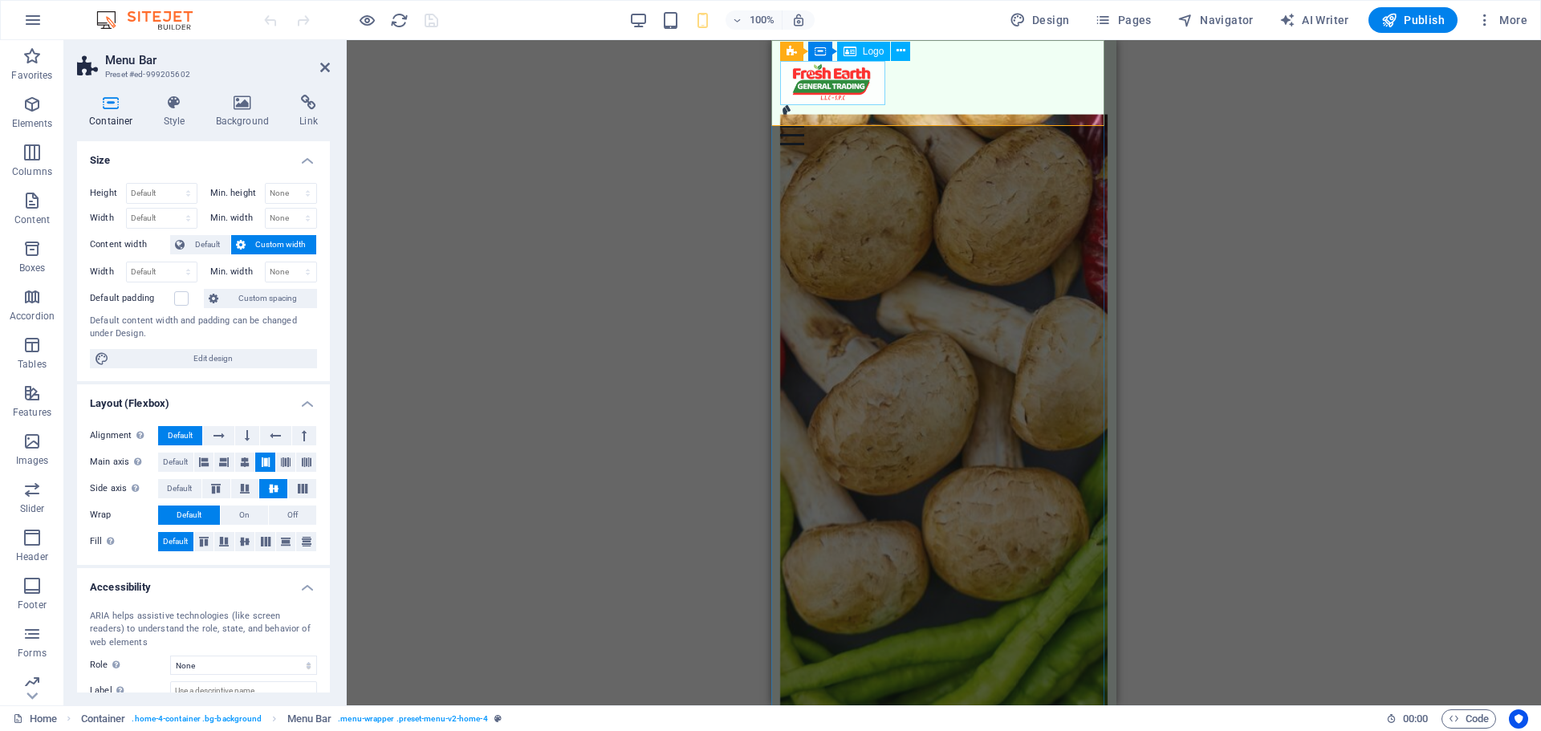
click at [862, 83] on div at bounding box center [944, 83] width 328 height 45
select select "px"
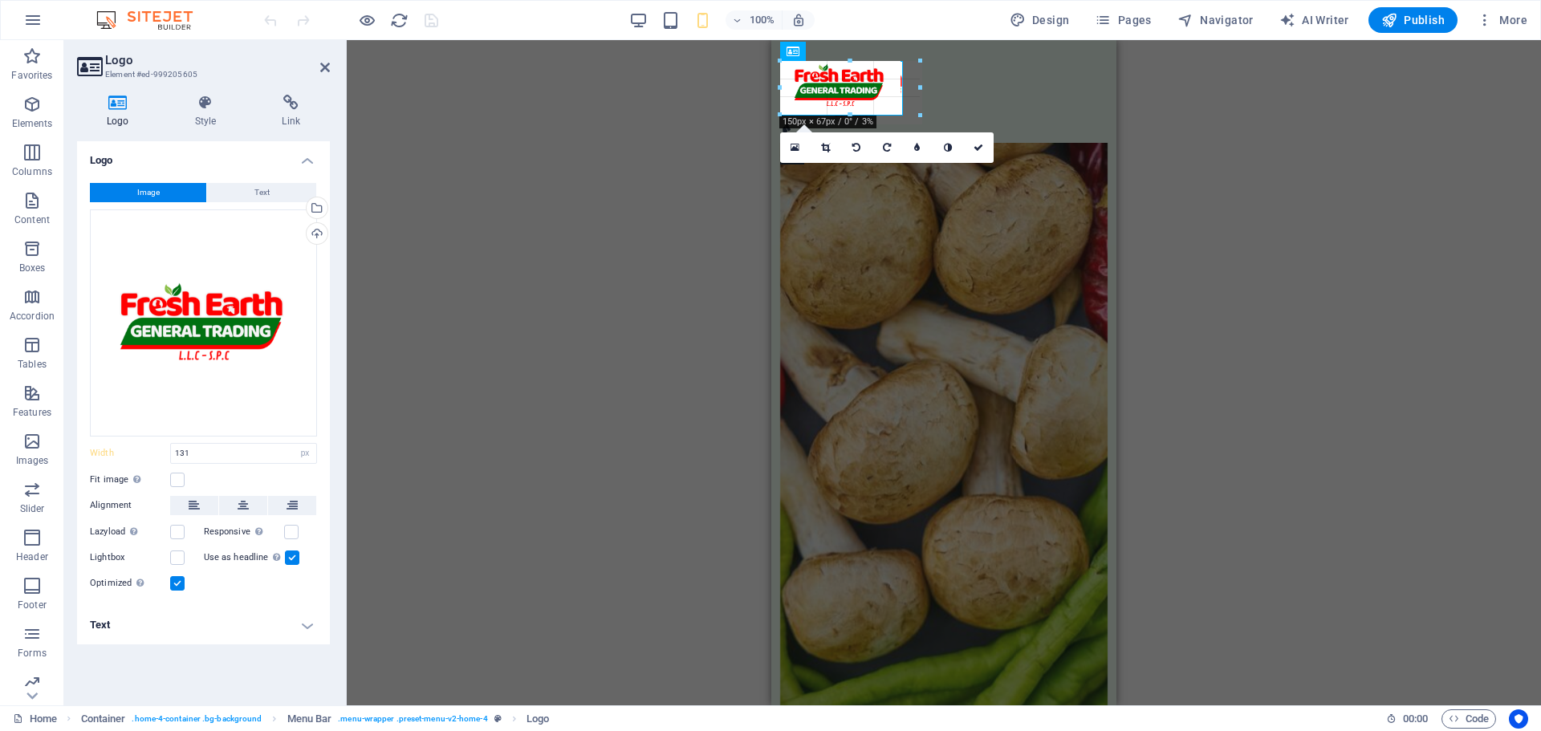
drag, startPoint x: 885, startPoint y: 104, endPoint x: 913, endPoint y: 122, distance: 33.6
type input "176"
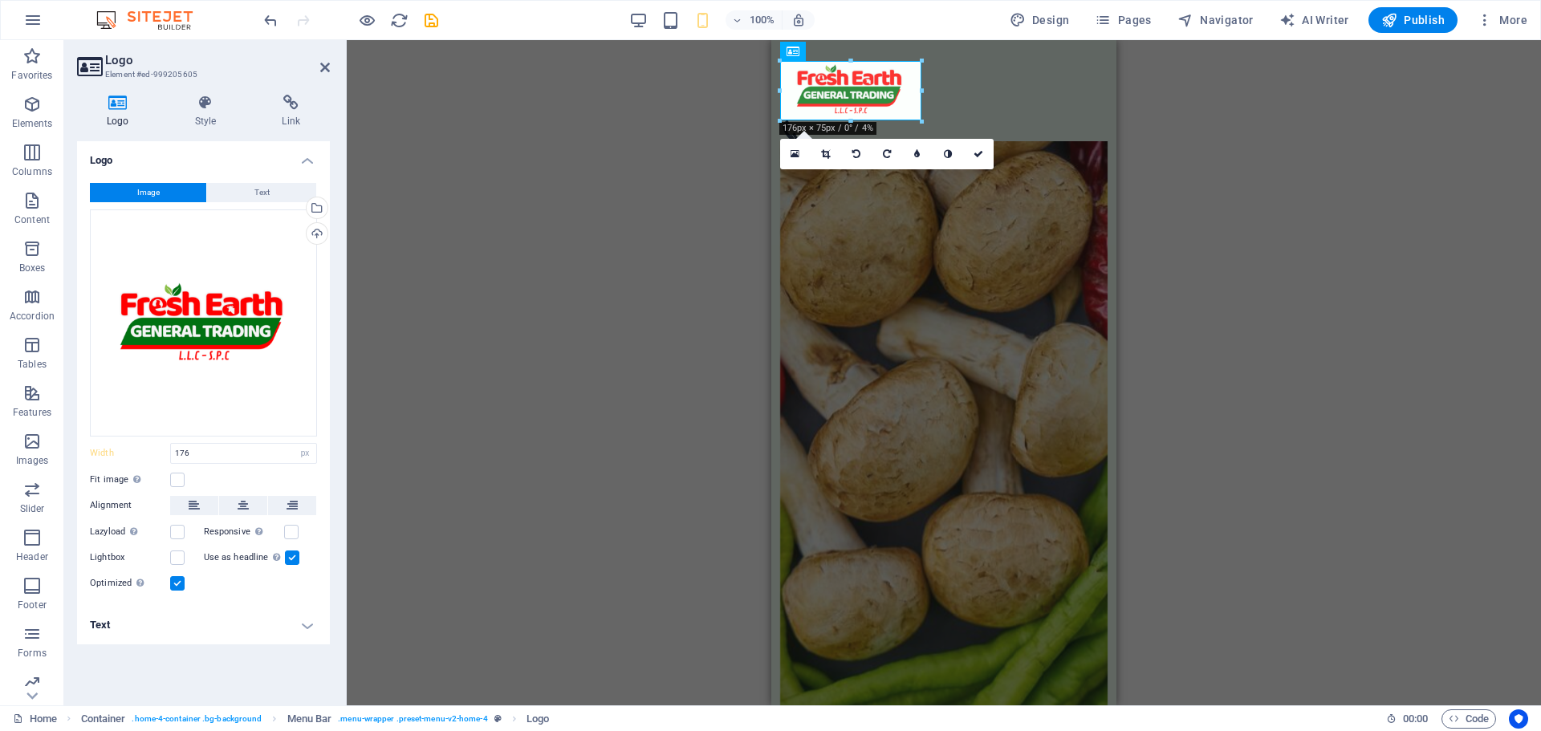
click at [1313, 306] on div "H2 Container Banner Container Container Menu Bar Container Logo Menu Spacer Con…" at bounding box center [944, 372] width 1194 height 665
drag, startPoint x: 1313, startPoint y: 306, endPoint x: 1301, endPoint y: 308, distance: 12.3
click at [1311, 307] on div "H2 Container Banner Container Container Menu Bar Container Logo Menu Spacer Con…" at bounding box center [944, 372] width 1194 height 665
click at [1012, 356] on figure at bounding box center [944, 444] width 328 height 606
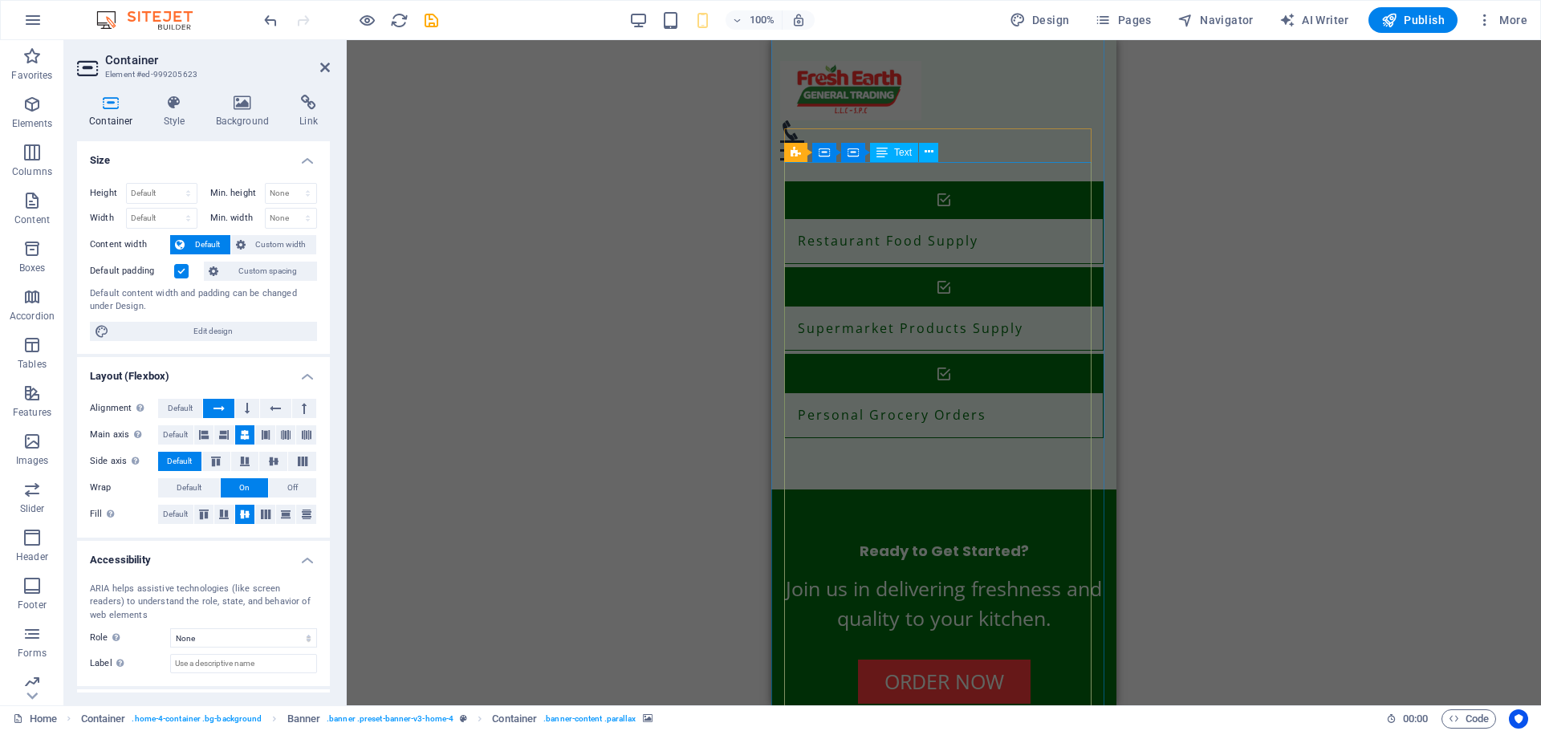
scroll to position [1363, 0]
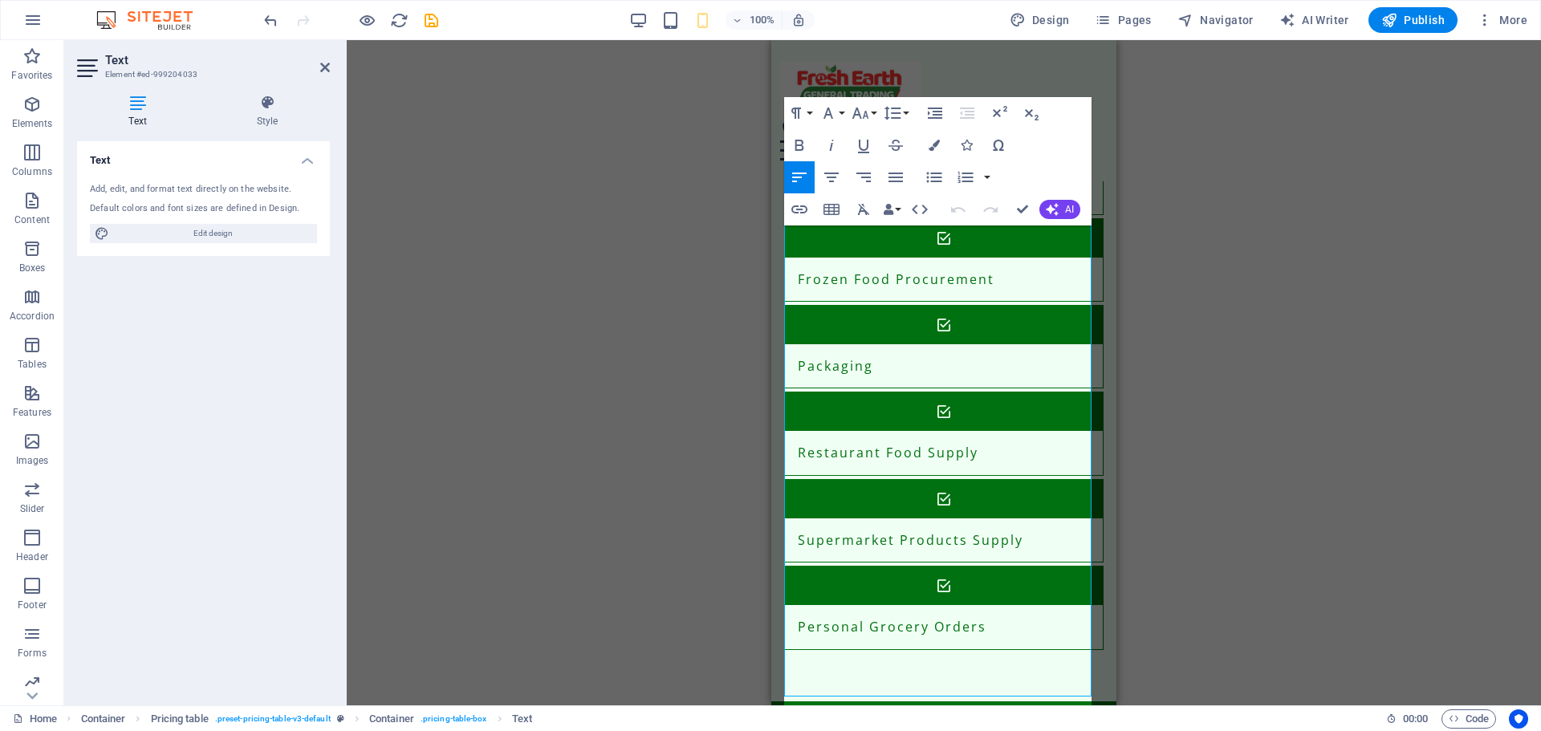
scroll to position [1427, 0]
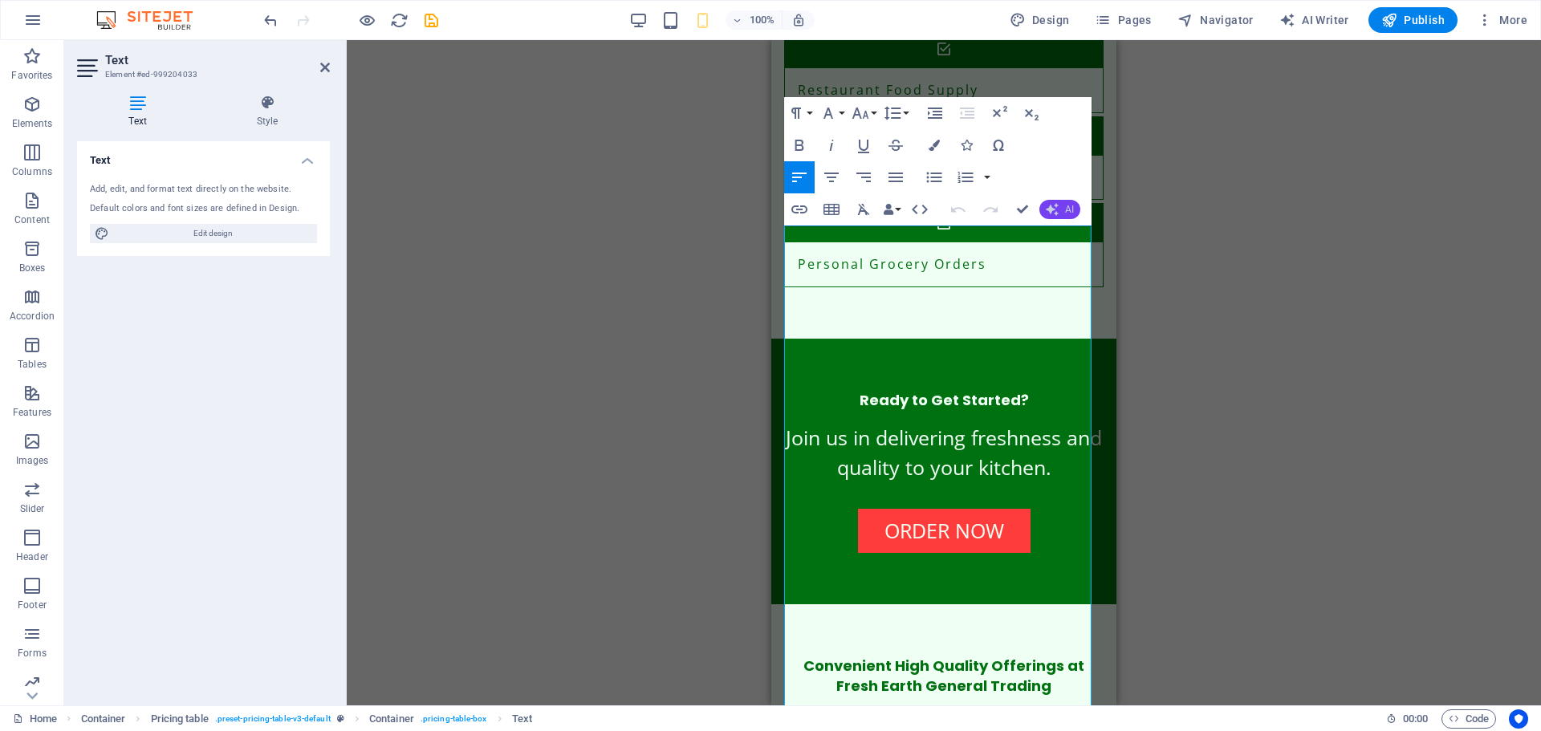
click at [1052, 208] on icon "button" at bounding box center [1052, 209] width 13 height 13
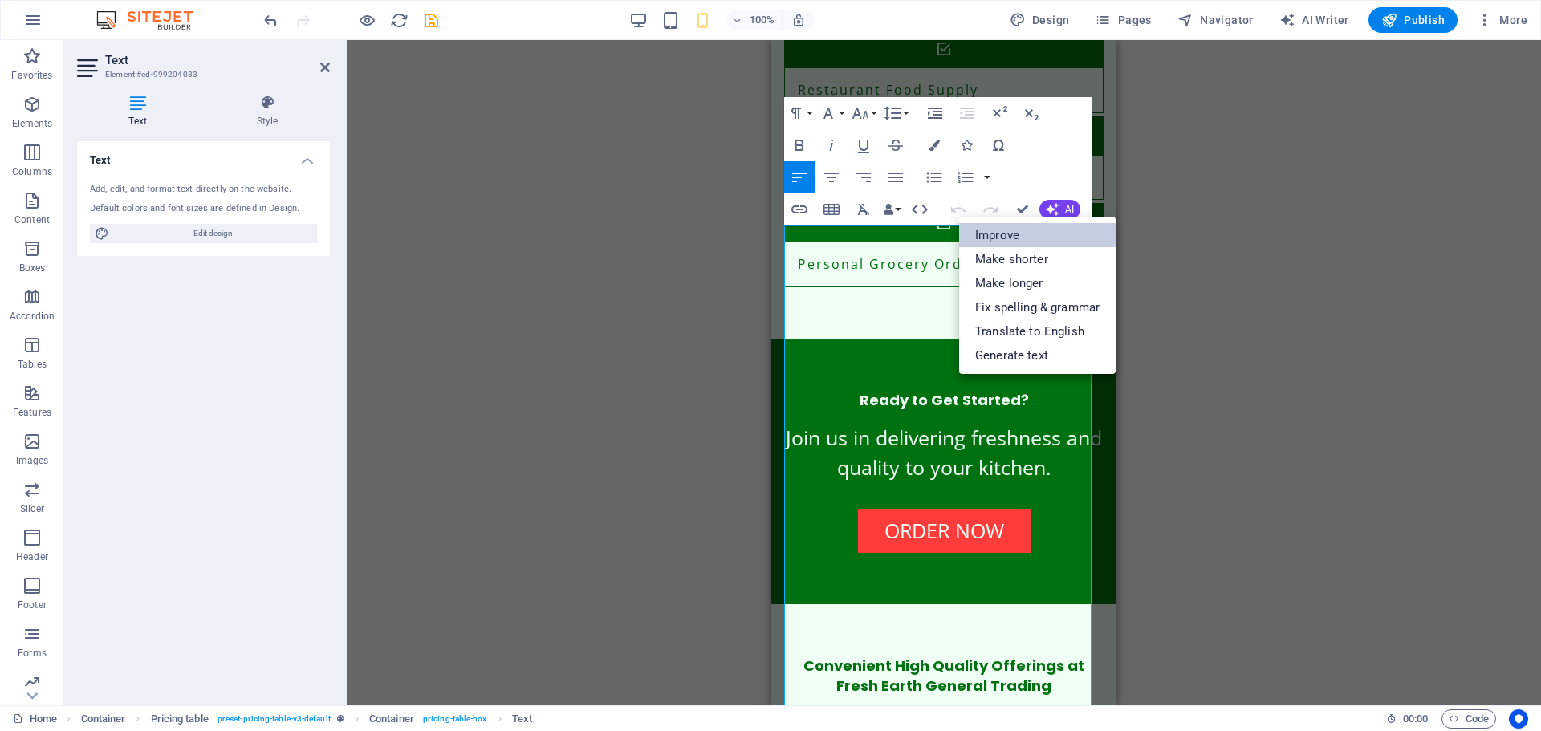
click at [1045, 234] on link "Improve" at bounding box center [1037, 235] width 157 height 24
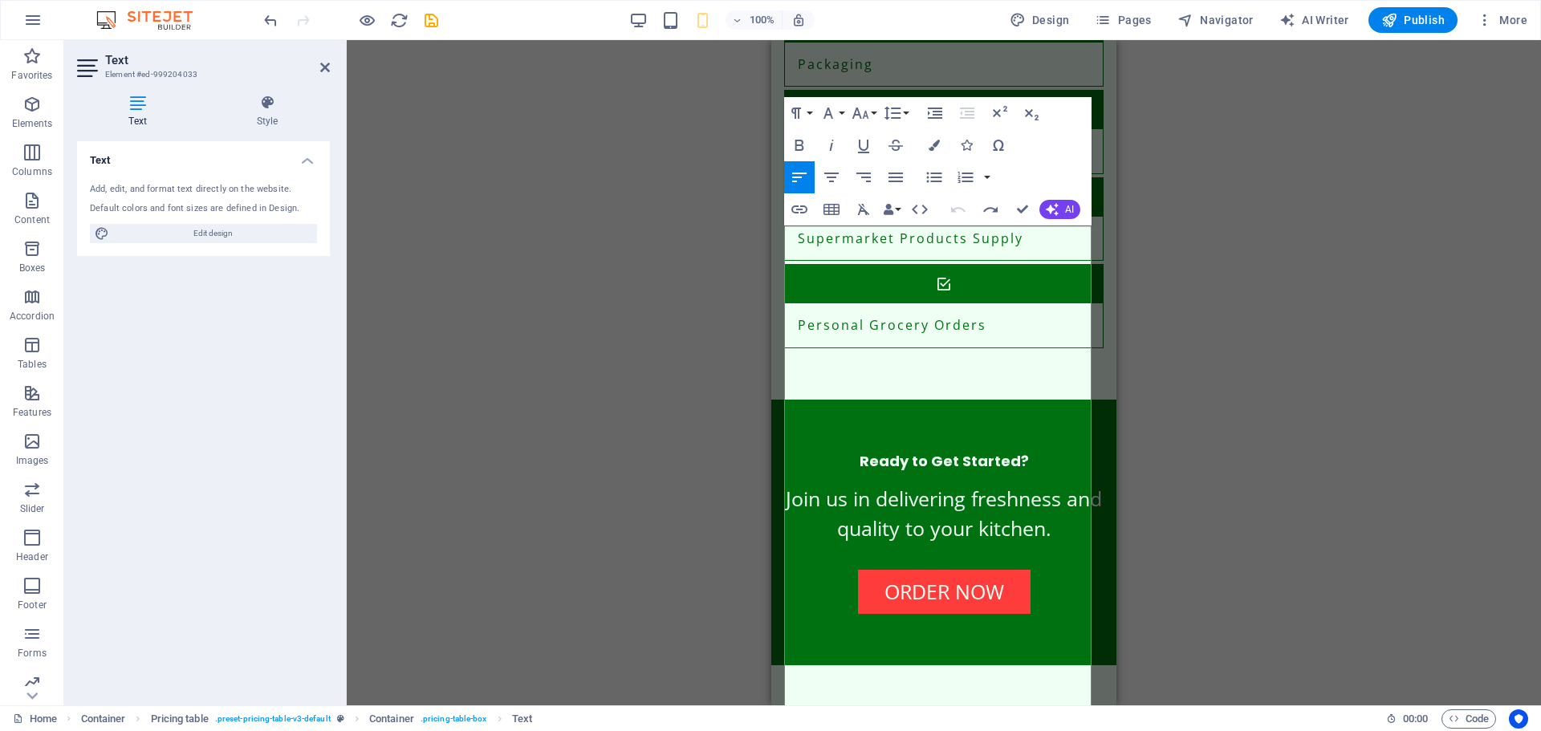
click at [1204, 451] on div "Drag here to replace the existing content. Press “Ctrl” if you want to create a…" at bounding box center [944, 372] width 1194 height 665
click at [1200, 451] on div "Drag here to replace the existing content. Press “Ctrl” if you want to create a…" at bounding box center [944, 372] width 1194 height 665
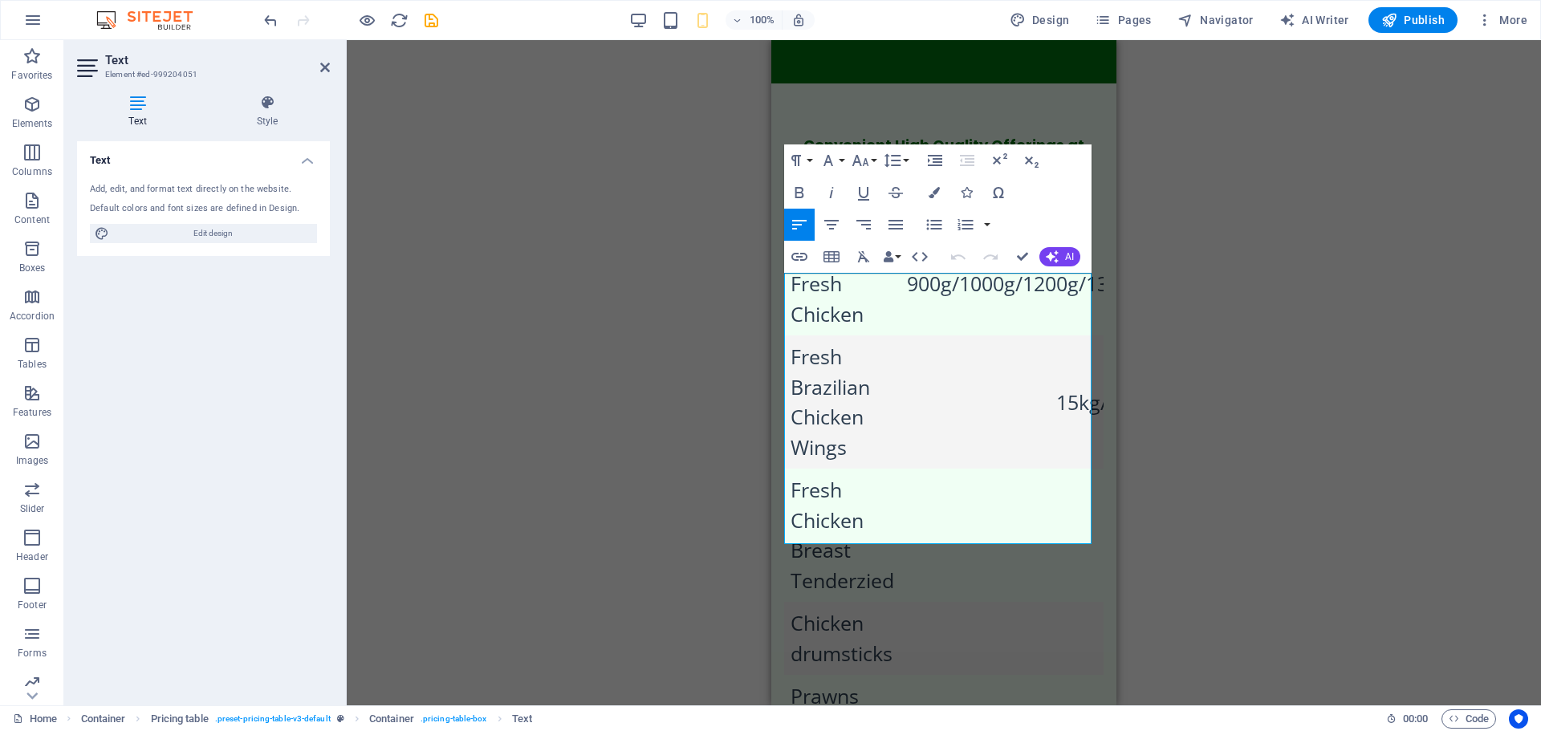
click at [663, 522] on div "Drag here to replace the existing content. Press “Ctrl” if you want to create a…" at bounding box center [944, 372] width 1194 height 665
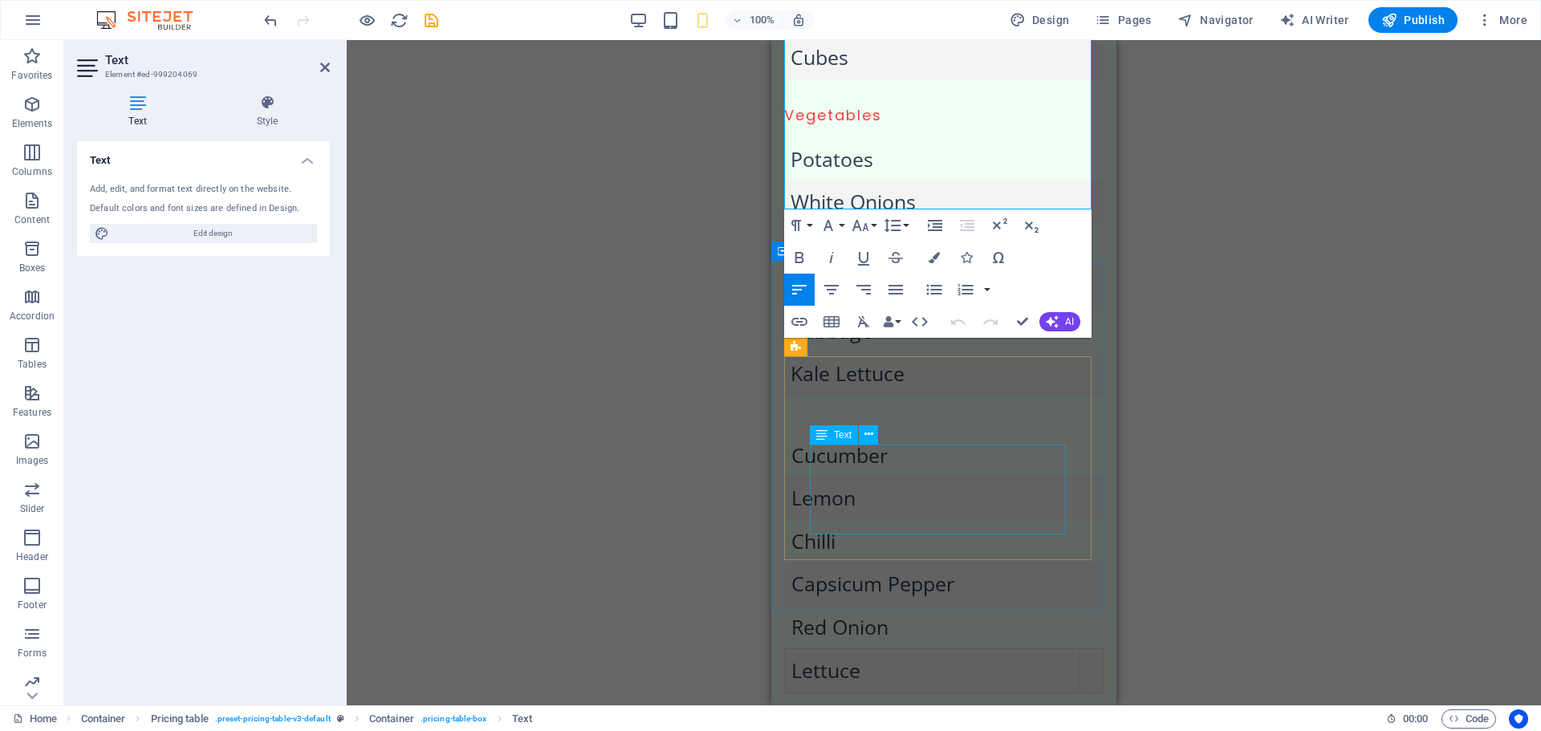
scroll to position [2786, 0]
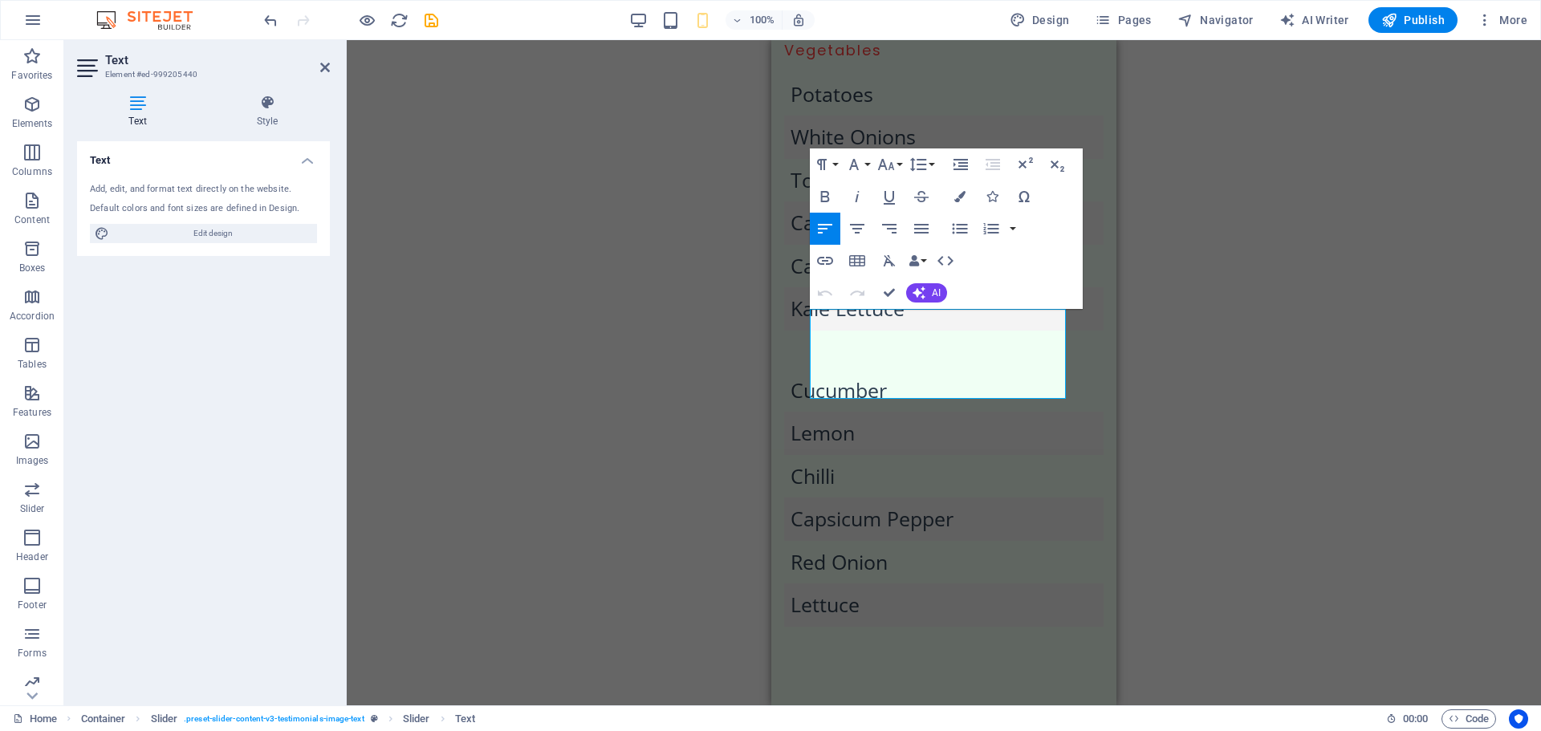
click at [698, 540] on div "Drag here to replace the existing content. Press “Ctrl” if you want to create a…" at bounding box center [944, 372] width 1194 height 665
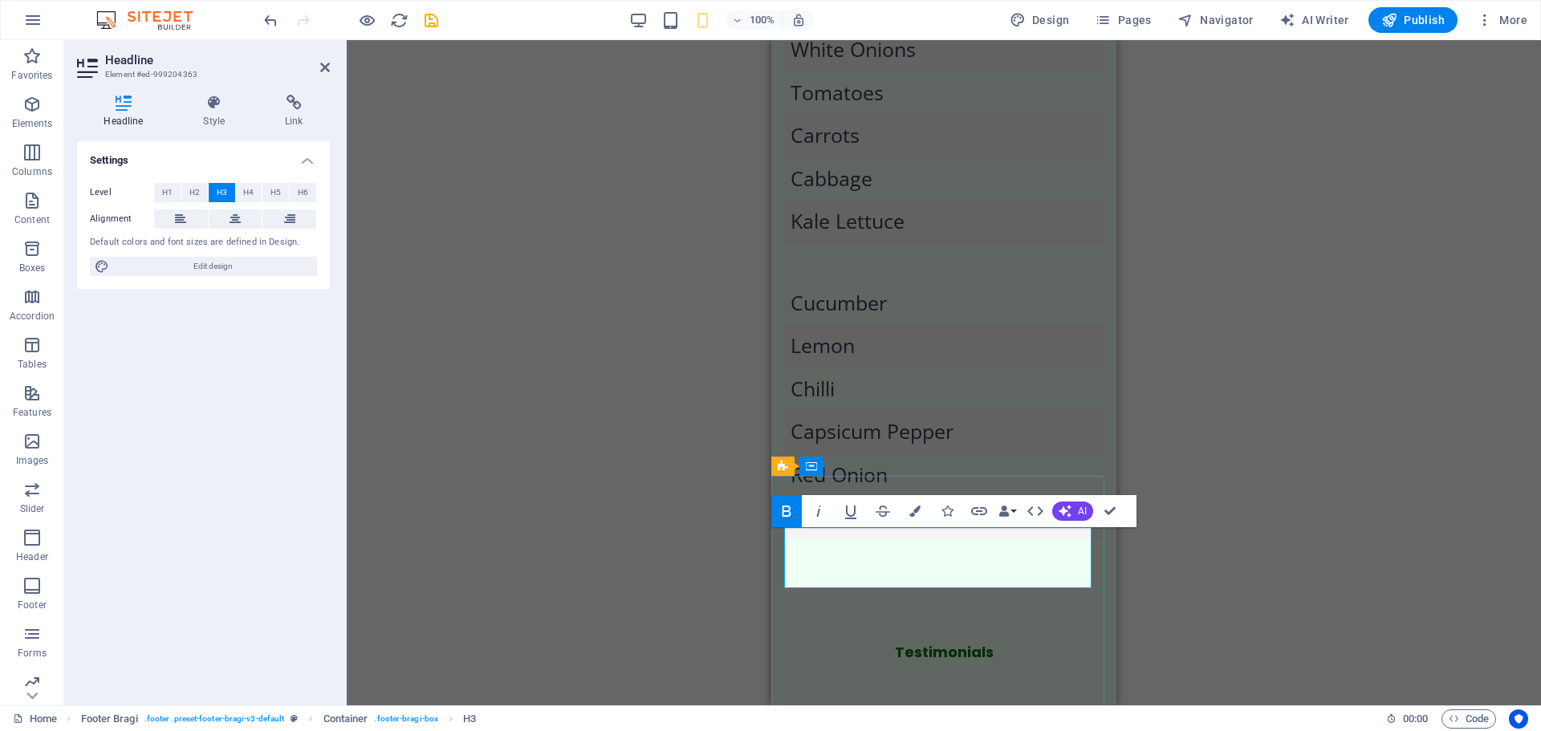
scroll to position [3041, 0]
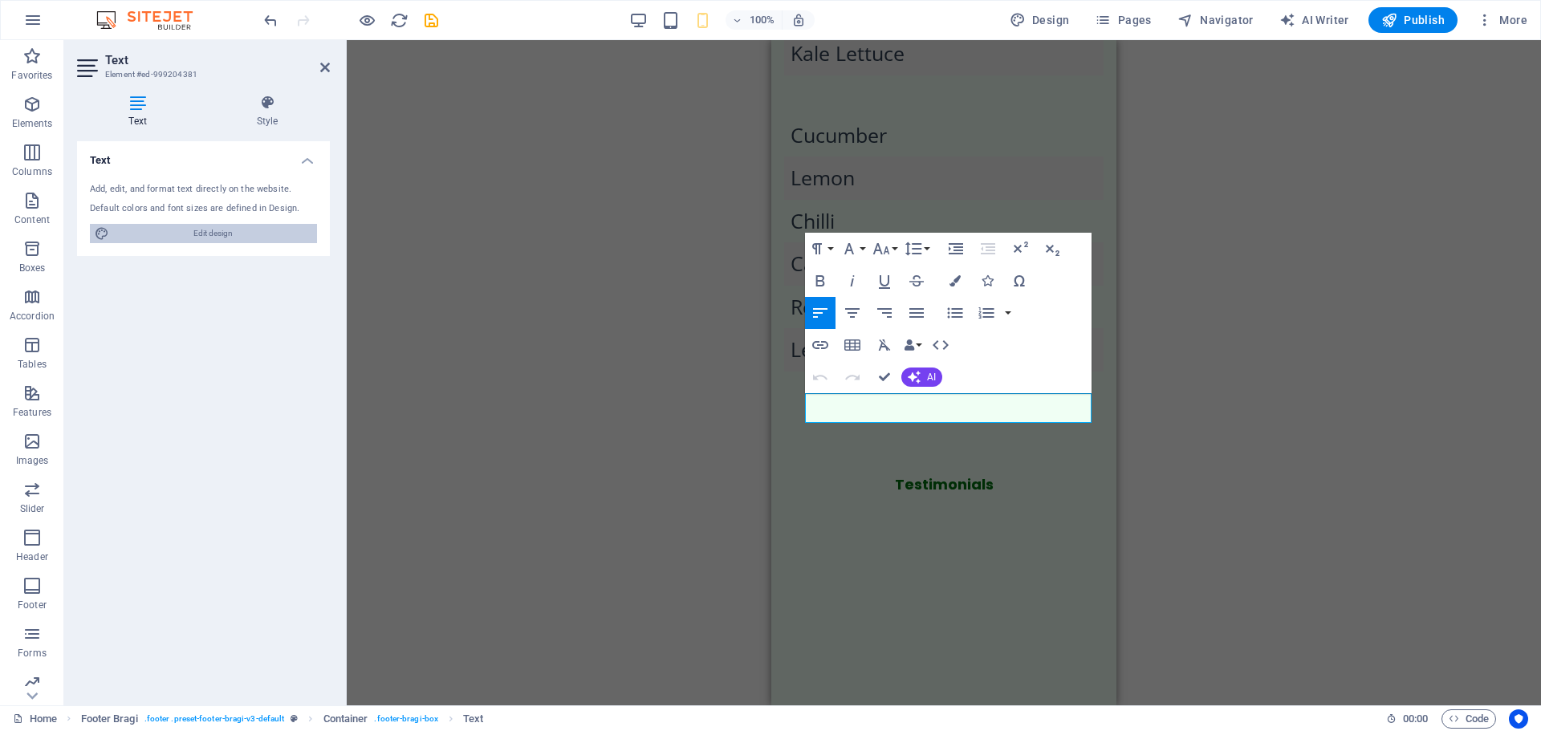
click at [225, 230] on span "Edit design" at bounding box center [213, 233] width 198 height 19
select select "px"
select select "200"
select select "px"
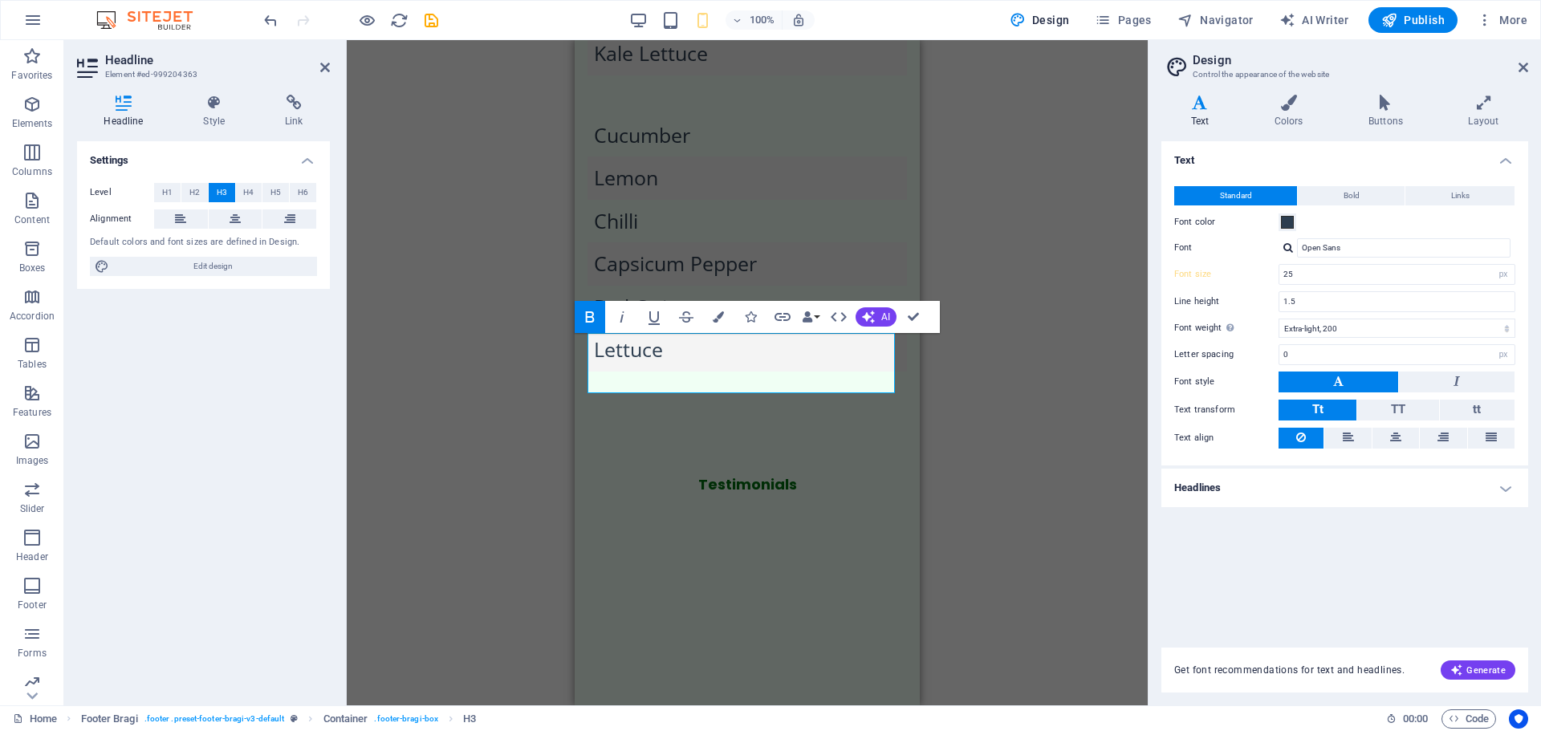
scroll to position [3011, 0]
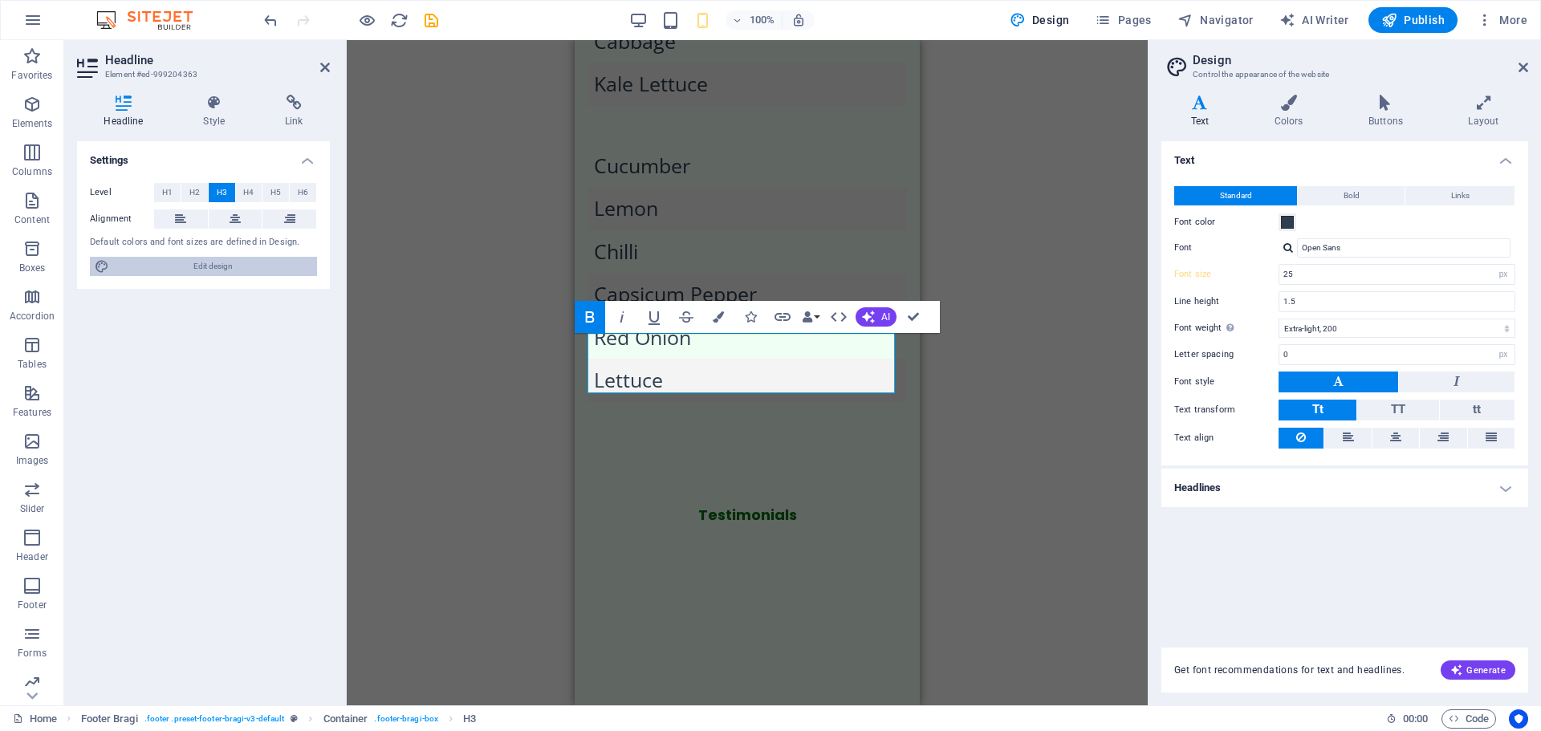
click at [272, 270] on span "Edit design" at bounding box center [213, 266] width 198 height 19
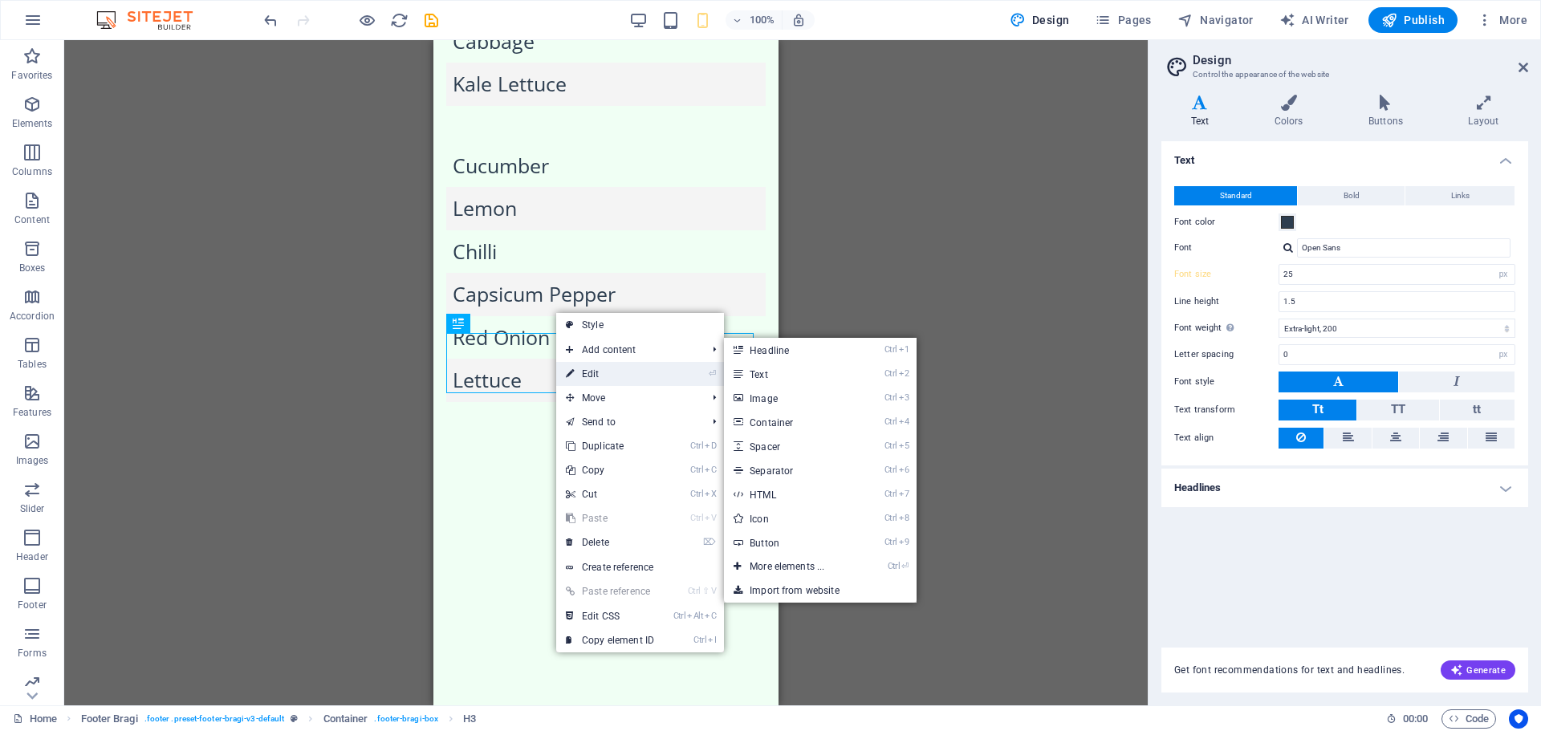
click at [616, 368] on link "⏎ Edit" at bounding box center [610, 374] width 108 height 24
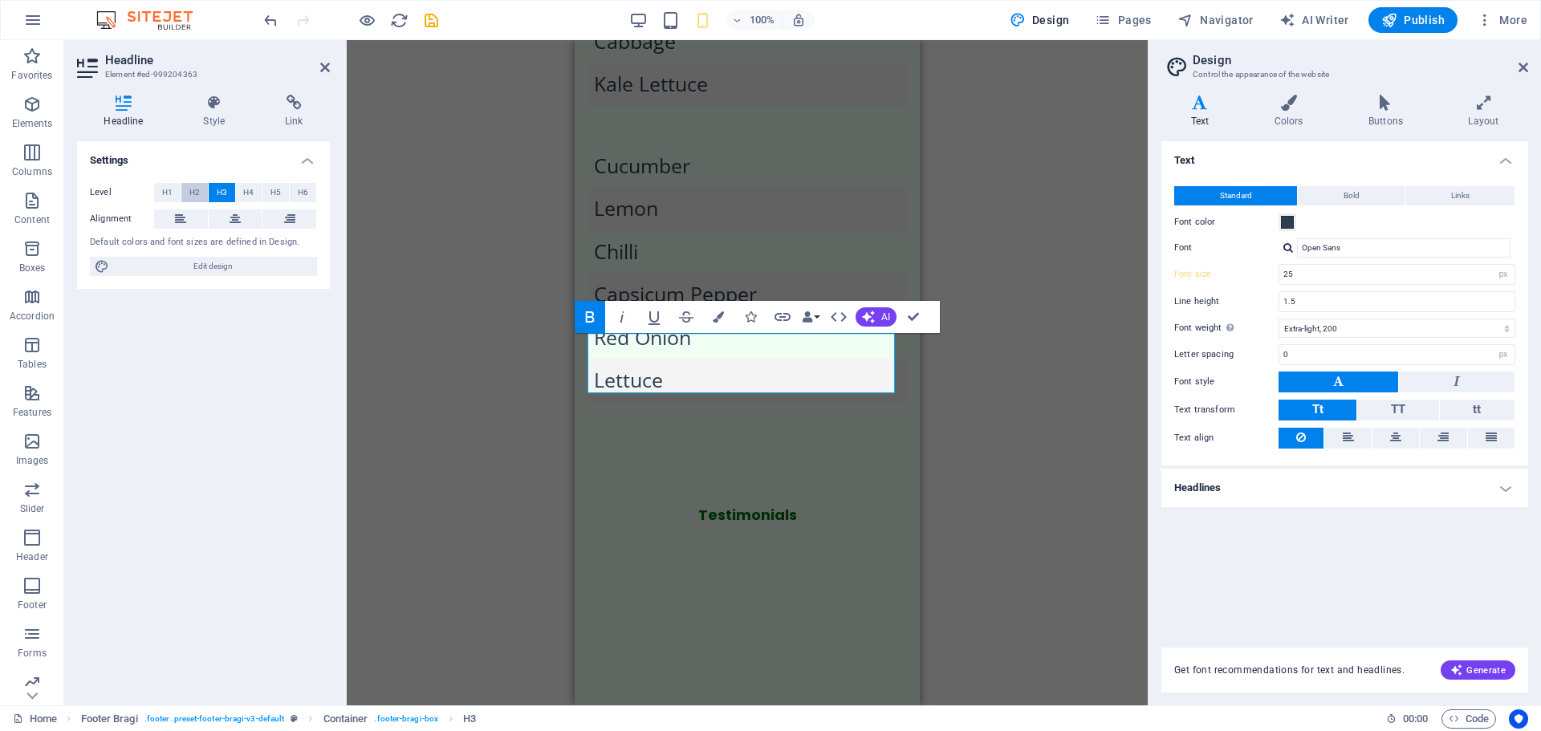
click at [192, 192] on span "H2" at bounding box center [194, 192] width 10 height 19
click at [218, 193] on span "H3" at bounding box center [222, 192] width 10 height 19
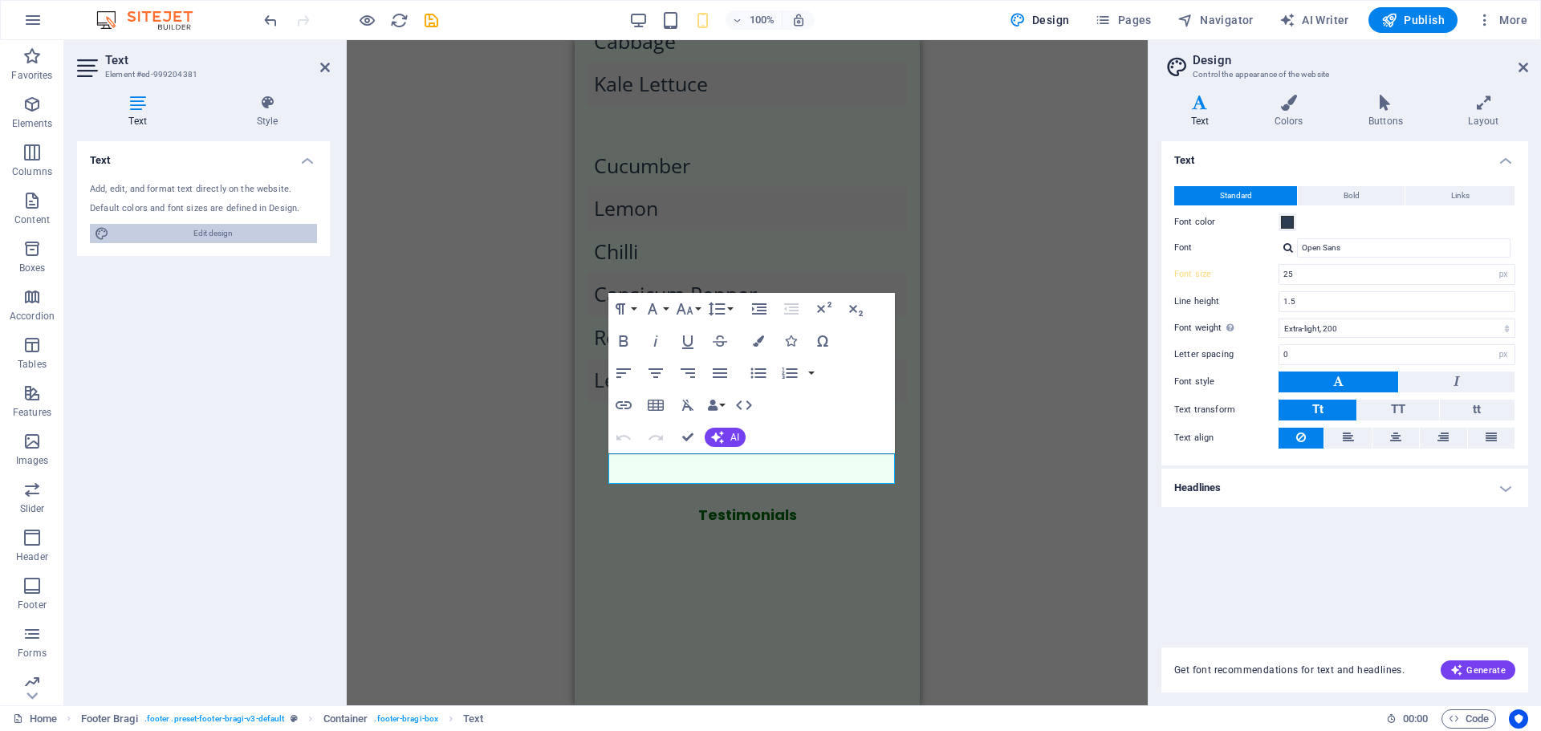
click at [196, 227] on span "Edit design" at bounding box center [213, 233] width 198 height 19
click at [256, 136] on div "Text Style Text Add, edit, and format text directly on the website. Default col…" at bounding box center [203, 394] width 253 height 598
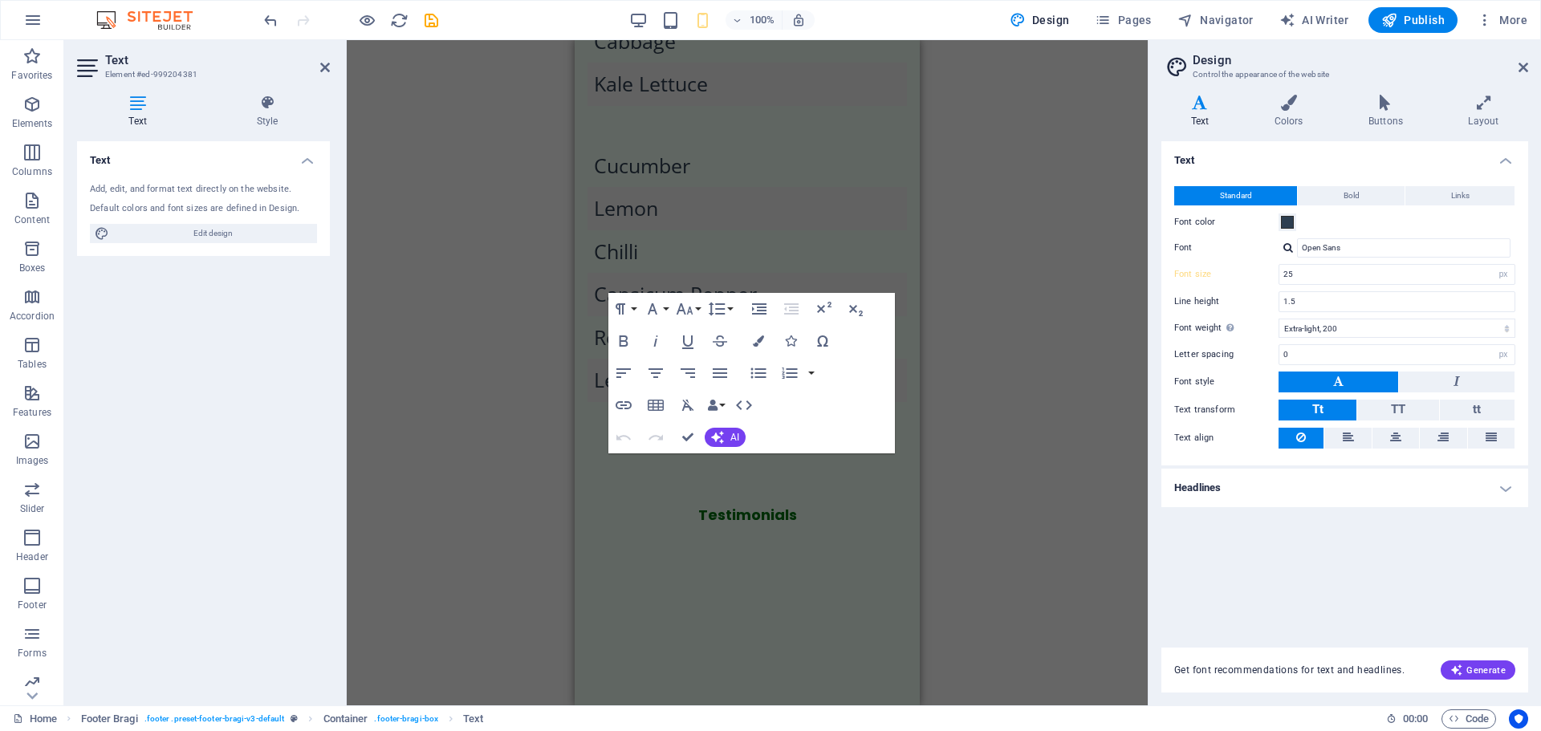
click at [258, 92] on div "Text Style Text Add, edit, and format text directly on the website. Default col…" at bounding box center [203, 394] width 279 height 624
click at [262, 106] on icon at bounding box center [267, 103] width 125 height 16
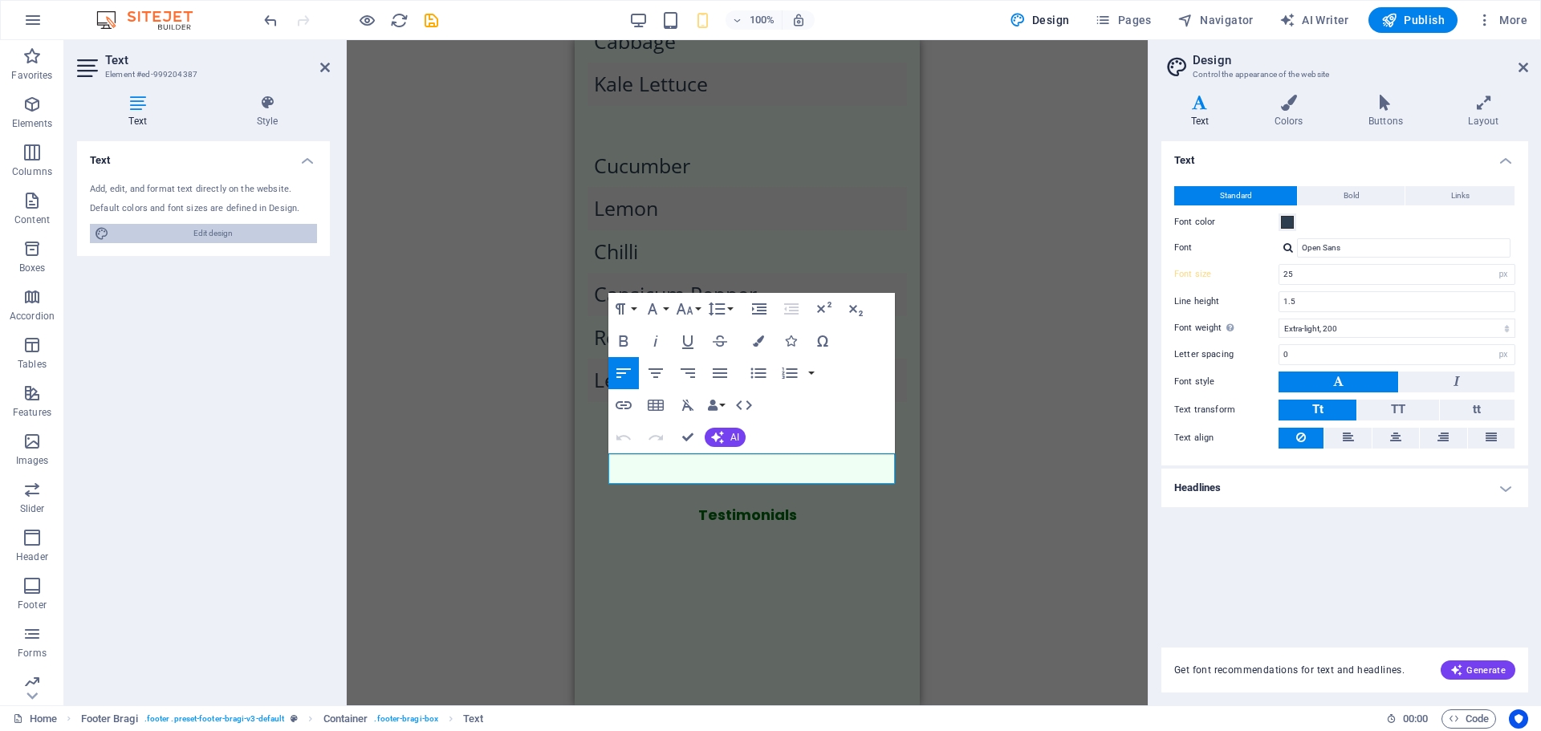
click at [233, 239] on span "Edit design" at bounding box center [213, 233] width 198 height 19
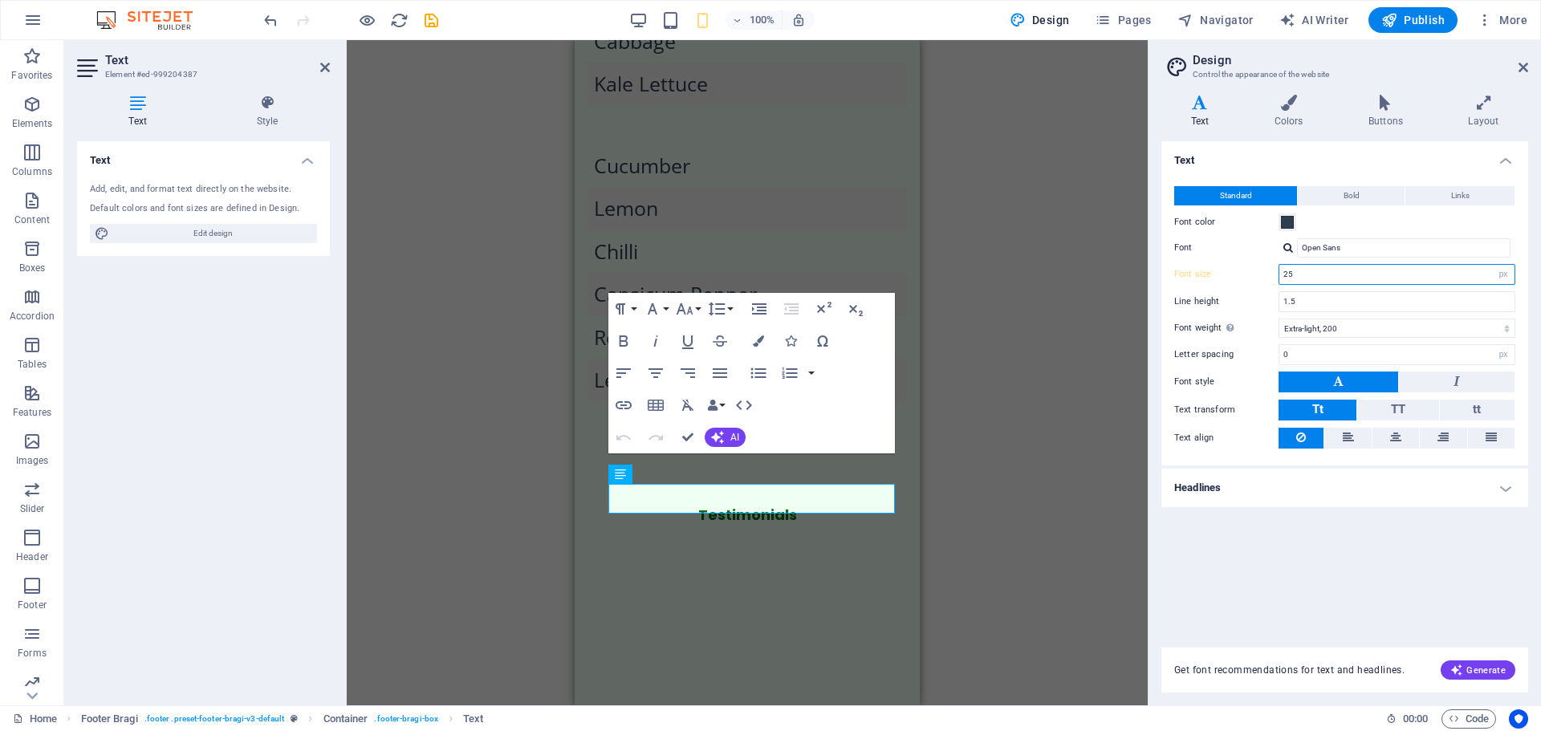
drag, startPoint x: 1332, startPoint y: 278, endPoint x: 1234, endPoint y: 262, distance: 99.9
click at [1234, 262] on div "Standard Bold Links Font color Font Open Sans Font size 25 rem px Line height 1…" at bounding box center [1344, 317] width 373 height 295
type input "20"
click at [1360, 568] on div "Text Standard Bold Links Font color Font Open Sans Font size 20 rem px Line hei…" at bounding box center [1345, 384] width 367 height 487
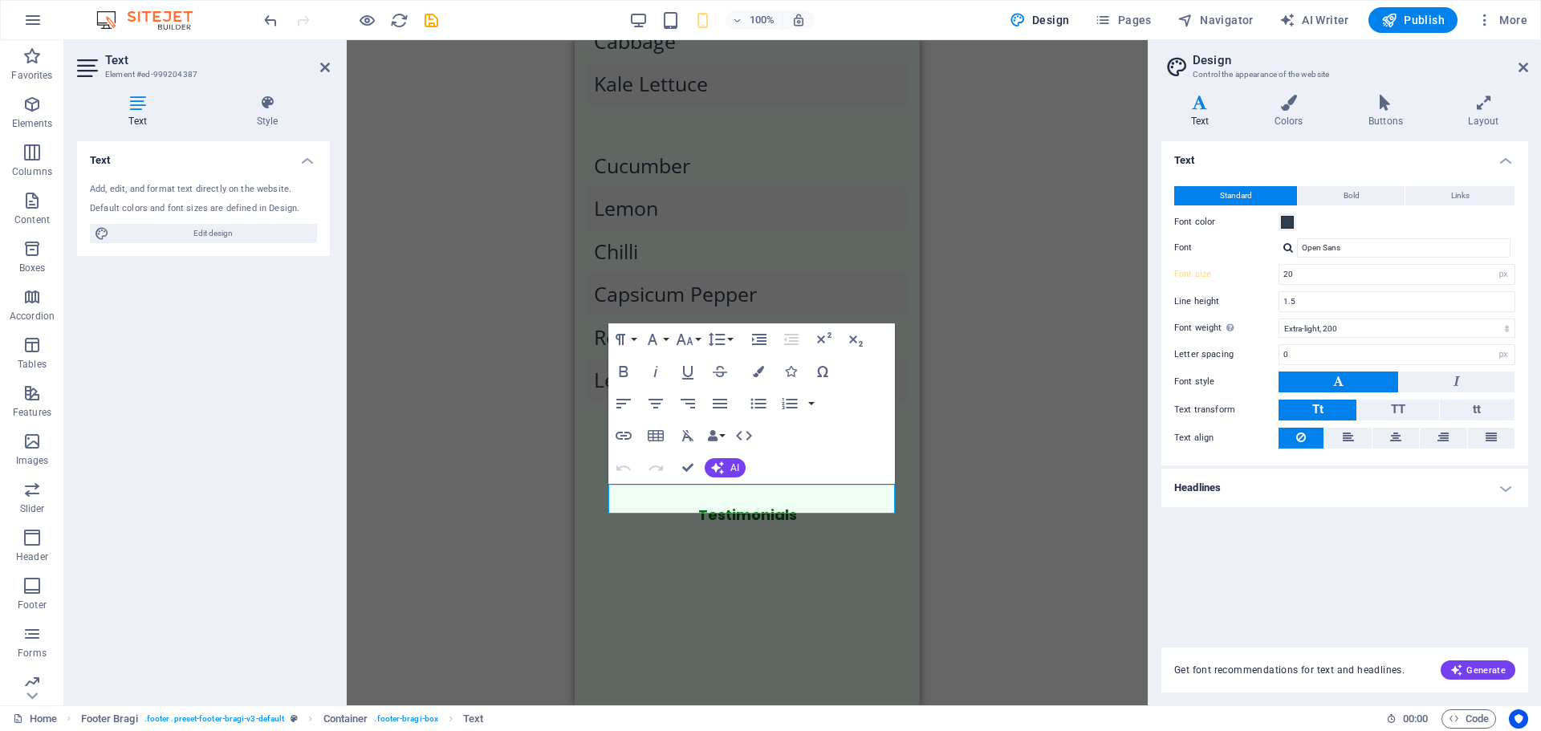
click at [993, 511] on div "H2 Container Banner Banner Container Container Menu Bar Container Logo Menu Spa…" at bounding box center [747, 372] width 801 height 665
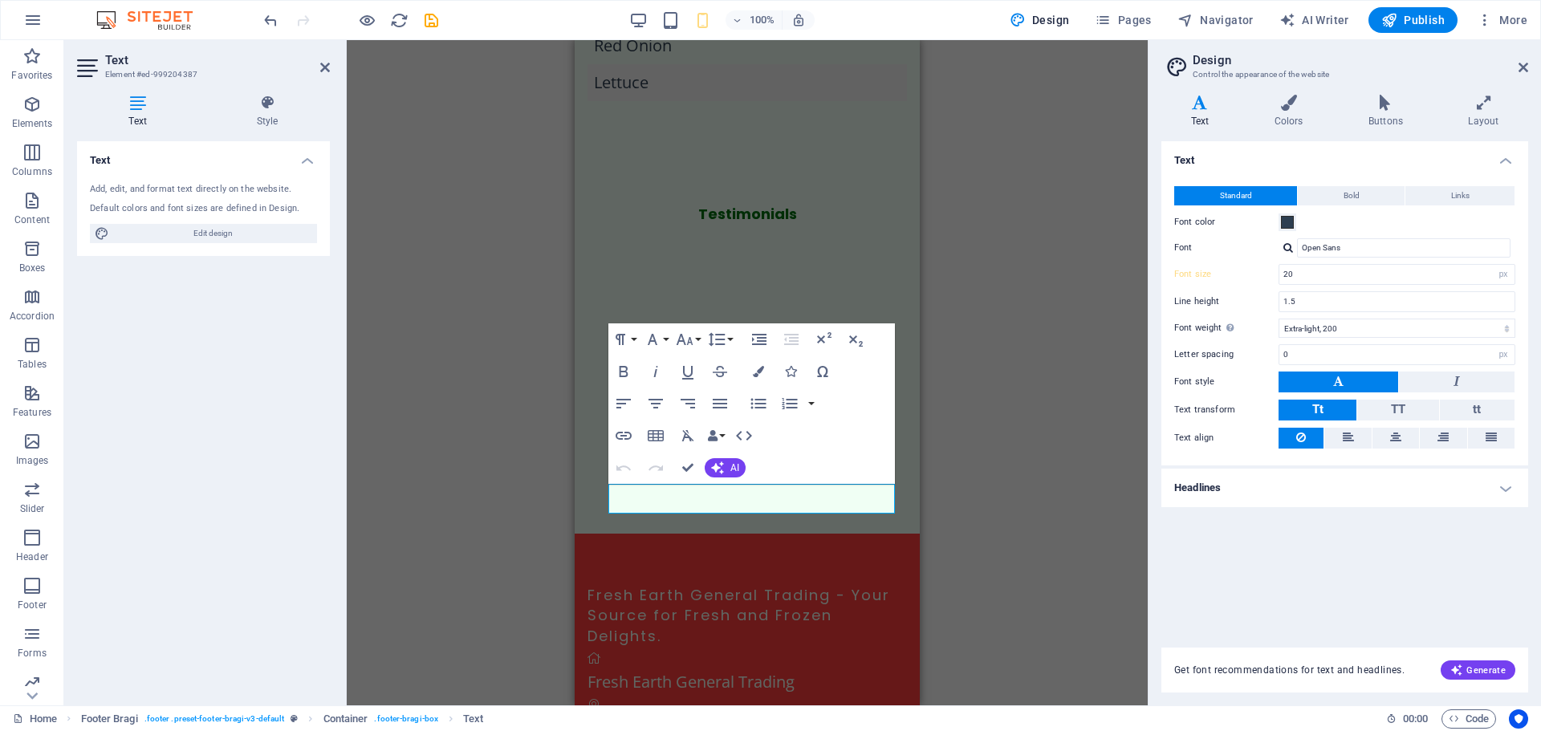
click at [993, 511] on div "H2 Container Banner Banner Container Container Menu Bar Container Logo Menu Spa…" at bounding box center [747, 372] width 801 height 665
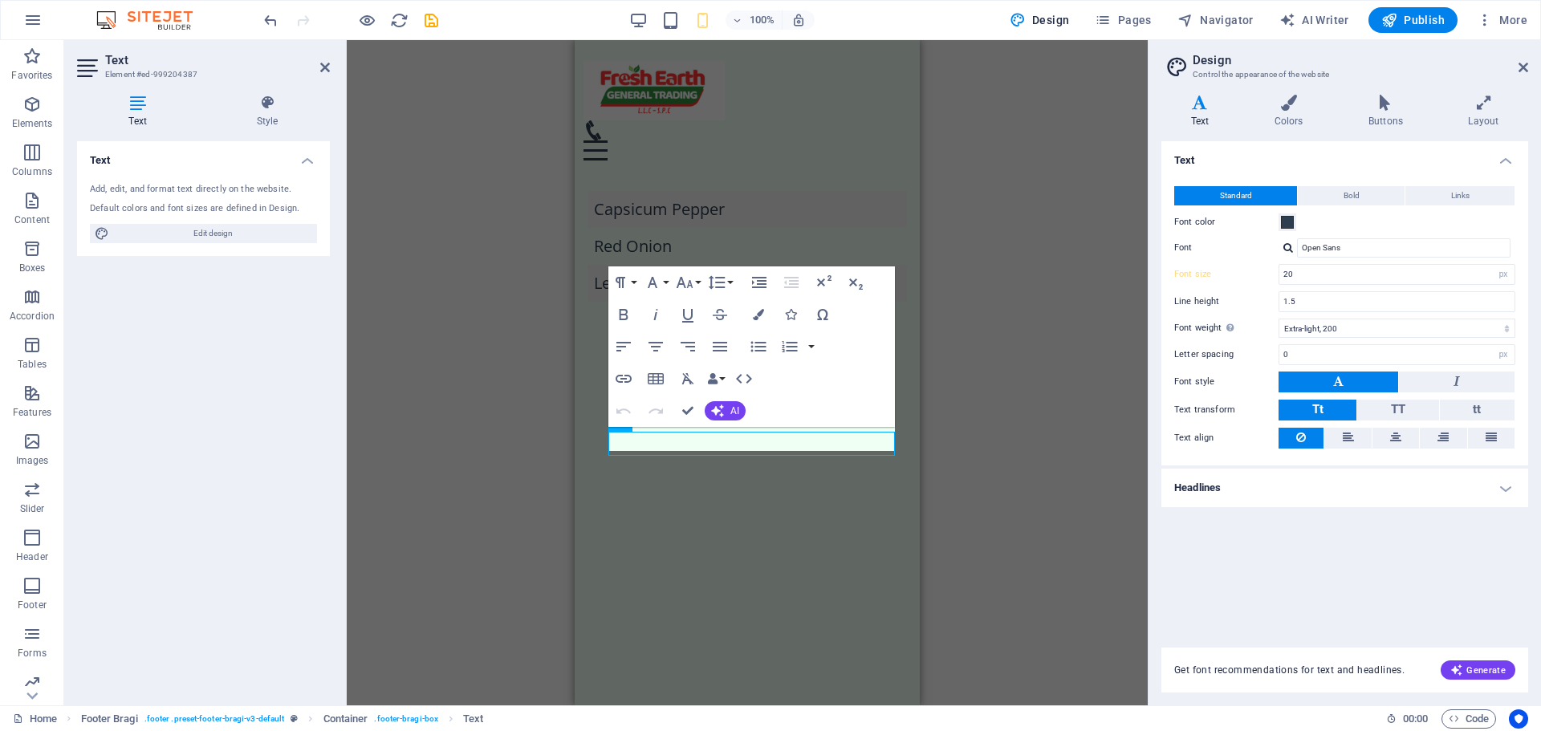
scroll to position [2766, 0]
select select "px"
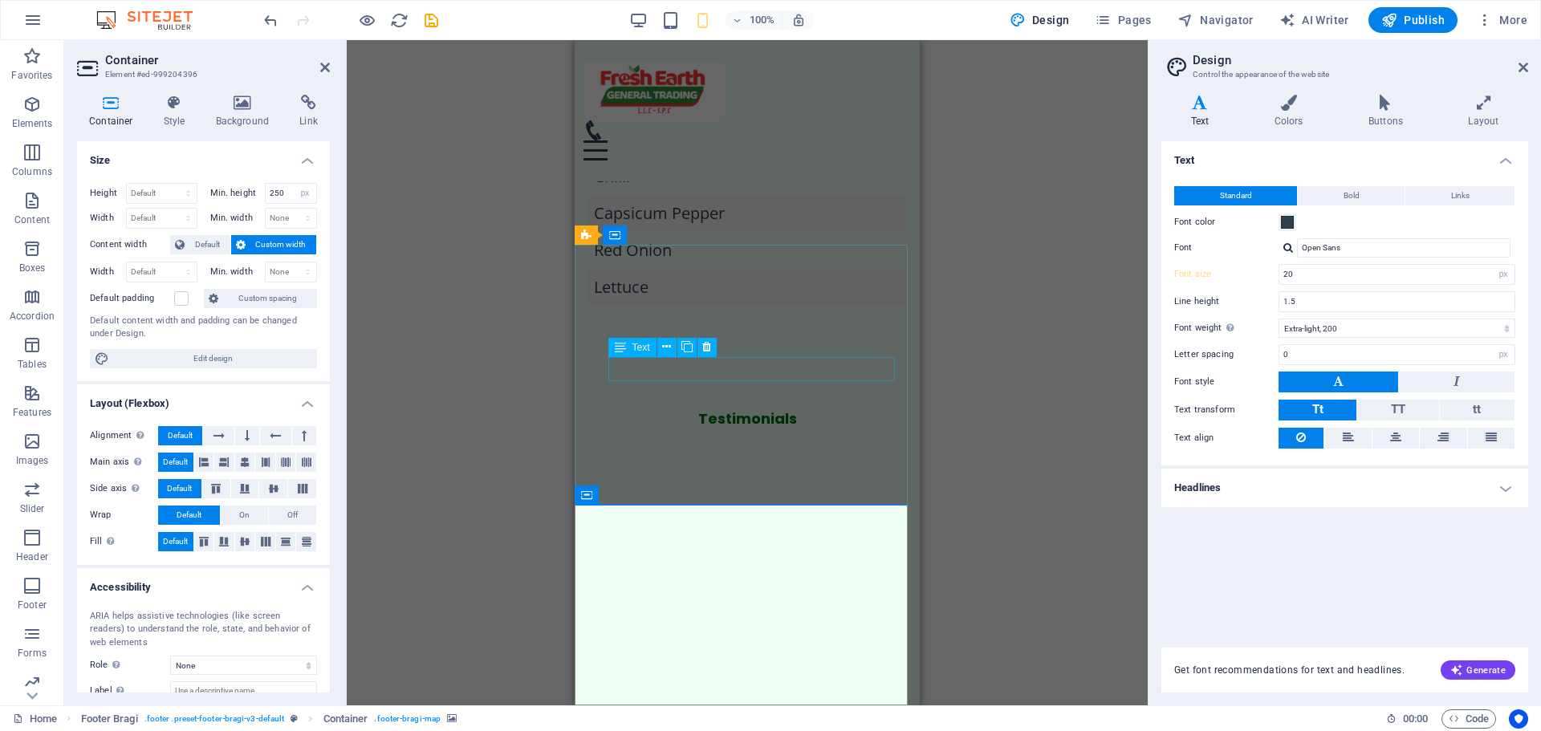
drag, startPoint x: 712, startPoint y: 369, endPoint x: 1288, endPoint y: 409, distance: 576.9
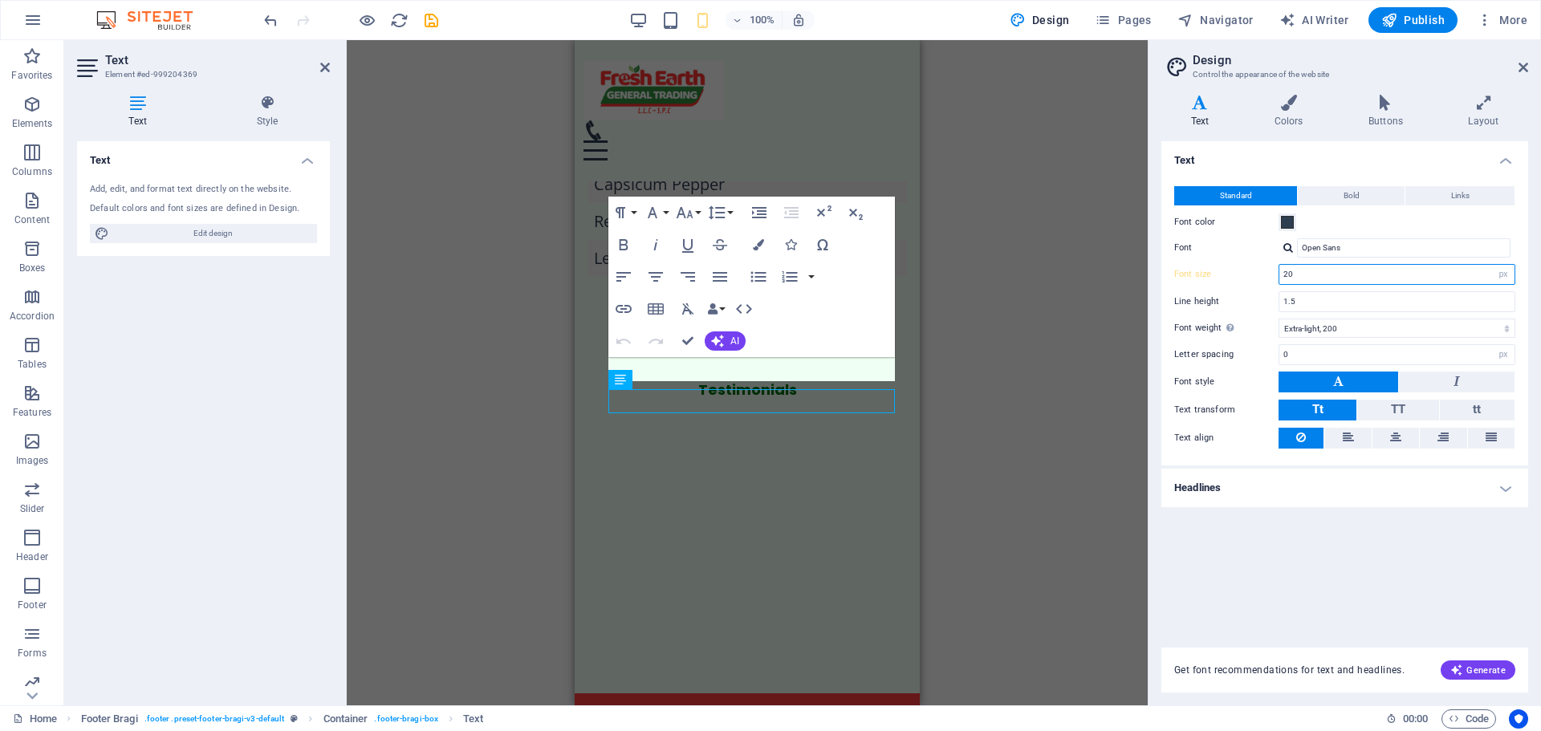
drag, startPoint x: 1230, startPoint y: 267, endPoint x: 1204, endPoint y: 264, distance: 25.9
click at [1204, 264] on div "Font size 20 rem px" at bounding box center [1344, 274] width 341 height 21
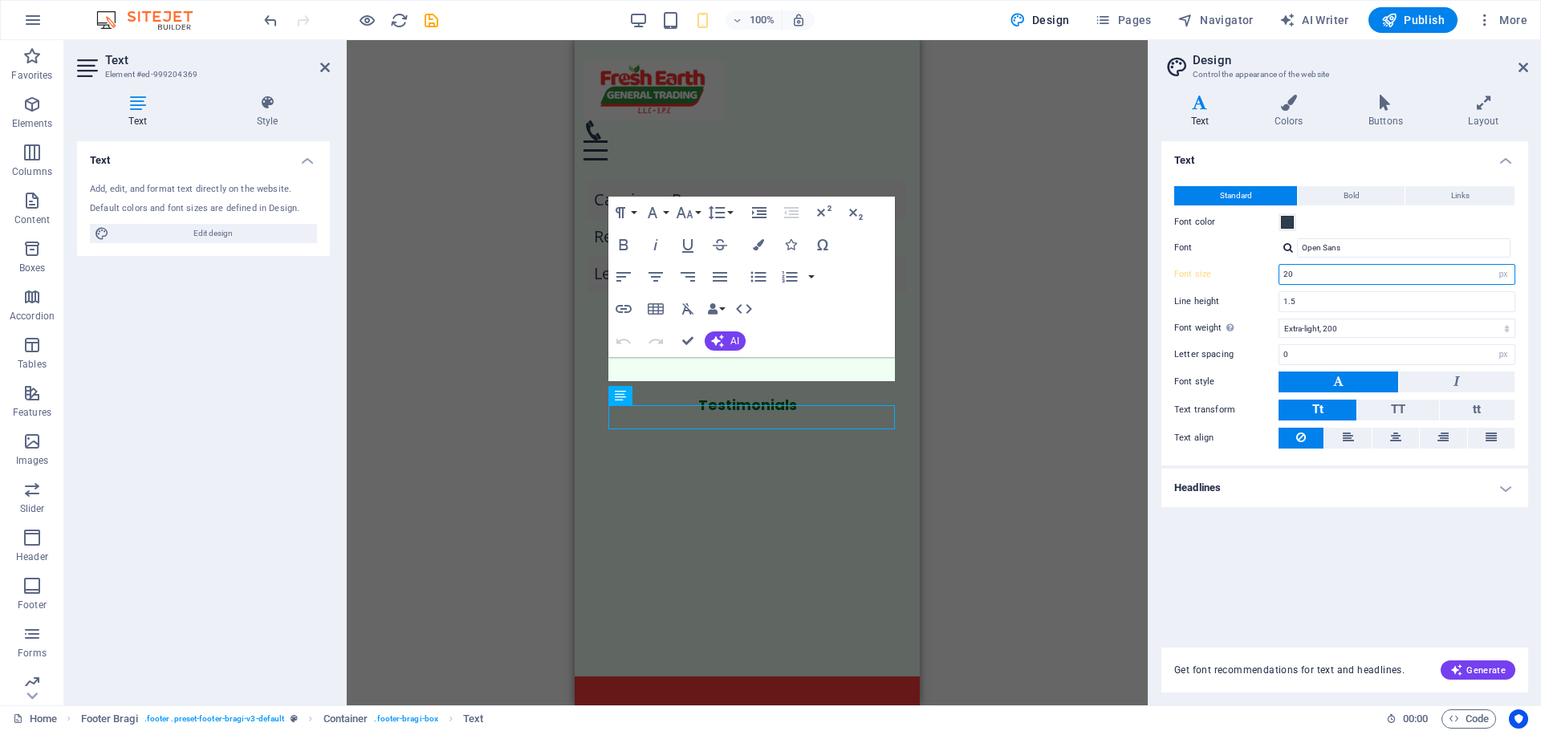
scroll to position [2718, 0]
type input "15"
click at [1055, 572] on div "H2 Container Banner Banner Container Container Menu Bar Container Logo Menu Spa…" at bounding box center [747, 372] width 801 height 665
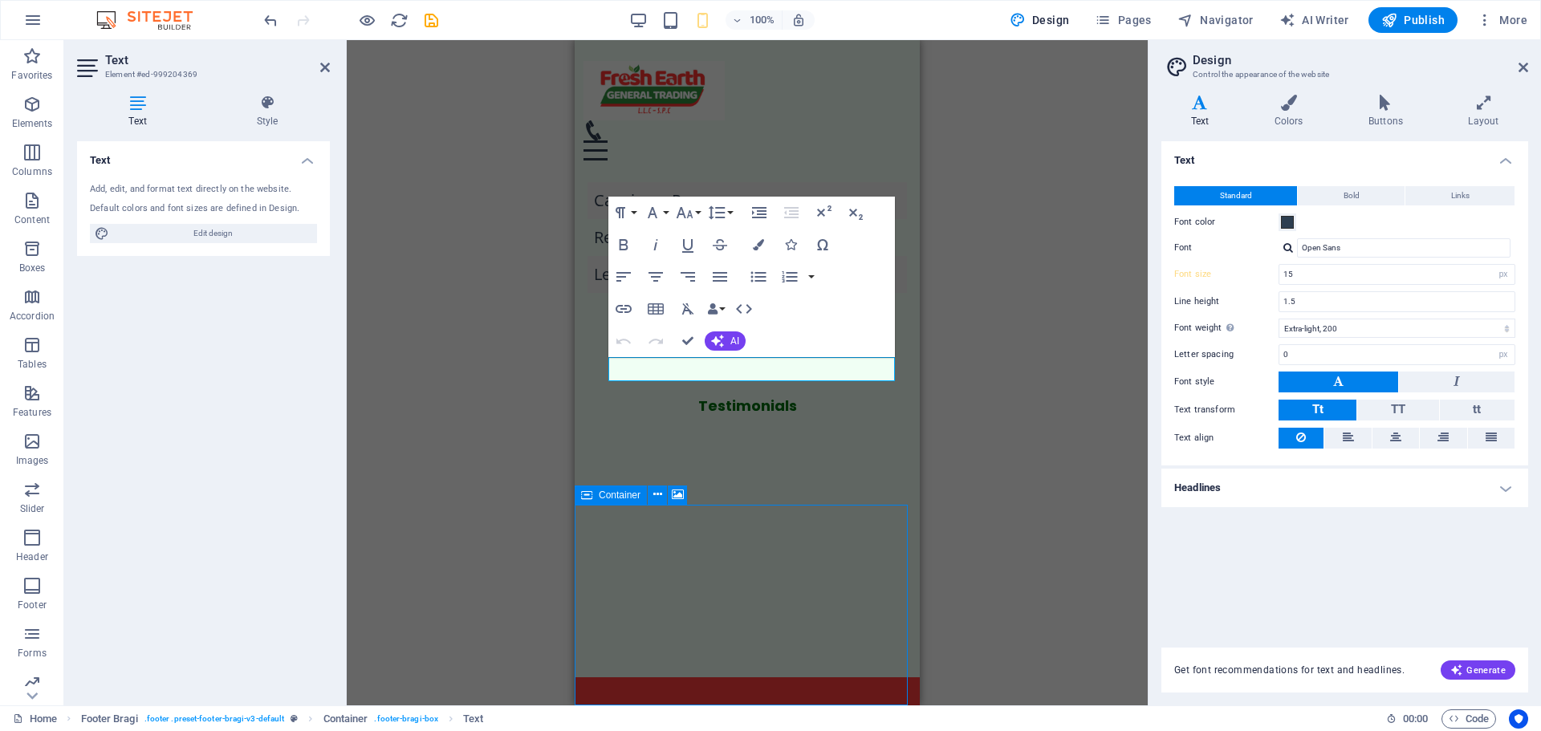
select select "px"
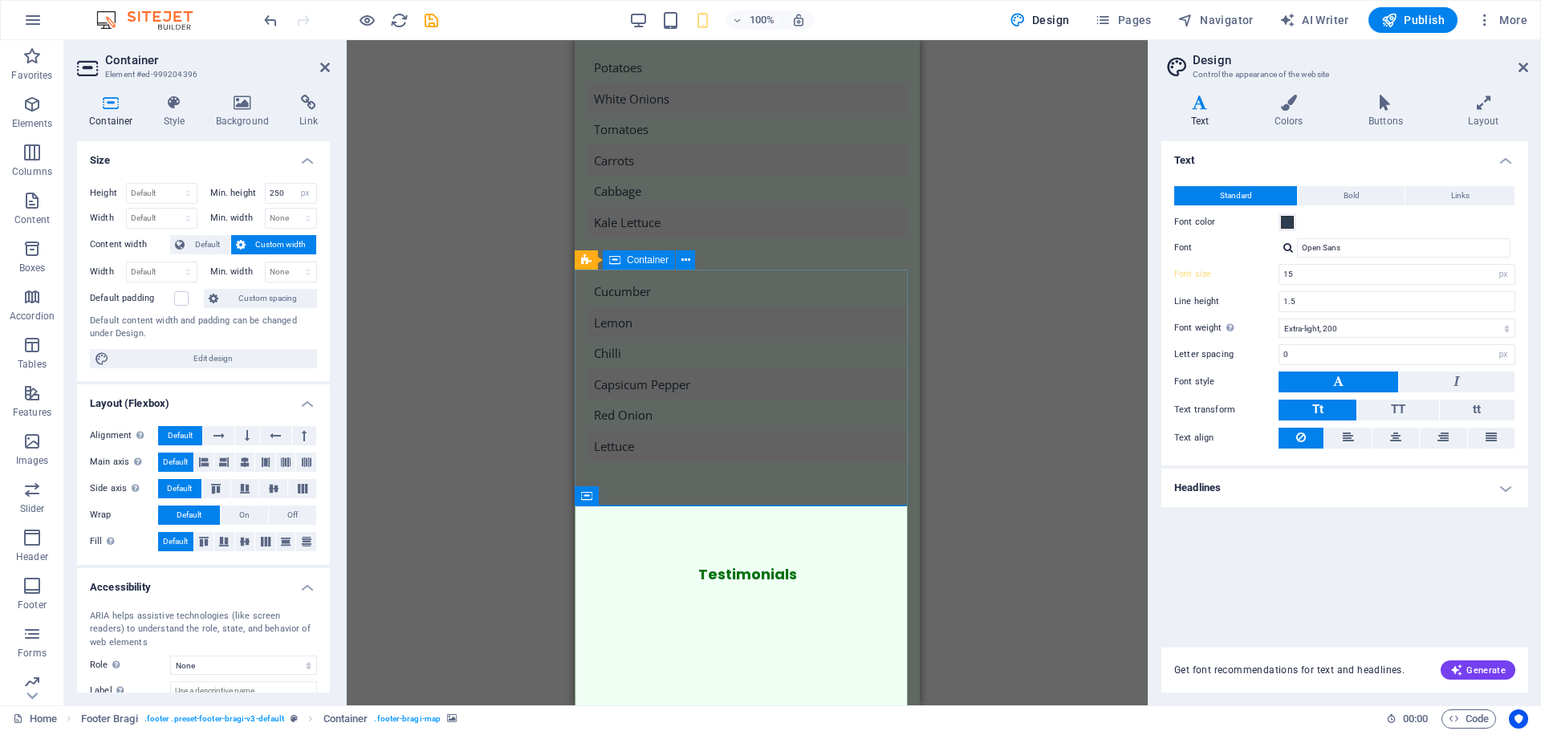
scroll to position [2451, 0]
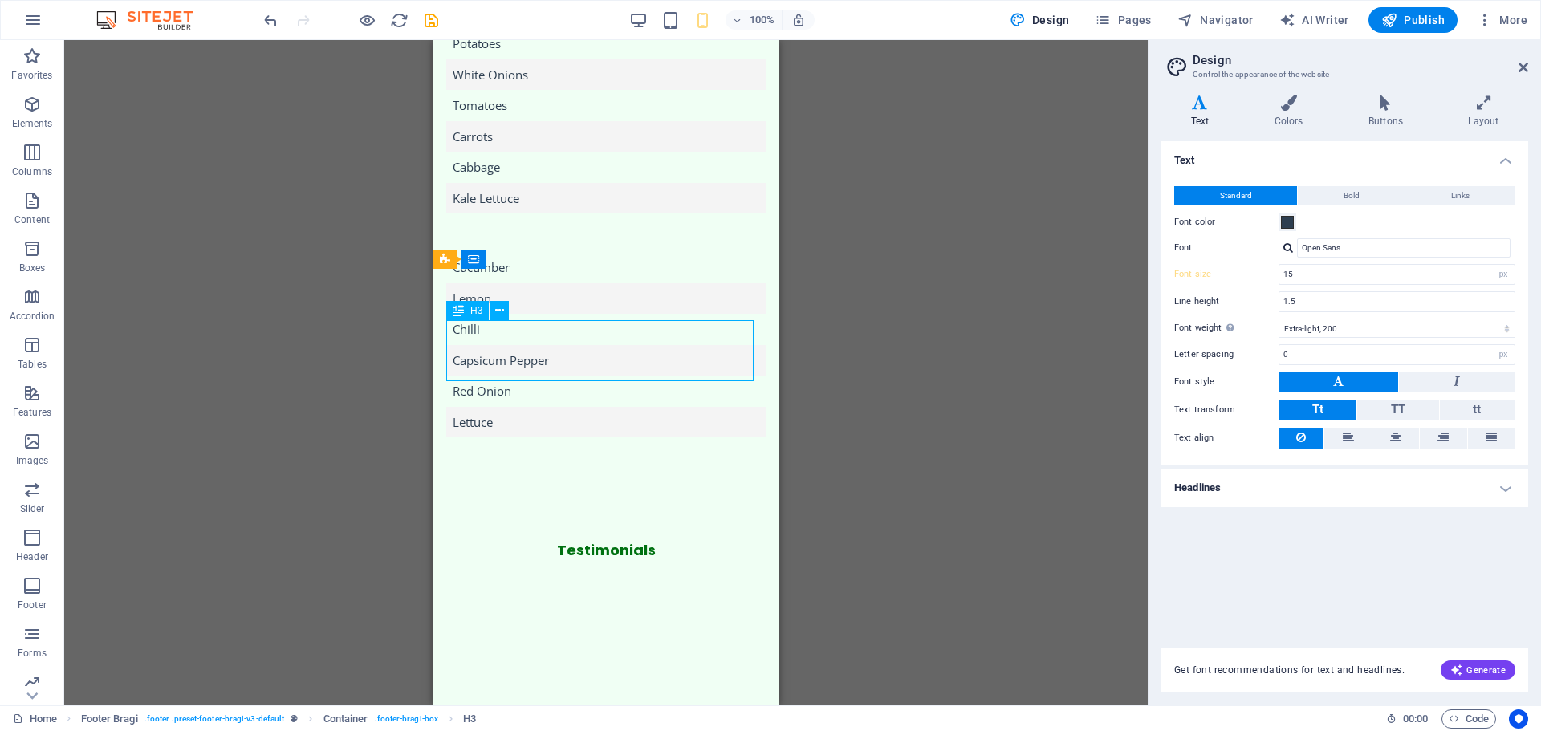
drag, startPoint x: 694, startPoint y: 336, endPoint x: 692, endPoint y: 319, distance: 17.7
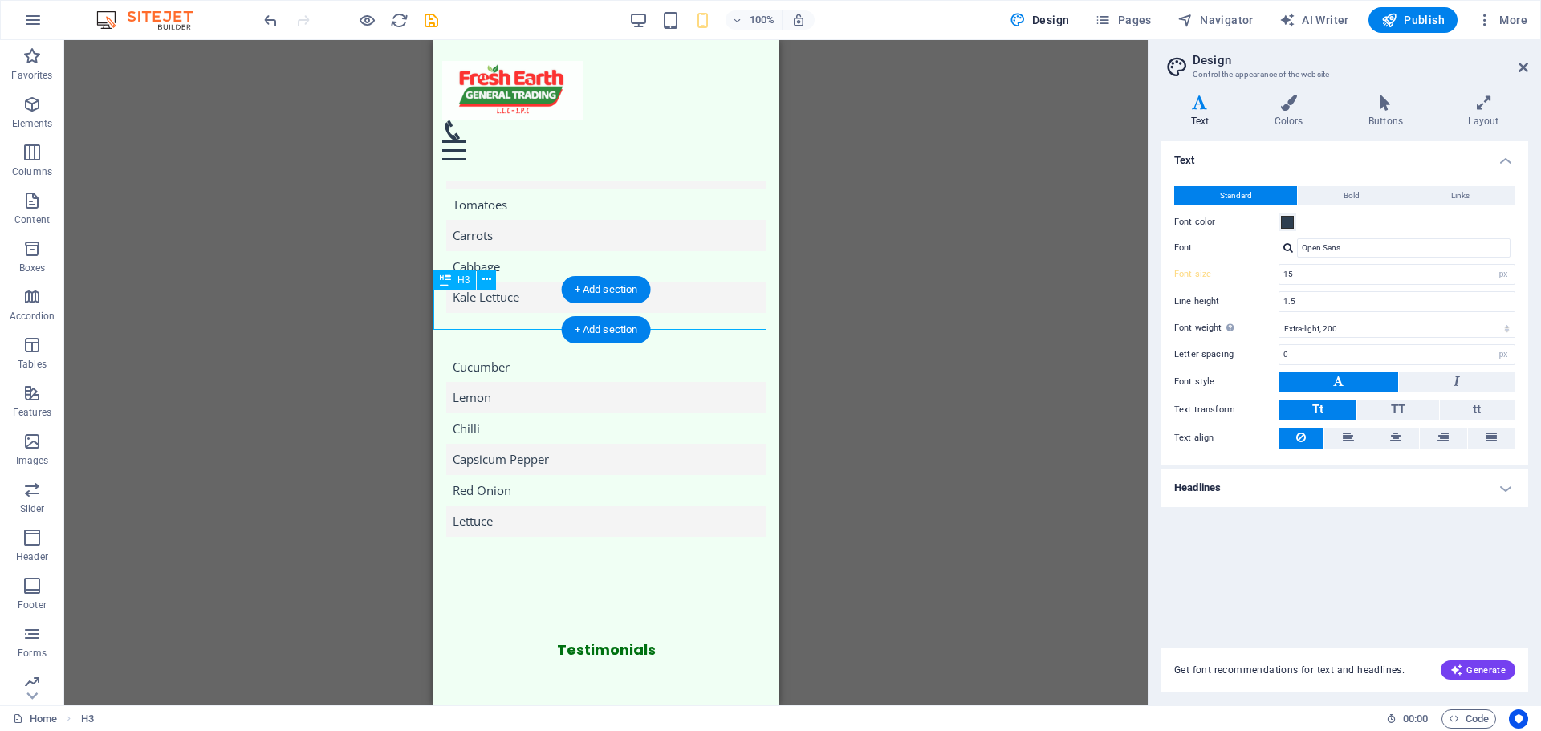
scroll to position [2312, 0]
drag, startPoint x: 662, startPoint y: 308, endPoint x: 670, endPoint y: 373, distance: 65.5
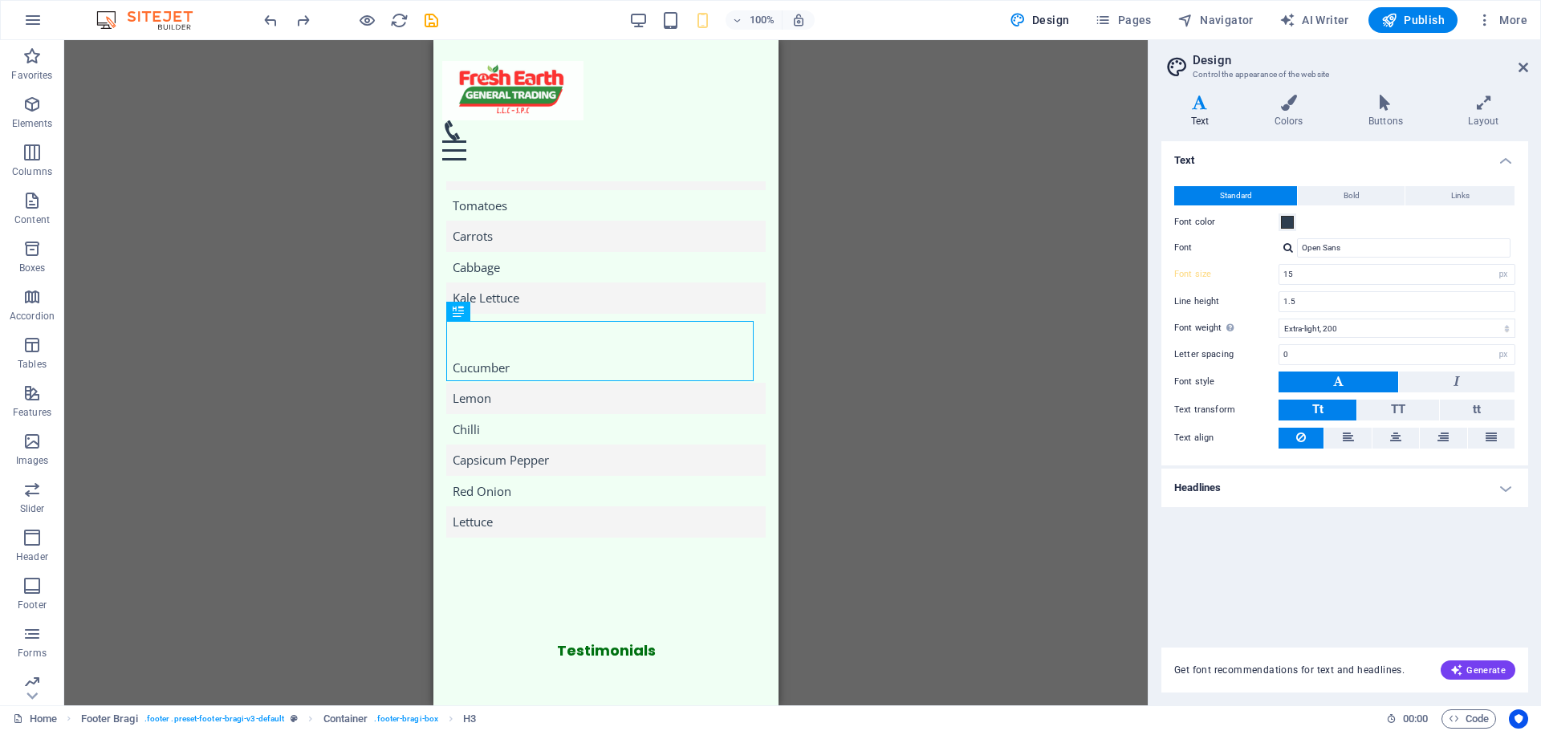
scroll to position [2433, 0]
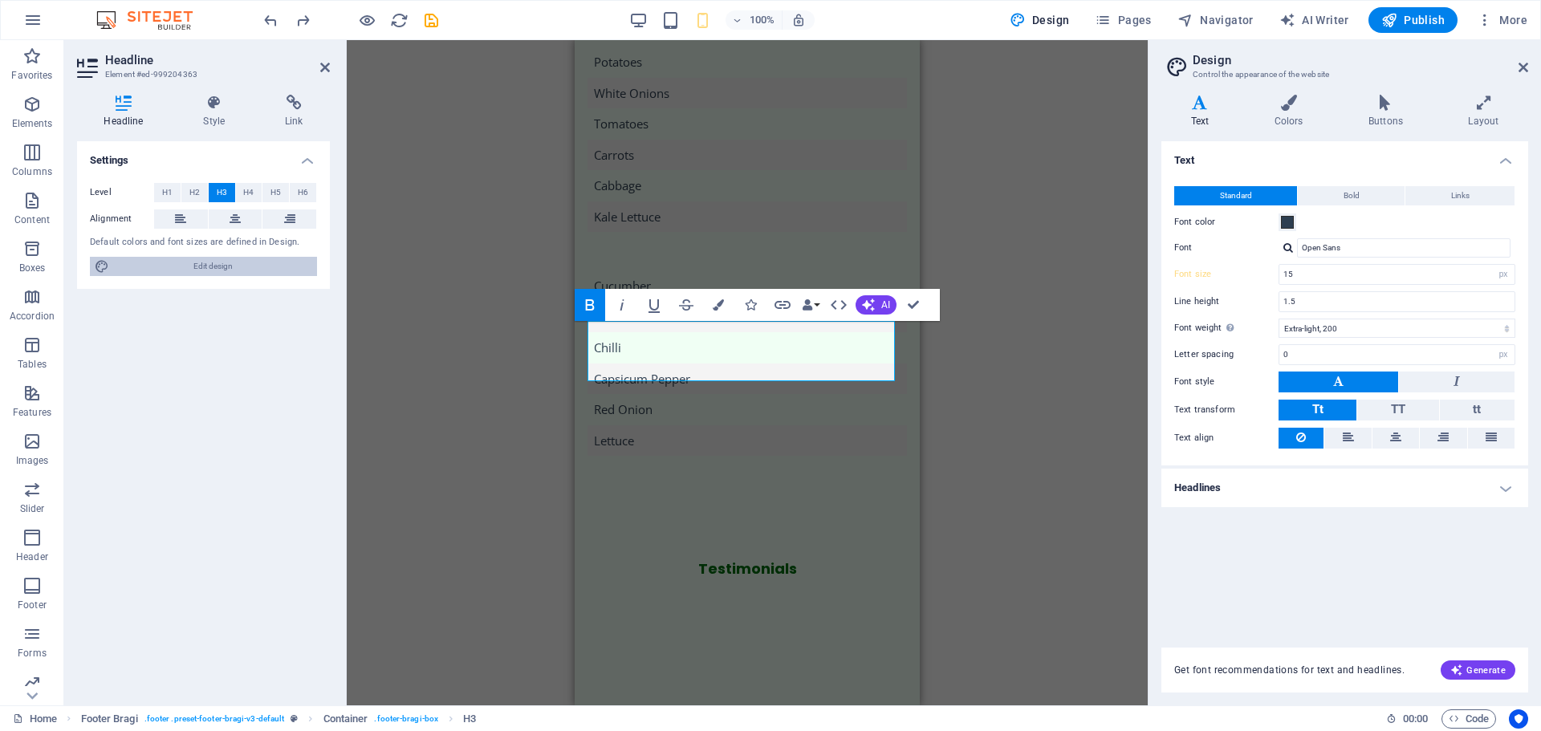
click at [207, 262] on span "Edit design" at bounding box center [213, 266] width 198 height 19
click at [220, 109] on icon at bounding box center [214, 103] width 75 height 16
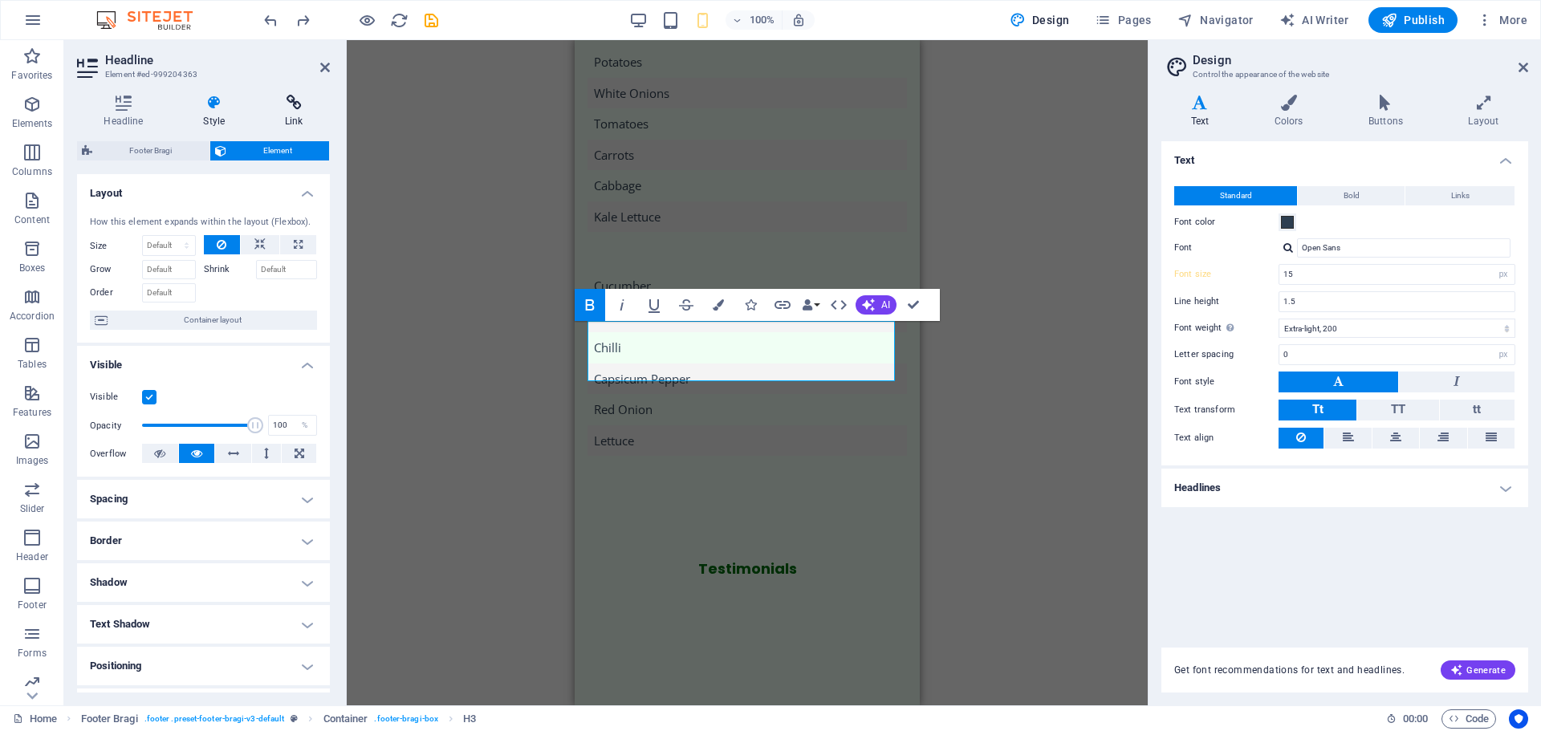
click at [297, 109] on icon at bounding box center [293, 103] width 71 height 16
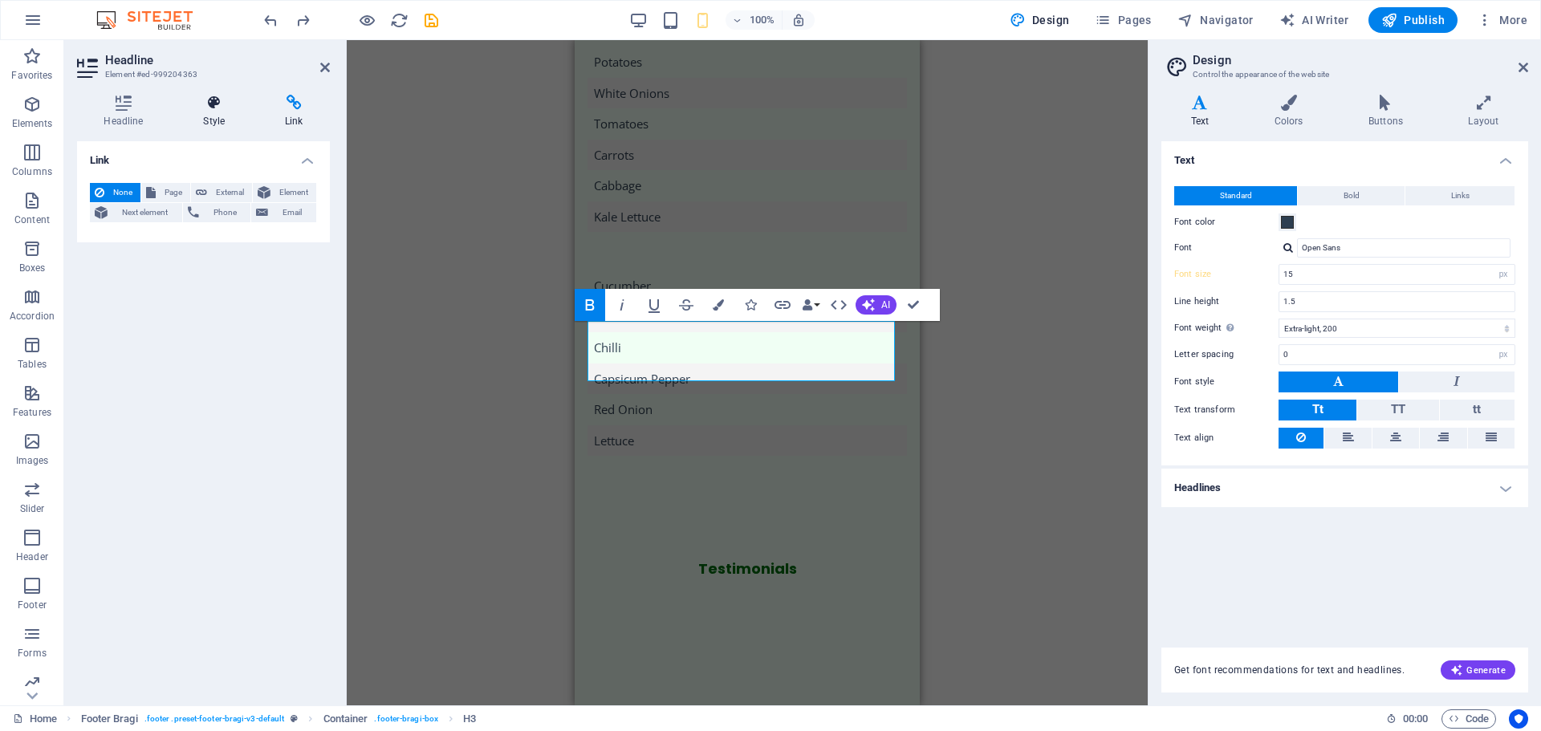
click at [223, 111] on h4 "Style" at bounding box center [218, 112] width 82 height 34
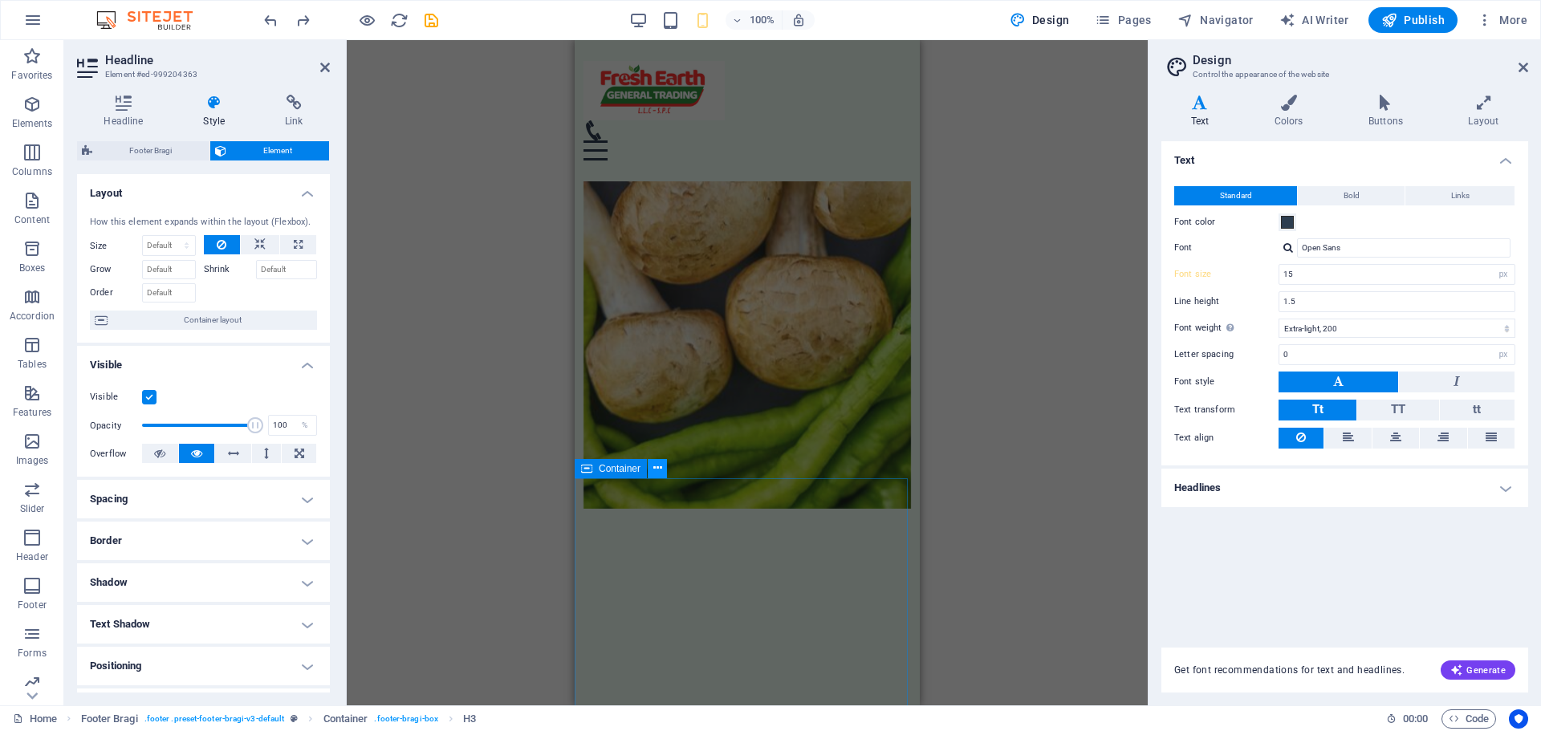
scroll to position [0, 0]
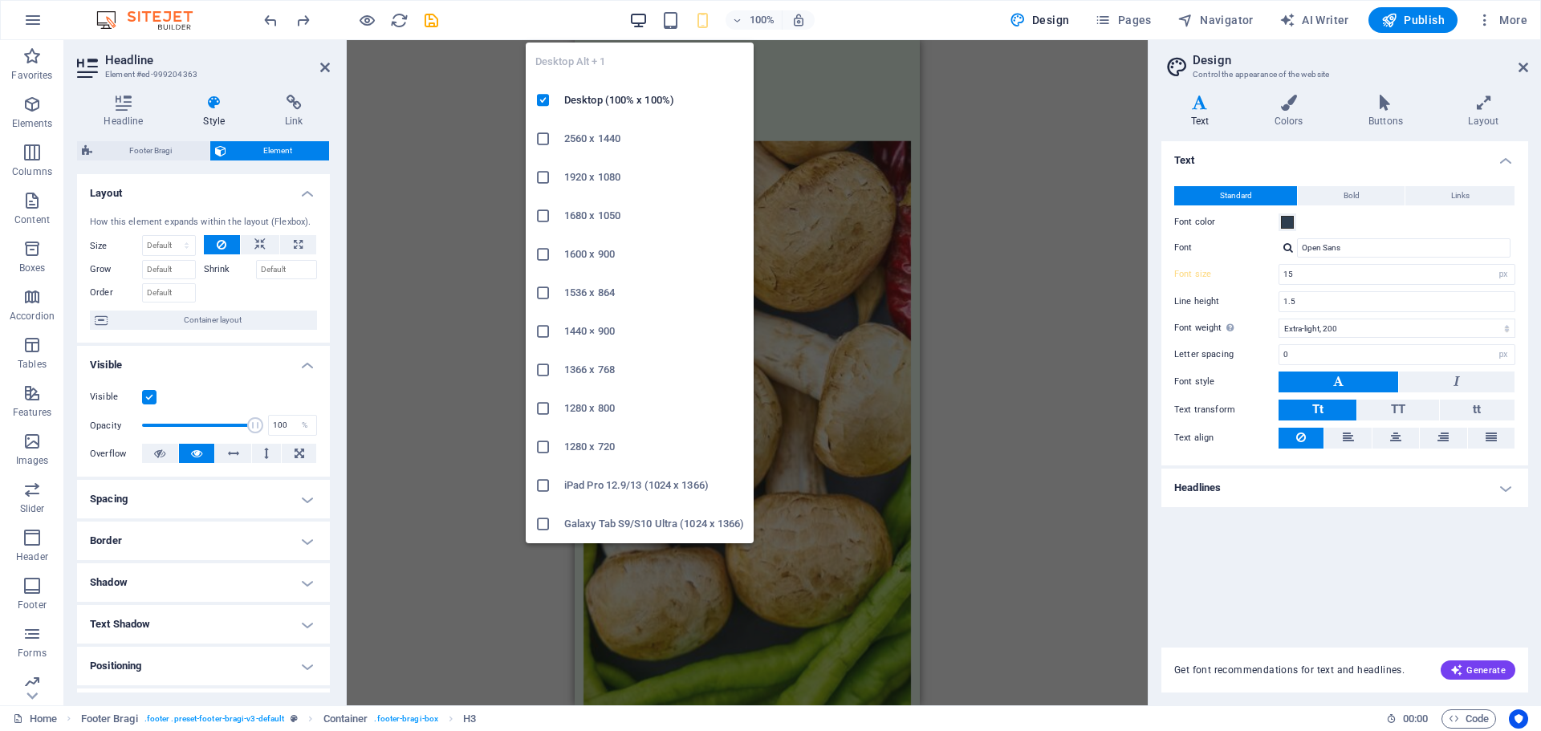
click at [648, 16] on icon "button" at bounding box center [638, 20] width 18 height 18
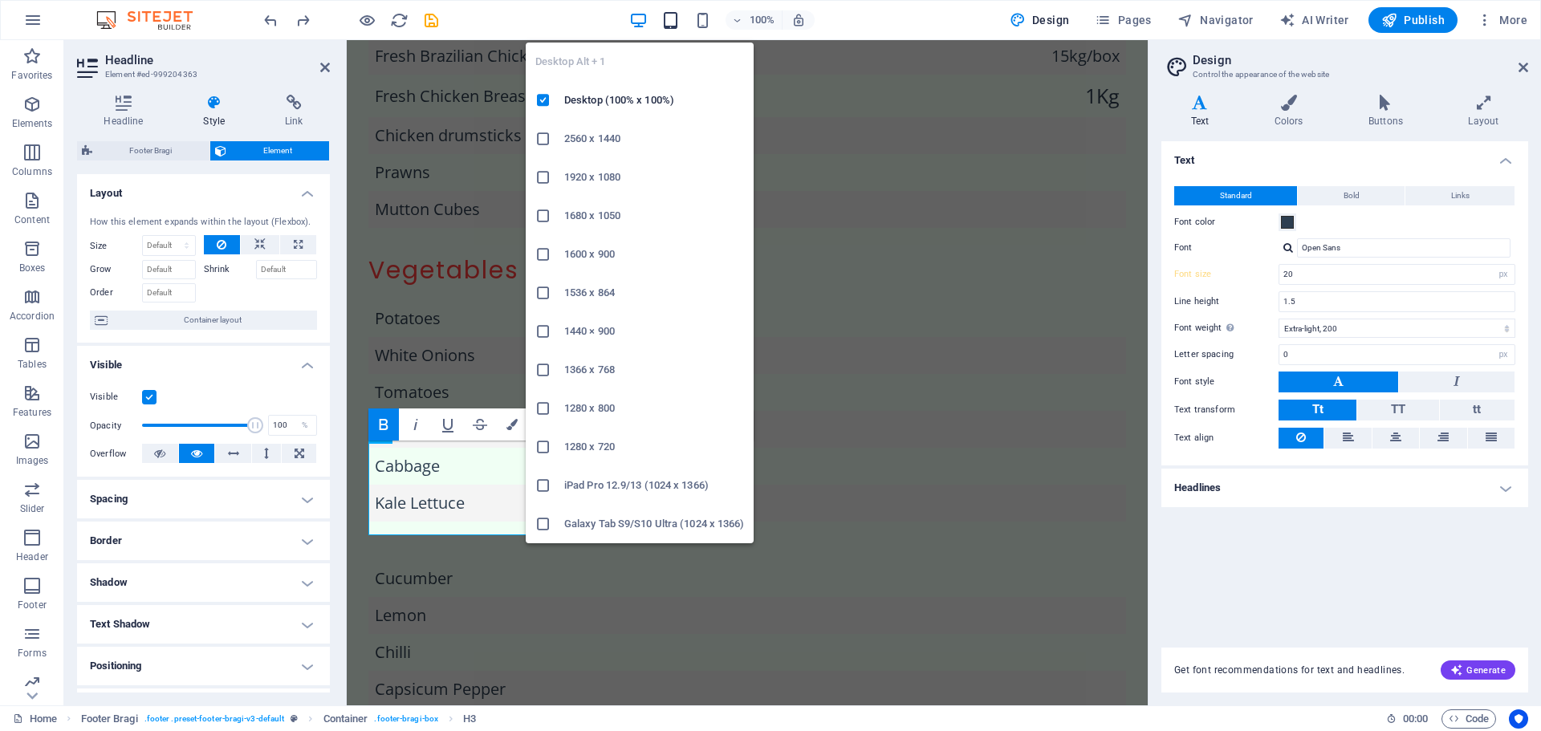
scroll to position [2485, 0]
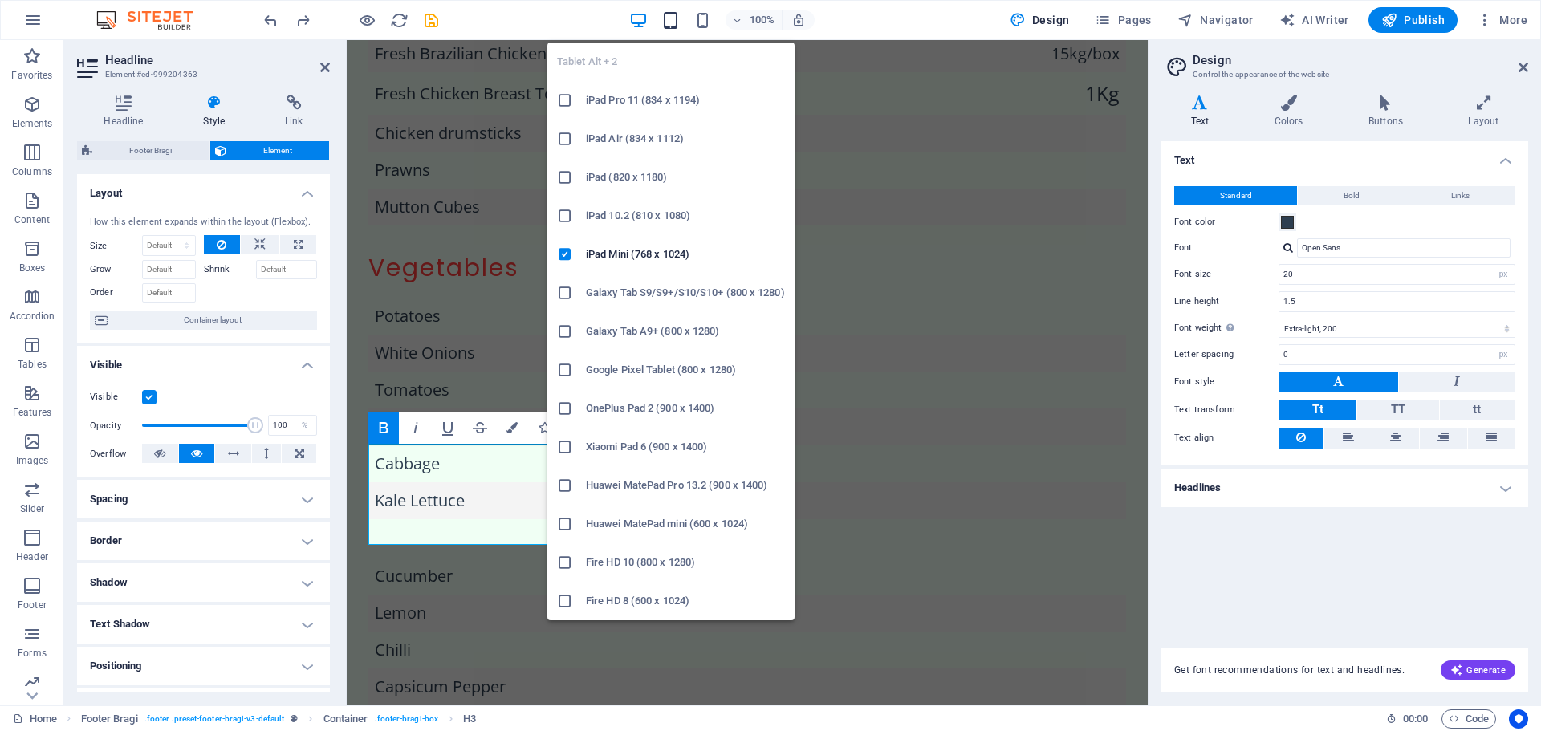
click at [679, 23] on icon "button" at bounding box center [670, 20] width 18 height 18
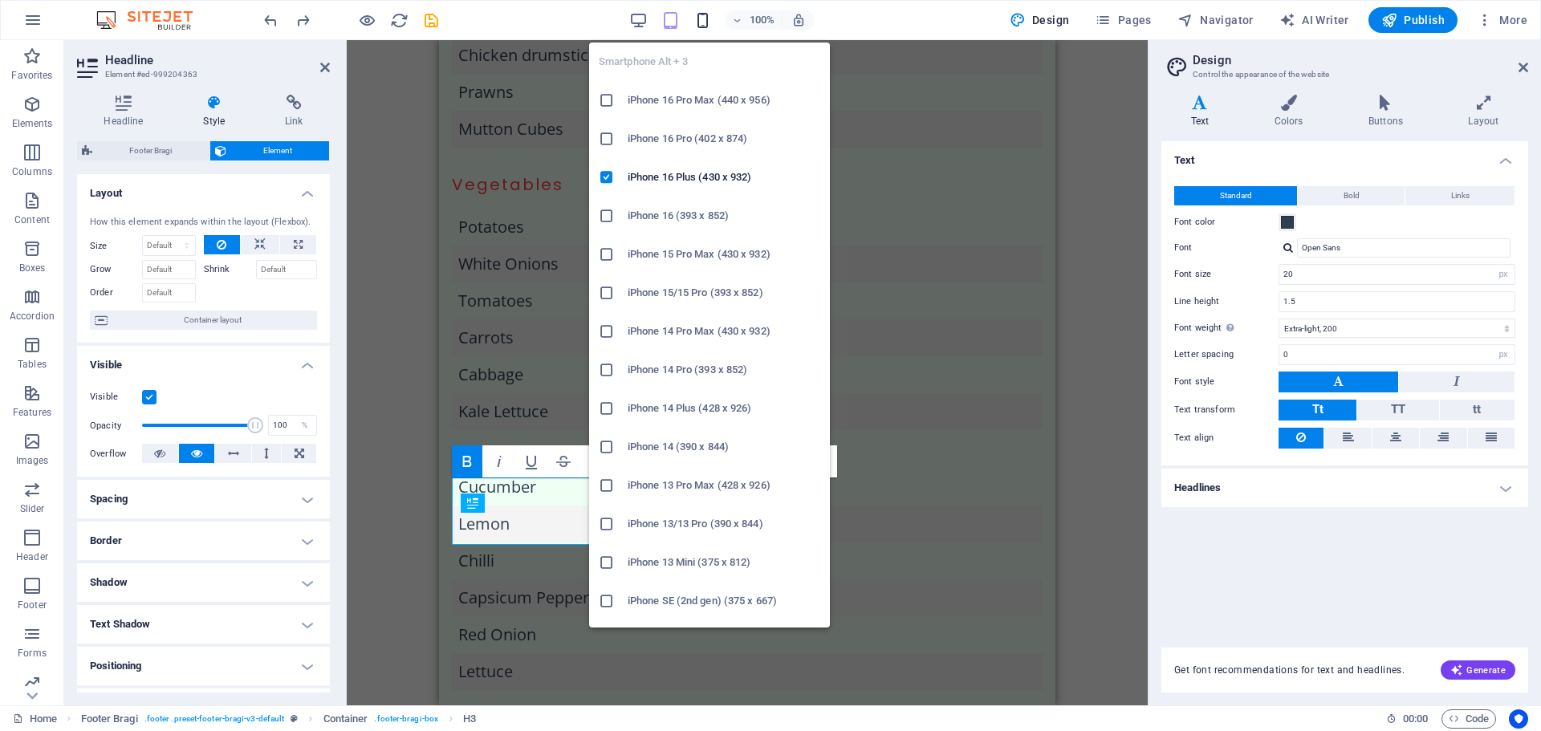
click at [700, 20] on icon "button" at bounding box center [703, 20] width 18 height 18
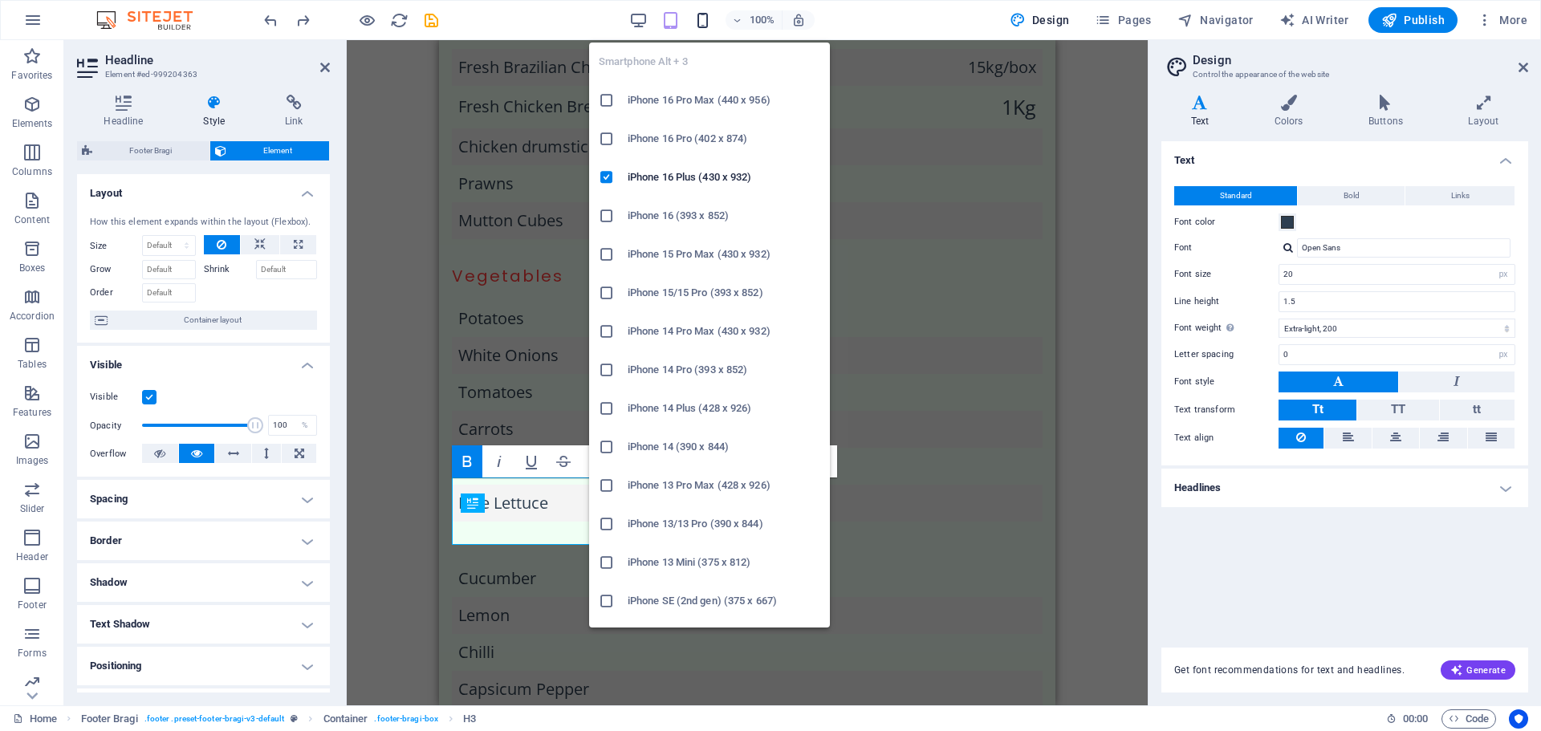
type input "15"
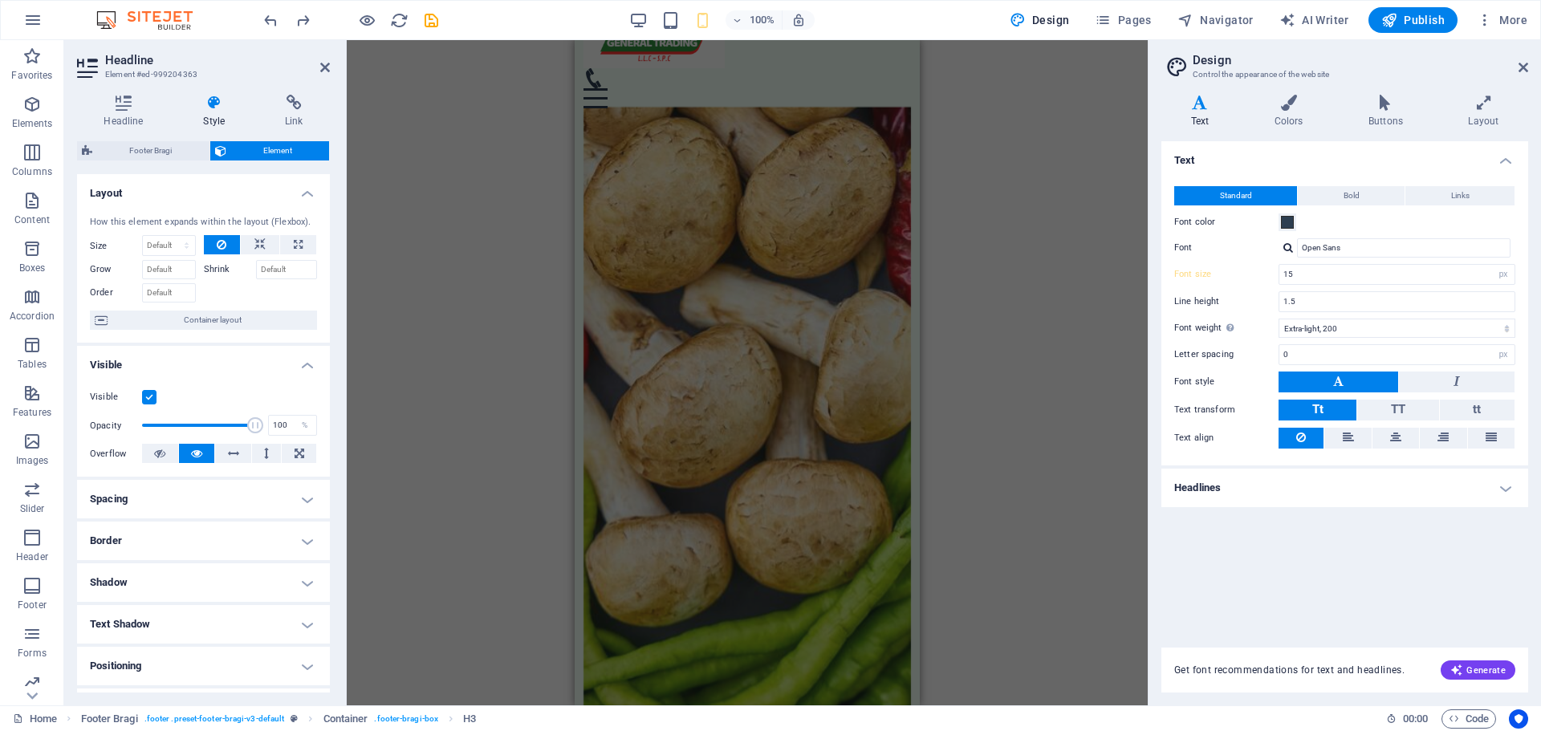
scroll to position [0, 0]
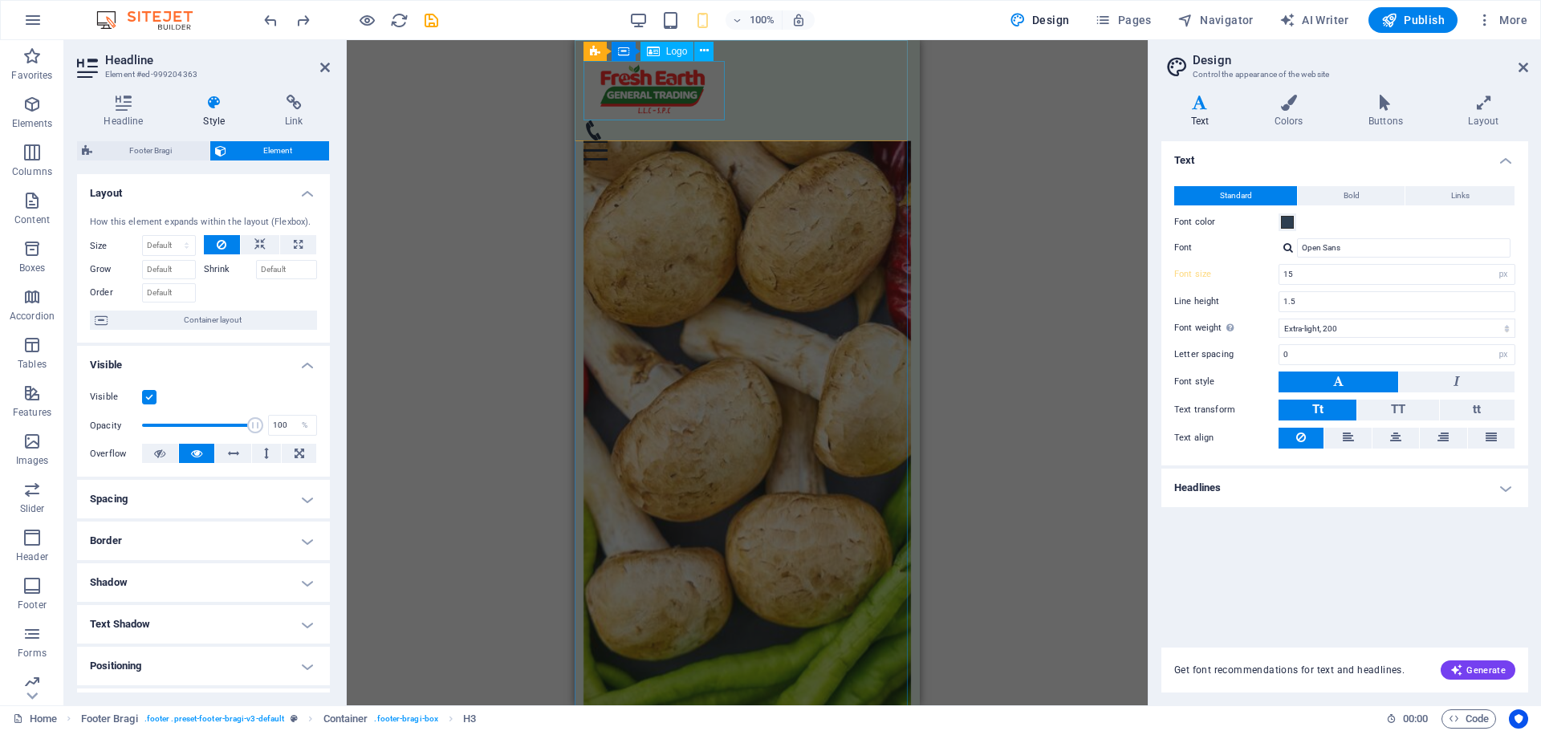
click at [686, 110] on div at bounding box center [748, 91] width 328 height 60
select select "px"
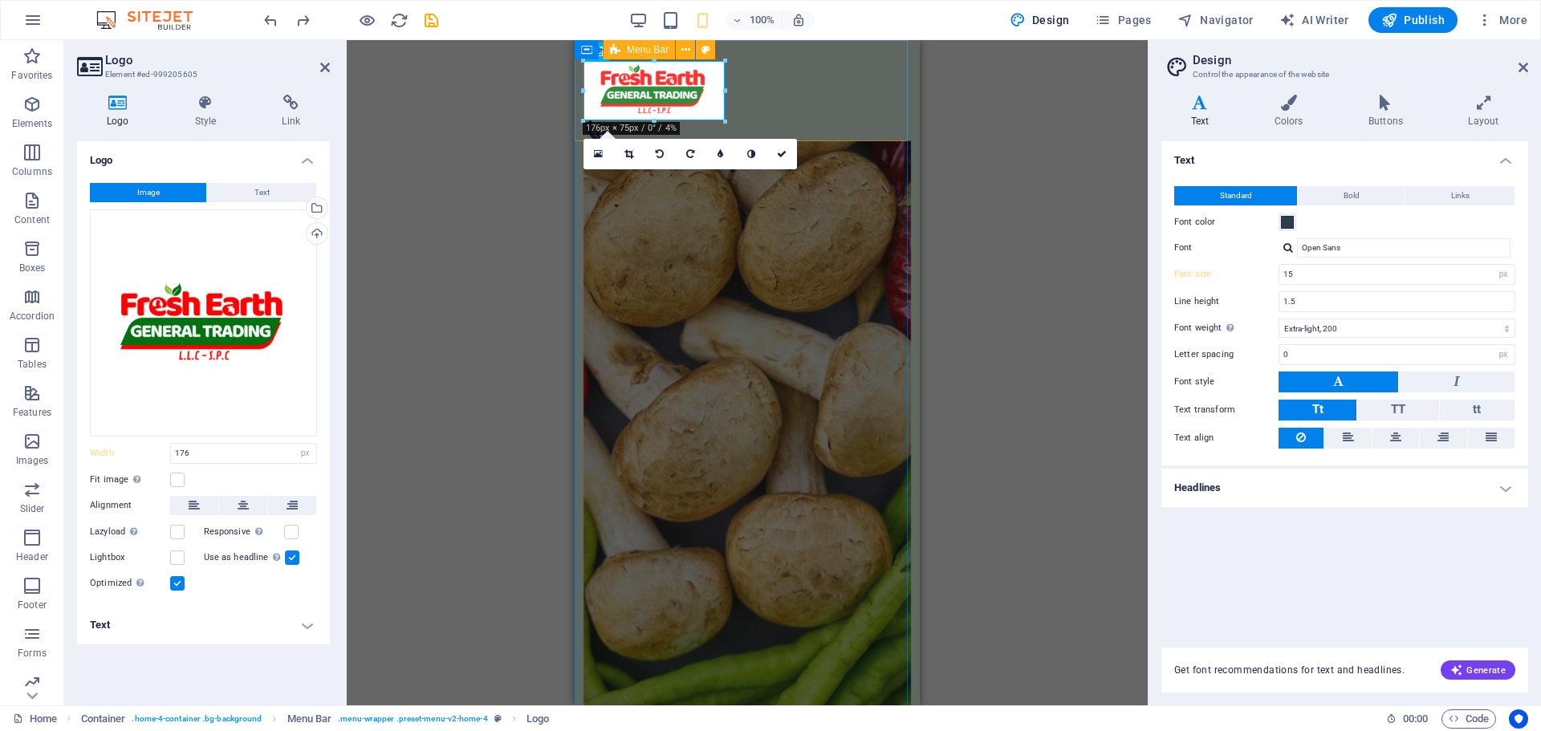
click at [810, 128] on div "Menu Home Services Menu Testimonials Contact" at bounding box center [747, 110] width 345 height 141
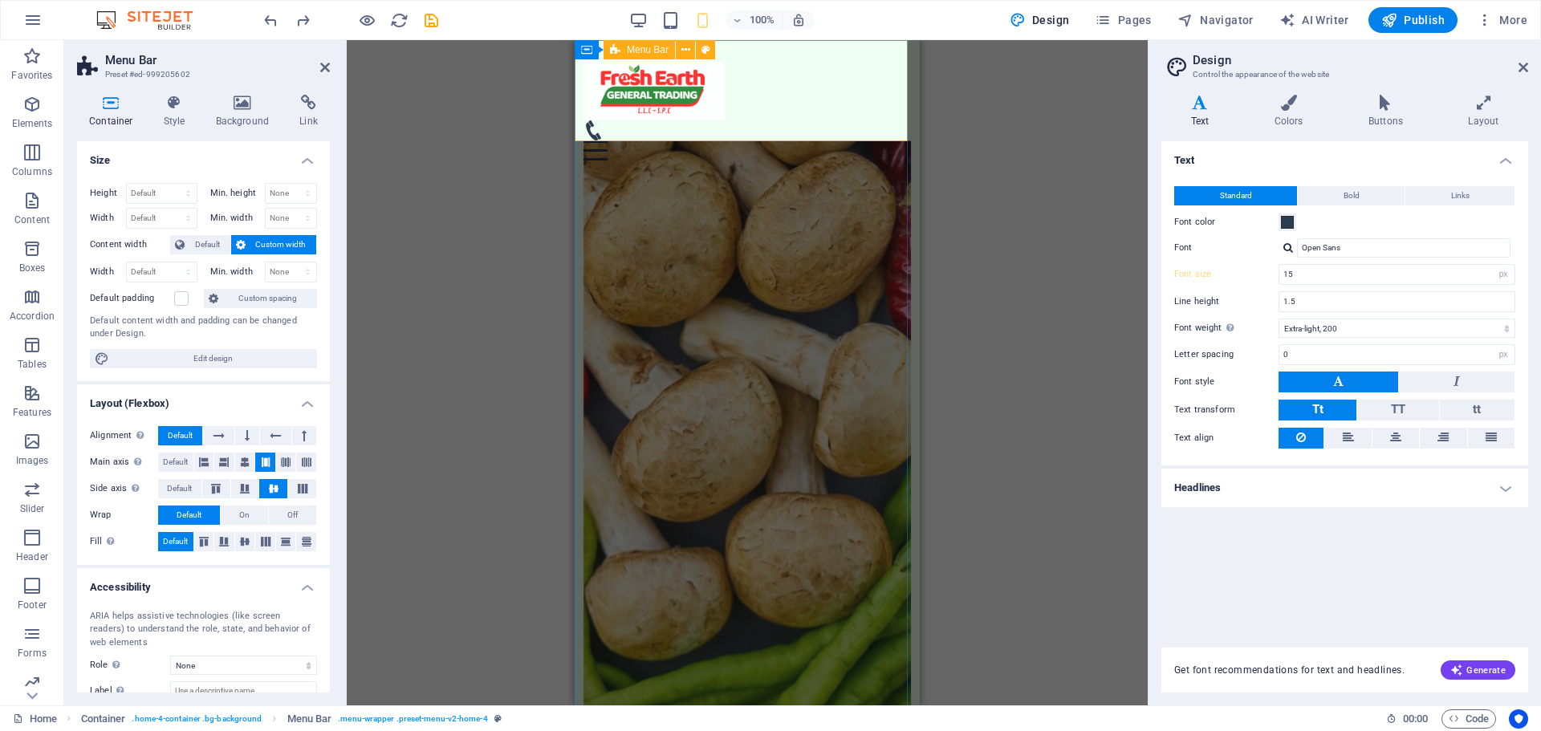
drag, startPoint x: 804, startPoint y: 141, endPoint x: 803, endPoint y: 123, distance: 18.5
click at [803, 123] on header "Menu Home Services Menu Testimonials Contact Welcome to Fresh Earth General Tra…" at bounding box center [747, 600] width 345 height 1121
click at [780, 112] on div "Menu Home Services Menu Testimonials Contact" at bounding box center [747, 110] width 345 height 141
click at [783, 124] on div "Menu Home Services Menu Testimonials Contact" at bounding box center [747, 110] width 345 height 141
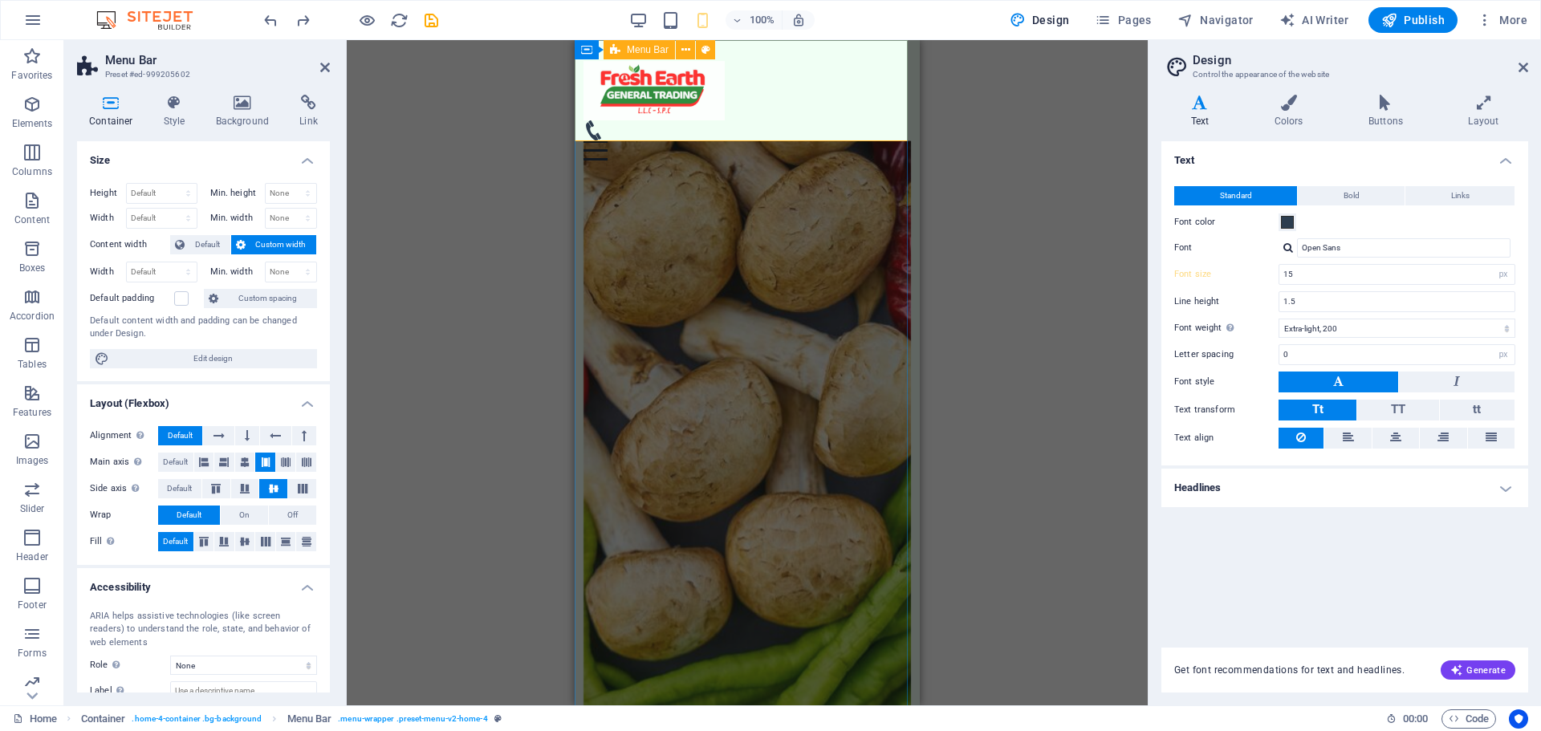
click at [783, 124] on div "Menu Home Services Menu Testimonials Contact" at bounding box center [747, 110] width 345 height 141
click at [731, 229] on figure at bounding box center [748, 444] width 328 height 606
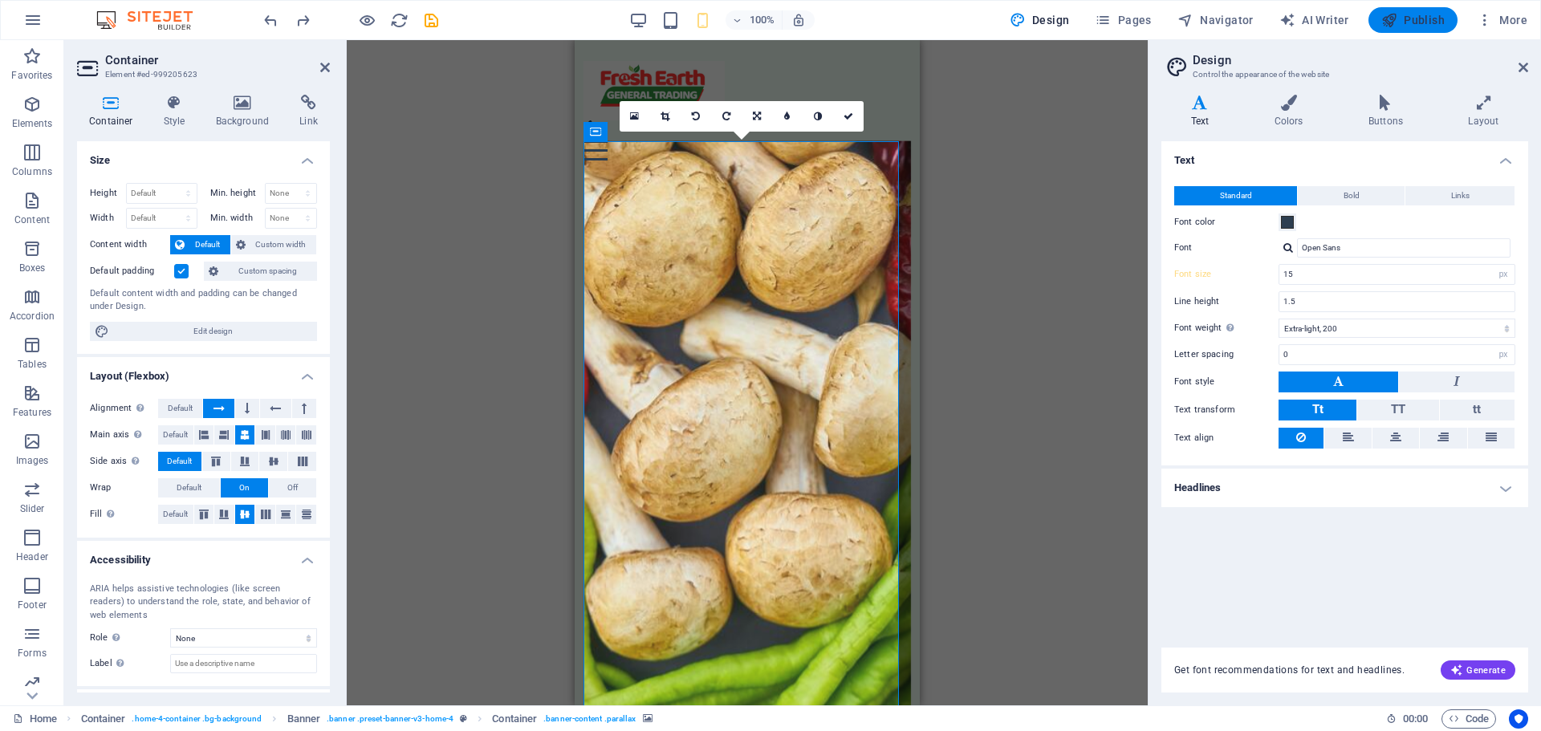
click at [1411, 18] on span "Publish" at bounding box center [1412, 20] width 63 height 16
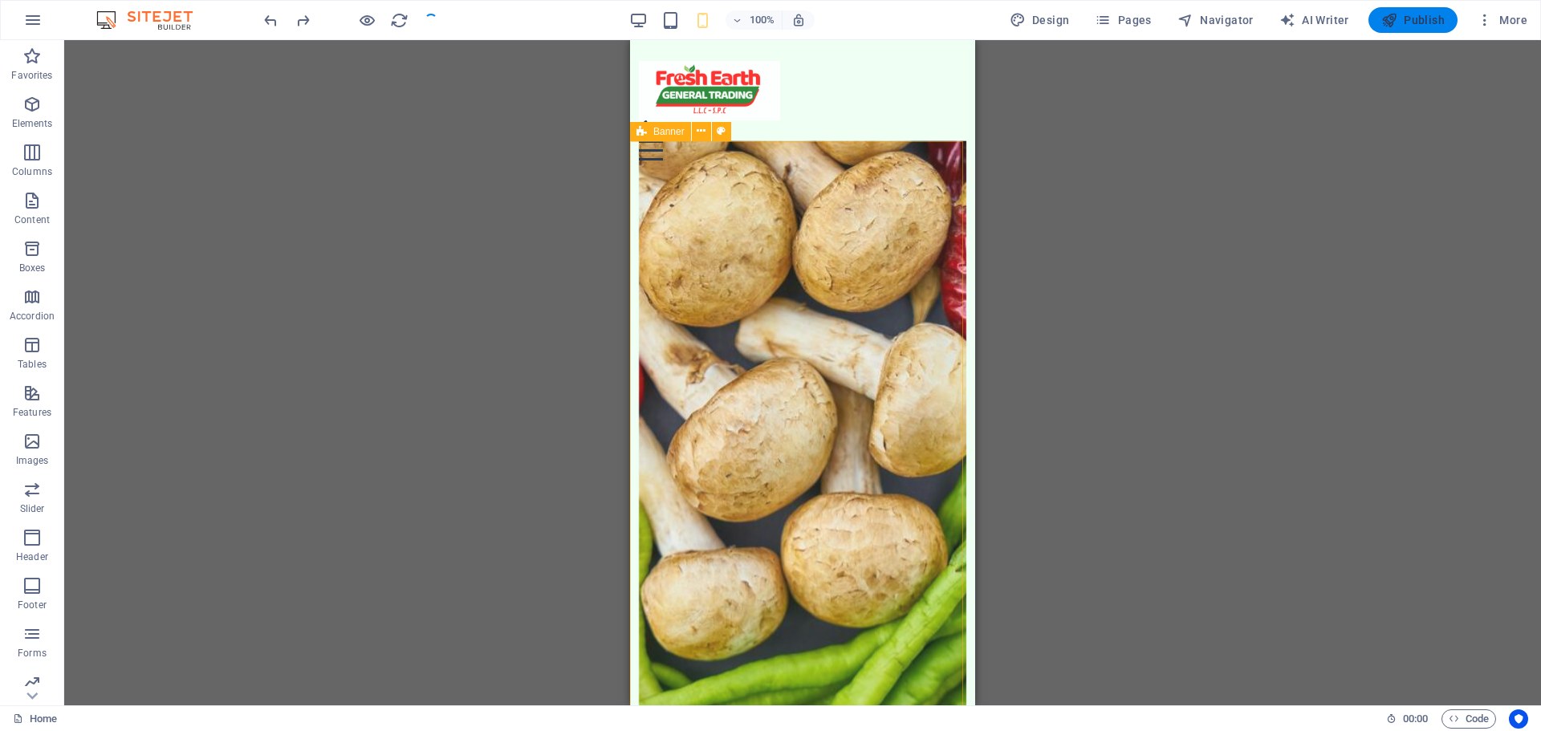
click at [1423, 21] on span "Publish" at bounding box center [1412, 20] width 63 height 16
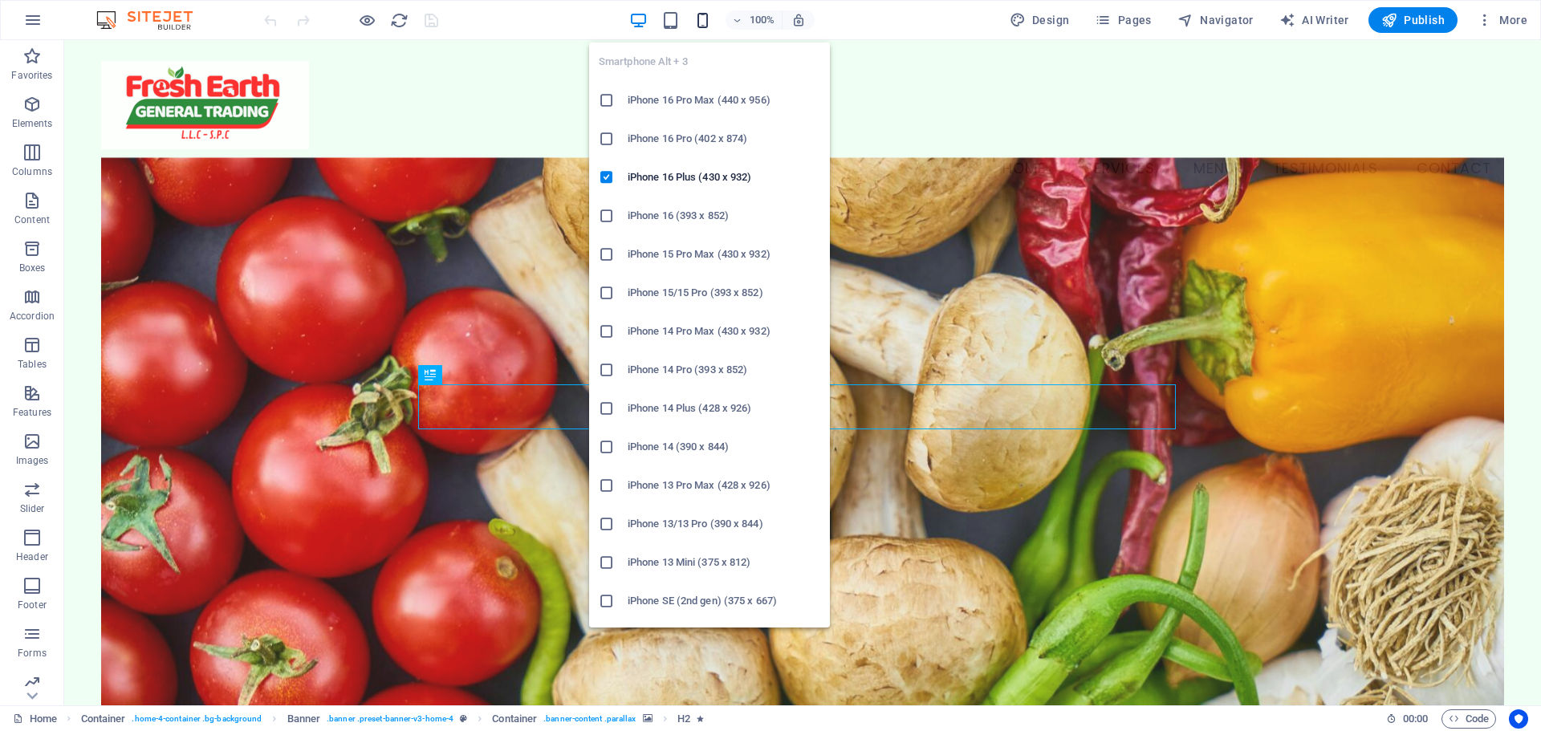
click at [702, 19] on icon "button" at bounding box center [703, 20] width 18 height 18
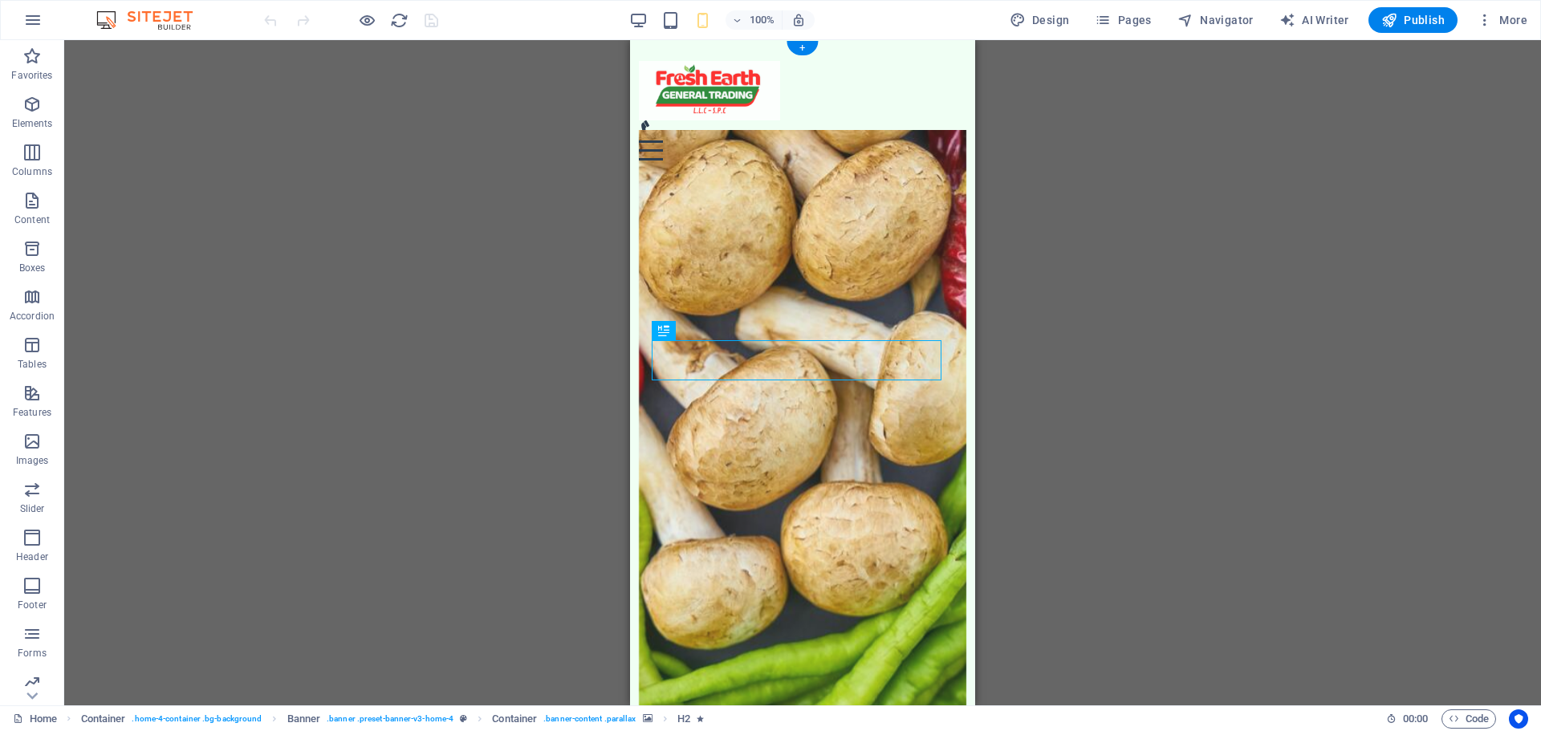
click at [823, 369] on figure at bounding box center [803, 432] width 328 height 606
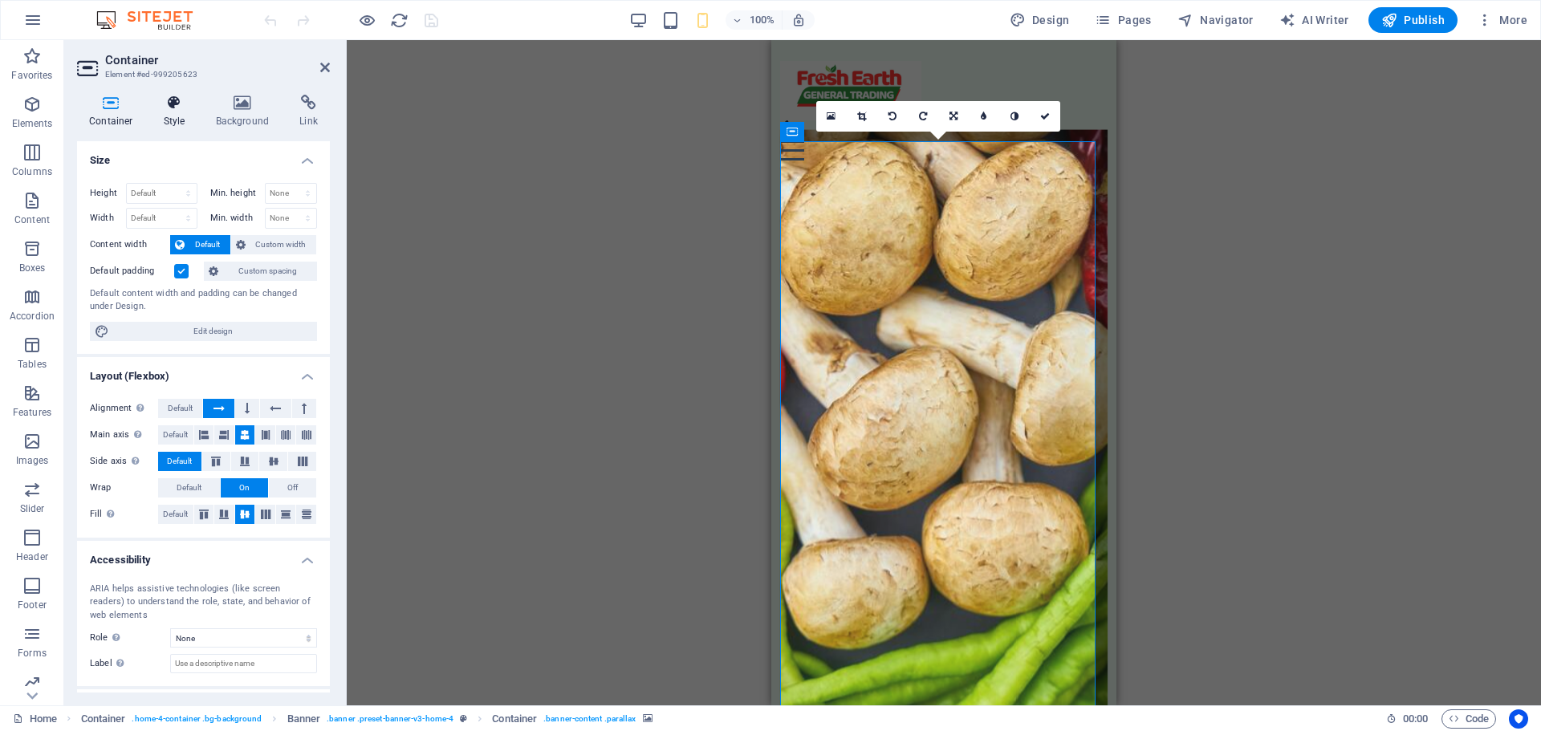
click at [163, 108] on icon at bounding box center [175, 103] width 46 height 16
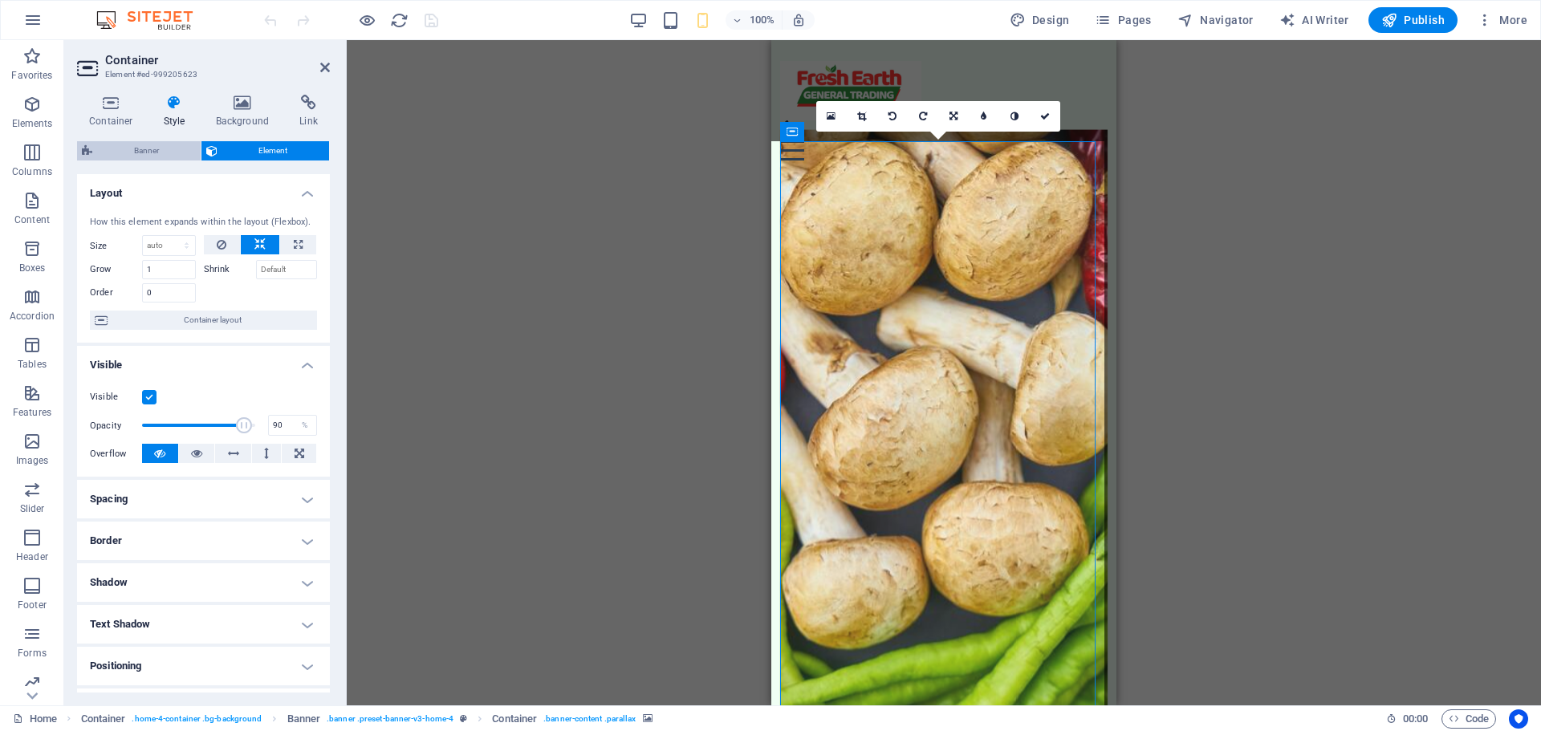
click at [171, 153] on span "Banner" at bounding box center [146, 150] width 99 height 19
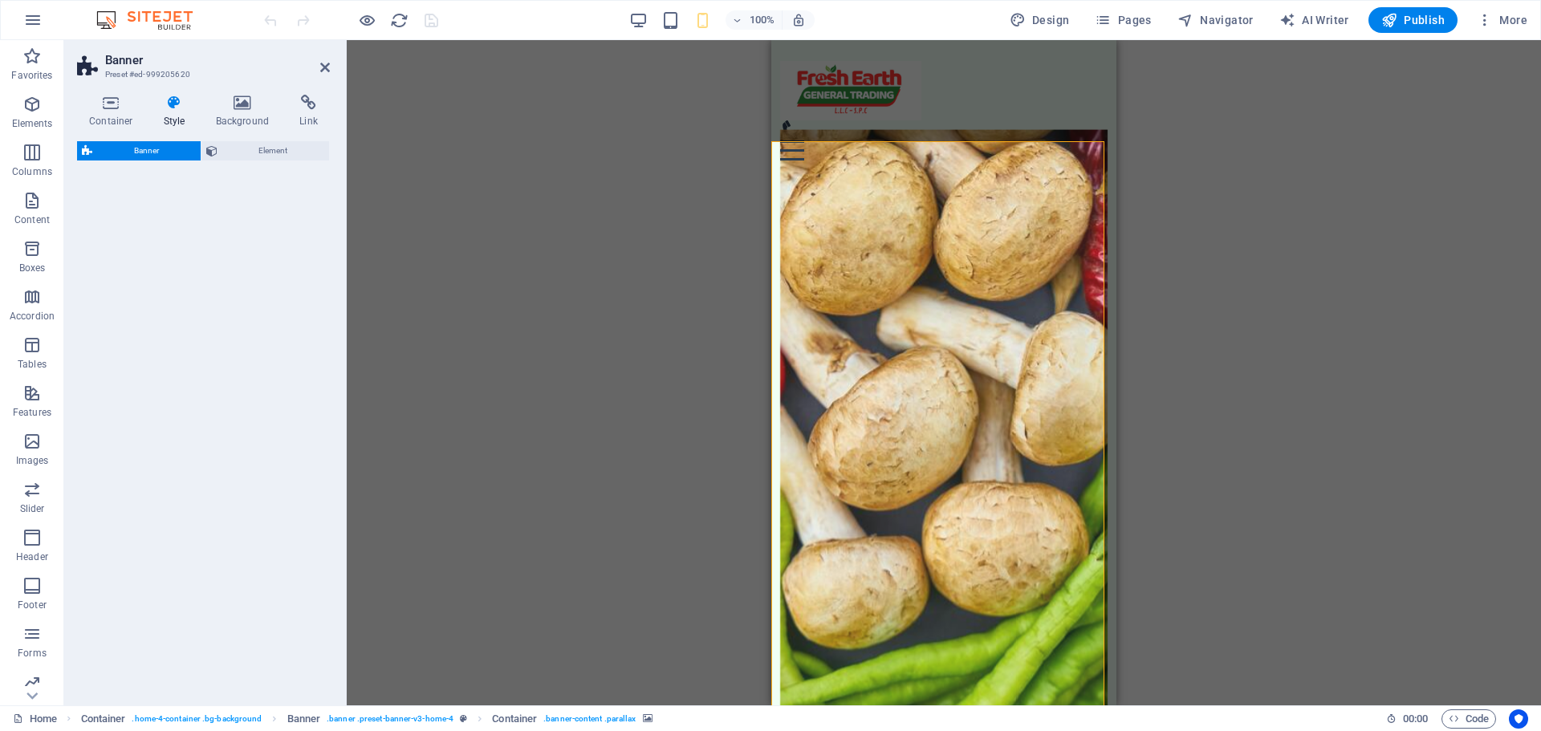
select select "preset-banner-v3-home-4"
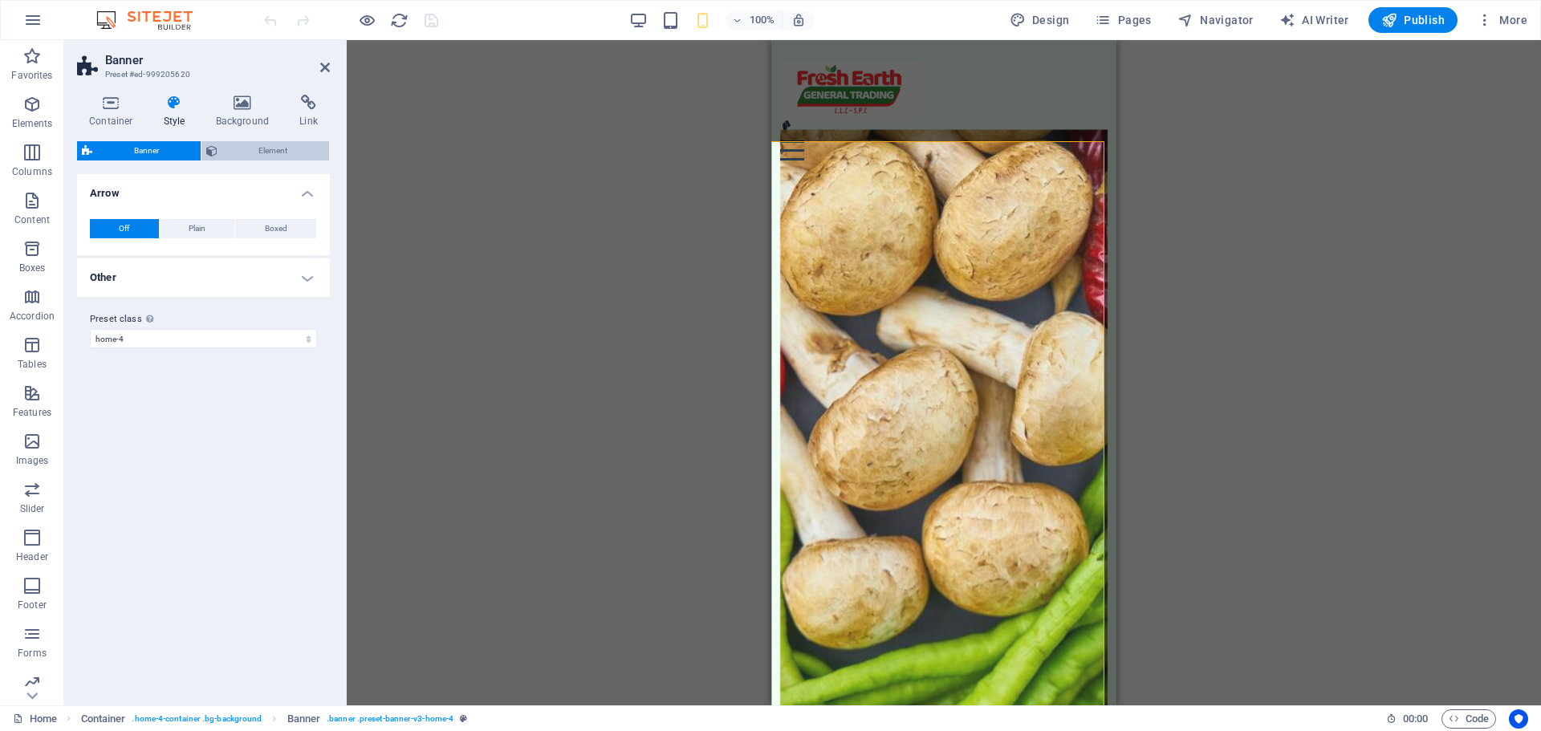
click at [226, 148] on span "Element" at bounding box center [273, 150] width 103 height 19
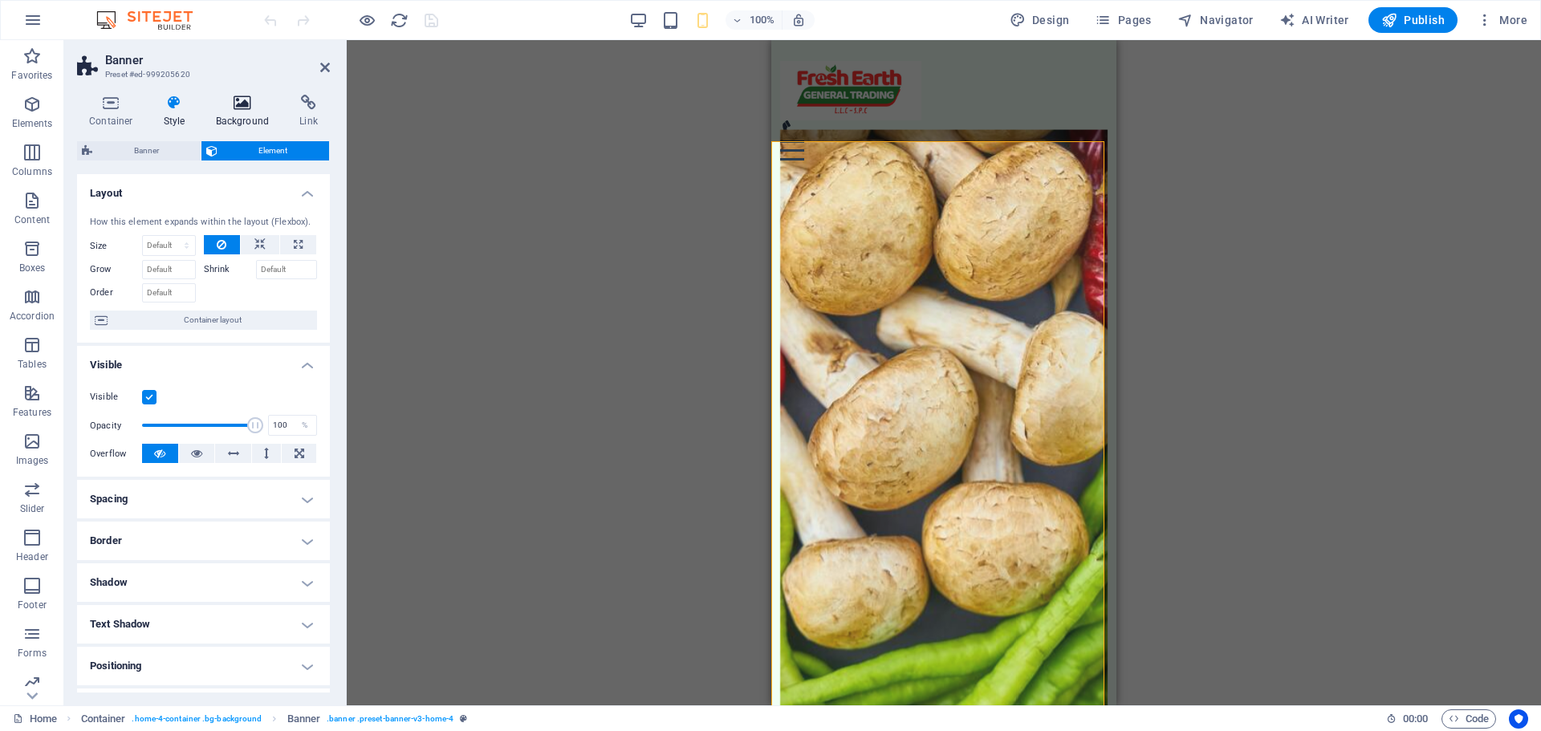
click at [229, 109] on icon at bounding box center [243, 103] width 78 height 16
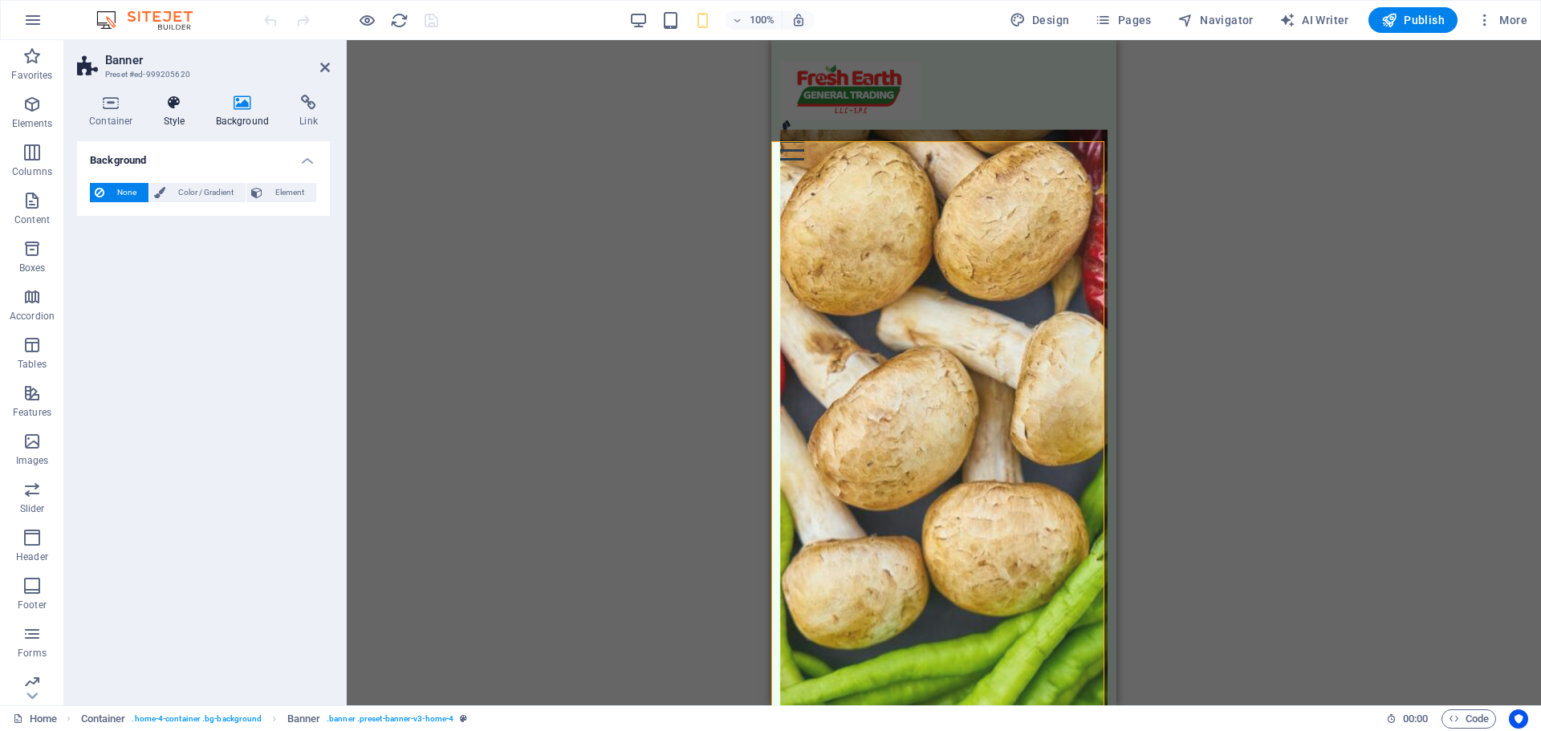
click at [161, 113] on h4 "Style" at bounding box center [178, 112] width 52 height 34
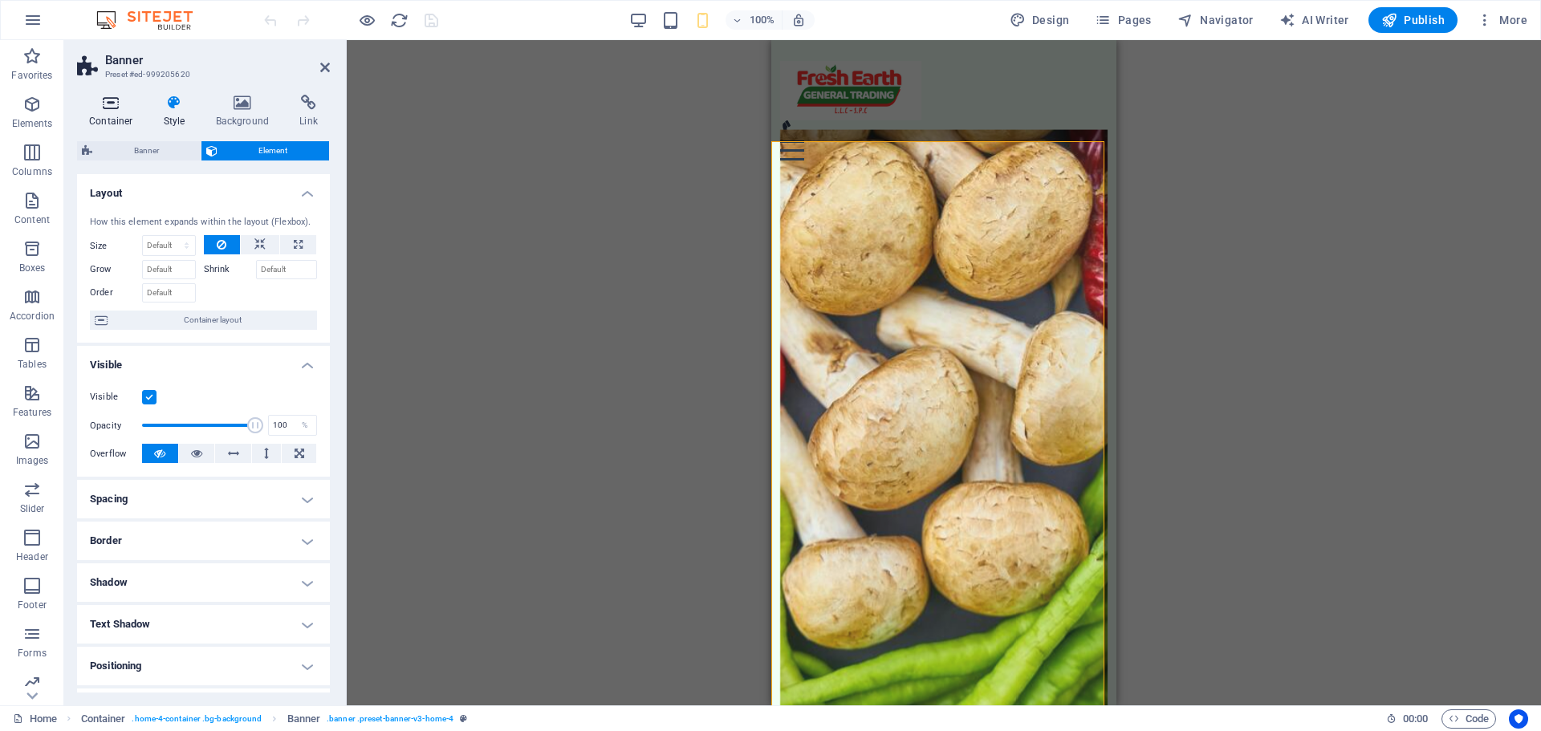
click at [121, 107] on icon at bounding box center [111, 103] width 68 height 16
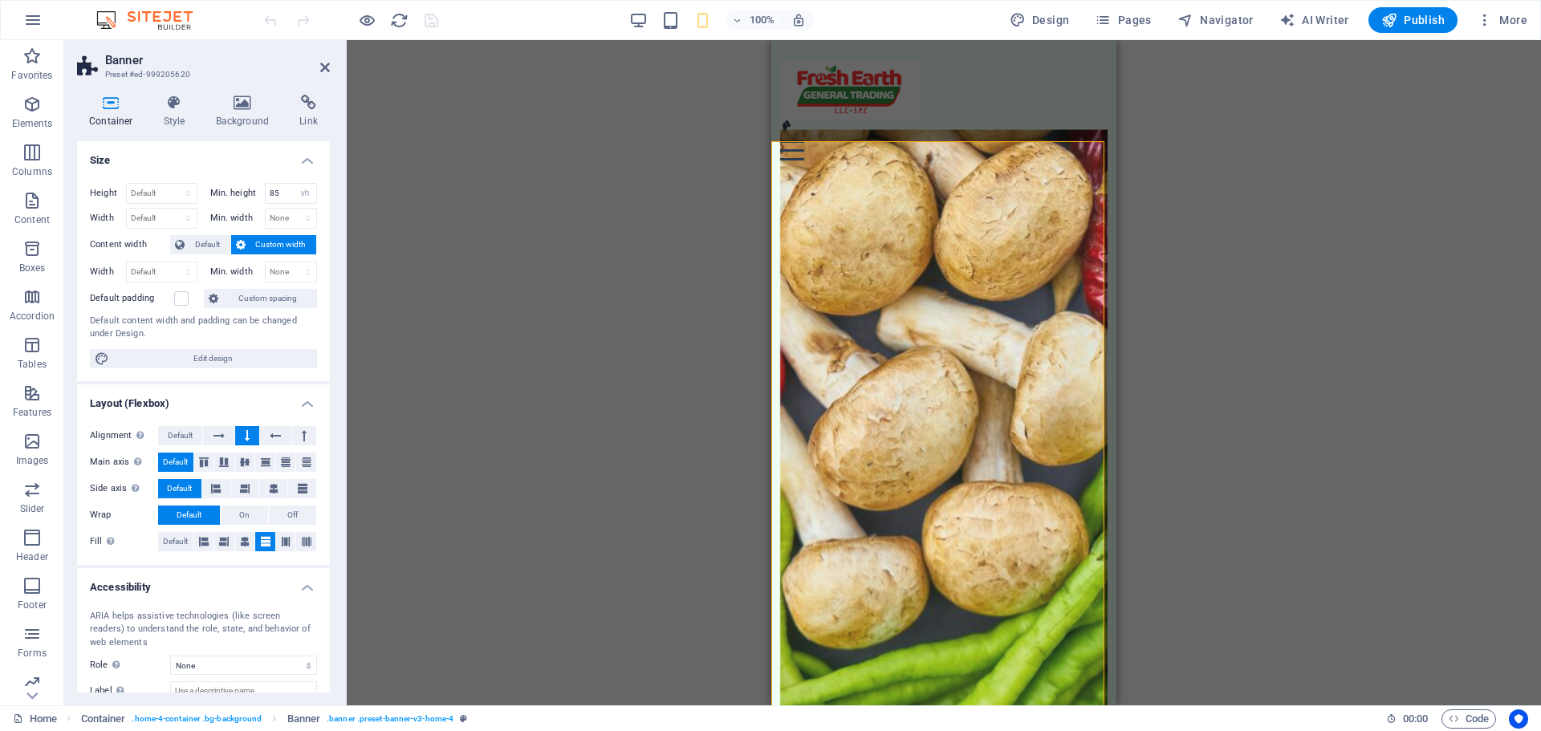
click at [957, 495] on figure at bounding box center [944, 432] width 328 height 606
